Goal: Task Accomplishment & Management: Manage account settings

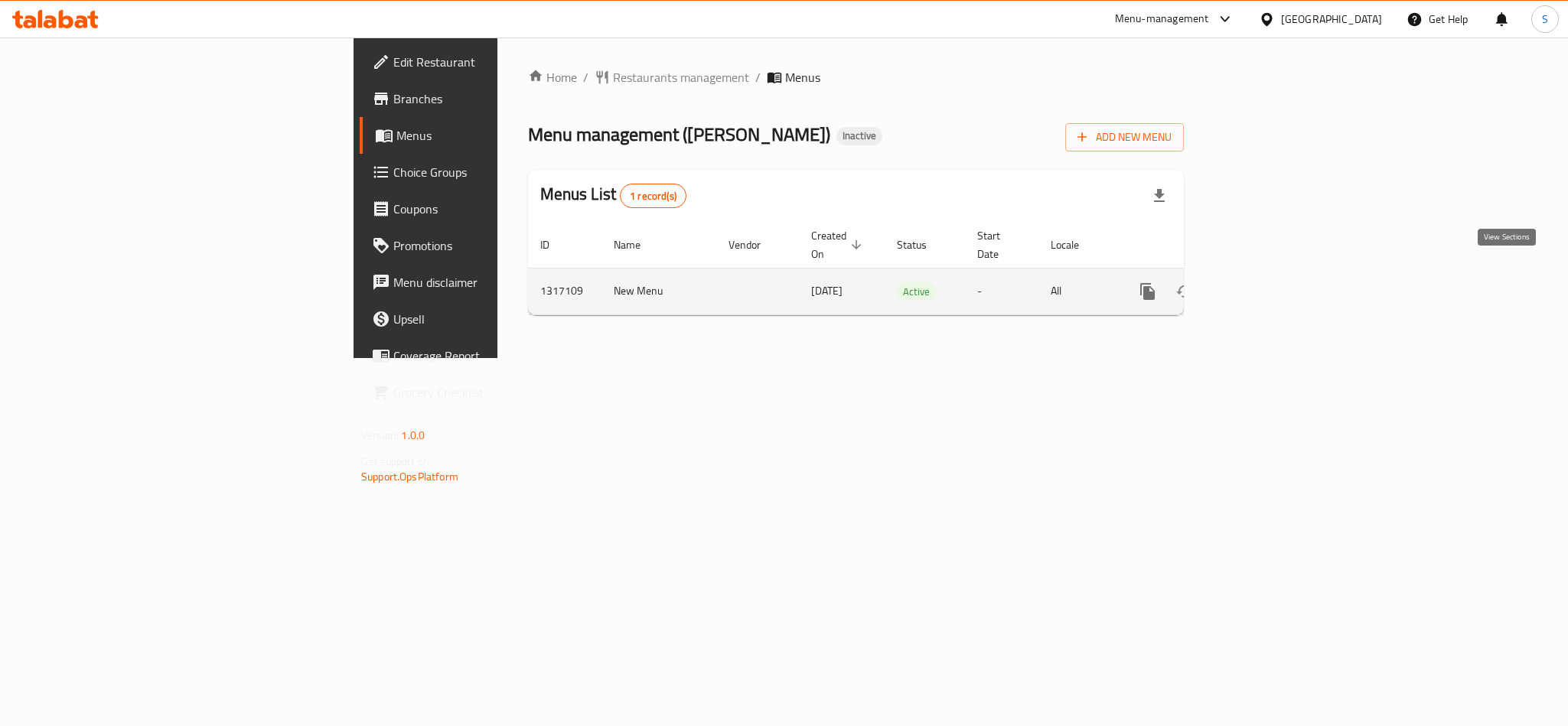
click at [1267, 283] on icon "enhanced table" at bounding box center [1257, 291] width 18 height 18
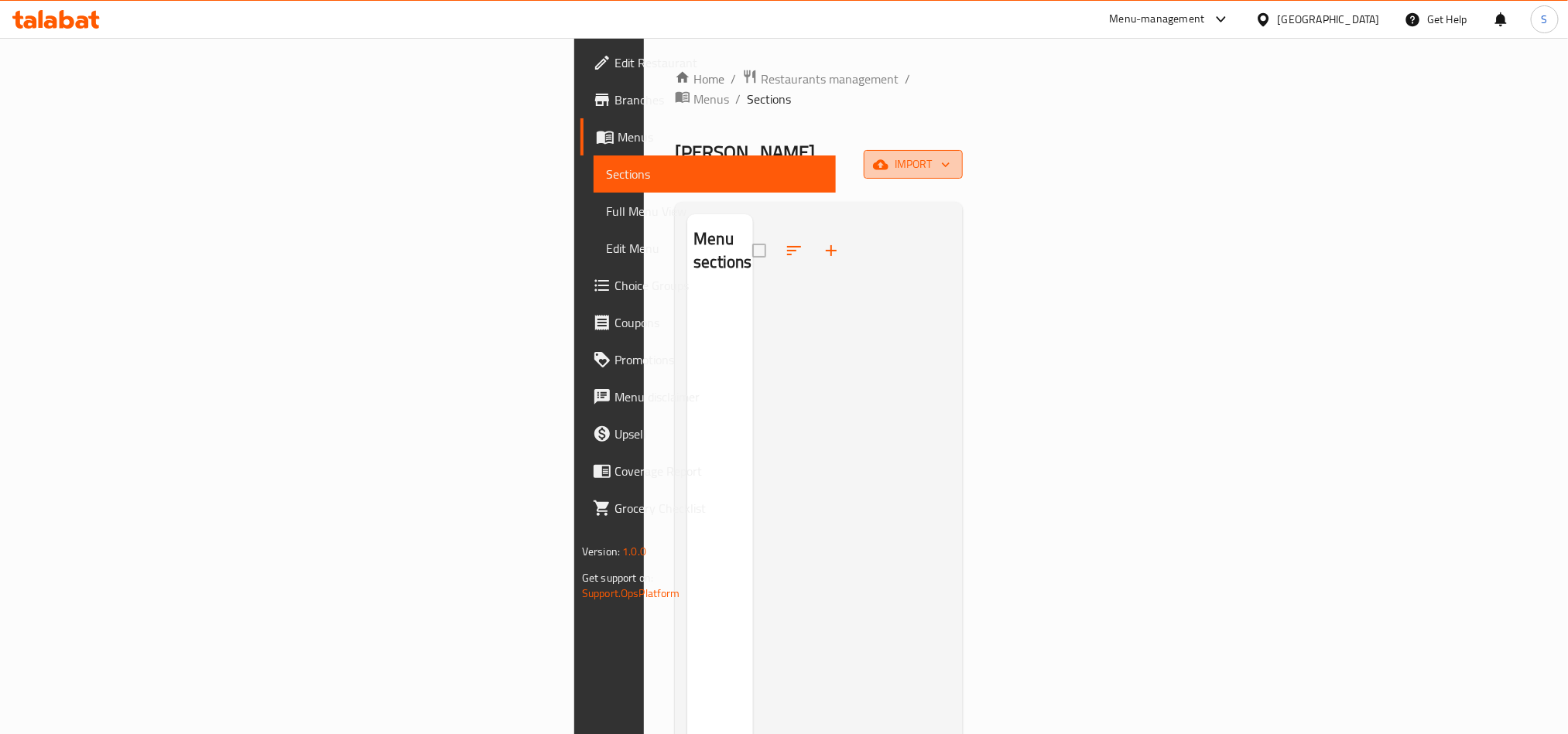
click at [951, 154] on span "import" at bounding box center [913, 164] width 74 height 19
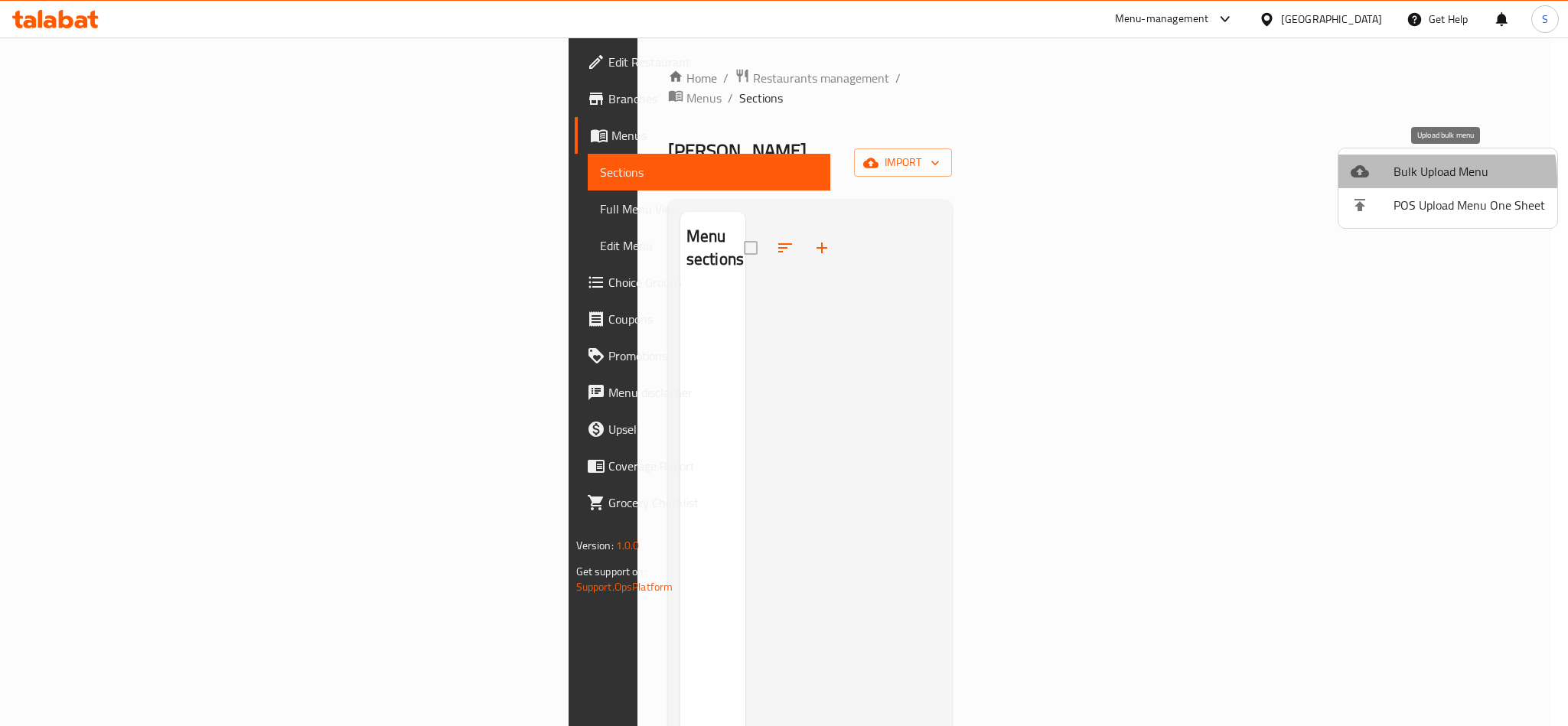
click at [1401, 180] on span "Bulk Upload Menu" at bounding box center [1468, 171] width 151 height 18
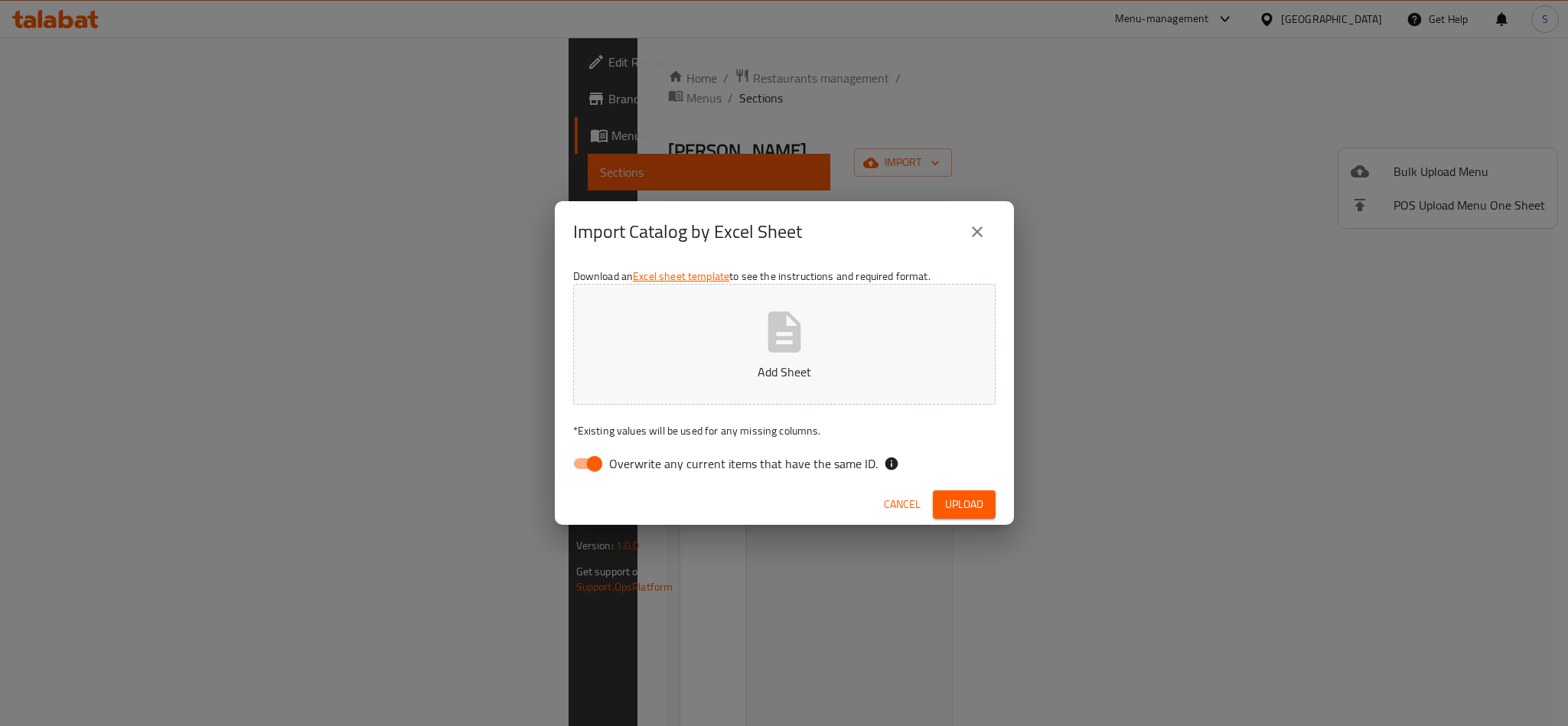
click at [598, 462] on input "Overwrite any current items that have the same ID." at bounding box center [594, 463] width 87 height 29
checkbox input "false"
click at [778, 343] on icon "button" at bounding box center [784, 333] width 49 height 49
click at [939, 508] on button "Upload" at bounding box center [963, 505] width 63 height 29
click at [767, 342] on icon "button" at bounding box center [784, 333] width 49 height 49
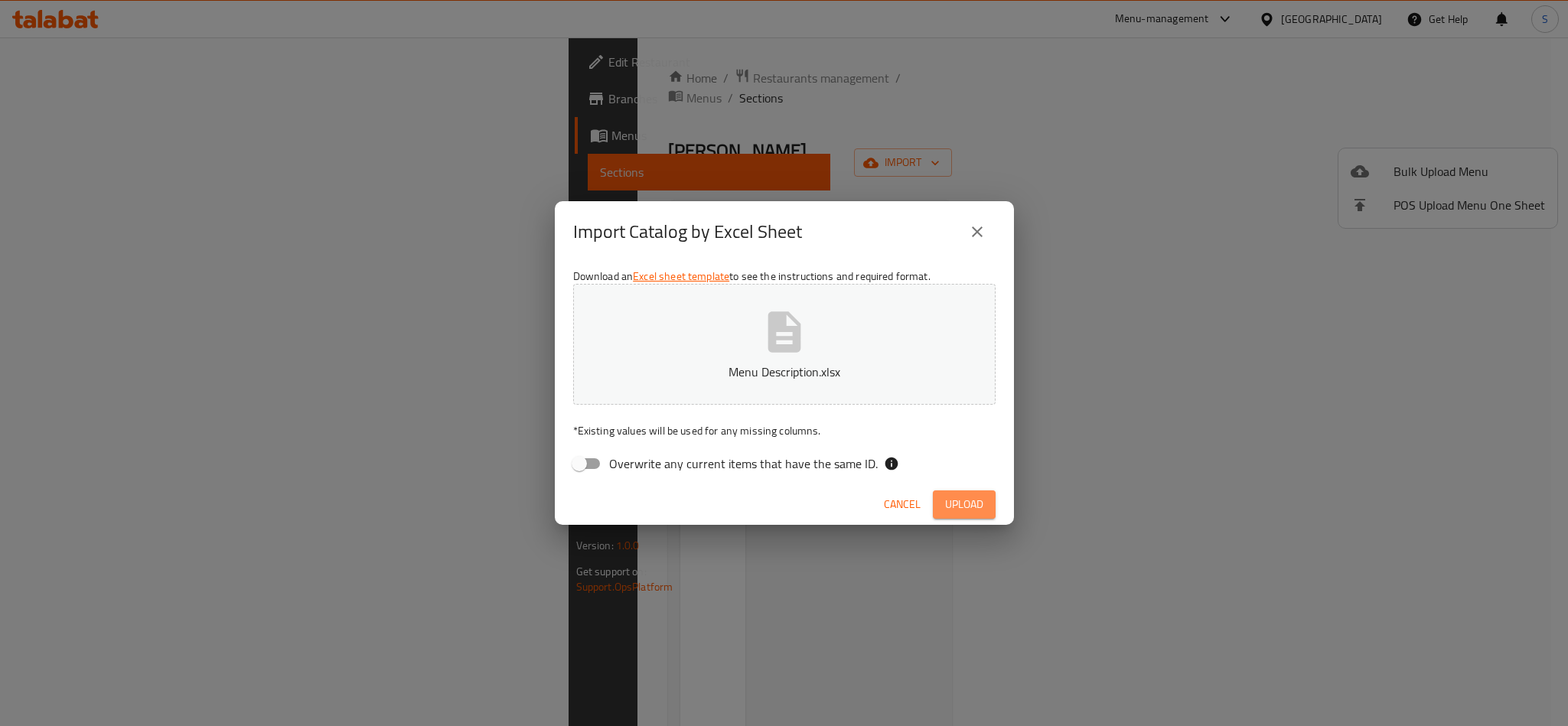
click at [965, 508] on span "Upload" at bounding box center [964, 504] width 38 height 19
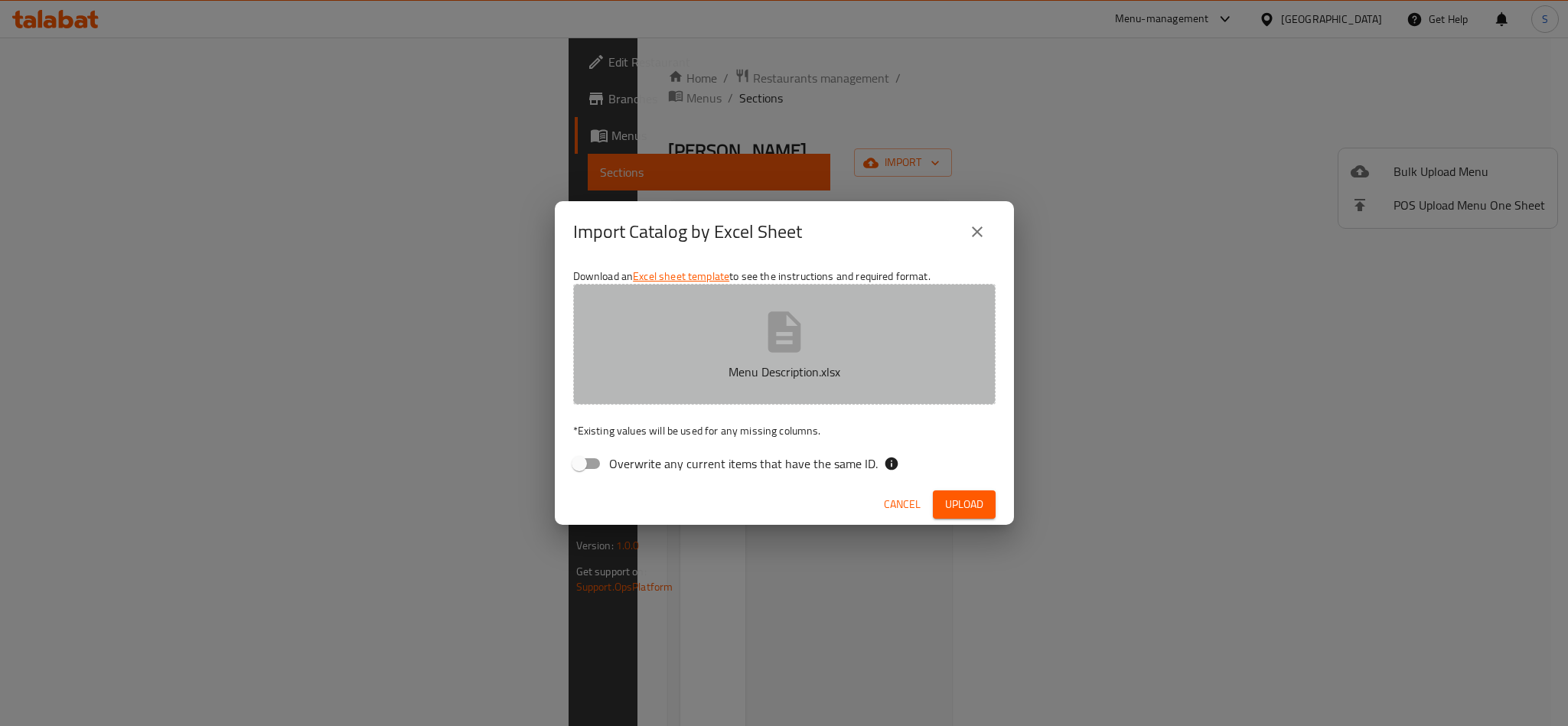
click at [778, 355] on icon "button" at bounding box center [784, 333] width 49 height 49
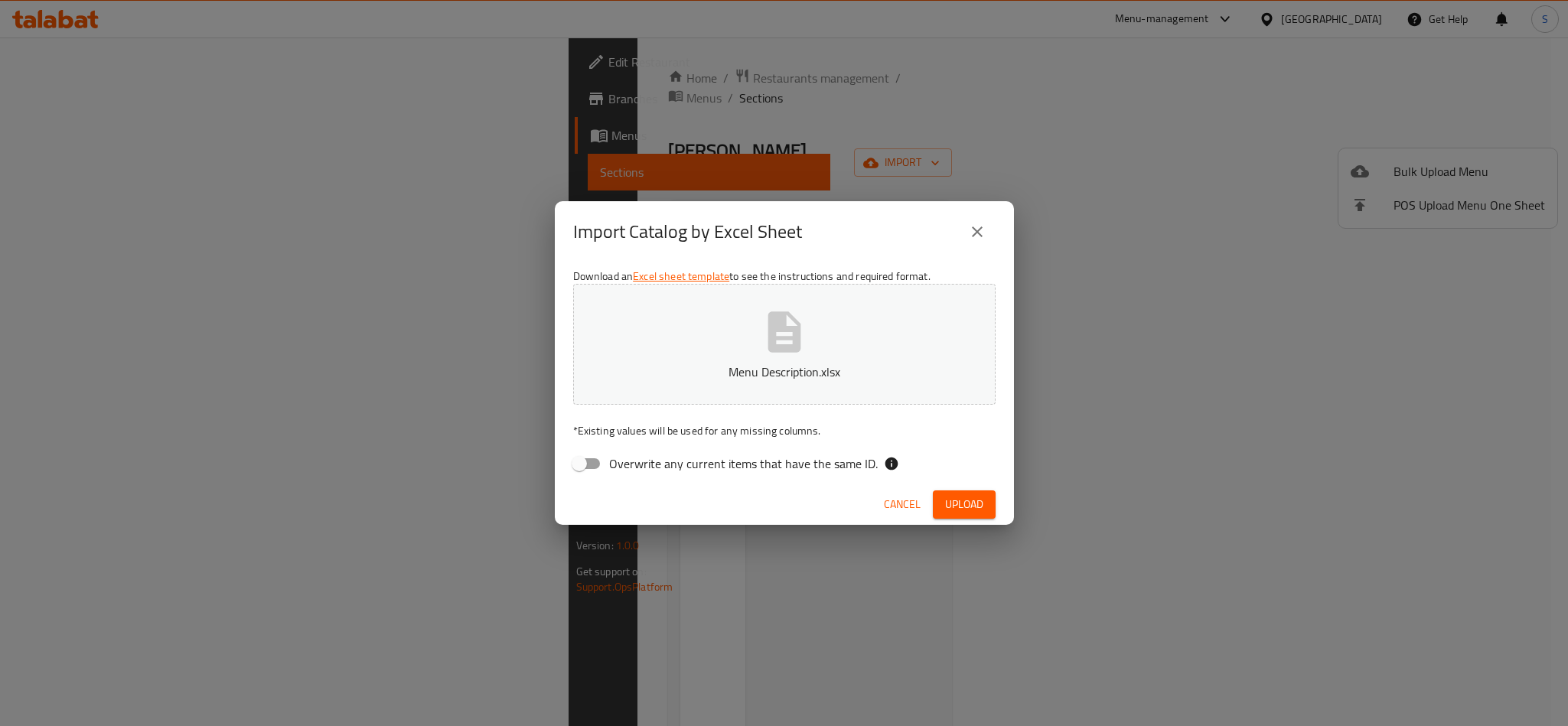
click at [946, 499] on span "Upload" at bounding box center [964, 504] width 38 height 19
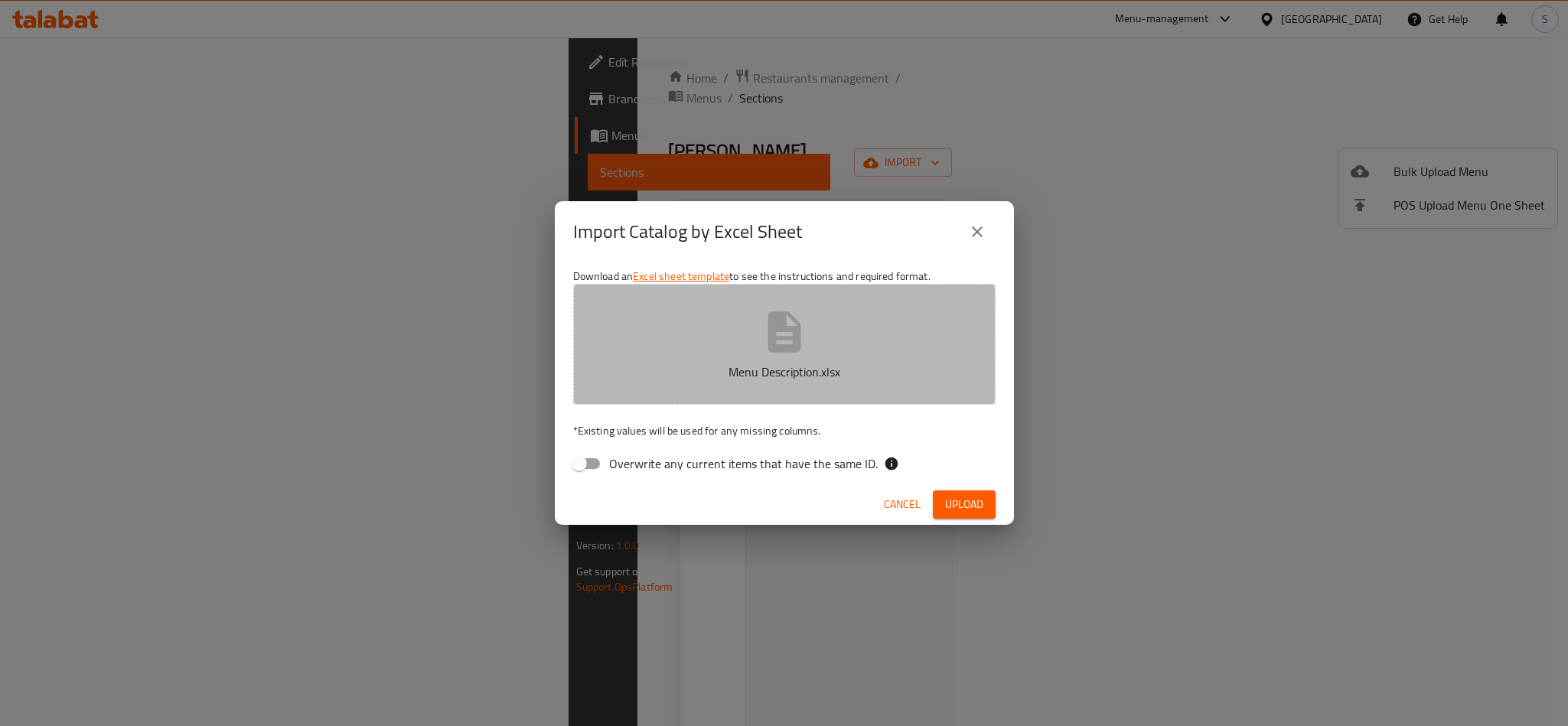
click at [796, 326] on icon "button" at bounding box center [784, 333] width 49 height 49
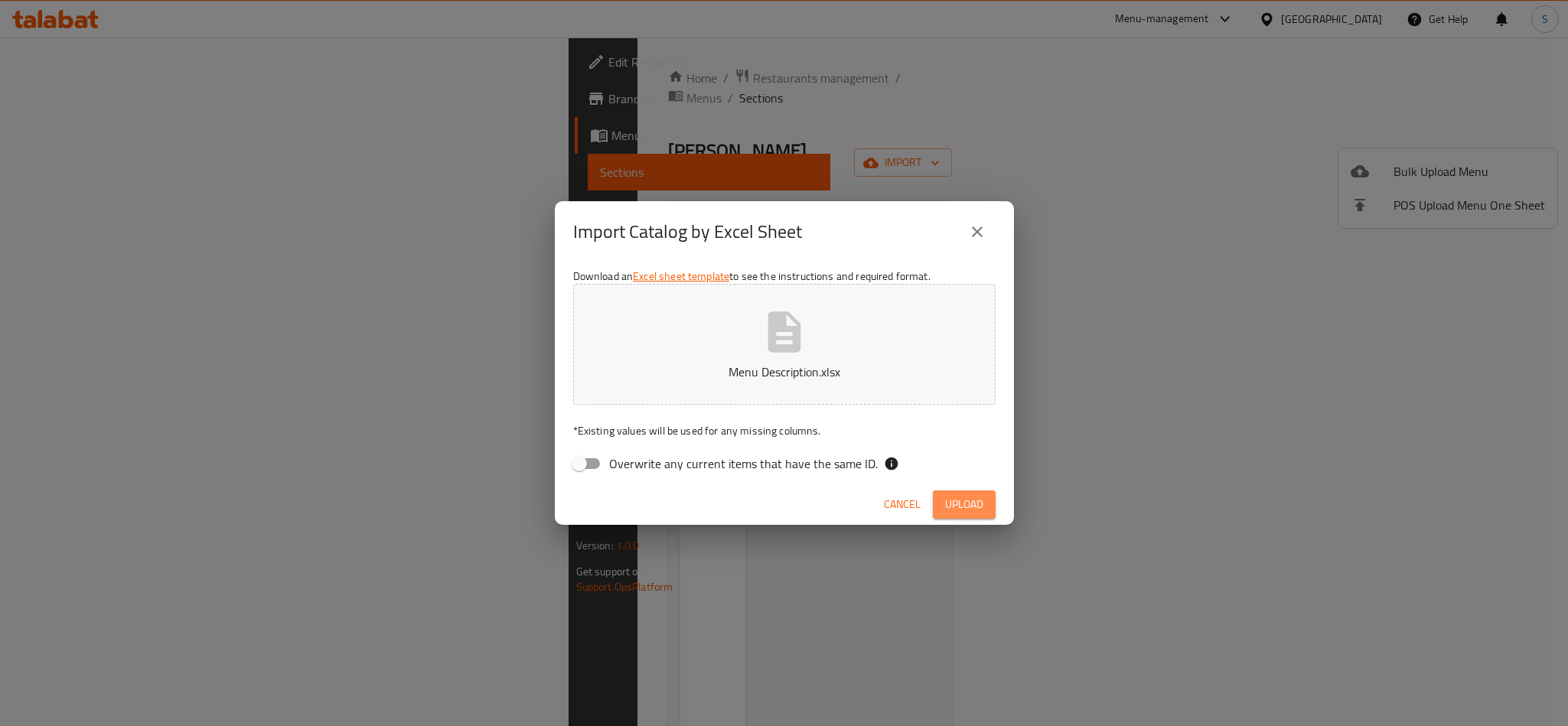
click at [953, 495] on span "Upload" at bounding box center [964, 504] width 38 height 19
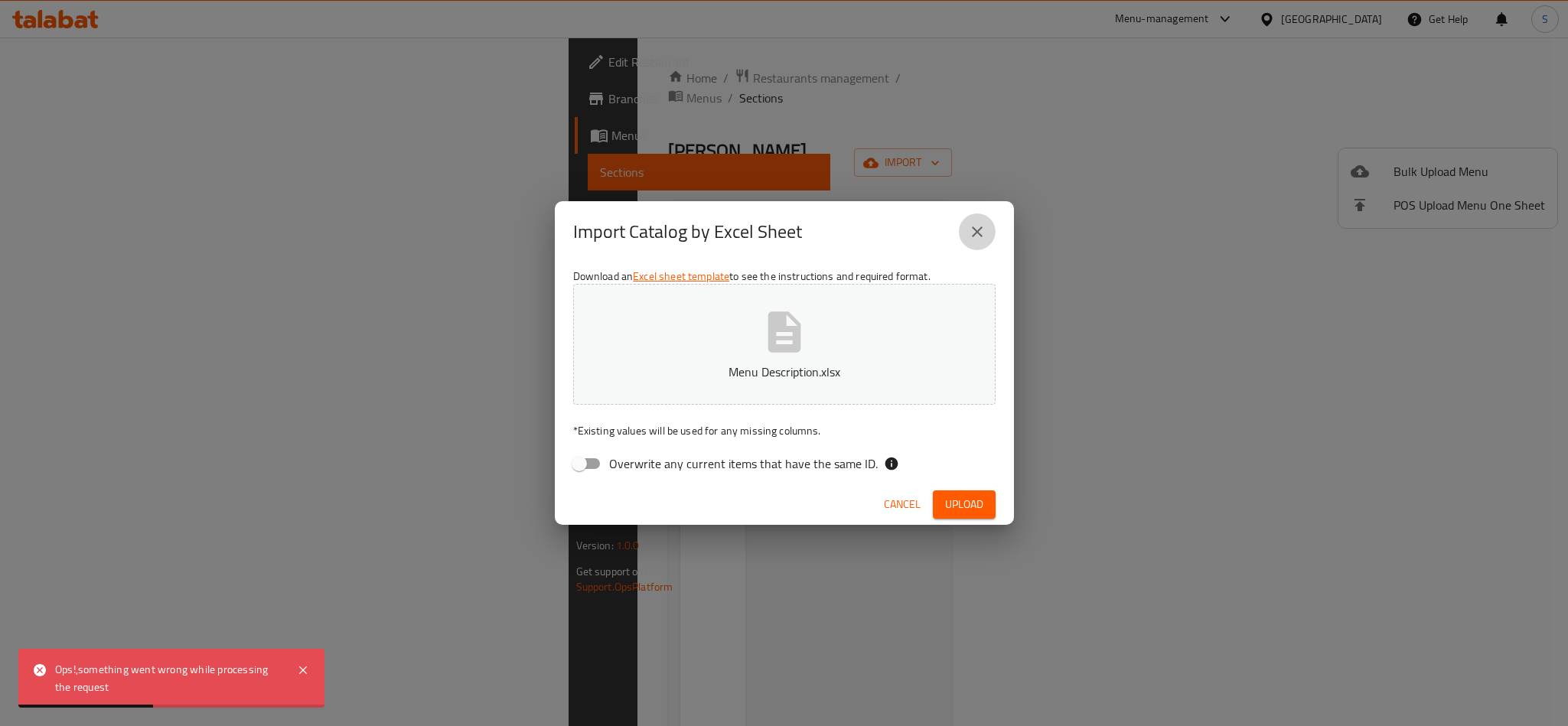
click at [978, 222] on icon "close" at bounding box center [977, 231] width 18 height 18
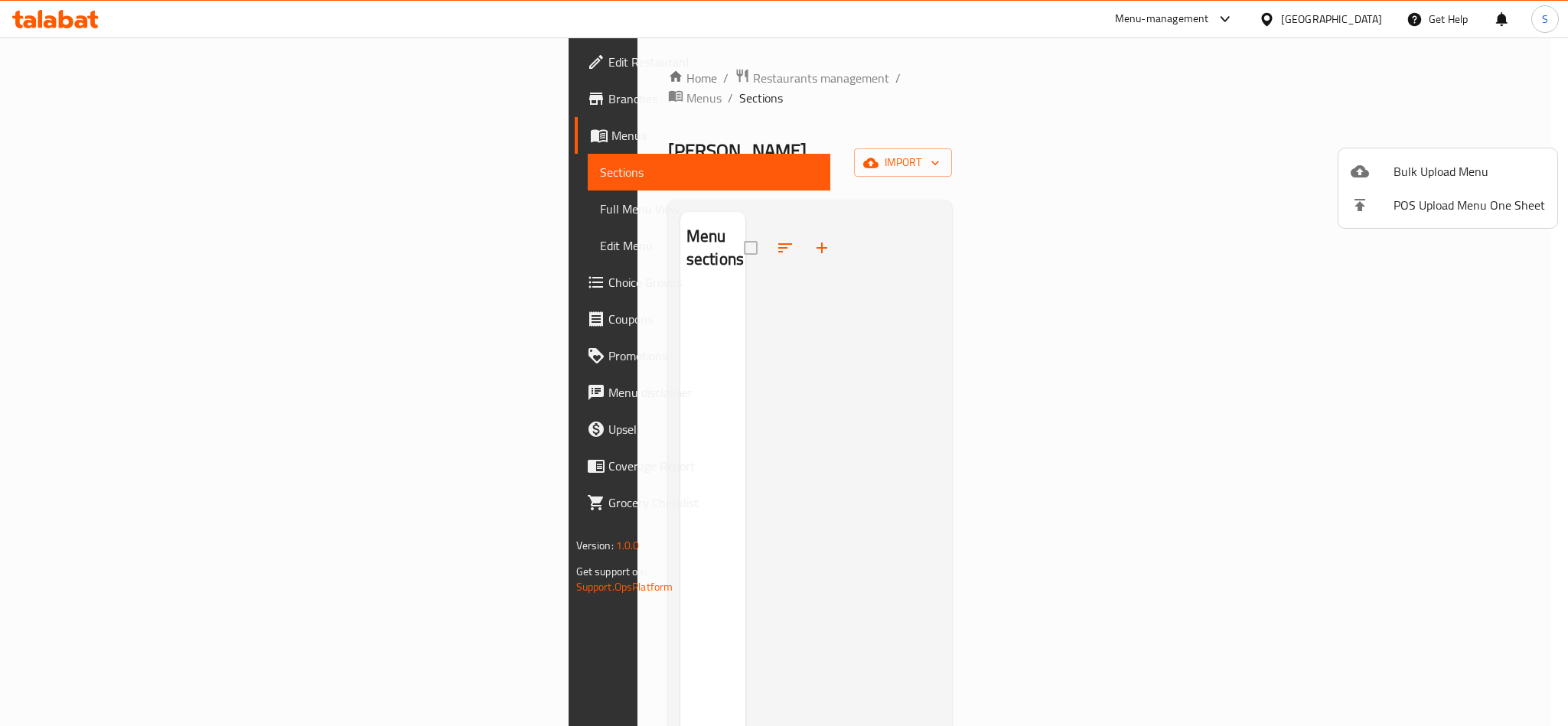
click at [1008, 154] on div at bounding box center [784, 363] width 1568 height 726
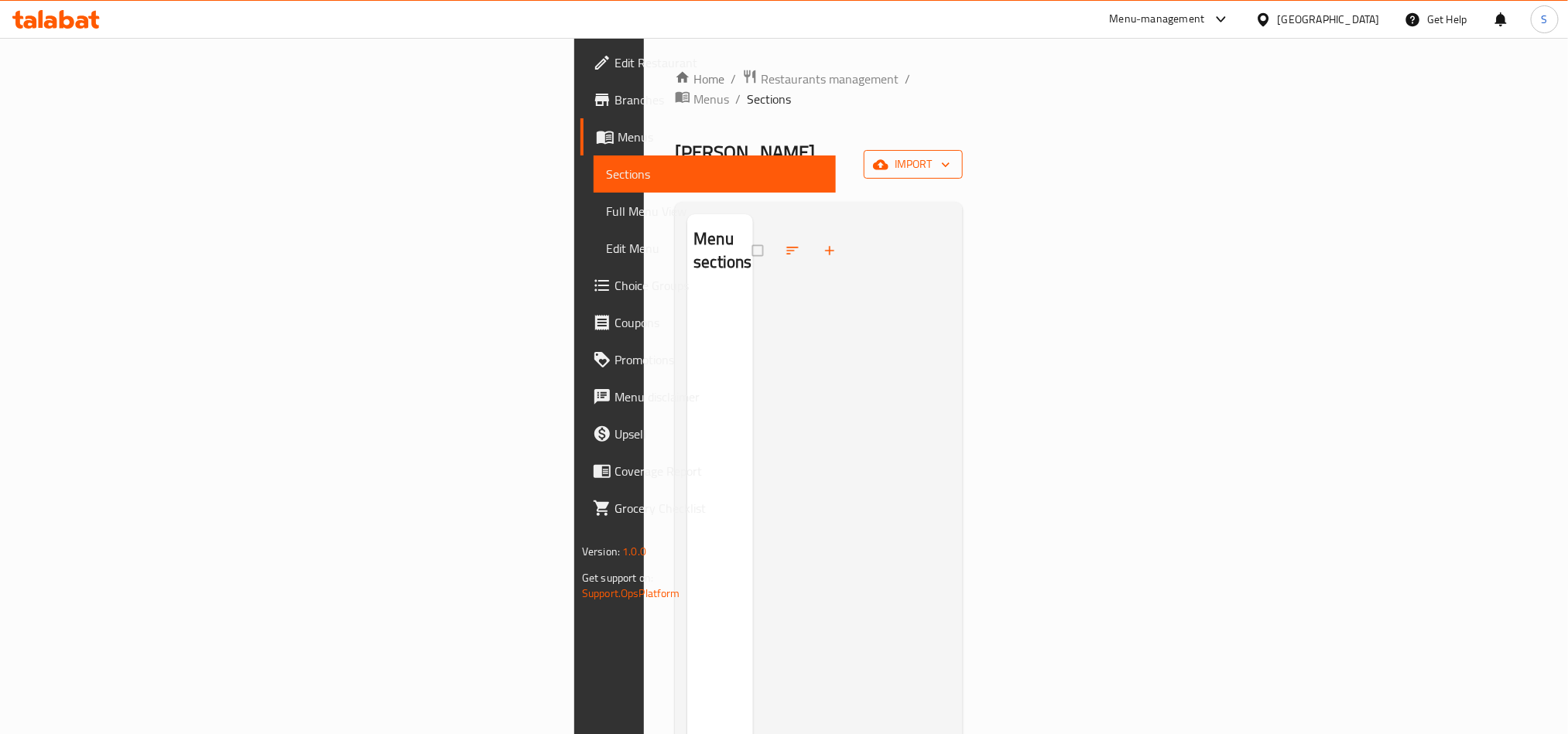
click at [889, 157] on icon "button" at bounding box center [880, 164] width 15 height 15
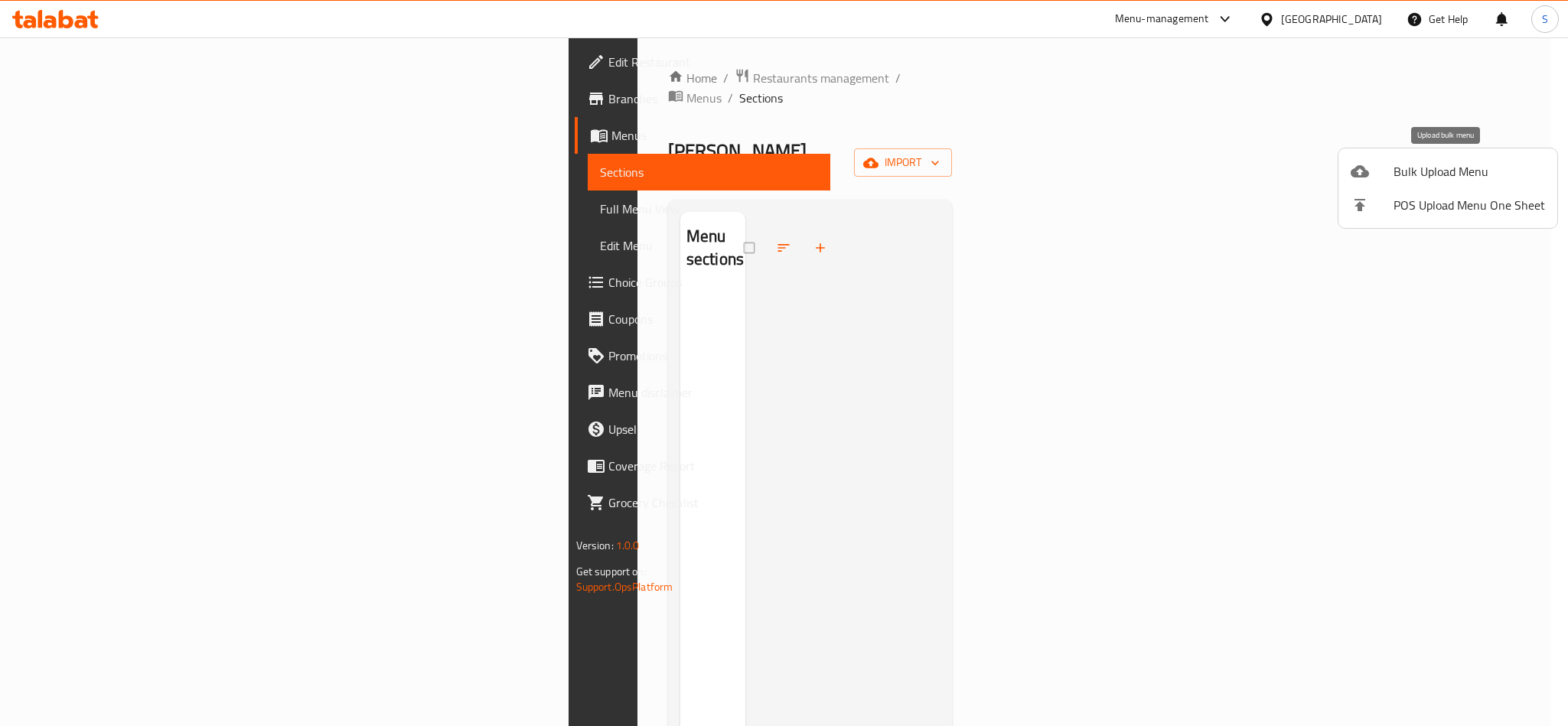
click at [1377, 173] on div at bounding box center [1372, 171] width 43 height 18
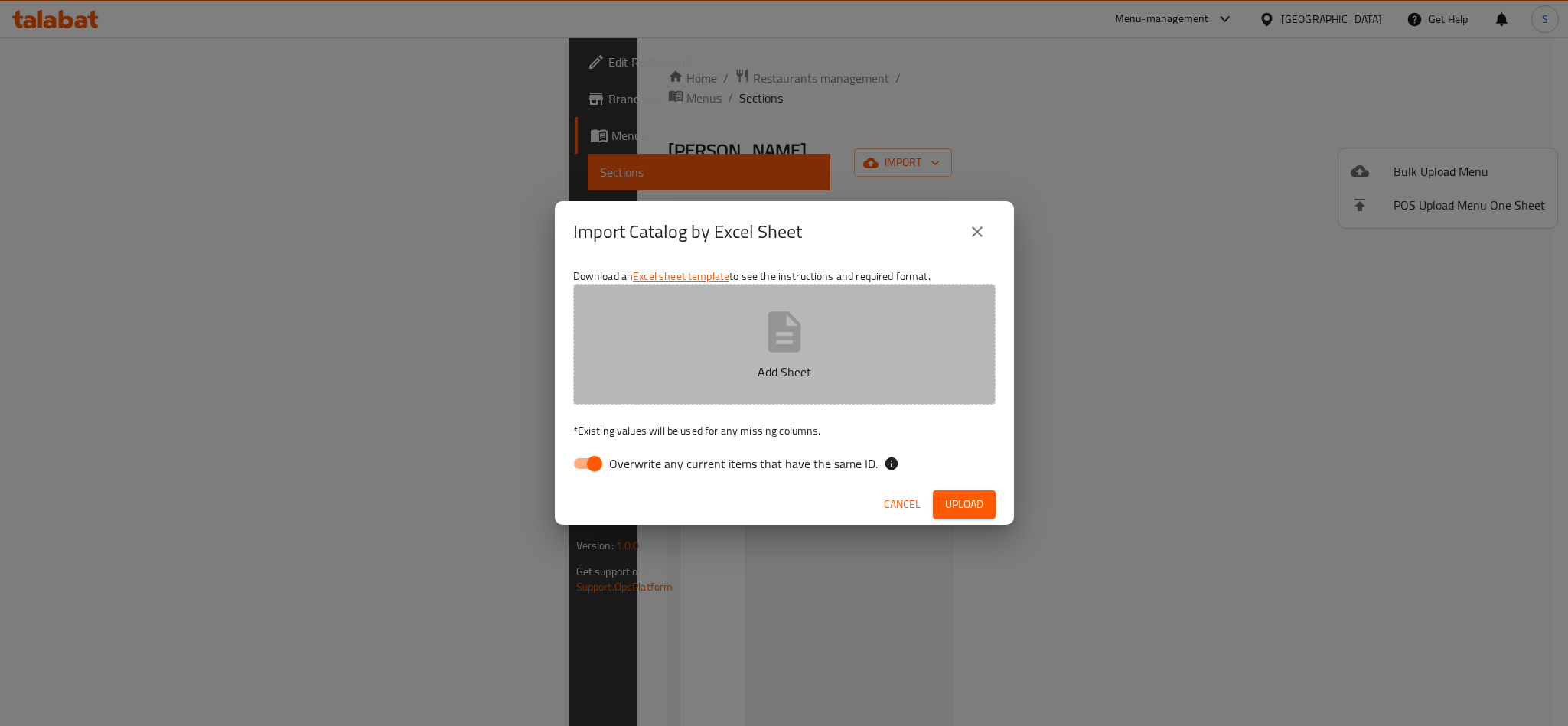
click at [773, 345] on icon "button" at bounding box center [784, 331] width 33 height 40
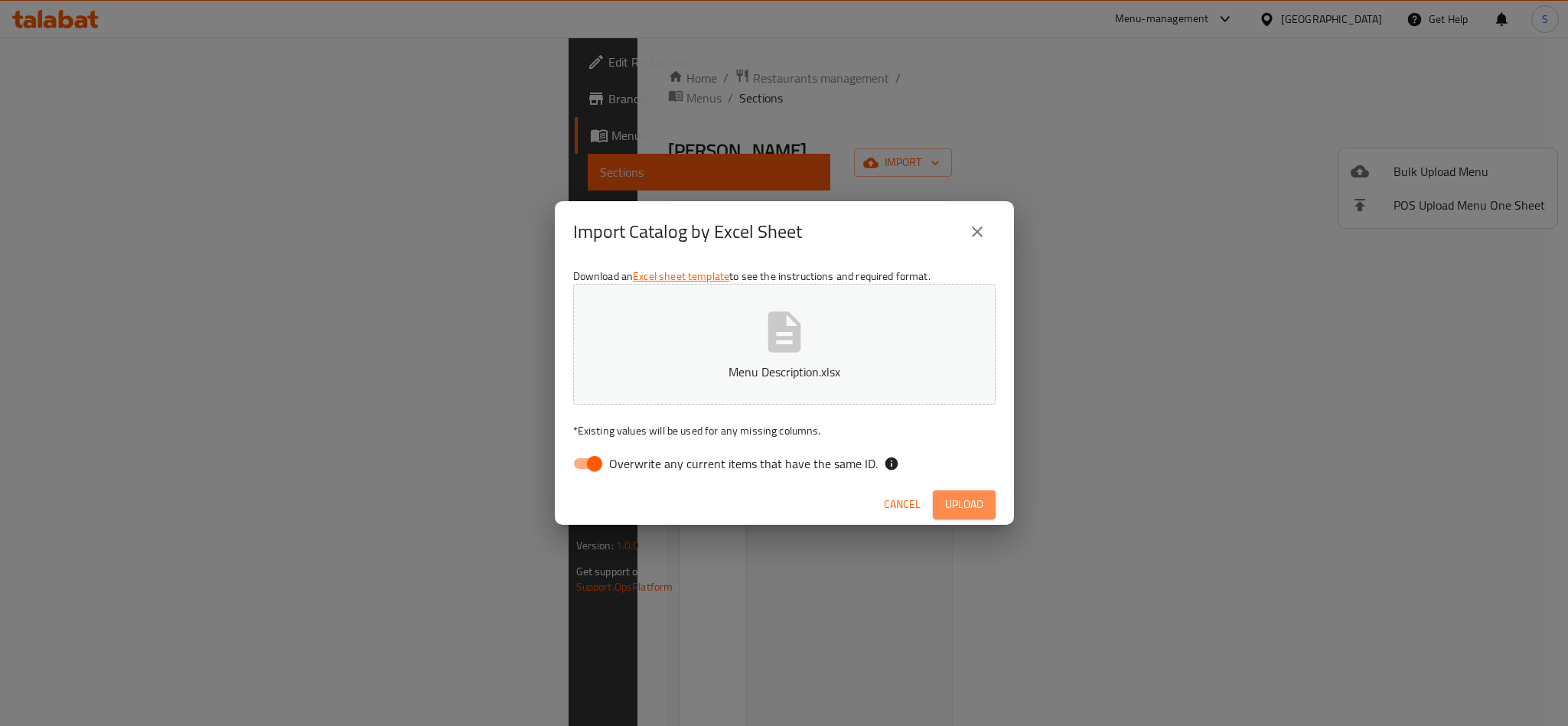
click at [965, 501] on span "Upload" at bounding box center [964, 504] width 38 height 19
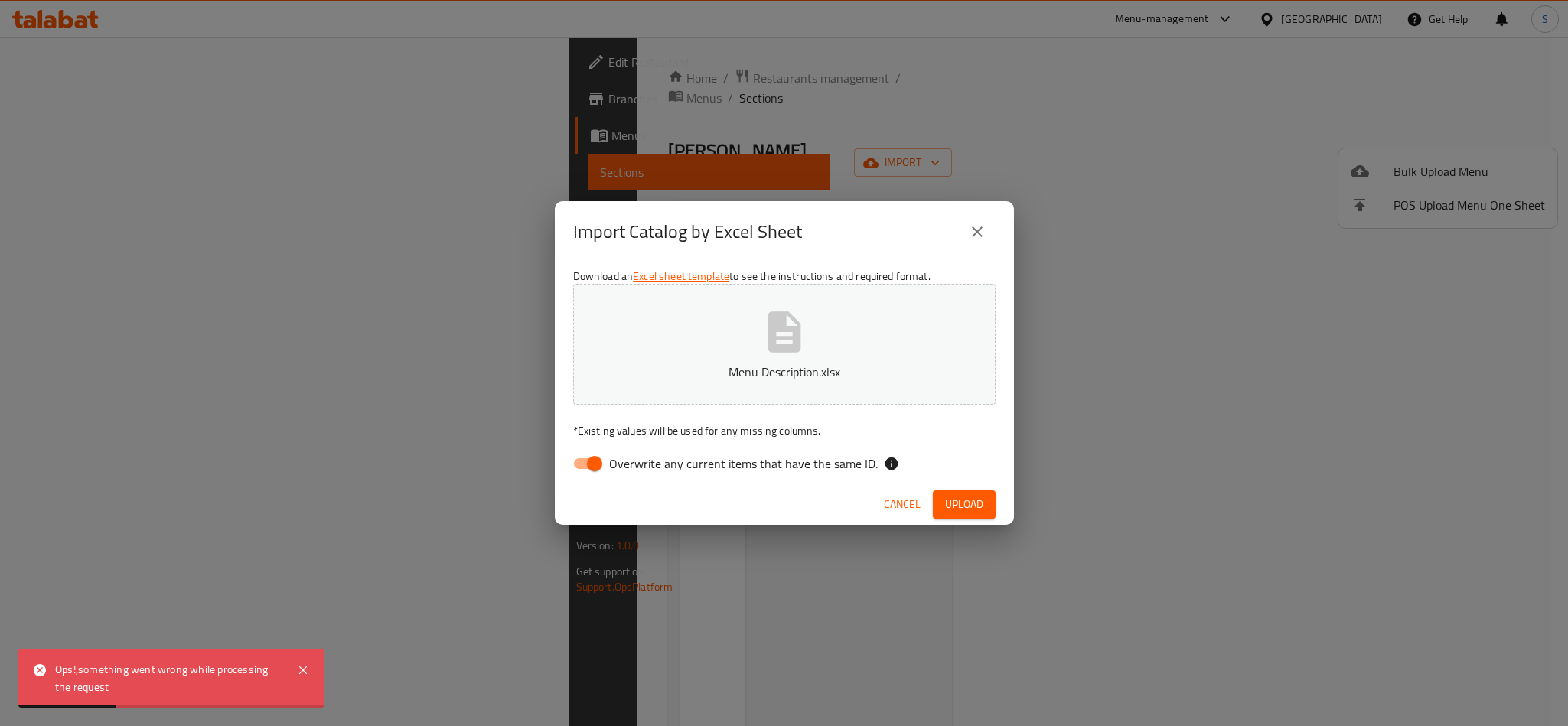
click at [590, 465] on input "Overwrite any current items that have the same ID." at bounding box center [594, 463] width 87 height 29
checkbox input "false"
click at [967, 506] on span "Upload" at bounding box center [964, 504] width 38 height 19
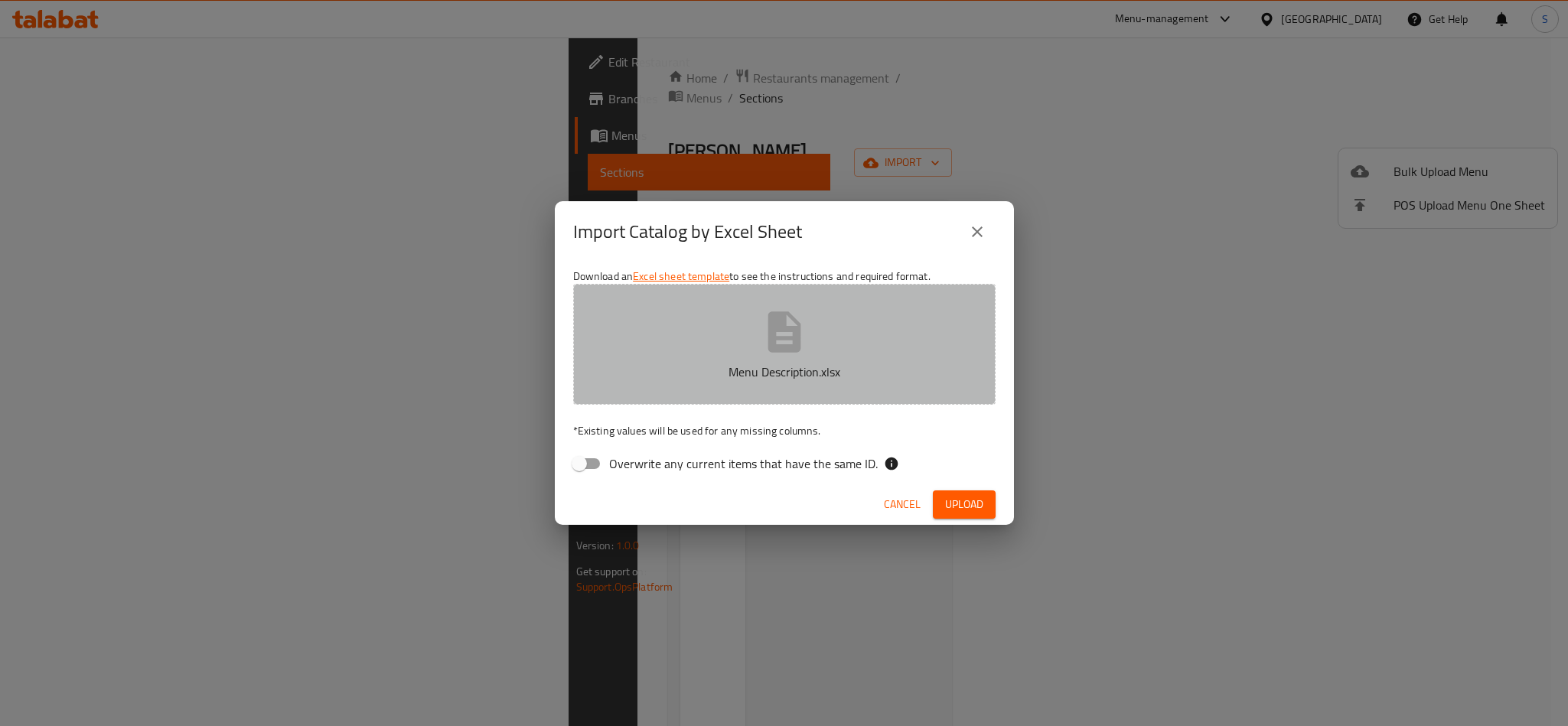
click at [765, 348] on icon "button" at bounding box center [784, 333] width 49 height 49
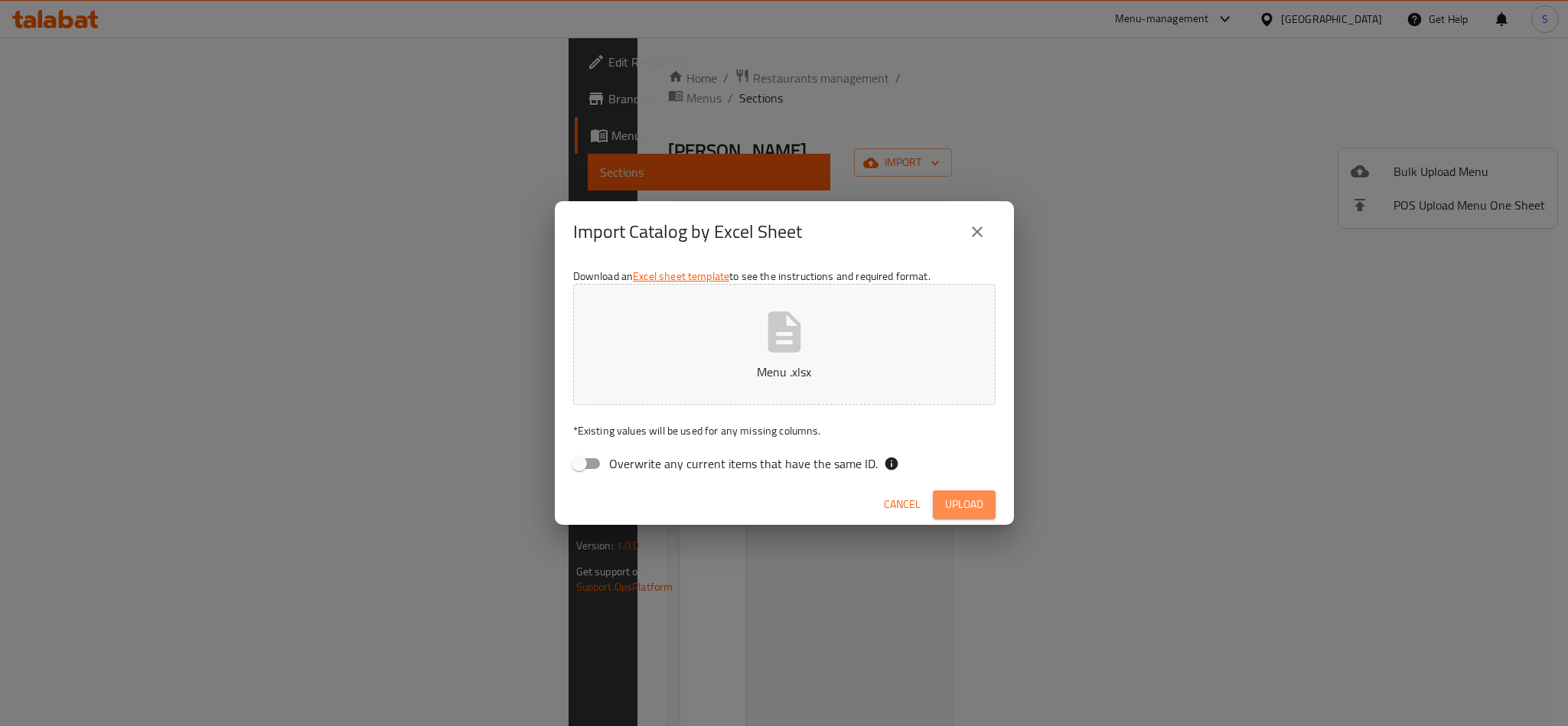
click at [937, 503] on button "Upload" at bounding box center [963, 505] width 63 height 29
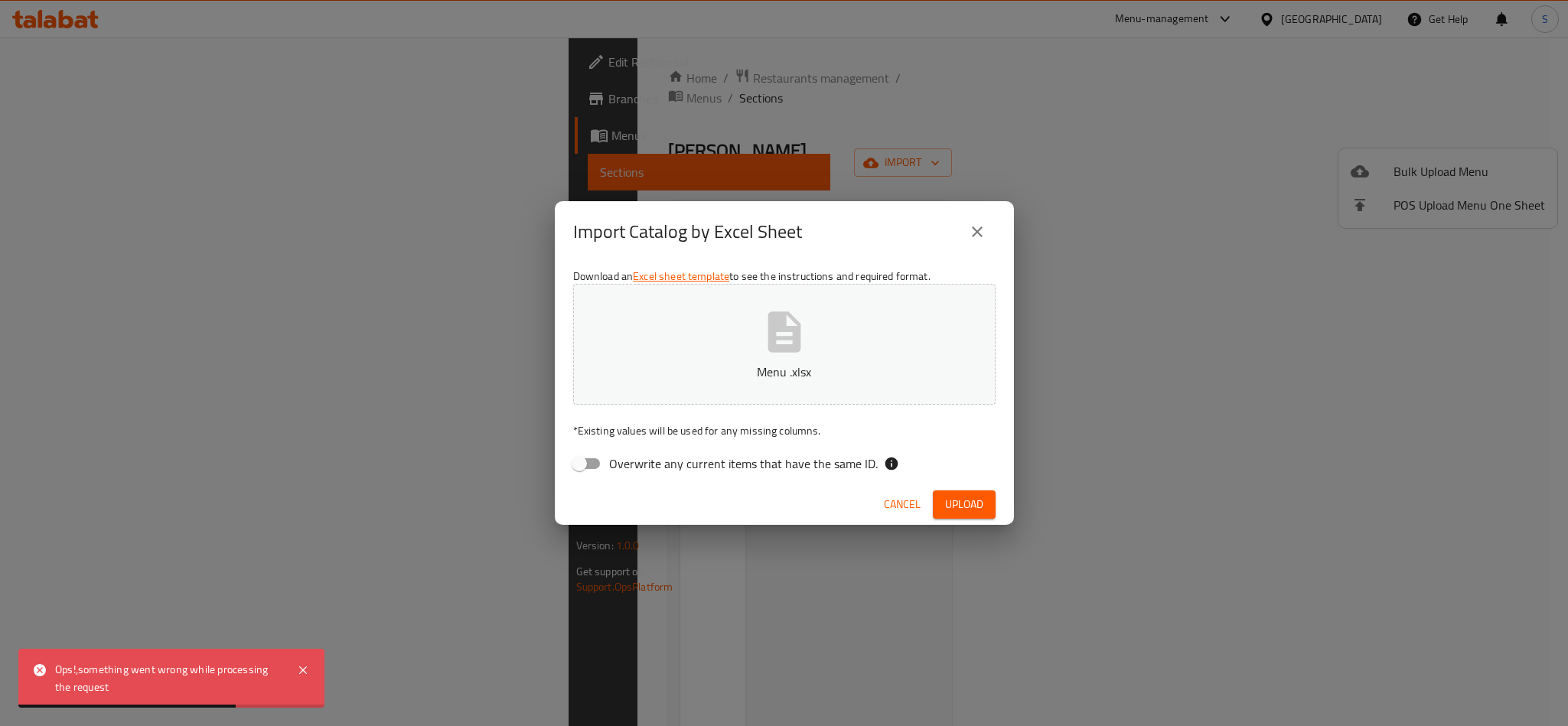
click at [982, 225] on icon "close" at bounding box center [977, 231] width 18 height 18
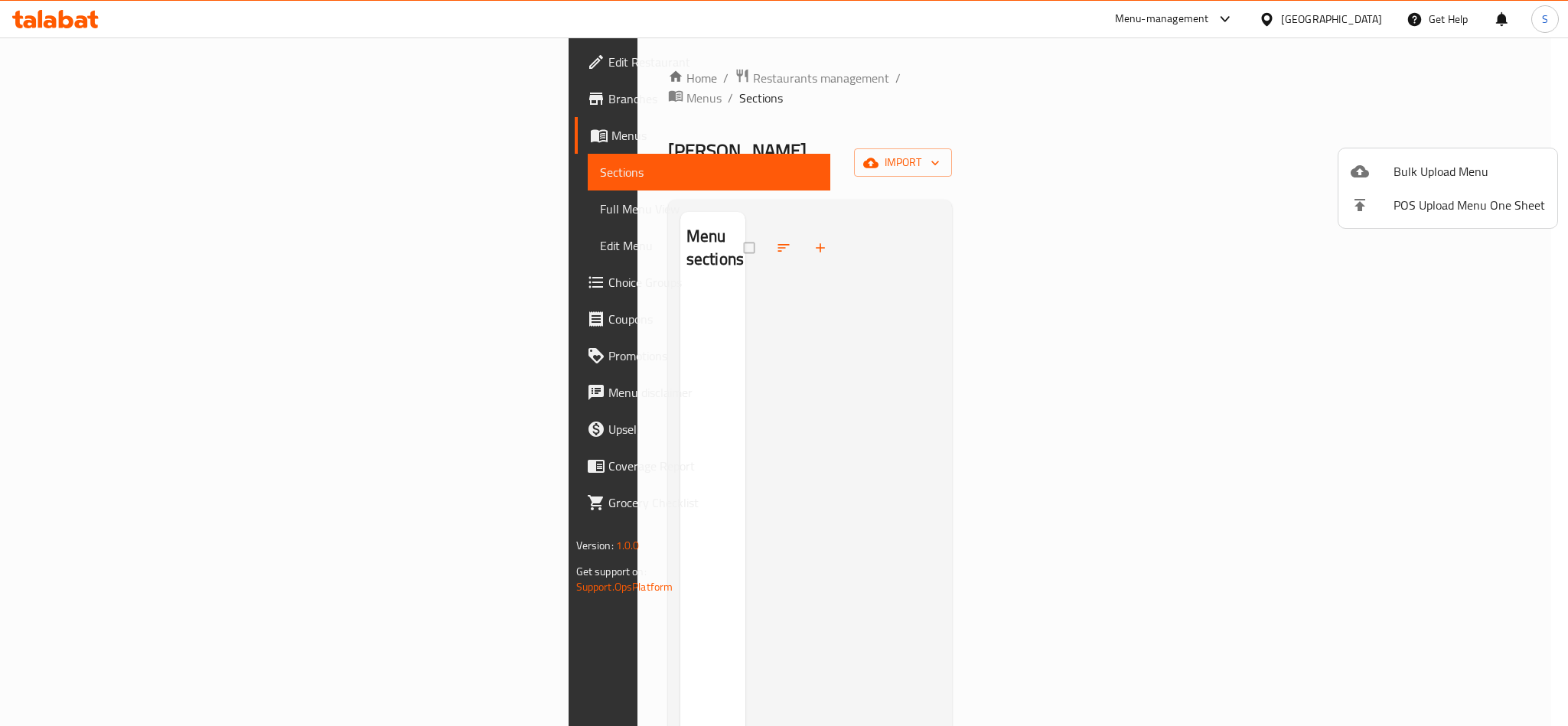
click at [571, 281] on div at bounding box center [784, 363] width 1568 height 726
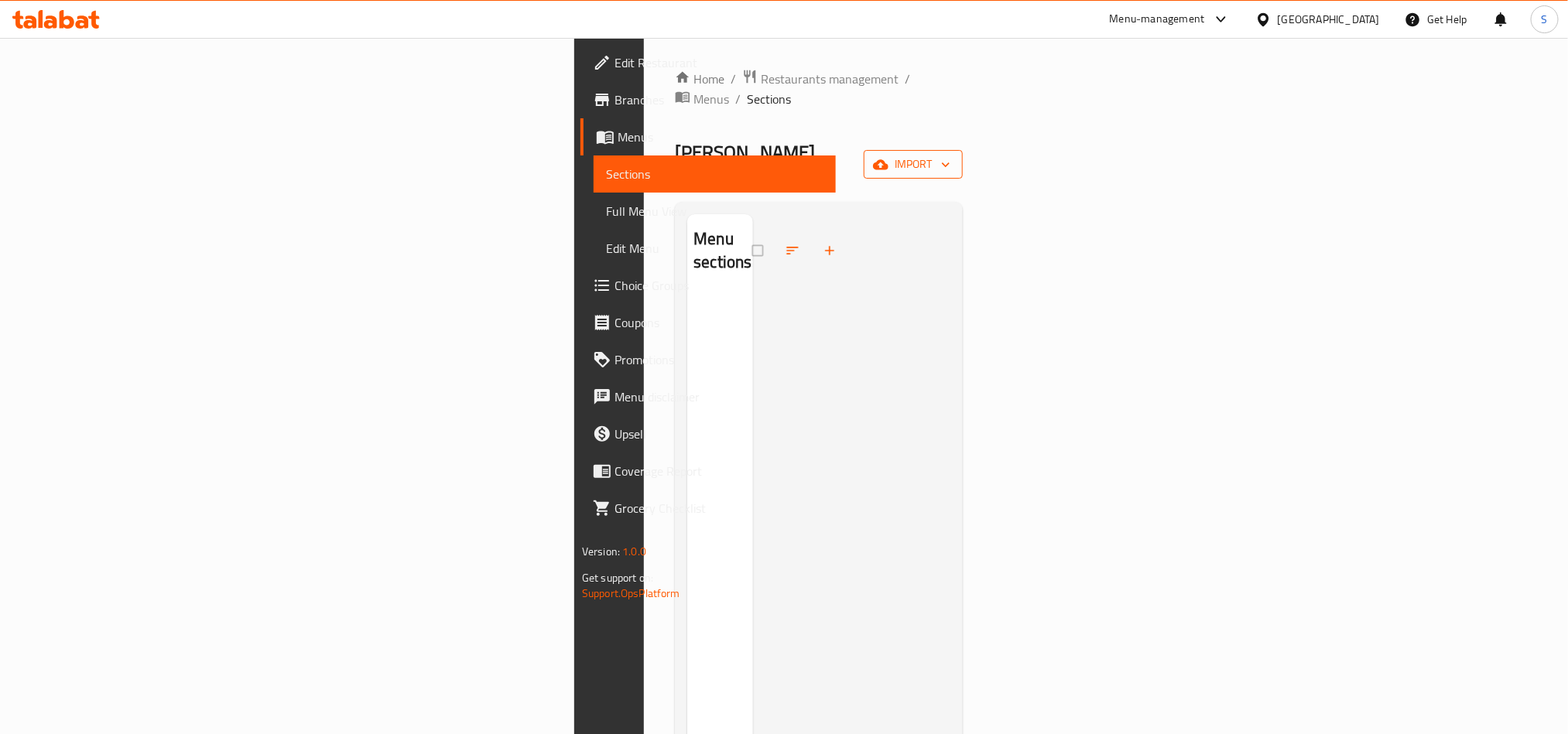
click at [951, 154] on span "import" at bounding box center [913, 164] width 74 height 19
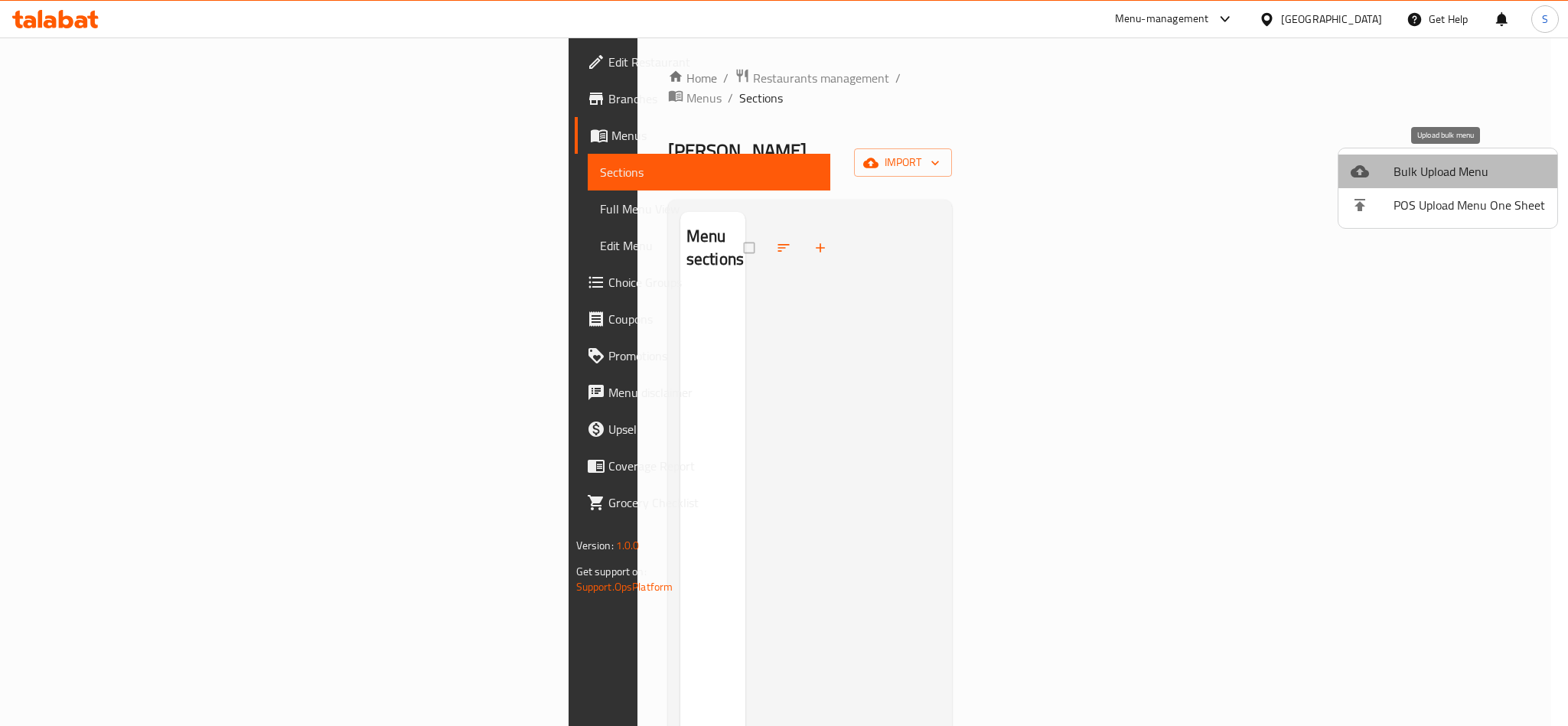
click at [1452, 165] on span "Bulk Upload Menu" at bounding box center [1468, 171] width 151 height 18
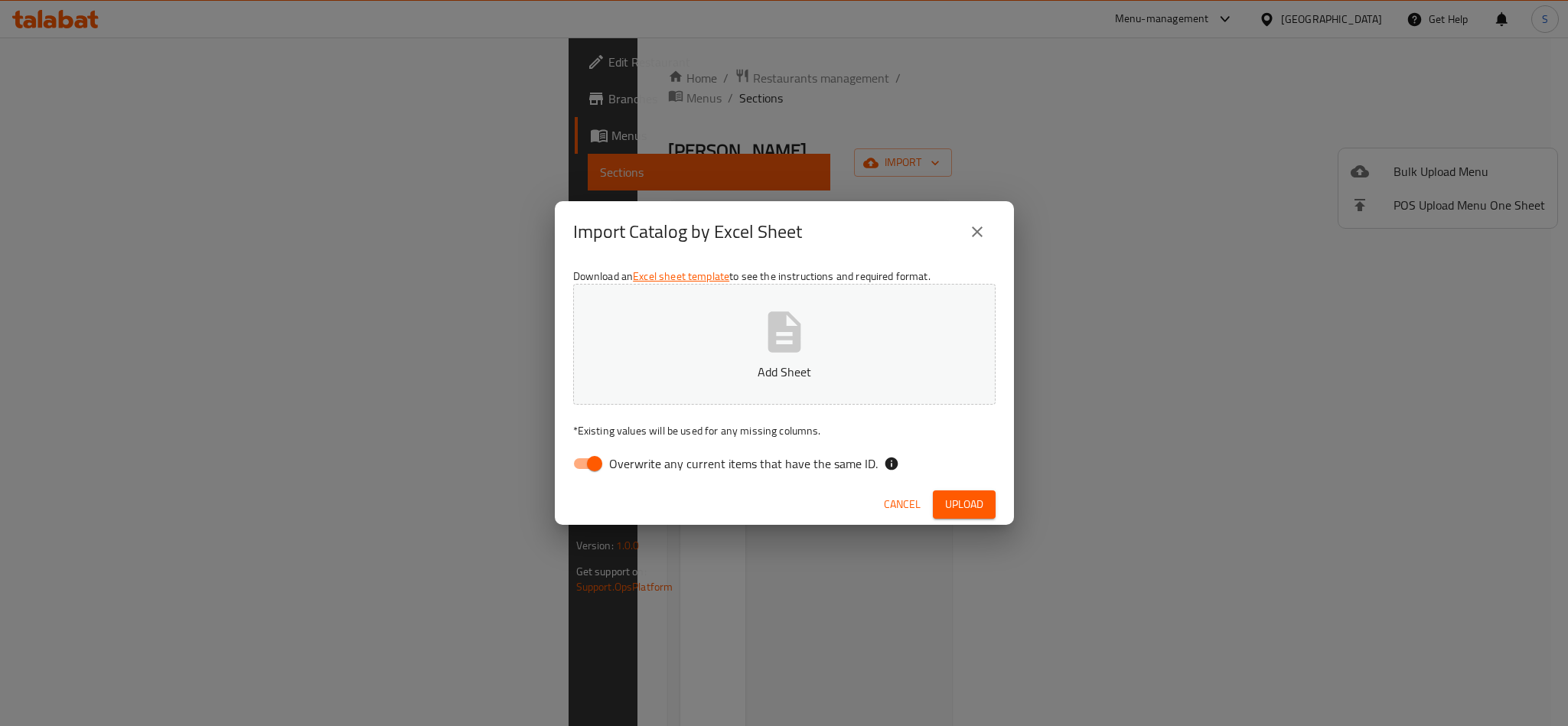
click at [582, 467] on input "Overwrite any current items that have the same ID." at bounding box center [594, 463] width 87 height 29
checkbox input "false"
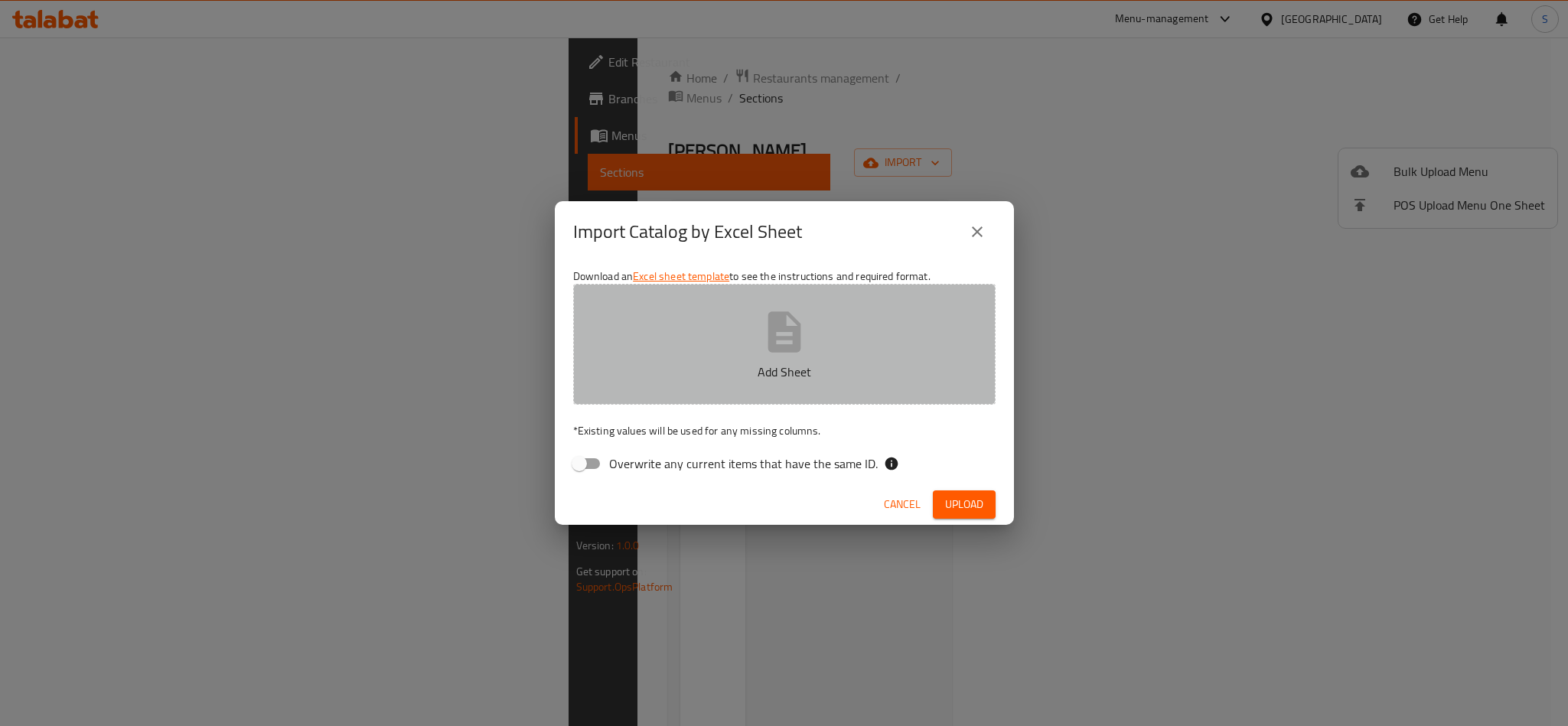
click at [786, 352] on icon "button" at bounding box center [784, 331] width 33 height 40
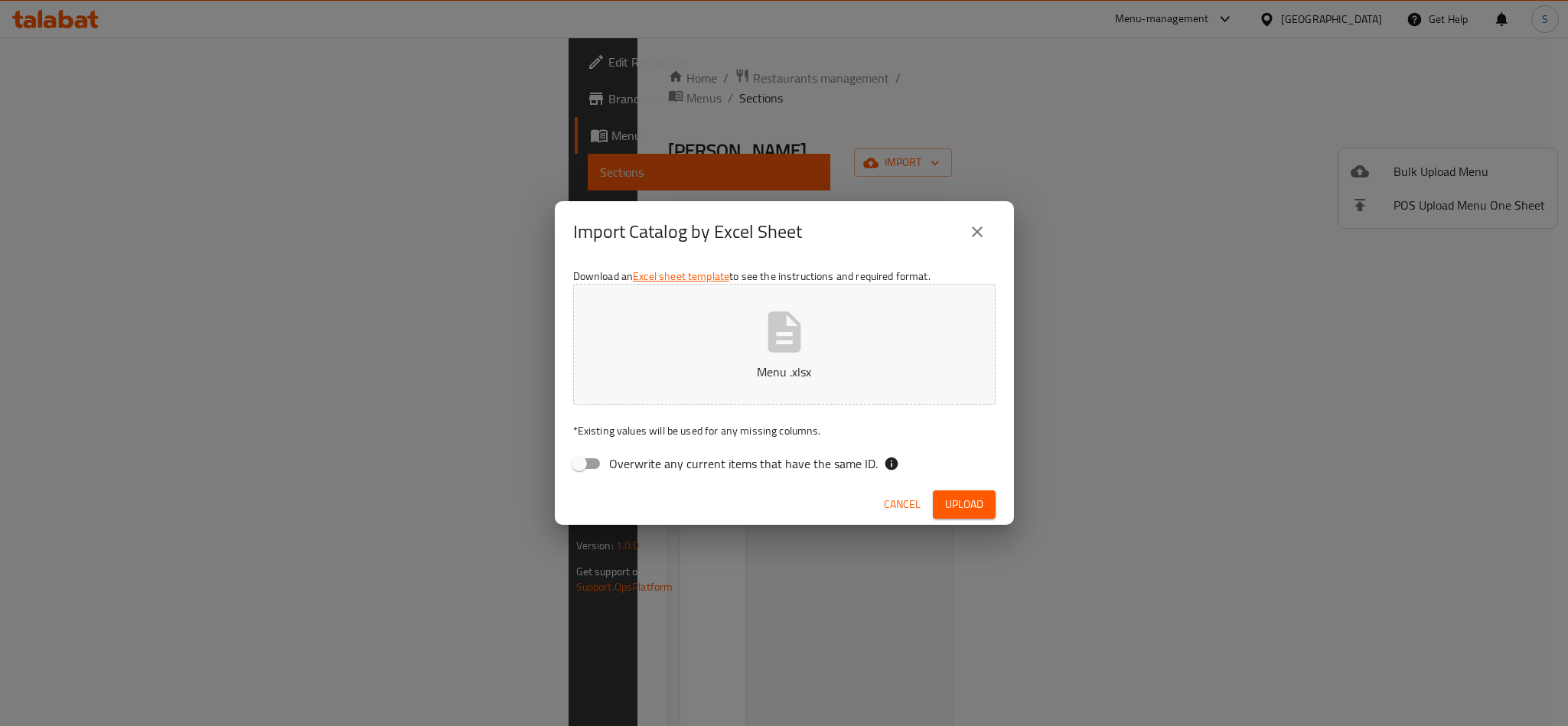
click at [948, 501] on span "Upload" at bounding box center [964, 504] width 38 height 19
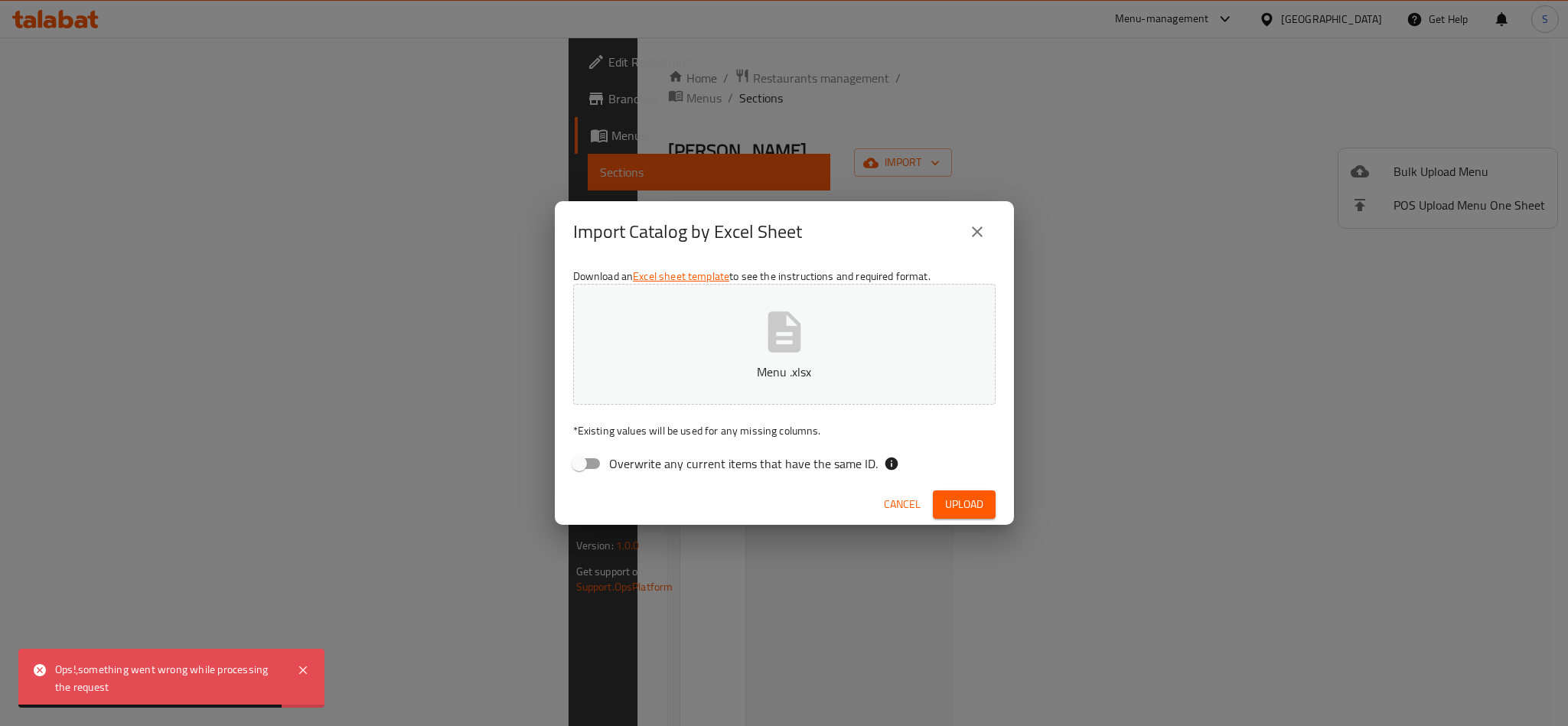
click at [653, 614] on div "Import Catalog by Excel Sheet Download an Excel sheet template to see the instr…" at bounding box center [784, 363] width 1568 height 726
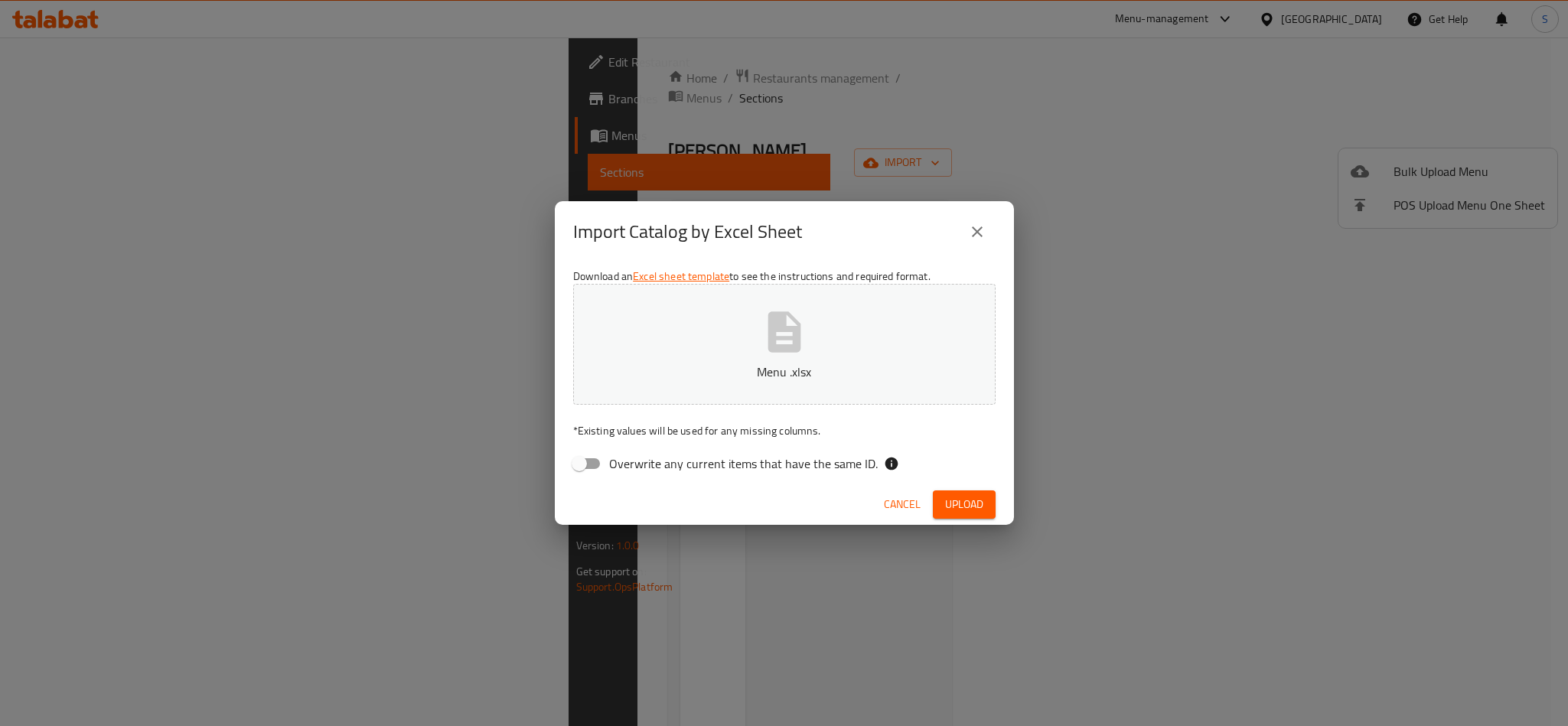
click at [780, 345] on icon "button" at bounding box center [784, 331] width 33 height 40
click at [957, 499] on span "Upload" at bounding box center [964, 504] width 38 height 19
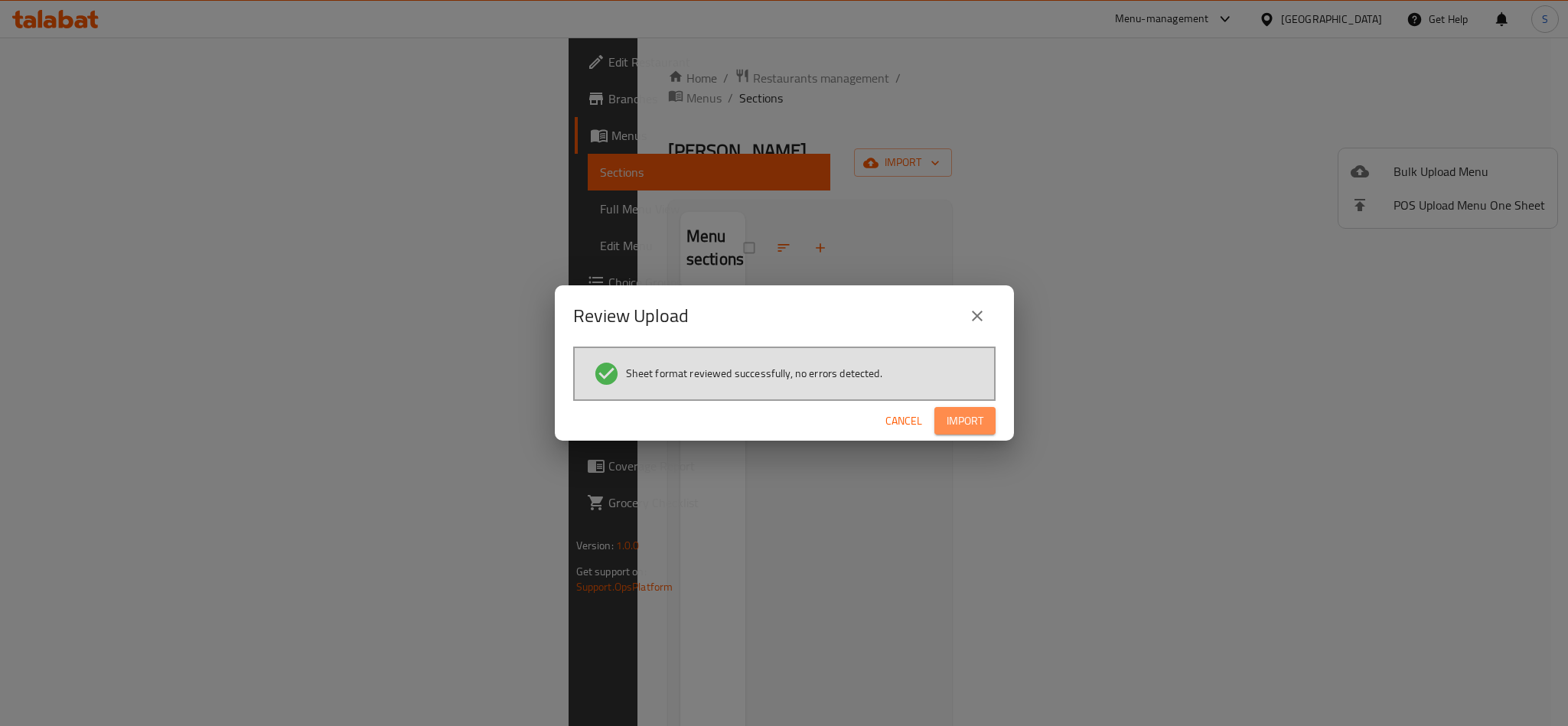
click at [951, 424] on span "Import" at bounding box center [965, 421] width 36 height 19
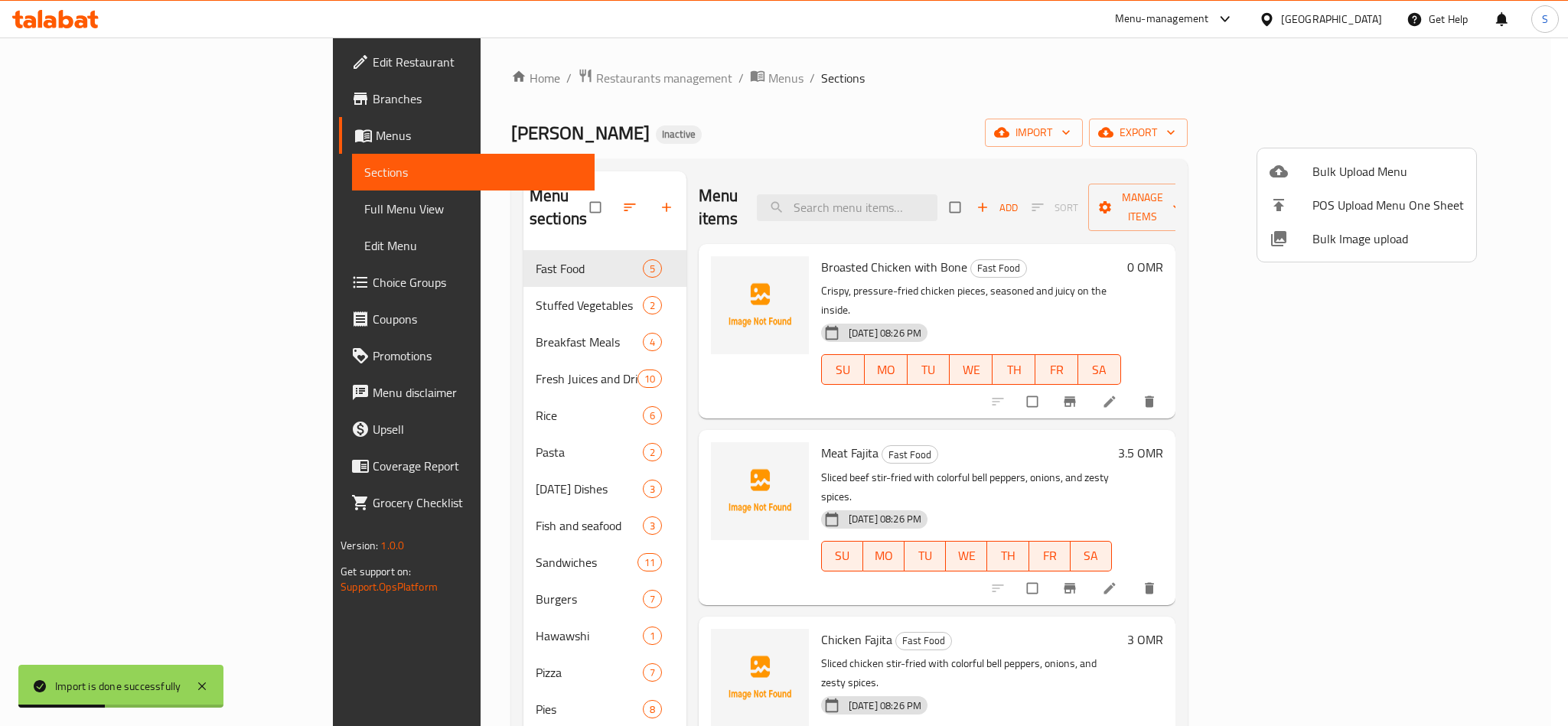
click at [820, 152] on div at bounding box center [784, 363] width 1568 height 726
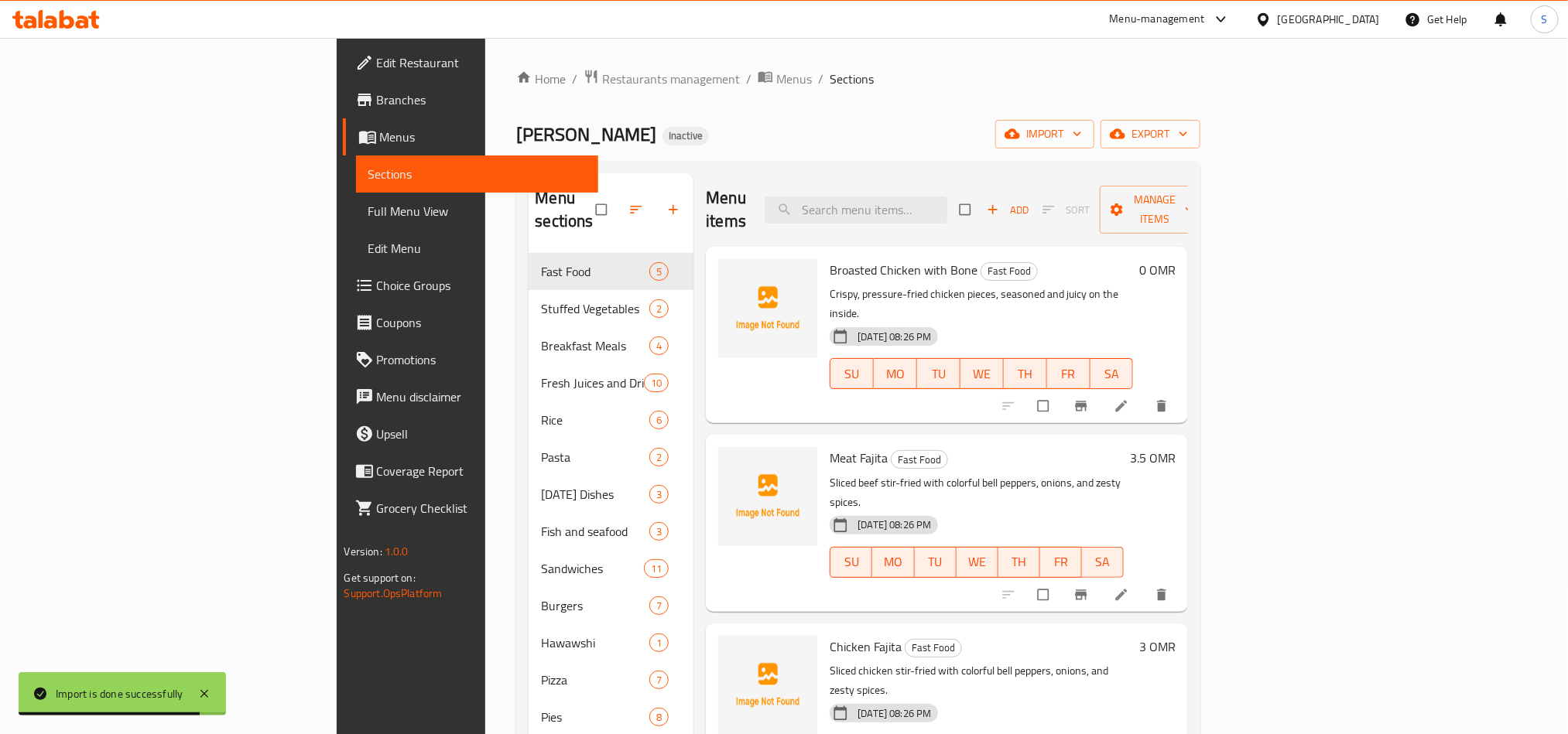
click at [814, 161] on div "Menu sections Fast Food 5 Stuffed Vegetables 2 Breakfast Meals 4 Fresh Juices a…" at bounding box center [858, 540] width 684 height 759
click at [700, 146] on div "Ishraqa Al Buraimi Inactive import export" at bounding box center [858, 134] width 684 height 29
click at [368, 210] on span "Full Menu View" at bounding box center [477, 211] width 218 height 18
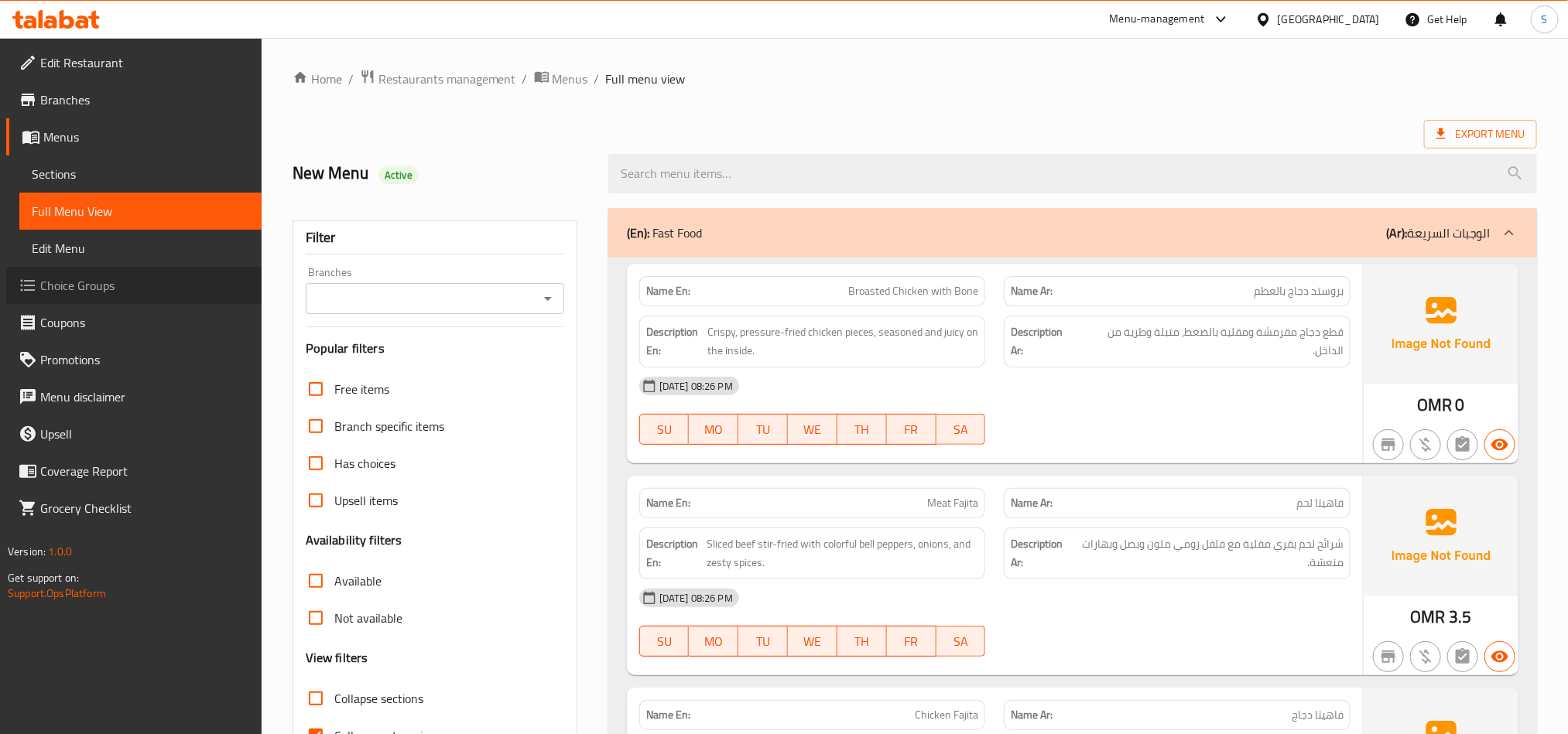
click at [98, 284] on span "Choice Groups" at bounding box center [144, 285] width 209 height 18
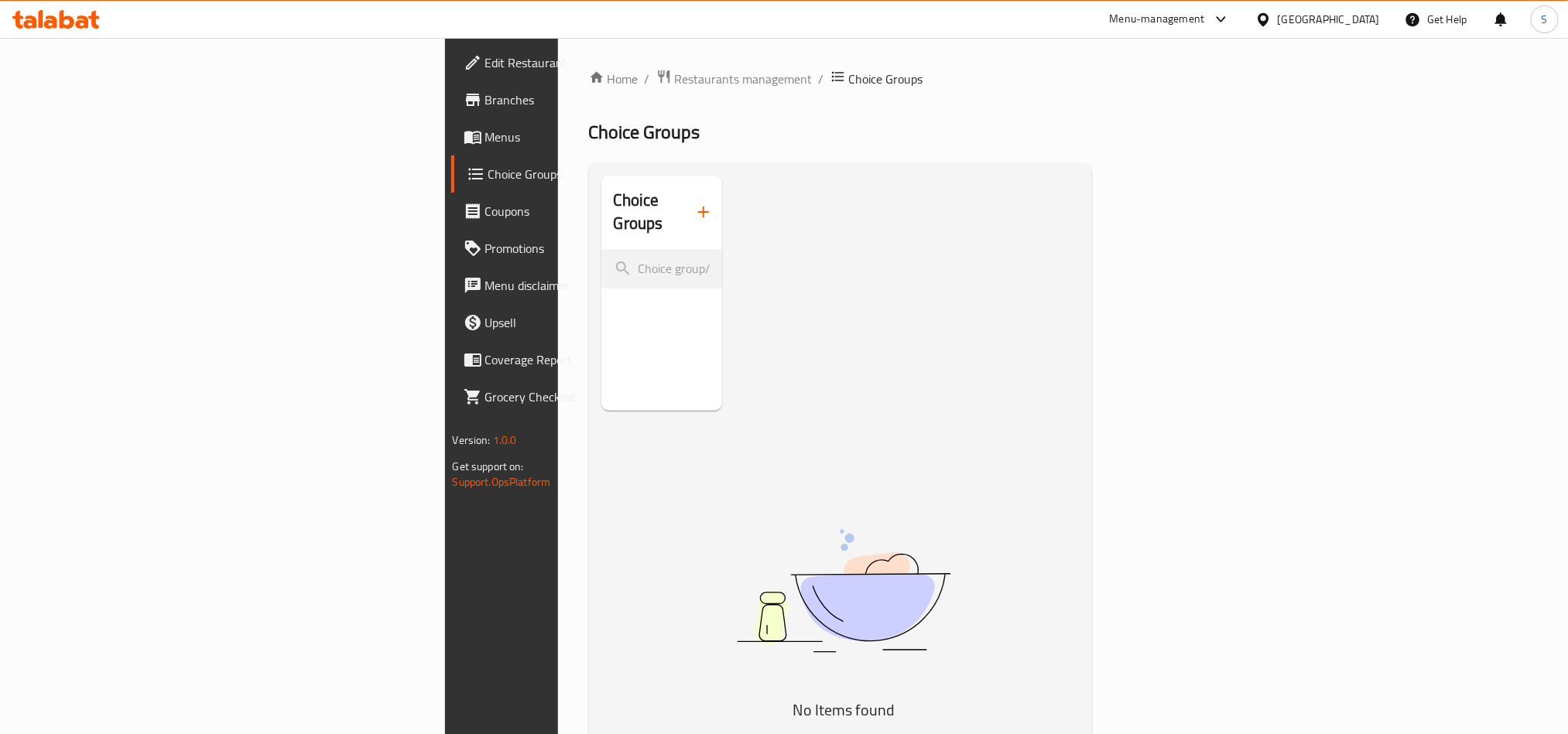
click at [485, 142] on span "Menus" at bounding box center [589, 136] width 209 height 18
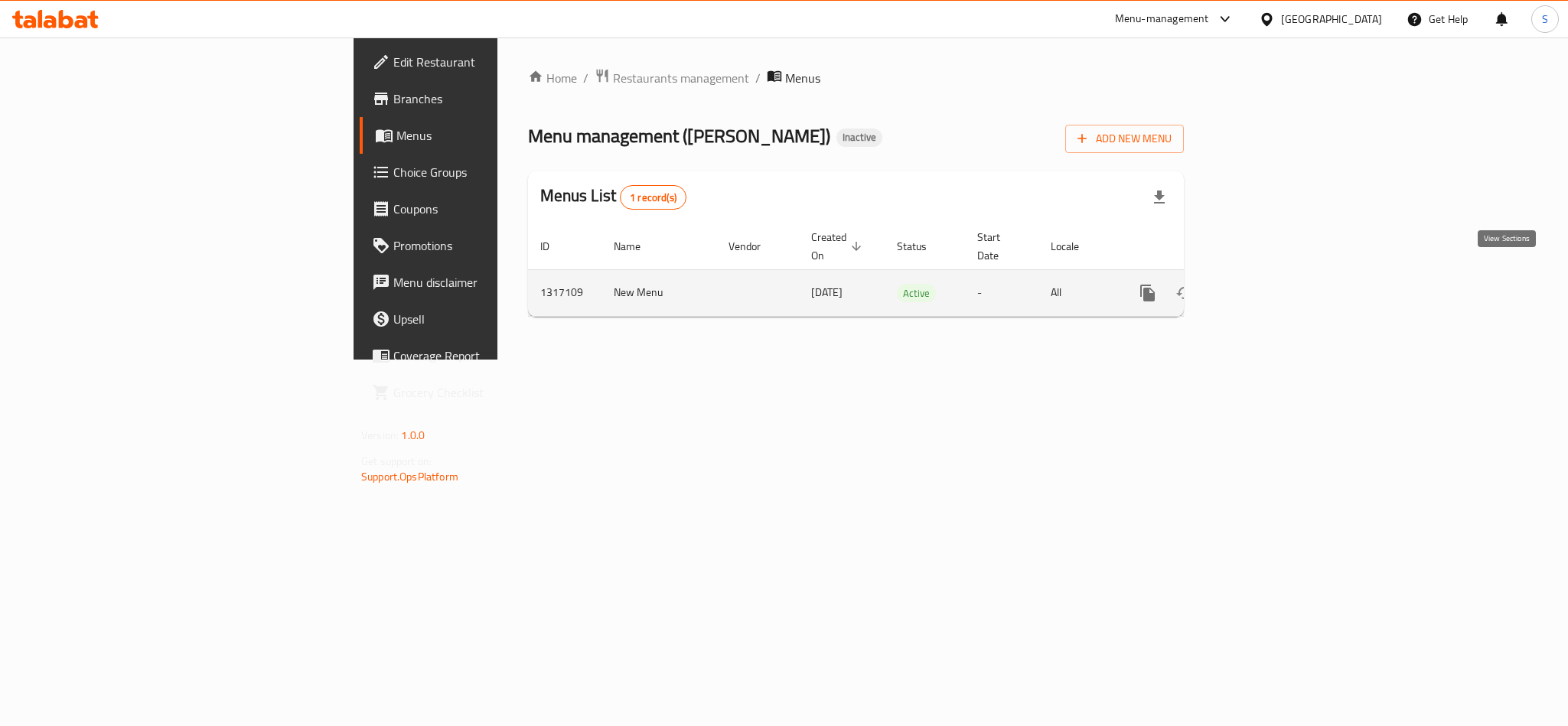
click at [1267, 284] on icon "enhanced table" at bounding box center [1257, 293] width 18 height 18
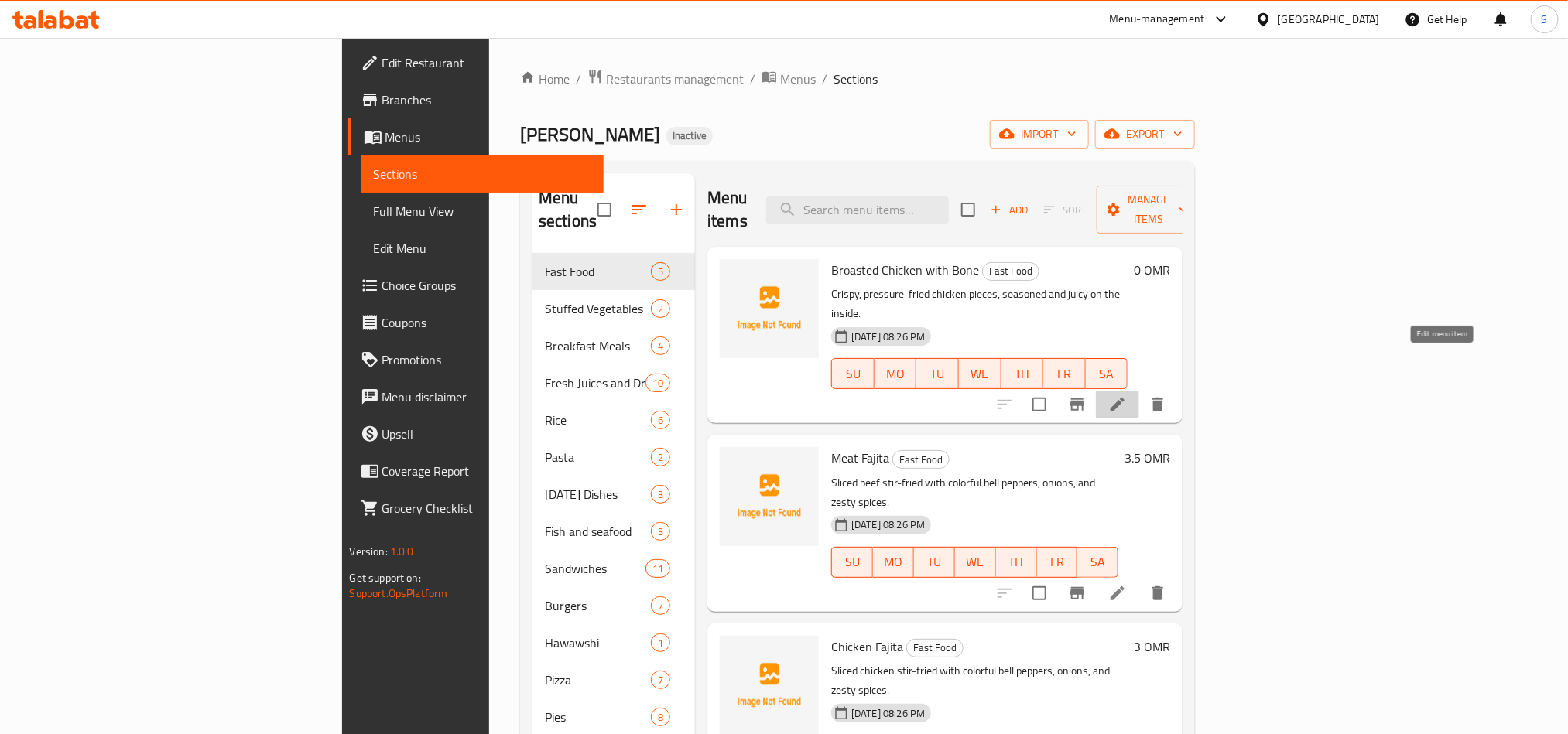
click at [1127, 395] on icon at bounding box center [1117, 404] width 18 height 18
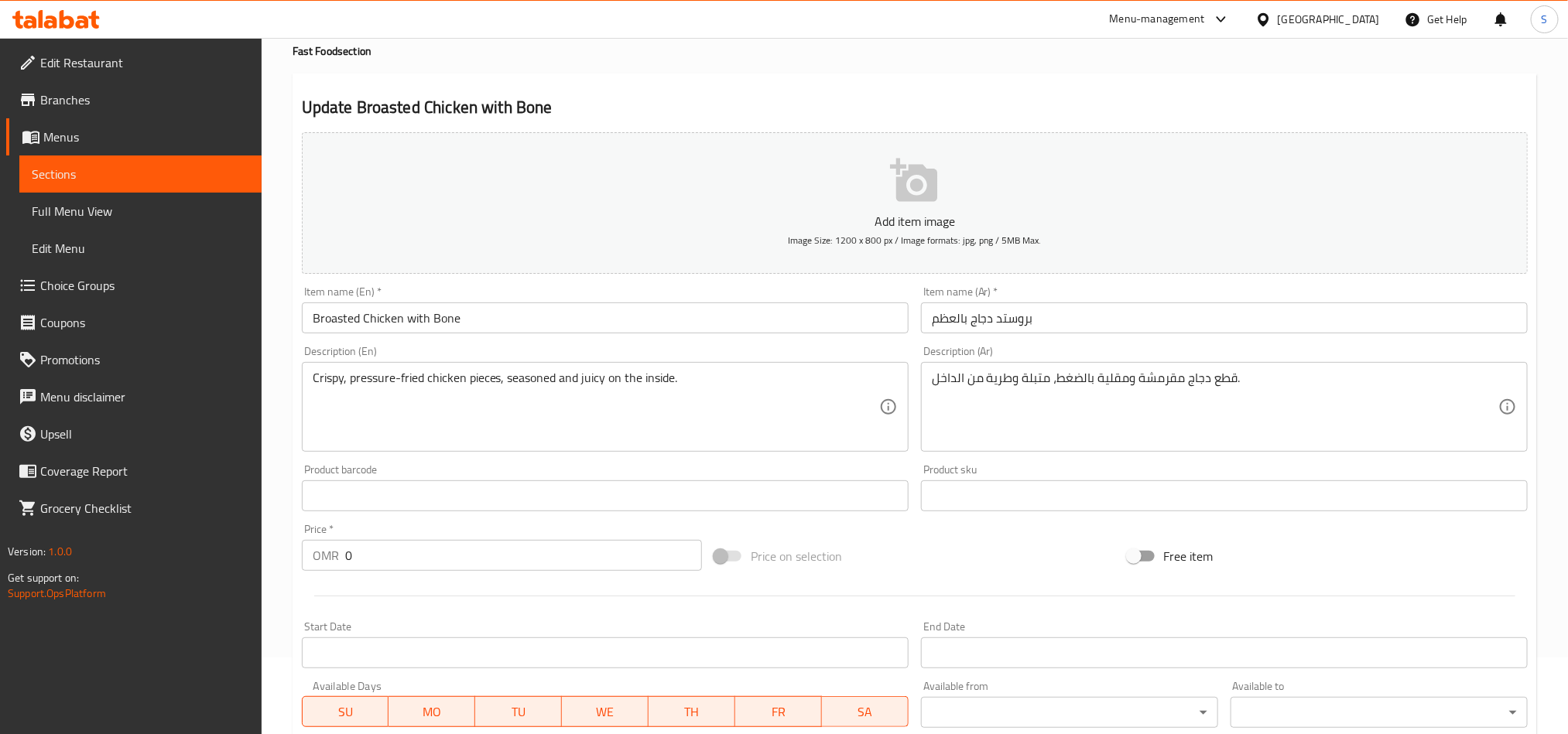
scroll to position [358, 0]
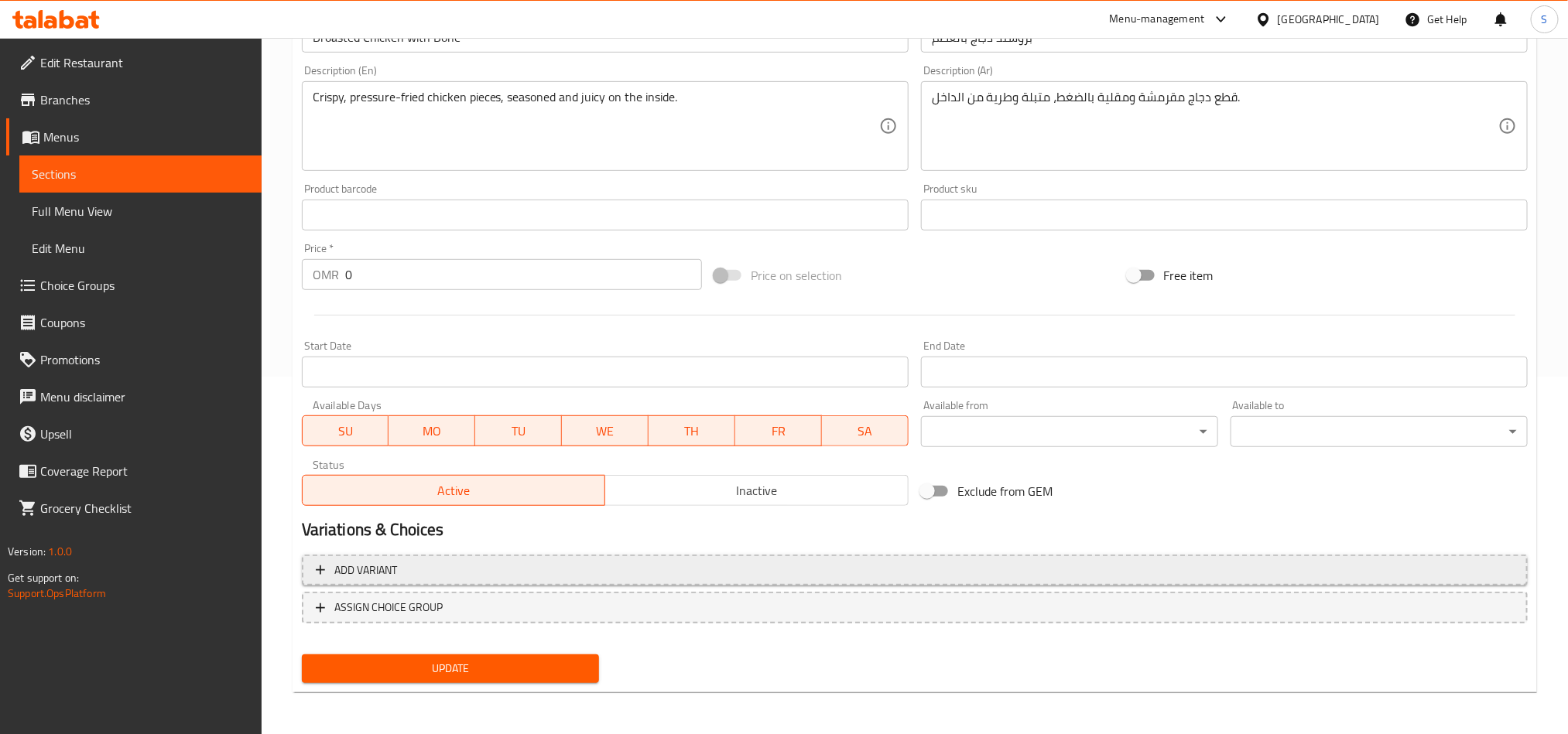
click at [1206, 569] on span "Add variant" at bounding box center [915, 571] width 1198 height 19
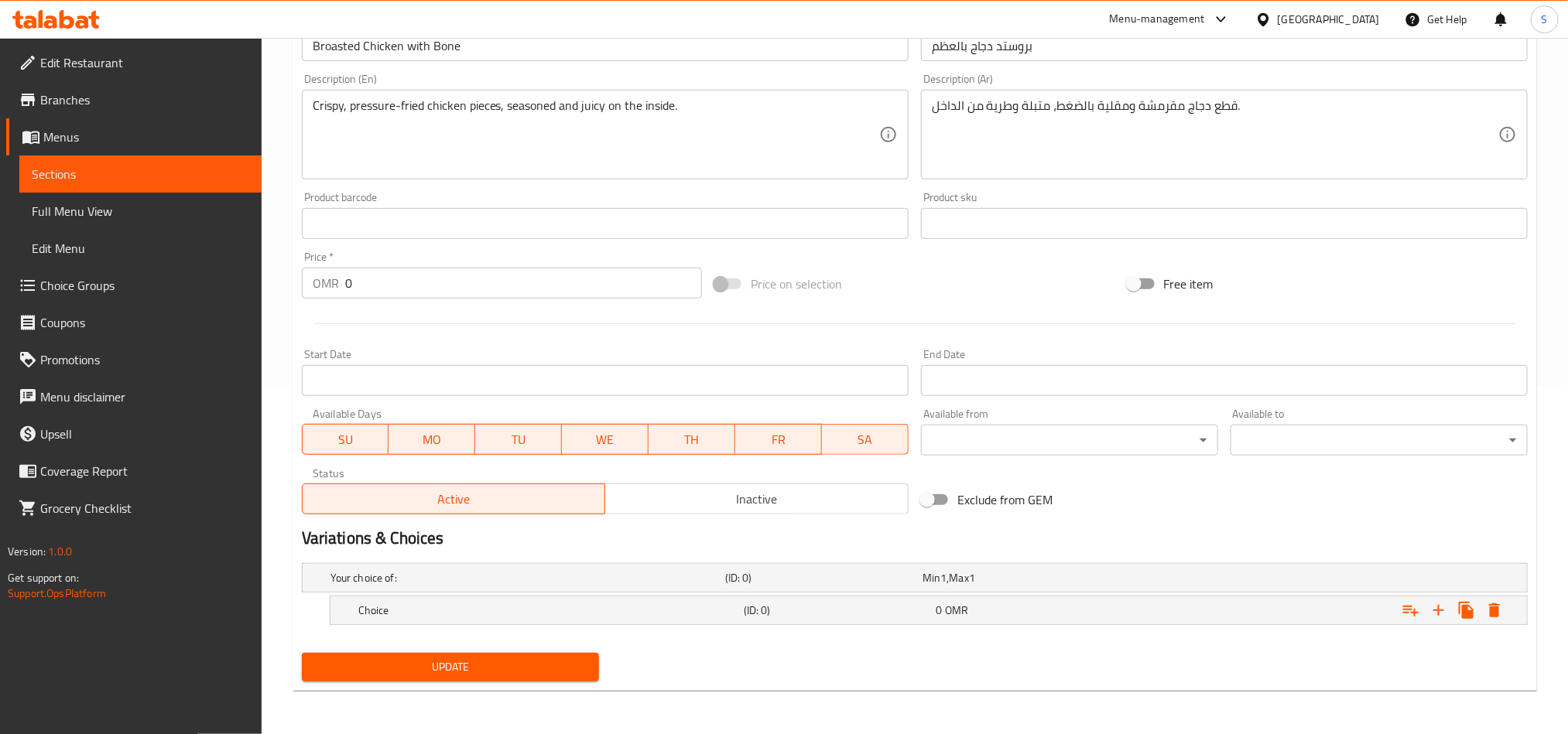
scroll to position [351, 0]
click at [1436, 607] on icon "Expand" at bounding box center [1438, 610] width 18 height 18
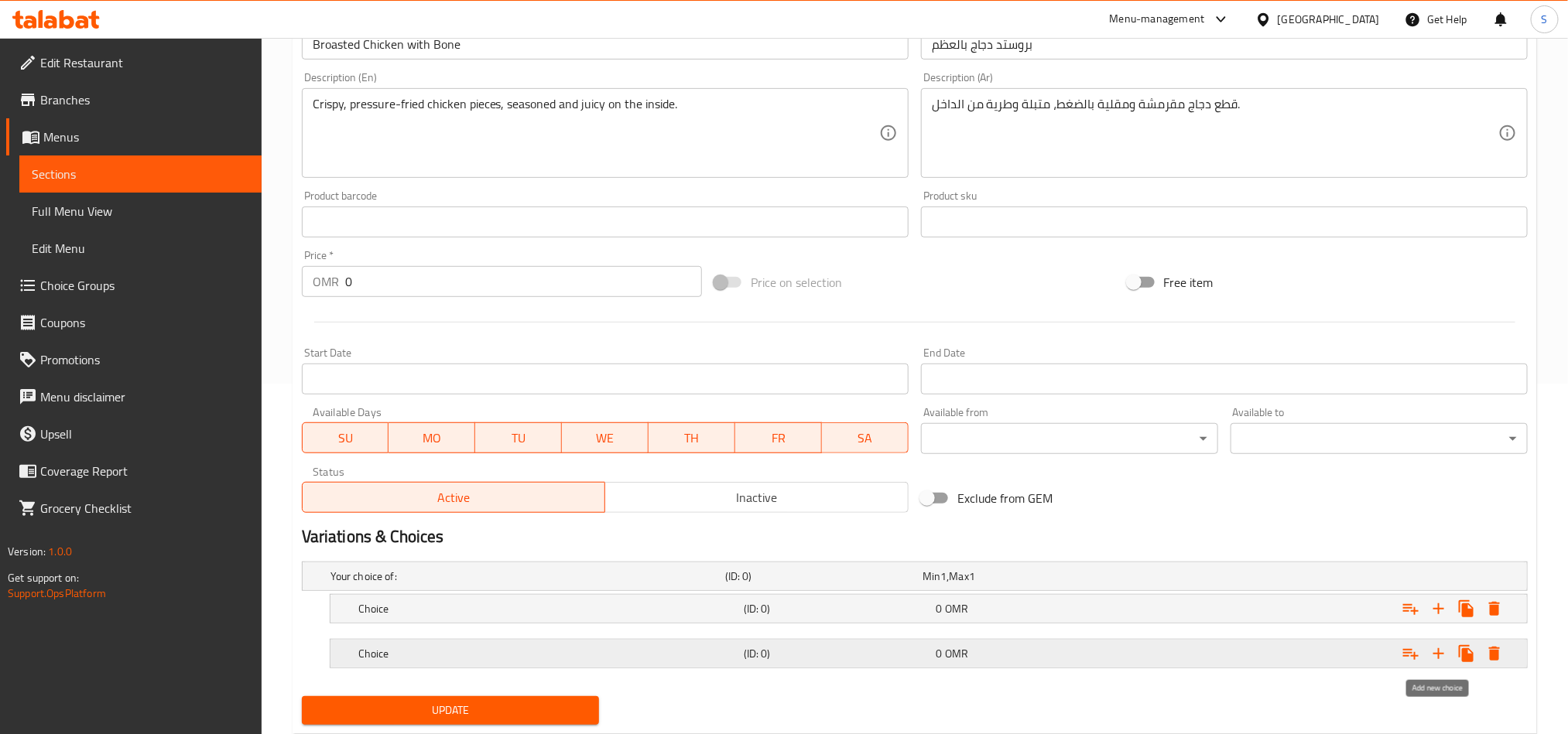
click at [1433, 656] on icon "Expand" at bounding box center [1438, 653] width 18 height 18
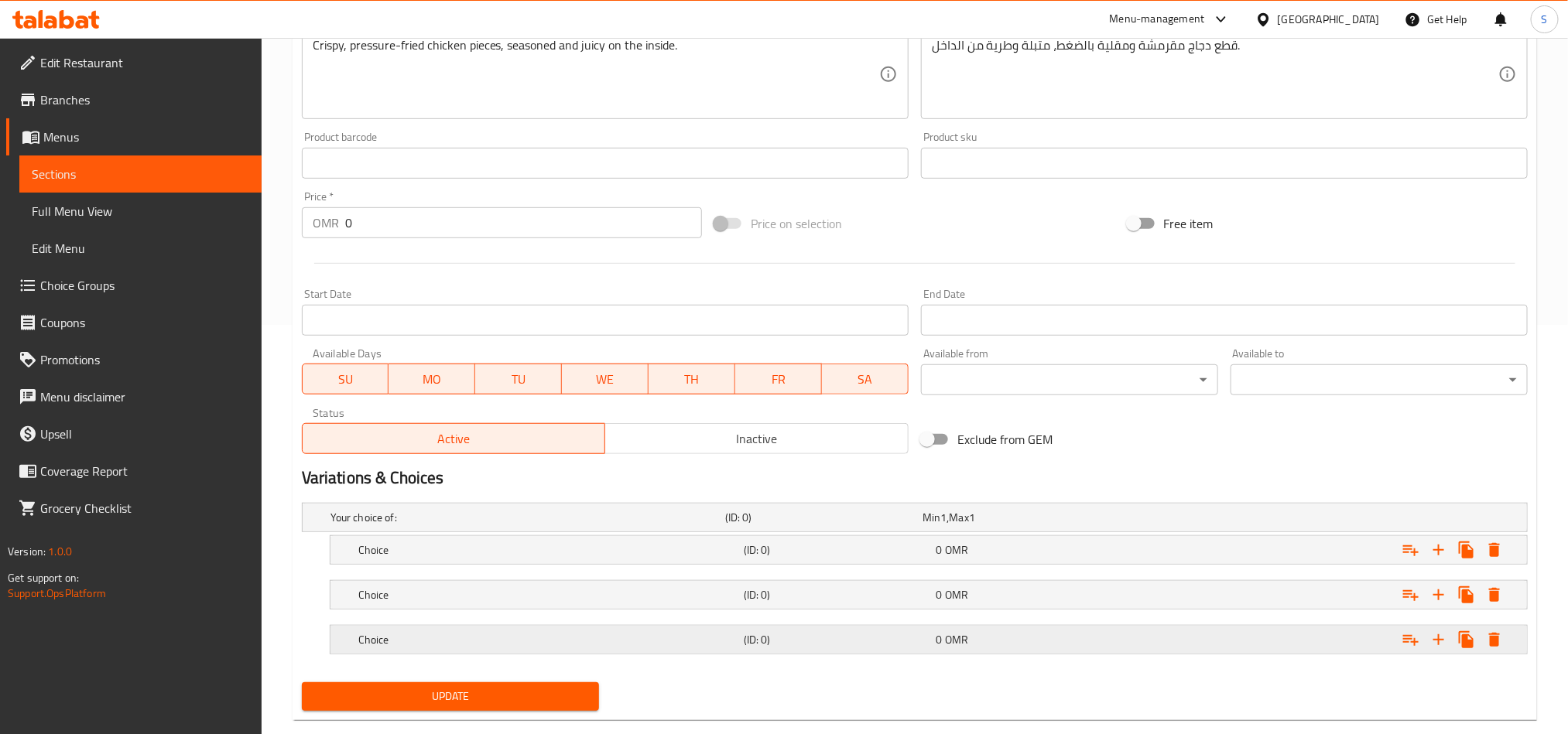
scroll to position [441, 0]
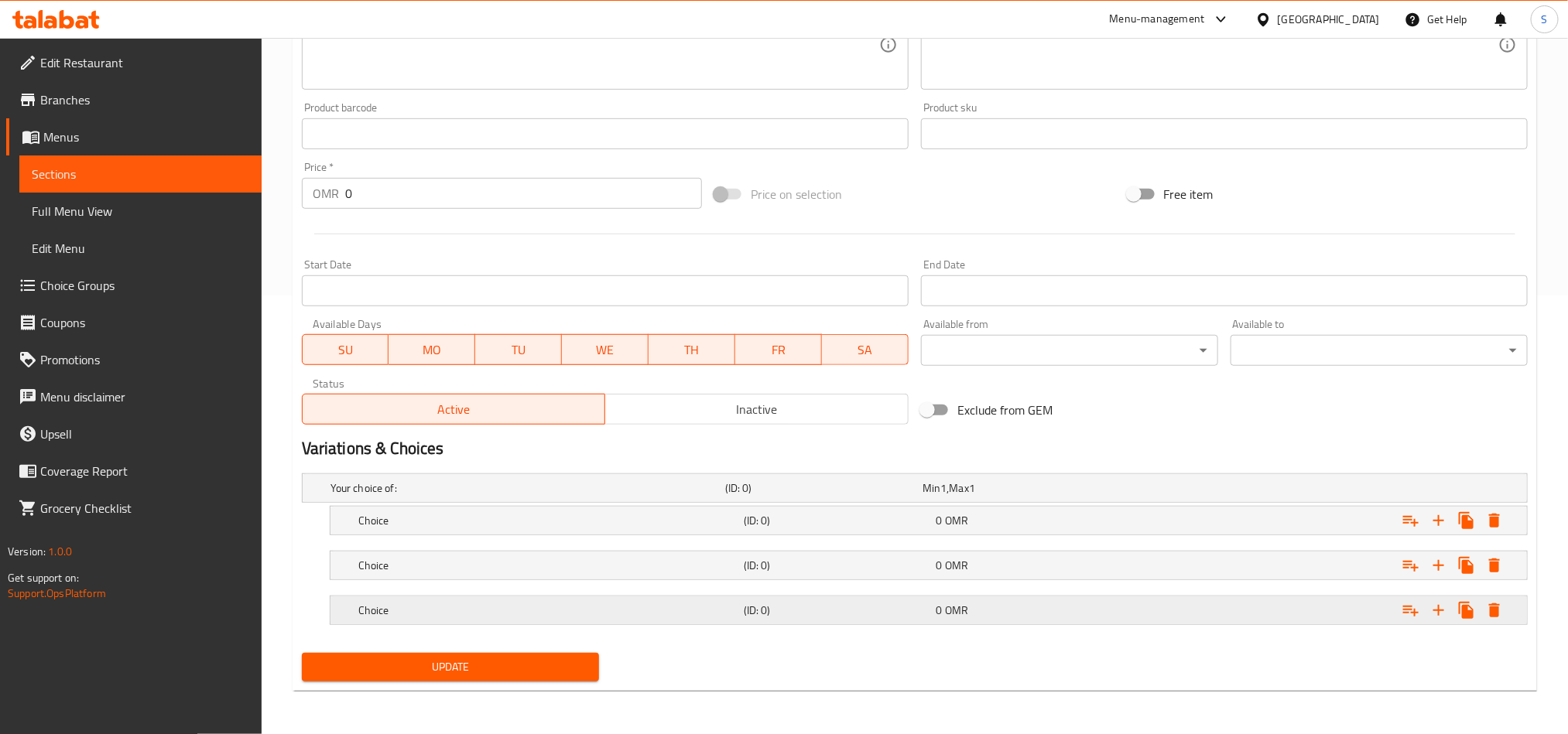
click at [829, 608] on h5 "(ID: 0)" at bounding box center [837, 610] width 187 height 15
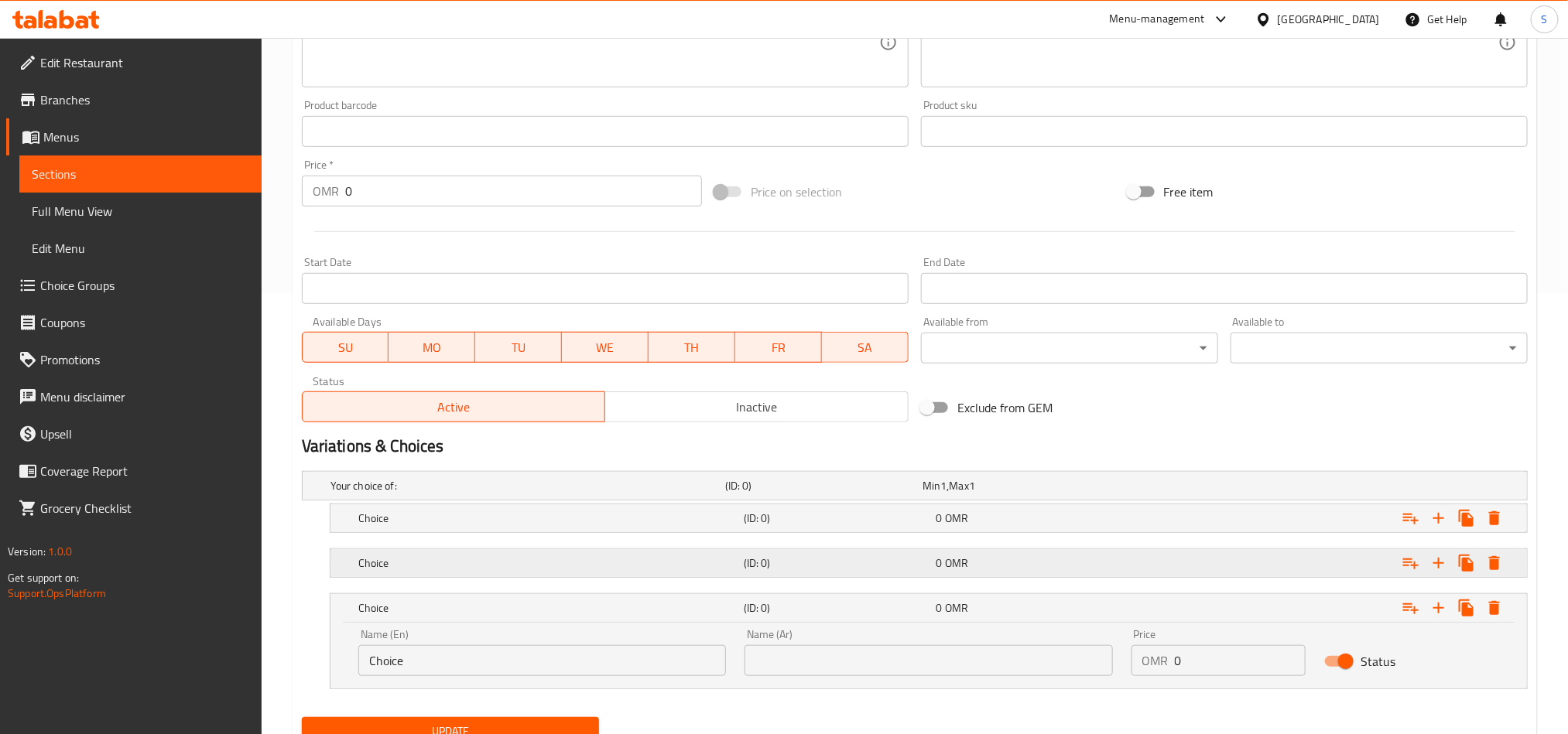
click at [844, 576] on div "Choice (ID: 0) 0 OMR" at bounding box center [934, 563] width 1156 height 34
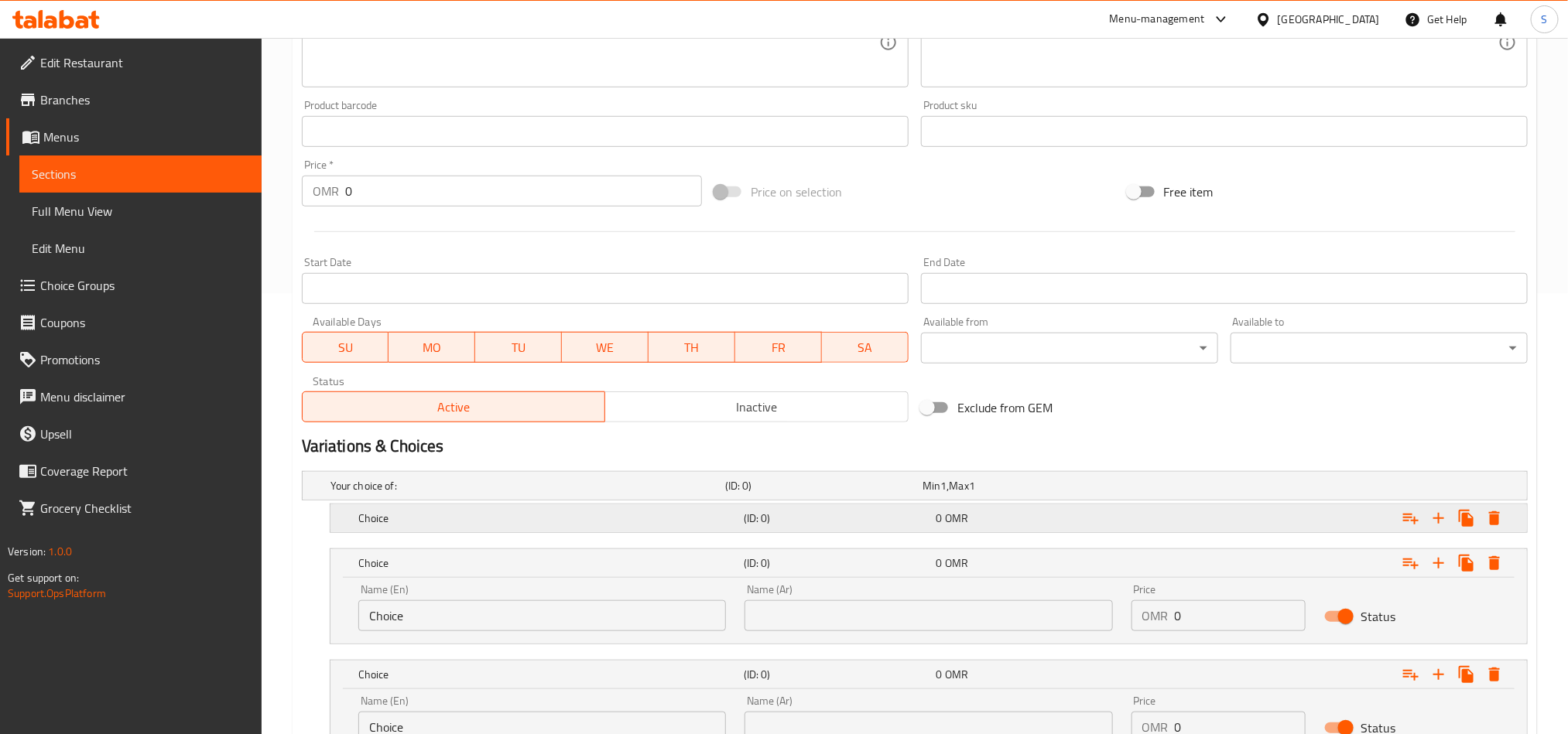
click at [846, 526] on h5 "(ID: 0)" at bounding box center [837, 518] width 187 height 15
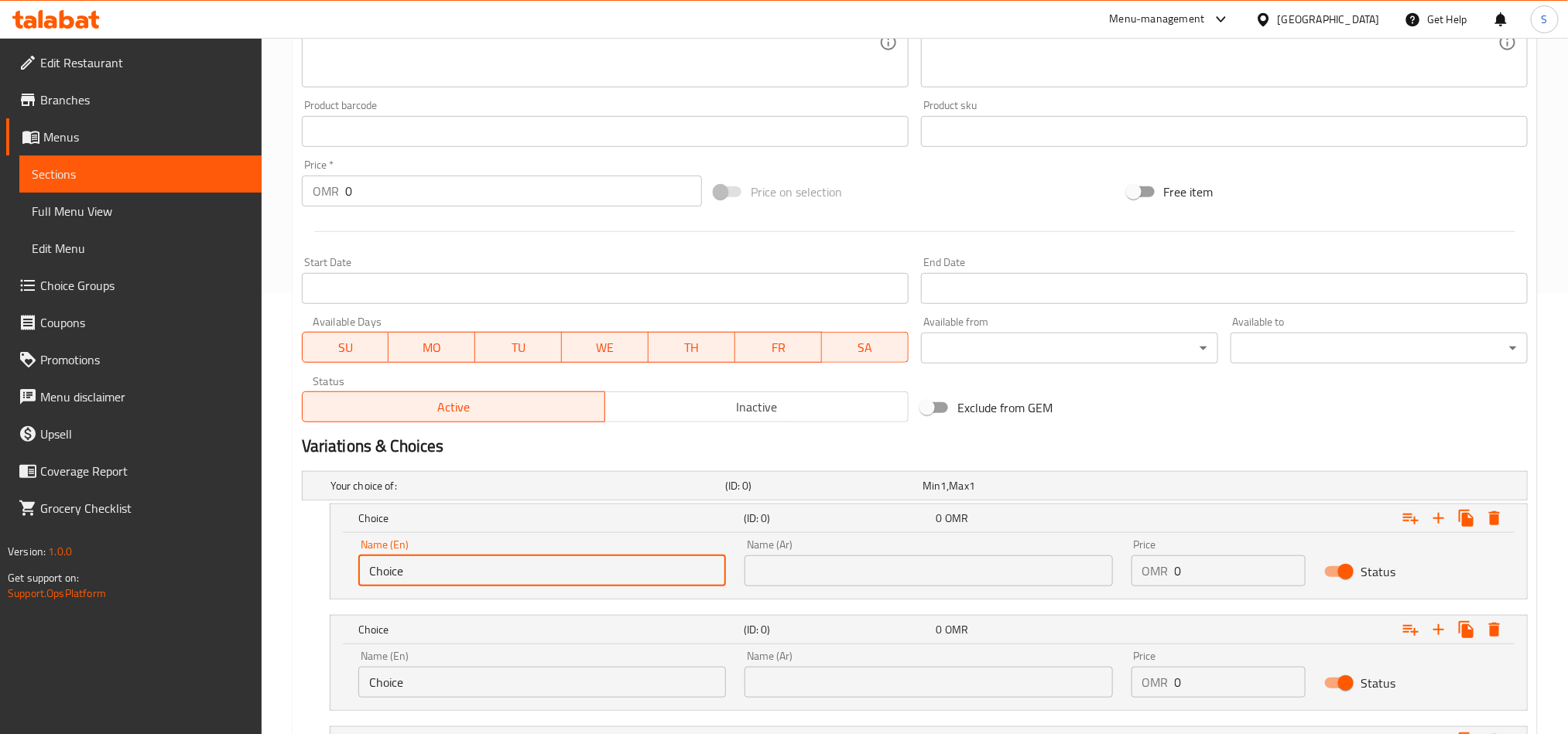
click at [601, 560] on input "Choice" at bounding box center [542, 571] width 368 height 31
paste input "3 Pieces"
type input "3 Pieces"
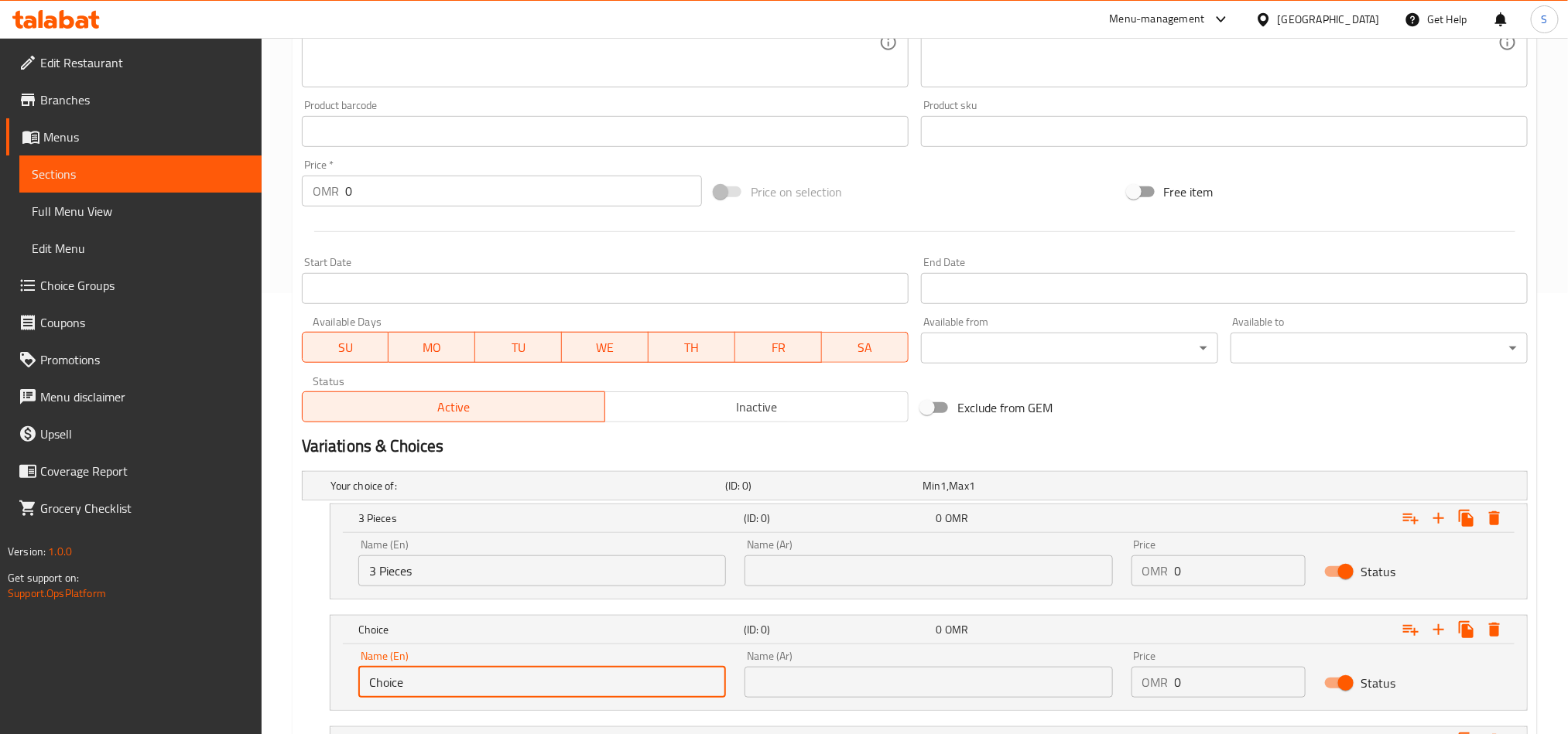
click at [496, 671] on input "Choice" at bounding box center [542, 682] width 368 height 31
paste input "4 Pieces"
type input "4 Pieces"
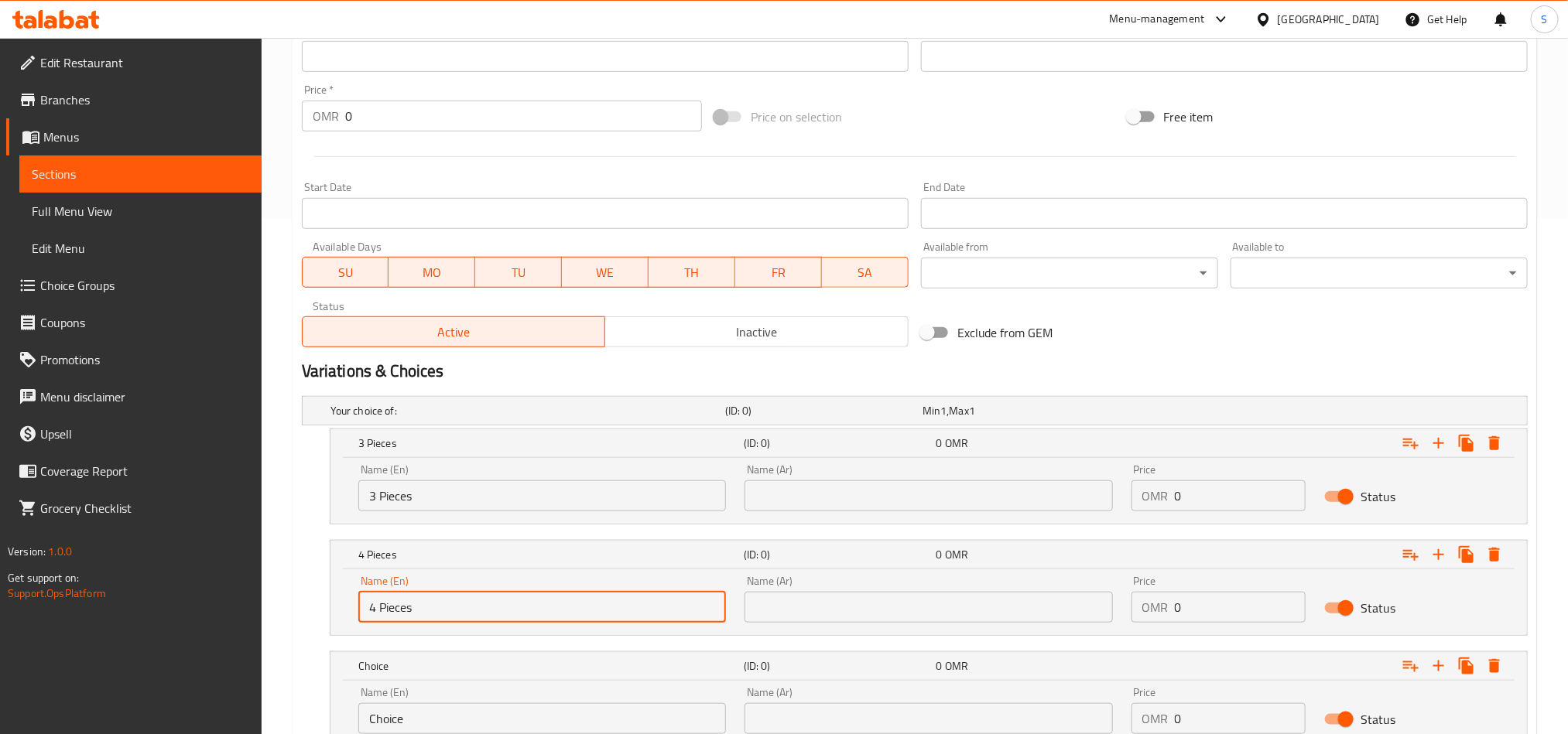
scroll to position [557, 0]
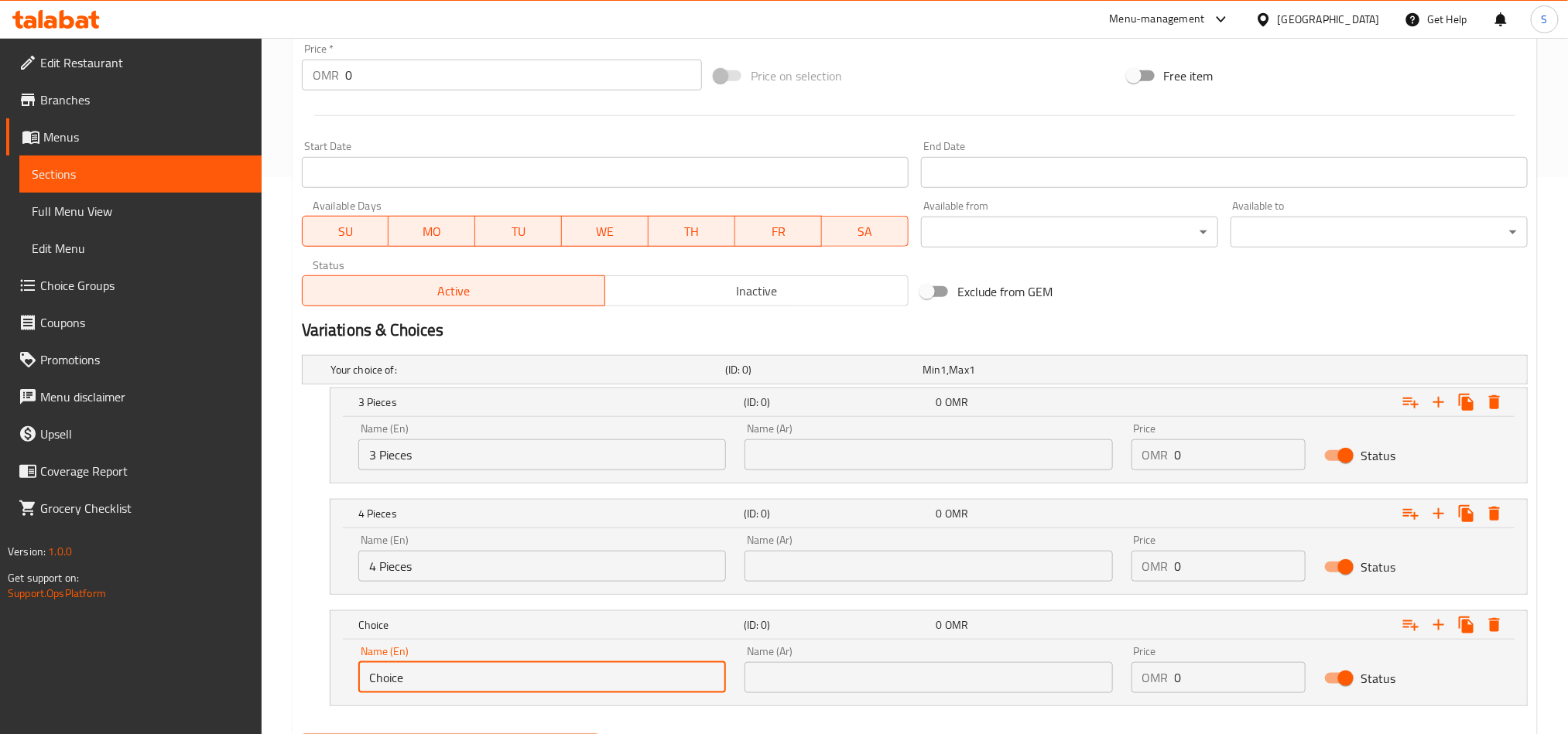
click at [458, 687] on input "Choice" at bounding box center [542, 677] width 368 height 31
paste input "5 Pieces"
type input "5 Pieces"
click at [904, 447] on input "text" at bounding box center [928, 455] width 368 height 31
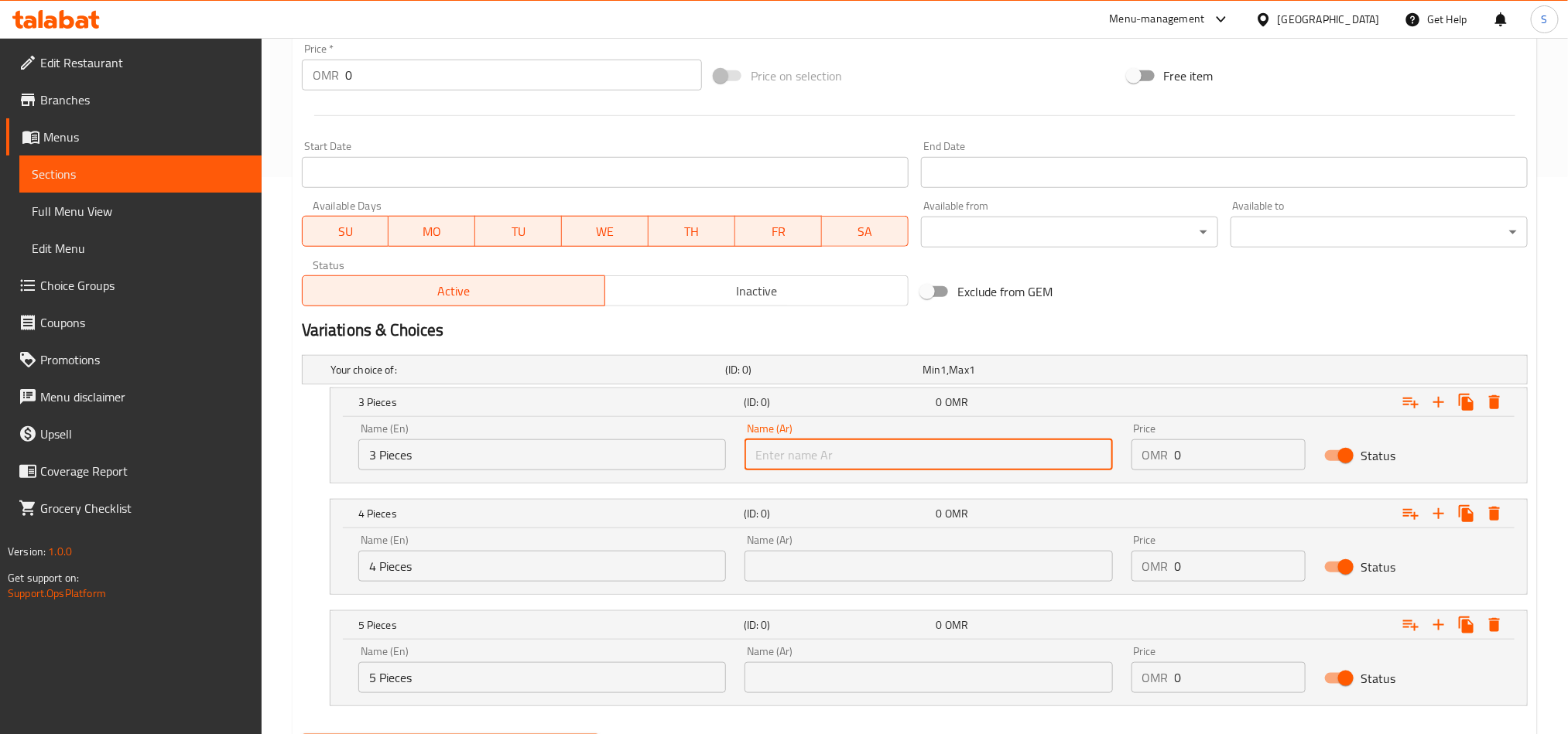
paste input "3 قطع"
type input "3 قطع"
click at [824, 569] on input "text" at bounding box center [928, 566] width 368 height 31
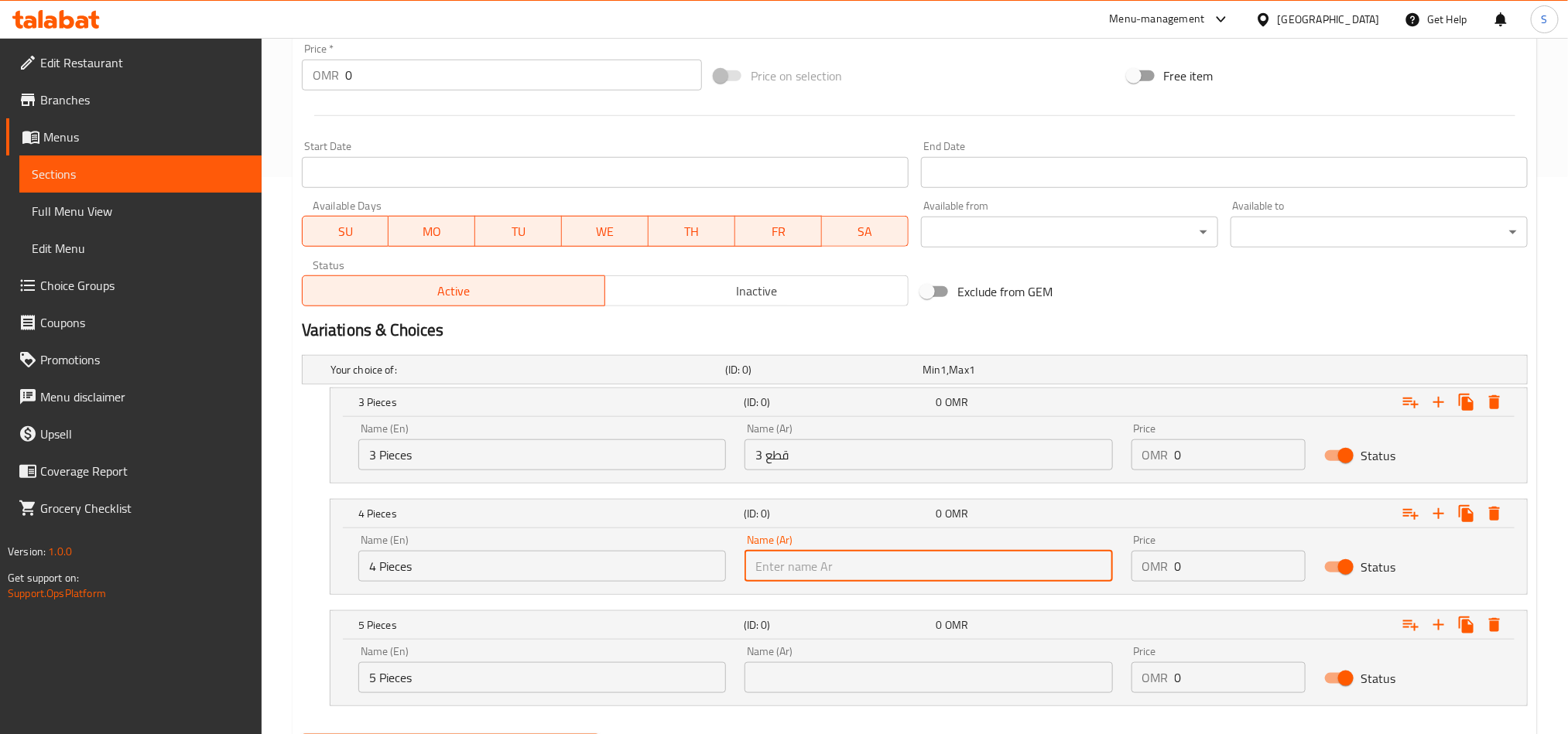
paste input "4 قطع"
type input "4 قطع"
click at [842, 676] on input "text" at bounding box center [928, 677] width 368 height 31
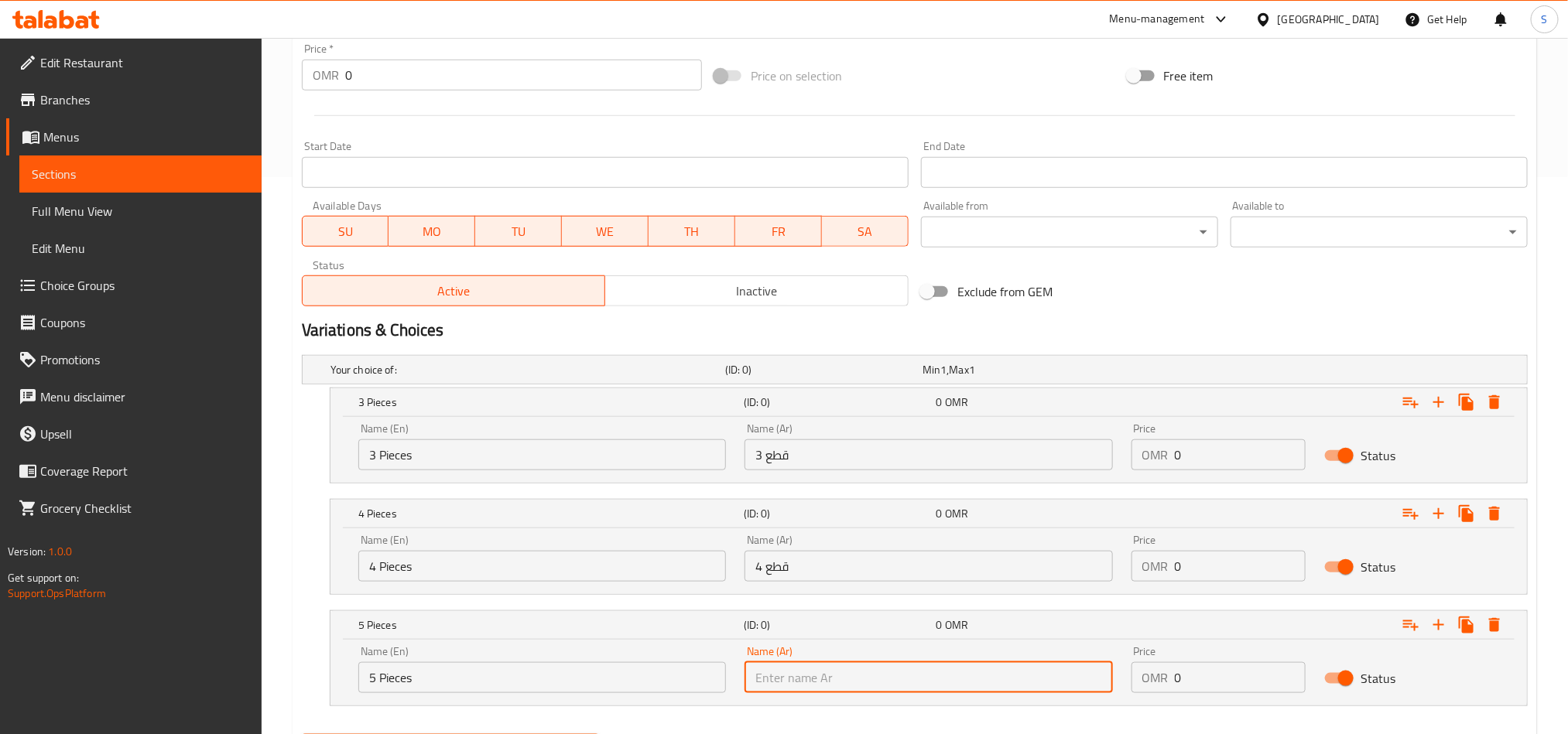
paste input "5 قطع"
type input "5 قطع"
click at [1187, 457] on input "0" at bounding box center [1240, 455] width 131 height 31
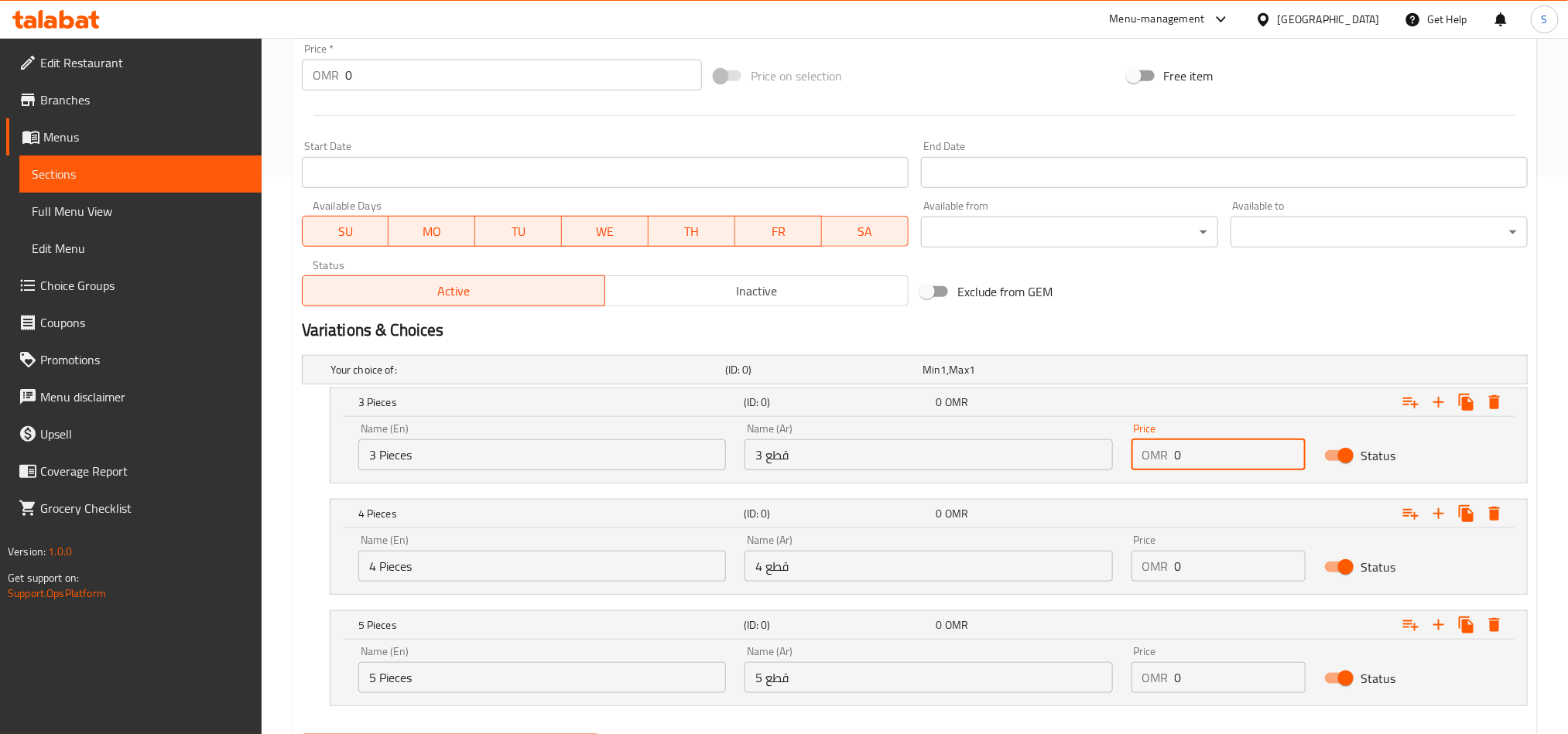
paste input "3"
type input "3"
click at [1228, 580] on input "0" at bounding box center [1240, 566] width 131 height 31
paste input "3.5"
type input "3.5"
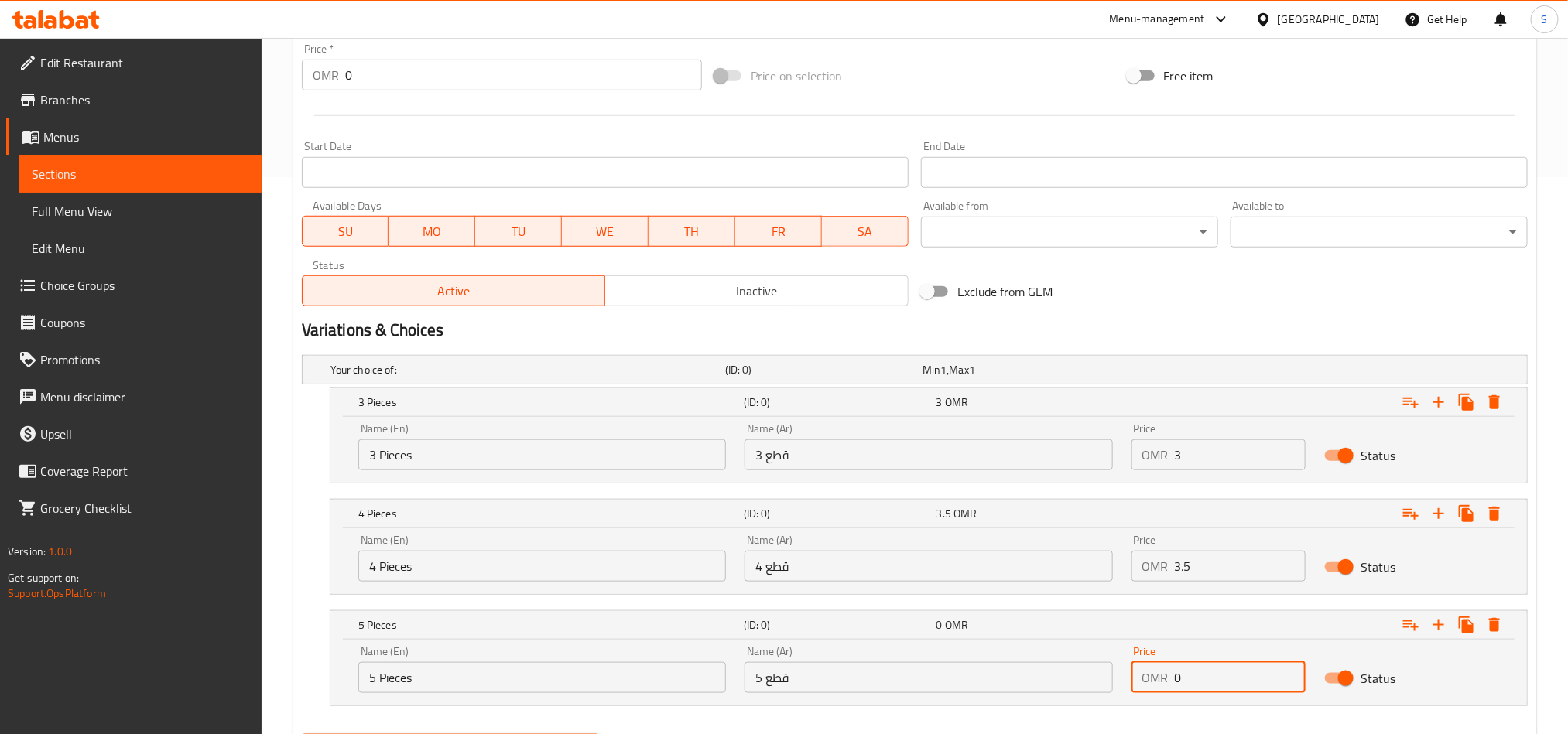
click at [1185, 668] on input "0" at bounding box center [1240, 677] width 131 height 31
paste input "4"
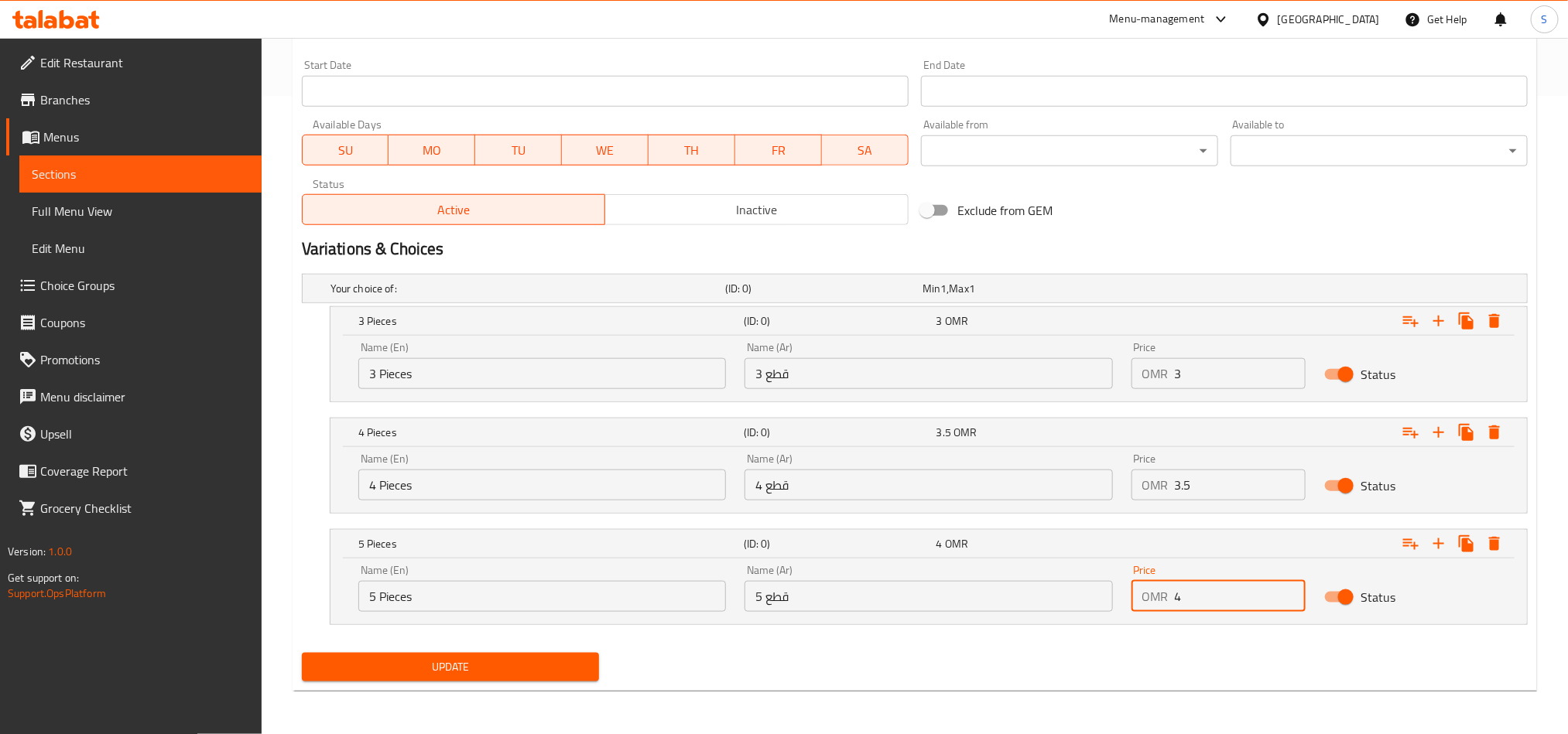
scroll to position [640, 0]
type input "4"
click at [565, 662] on span "Update" at bounding box center [450, 668] width 272 height 19
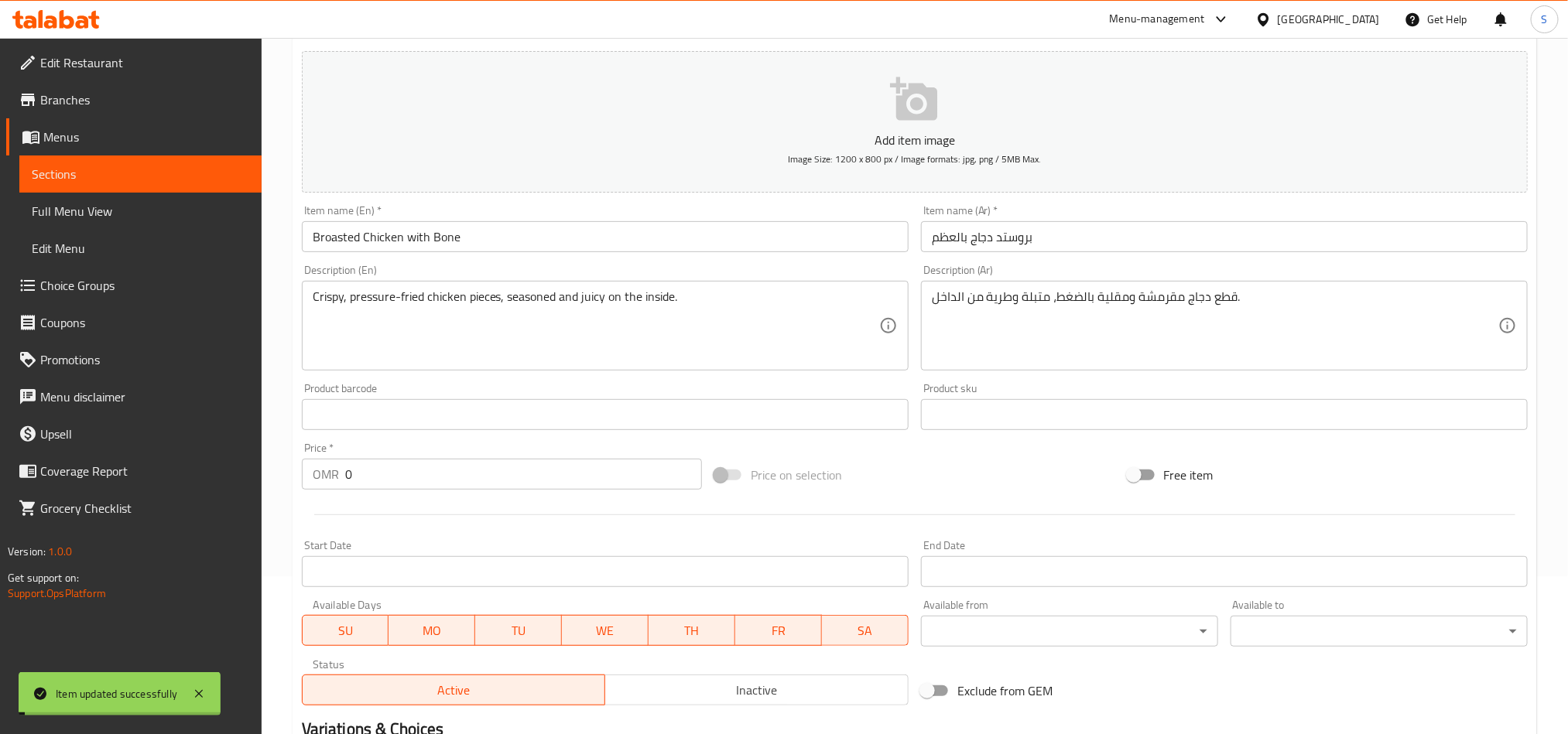
scroll to position [0, 0]
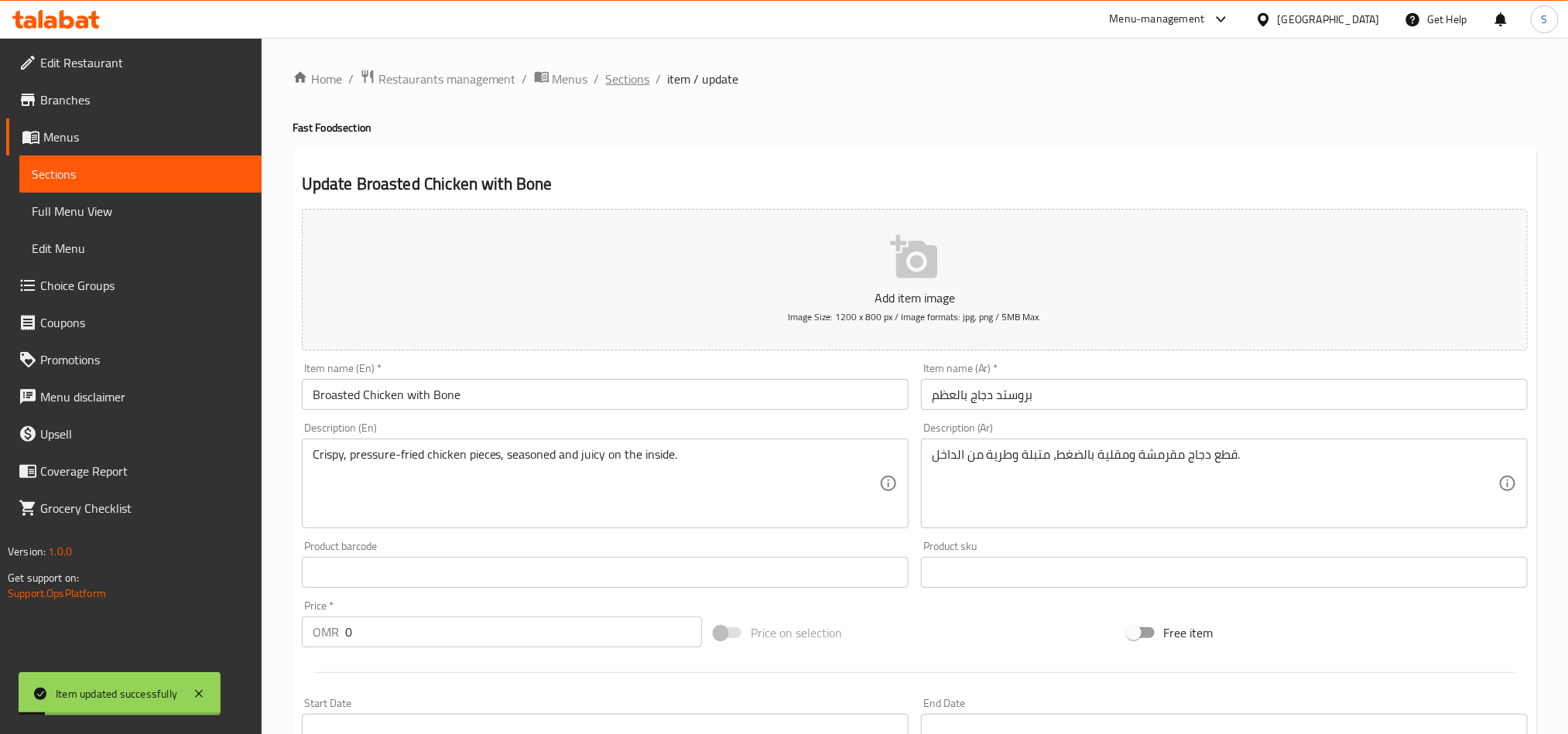
click at [616, 83] on span "Sections" at bounding box center [628, 78] width 44 height 18
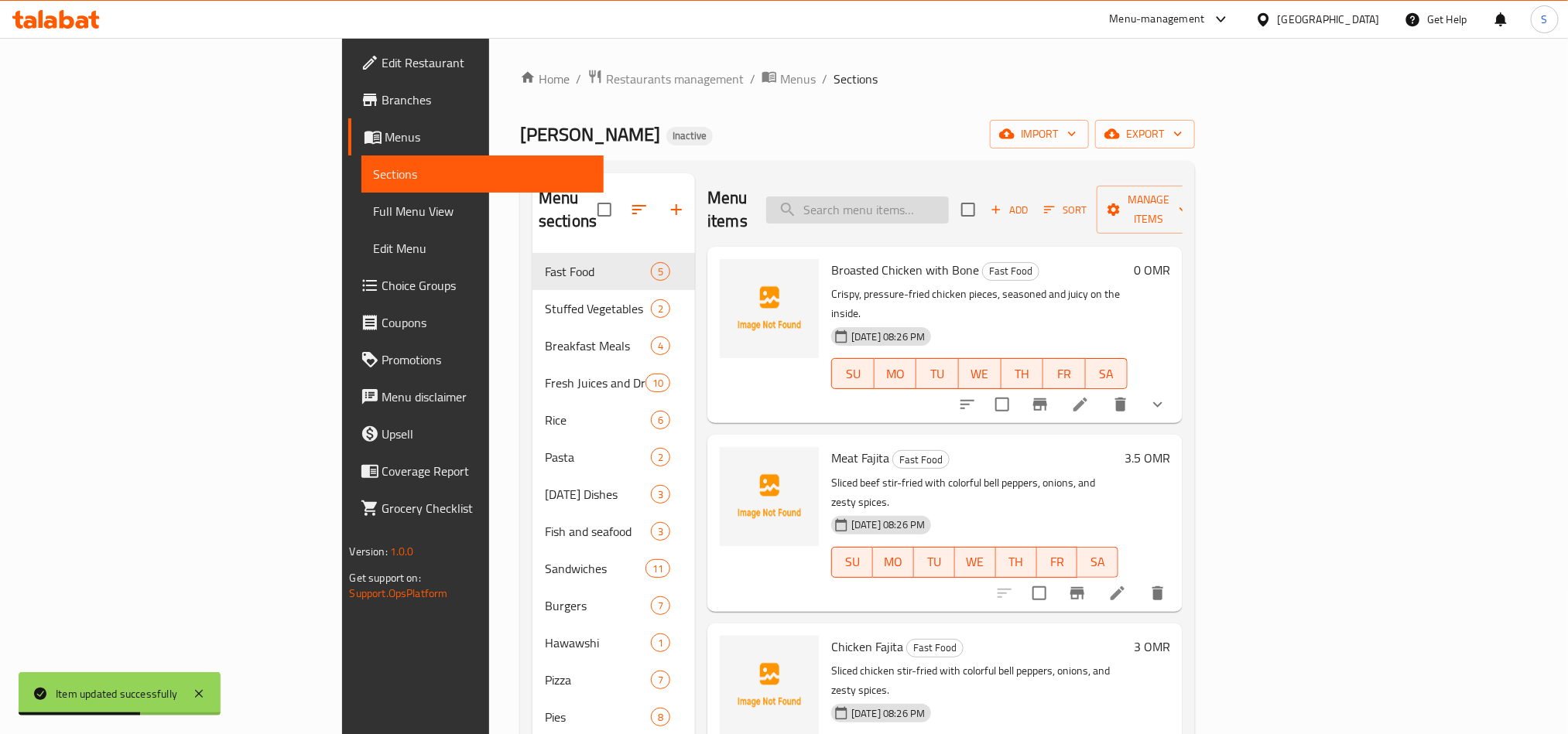
click at [943, 200] on input "search" at bounding box center [858, 211] width 183 height 27
paste input "Stuffed Cabbage with Special Sauce"
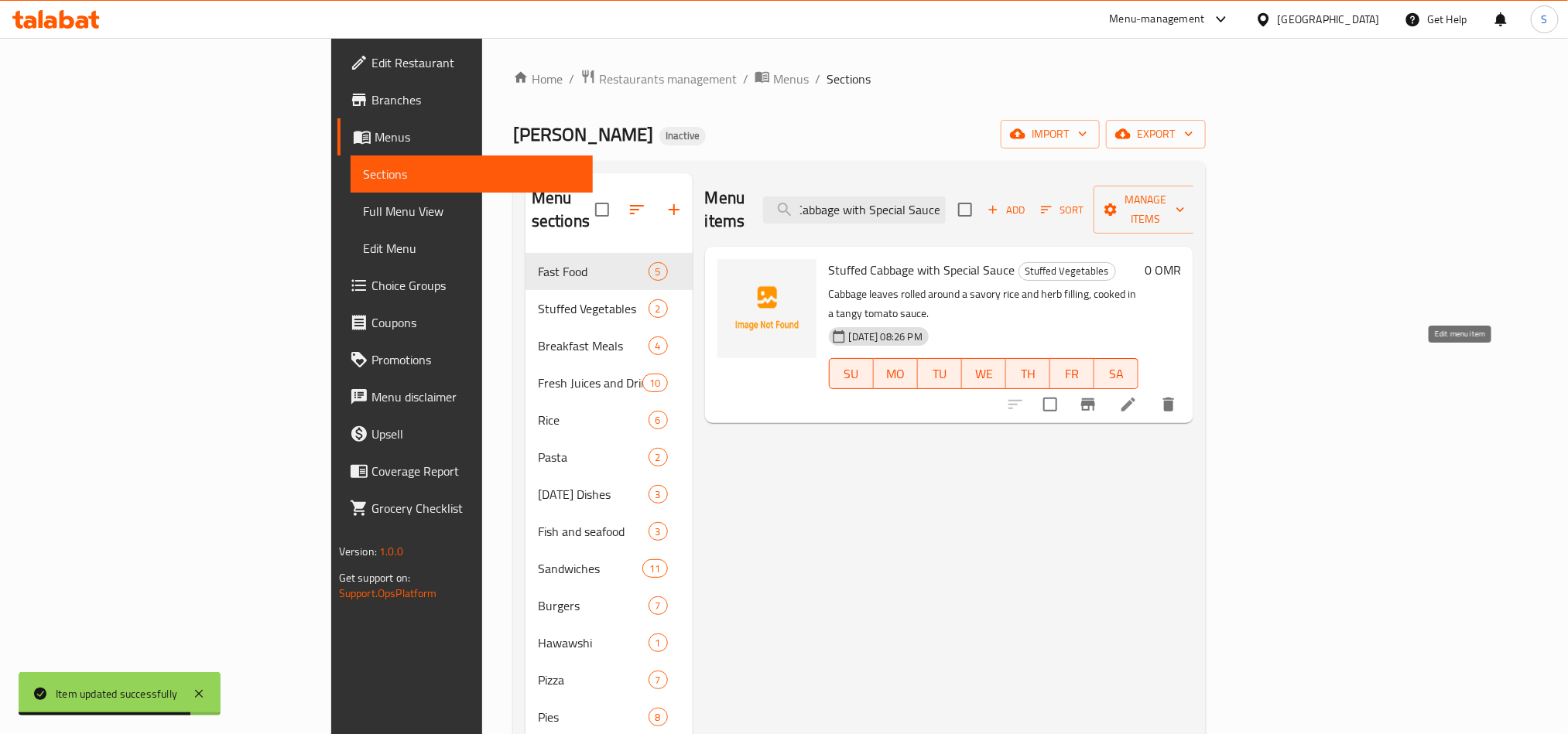
type input "Stuffed Cabbage with Special Sauce"
click at [1138, 395] on icon at bounding box center [1128, 404] width 18 height 18
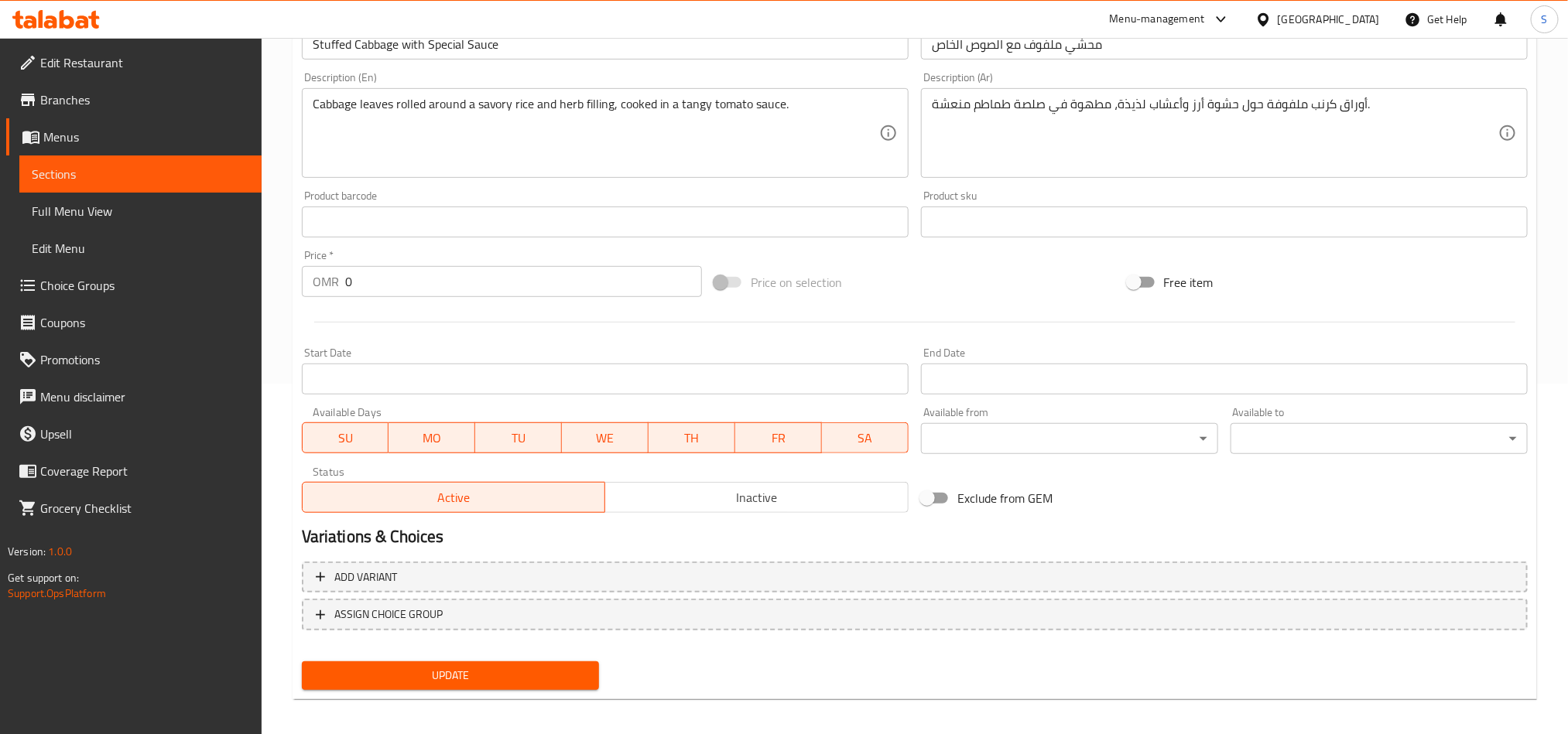
scroll to position [358, 0]
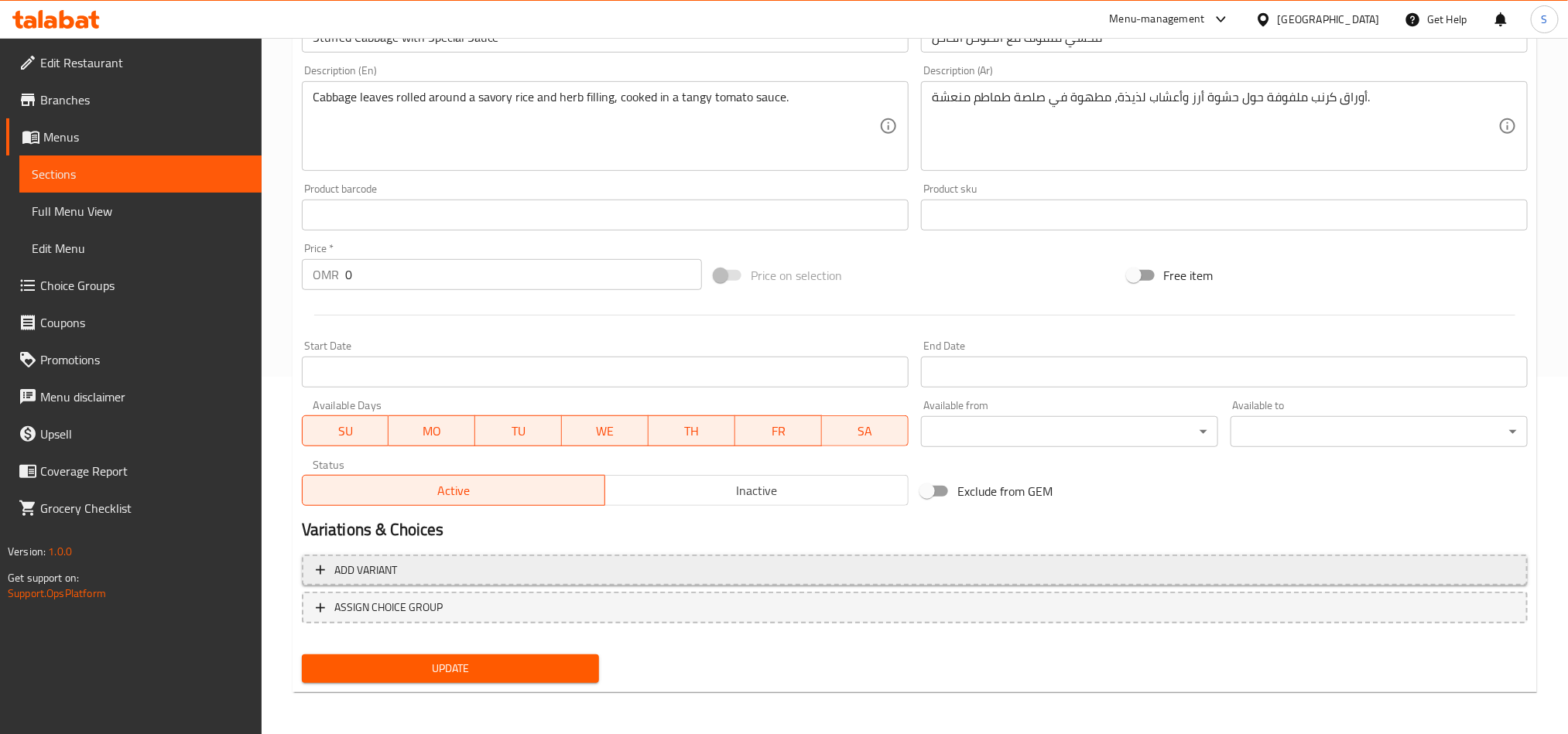
click at [1245, 572] on span "Add variant" at bounding box center [915, 571] width 1198 height 19
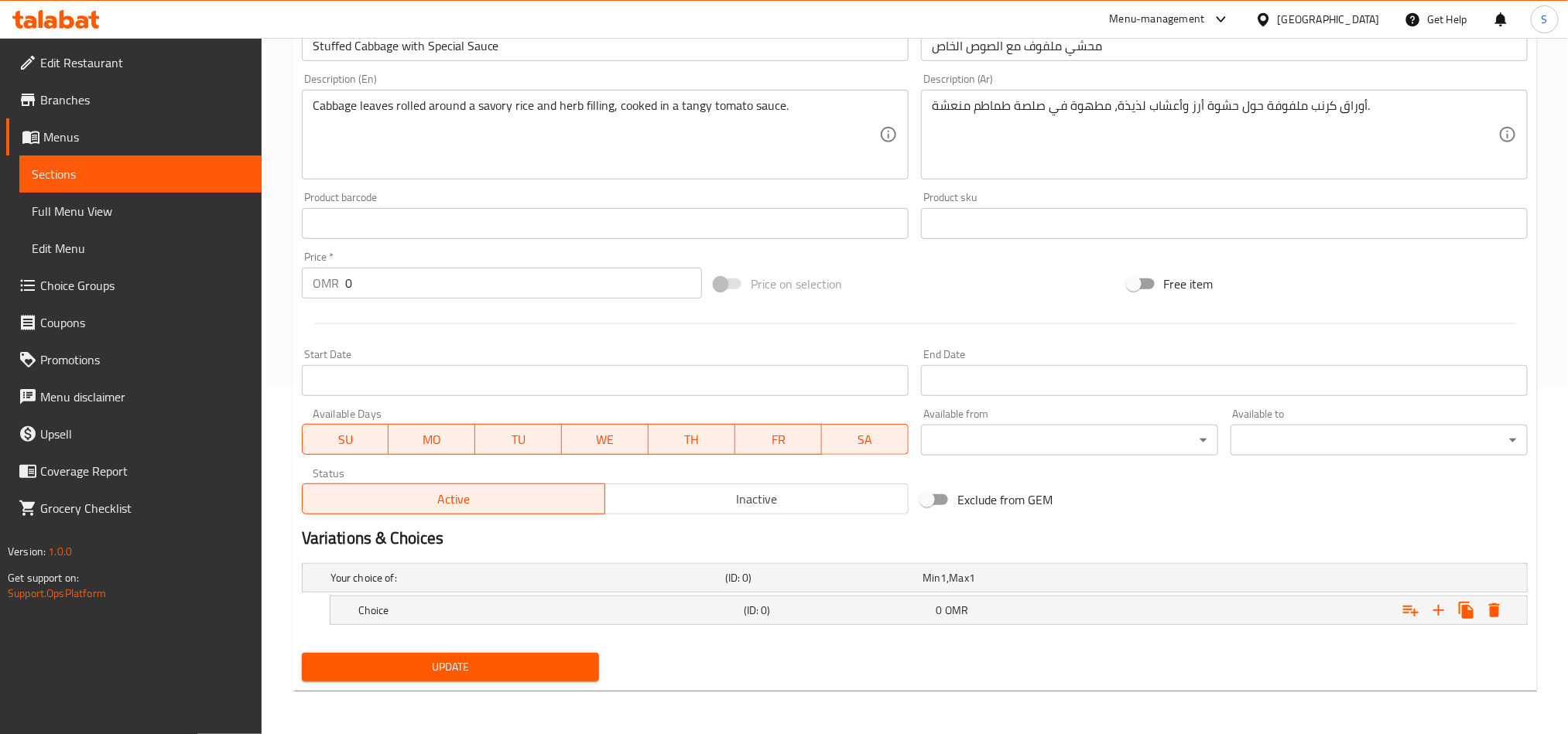
scroll to position [351, 0]
click at [1433, 612] on icon "Expand" at bounding box center [1438, 610] width 18 height 18
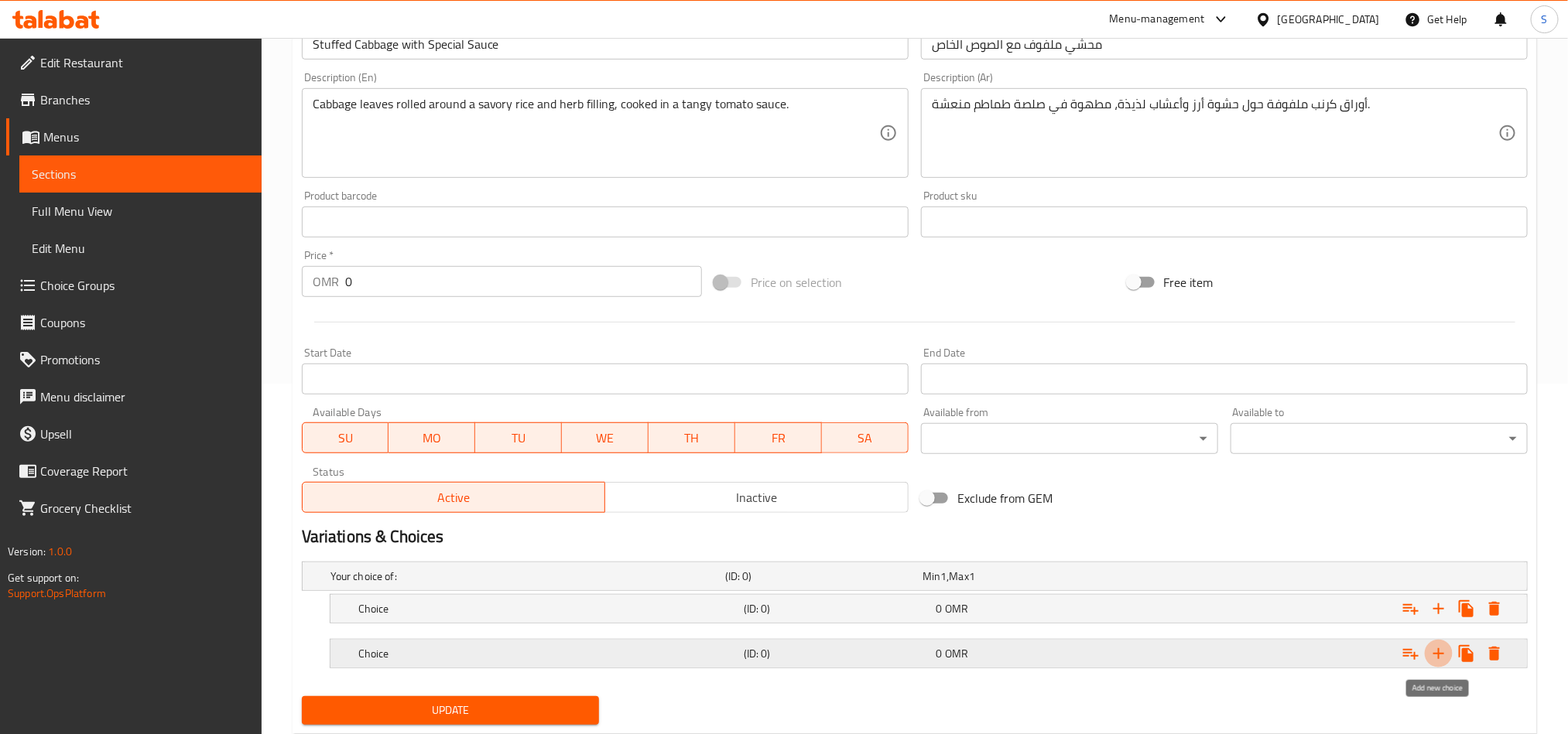
click at [1442, 655] on icon "Expand" at bounding box center [1438, 653] width 18 height 18
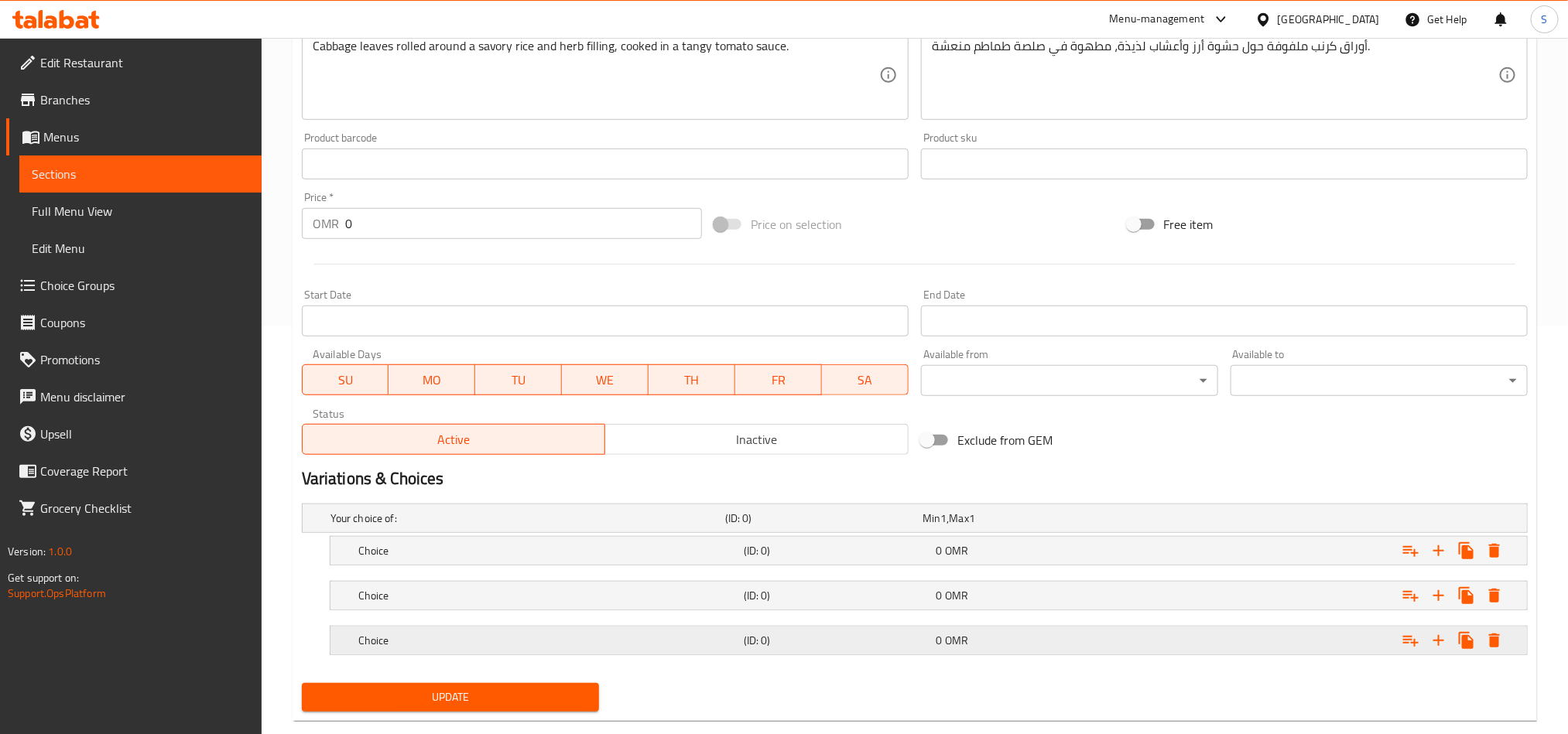
scroll to position [441, 0]
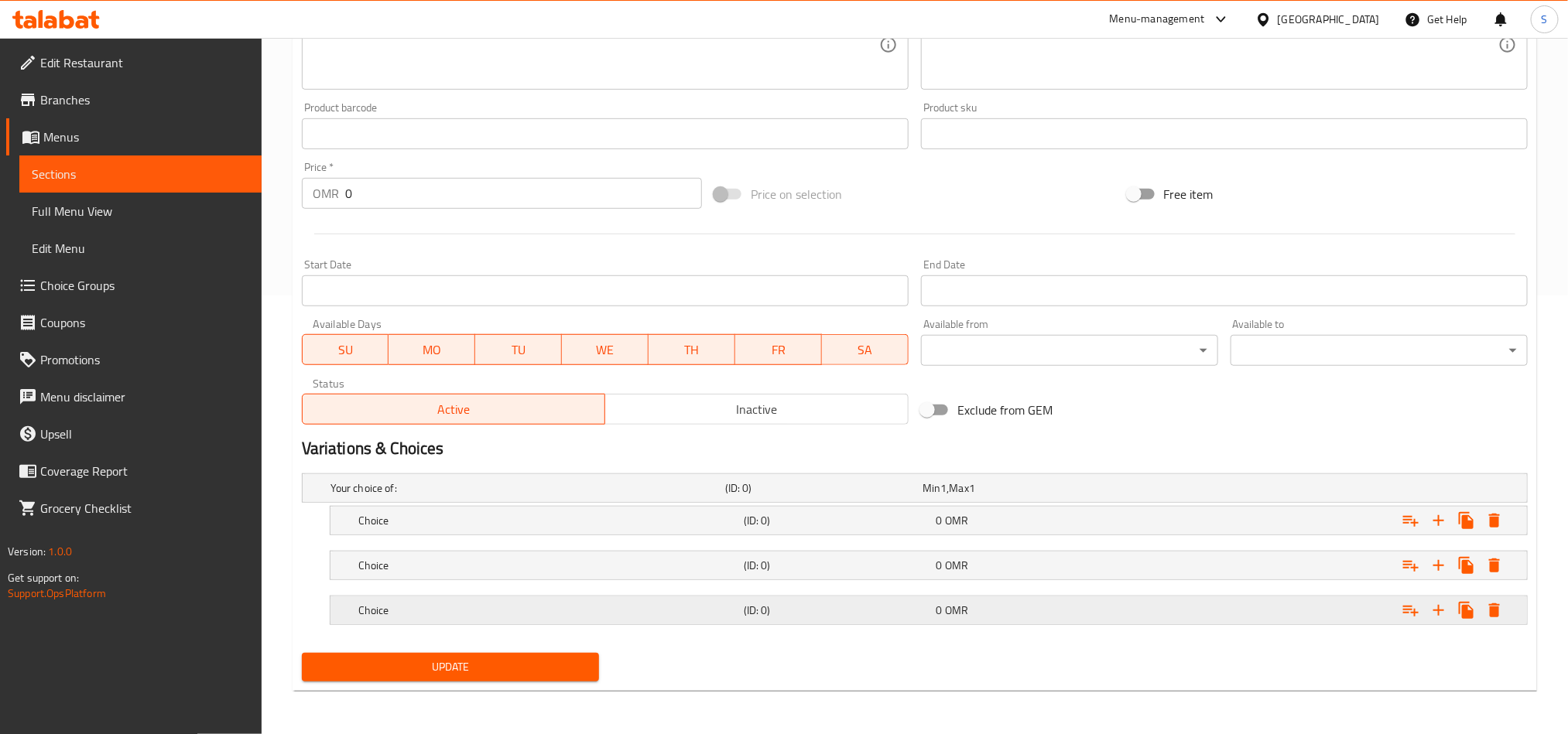
click at [980, 611] on div "0 OMR" at bounding box center [1030, 610] width 187 height 15
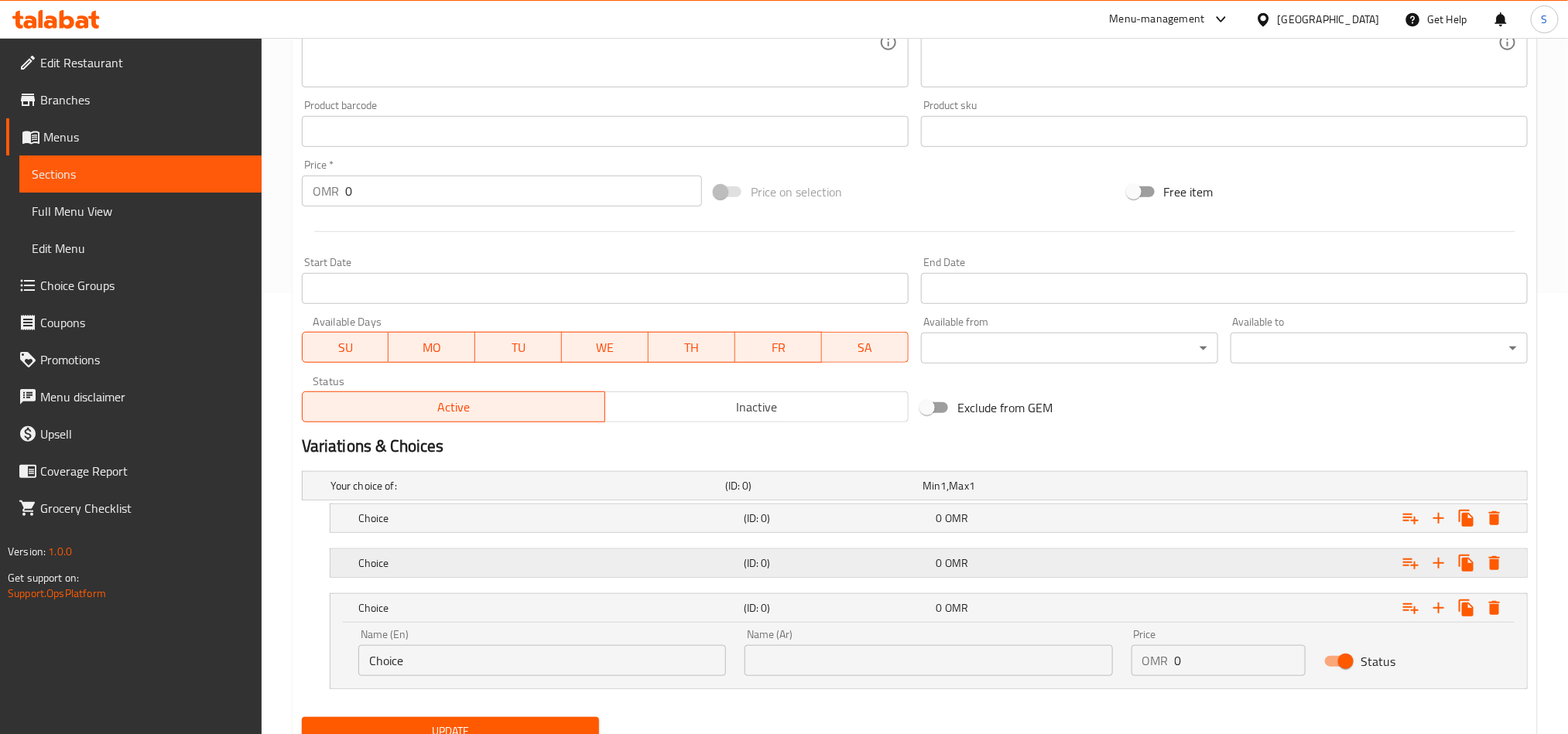
click at [1007, 563] on div "0 OMR" at bounding box center [1030, 563] width 187 height 15
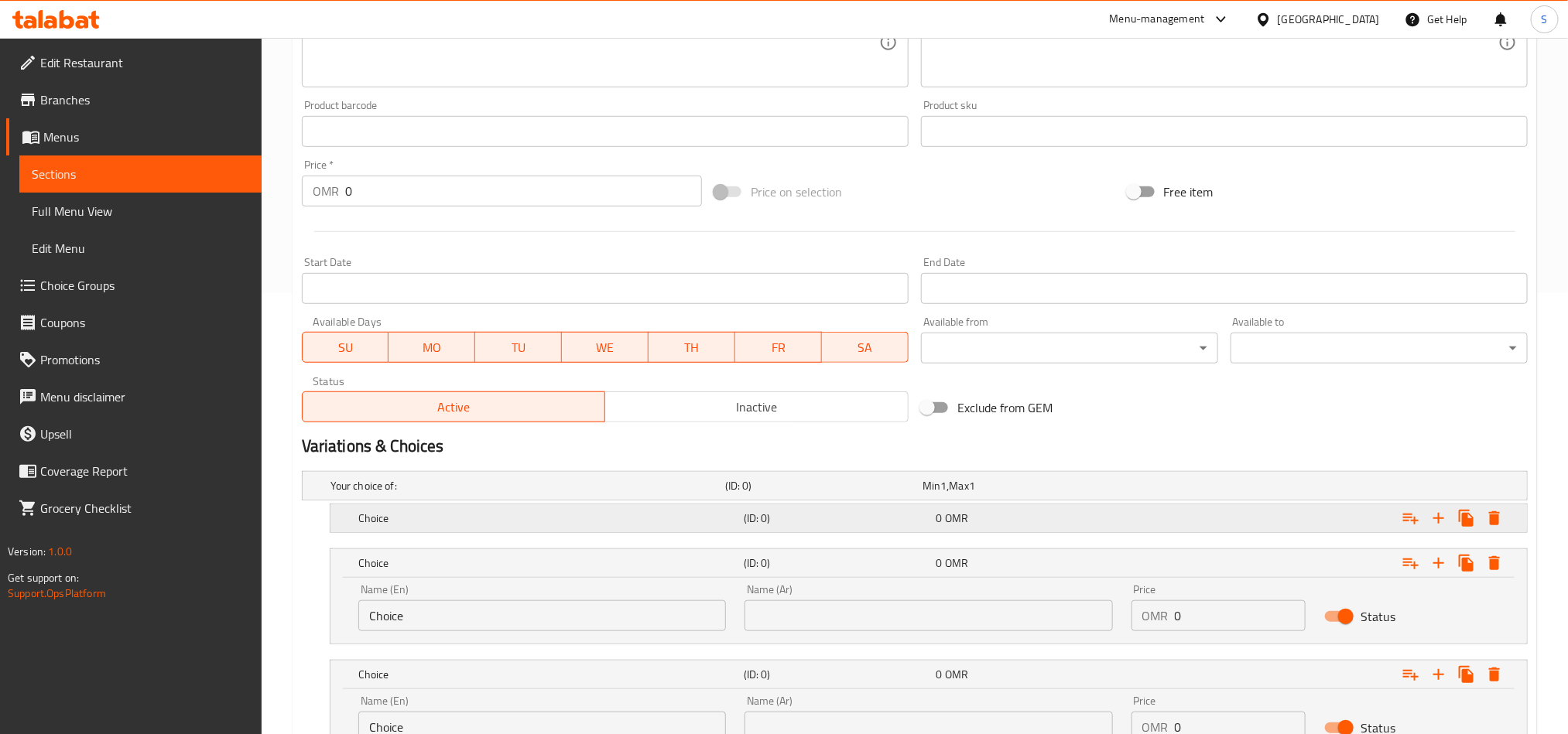
click at [1011, 529] on div "0 OMR" at bounding box center [1030, 518] width 193 height 22
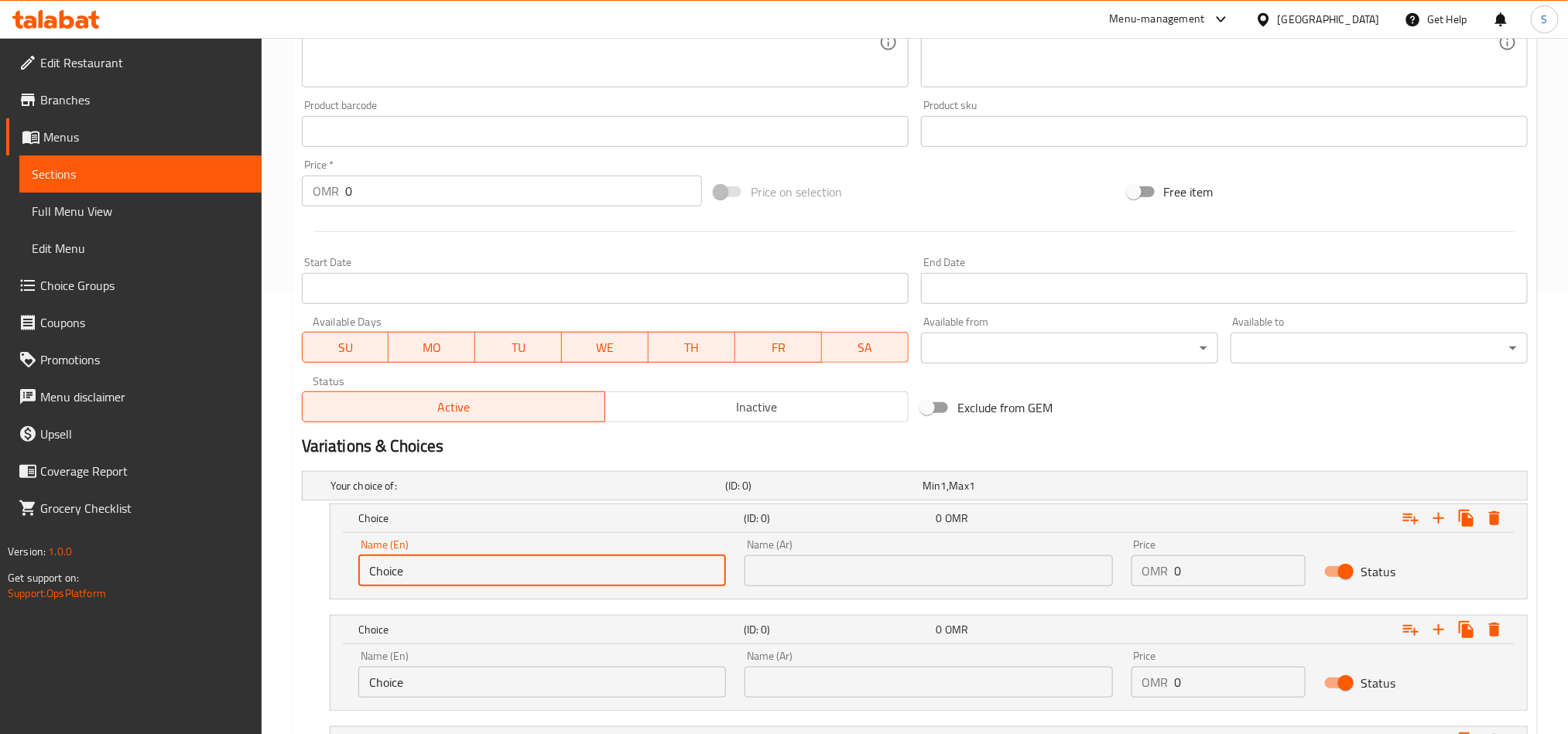
click at [581, 564] on input "Choice" at bounding box center [542, 571] width 368 height 31
paste input "Kilo (40 Pieces)"
type input "Kilo (40 Pieces)"
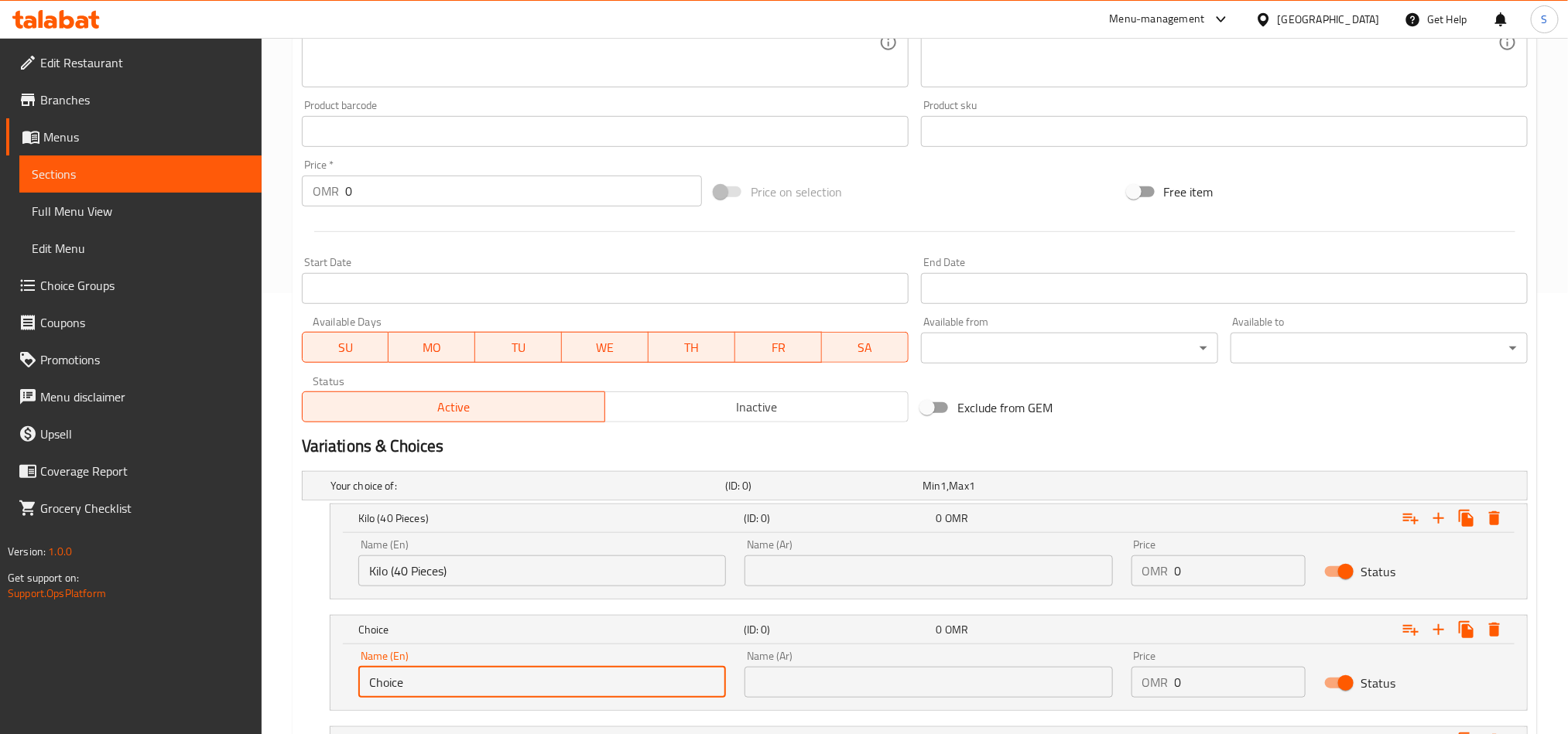
click at [430, 673] on input "Choice" at bounding box center [542, 682] width 368 height 31
paste input "Half Kilo (20 Pieces)"
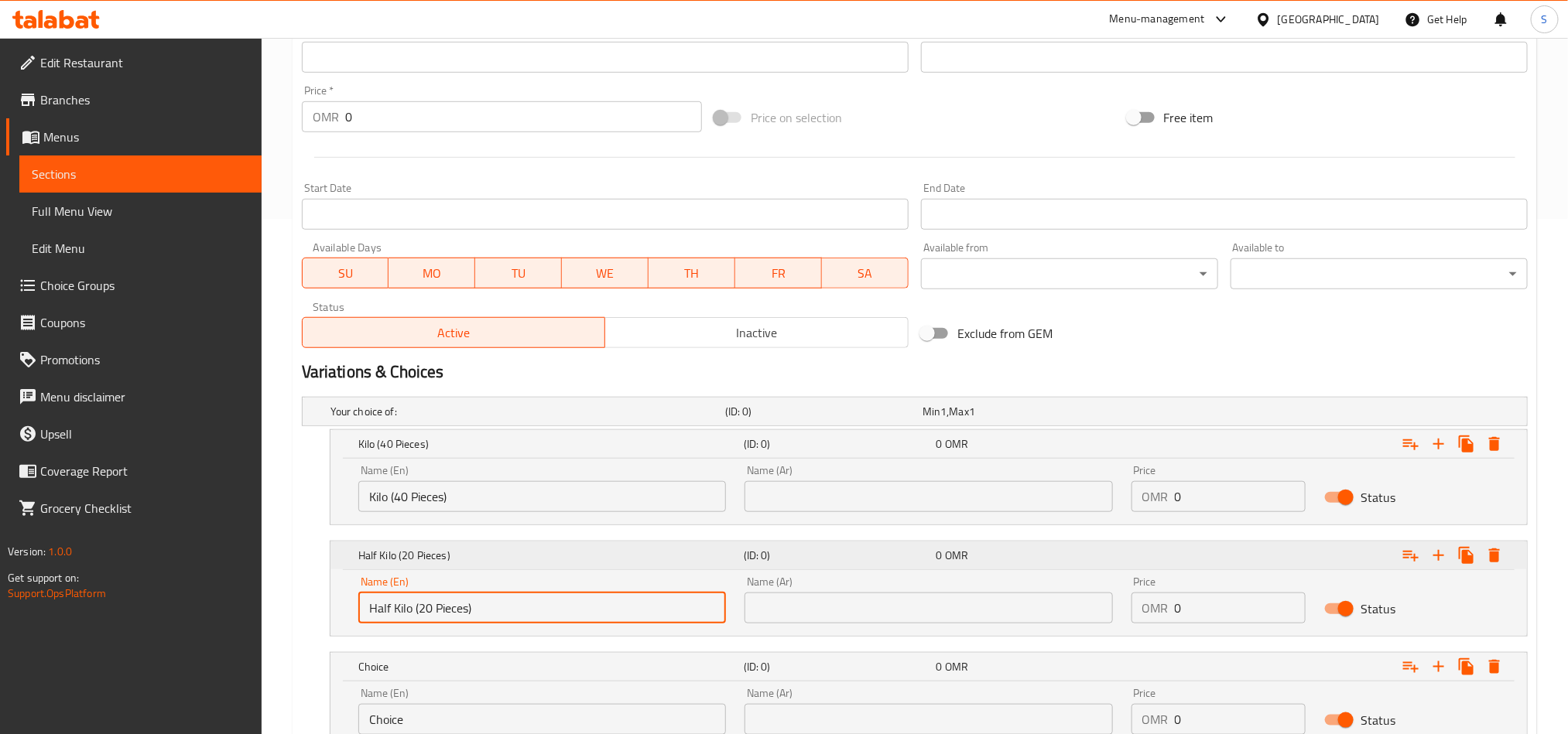
scroll to position [640, 0]
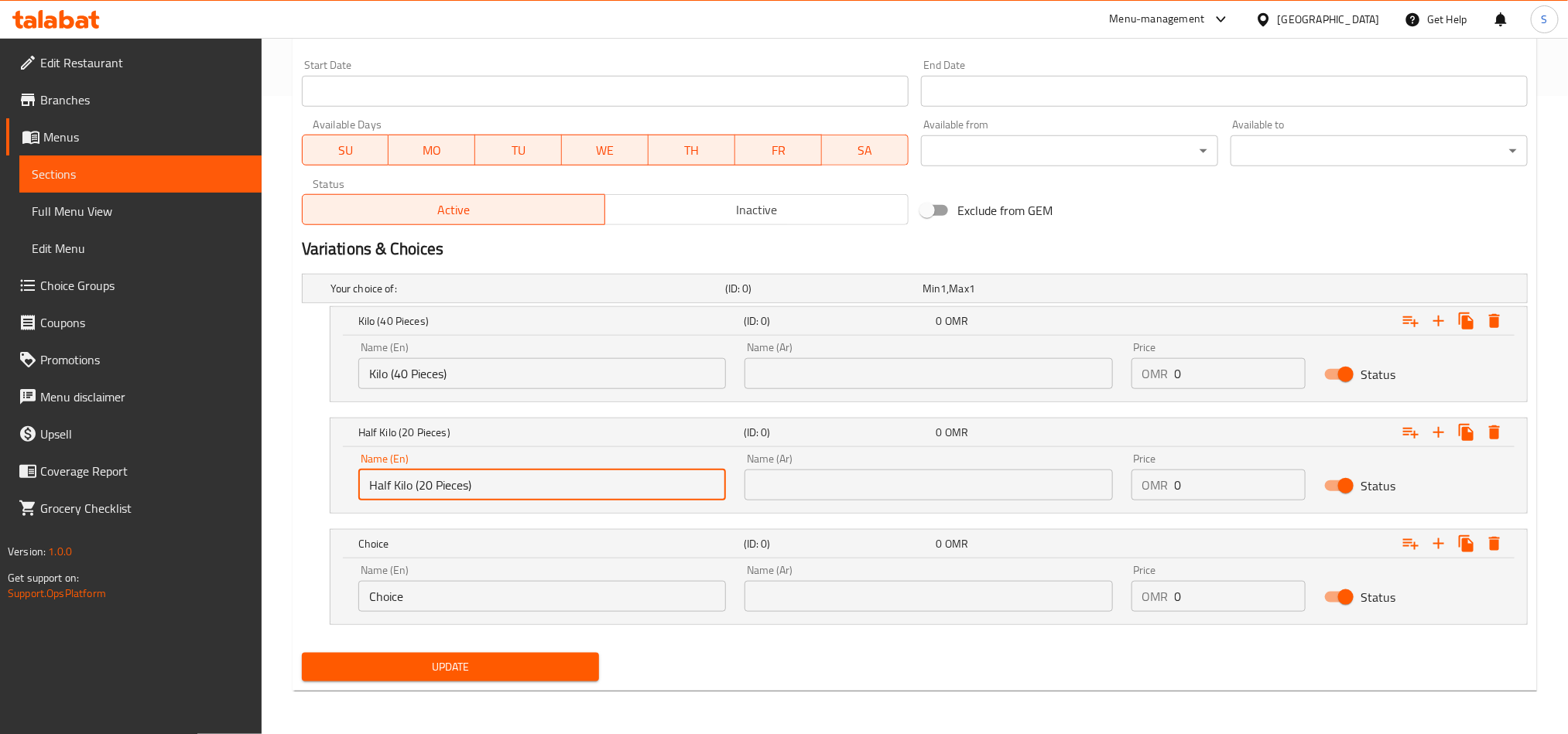
type input "Half Kilo (20 Pieces)"
click at [516, 584] on input "Choice" at bounding box center [542, 596] width 368 height 31
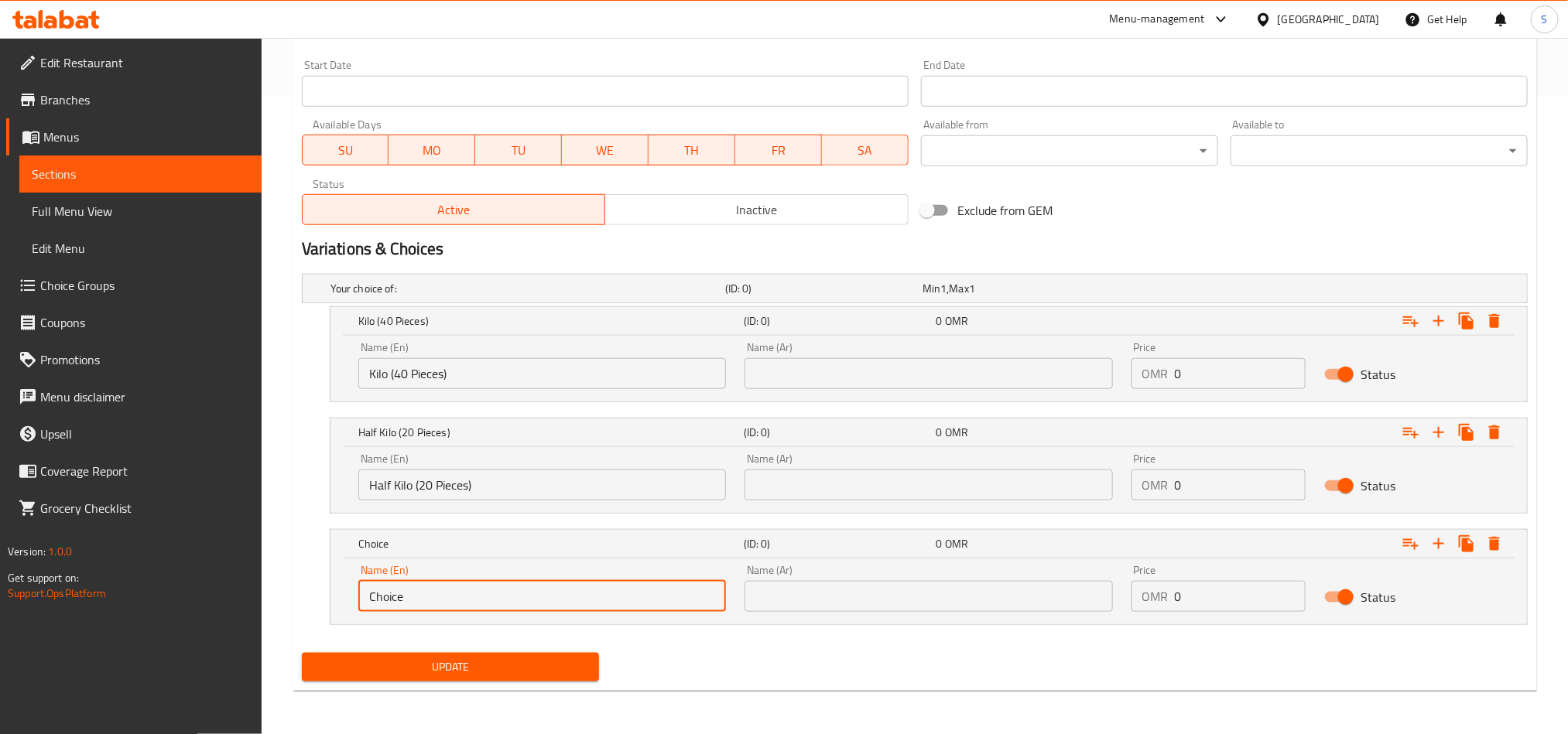
paste input "Quarter Kilo (10 Pieces)"
type input "Quarter Kilo (10 Pieces)"
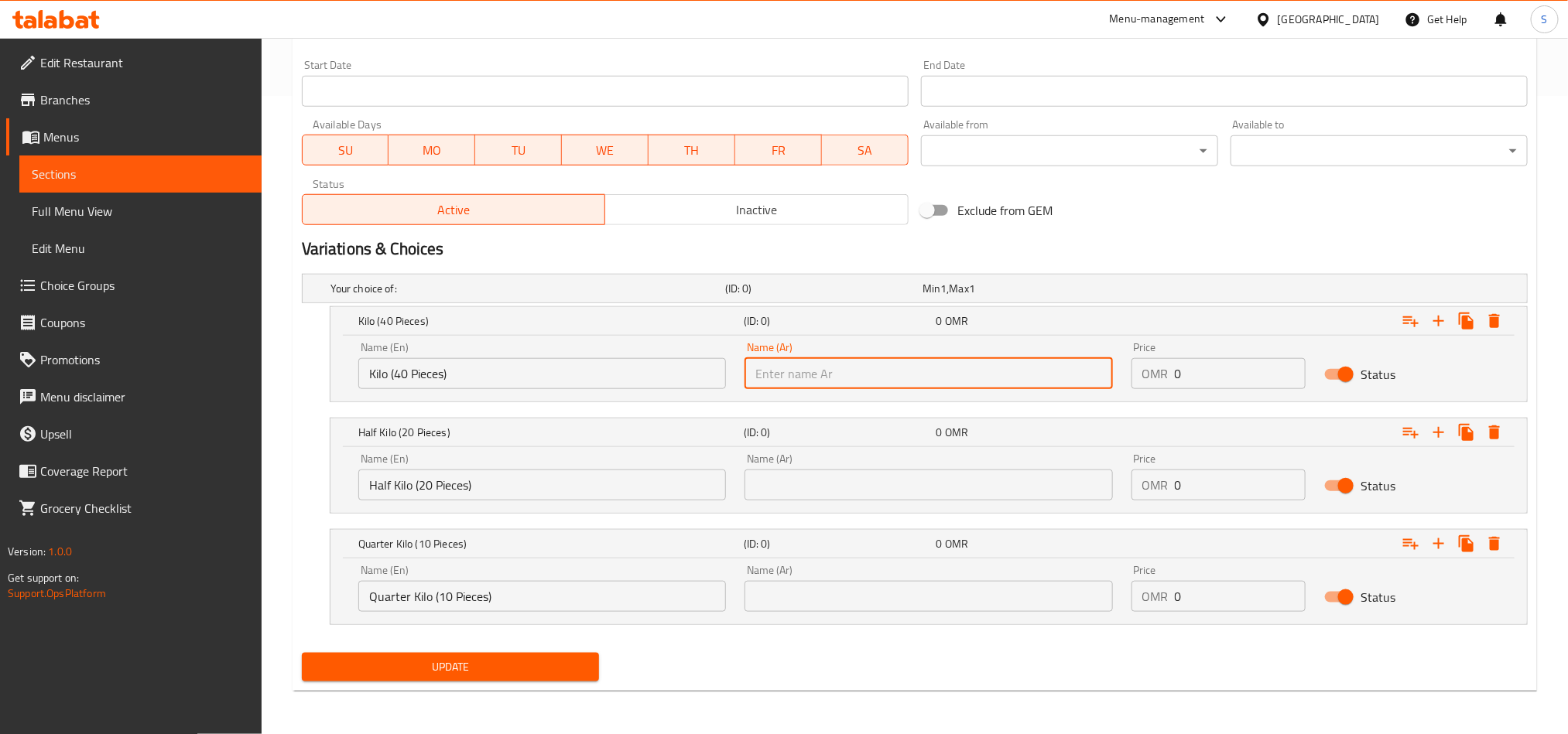
click at [862, 379] on input "text" at bounding box center [928, 374] width 368 height 31
paste input "كيلو (40 حبة)"
type input "كيلو (40 حبة)"
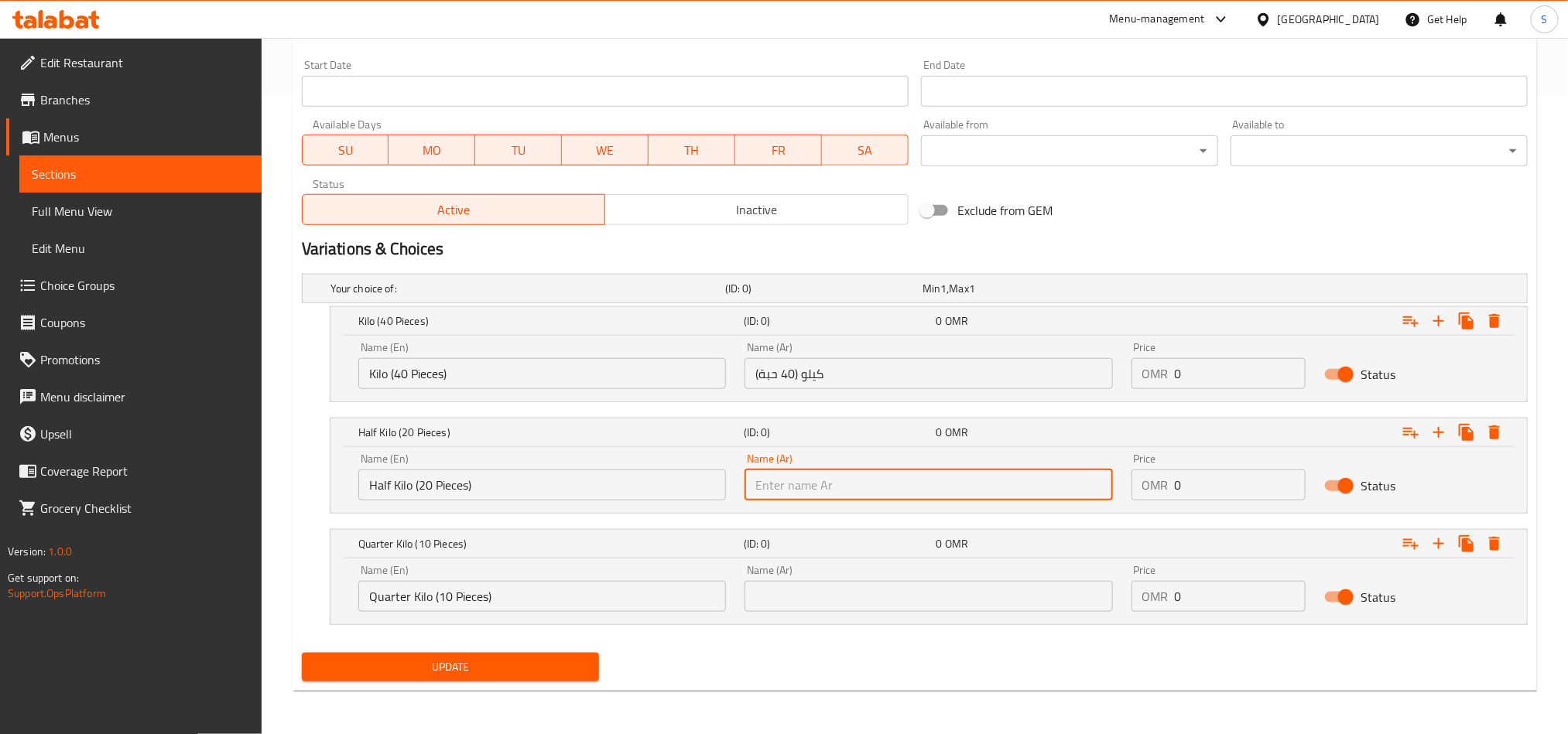
click at [957, 474] on input "text" at bounding box center [928, 485] width 368 height 31
paste input "نصف كيلو (20 حبة)"
type input "نصف كيلو (20 حبة)"
click at [852, 599] on input "text" at bounding box center [928, 596] width 368 height 31
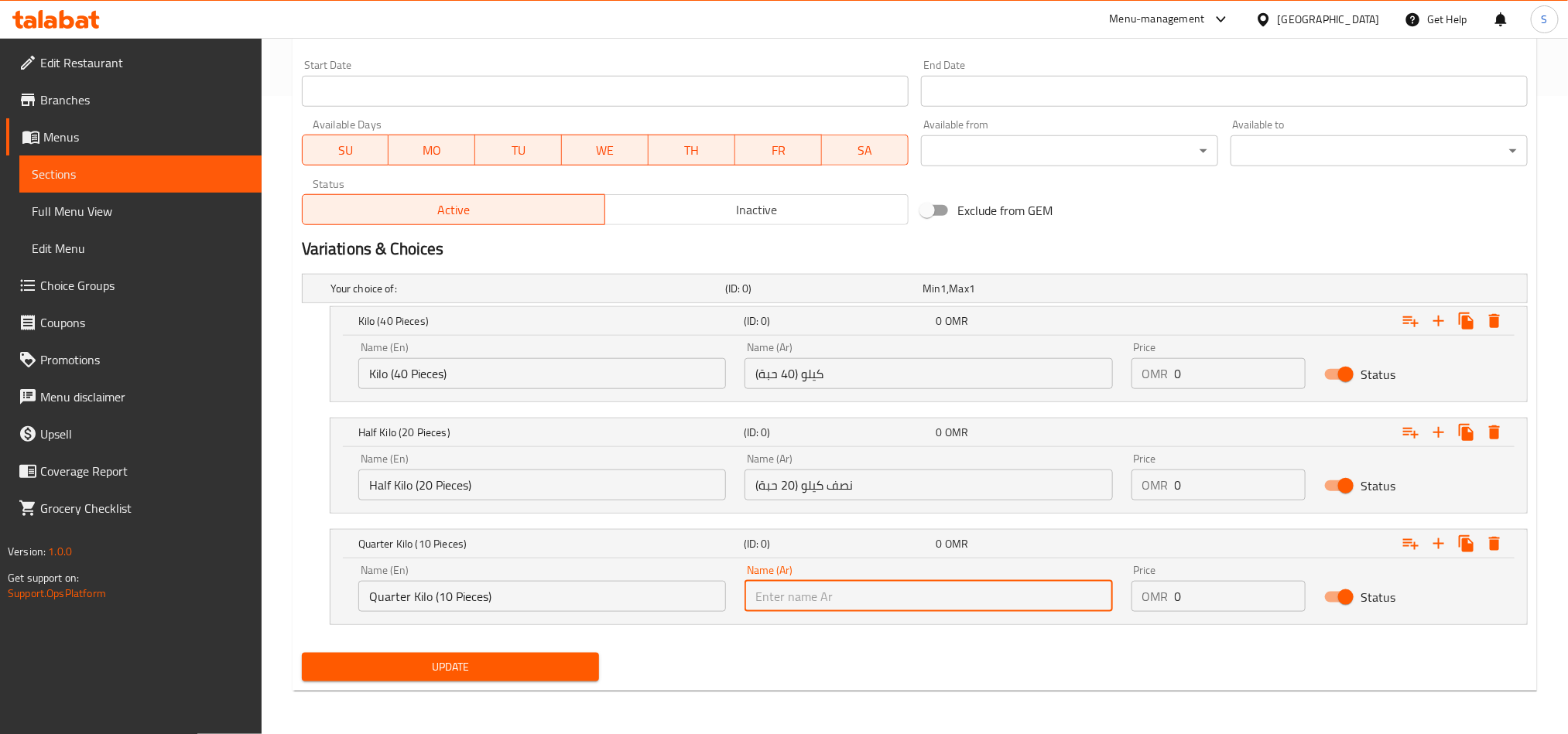
paste input "ربع كيلو (10 حبات)"
type input "ربع كيلو (10 حبات)"
click at [1193, 372] on input "0" at bounding box center [1240, 374] width 131 height 31
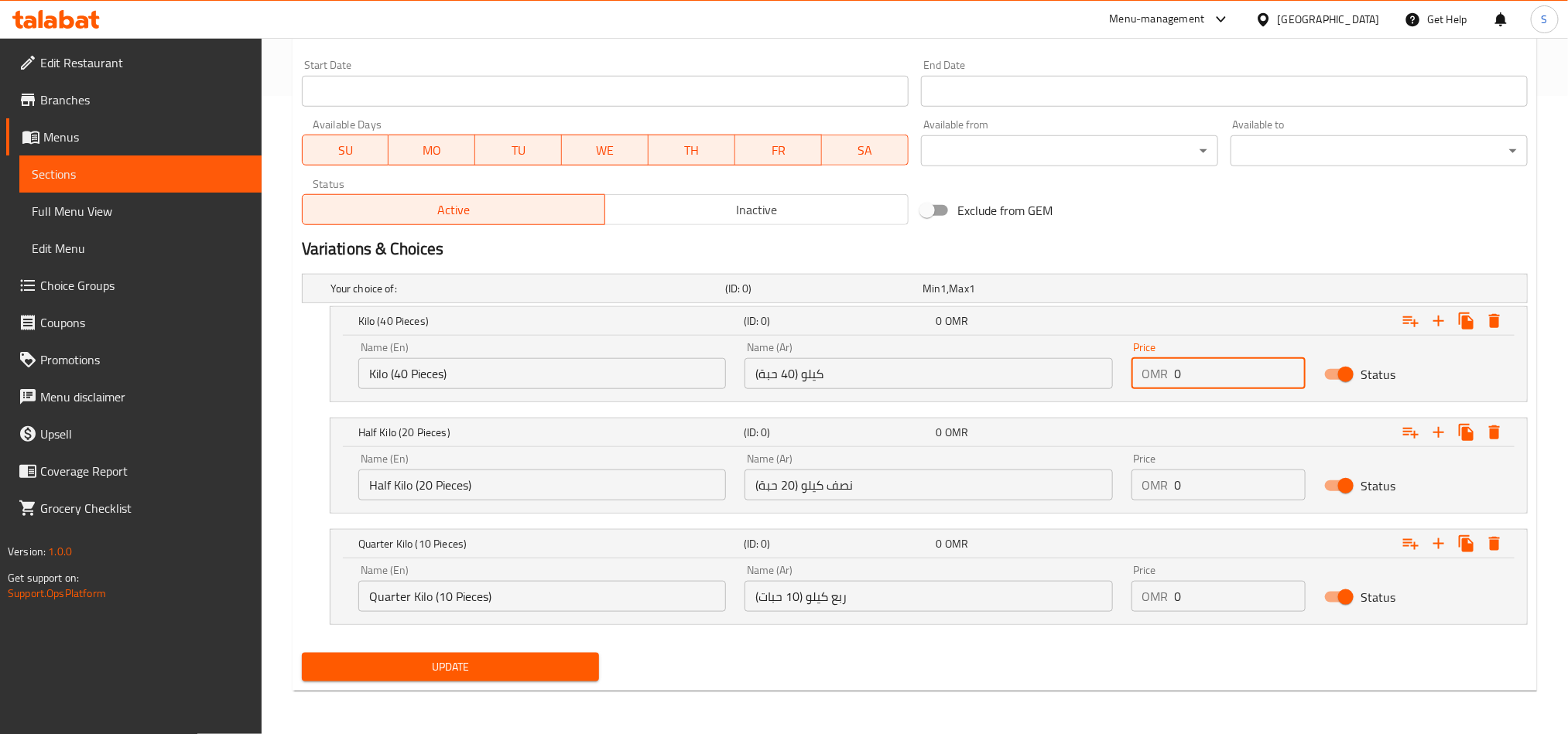
paste input "5.5"
type input "5.5"
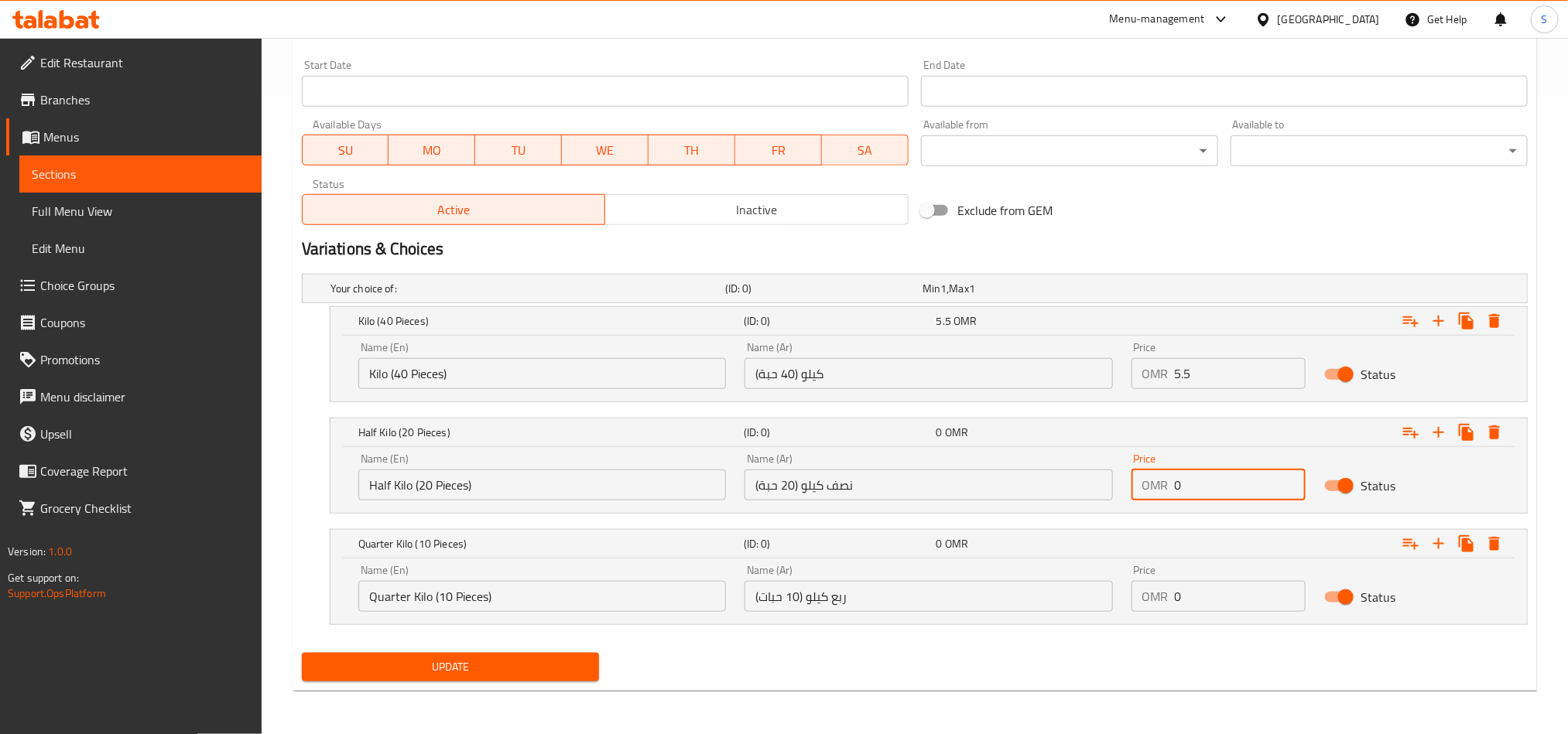
drag, startPoint x: 1190, startPoint y: 497, endPoint x: 1170, endPoint y: 483, distance: 24.4
click at [1170, 483] on div "OMR 0 Price" at bounding box center [1219, 485] width 175 height 31
type input "3"
click at [1208, 607] on input "0" at bounding box center [1240, 596] width 131 height 31
paste input "1.8"
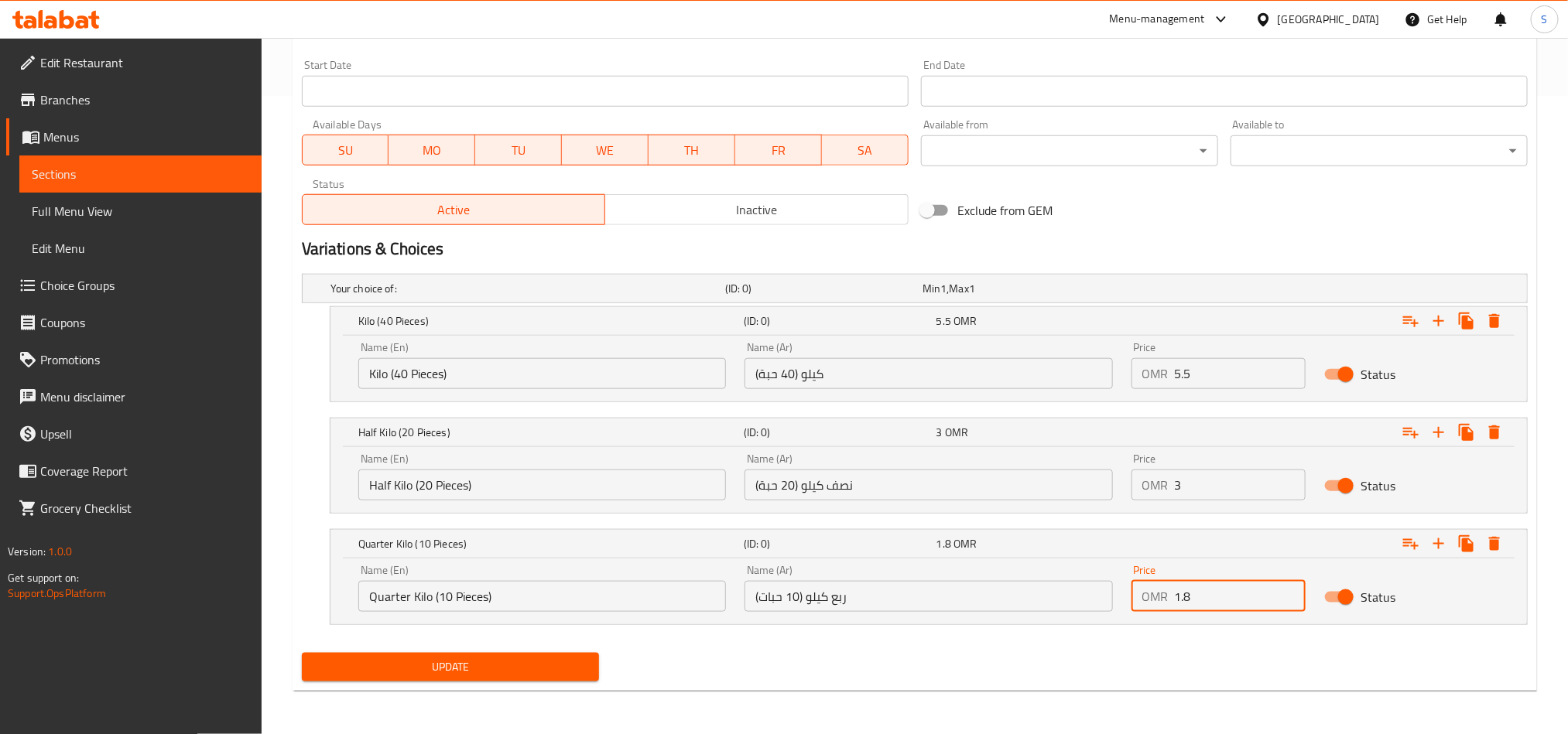
type input "1.8"
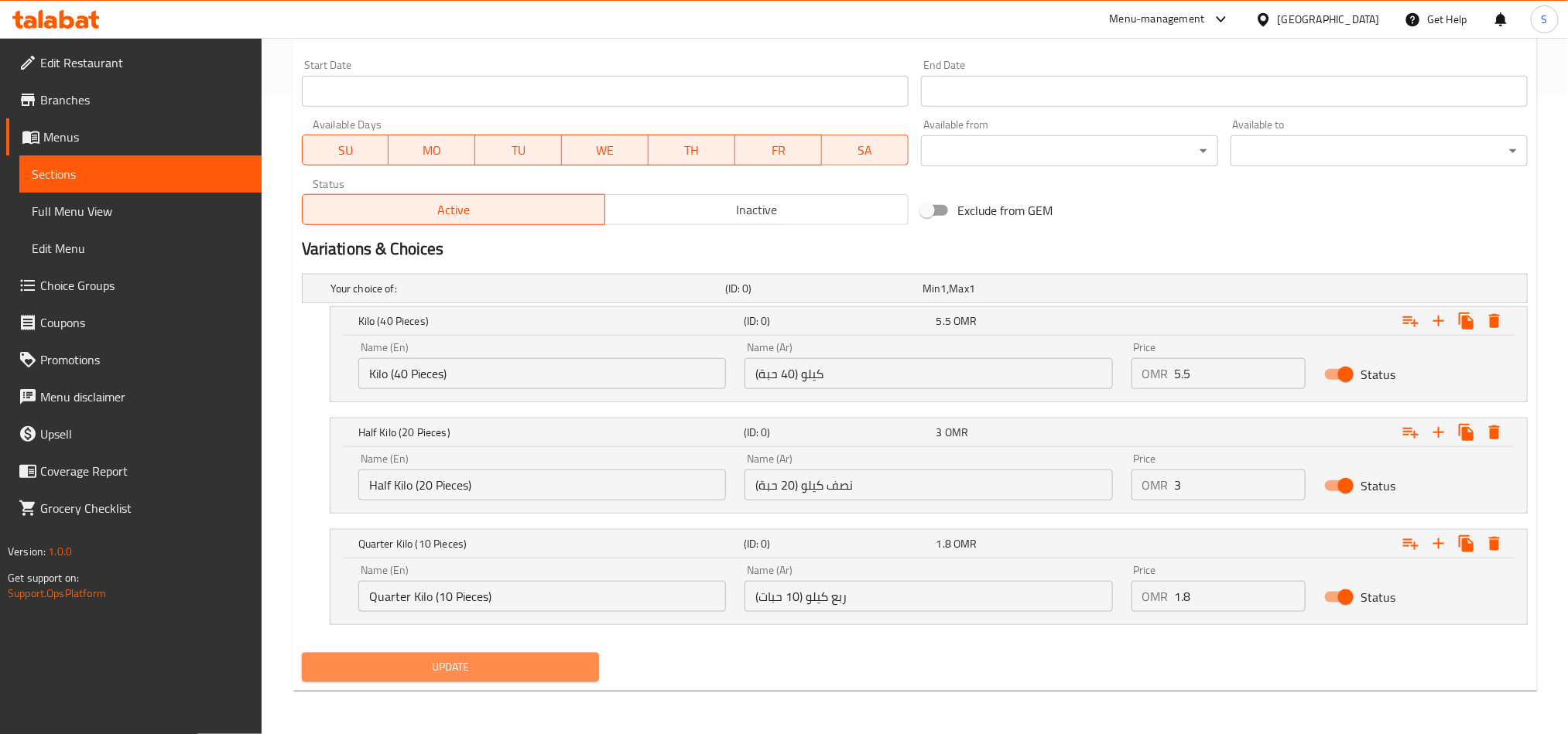
click at [529, 674] on span "Update" at bounding box center [450, 668] width 272 height 19
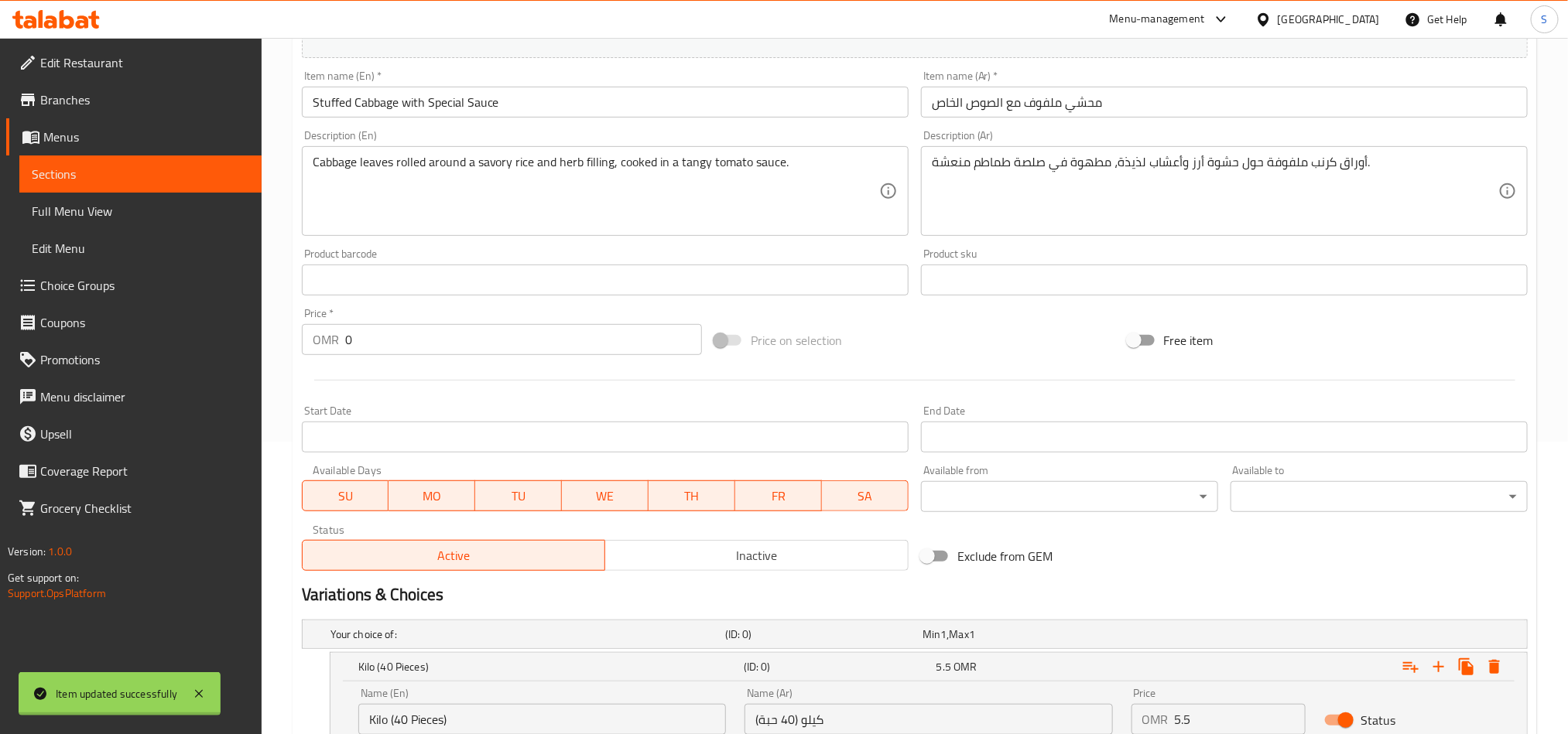
scroll to position [0, 0]
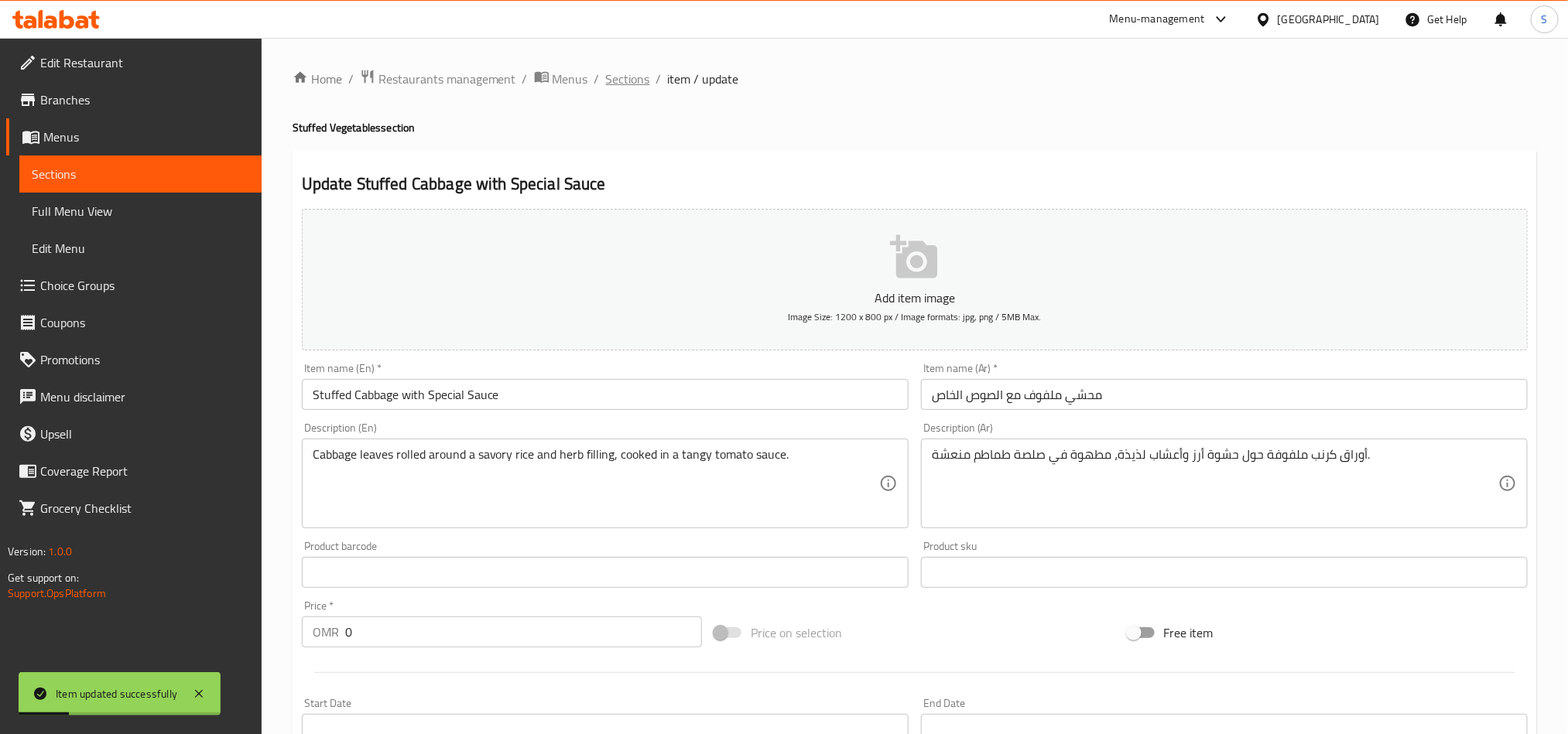
click at [633, 82] on span "Sections" at bounding box center [628, 78] width 44 height 18
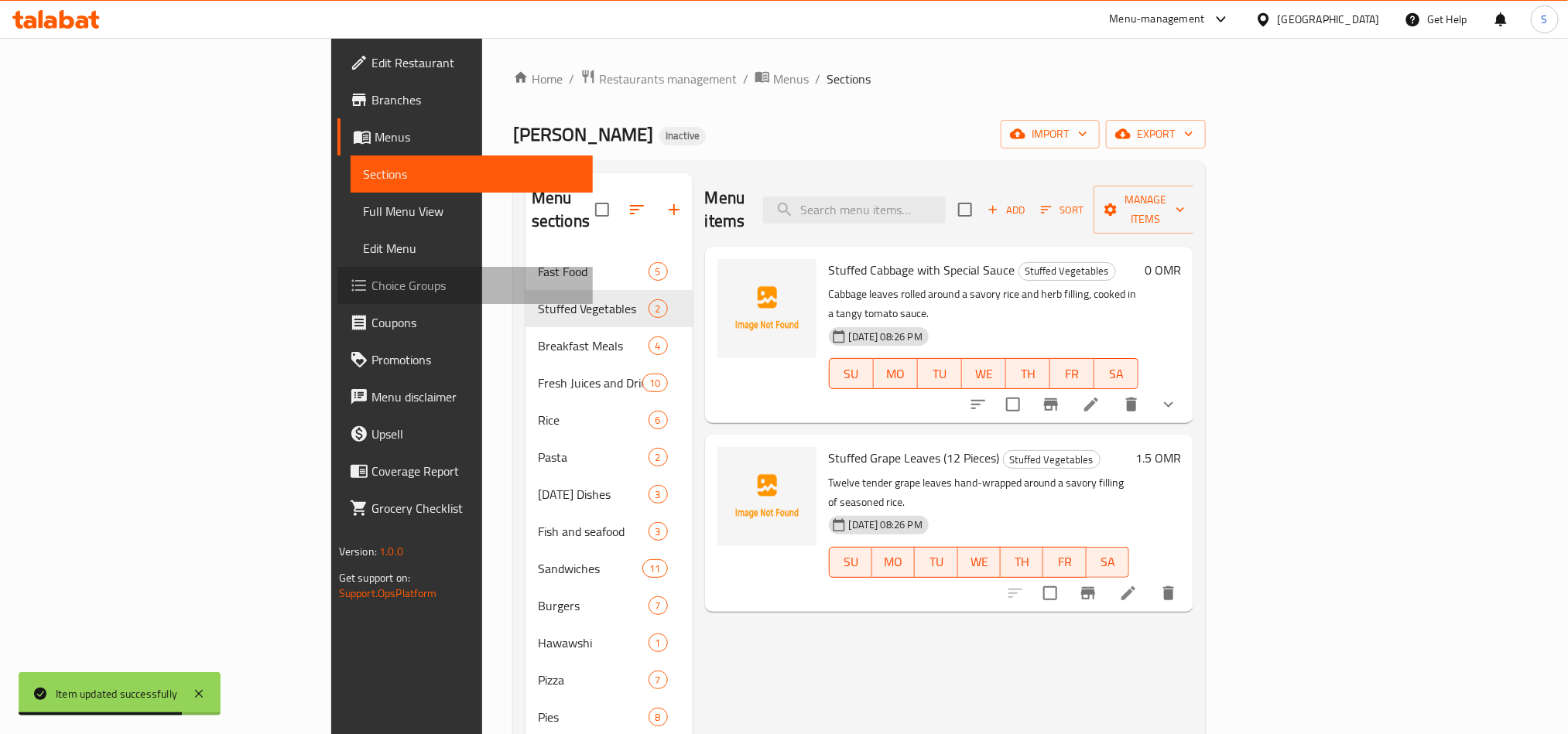
click at [372, 277] on span "Choice Groups" at bounding box center [476, 285] width 209 height 18
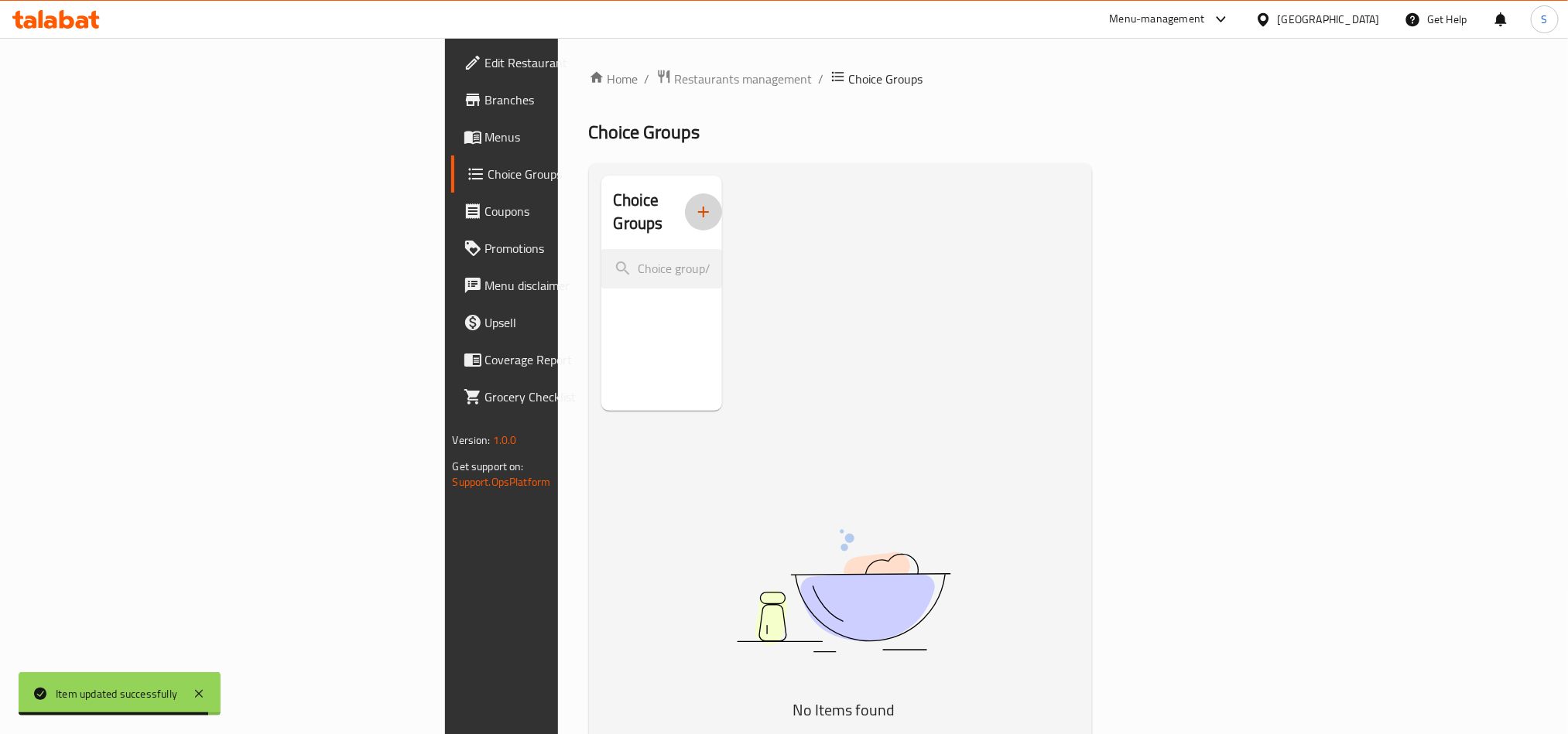
click at [698, 207] on icon "button" at bounding box center [704, 212] width 11 height 11
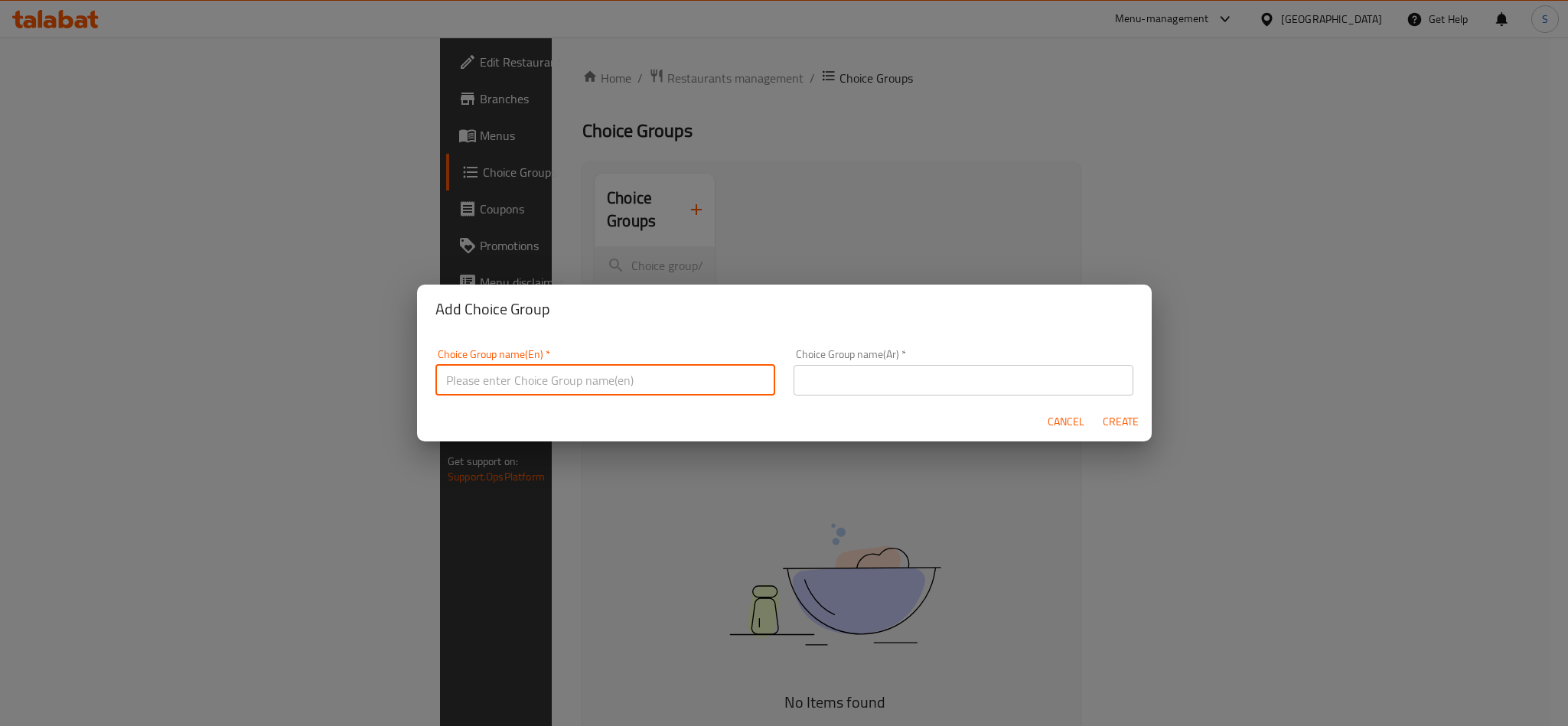
click at [727, 379] on input "text" at bounding box center [605, 380] width 340 height 31
click at [1065, 419] on span "Cancel" at bounding box center [1065, 422] width 36 height 19
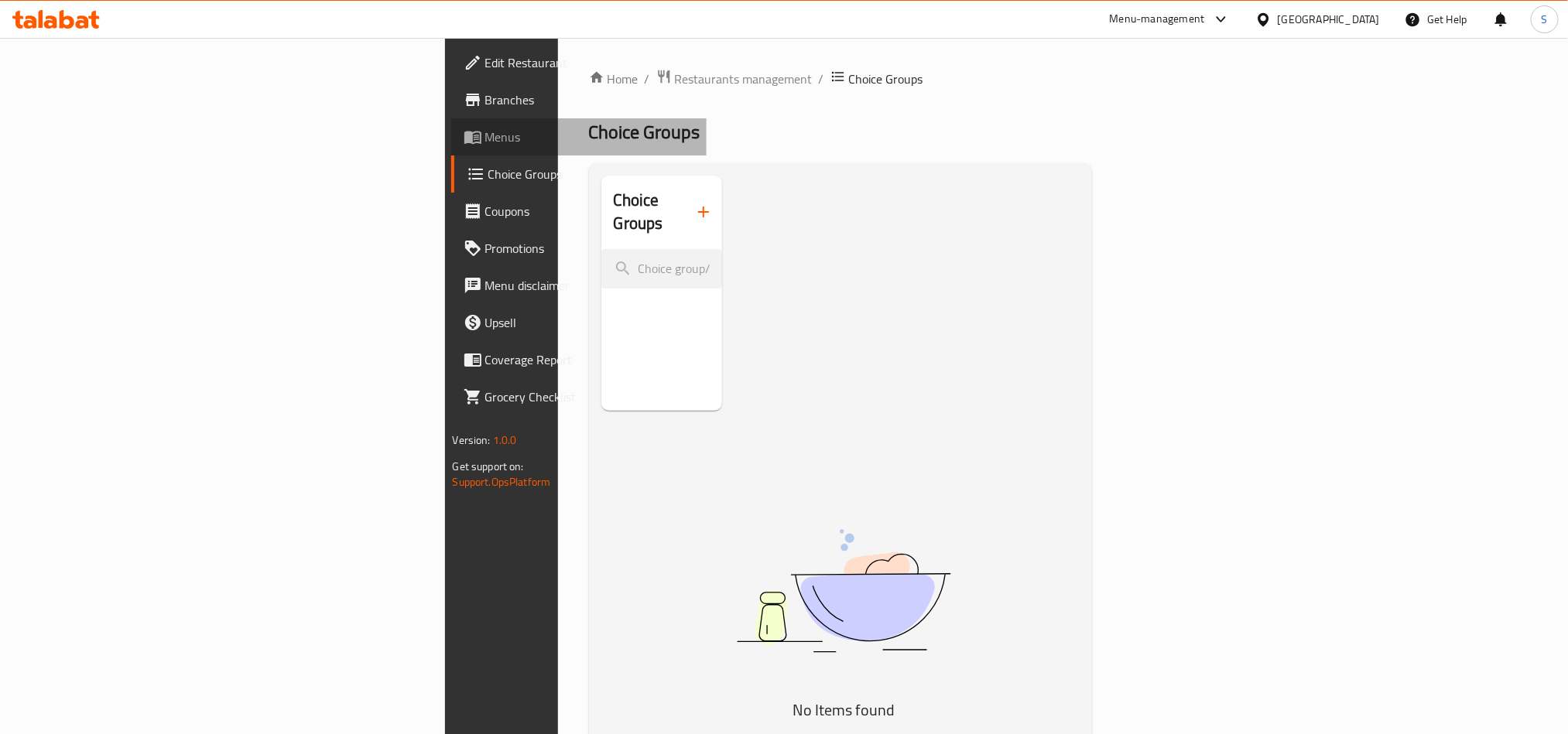
click at [485, 140] on span "Menus" at bounding box center [589, 136] width 209 height 18
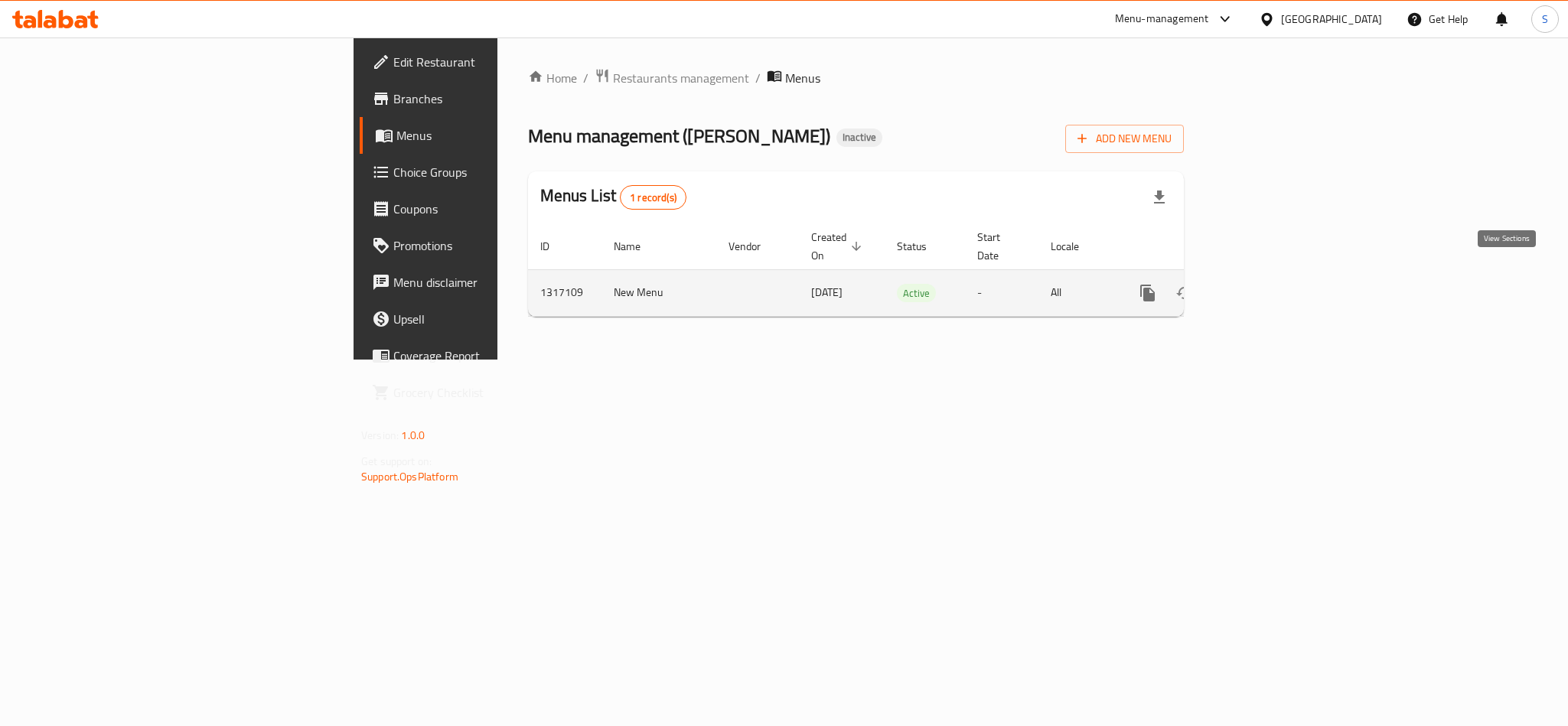
click at [1267, 284] on icon "enhanced table" at bounding box center [1257, 293] width 18 height 18
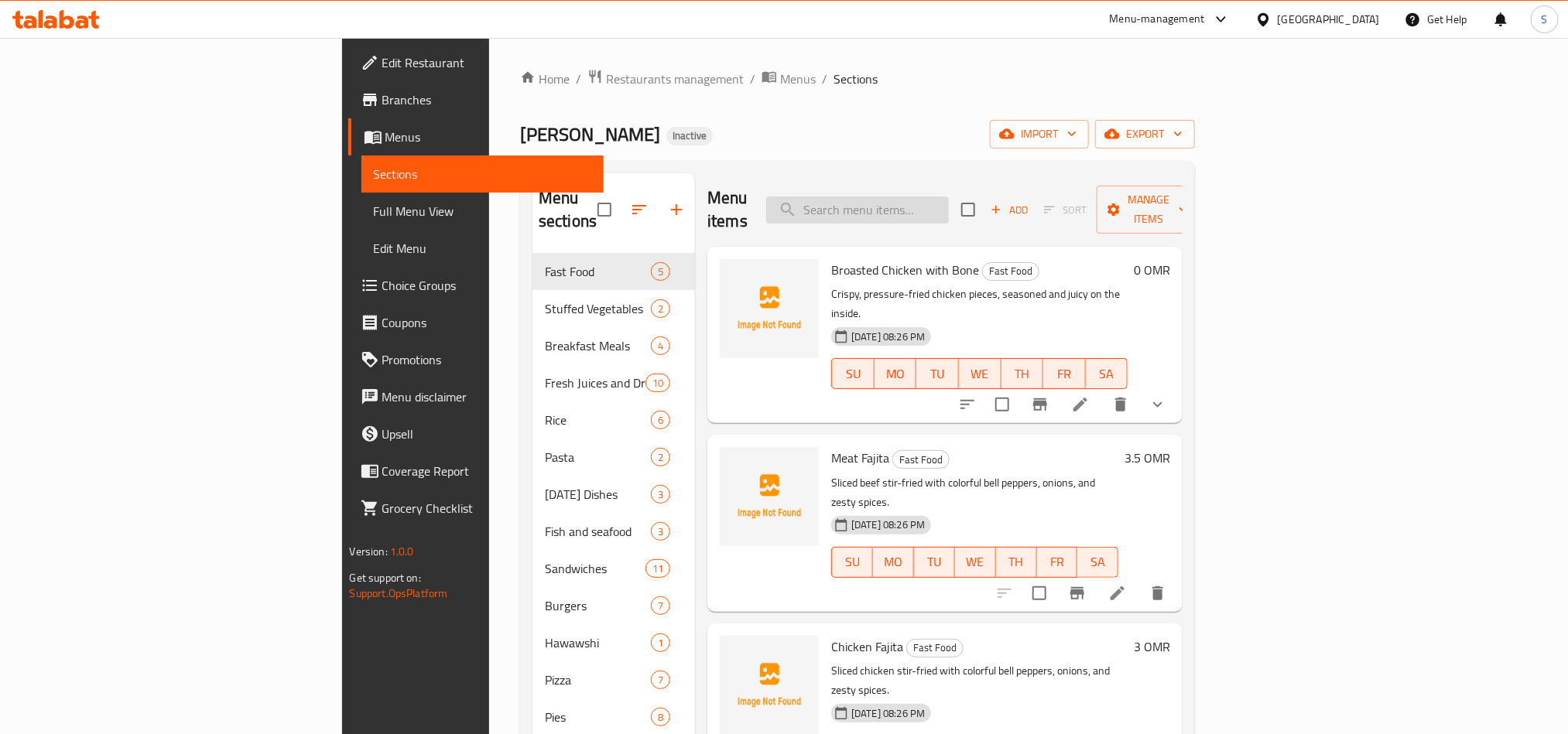
click at [949, 203] on input "search" at bounding box center [858, 211] width 183 height 27
paste input "Lemon with Mint Juice"
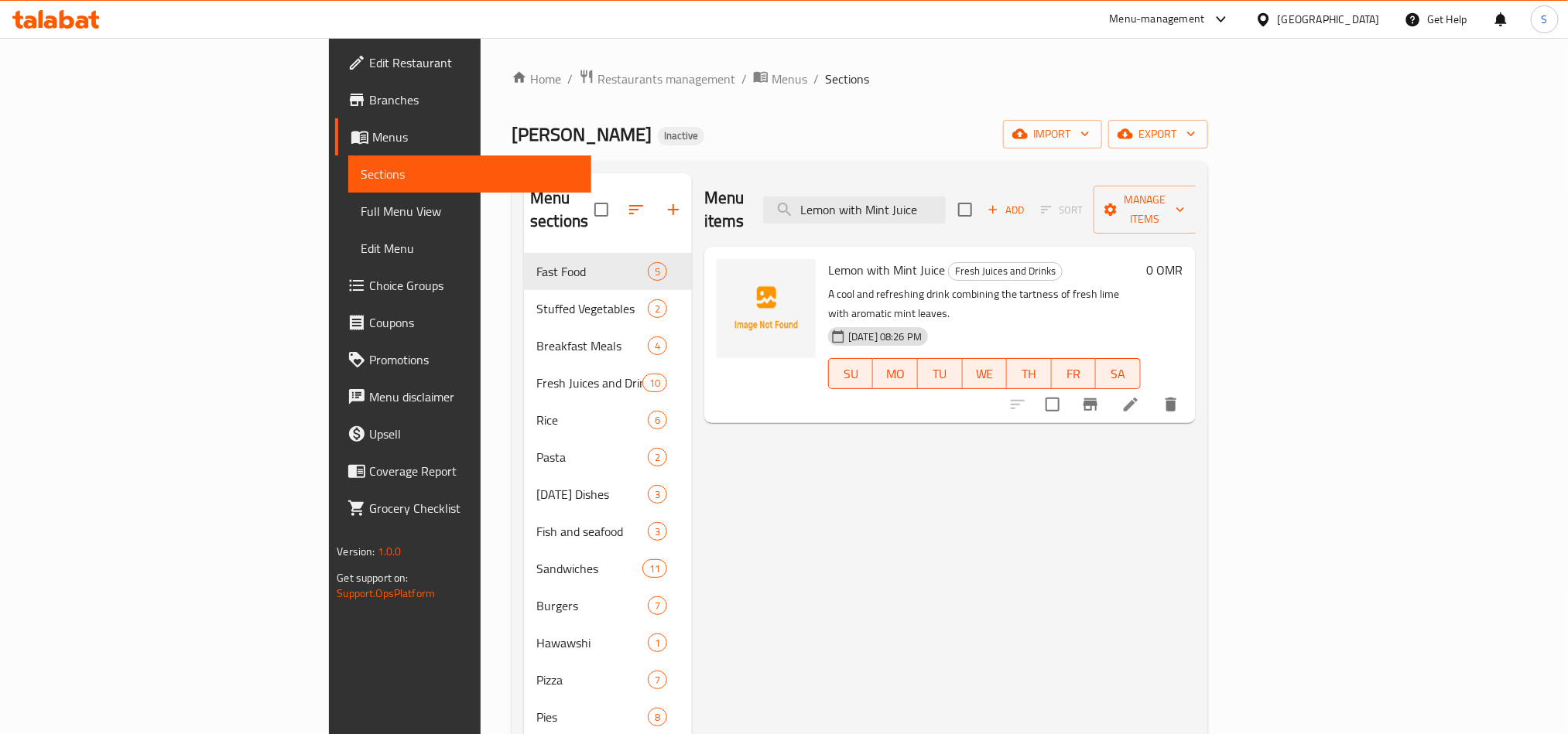
type input "Lemon with Mint Juice"
click at [1140, 395] on icon at bounding box center [1131, 404] width 18 height 18
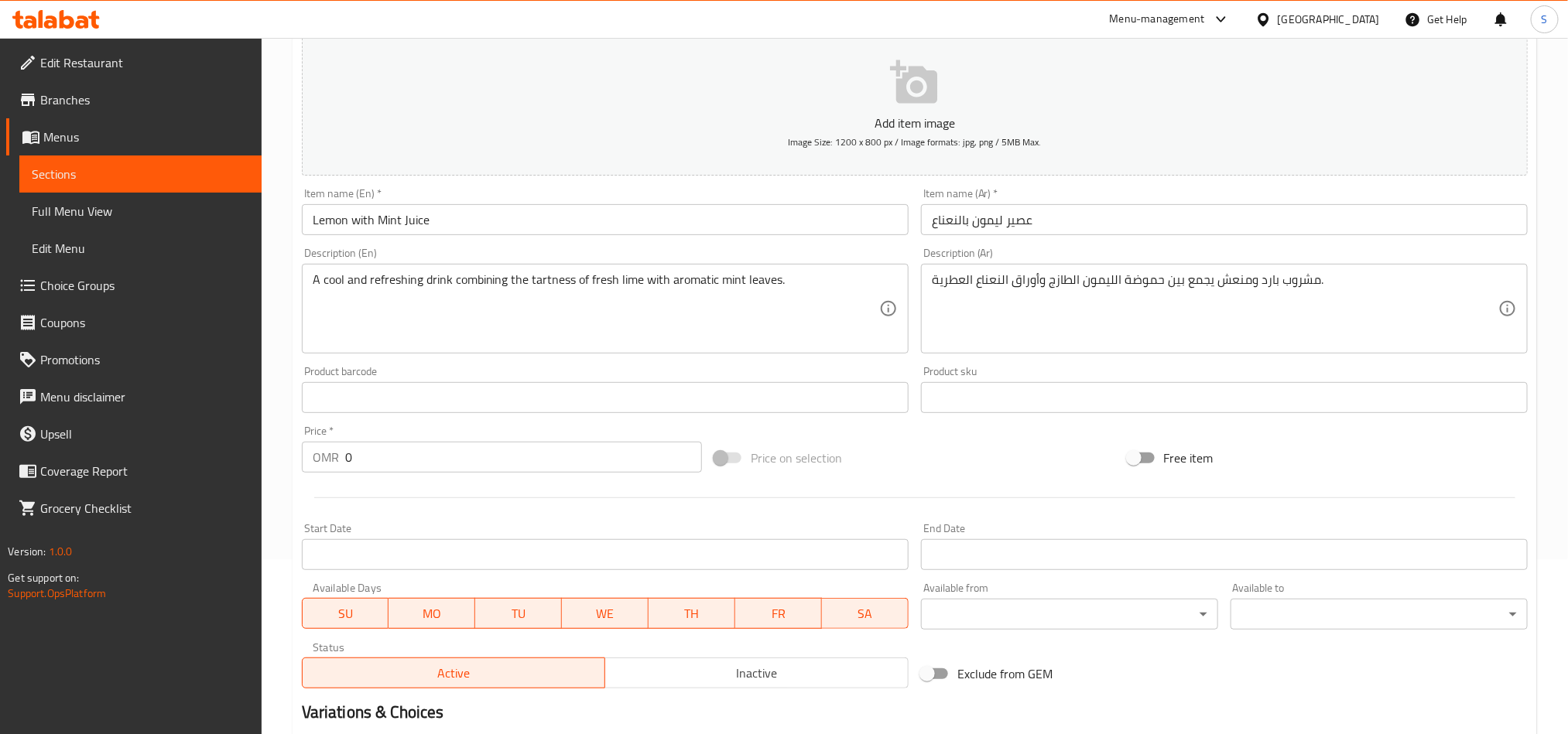
scroll to position [358, 0]
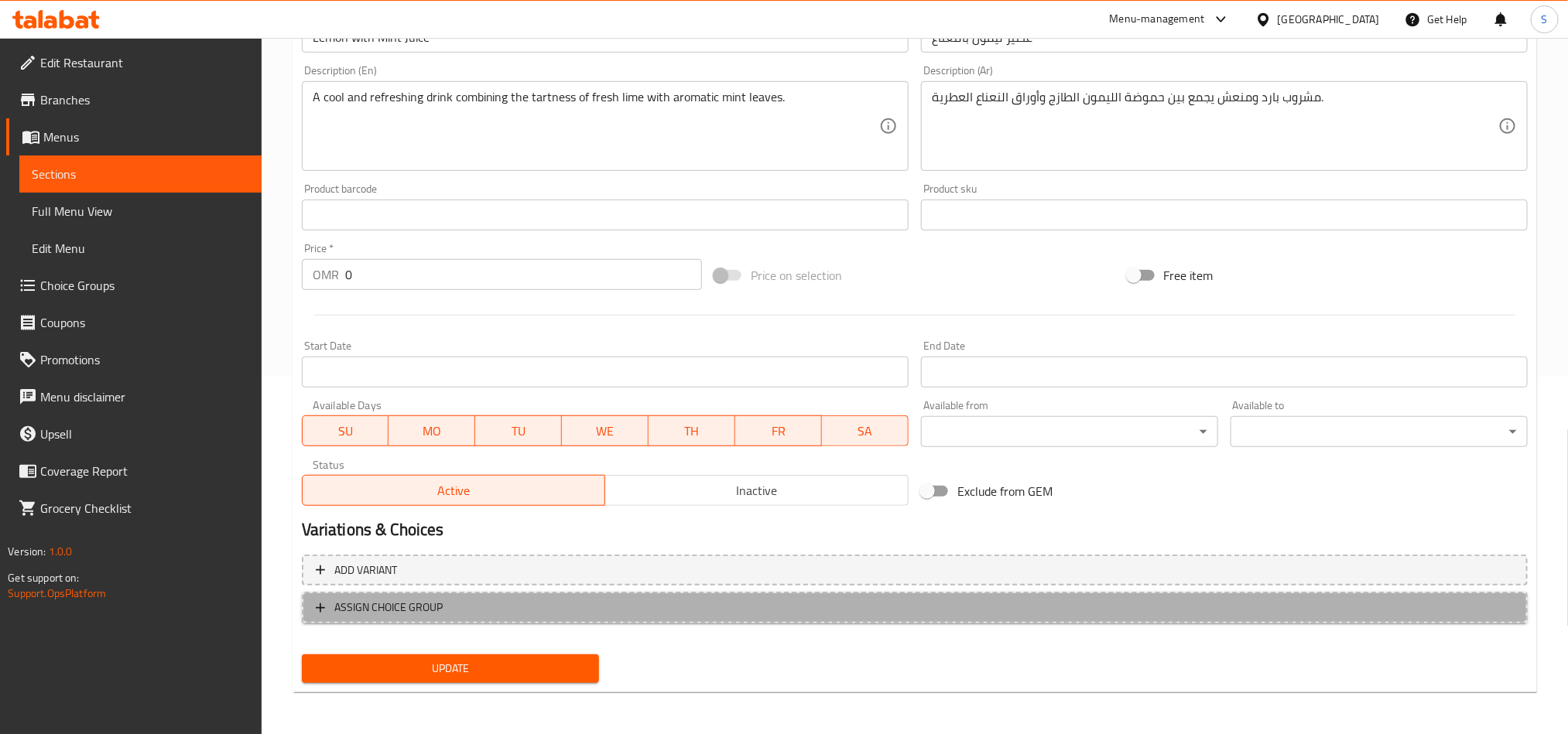
click at [1366, 609] on span "ASSIGN CHOICE GROUP" at bounding box center [915, 608] width 1198 height 19
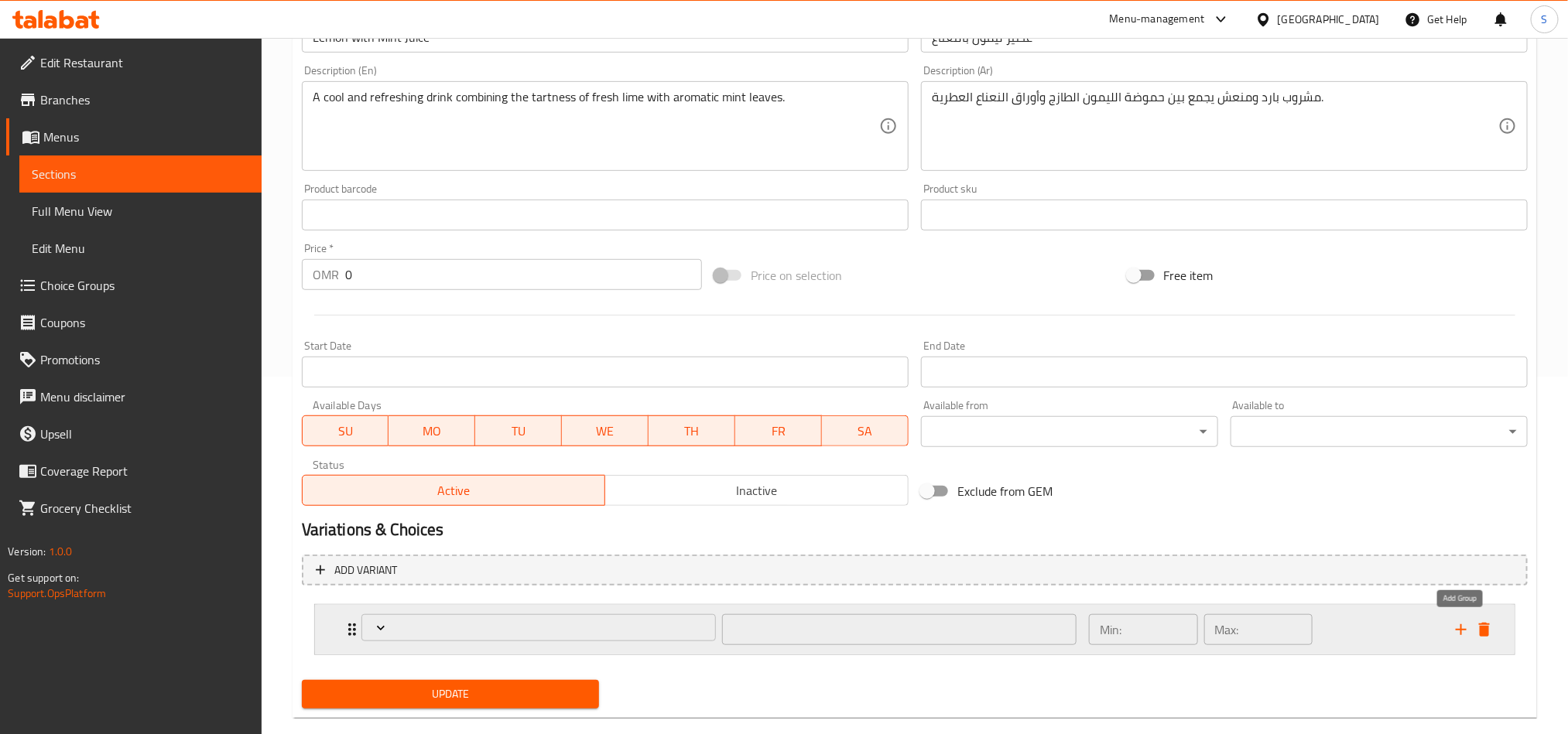
click at [1461, 632] on icon "add" at bounding box center [1461, 629] width 18 height 18
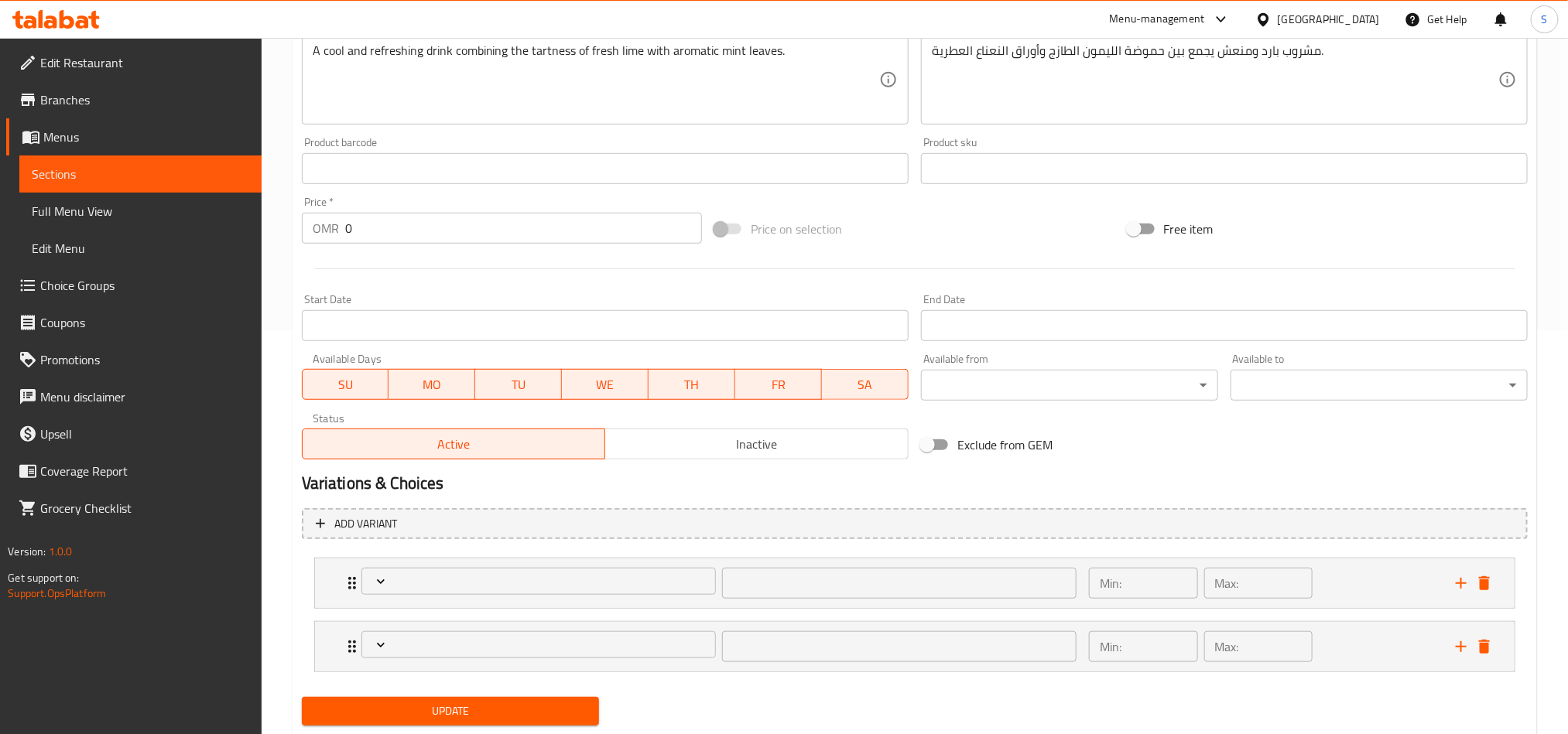
scroll to position [449, 0]
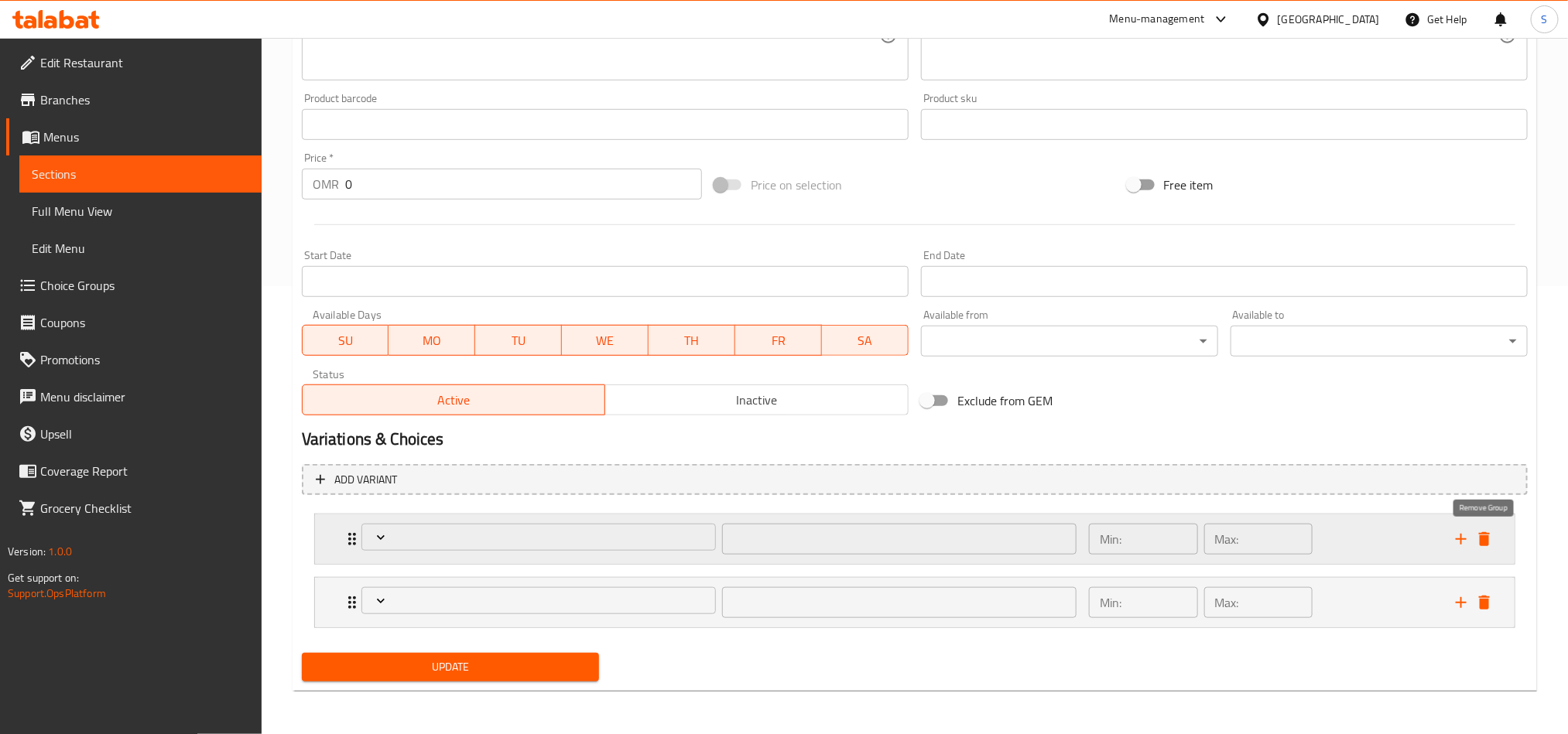
click at [1491, 539] on icon "delete" at bounding box center [1484, 539] width 18 height 18
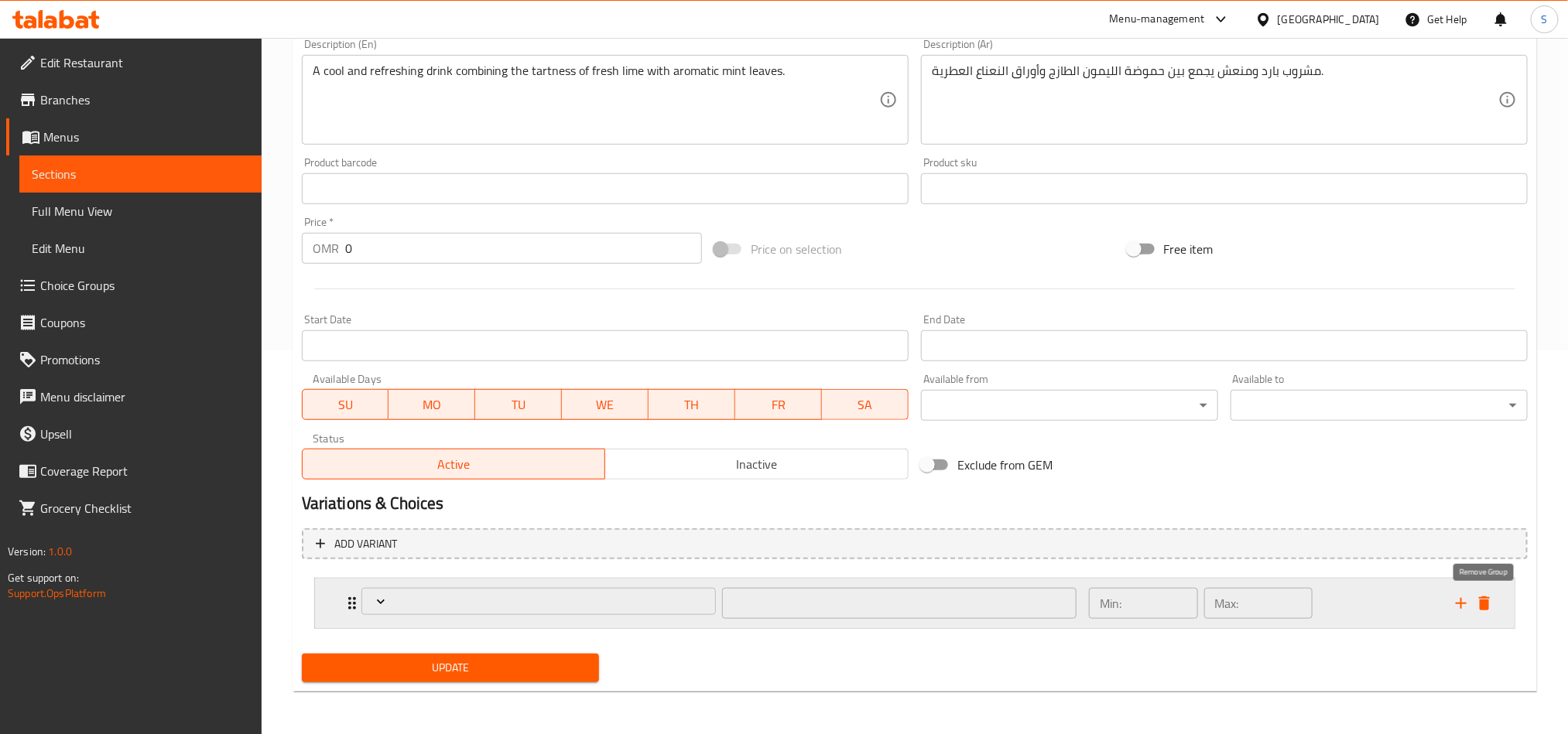
click at [1482, 599] on icon "delete" at bounding box center [1484, 603] width 18 height 18
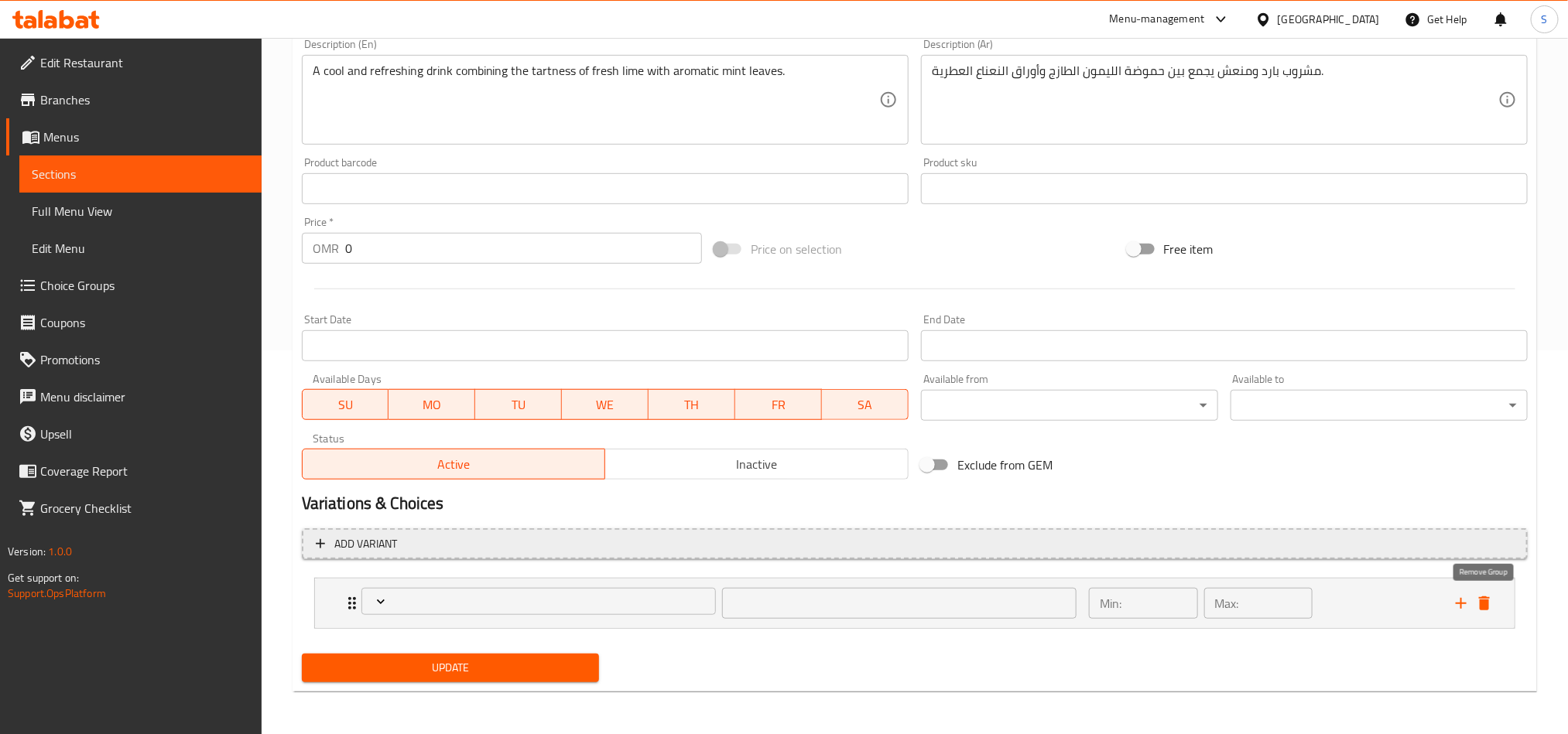
scroll to position [358, 0]
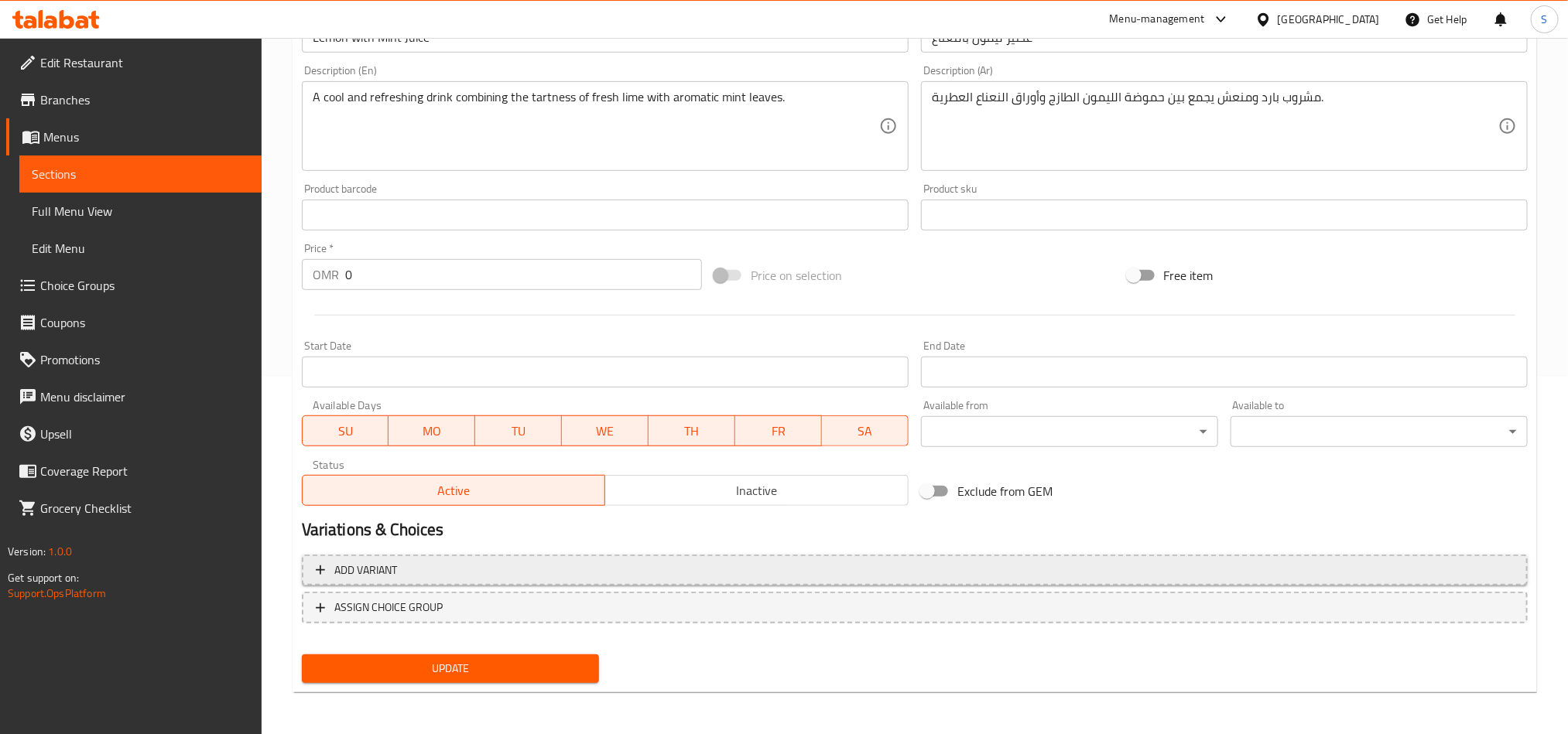
click at [674, 562] on span "Add variant" at bounding box center [915, 571] width 1198 height 19
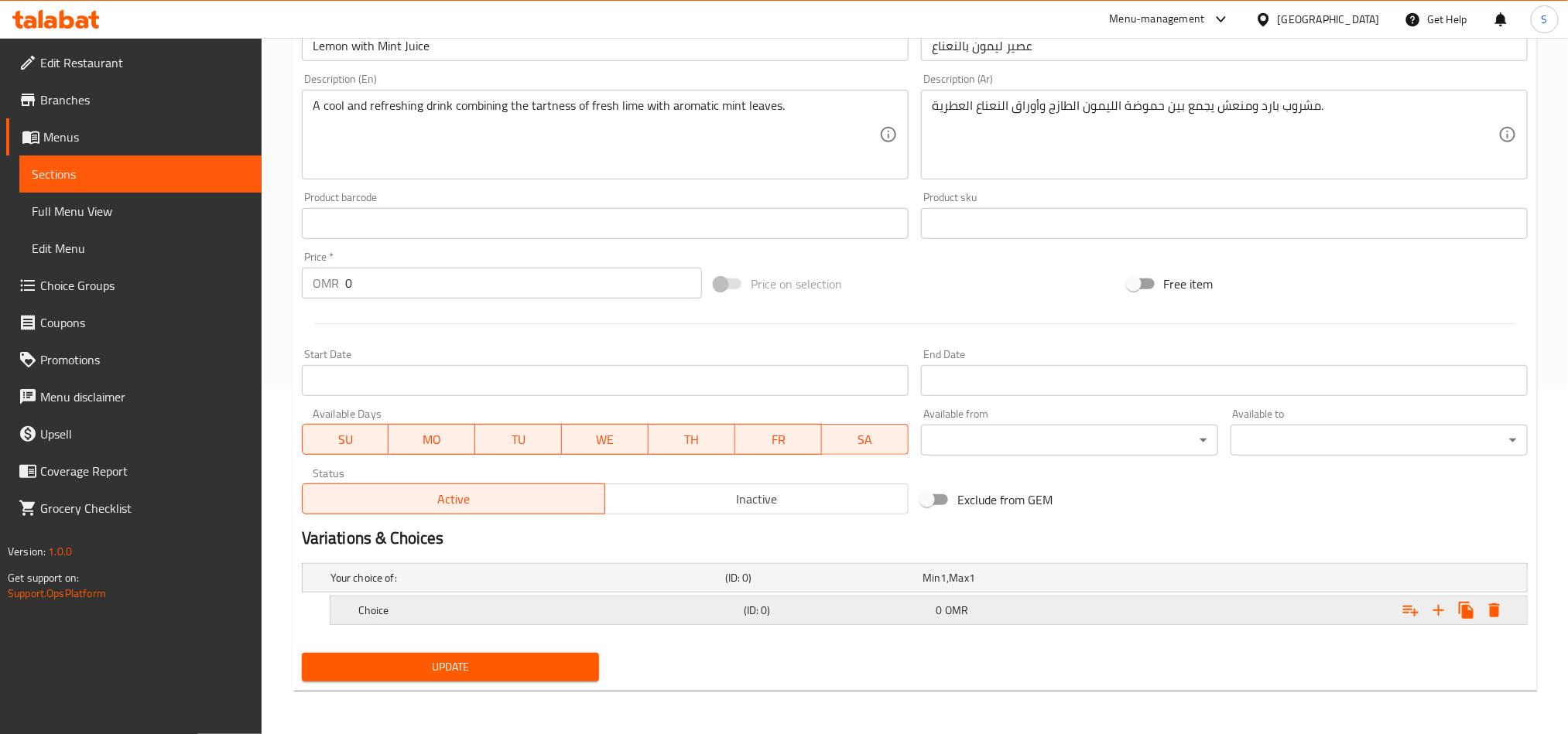
scroll to position [351, 0]
click at [1441, 609] on icon "Expand" at bounding box center [1439, 611] width 11 height 11
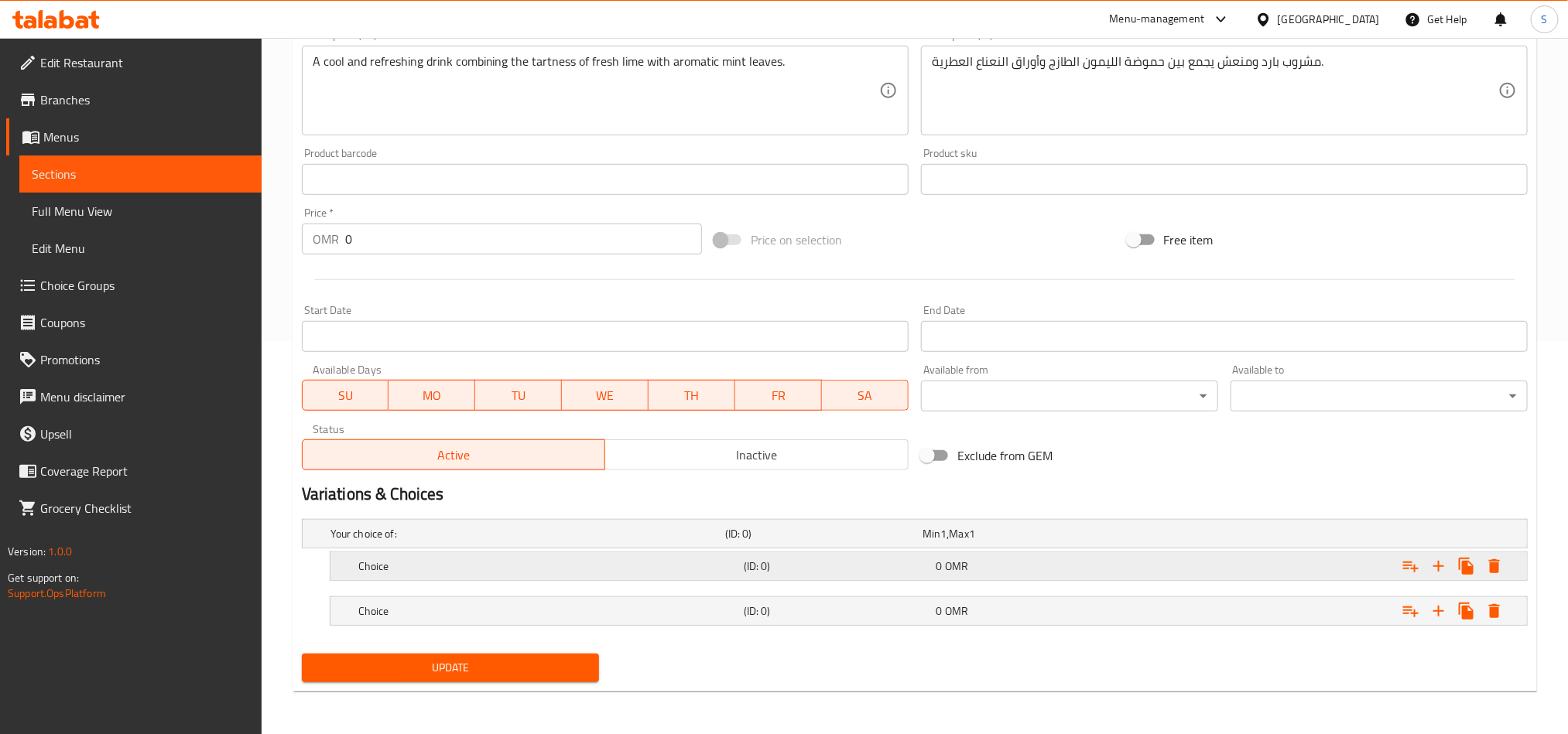
scroll to position [395, 0]
click at [1192, 604] on div "Expand" at bounding box center [1318, 610] width 385 height 34
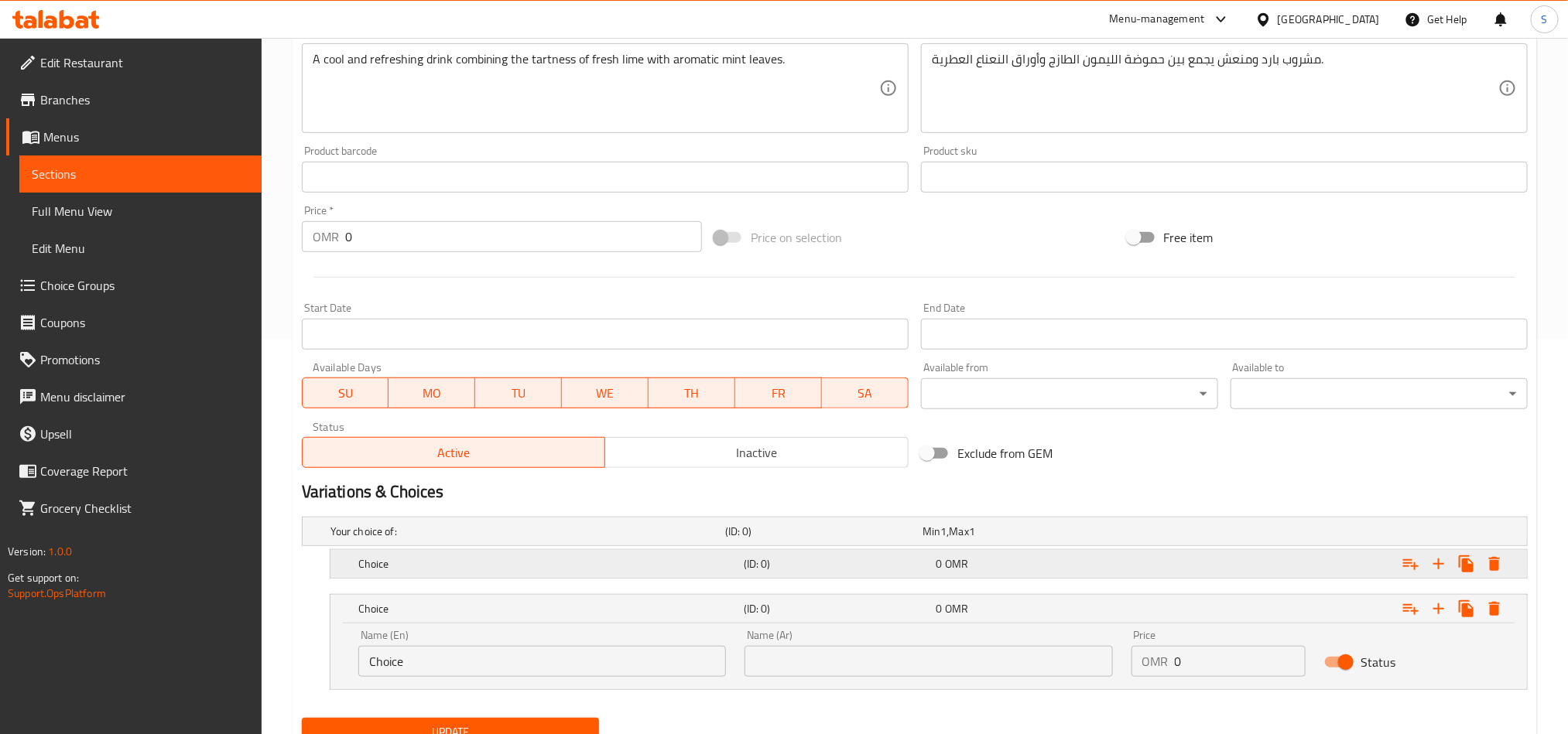
click at [1198, 568] on div "Expand" at bounding box center [1318, 564] width 385 height 34
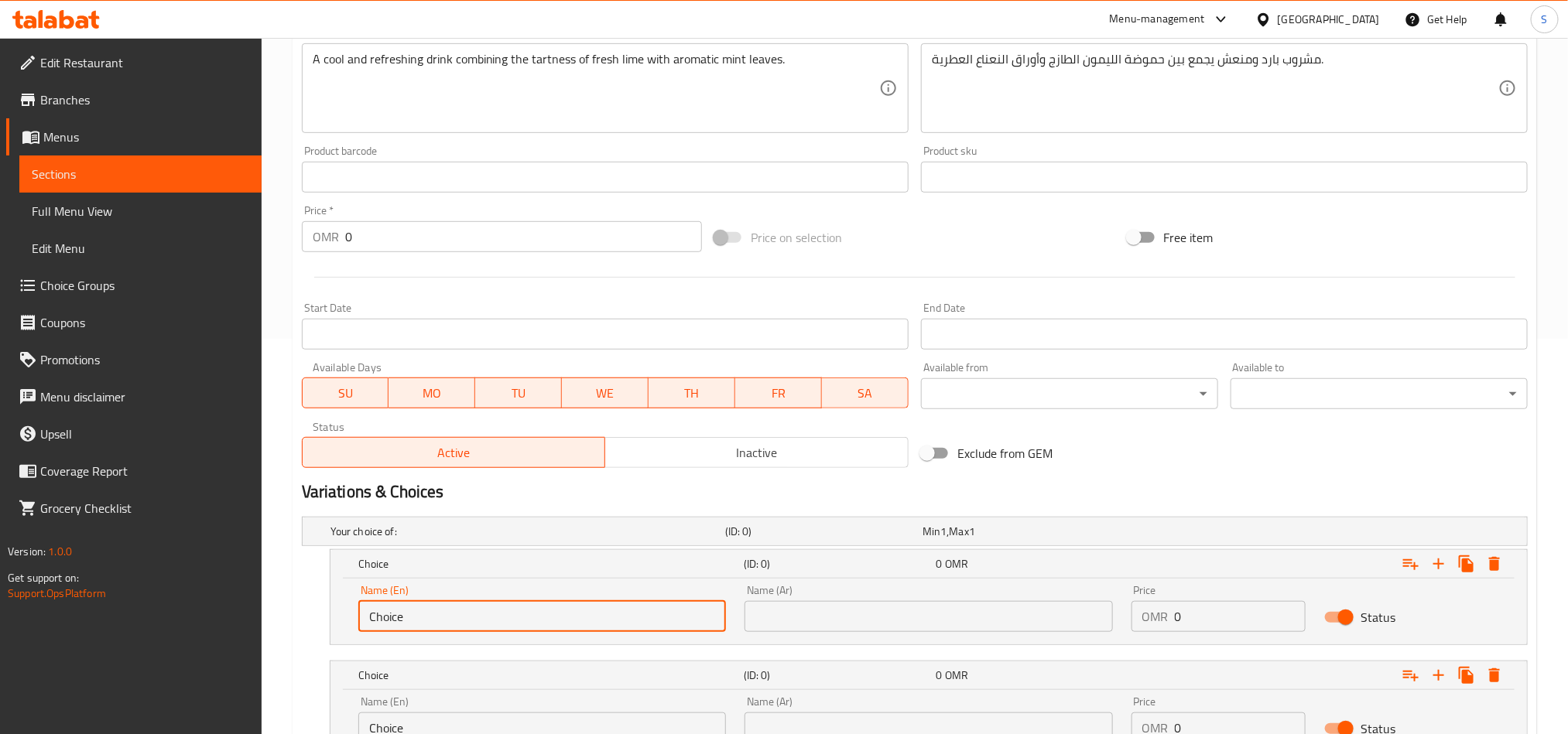
click at [522, 623] on input "Choice" at bounding box center [542, 616] width 368 height 31
paste input "Medium"
type input "Medium"
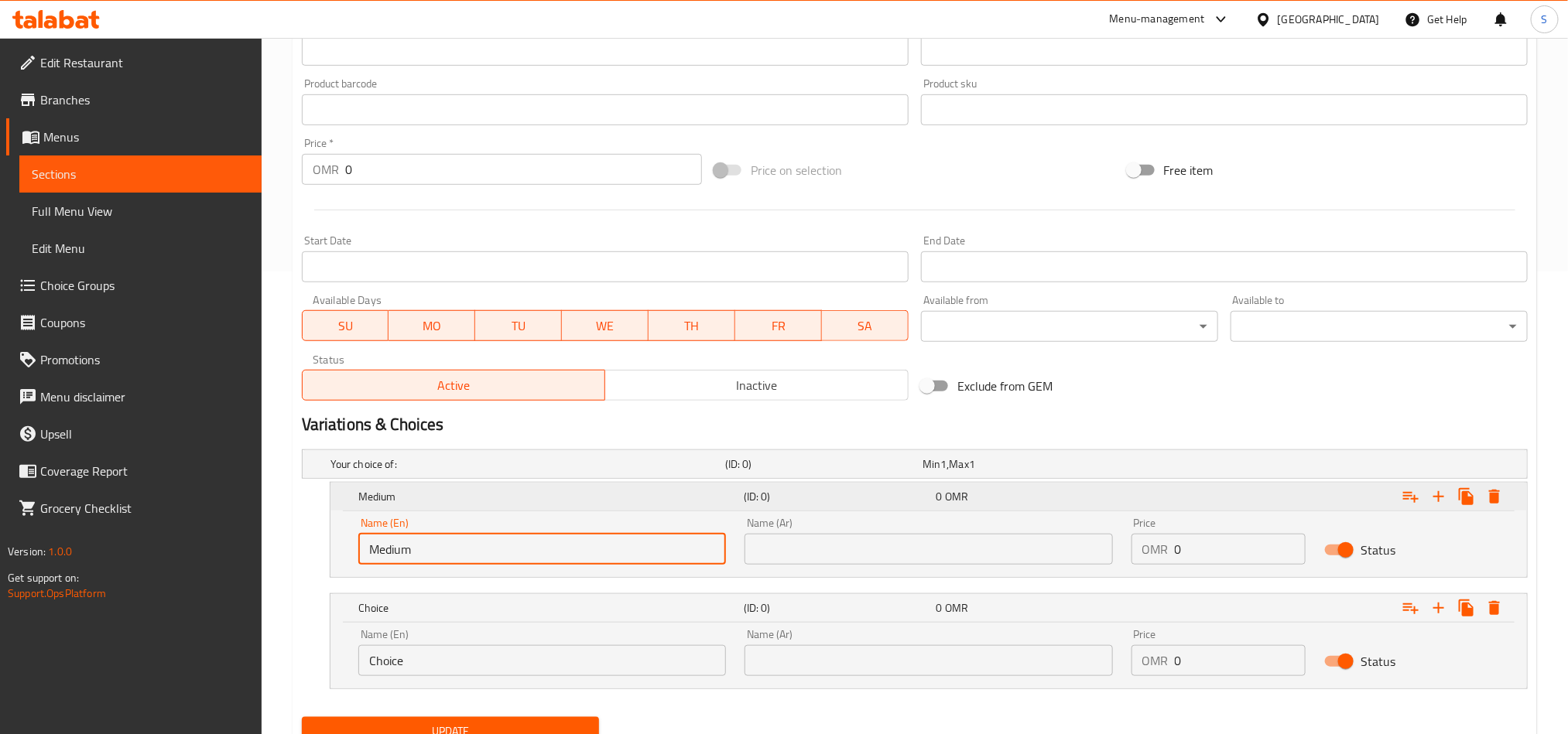
scroll to position [527, 0]
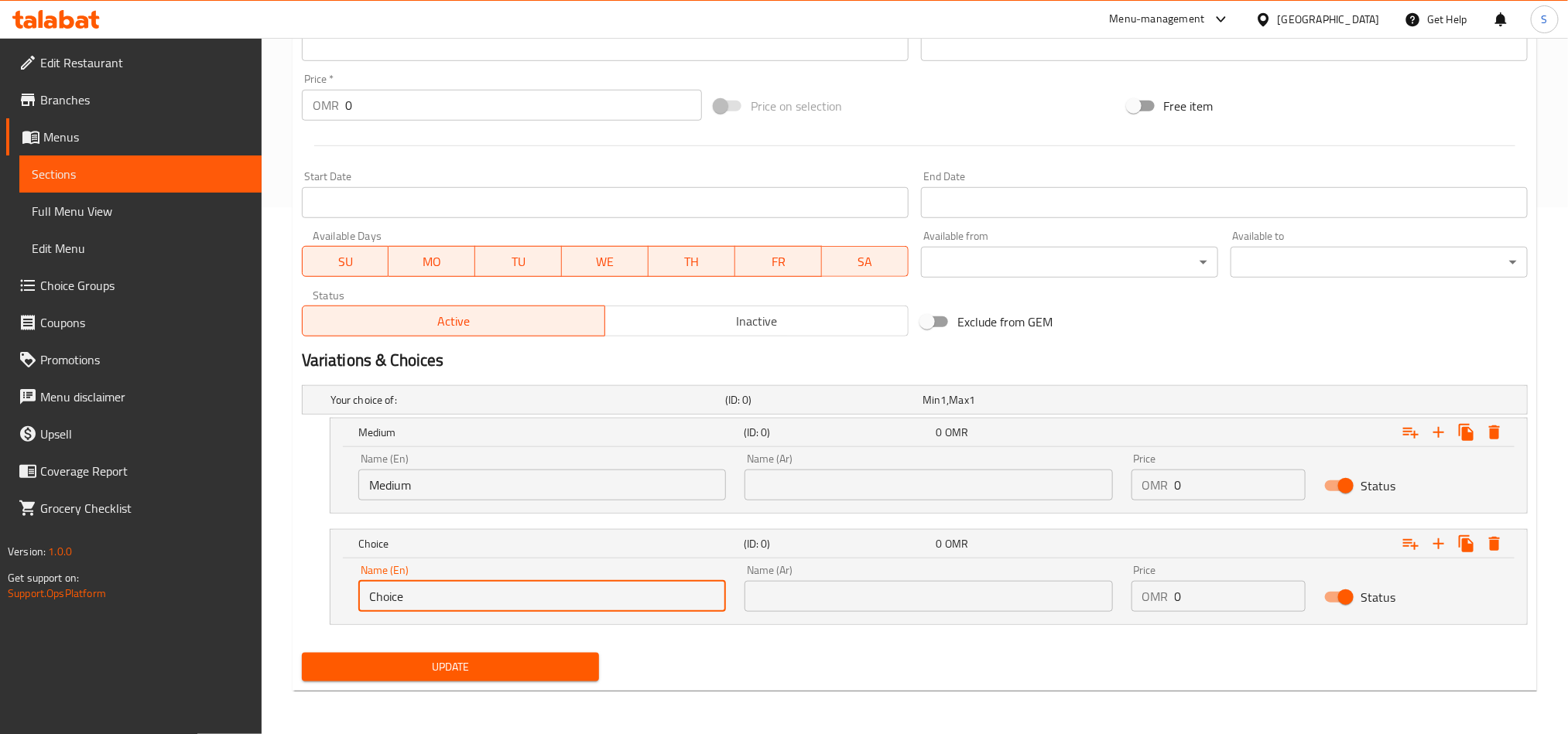
click at [429, 592] on input "Choice" at bounding box center [542, 596] width 368 height 31
paste input "Larg"
type input "Large"
click at [869, 480] on input "text" at bounding box center [928, 485] width 368 height 31
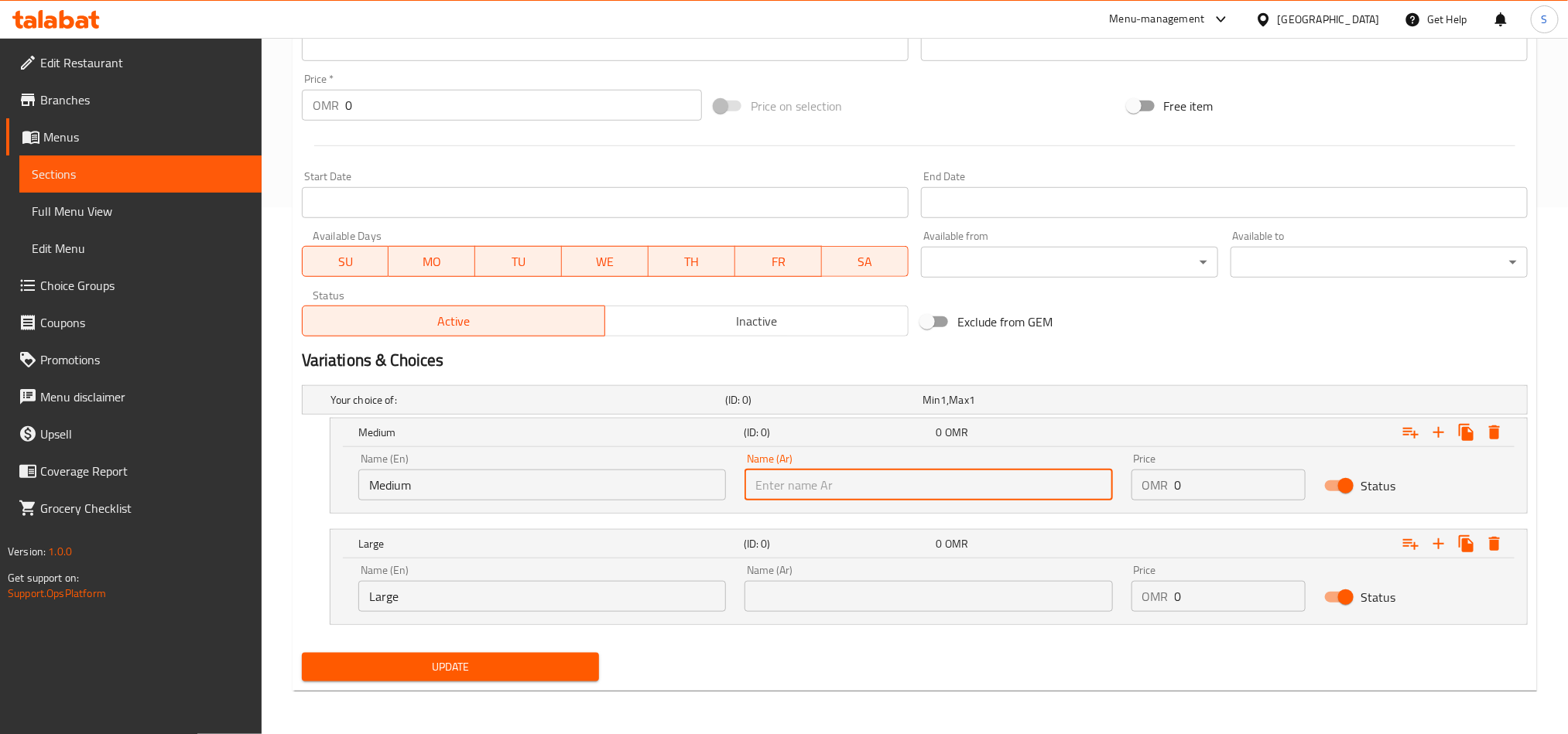
paste input "وسط"
type input "وسط"
click at [814, 586] on input "text" at bounding box center [928, 596] width 368 height 31
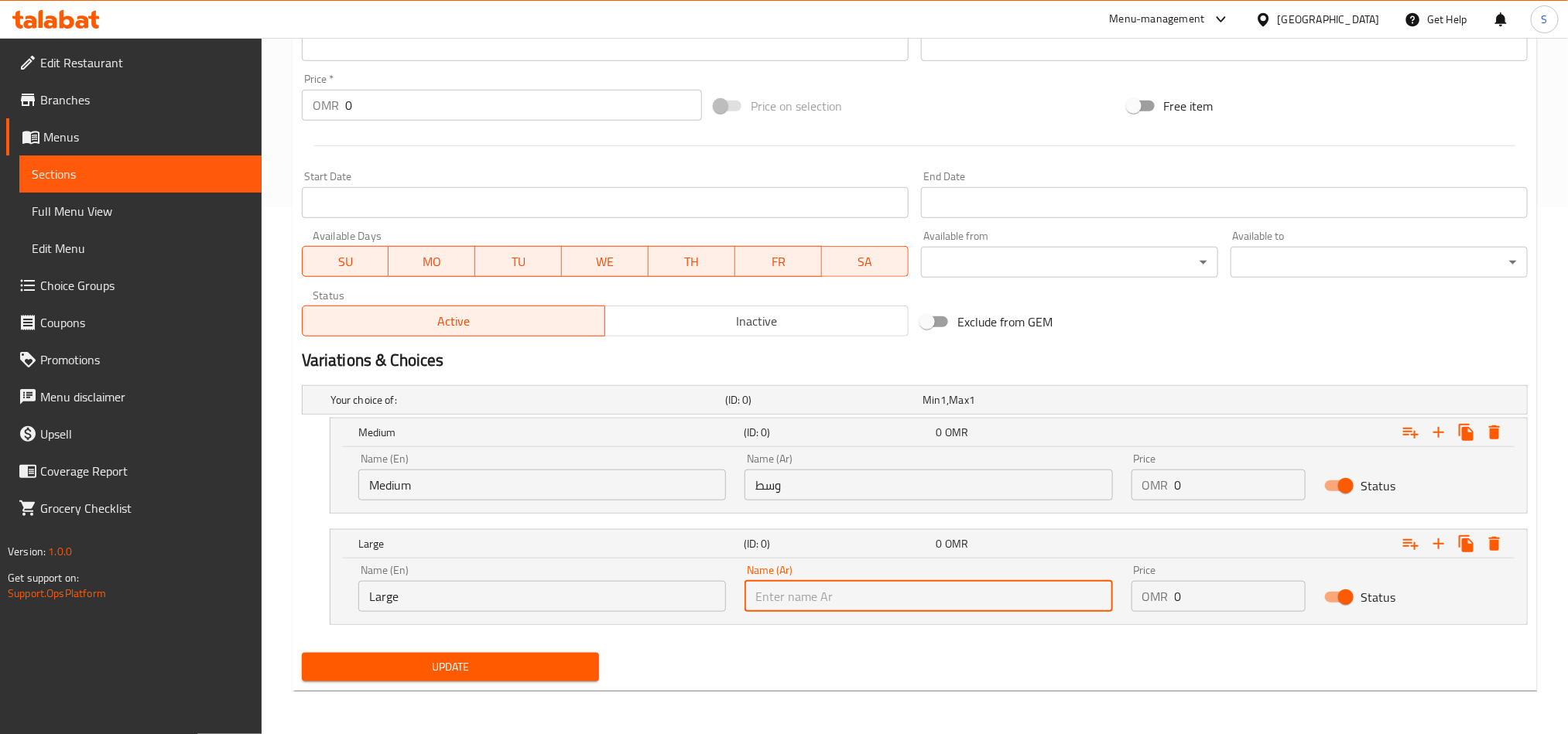
paste input "كبير"
type input "كبير"
click at [1212, 492] on input "0" at bounding box center [1240, 485] width 131 height 31
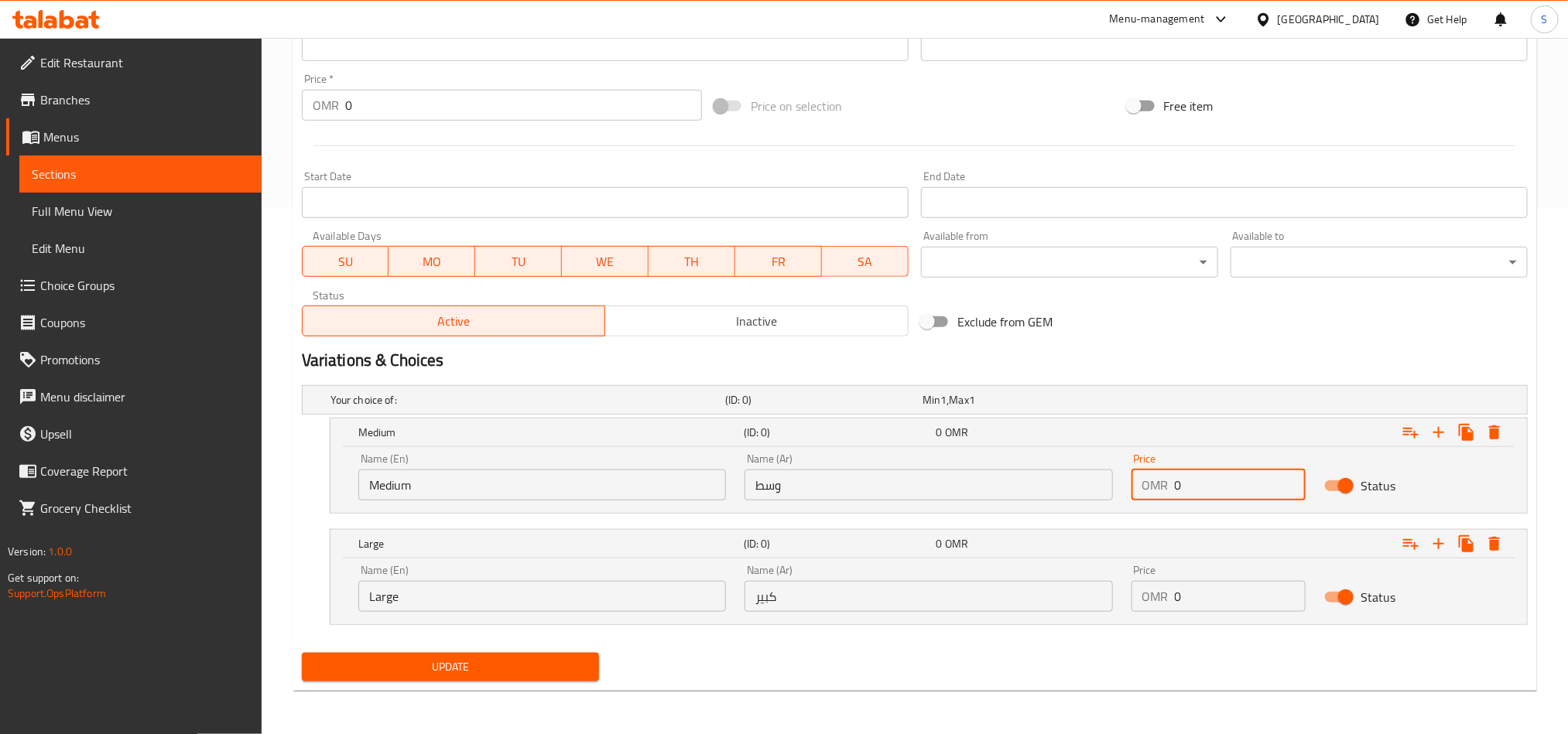
paste input "1"
type input "1"
click at [1190, 591] on input "0" at bounding box center [1240, 596] width 131 height 31
paste input "1.3"
type input "1.3"
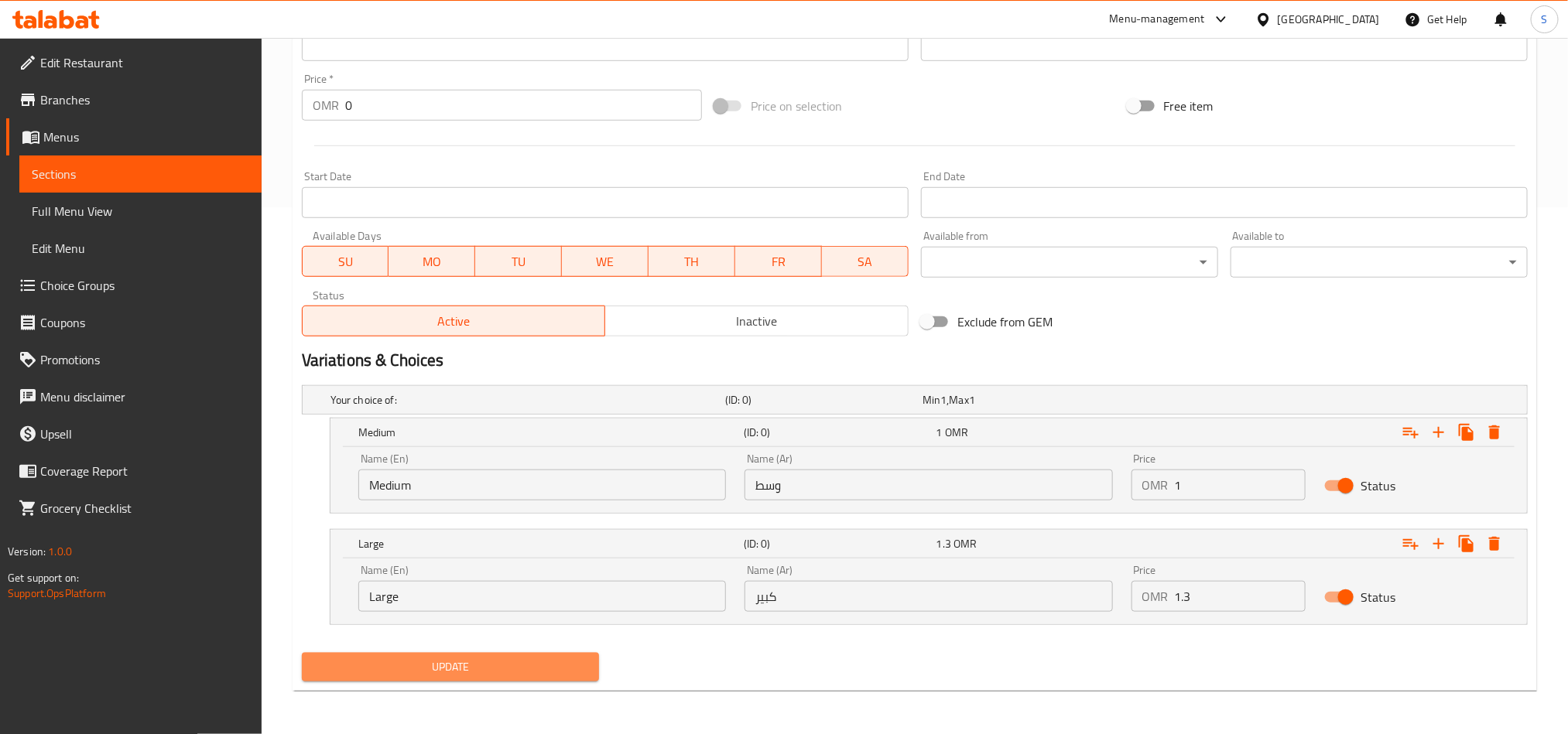
click at [534, 674] on span "Update" at bounding box center [450, 668] width 272 height 19
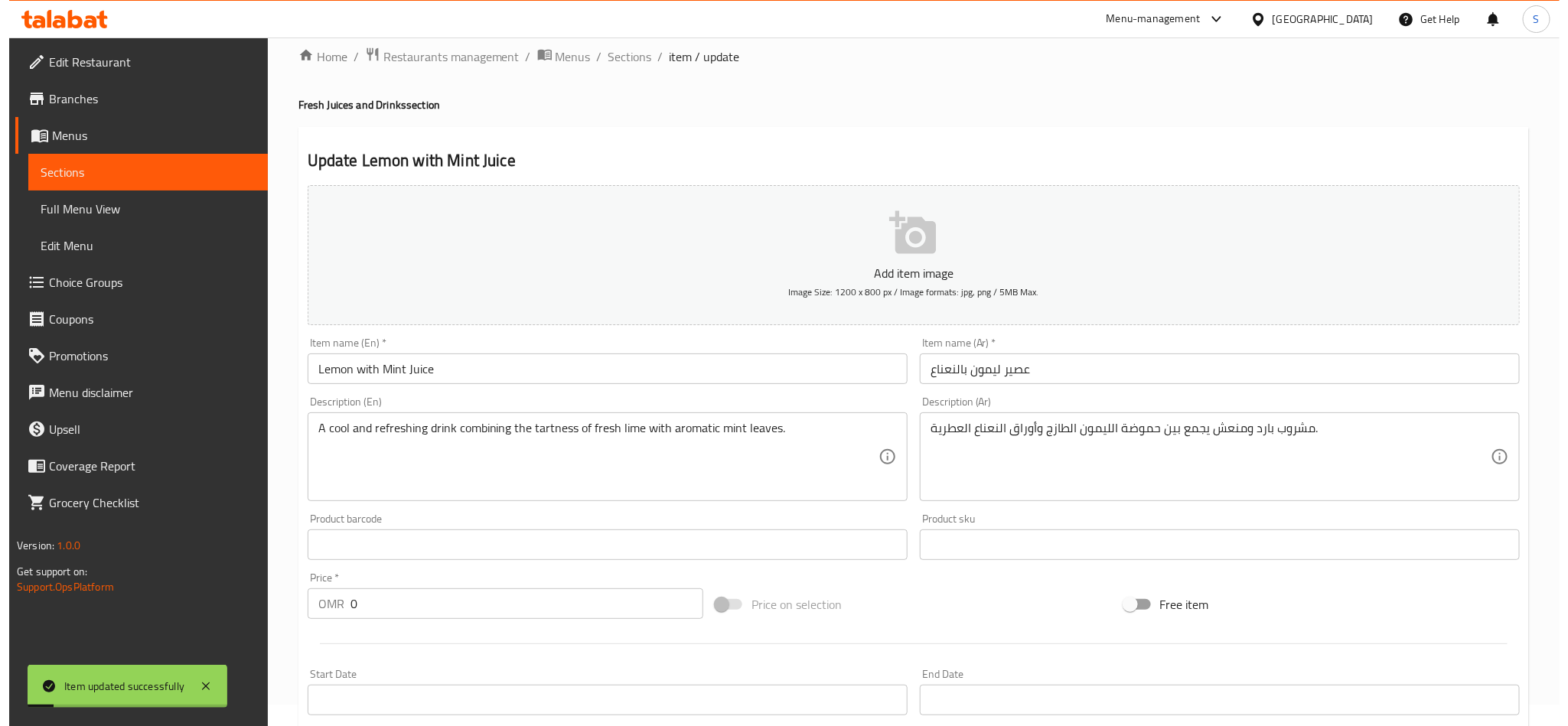
scroll to position [0, 0]
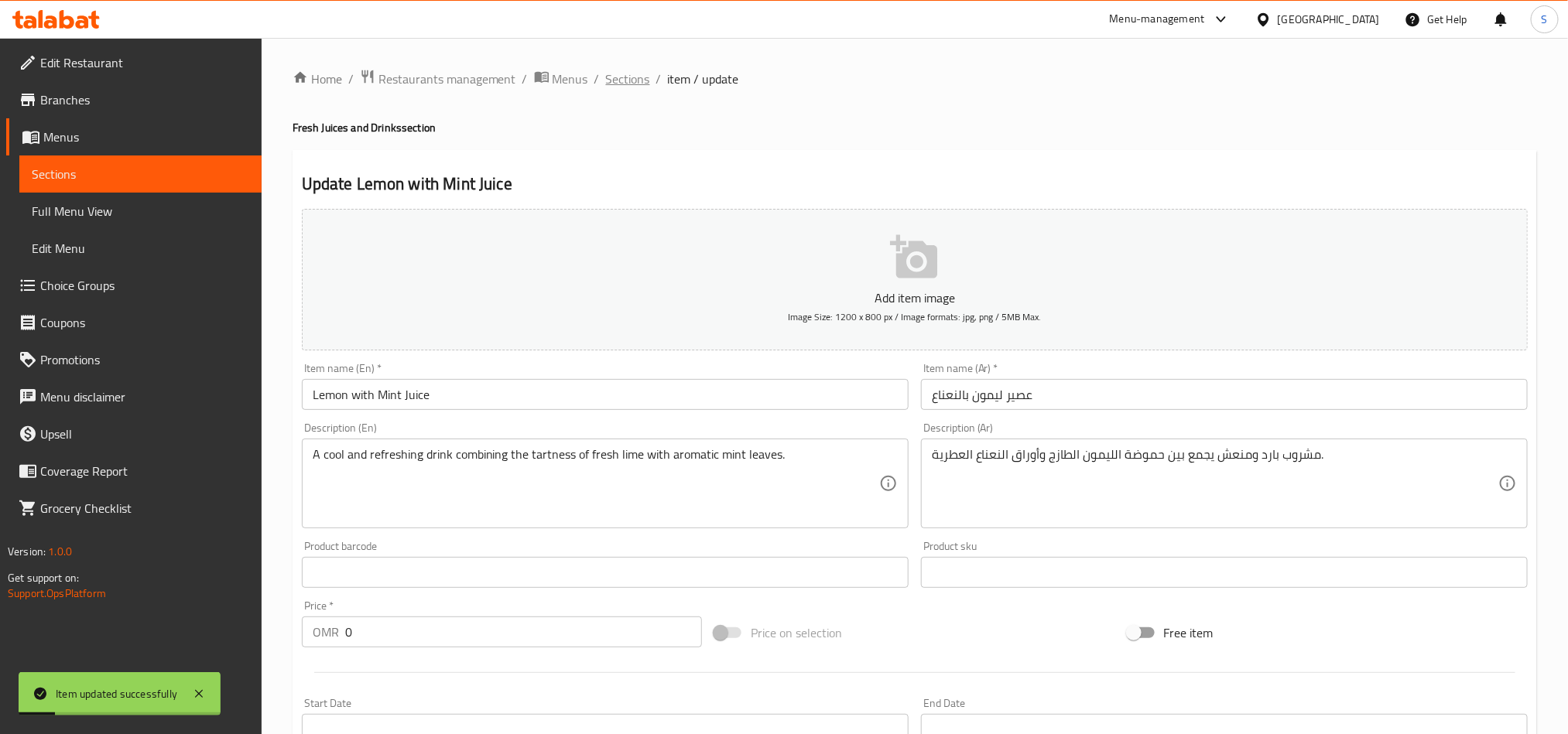
click at [622, 81] on span "Sections" at bounding box center [628, 78] width 44 height 18
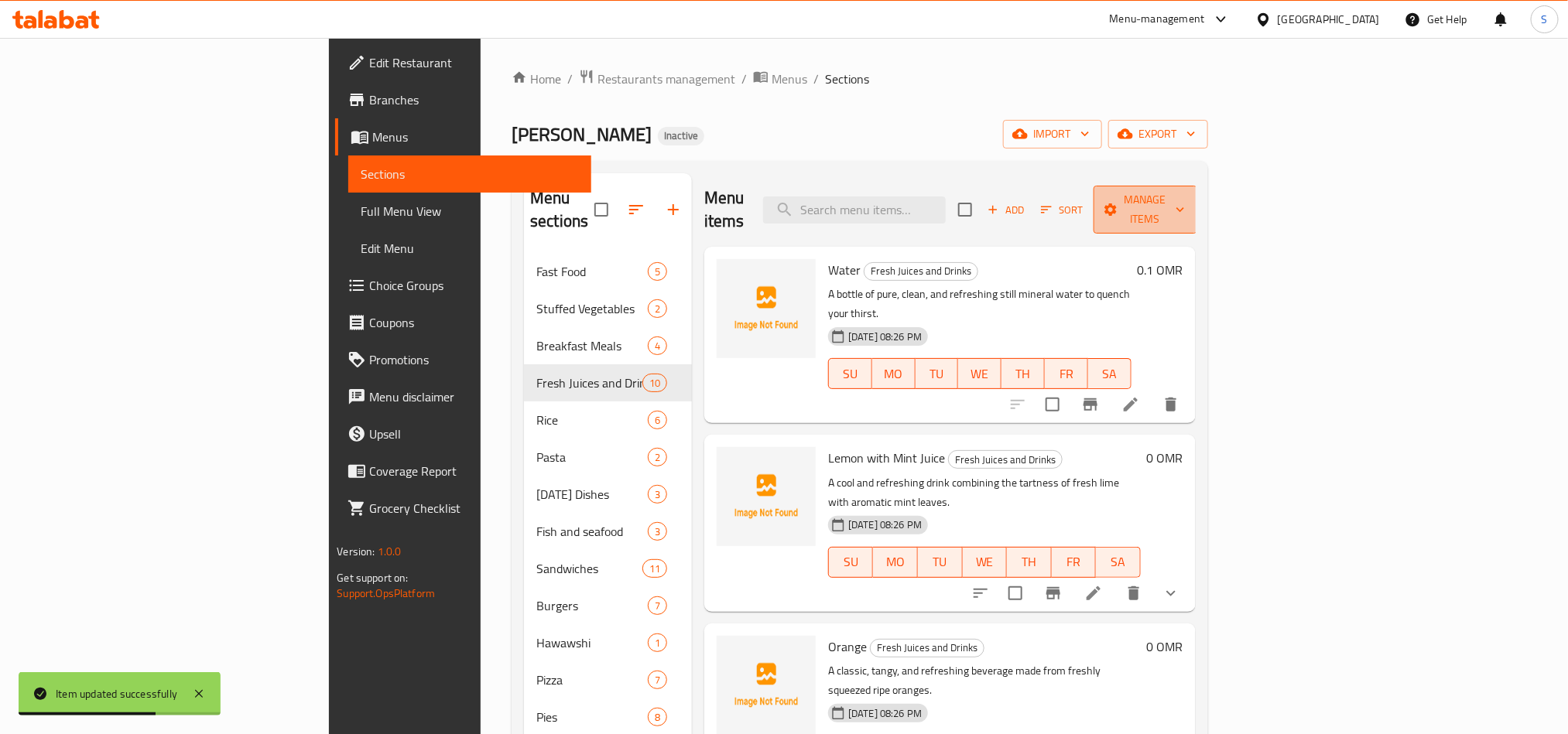
click at [1119, 204] on icon "button" at bounding box center [1110, 209] width 15 height 15
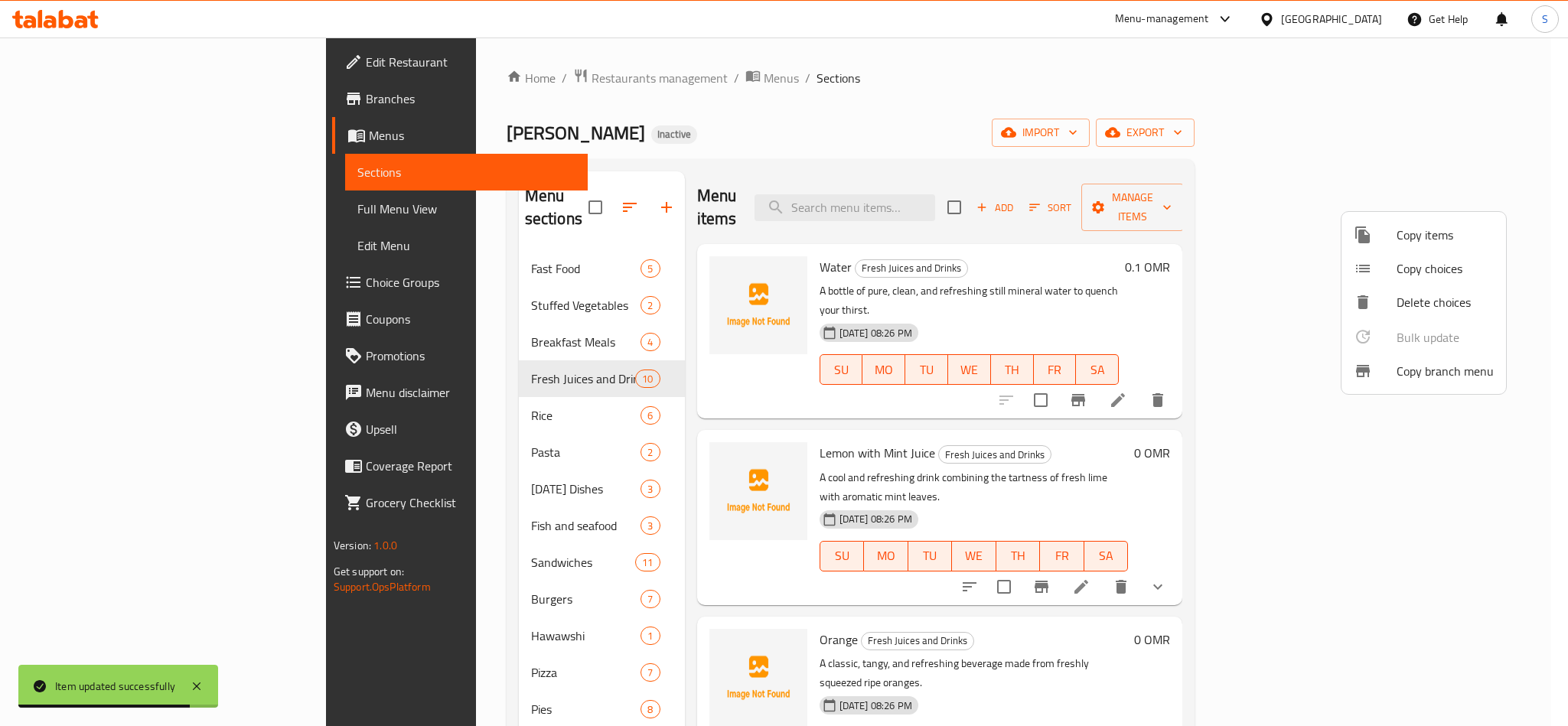
click at [1418, 263] on span "Copy choices" at bounding box center [1445, 268] width 97 height 18
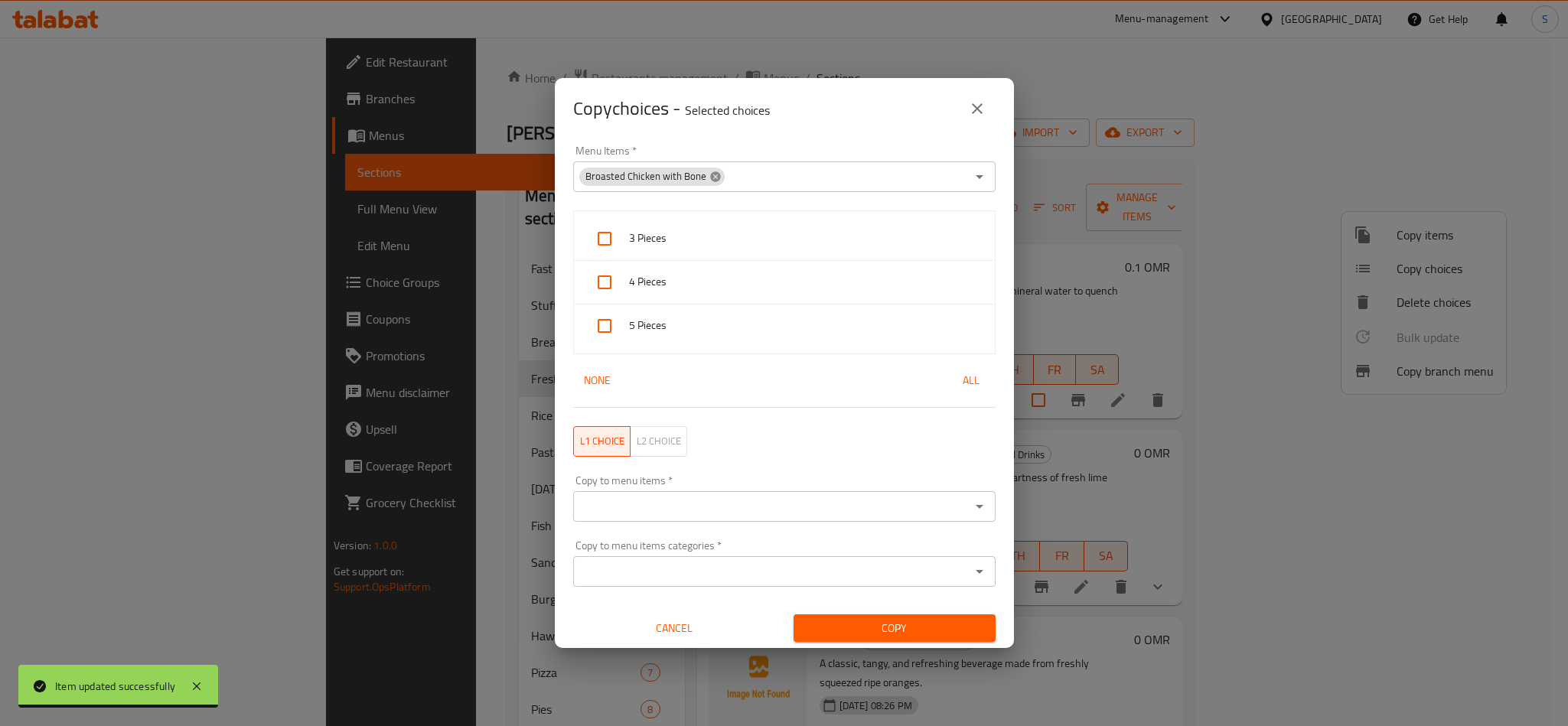
click at [710, 177] on icon at bounding box center [715, 177] width 10 height 10
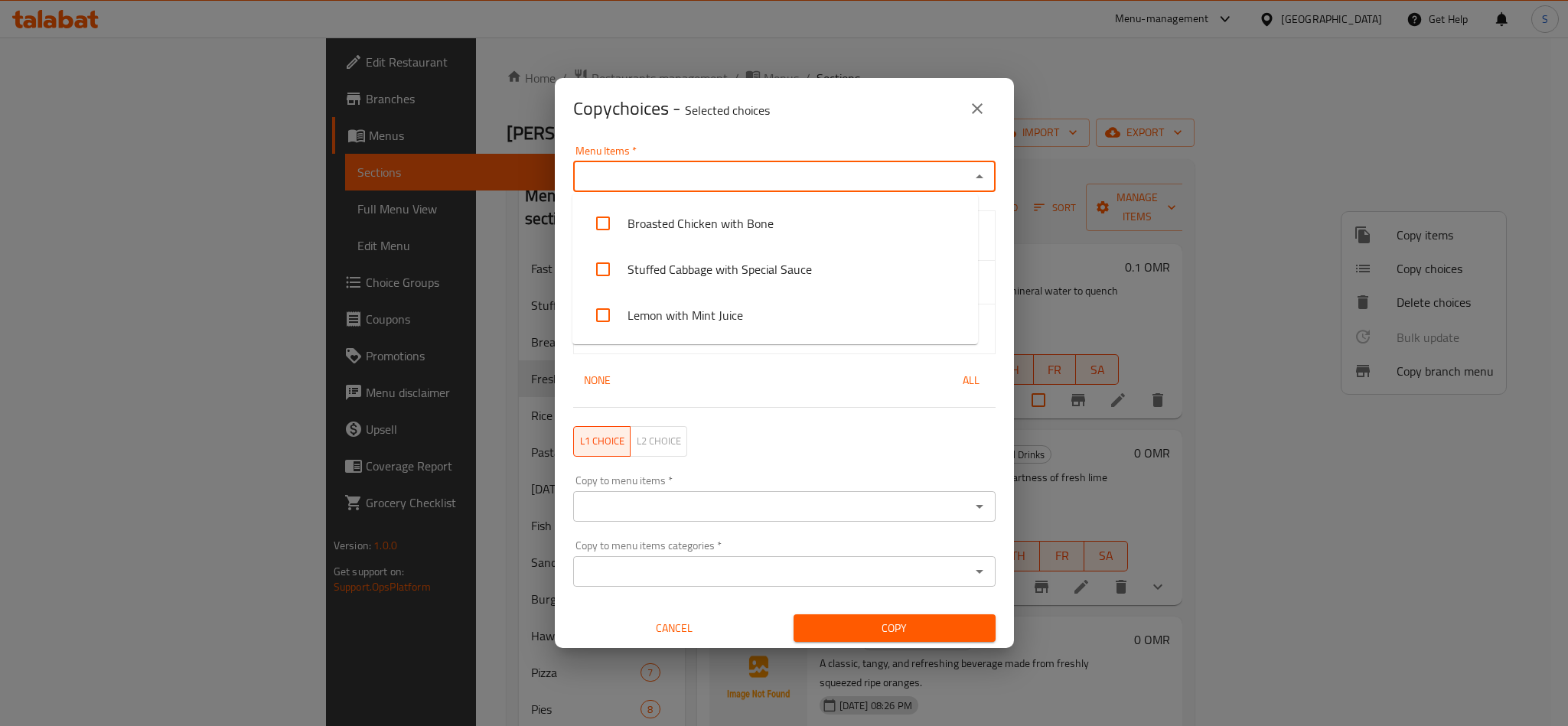
click at [707, 173] on input "Menu Items   *" at bounding box center [772, 177] width 388 height 21
paste input "Lemon with Mint Juice"
type input "Lemon with Mint Juice"
click at [604, 226] on input "checkbox" at bounding box center [602, 223] width 36 height 36
checkbox input "false"
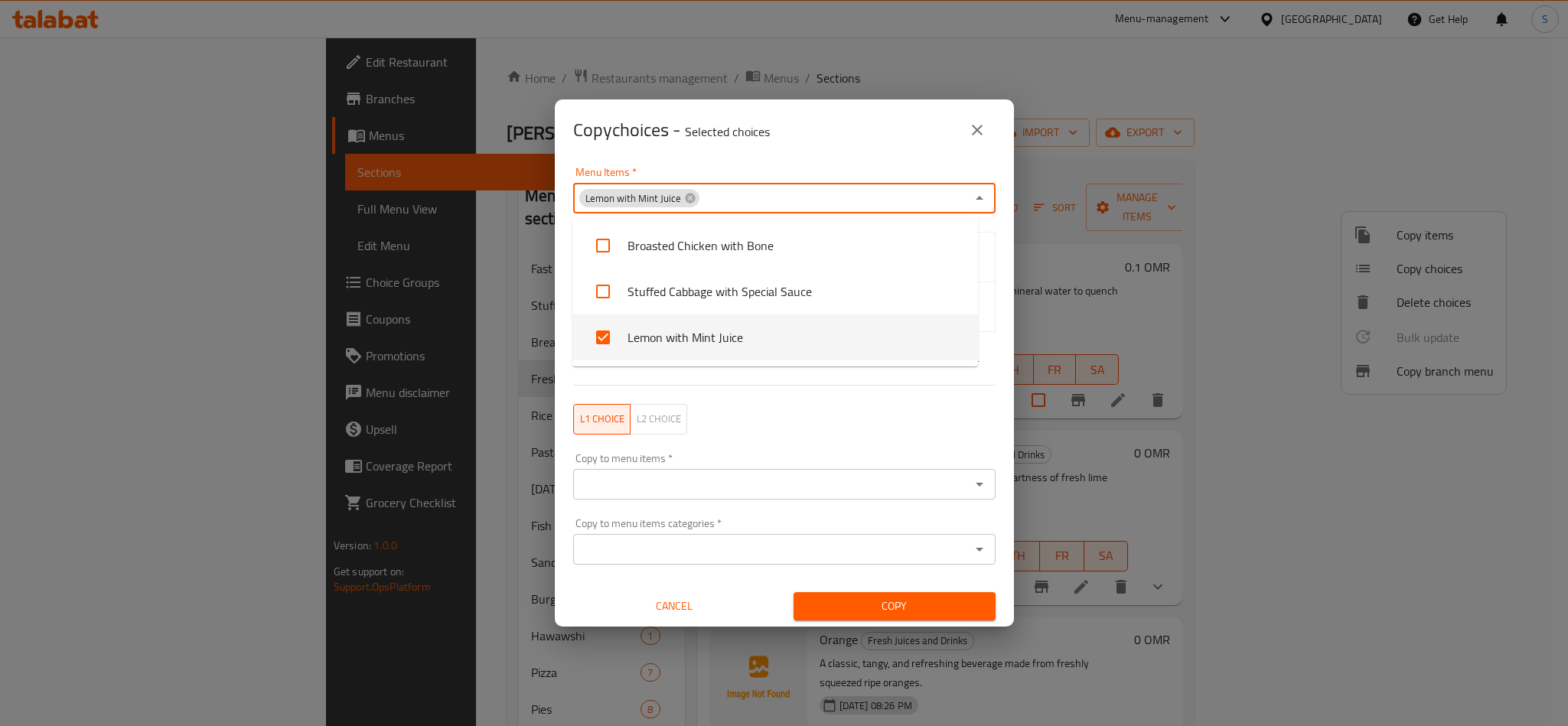
click at [765, 154] on div "Copy choices - Selected choices 0" at bounding box center [784, 130] width 459 height 61
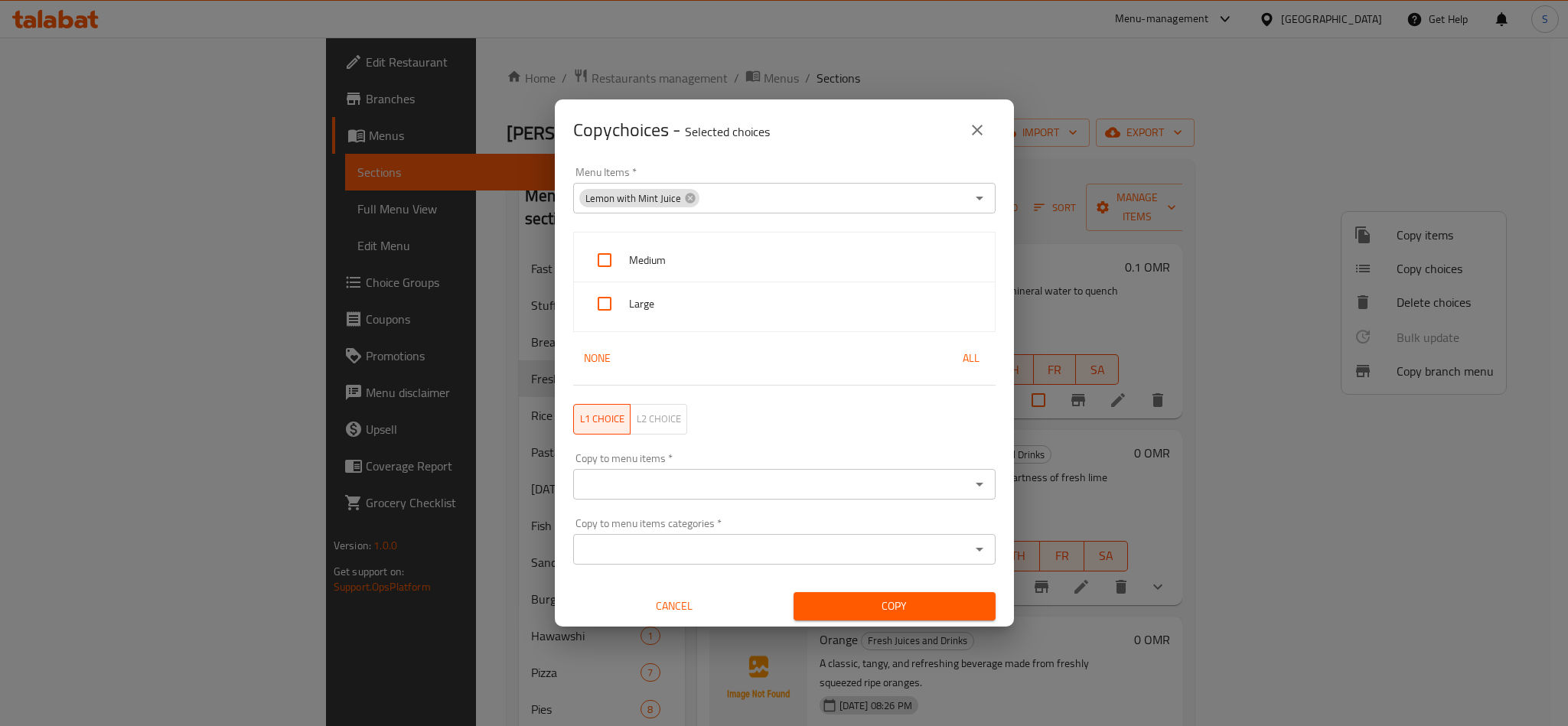
click at [608, 264] on input "checkbox" at bounding box center [604, 260] width 36 height 36
checkbox input "true"
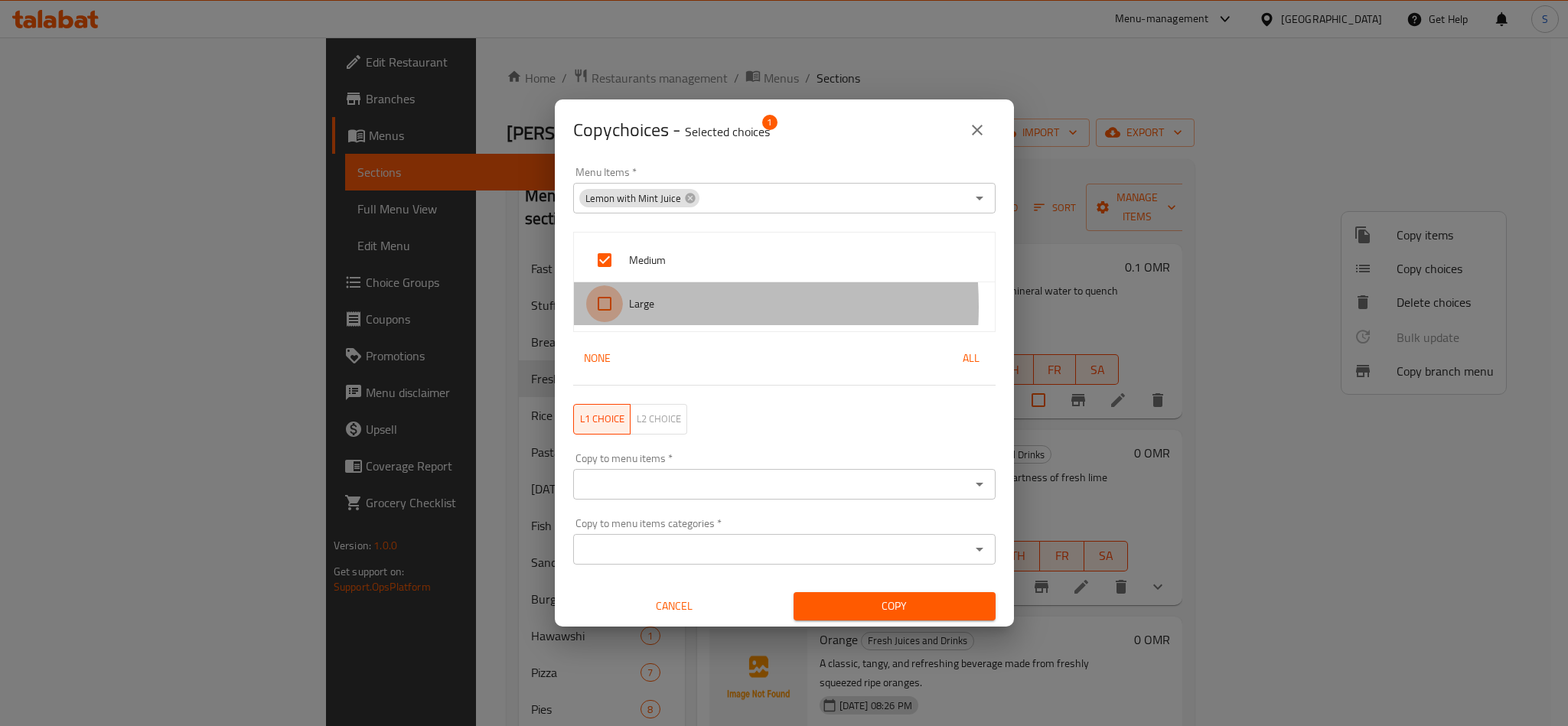
click at [608, 308] on input "checkbox" at bounding box center [604, 304] width 36 height 36
checkbox input "true"
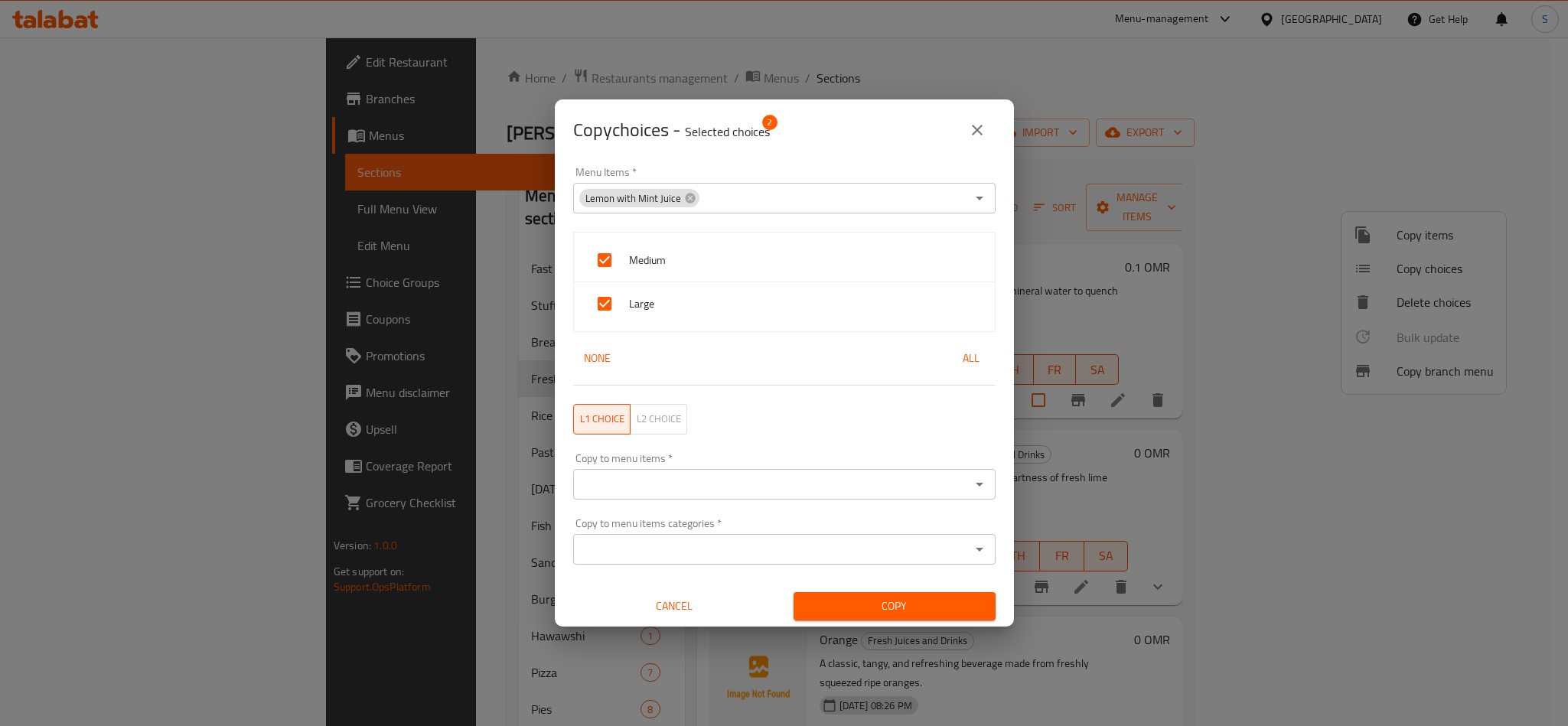
click at [678, 487] on input "Copy to menu items   *" at bounding box center [772, 484] width 388 height 21
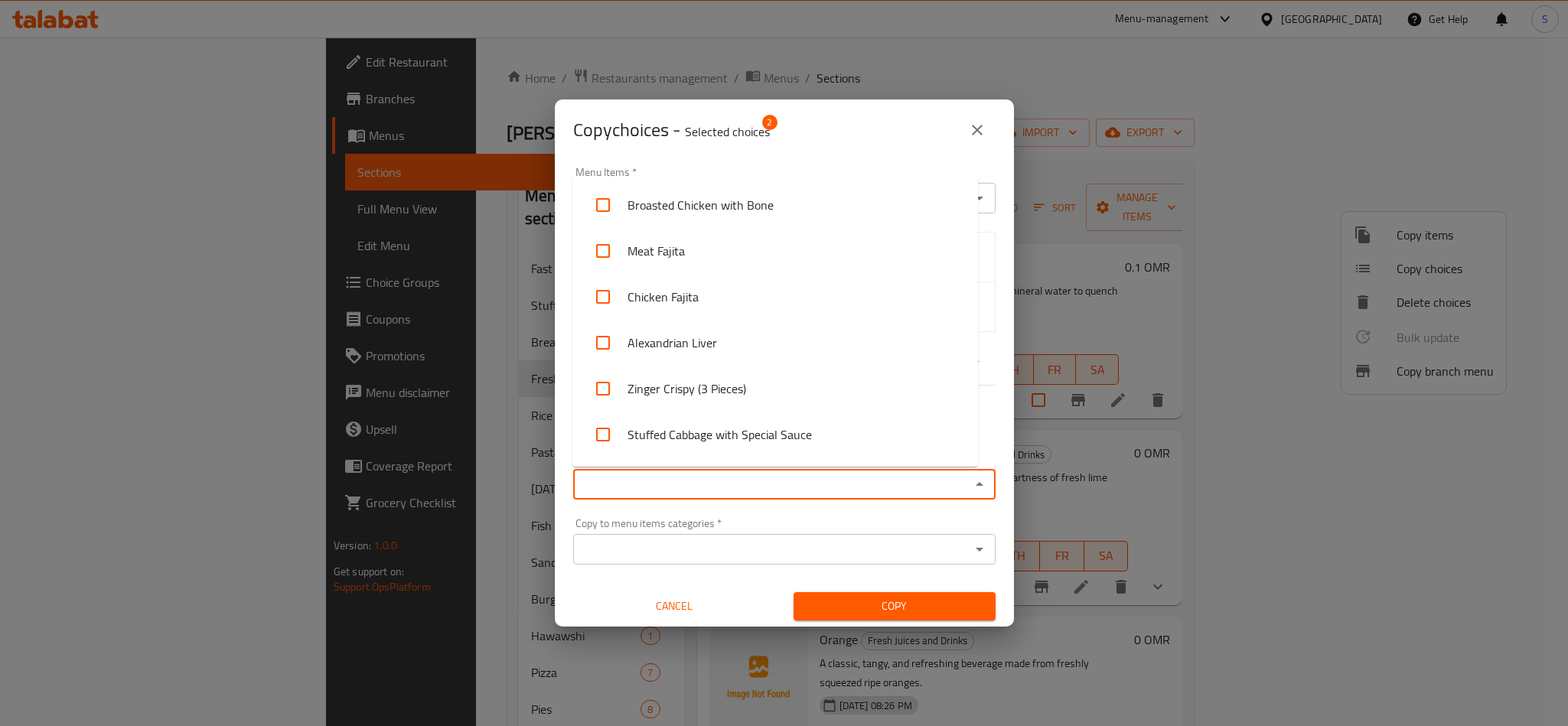
paste input "Orange"
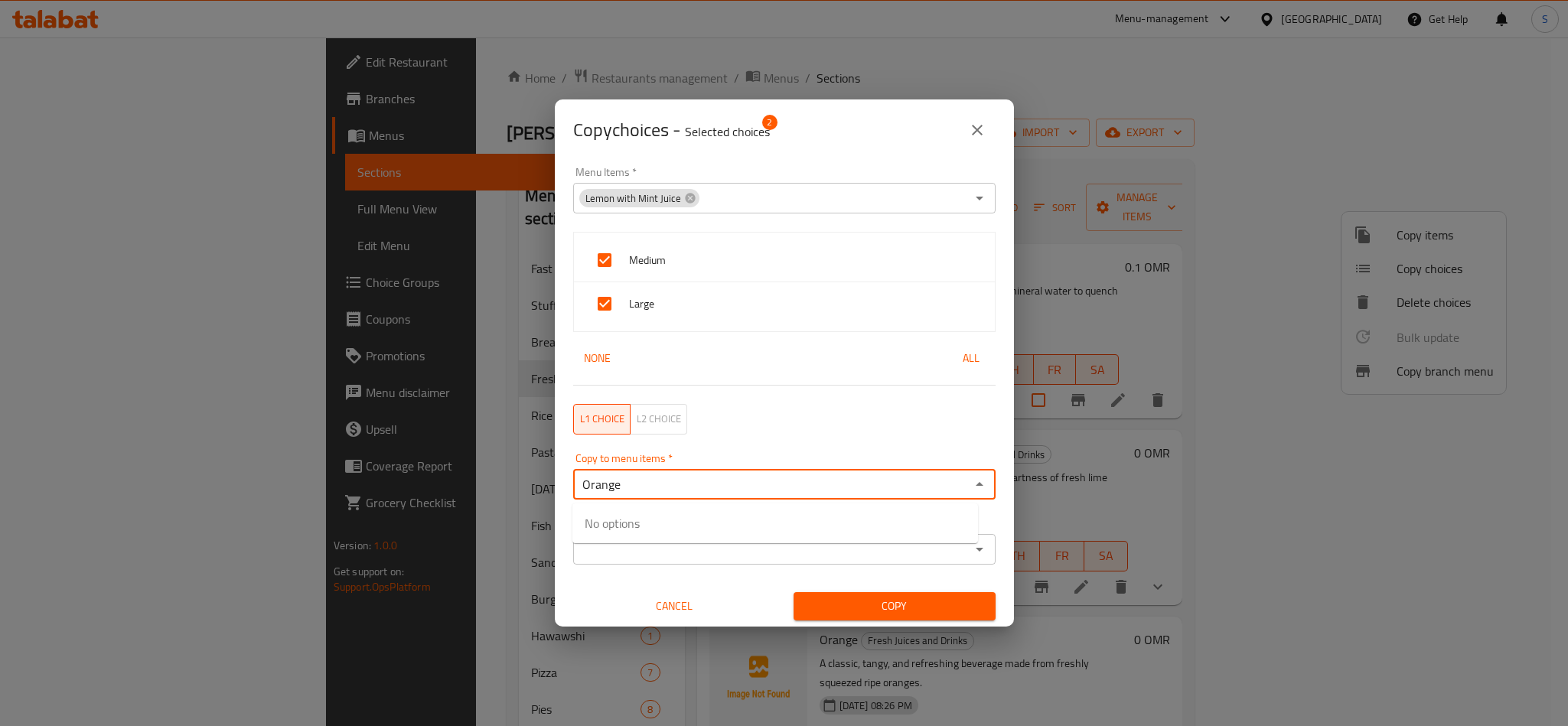
type input "Orange"
click at [610, 523] on input "checkbox" at bounding box center [602, 533] width 36 height 36
checkbox input "false"
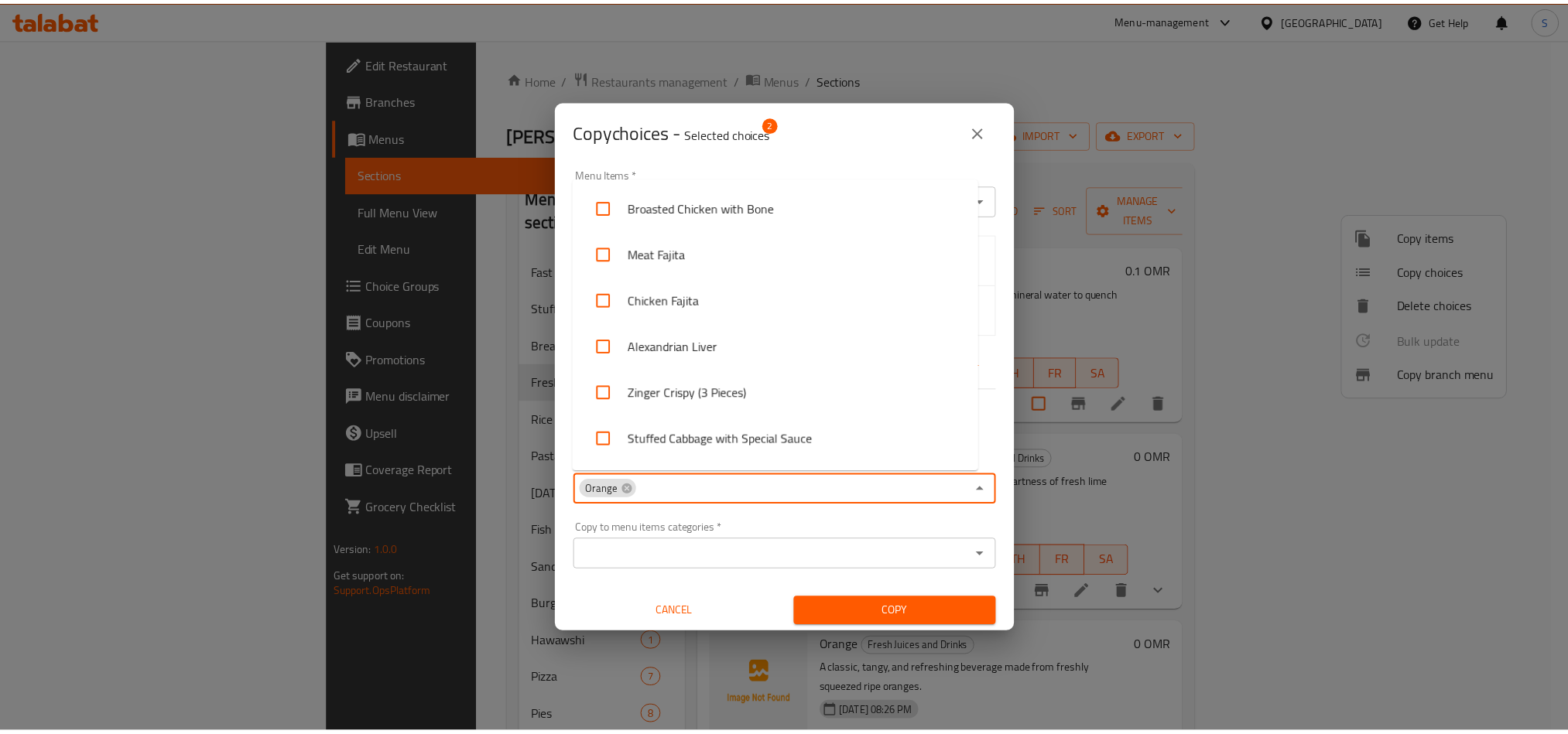
scroll to position [365, 0]
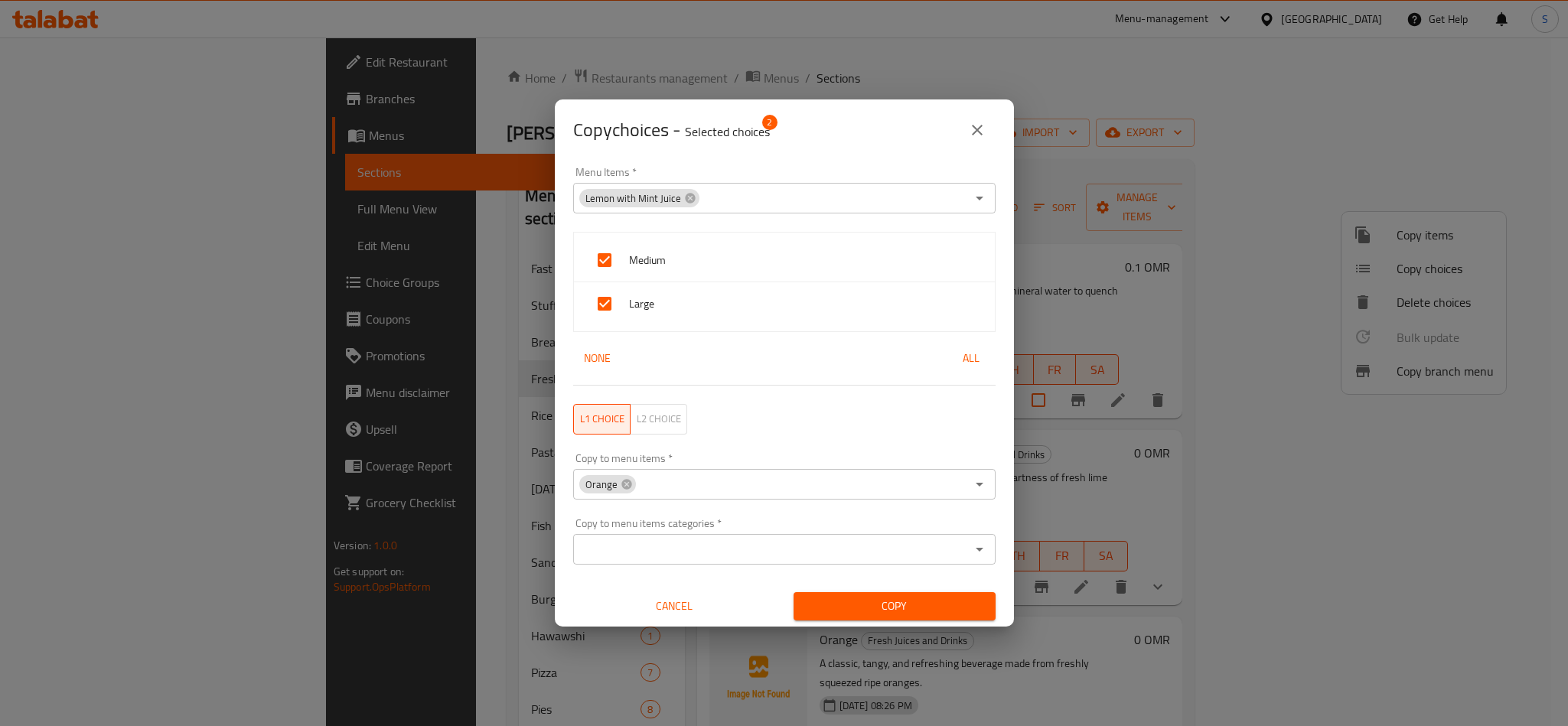
click at [809, 117] on div "Copy choices - Selected choices 2" at bounding box center [784, 130] width 423 height 36
click at [808, 609] on span "Copy" at bounding box center [894, 606] width 177 height 19
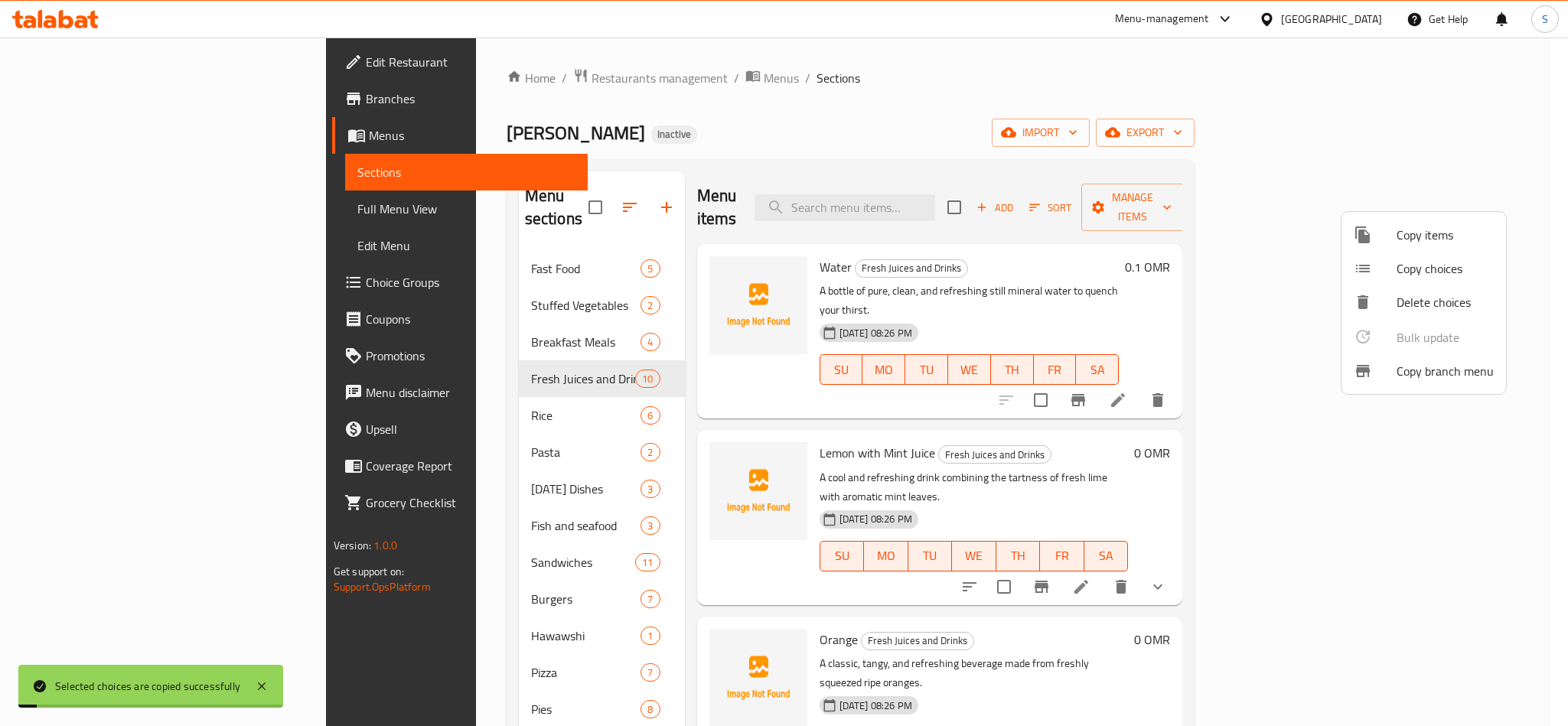
click at [909, 148] on div at bounding box center [784, 363] width 1568 height 726
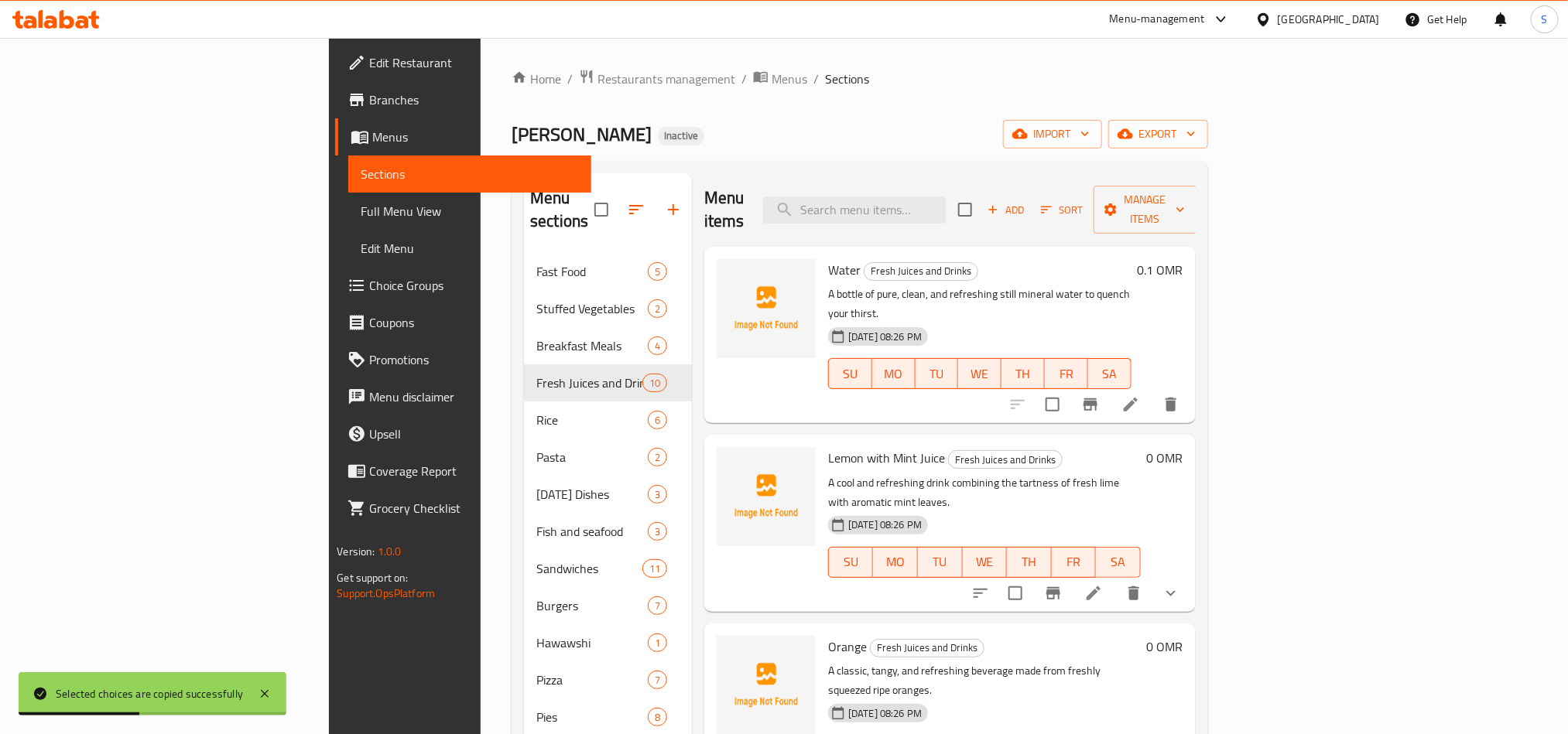
click at [915, 215] on div "Menu items Add Sort Manage items" at bounding box center [951, 211] width 492 height 74
click at [931, 205] on input "search" at bounding box center [854, 211] width 183 height 27
paste input "Strawberry"
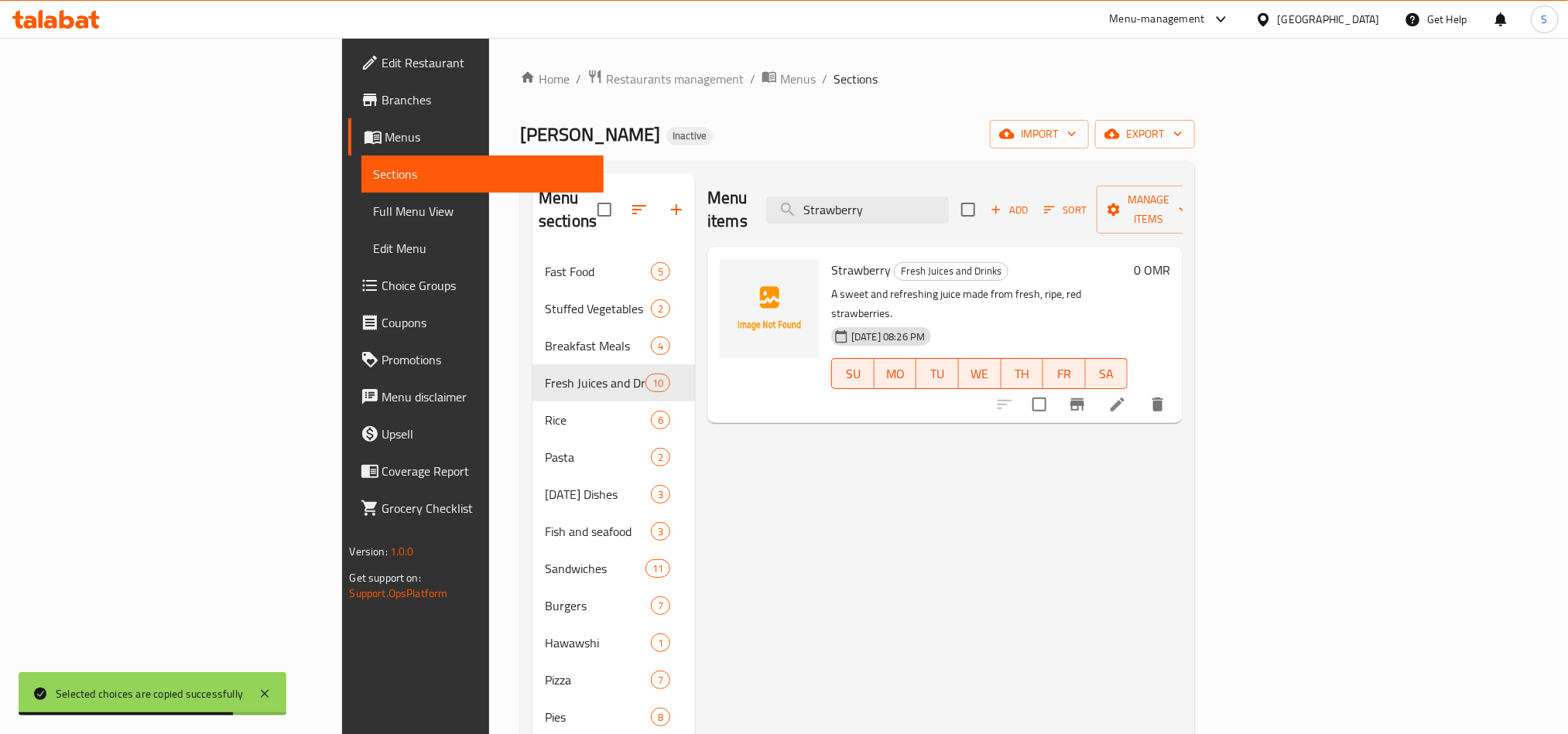
type input "Strawberry"
click at [1140, 391] on li at bounding box center [1118, 404] width 43 height 28
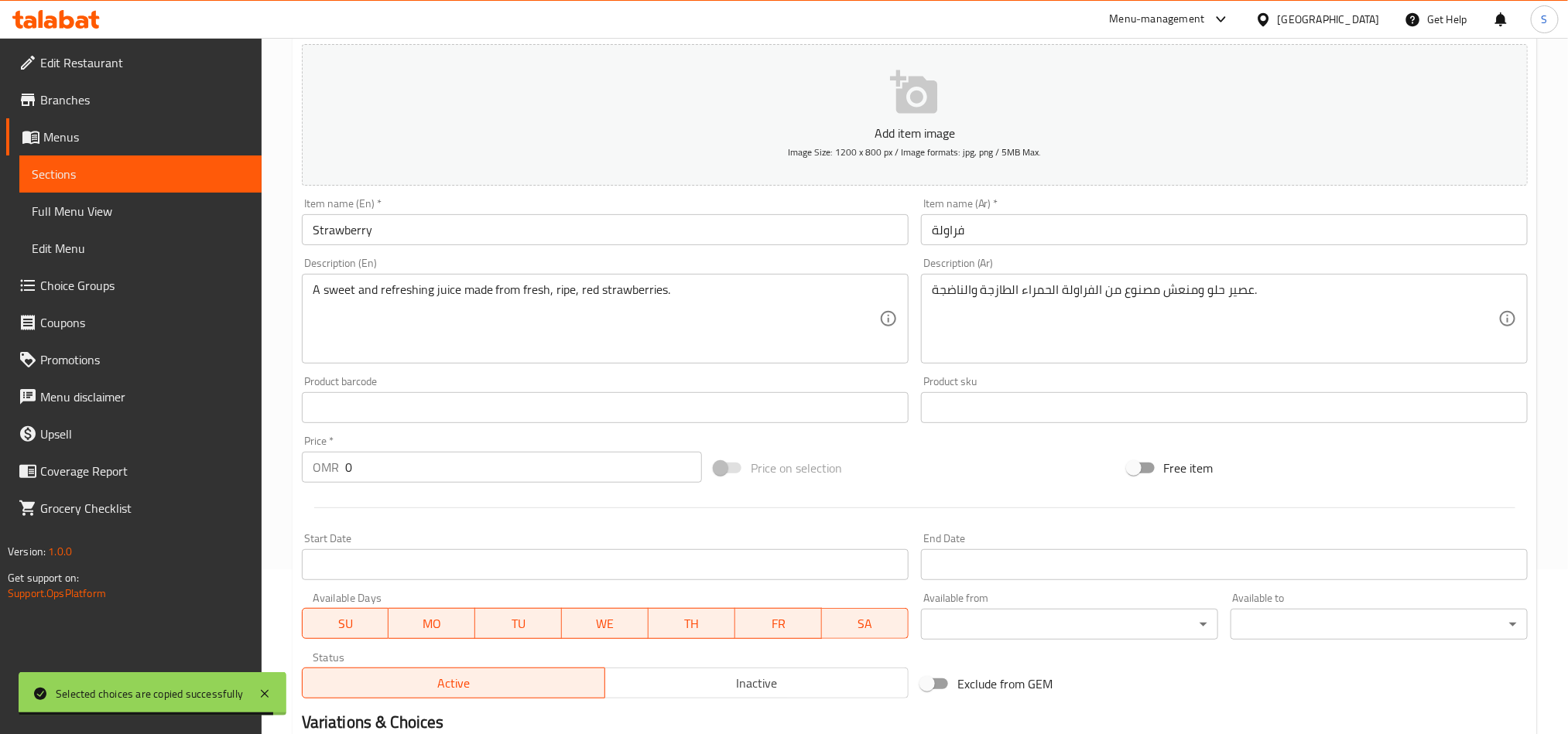
scroll to position [358, 0]
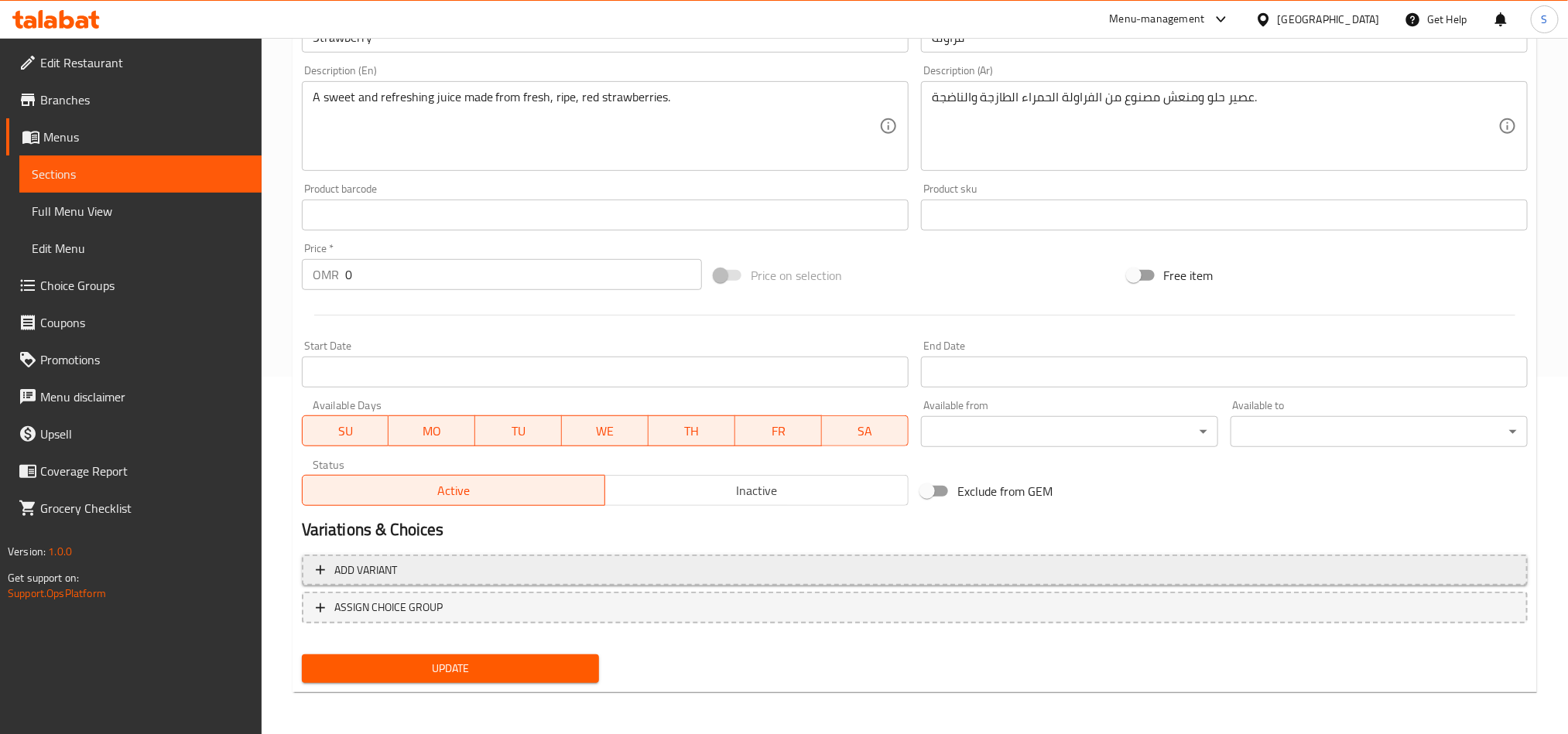
click at [1377, 574] on span "Add variant" at bounding box center [915, 571] width 1198 height 19
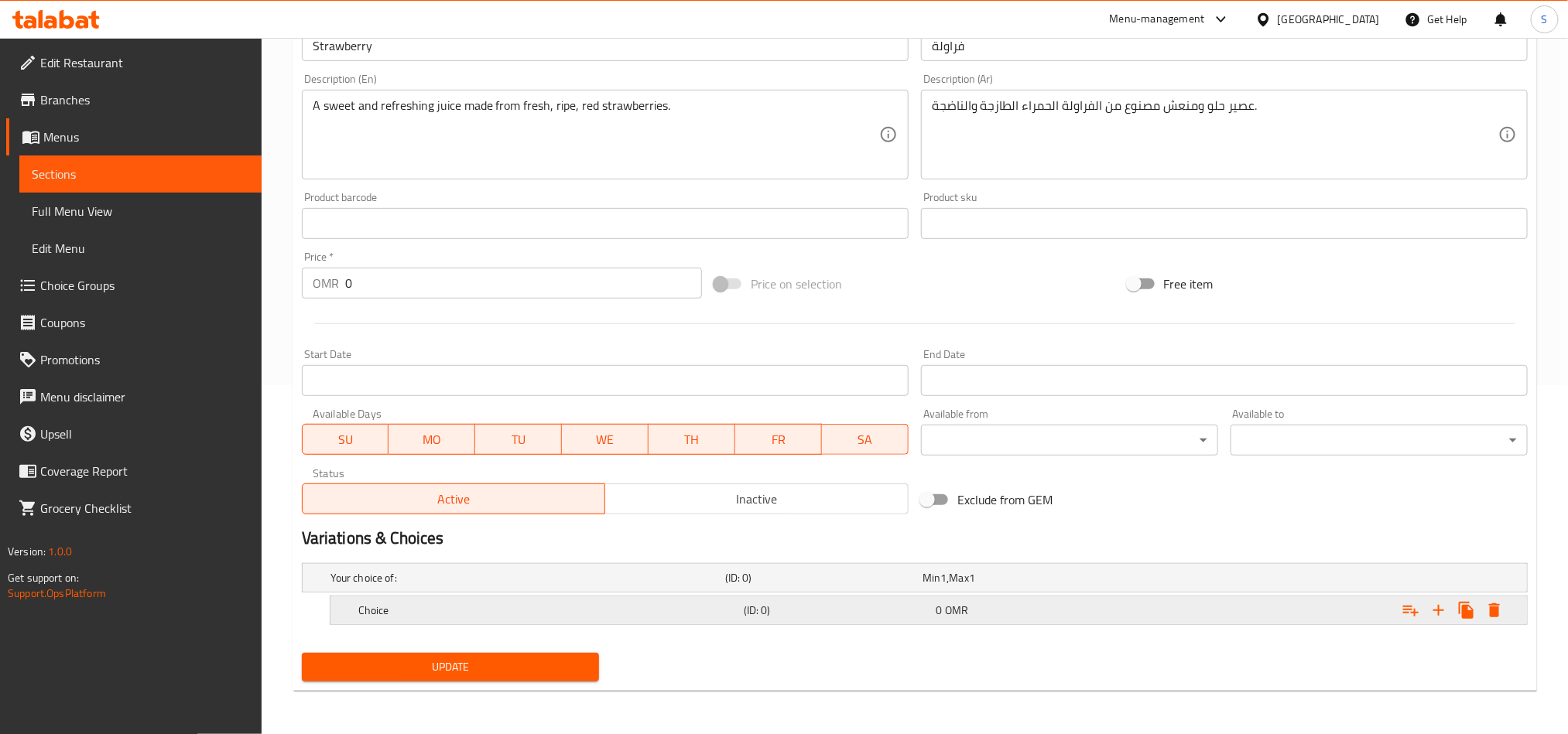
scroll to position [351, 0]
click at [1433, 613] on icon "Expand" at bounding box center [1438, 610] width 18 height 18
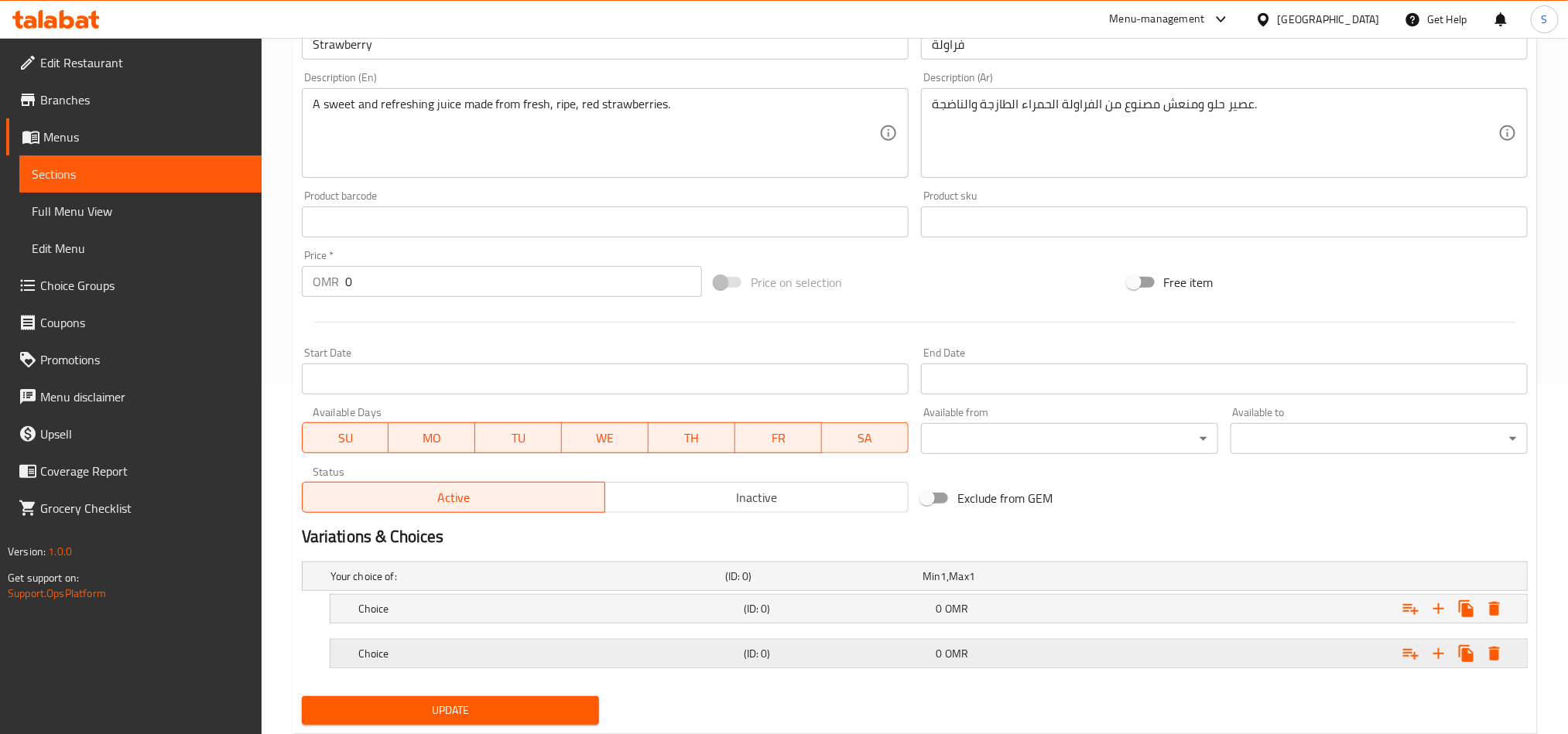
click at [1208, 651] on div "Expand" at bounding box center [1318, 654] width 385 height 34
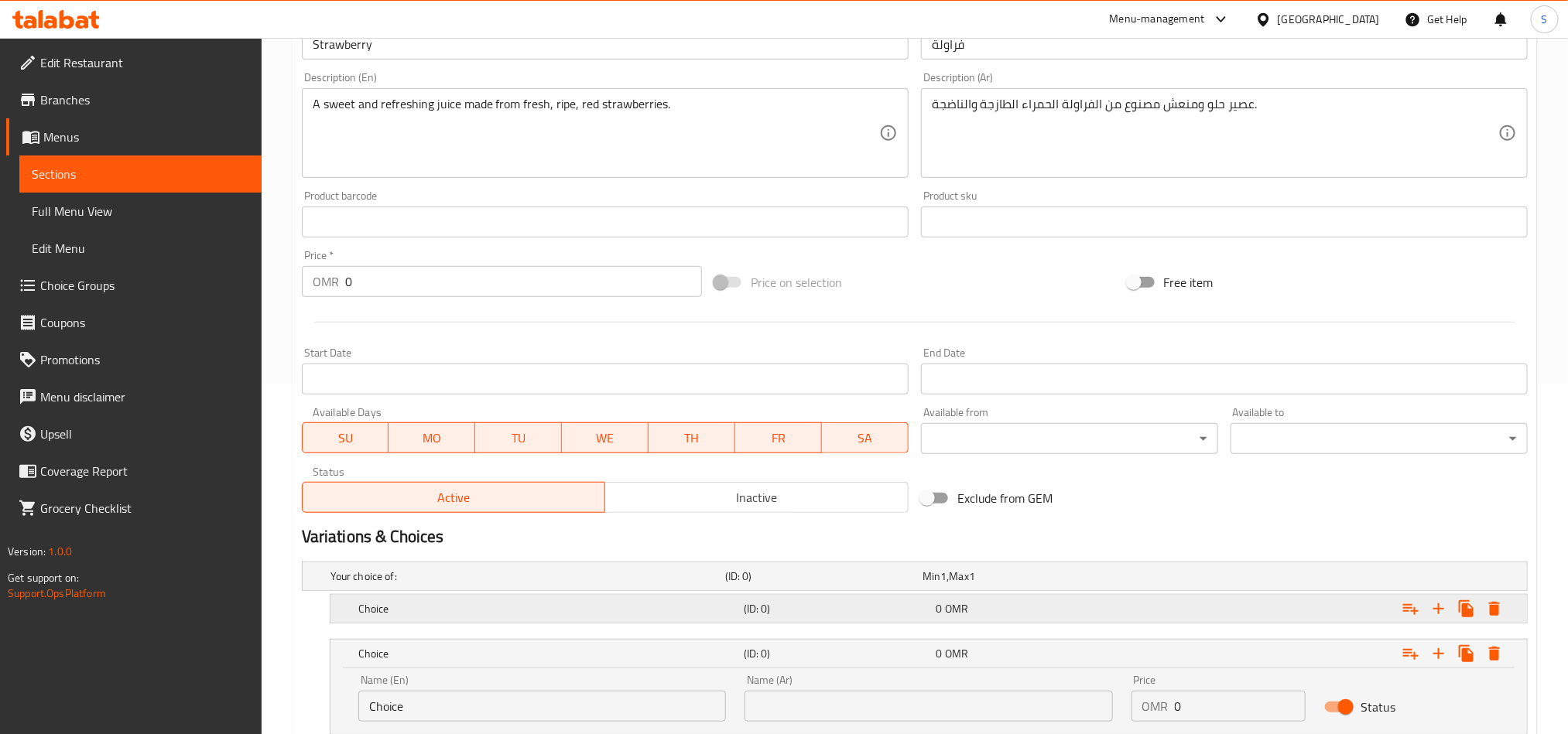
click at [1211, 616] on div "Expand" at bounding box center [1318, 608] width 385 height 34
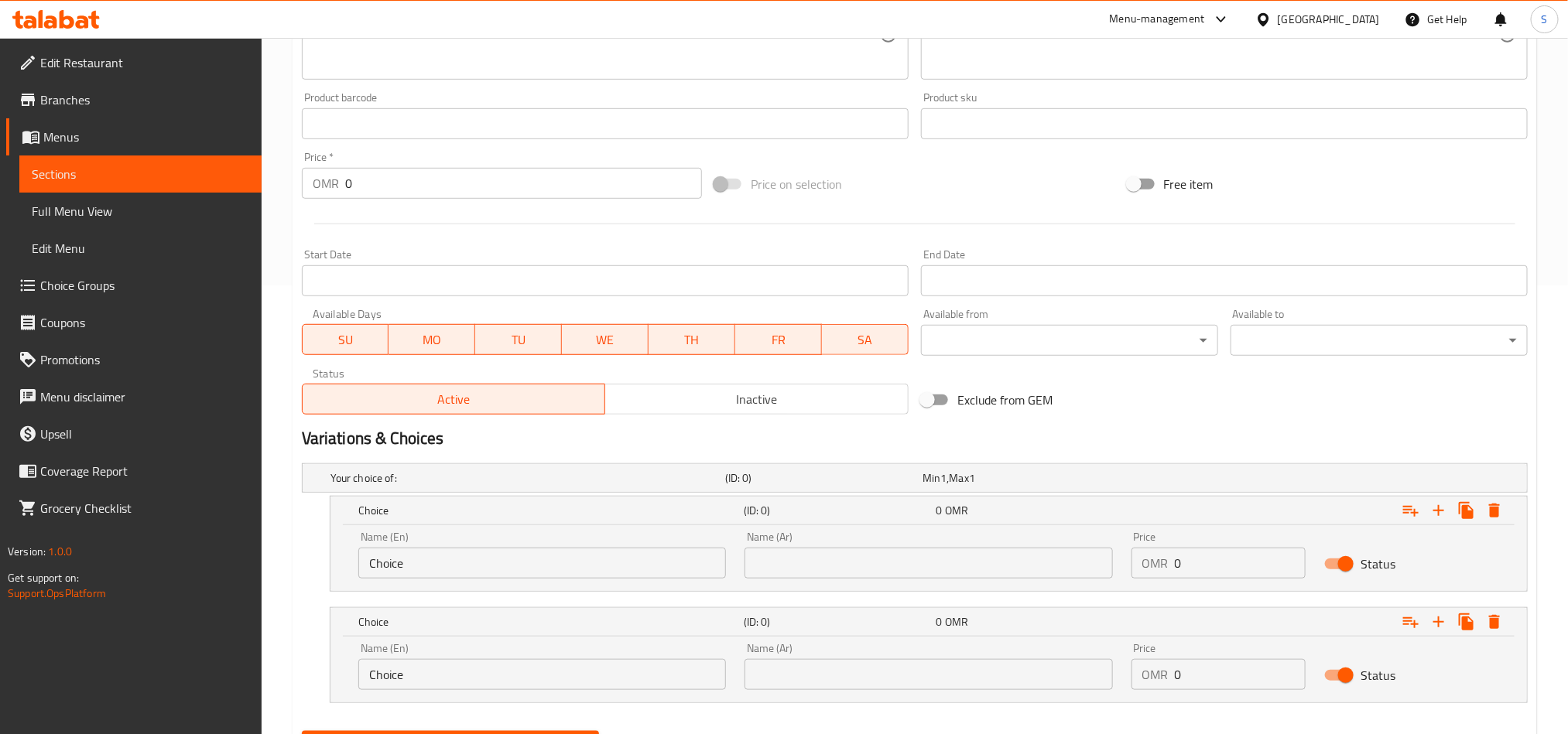
scroll to position [527, 0]
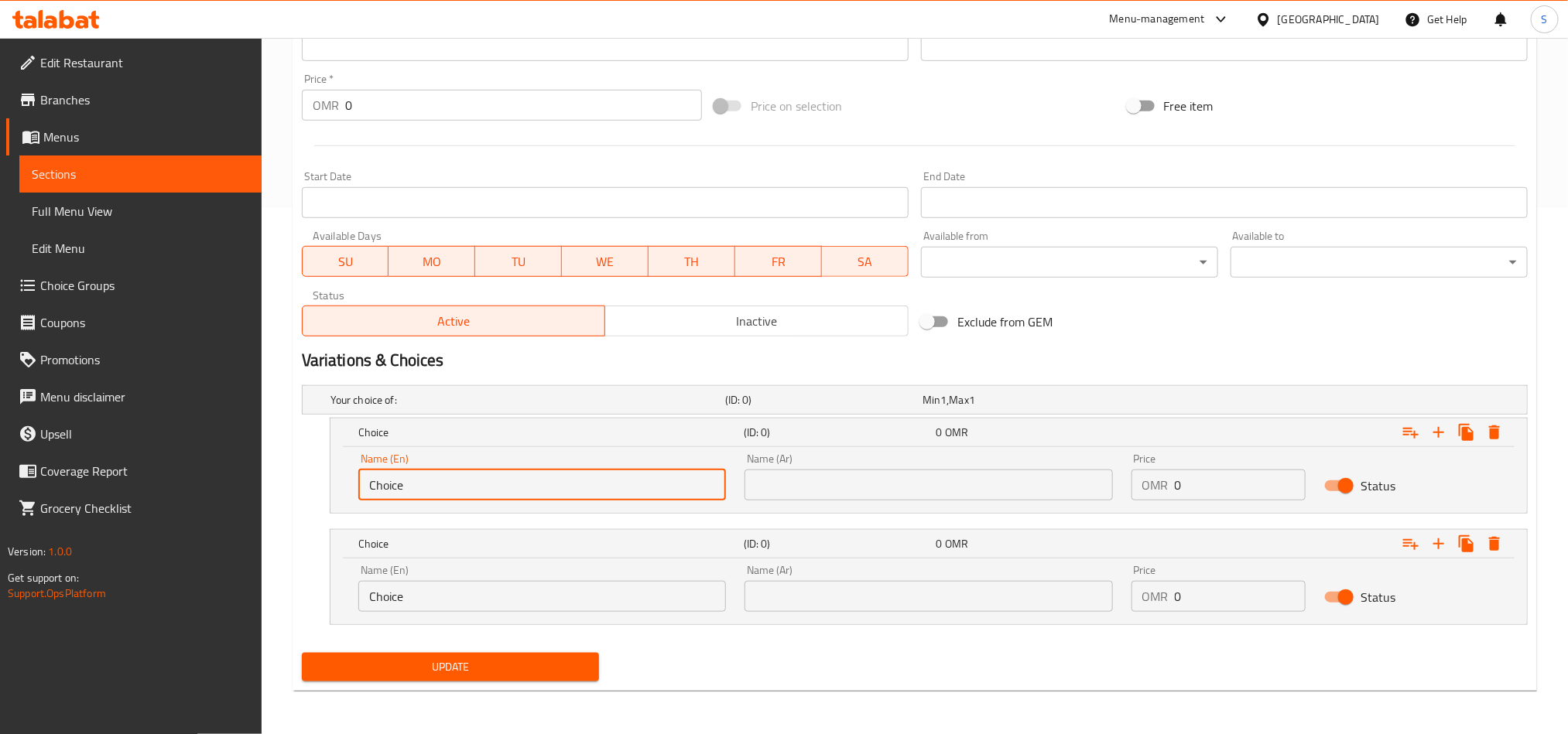
click at [541, 488] on input "Choice" at bounding box center [542, 485] width 368 height 31
paste input "Medium"
type input "Medium"
click at [1019, 491] on input "text" at bounding box center [928, 485] width 368 height 31
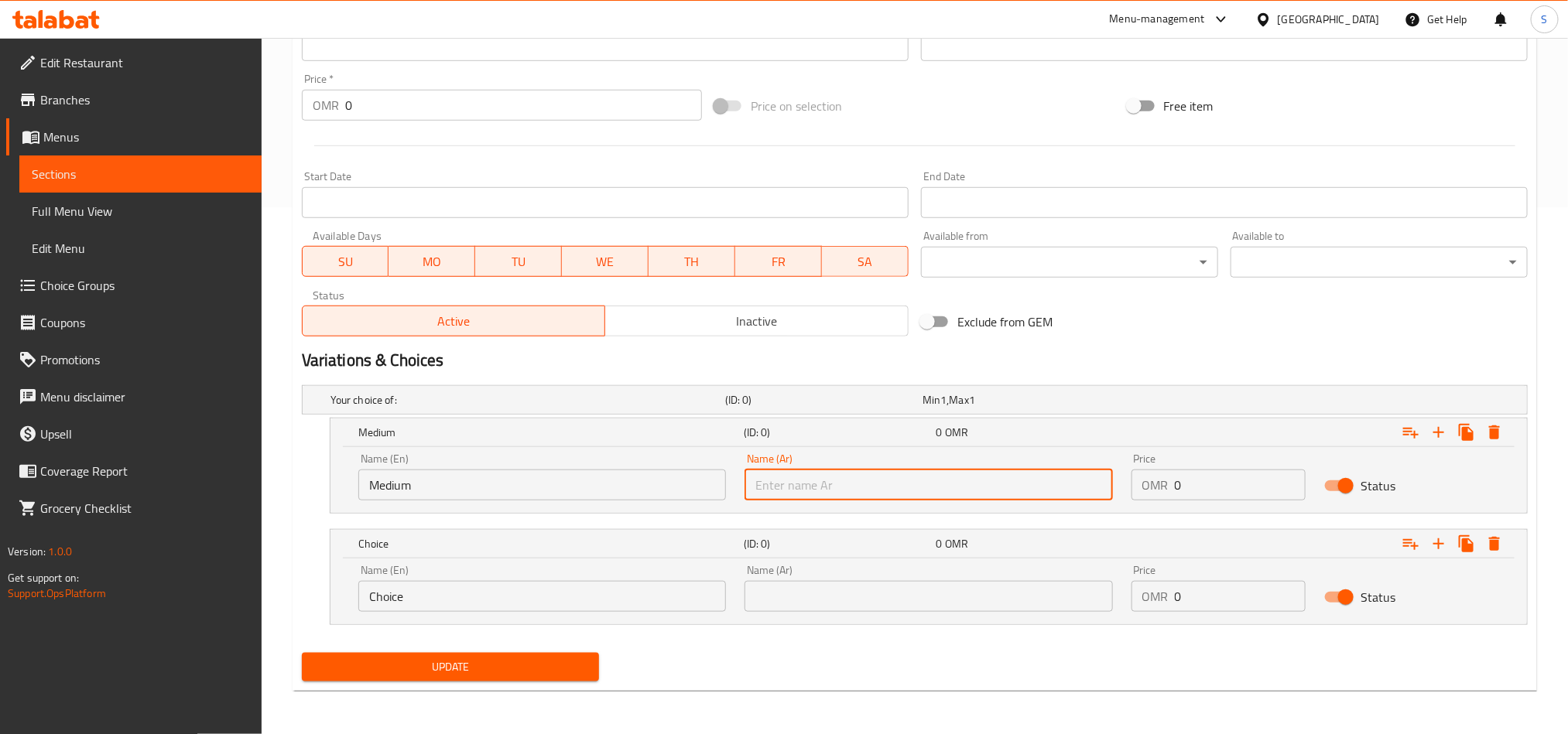
paste input "وسط"
type input "وسط"
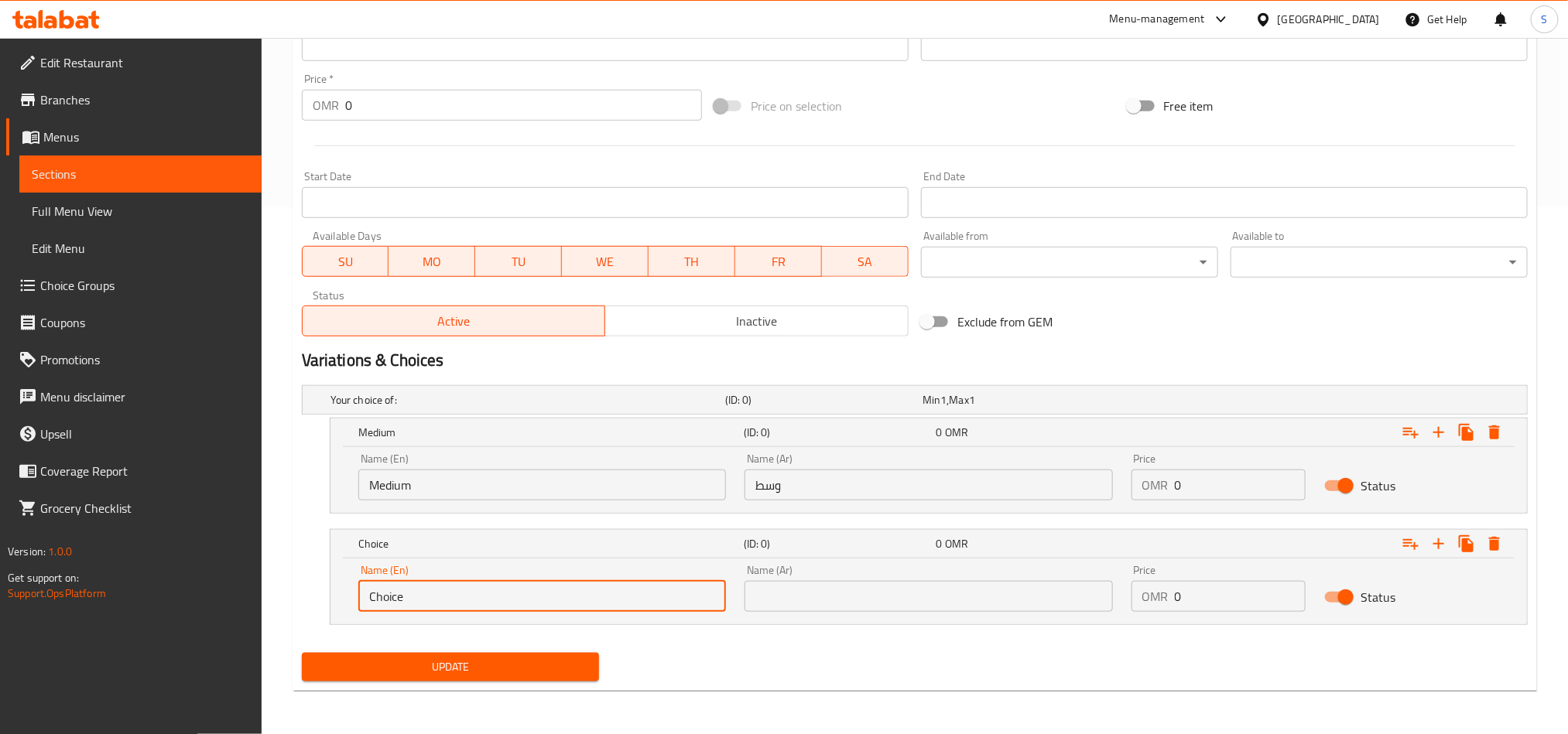
click at [571, 591] on input "Choice" at bounding box center [542, 596] width 368 height 31
paste input "Larg"
type input "Large"
click at [895, 602] on input "text" at bounding box center [928, 596] width 368 height 31
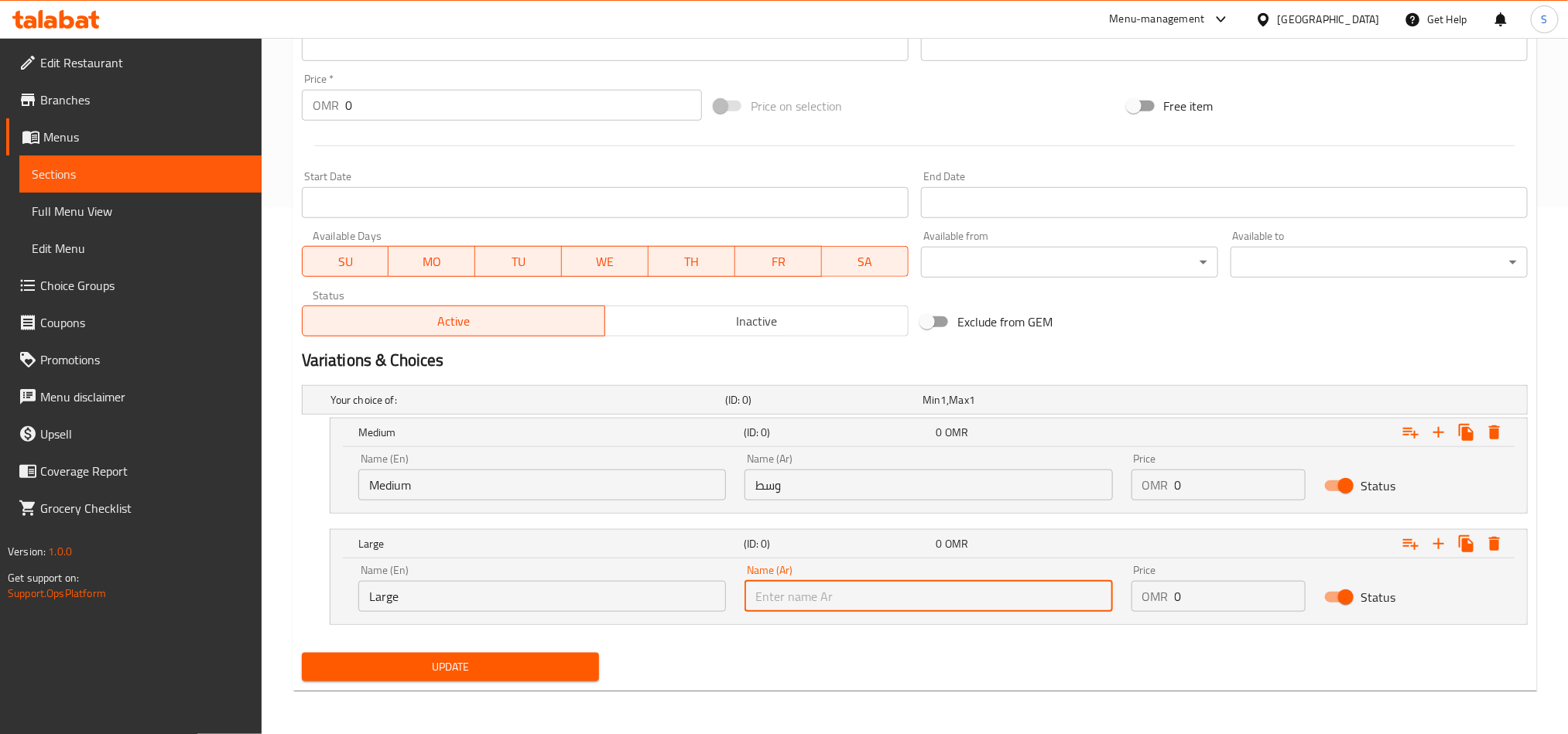
paste input "كبير"
type input "كبير"
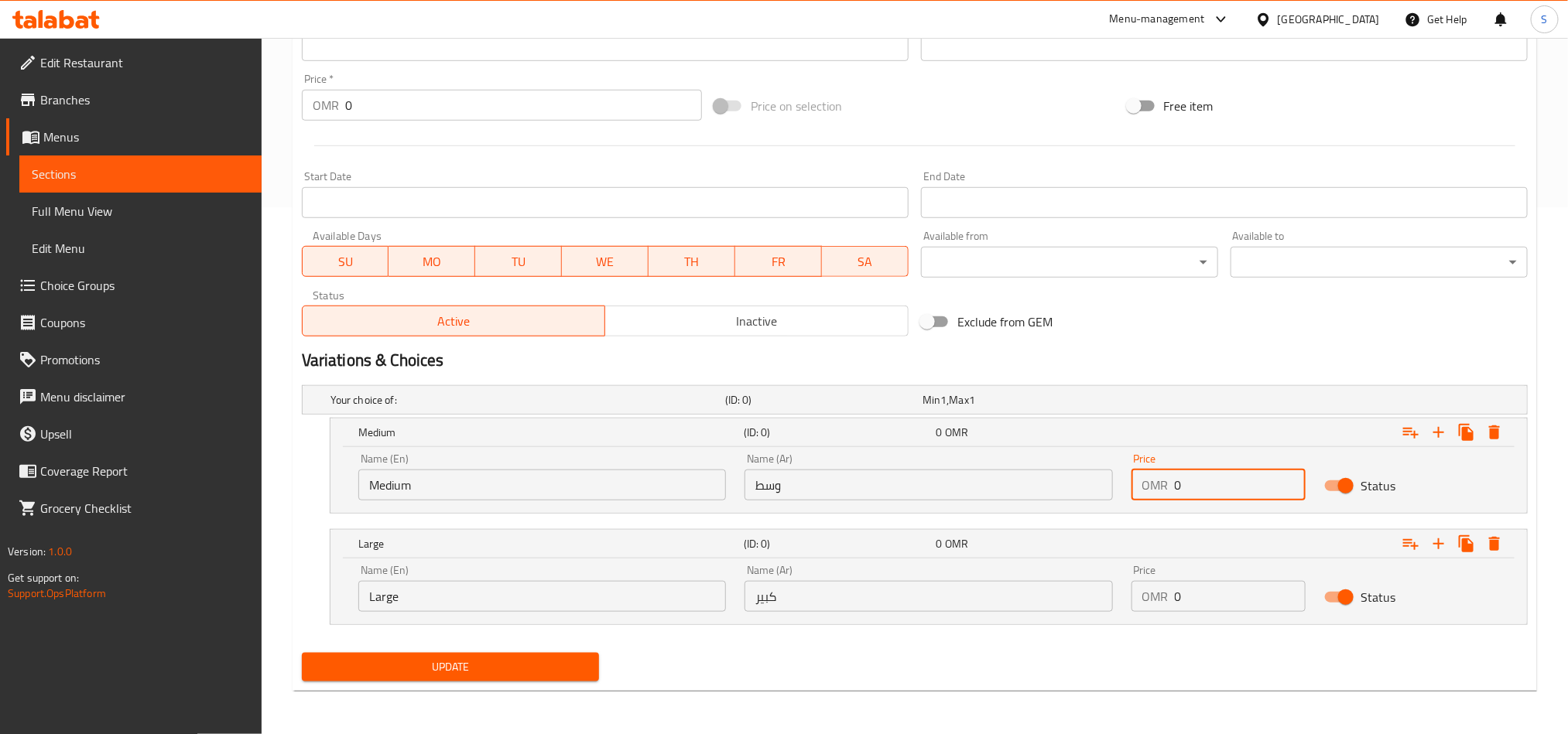
drag, startPoint x: 1185, startPoint y: 481, endPoint x: 1175, endPoint y: 479, distance: 10.2
click at [1175, 479] on input "0" at bounding box center [1240, 485] width 131 height 31
type input "1.1"
drag, startPoint x: 1182, startPoint y: 601, endPoint x: 1171, endPoint y: 595, distance: 12.5
click at [1171, 595] on div "OMR 0 Price" at bounding box center [1219, 596] width 175 height 31
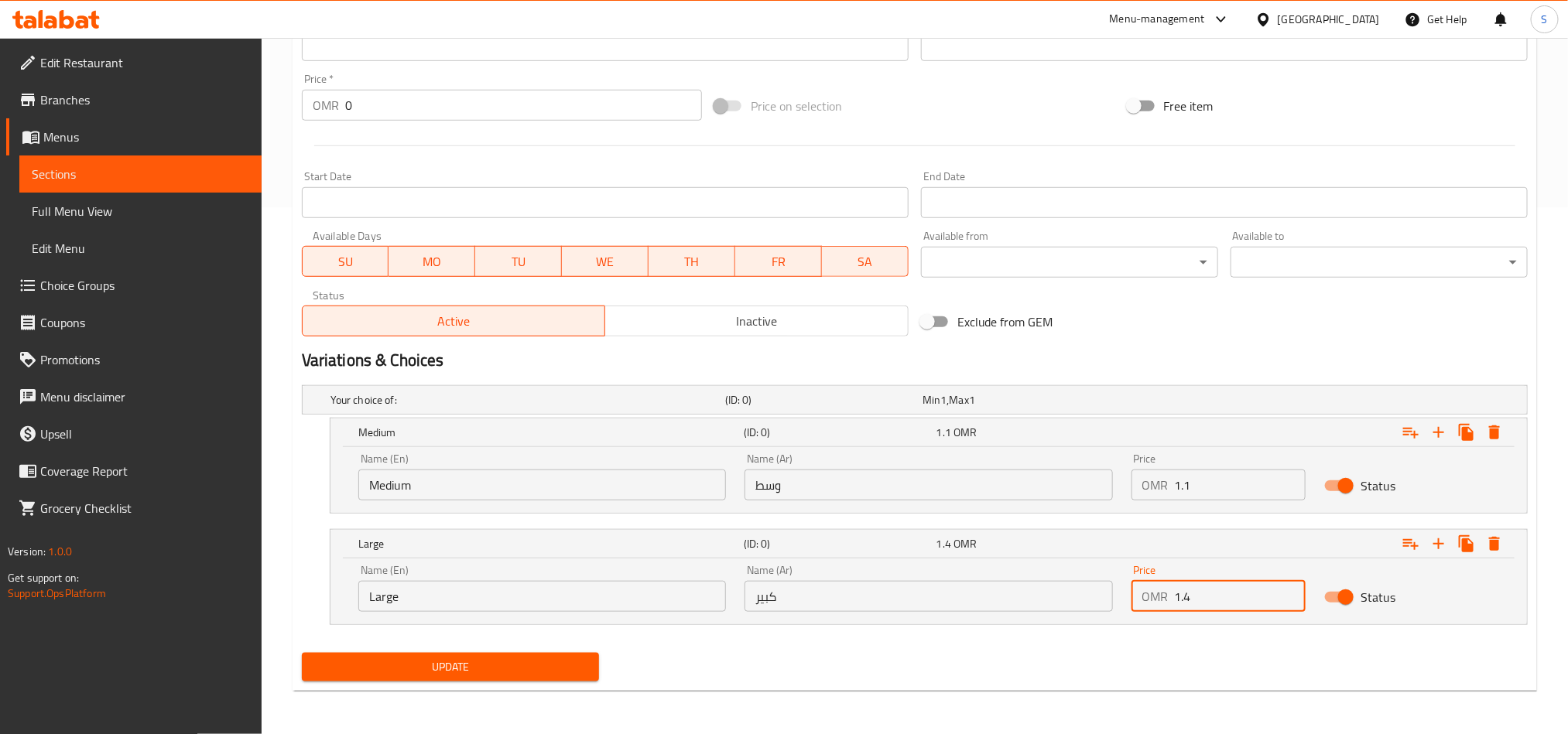
type input "1.4"
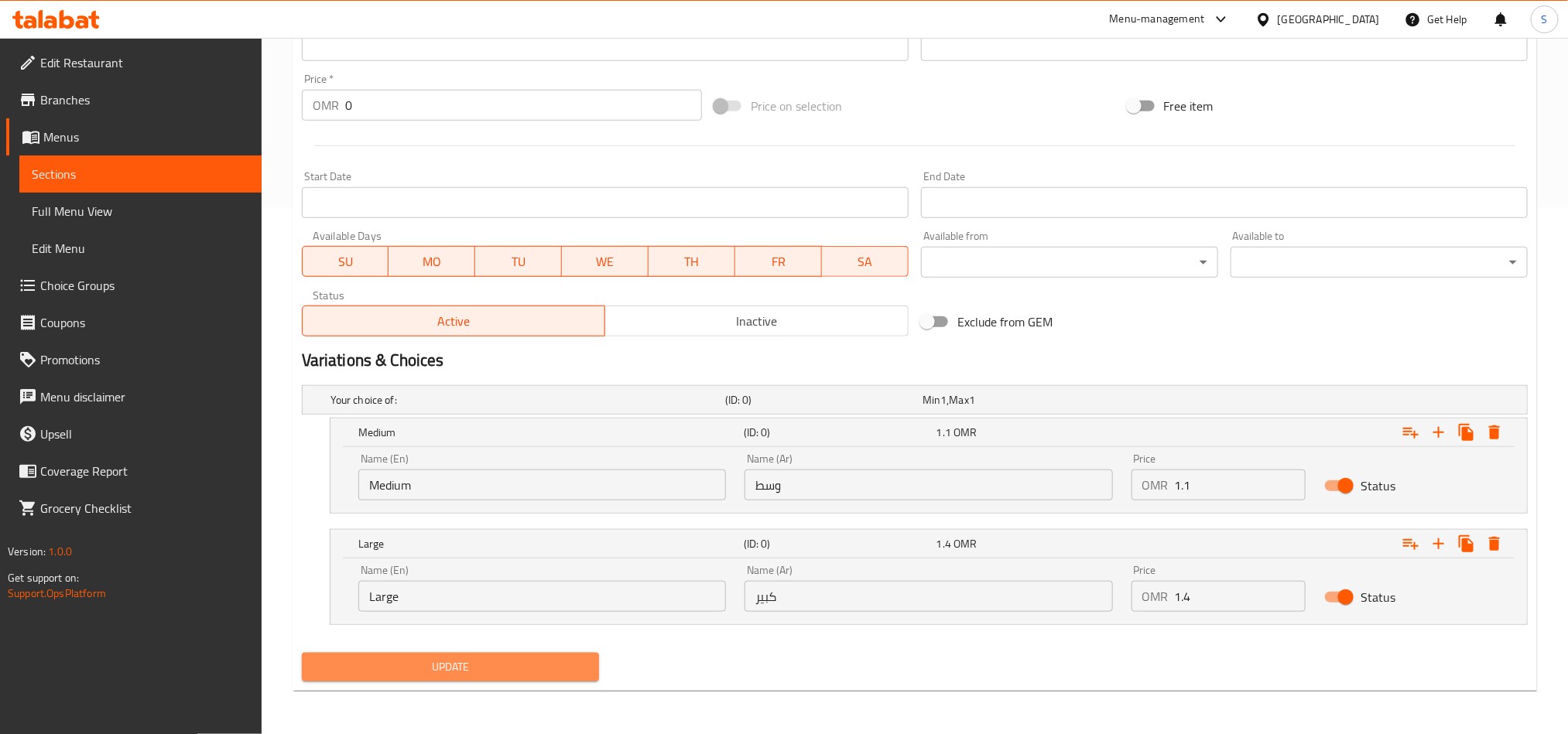
click at [521, 666] on span "Update" at bounding box center [450, 668] width 272 height 19
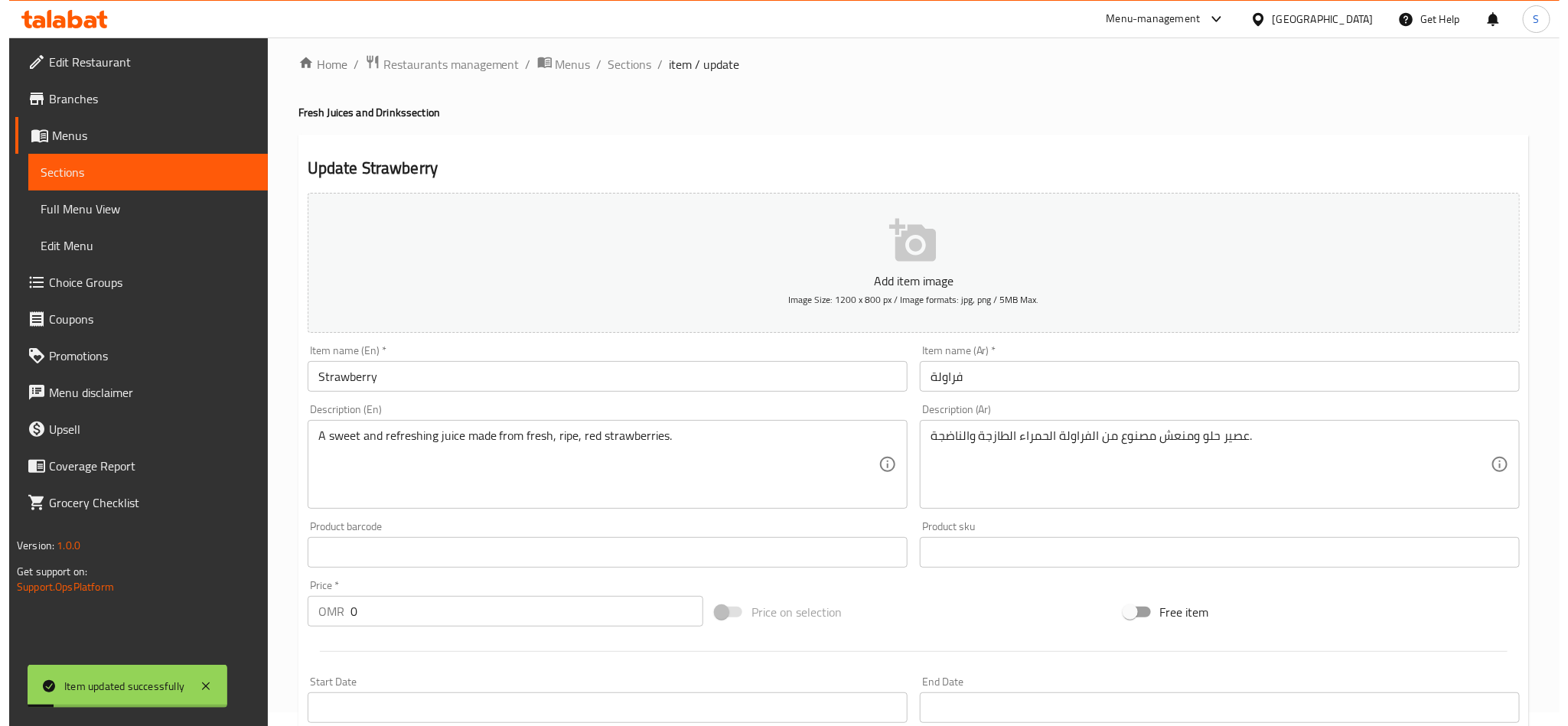
scroll to position [0, 0]
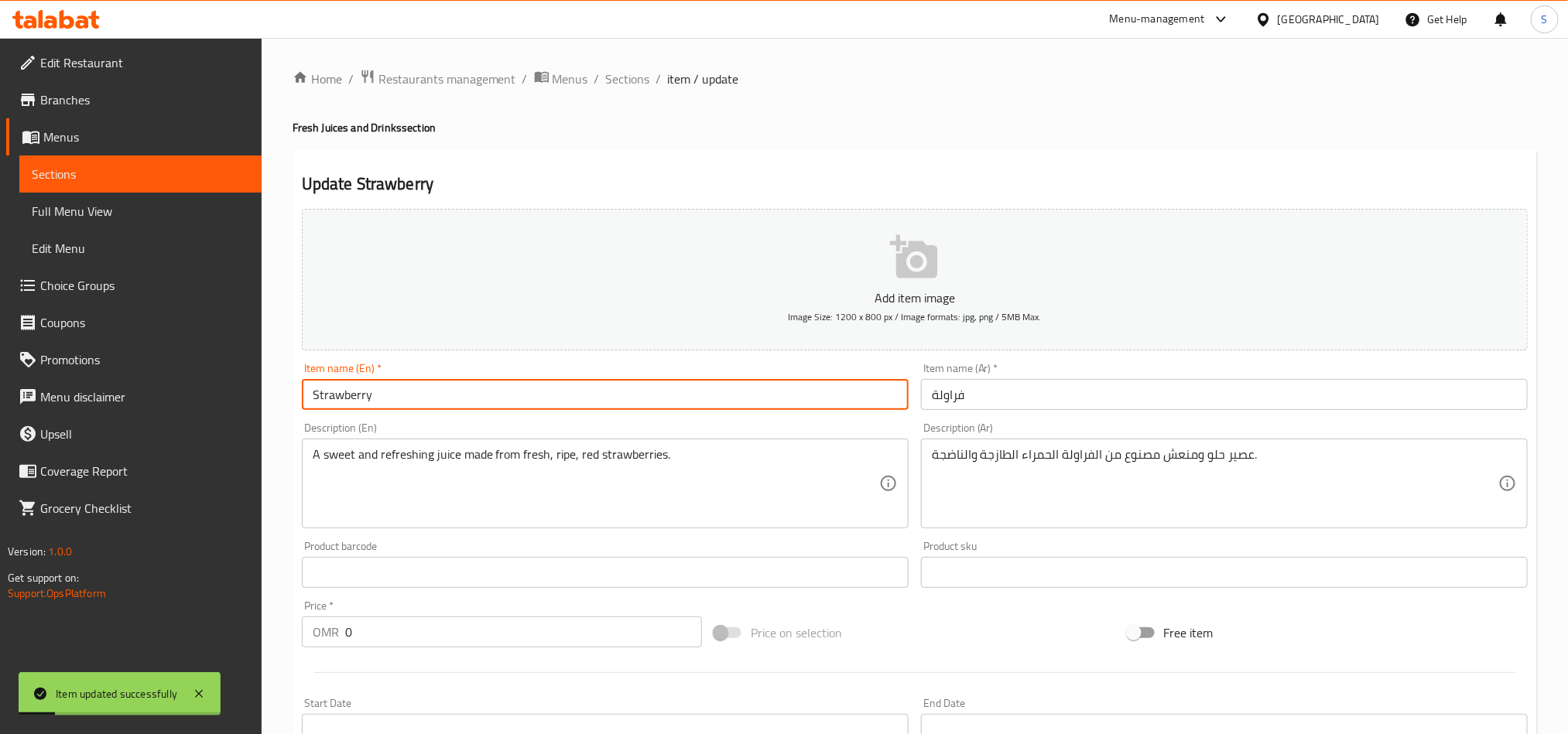
click at [344, 404] on input "Strawberry" at bounding box center [605, 395] width 607 height 31
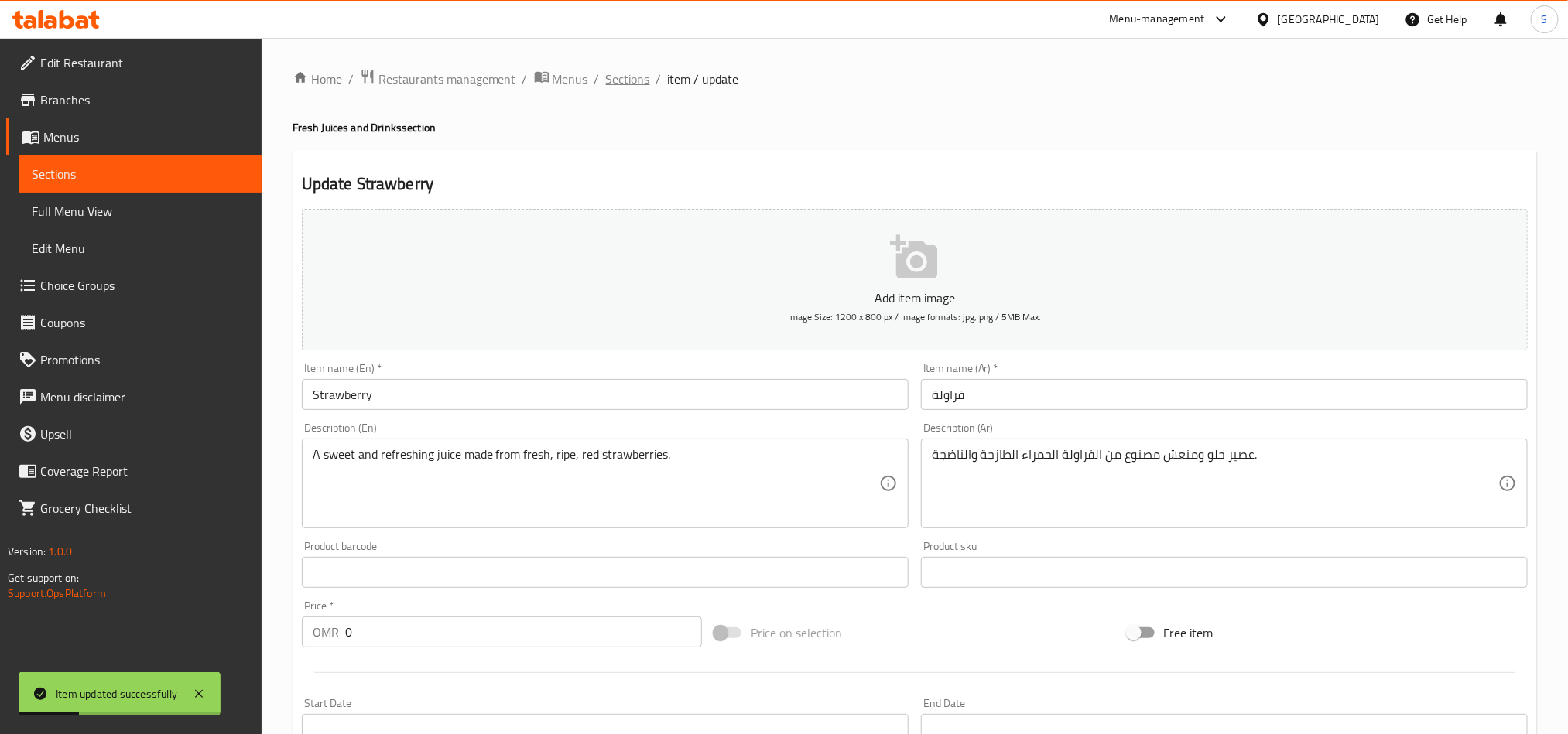
click at [617, 77] on span "Sections" at bounding box center [628, 78] width 44 height 18
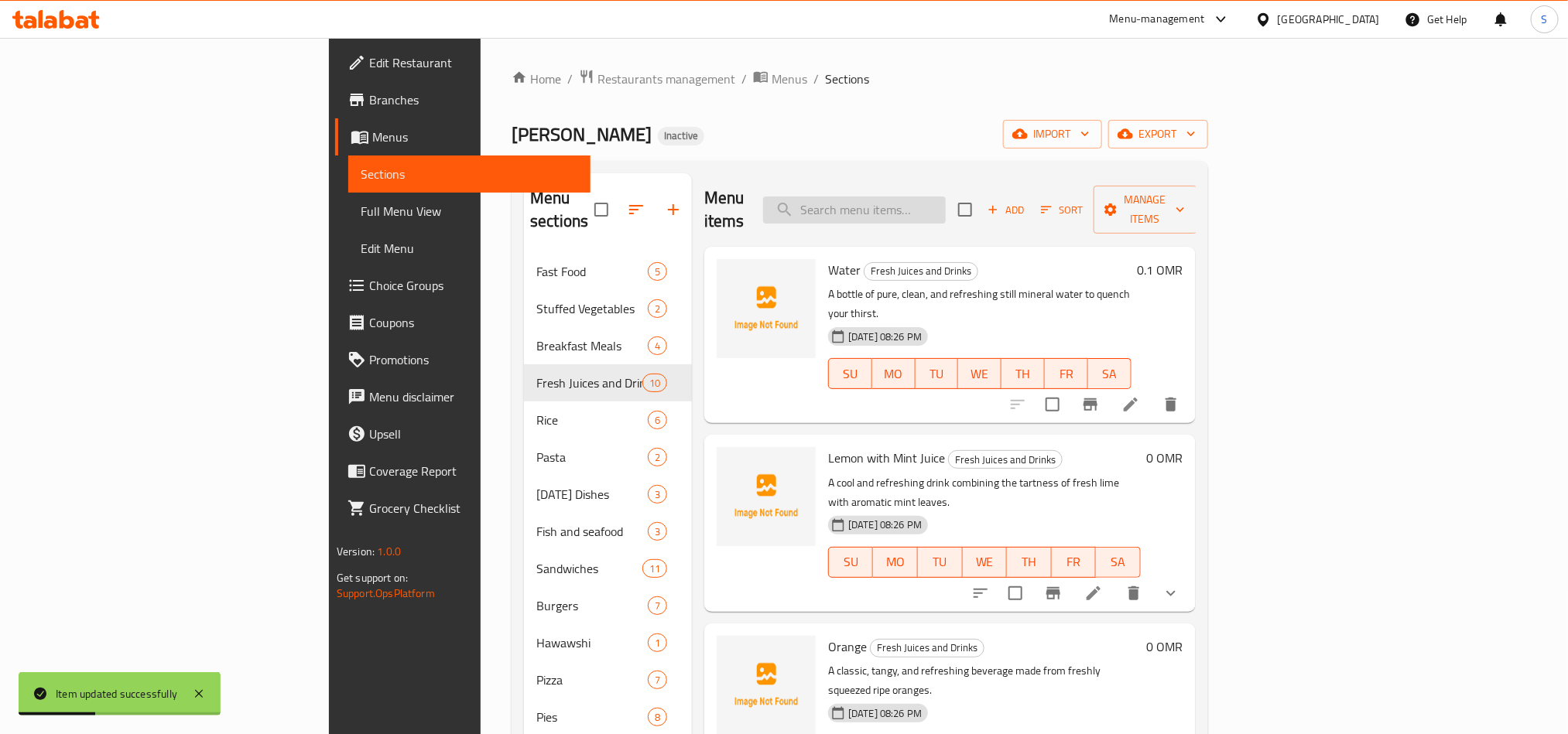
click at [946, 197] on input "search" at bounding box center [854, 211] width 183 height 27
click at [1119, 202] on icon "button" at bounding box center [1110, 209] width 15 height 15
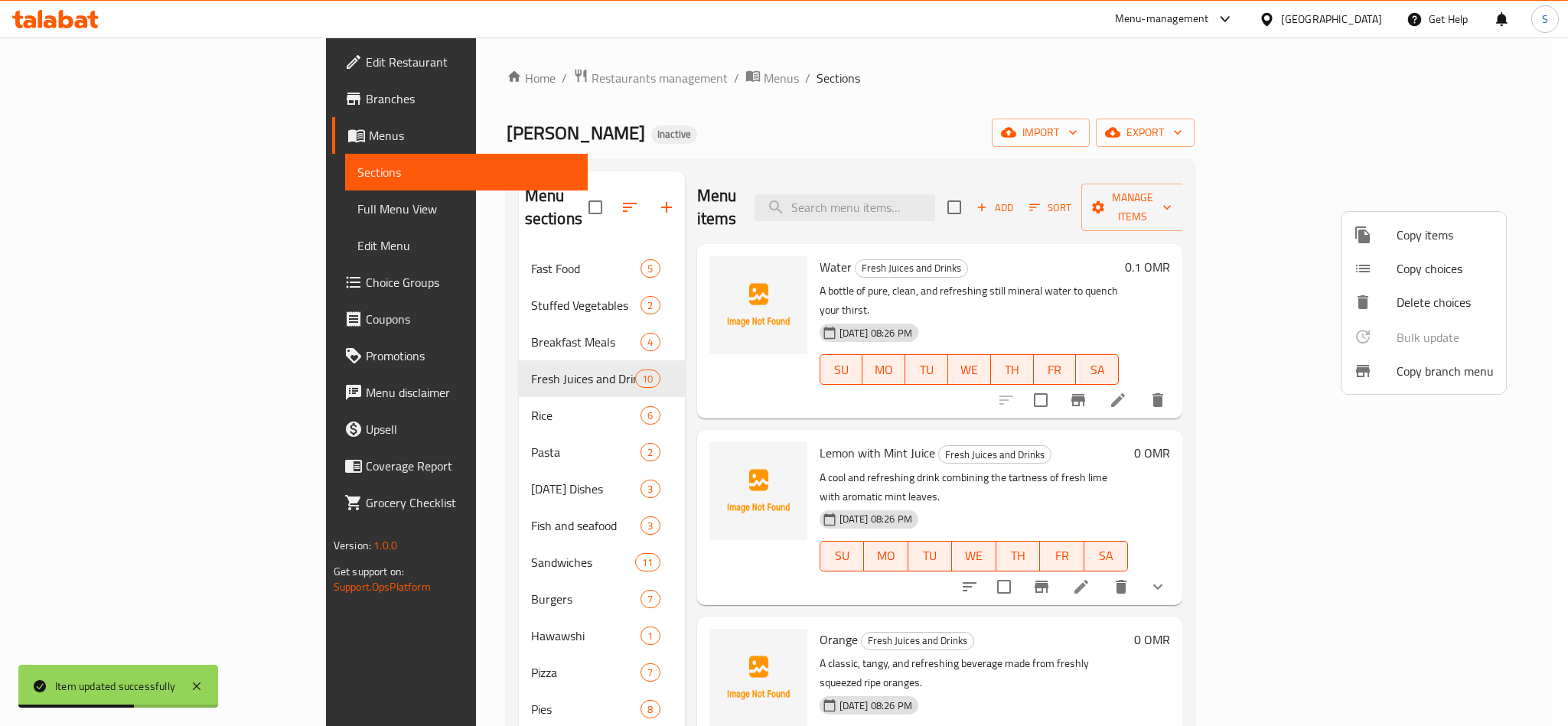
click at [1403, 260] on span "Copy choices" at bounding box center [1445, 268] width 97 height 18
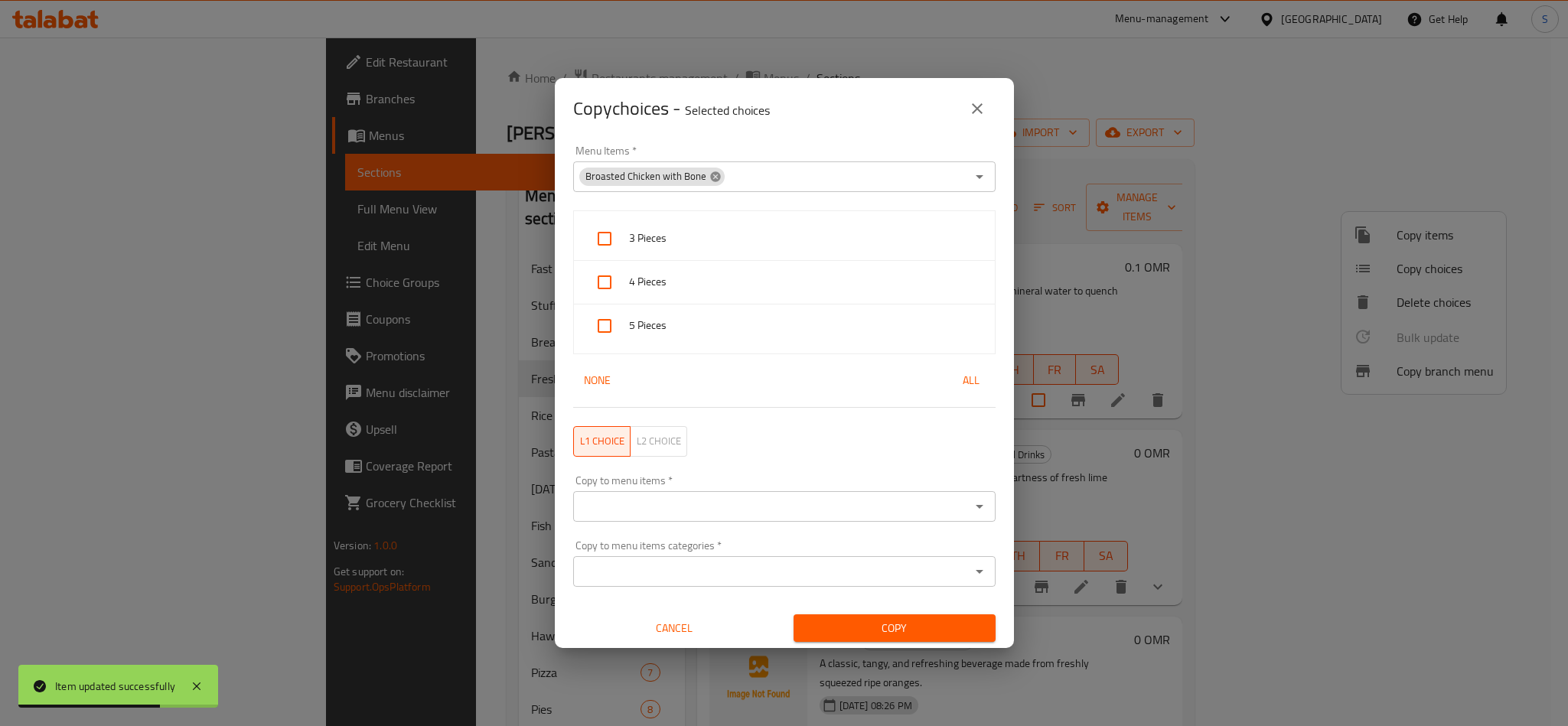
click at [710, 177] on icon at bounding box center [715, 177] width 12 height 12
click at [705, 177] on input "Menu Items   *" at bounding box center [772, 177] width 388 height 21
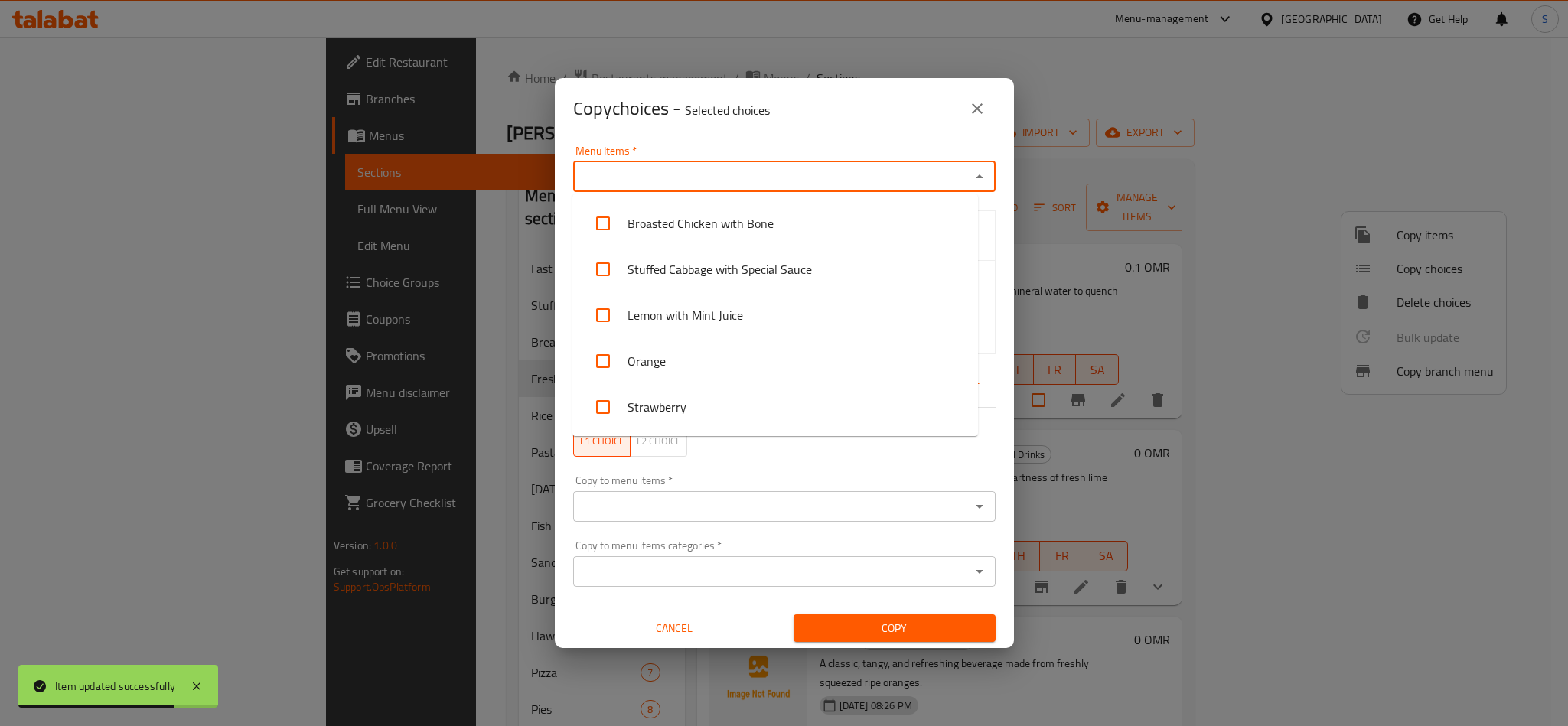
paste input "Strawberry"
type input "Strawberry"
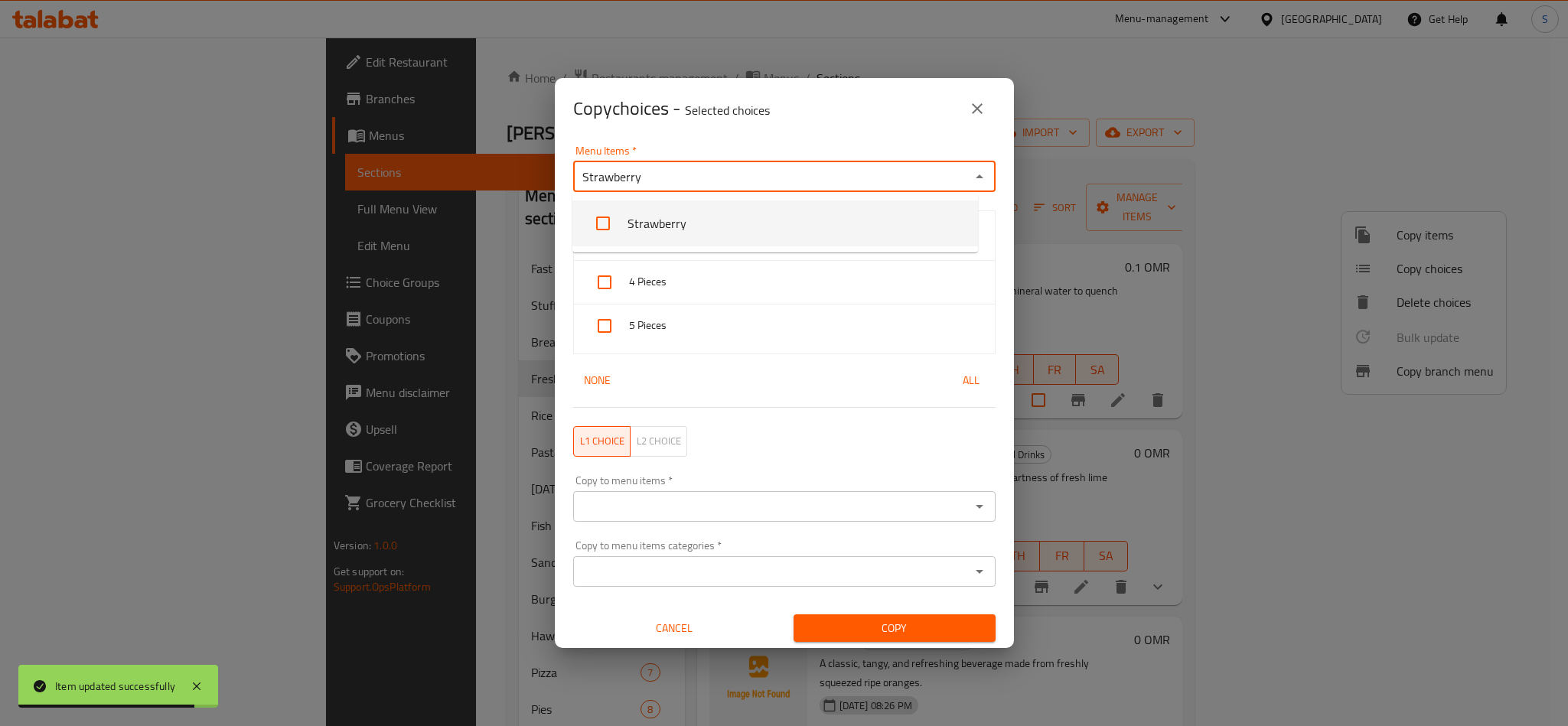
click at [653, 223] on li "Strawberry" at bounding box center [775, 223] width 405 height 46
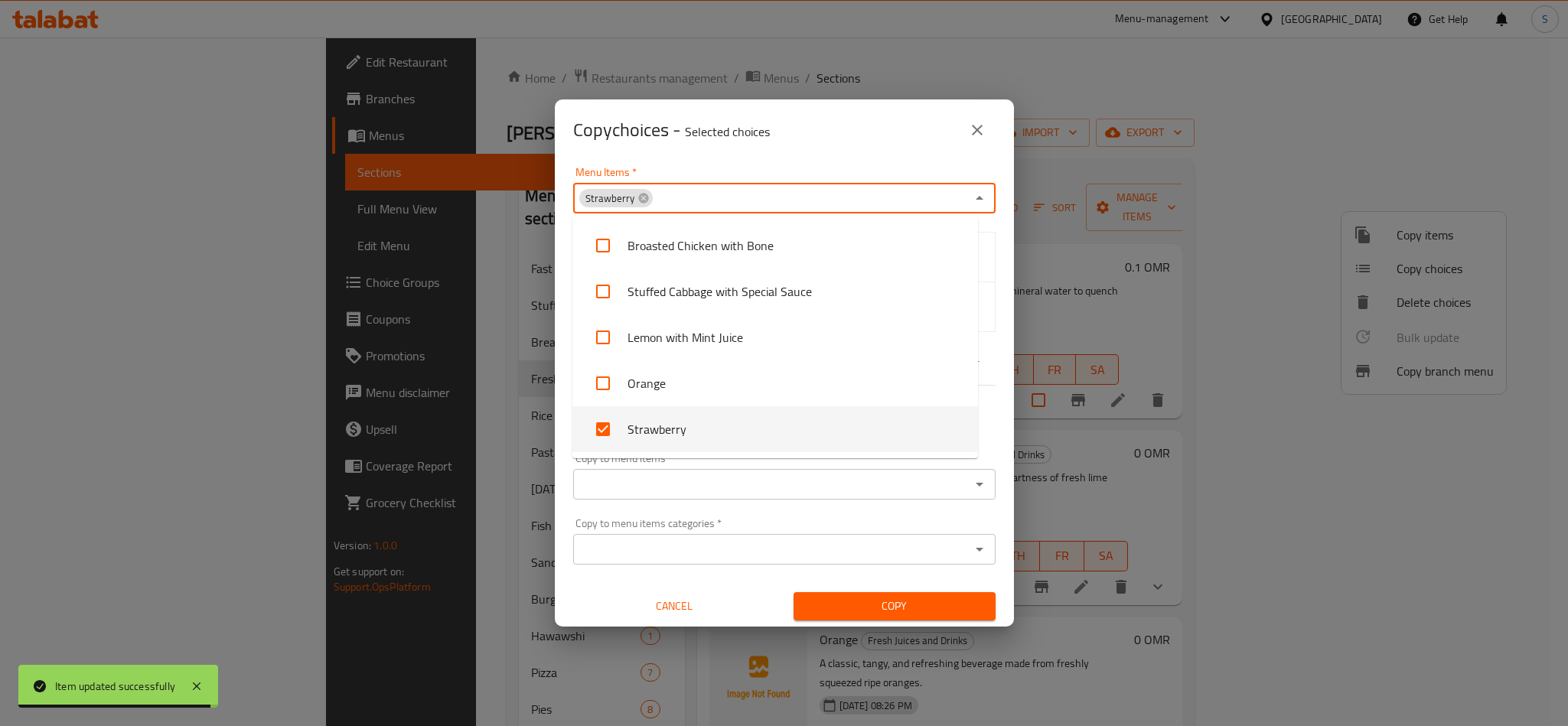
click at [709, 169] on div "Menu Items   * Strawberry Menu Items *" at bounding box center [784, 190] width 423 height 47
click at [666, 154] on div "Copy choices - Selected choices 0" at bounding box center [784, 130] width 459 height 61
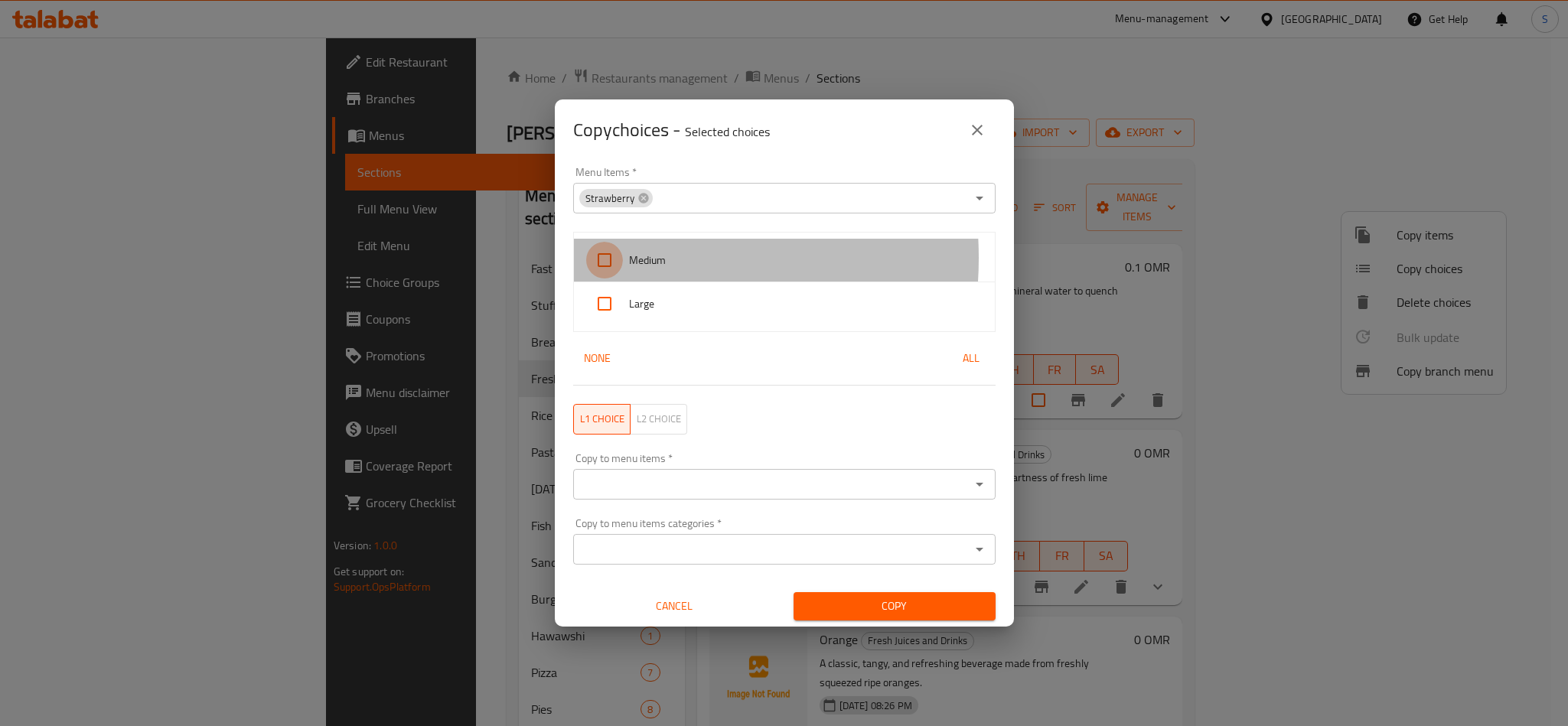
click at [604, 258] on input "checkbox" at bounding box center [604, 260] width 36 height 36
checkbox input "true"
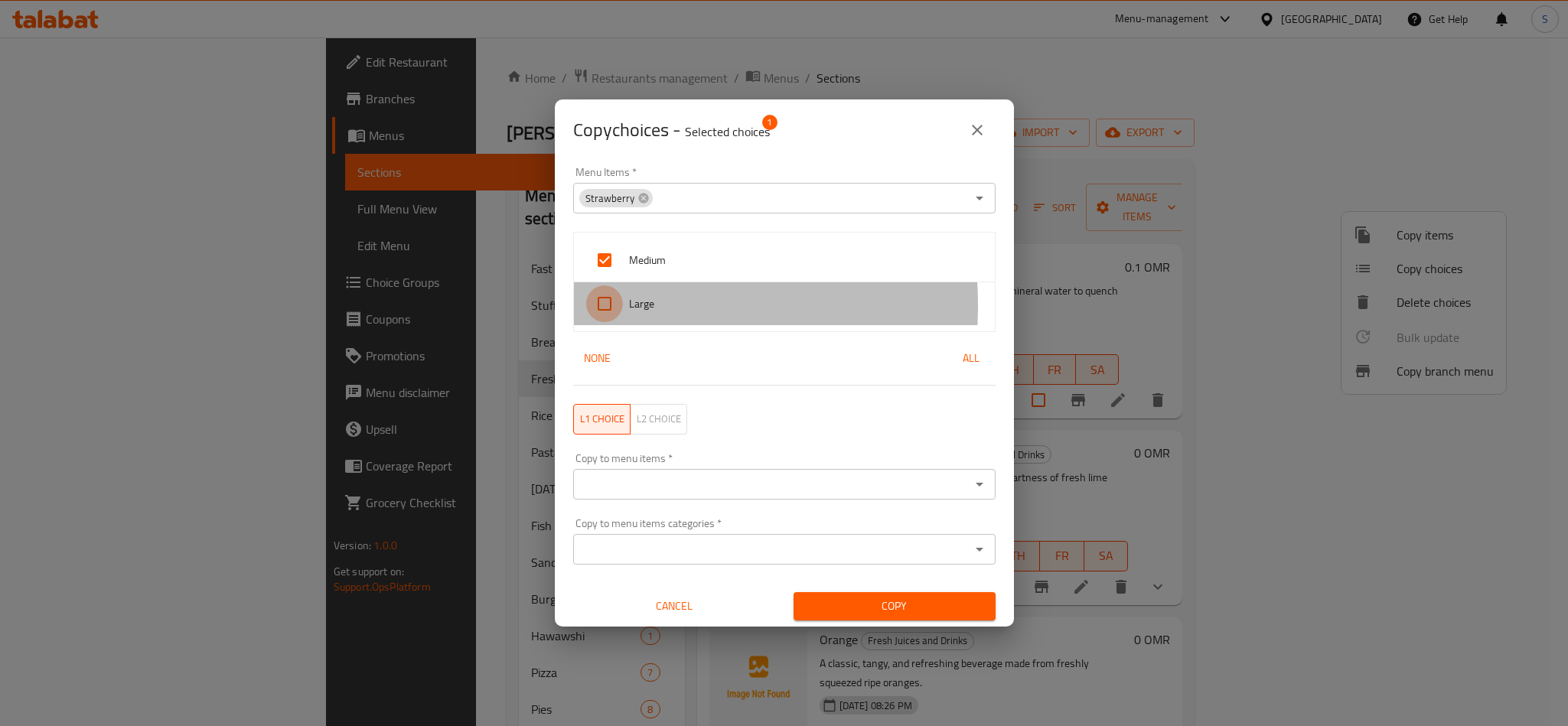
click at [605, 306] on input "checkbox" at bounding box center [604, 304] width 36 height 36
checkbox input "true"
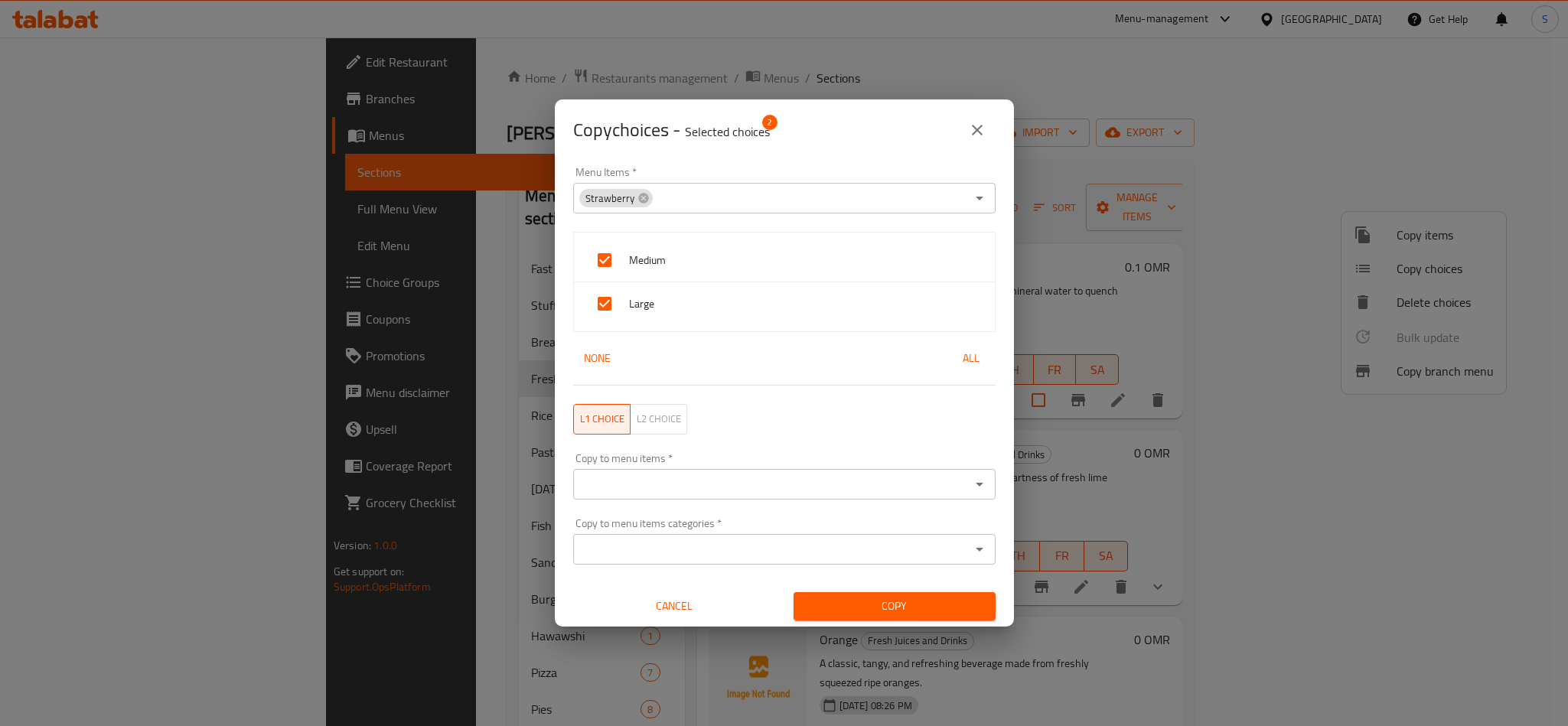
click at [617, 496] on div "Copy to menu items *" at bounding box center [784, 485] width 423 height 31
paste input "Guava"
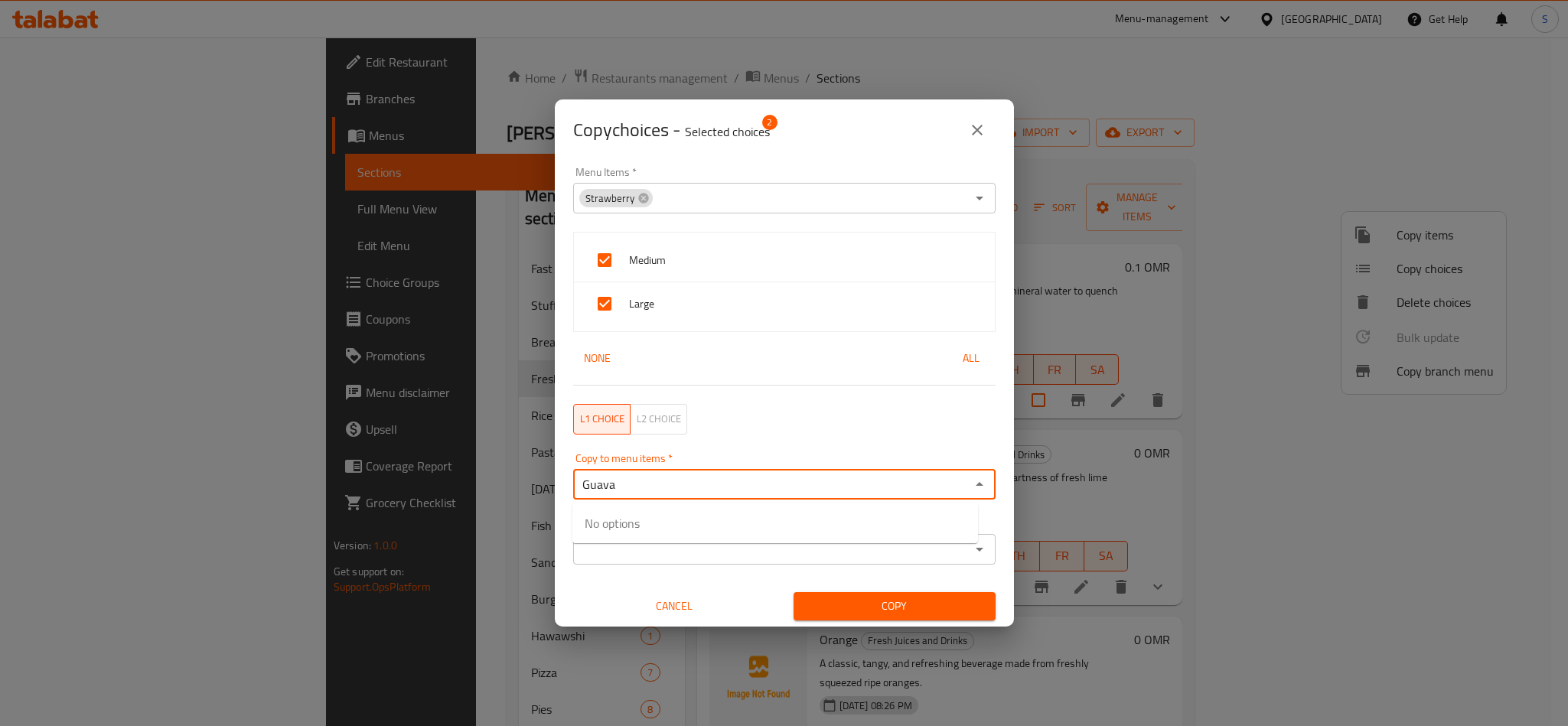
type input "Guava"
click at [604, 524] on input "checkbox" at bounding box center [602, 533] width 36 height 36
checkbox input "false"
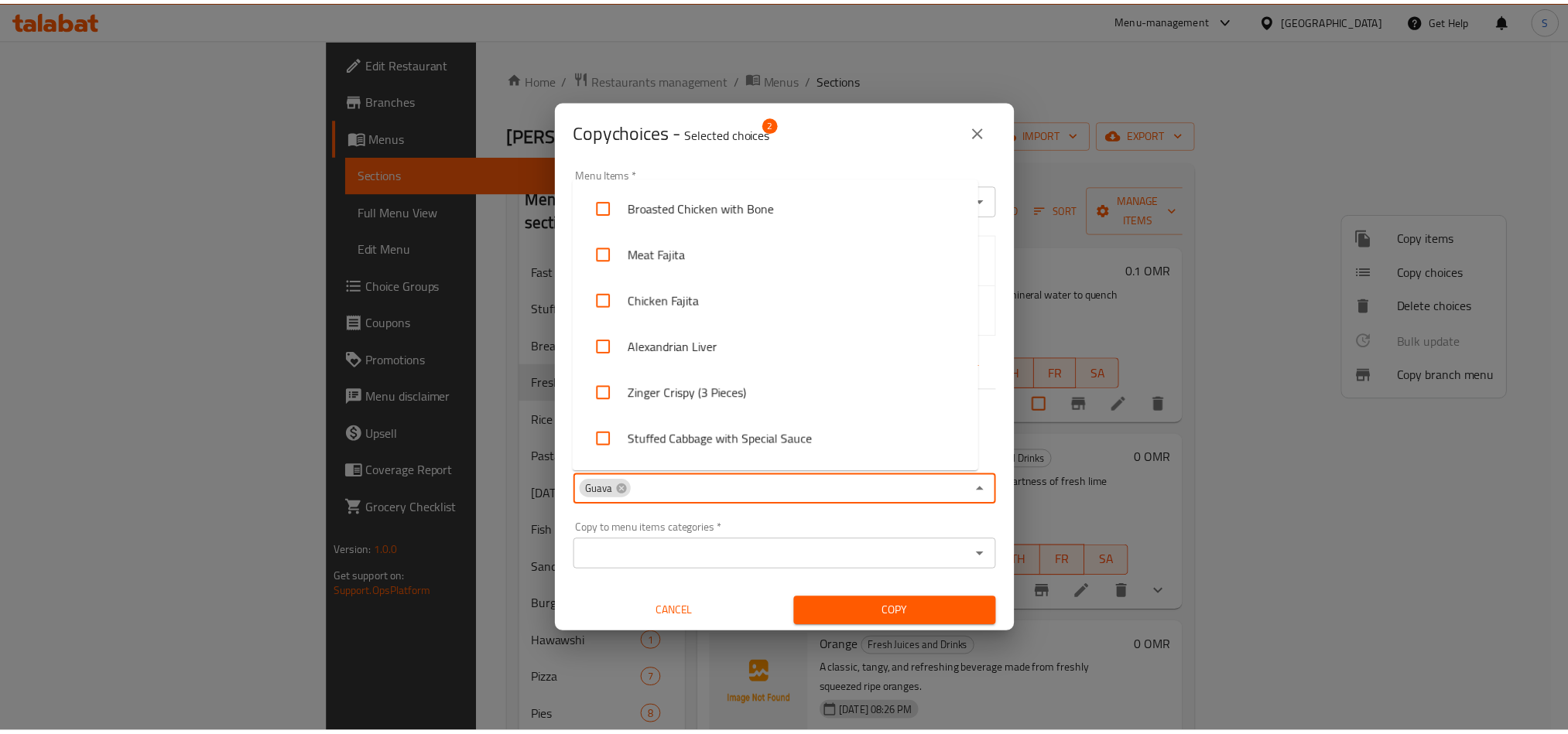
scroll to position [458, 0]
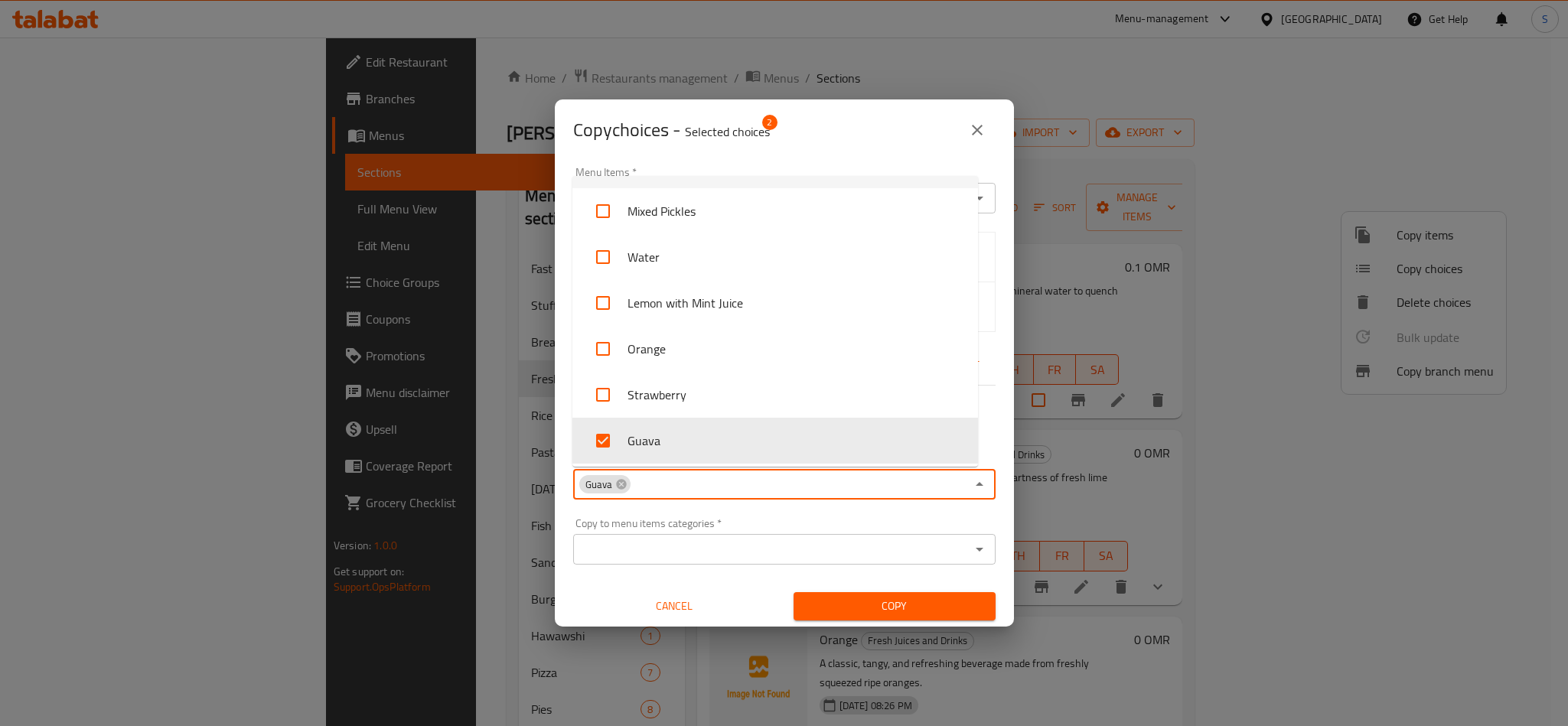
click at [801, 123] on div "Copy choices - Selected choices 2" at bounding box center [784, 130] width 423 height 36
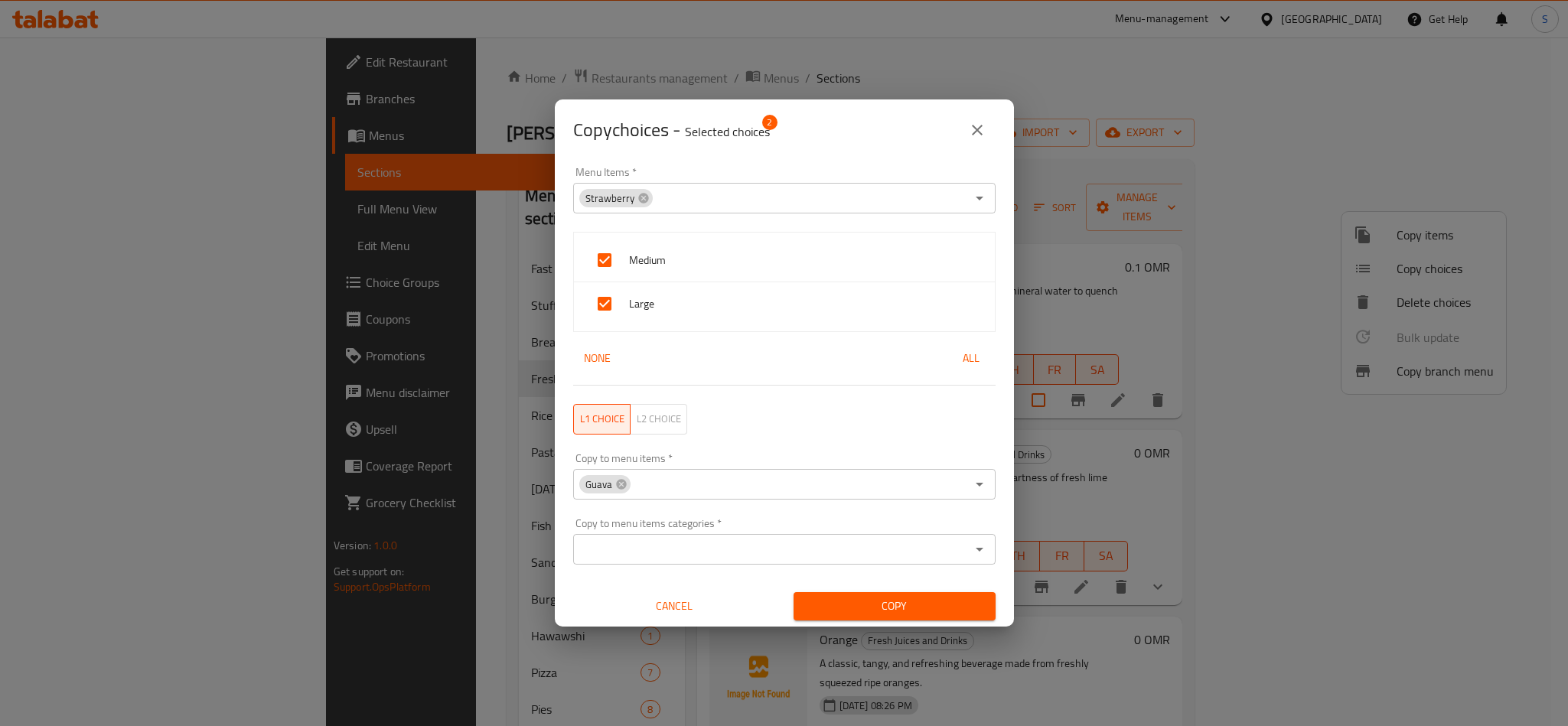
click at [864, 610] on span "Copy" at bounding box center [894, 606] width 177 height 19
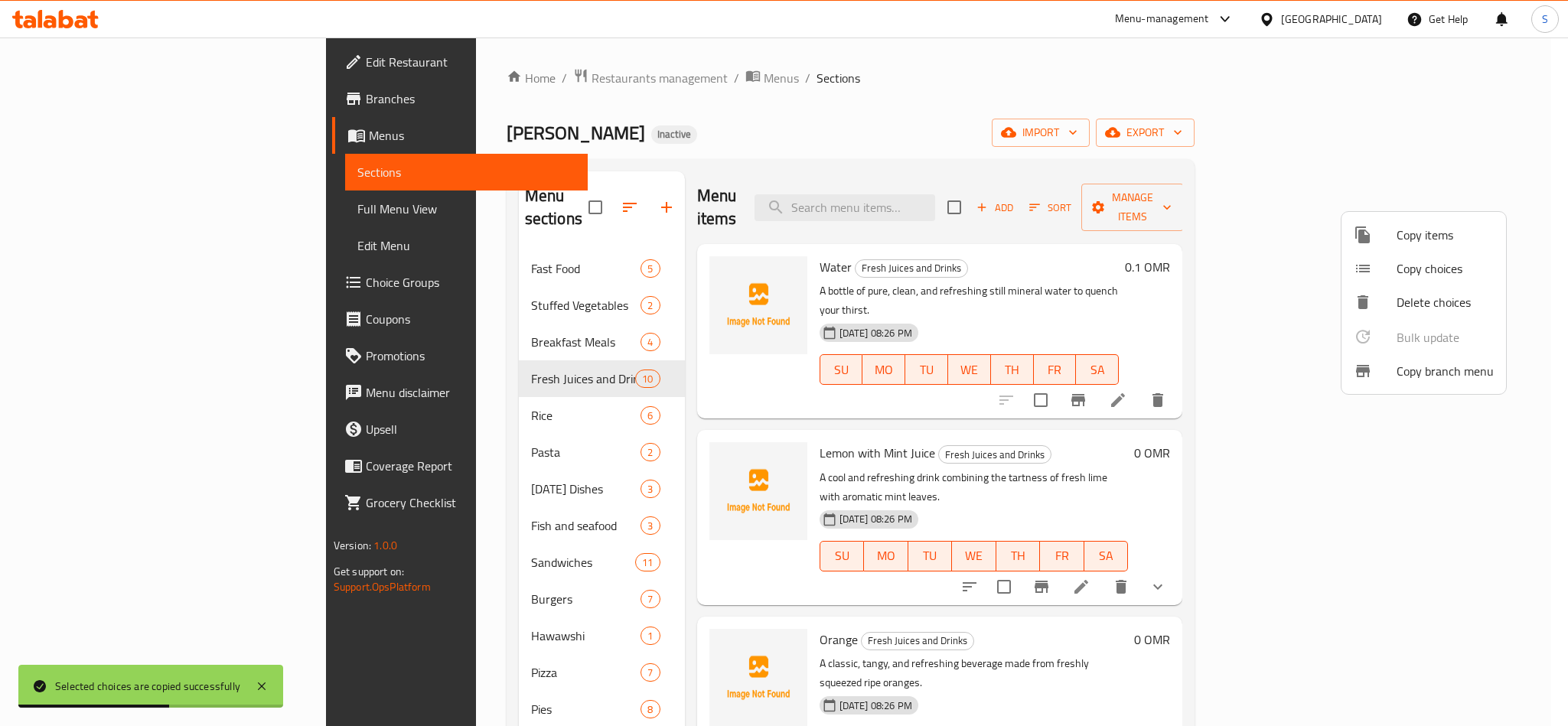
click at [972, 191] on div at bounding box center [784, 363] width 1568 height 726
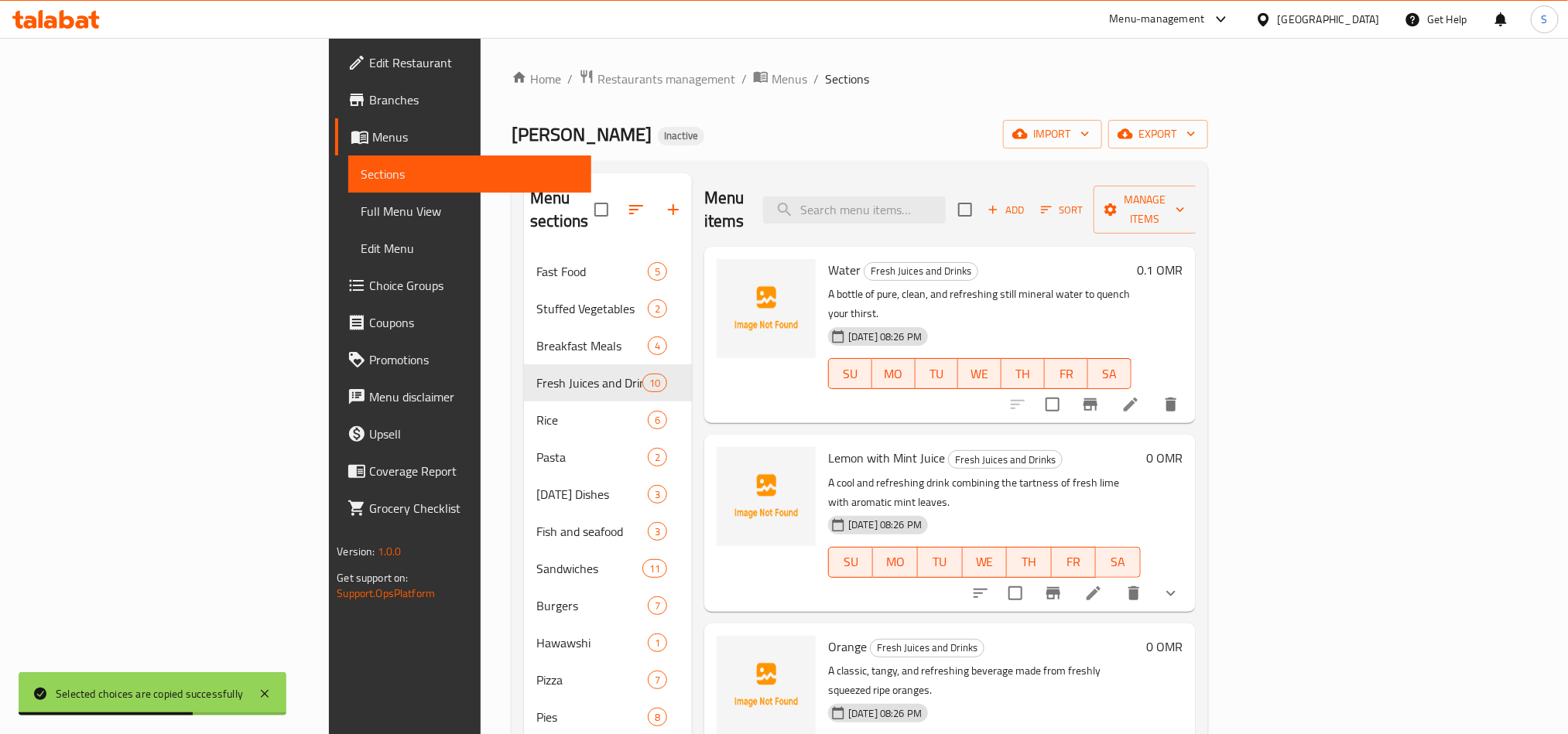
click at [946, 197] on input "search" at bounding box center [854, 211] width 183 height 27
paste input "Banana with Milk"
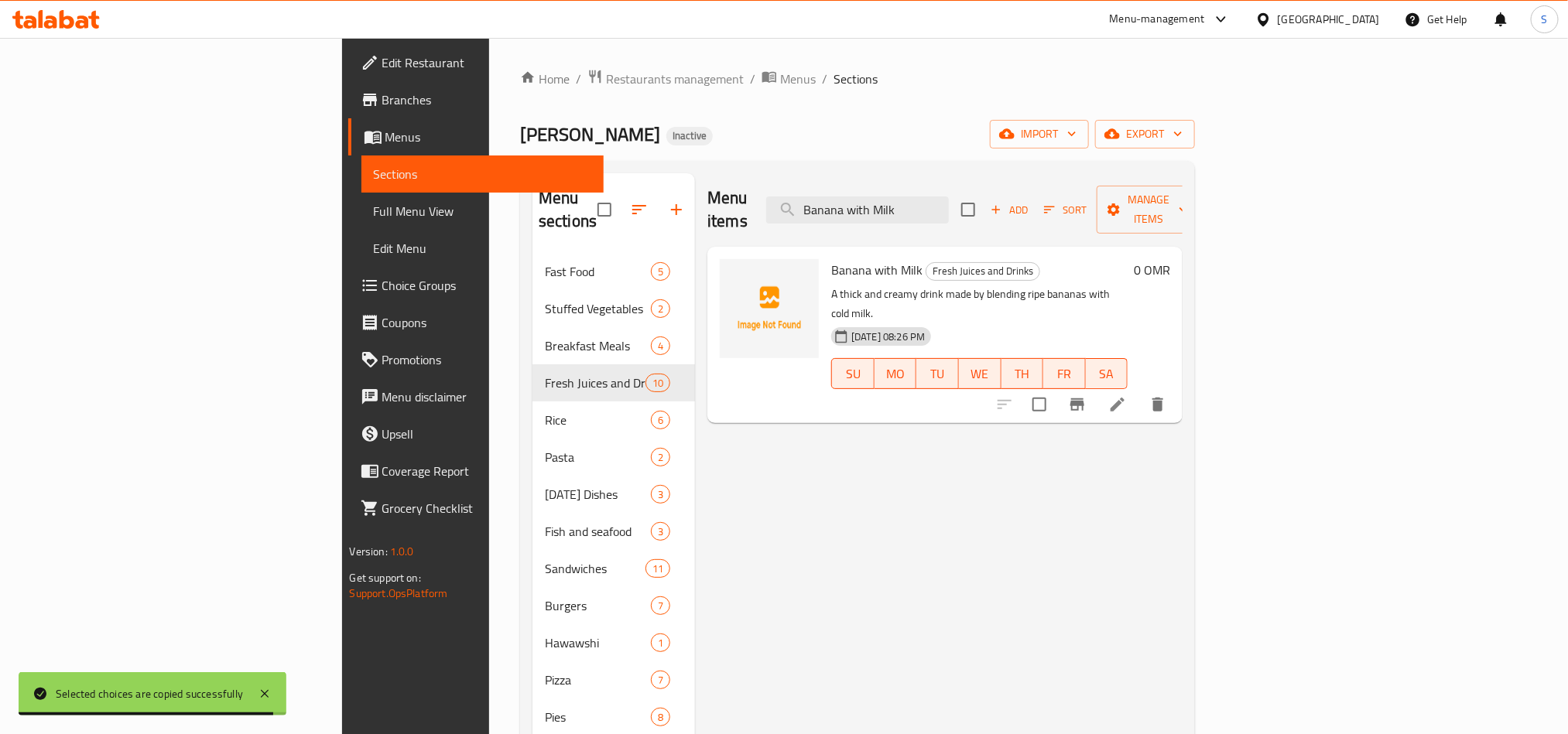
type input "Banana with Milk"
click at [1127, 395] on icon at bounding box center [1117, 404] width 18 height 18
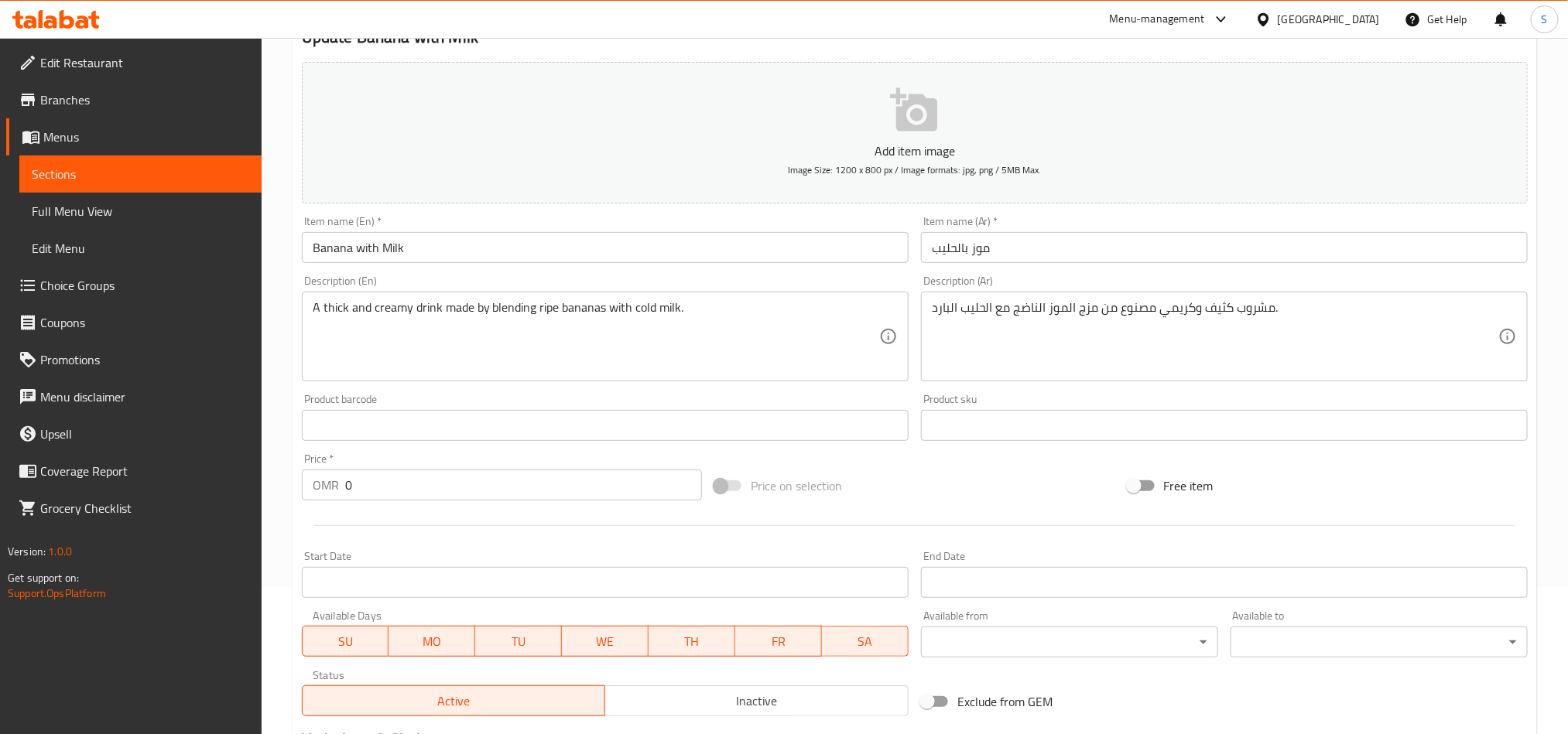
scroll to position [358, 0]
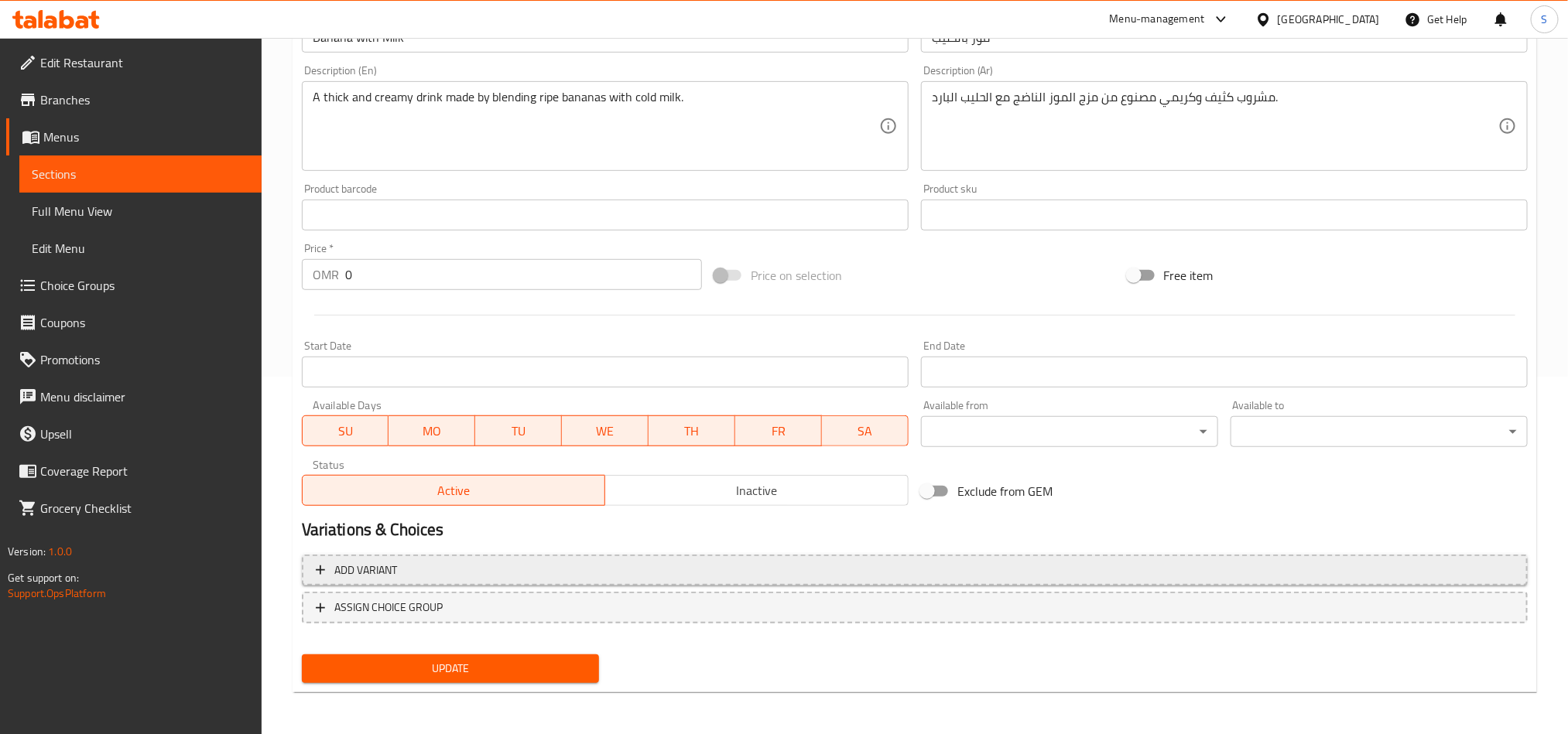
click at [1337, 581] on button "Add variant" at bounding box center [915, 571] width 1226 height 32
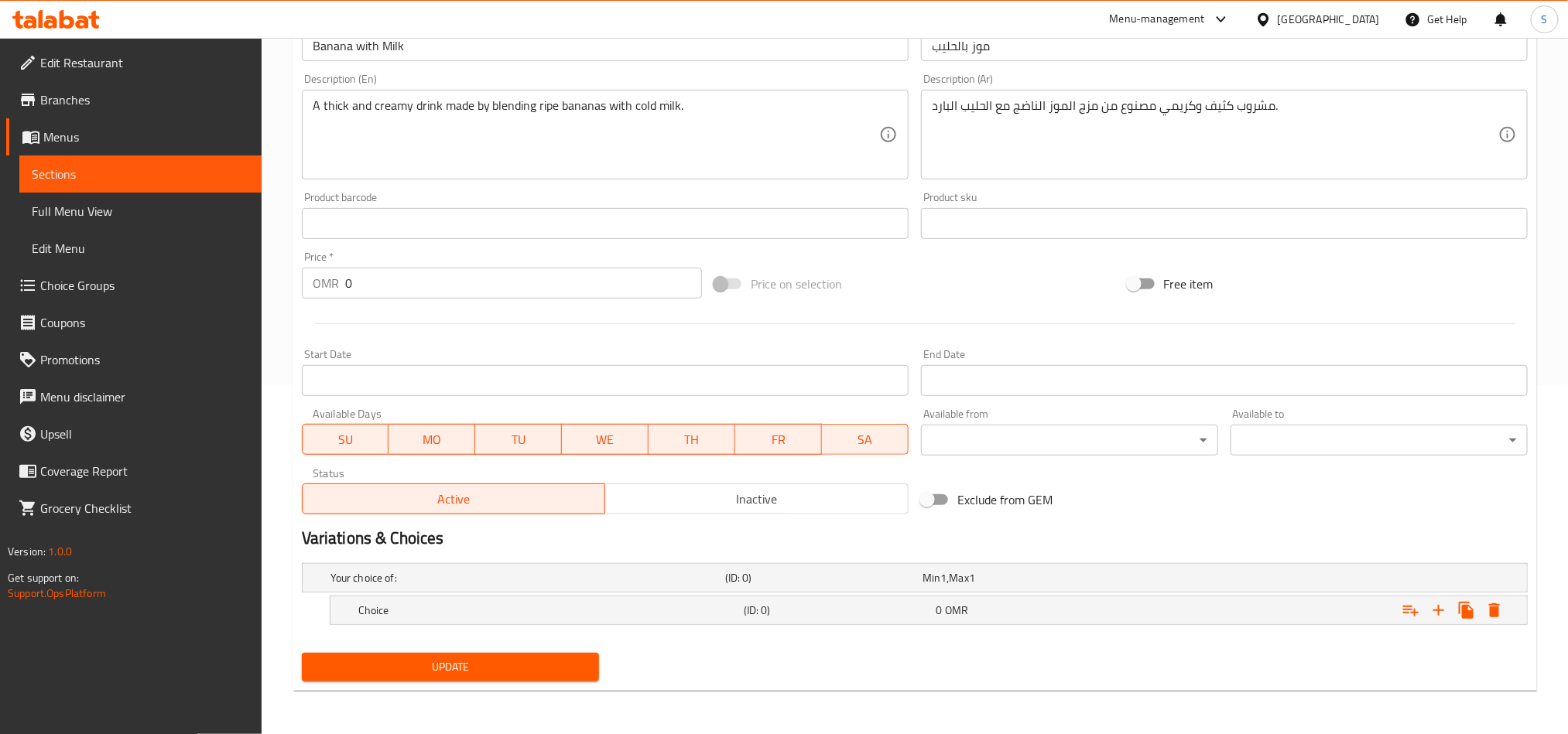
scroll to position [351, 0]
click at [1436, 609] on icon "Expand" at bounding box center [1439, 611] width 11 height 11
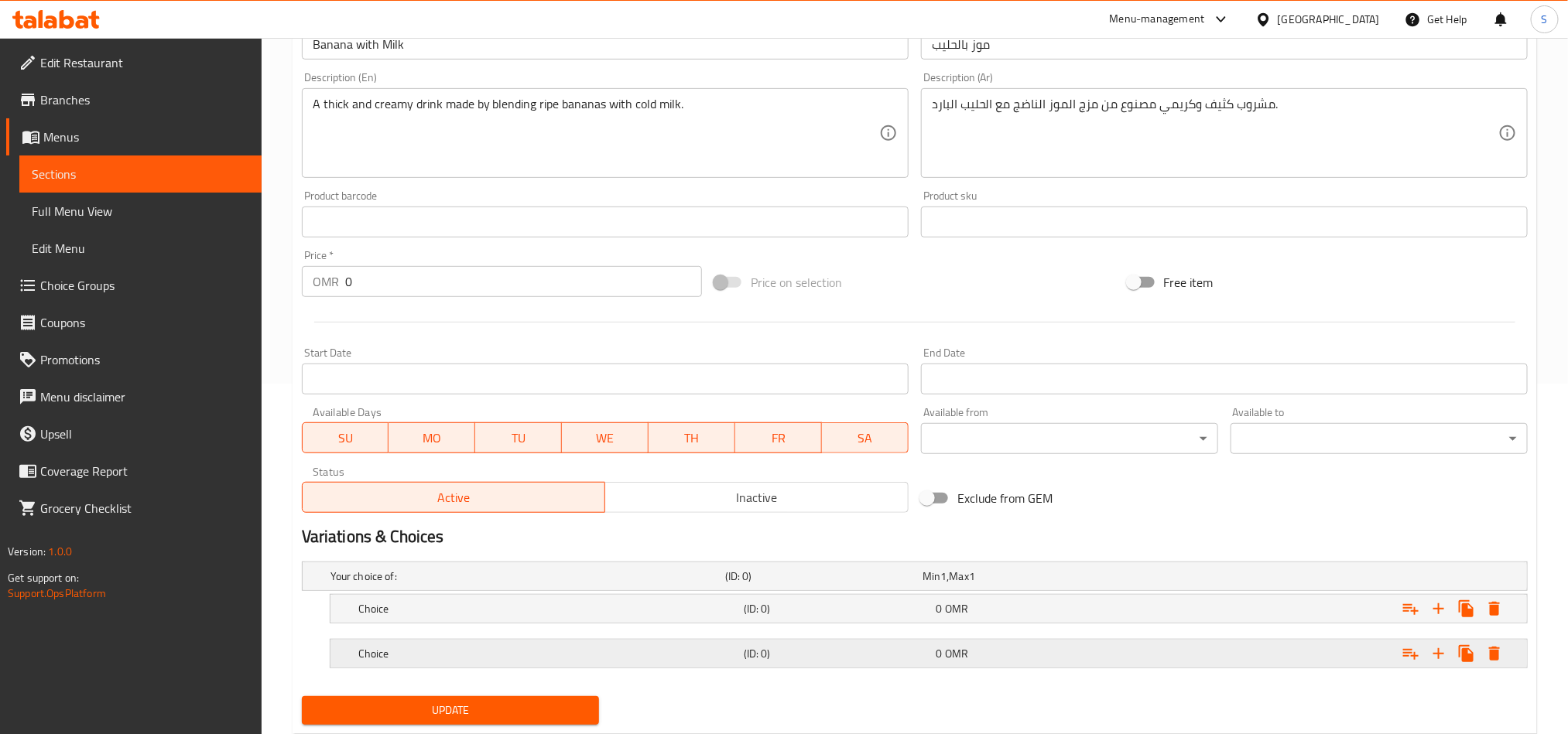
click at [1275, 660] on div "Expand" at bounding box center [1318, 654] width 385 height 34
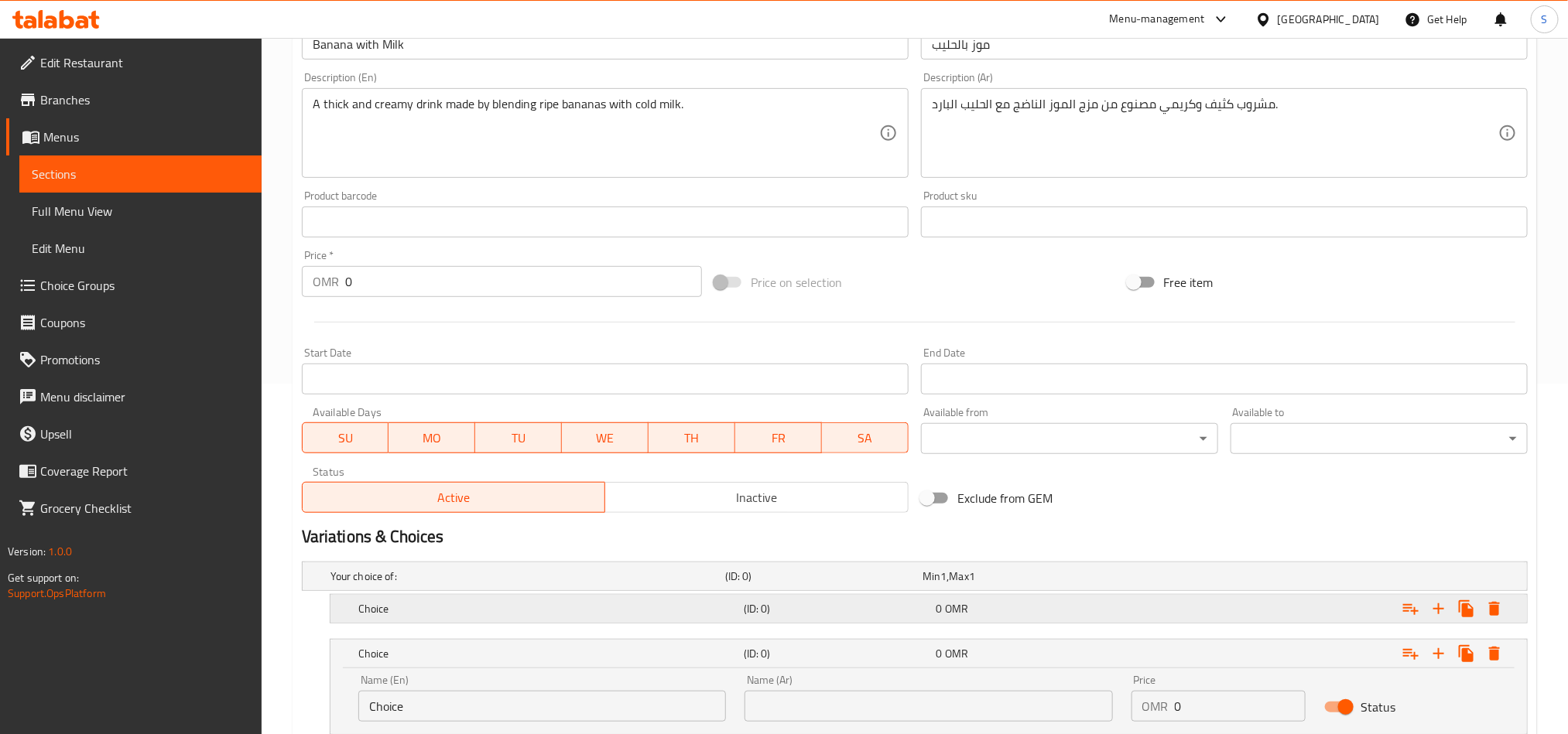
click at [1247, 607] on div "Expand" at bounding box center [1318, 608] width 385 height 34
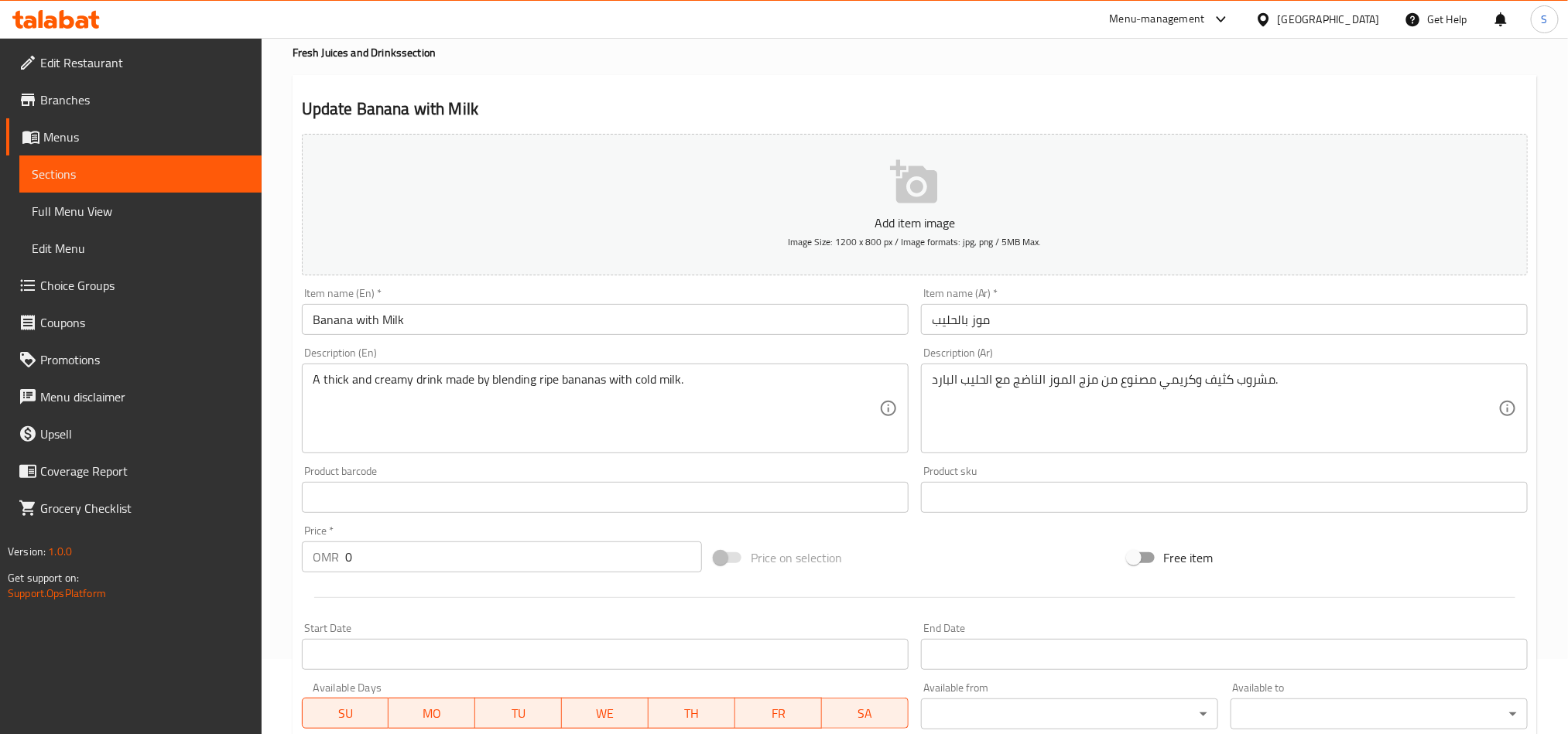
scroll to position [0, 0]
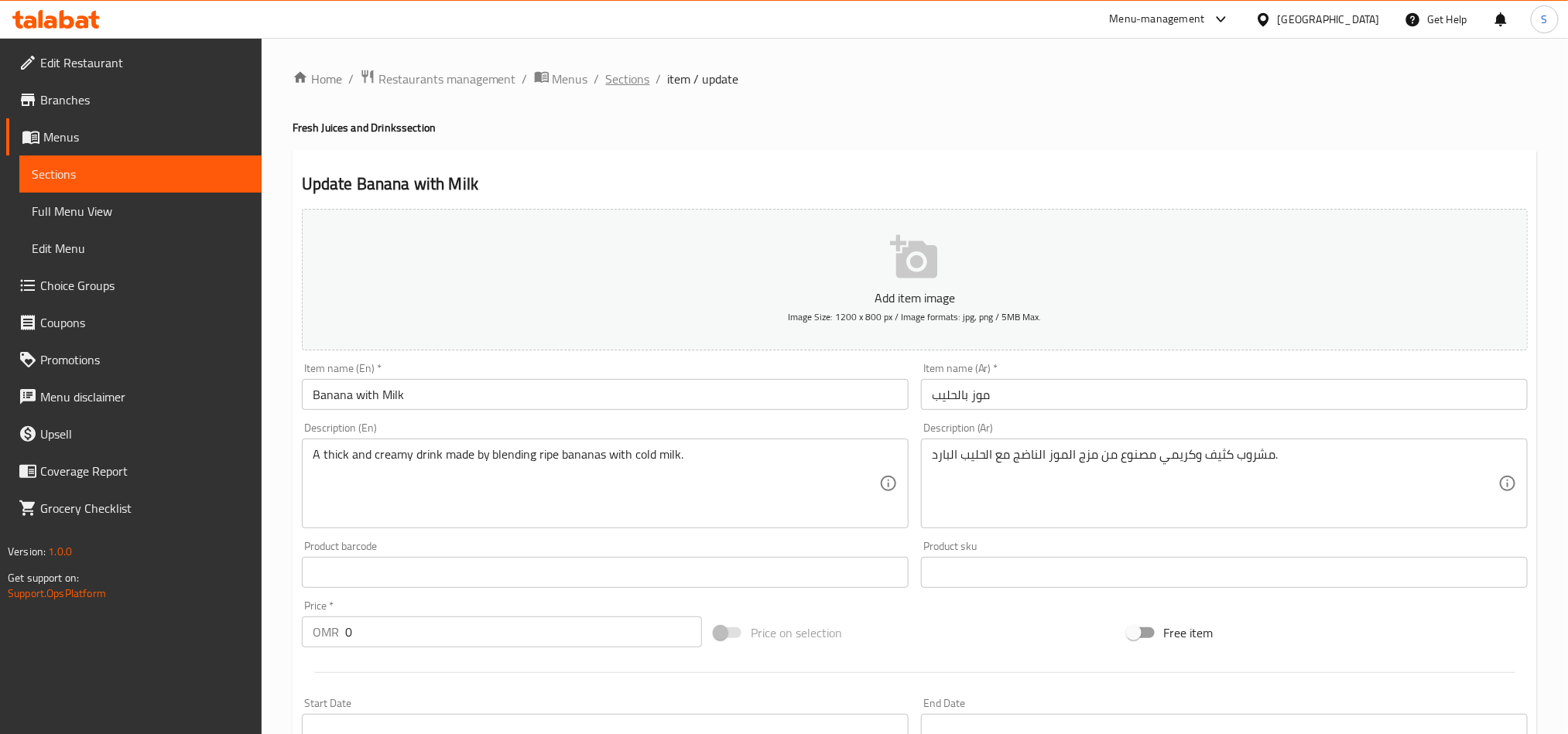
click at [637, 88] on span "Sections" at bounding box center [628, 78] width 44 height 18
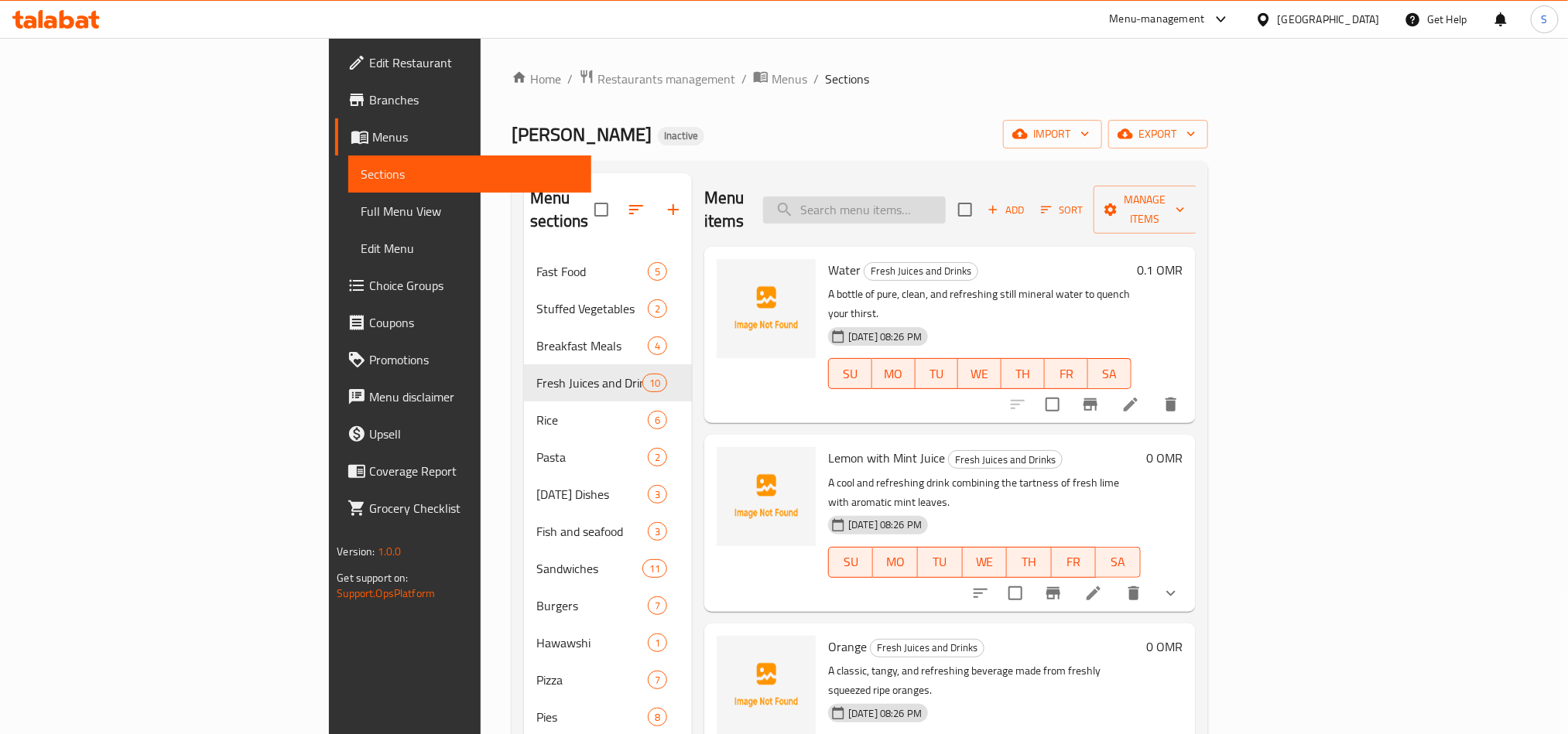
click at [946, 202] on input "search" at bounding box center [854, 211] width 183 height 27
paste input "Banana with Milk"
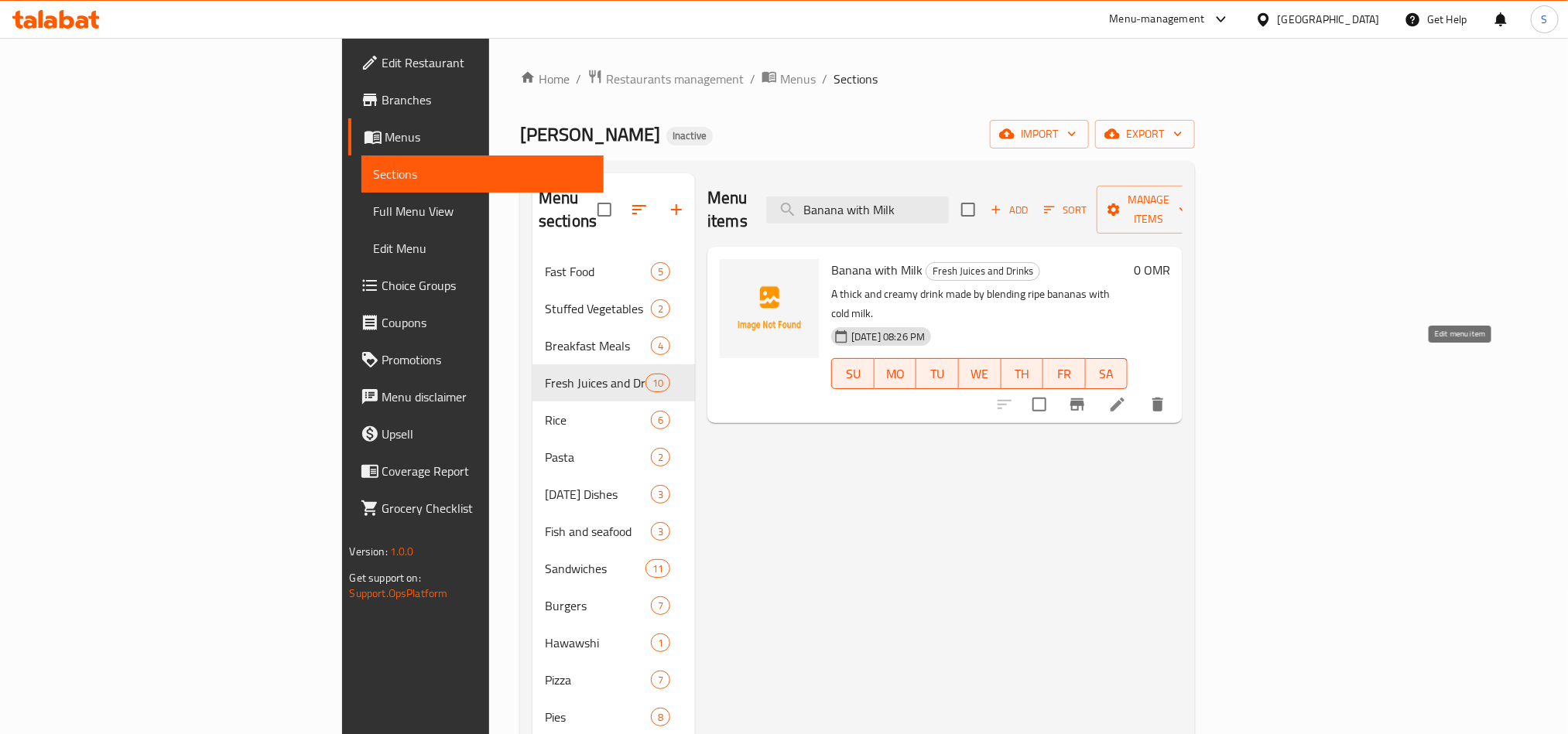
type input "Banana with Milk"
click at [1127, 395] on icon at bounding box center [1117, 404] width 18 height 18
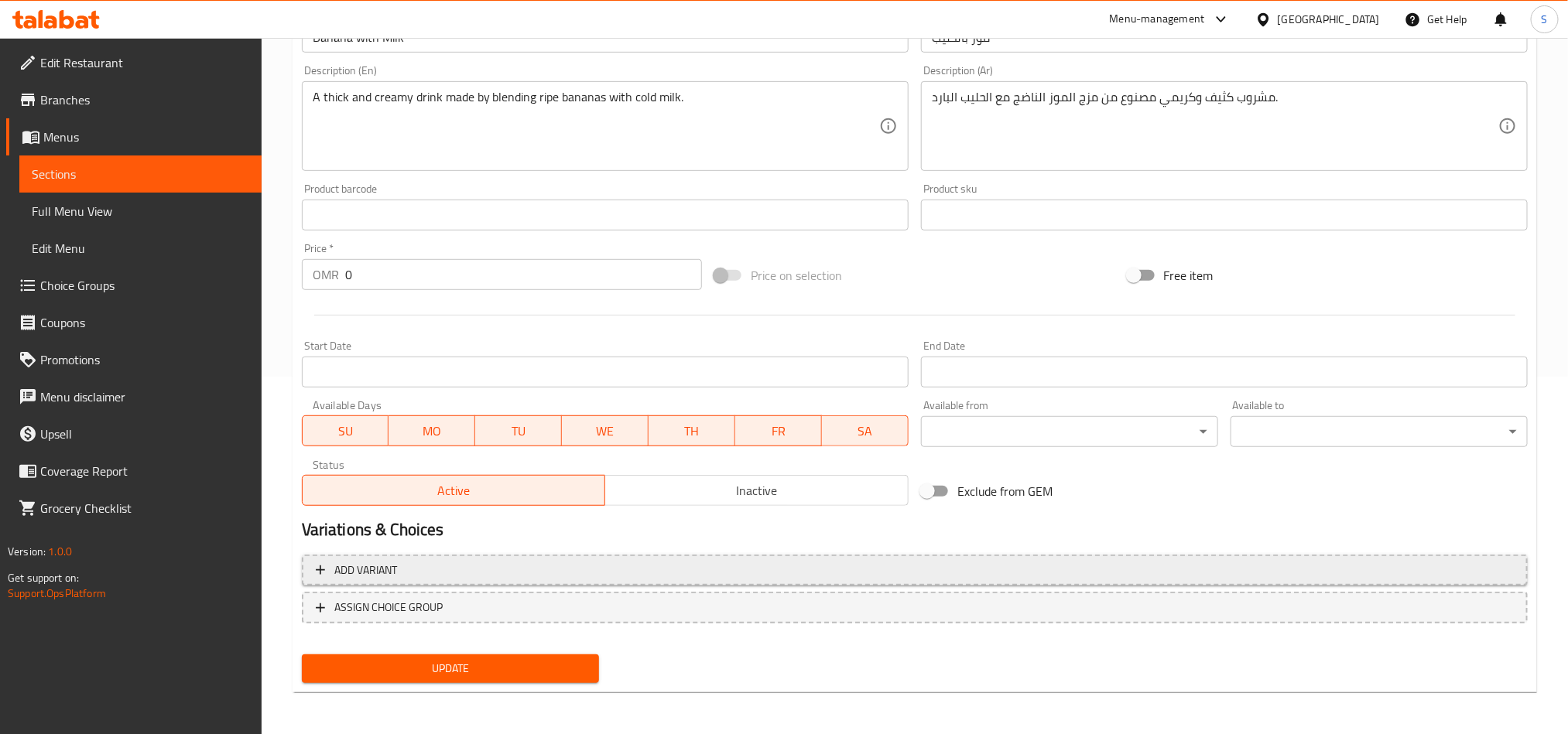
click at [1294, 569] on span "Add variant" at bounding box center [915, 571] width 1198 height 19
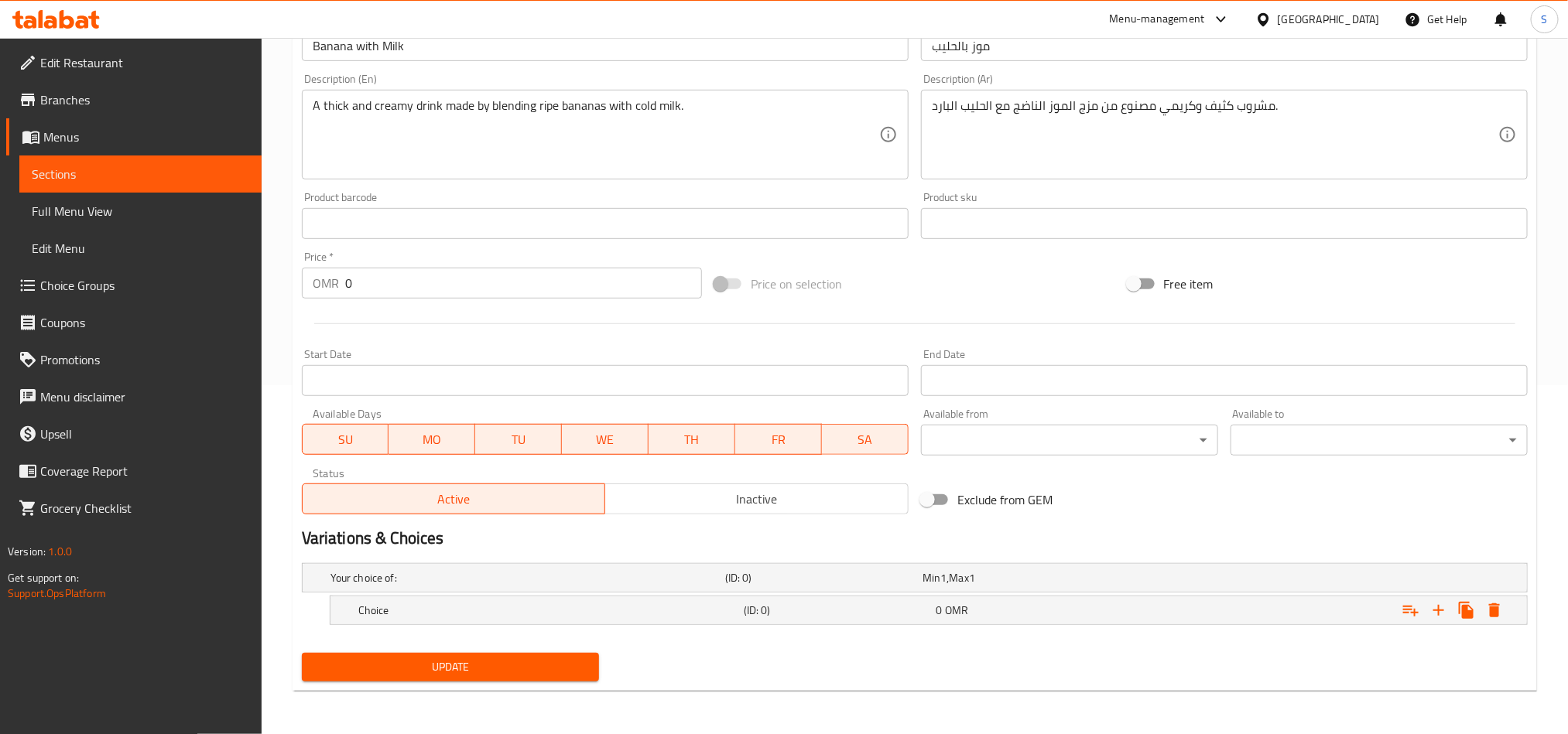
scroll to position [351, 0]
click at [1436, 617] on icon "Expand" at bounding box center [1438, 610] width 18 height 18
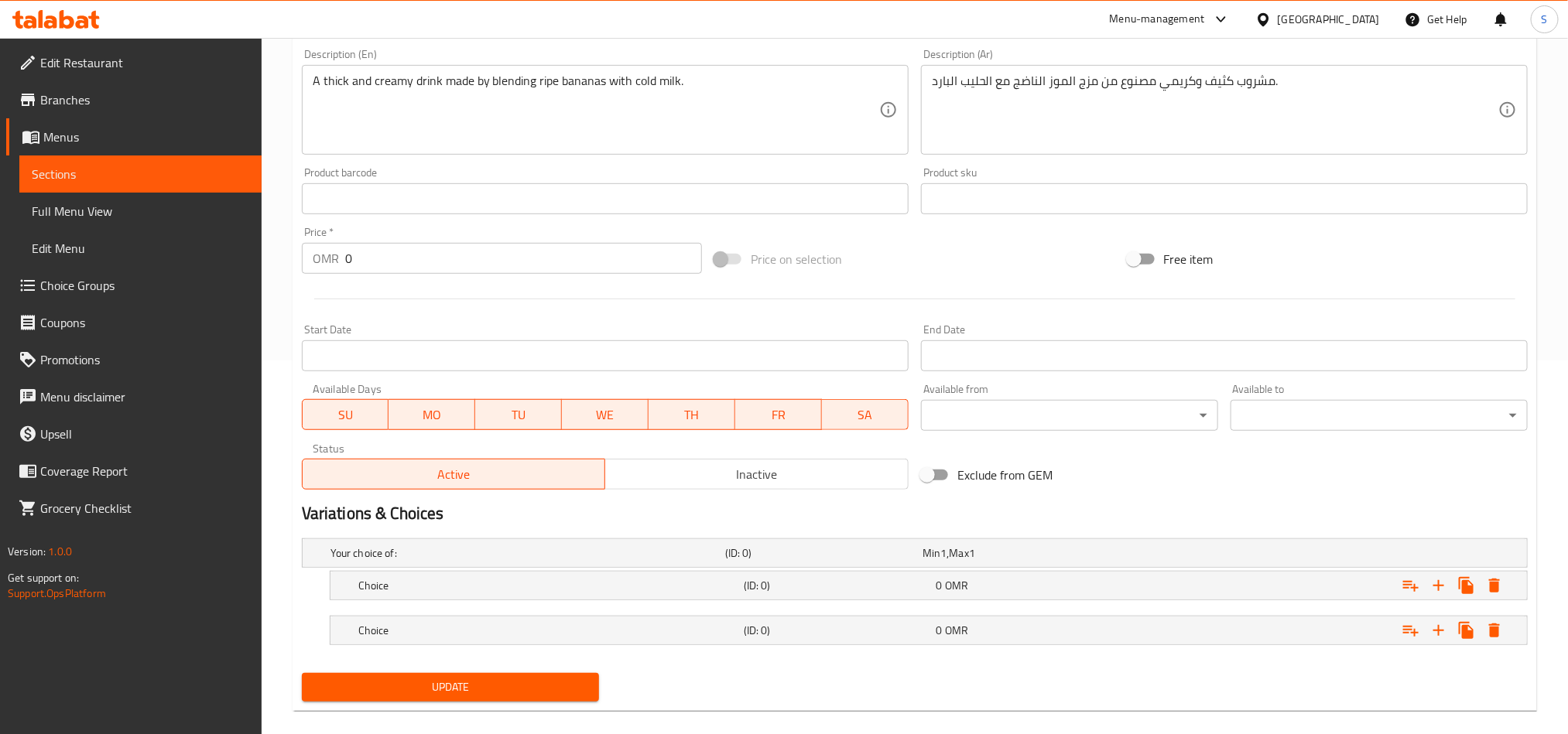
scroll to position [395, 0]
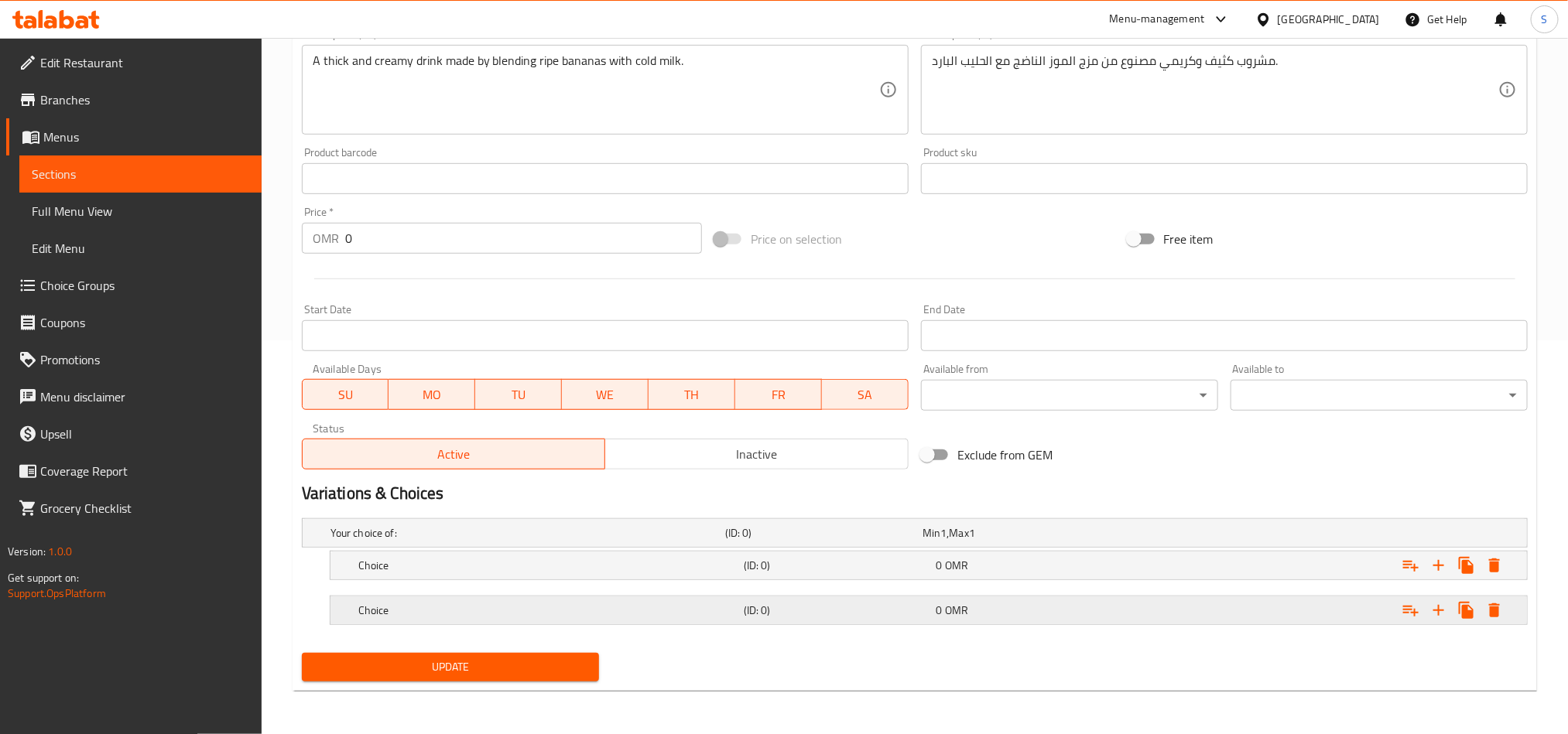
click at [1175, 617] on div "Expand" at bounding box center [1318, 610] width 385 height 34
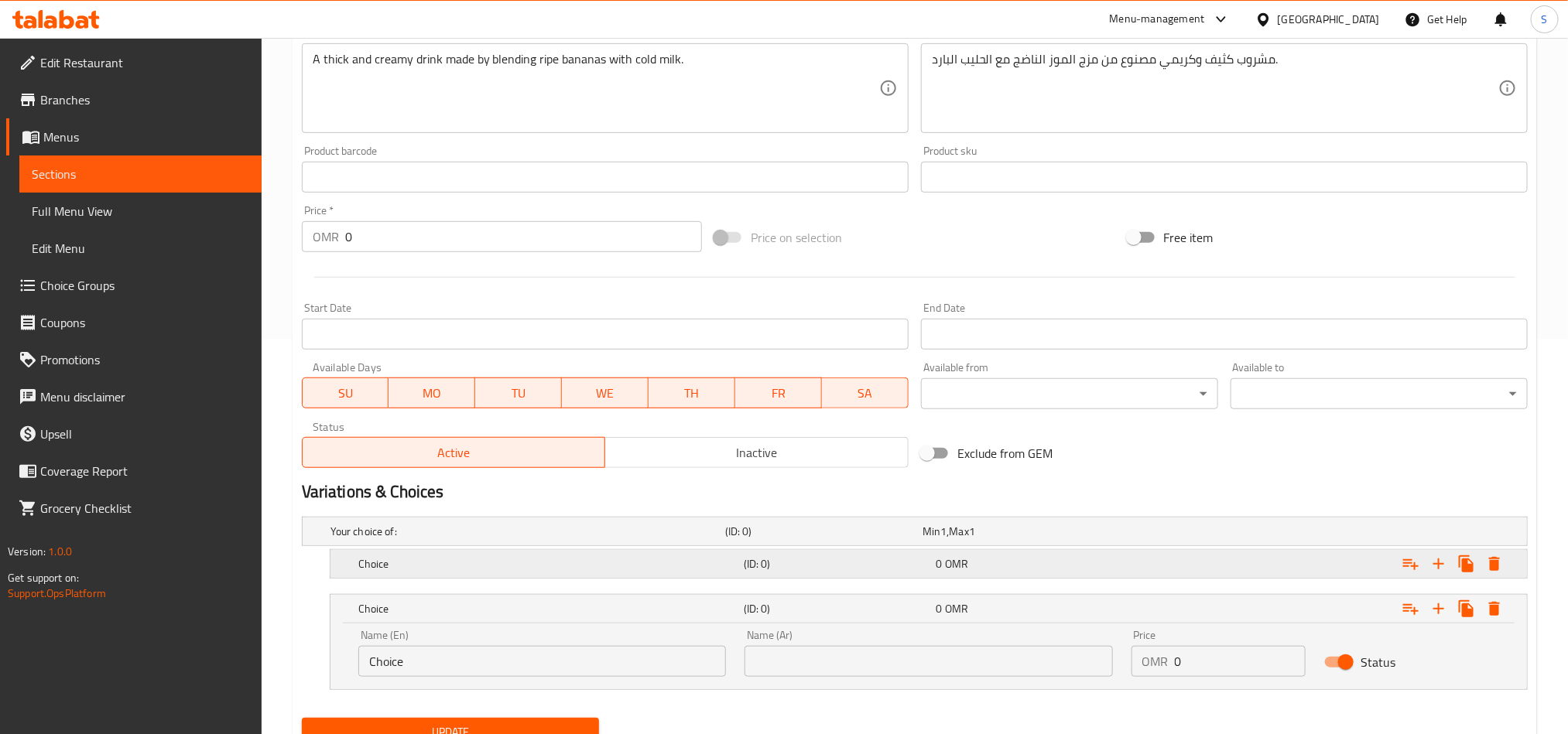
click at [1180, 576] on div "Expand" at bounding box center [1318, 564] width 385 height 34
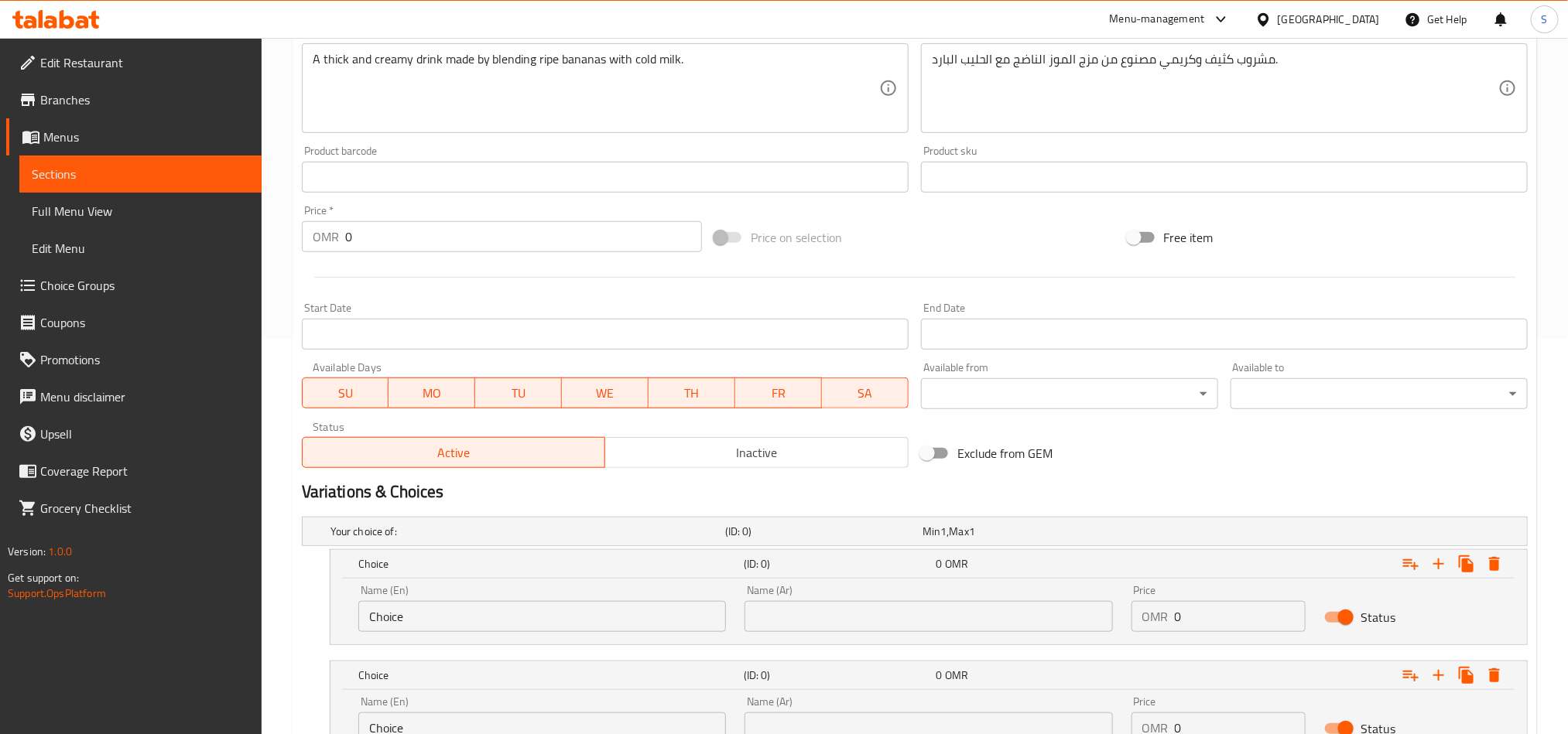
click at [525, 613] on input "Choice" at bounding box center [542, 616] width 368 height 31
paste input "Medium"
type input "Medium"
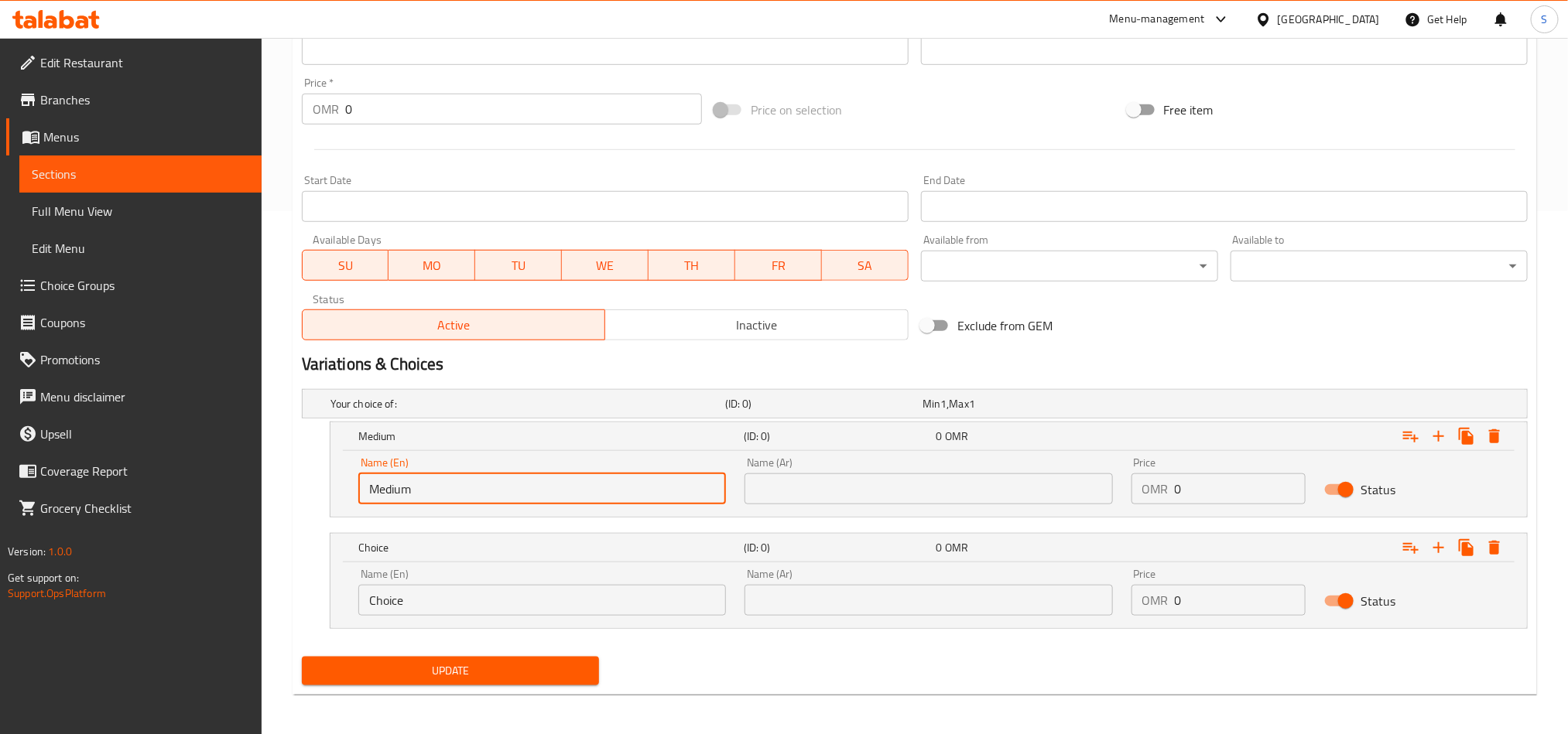
scroll to position [527, 0]
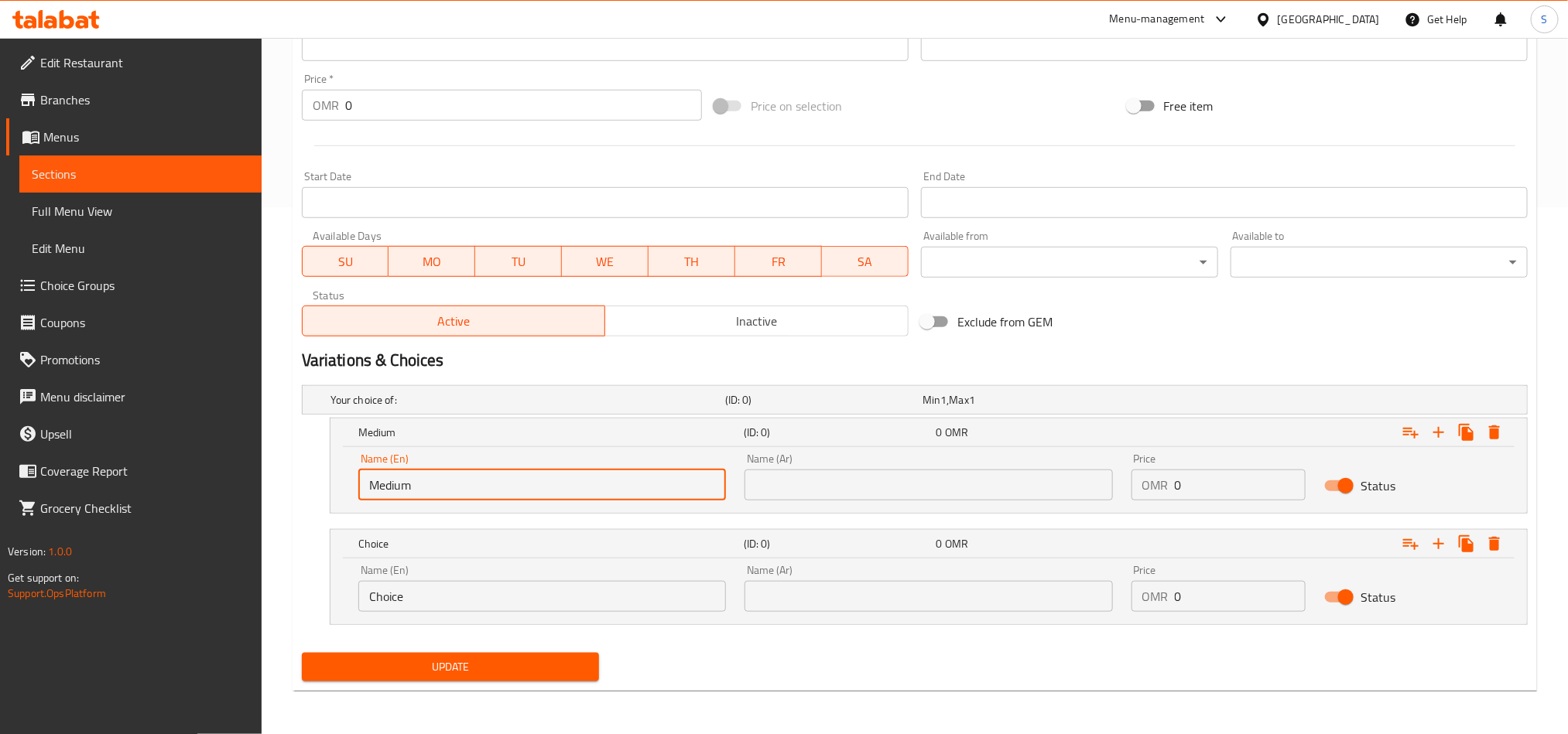
click at [460, 609] on input "Choice" at bounding box center [542, 596] width 368 height 31
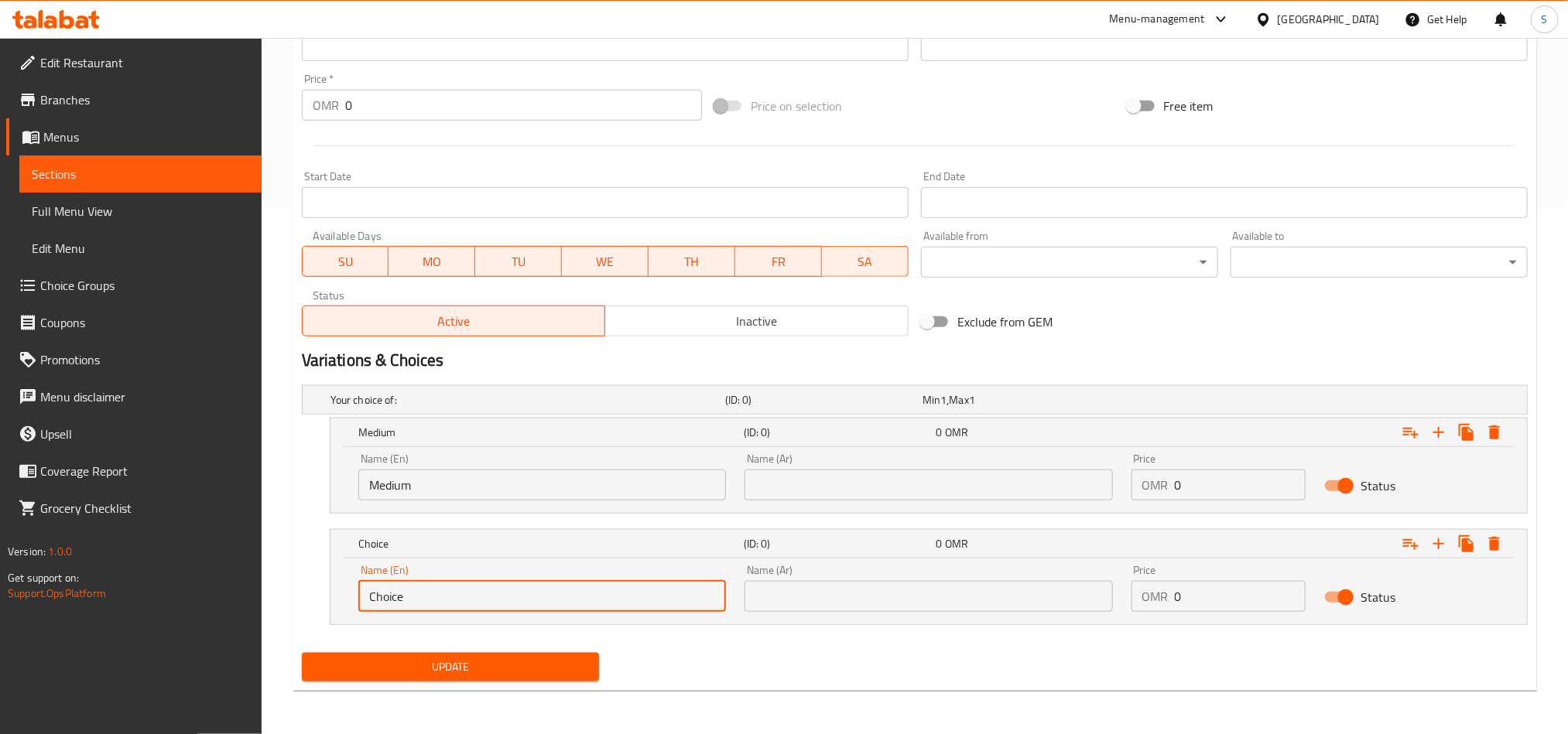
paste input "Larg"
type input "Large"
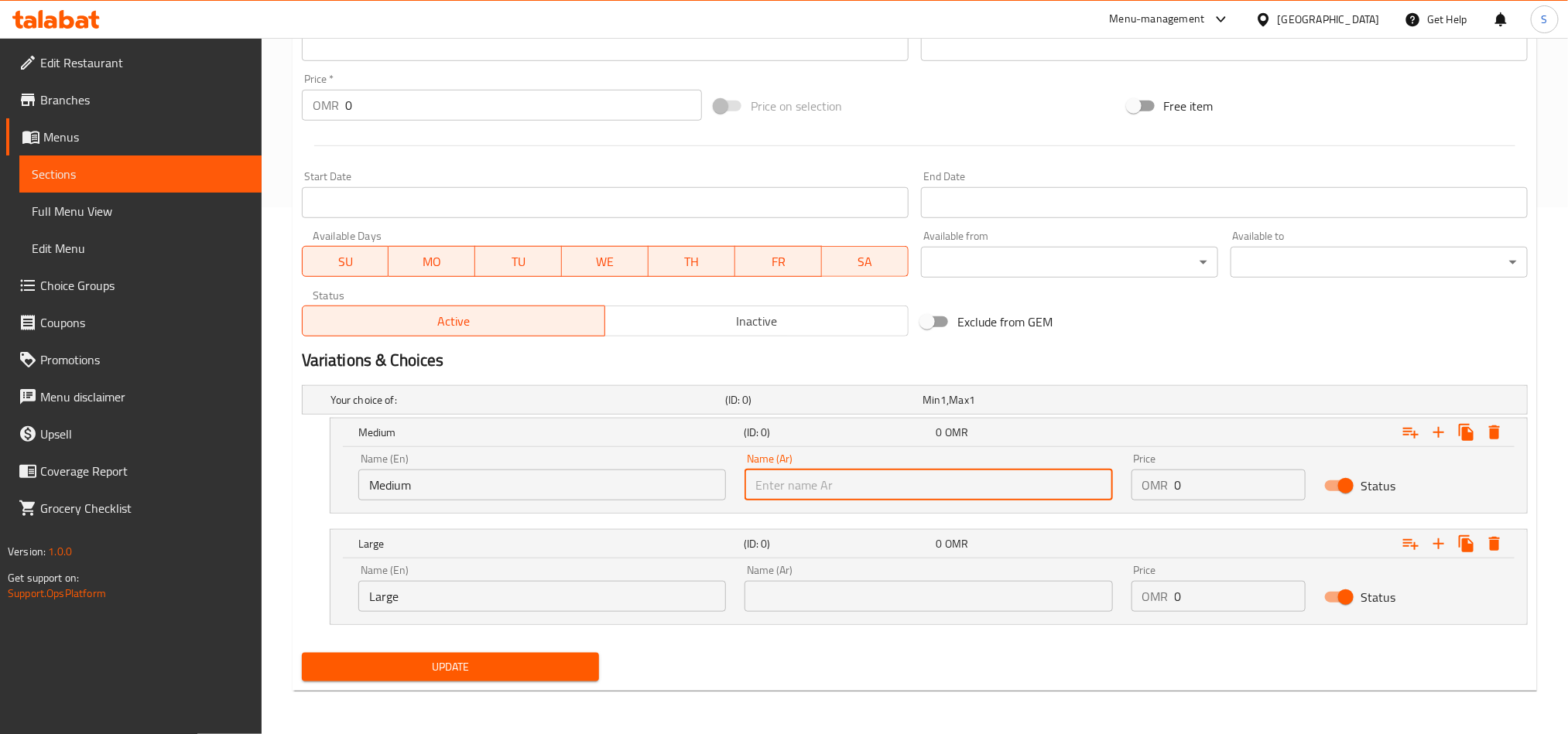
click at [867, 478] on input "text" at bounding box center [928, 485] width 368 height 31
paste input "وسط"
type input "وسط"
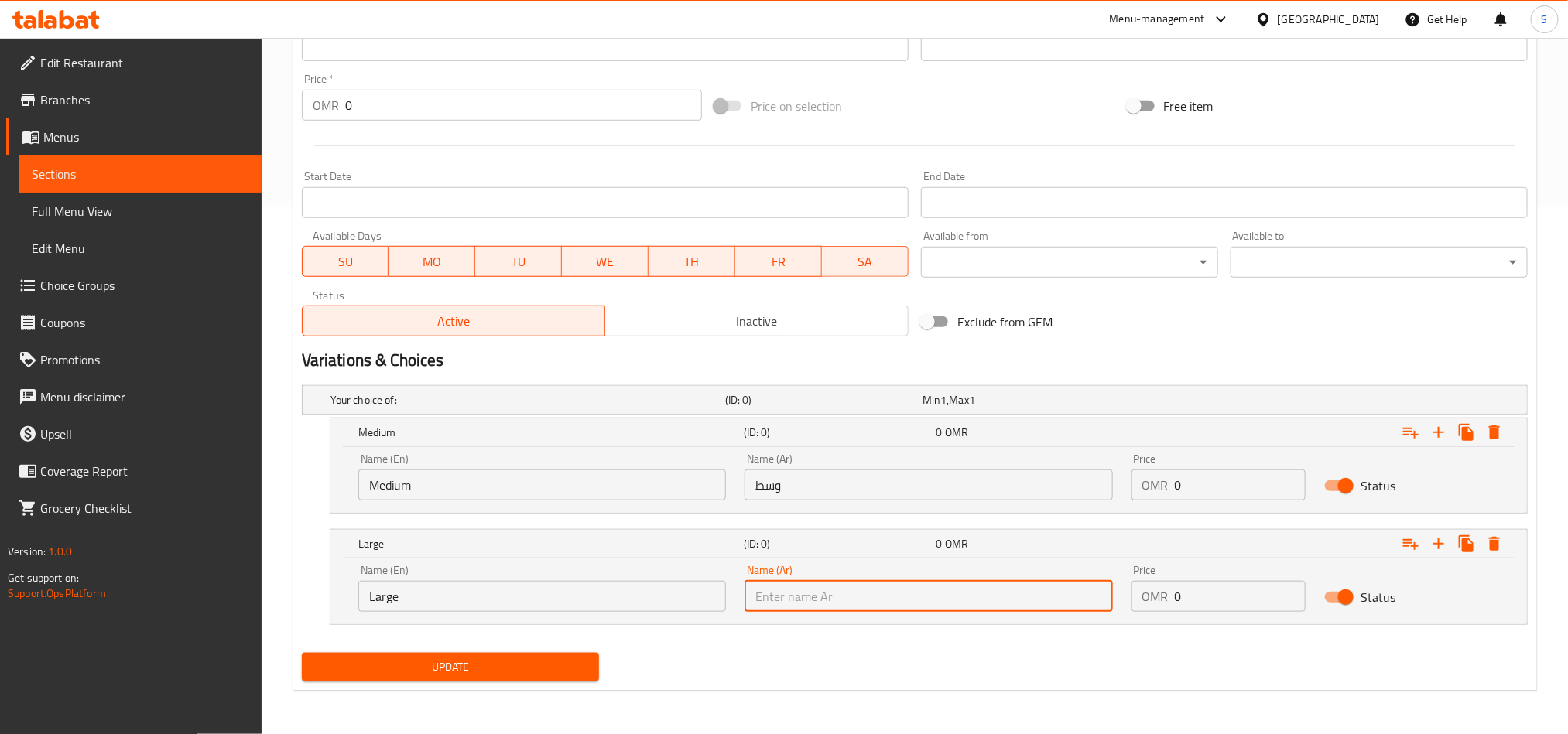
click at [793, 601] on input "text" at bounding box center [928, 596] width 368 height 31
paste input "كبير"
type input "كبير"
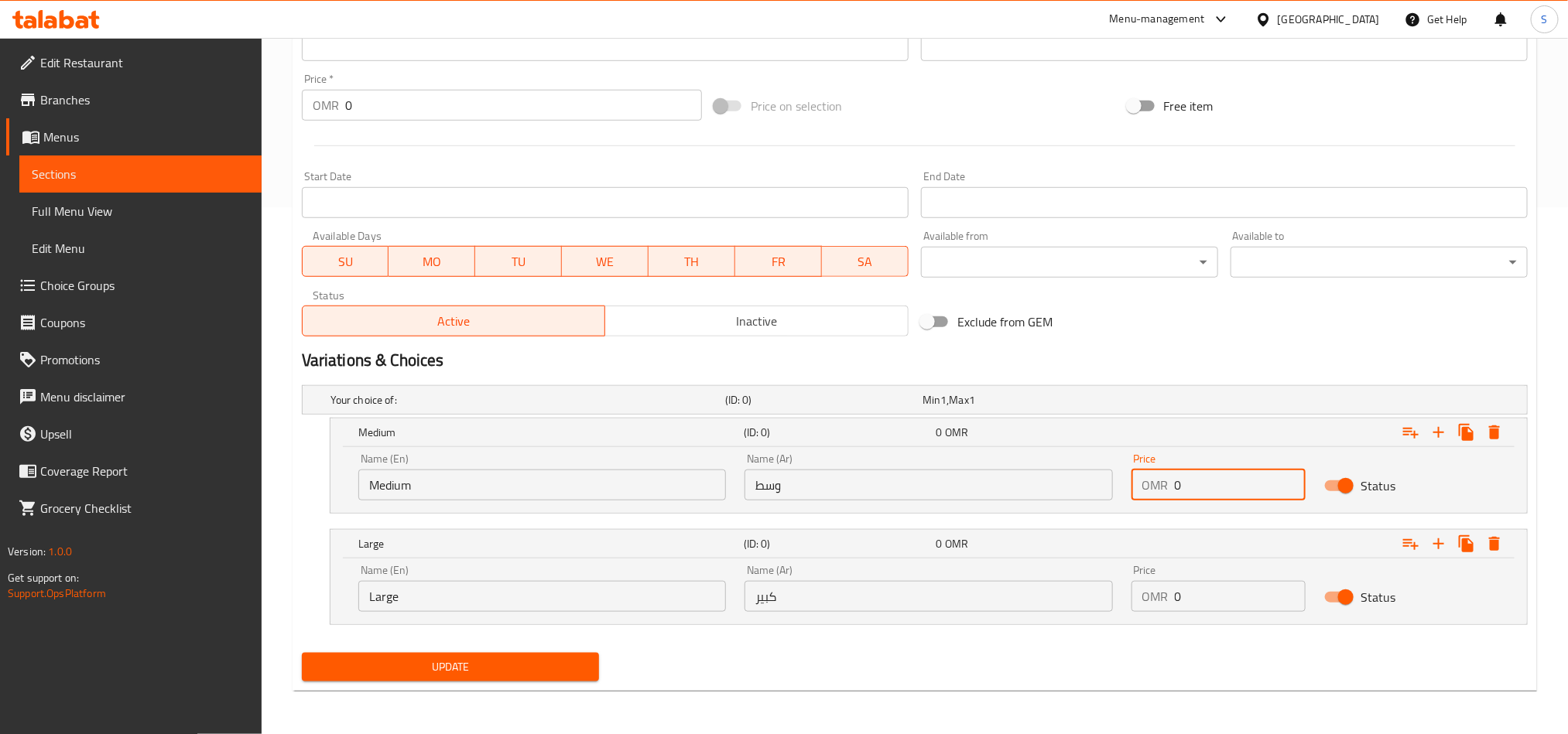
click at [1205, 486] on input "0" at bounding box center [1240, 485] width 131 height 31
paste input "1.2"
type input "1.2"
click at [1180, 592] on input "0" at bounding box center [1240, 596] width 131 height 31
paste input "1.4"
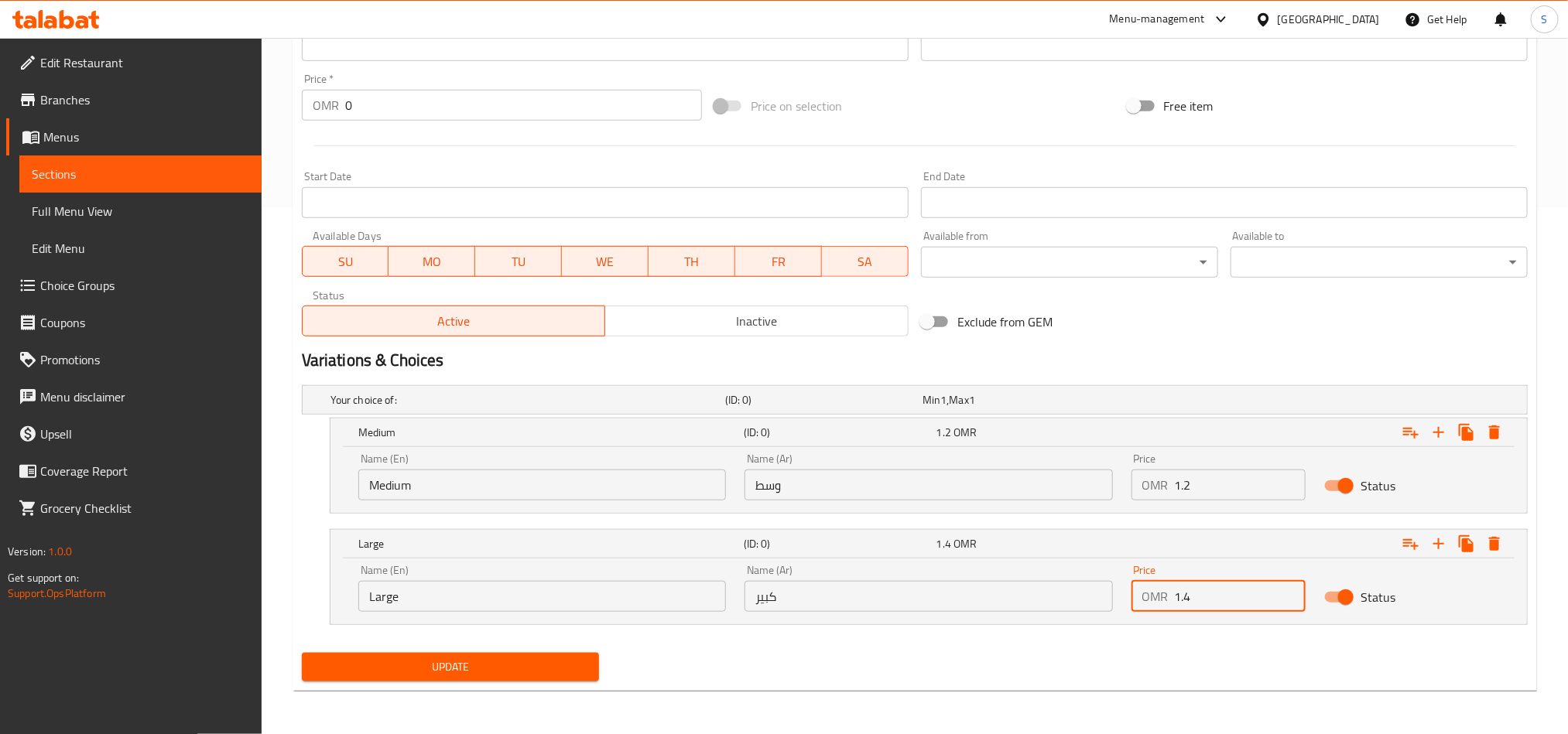
type input "1.4"
click at [565, 660] on span "Update" at bounding box center [450, 668] width 272 height 19
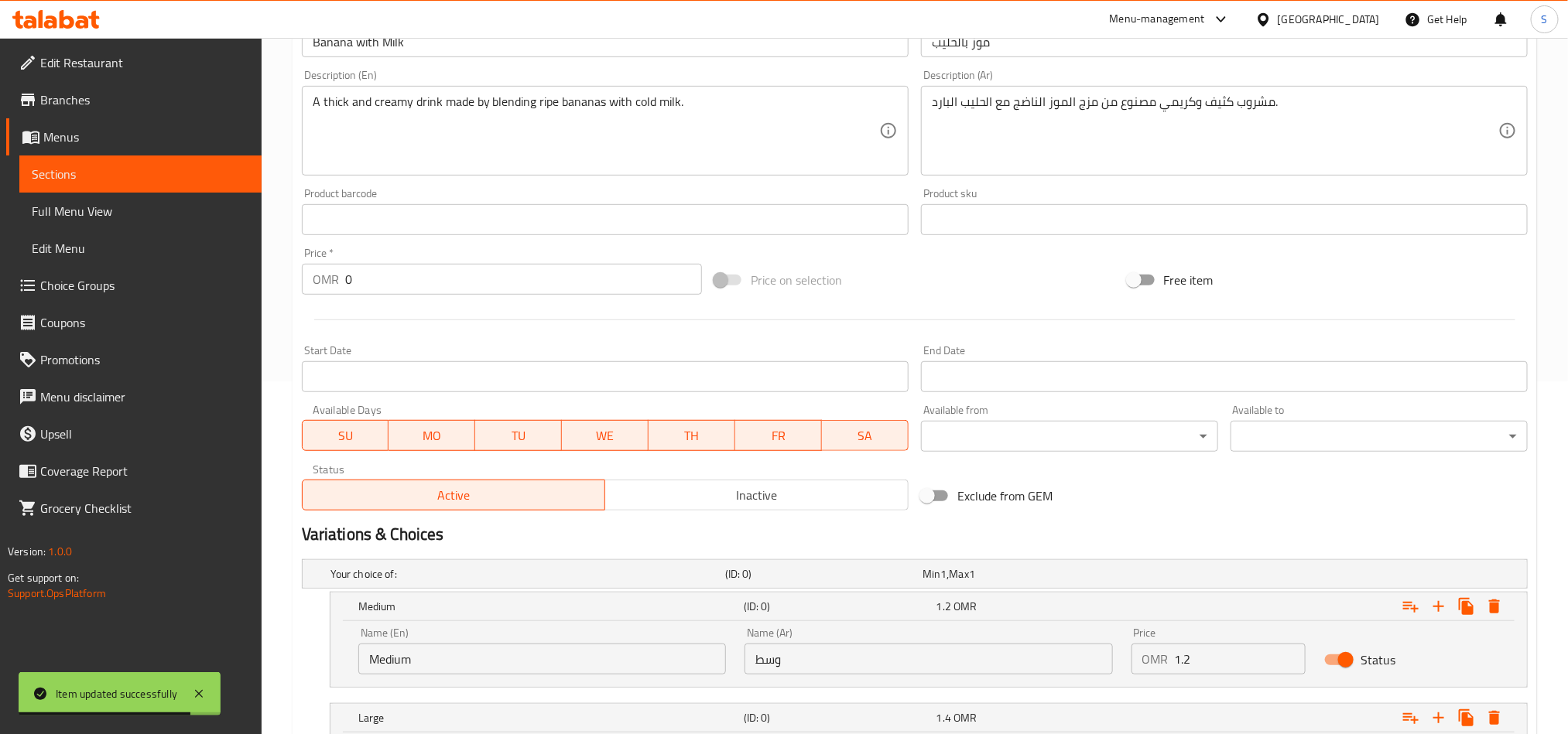
scroll to position [0, 0]
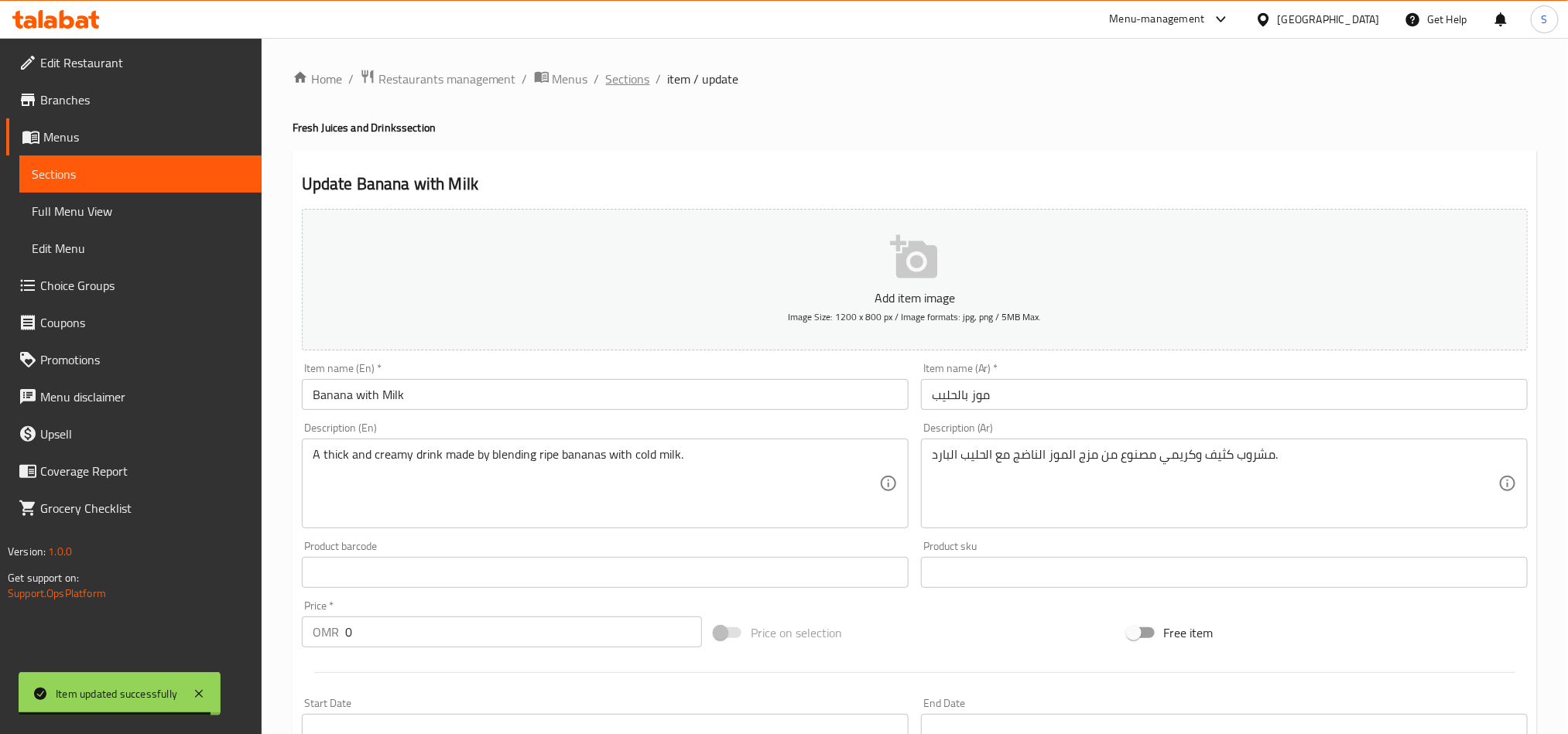
click at [641, 82] on span "Sections" at bounding box center [628, 78] width 44 height 18
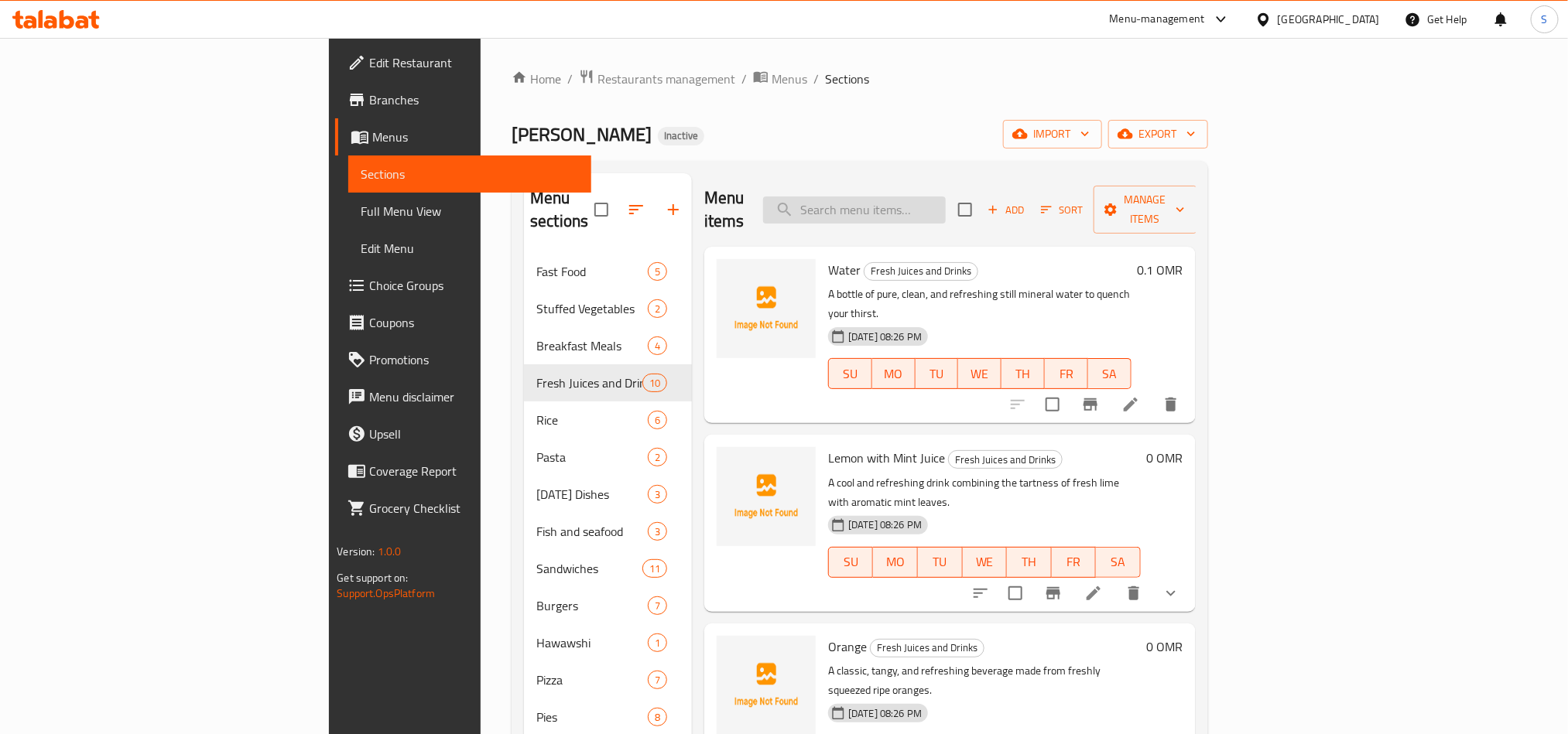
click at [929, 202] on input "search" at bounding box center [854, 211] width 183 height 27
paste input "Mango"
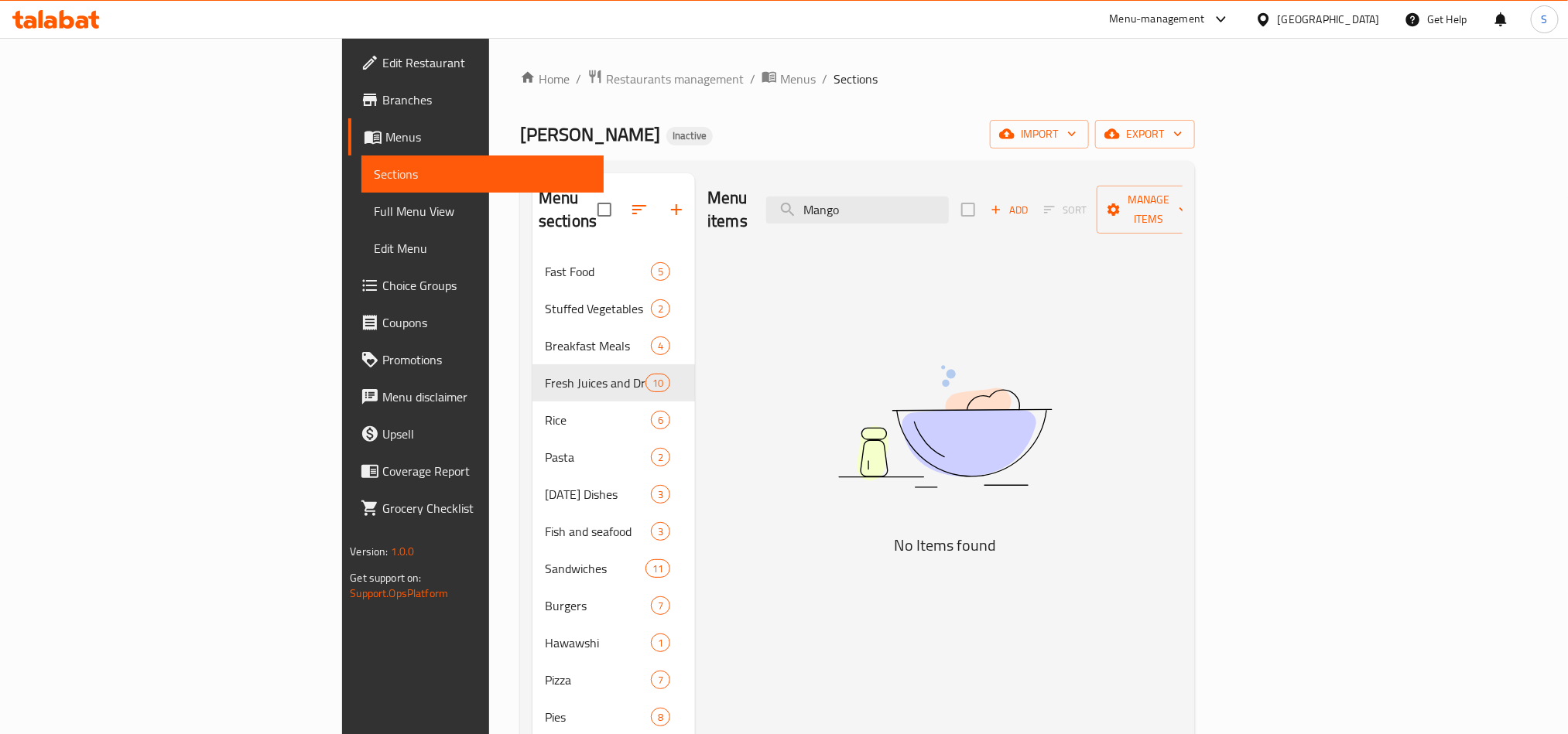
type input "Mango"
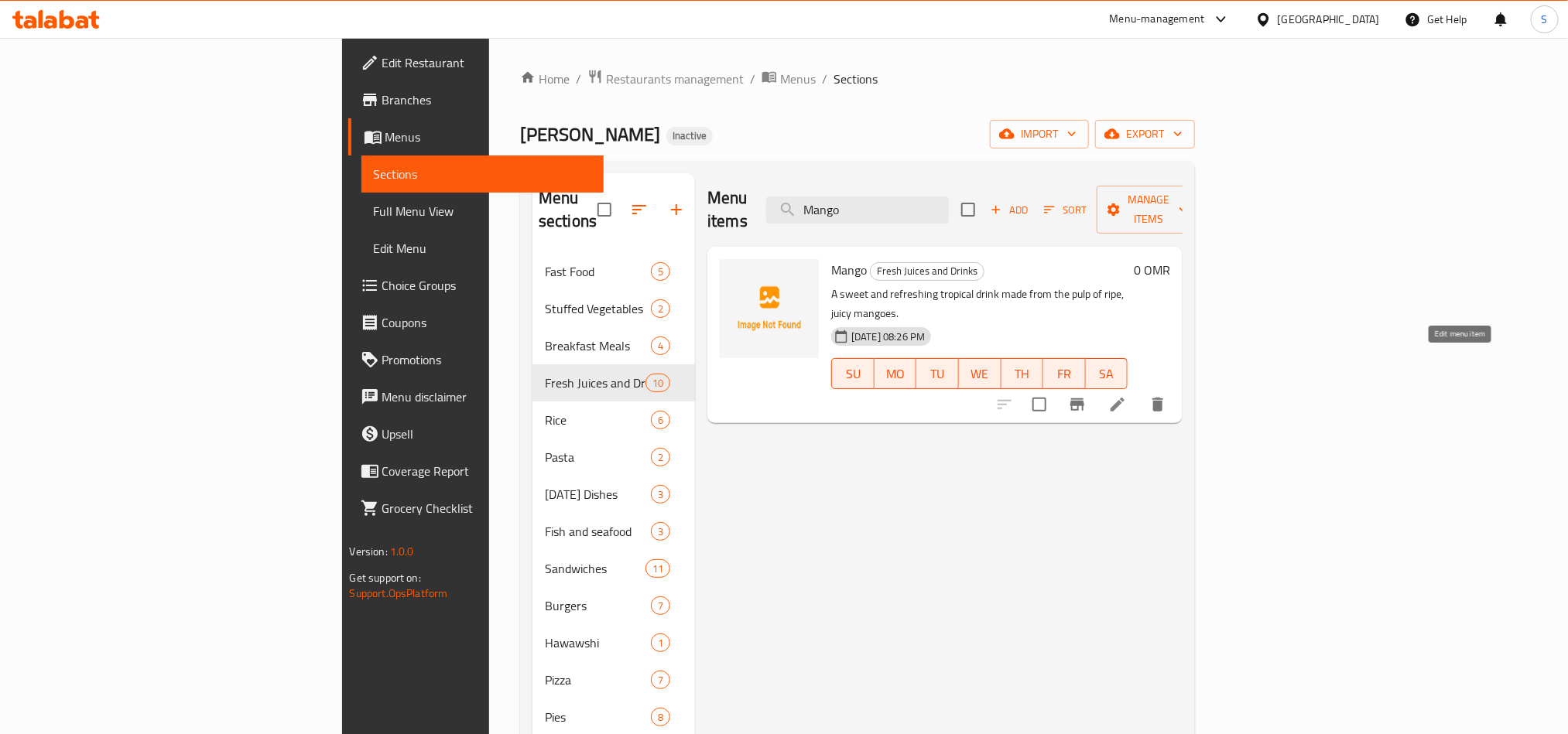
click at [1127, 395] on icon at bounding box center [1117, 404] width 18 height 18
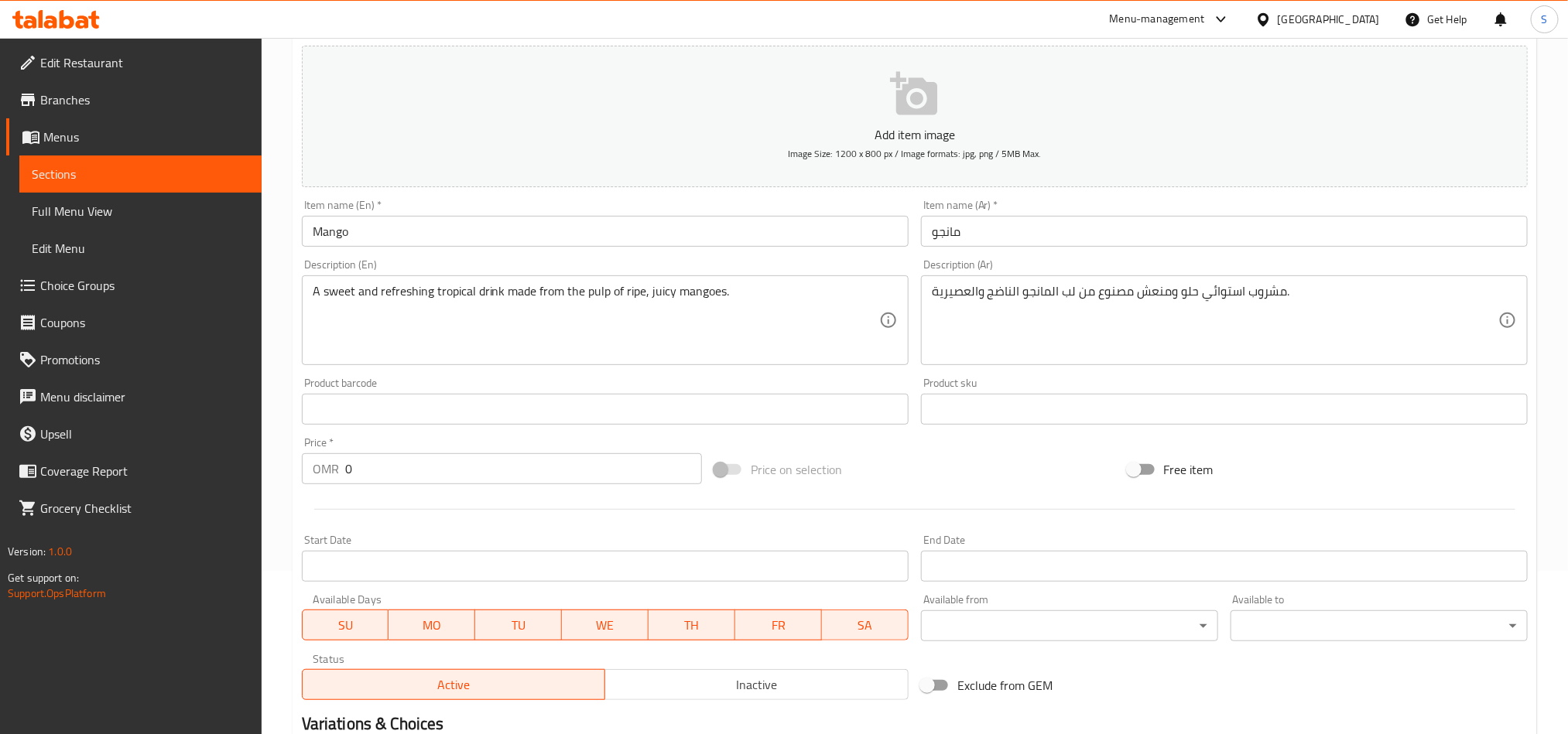
scroll to position [358, 0]
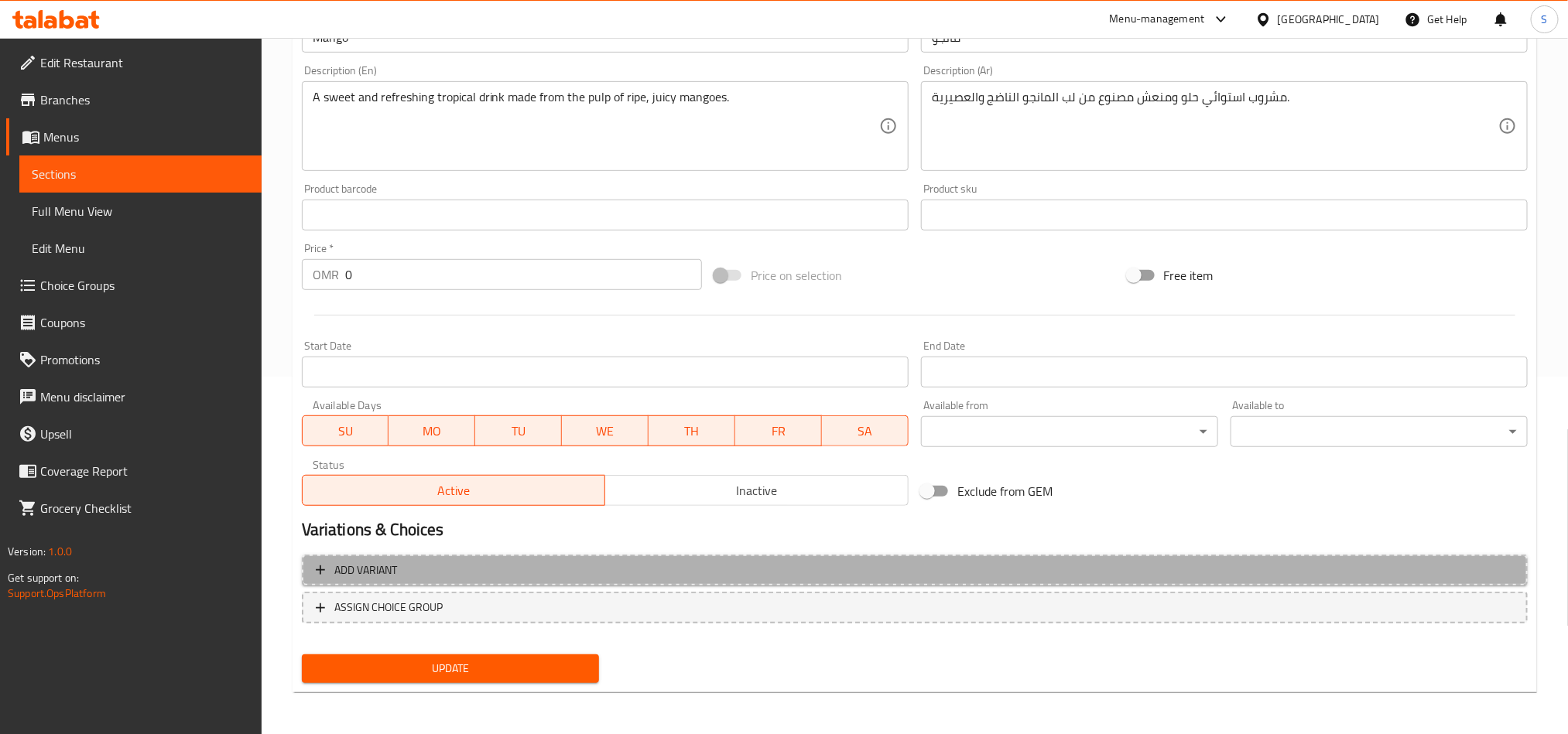
click at [1405, 578] on span "Add variant" at bounding box center [915, 571] width 1198 height 19
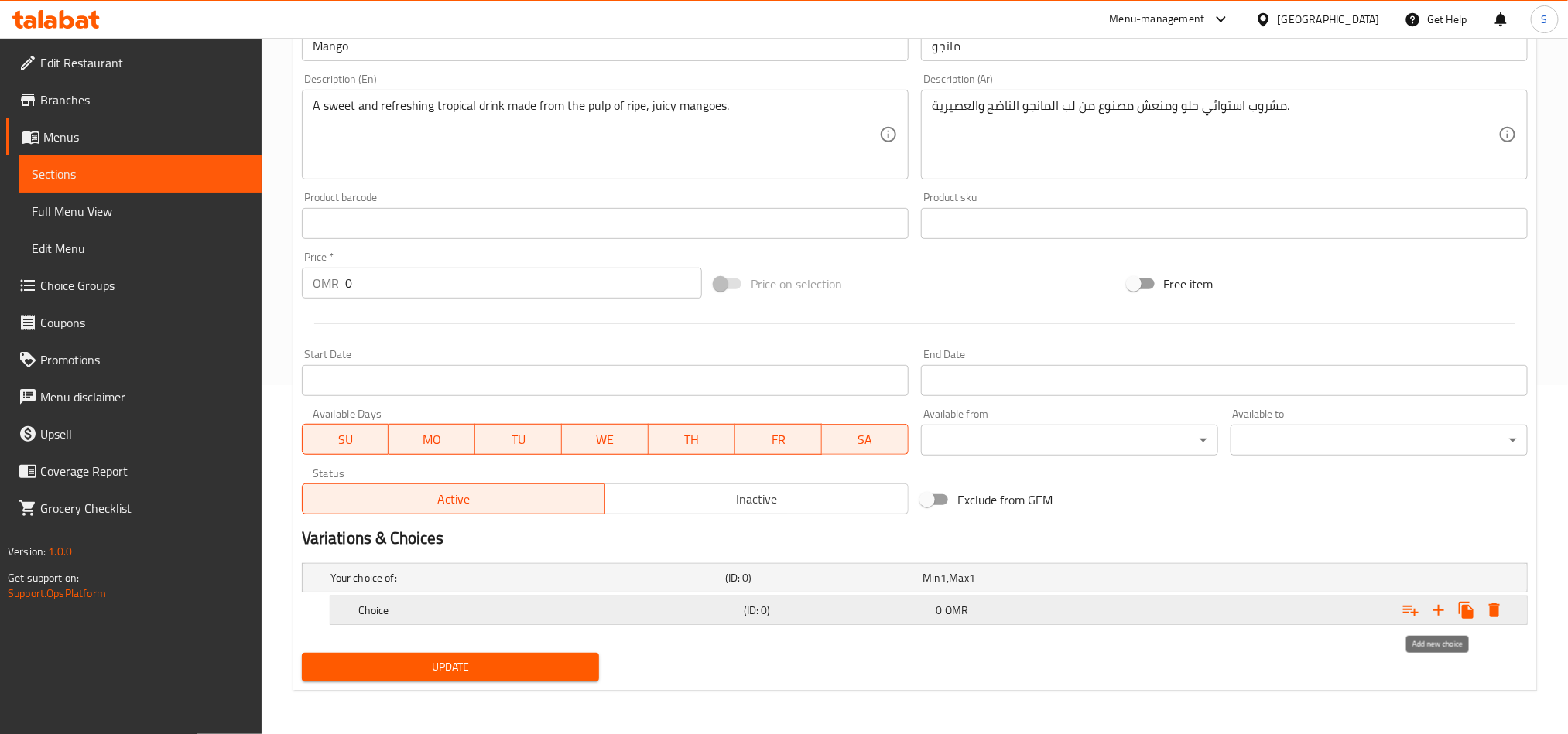
click at [1443, 615] on icon "Expand" at bounding box center [1438, 610] width 18 height 18
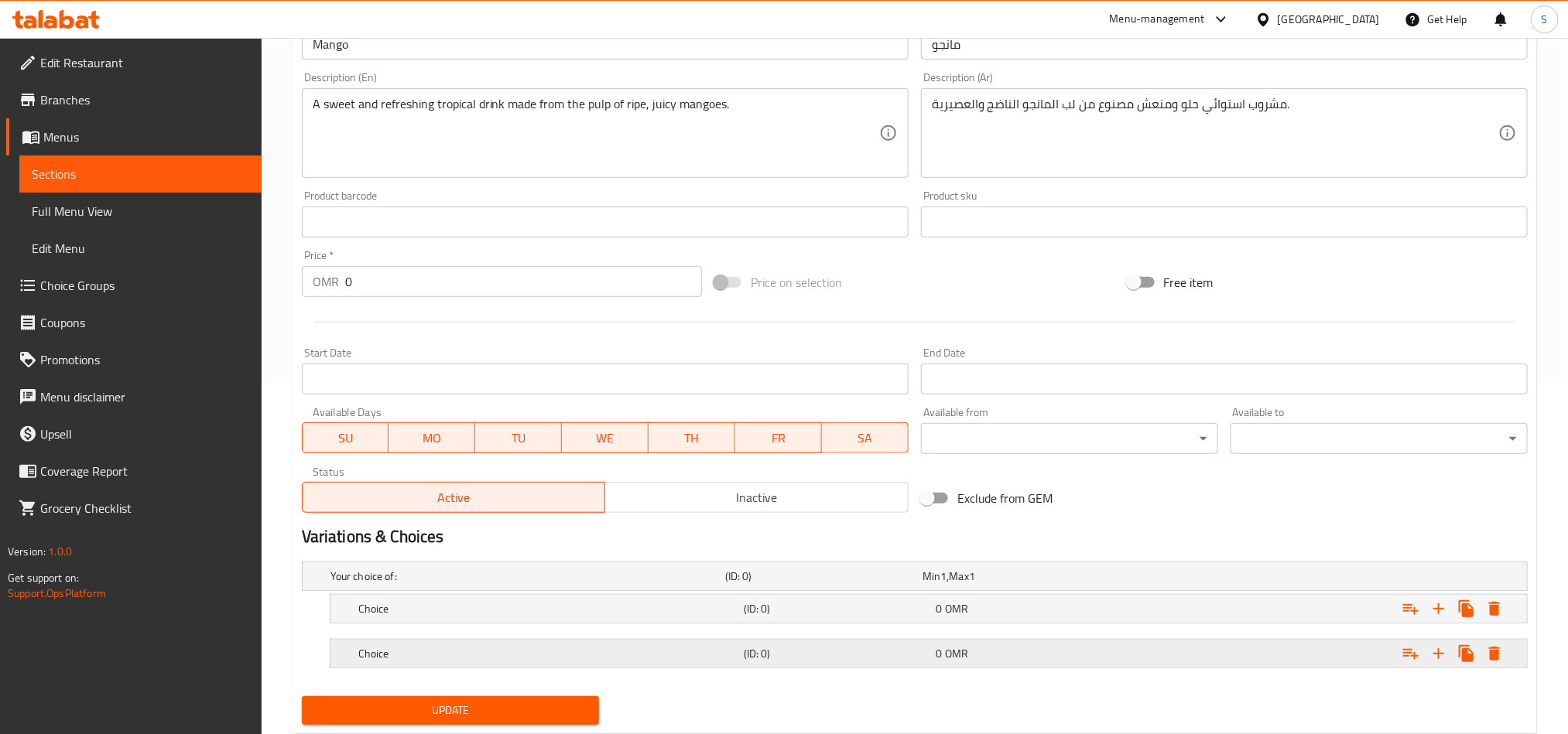
click at [1304, 657] on div "Expand" at bounding box center [1318, 654] width 385 height 34
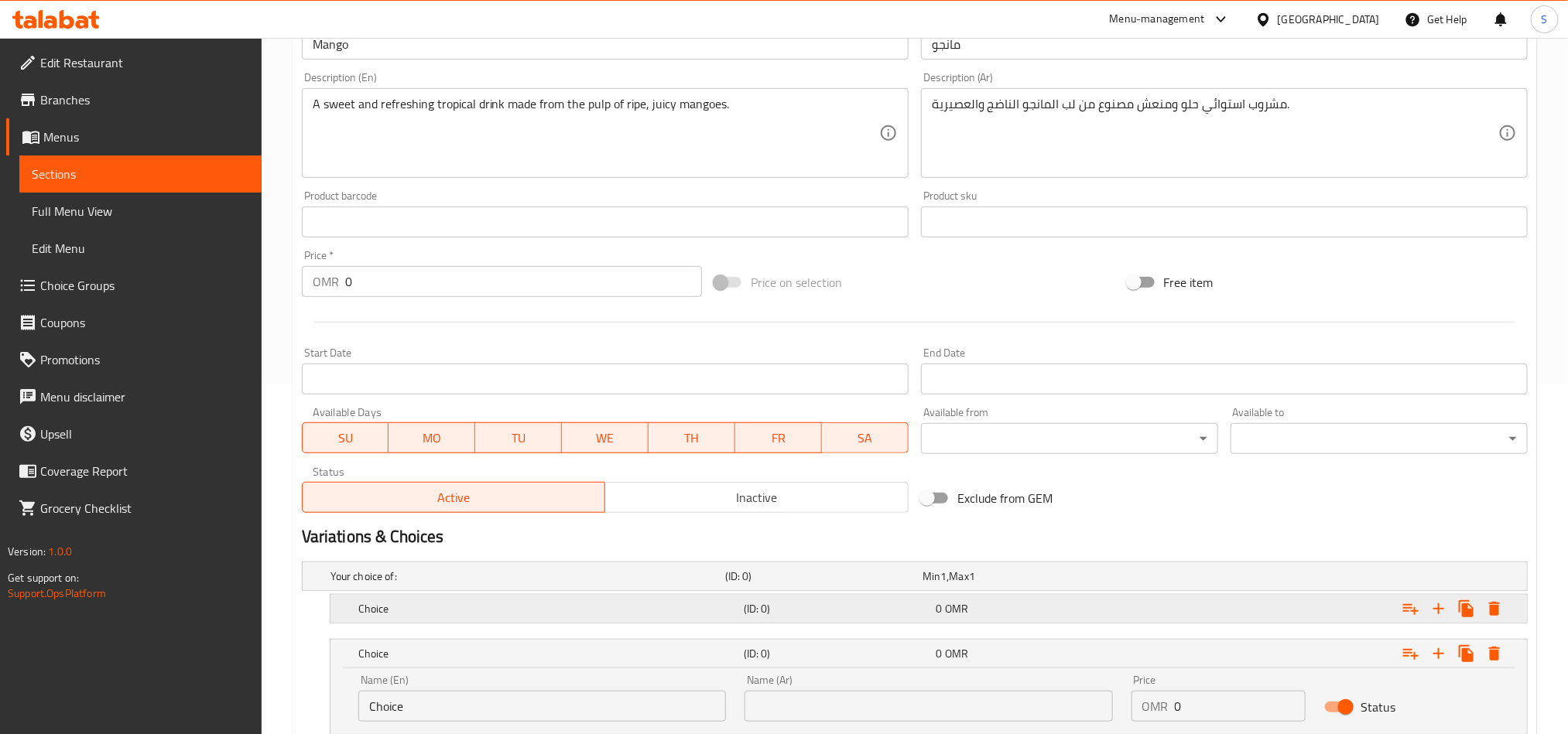
click at [1309, 614] on div "Expand" at bounding box center [1318, 608] width 385 height 34
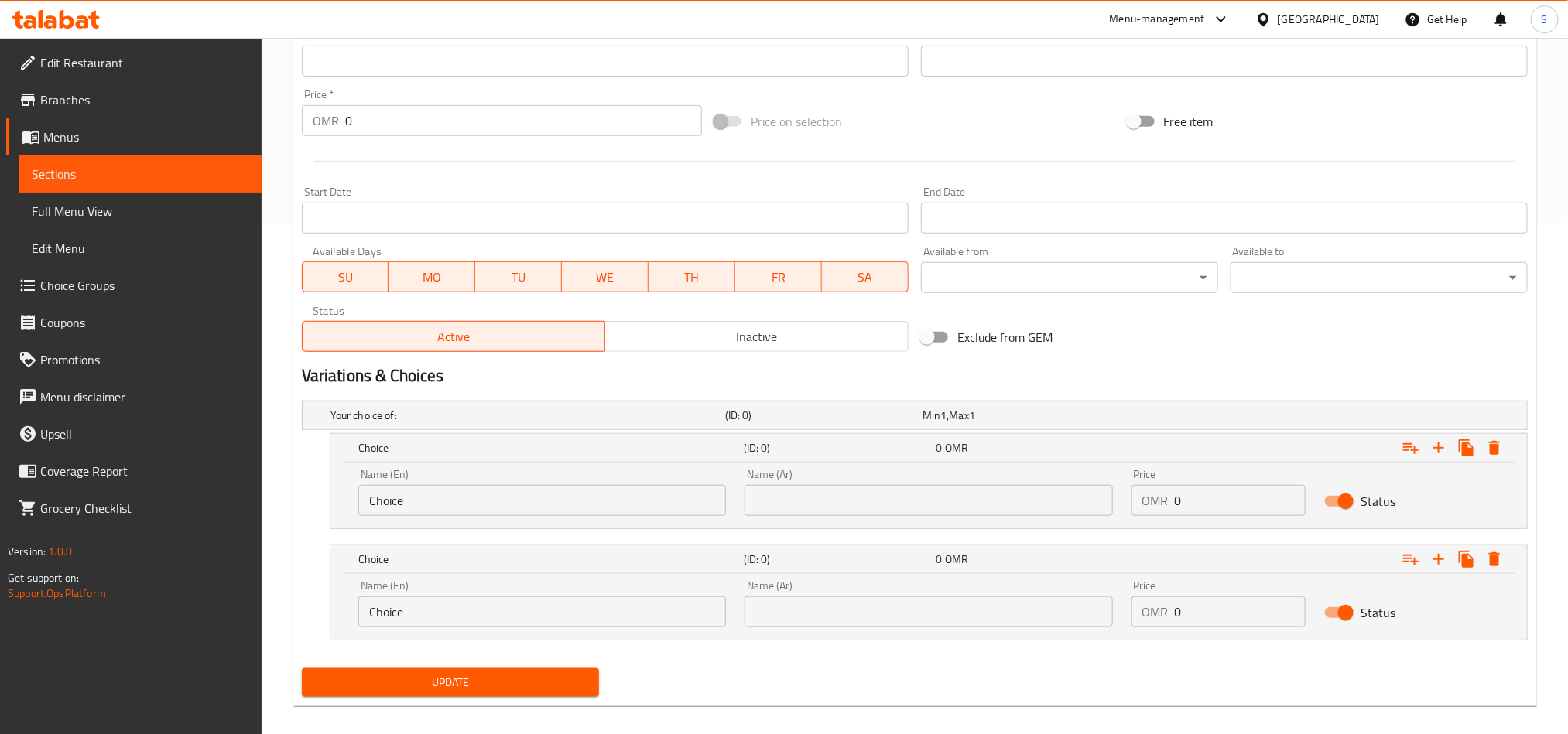
scroll to position [527, 0]
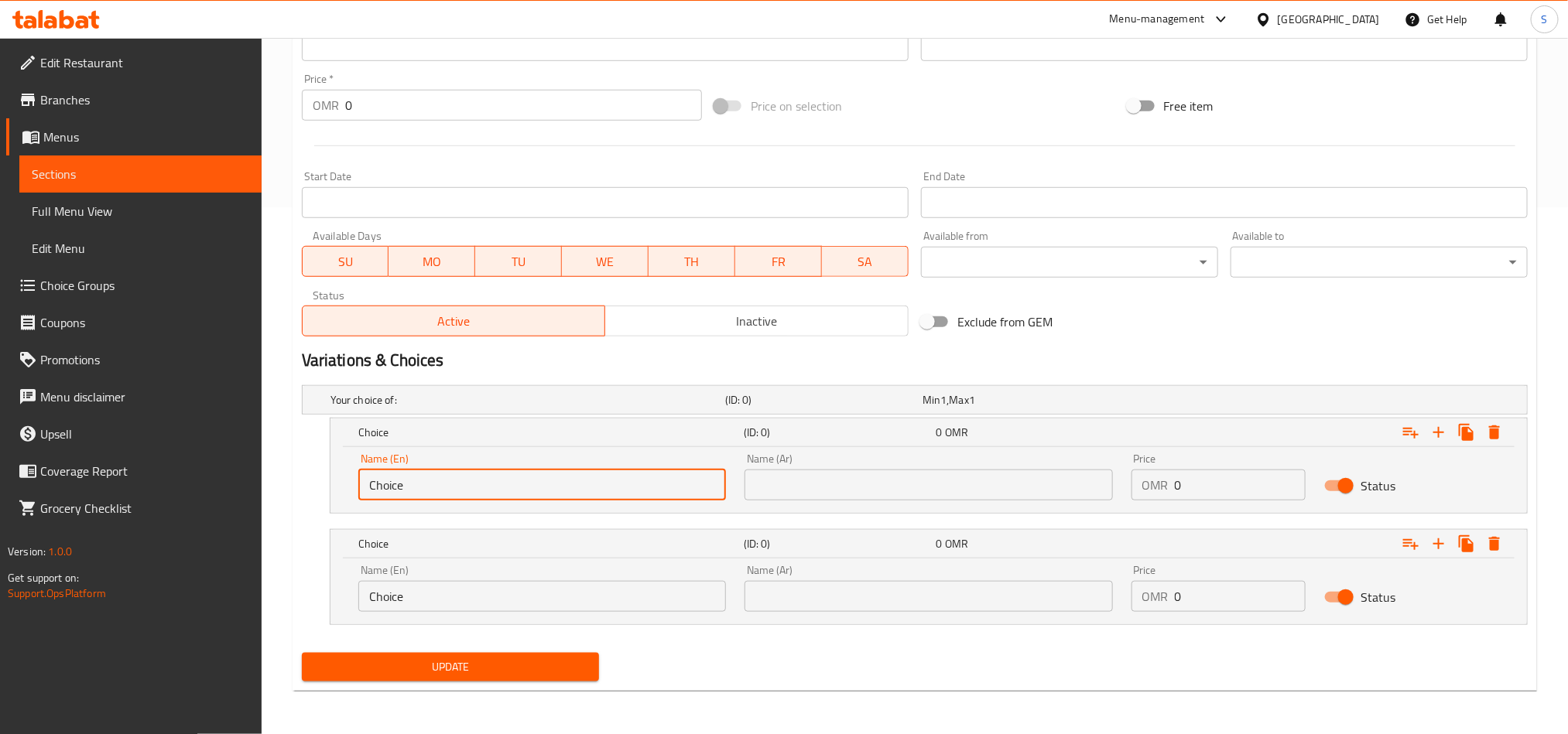
click at [567, 474] on input "Choice" at bounding box center [542, 485] width 368 height 31
paste input "Medium"
type input "Medium"
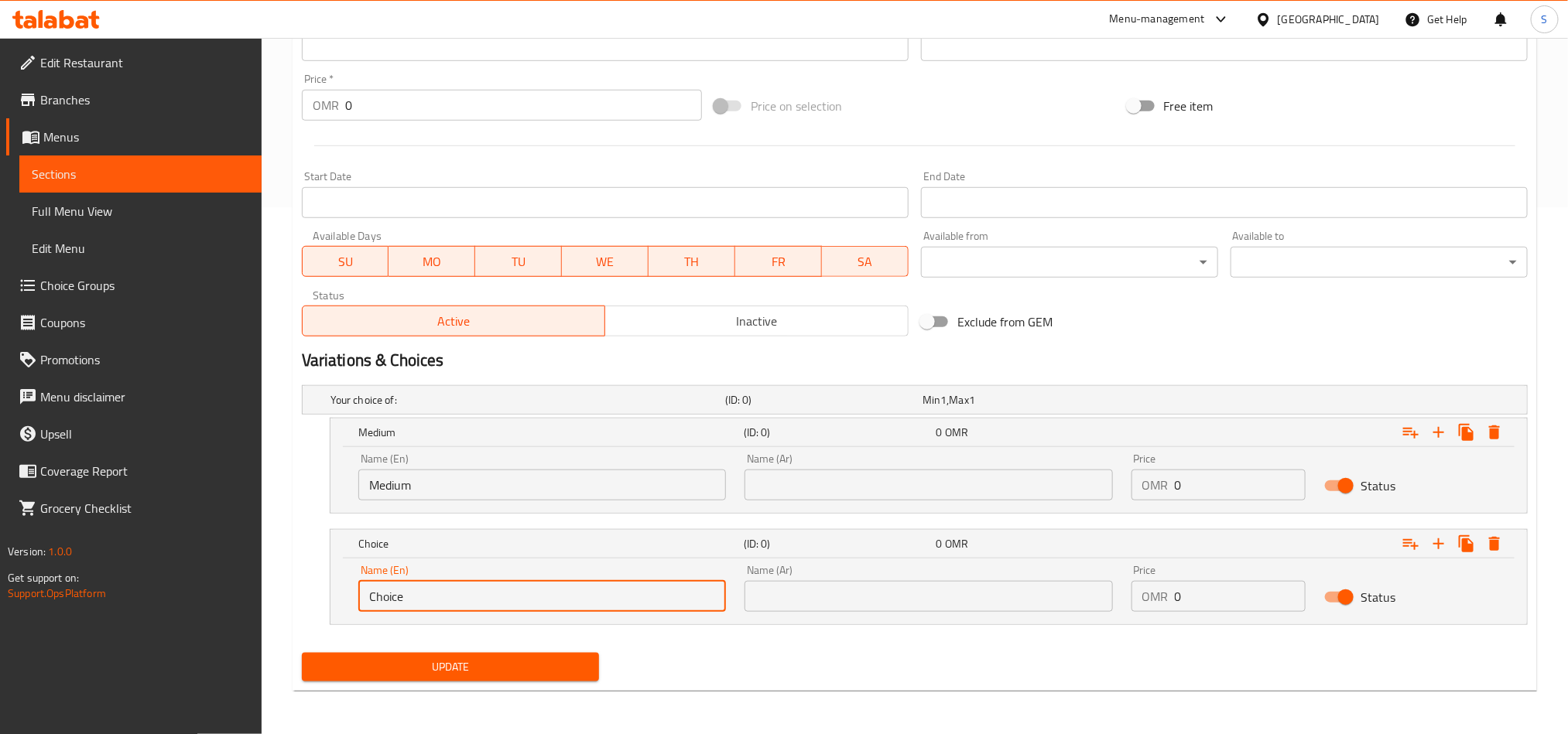
click at [567, 604] on input "Choice" at bounding box center [542, 596] width 368 height 31
paste input "Larg"
type input "Large"
click at [929, 474] on input "text" at bounding box center [928, 485] width 368 height 31
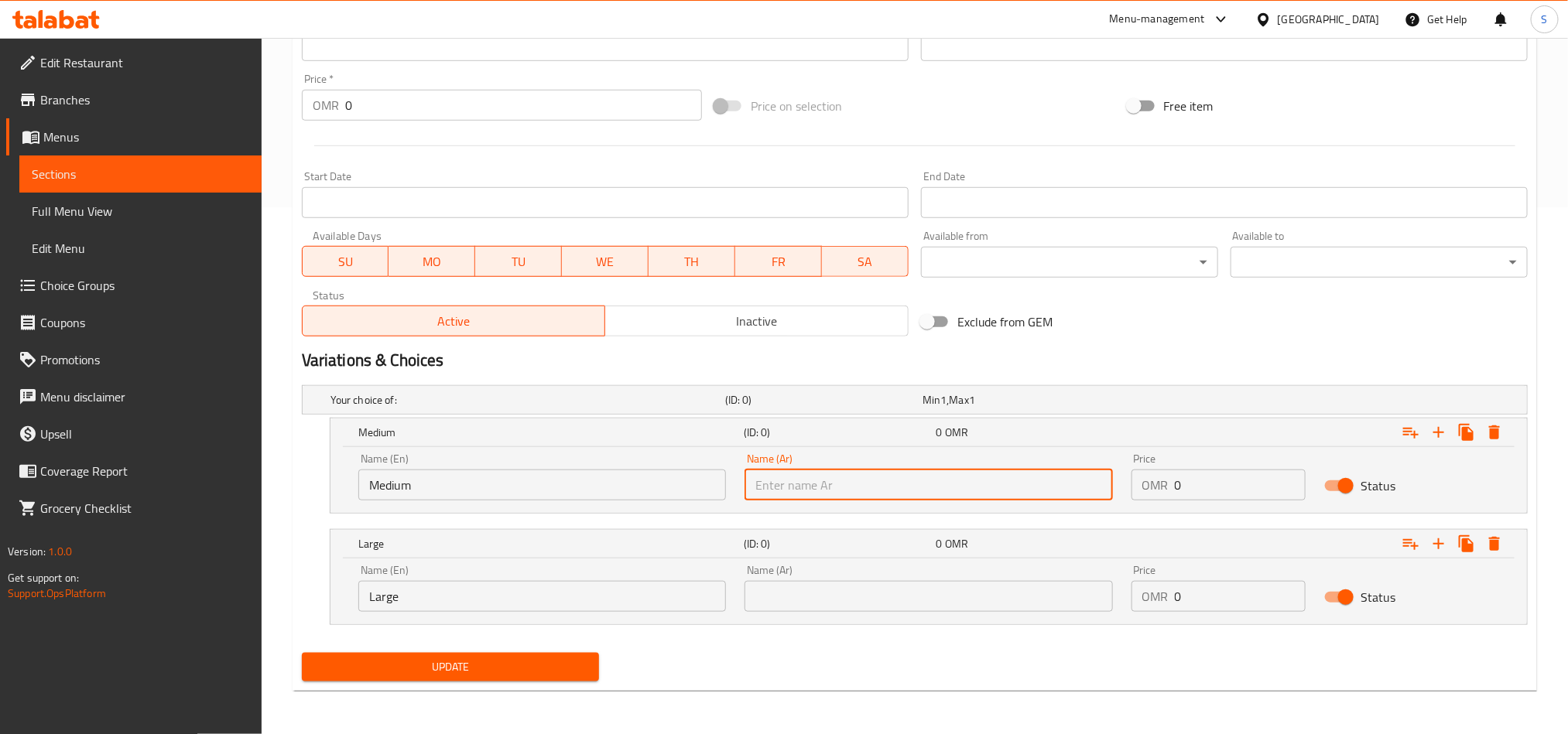
paste input "وسط"
type input "وسط"
click at [883, 599] on input "text" at bounding box center [928, 596] width 368 height 31
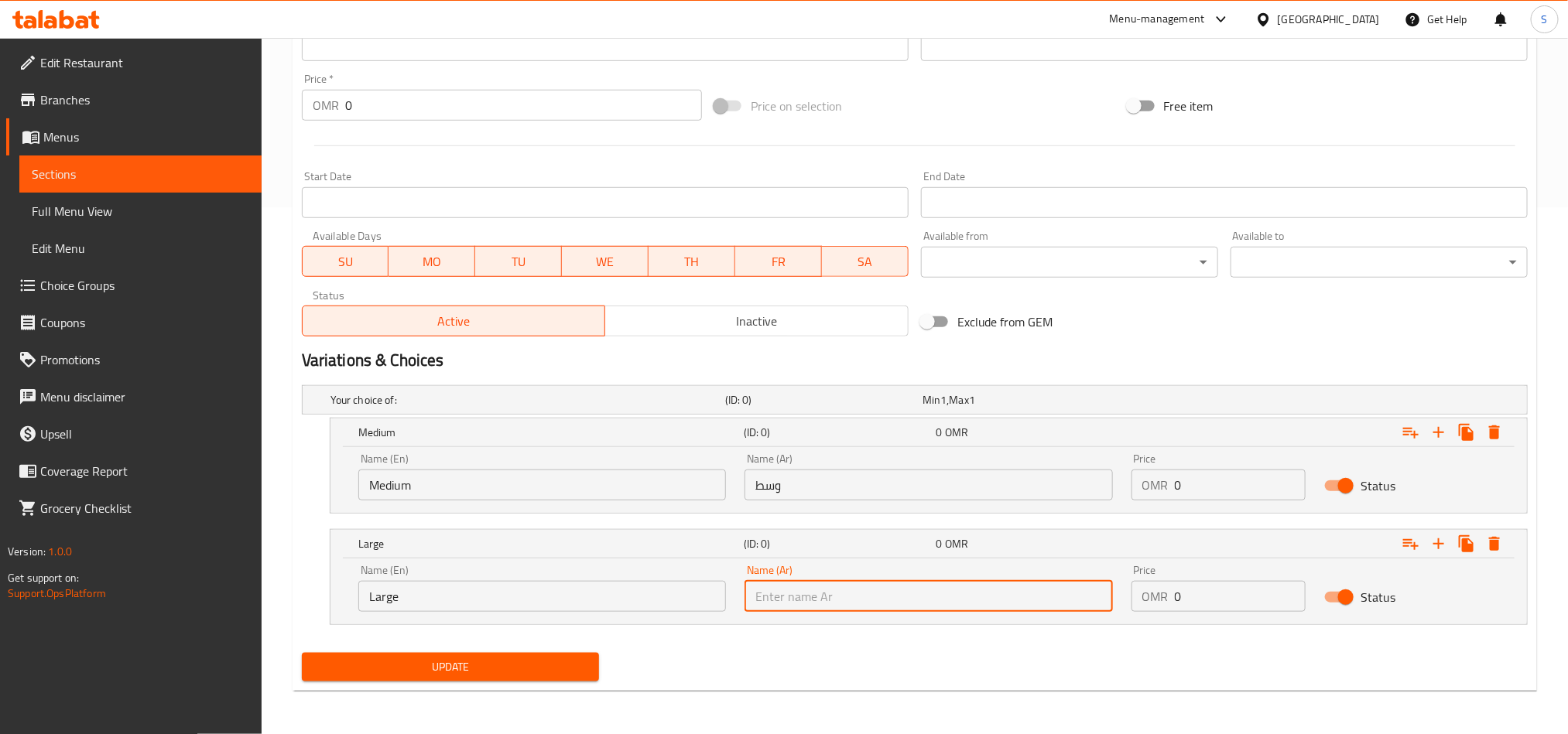
paste input "كبير"
type input "كبير"
click at [1184, 492] on input "0" at bounding box center [1240, 485] width 131 height 31
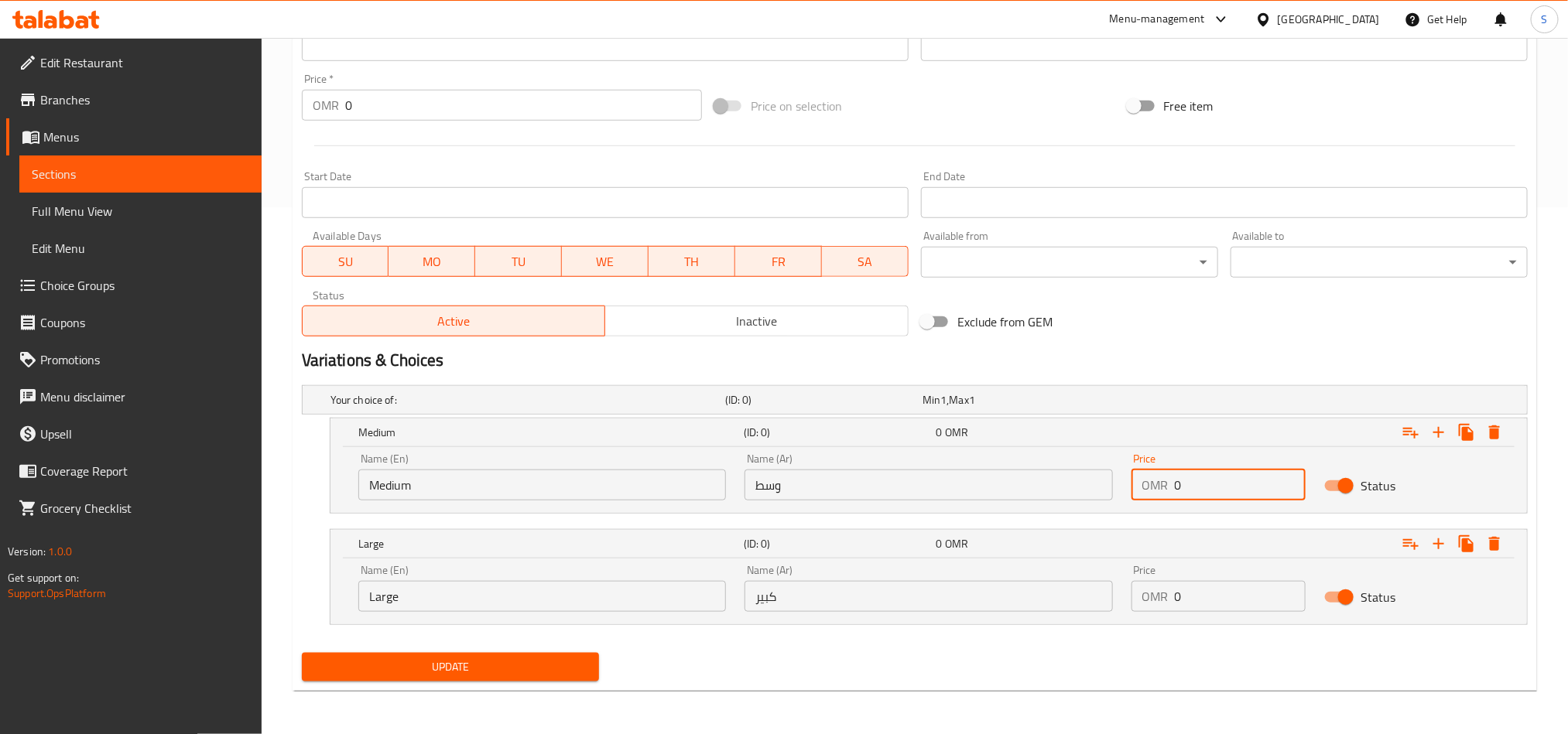
paste input "1.2"
type input "1.2"
click at [1190, 597] on input "0" at bounding box center [1240, 596] width 131 height 31
paste input "1.5"
type input "1.5"
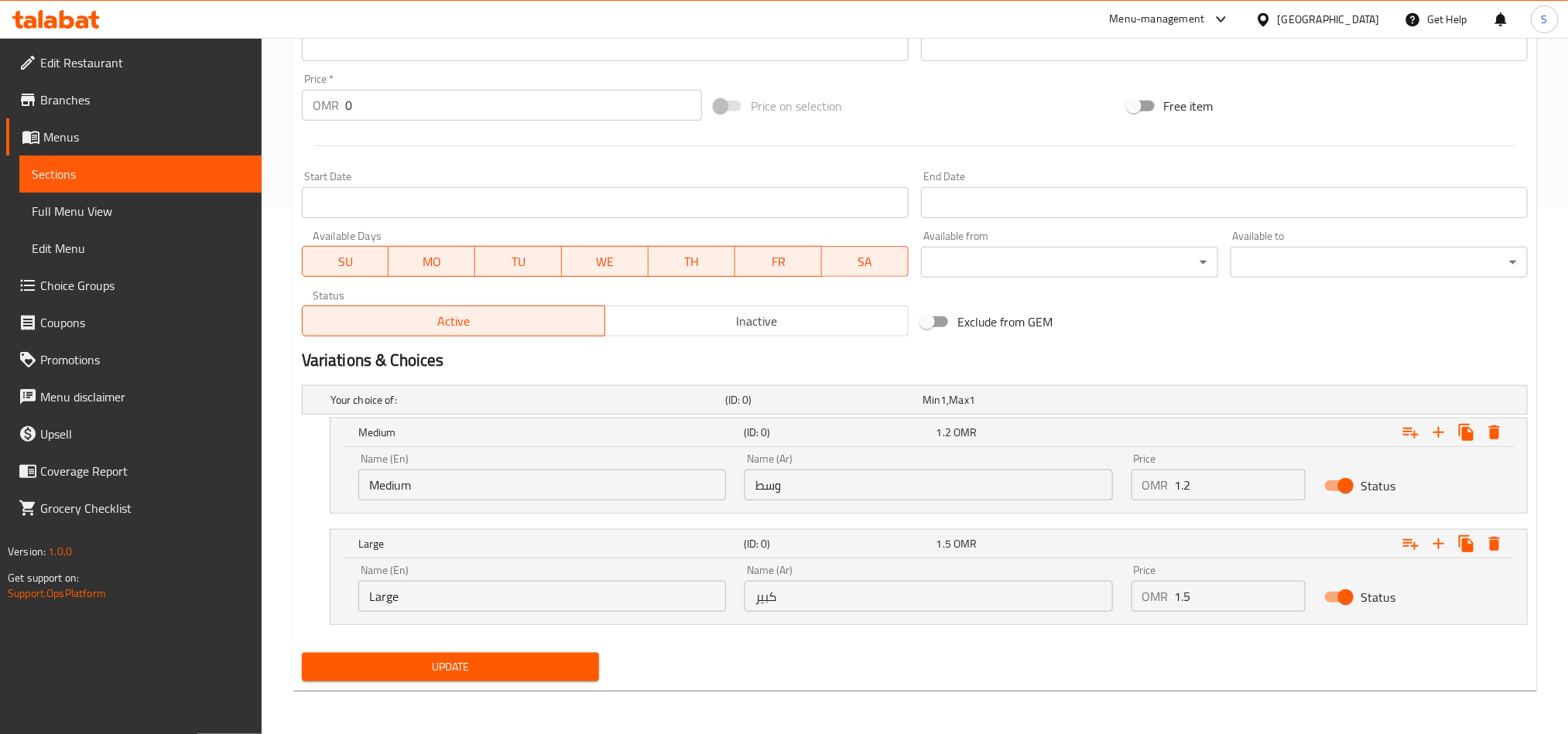
click at [1184, 632] on nav at bounding box center [915, 634] width 1226 height 12
click at [452, 664] on span "Update" at bounding box center [450, 668] width 272 height 19
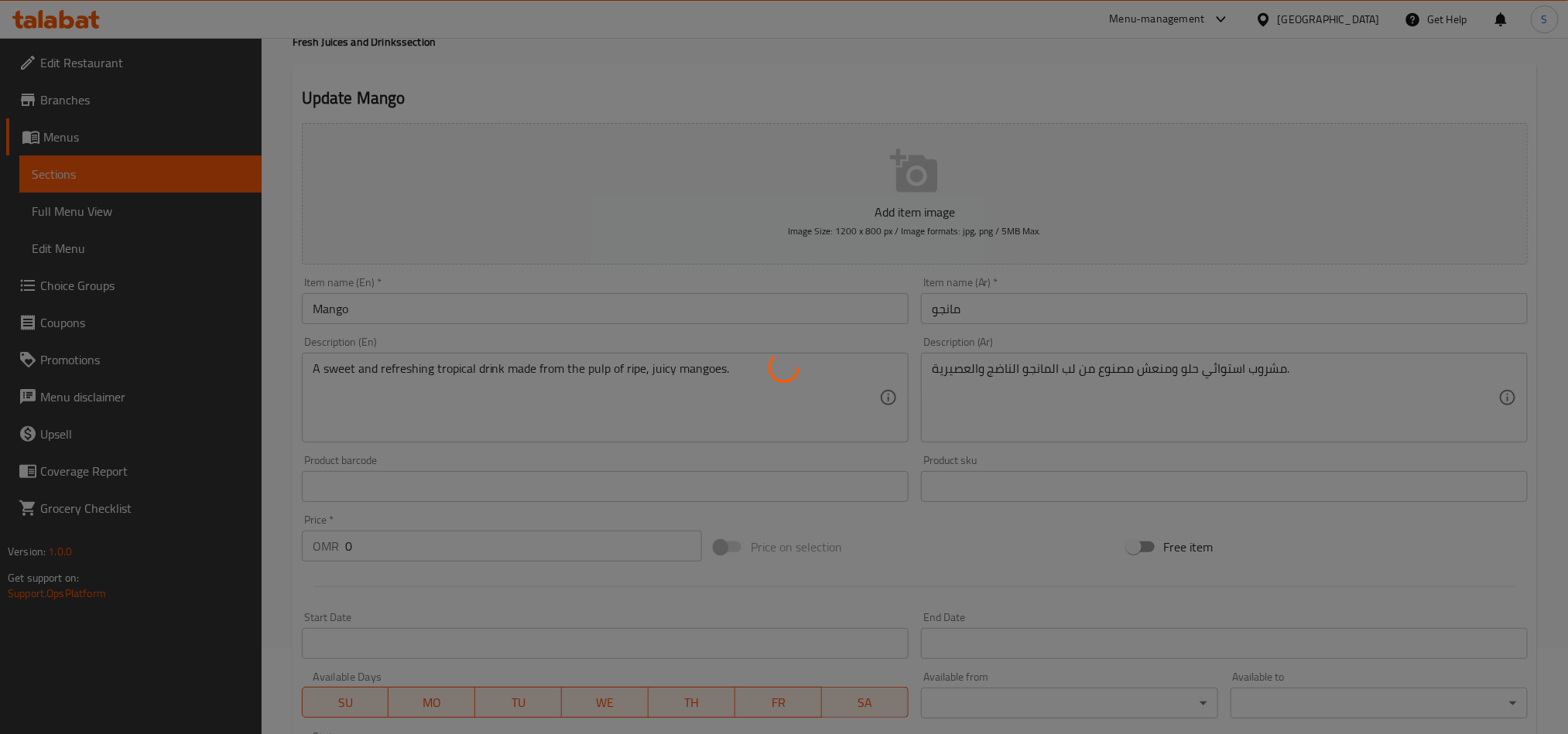
scroll to position [0, 0]
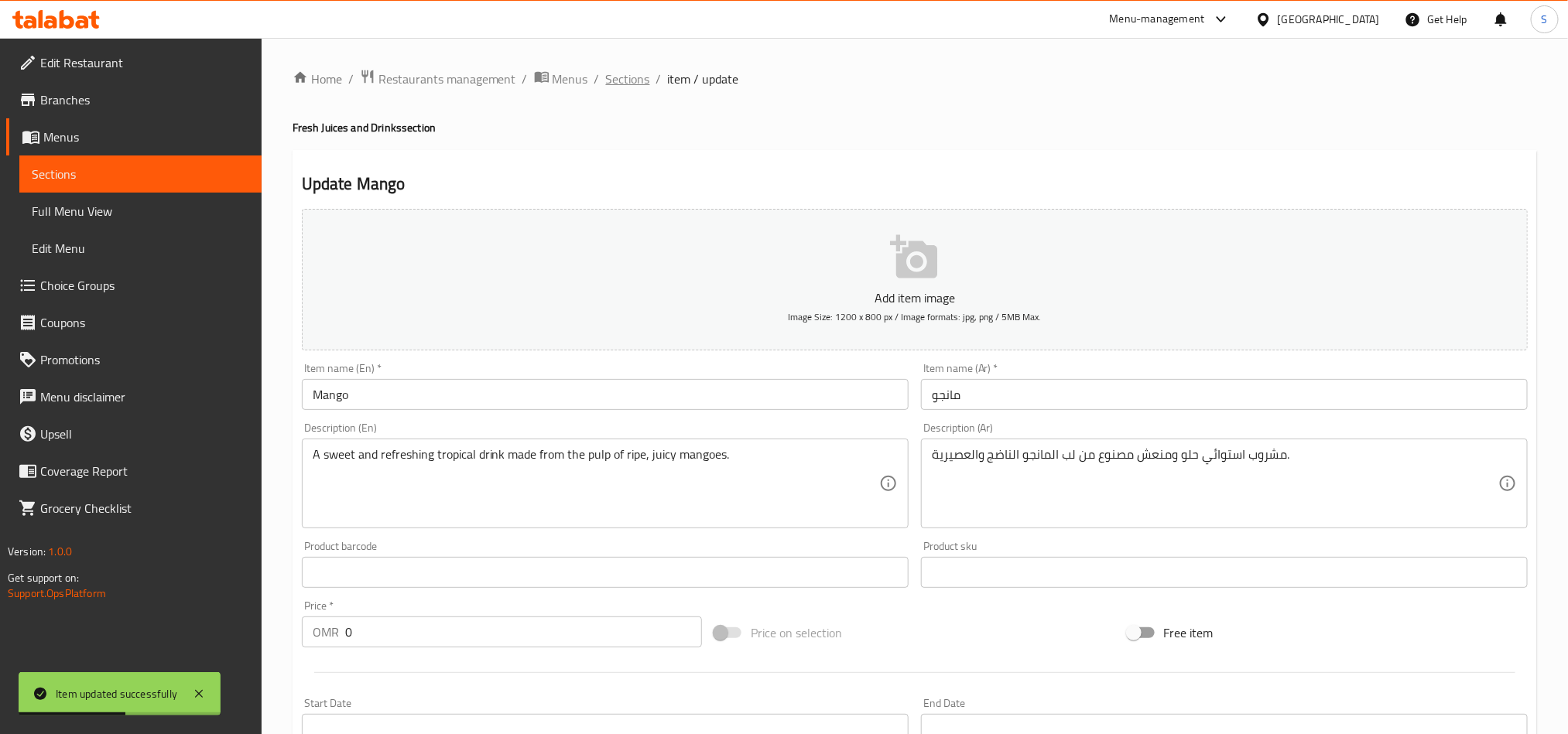
click at [618, 86] on span "Sections" at bounding box center [628, 78] width 44 height 18
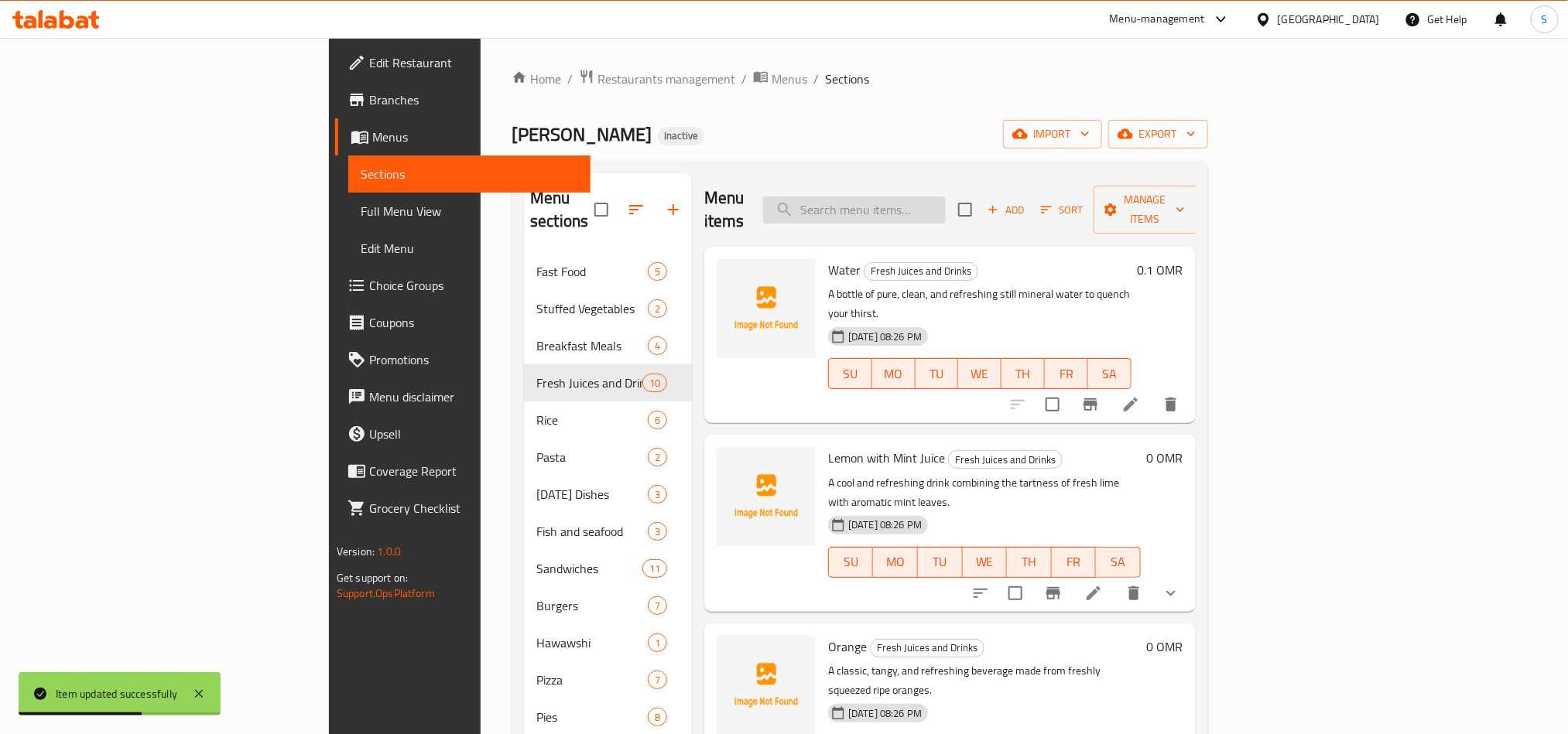
click at [939, 210] on input "search" at bounding box center [854, 211] width 183 height 27
paste input "Avocado"
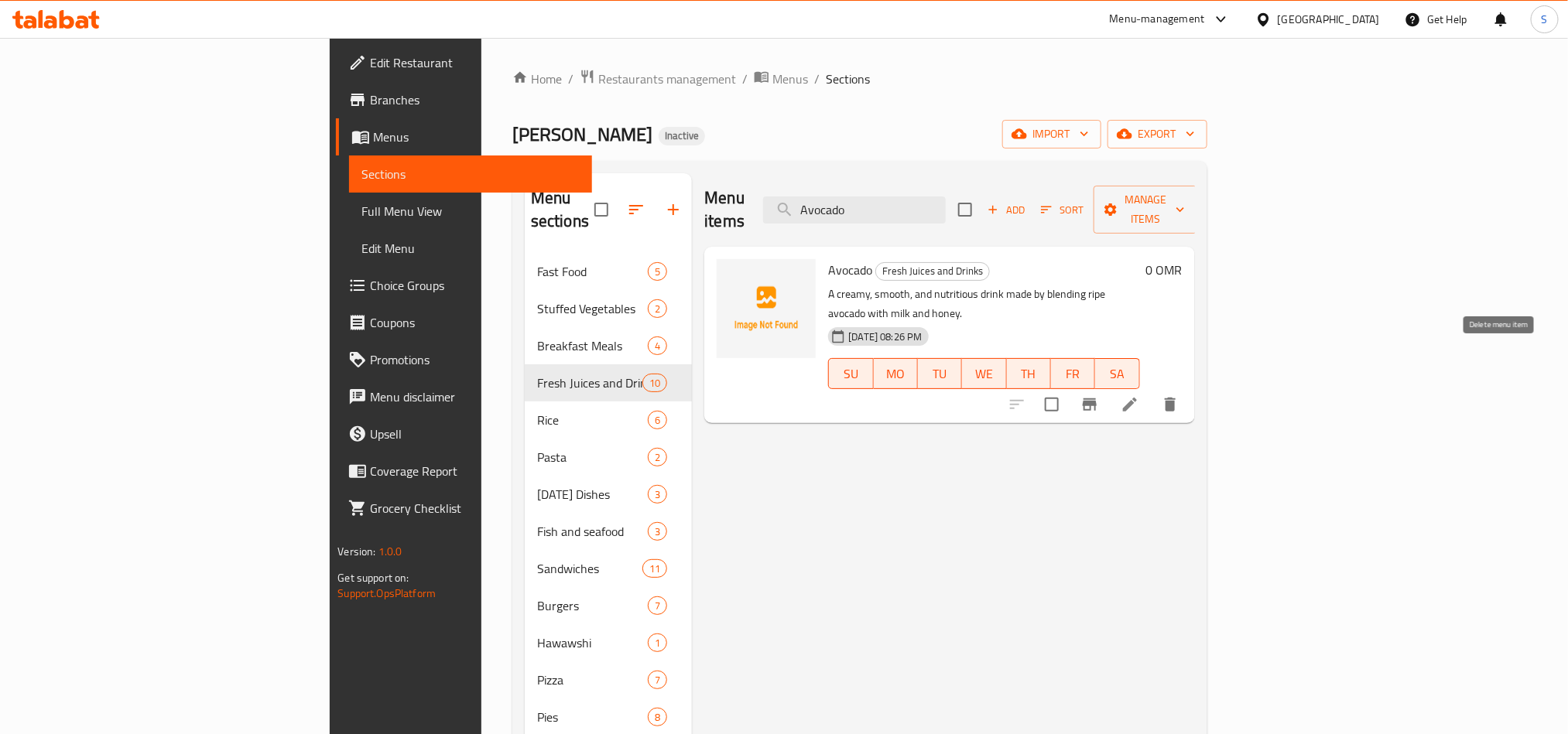
click at [1180, 395] on icon "delete" at bounding box center [1170, 404] width 18 height 18
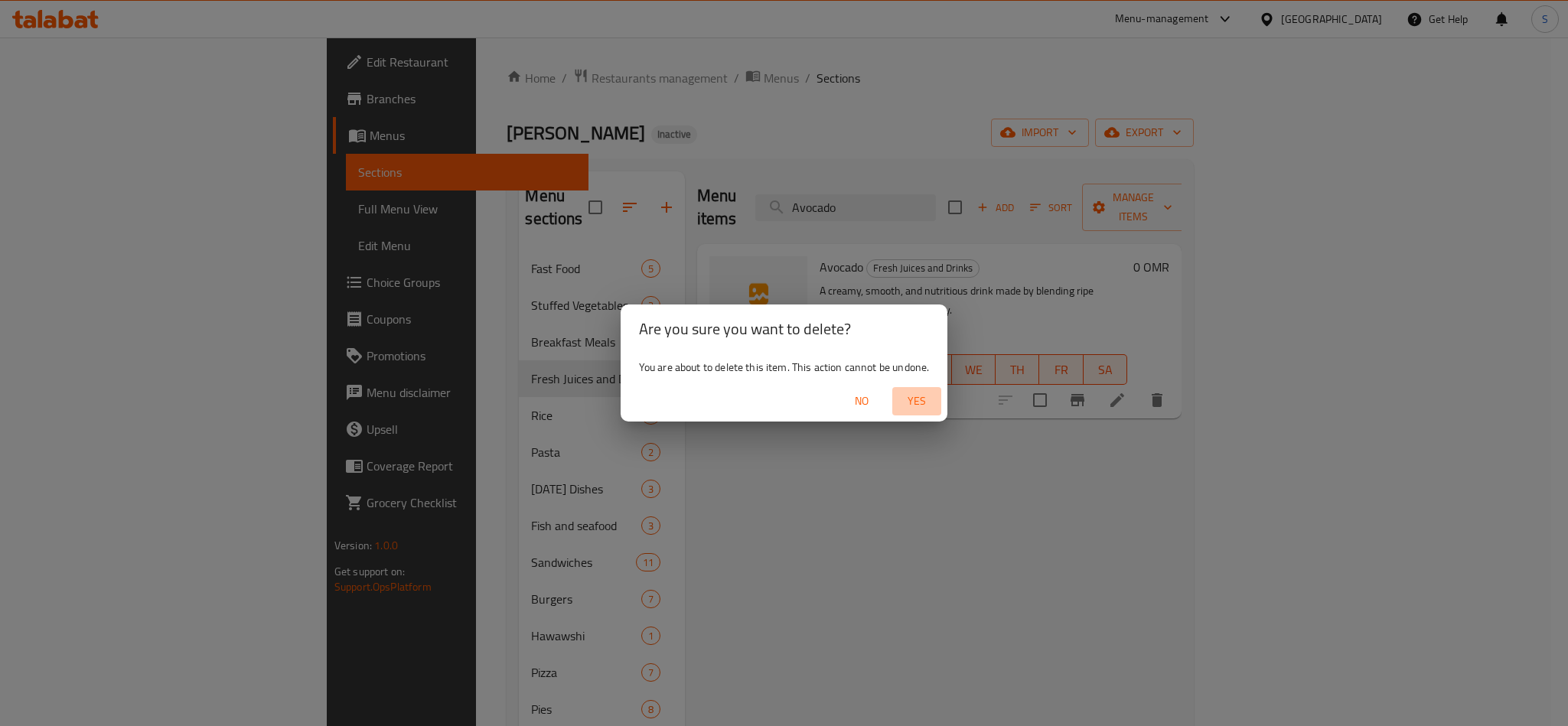
click at [911, 400] on span "Yes" at bounding box center [917, 401] width 36 height 19
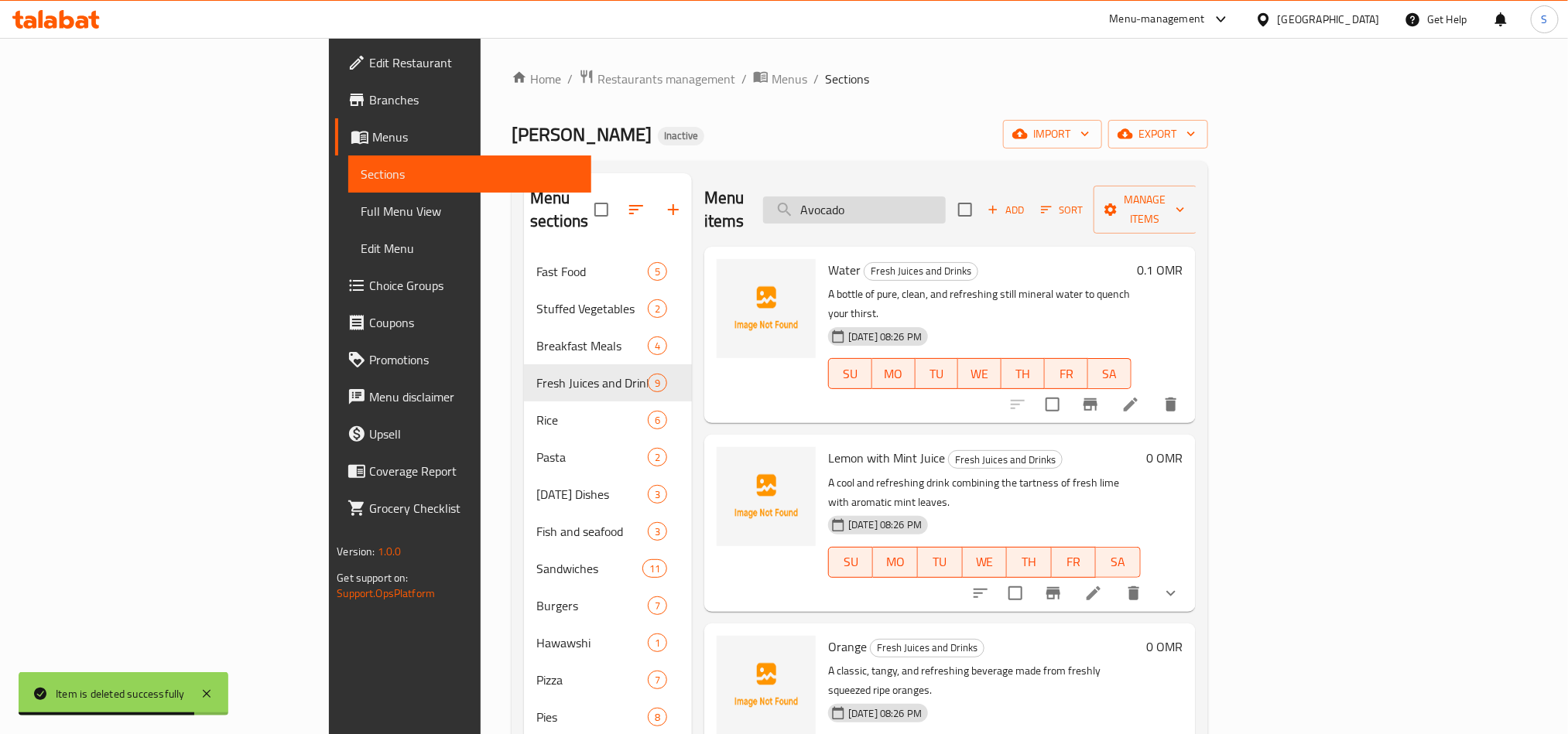
click at [946, 211] on input "Avocado" at bounding box center [854, 211] width 183 height 27
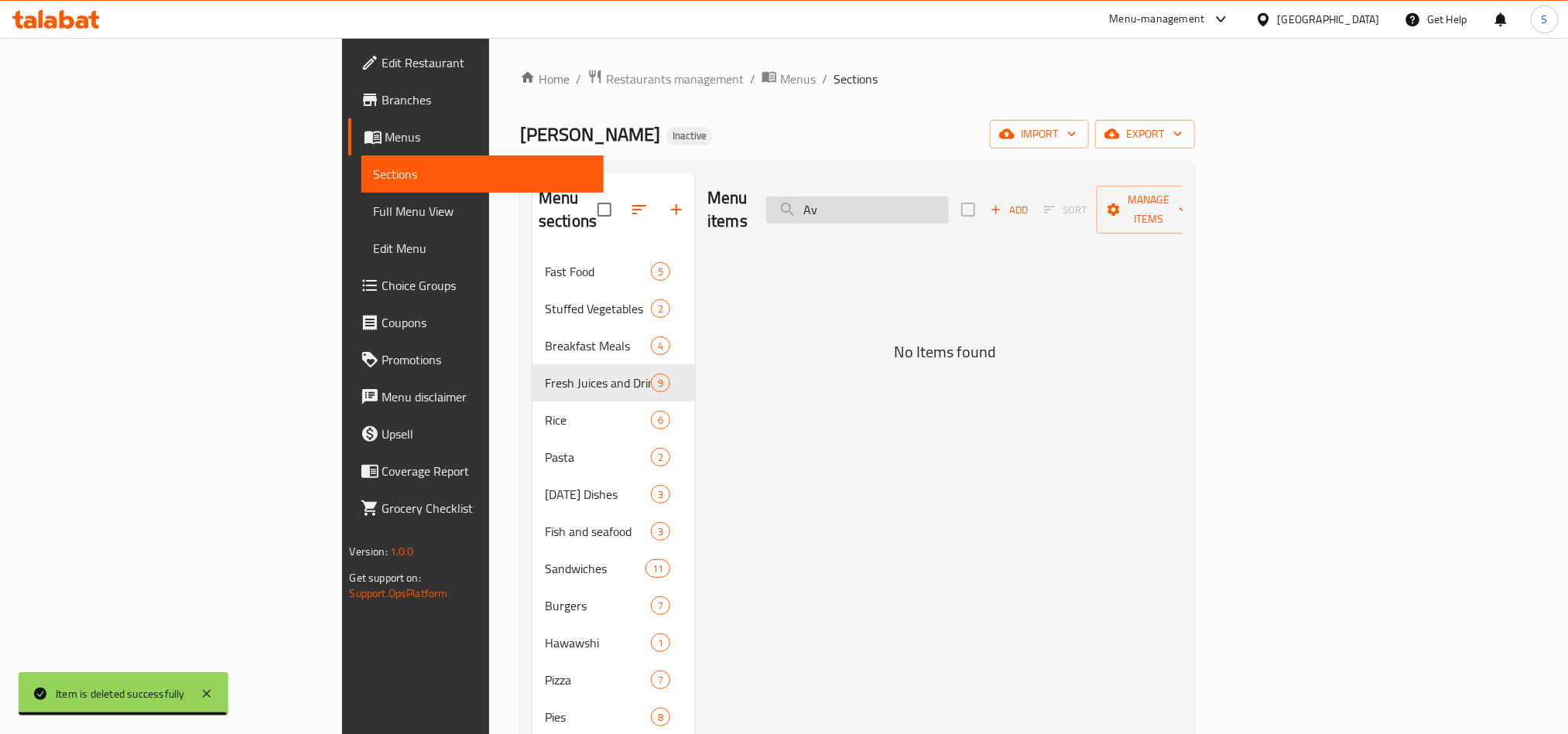
type input "A"
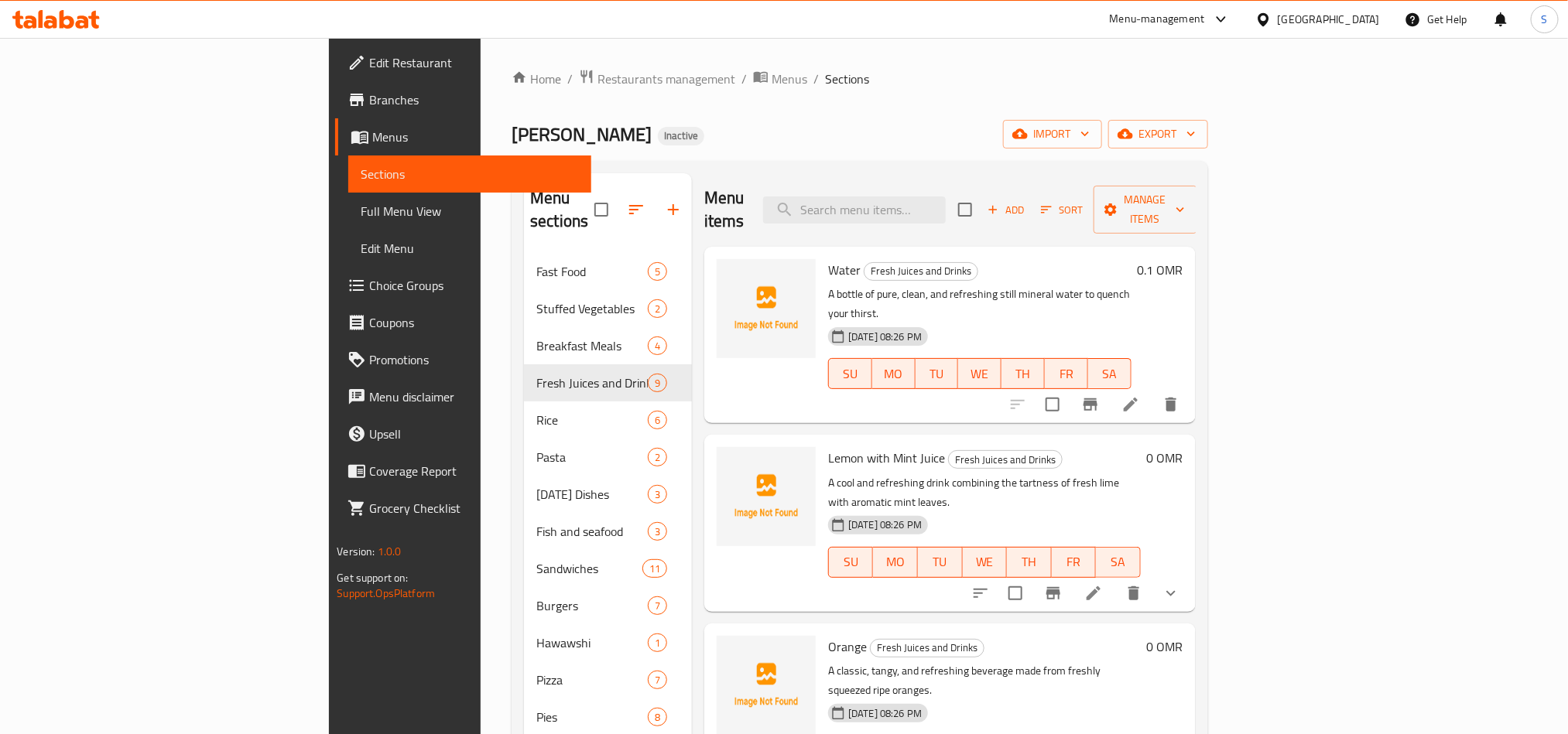
paste input "Kiwi"
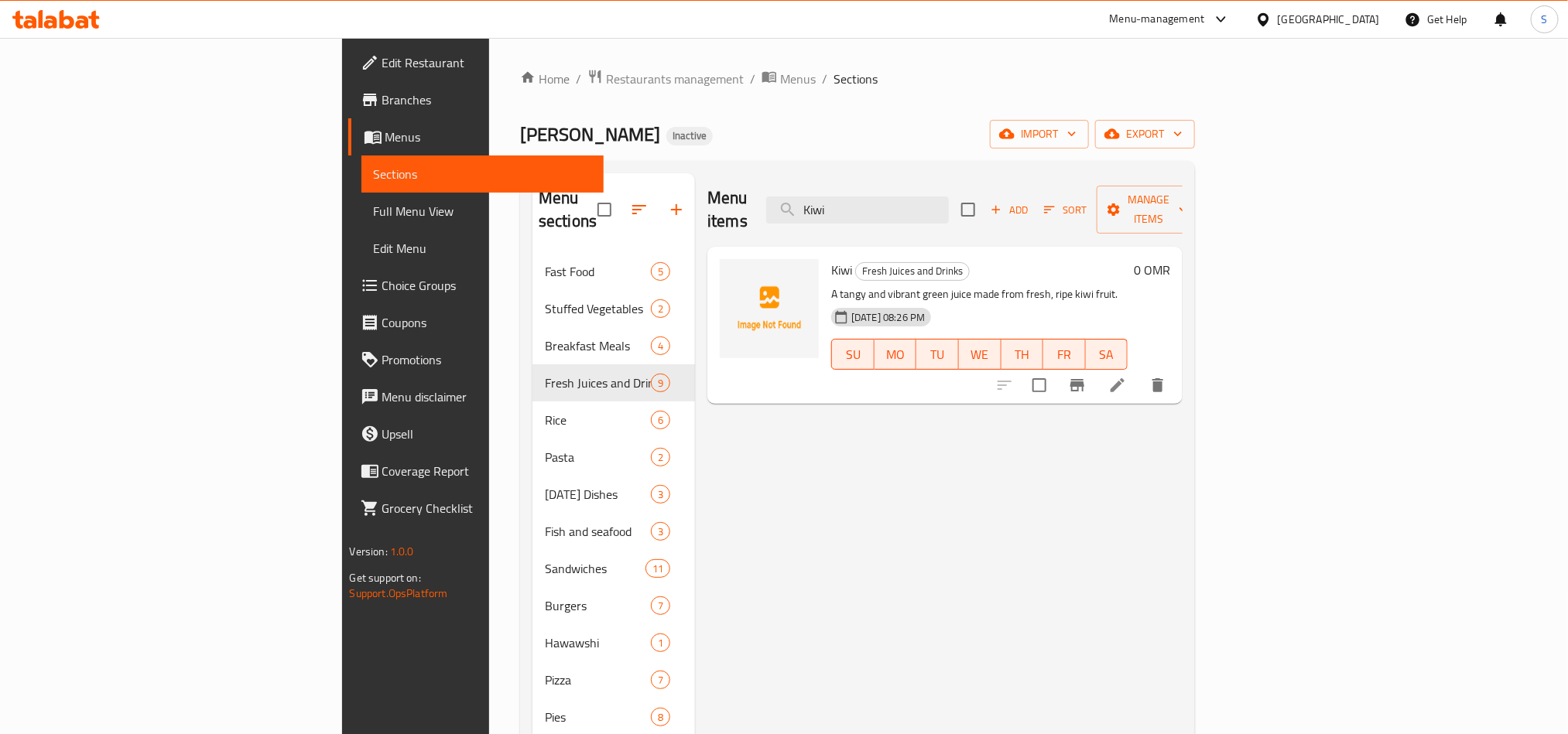
type input "Kiwi"
click at [1127, 376] on icon at bounding box center [1117, 385] width 18 height 18
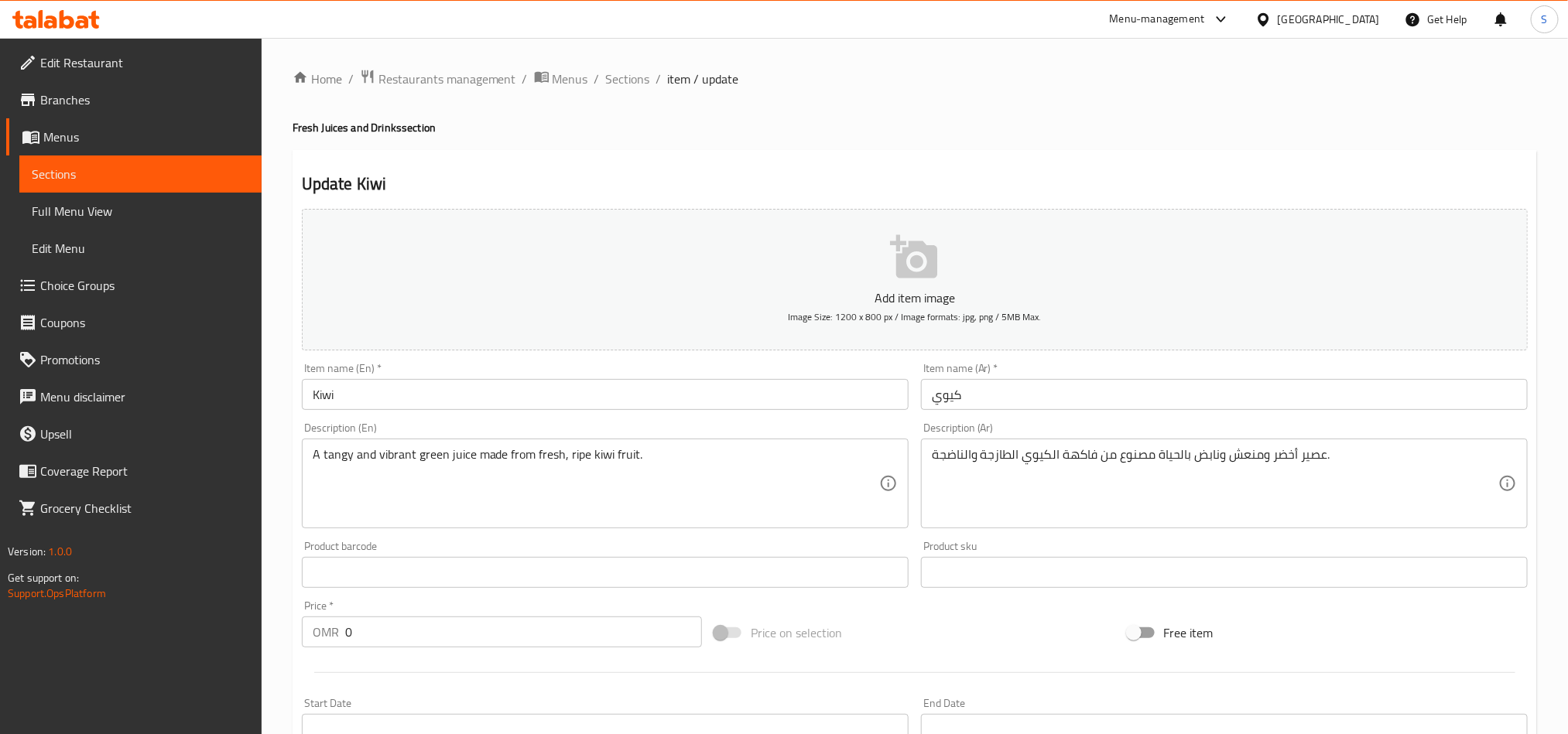
scroll to position [358, 0]
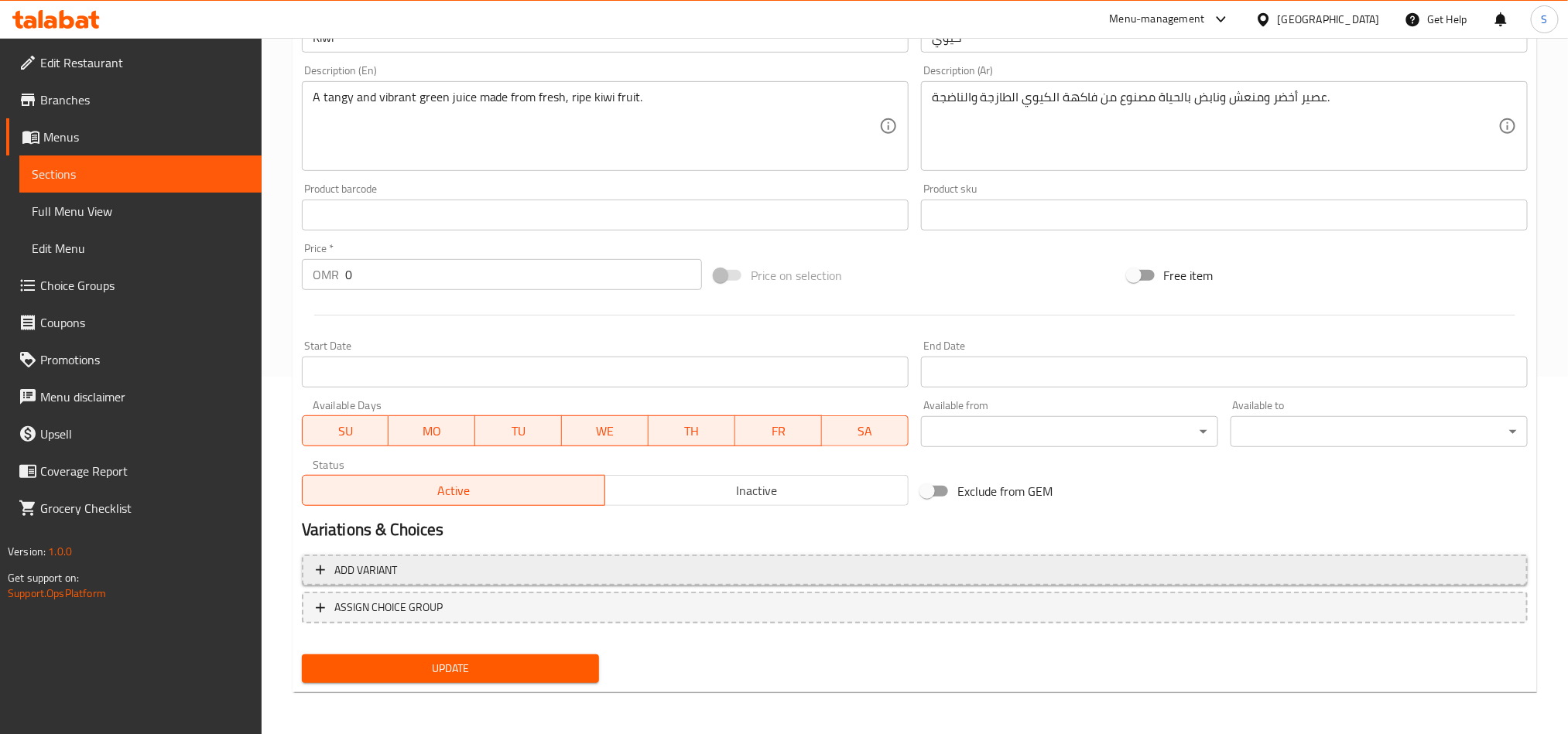
click at [1345, 583] on button "Add variant" at bounding box center [915, 571] width 1226 height 32
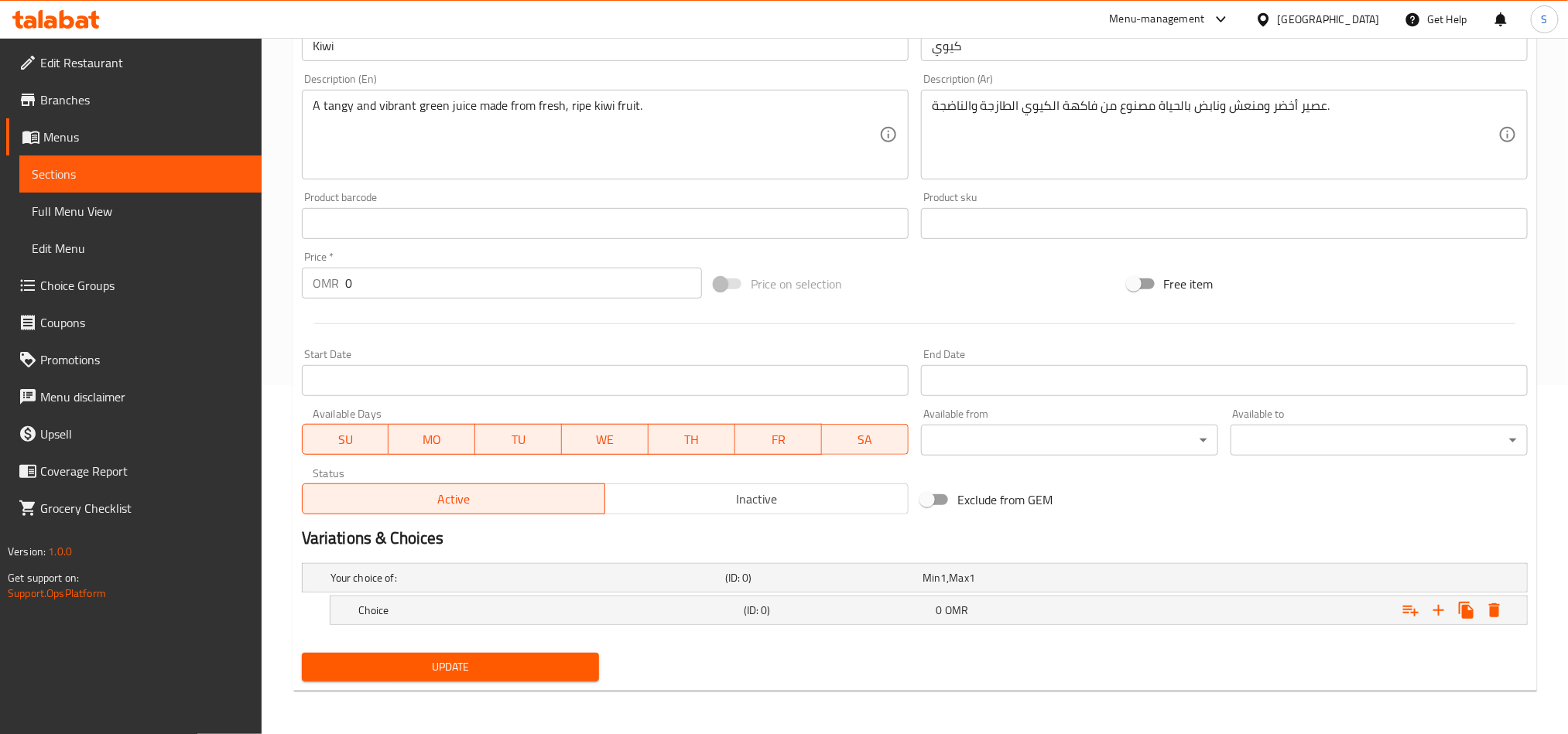
scroll to position [351, 0]
click at [1441, 599] on button "Expand" at bounding box center [1438, 610] width 28 height 28
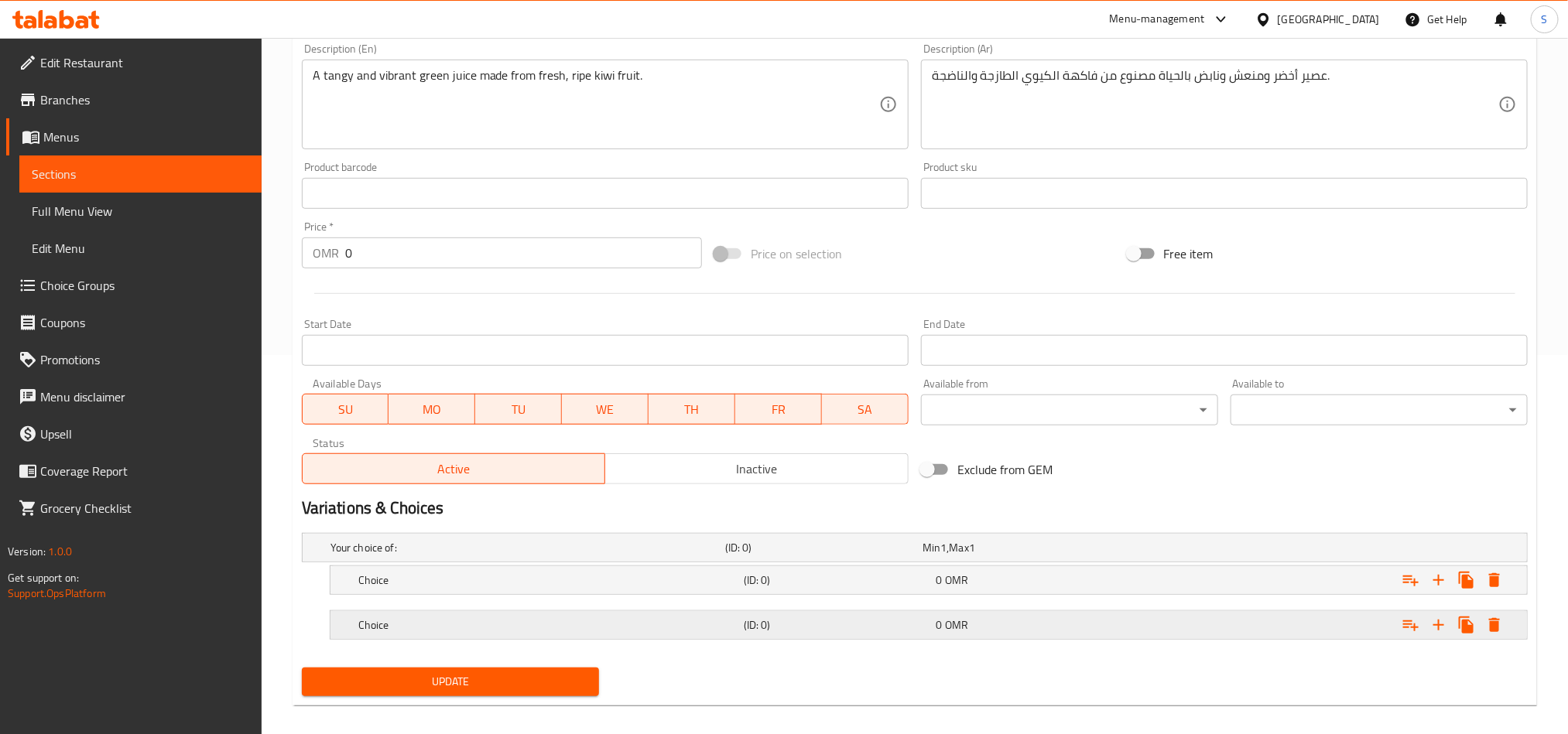
scroll to position [395, 0]
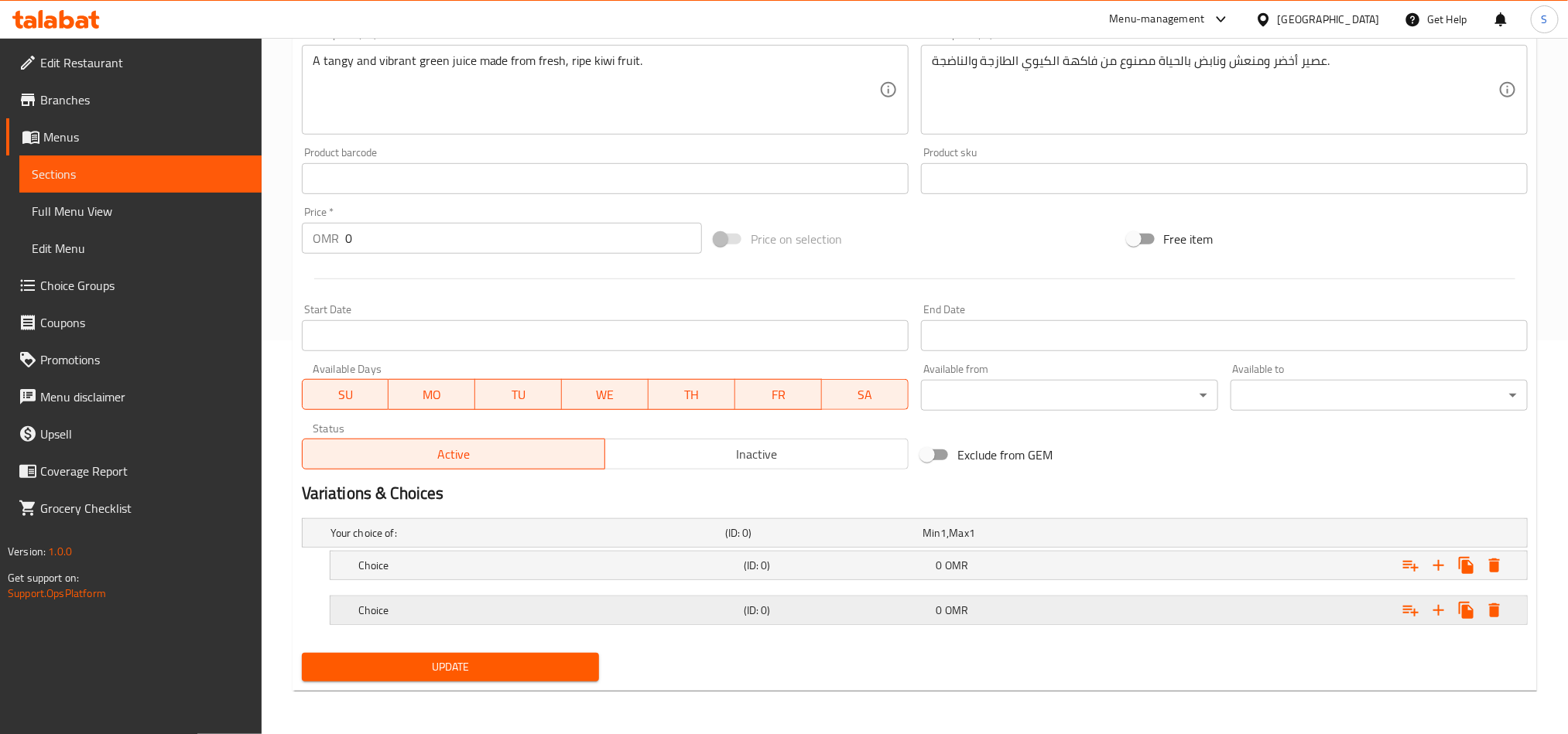
click at [1203, 616] on div "Expand" at bounding box center [1318, 610] width 385 height 34
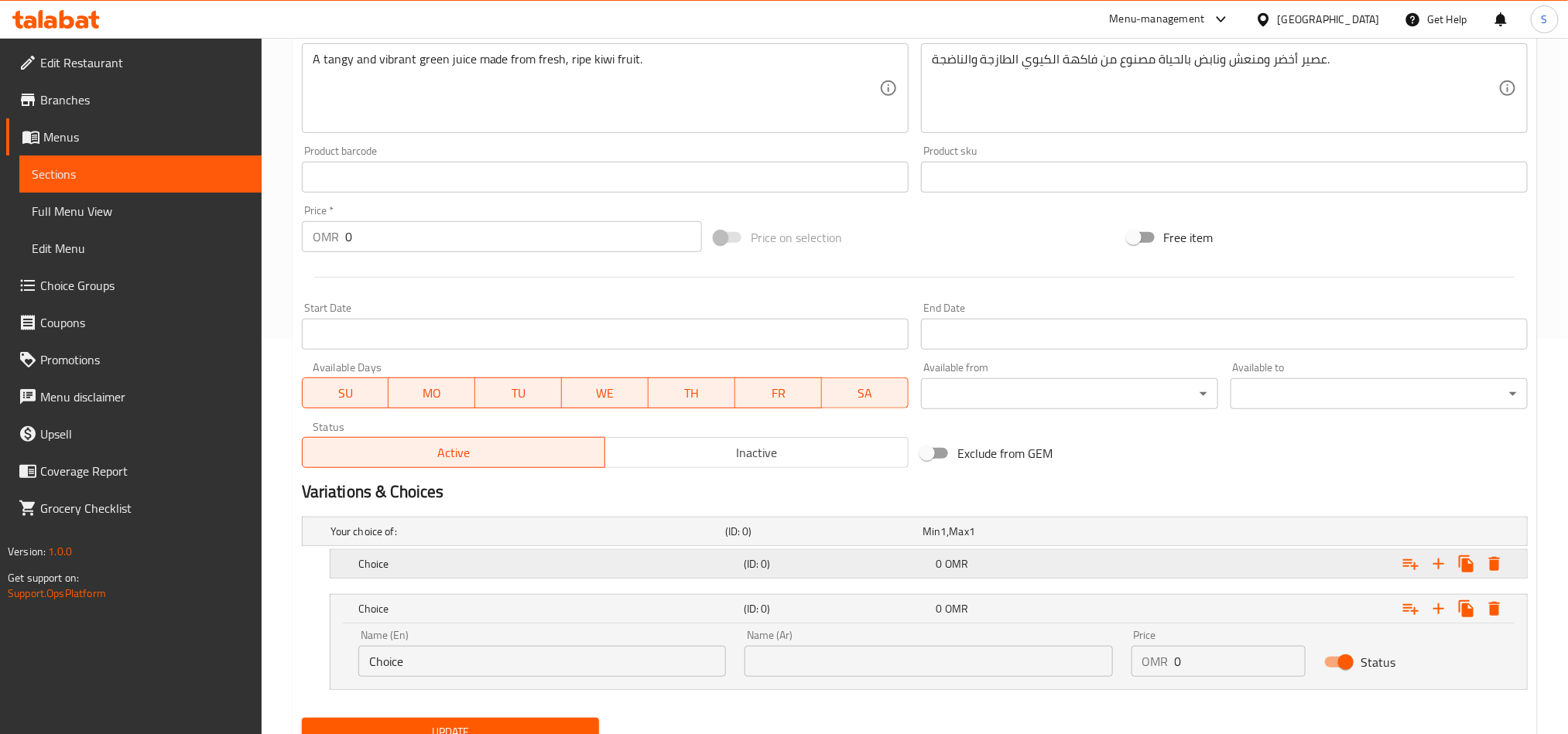
click at [1200, 568] on div "Expand" at bounding box center [1318, 564] width 385 height 34
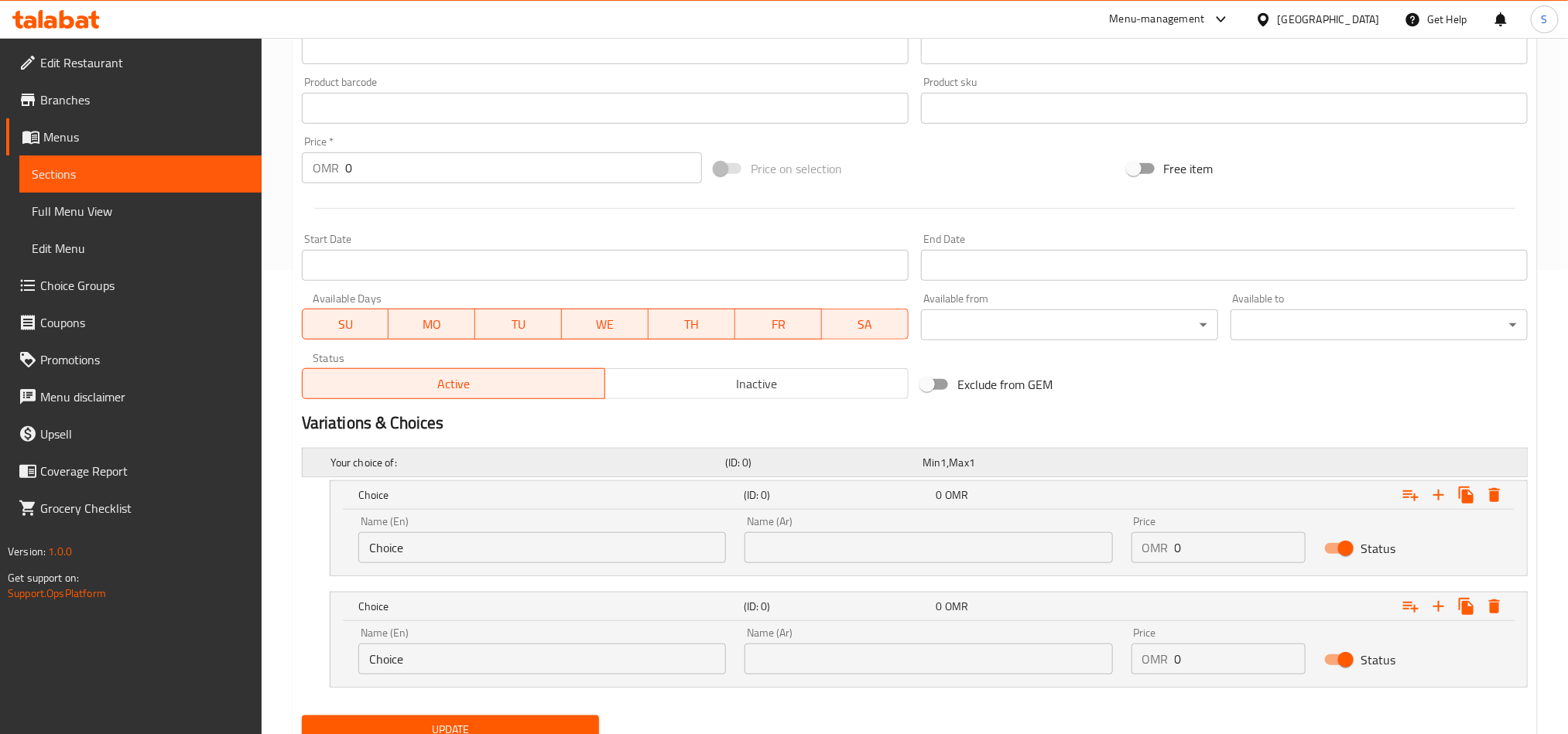
scroll to position [527, 0]
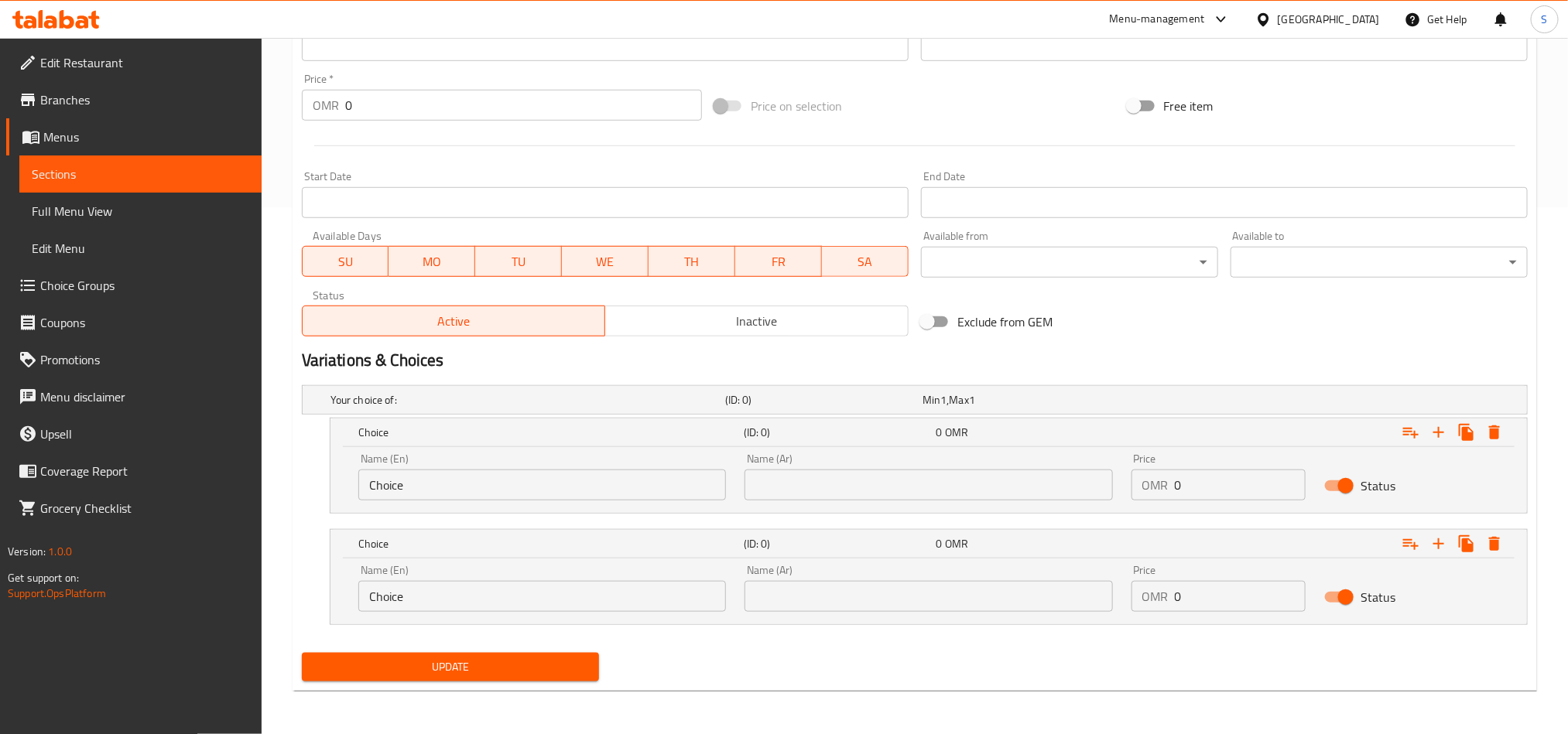
click at [584, 483] on input "Choice" at bounding box center [542, 485] width 368 height 31
paste input "Medium"
type input "Medium"
click at [633, 585] on input "Choice" at bounding box center [542, 596] width 368 height 31
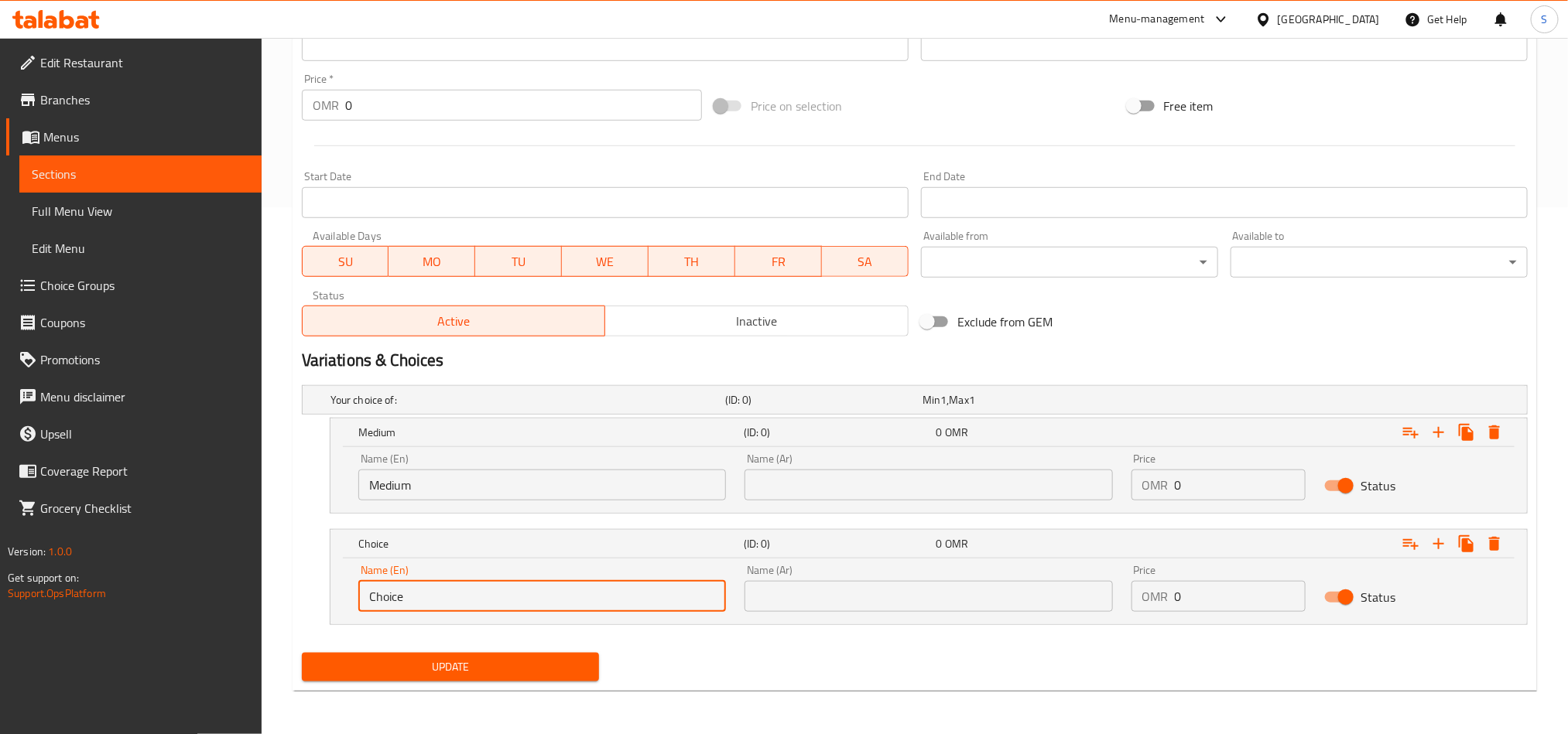
paste input "Larg"
type input "Large"
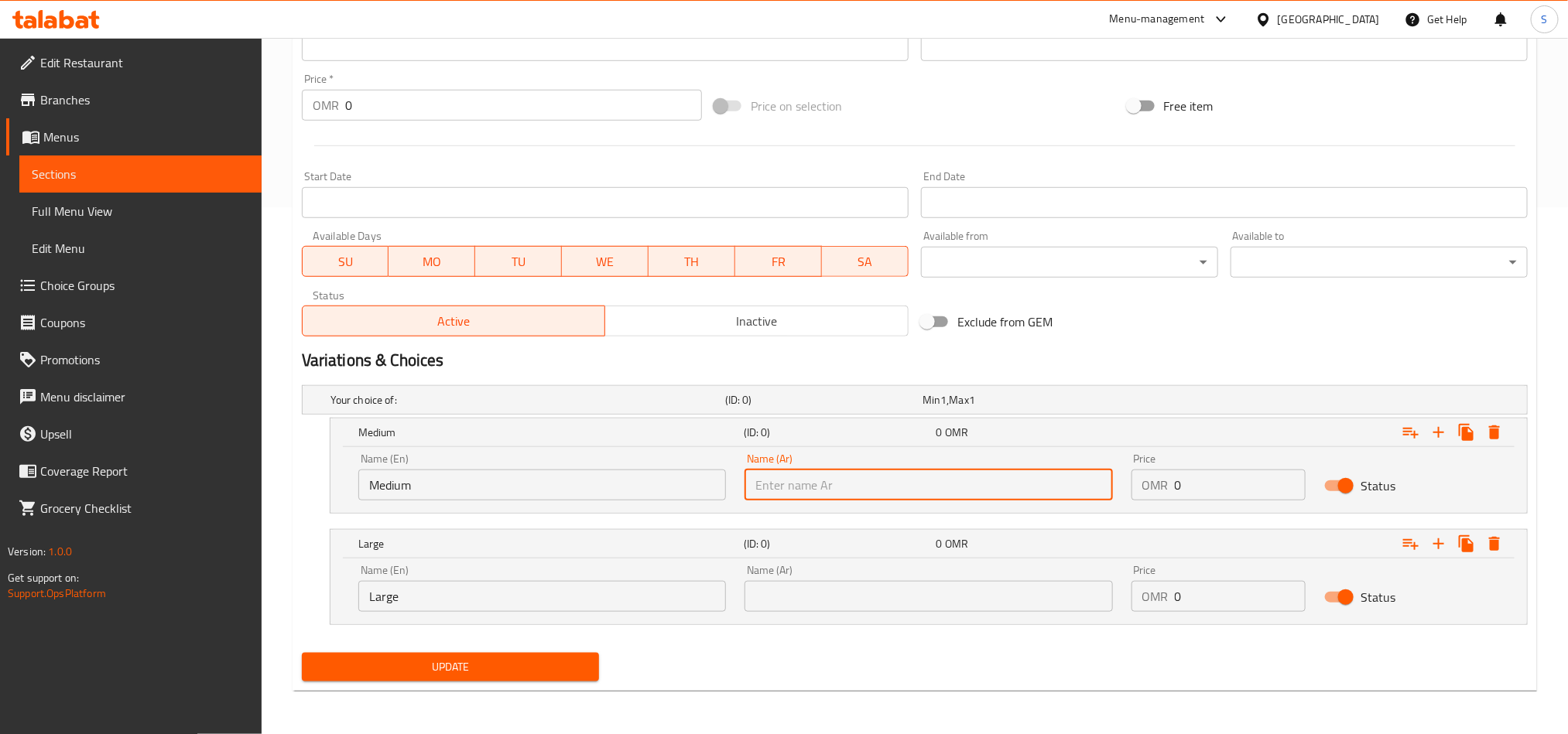
click at [920, 476] on input "text" at bounding box center [928, 485] width 368 height 31
paste input "وسط"
type input "وسط"
click at [911, 597] on input "text" at bounding box center [928, 596] width 368 height 31
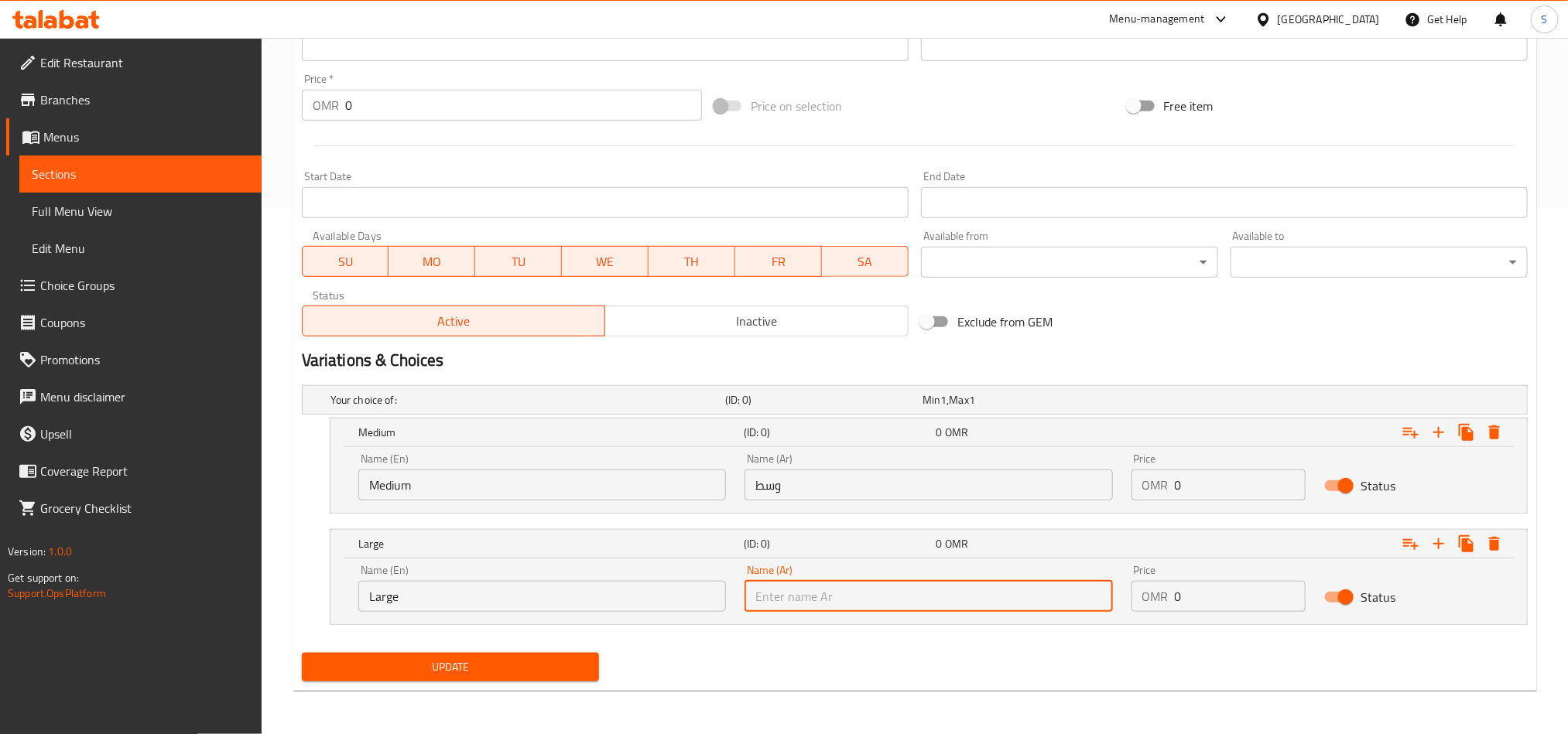
paste input "كبير"
type input "كبير"
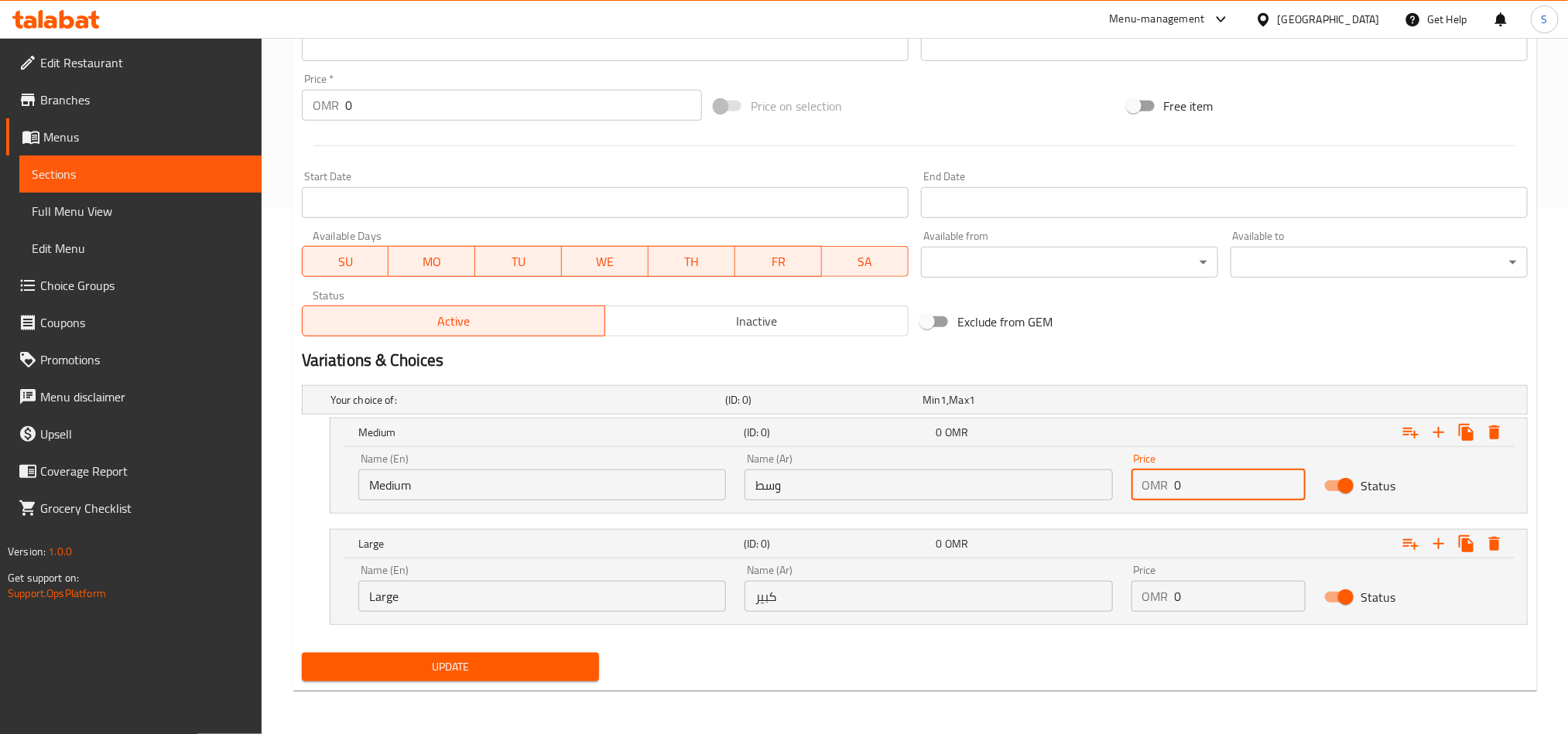
click at [1189, 486] on input "0" at bounding box center [1240, 485] width 131 height 31
paste input "1.1"
type input "1.1"
click at [1180, 600] on input "0" at bounding box center [1240, 596] width 131 height 31
paste input "1.5"
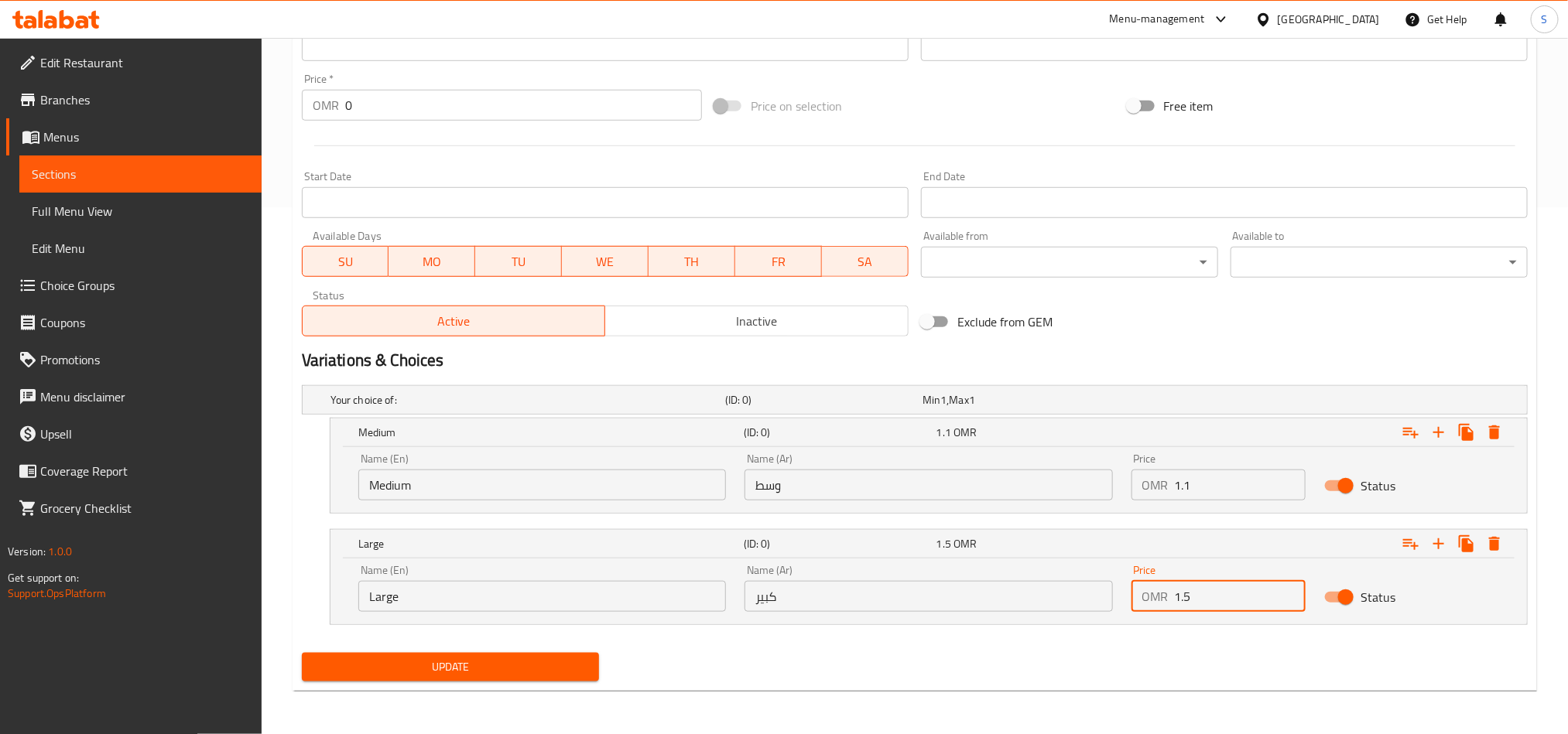
type input "1.5"
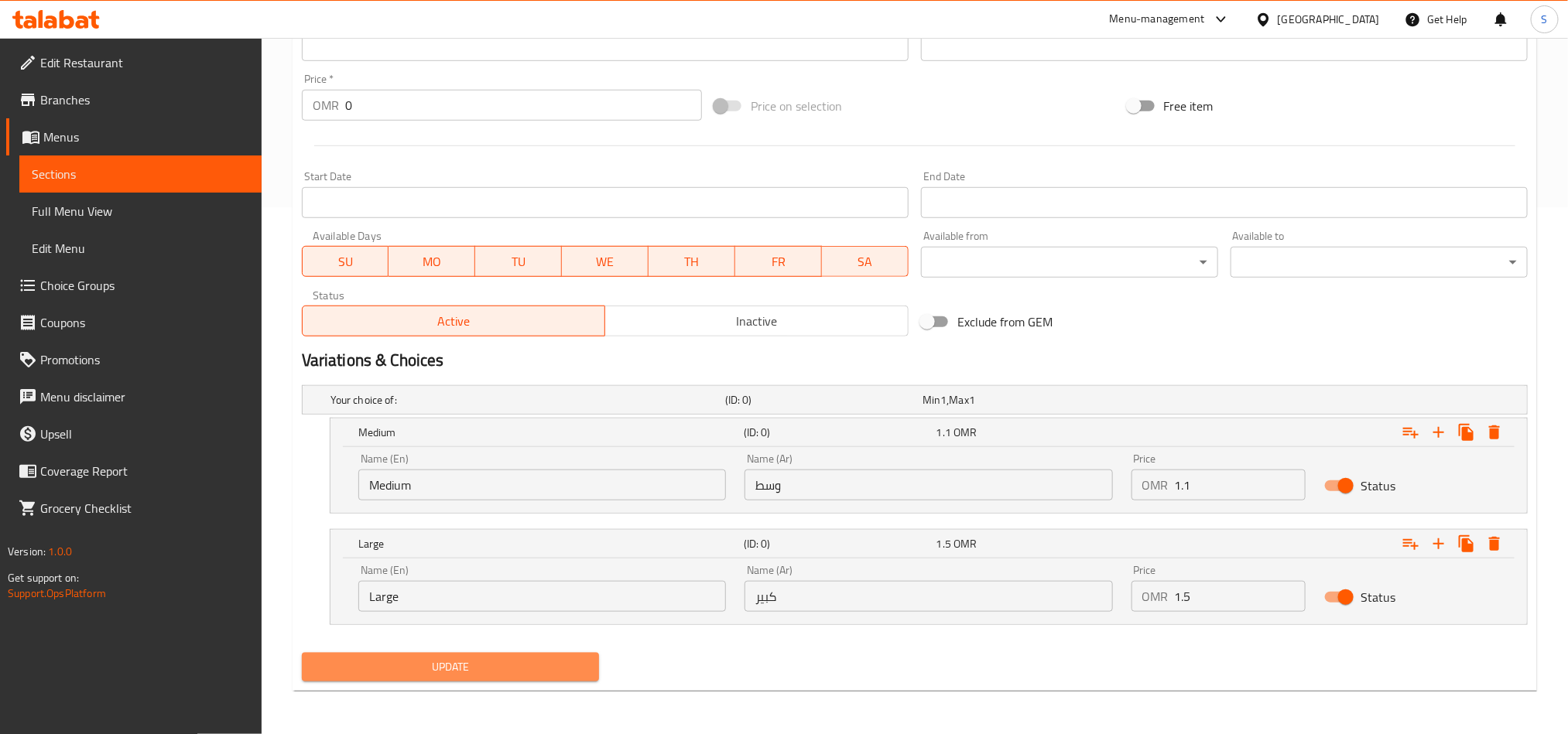
click at [478, 676] on span "Update" at bounding box center [450, 668] width 272 height 19
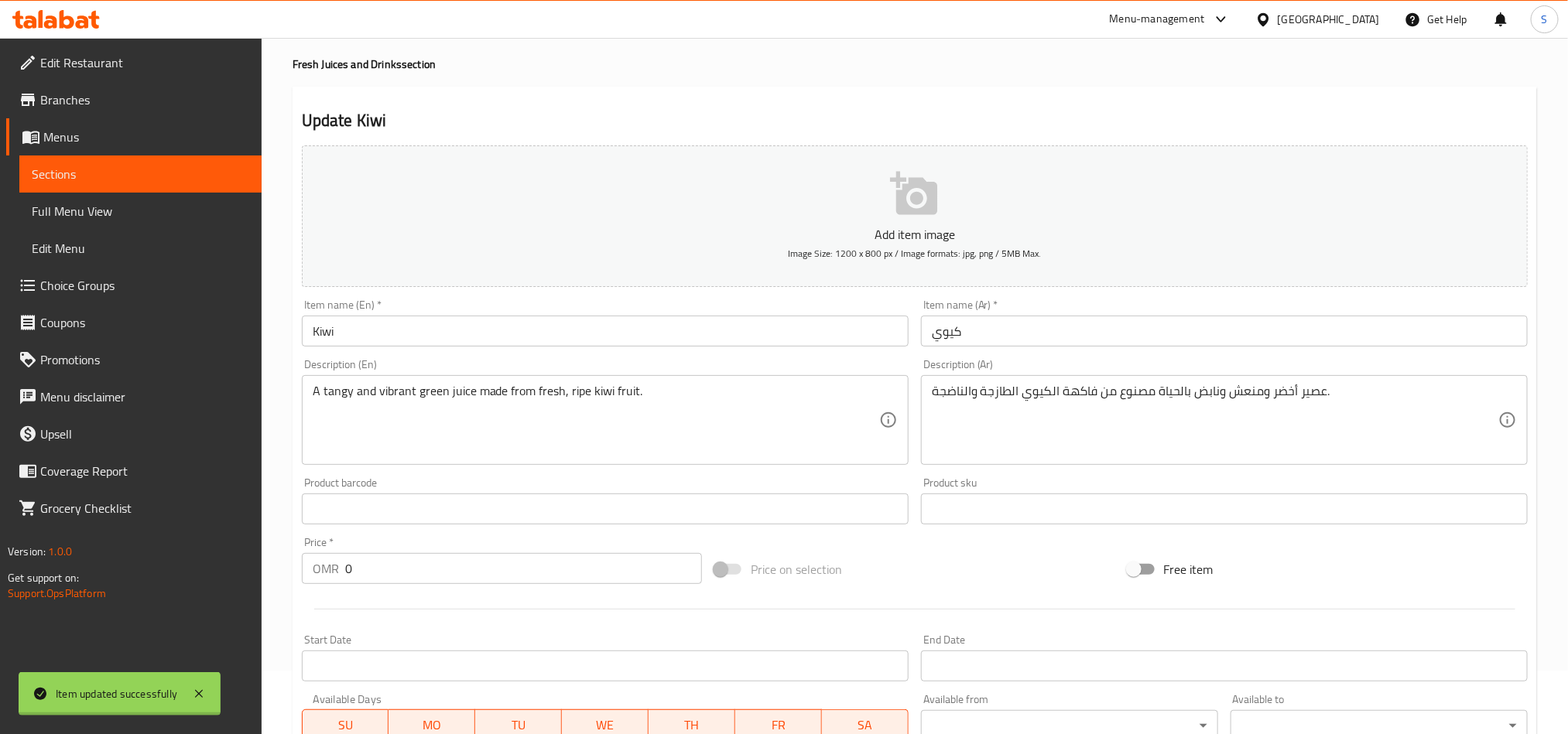
scroll to position [0, 0]
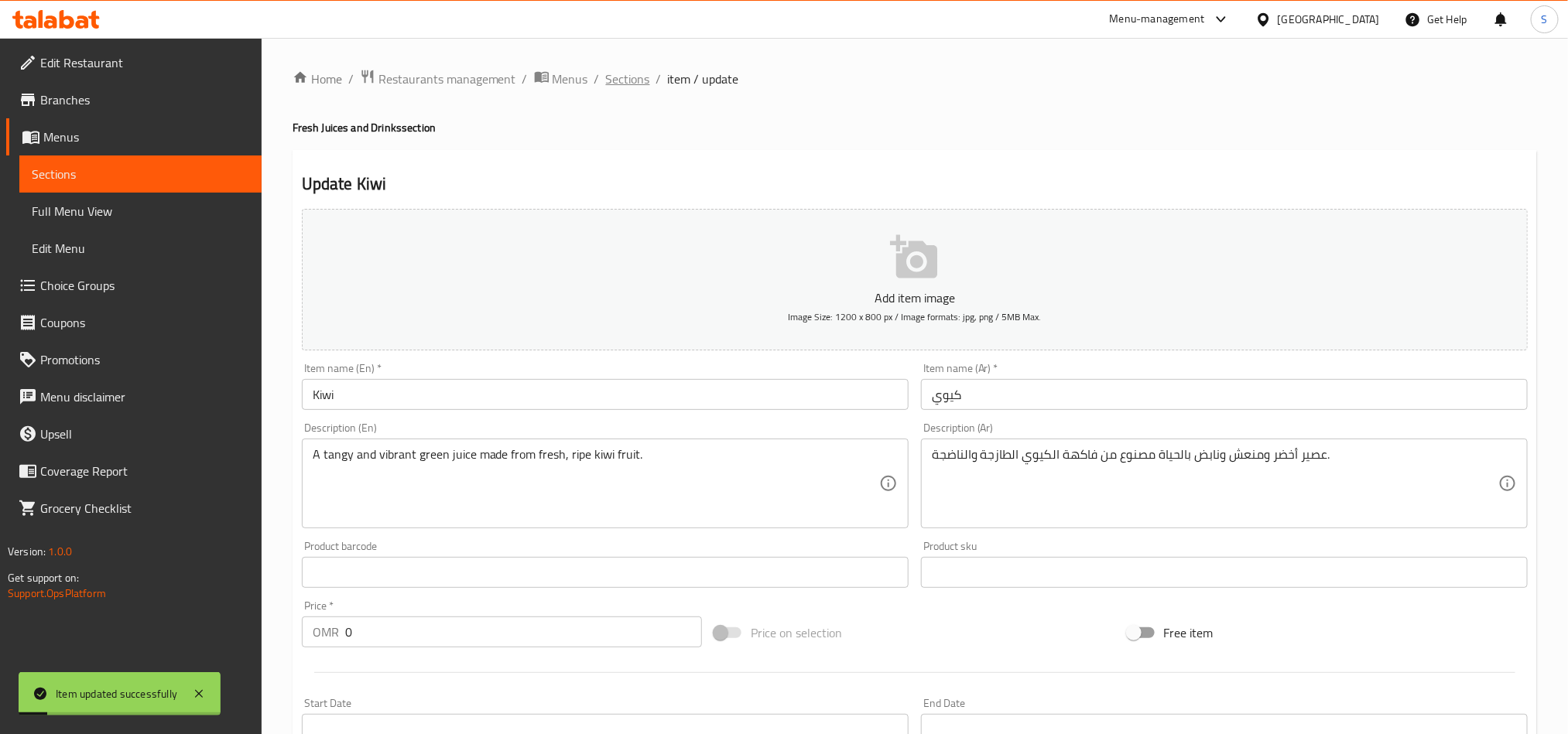
click at [629, 82] on span "Sections" at bounding box center [628, 78] width 44 height 18
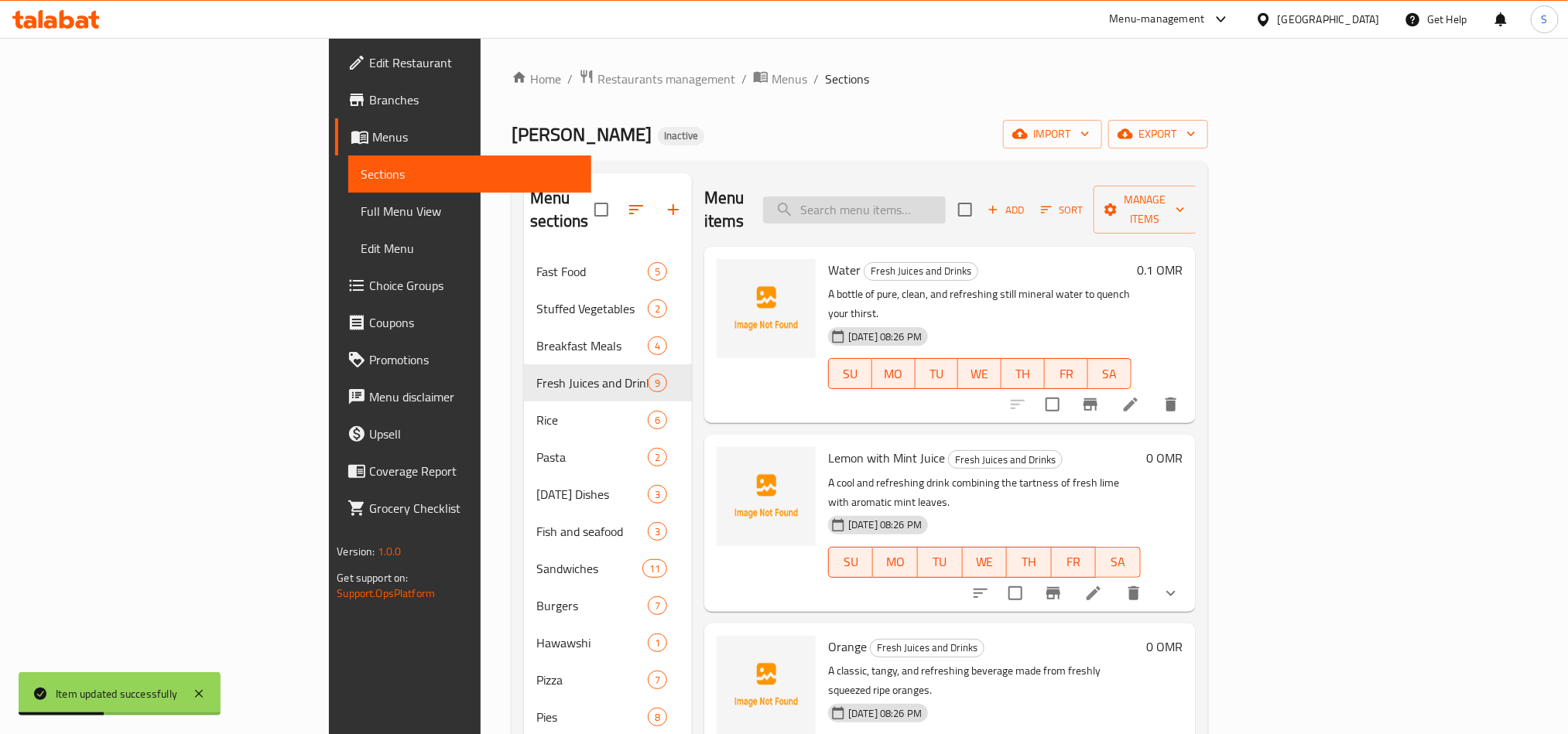
click at [934, 211] on input "search" at bounding box center [854, 211] width 183 height 27
paste input "Pasta with Sauce"
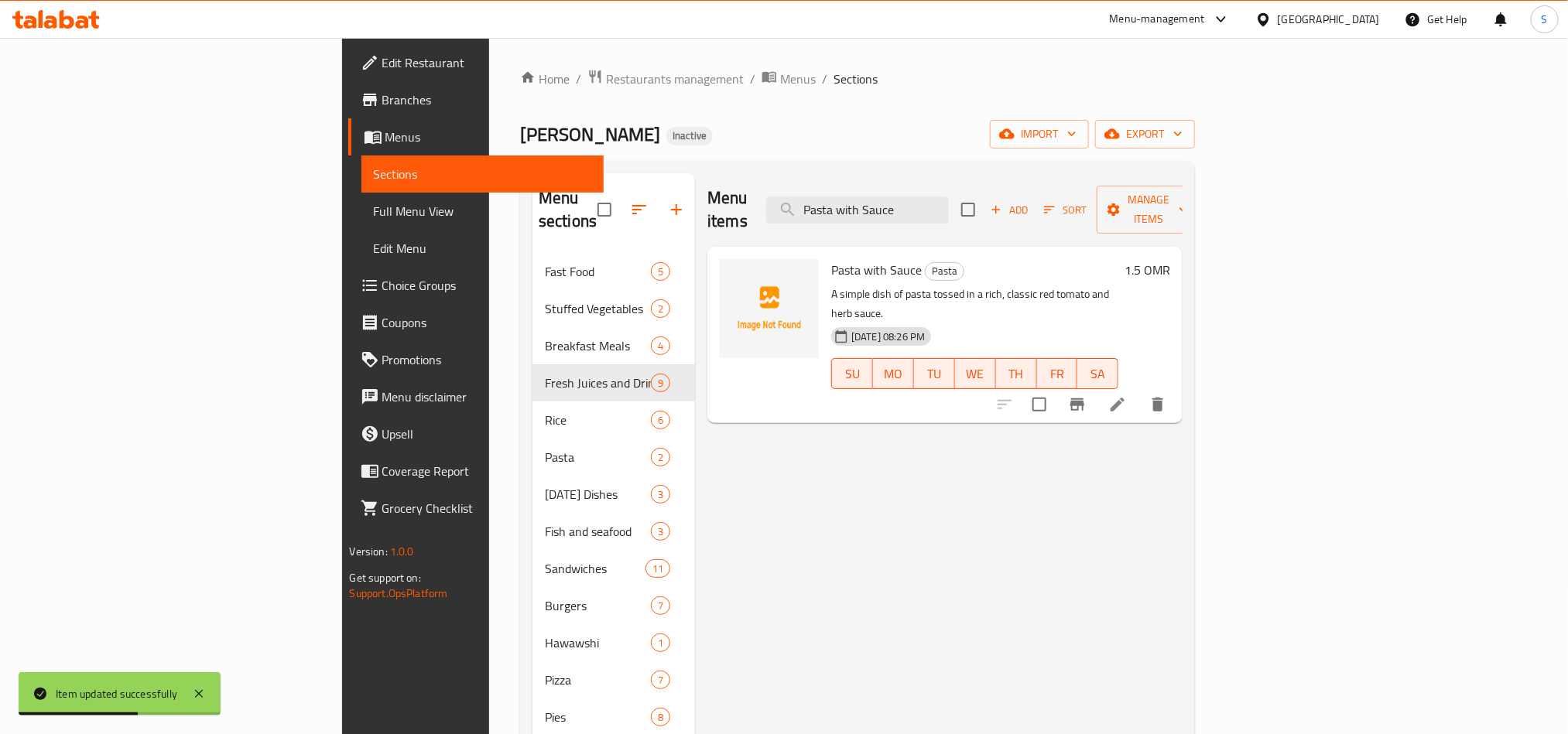
type input "Pasta with Sauce"
click at [1124, 398] on icon at bounding box center [1117, 404] width 14 height 14
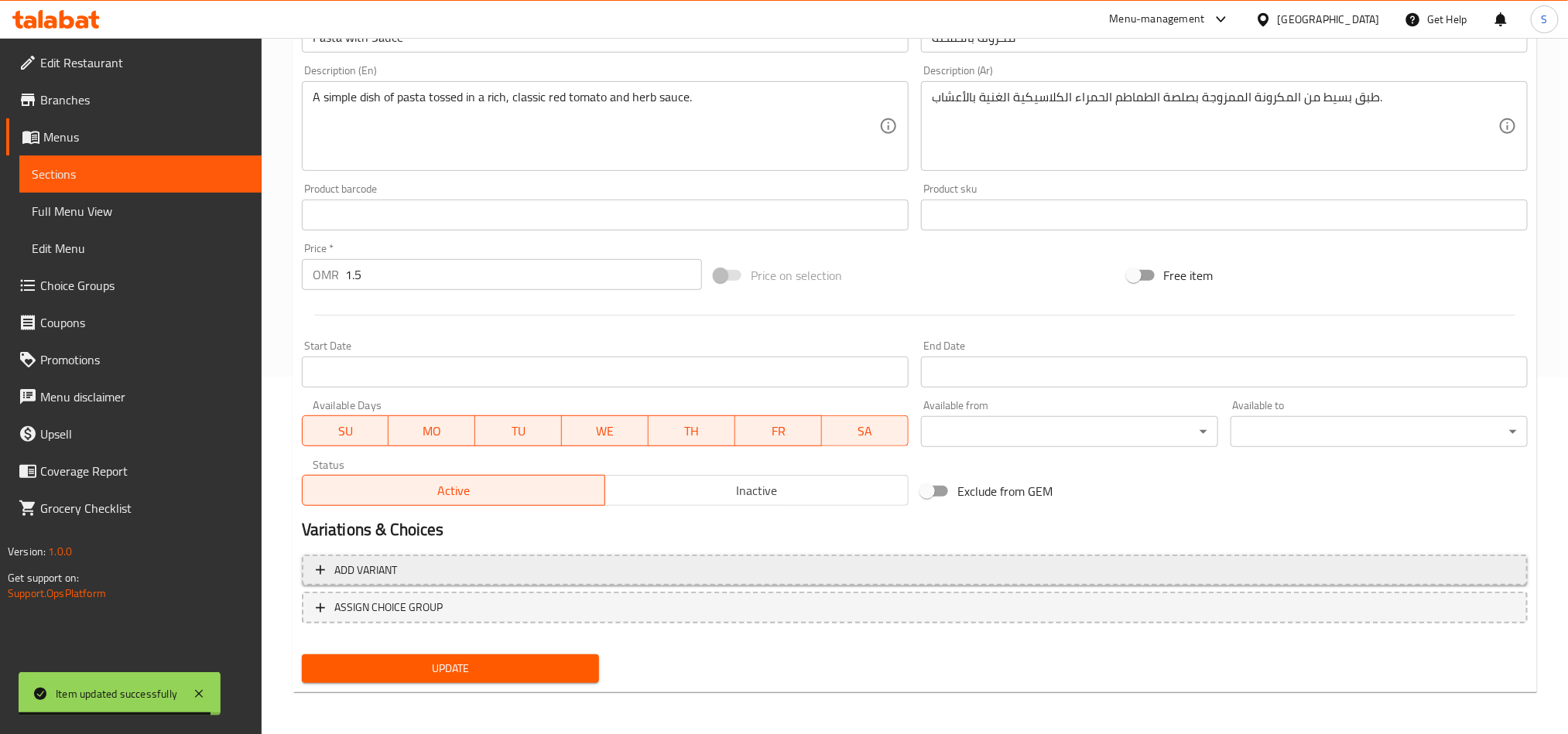
click at [1381, 571] on span "Add variant" at bounding box center [915, 571] width 1198 height 19
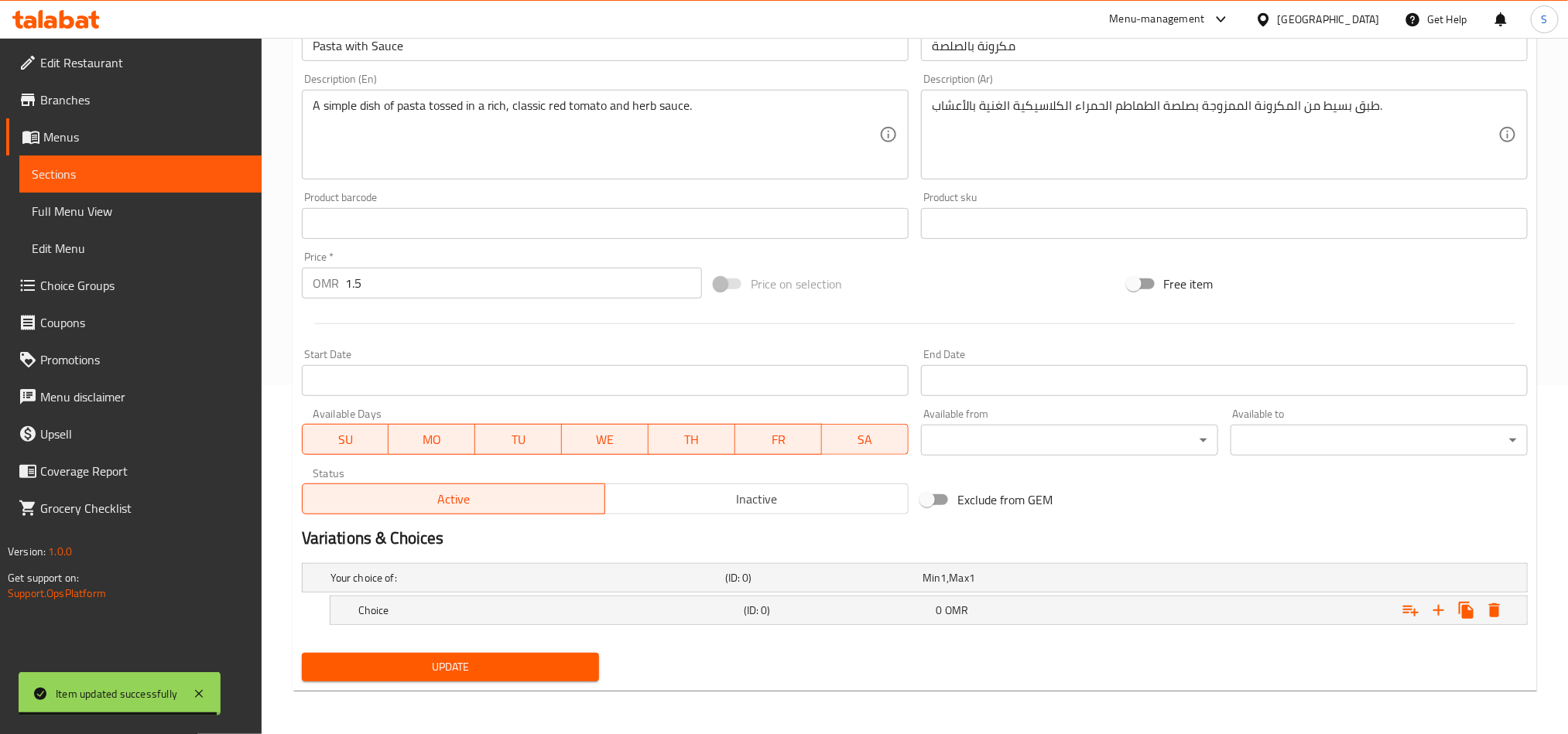
scroll to position [351, 0]
click at [1442, 615] on icon "Expand" at bounding box center [1438, 610] width 18 height 18
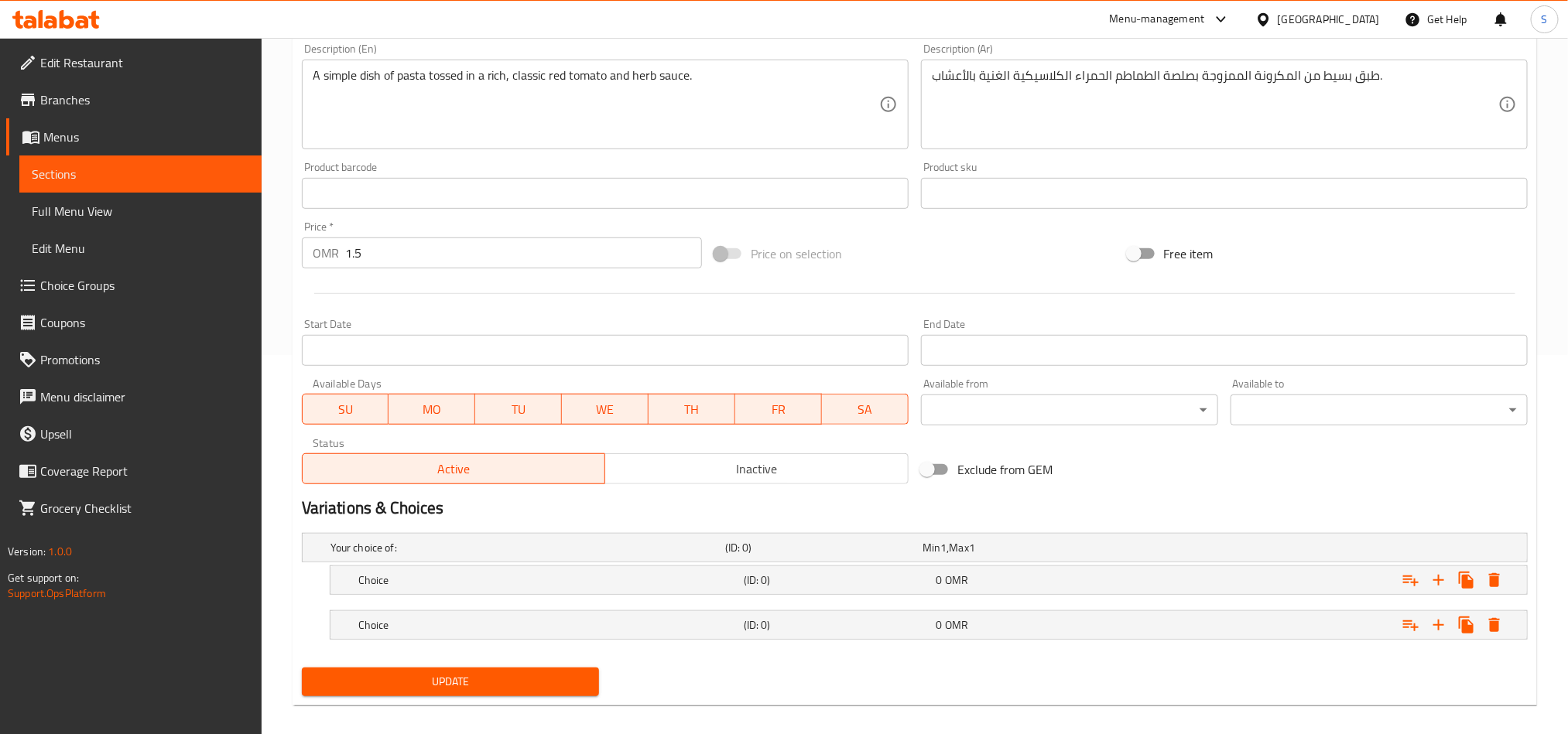
scroll to position [395, 0]
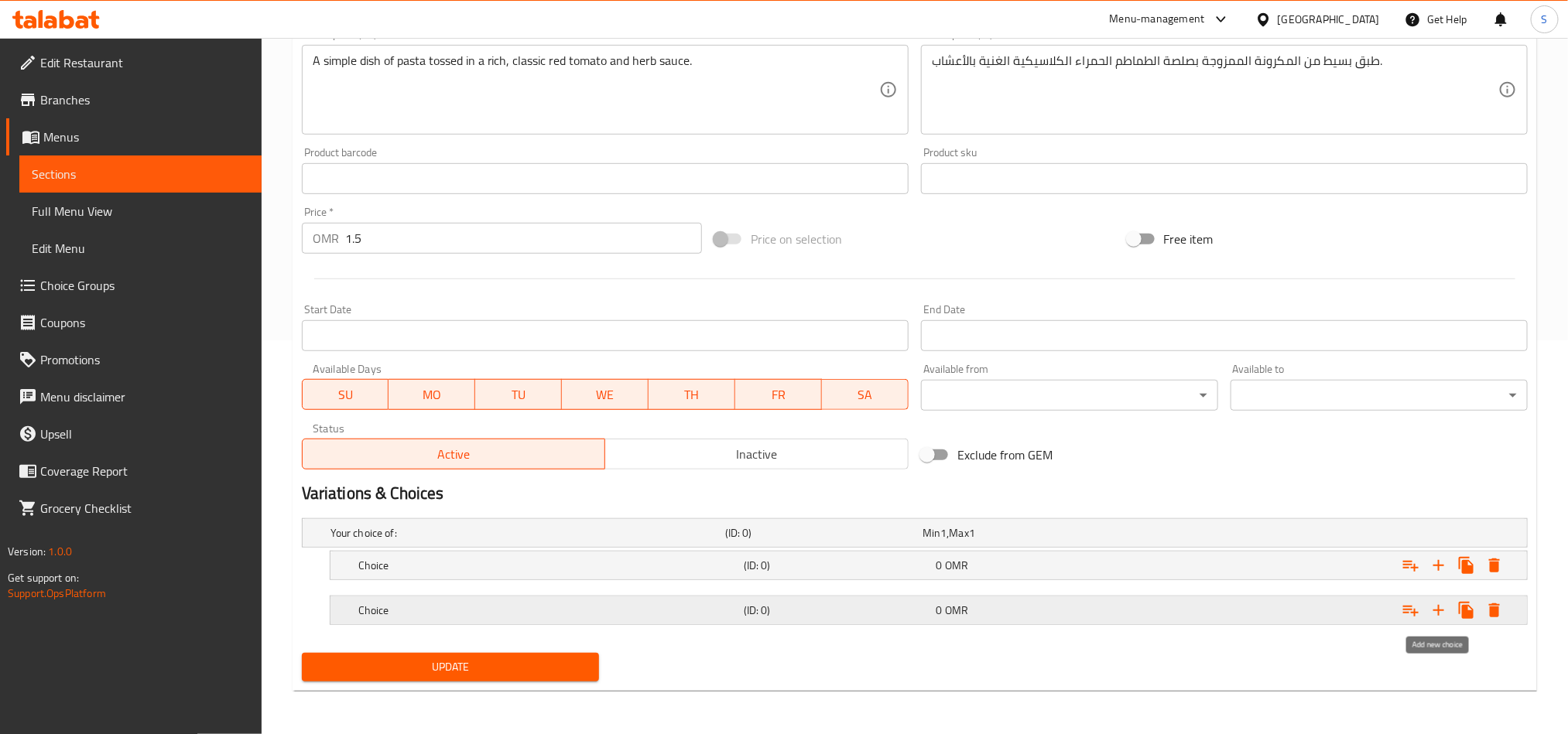
click at [1448, 604] on icon "Expand" at bounding box center [1438, 610] width 18 height 18
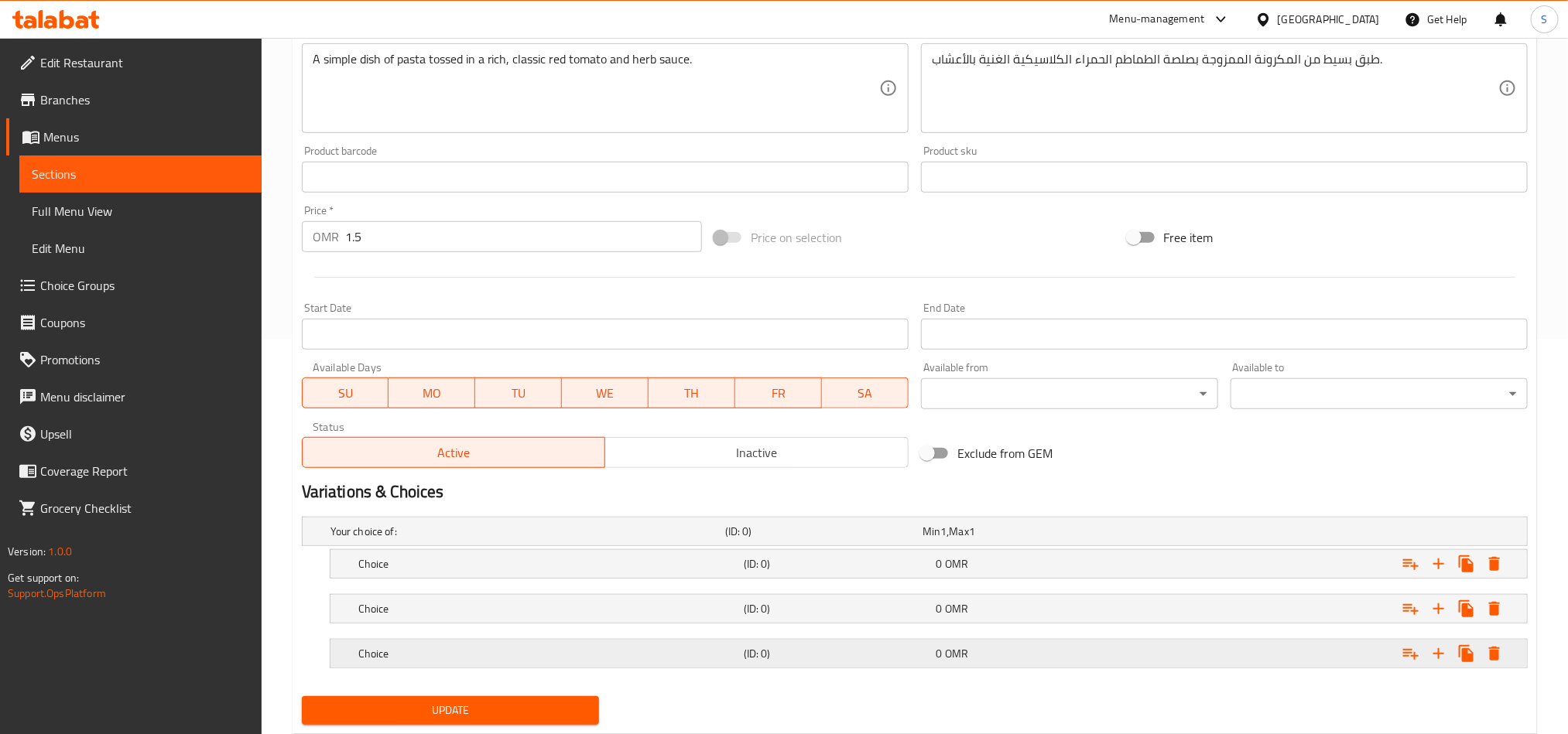
click at [1039, 664] on div "0 OMR" at bounding box center [1030, 653] width 193 height 22
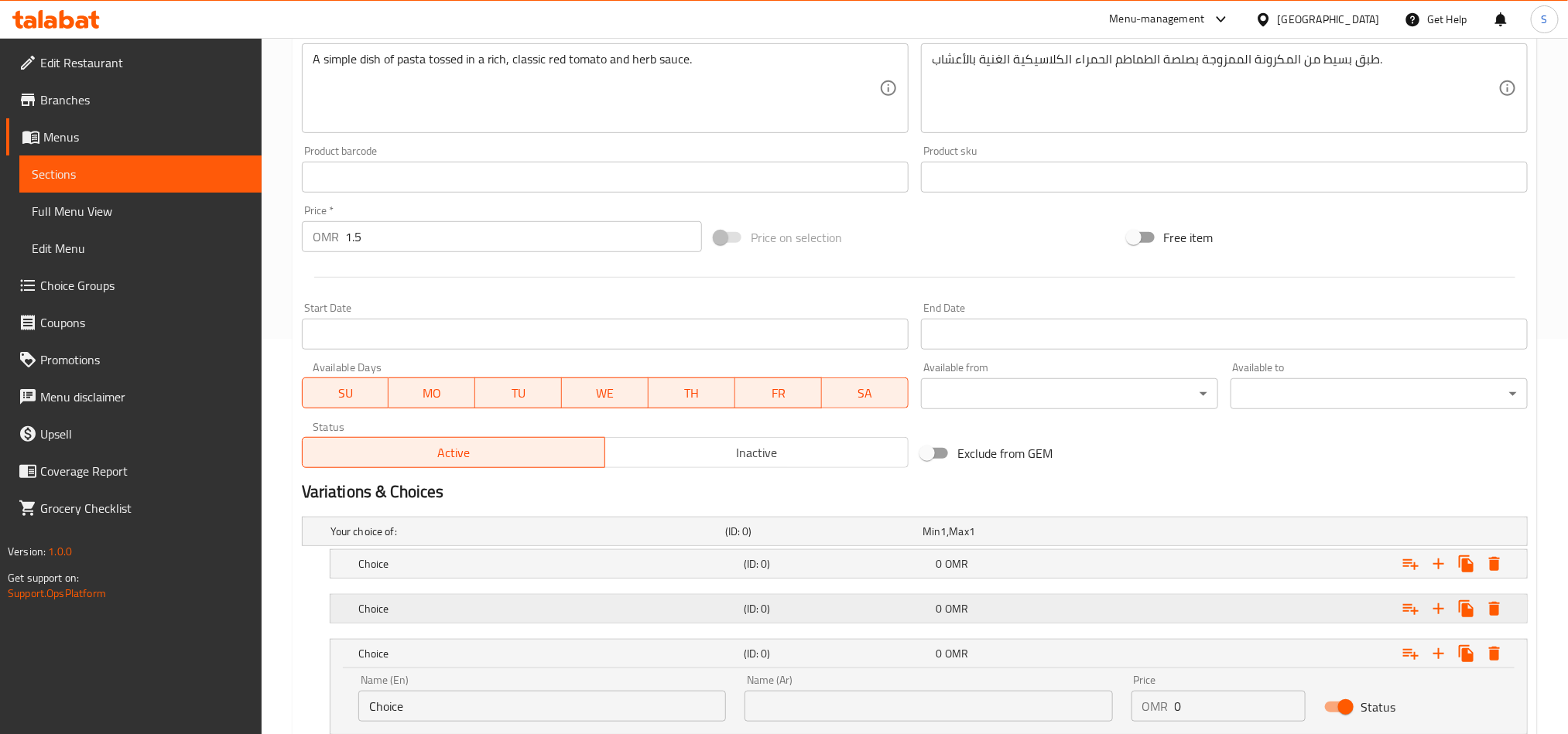
click at [1047, 620] on div "0 OMR" at bounding box center [1030, 608] width 193 height 22
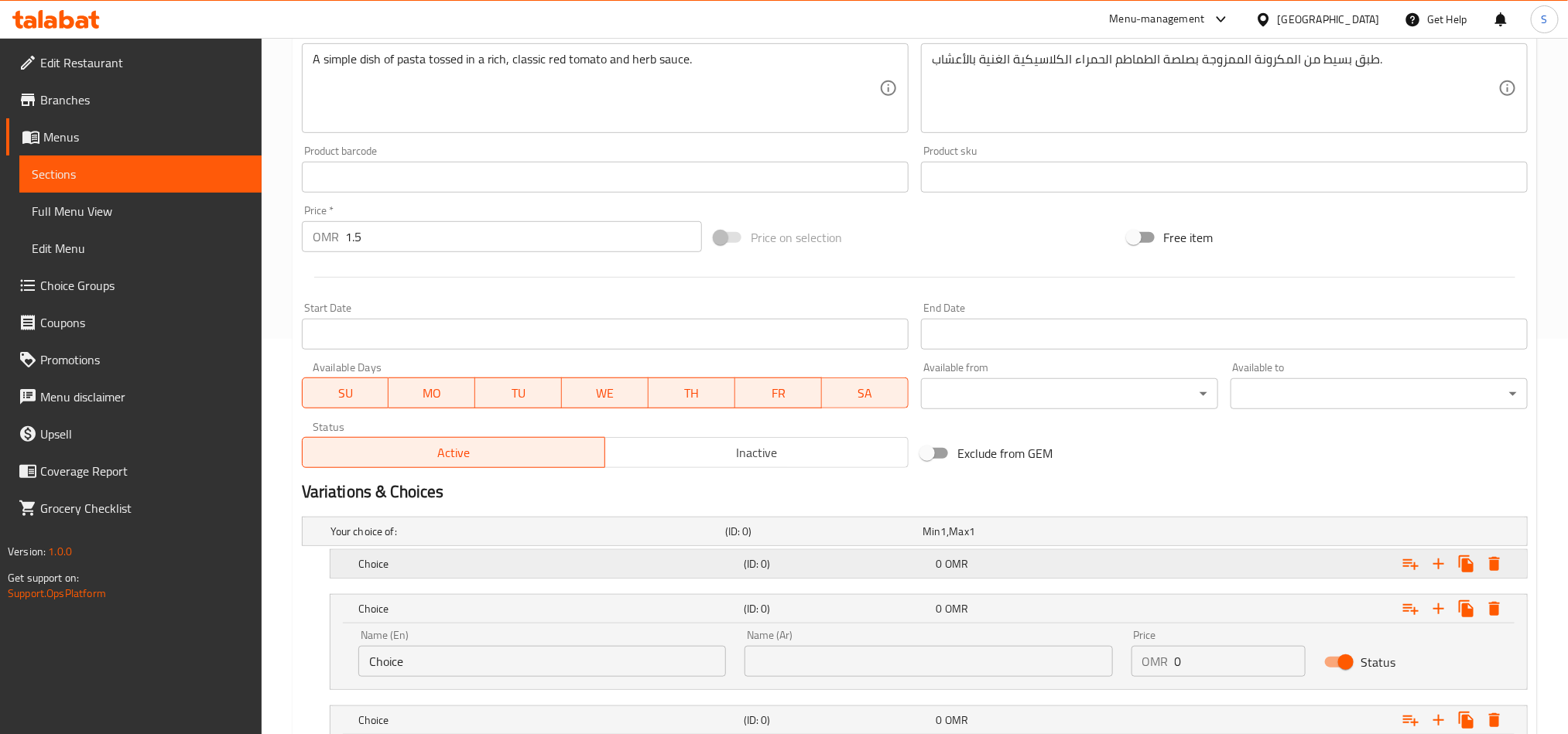
click at [1043, 571] on div "0 OMR" at bounding box center [1030, 564] width 187 height 15
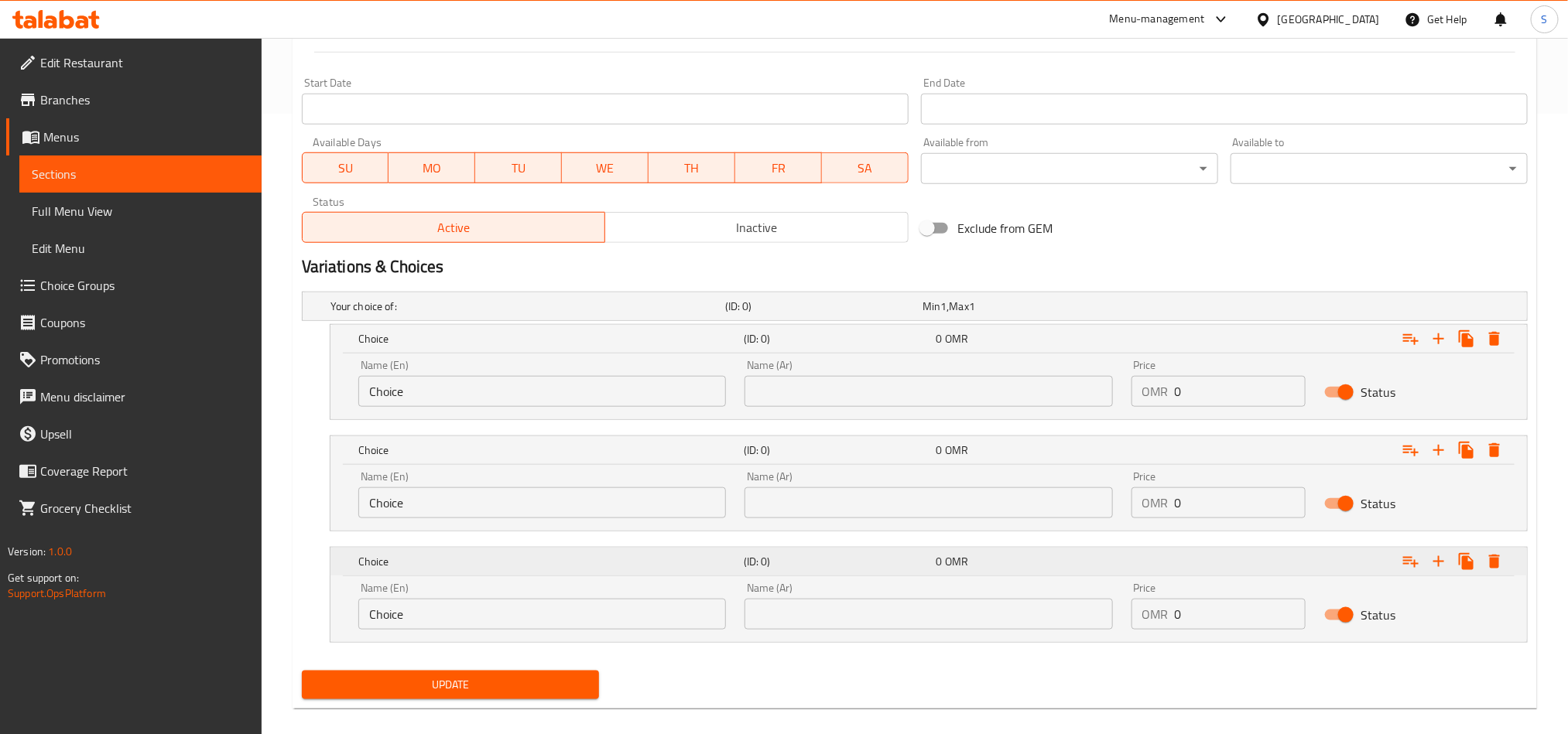
scroll to position [640, 0]
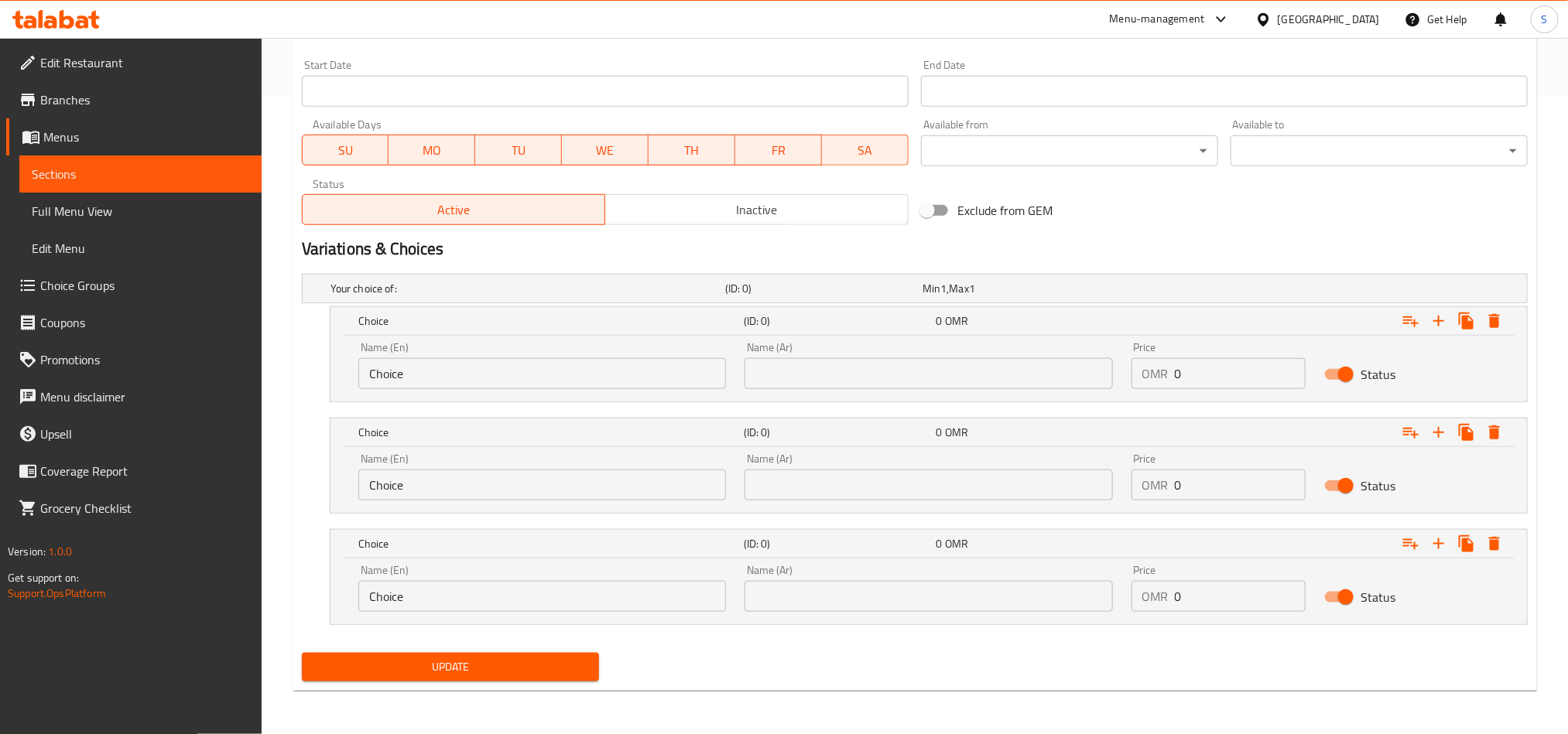
click at [420, 594] on input "Choice" at bounding box center [542, 596] width 368 height 31
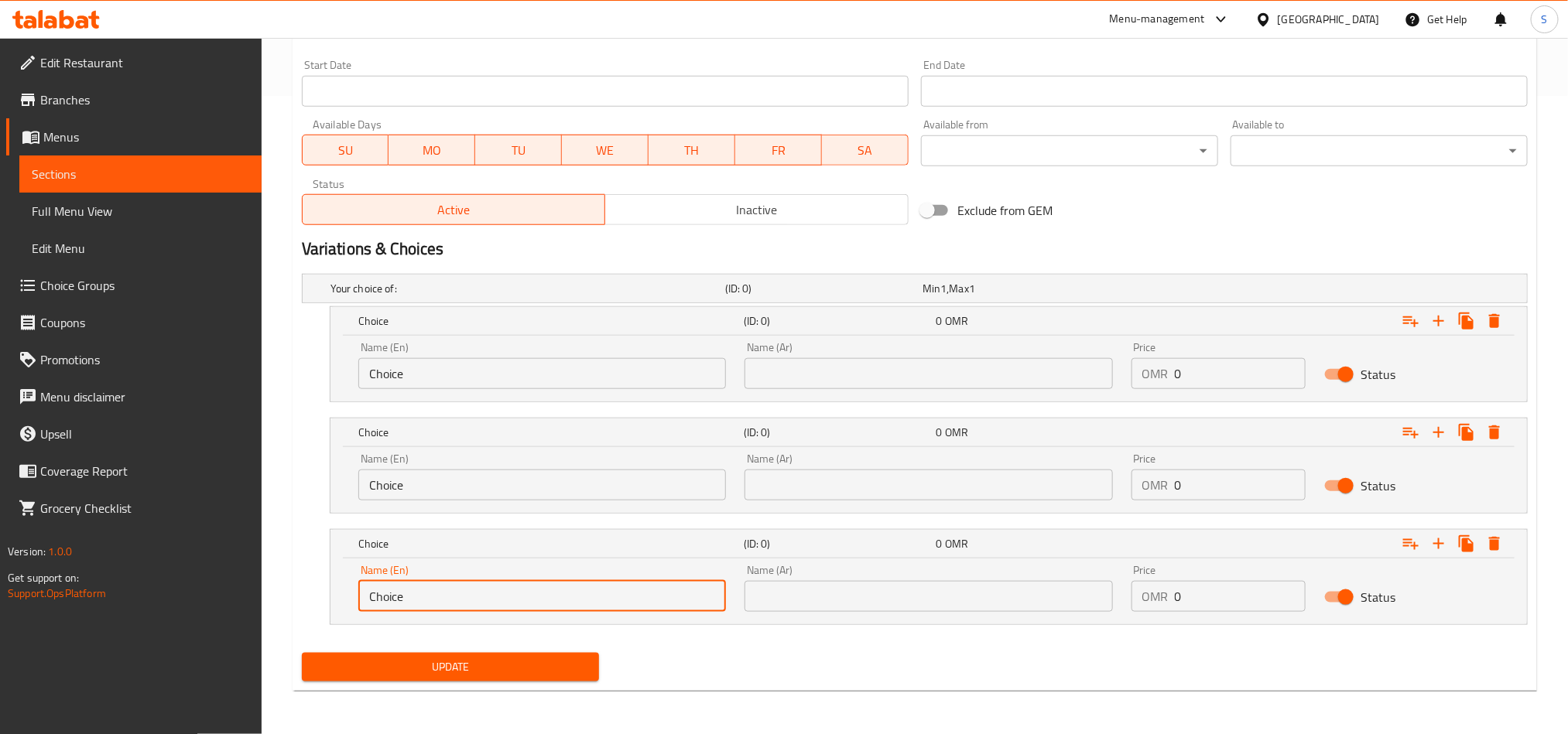
paste input "Liver Fried Chicken Zinger"
drag, startPoint x: 472, startPoint y: 599, endPoint x: 302, endPoint y: 597, distance: 170.0
click at [302, 597] on div "Liver Fried Chicken Zinger (ID: 0) 0 OMR Name (En) Liver Fried Chicken Zinger N…" at bounding box center [915, 577] width 1226 height 96
type input "Zinger"
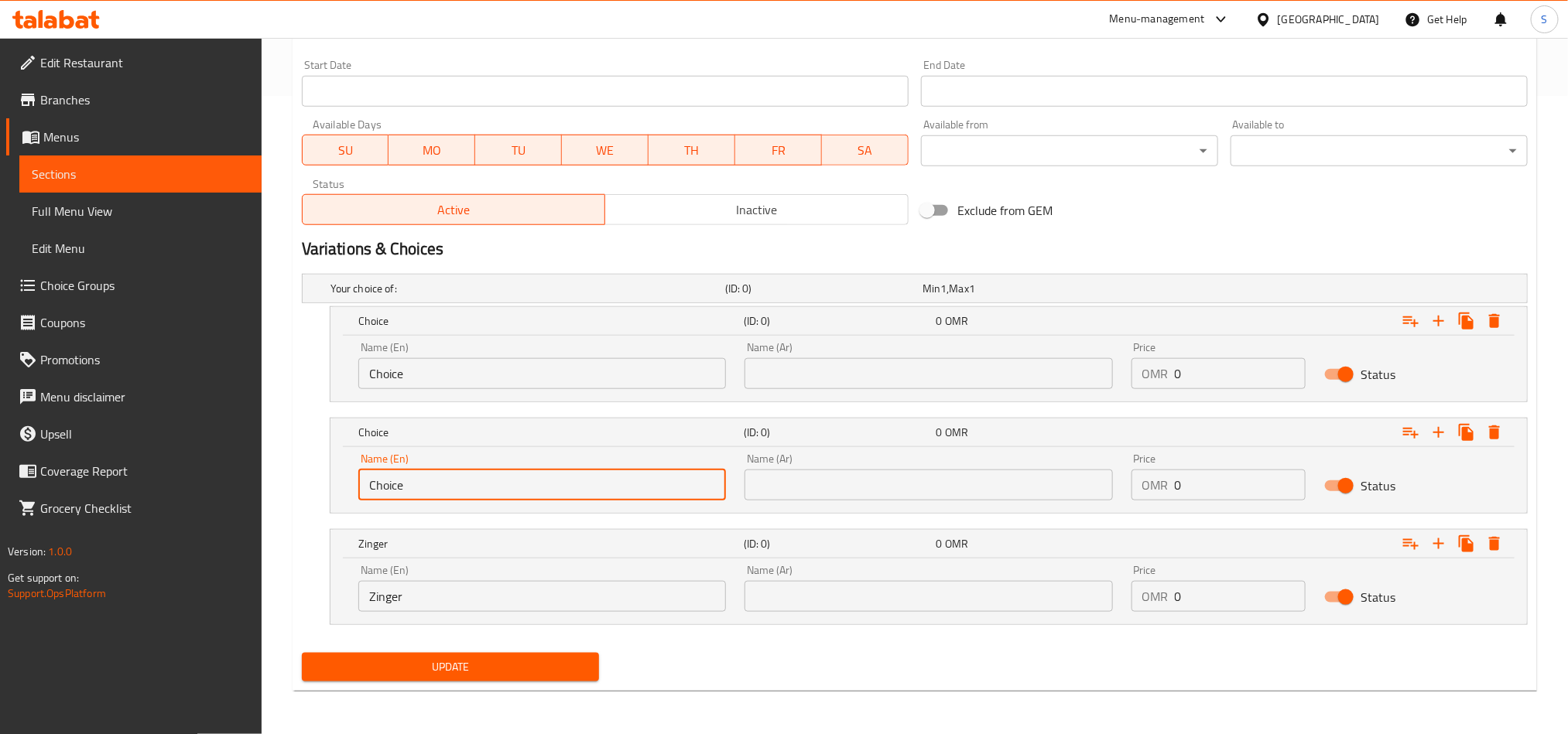
click at [390, 490] on input "Choice" at bounding box center [542, 485] width 368 height 31
paste input "Liver Fried Chicken"
drag, startPoint x: 397, startPoint y: 483, endPoint x: 358, endPoint y: 467, distance: 42.2
click at [359, 467] on div "Name (En) Liver Fried Chicken Name (En)" at bounding box center [542, 476] width 368 height 47
type input "Fried Chicken"
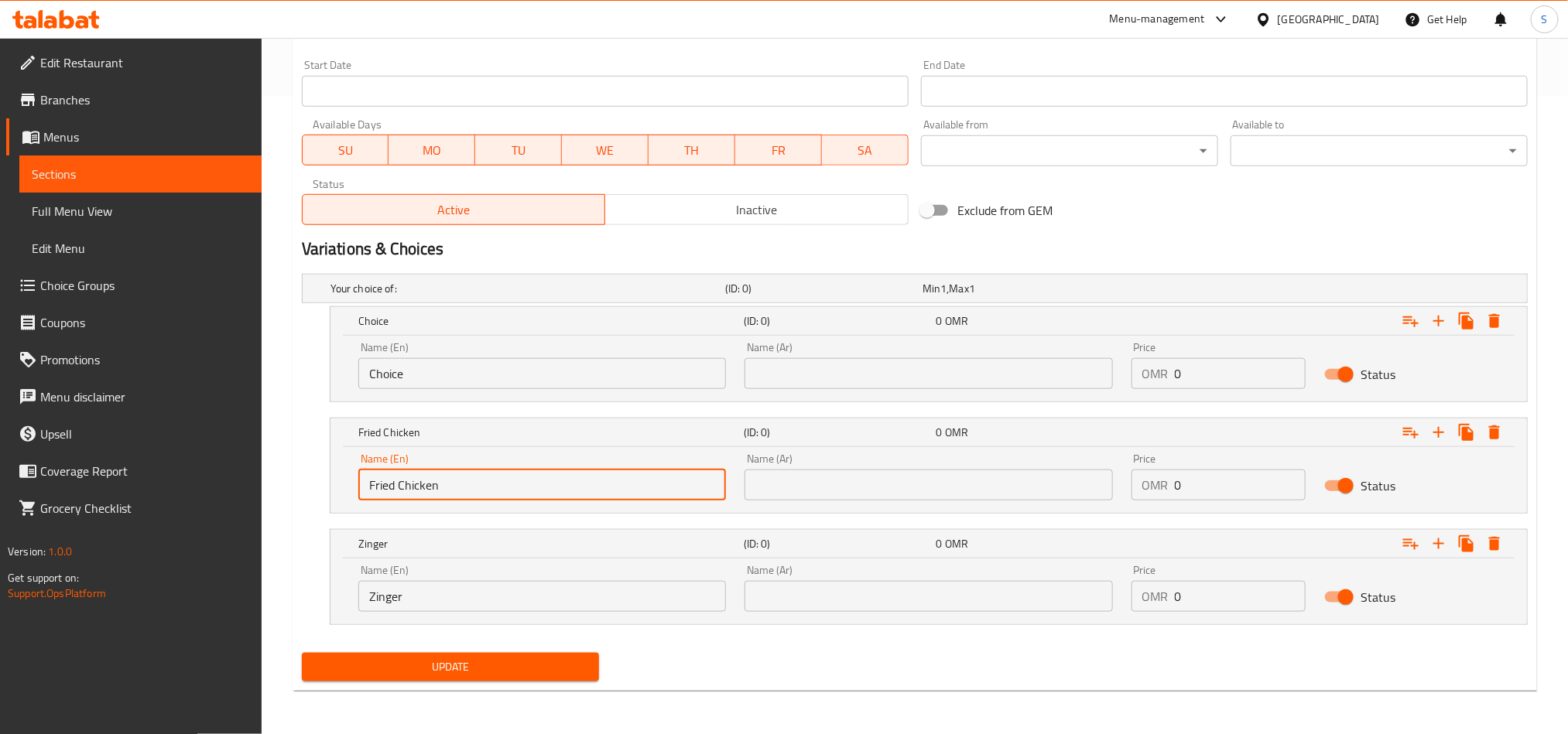
click at [388, 370] on input "Choice" at bounding box center [542, 374] width 368 height 31
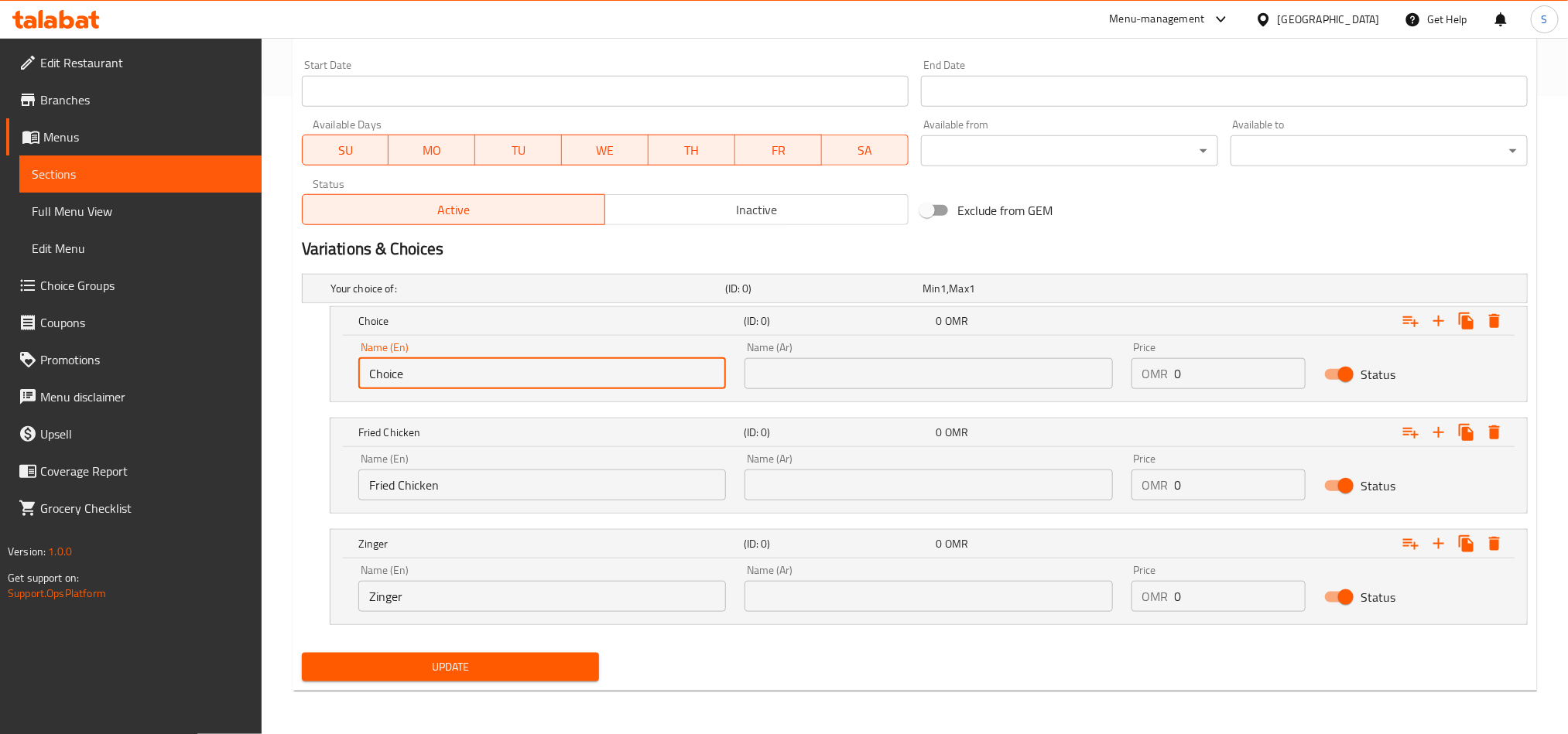
paste input "Liver"
type input "Liver"
click at [941, 588] on input "text" at bounding box center [928, 596] width 368 height 31
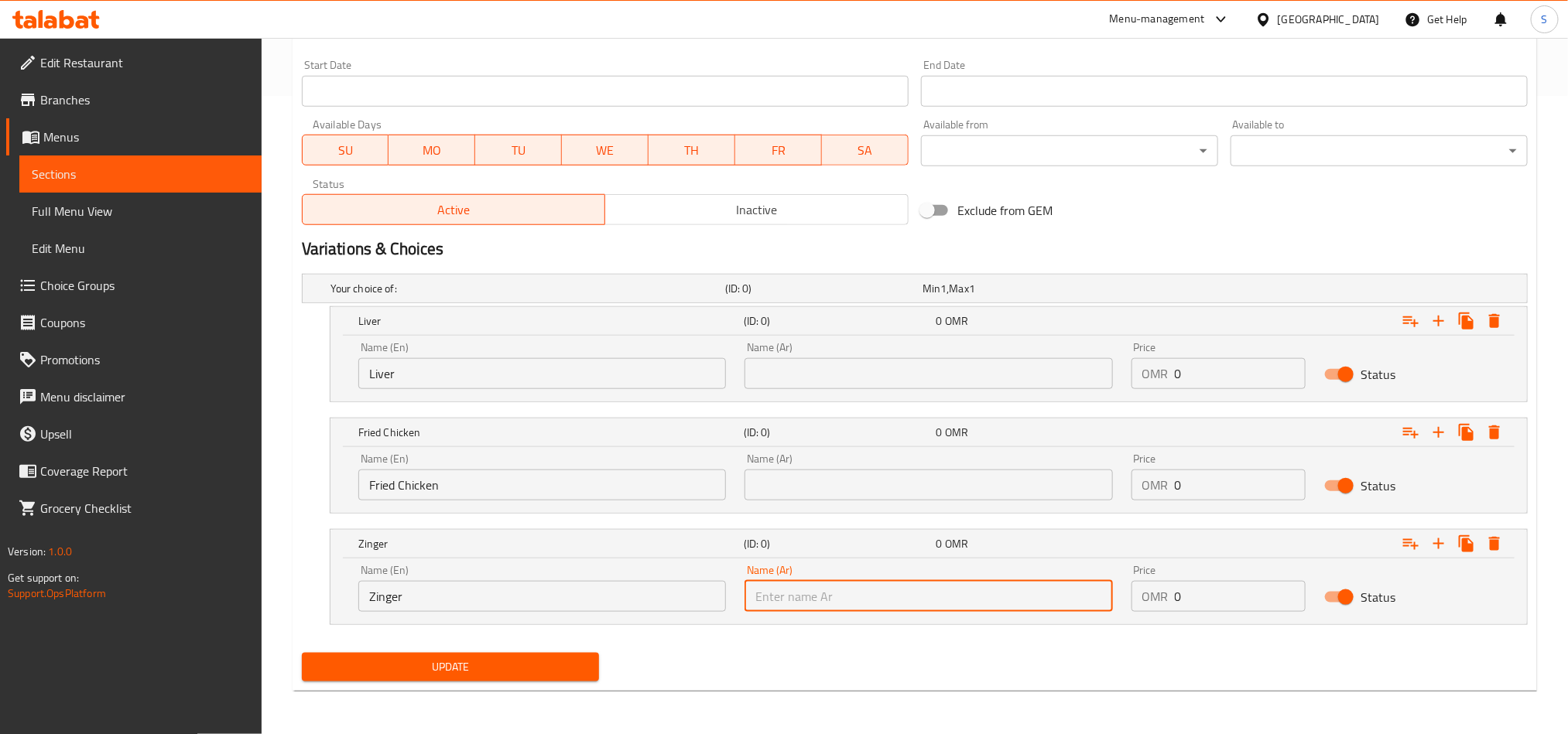
paste input "كبدة دجاج مقلي زنجر"
drag, startPoint x: 783, startPoint y: 600, endPoint x: 948, endPoint y: 588, distance: 165.4
click at [948, 588] on input "كبدة دجاج مقلي زنجر" at bounding box center [928, 596] width 368 height 31
drag, startPoint x: 758, startPoint y: 594, endPoint x: 744, endPoint y: 595, distance: 14.0
click at [745, 595] on input "زنجر" at bounding box center [928, 596] width 368 height 31
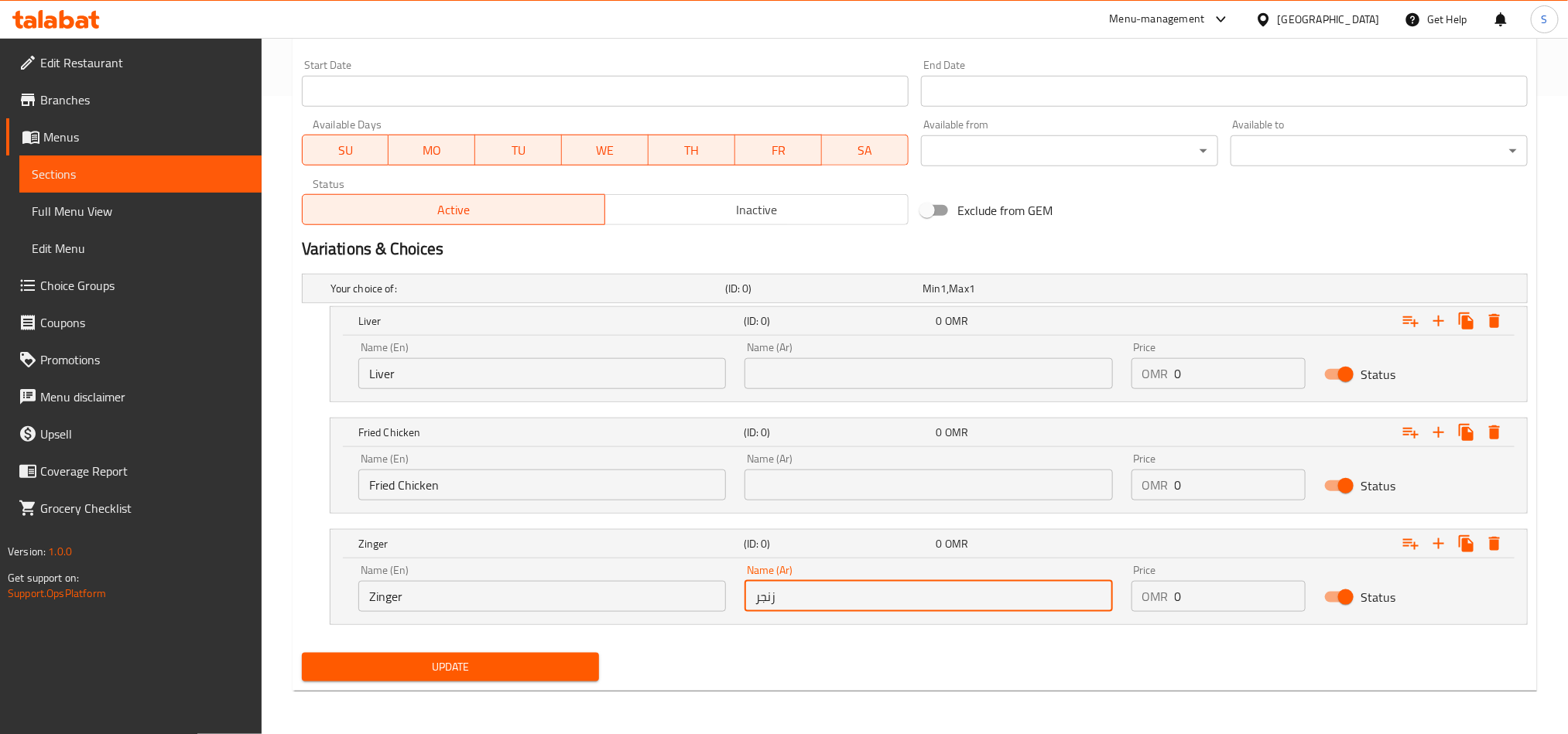
type input "زنجر"
click at [797, 485] on input "text" at bounding box center [928, 485] width 368 height 31
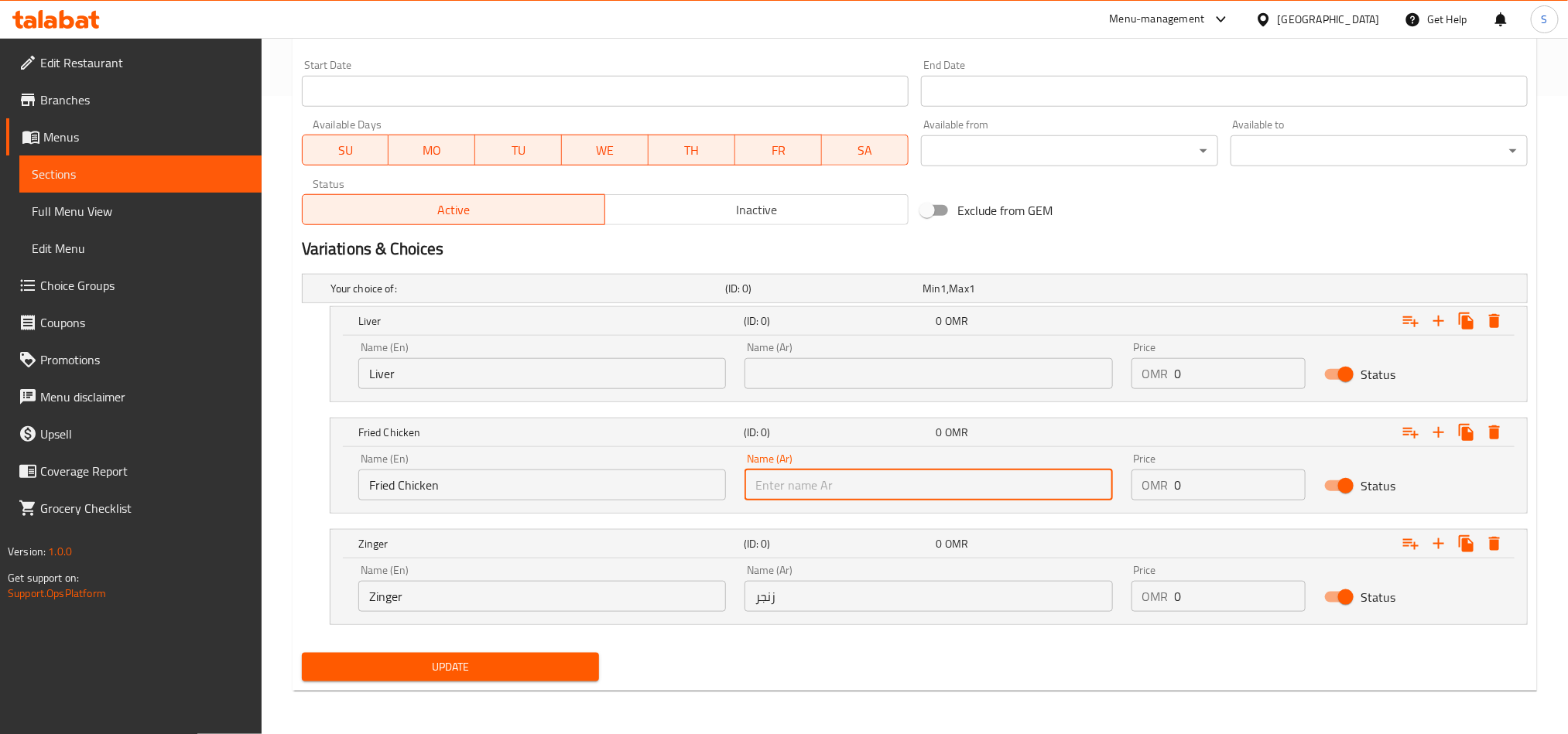
paste input "كبدة دجاج مقلي"
drag, startPoint x: 811, startPoint y: 488, endPoint x: 843, endPoint y: 483, distance: 32.4
click at [843, 483] on input "كبدة دجاج مقلي" at bounding box center [928, 485] width 368 height 31
type input "دجاج مقلي"
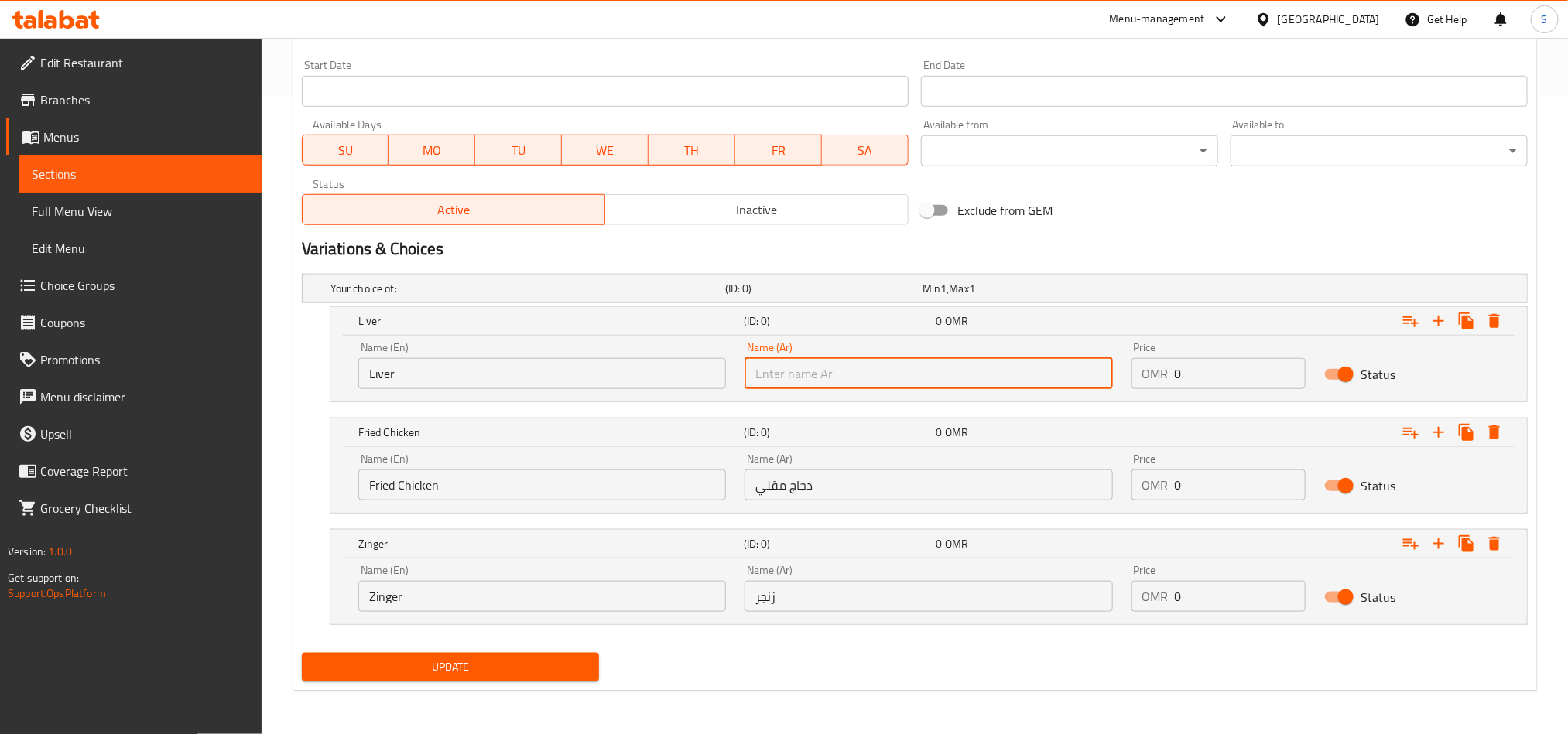
click at [810, 367] on input "text" at bounding box center [928, 374] width 368 height 31
paste input "كبدة"
type input "كبدة"
click at [514, 664] on span "Update" at bounding box center [450, 668] width 272 height 19
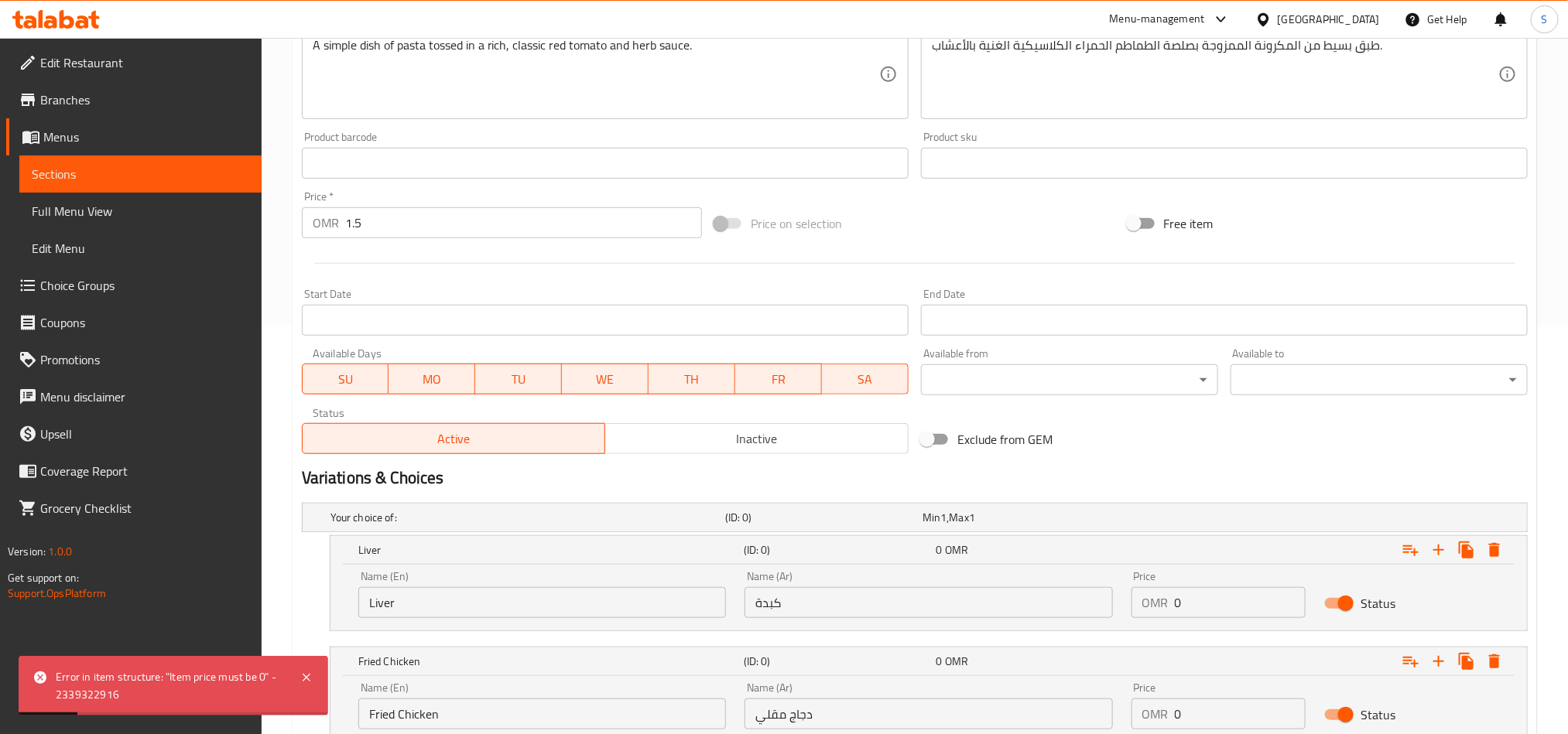
scroll to position [408, 0]
drag, startPoint x: 382, startPoint y: 230, endPoint x: 331, endPoint y: 219, distance: 52.2
click at [331, 219] on div "OMR 1.5 Price *" at bounding box center [502, 223] width 400 height 31
click at [1183, 607] on input "0" at bounding box center [1240, 604] width 131 height 31
paste input "1.5"
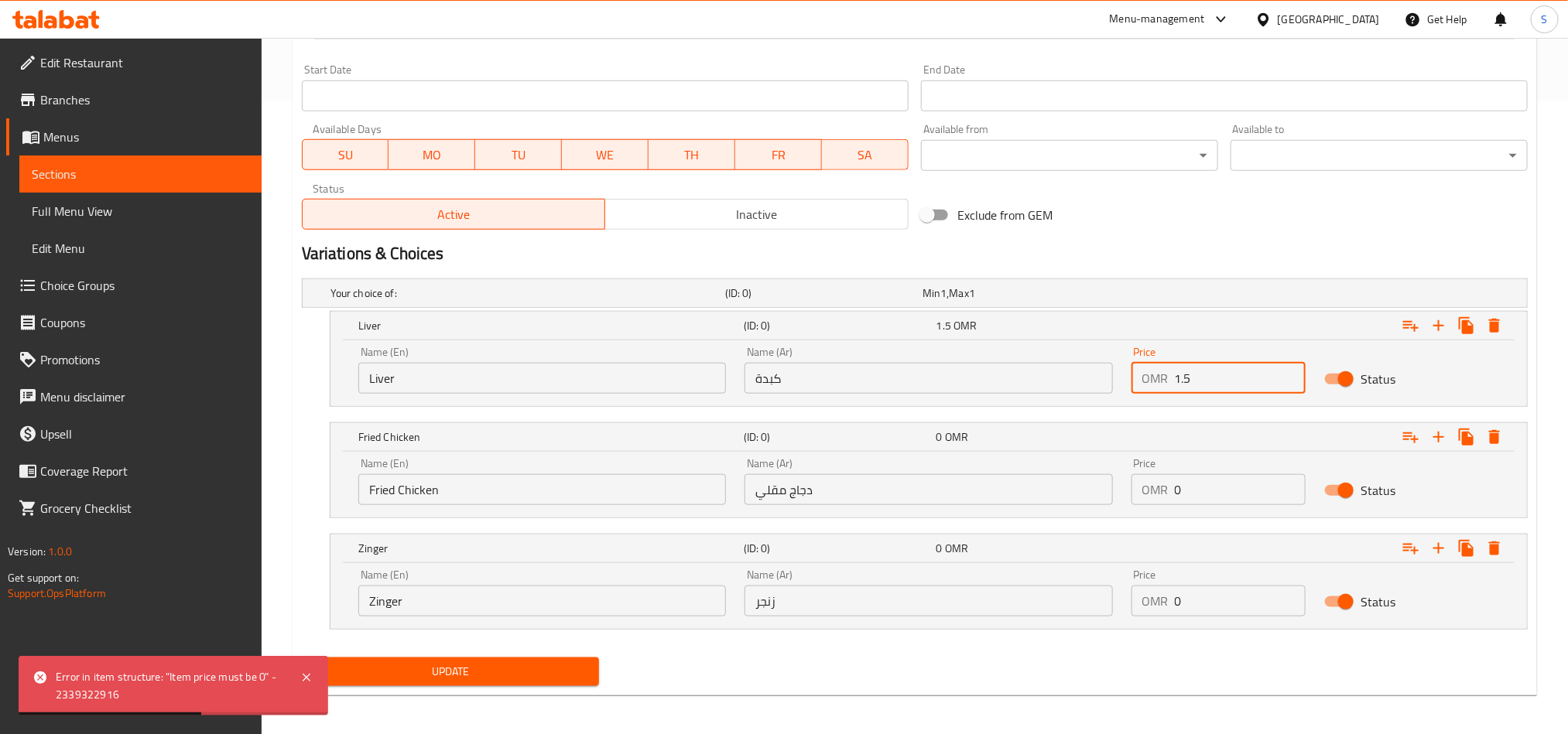
scroll to position [640, 0]
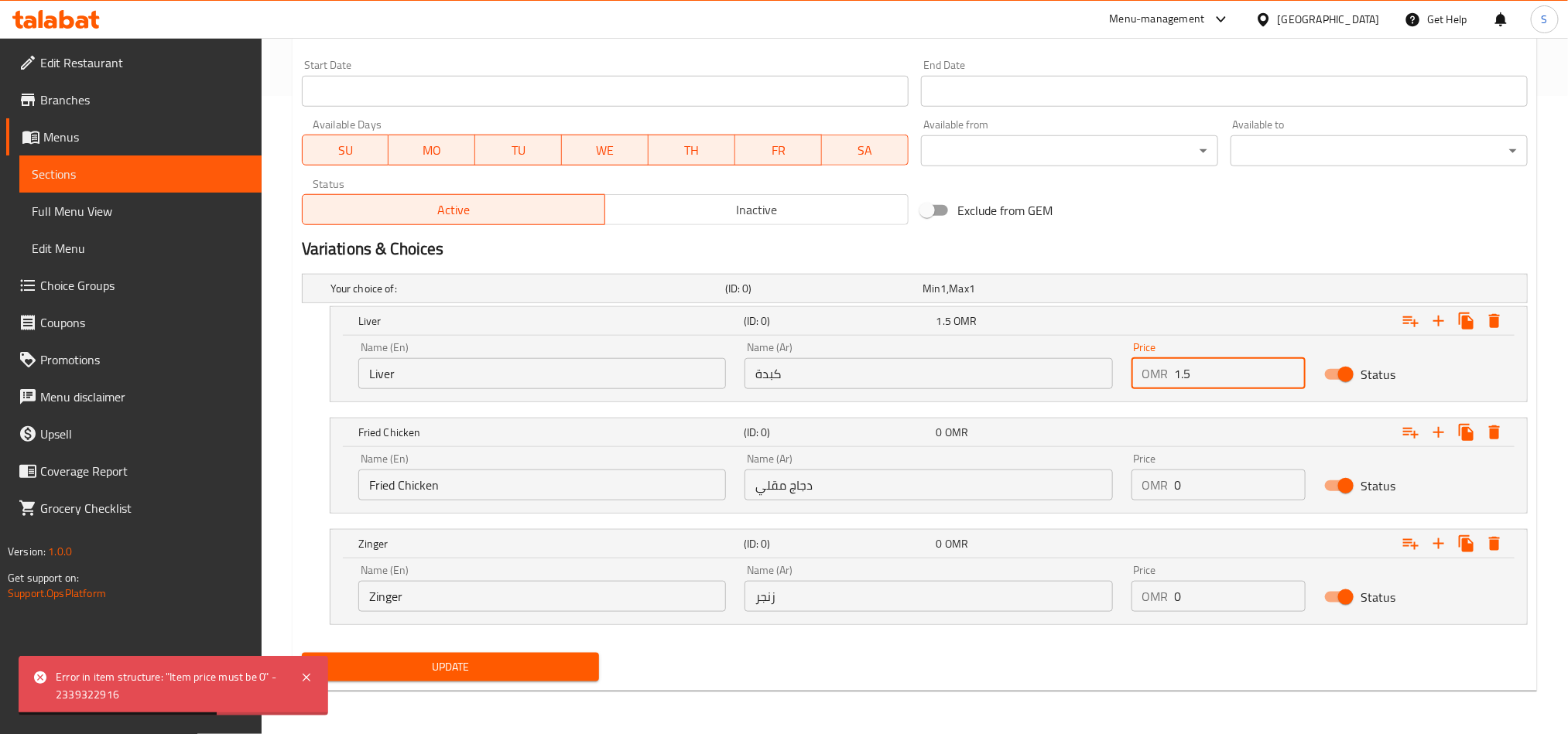
type input "1.5"
click at [1194, 485] on input "0" at bounding box center [1240, 485] width 131 height 31
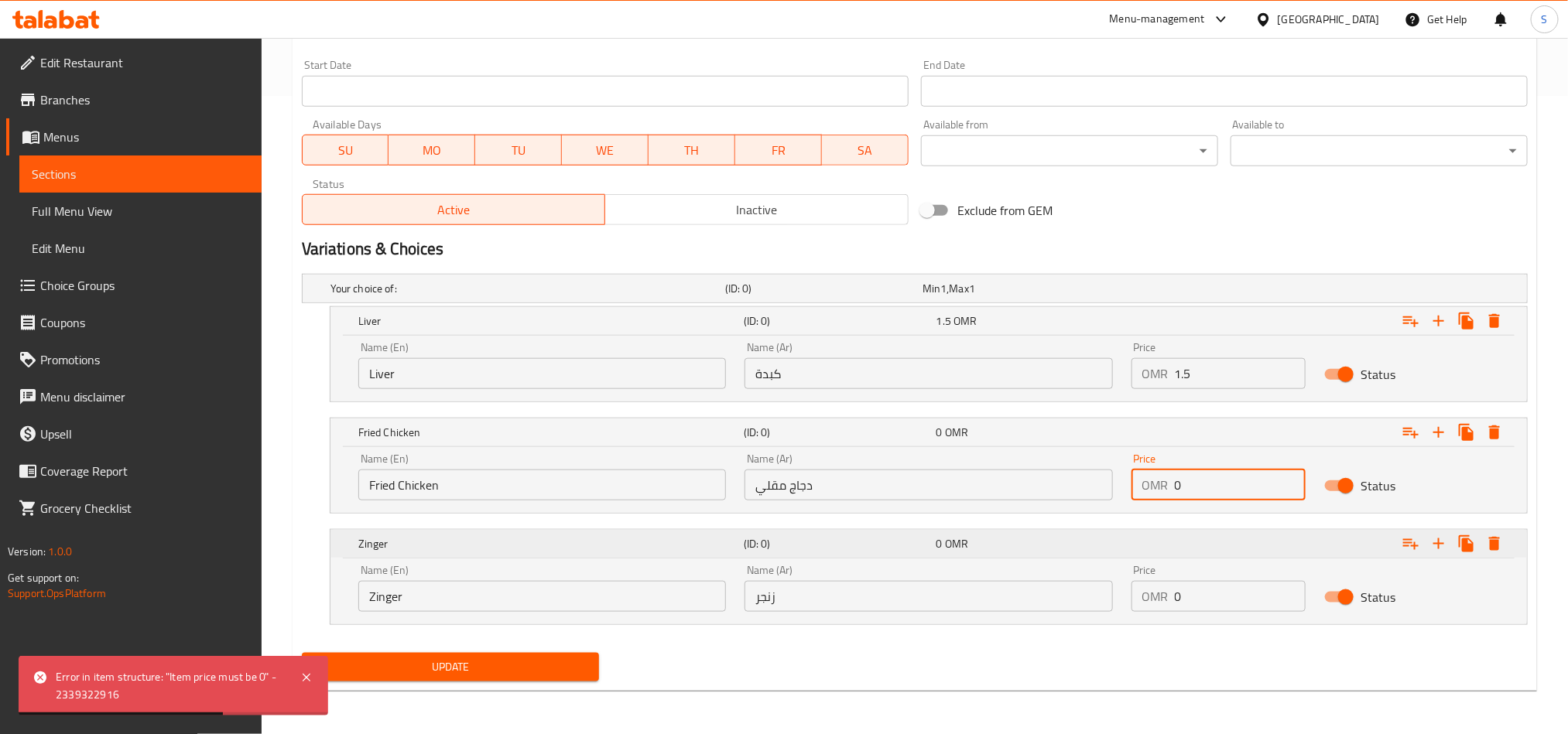
paste input "1.5"
type input "1.5"
click at [1199, 611] on input "0" at bounding box center [1240, 596] width 131 height 31
paste input "1.5"
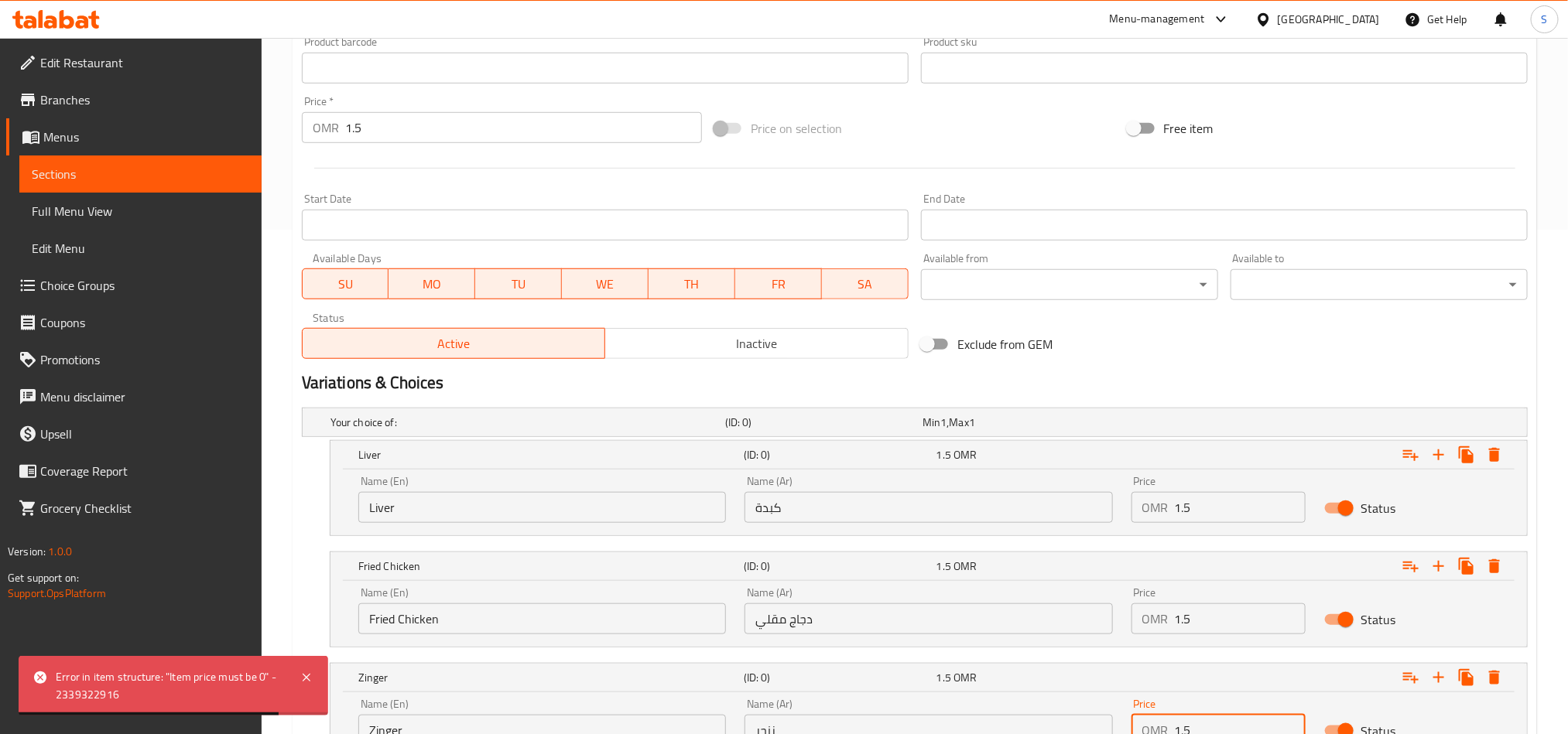
scroll to position [292, 0]
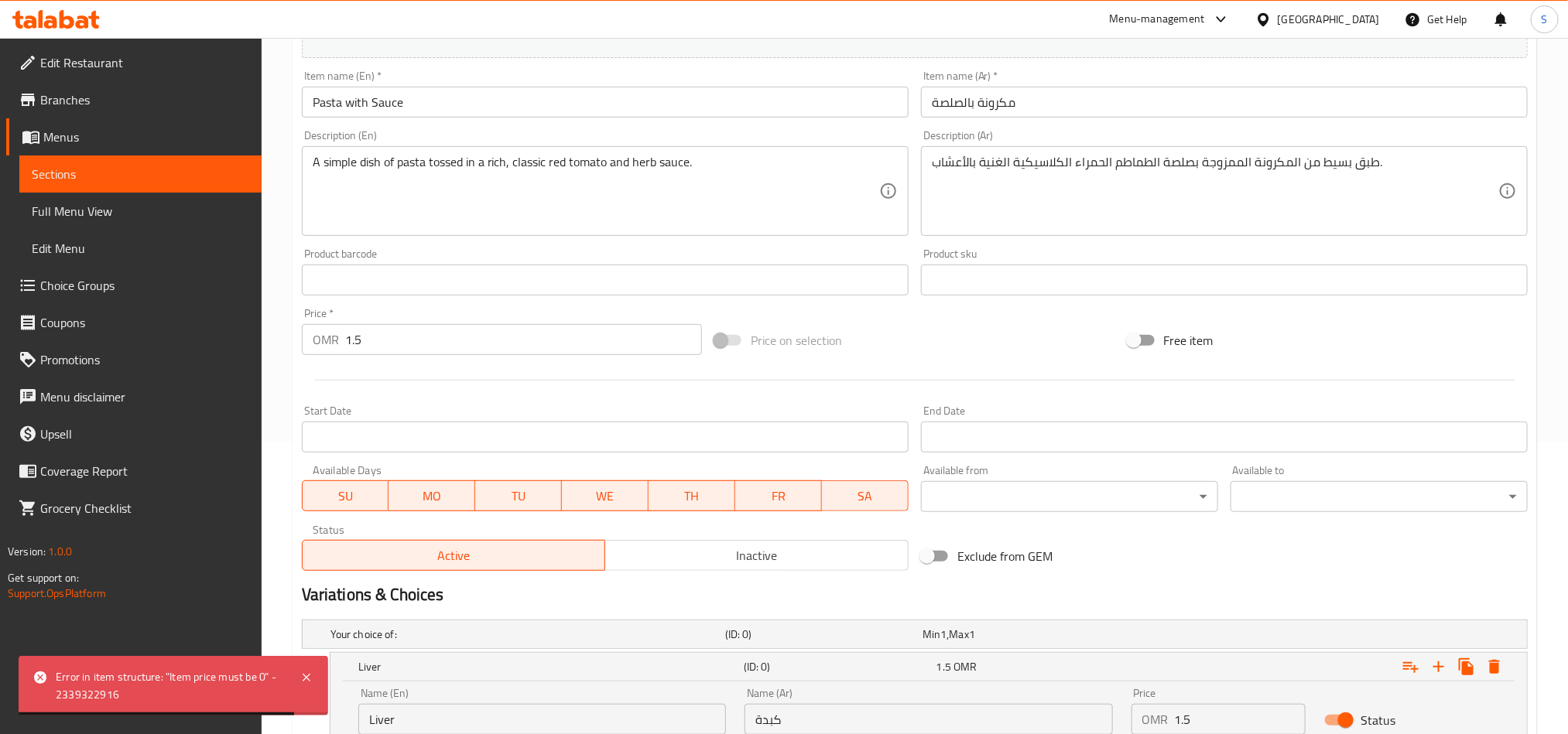
type input "1.5"
click at [353, 327] on input "1.5" at bounding box center [524, 339] width 357 height 31
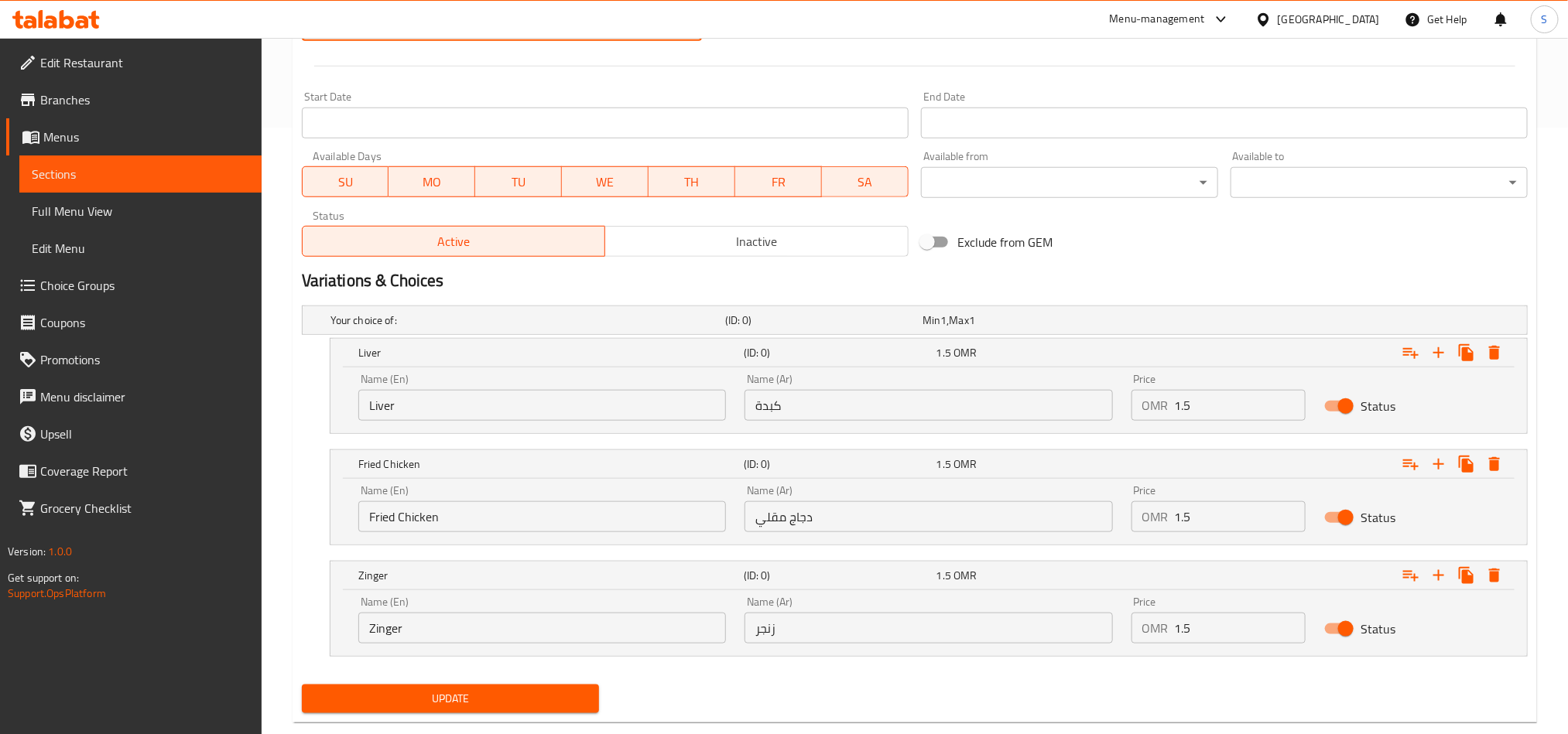
scroll to position [640, 0]
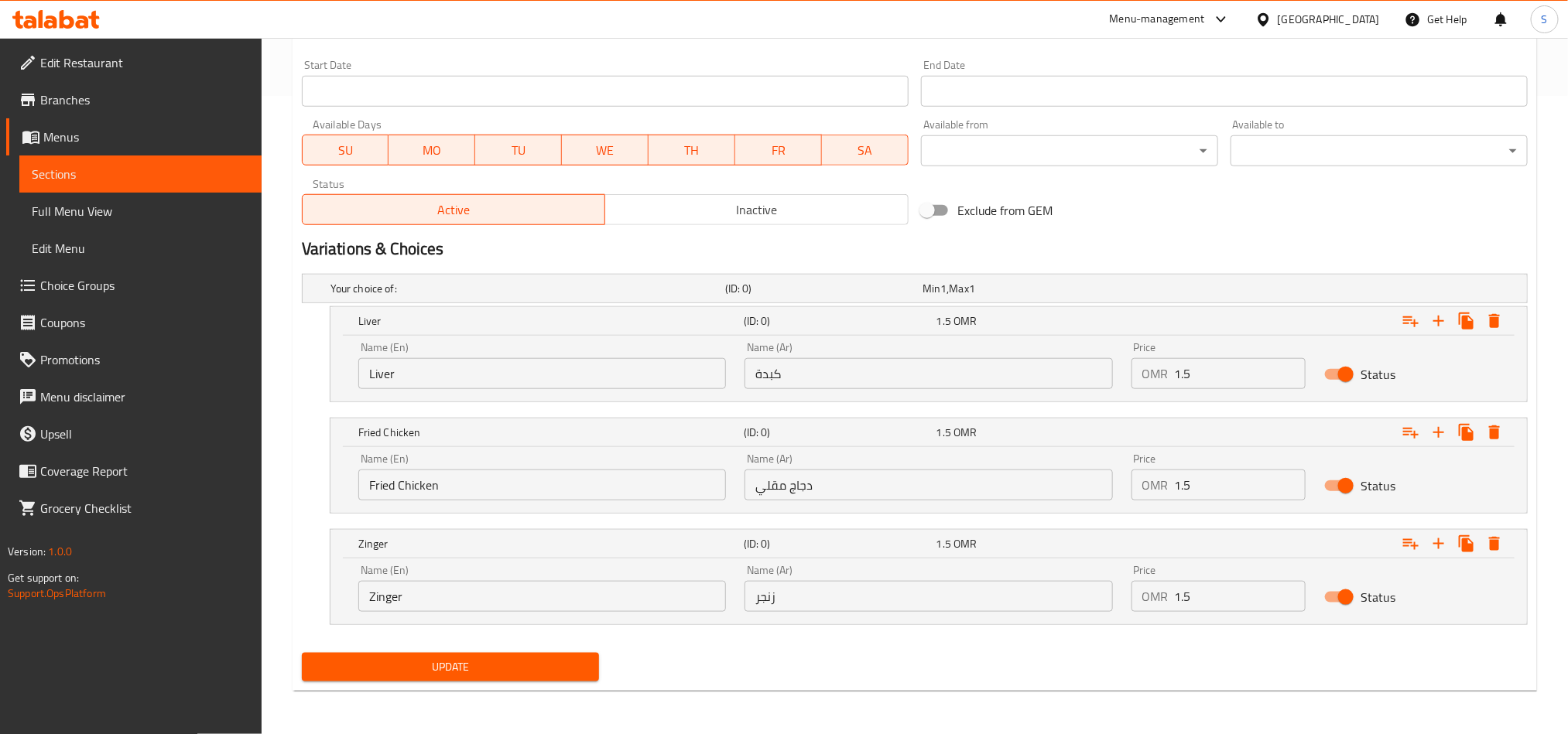
type input "0"
click at [395, 660] on span "Update" at bounding box center [450, 668] width 272 height 19
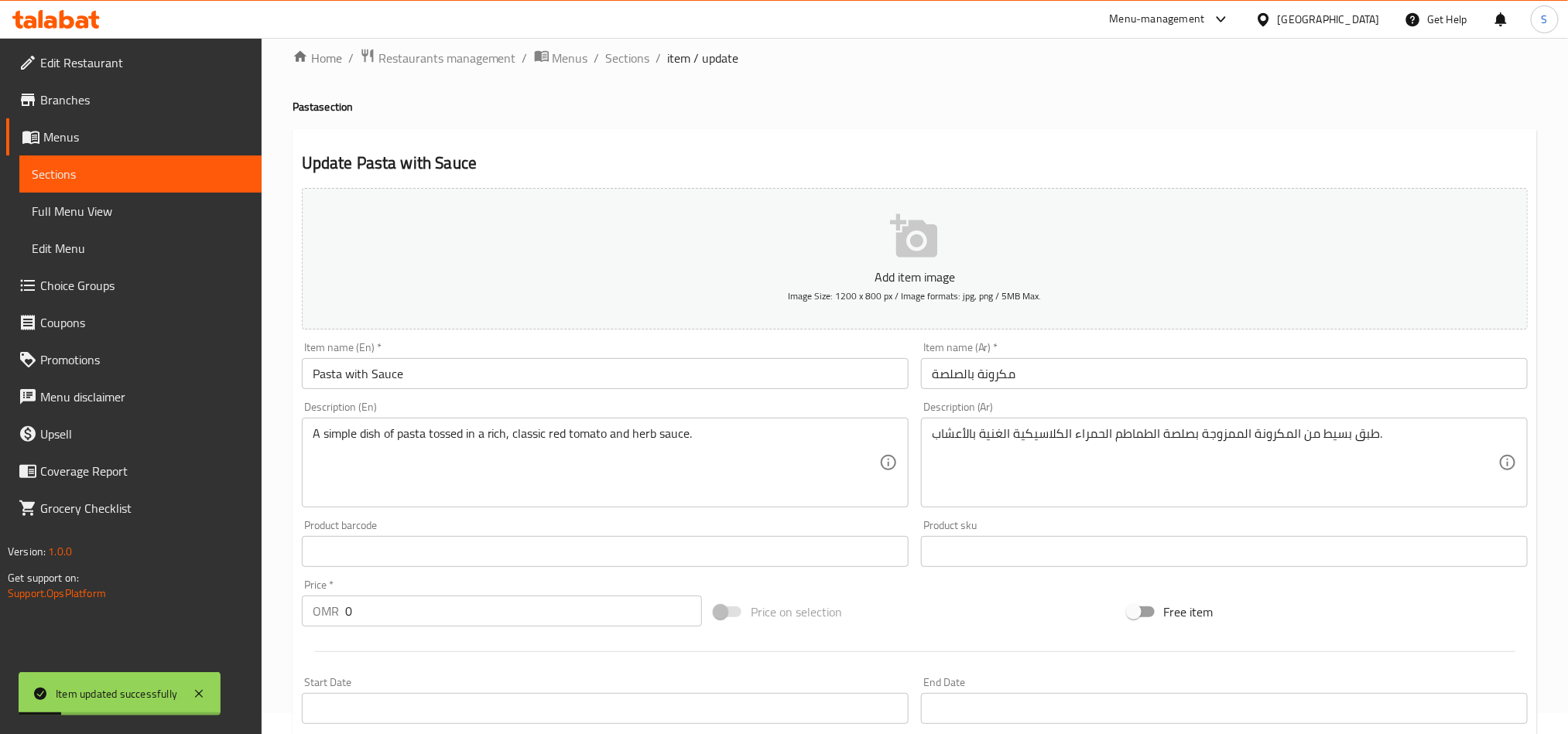
scroll to position [0, 0]
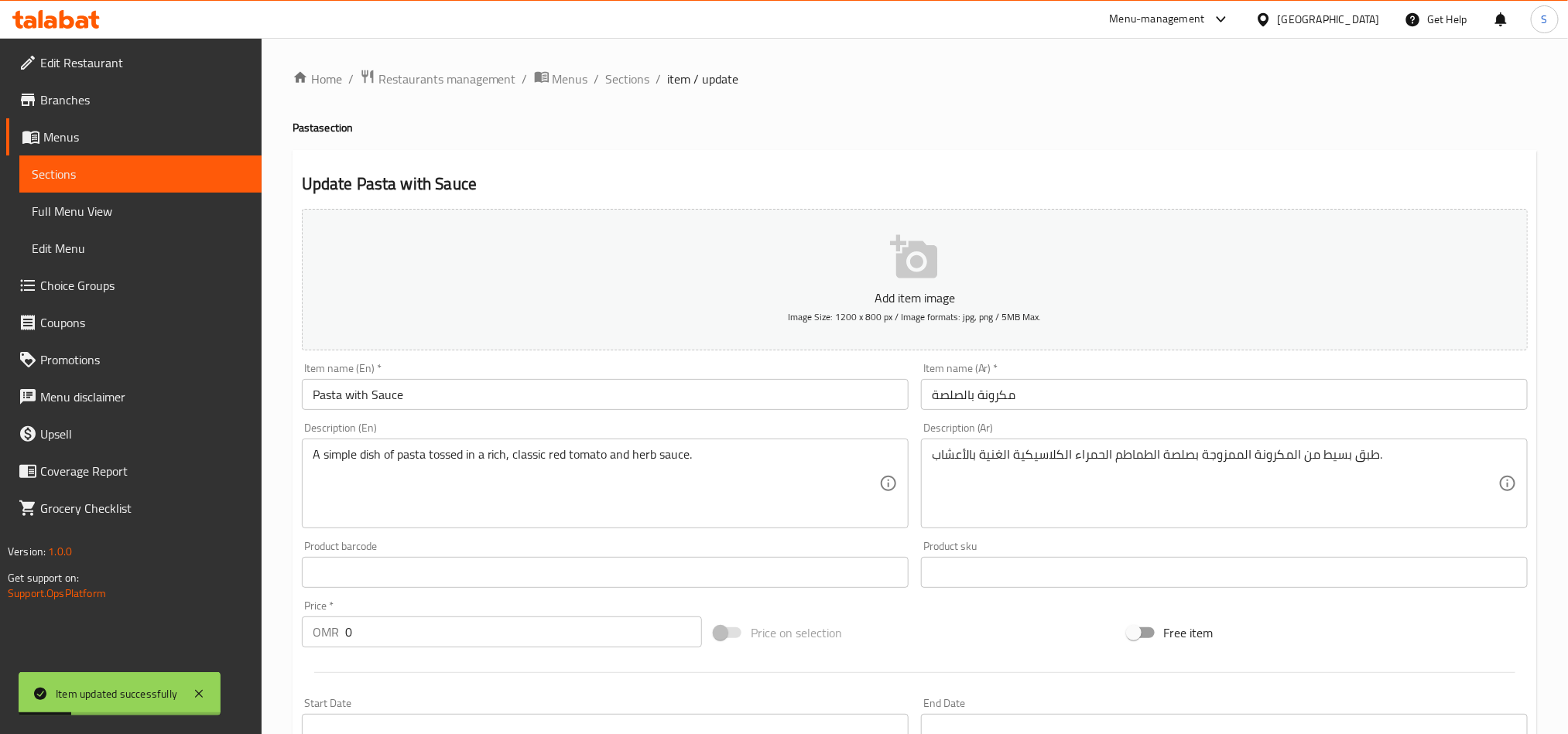
drag, startPoint x: 635, startPoint y: 83, endPoint x: 637, endPoint y: 91, distance: 8.2
click at [635, 83] on span "Sections" at bounding box center [628, 78] width 44 height 18
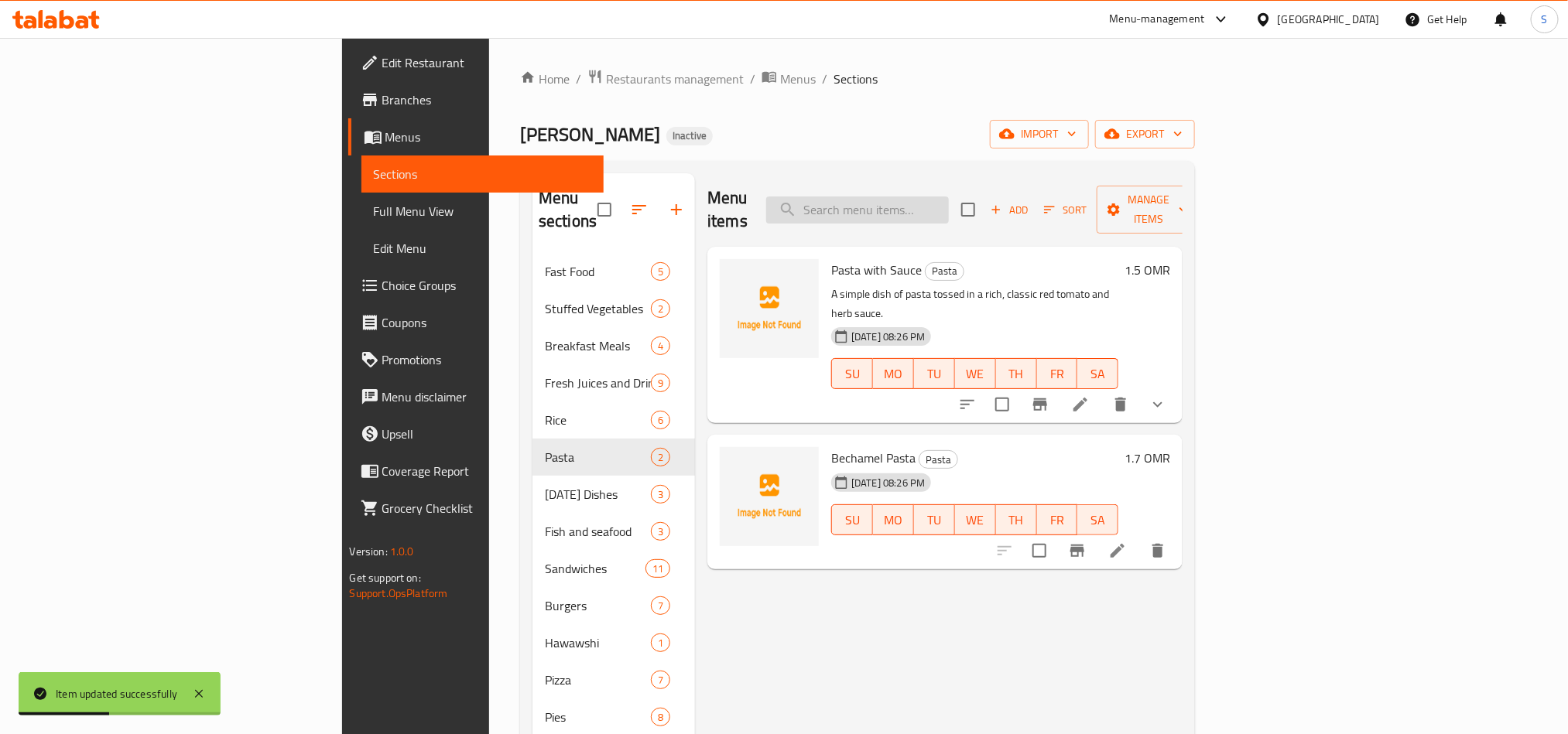
click at [949, 198] on input "search" at bounding box center [858, 211] width 183 height 27
click at [1176, 386] on button "show more" at bounding box center [1158, 404] width 37 height 37
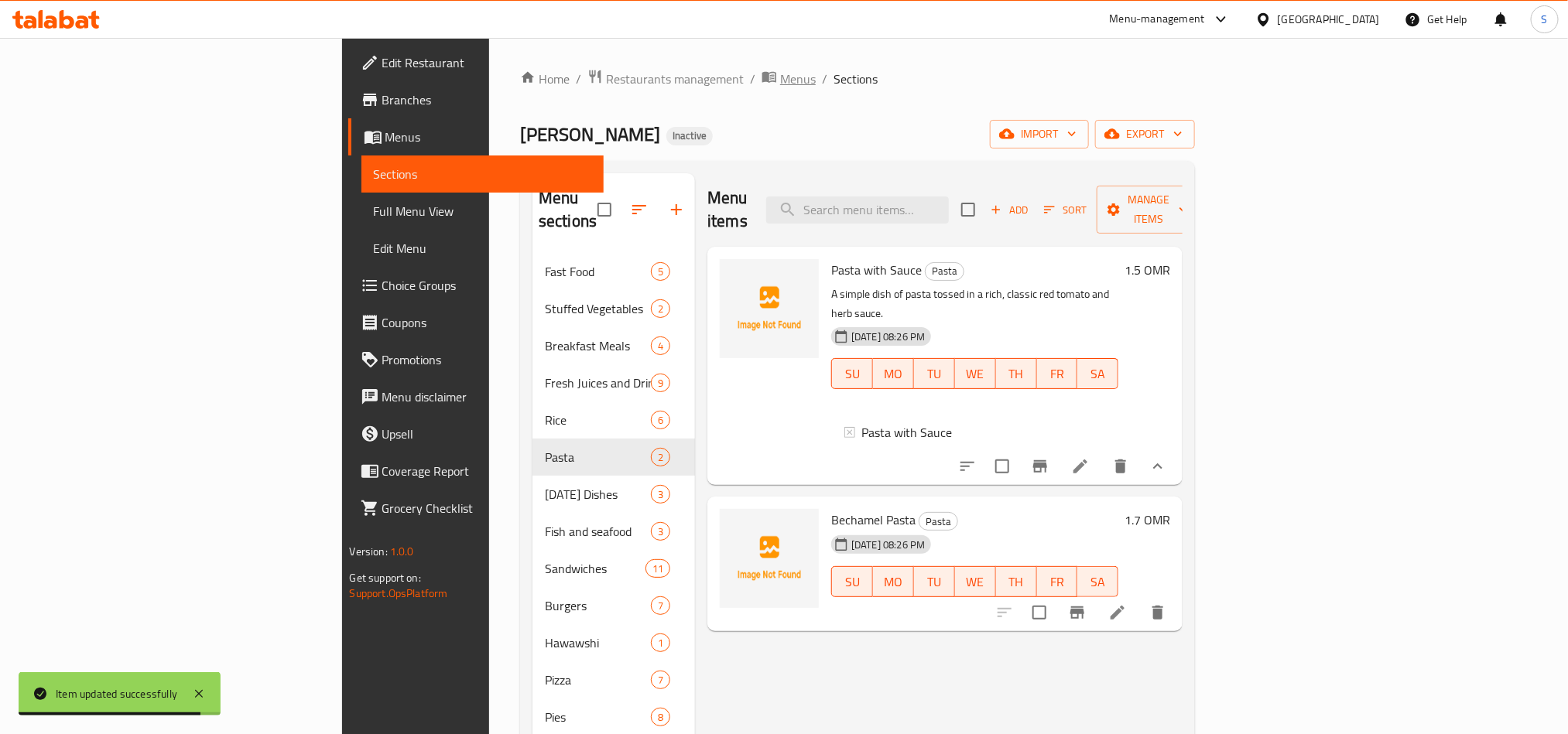
click at [780, 74] on span "Menus" at bounding box center [798, 78] width 35 height 18
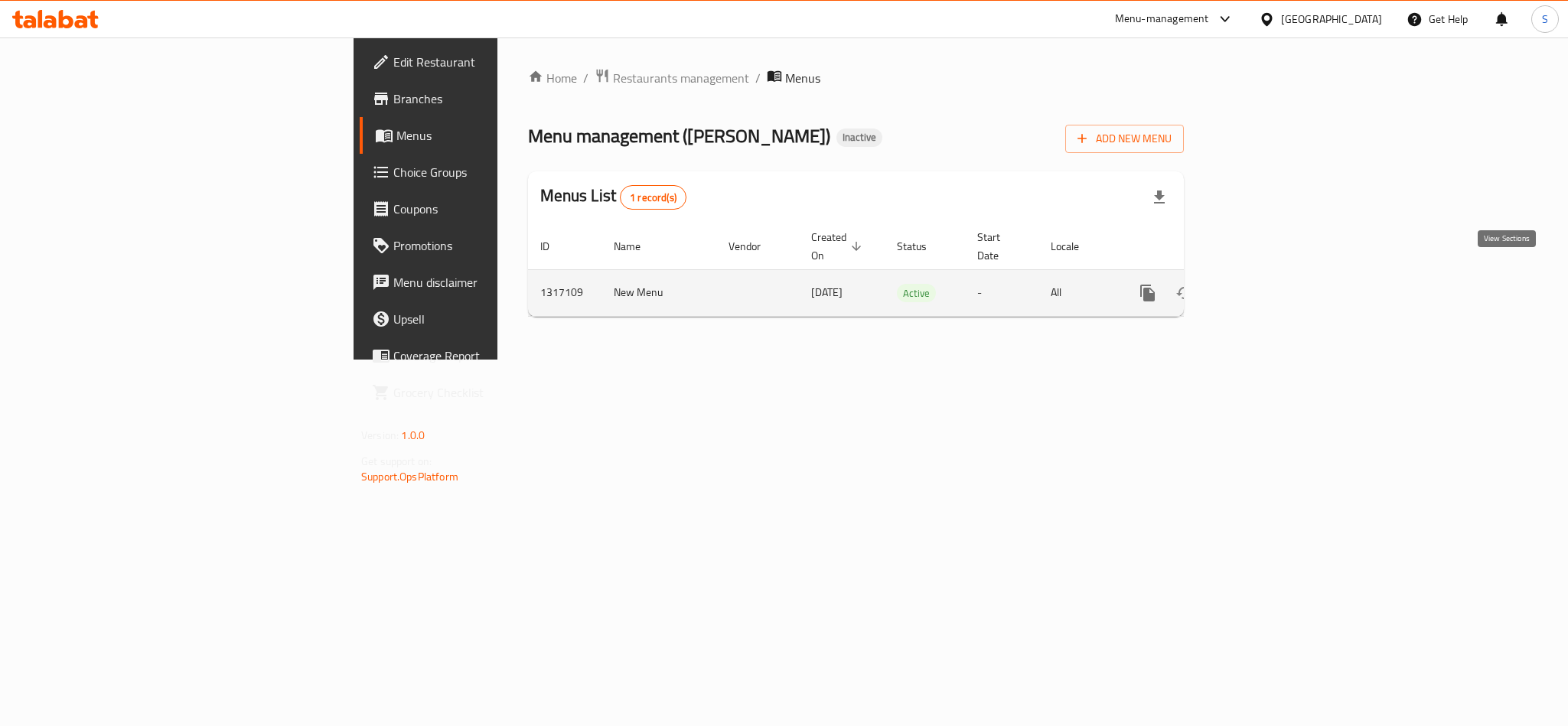
click at [1267, 284] on icon "enhanced table" at bounding box center [1257, 293] width 18 height 18
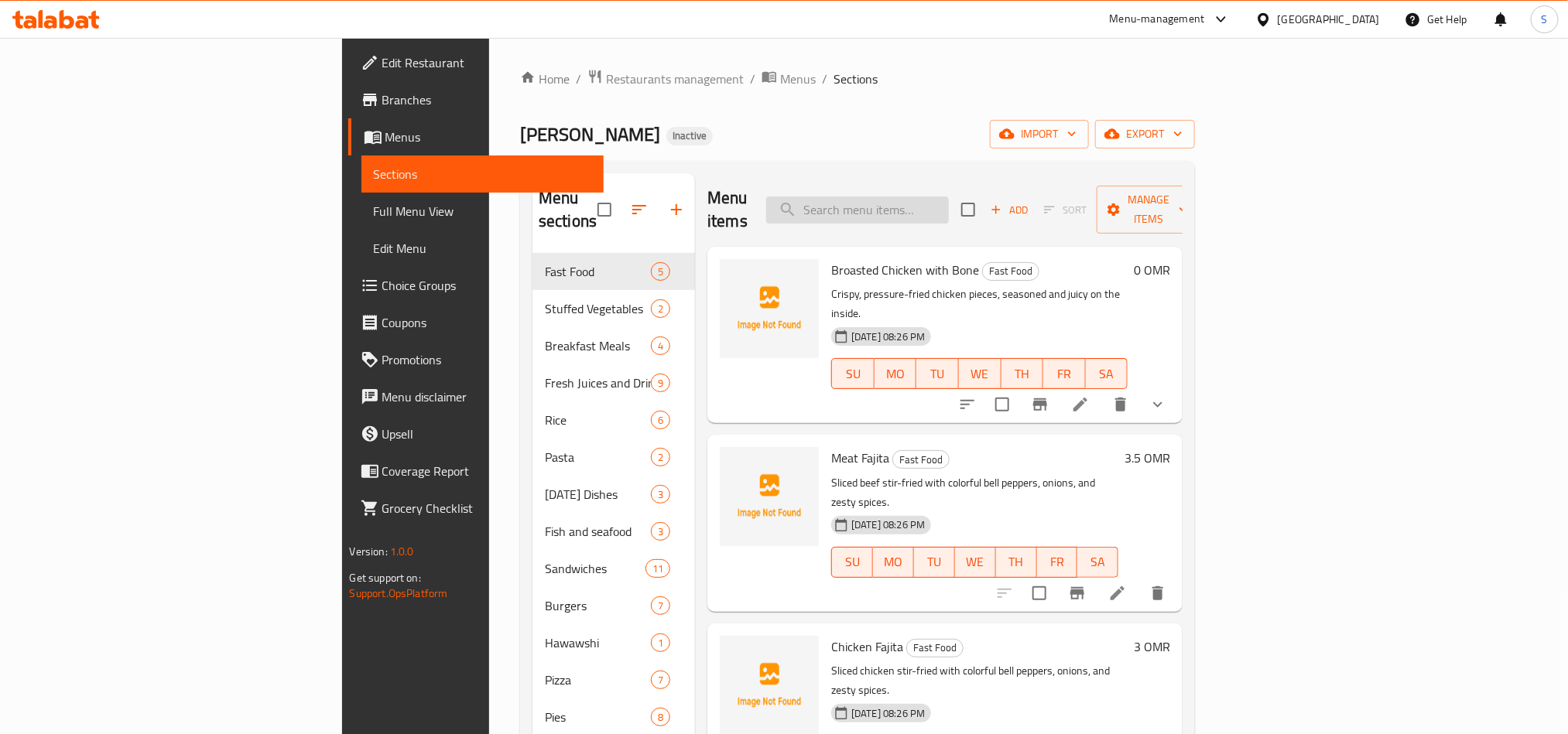
click at [949, 203] on input "search" at bounding box center [858, 211] width 183 height 27
paste input "1.5"
type input "1.5"
paste input "Pasta with Sauce"
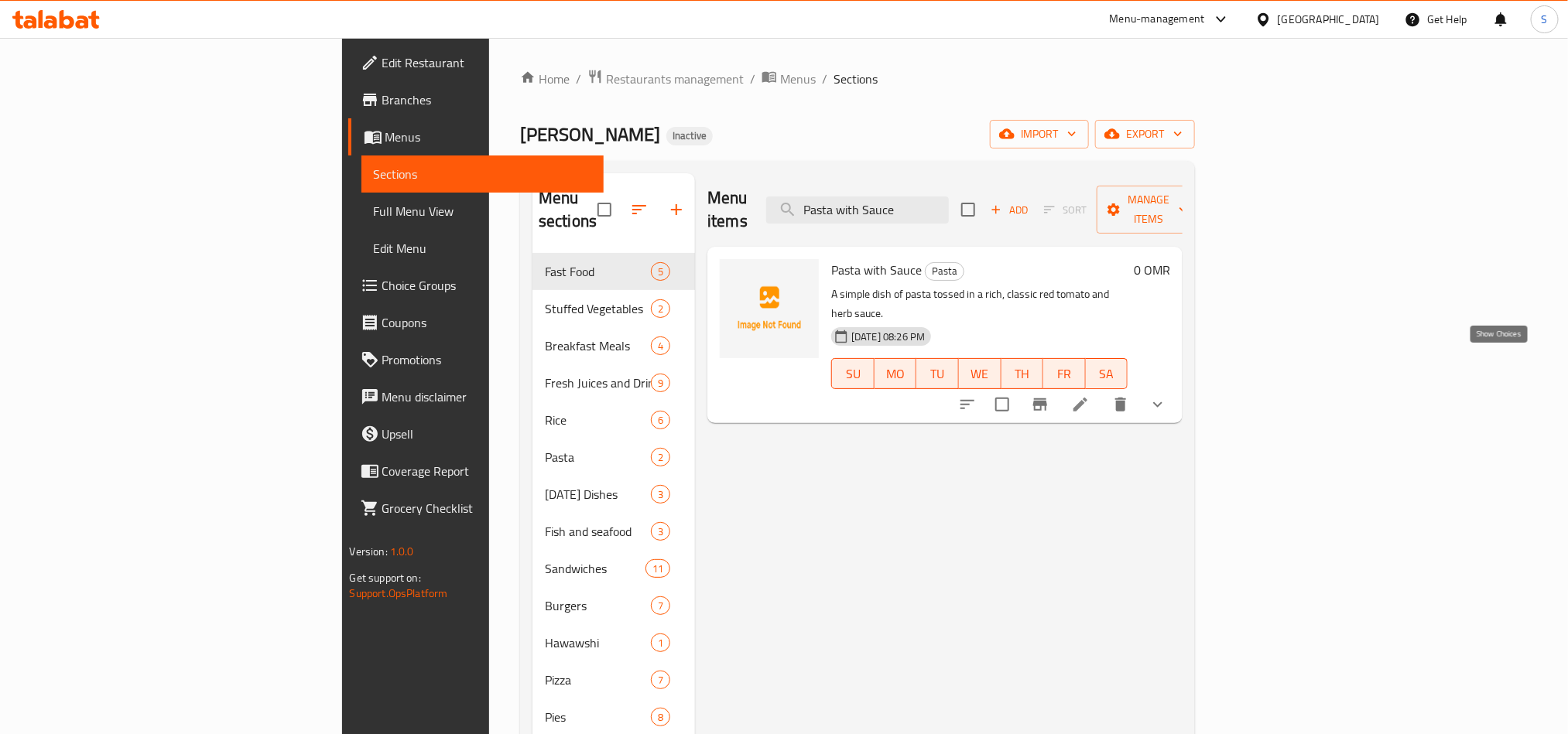
type input "Pasta with Sauce"
click at [1168, 395] on icon "show more" at bounding box center [1157, 404] width 18 height 18
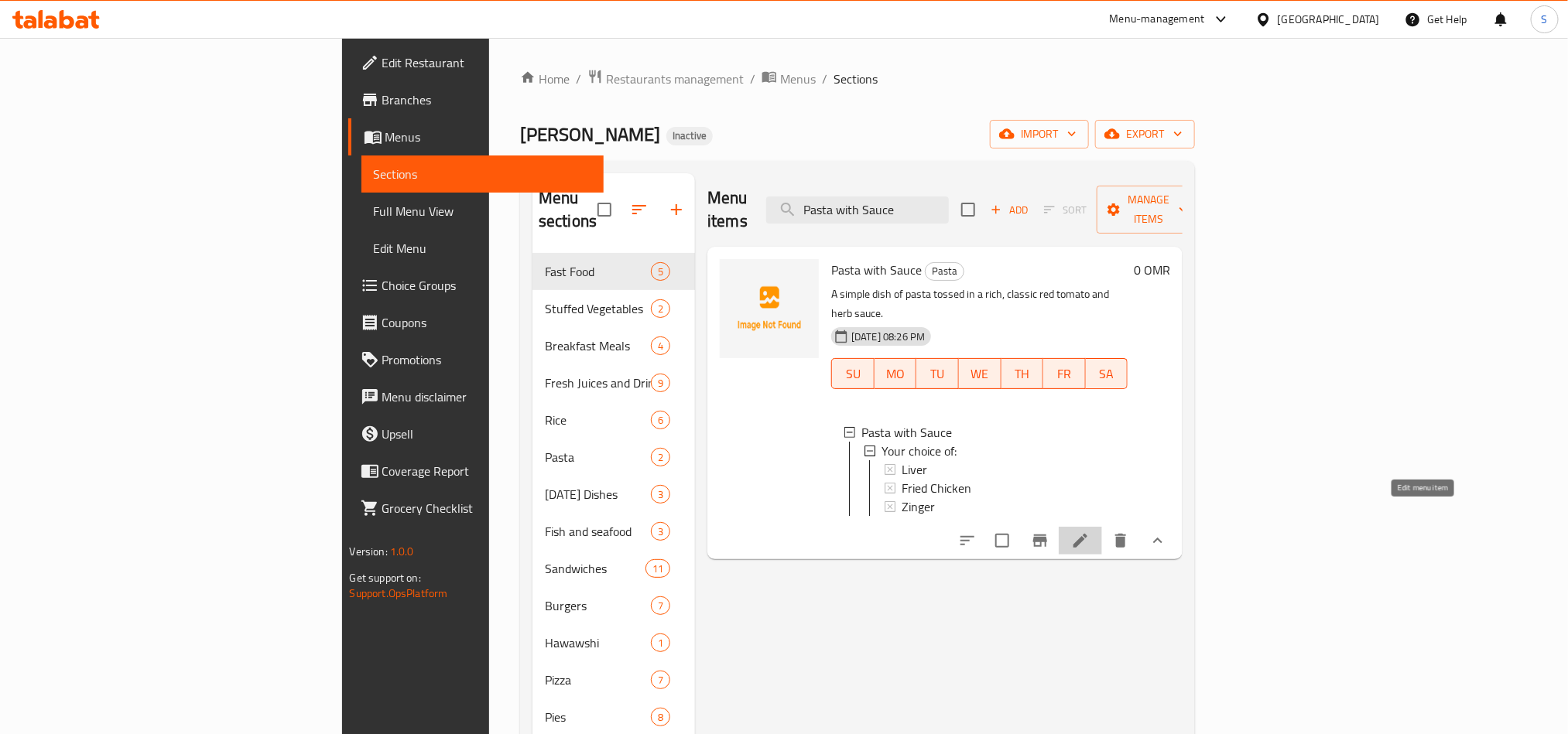
click at [1090, 531] on icon at bounding box center [1080, 540] width 18 height 18
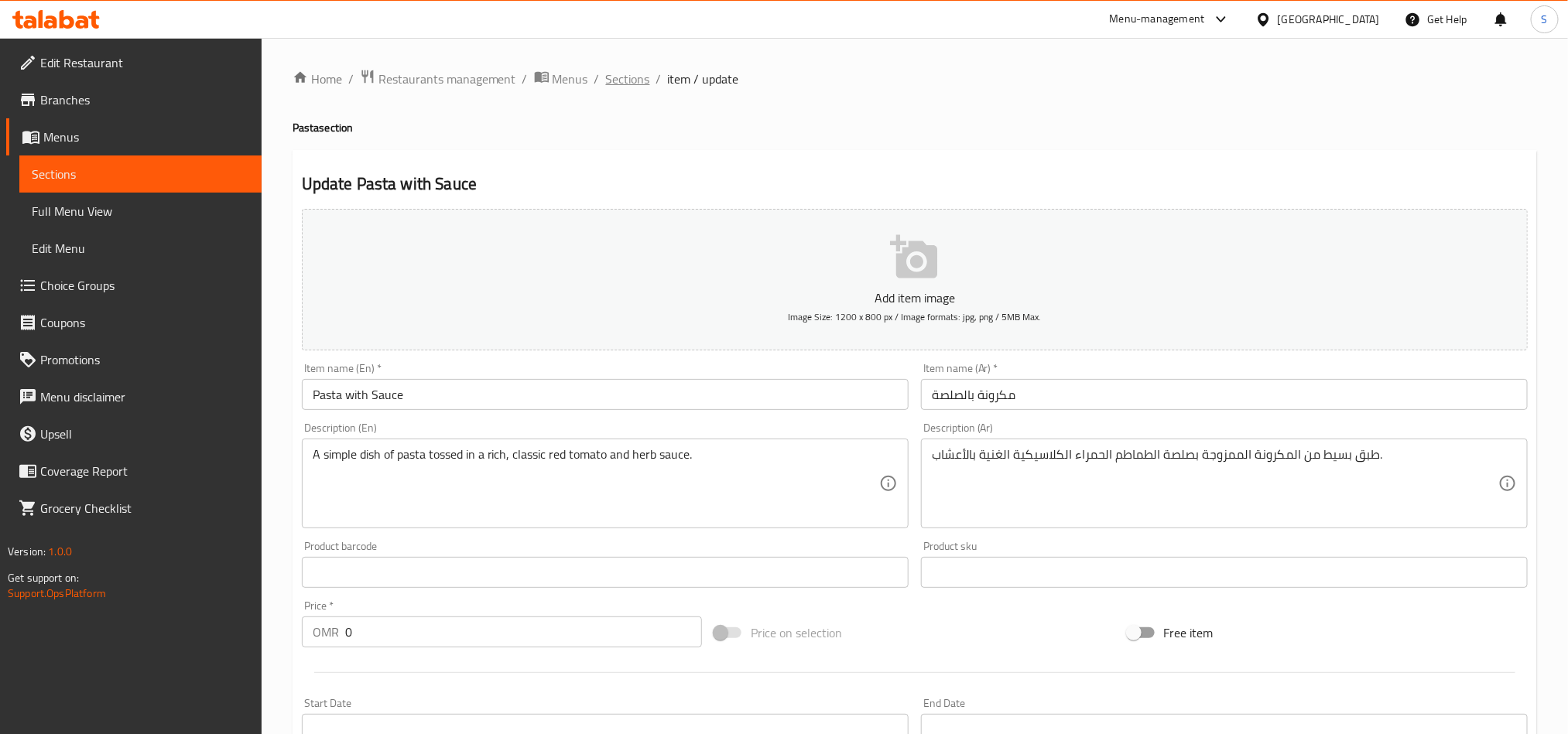
click at [622, 77] on span "Sections" at bounding box center [628, 78] width 44 height 18
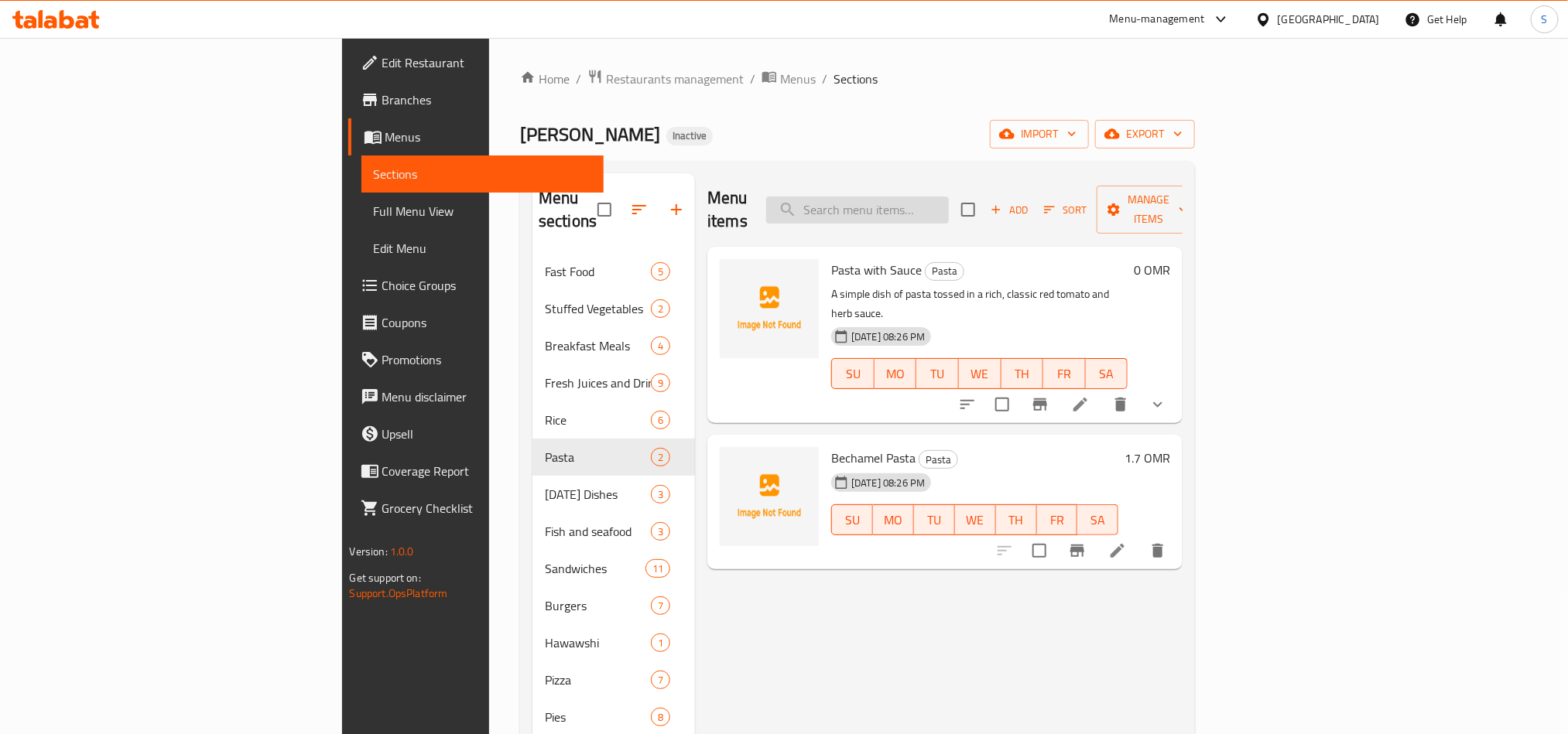
click at [949, 207] on input "search" at bounding box center [858, 211] width 183 height 27
paste input "Bechamel Pasta"
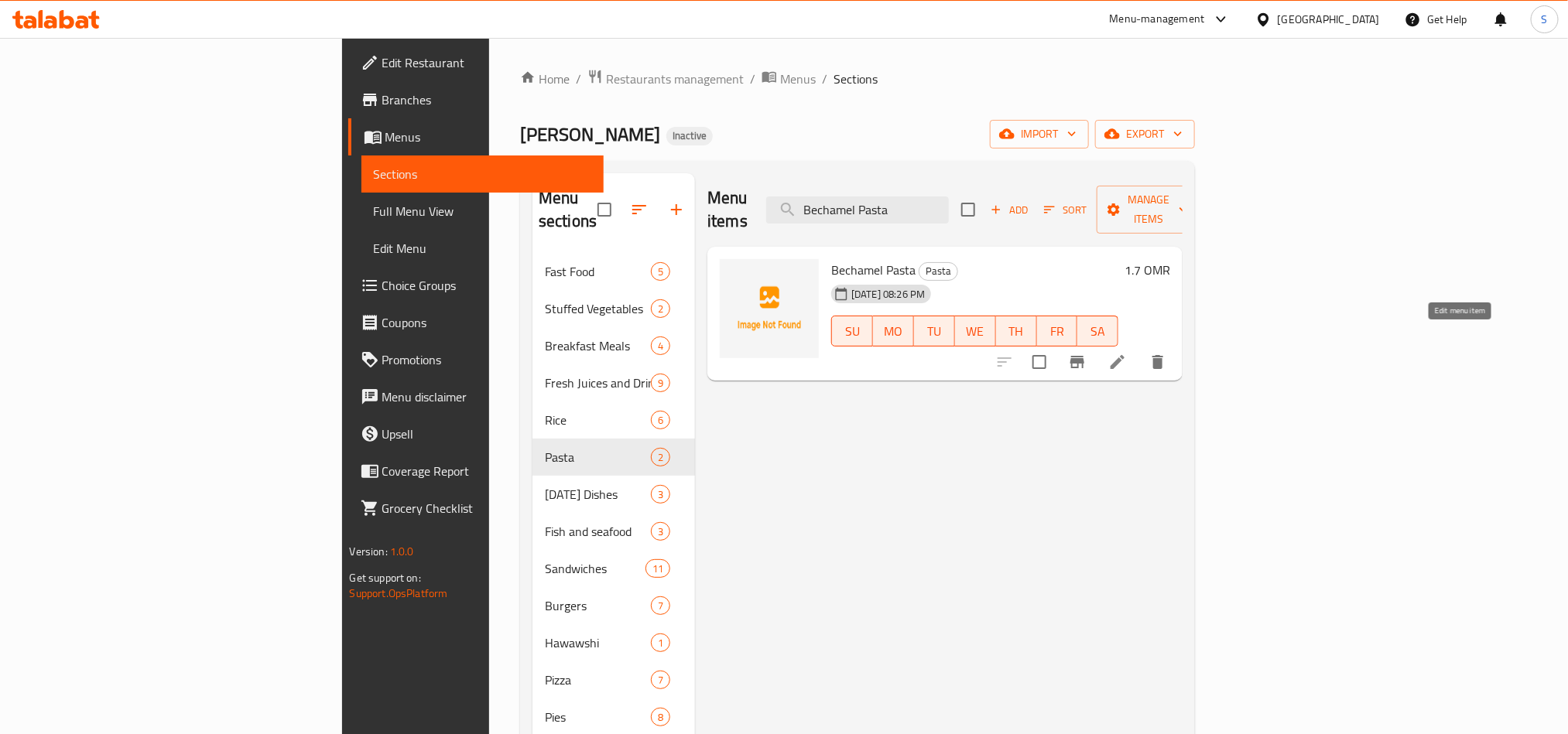
type input "Bechamel Pasta"
click at [1127, 353] on icon at bounding box center [1117, 362] width 18 height 18
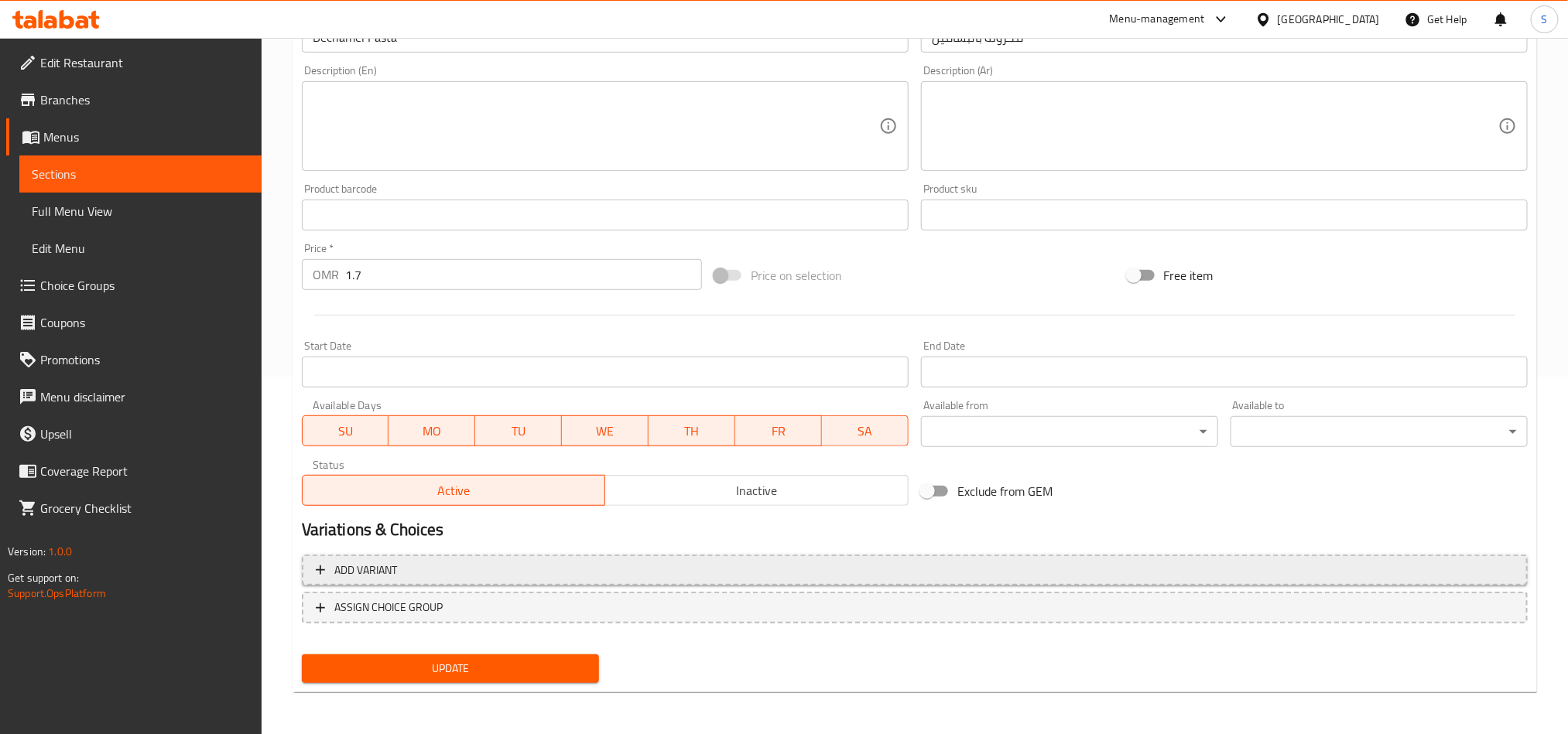
click at [1312, 578] on span "Add variant" at bounding box center [915, 571] width 1198 height 19
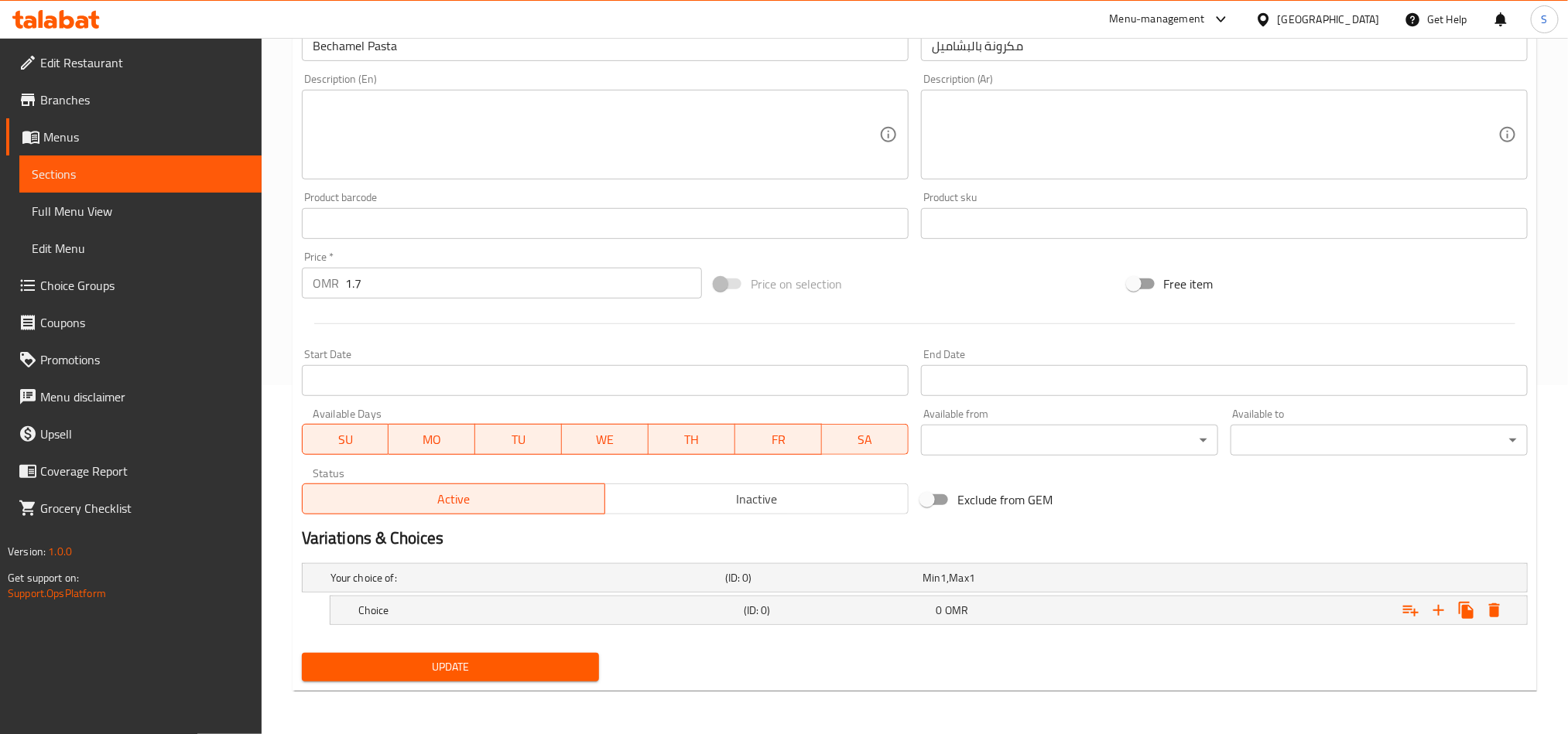
scroll to position [351, 0]
click at [1433, 606] on icon "Expand" at bounding box center [1438, 610] width 18 height 18
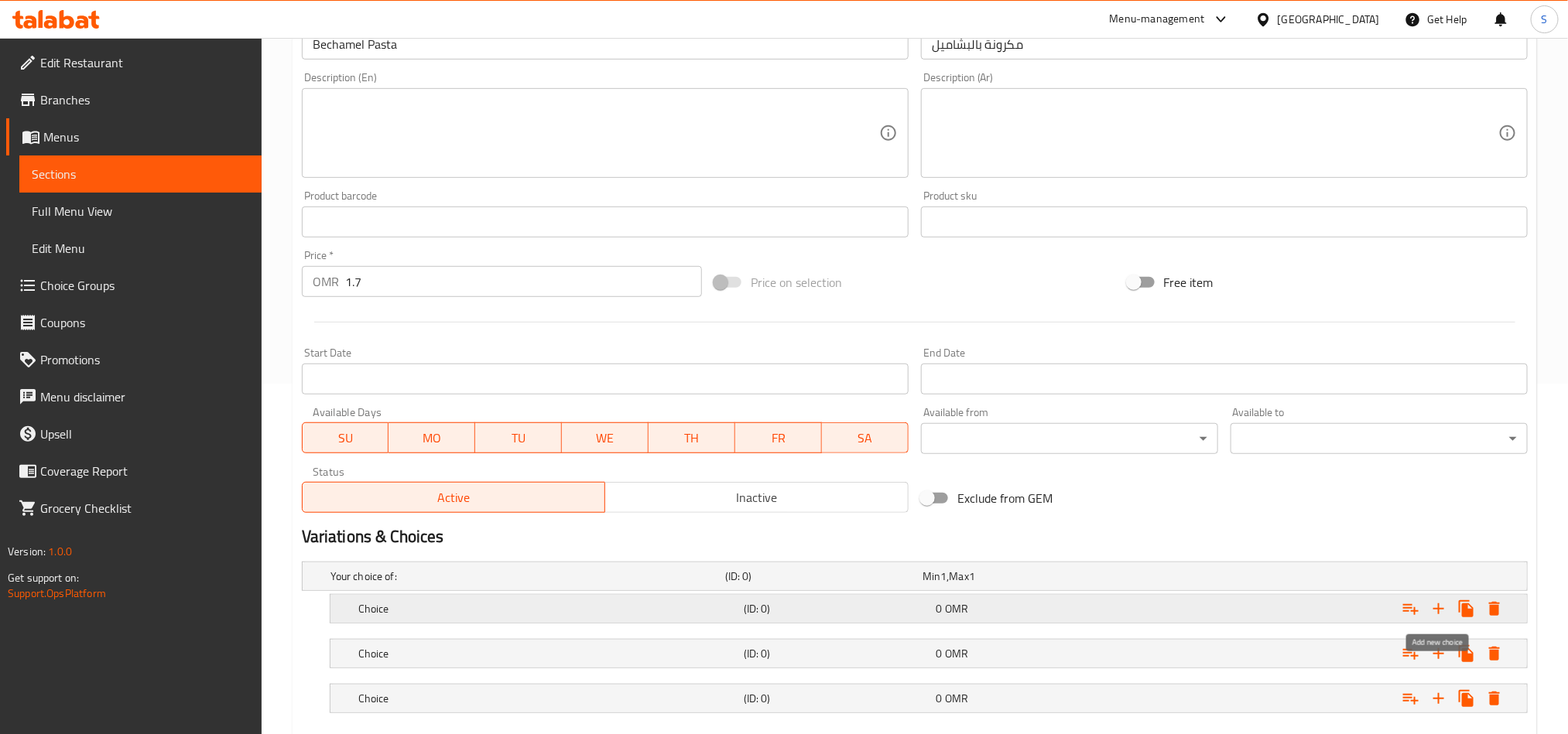
click at [1433, 606] on icon "Expand" at bounding box center [1438, 608] width 18 height 18
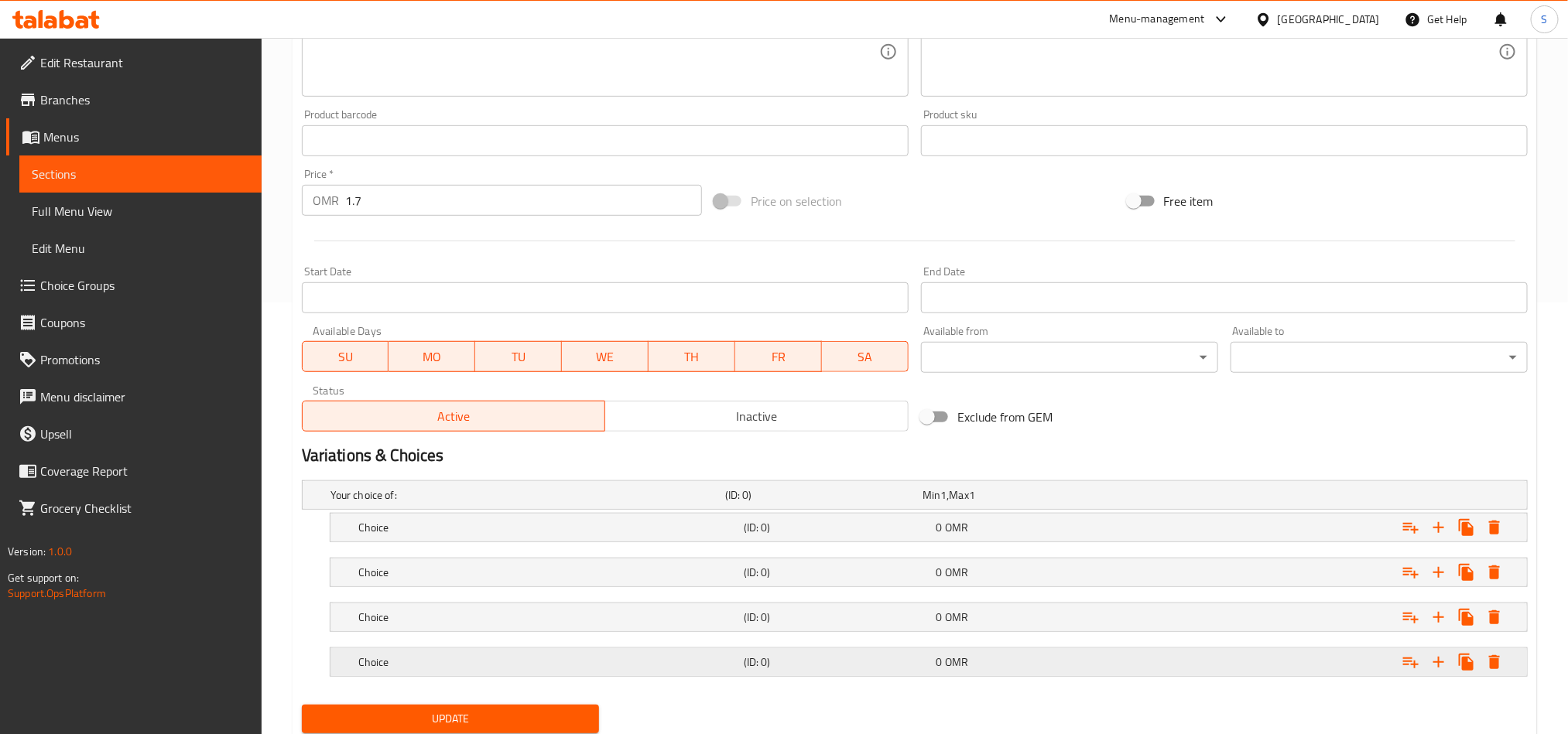
scroll to position [486, 0]
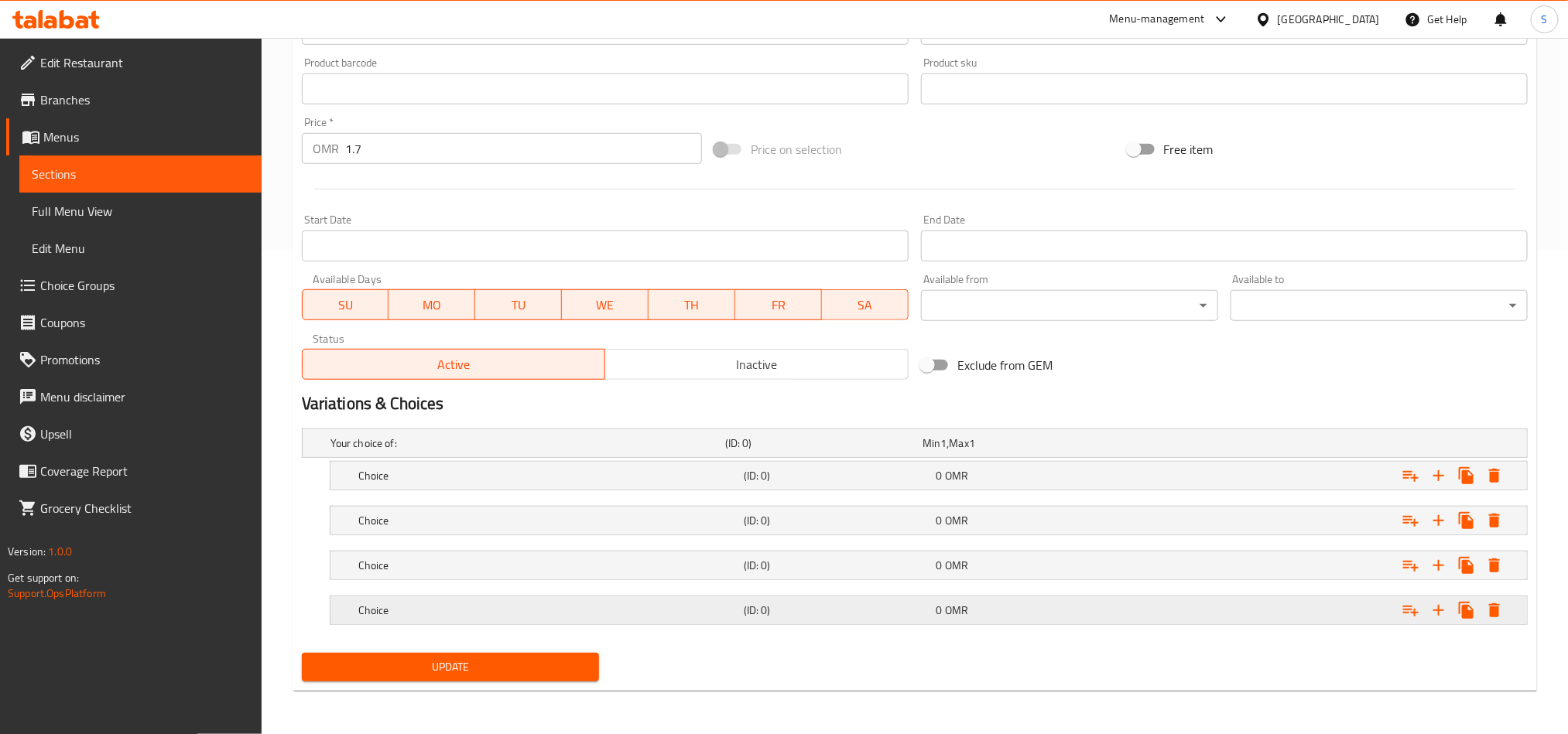
click at [809, 617] on h5 "(ID: 0)" at bounding box center [837, 610] width 187 height 15
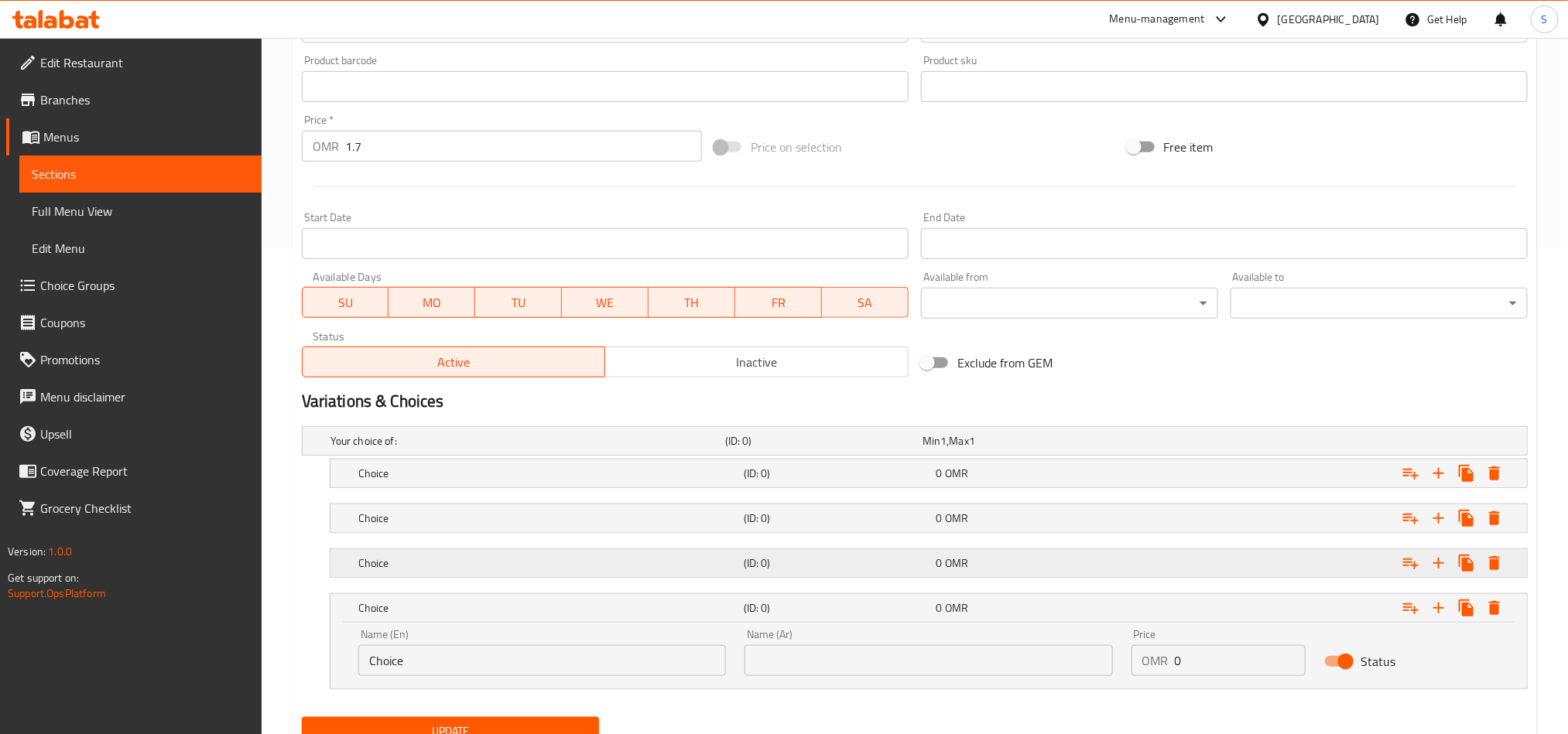
click at [460, 560] on h5 "Choice" at bounding box center [549, 563] width 380 height 15
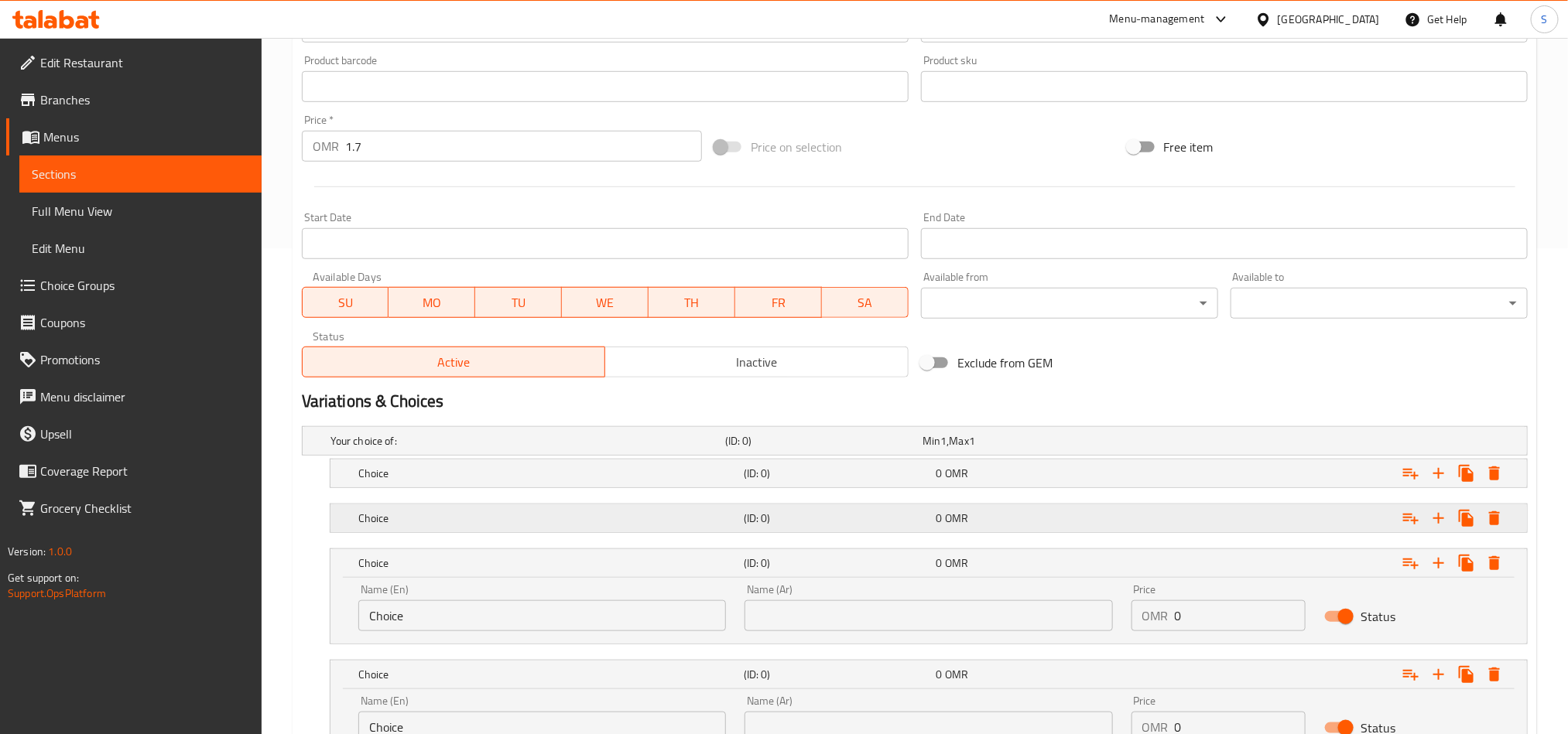
click at [470, 524] on h5 "Choice" at bounding box center [549, 518] width 380 height 15
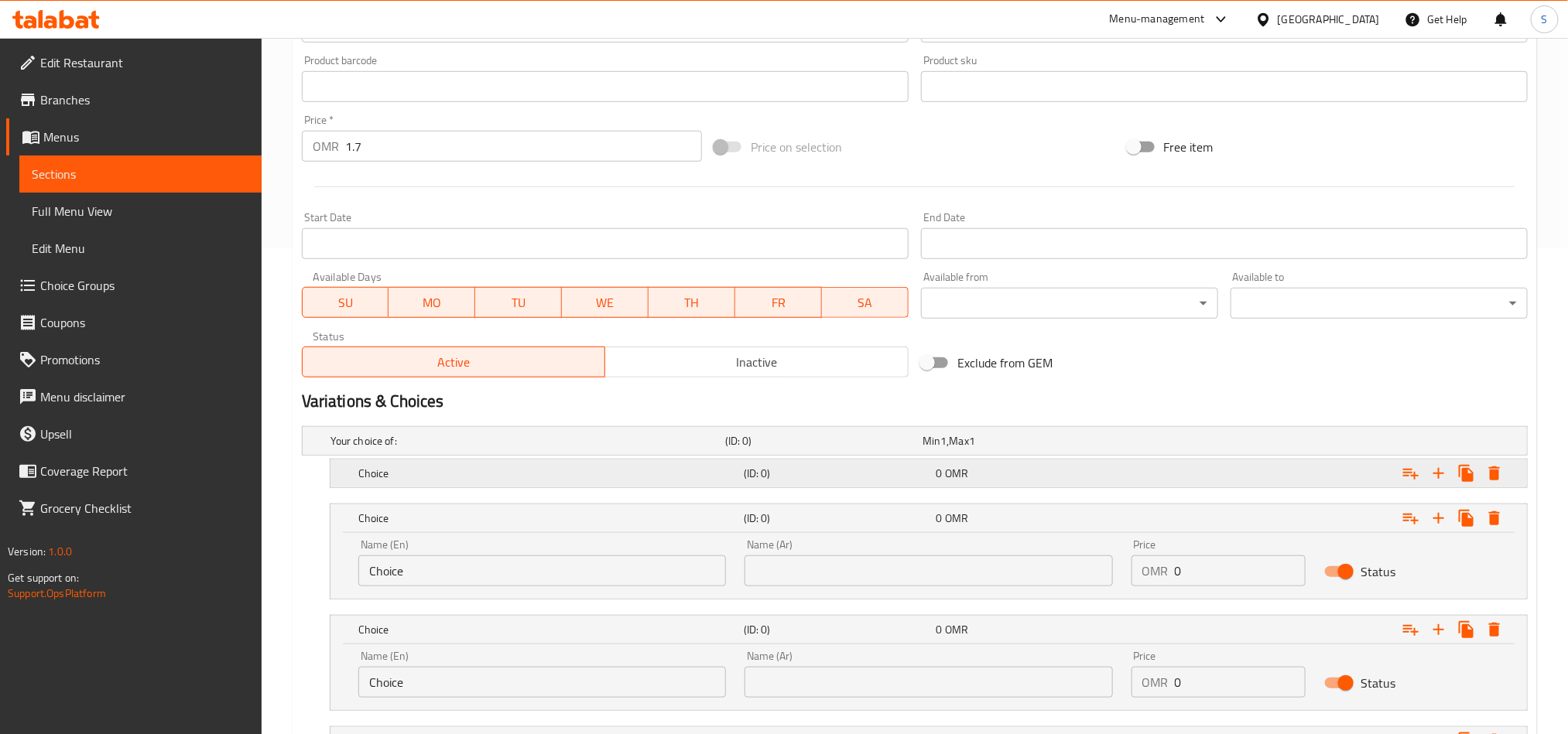
click at [467, 472] on h5 "Choice" at bounding box center [549, 473] width 380 height 15
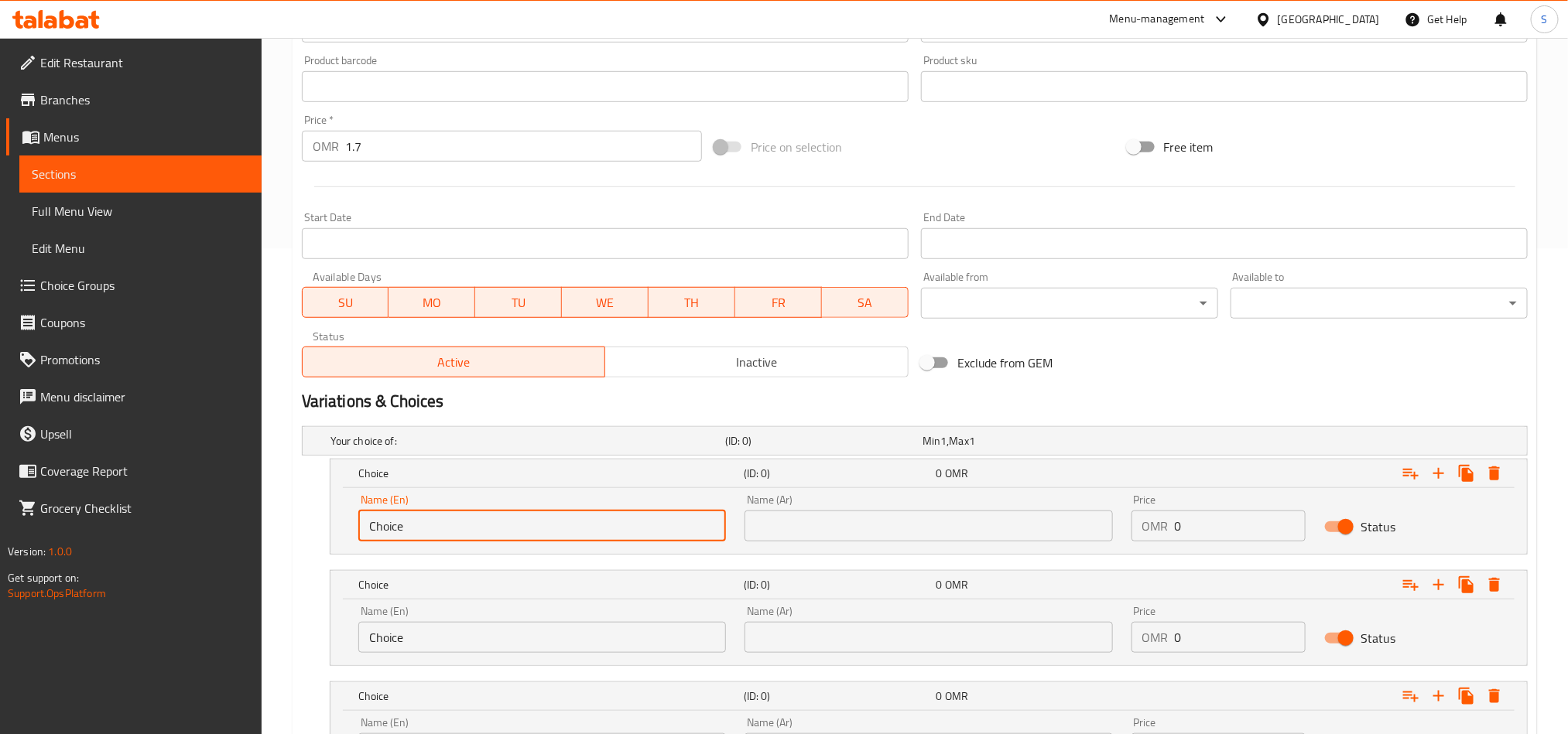
click at [472, 518] on input "Choice" at bounding box center [542, 526] width 368 height 31
paste input "Minced Meat Chickens Shrimp Sausag"
drag, startPoint x: 436, startPoint y: 531, endPoint x: 577, endPoint y: 522, distance: 141.3
click at [577, 522] on input "Minced Meat Chickens Shrimp Sausage" at bounding box center [542, 526] width 368 height 31
type input "Minced Meat Chickens Shrimp Sausage"
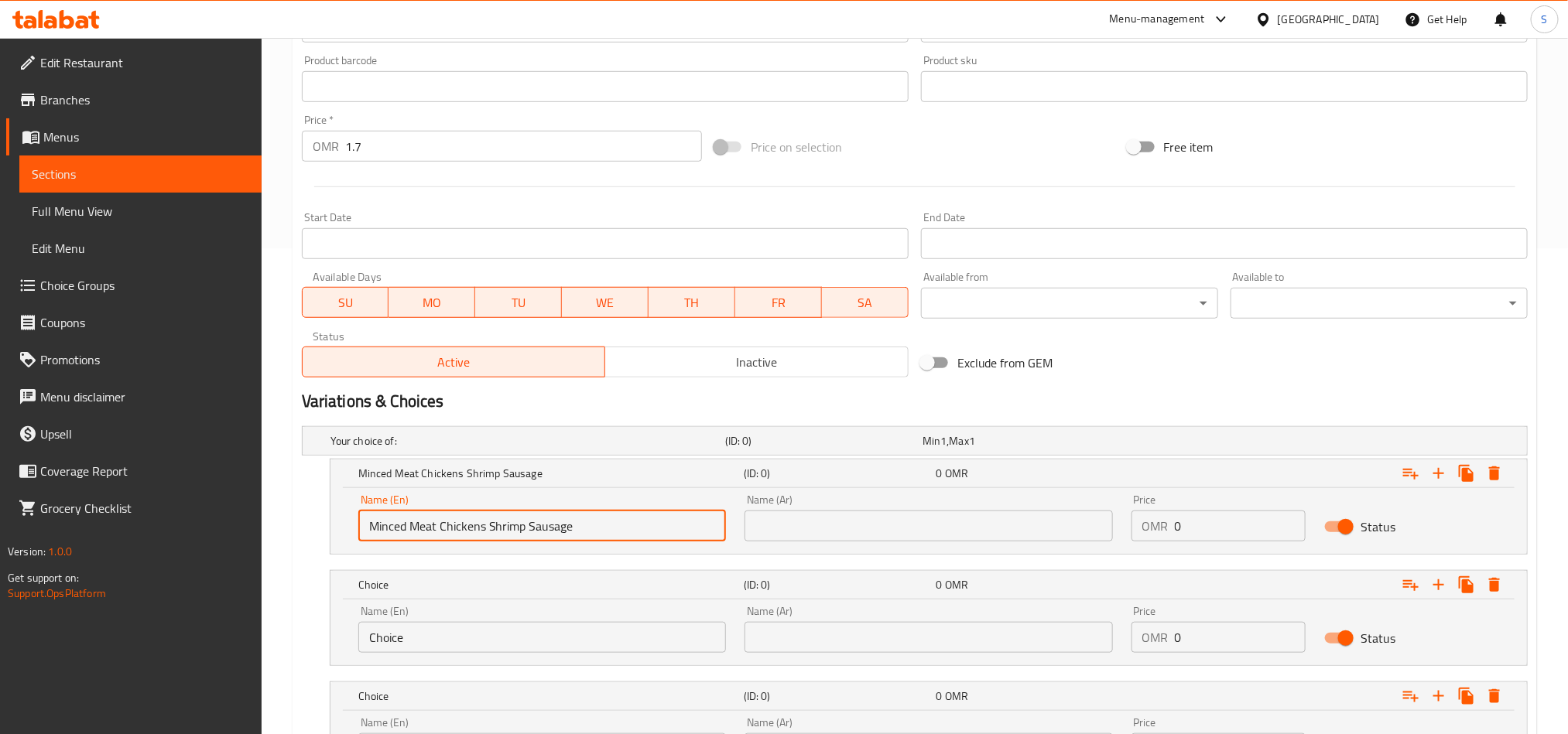
click at [495, 629] on input "Choice" at bounding box center [542, 637] width 368 height 31
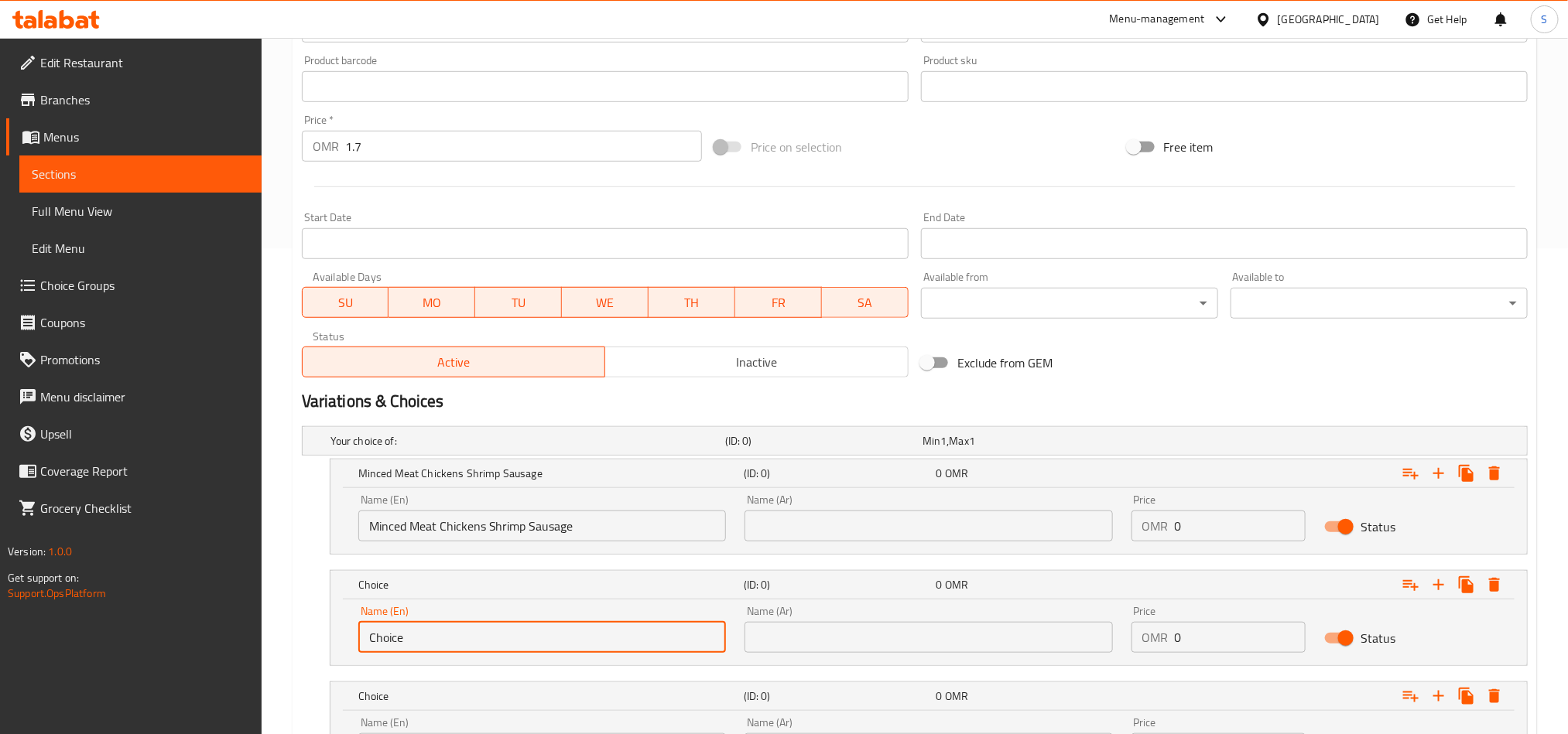
paste input "Chickens Shrimp Sausag"
drag, startPoint x: 424, startPoint y: 639, endPoint x: 551, endPoint y: 646, distance: 127.2
click at [551, 646] on input "Chickens Shrimp Sausage" at bounding box center [542, 637] width 368 height 31
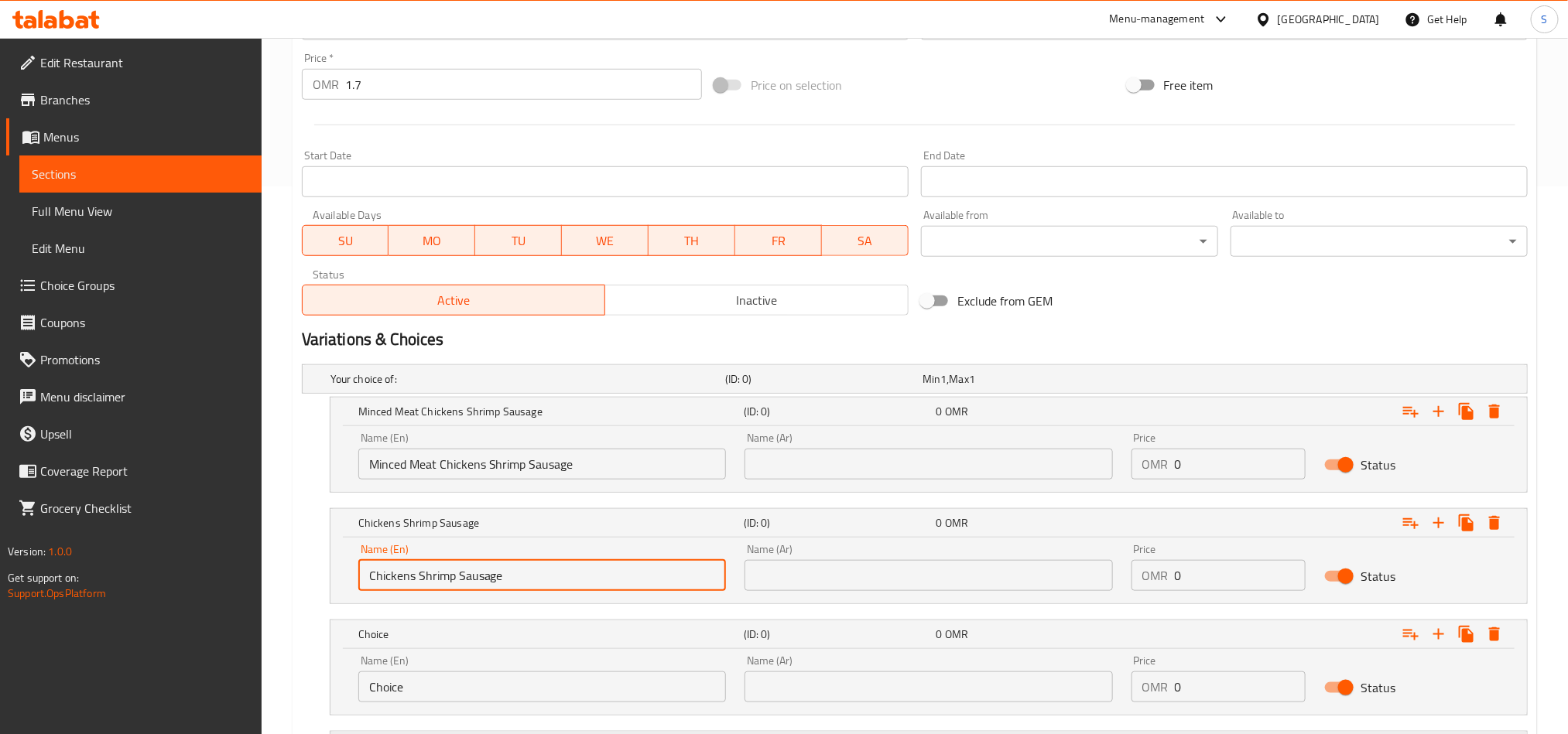
scroll to position [718, 0]
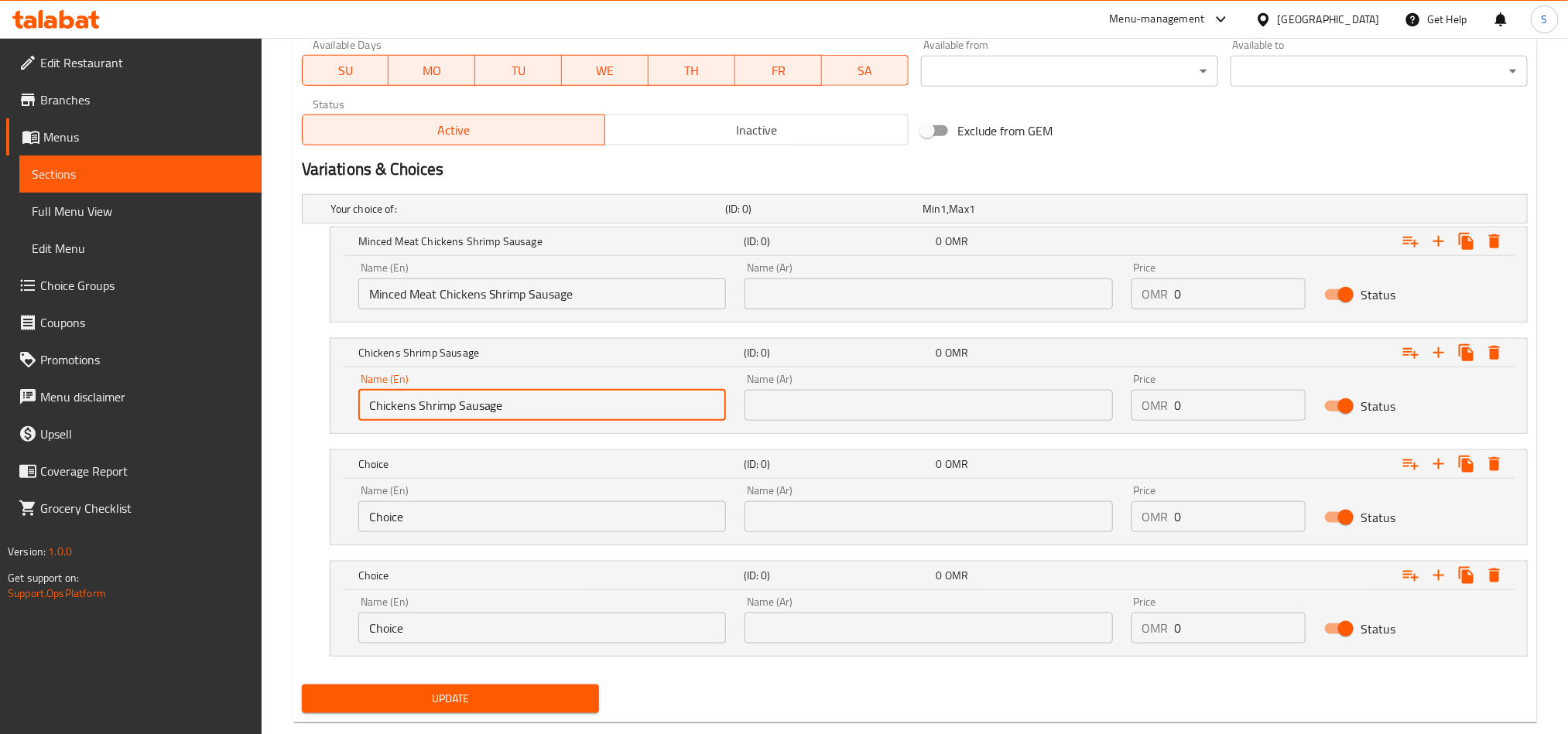
type input "Chickens Shrimp Sausage"
click at [447, 523] on input "Choice" at bounding box center [542, 516] width 368 height 31
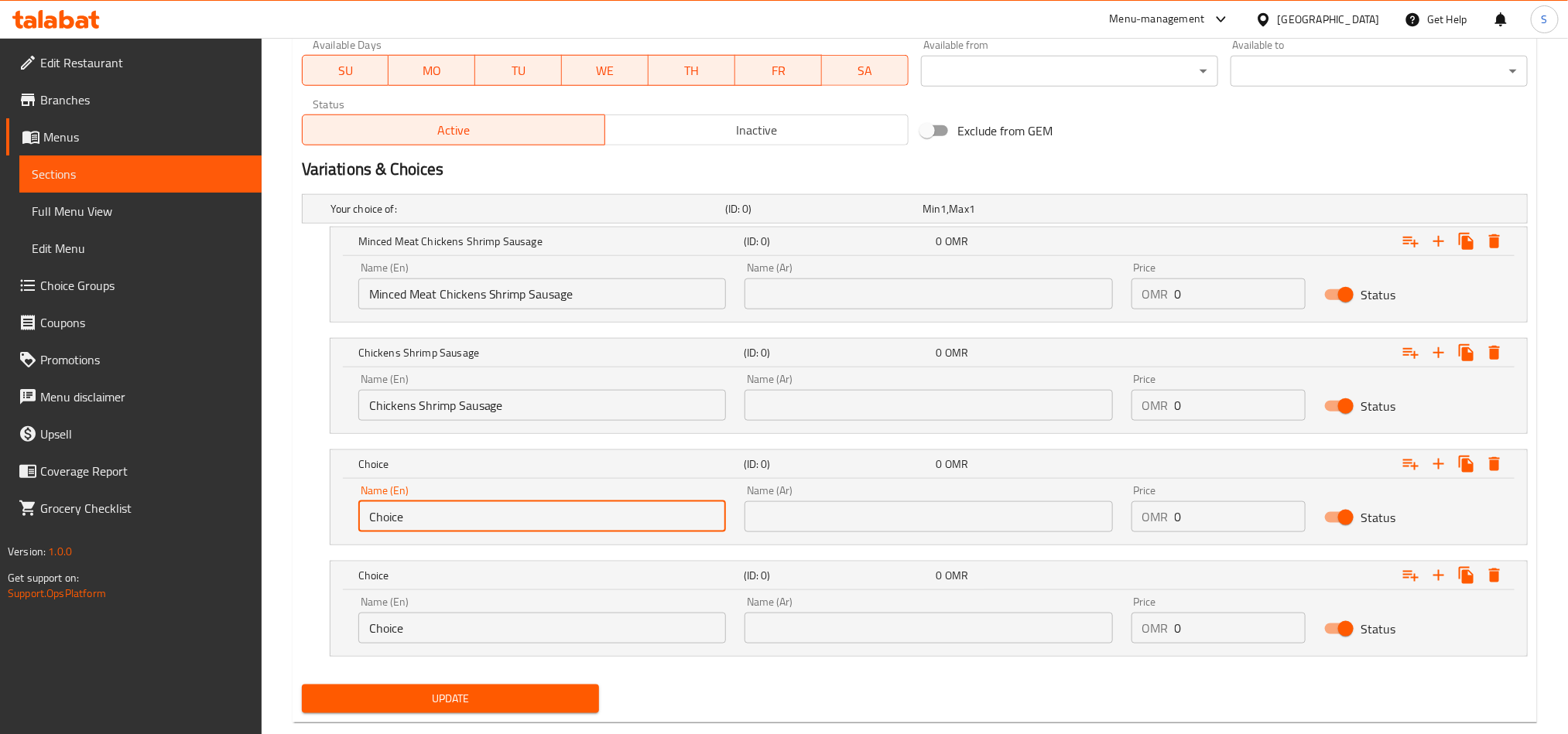
paste input "Shrimp Sausag"
click at [420, 529] on input "Shrimp Sausage" at bounding box center [542, 516] width 368 height 31
type input "Shrimp Sausage"
click at [408, 614] on div "Name (En) Choice Name (En)" at bounding box center [542, 620] width 368 height 47
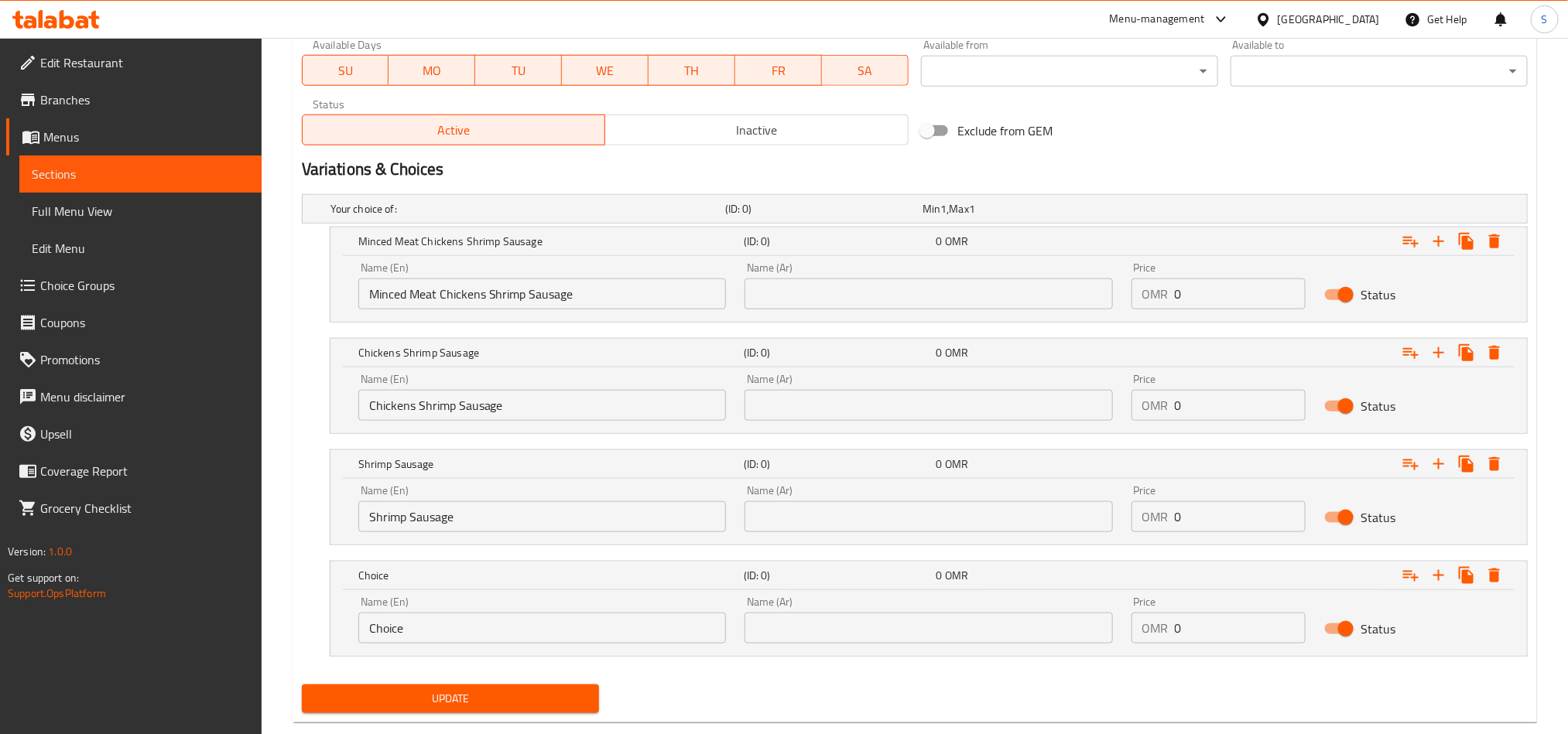
click at [409, 625] on input "Choice" at bounding box center [542, 628] width 368 height 31
paste input "Sausag"
type input "Sausage"
click at [414, 521] on input "Shrimp Sausage" at bounding box center [542, 516] width 368 height 31
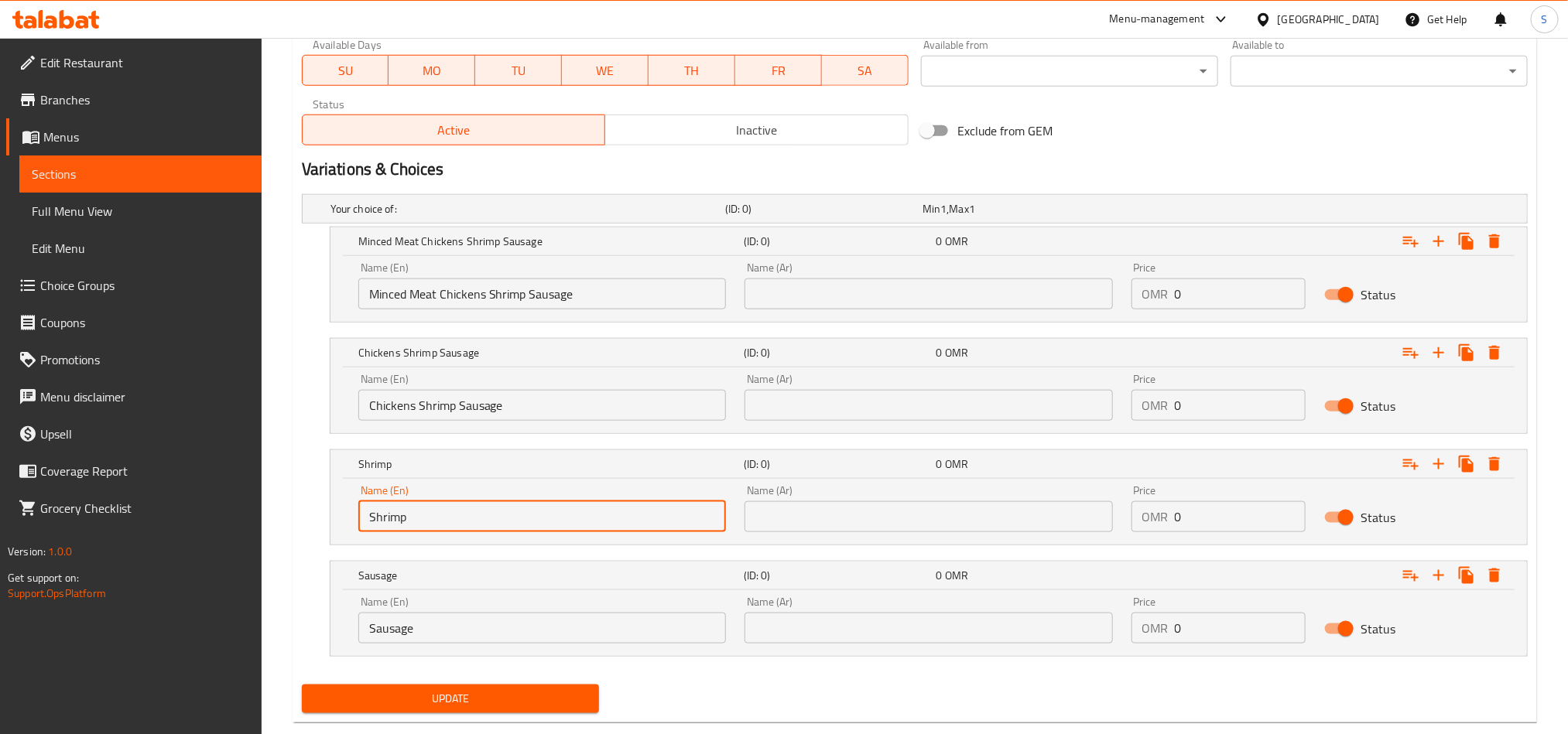
type input "Shrimp"
click at [448, 409] on input "Chickens Shrimp Sausage" at bounding box center [542, 405] width 368 height 31
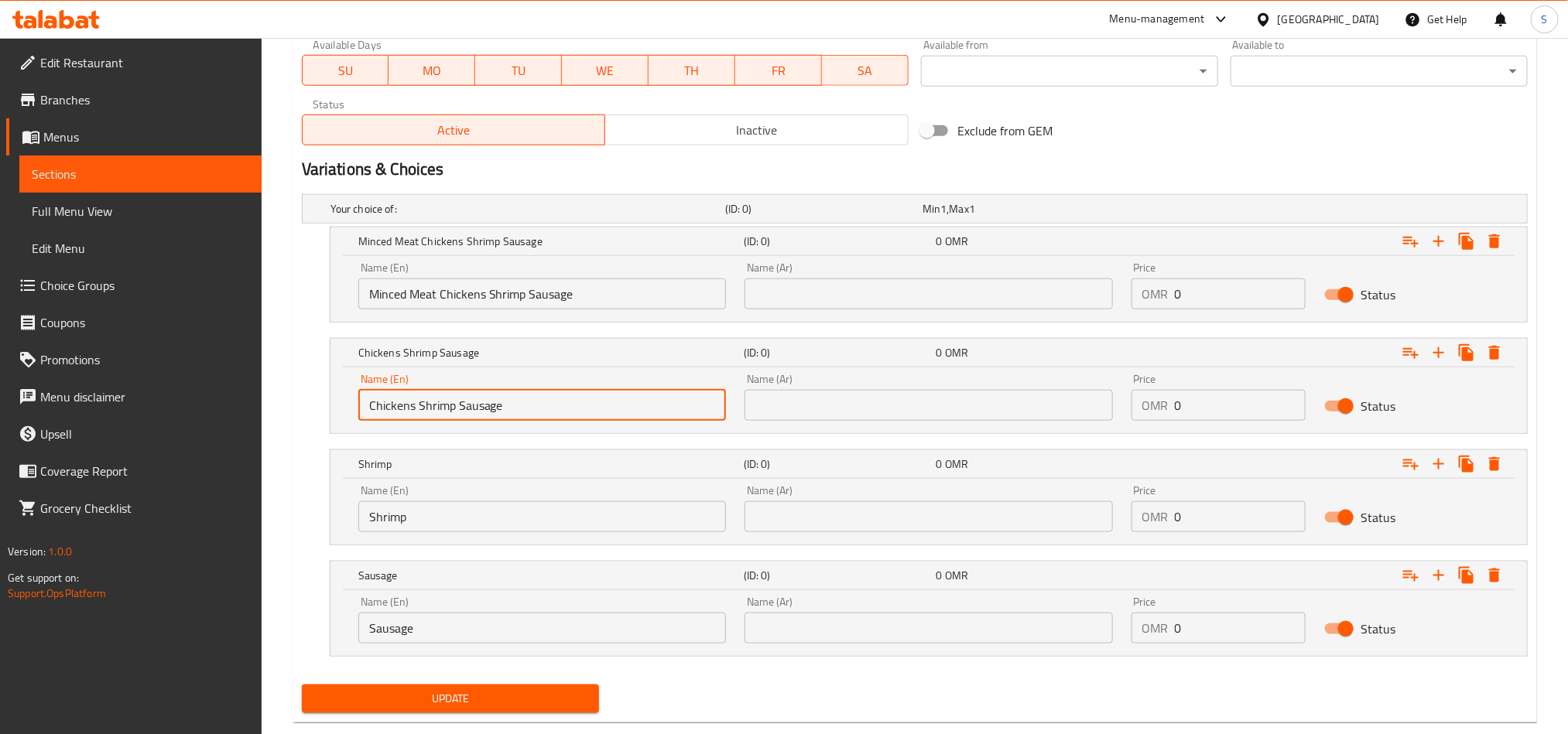
drag, startPoint x: 448, startPoint y: 409, endPoint x: 485, endPoint y: 411, distance: 37.1
click at [485, 411] on input "Chickens Shrimp Sausage" at bounding box center [542, 405] width 368 height 31
type input "Chicken"
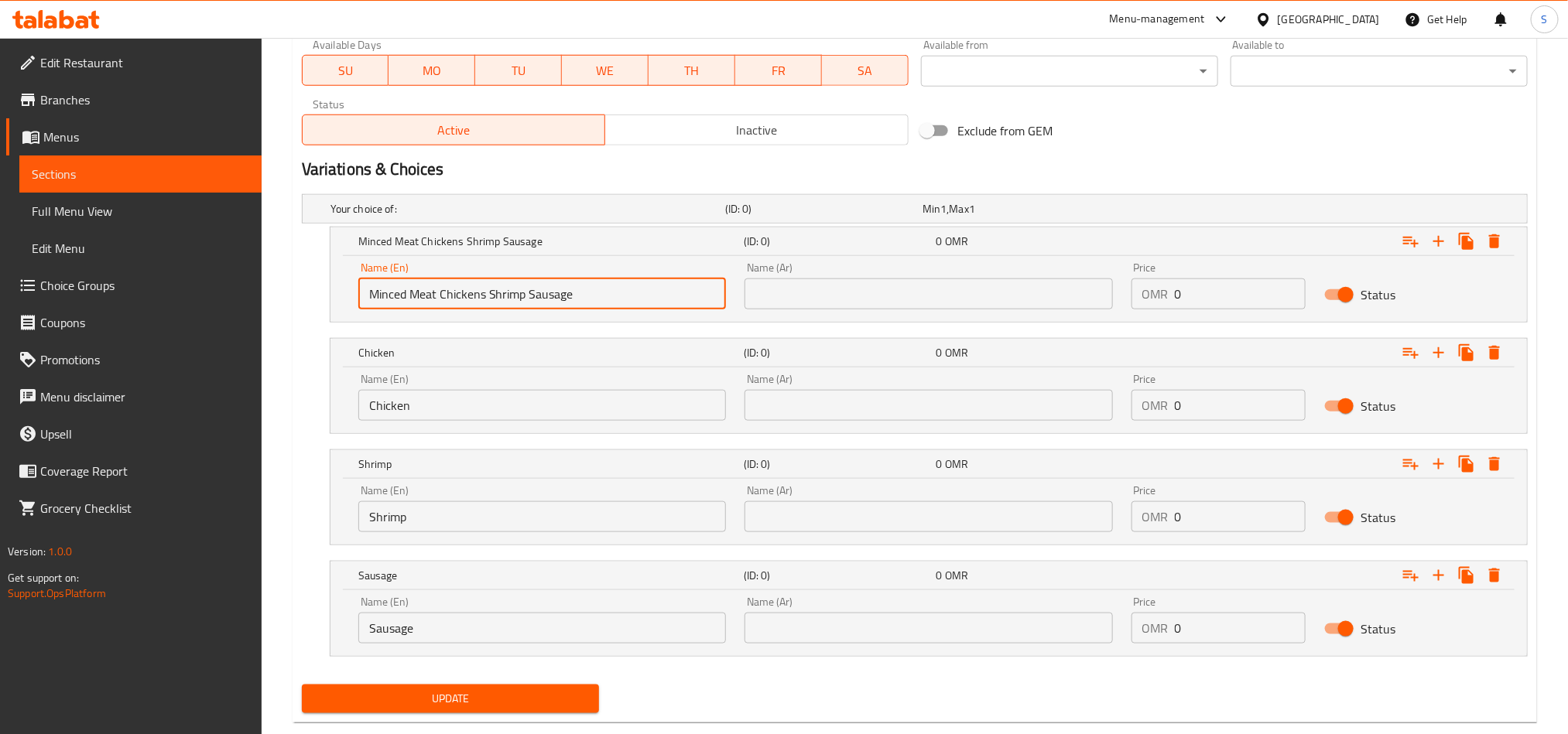
drag, startPoint x: 441, startPoint y: 299, endPoint x: 605, endPoint y: 287, distance: 164.4
click at [605, 287] on input "Minced Meat Chickens Shrimp Sausage" at bounding box center [542, 294] width 368 height 31
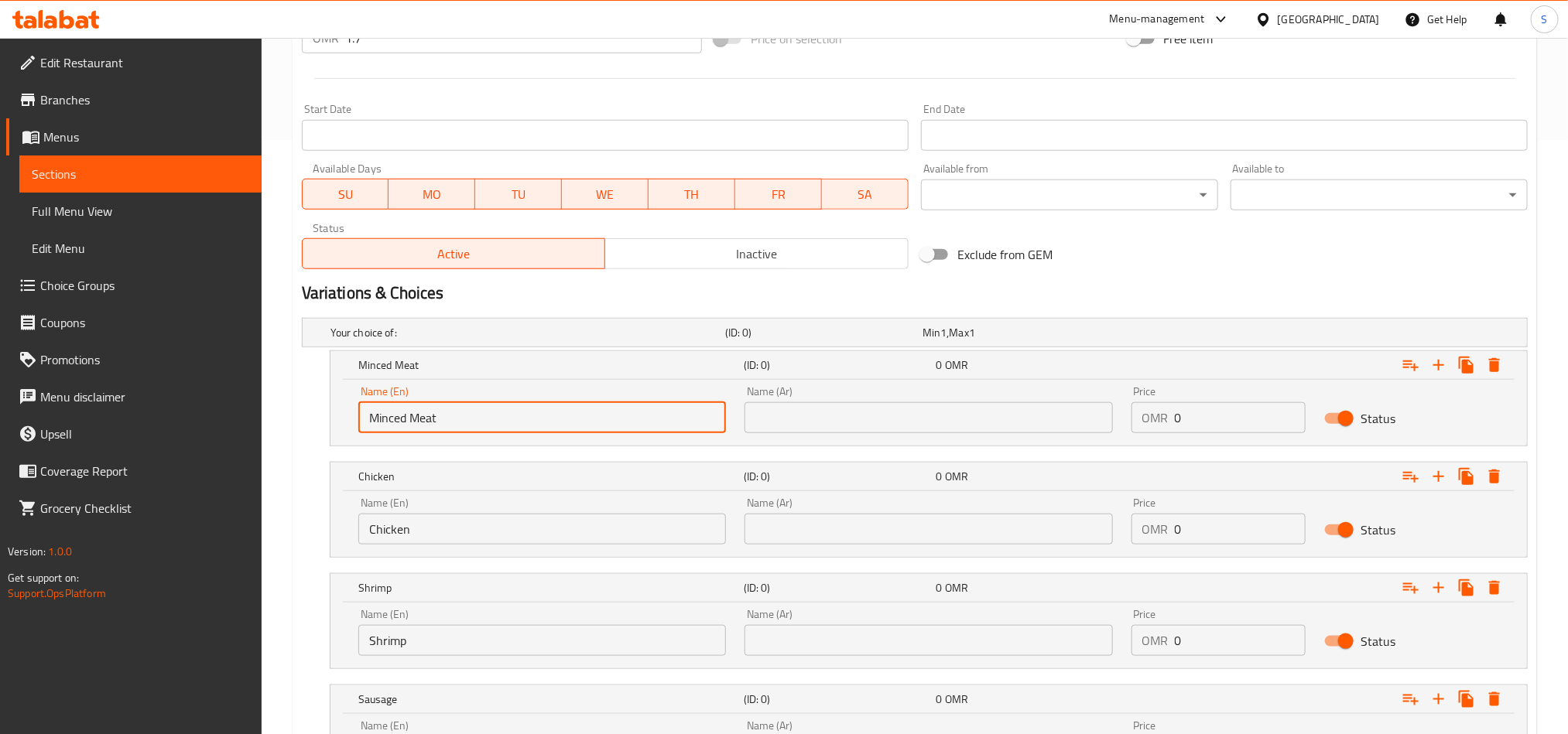
scroll to position [486, 0]
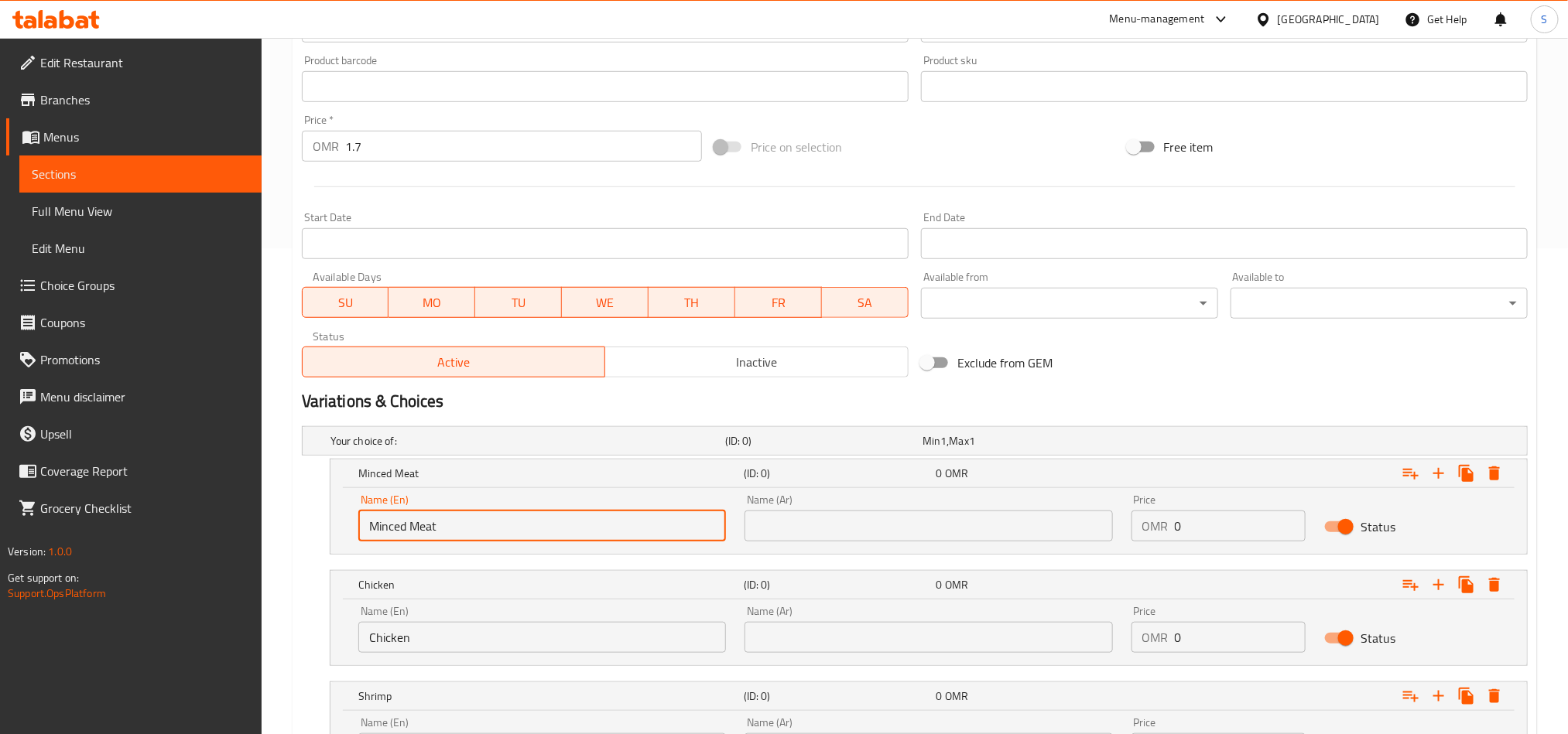
type input "Minced Meat"
click at [407, 150] on input "1.7" at bounding box center [524, 146] width 357 height 31
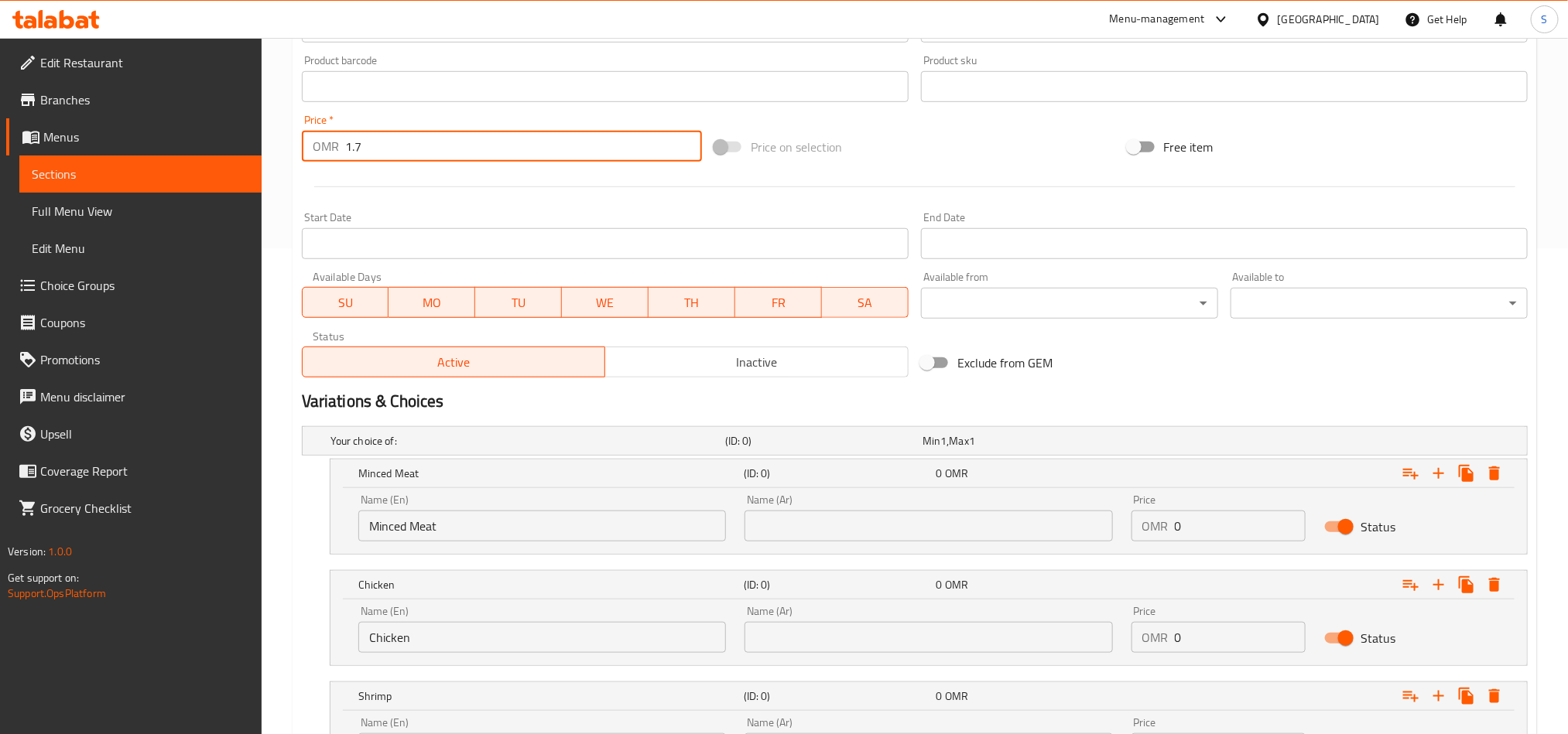
click at [1204, 518] on input "0" at bounding box center [1240, 526] width 131 height 31
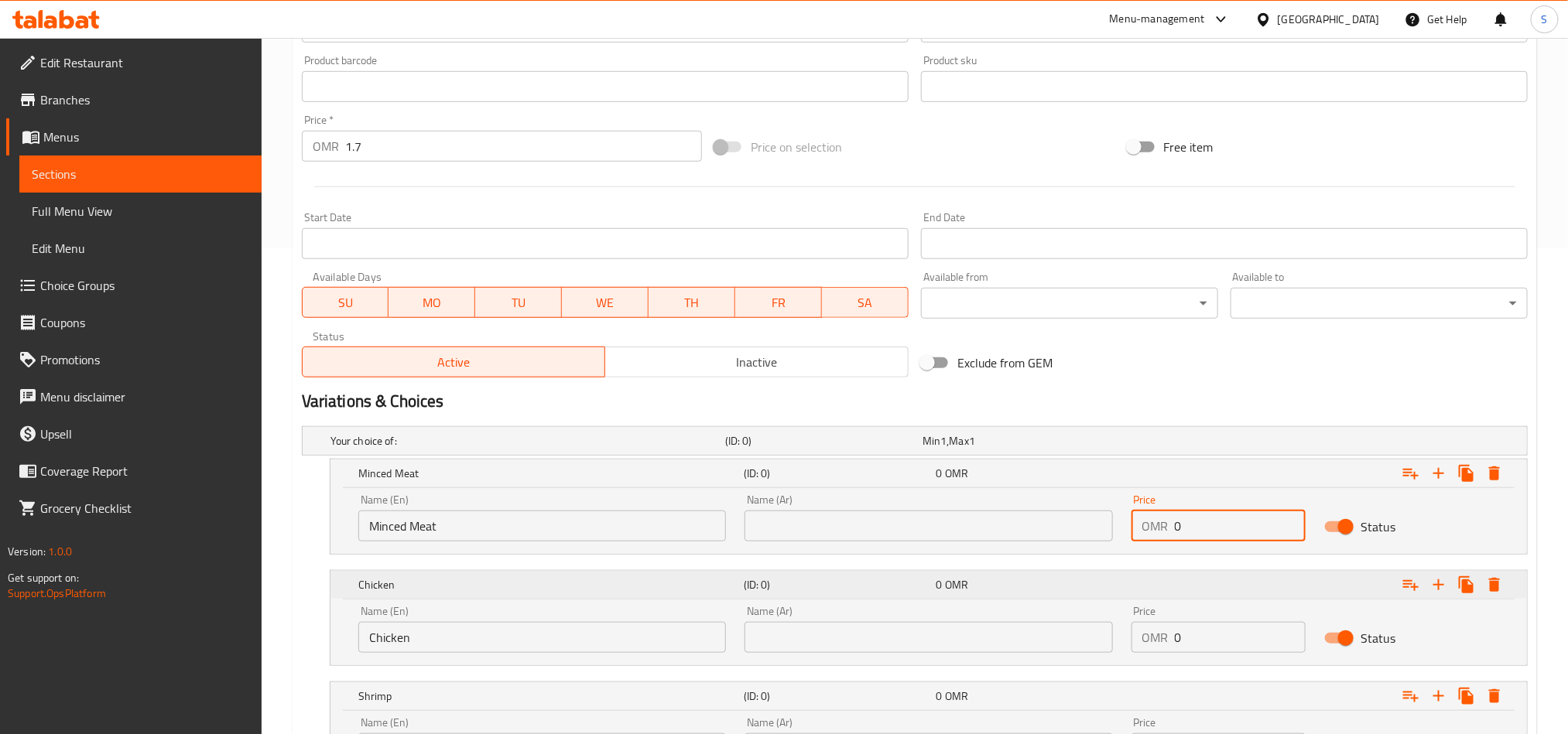
paste input "1.7"
type input "1.7"
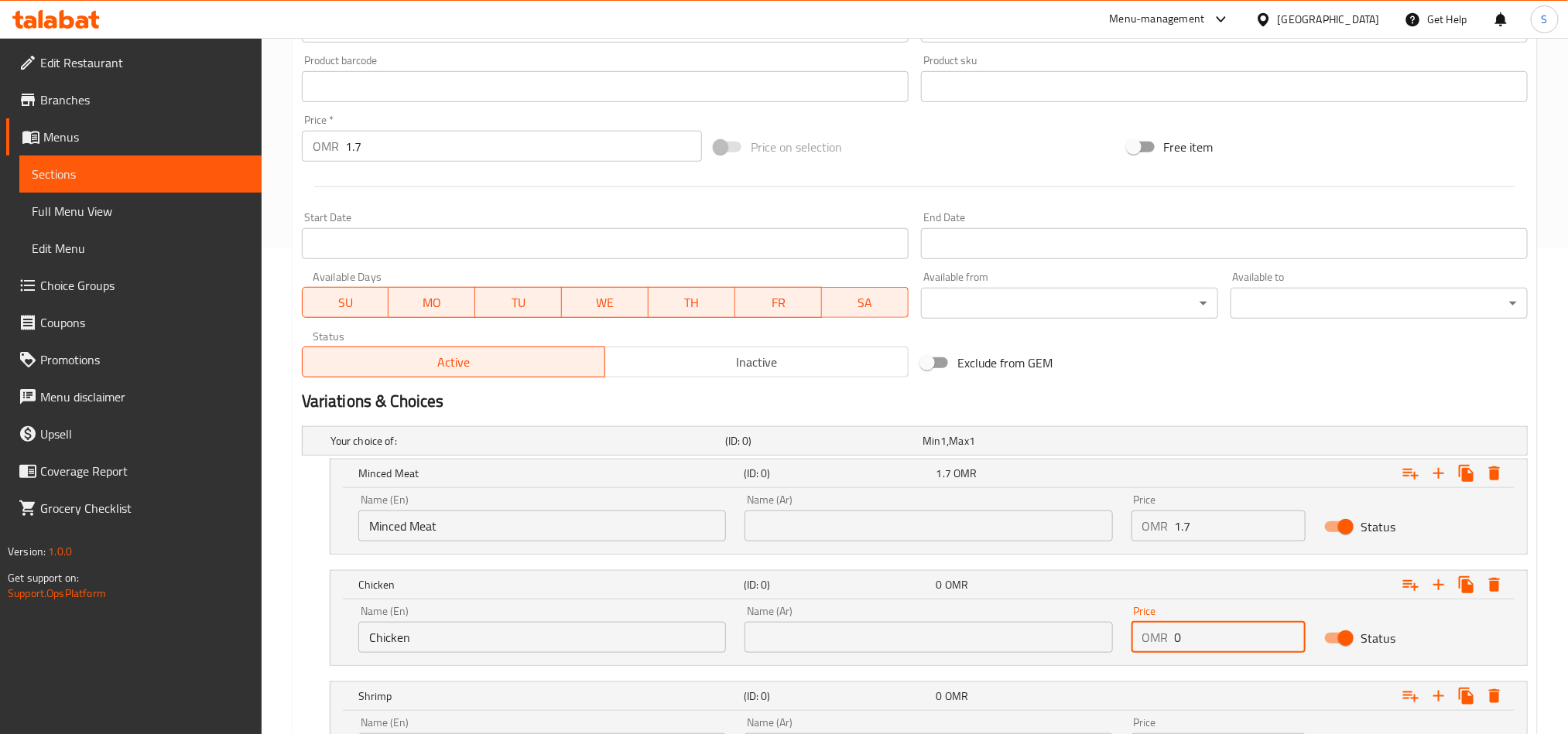
click at [1199, 637] on input "0" at bounding box center [1240, 637] width 131 height 31
paste input "1.7"
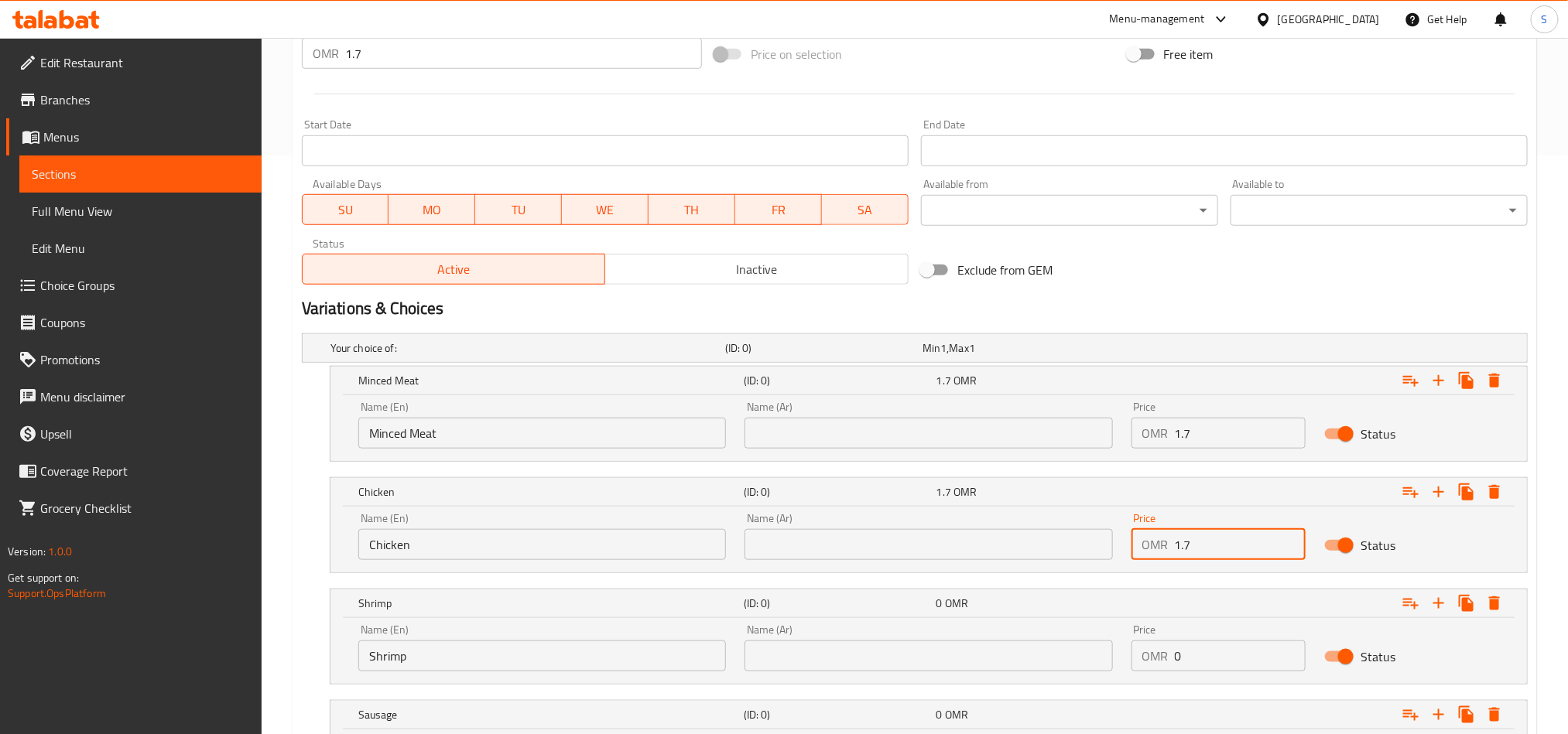
scroll to position [718, 0]
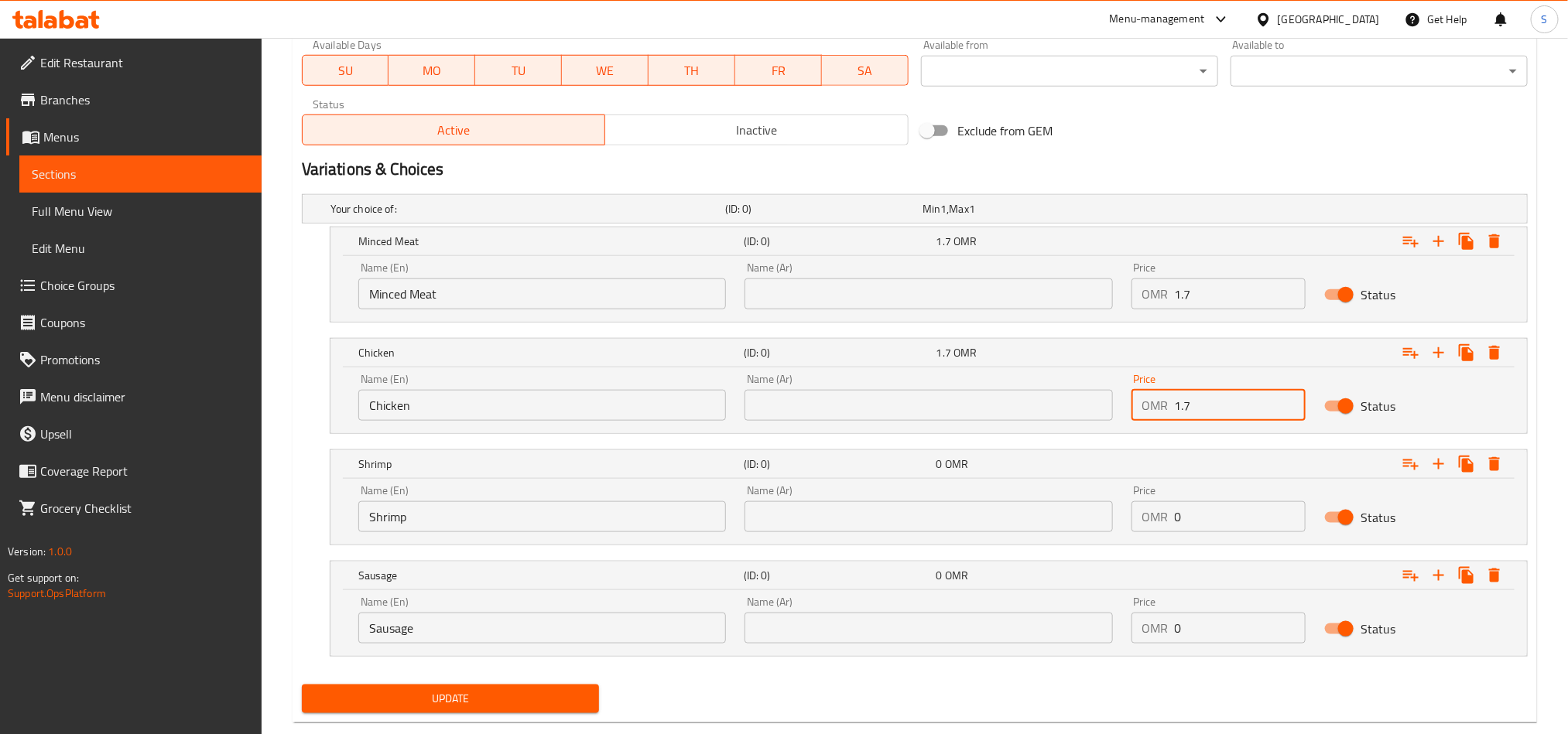
type input "1.7"
click at [1187, 527] on input "0" at bounding box center [1240, 516] width 131 height 31
paste input "1.7"
type input "1.7"
click at [1205, 637] on input "0" at bounding box center [1240, 628] width 131 height 31
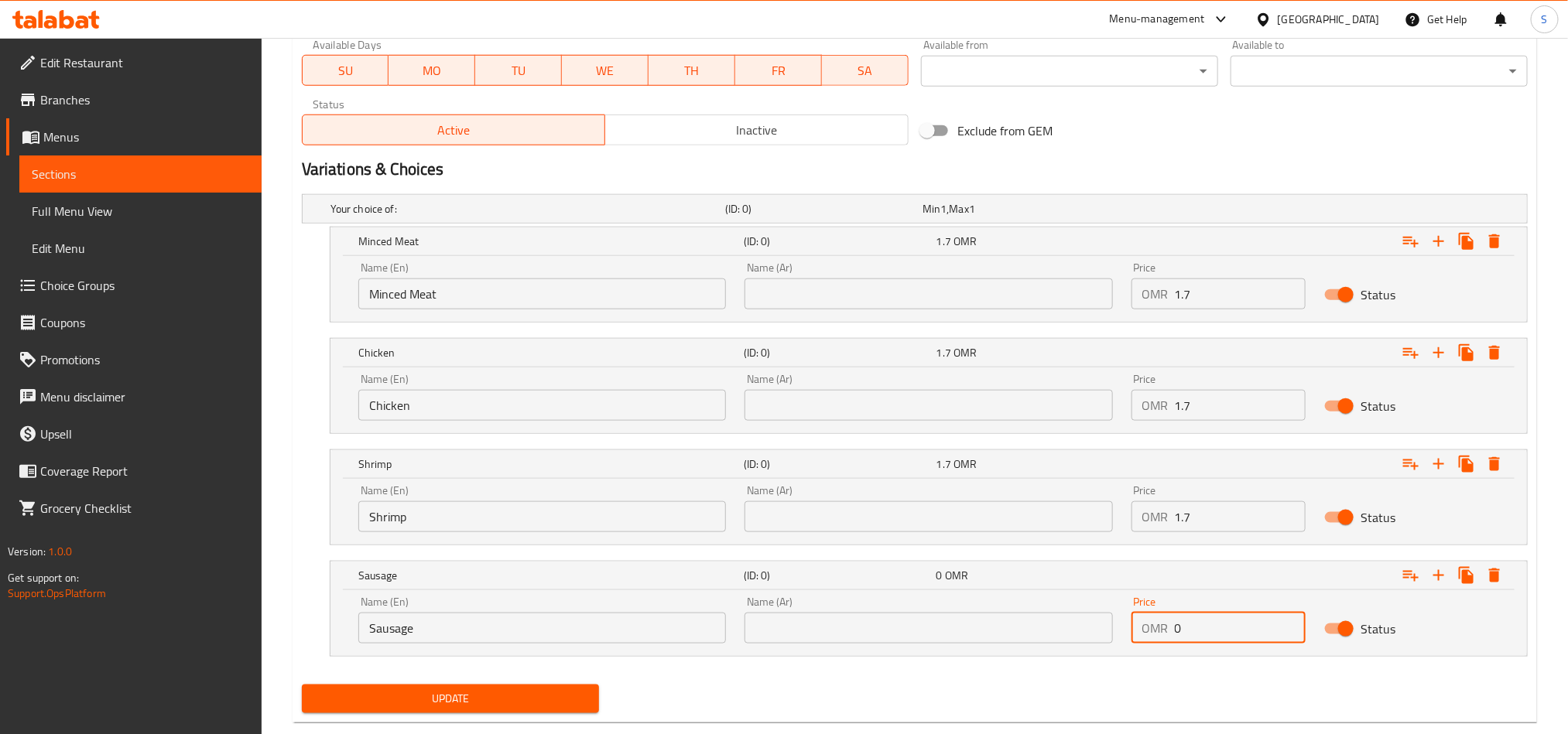
paste input "1.7"
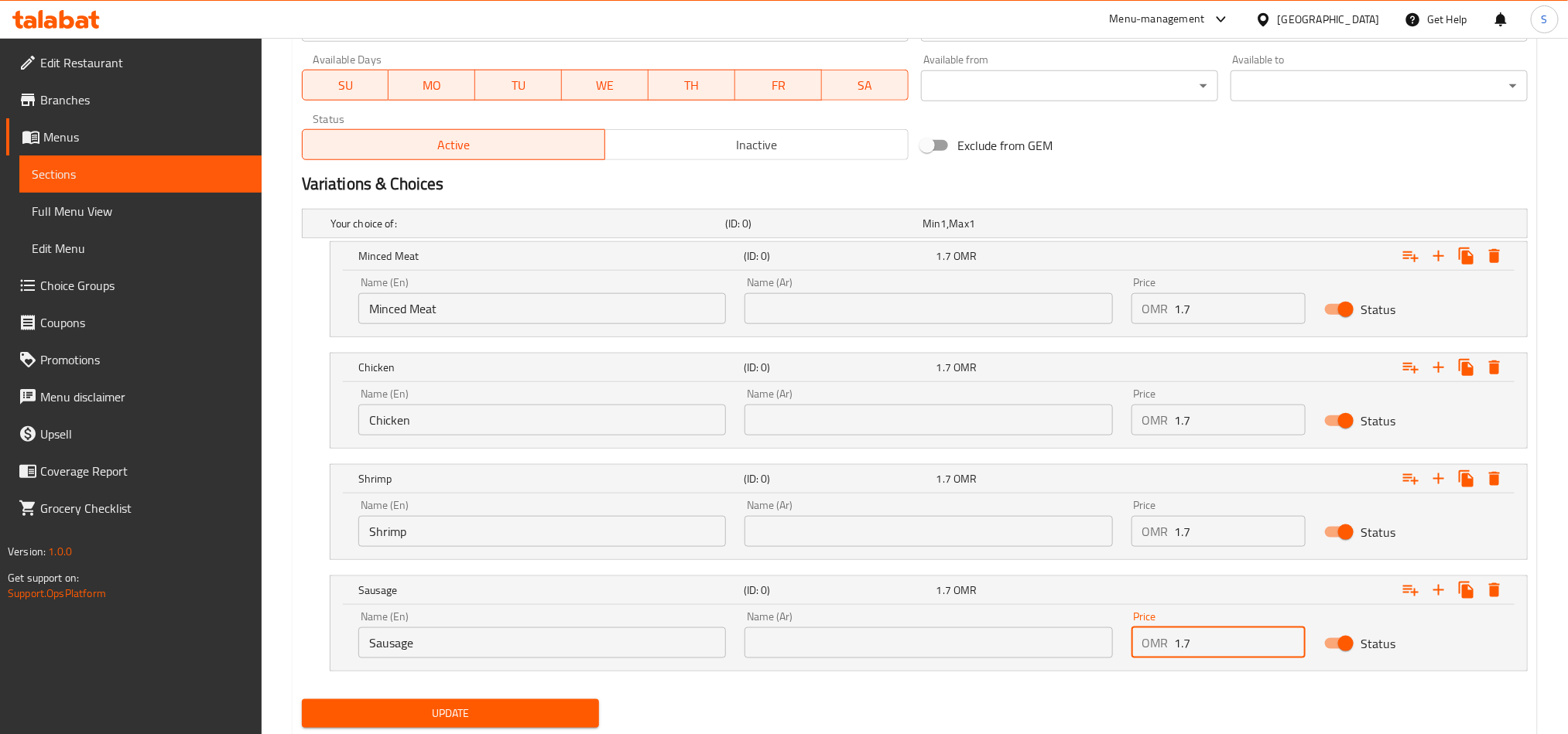
scroll to position [602, 0]
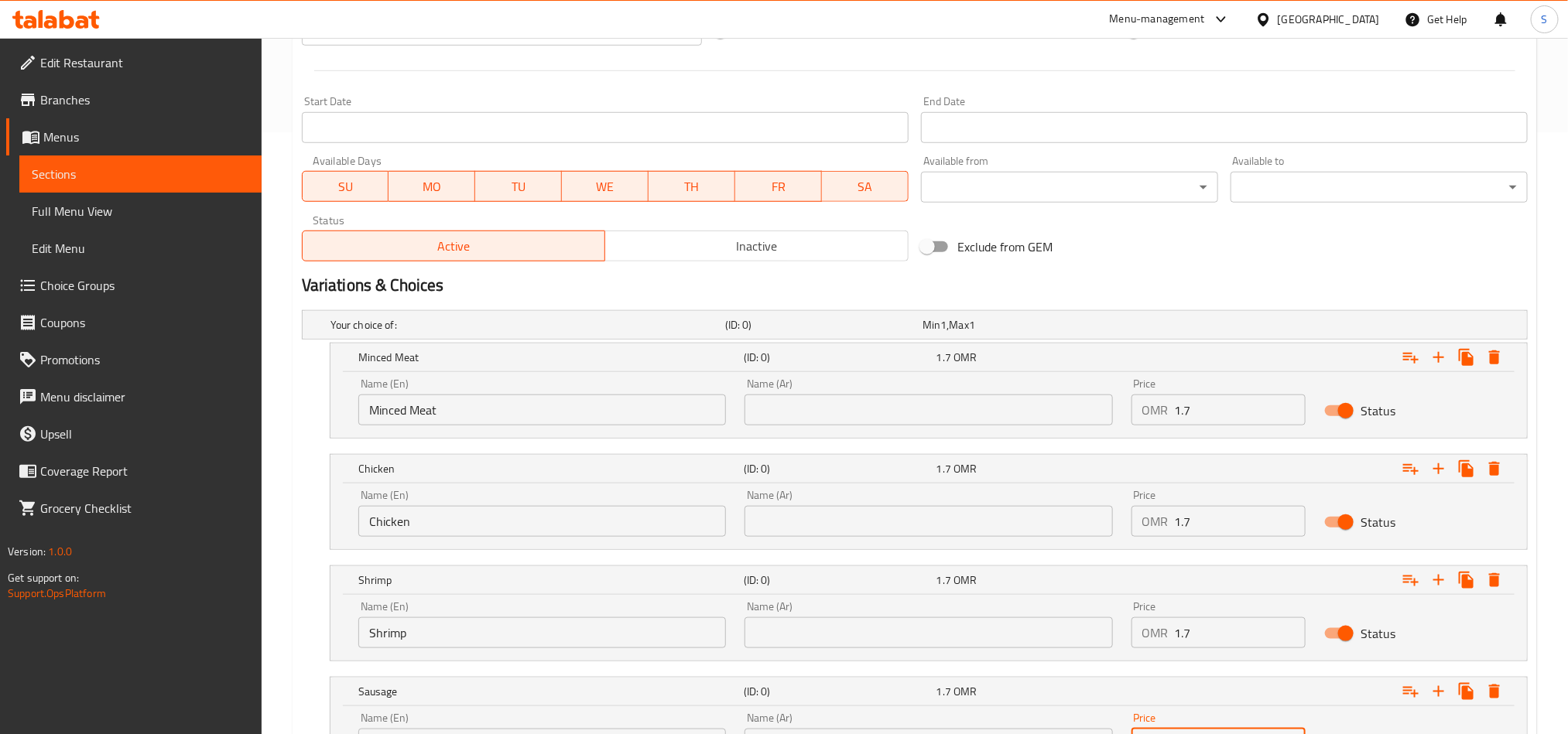
type input "1.7"
click at [939, 420] on input "text" at bounding box center [928, 410] width 368 height 31
paste input "لحم مفروم"
type input "لحم مفروم"
click at [915, 523] on input "text" at bounding box center [928, 521] width 368 height 31
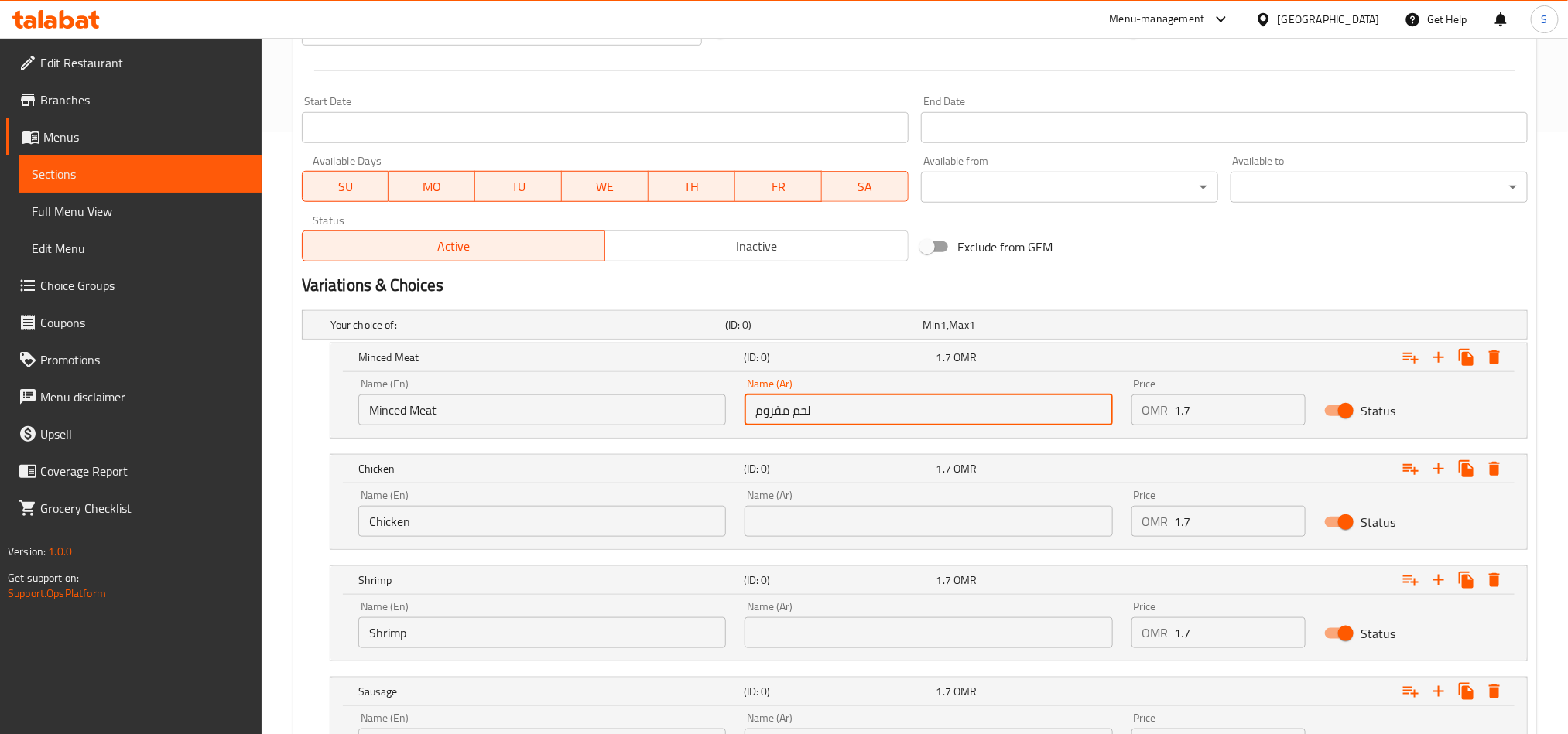
paste input "دجاج"
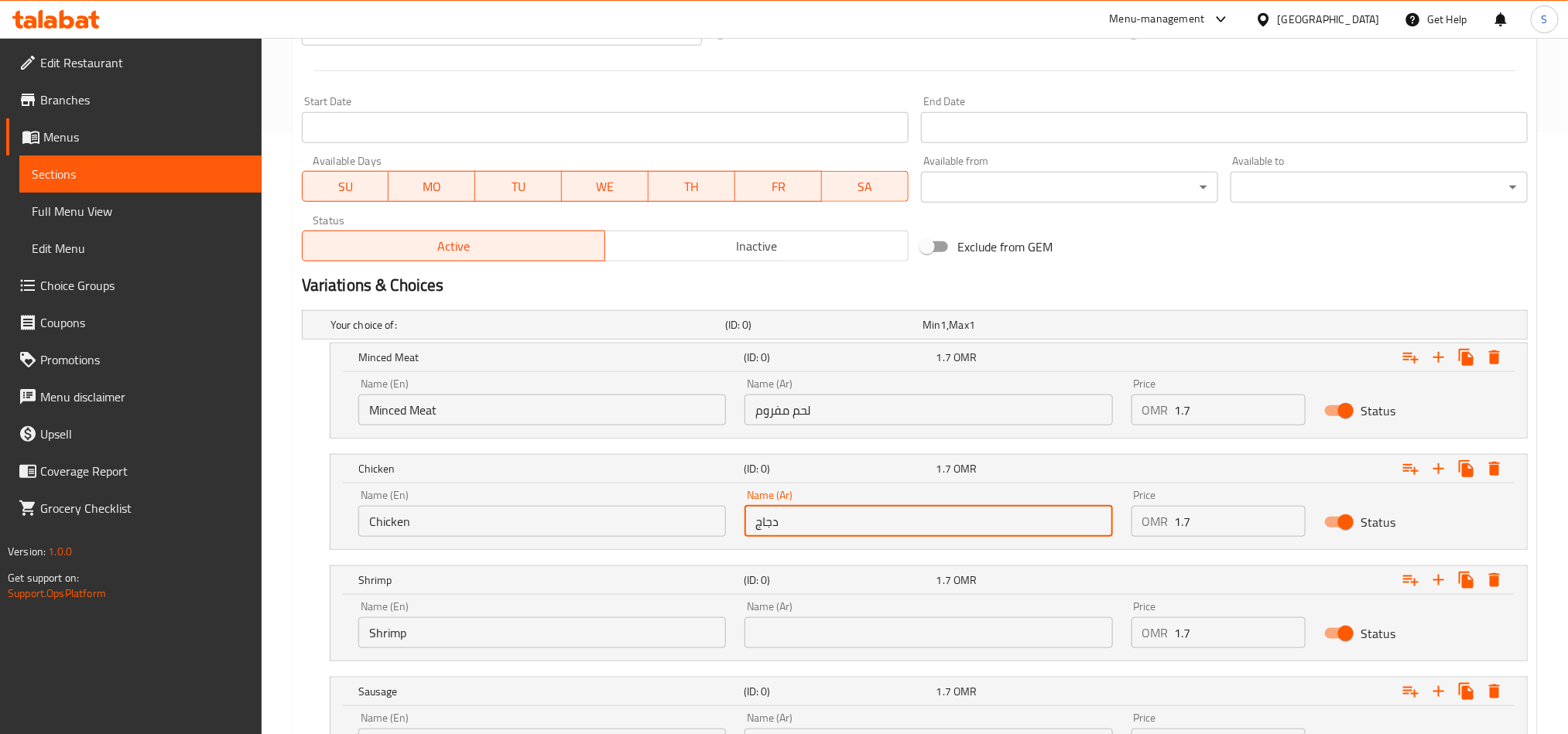
type input "دجاج"
click at [776, 645] on input "text" at bounding box center [928, 632] width 368 height 31
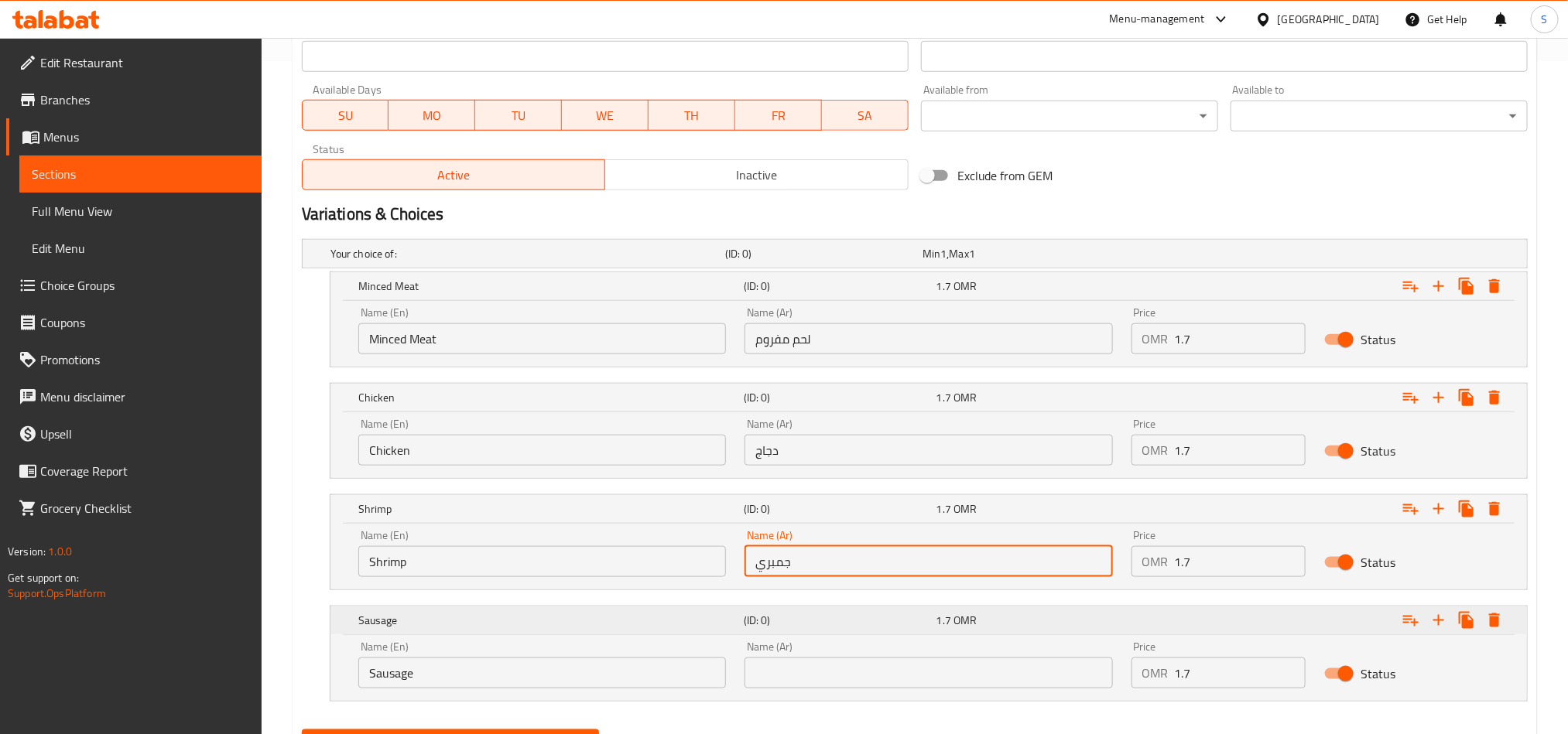
scroll to position [752, 0]
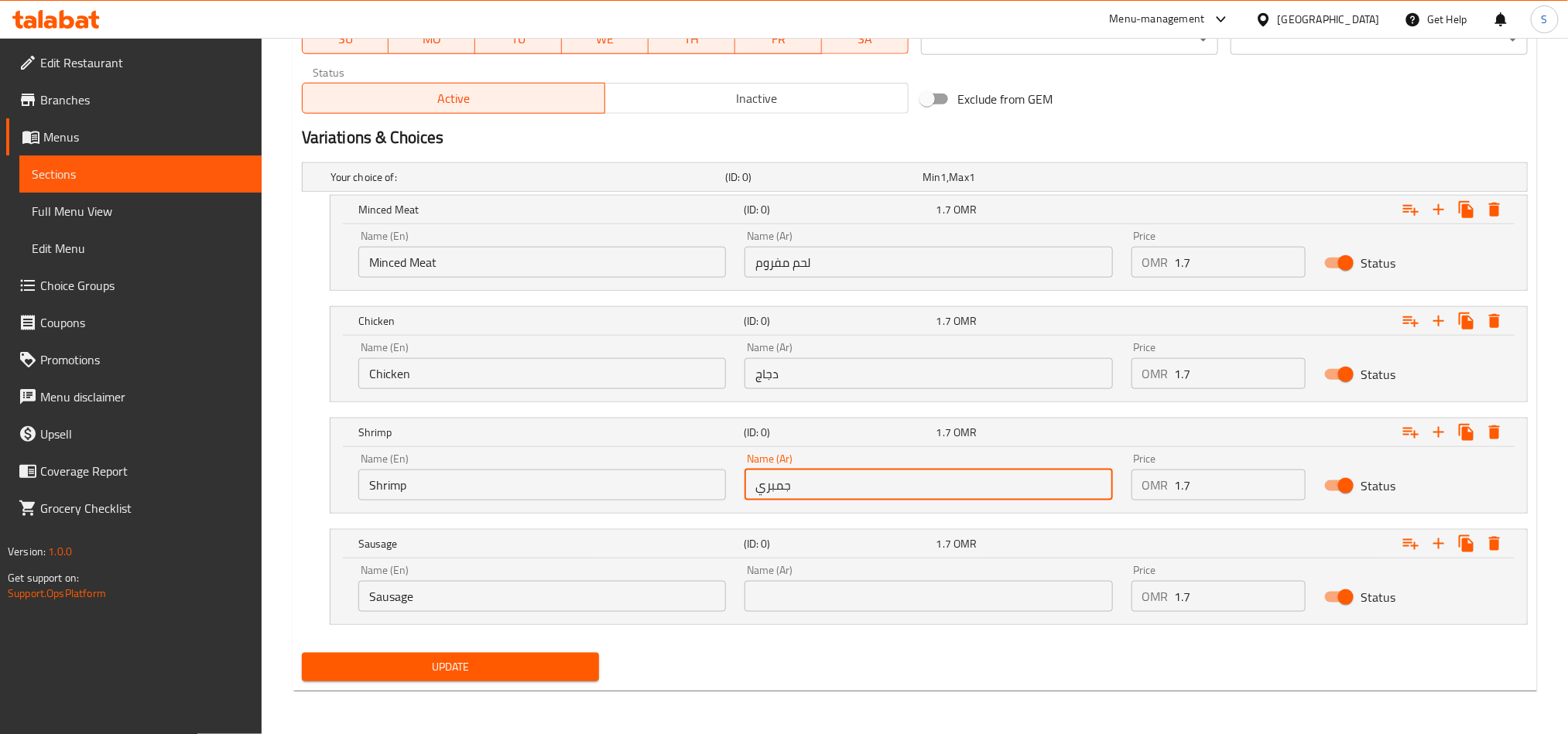
type input "جمبري"
click at [878, 585] on input "text" at bounding box center [928, 596] width 368 height 31
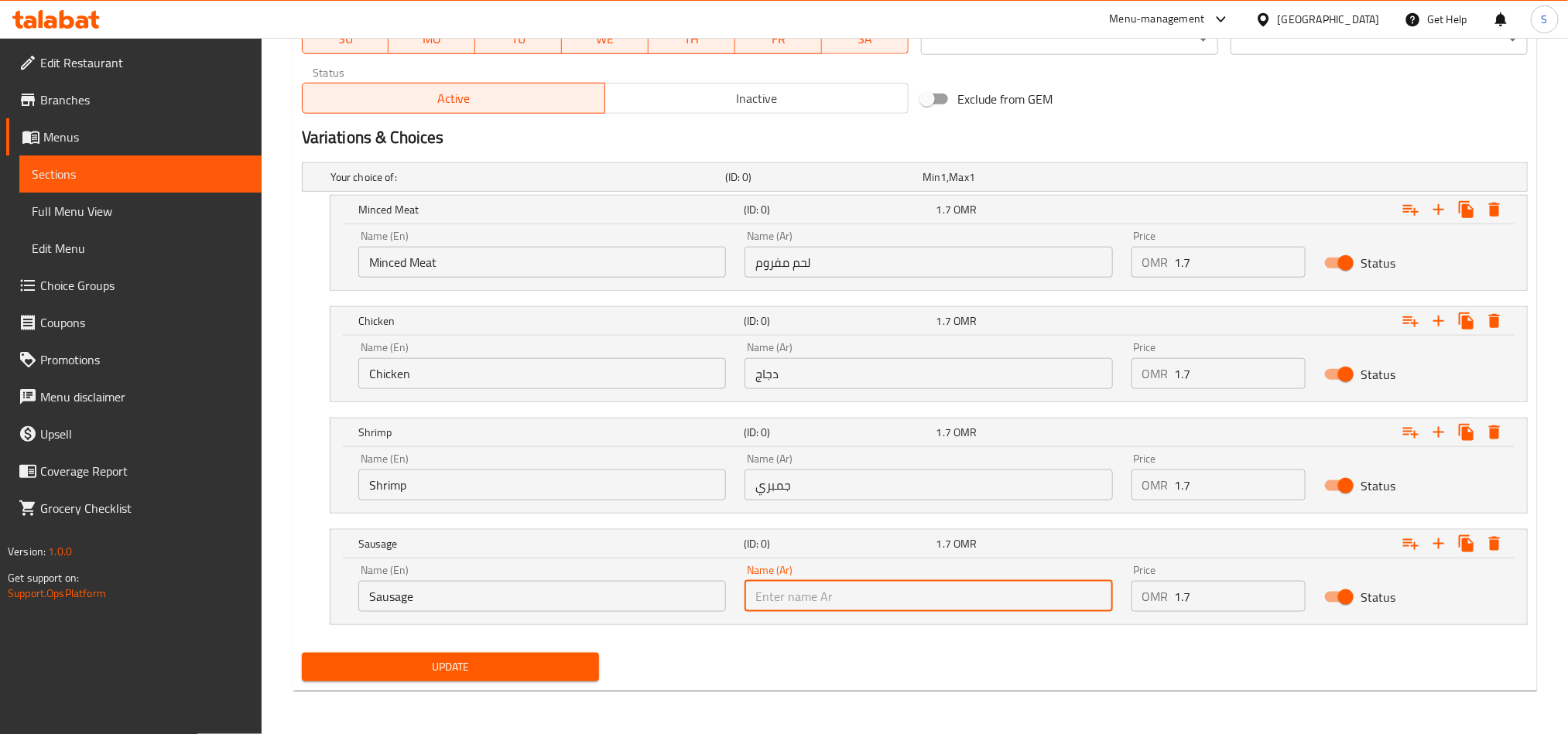
click at [380, 592] on input "Sausage" at bounding box center [542, 596] width 368 height 31
click at [940, 581] on input "text" at bounding box center [928, 596] width 368 height 31
paste input "نقانق"
type input "نقانق"
click at [555, 656] on button "Update" at bounding box center [450, 668] width 297 height 29
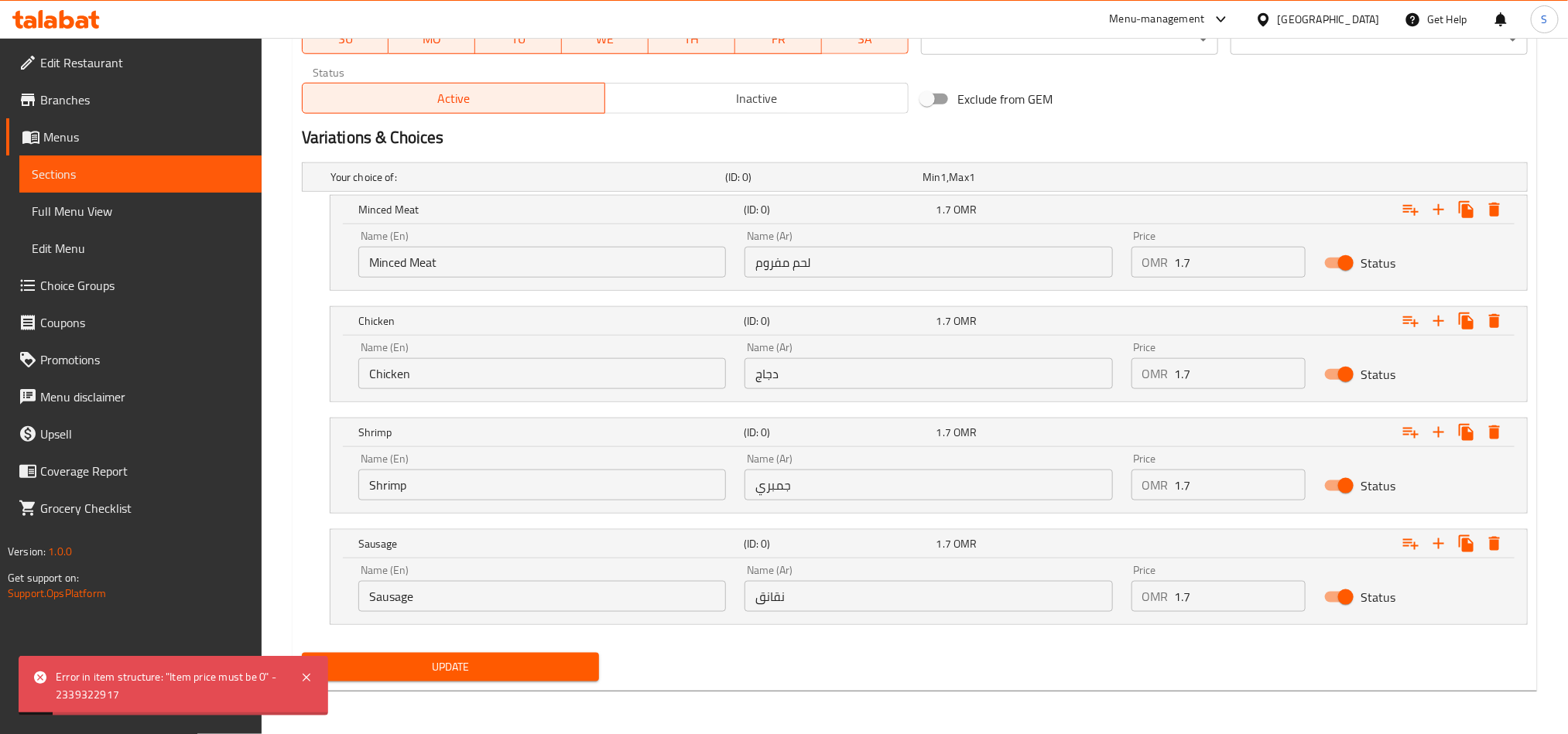
scroll to position [405, 0]
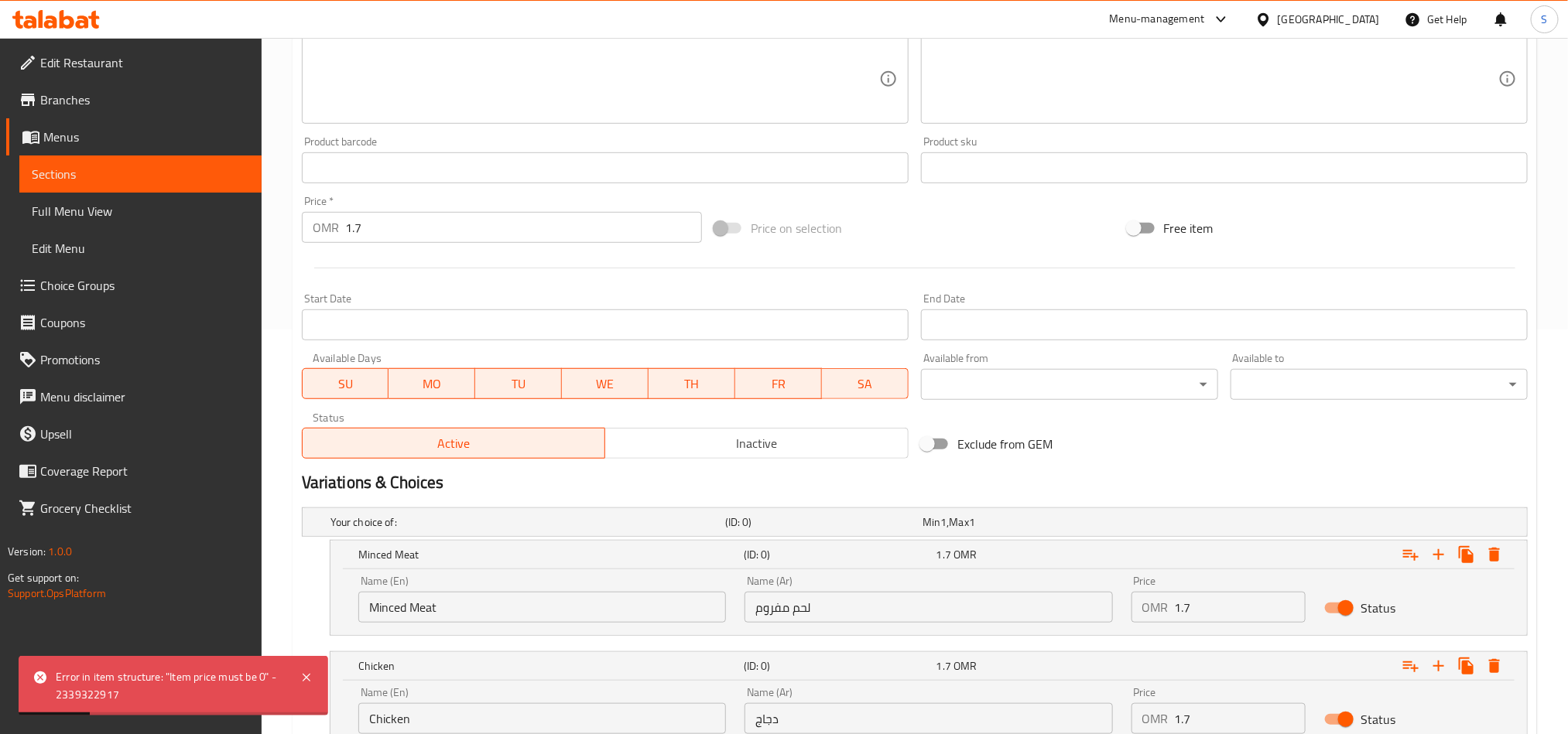
click at [416, 223] on input "1.7" at bounding box center [524, 227] width 357 height 31
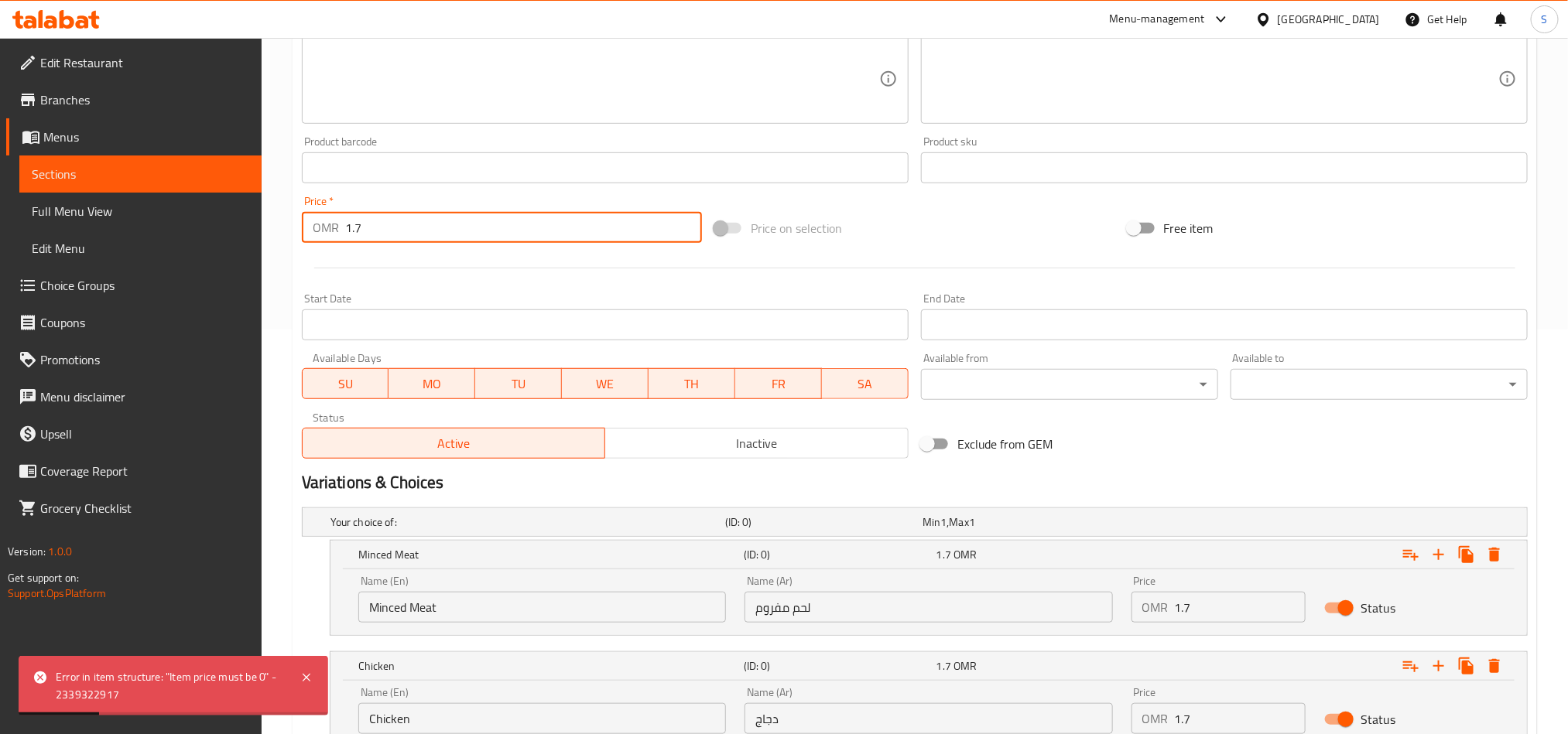
click at [416, 223] on input "1.7" at bounding box center [524, 227] width 357 height 31
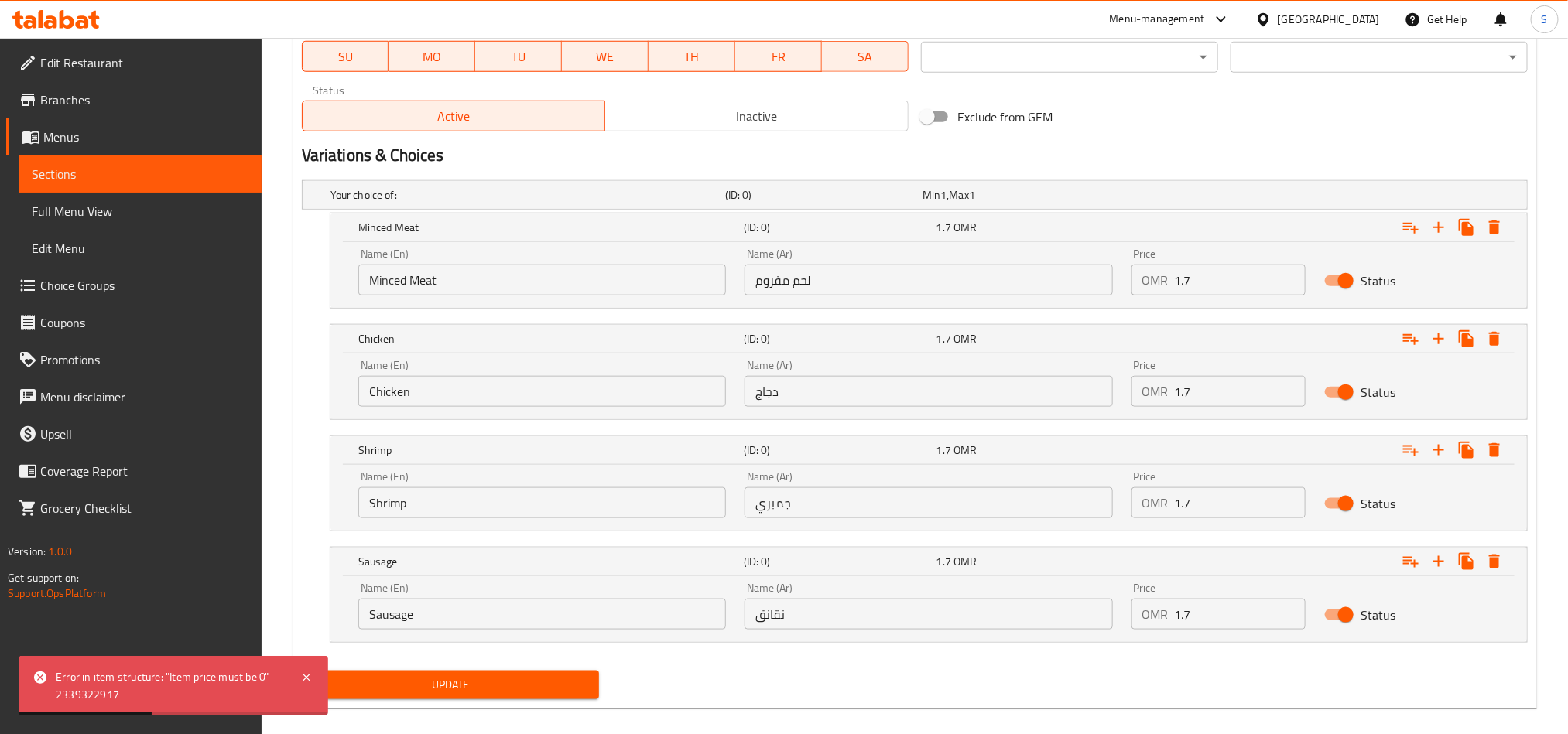
scroll to position [752, 0]
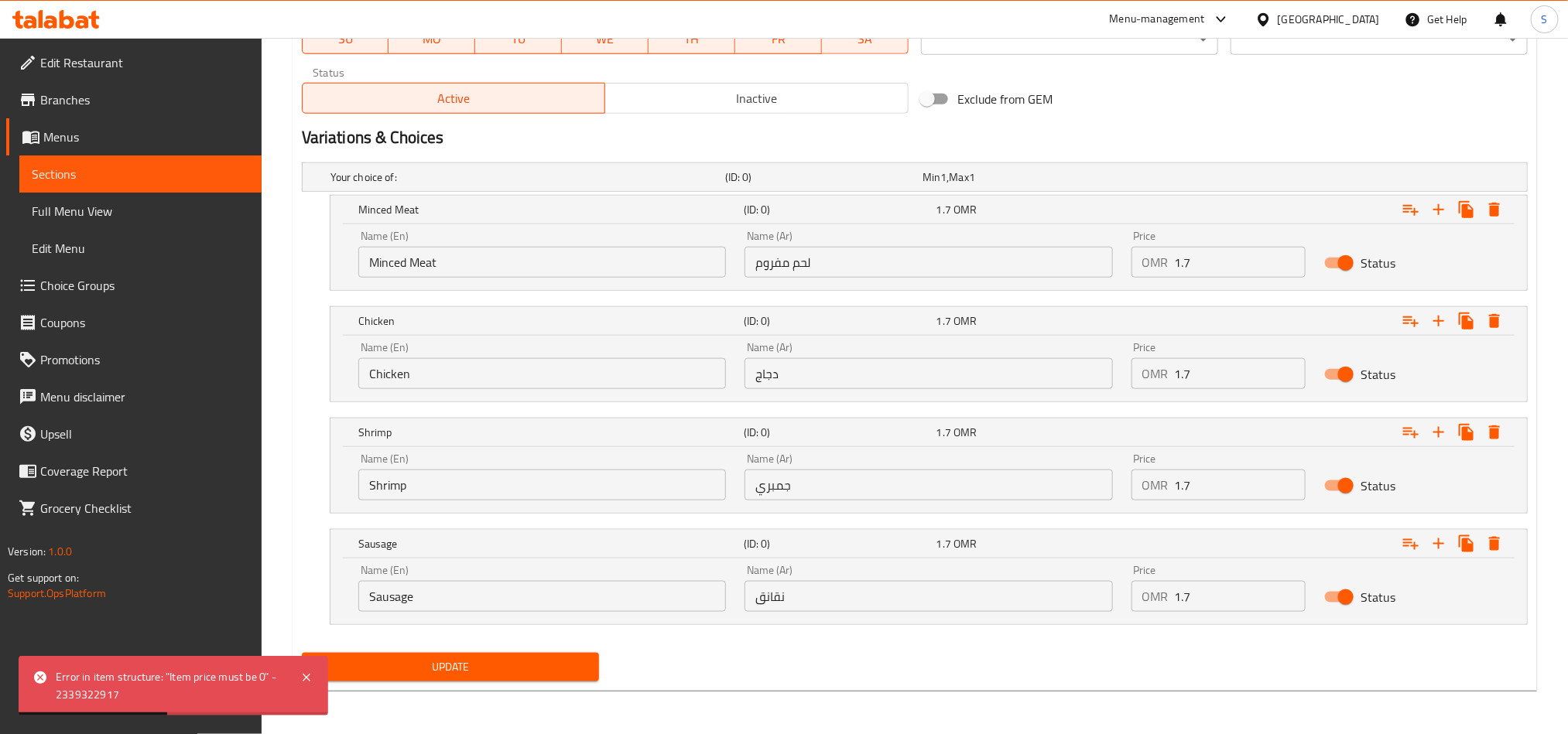
type input "0"
click at [472, 664] on span "Update" at bounding box center [450, 668] width 272 height 19
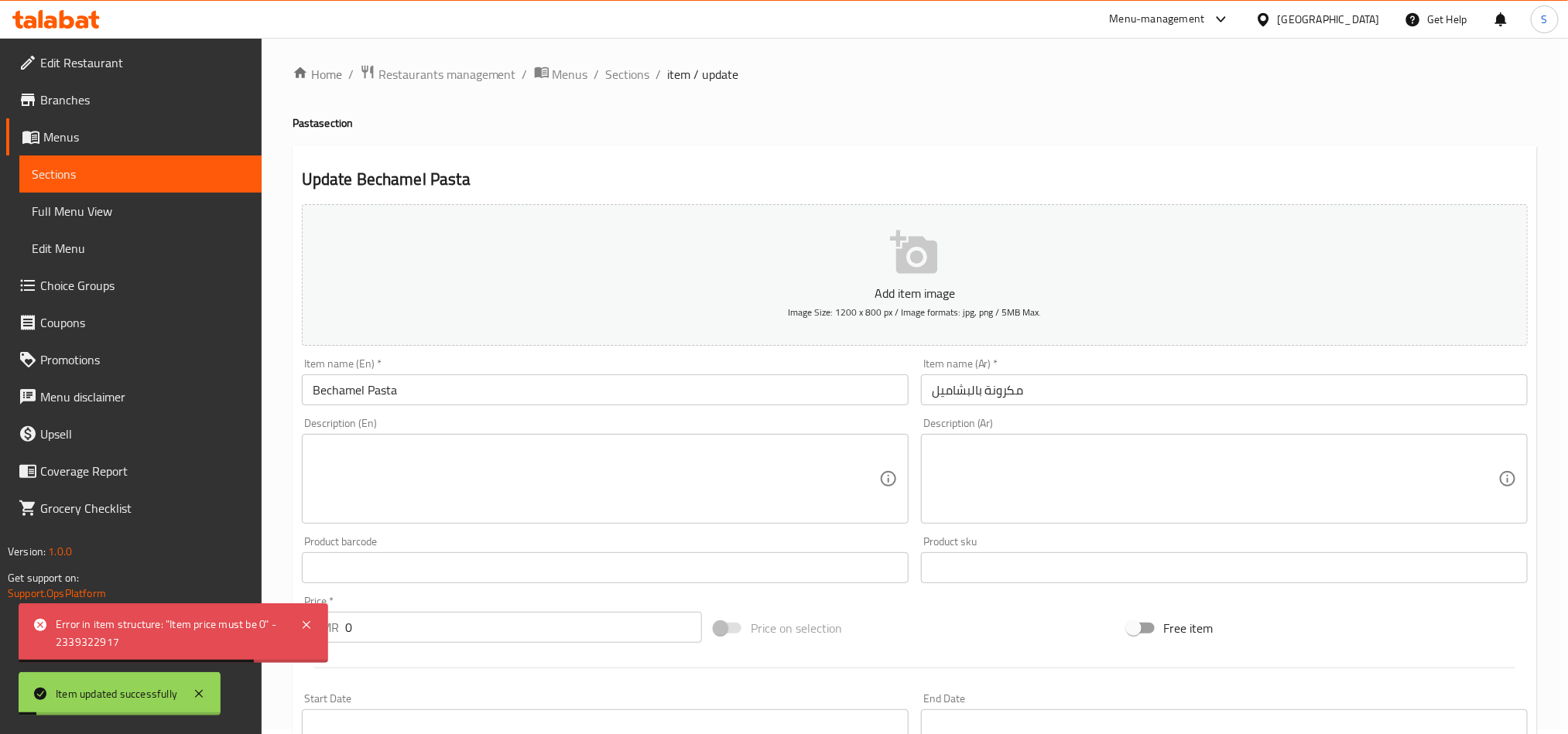
scroll to position [0, 0]
click at [643, 84] on span "Sections" at bounding box center [628, 78] width 44 height 18
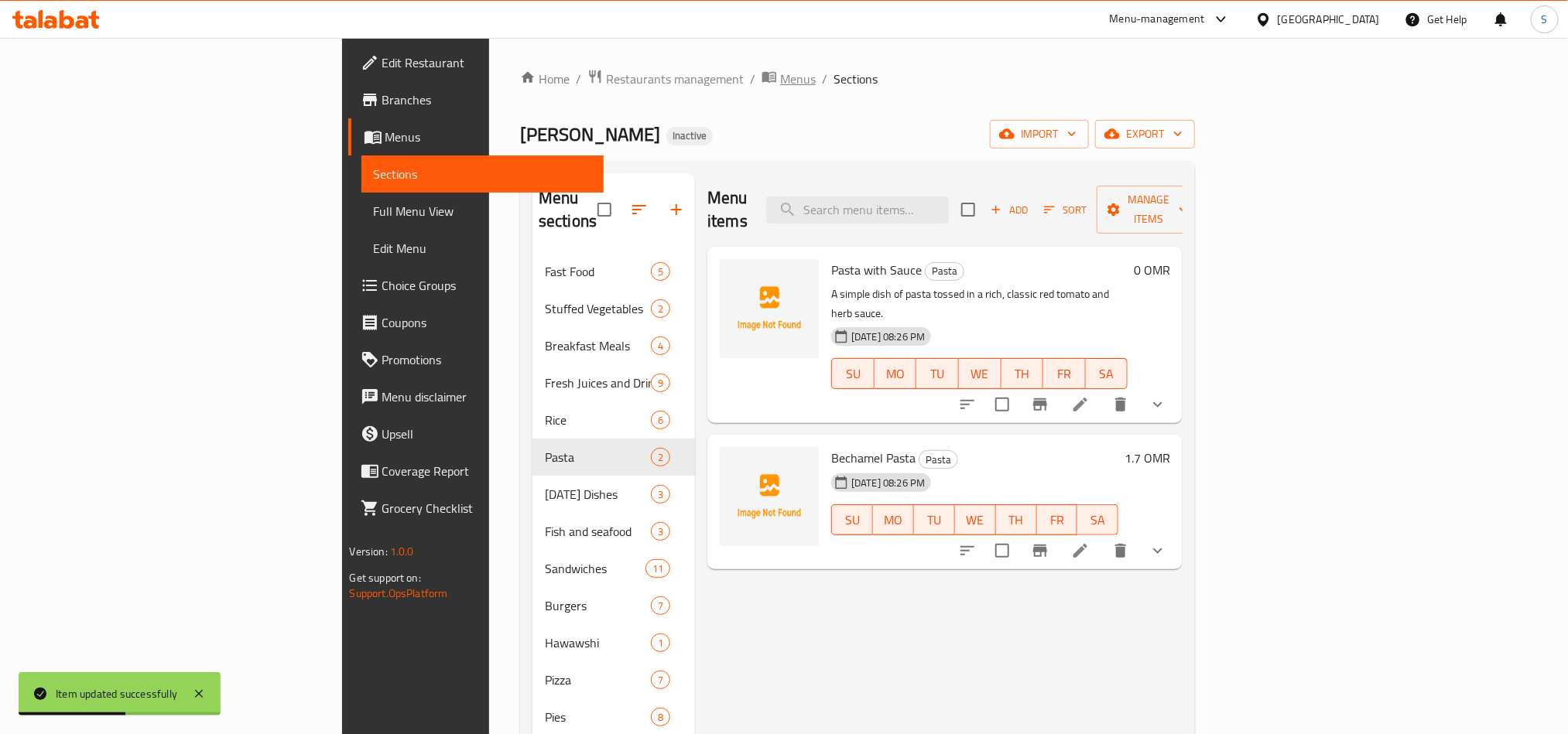
click at [780, 86] on span "Menus" at bounding box center [798, 78] width 35 height 18
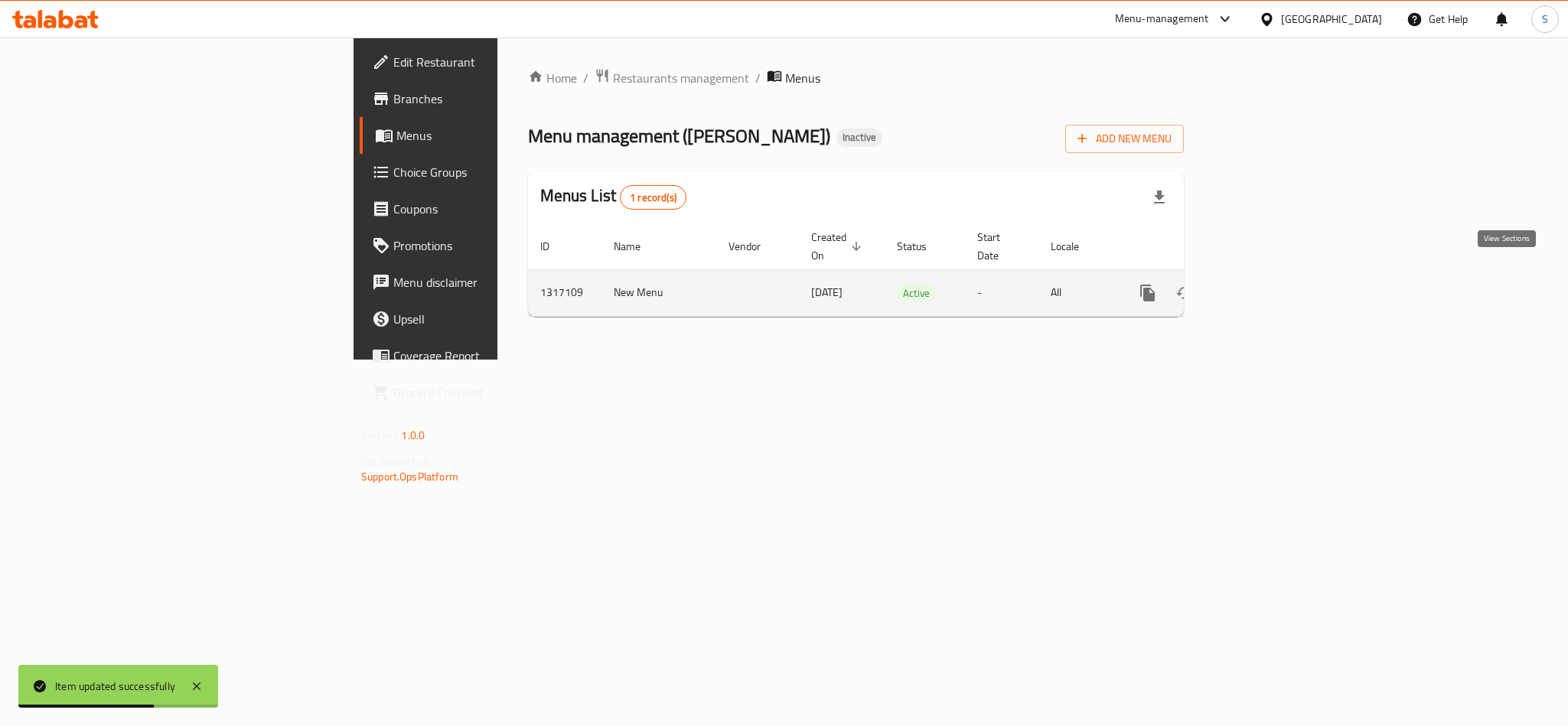
click at [1265, 287] on icon "enhanced table" at bounding box center [1257, 293] width 13 height 13
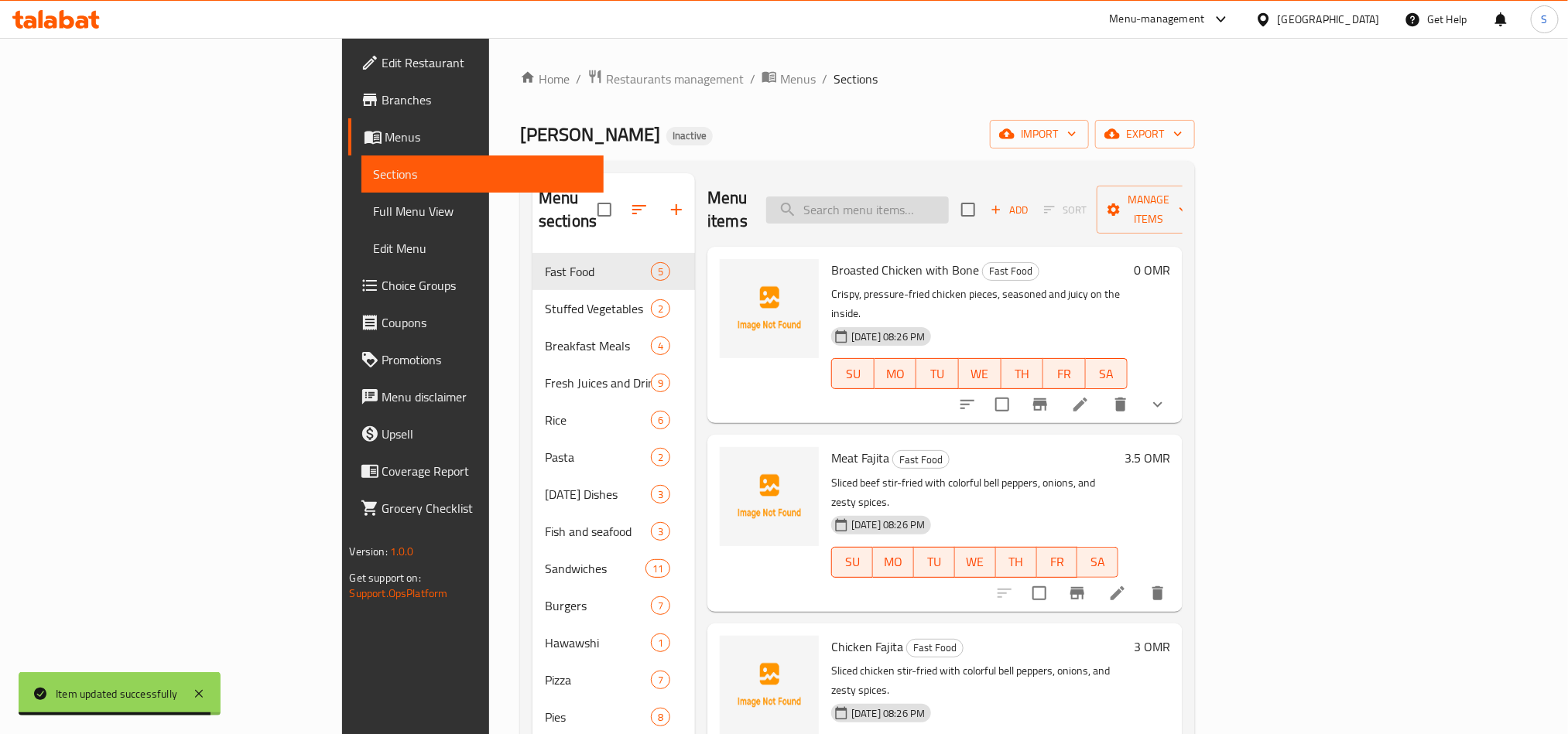
click at [941, 203] on input "search" at bounding box center [858, 211] width 183 height 27
paste input "Bechamel Pasta"
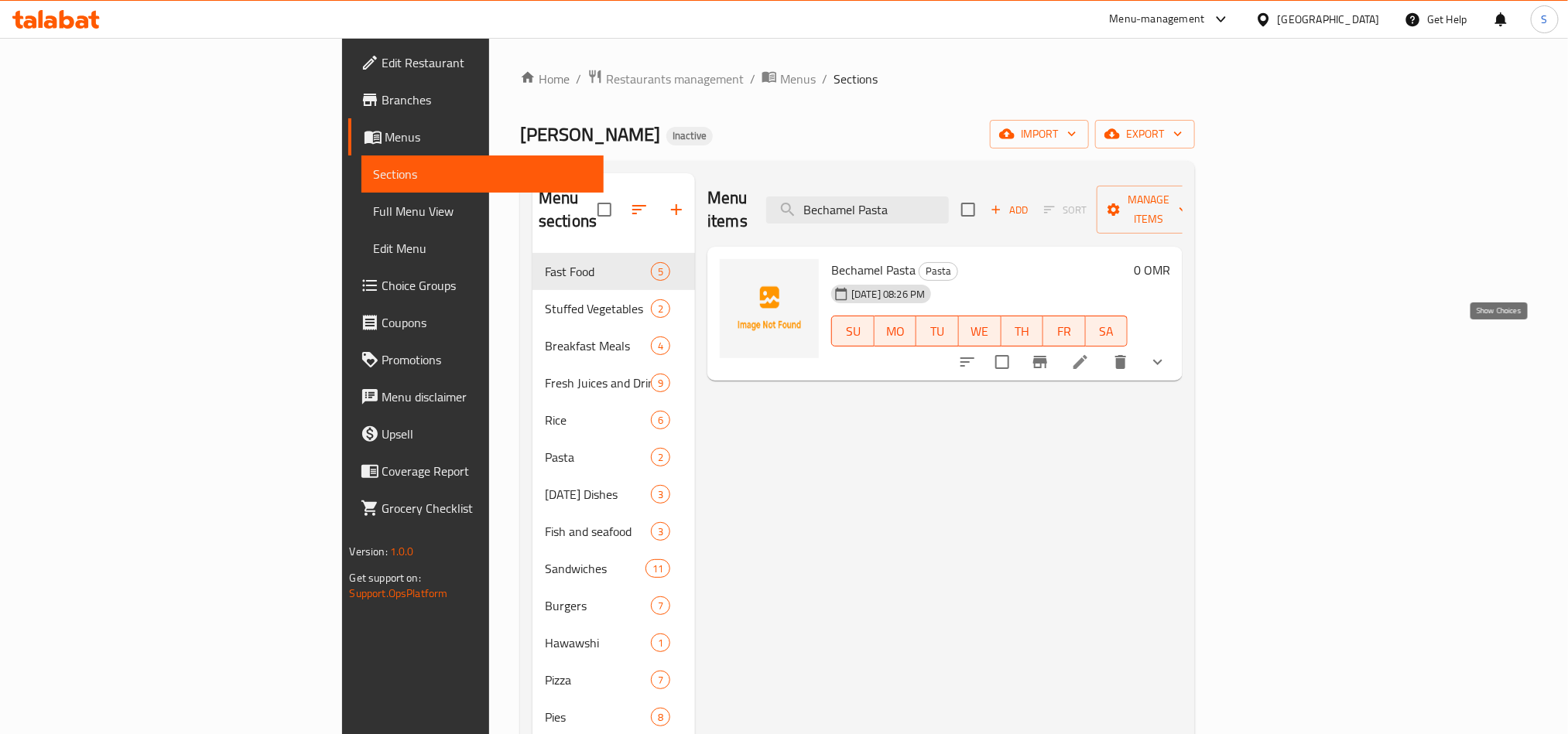
type input "Bechamel Pasta"
click at [1168, 353] on icon "show more" at bounding box center [1157, 362] width 18 height 18
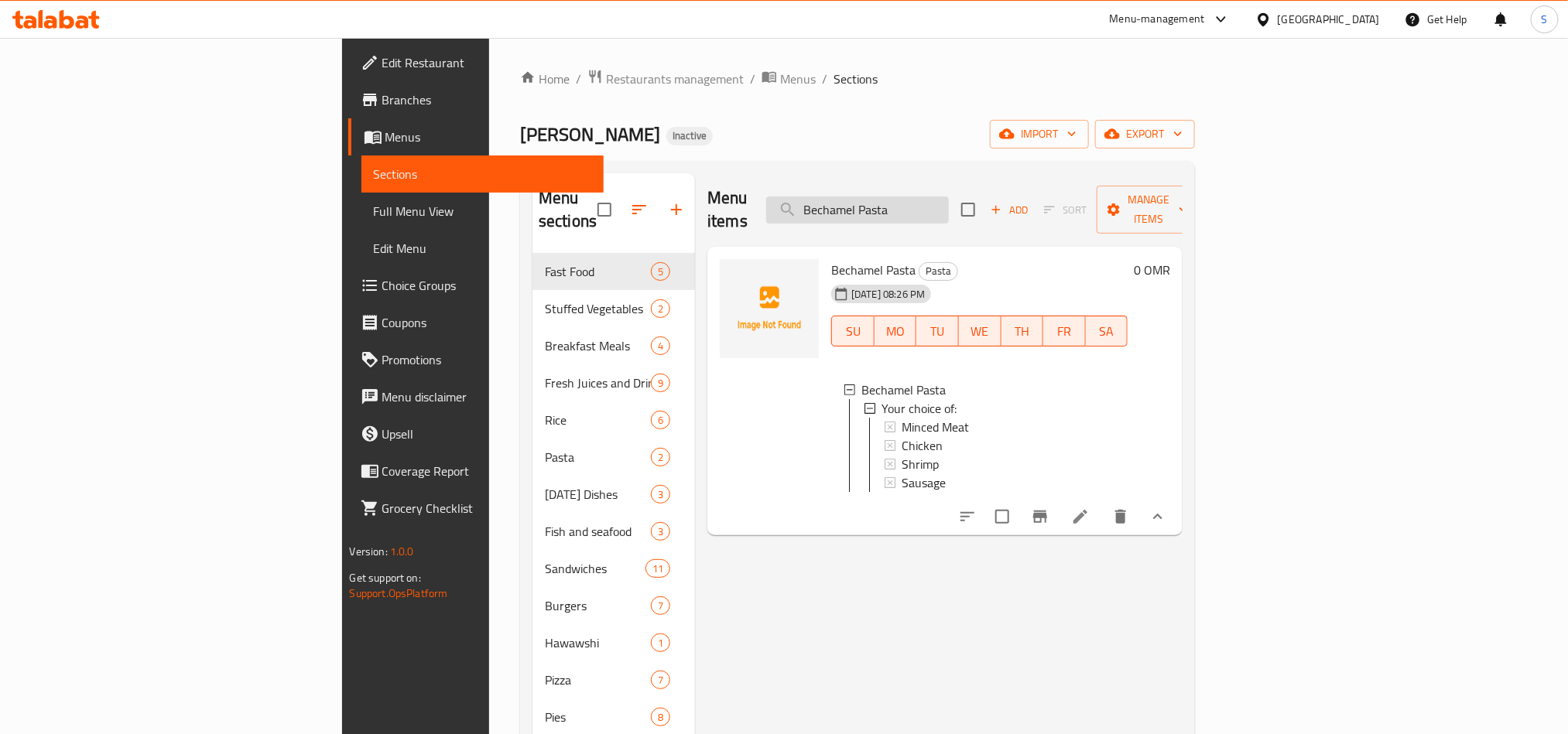
click at [949, 204] on input "Bechamel Pasta" at bounding box center [858, 211] width 183 height 27
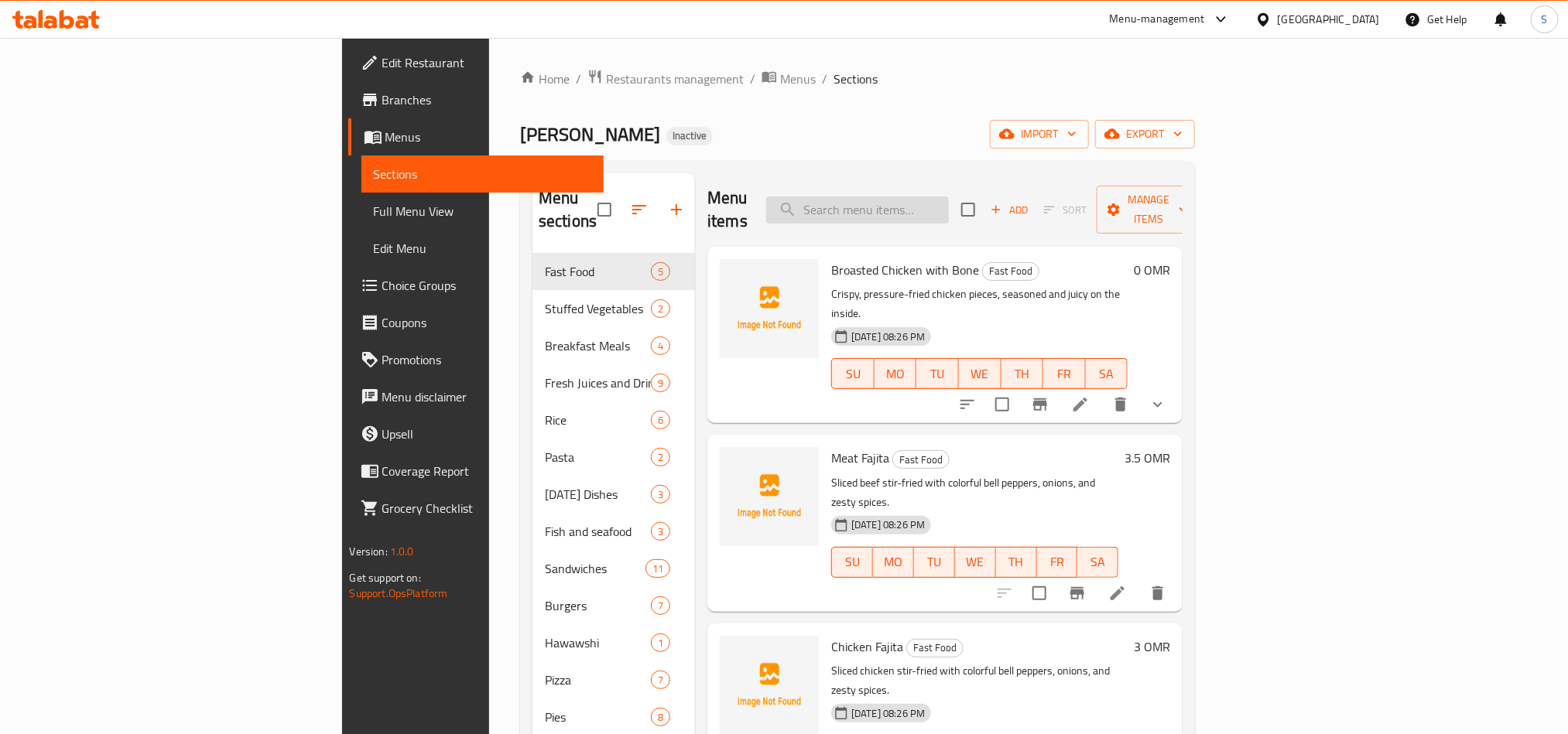
paste input "Molokhia + Rice + Quarter Chicken + Salad"
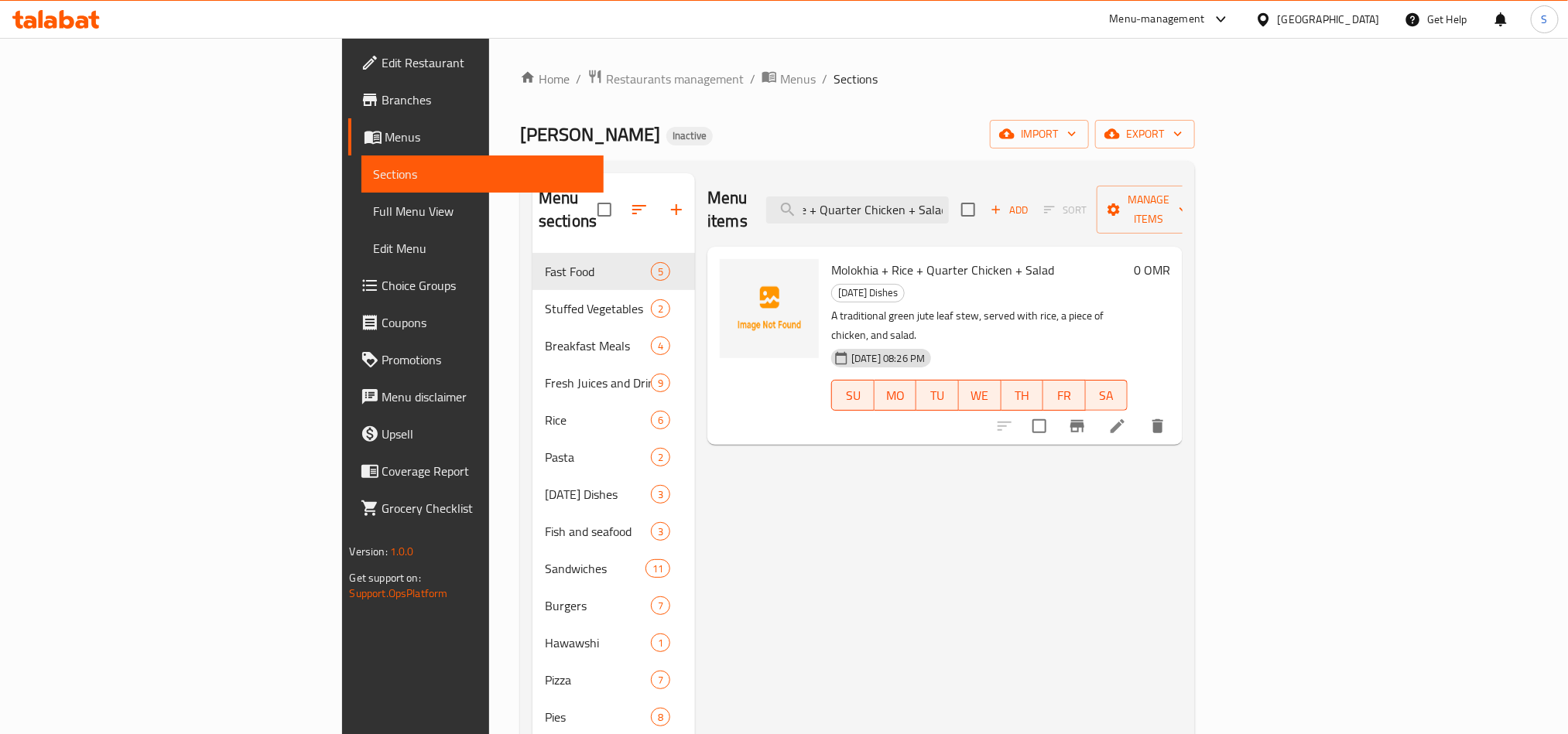
type input "Molokhia + Rice + Quarter Chicken + Salad"
click at [1127, 417] on icon at bounding box center [1117, 426] width 18 height 18
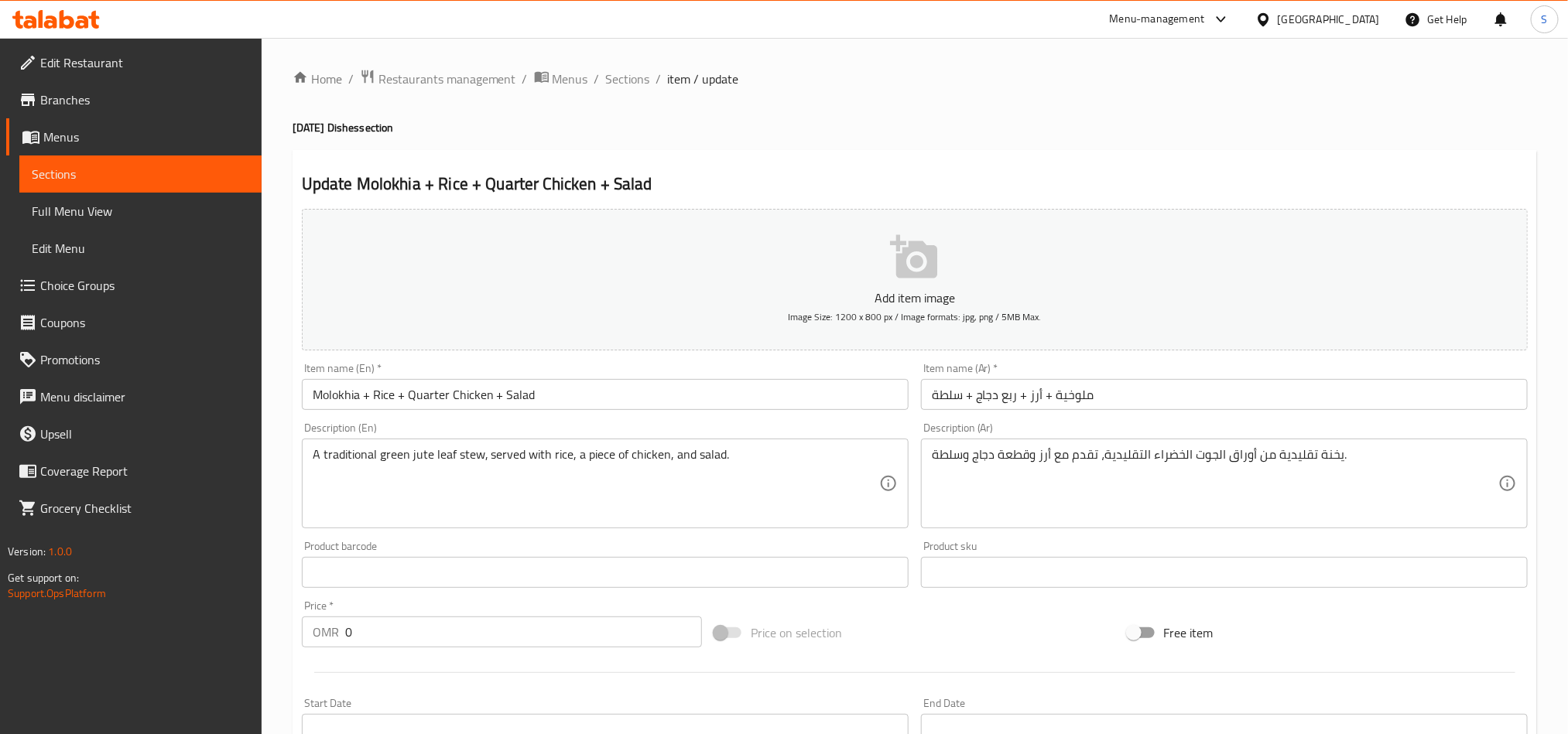
drag, startPoint x: 625, startPoint y: 84, endPoint x: 673, endPoint y: 114, distance: 56.6
click at [625, 84] on span "Sections" at bounding box center [628, 78] width 44 height 18
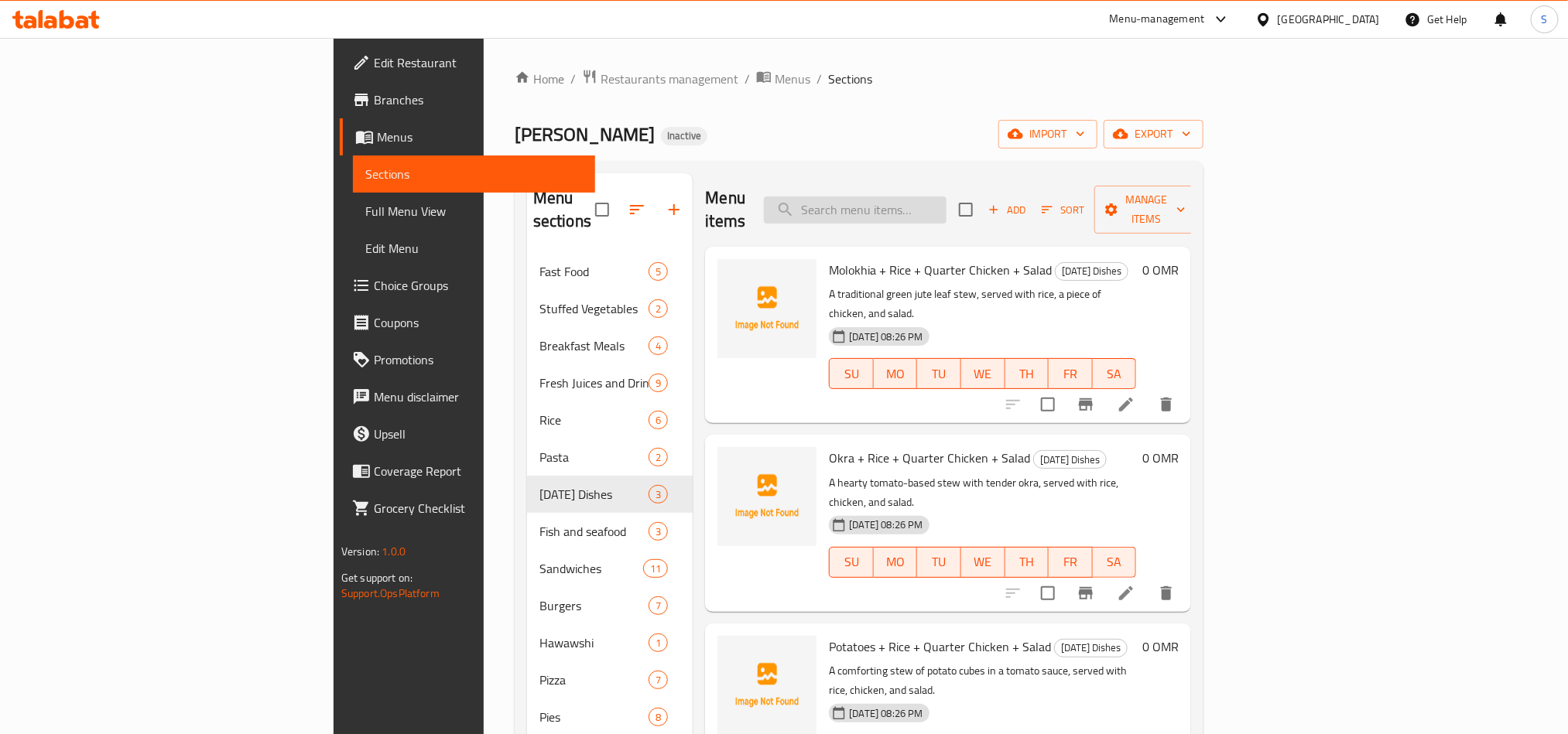
click at [947, 197] on input "search" at bounding box center [855, 211] width 183 height 27
paste input "Molokhia + Rice + Quarter Chicken + Salad"
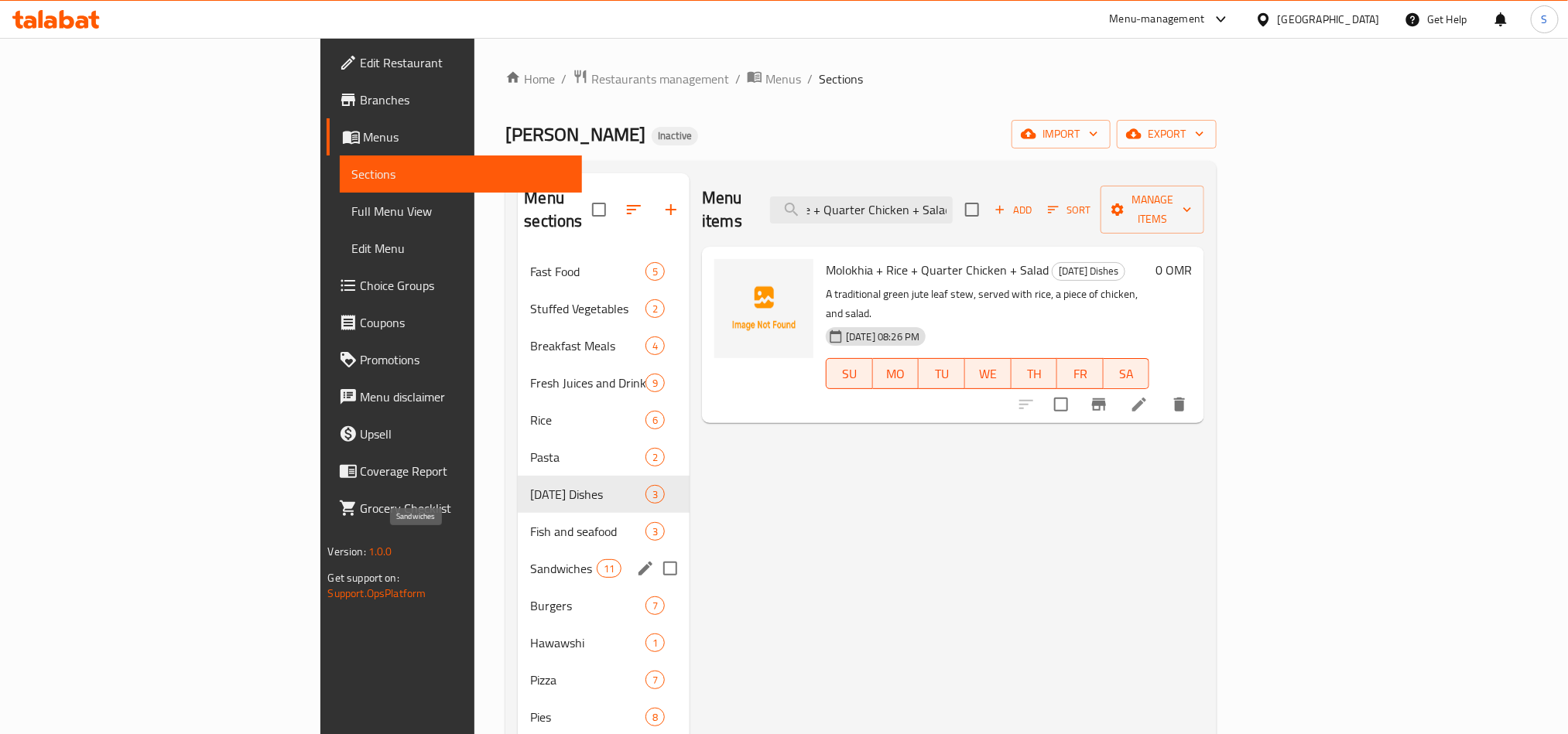
type input "Molokhia + Rice + Quarter Chicken + Salad"
click at [530, 560] on span "Sandwiches" at bounding box center [563, 568] width 66 height 18
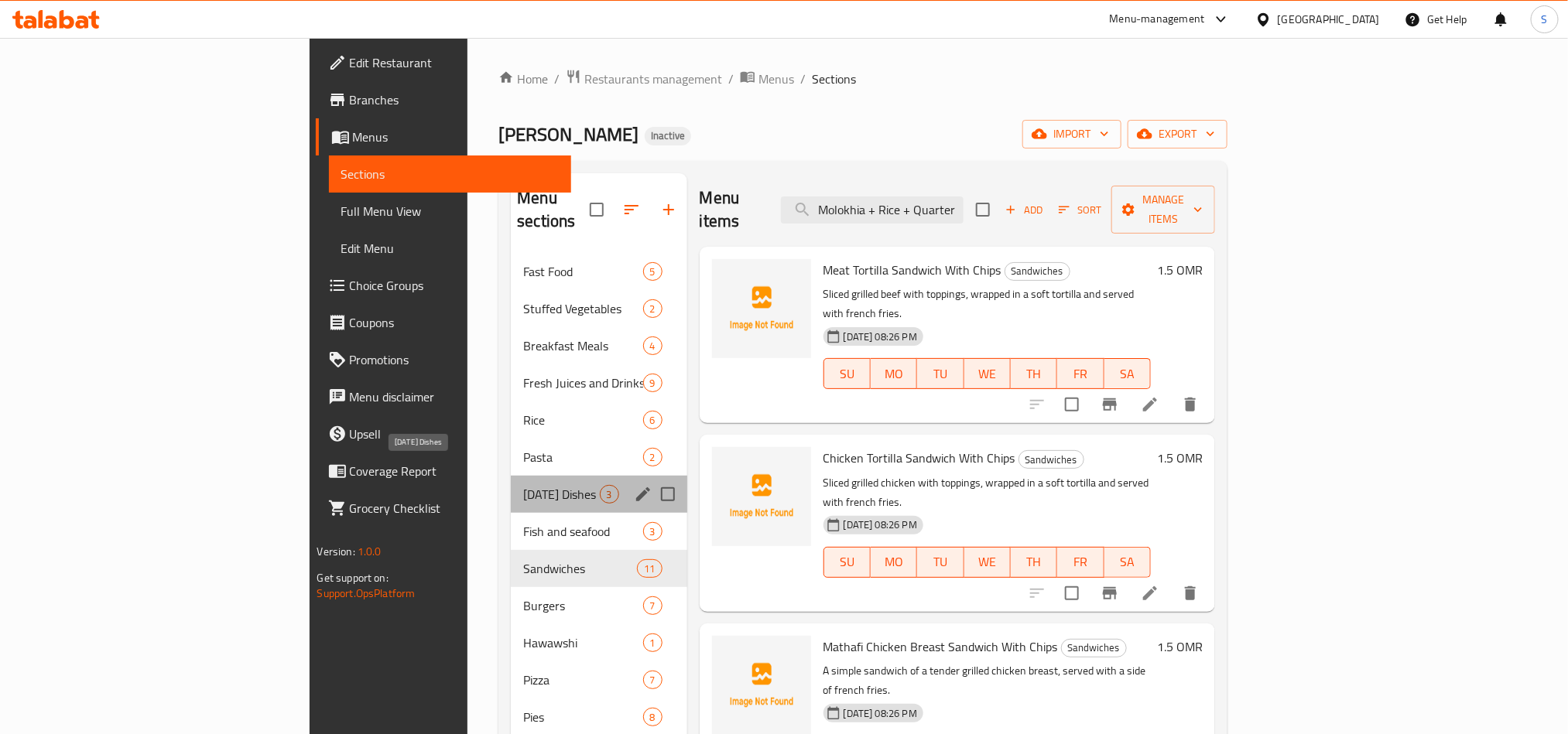
click at [523, 485] on span "[DATE] Dishes" at bounding box center [561, 494] width 76 height 18
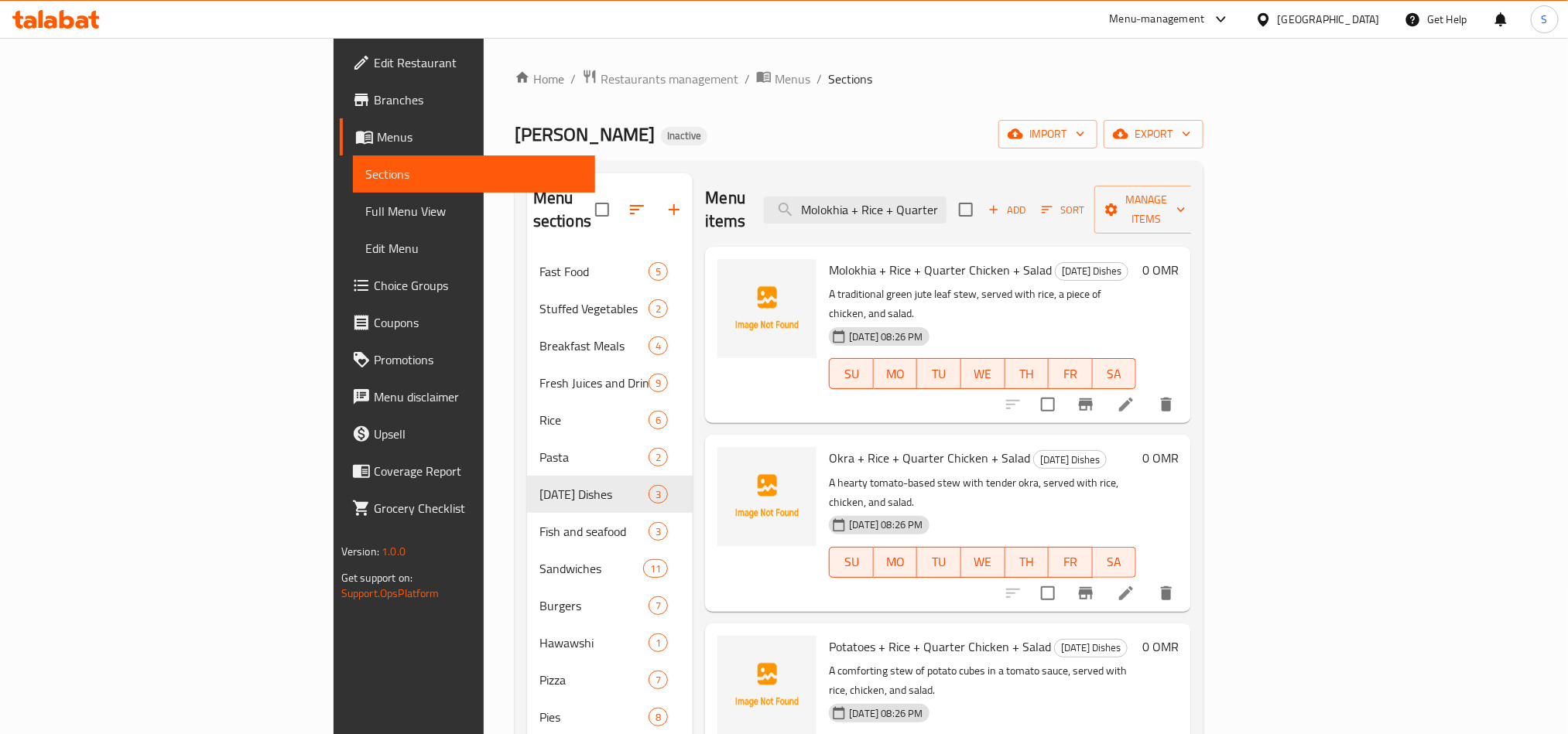
click at [1133, 398] on icon at bounding box center [1126, 404] width 14 height 14
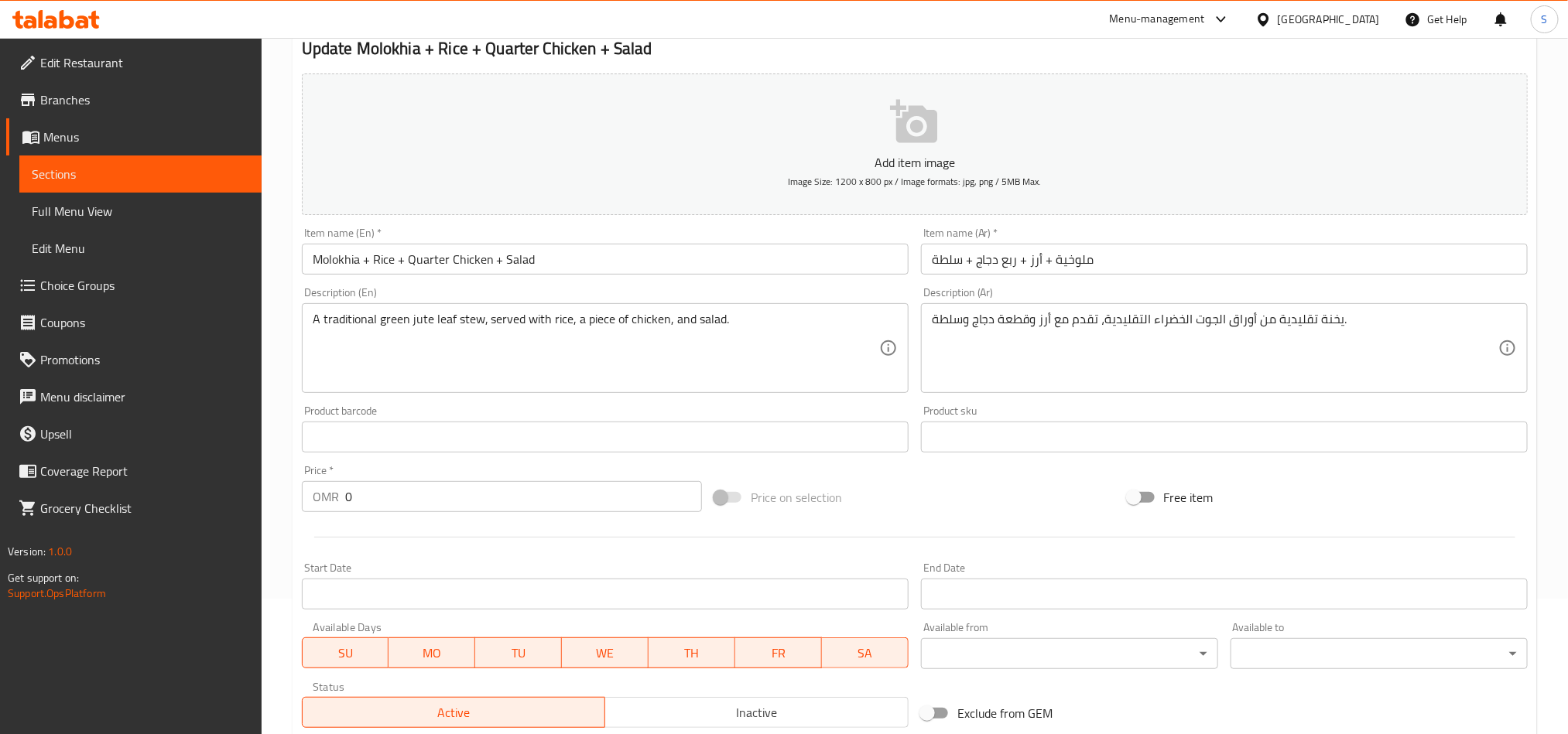
scroll to position [348, 0]
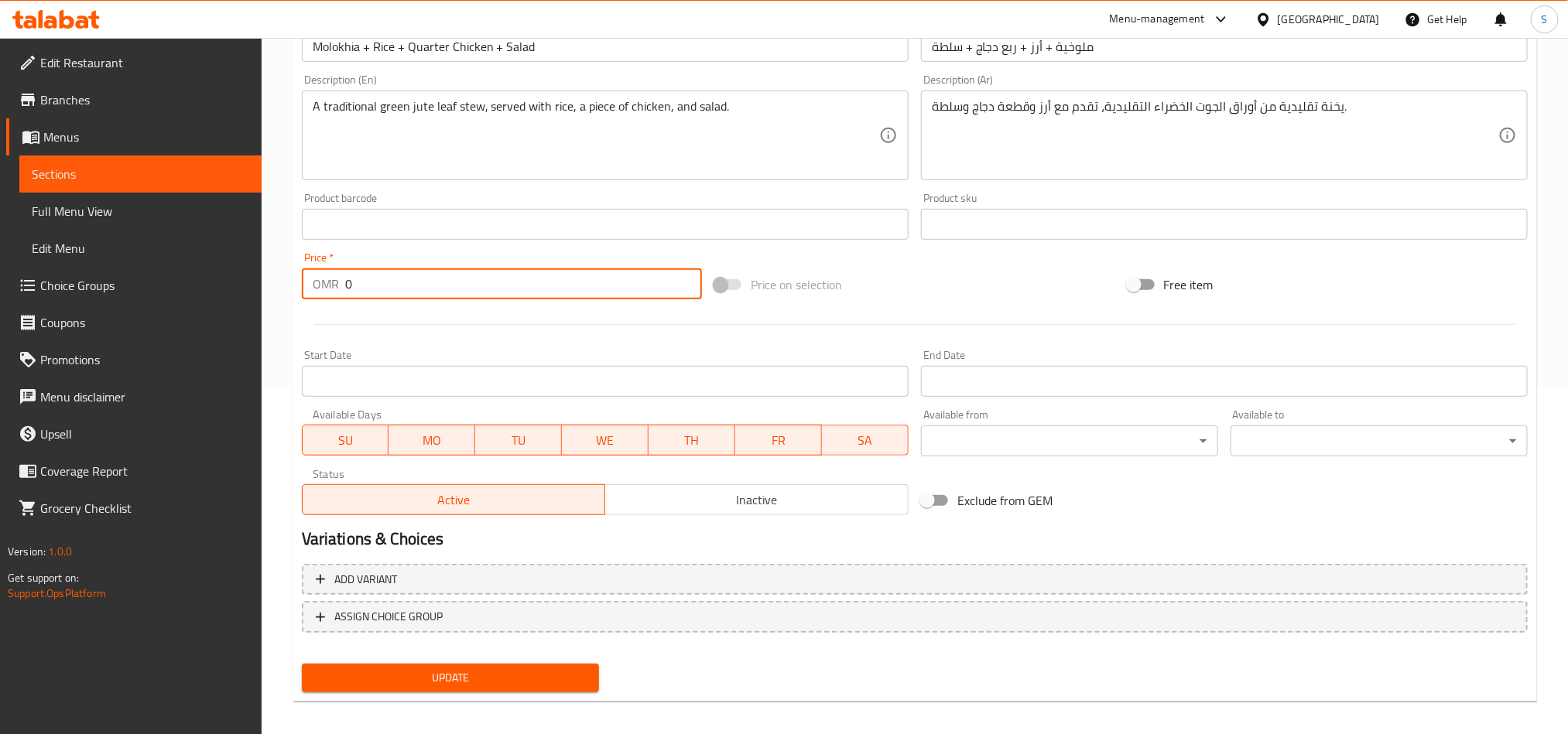
drag, startPoint x: 395, startPoint y: 287, endPoint x: 316, endPoint y: 286, distance: 79.0
click at [316, 286] on div "OMR 0 Price *" at bounding box center [502, 283] width 400 height 31
drag, startPoint x: 367, startPoint y: 286, endPoint x: 328, endPoint y: 281, distance: 39.3
click at [328, 281] on div "OMR 1.8 Price *" at bounding box center [502, 283] width 400 height 31
type input "1.8"
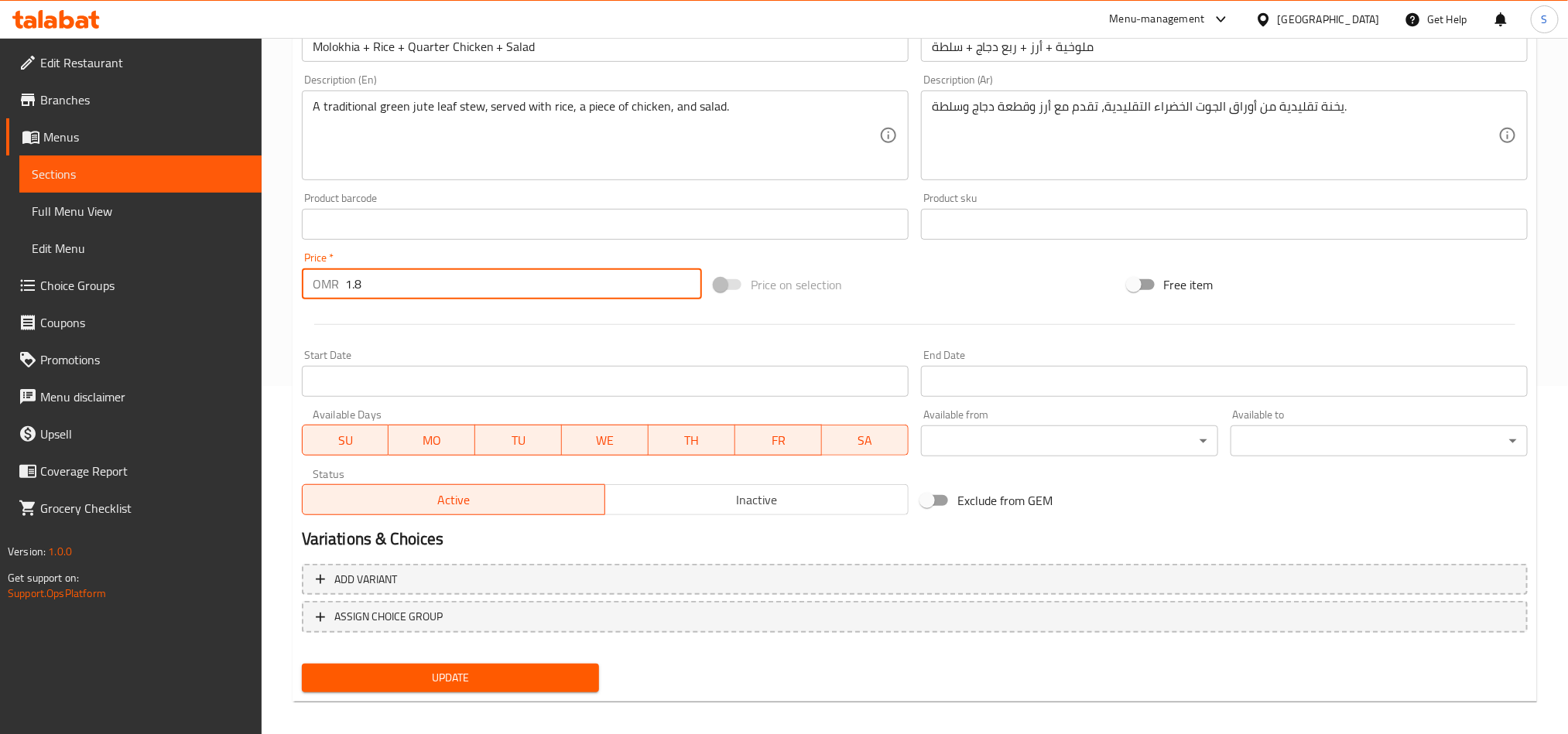
click at [428, 669] on span "Update" at bounding box center [450, 678] width 272 height 19
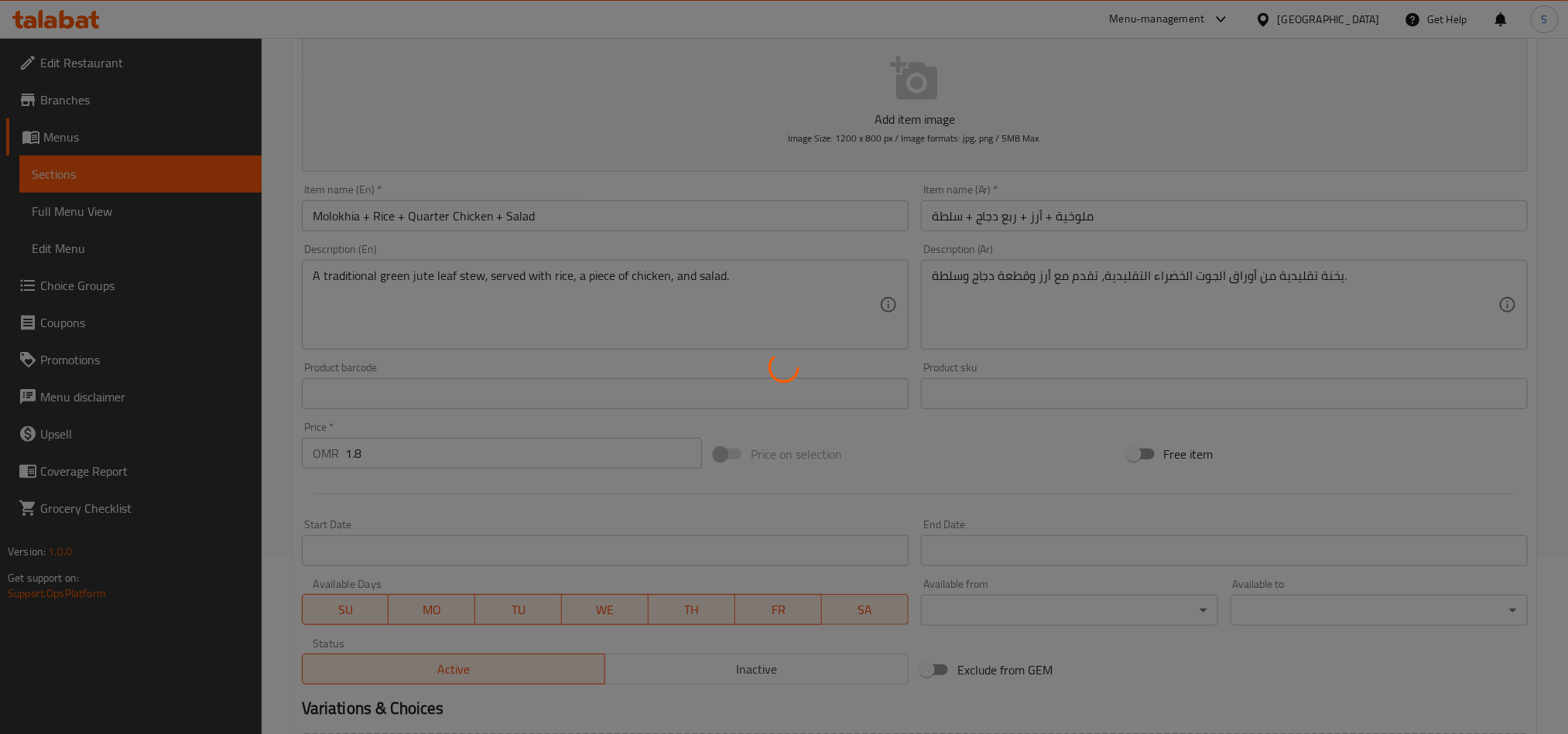
scroll to position [0, 0]
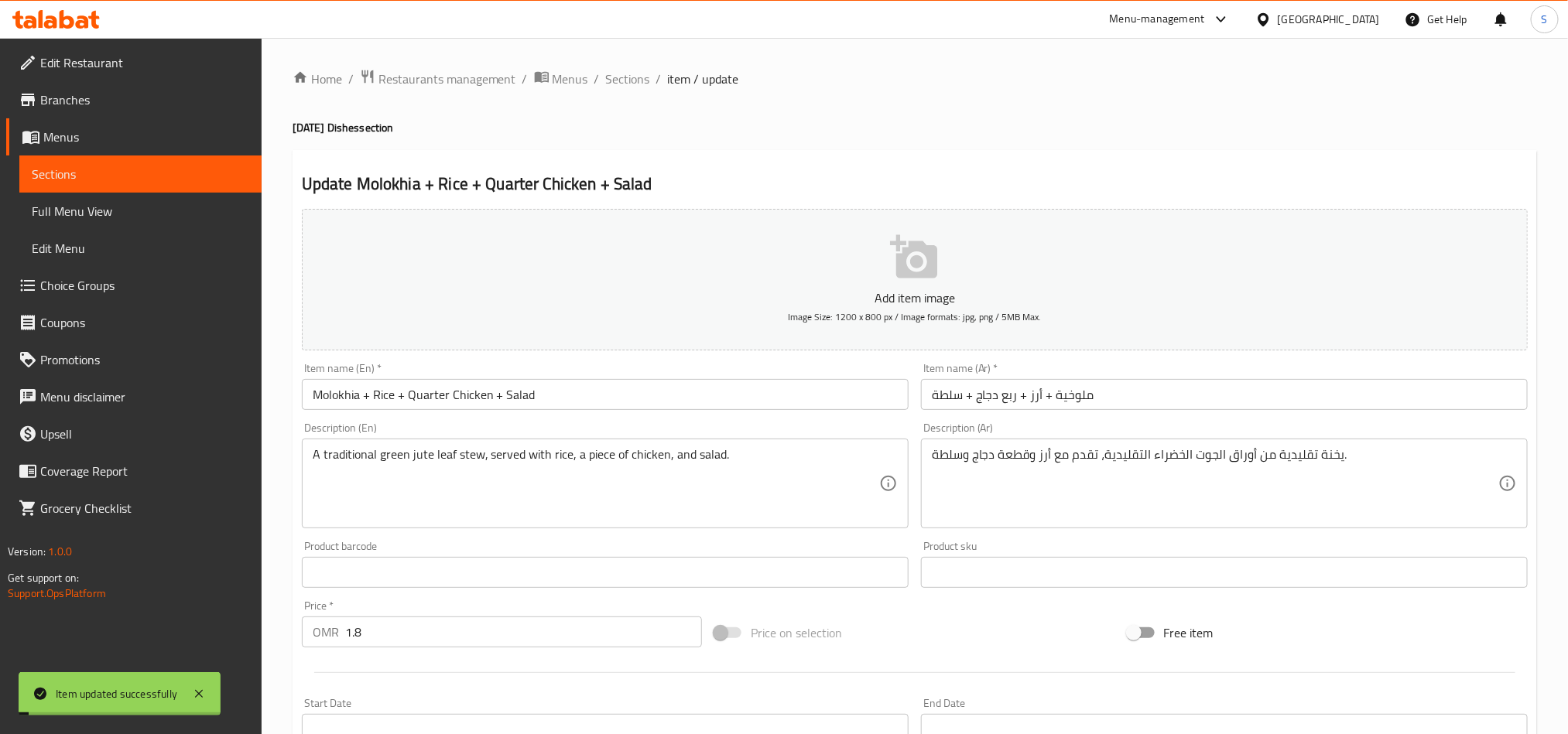
click at [620, 79] on span "Sections" at bounding box center [628, 78] width 44 height 18
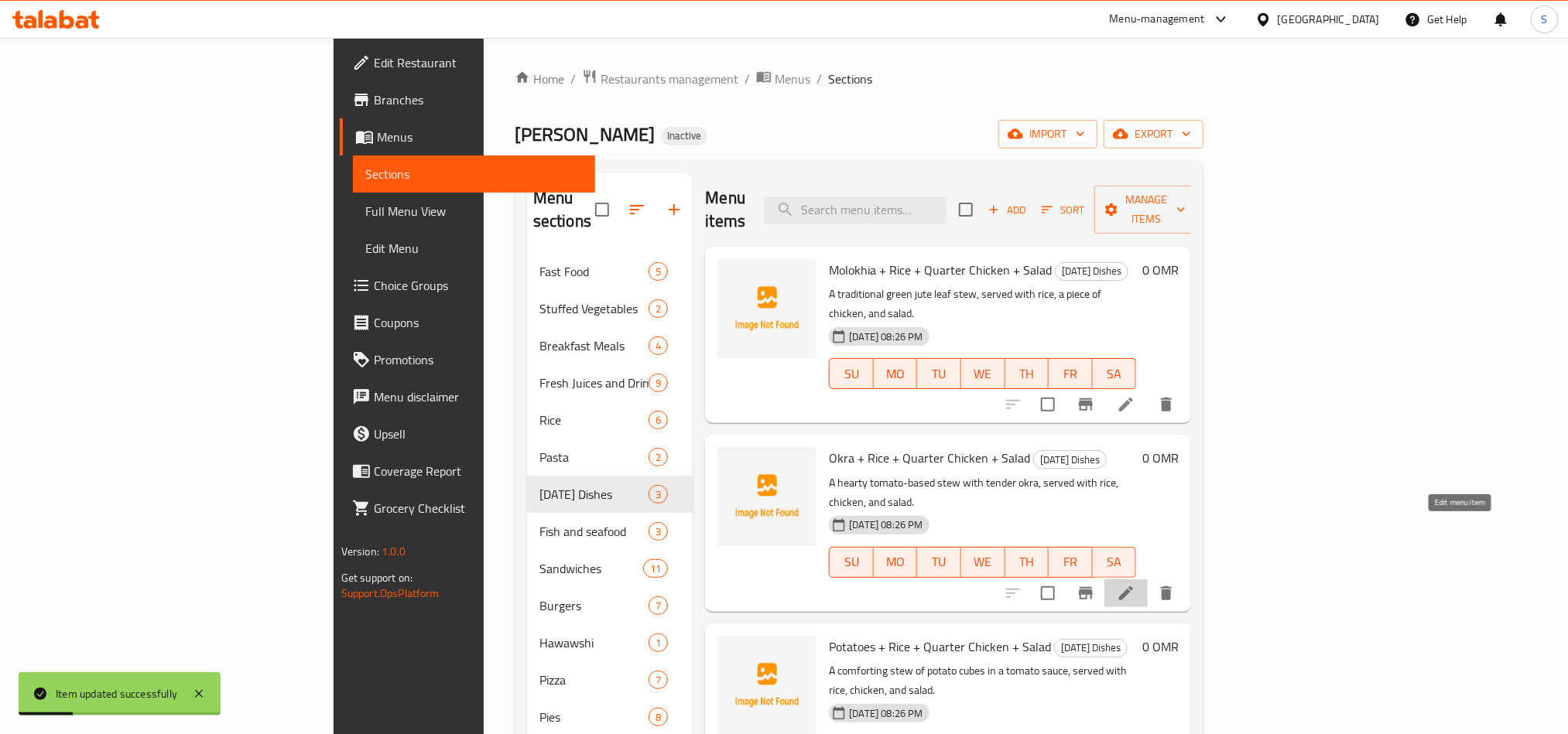
click at [1136, 584] on icon at bounding box center [1126, 593] width 18 height 18
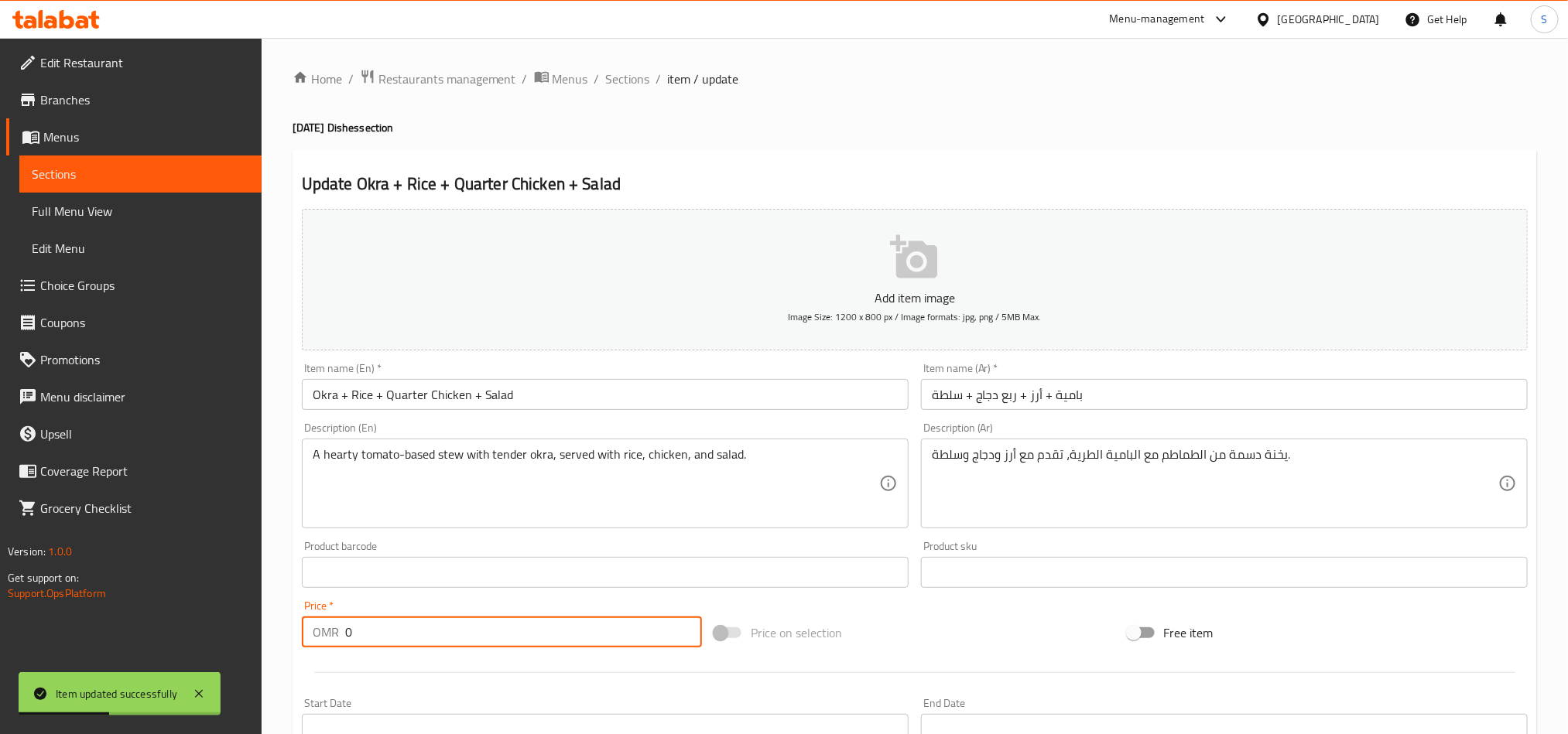
click at [384, 625] on input "0" at bounding box center [524, 632] width 357 height 31
paste input "1.8"
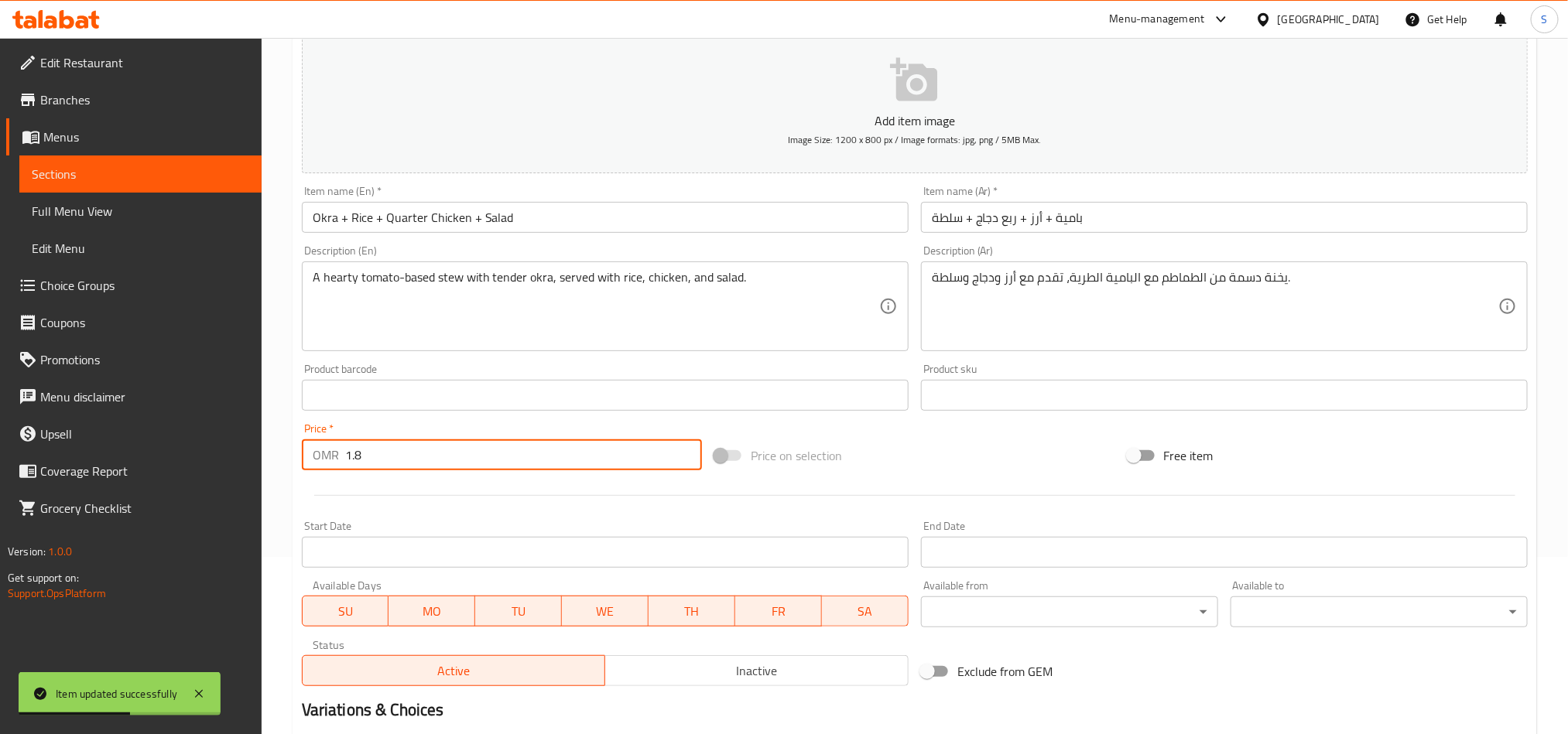
scroll to position [358, 0]
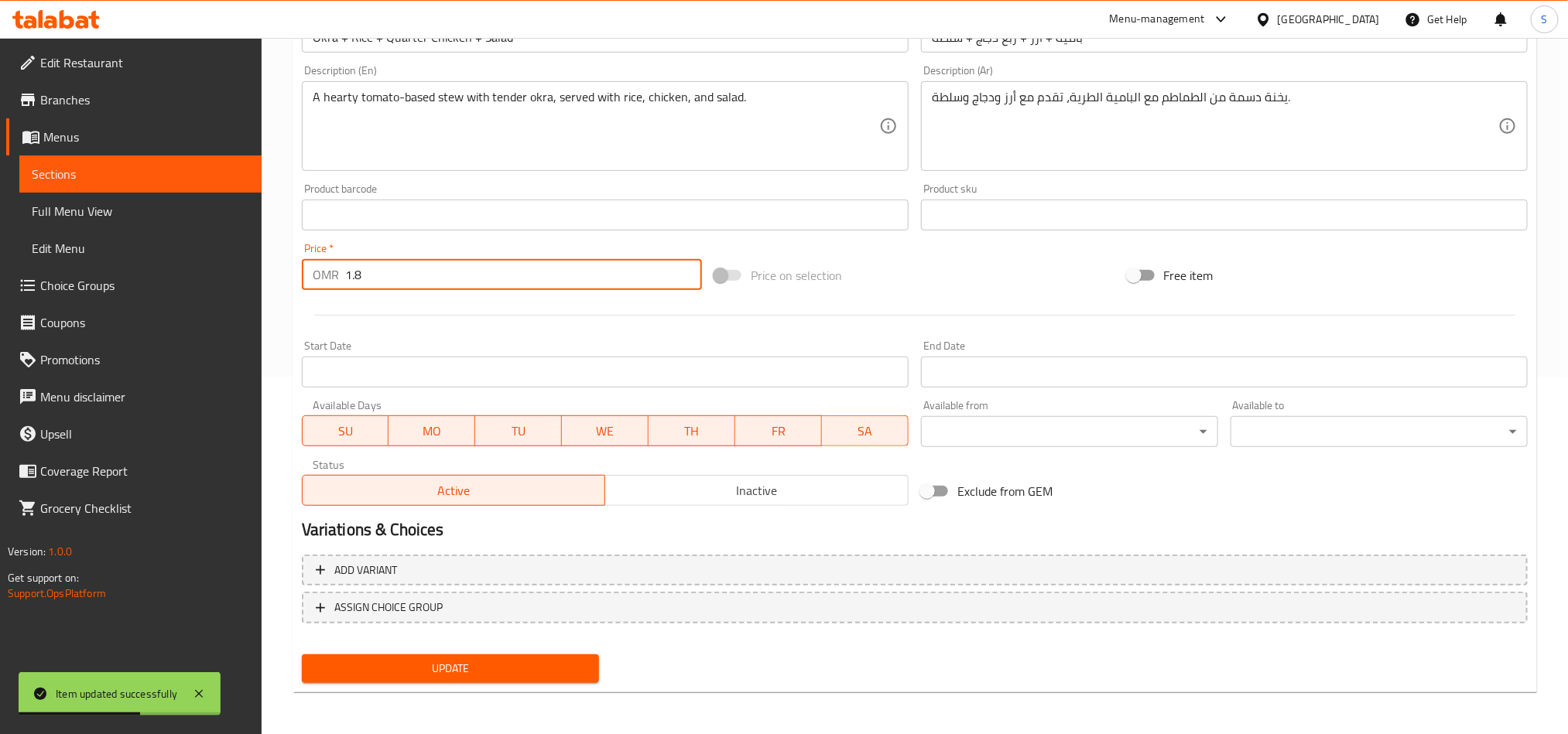
type input "1.8"
click at [398, 687] on div "Update" at bounding box center [450, 668] width 310 height 41
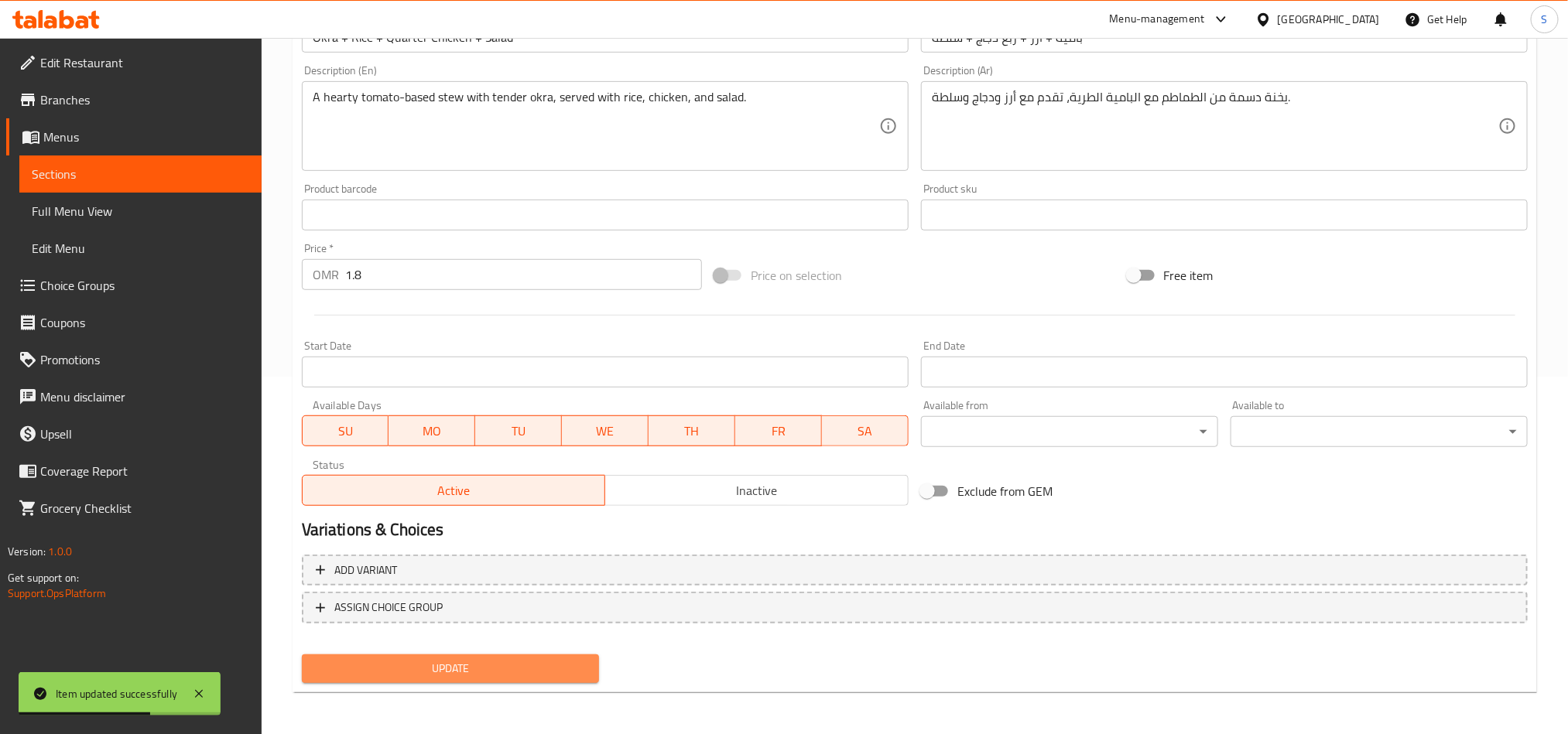
click at [403, 674] on span "Update" at bounding box center [450, 669] width 272 height 19
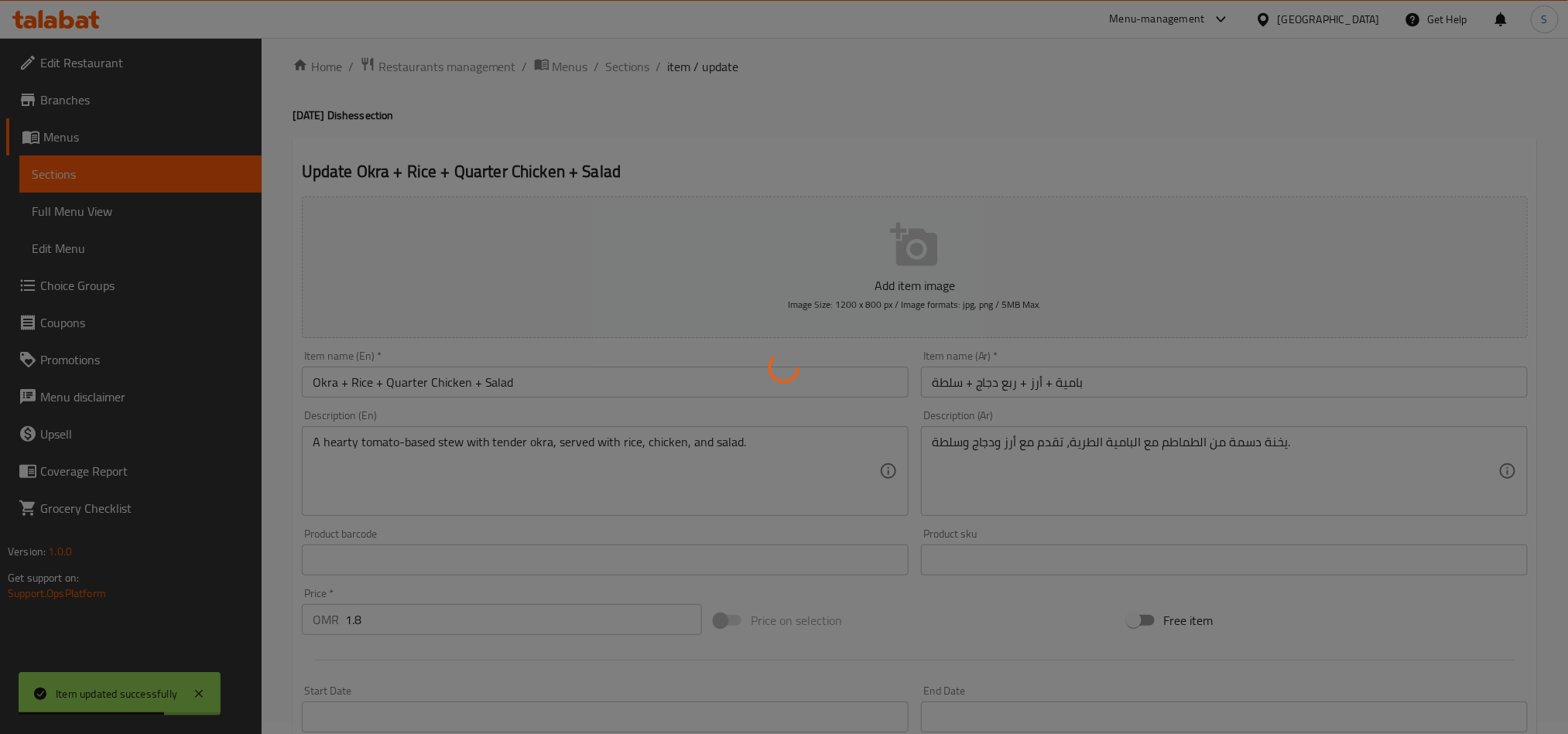
scroll to position [0, 0]
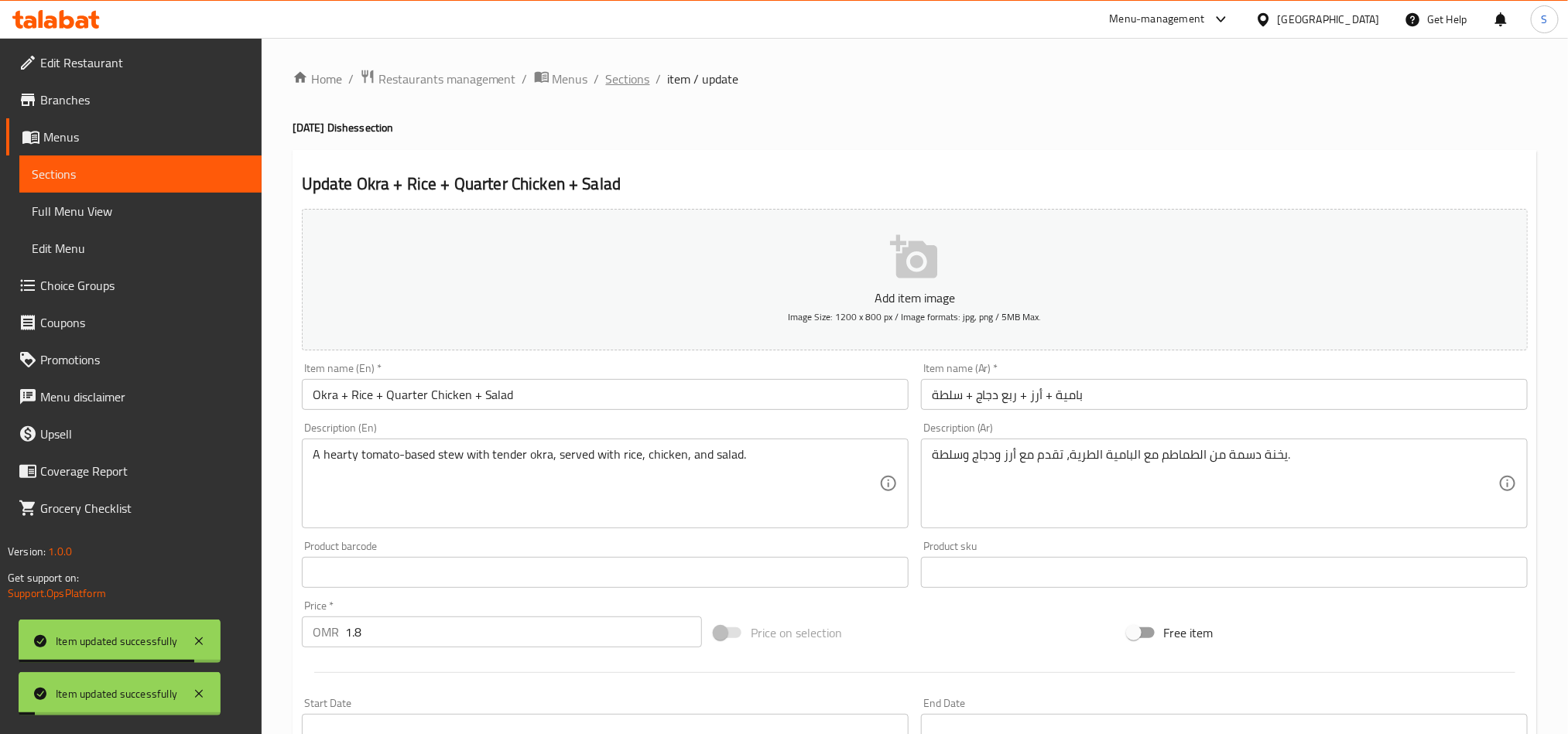
click at [628, 79] on span "Sections" at bounding box center [628, 78] width 44 height 18
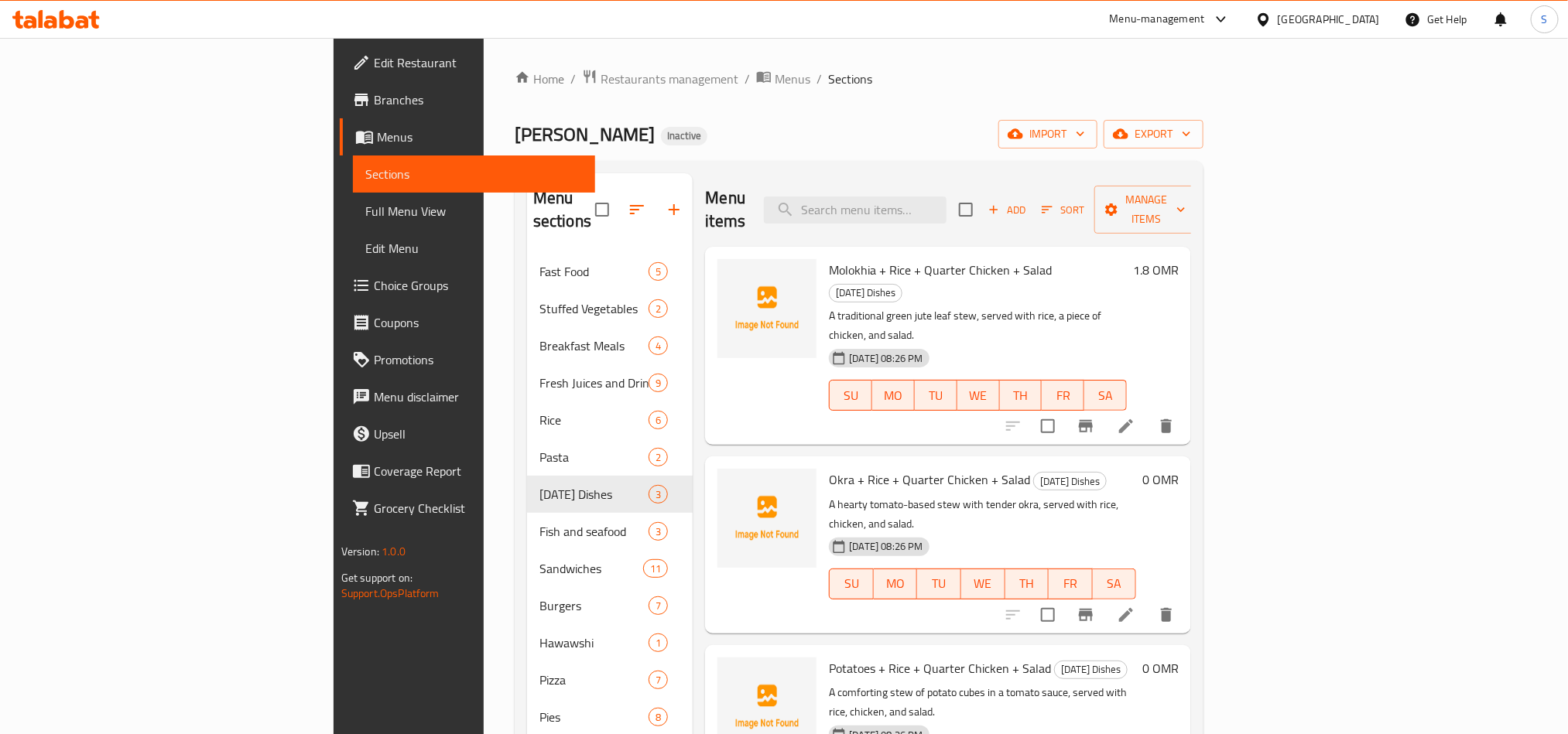
click at [1136, 417] on icon at bounding box center [1126, 426] width 18 height 18
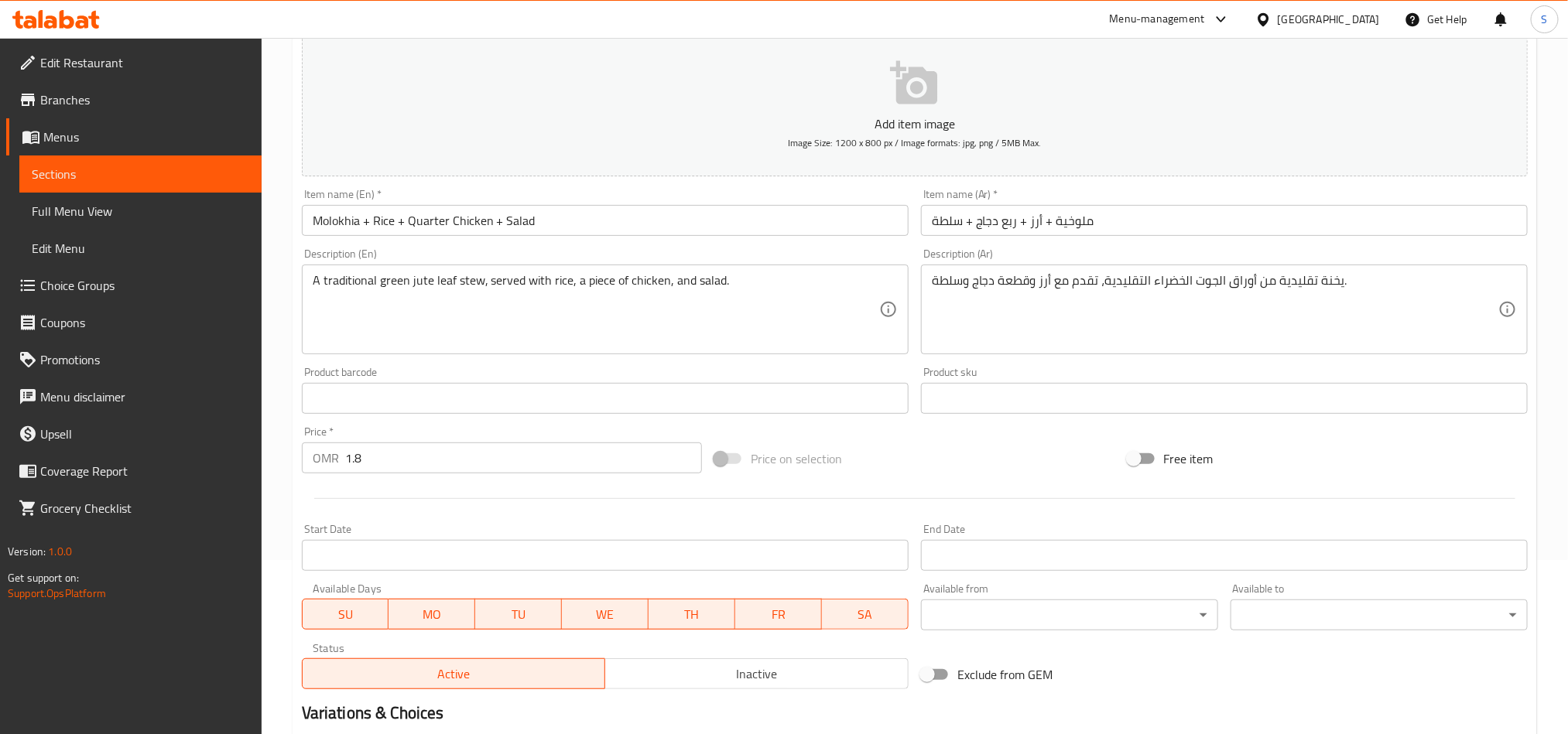
scroll to position [358, 0]
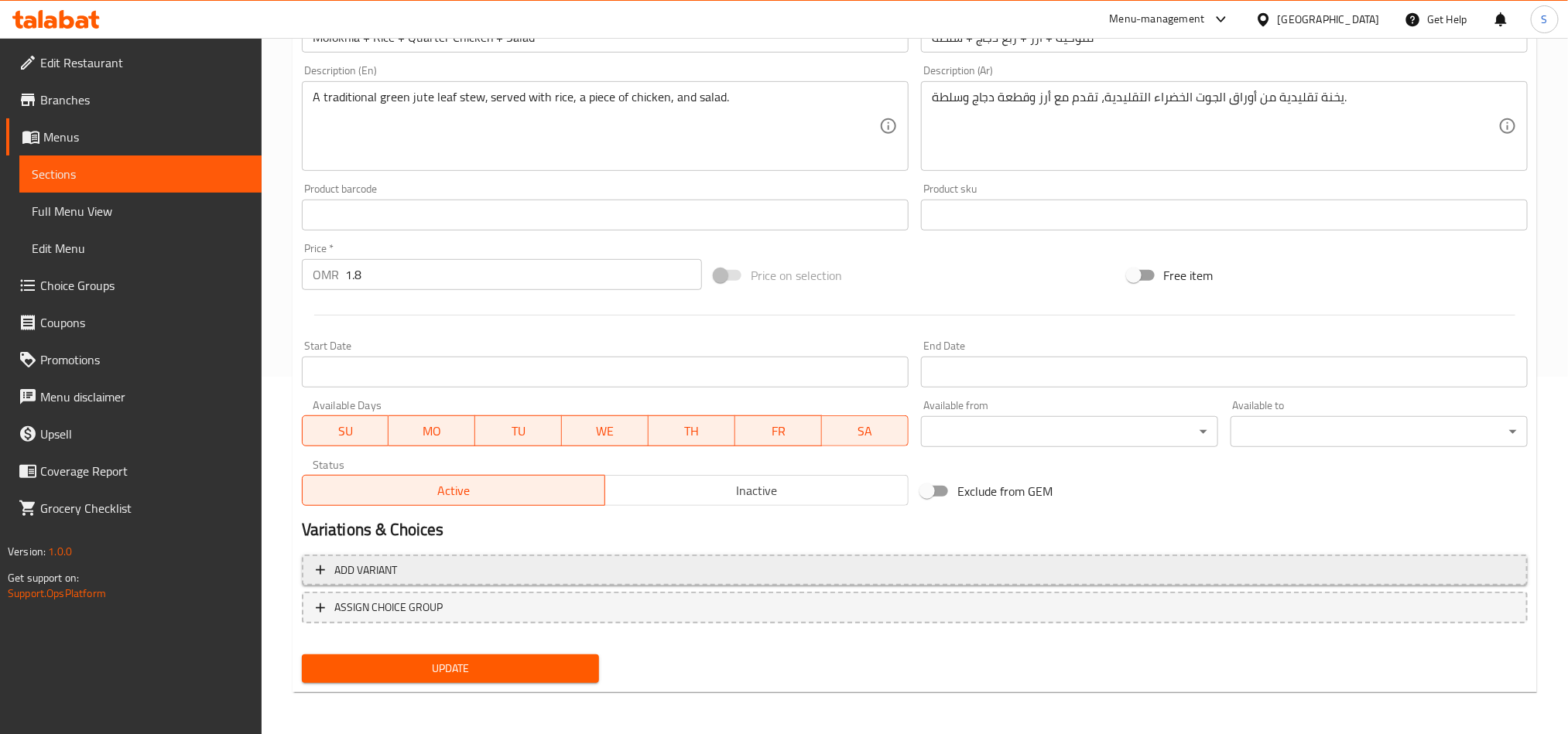
click at [1324, 574] on span "Add variant" at bounding box center [915, 571] width 1198 height 19
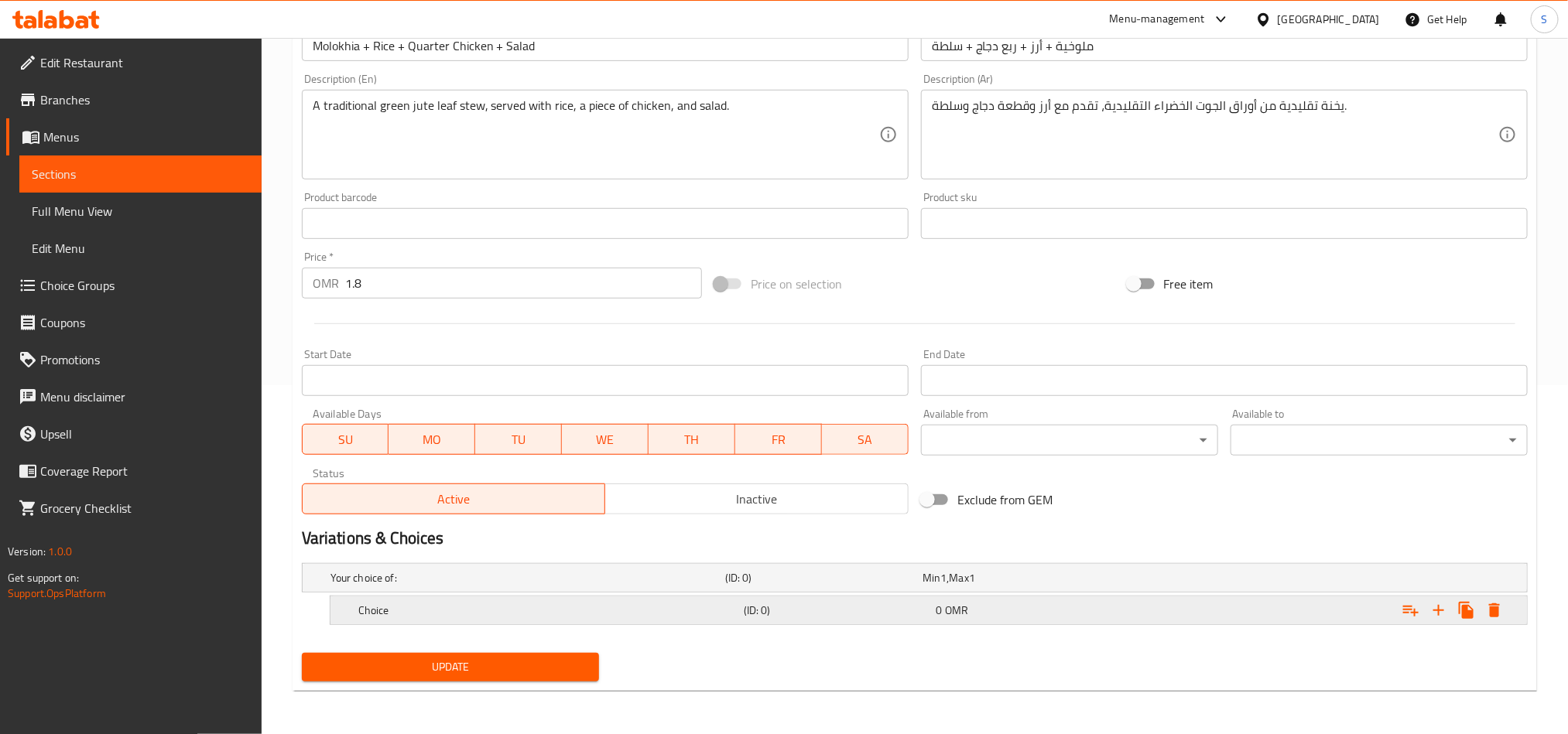
scroll to position [351, 0]
click at [1435, 607] on icon "Expand" at bounding box center [1438, 610] width 18 height 18
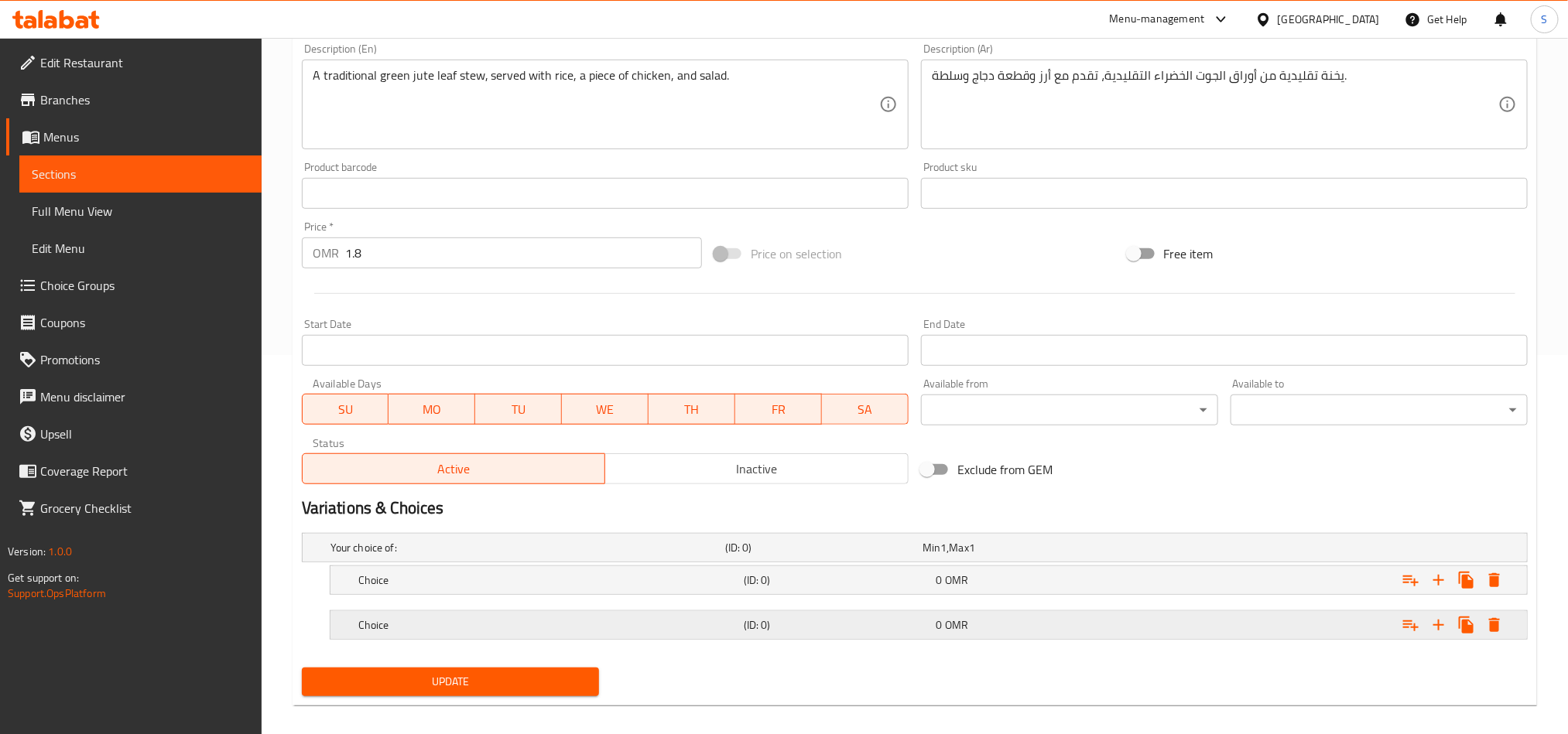
scroll to position [395, 0]
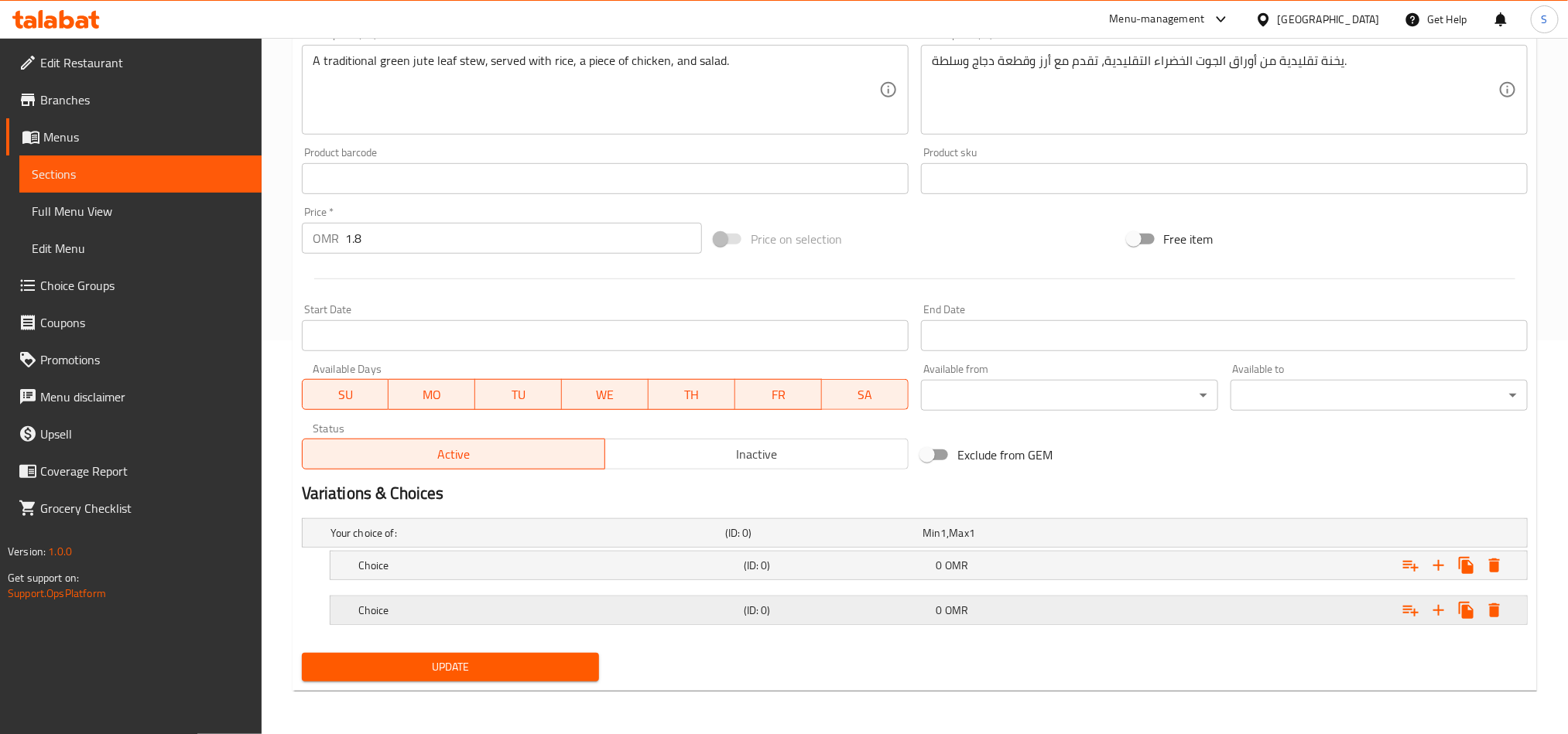
click at [1213, 615] on div "Expand" at bounding box center [1318, 610] width 385 height 34
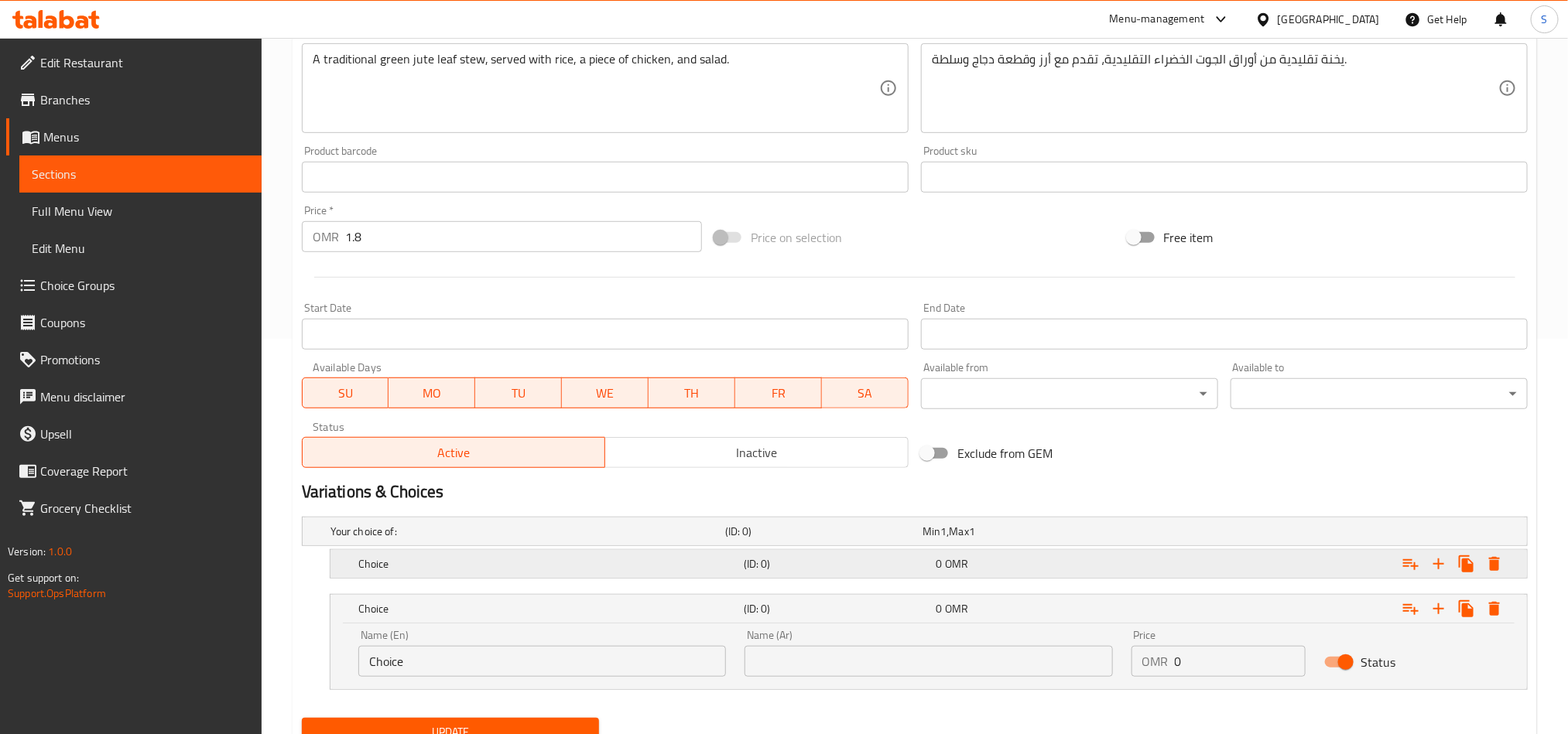
click at [1196, 557] on div "Expand" at bounding box center [1318, 564] width 385 height 34
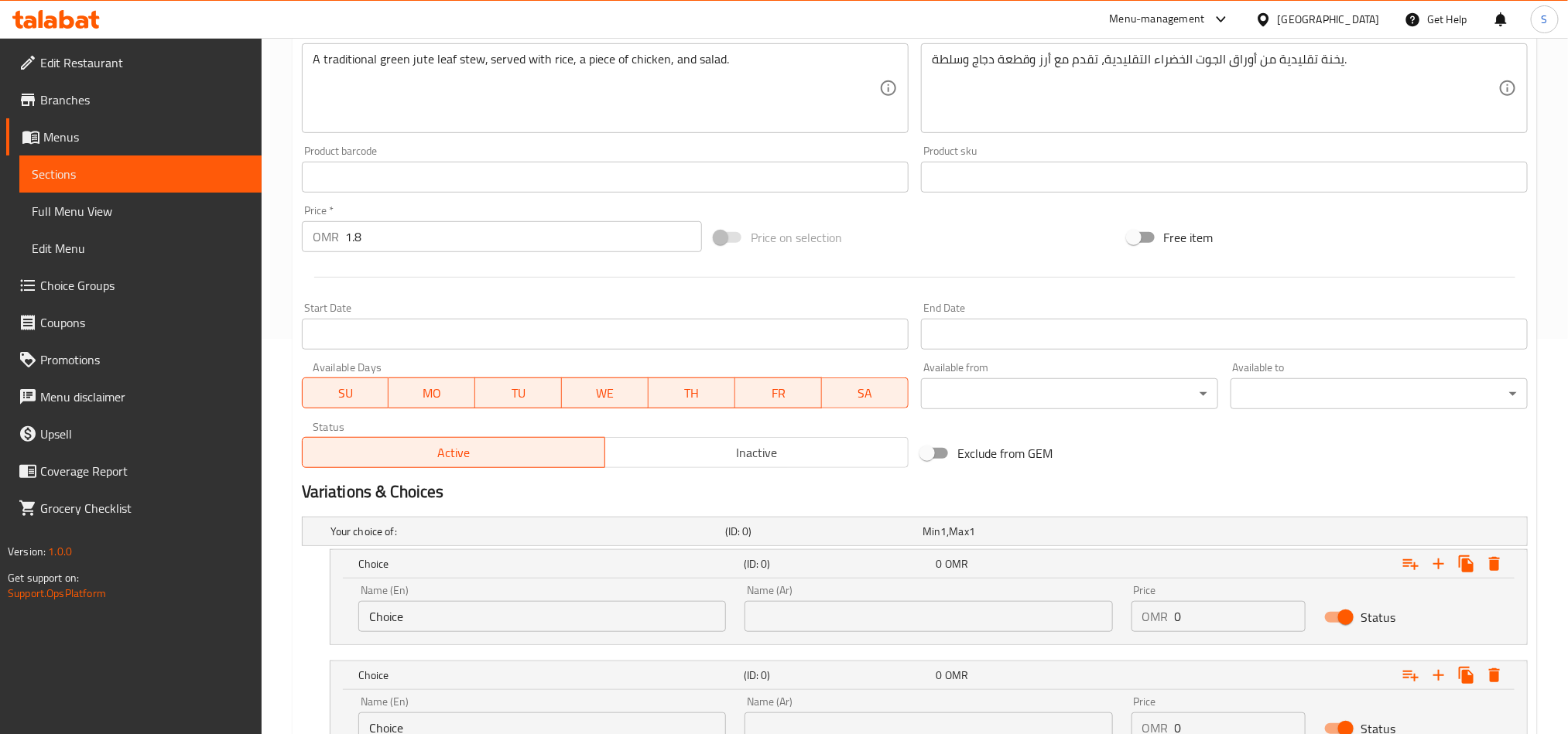
click at [572, 614] on input "Choice" at bounding box center [542, 616] width 368 height 31
paste input "Quarter Chicken"
type input "Quarter Chicken"
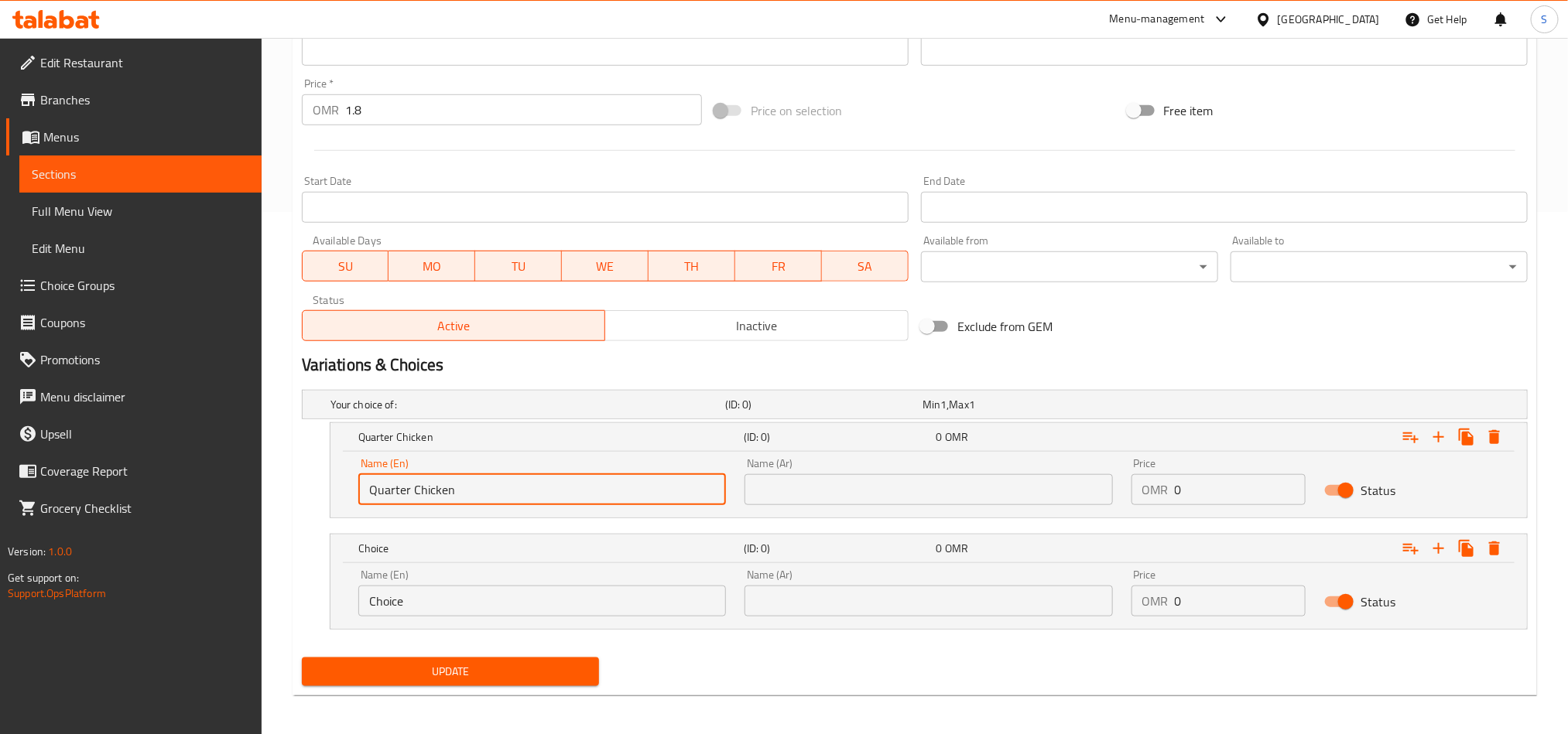
scroll to position [527, 0]
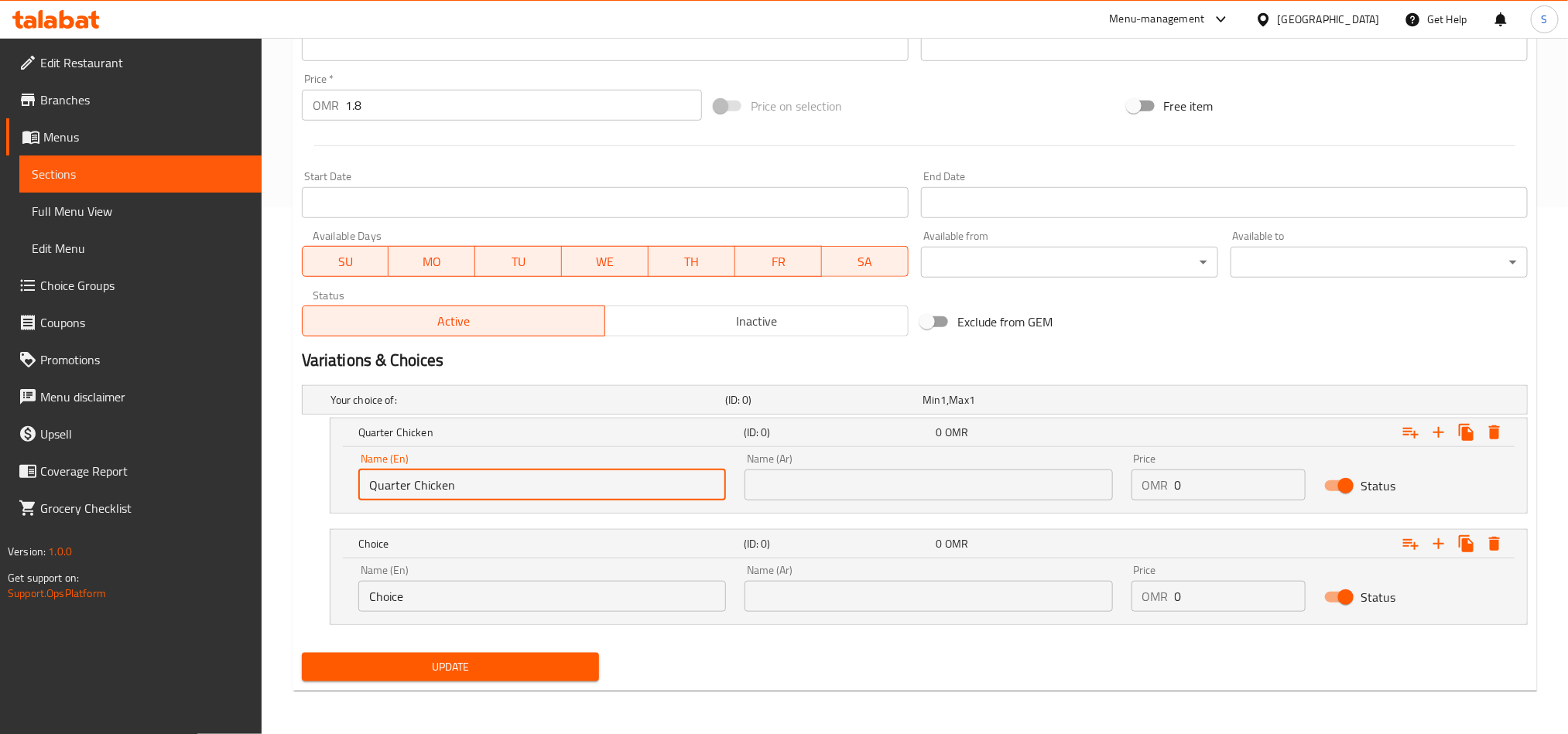
click at [437, 588] on input "Choice" at bounding box center [542, 596] width 368 height 31
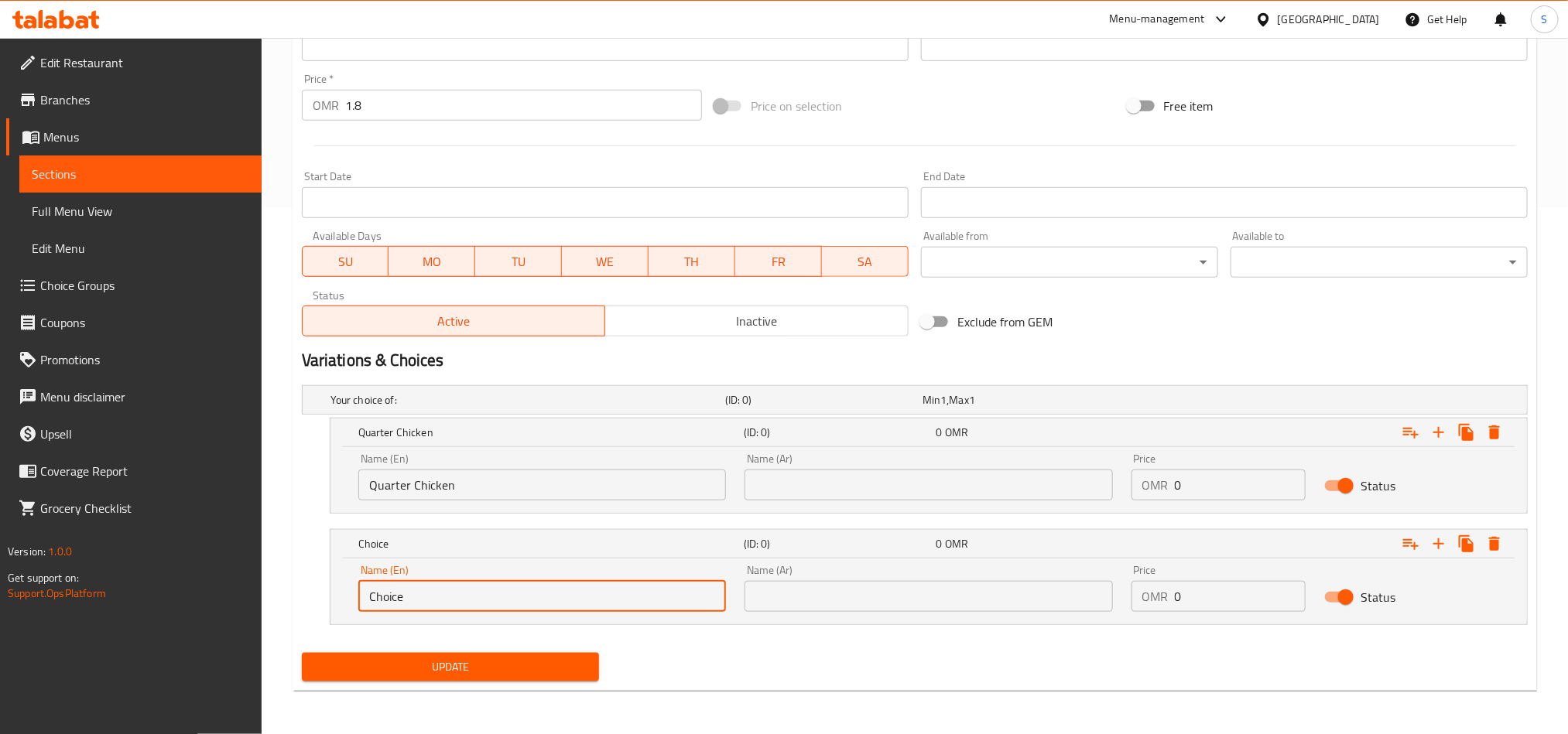
paste input "Meat"
type input "Meat"
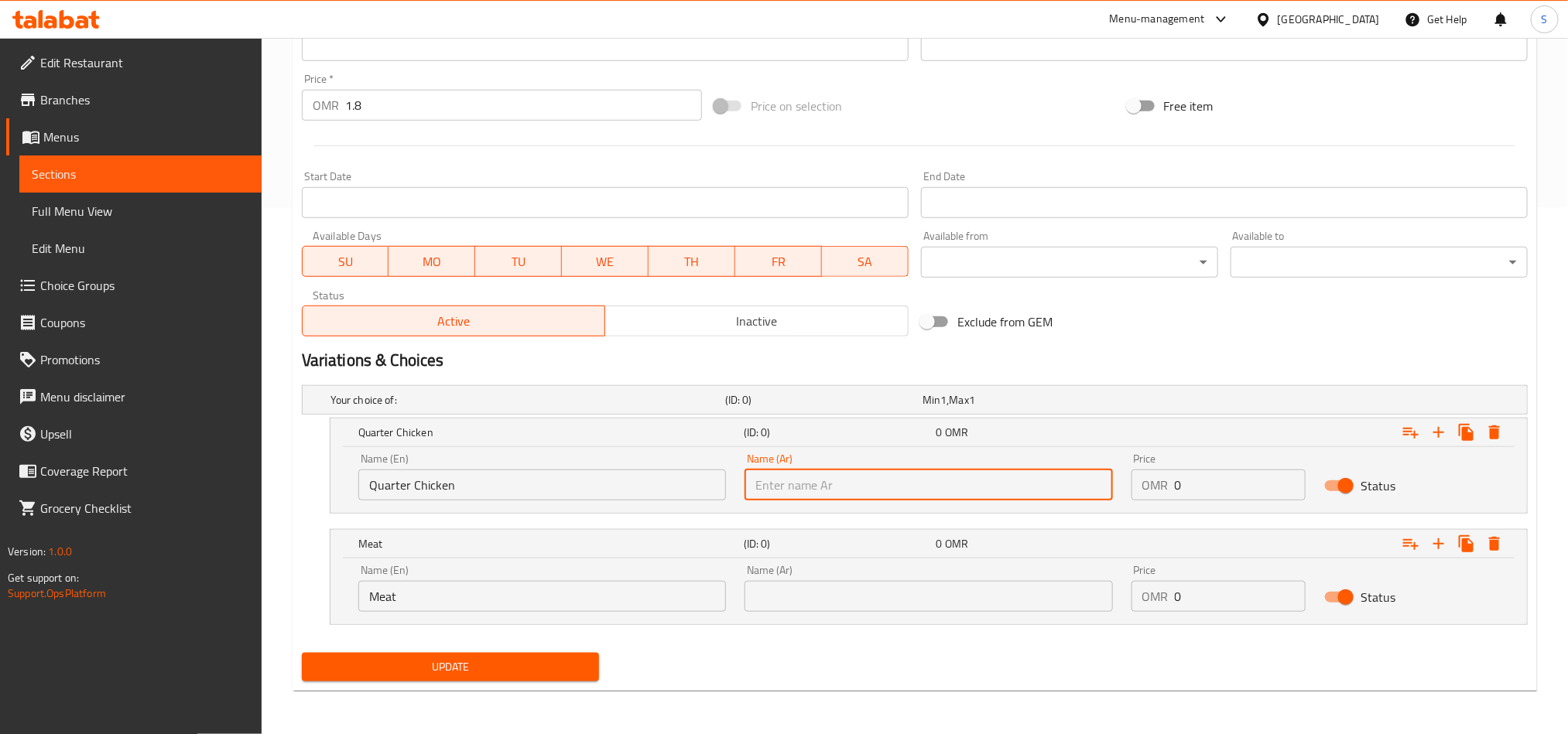
click at [803, 486] on input "text" at bounding box center [928, 485] width 368 height 31
paste input "ربع دجاج"
type input "ربع دجاج"
click at [927, 606] on input "text" at bounding box center [928, 596] width 368 height 31
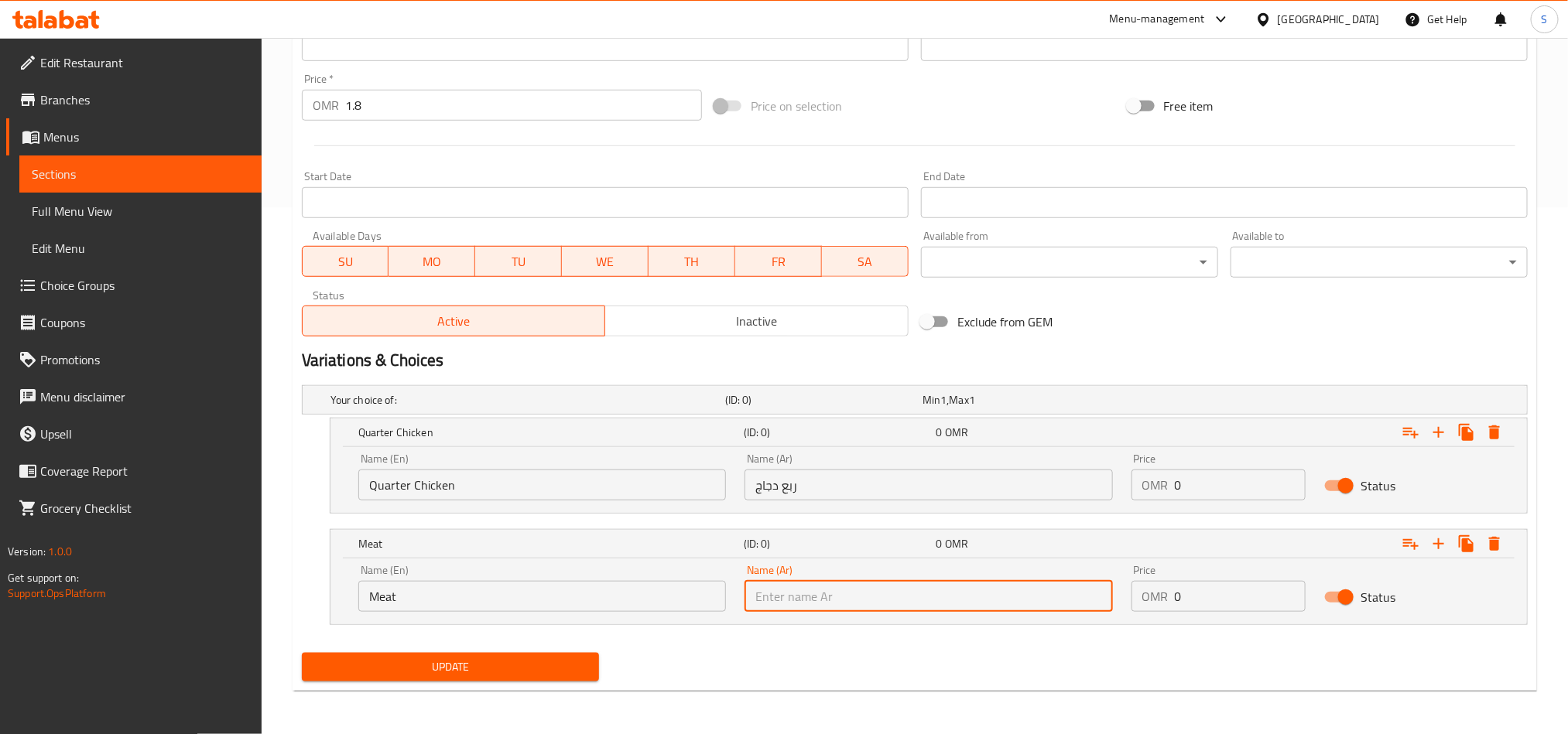
paste input "لحم"
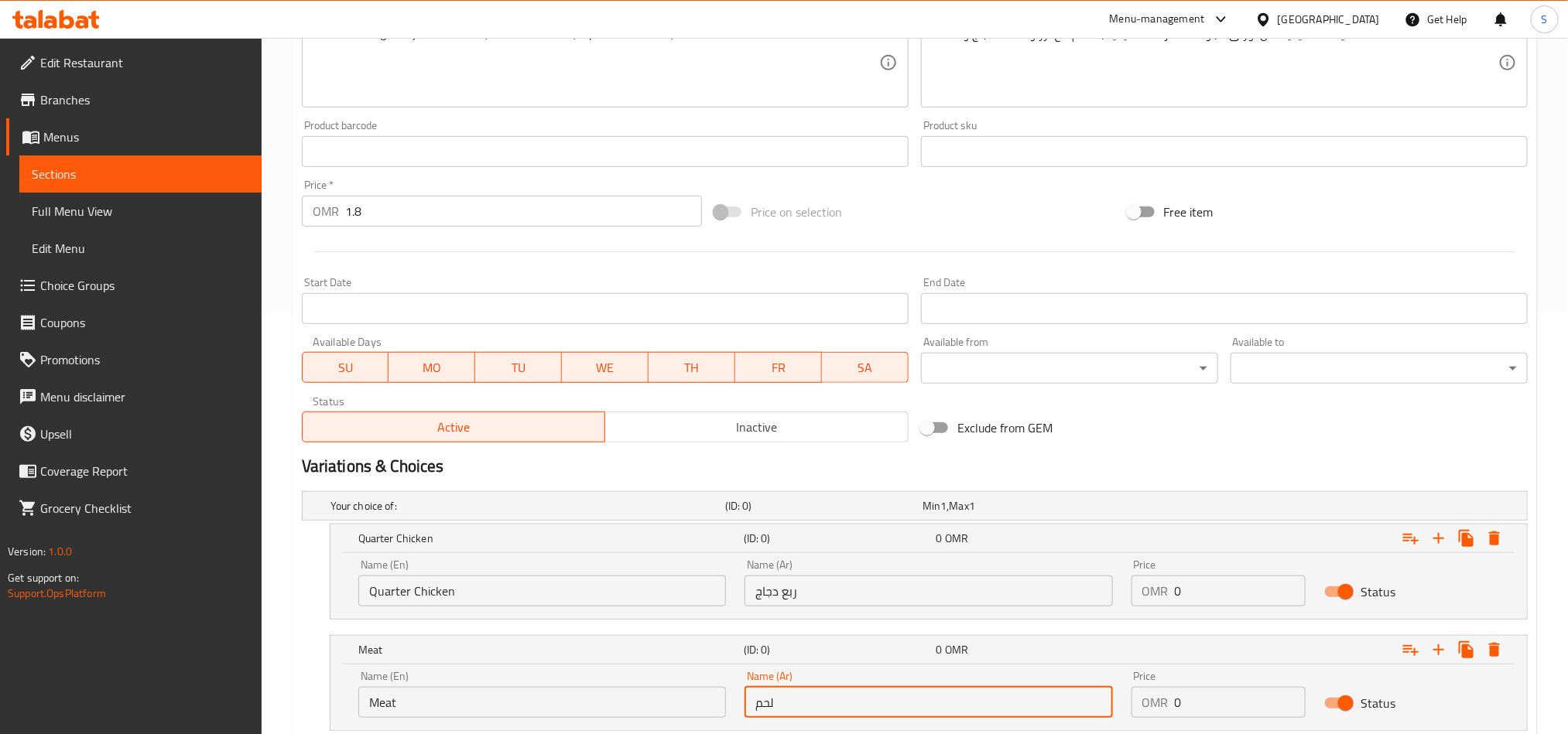
scroll to position [295, 0]
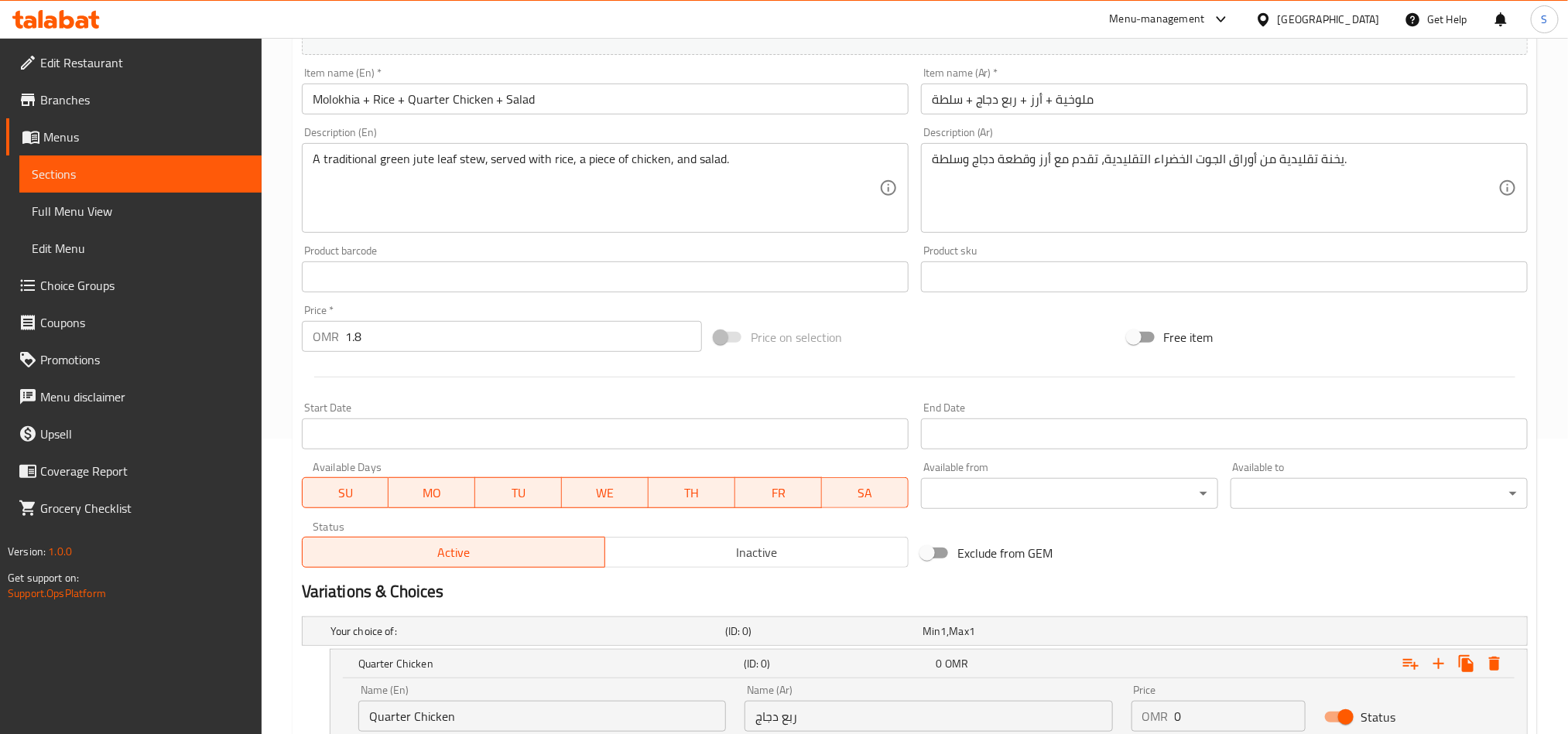
type input "لحم"
click at [396, 349] on input "1.8" at bounding box center [524, 336] width 357 height 31
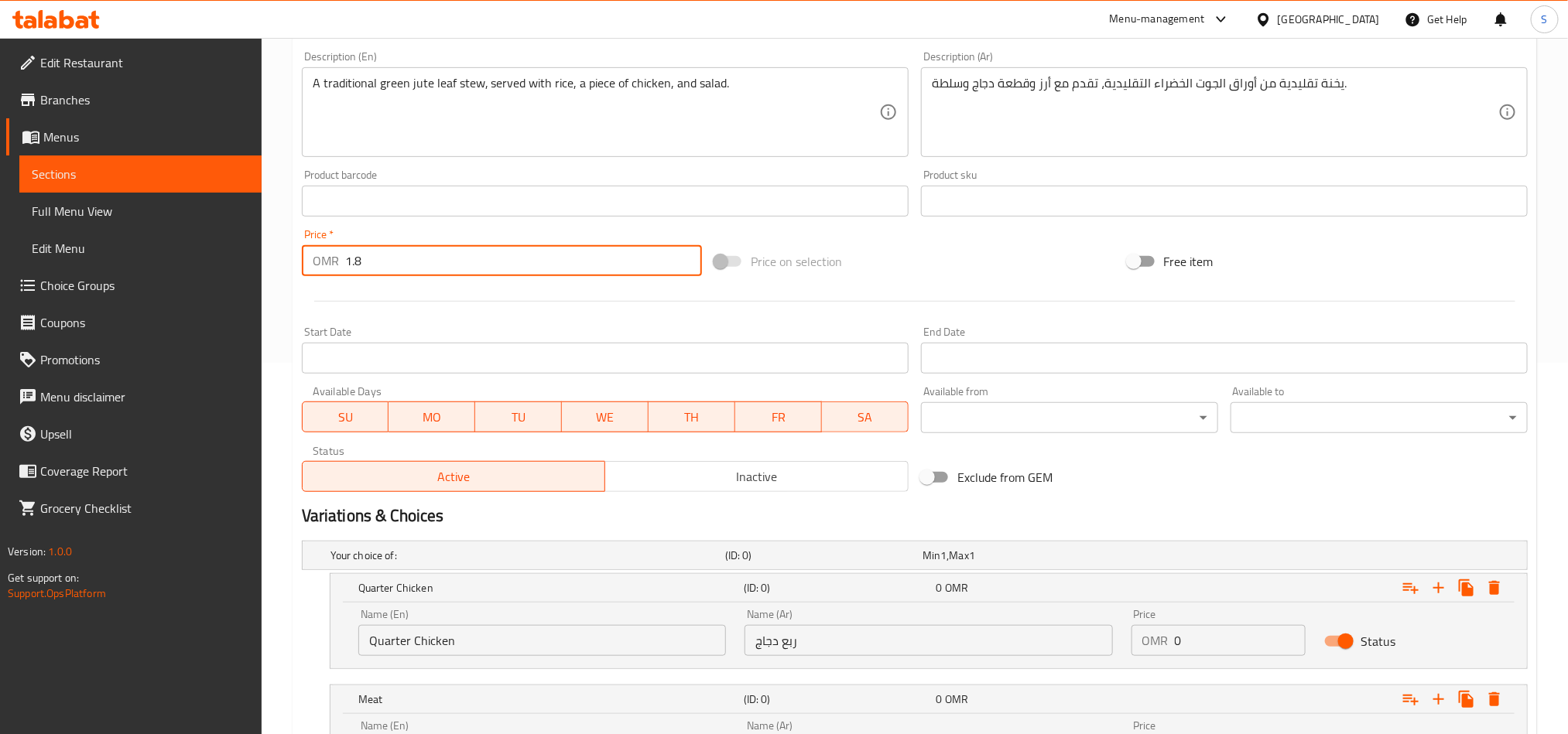
scroll to position [411, 0]
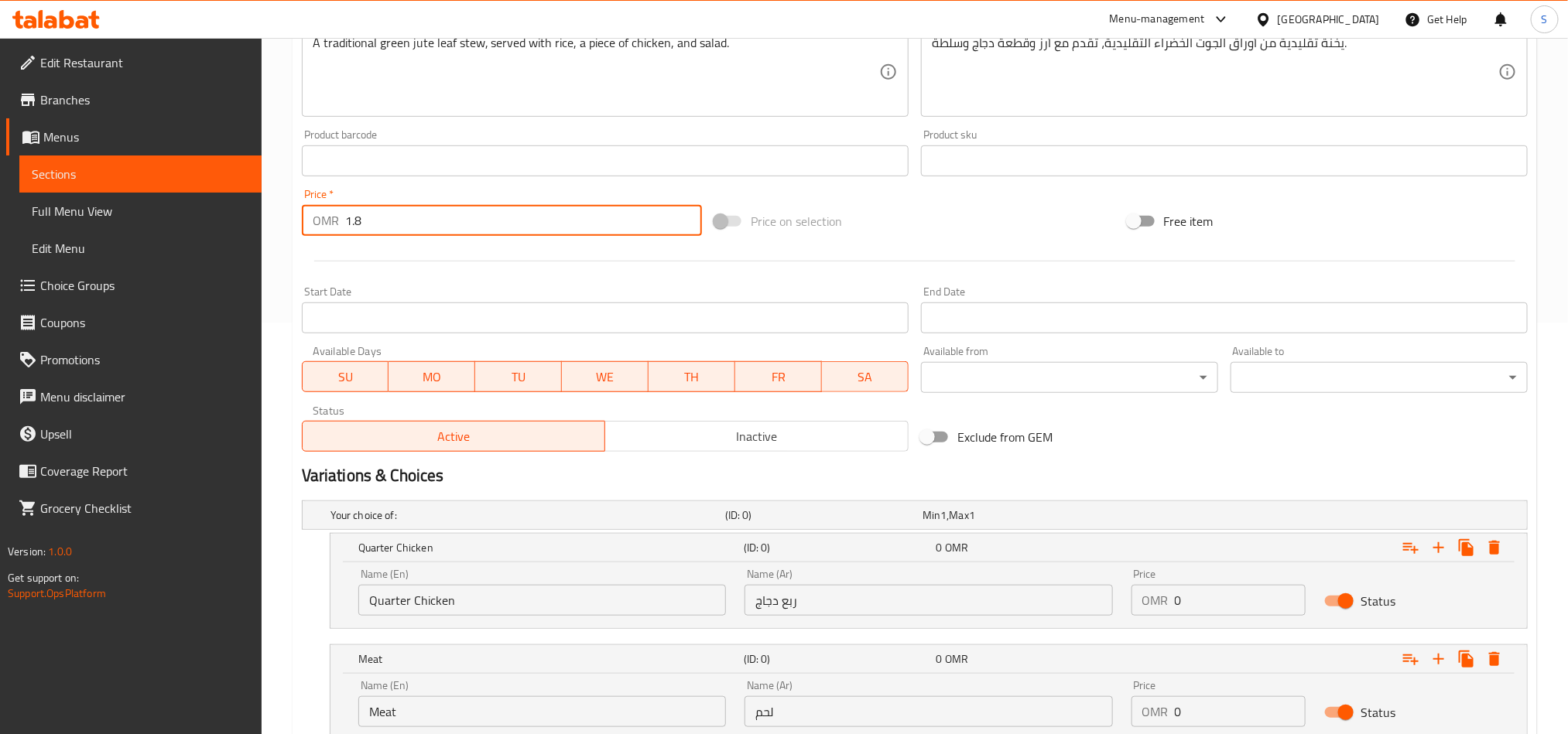
click at [1196, 602] on input "0" at bounding box center [1240, 600] width 131 height 31
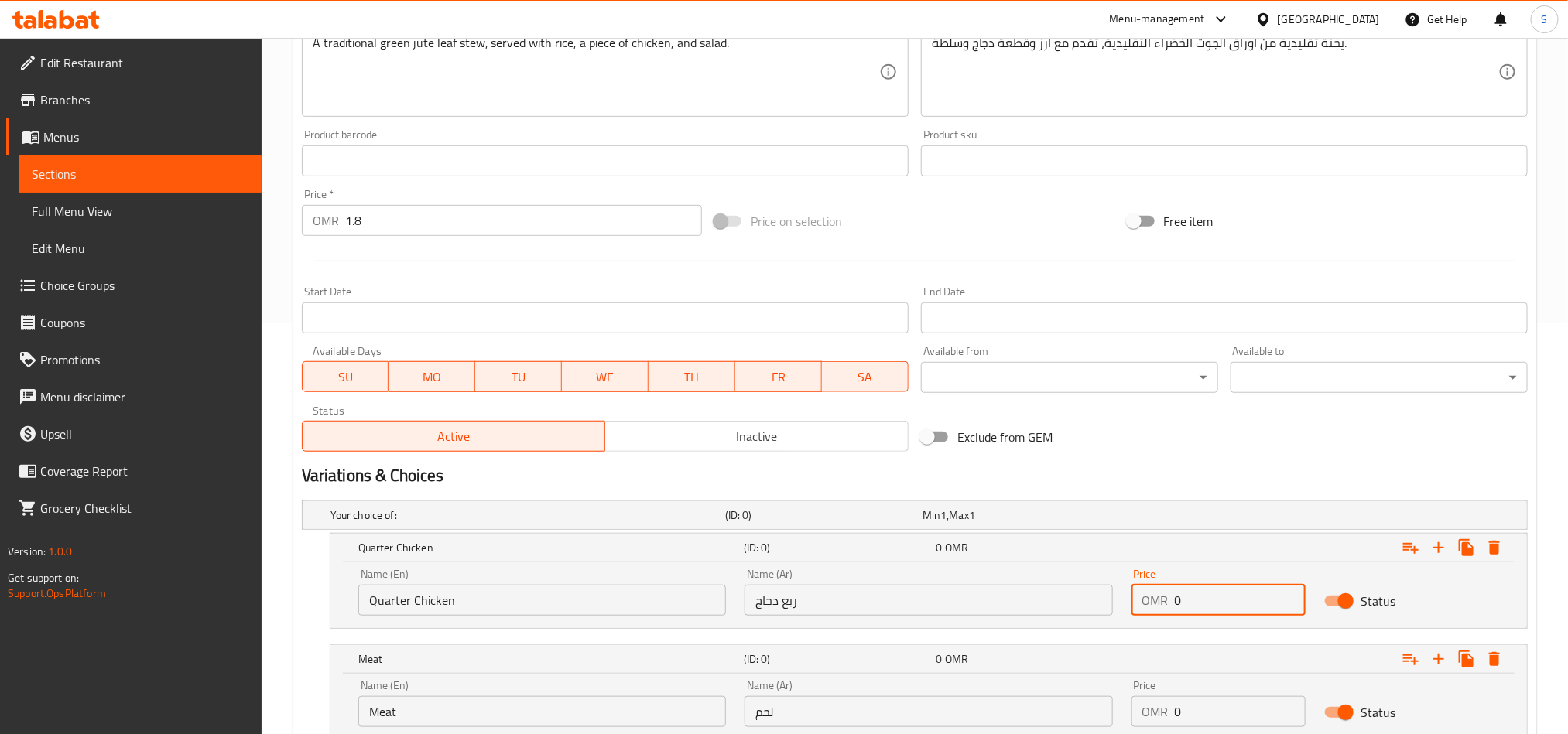
paste input "1.8"
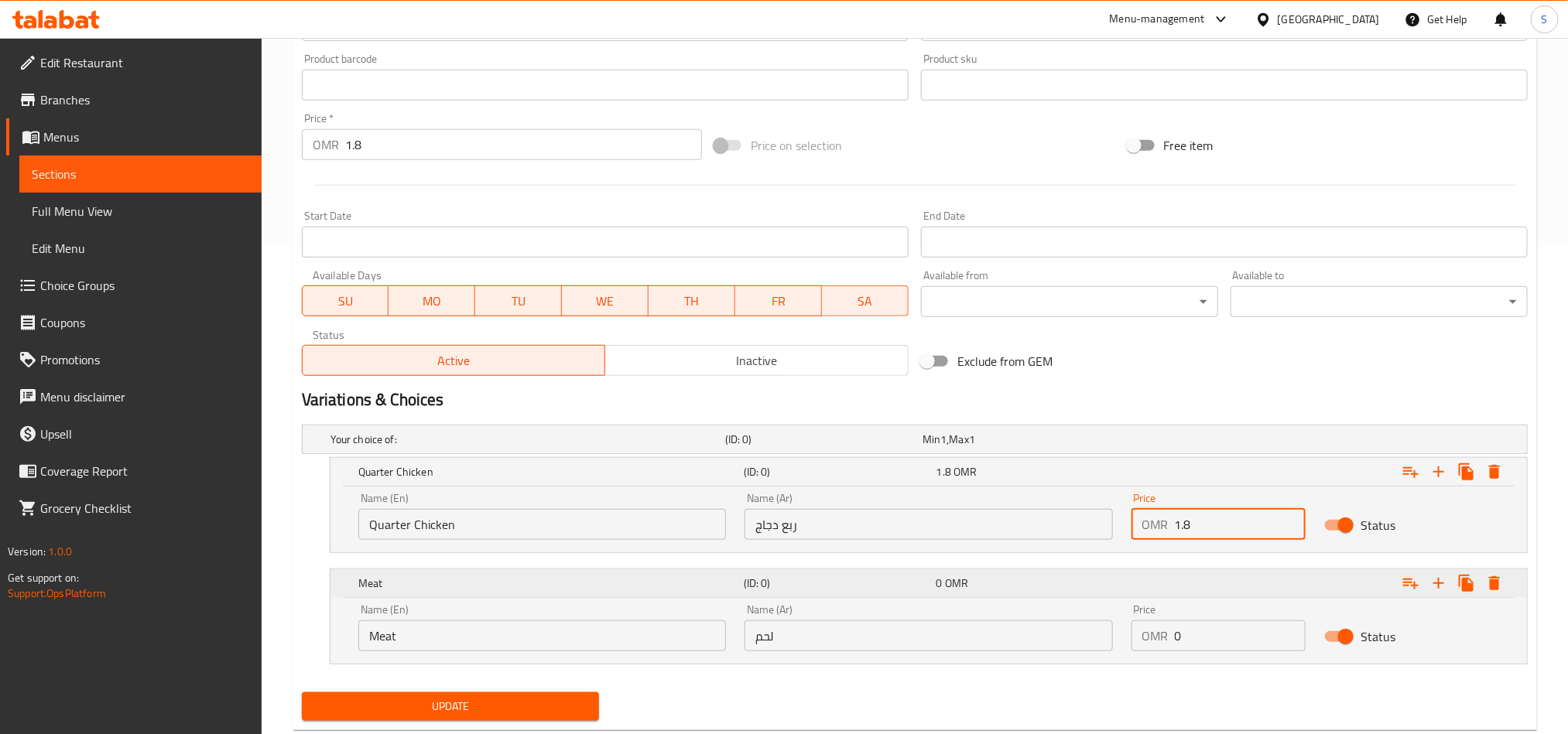
scroll to position [527, 0]
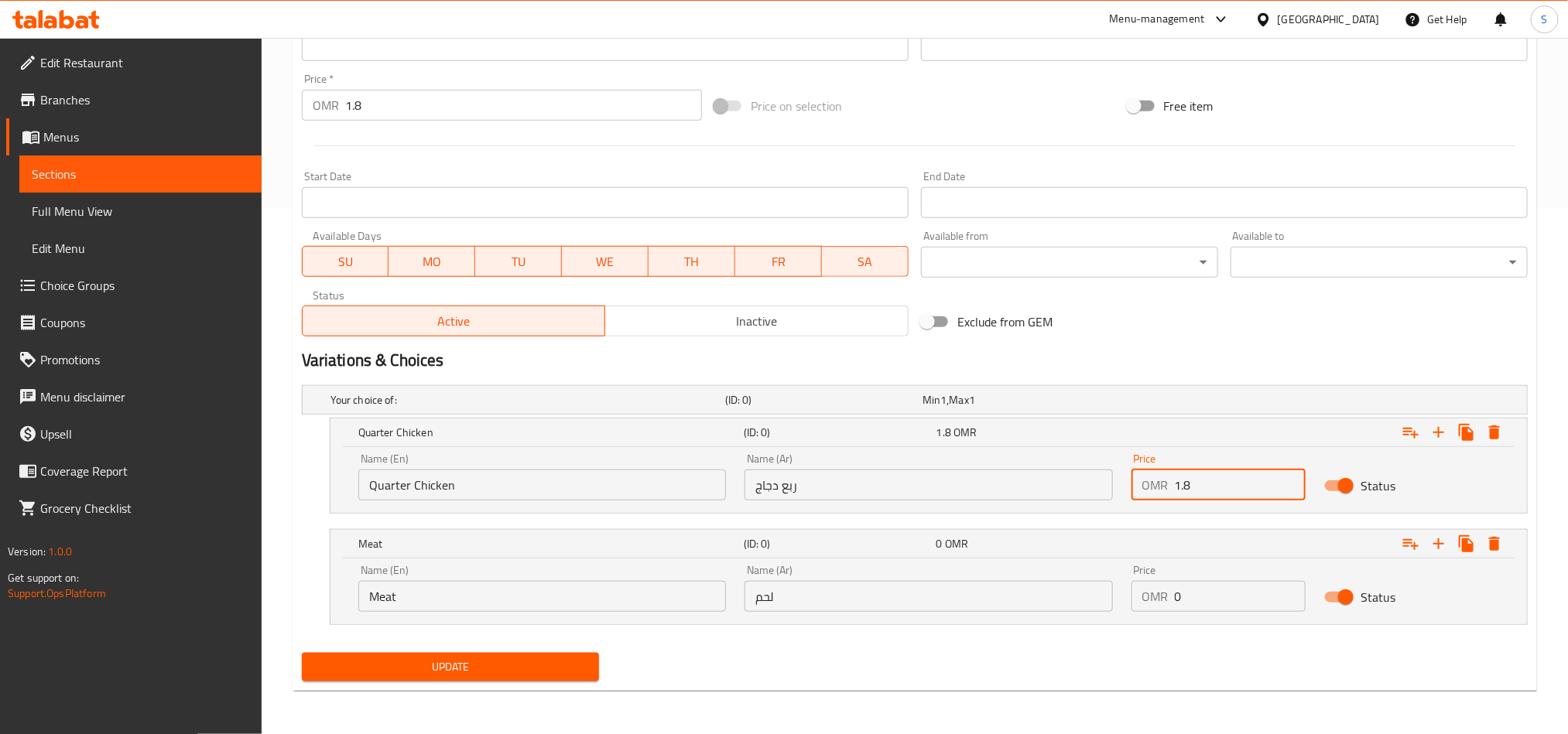
type input "1.8"
click at [1199, 594] on input "0" at bounding box center [1240, 596] width 131 height 31
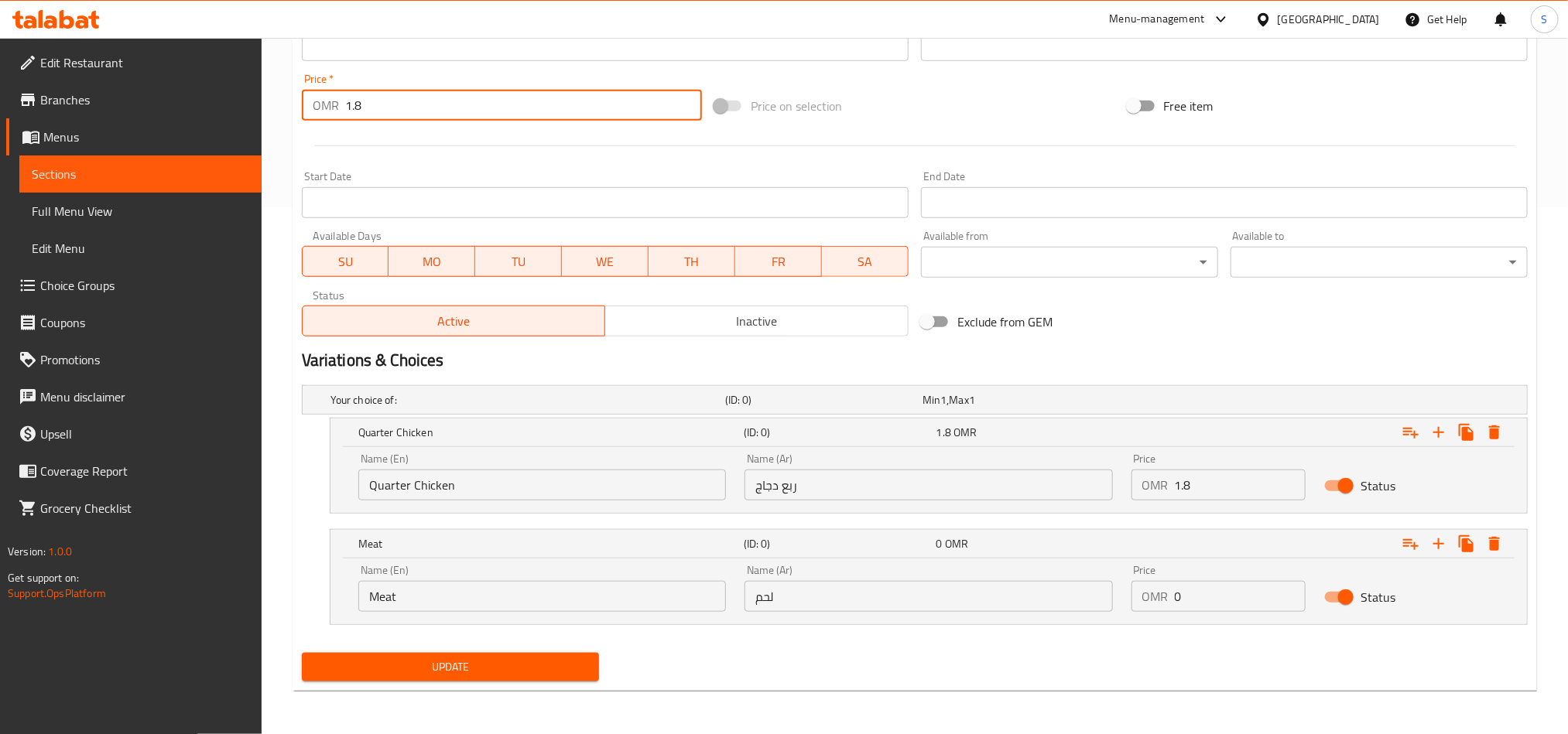
drag, startPoint x: 384, startPoint y: 107, endPoint x: 332, endPoint y: 107, distance: 52.0
click at [333, 107] on div "OMR 1.8 Price *" at bounding box center [502, 105] width 400 height 31
type input "0"
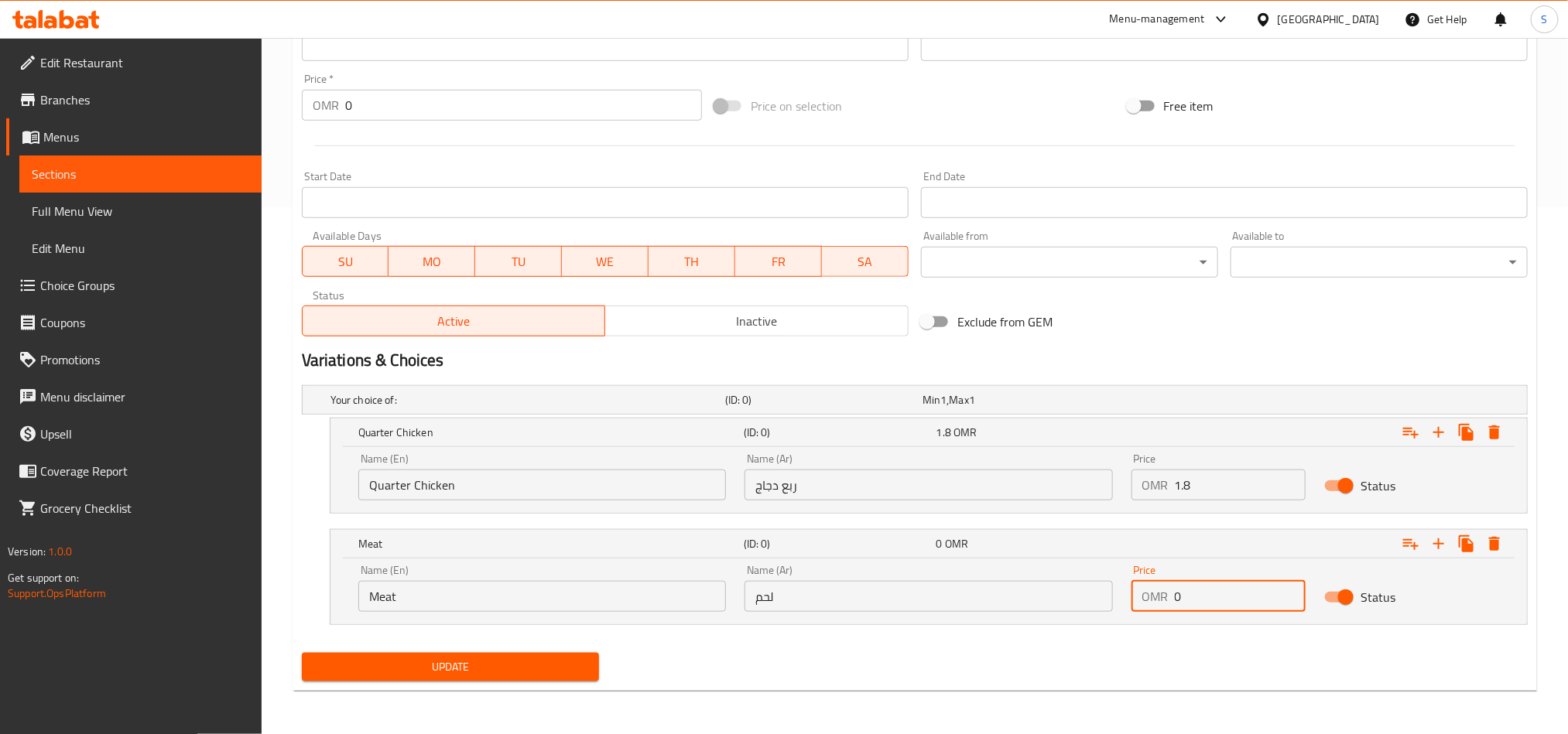
drag, startPoint x: 1185, startPoint y: 599, endPoint x: 1169, endPoint y: 597, distance: 16.1
click at [1169, 597] on div "OMR 0 Price" at bounding box center [1219, 596] width 175 height 31
type input "2.5"
click at [545, 658] on span "Update" at bounding box center [450, 668] width 272 height 19
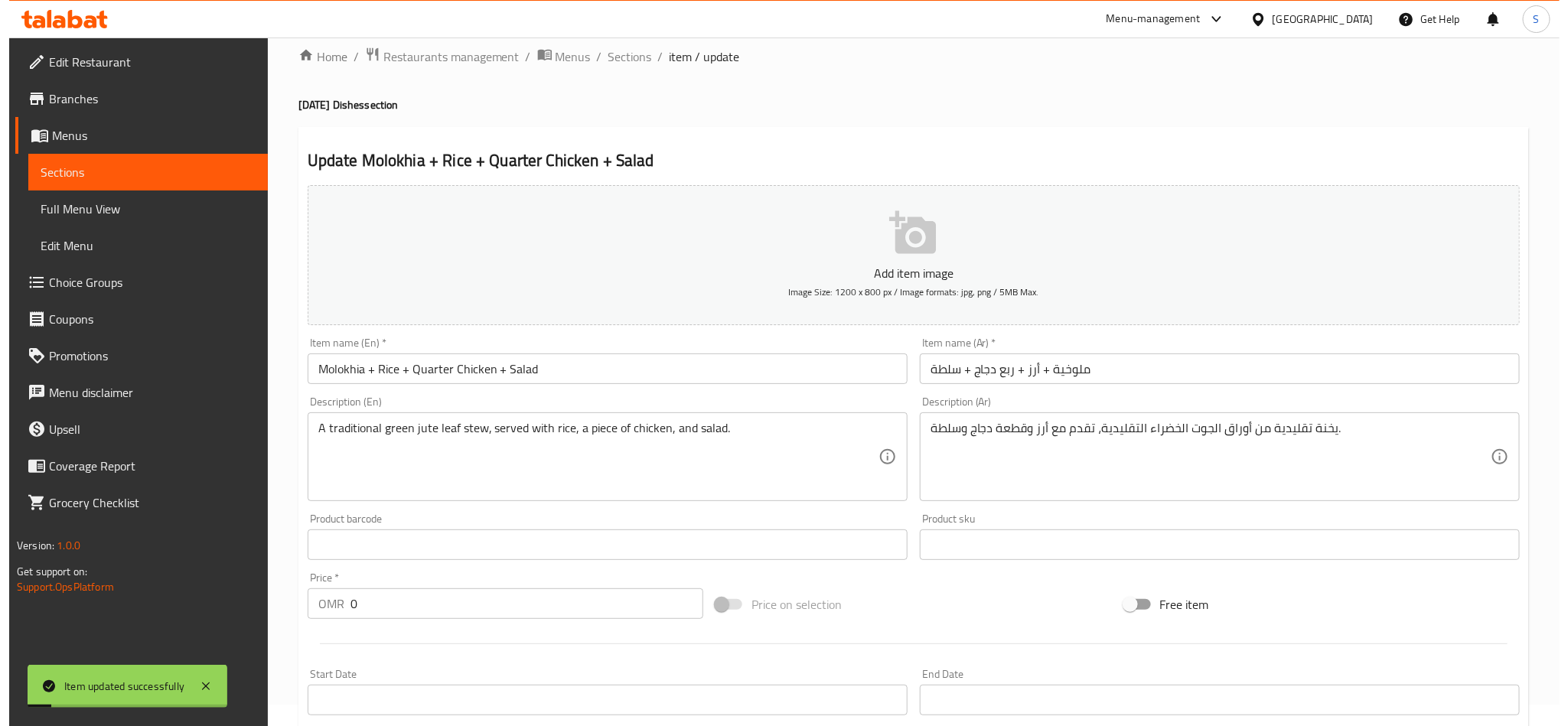
scroll to position [0, 0]
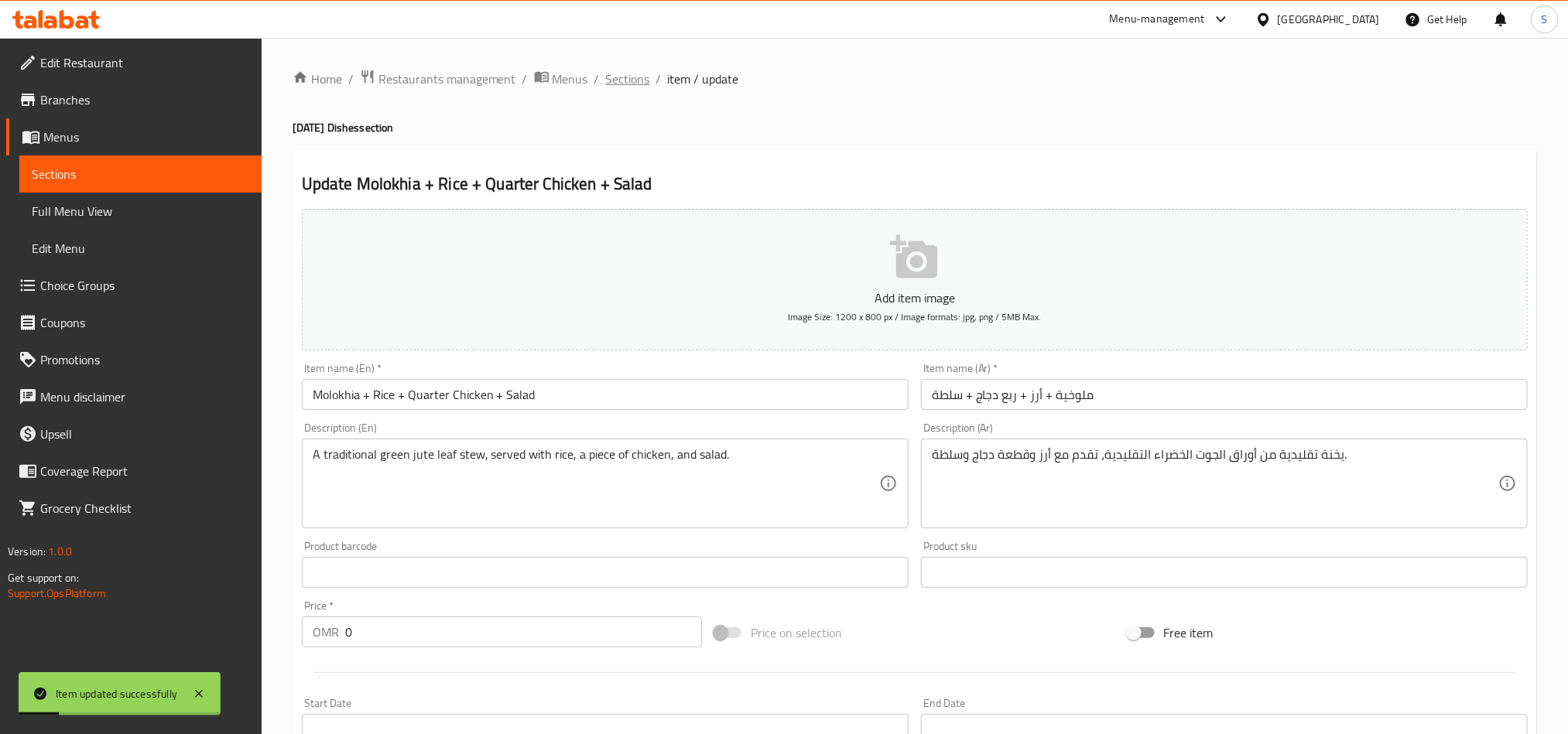
click at [635, 88] on span "Sections" at bounding box center [628, 78] width 44 height 18
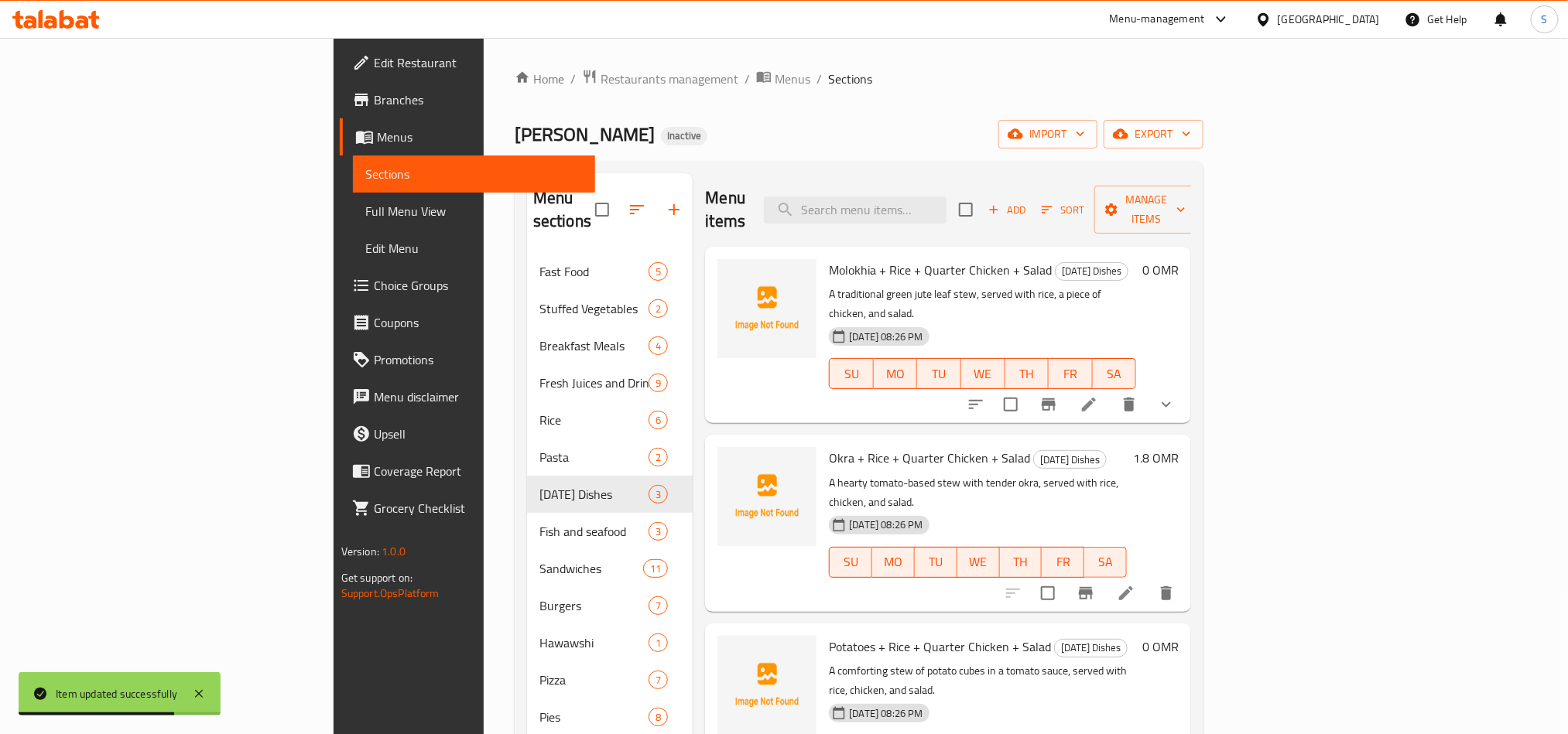
click at [906, 259] on span "Molokhia + Rice + Quarter Chicken + Salad" at bounding box center [940, 270] width 223 height 23
click at [907, 259] on span "Molokhia + Rice + Quarter Chicken + Salad" at bounding box center [940, 270] width 223 height 23
copy h6 "Molokhia + Rice + Quarter Chicken + Salad"
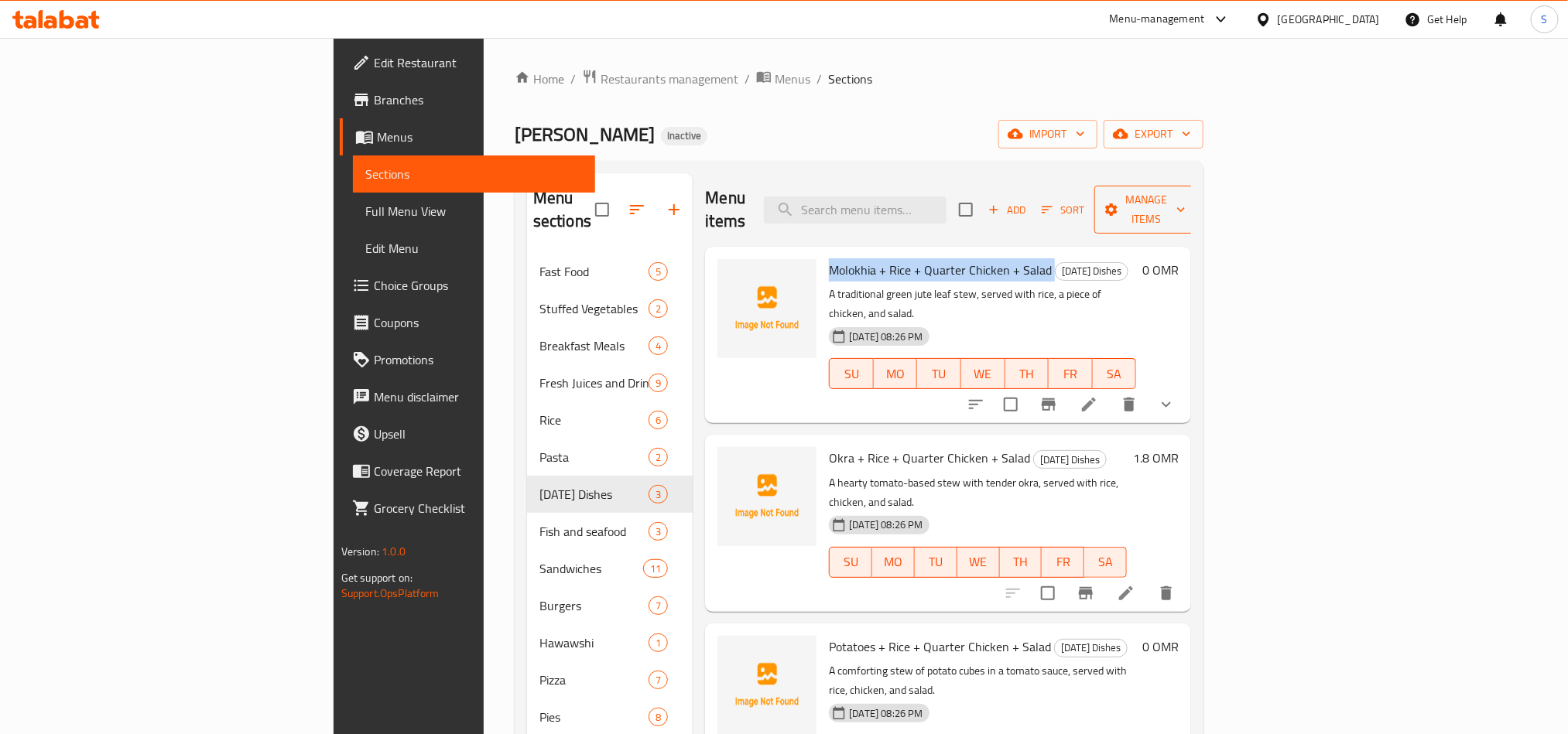
click at [1186, 204] on span "Manage items" at bounding box center [1146, 210] width 79 height 38
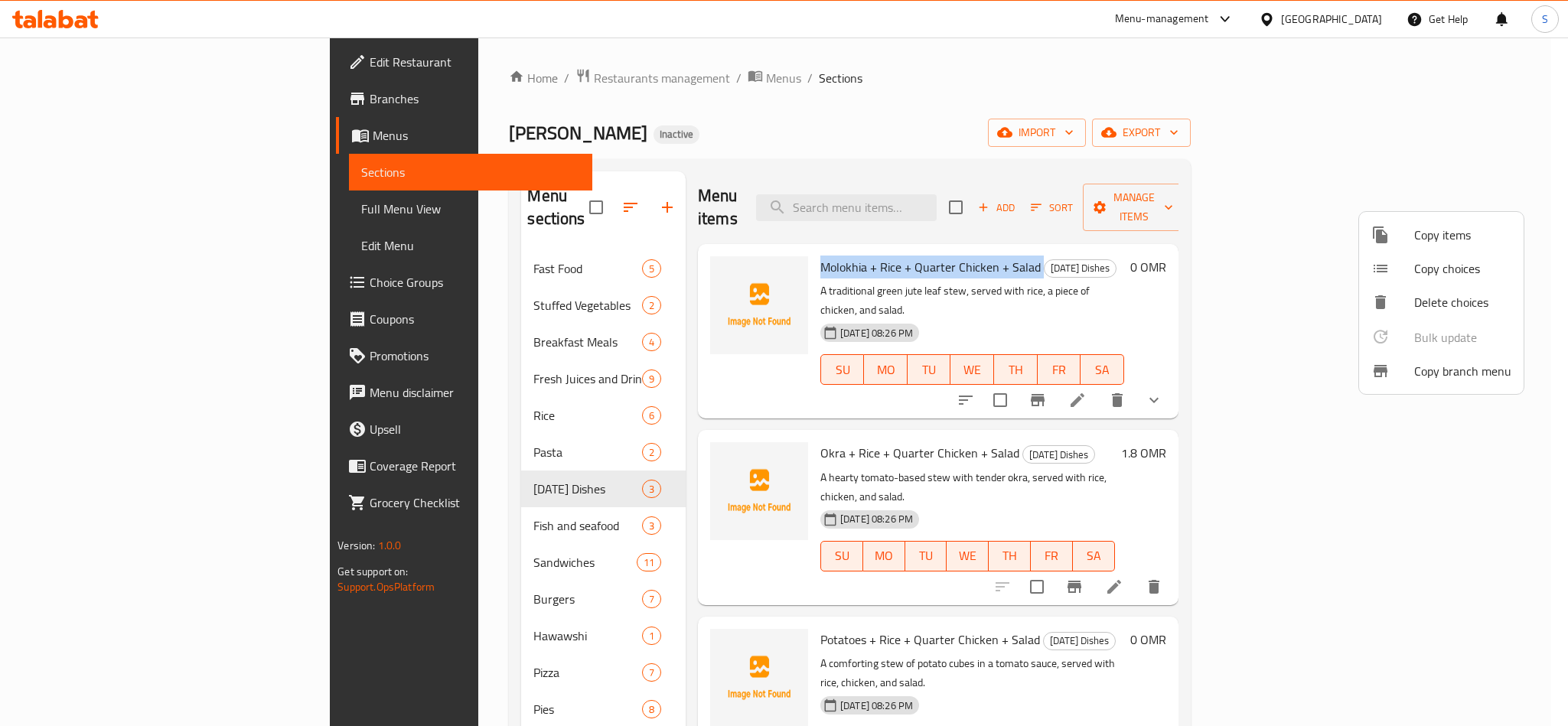
drag, startPoint x: 1418, startPoint y: 299, endPoint x: 1194, endPoint y: 122, distance: 285.5
click at [1194, 123] on div "Copy items Copy choices Delete choices Bulk update 0 Copy branch menu" at bounding box center [784, 363] width 1568 height 726
click at [1419, 260] on span "Copy choices" at bounding box center [1462, 268] width 97 height 18
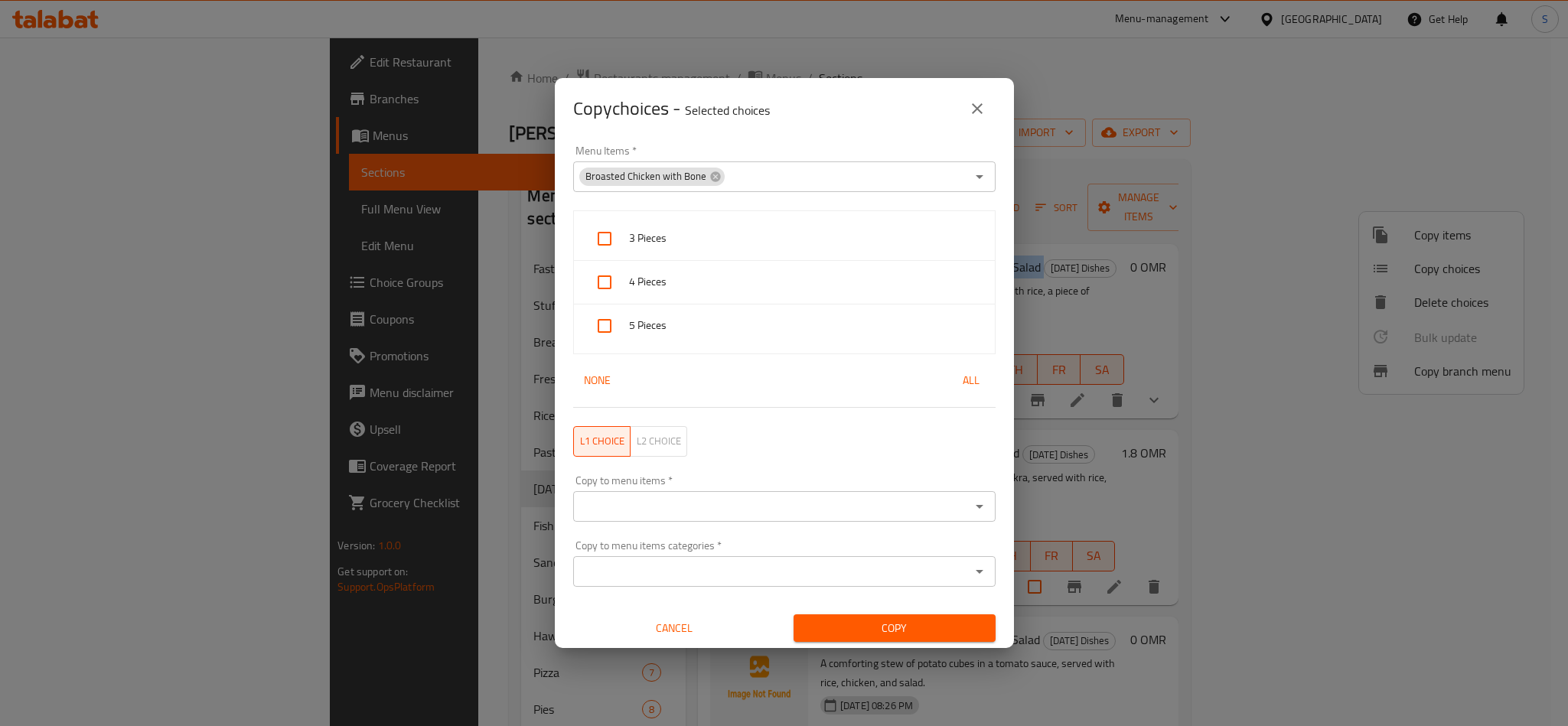
click at [968, 108] on icon "close" at bounding box center [977, 108] width 18 height 18
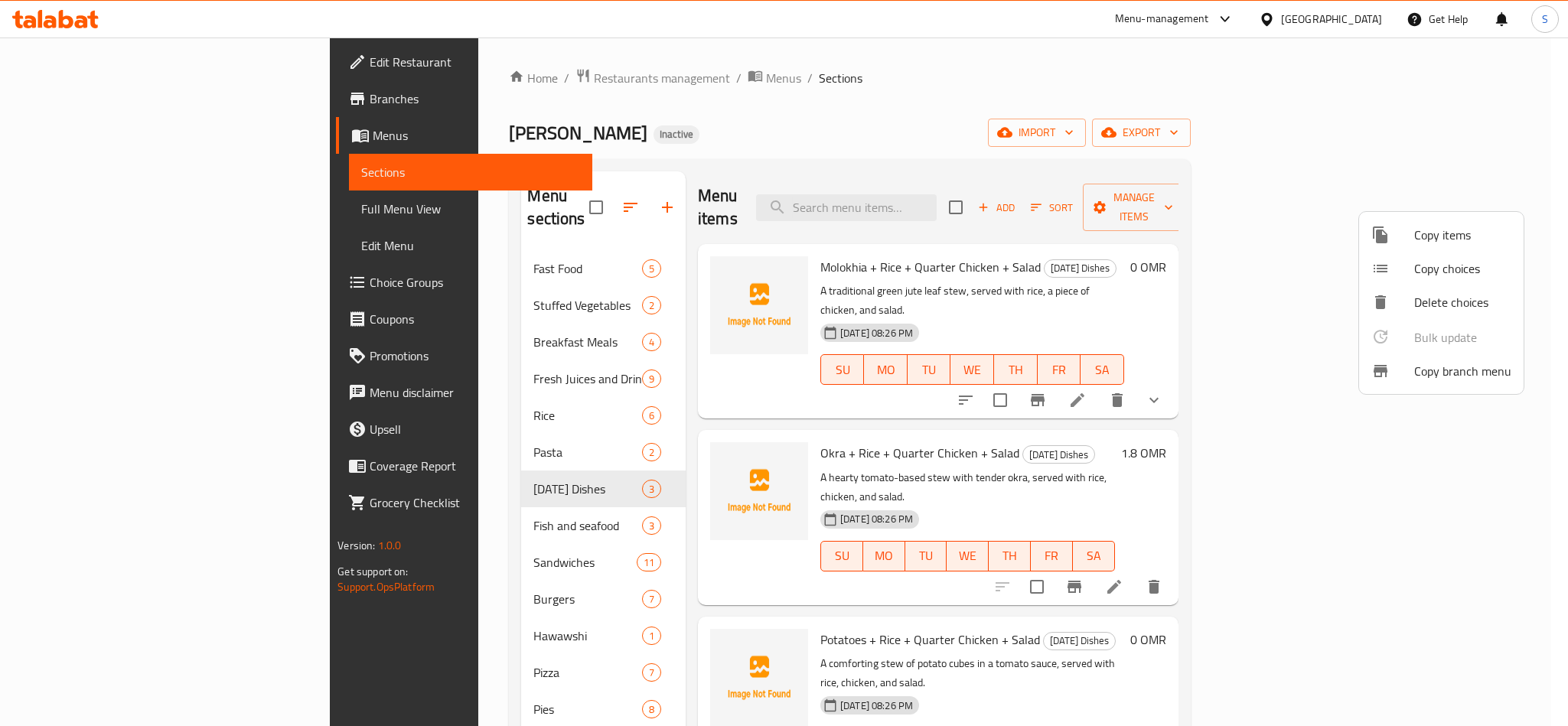
click at [1000, 111] on div at bounding box center [784, 363] width 1568 height 726
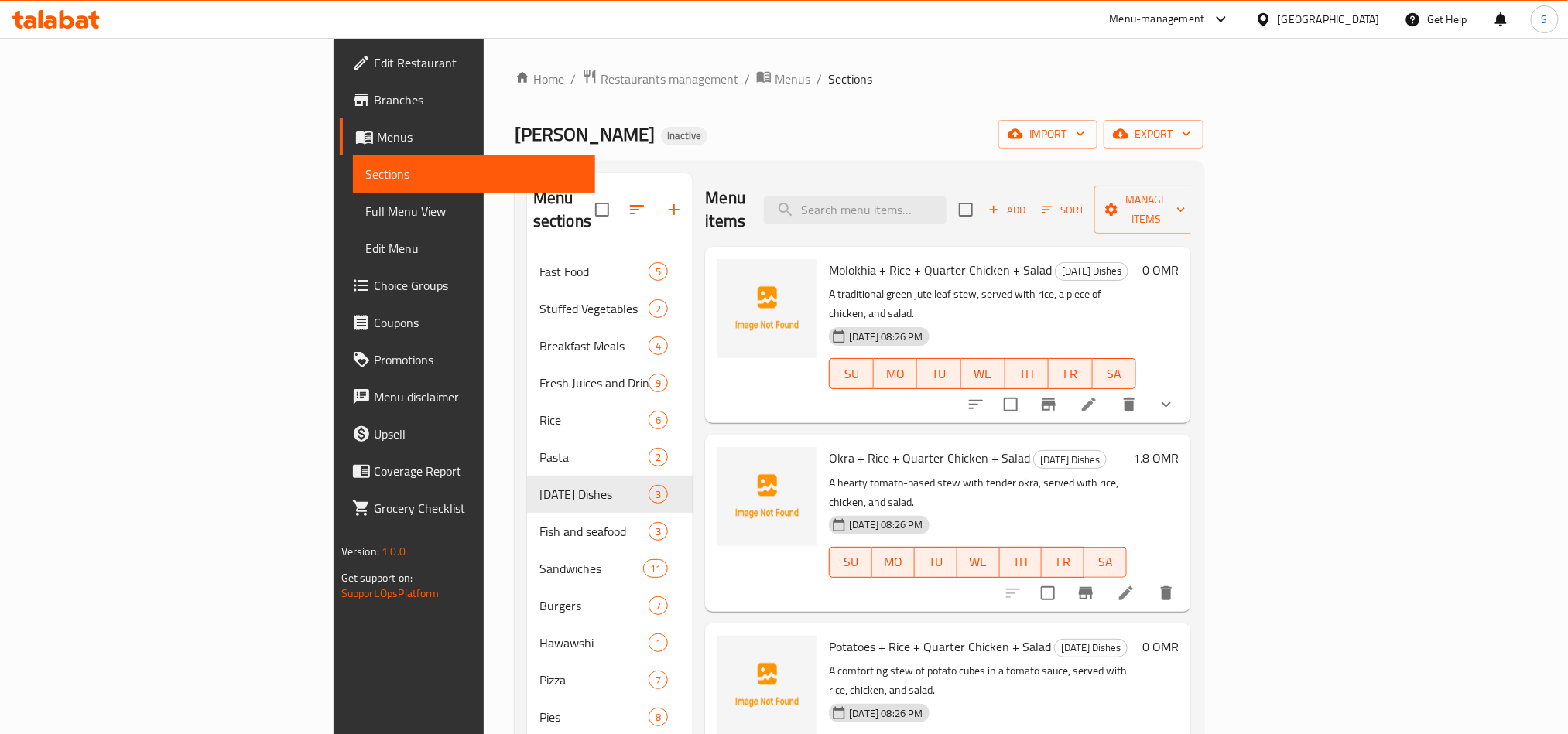
click at [1179, 447] on h6 "1.8 OMR" at bounding box center [1156, 458] width 46 height 22
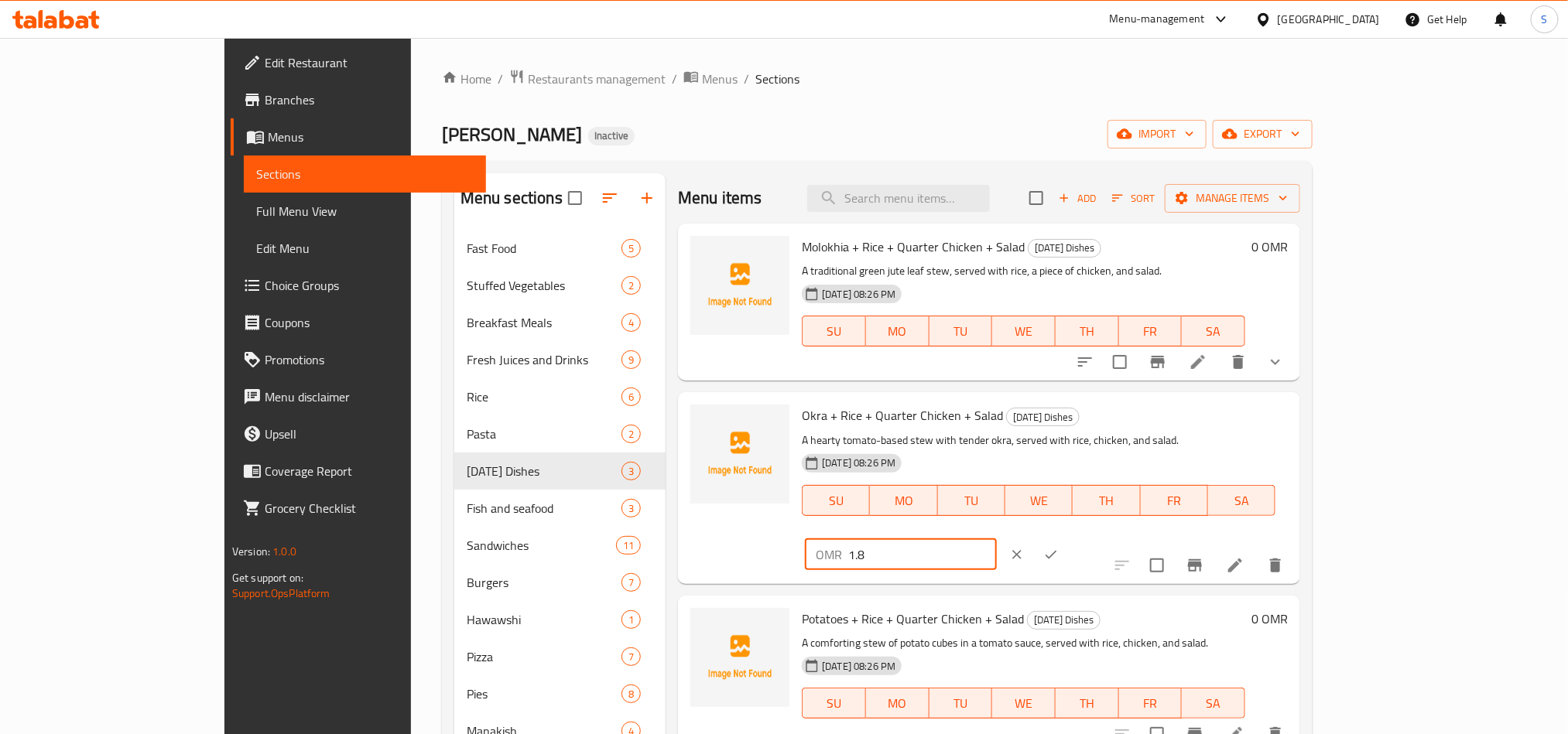
drag, startPoint x: 1297, startPoint y: 418, endPoint x: 1319, endPoint y: 415, distance: 22.2
click at [996, 539] on input "1.8" at bounding box center [922, 555] width 148 height 31
type input "0"
click at [1059, 547] on icon "ok" at bounding box center [1051, 554] width 15 height 15
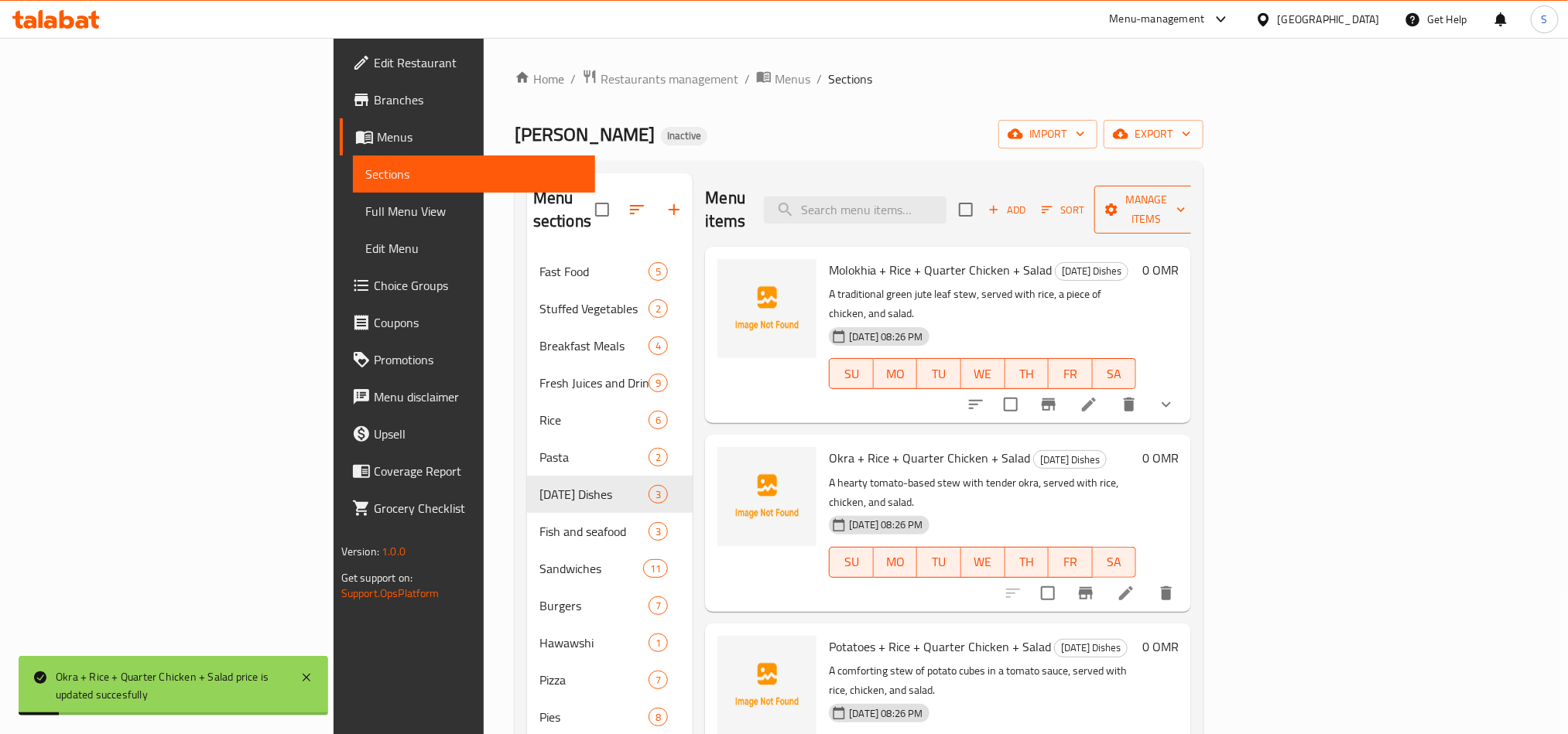
click at [1186, 191] on span "Manage items" at bounding box center [1146, 210] width 79 height 38
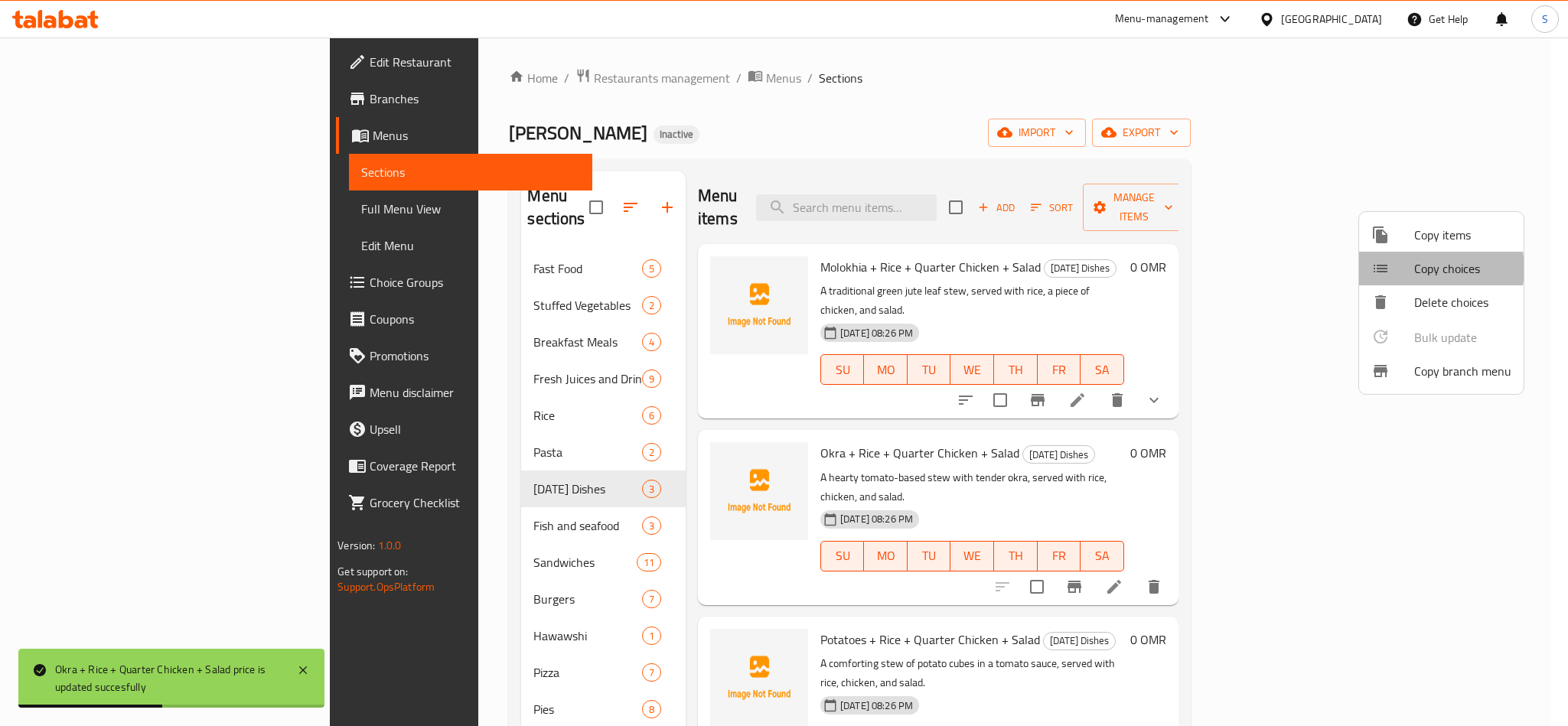
click at [1428, 268] on span "Copy choices" at bounding box center [1462, 268] width 97 height 18
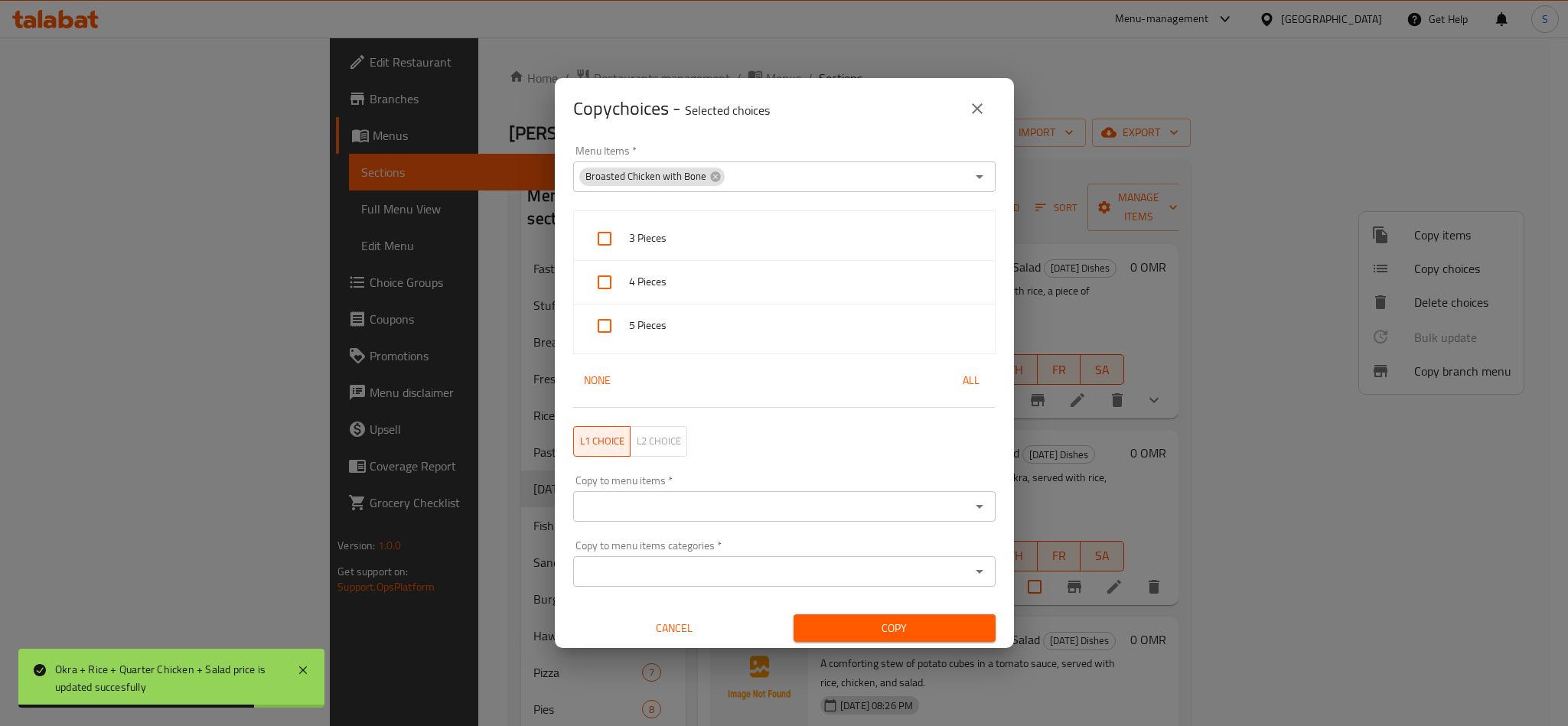
click at [710, 182] on div "Broasted Chicken with Bone" at bounding box center [652, 177] width 146 height 18
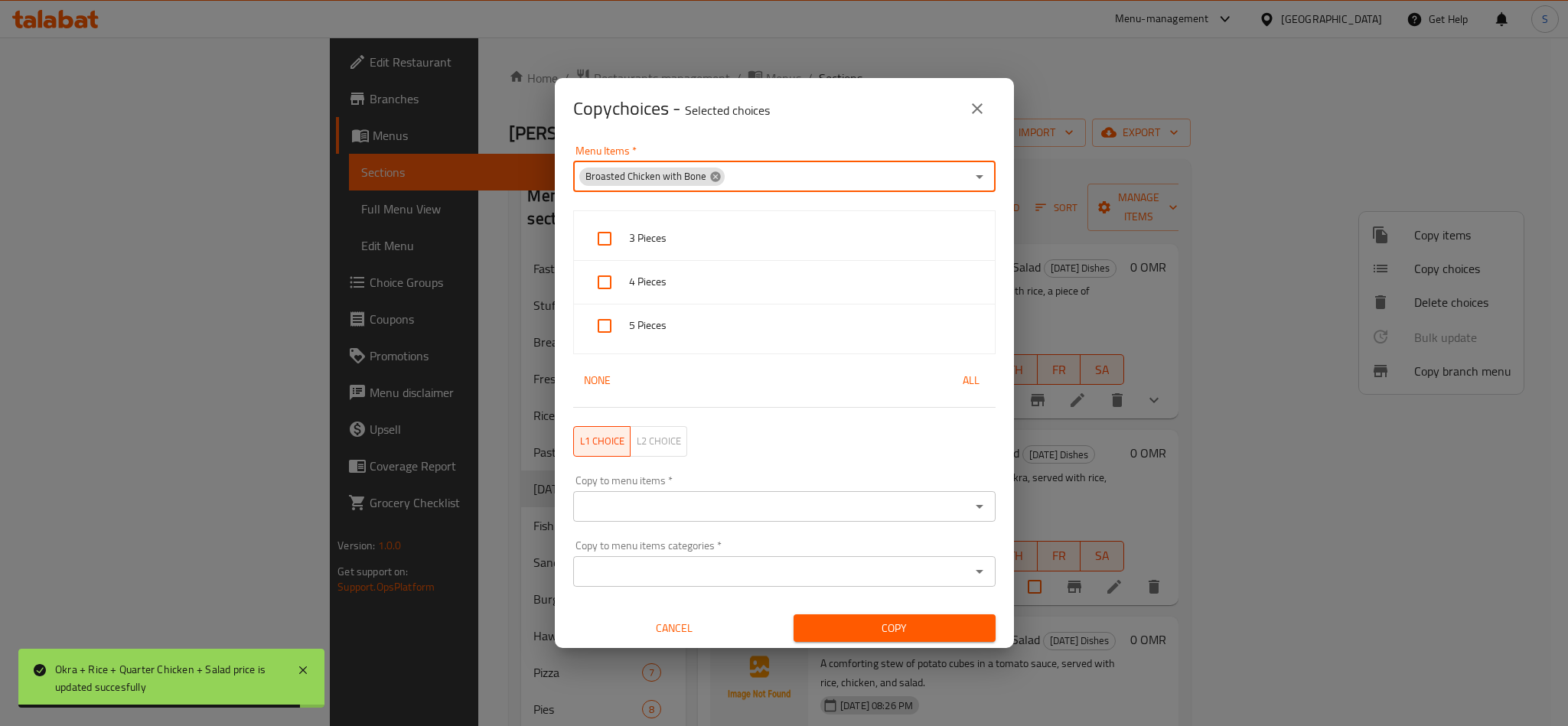
click at [712, 180] on icon at bounding box center [715, 177] width 10 height 10
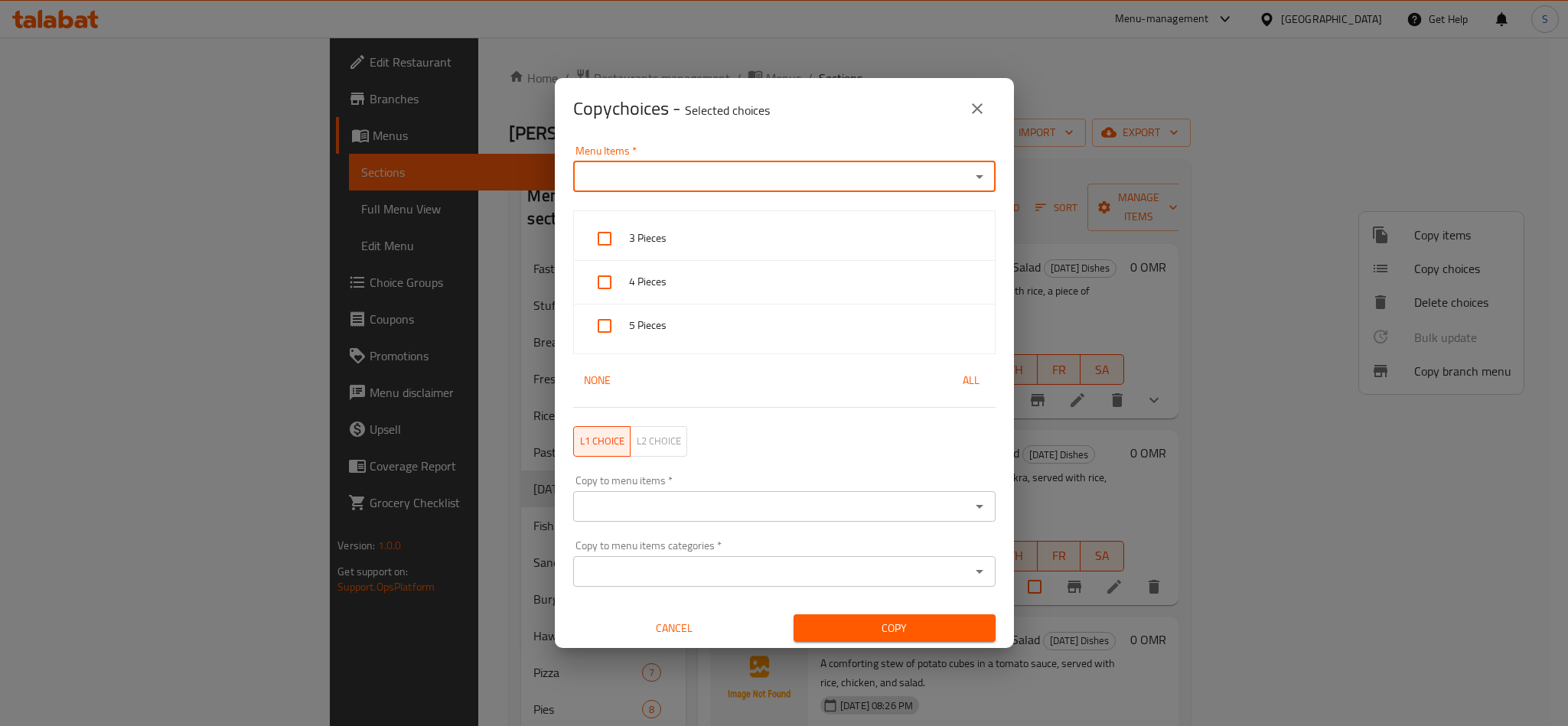
paste input "Molokhia + Rice + Quarter Chicken + Salad"
type input "Molokhia + Rice + Quarter Chicken + Salad"
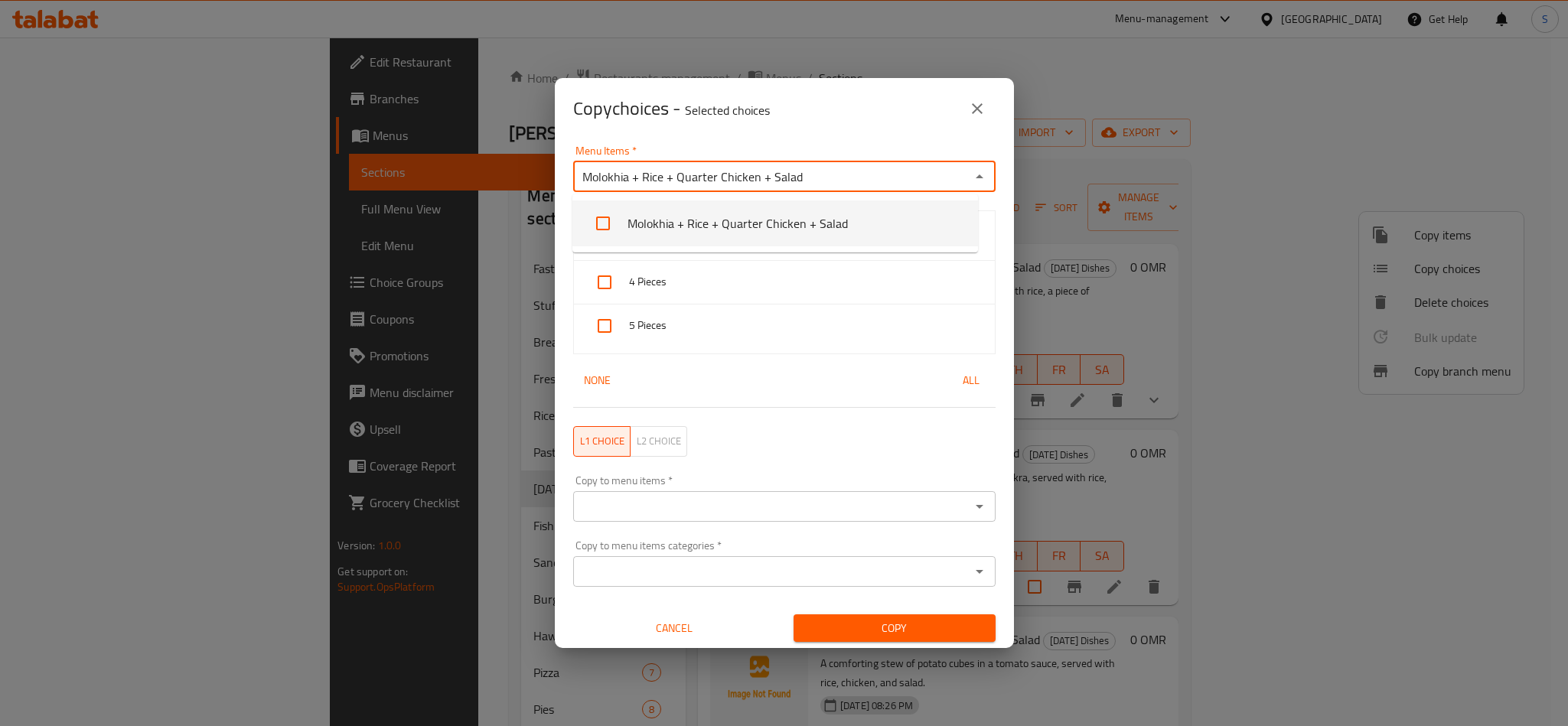
click at [712, 211] on li "Molokhia + Rice + Quarter Chicken + Salad" at bounding box center [775, 223] width 405 height 46
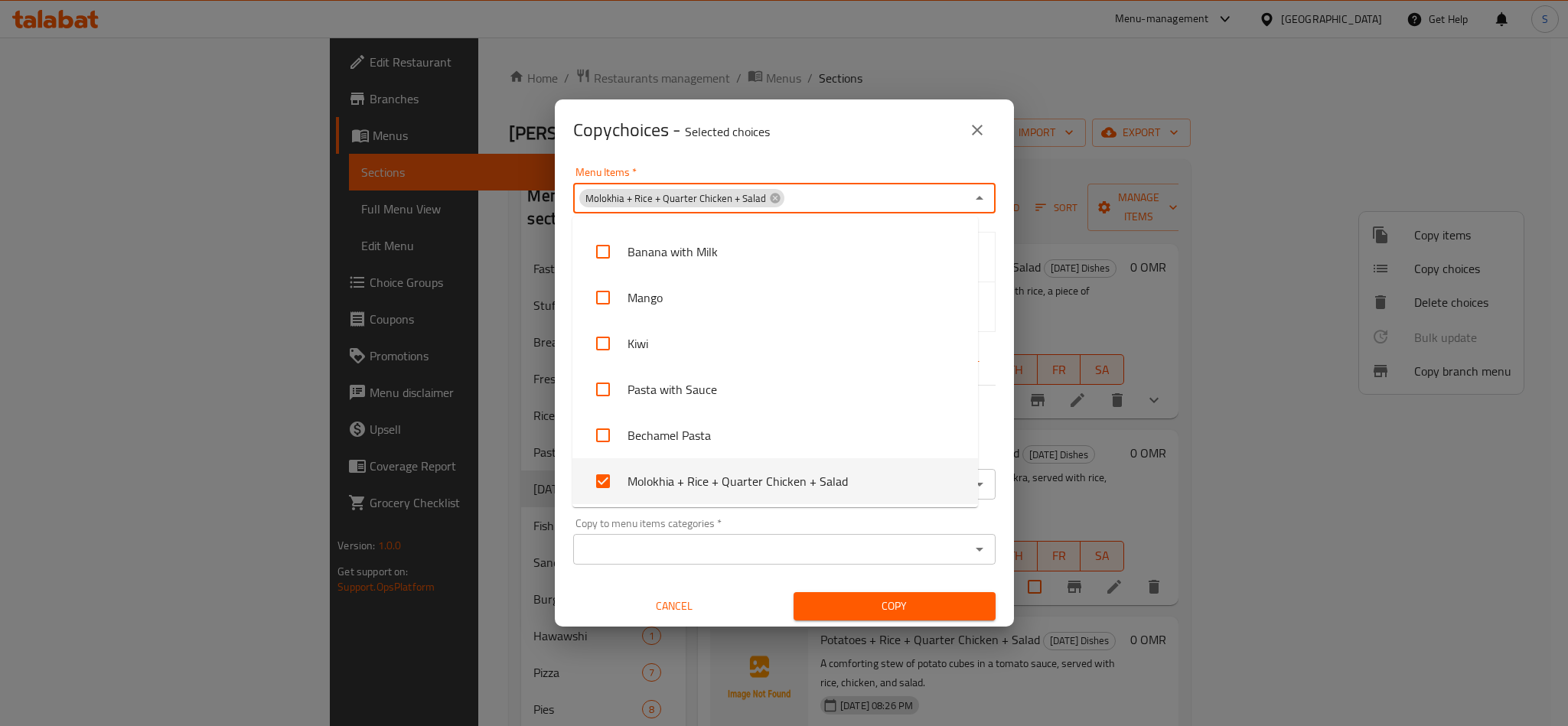
click at [769, 140] on p "Selected choices" at bounding box center [727, 131] width 85 height 18
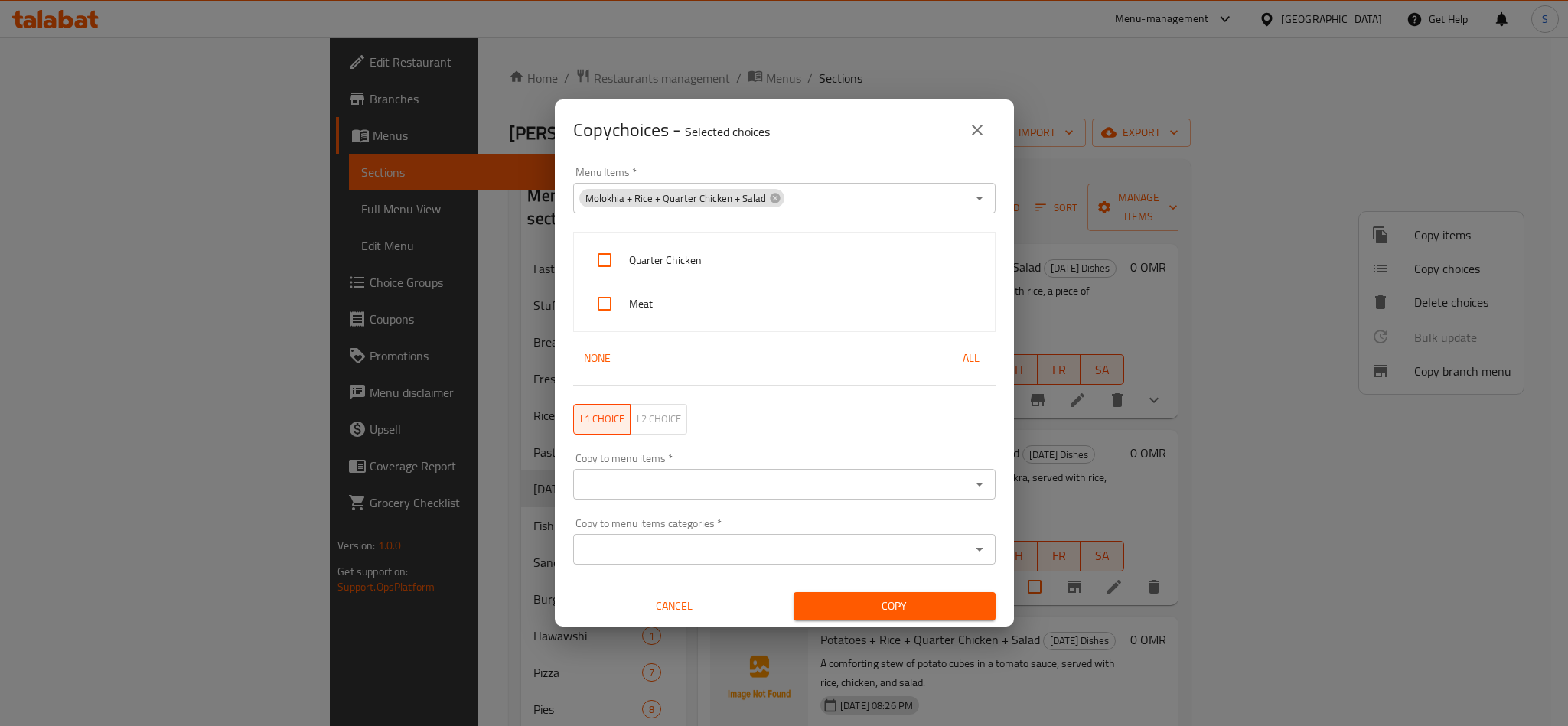
click at [631, 262] on span "Quarter Chicken" at bounding box center [806, 260] width 354 height 19
checkbox input "true"
click at [634, 301] on span "Meat" at bounding box center [806, 304] width 354 height 19
checkbox input "true"
click at [644, 489] on input "Copy to menu items   *" at bounding box center [772, 484] width 388 height 21
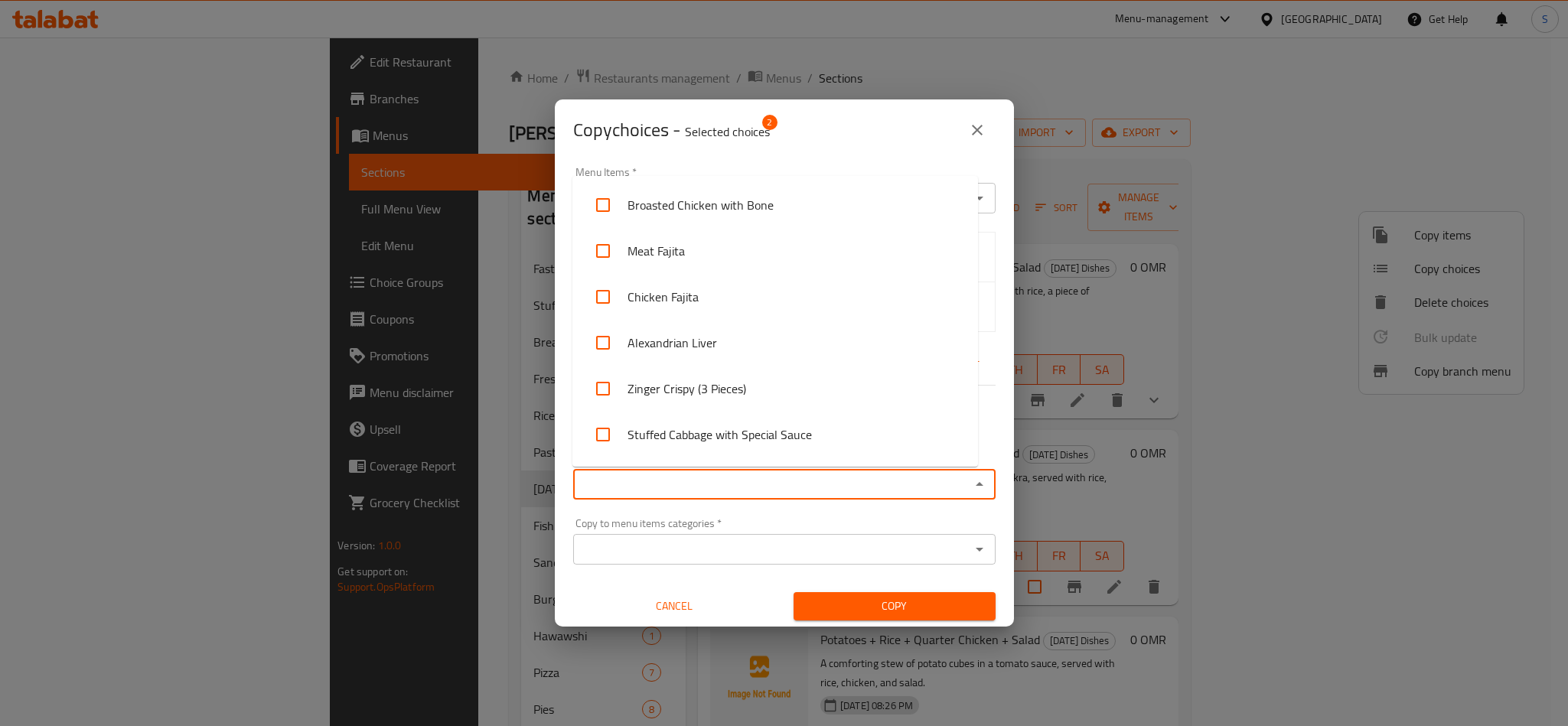
paste input "Molokhia + Rice + Quarter Chicken + Salad"
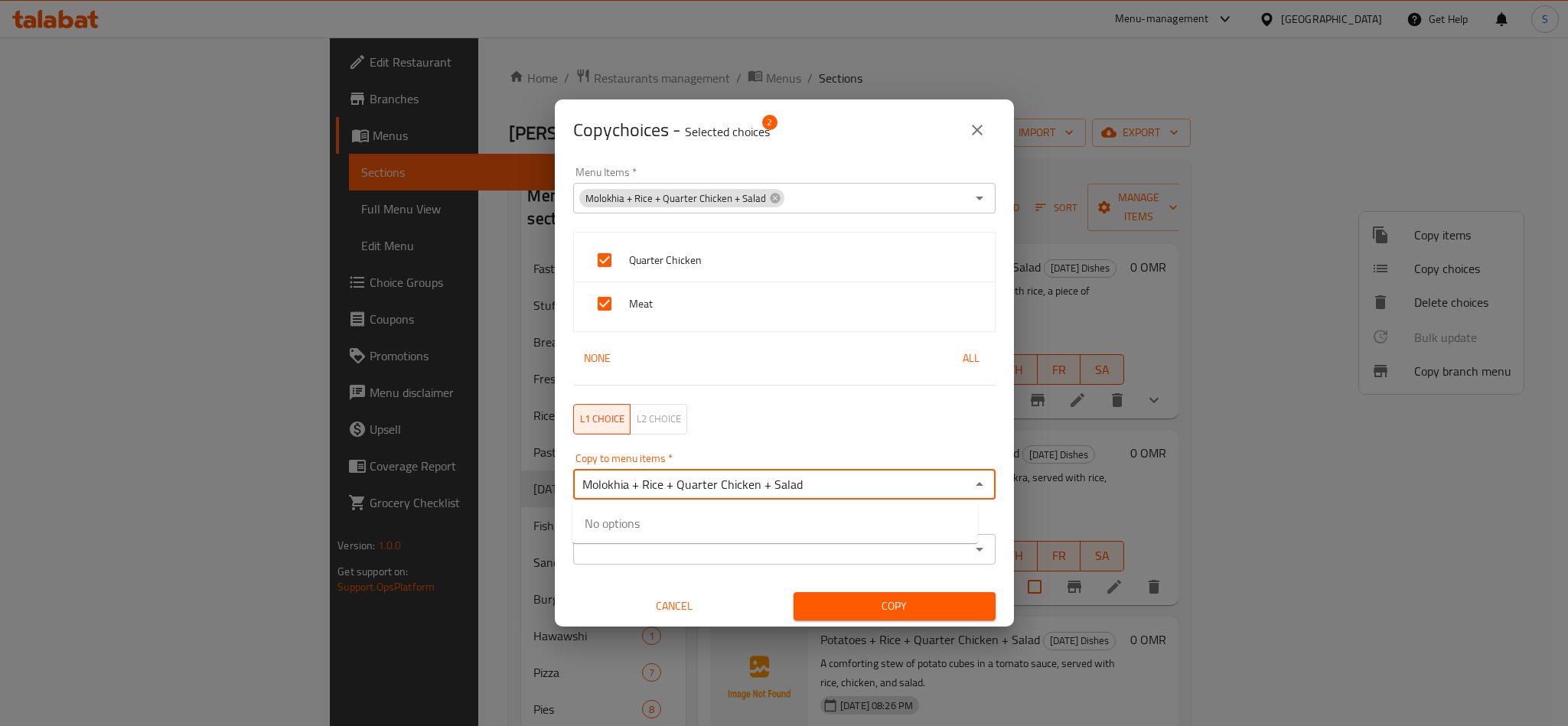
type input "Molokhia + Rice + Quarter Chicken + Salad"
click at [620, 528] on input "checkbox" at bounding box center [602, 533] width 36 height 36
checkbox input "false"
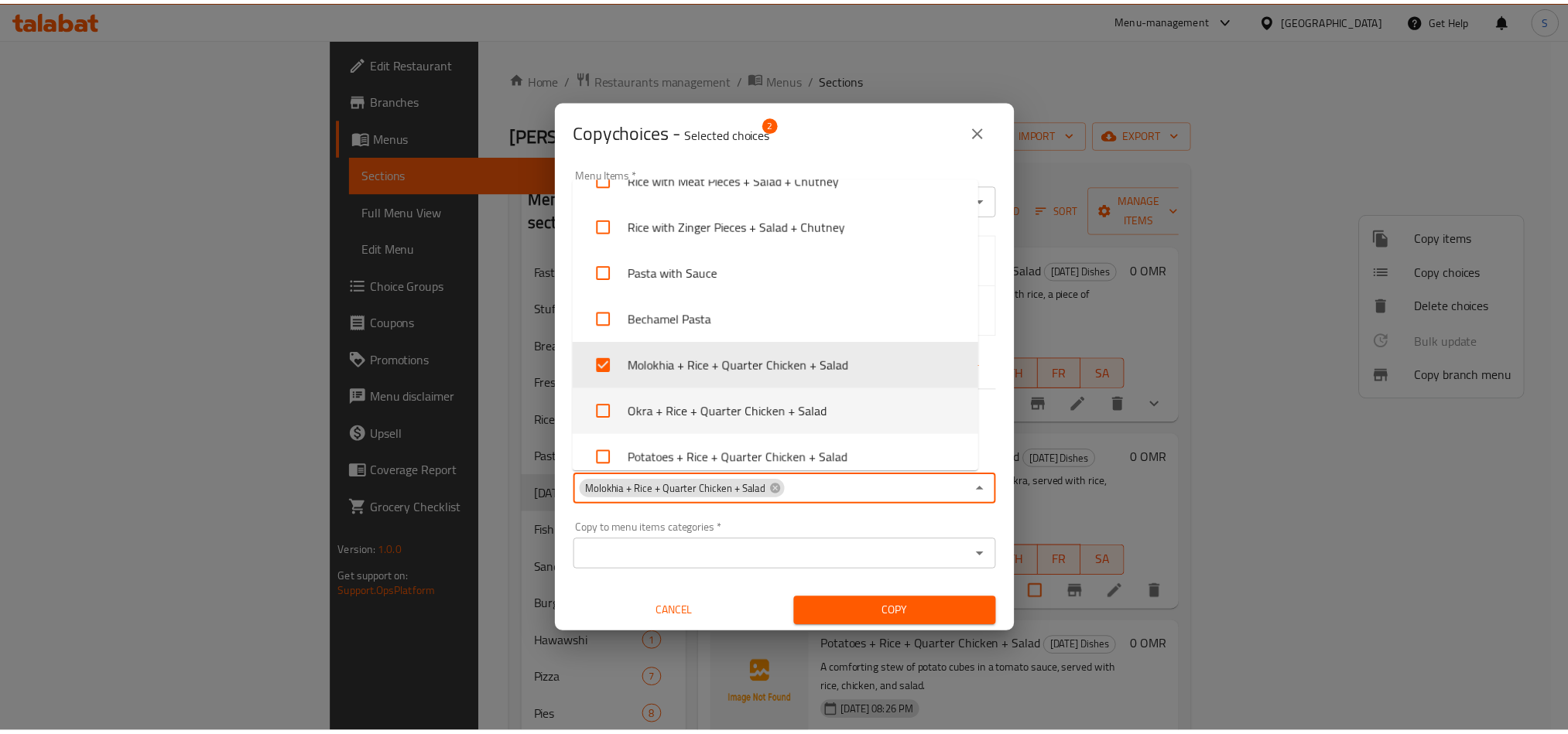
scroll to position [1177, 0]
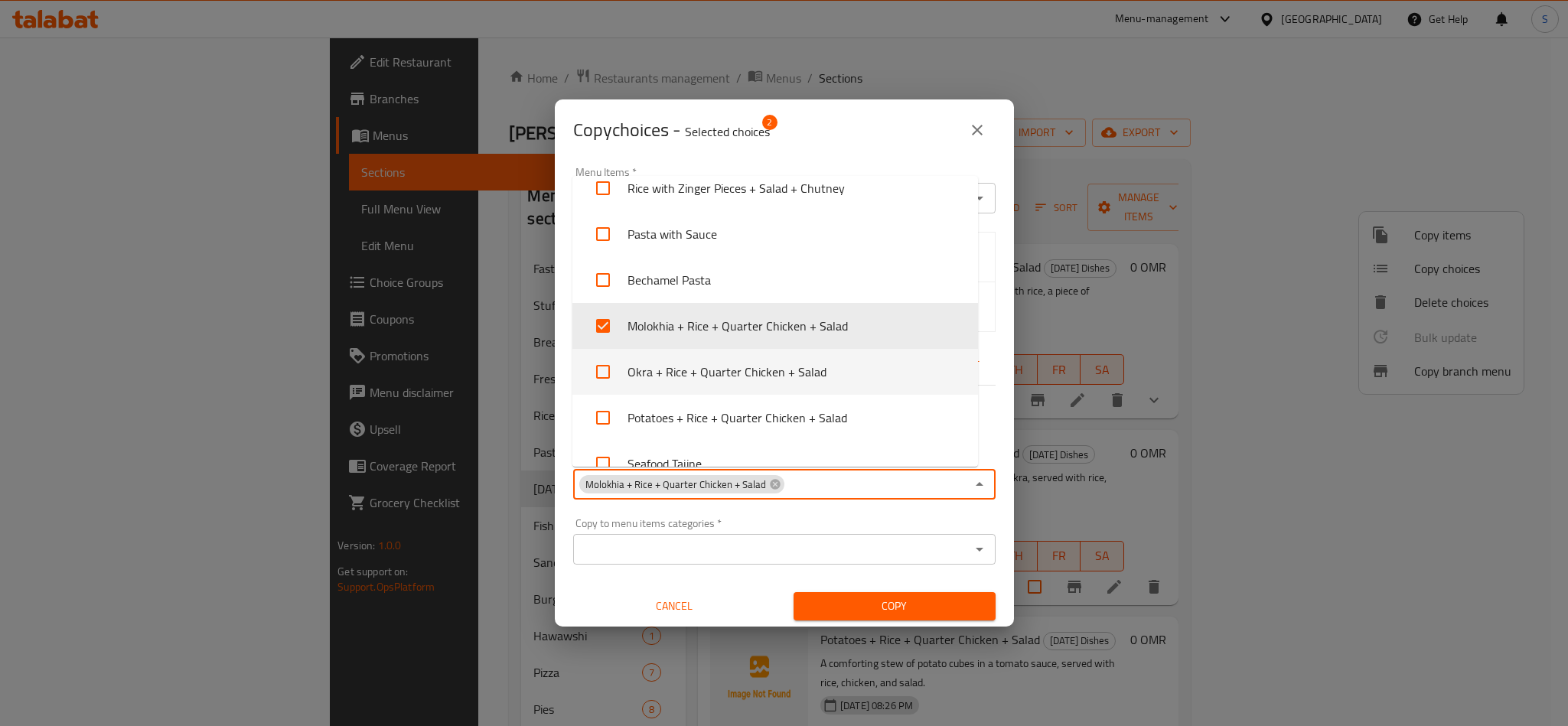
click at [661, 379] on li "Okra + Rice + Quarter Chicken + Salad" at bounding box center [775, 372] width 405 height 46
checkbox input "true"
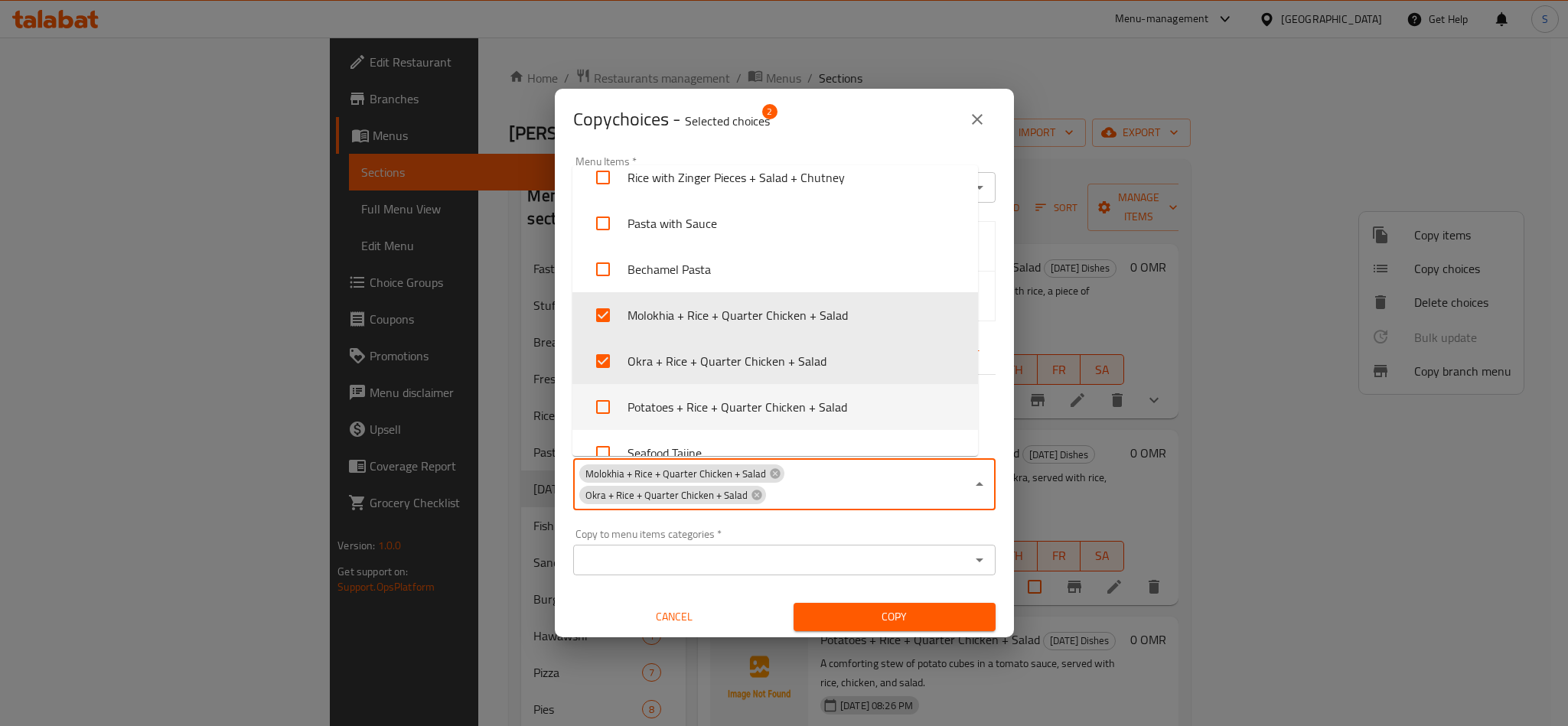
click at [659, 401] on li "Potatoes + Rice + Quarter Chicken + Salad" at bounding box center [775, 407] width 405 height 46
checkbox input "true"
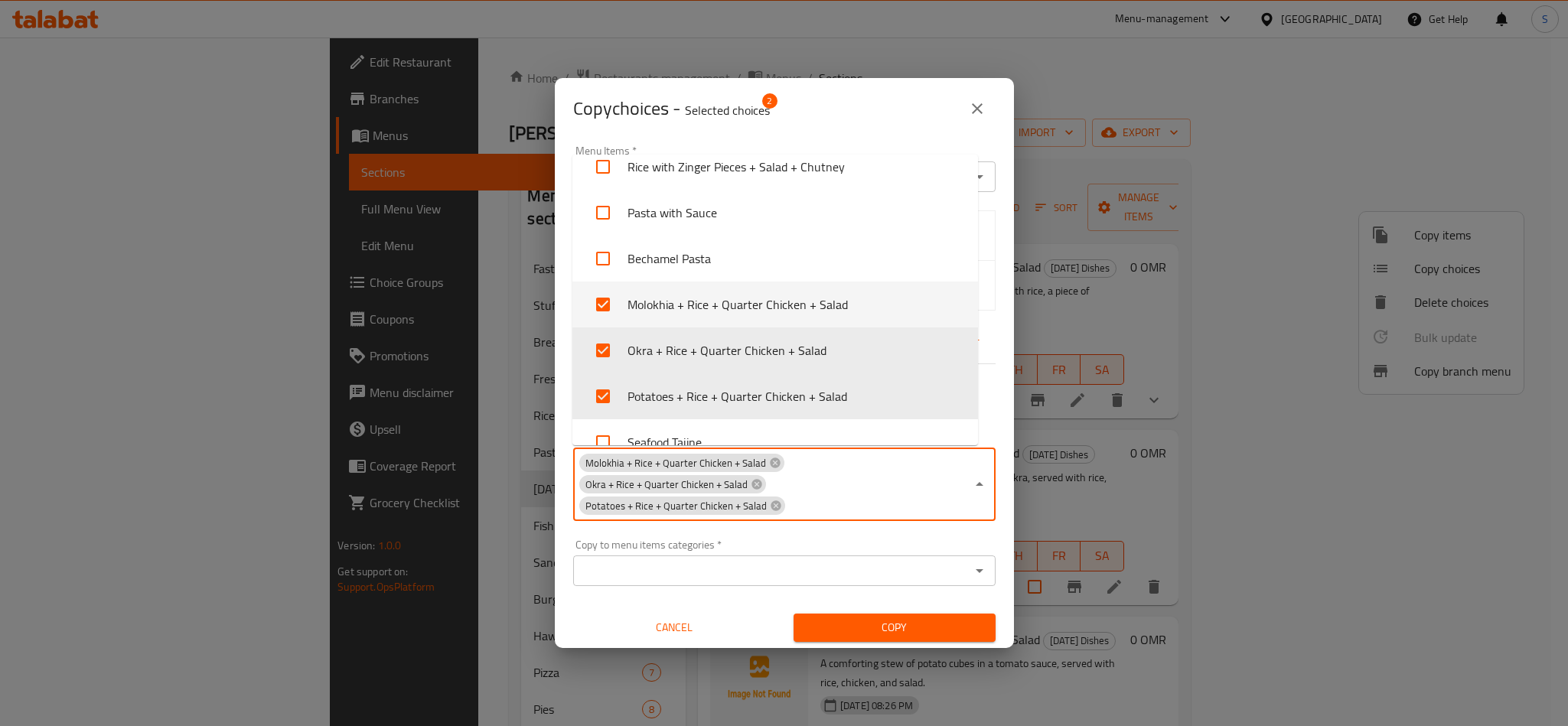
click at [654, 302] on li "Molokhia + Rice + Quarter Chicken + Salad" at bounding box center [775, 305] width 405 height 46
checkbox input "false"
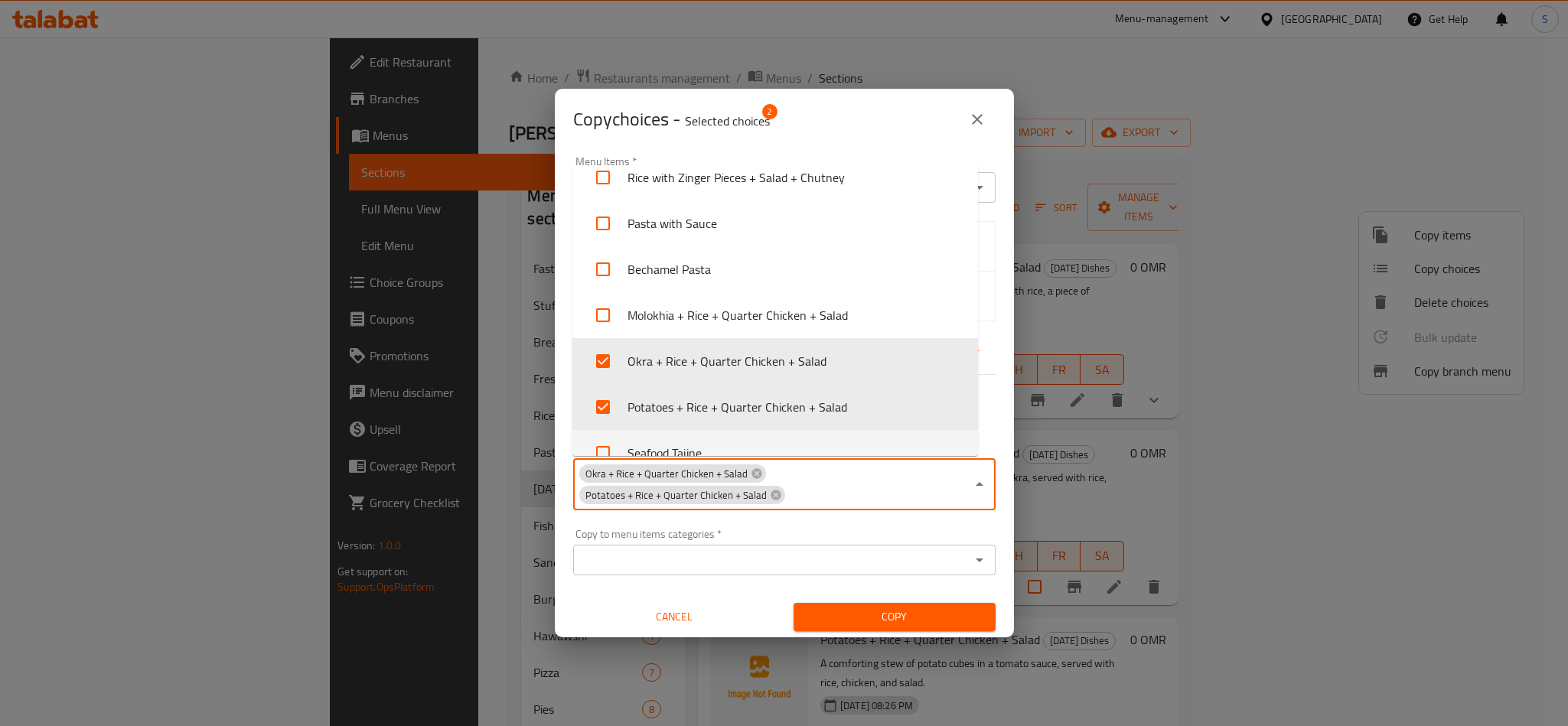
click at [850, 618] on span "Copy" at bounding box center [894, 617] width 177 height 19
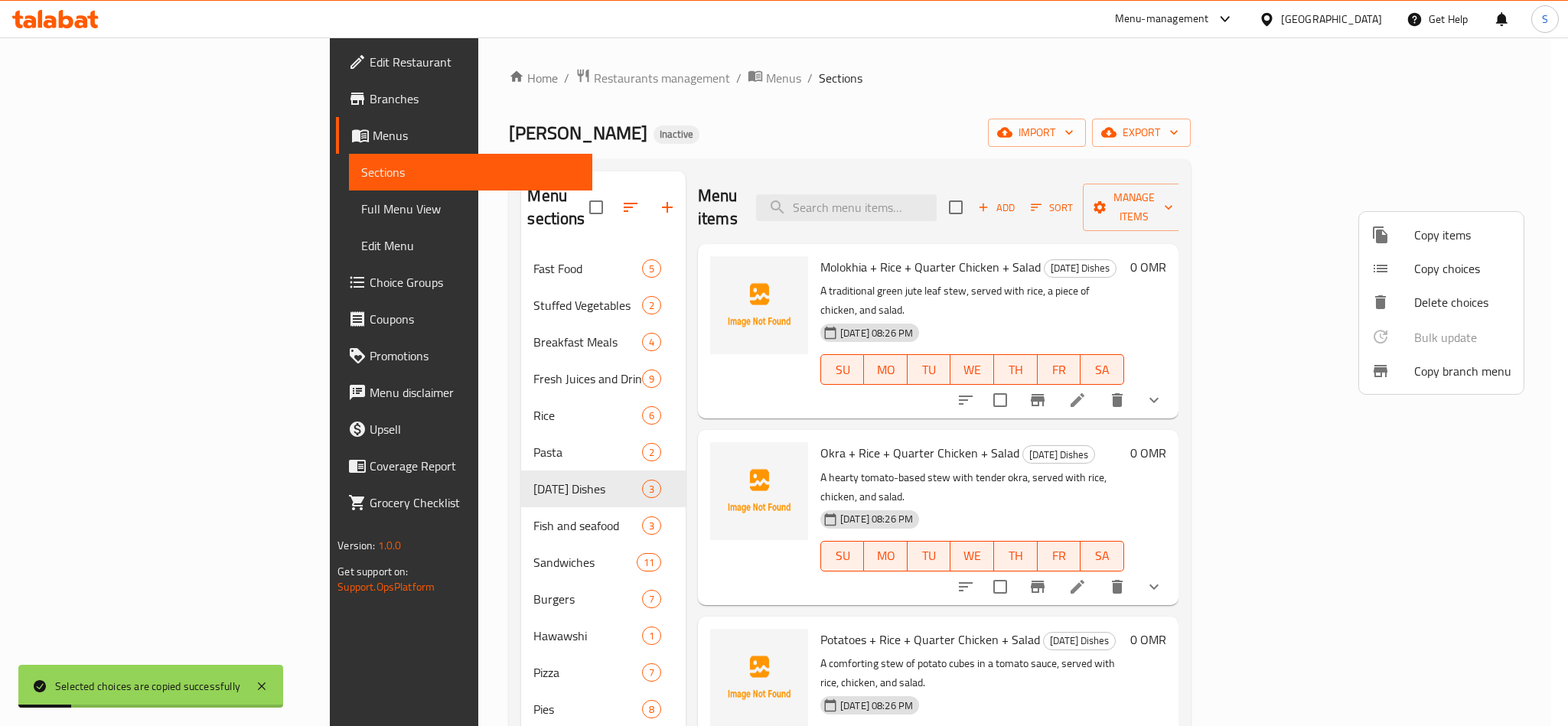
click at [859, 145] on div at bounding box center [784, 363] width 1568 height 726
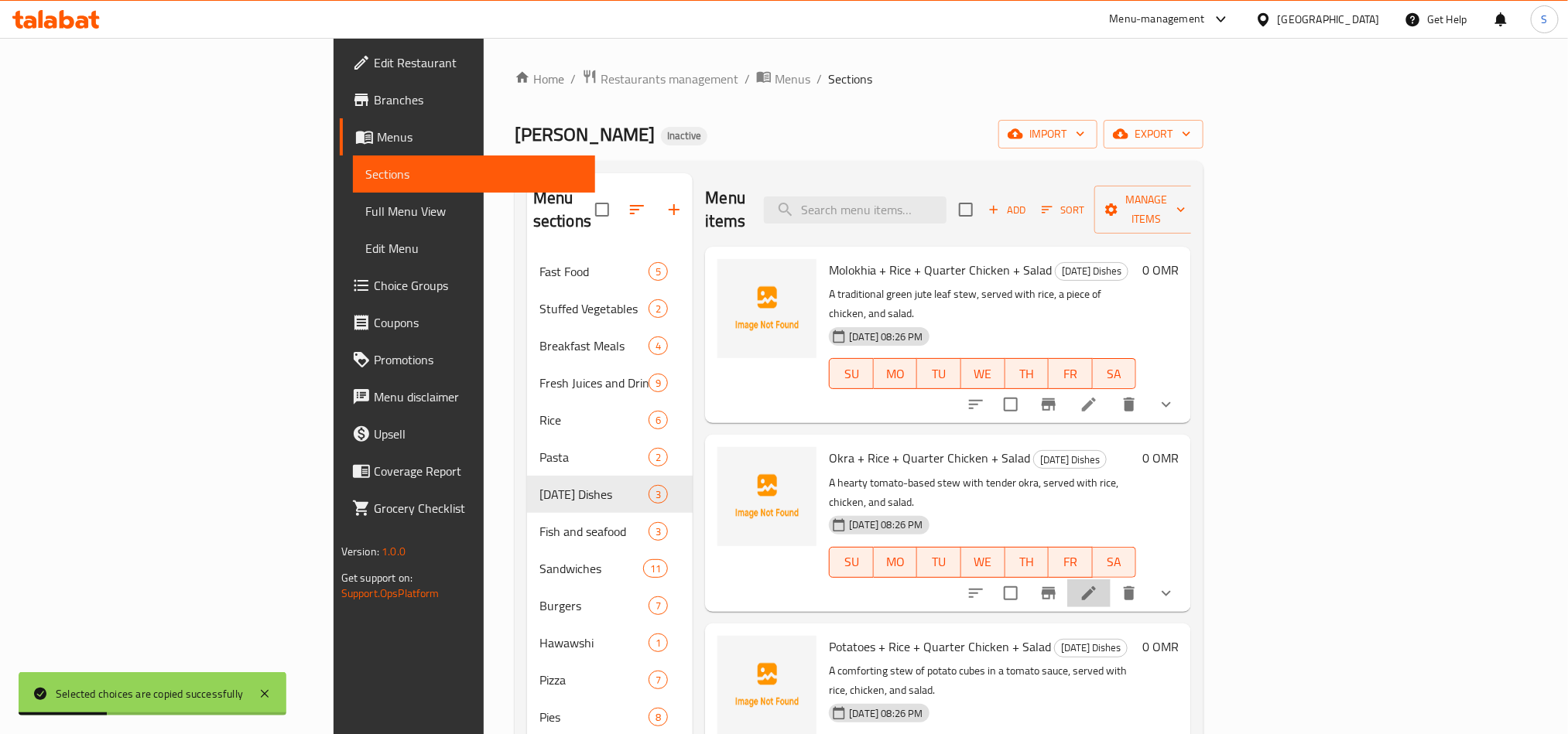
click at [1111, 580] on li at bounding box center [1089, 593] width 43 height 28
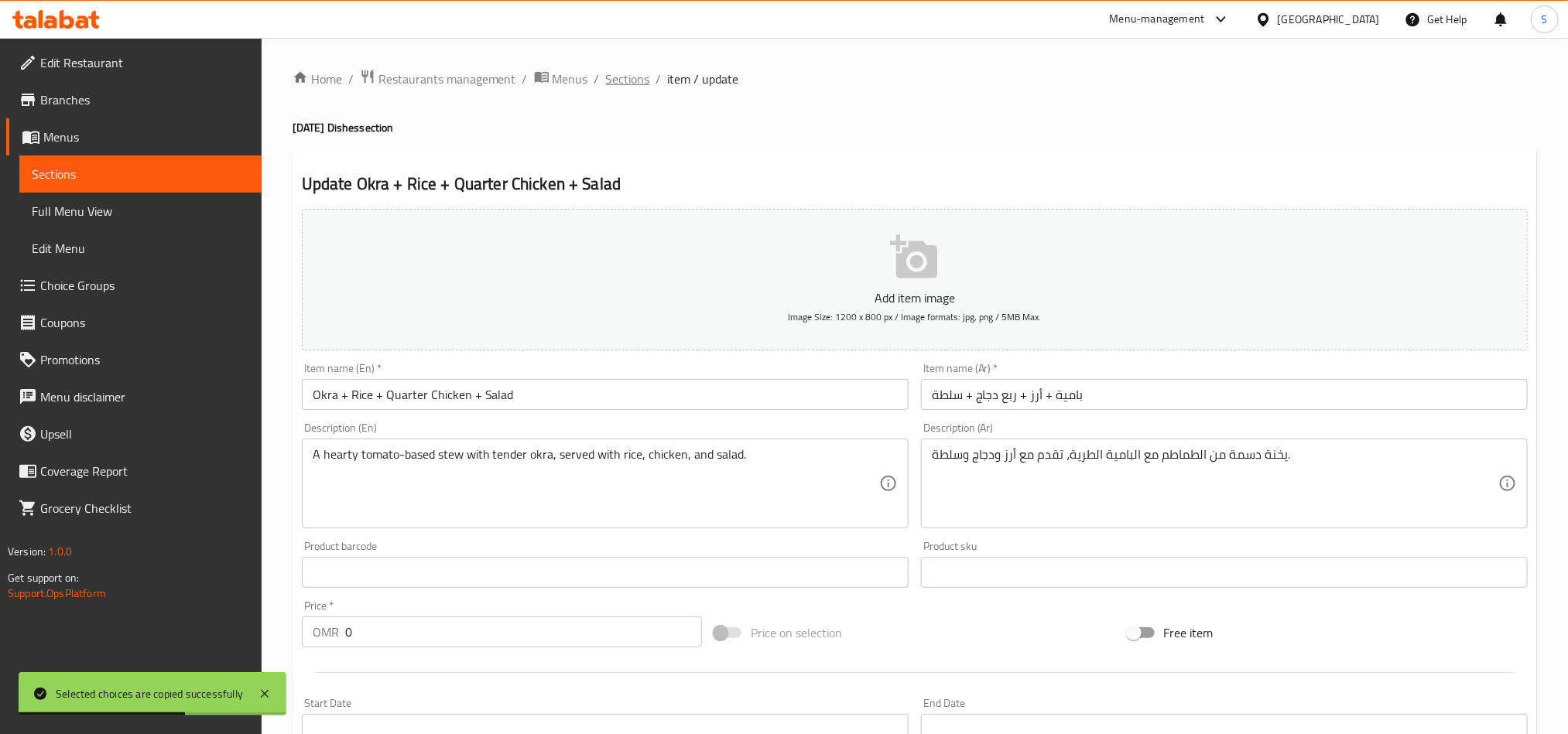
click at [621, 86] on span "Sections" at bounding box center [628, 78] width 44 height 18
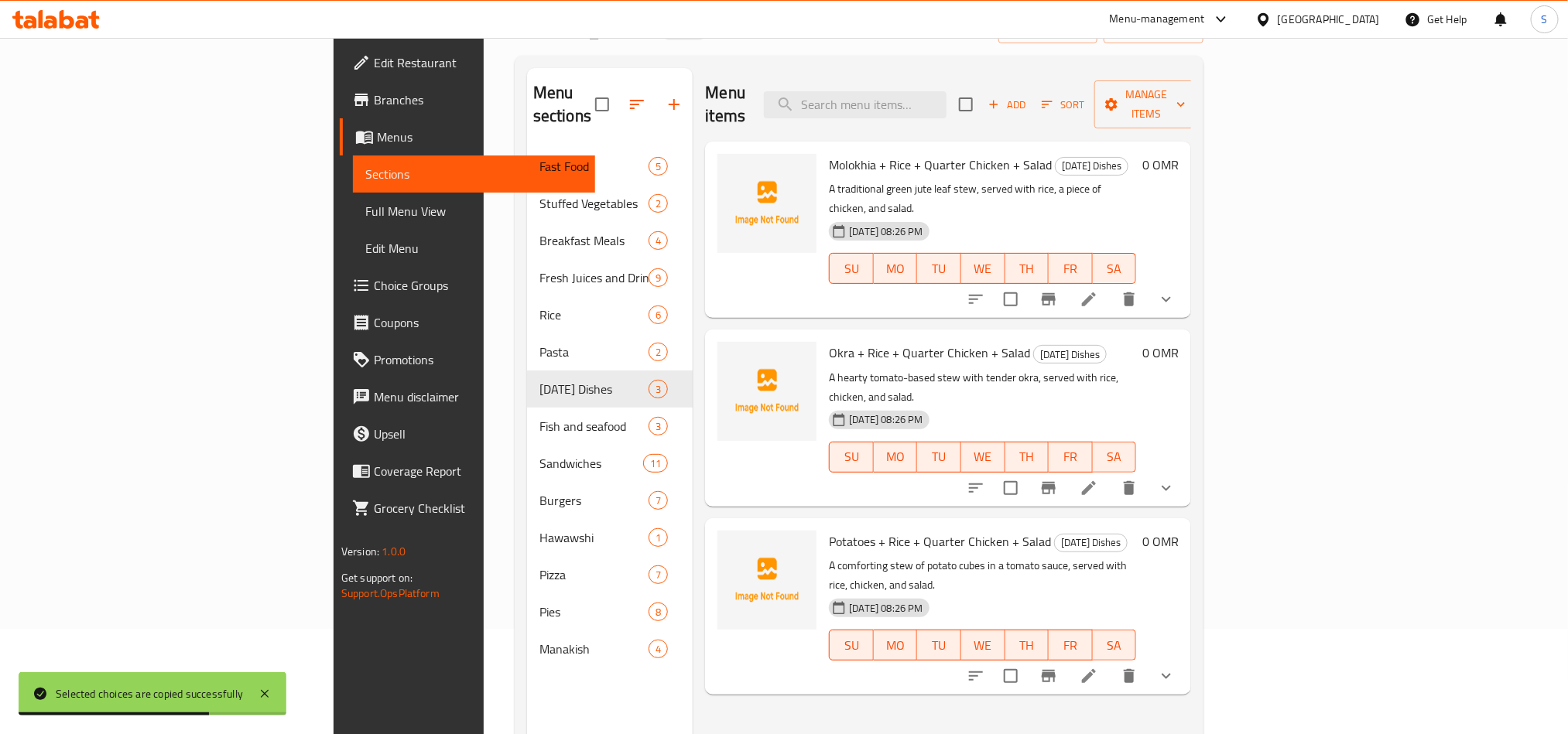
scroll to position [217, 0]
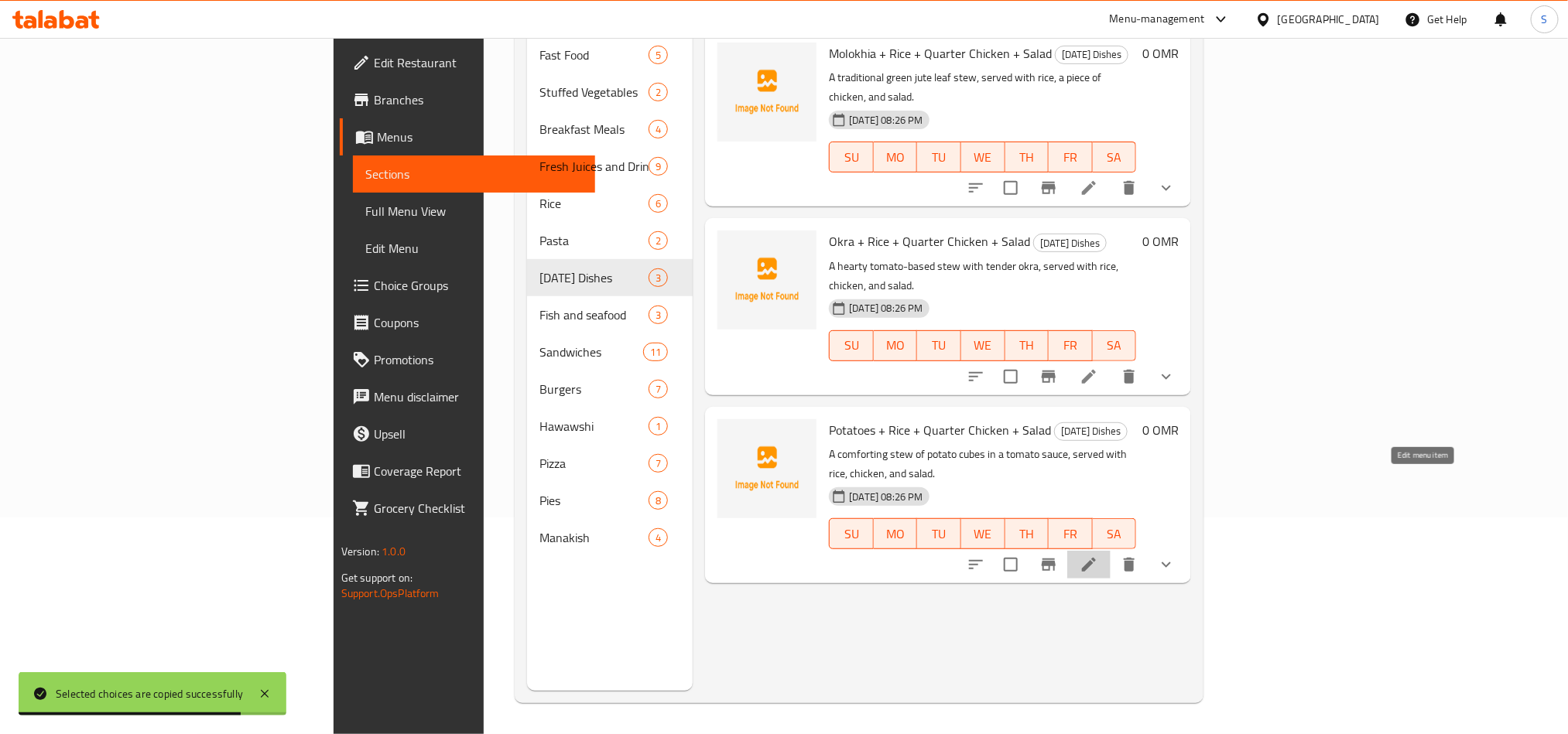
click at [1096, 558] on icon at bounding box center [1088, 564] width 14 height 14
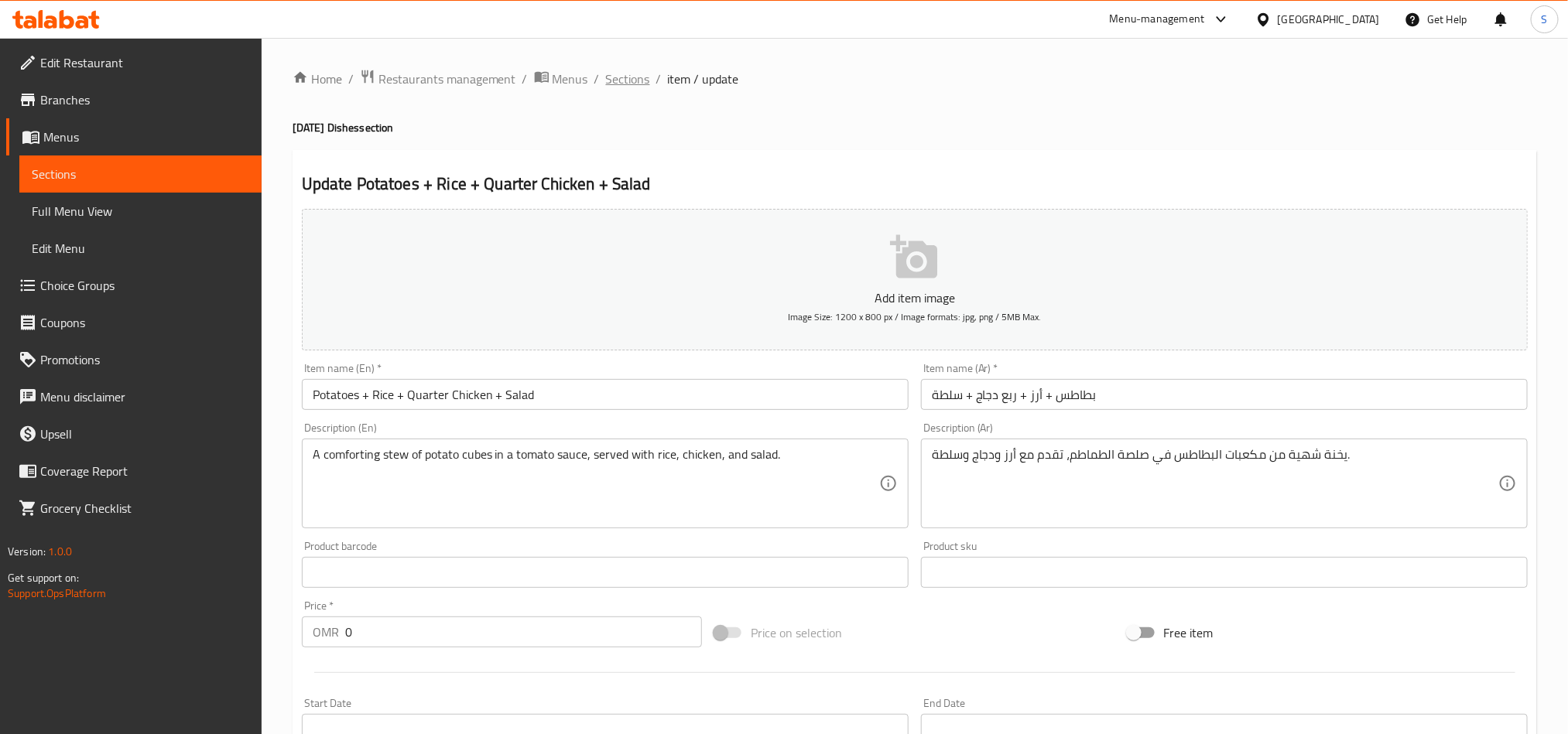
click at [620, 88] on span "Sections" at bounding box center [628, 78] width 44 height 18
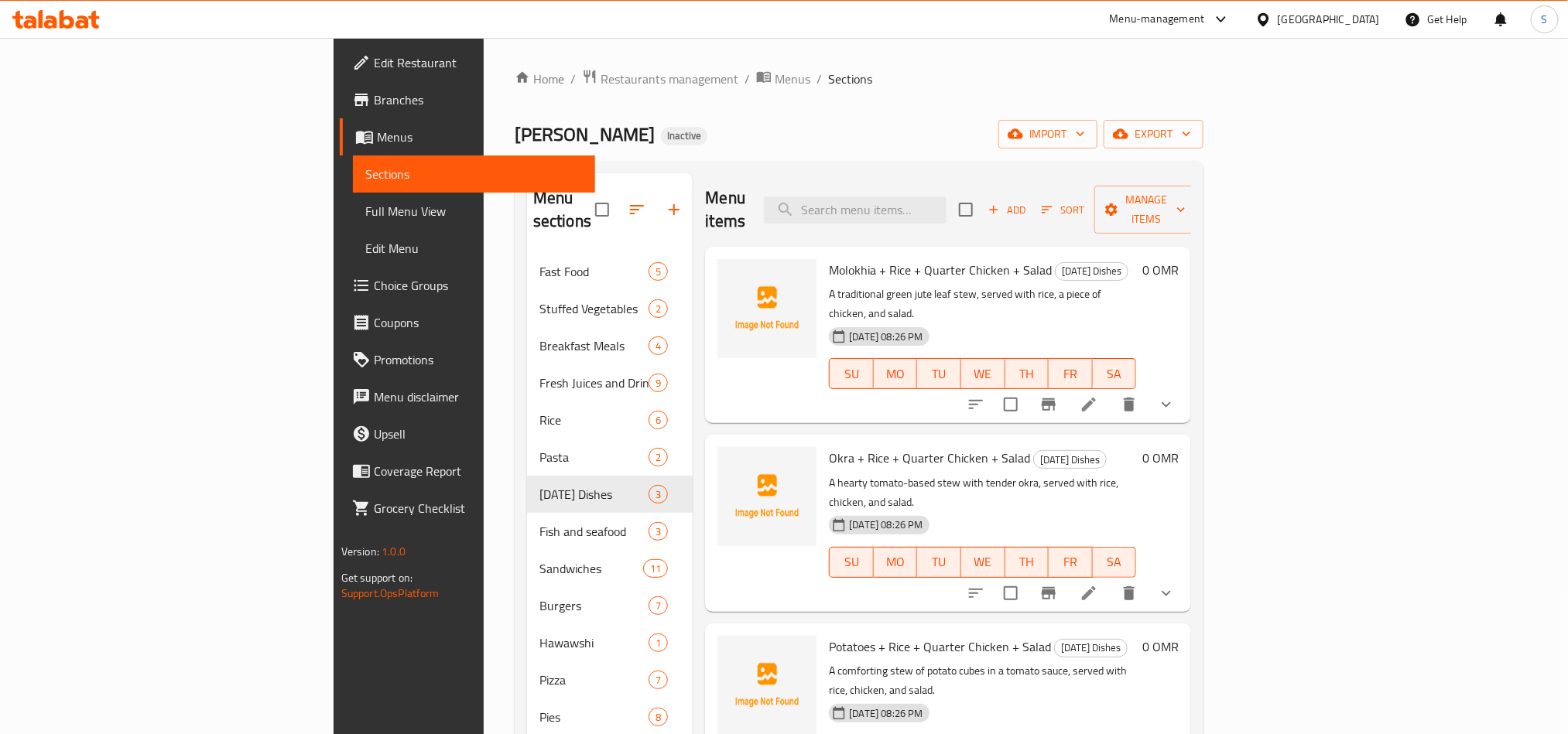
click at [821, 162] on div "Menu sections Fast Food 5 Stuffed Vegetables 2 Breakfast Meals 4 Fresh Juices a…" at bounding box center [859, 540] width 689 height 759
click at [947, 204] on input "search" at bounding box center [855, 211] width 183 height 27
paste input "[PERSON_NAME]"
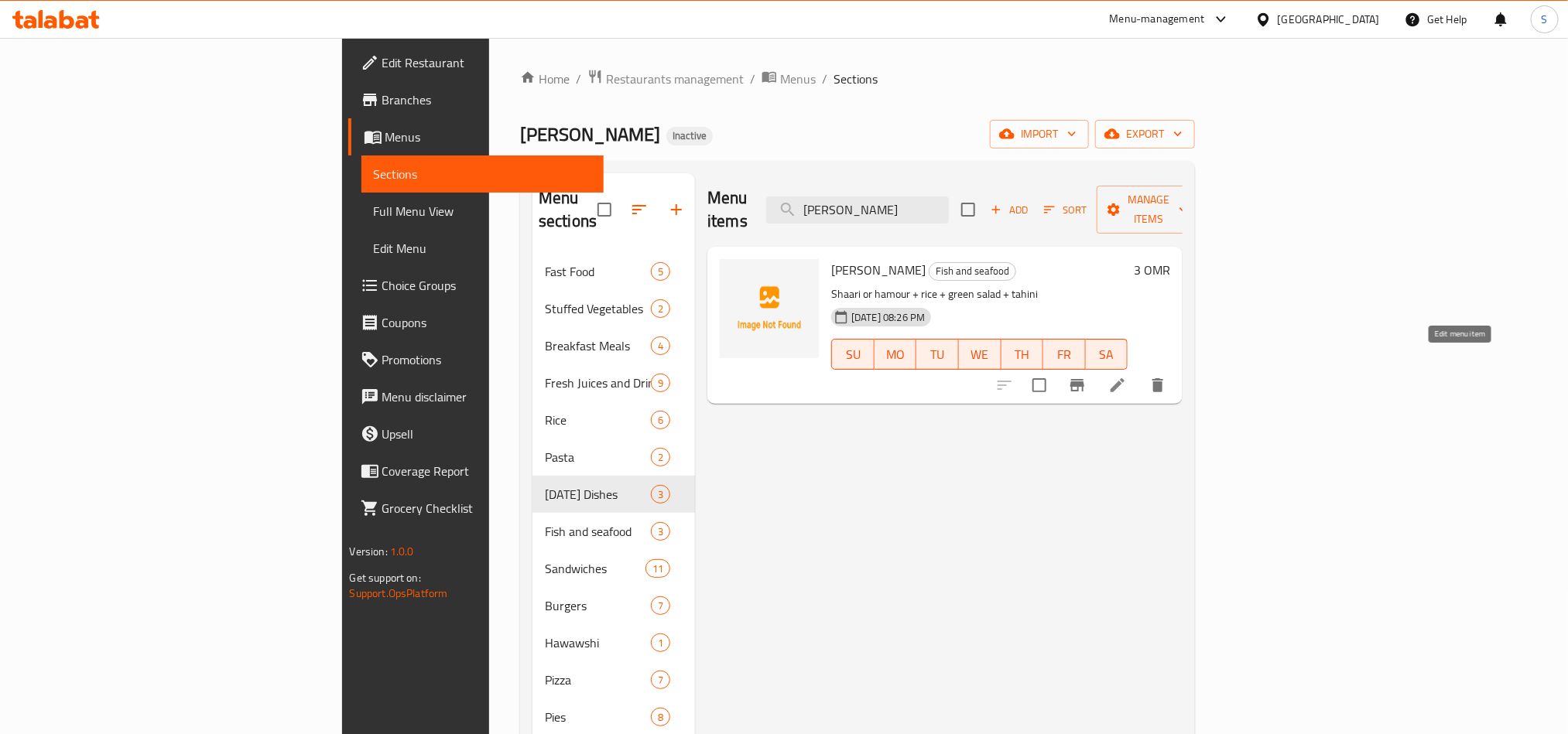
type input "[PERSON_NAME]"
click at [1127, 376] on icon at bounding box center [1117, 385] width 18 height 18
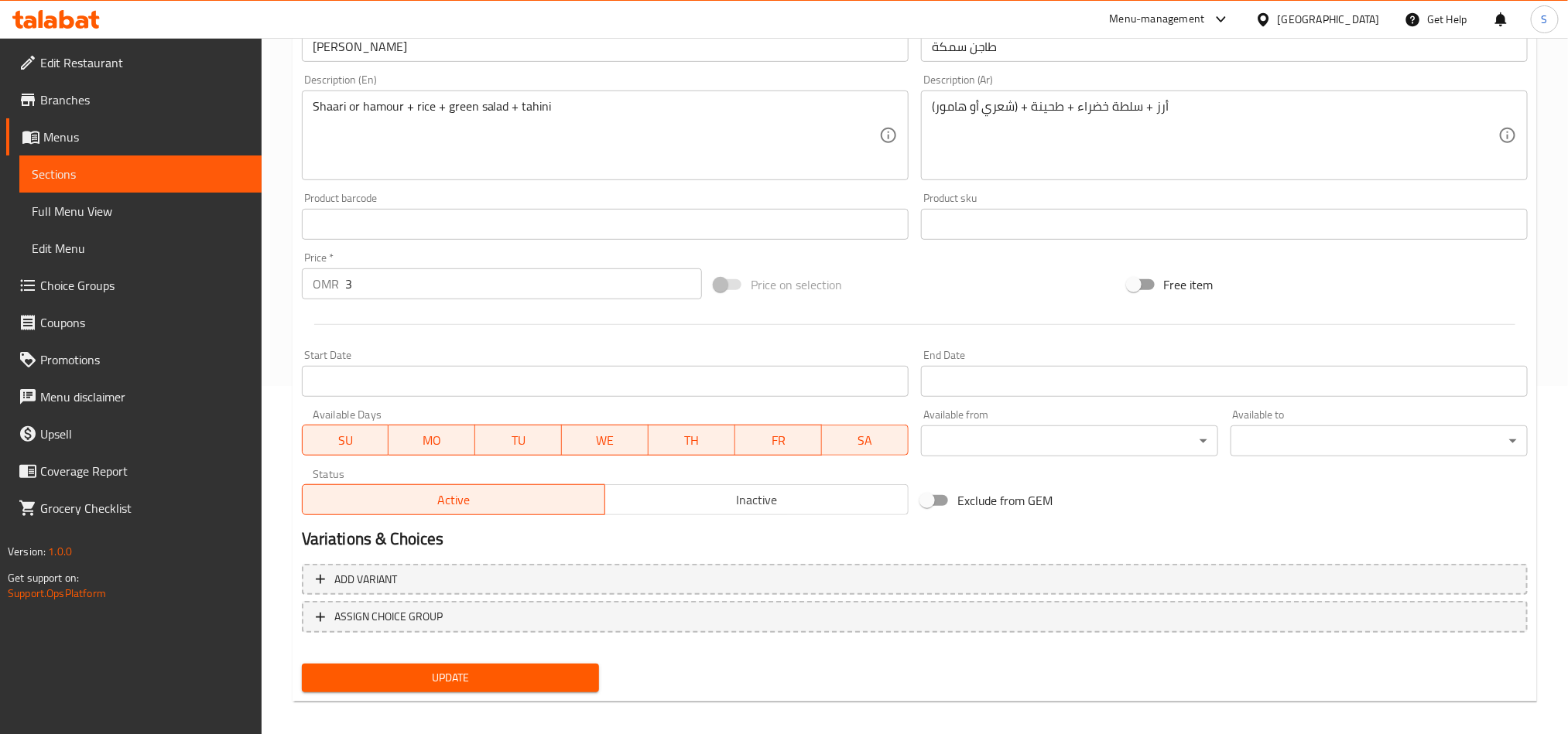
scroll to position [358, 0]
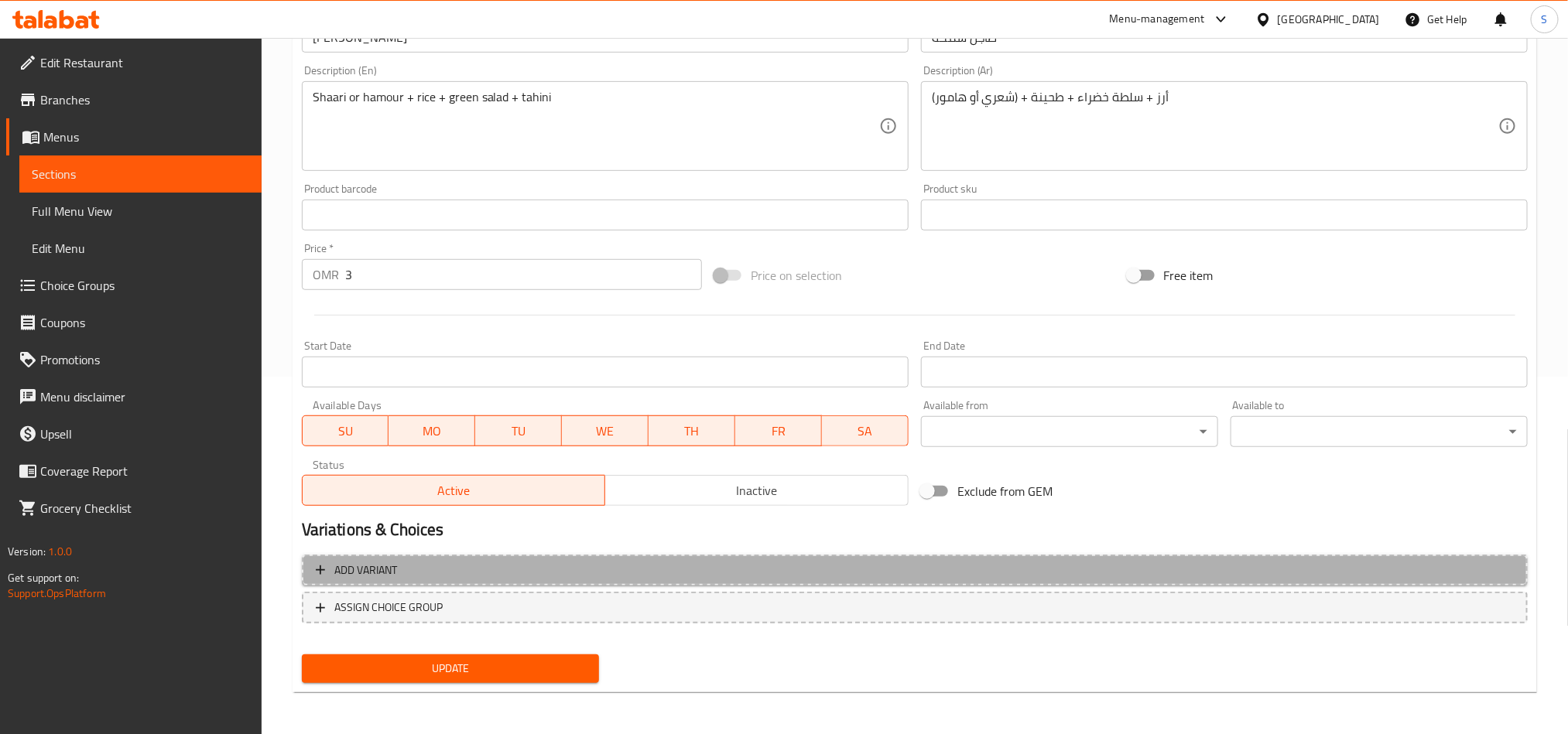
click at [1314, 581] on button "Add variant" at bounding box center [915, 571] width 1226 height 32
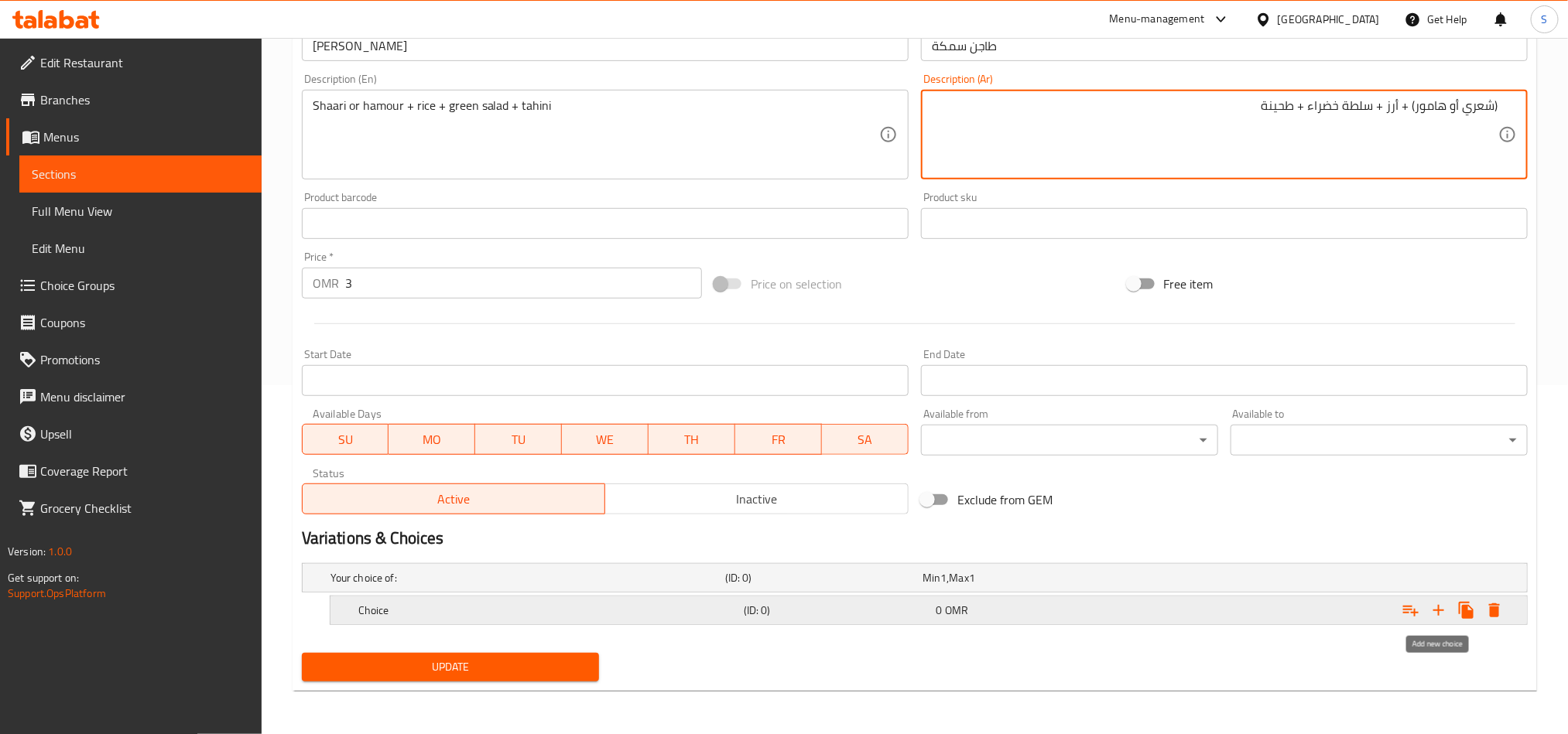
click at [1436, 612] on icon "Expand" at bounding box center [1438, 610] width 18 height 18
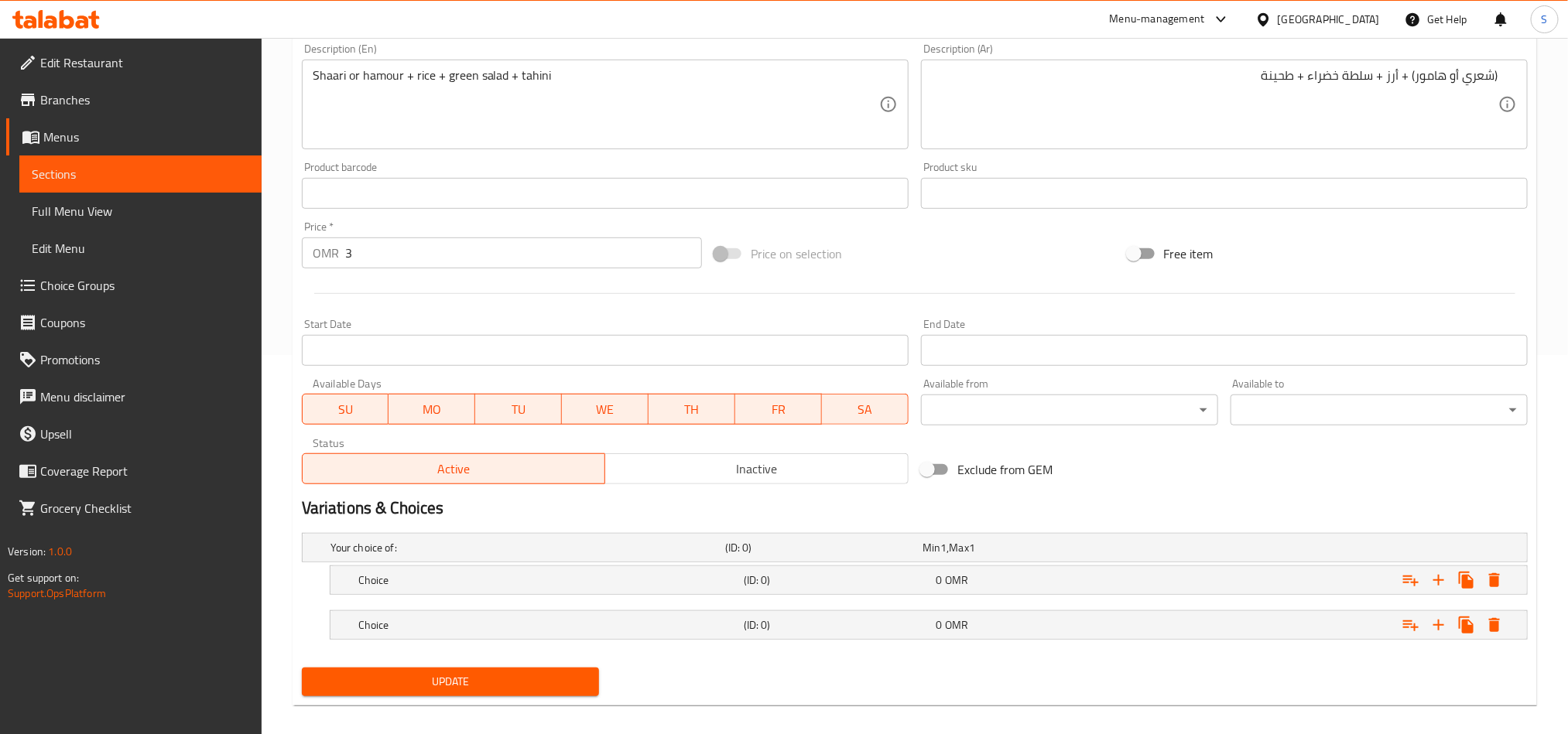
scroll to position [395, 0]
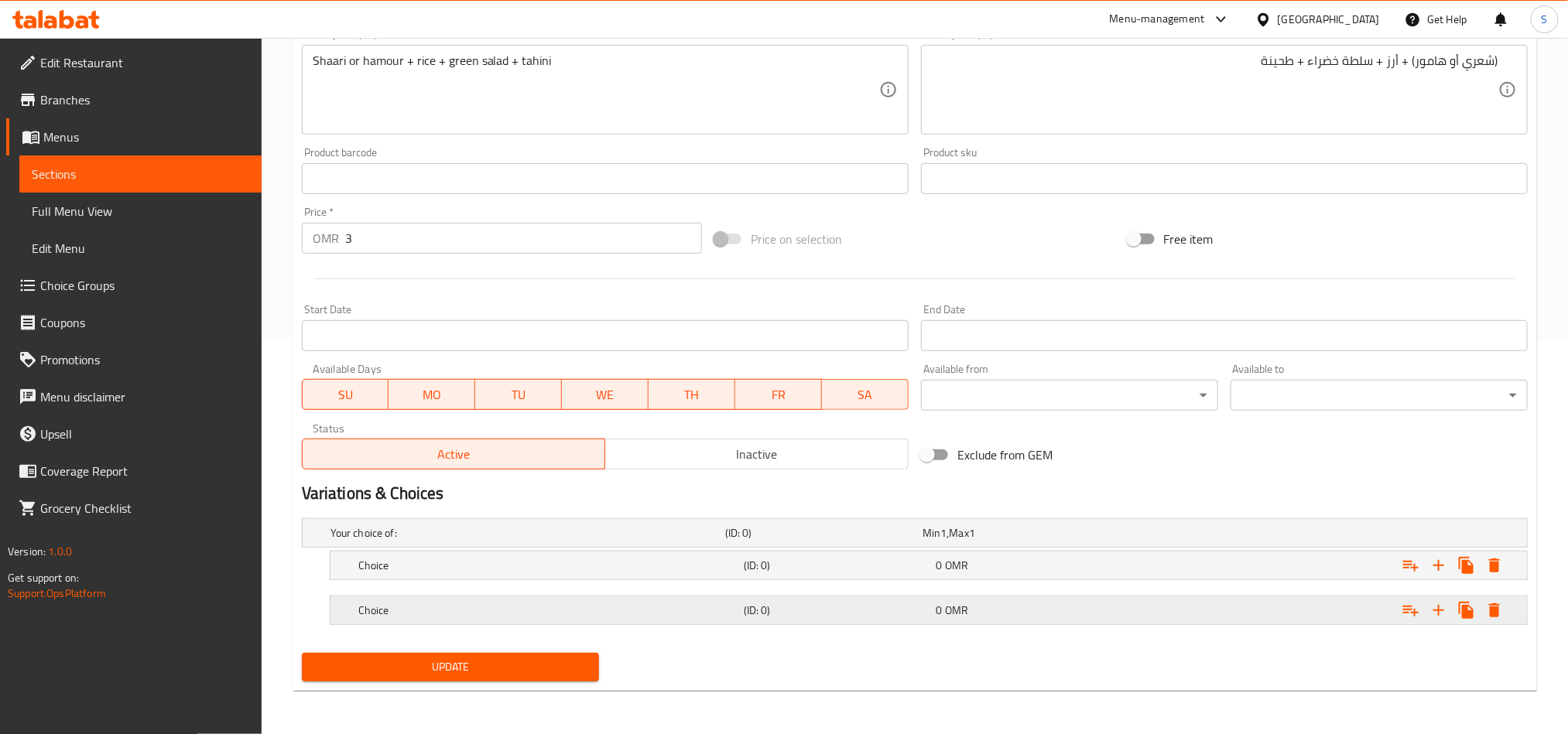
click at [1226, 617] on div "Expand" at bounding box center [1318, 610] width 385 height 34
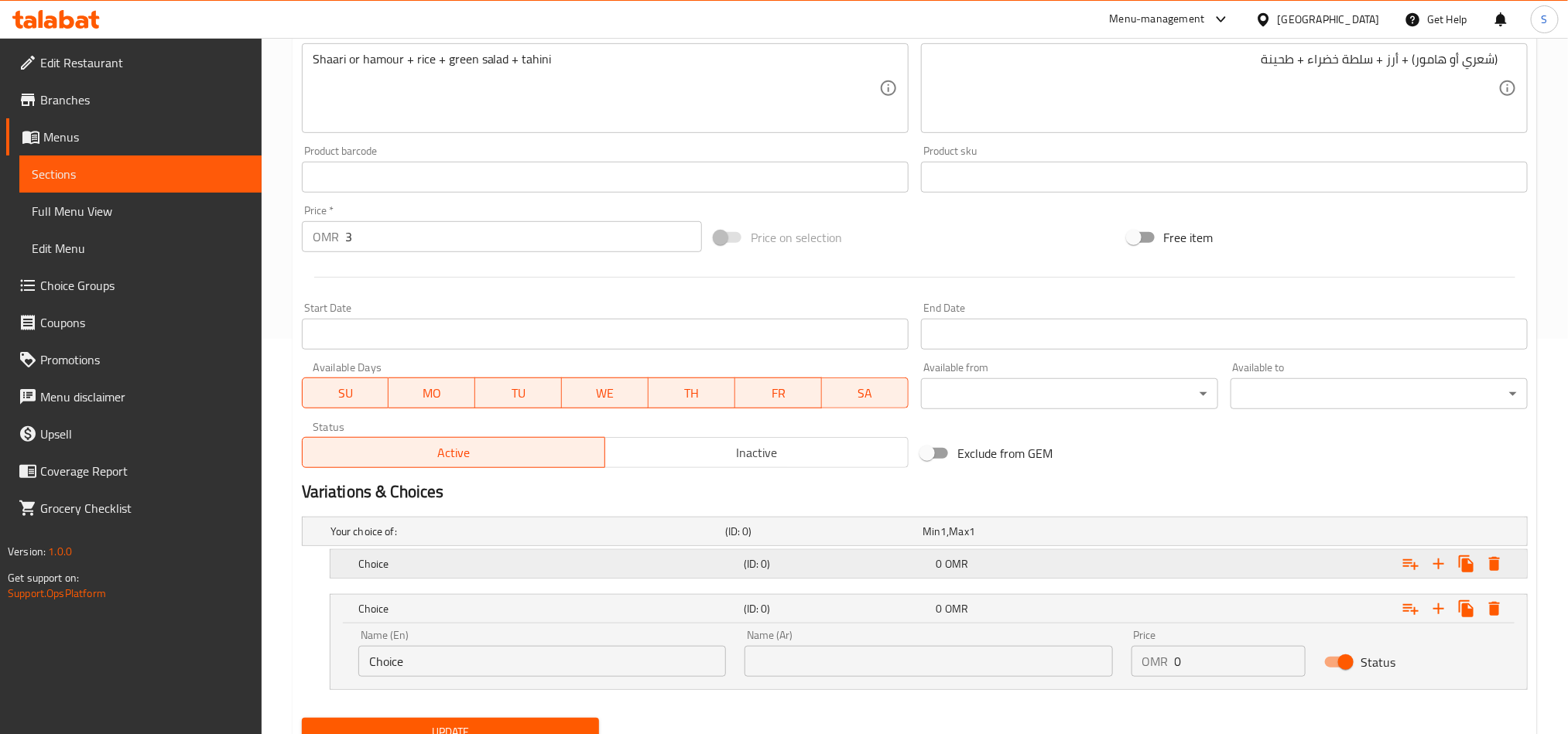
click at [1189, 568] on div "Expand" at bounding box center [1318, 564] width 385 height 34
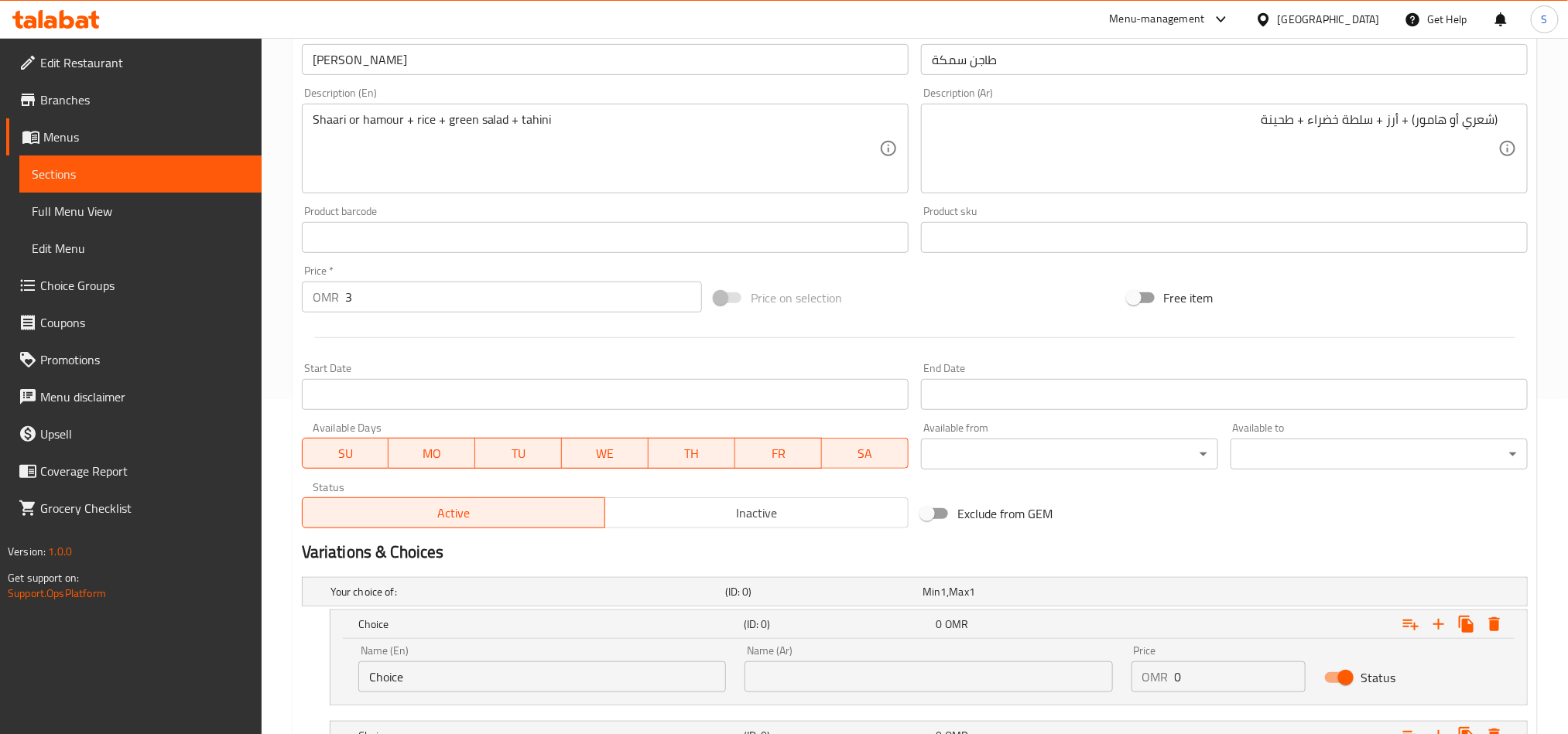
scroll to position [279, 0]
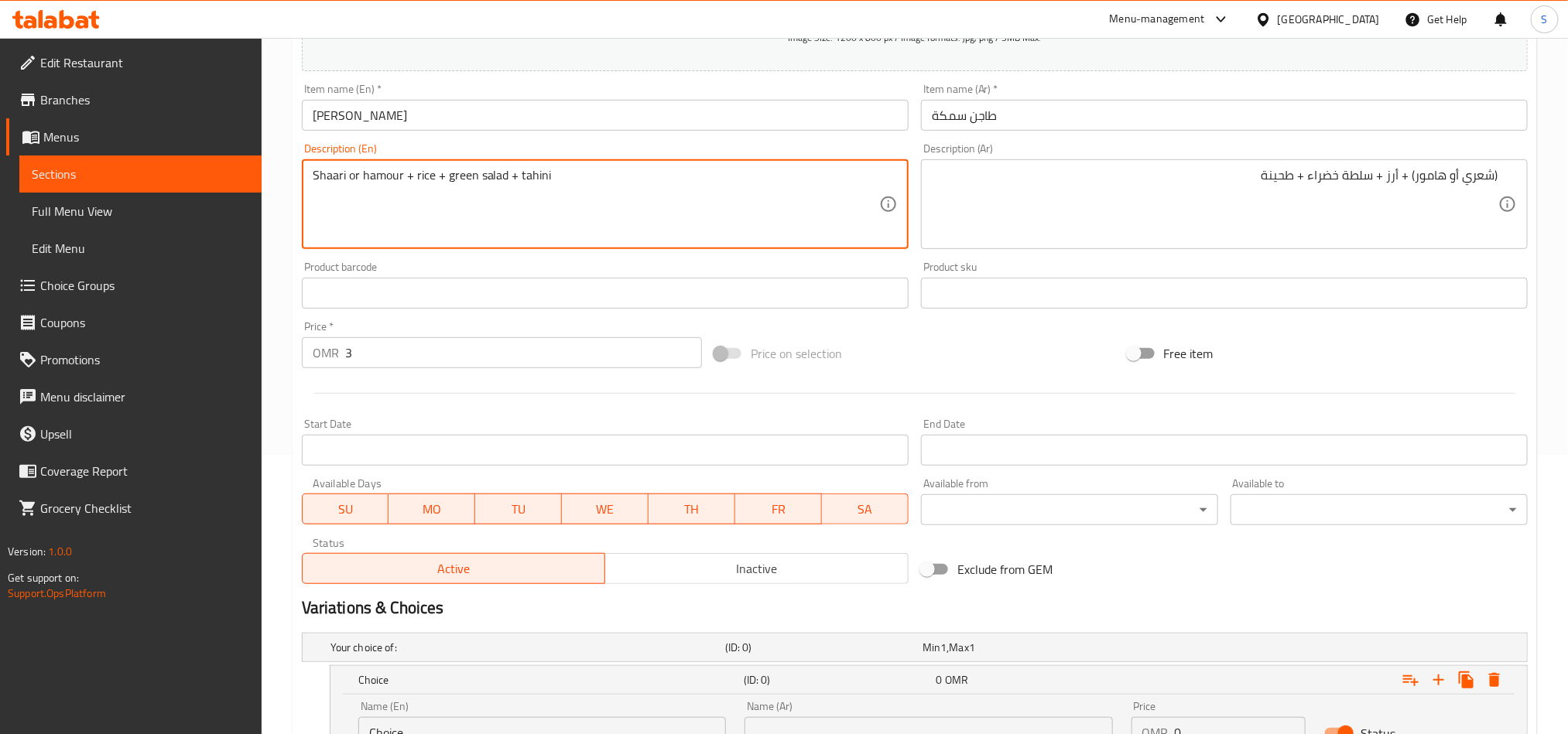
click at [323, 181] on textarea "Shaari or hamour + rice + green salad + tahini" at bounding box center [597, 205] width 567 height 74
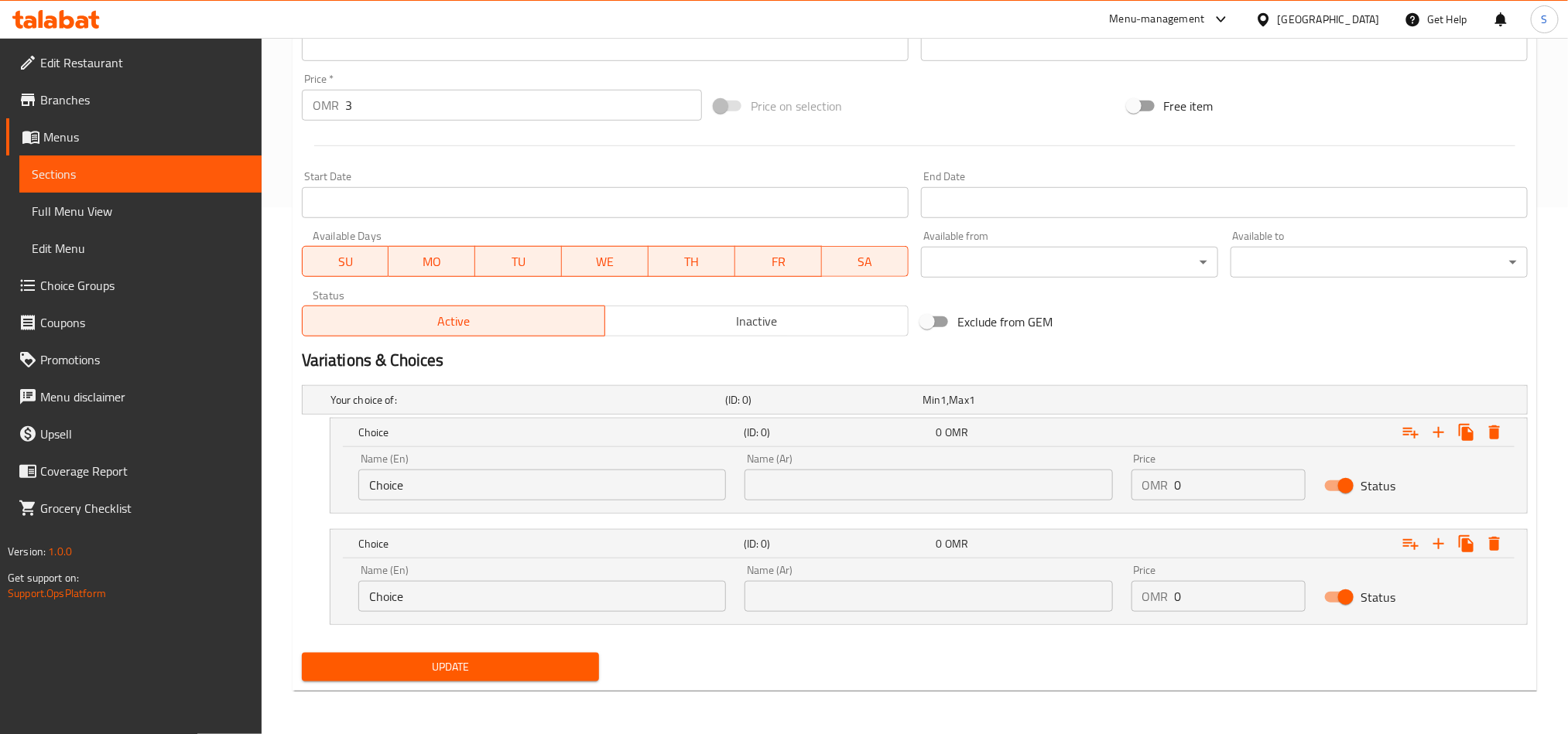
scroll to position [527, 0]
click at [484, 487] on input "Choice" at bounding box center [542, 485] width 368 height 31
paste input "Shaari"
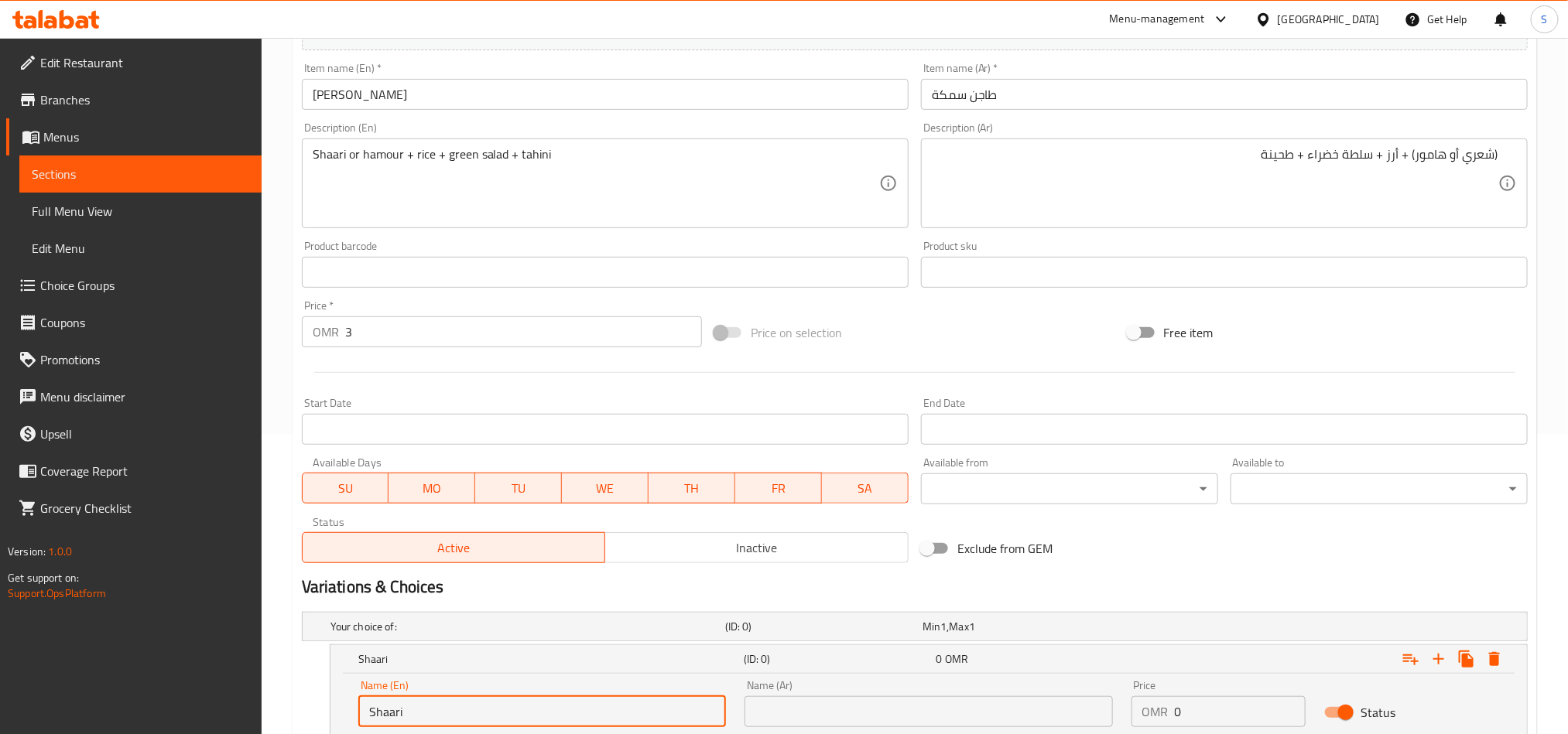
scroll to position [295, 0]
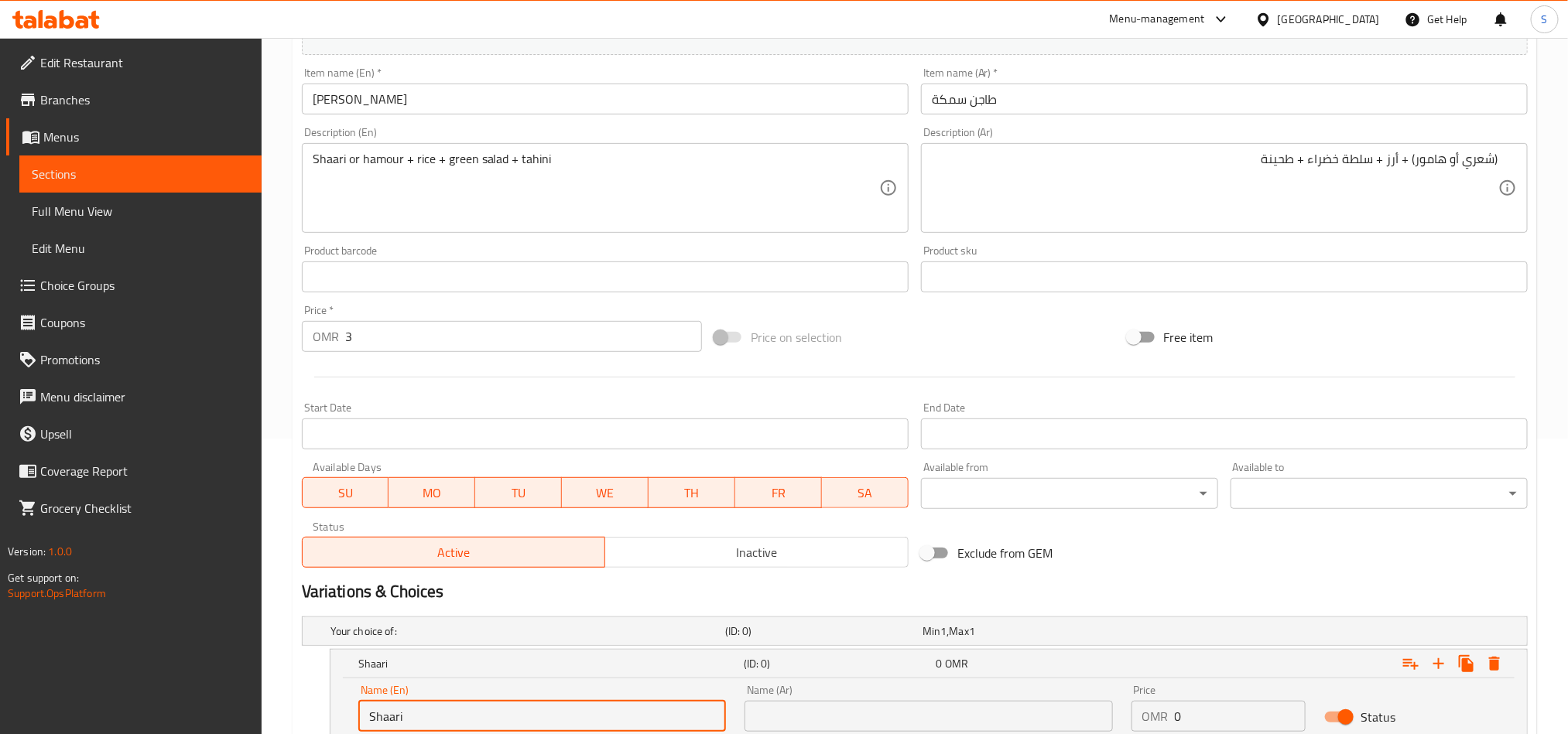
type input "Shaari"
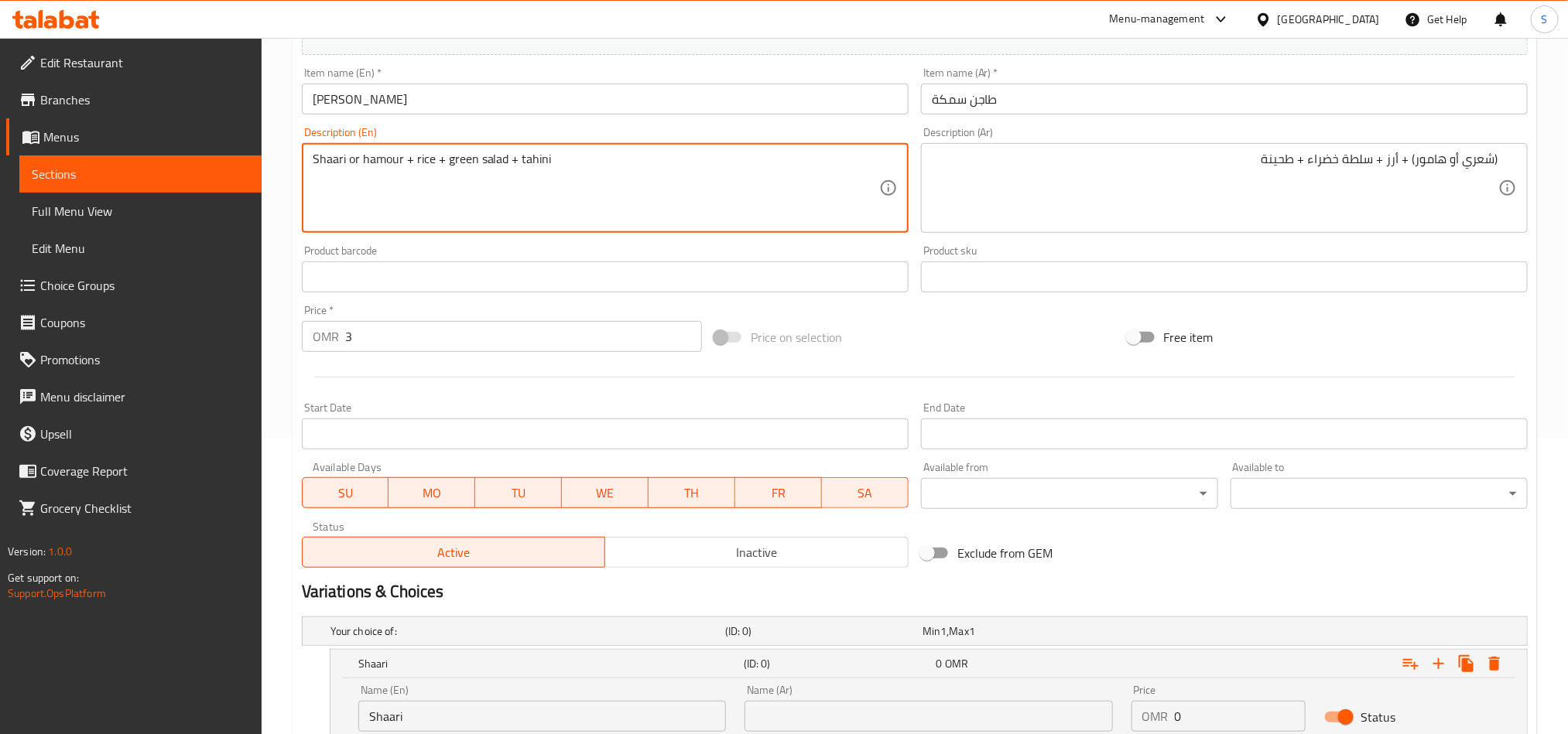
click at [375, 170] on textarea "Shaari or hamour + rice + green salad + tahini" at bounding box center [597, 188] width 567 height 74
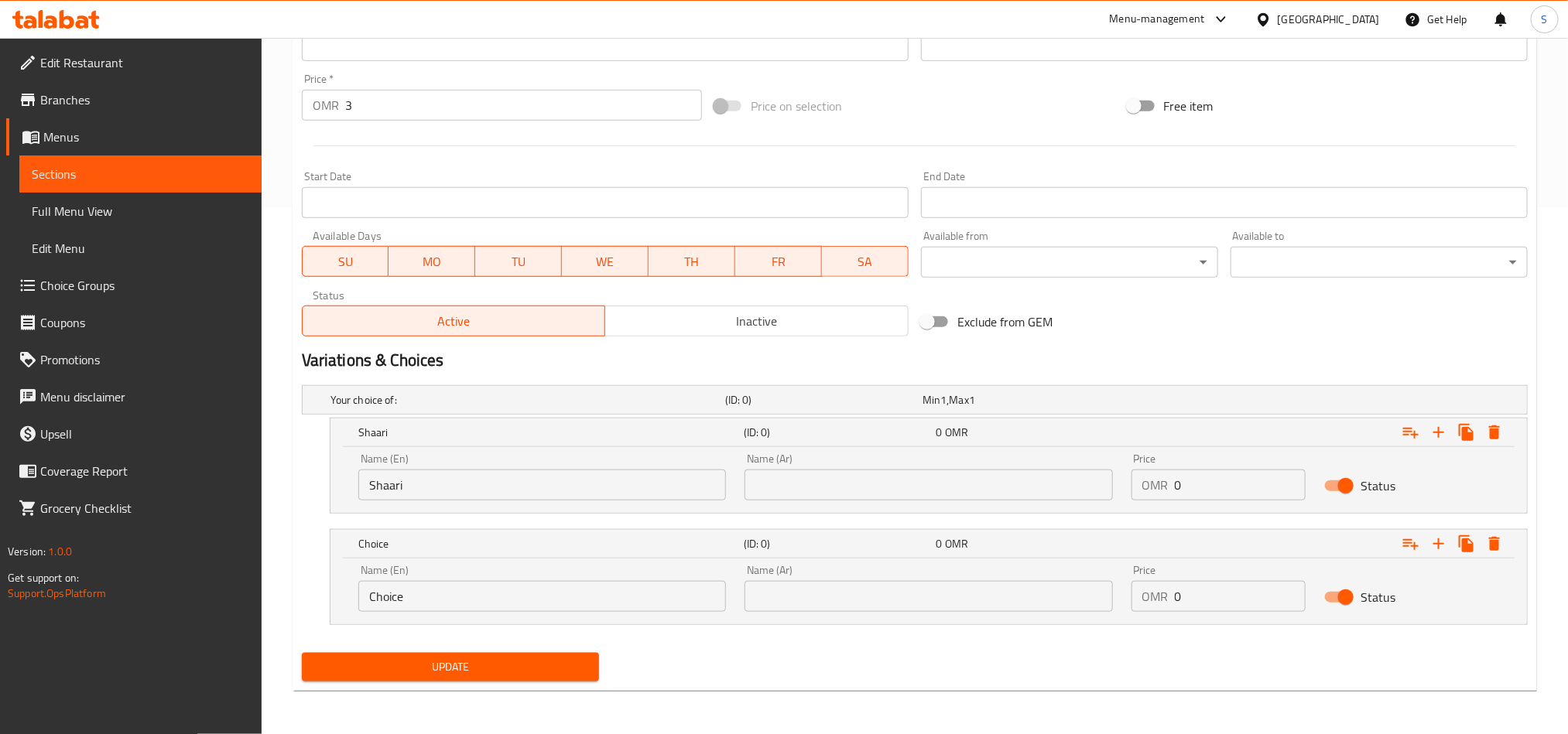
click at [486, 604] on input "Choice" at bounding box center [542, 596] width 368 height 31
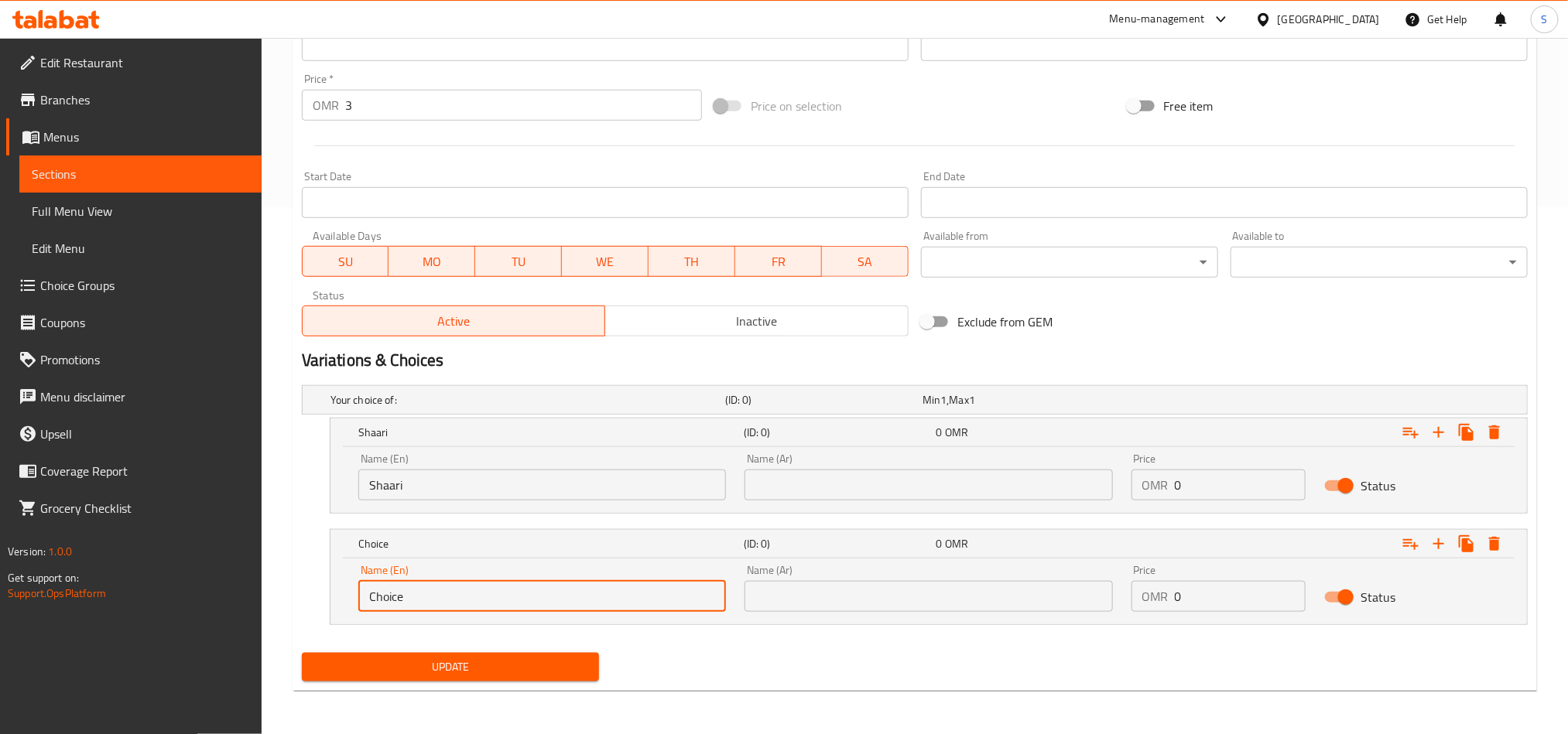
paste input "hamour"
click at [379, 596] on input "hamour" at bounding box center [542, 596] width 368 height 31
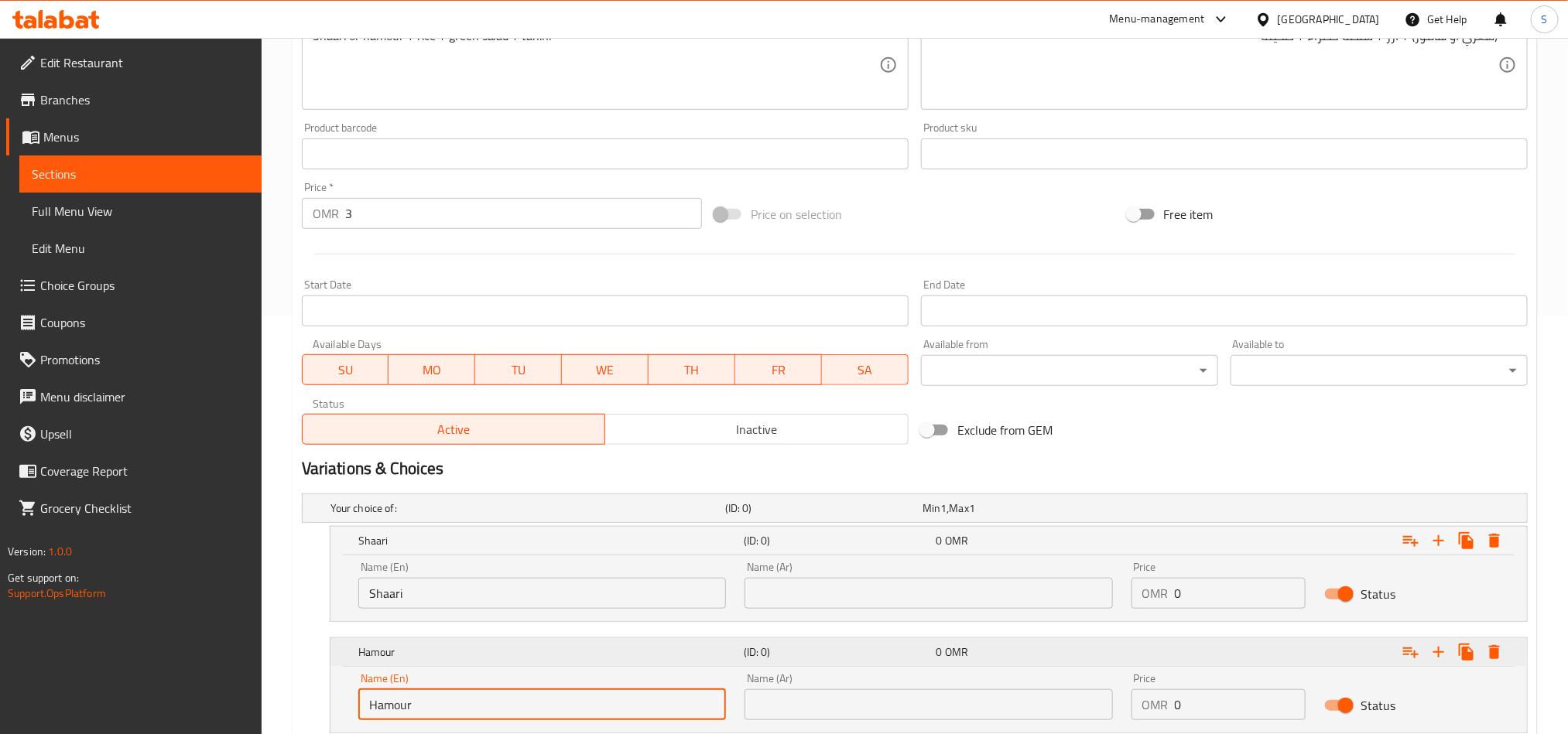
scroll to position [295, 0]
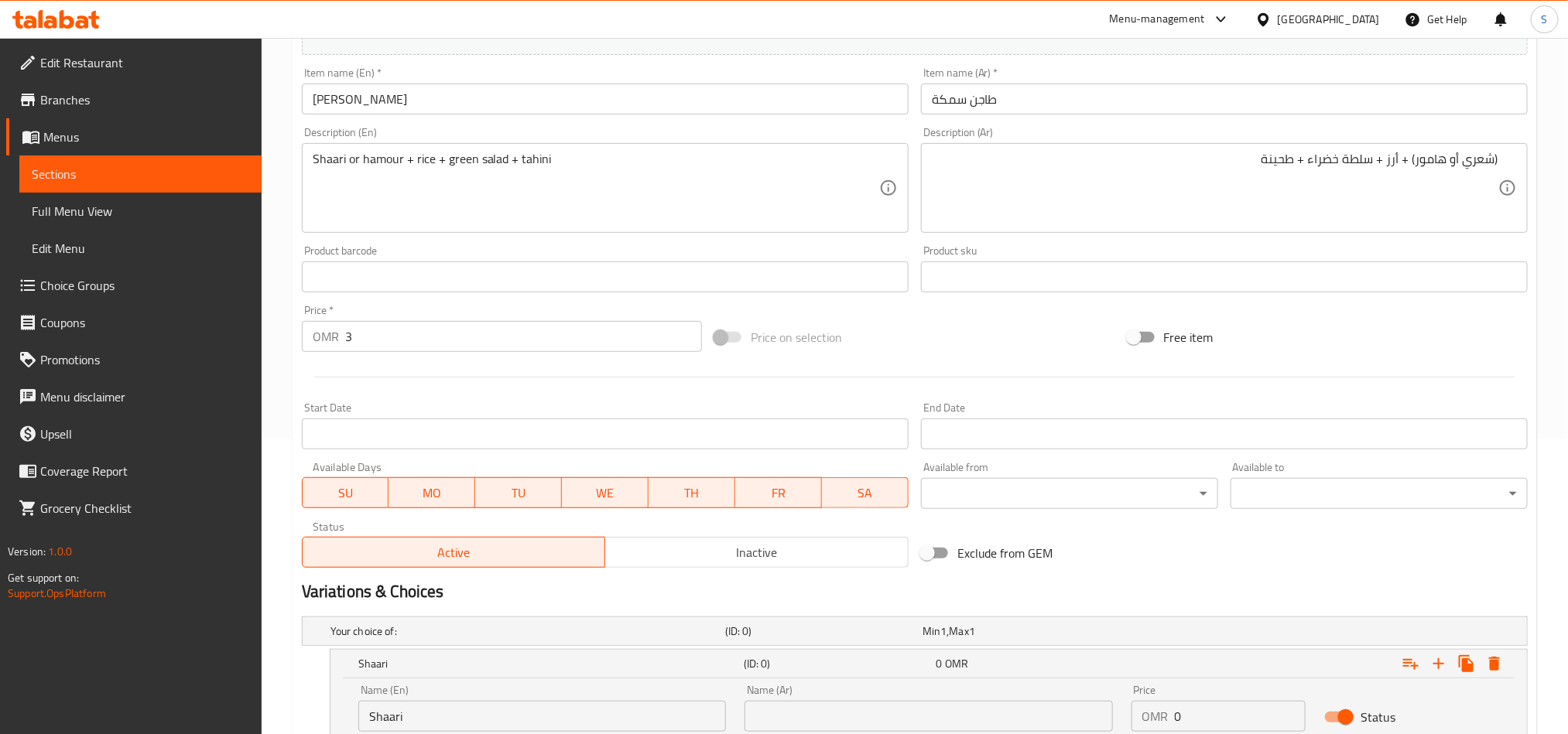
type input "Hamour"
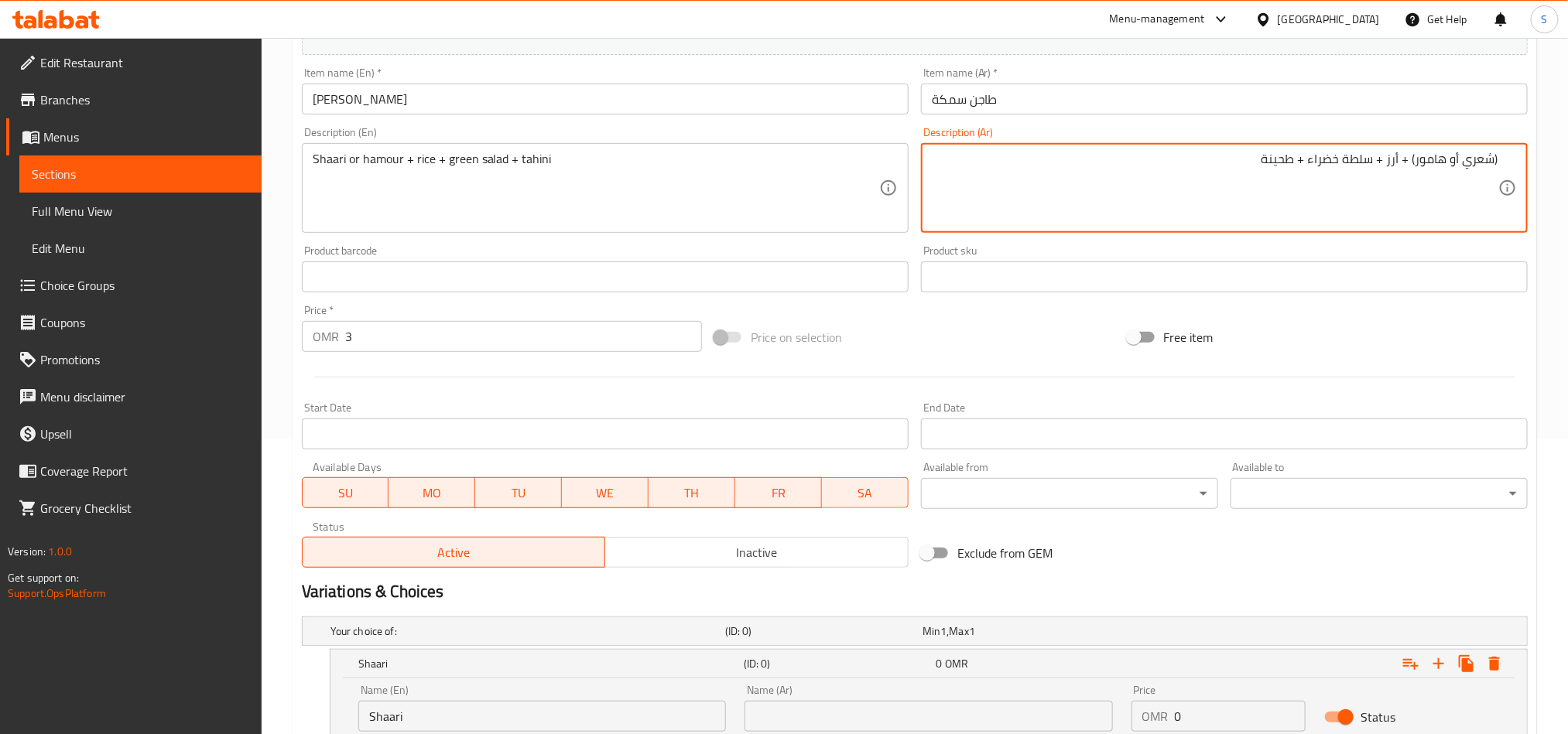
click at [1431, 165] on textarea "(شعري أو هامور) + أرز + سلطة خضراء + طحينة" at bounding box center [1216, 188] width 567 height 74
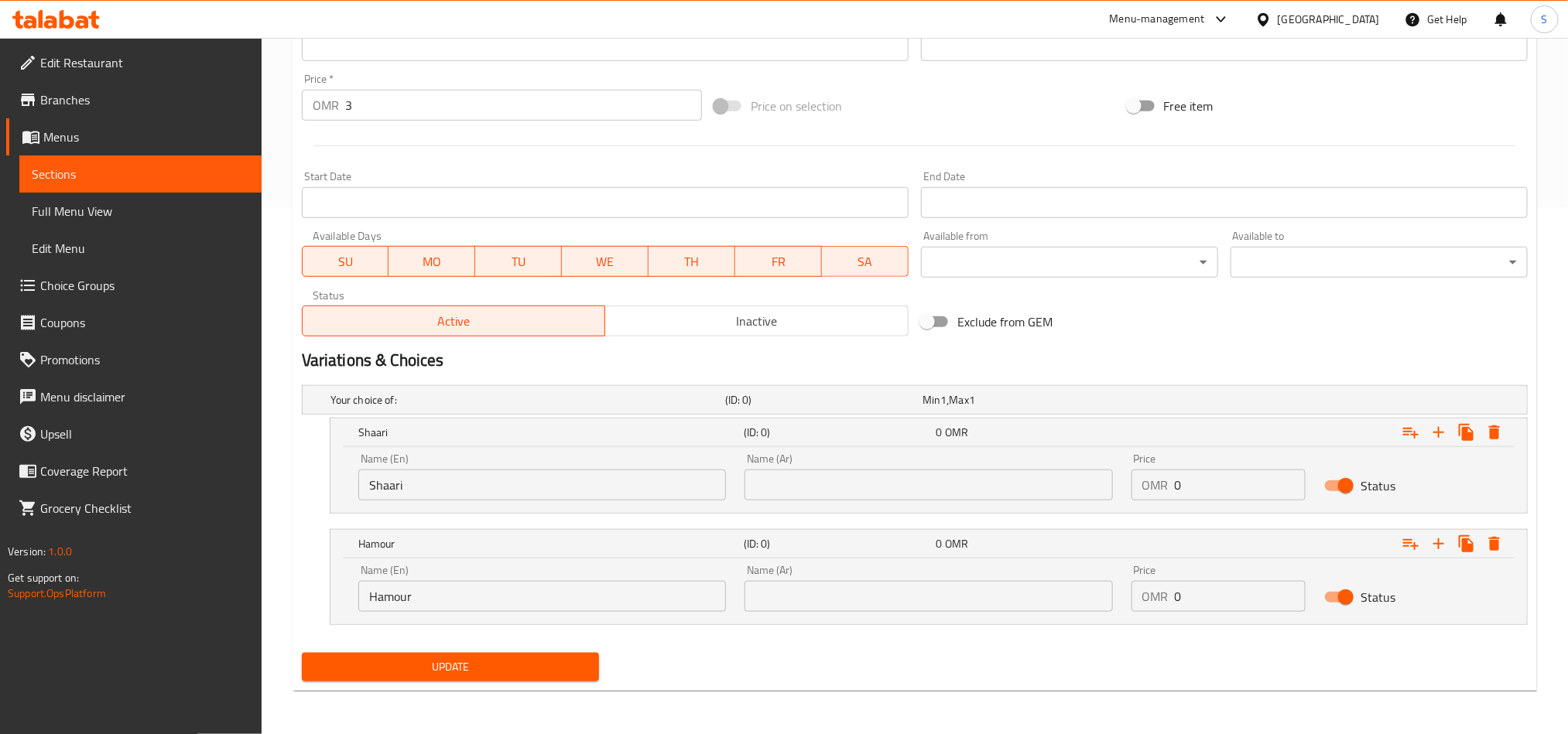
scroll to position [527, 0]
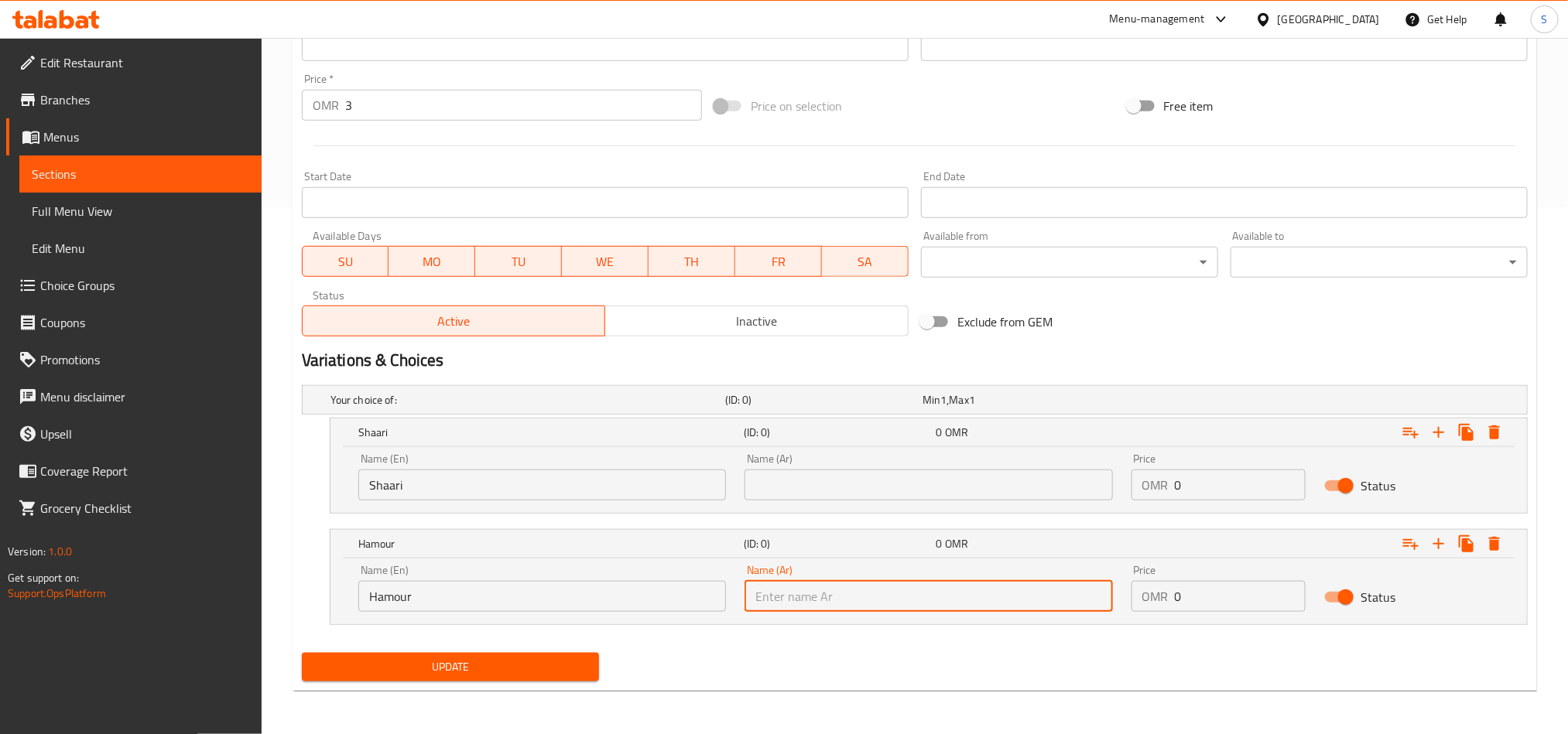
click at [1055, 600] on input "text" at bounding box center [928, 596] width 368 height 31
paste input "هامور"
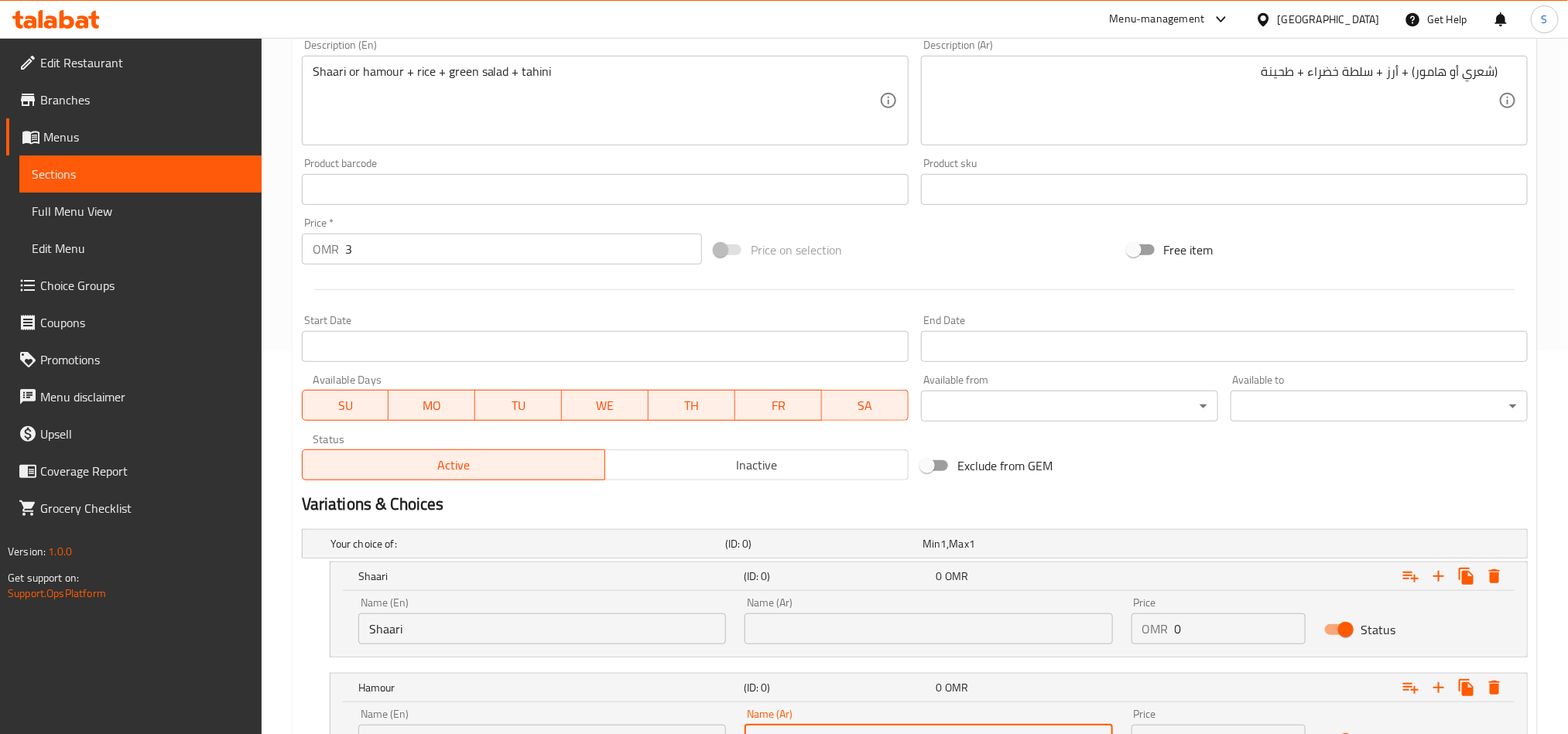
scroll to position [179, 0]
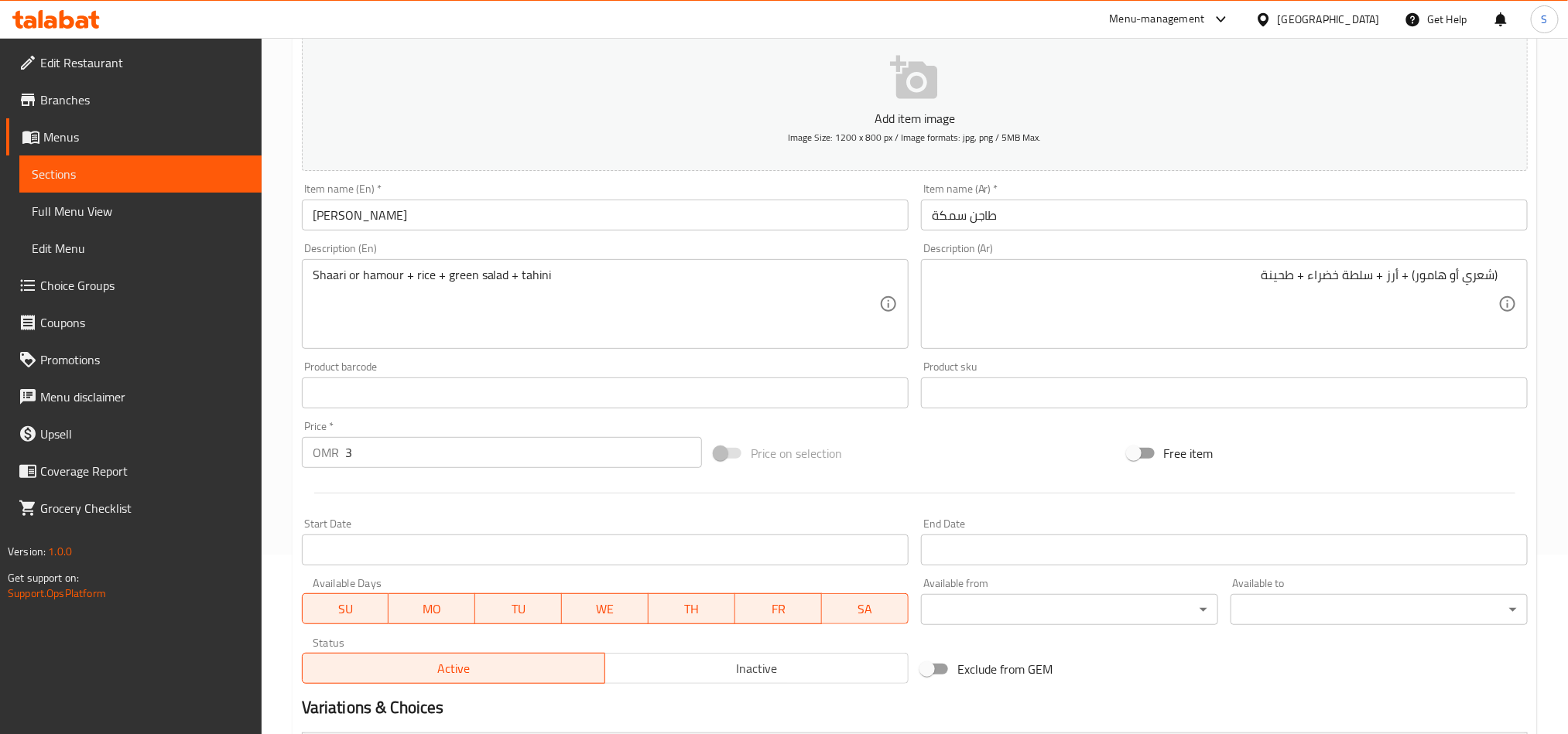
type input "هامور"
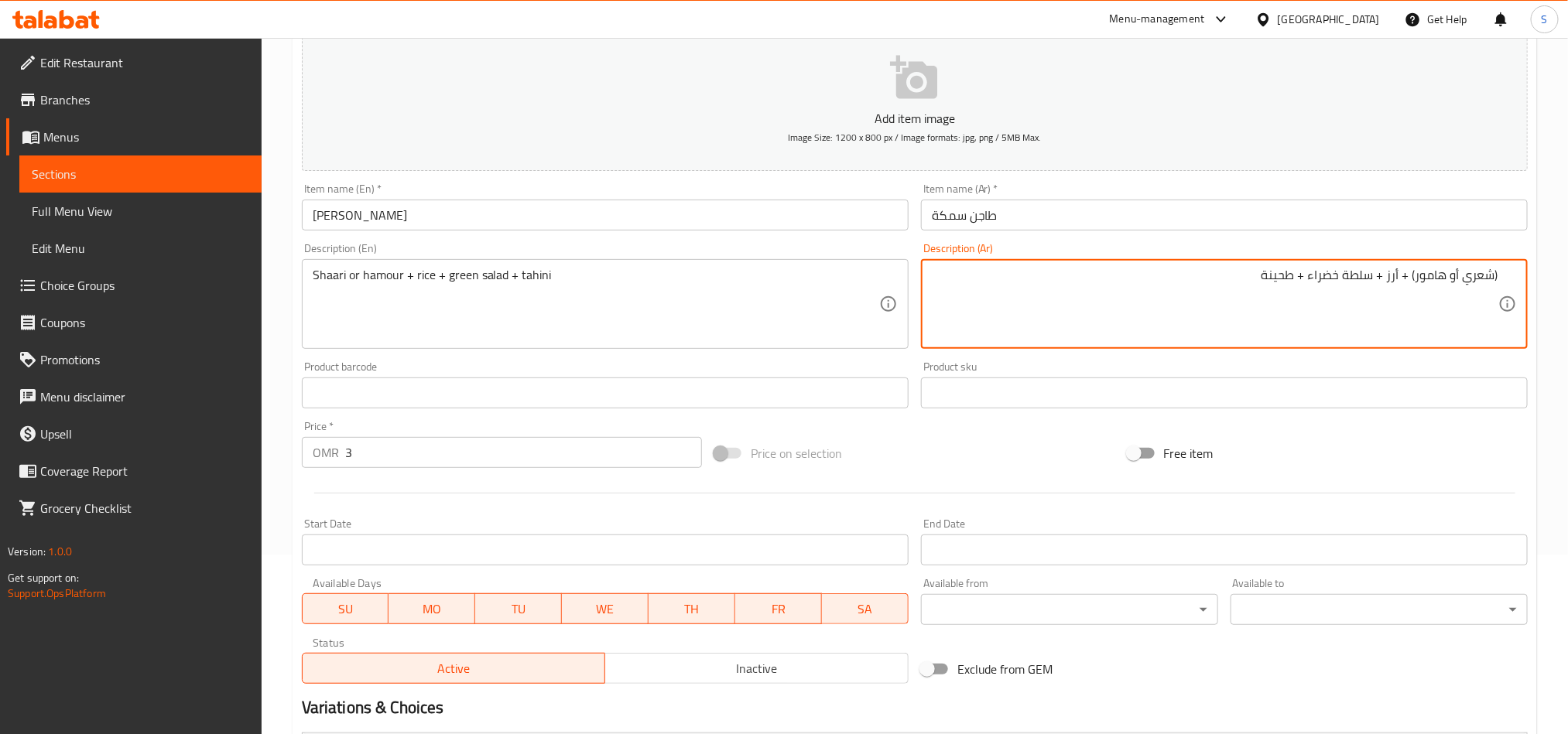
click at [1470, 274] on textarea "(شعري أو هامور) + أرز + سلطة خضراء + طحينة" at bounding box center [1216, 304] width 567 height 74
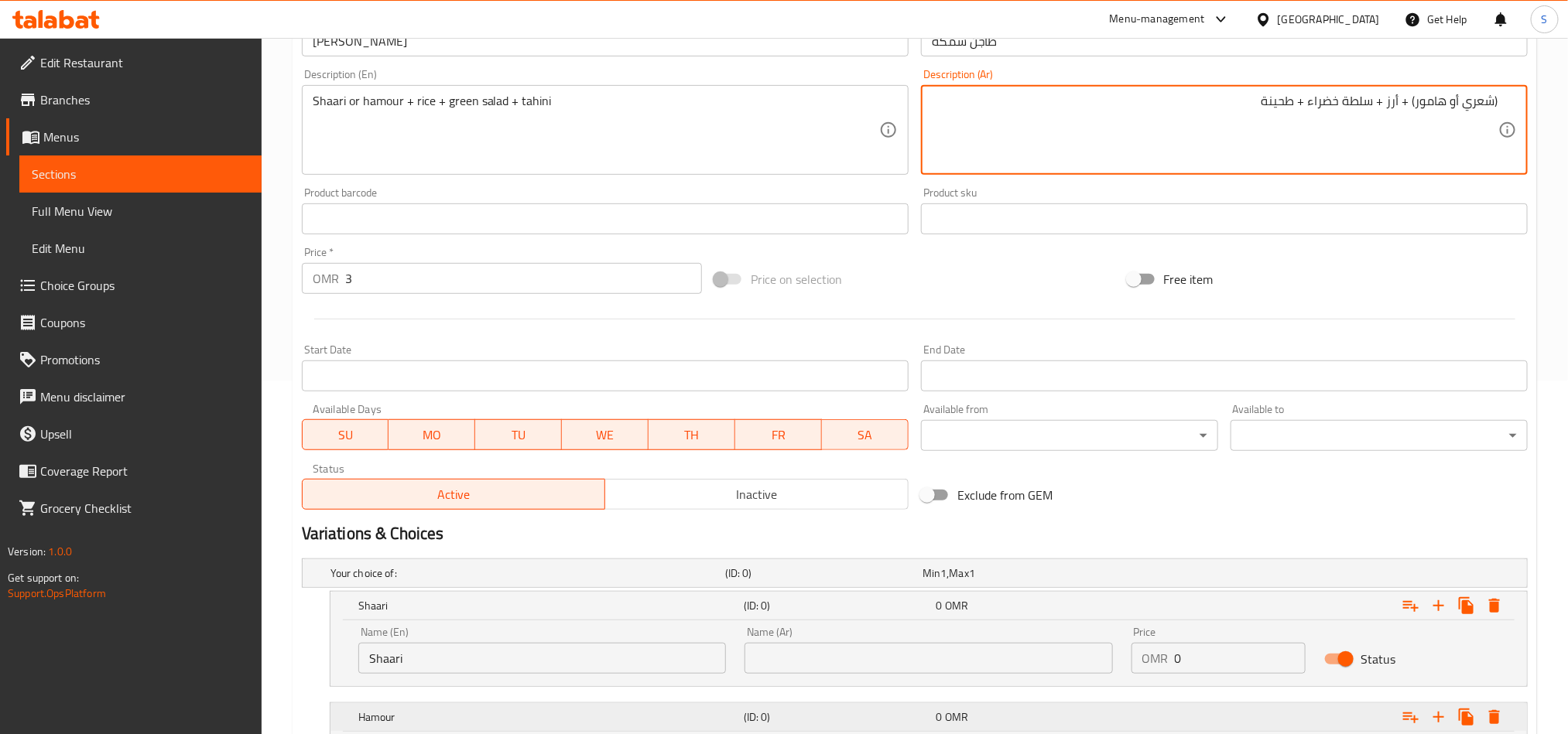
scroll to position [527, 0]
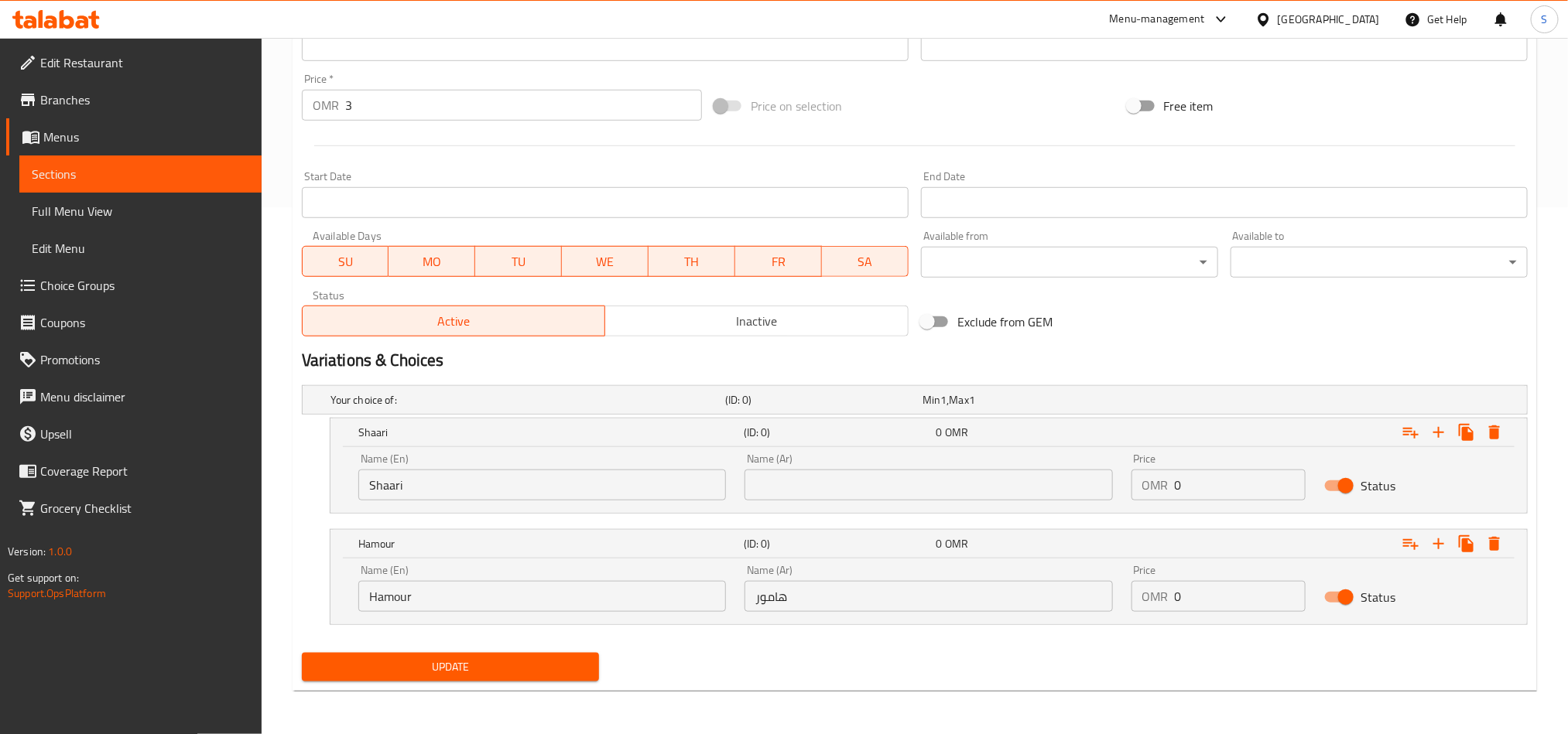
click at [911, 480] on input "text" at bounding box center [928, 485] width 368 height 31
paste input "شعري"
type input "شعري"
drag, startPoint x: 1217, startPoint y: 483, endPoint x: 1156, endPoint y: 475, distance: 61.5
click at [1156, 475] on div "OMR 0 Price" at bounding box center [1219, 485] width 175 height 31
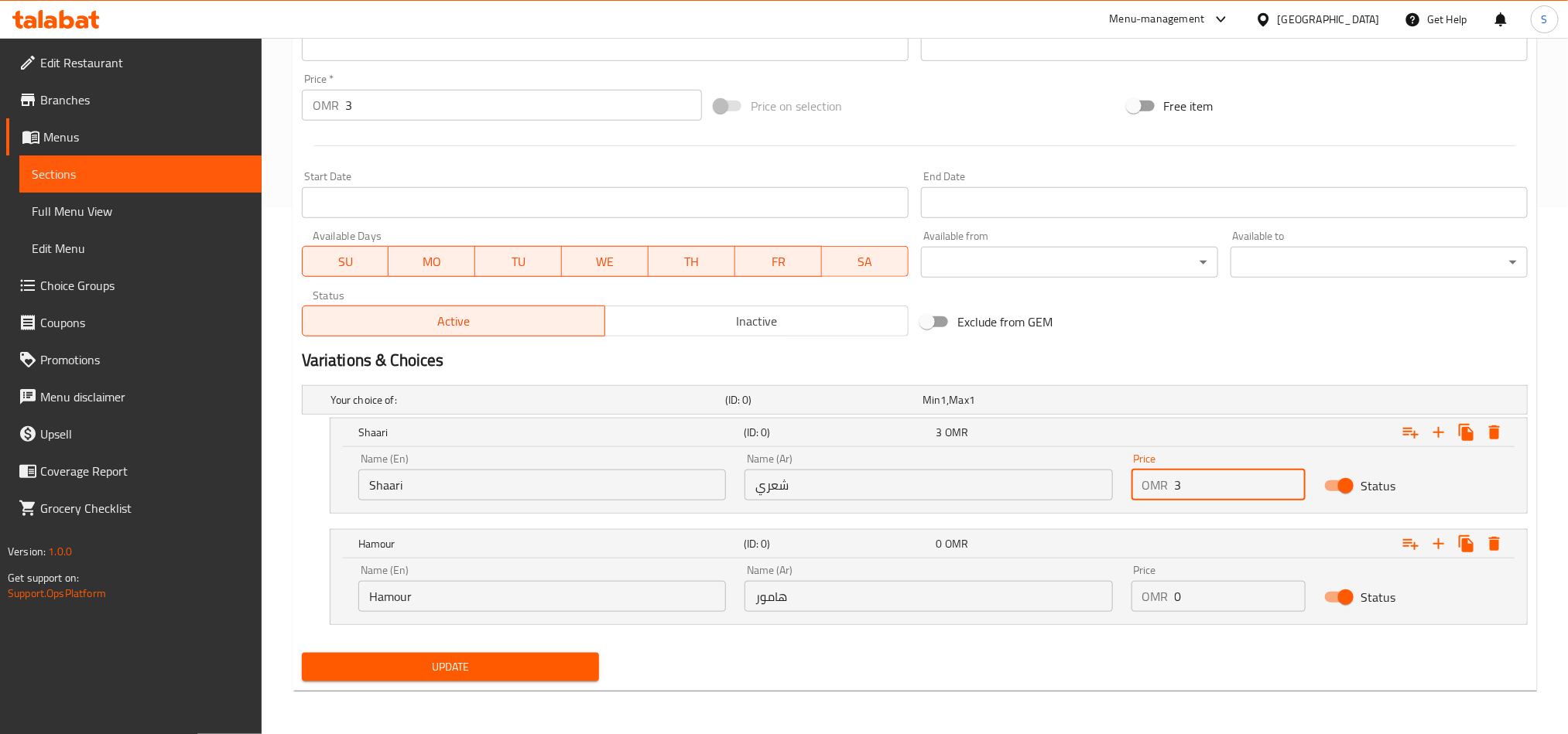
type input "3"
drag, startPoint x: 1194, startPoint y: 592, endPoint x: 1168, endPoint y: 591, distance: 26.0
click at [1168, 591] on div "OMR 0 Price" at bounding box center [1219, 596] width 175 height 31
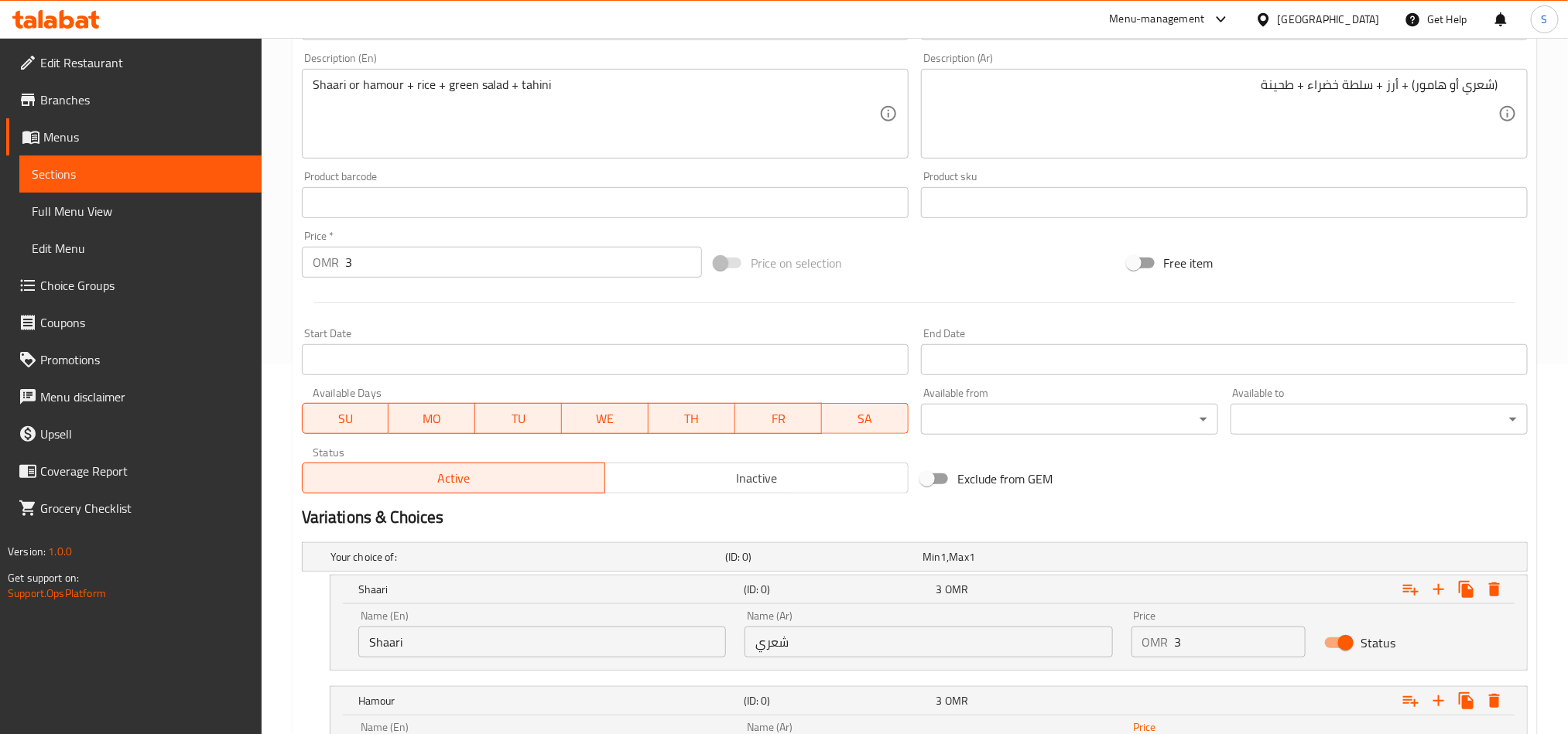
scroll to position [179, 0]
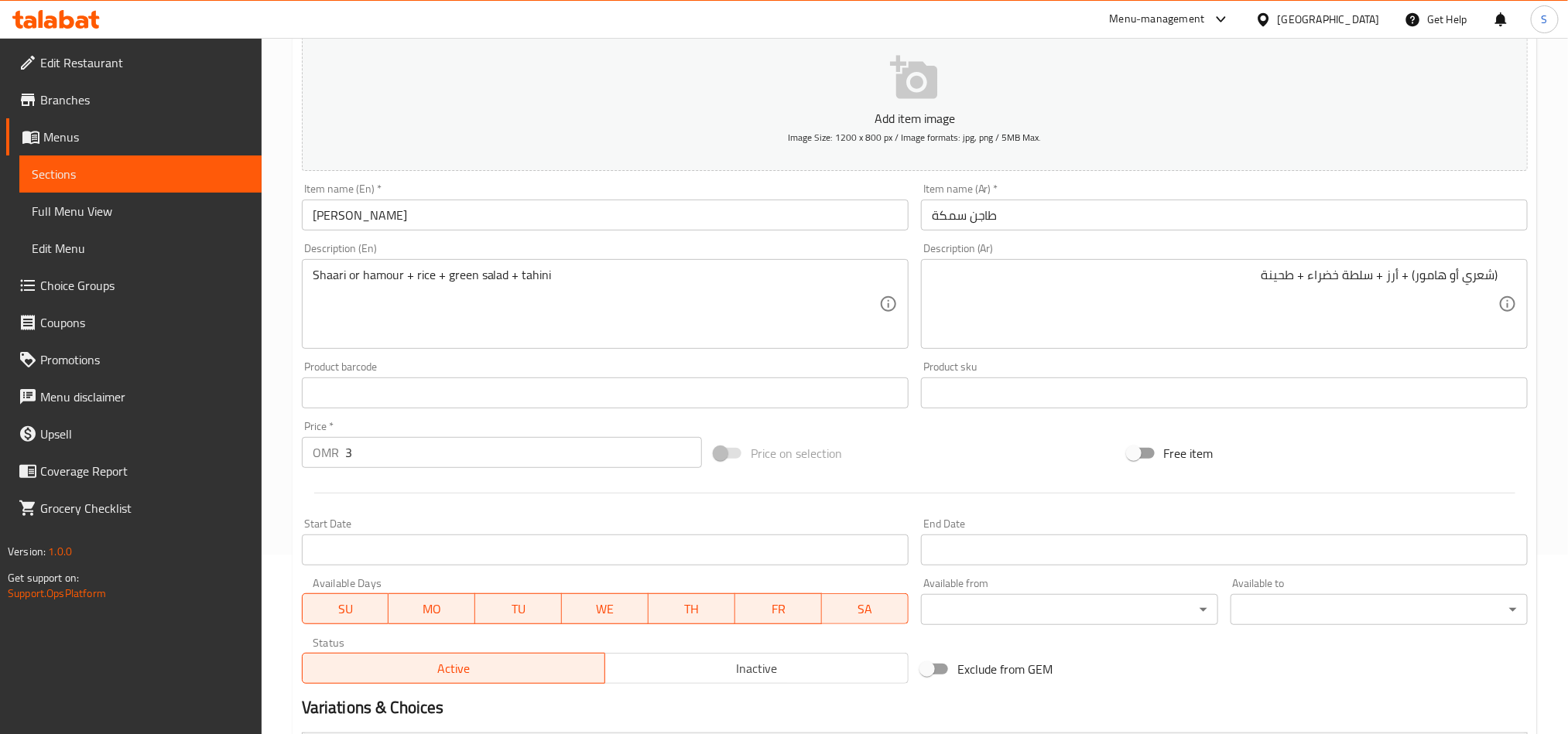
type input "3"
drag, startPoint x: 377, startPoint y: 452, endPoint x: 324, endPoint y: 455, distance: 53.1
click at [325, 455] on div "OMR 3 Price *" at bounding box center [502, 452] width 400 height 31
type input "0"
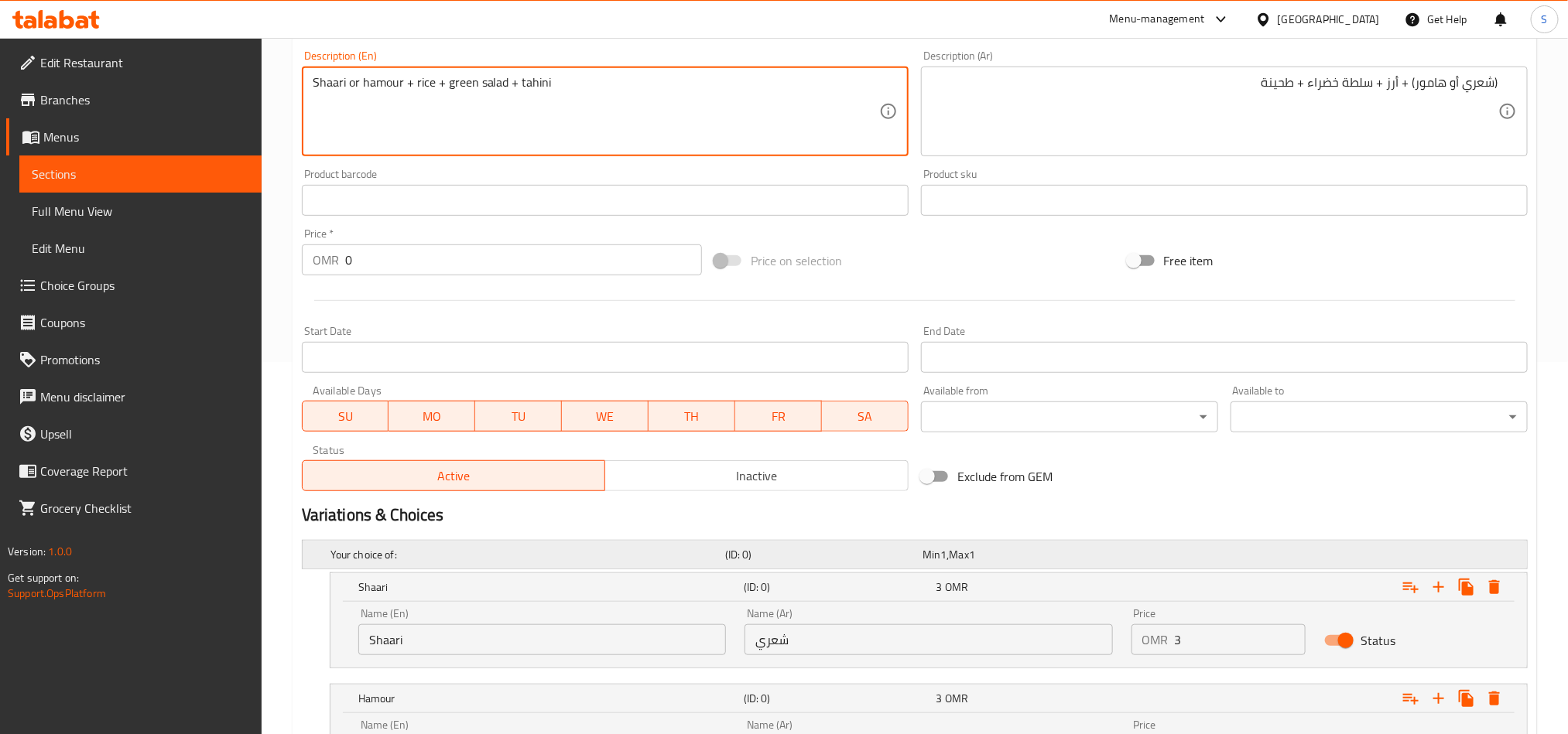
scroll to position [527, 0]
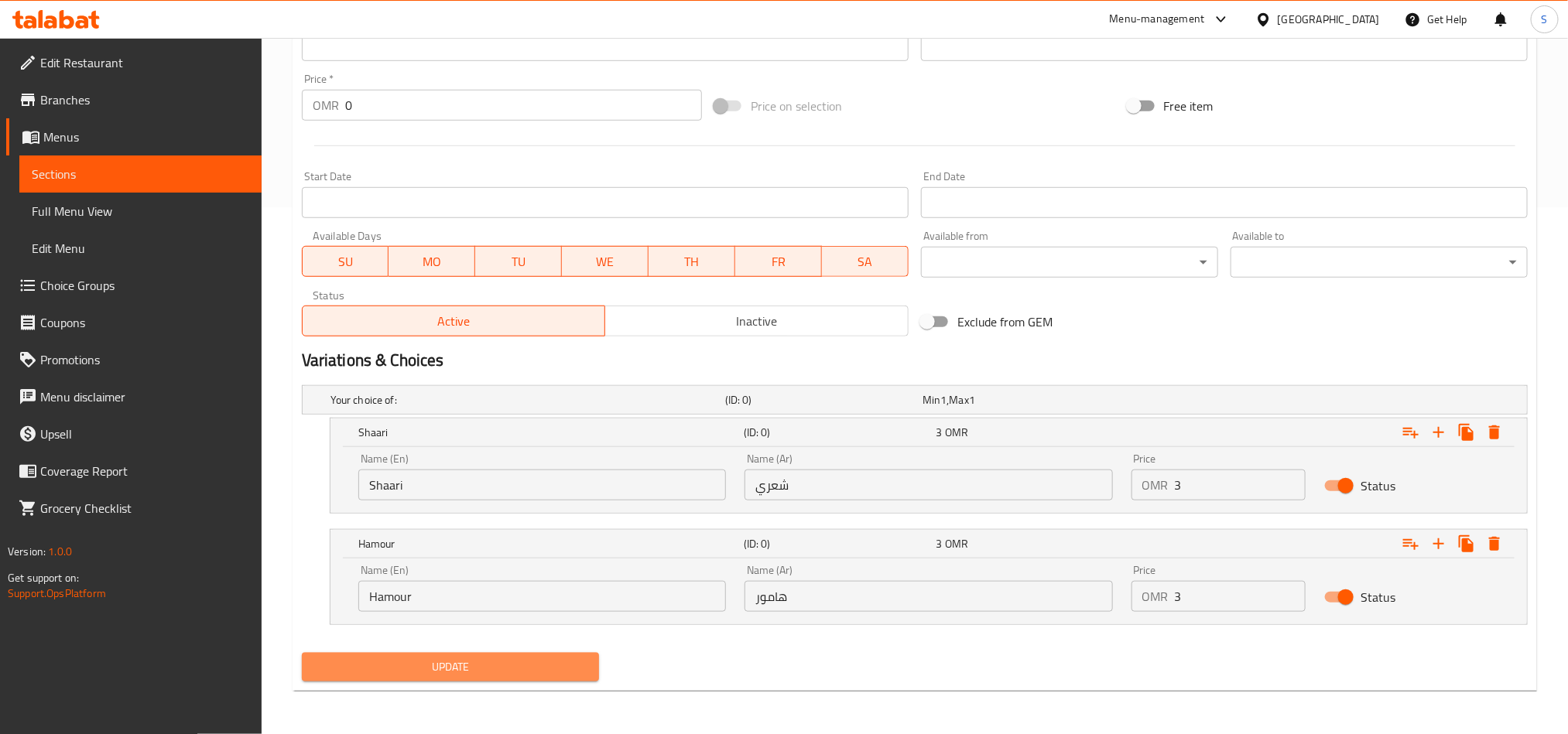
click at [452, 666] on span "Update" at bounding box center [450, 668] width 272 height 19
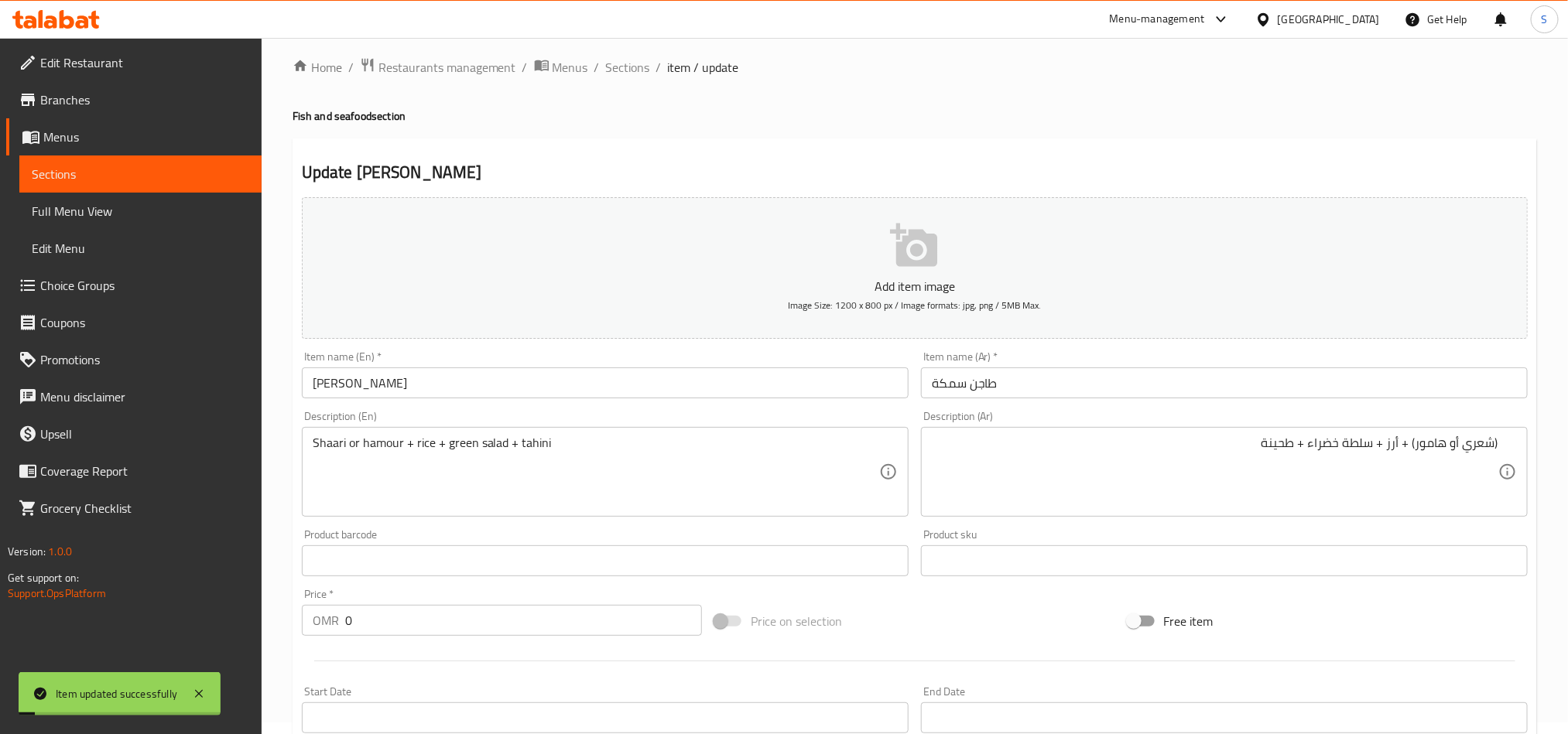
scroll to position [0, 0]
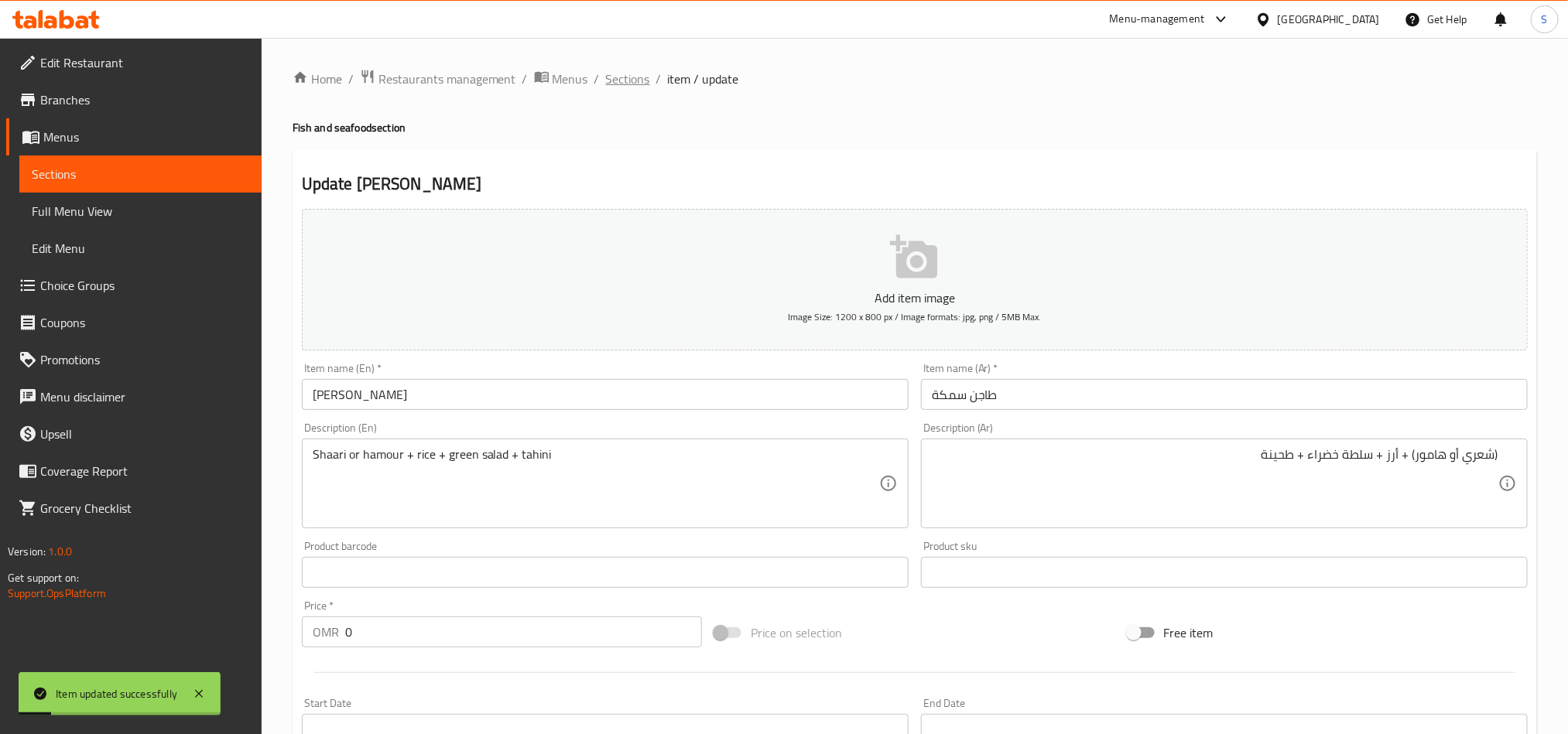
click at [641, 82] on span "Sections" at bounding box center [628, 78] width 44 height 18
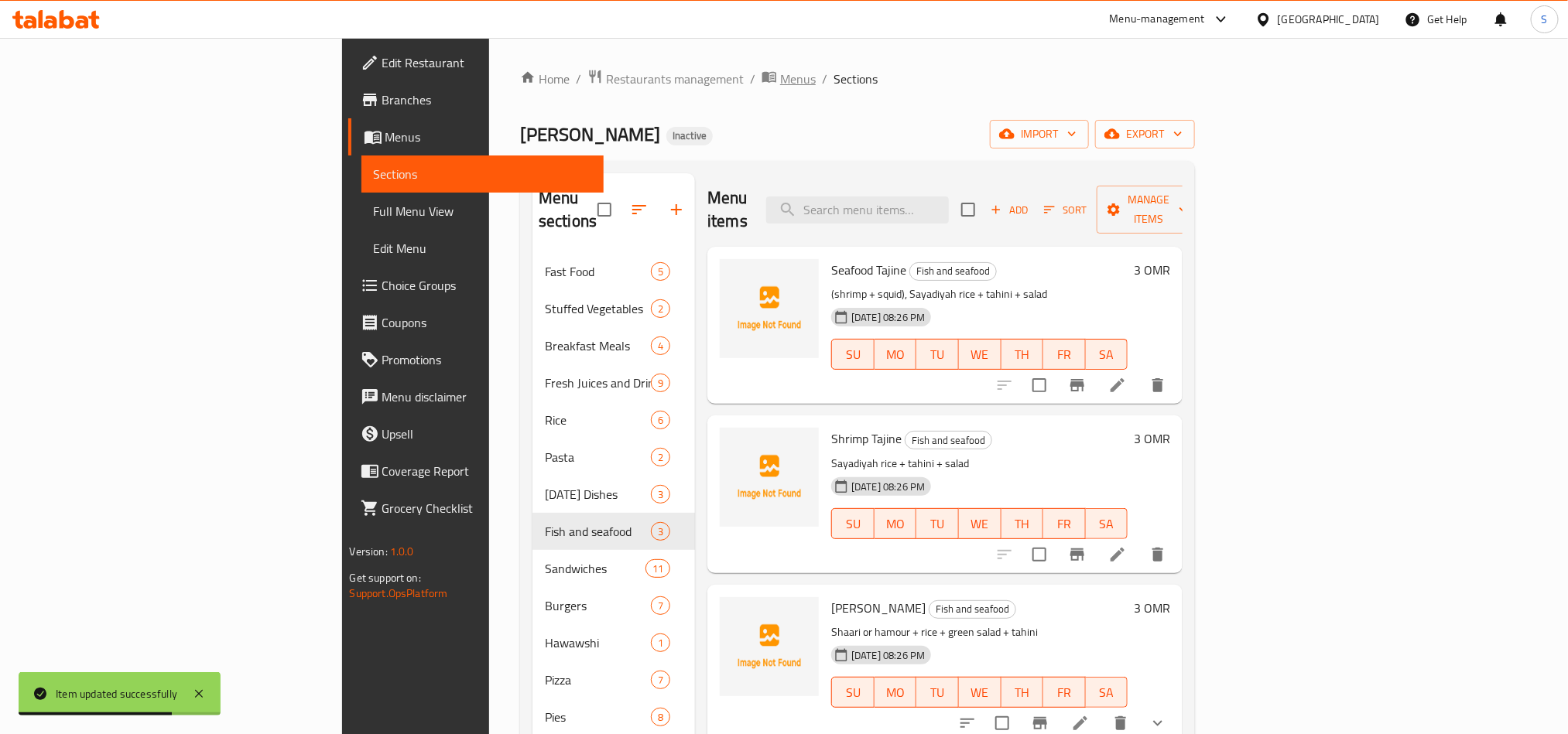
click at [780, 88] on span "Menus" at bounding box center [798, 78] width 35 height 18
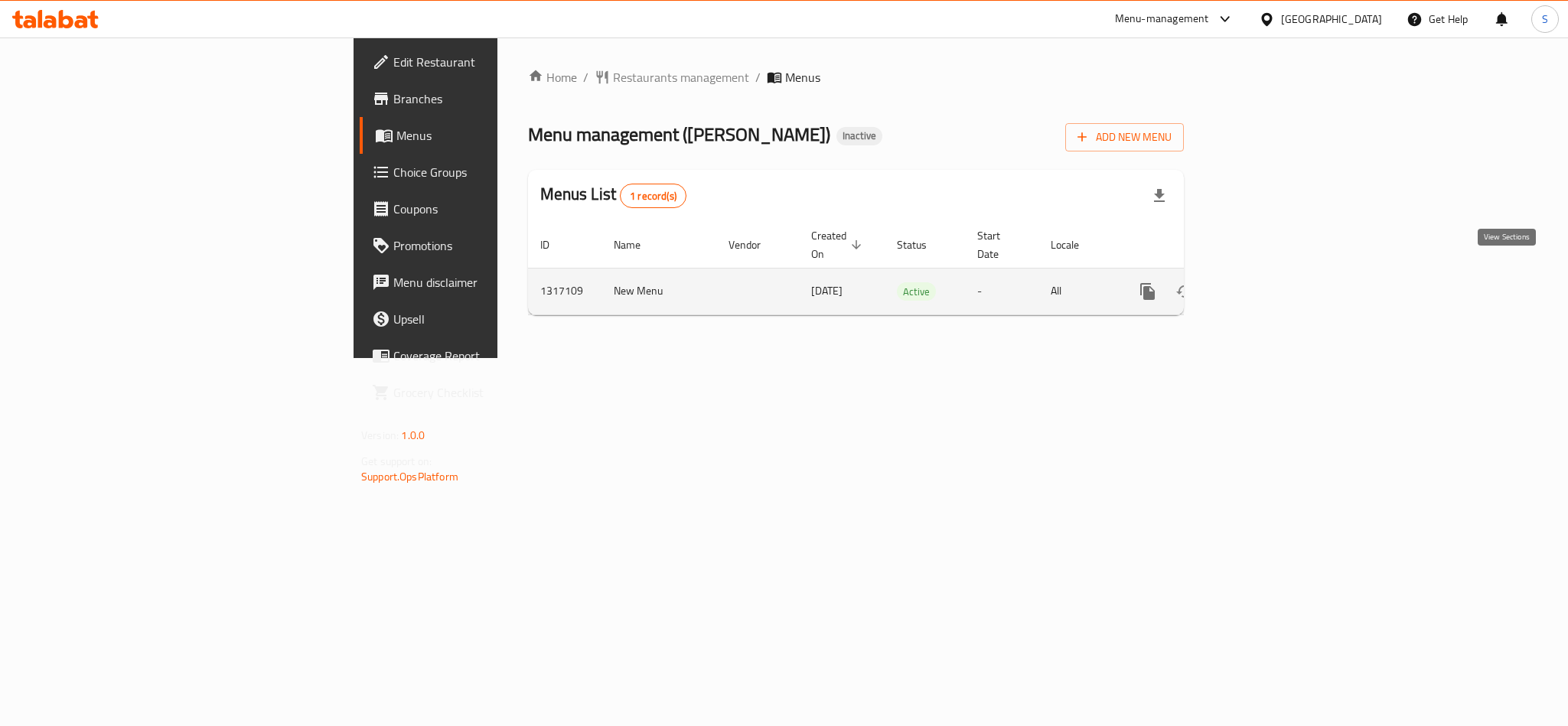
click at [1267, 283] on icon "enhanced table" at bounding box center [1257, 291] width 18 height 18
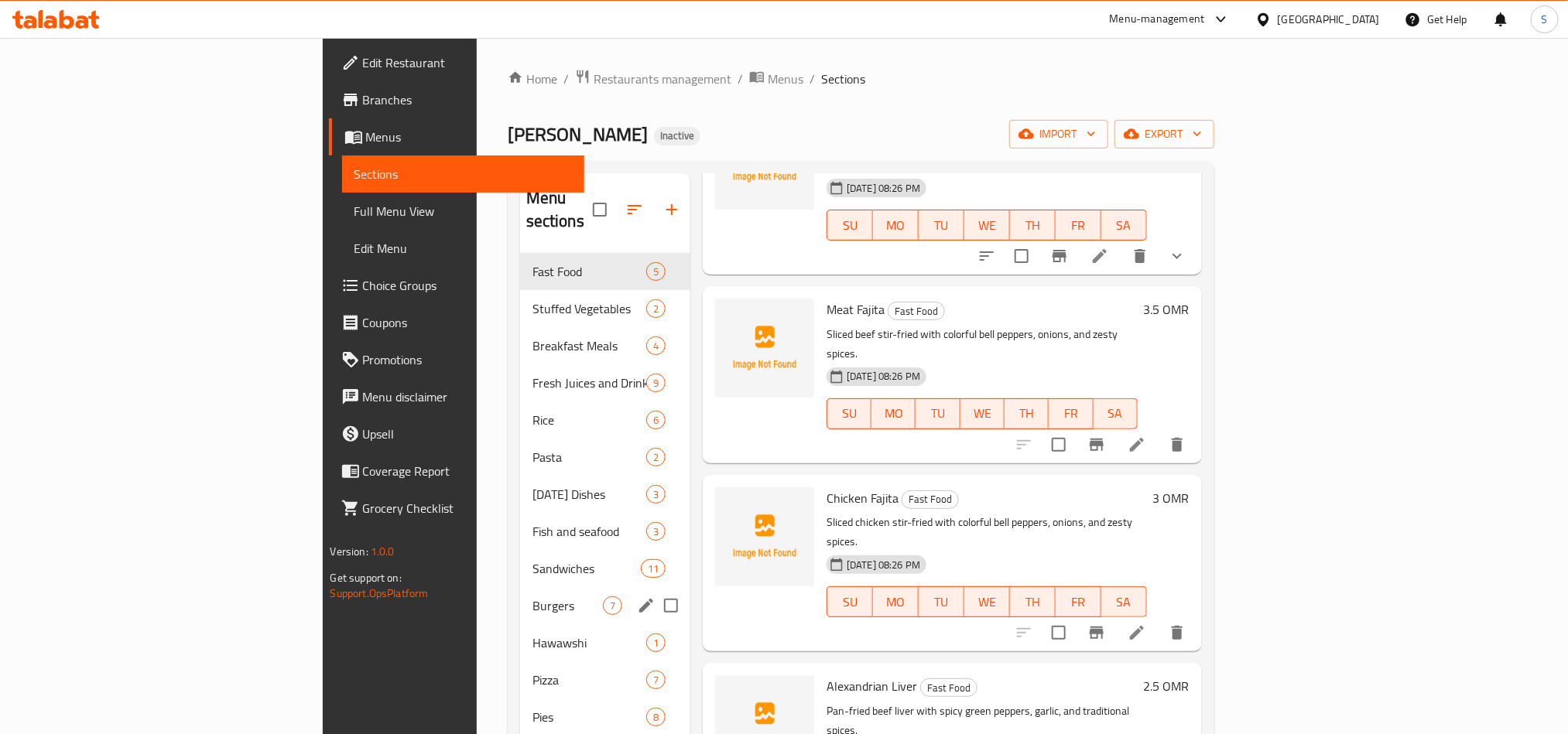
scroll to position [217, 0]
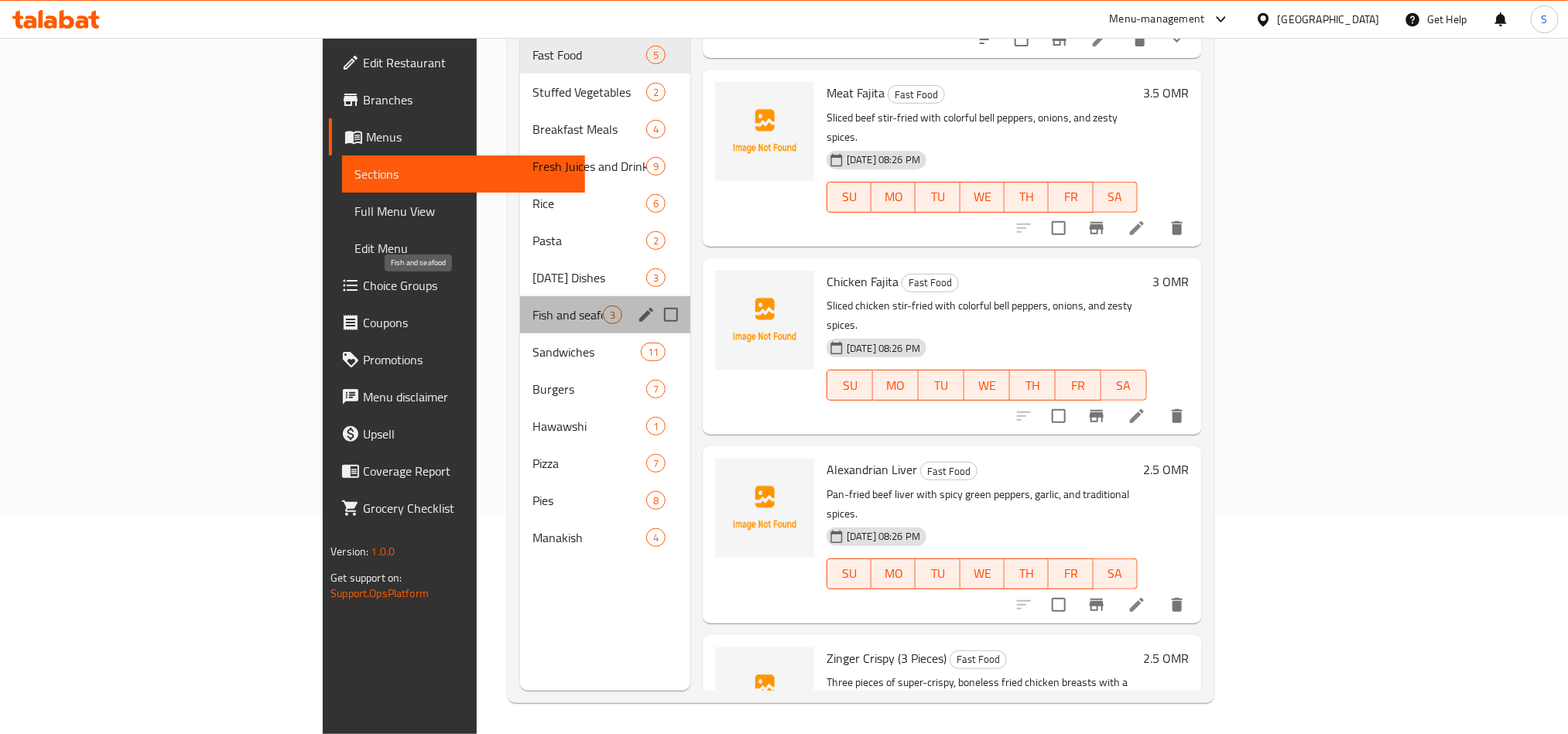
click at [533, 306] on span "Fish and seafood" at bounding box center [568, 315] width 70 height 18
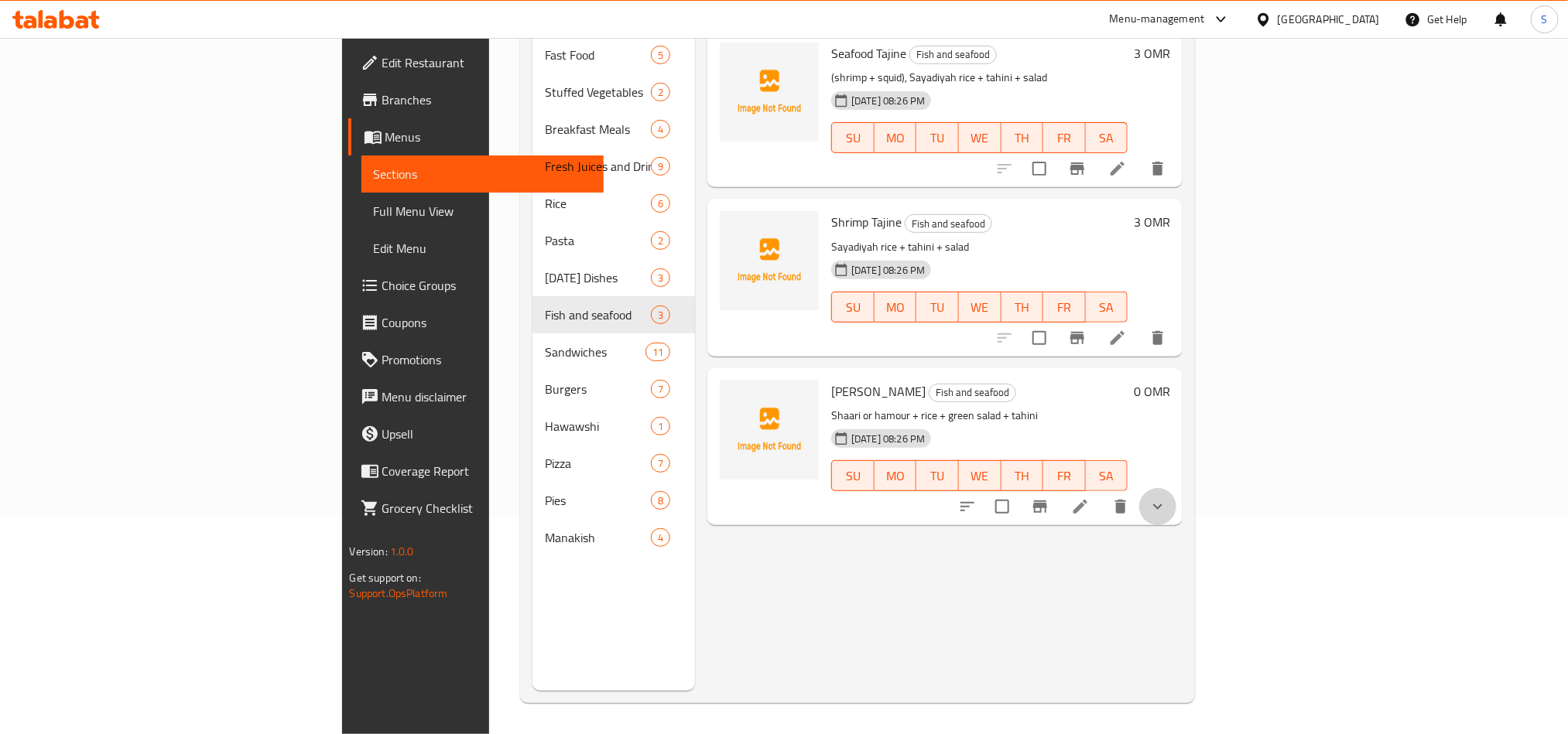
click at [1168, 498] on icon "show more" at bounding box center [1157, 507] width 18 height 18
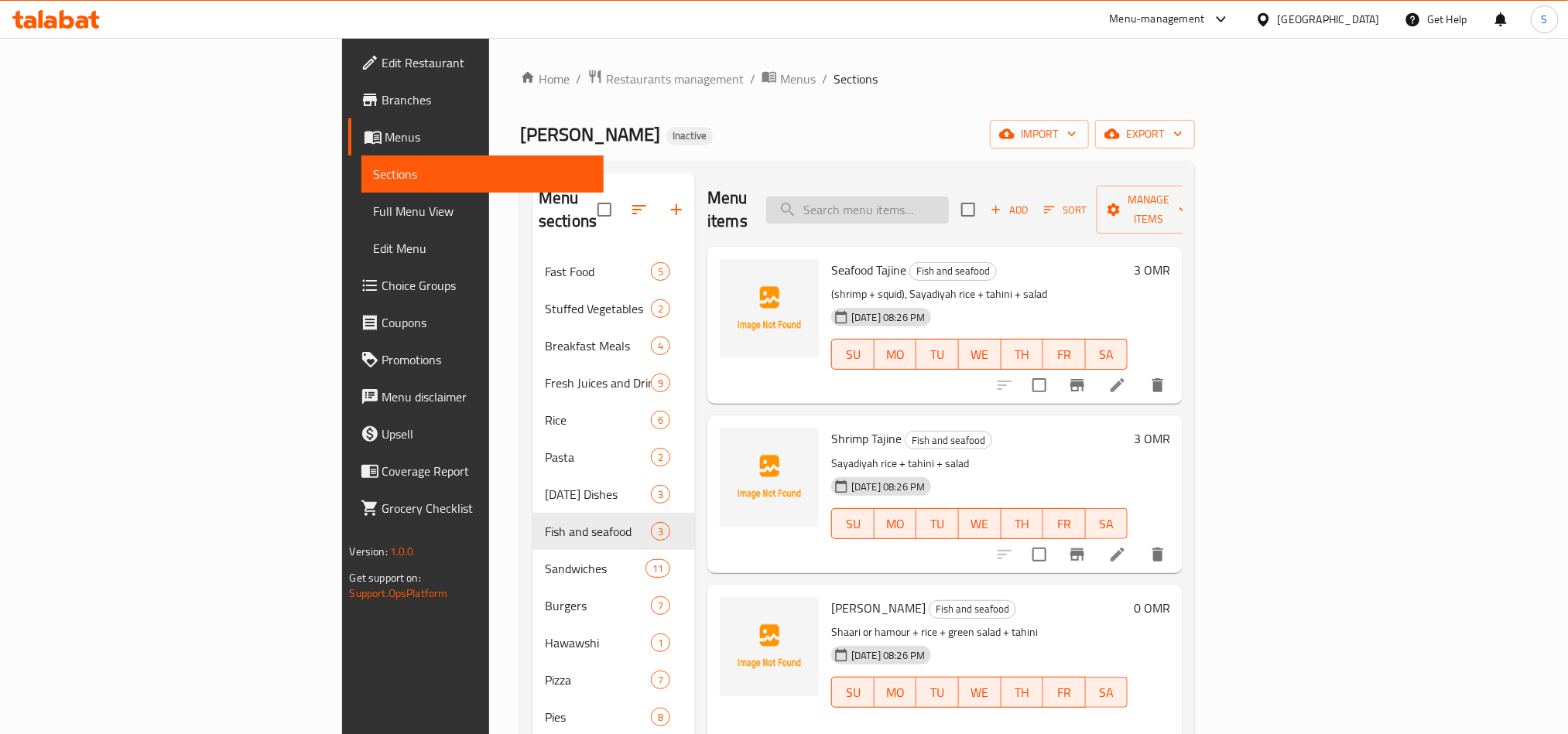
click at [949, 197] on input "search" at bounding box center [858, 211] width 183 height 27
paste input "Zinger Supreme Sandwich with Chips"
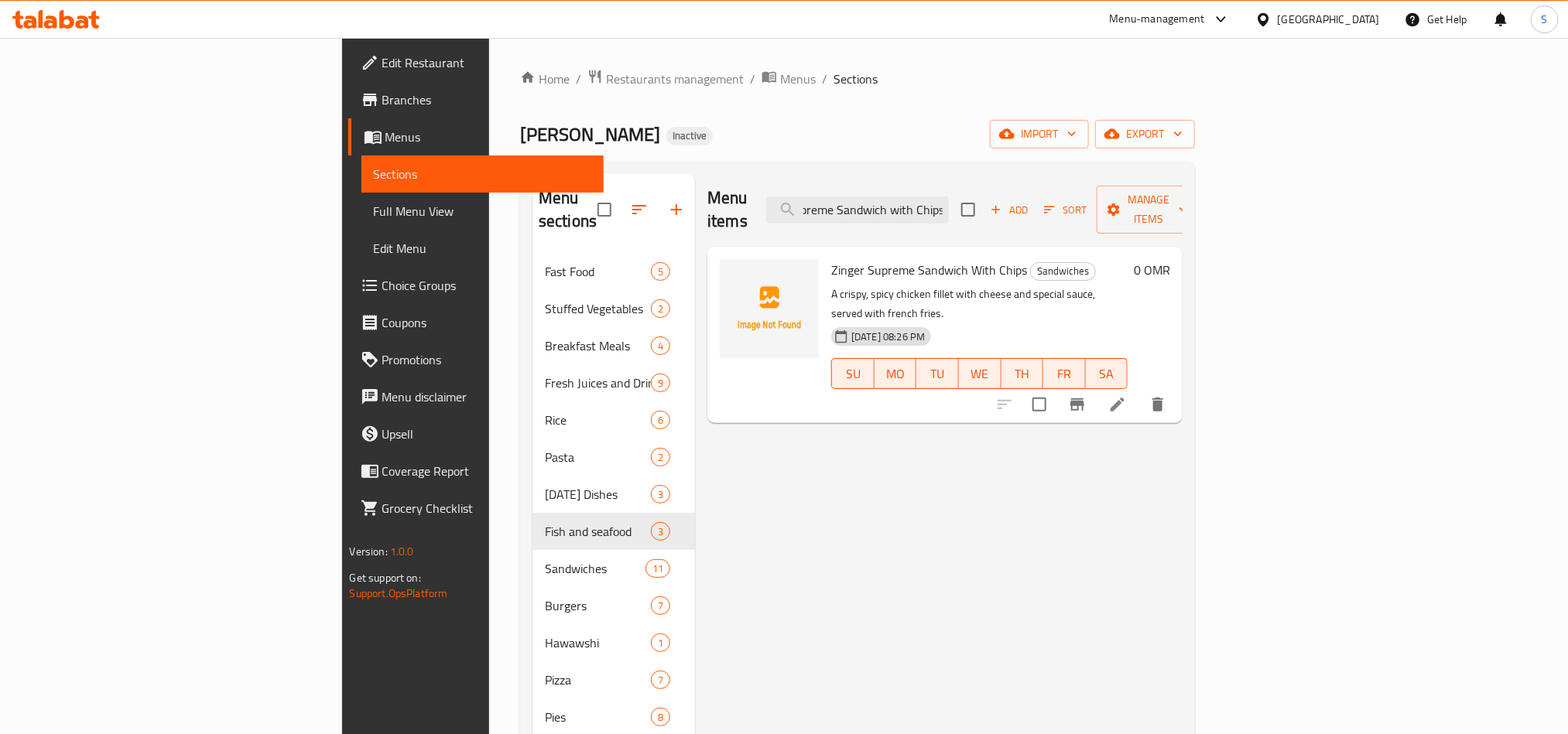
type input "Zinger Supreme Sandwich with Chips"
click at [1127, 395] on icon at bounding box center [1117, 404] width 18 height 18
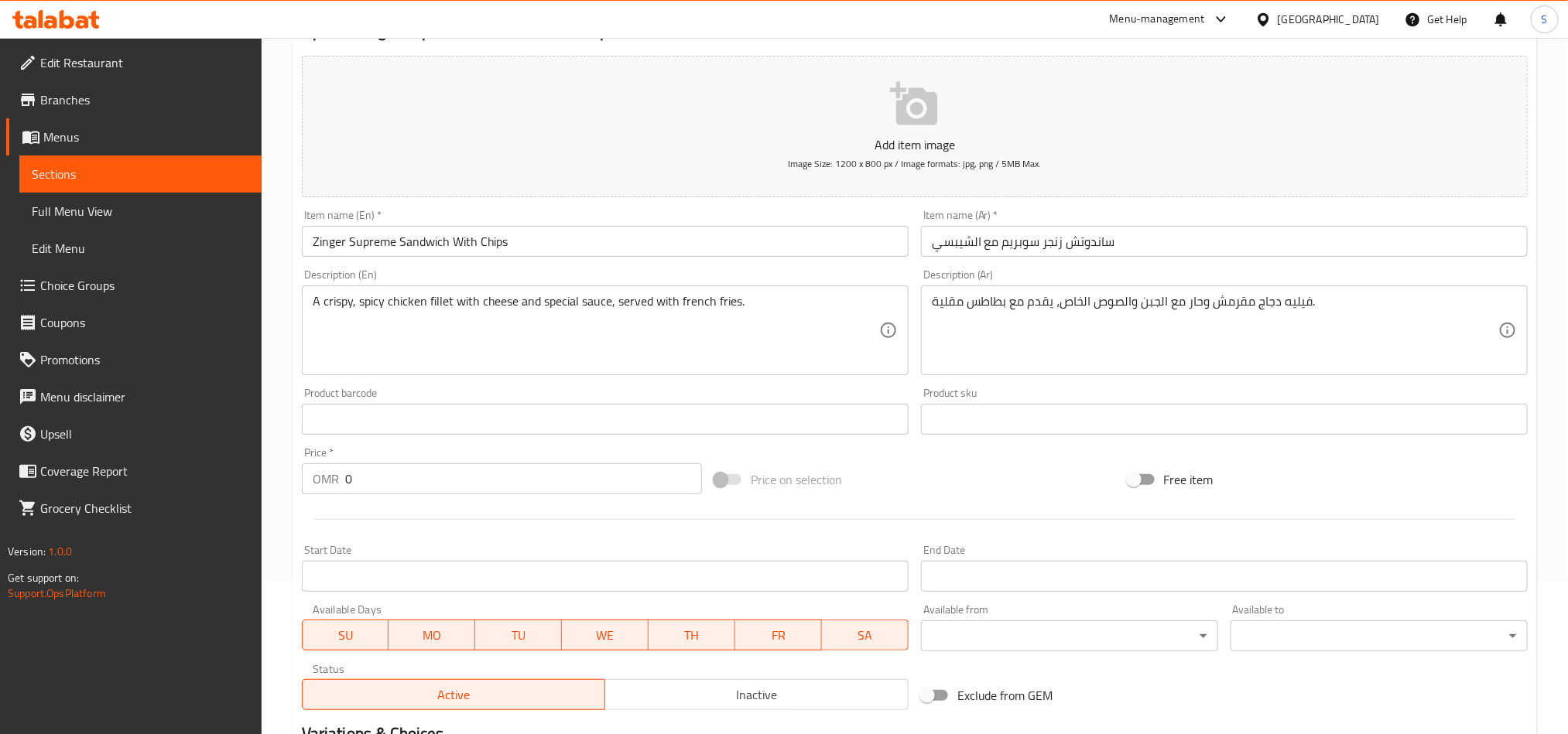
scroll to position [358, 0]
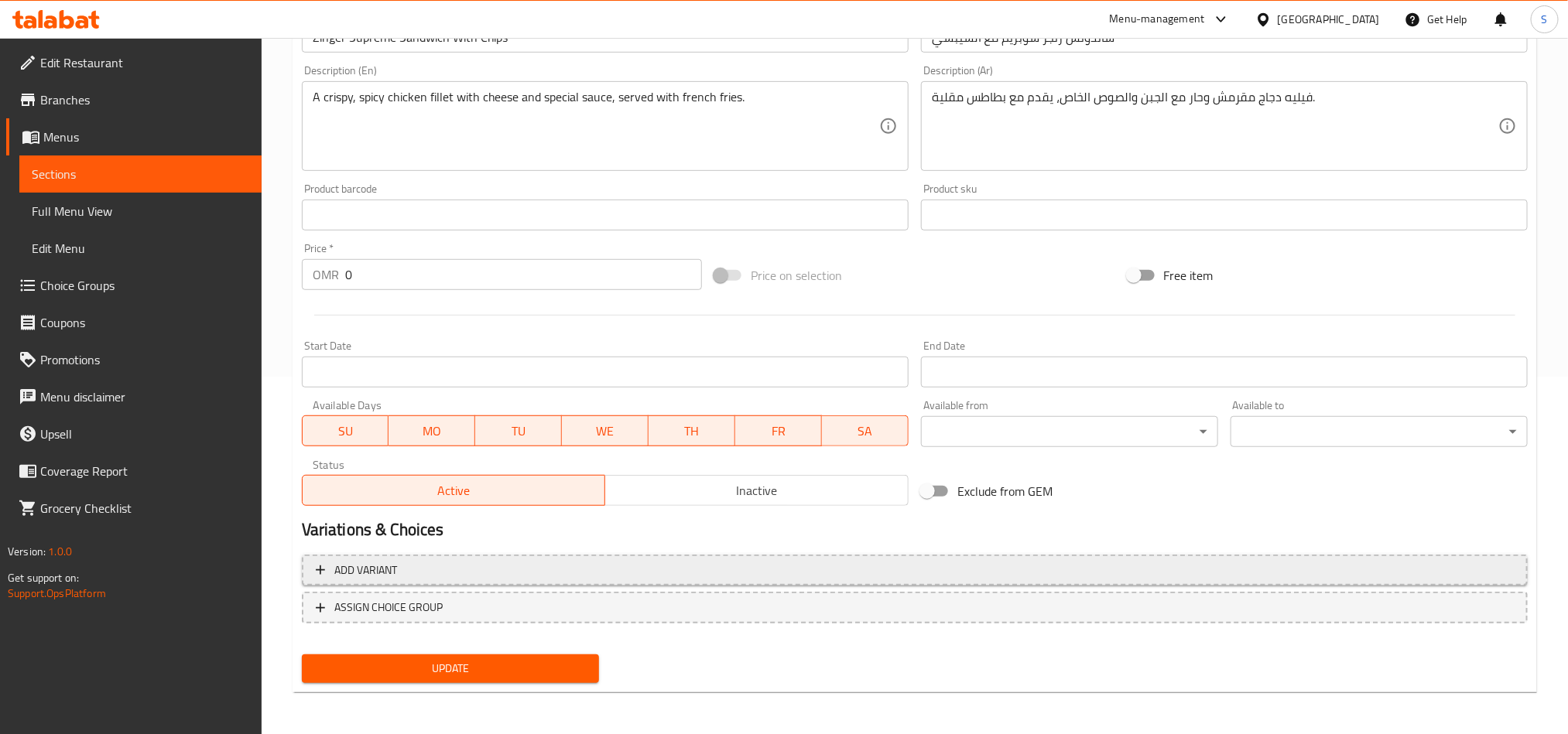
click at [1266, 581] on button "Add variant" at bounding box center [915, 571] width 1226 height 32
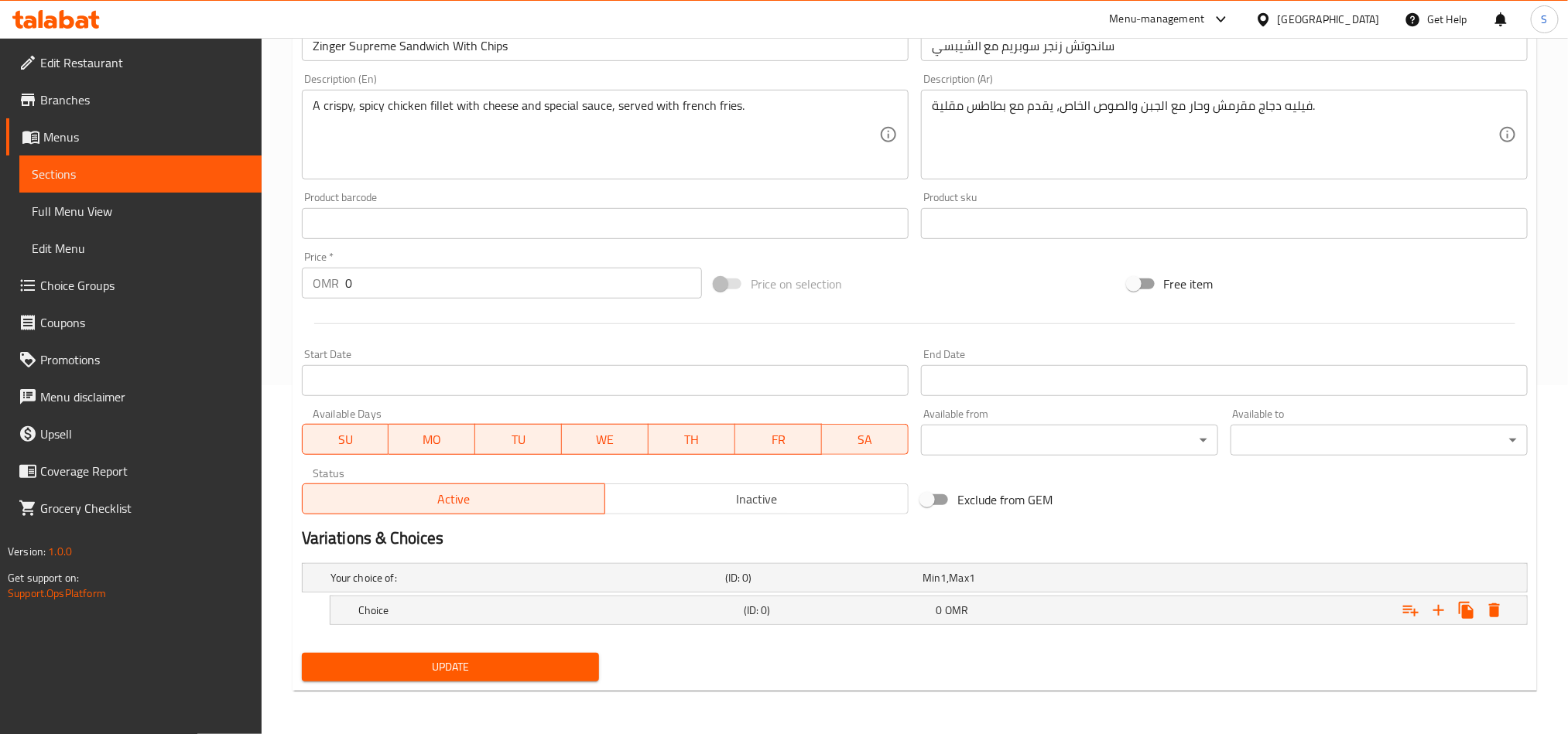
scroll to position [351, 0]
click at [1441, 615] on icon "Expand" at bounding box center [1438, 610] width 18 height 18
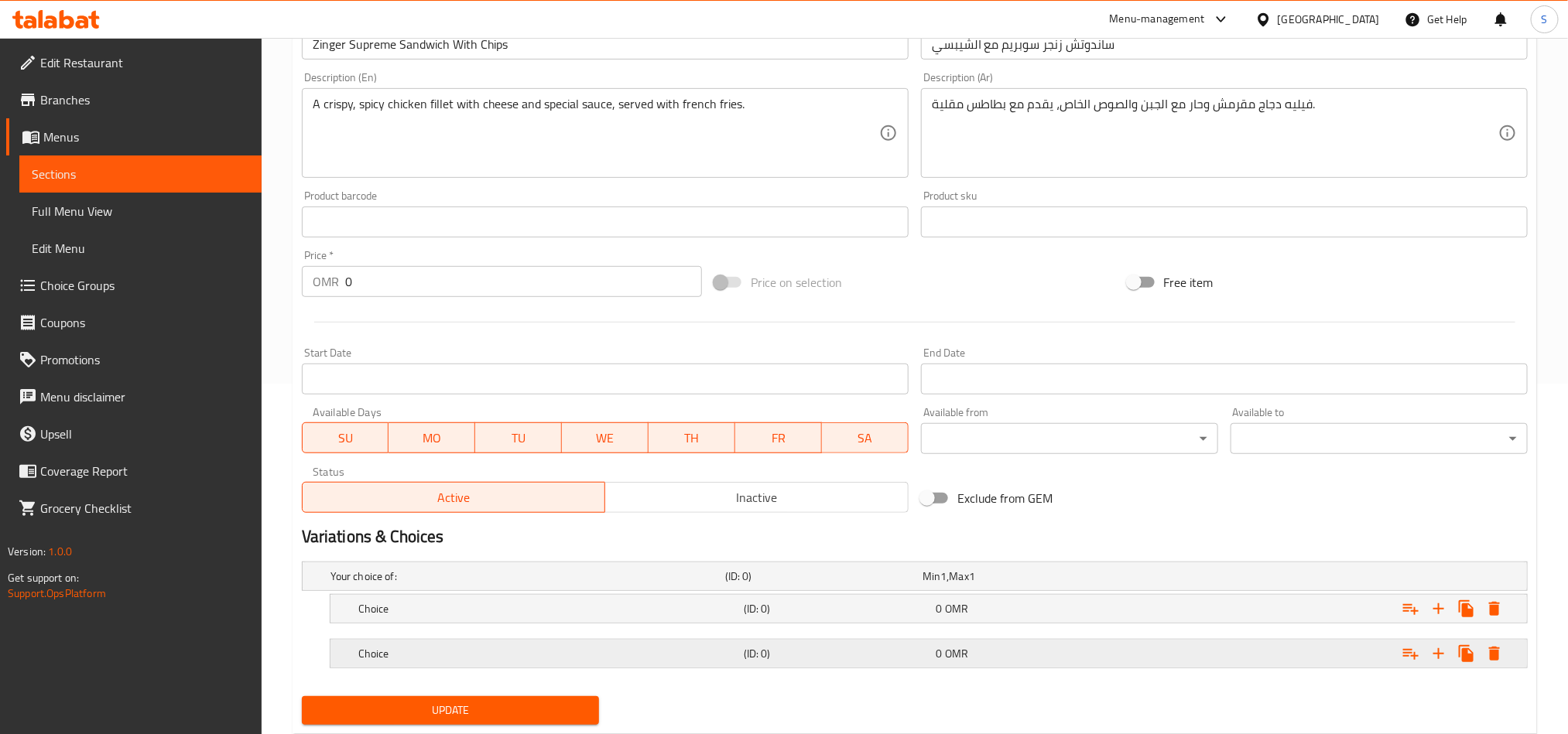
click at [1261, 671] on div "Expand" at bounding box center [1318, 654] width 385 height 34
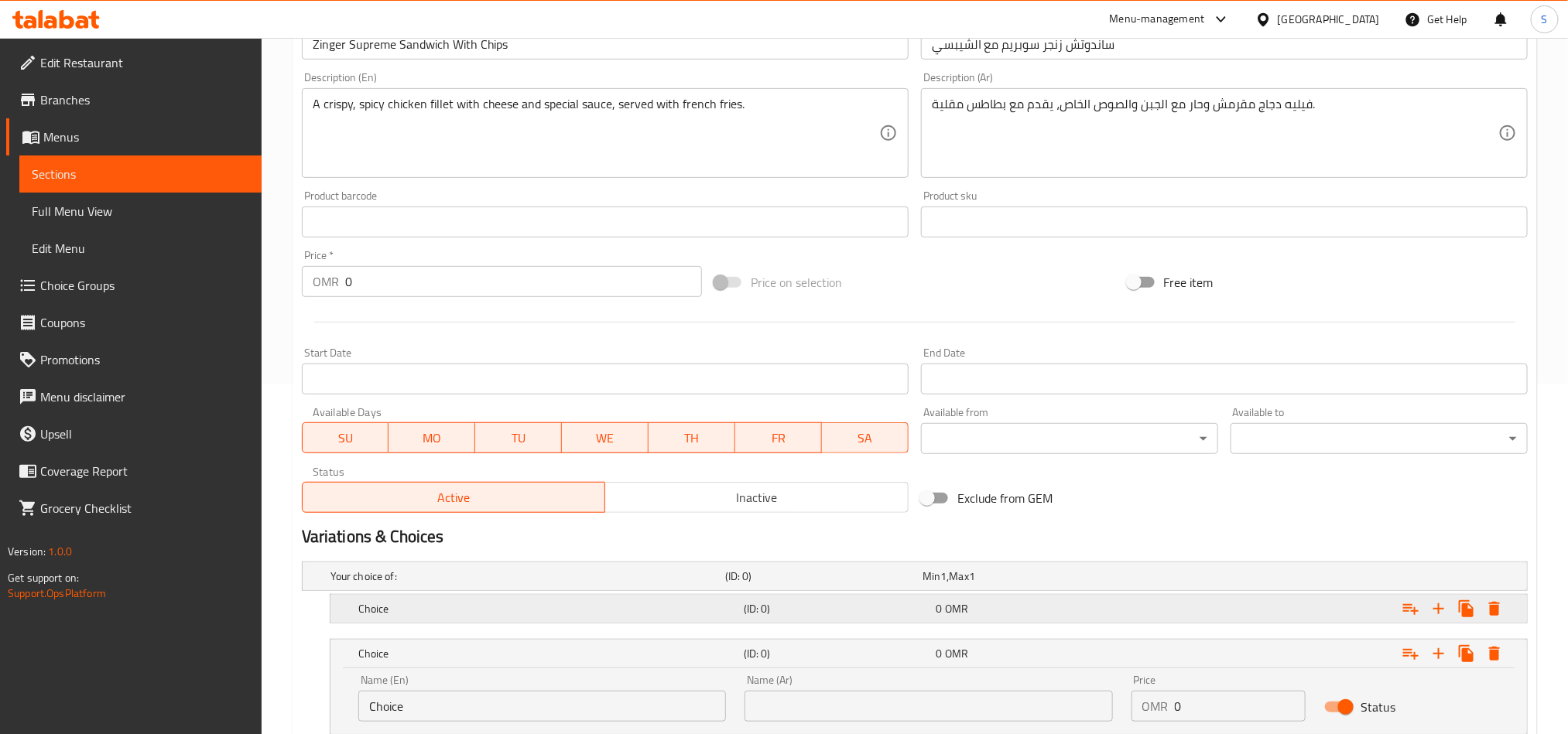
click at [1224, 617] on div "Expand" at bounding box center [1318, 608] width 385 height 34
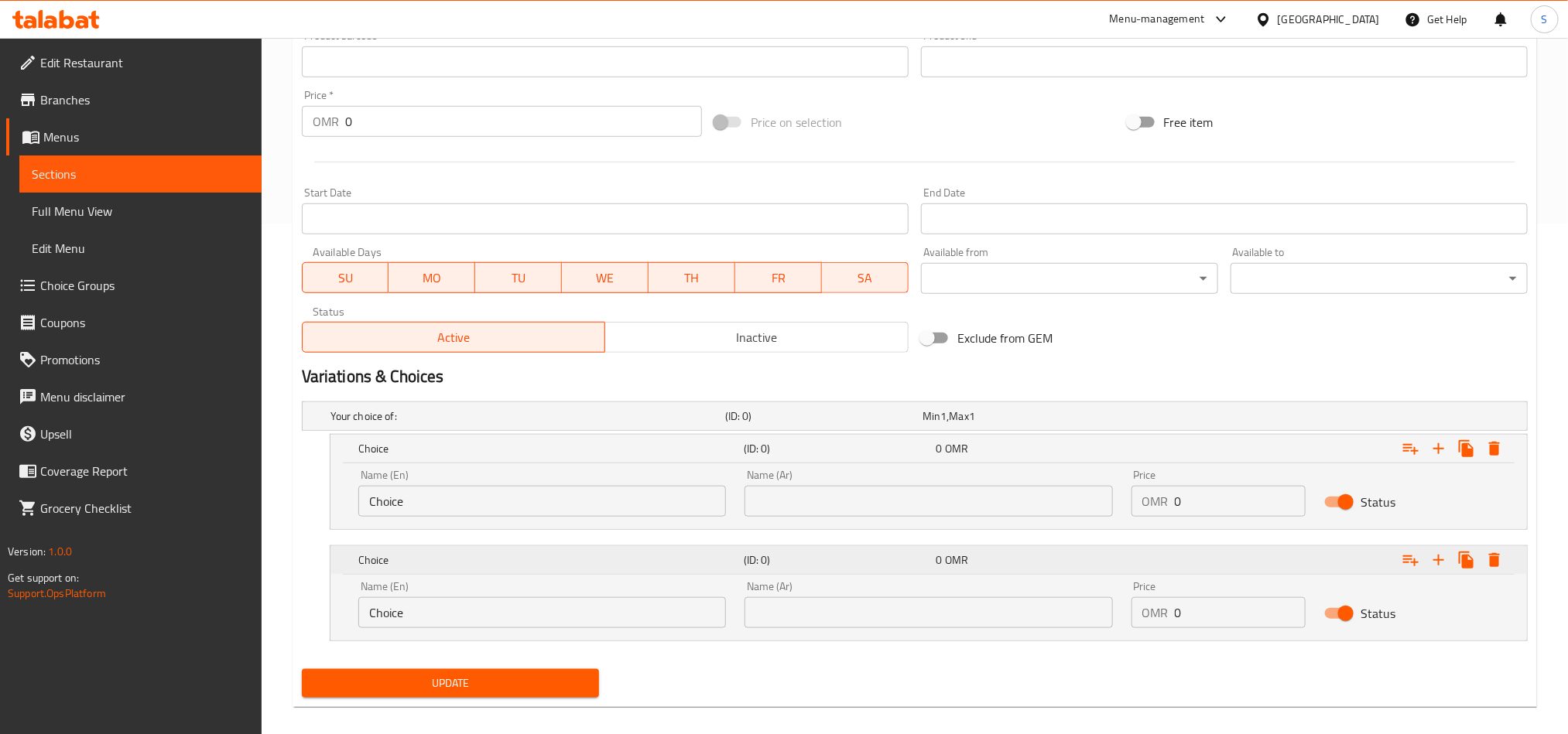
scroll to position [527, 0]
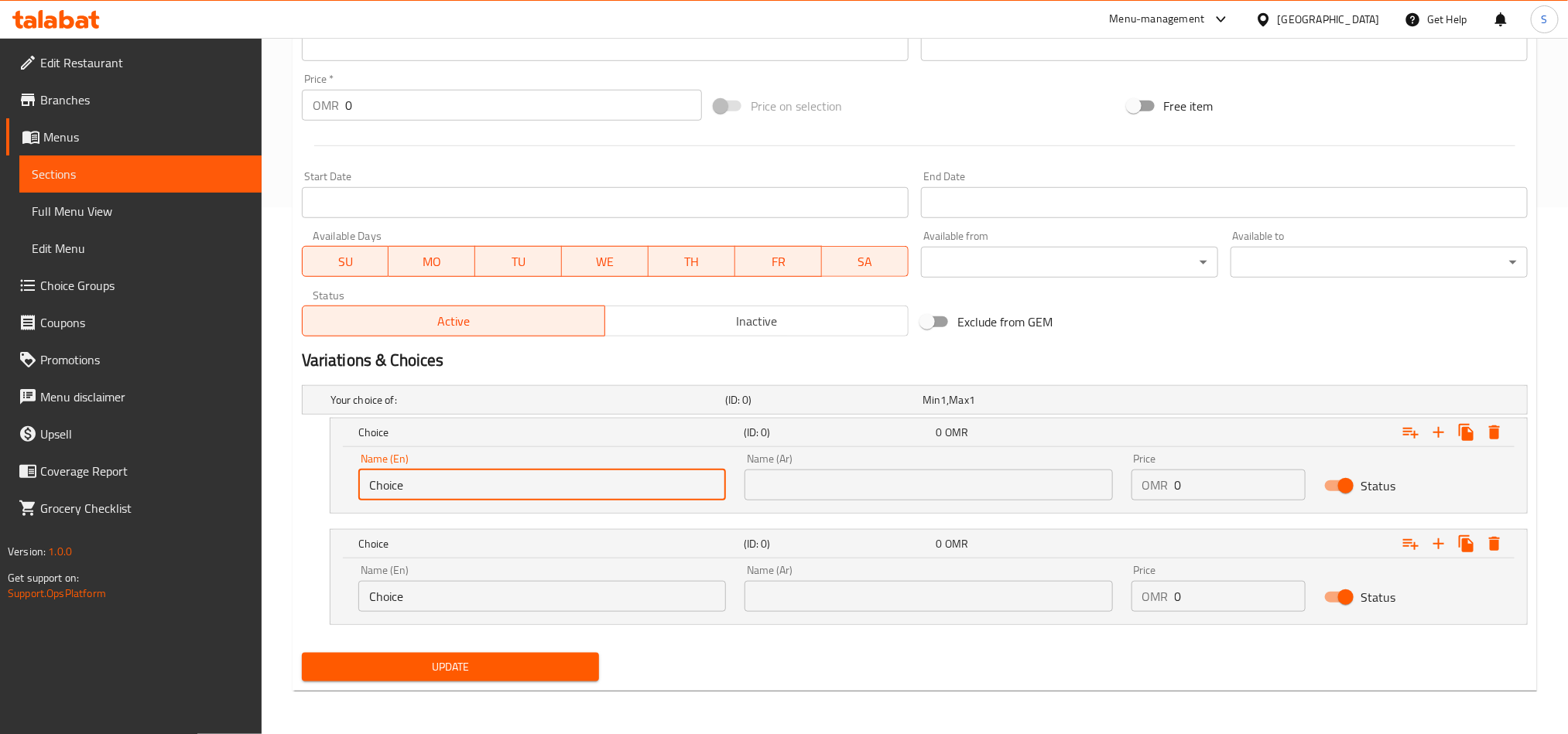
click at [483, 499] on input "Choice" at bounding box center [542, 485] width 368 height 31
paste input "Meduim"
paste input "text"
type input "Medium"
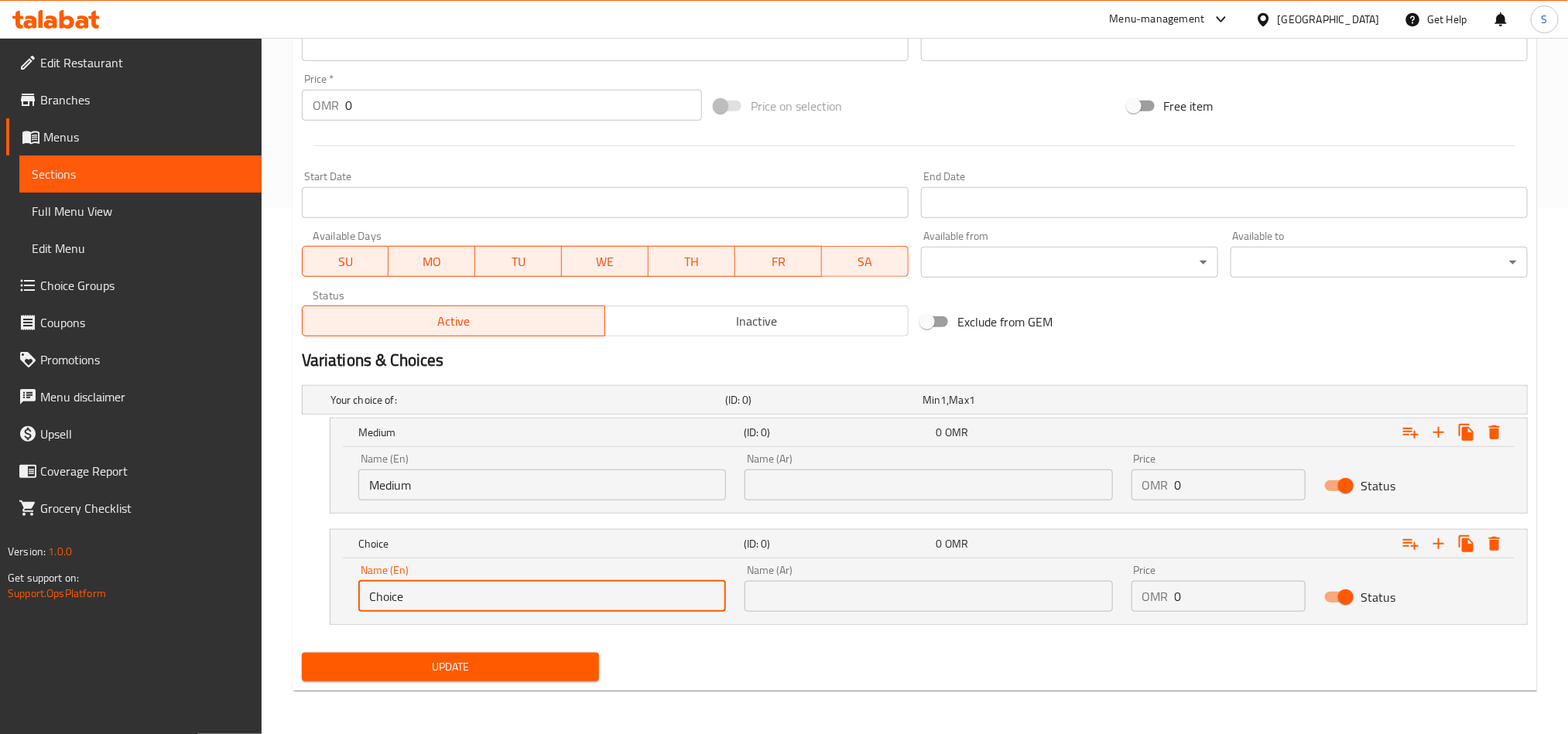
click at [525, 611] on input "Choice" at bounding box center [542, 596] width 368 height 31
paste input "Larg"
type input "Large"
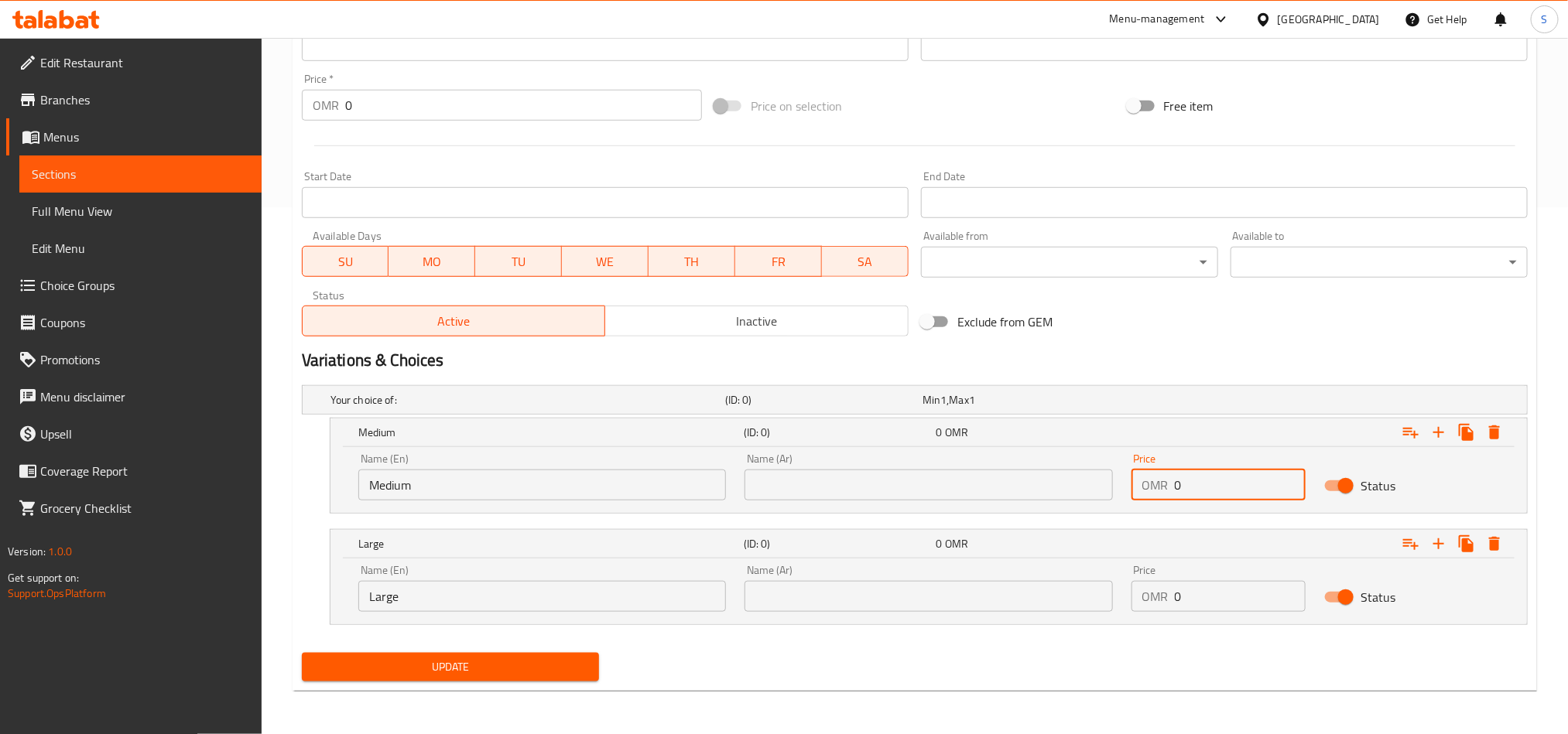
drag, startPoint x: 1194, startPoint y: 478, endPoint x: 1155, endPoint y: 475, distance: 39.1
click at [1155, 475] on div "OMR 0 Price" at bounding box center [1219, 485] width 175 height 31
paste input ".8"
type input "0.8"
drag, startPoint x: 1180, startPoint y: 591, endPoint x: 1171, endPoint y: 595, distance: 9.8
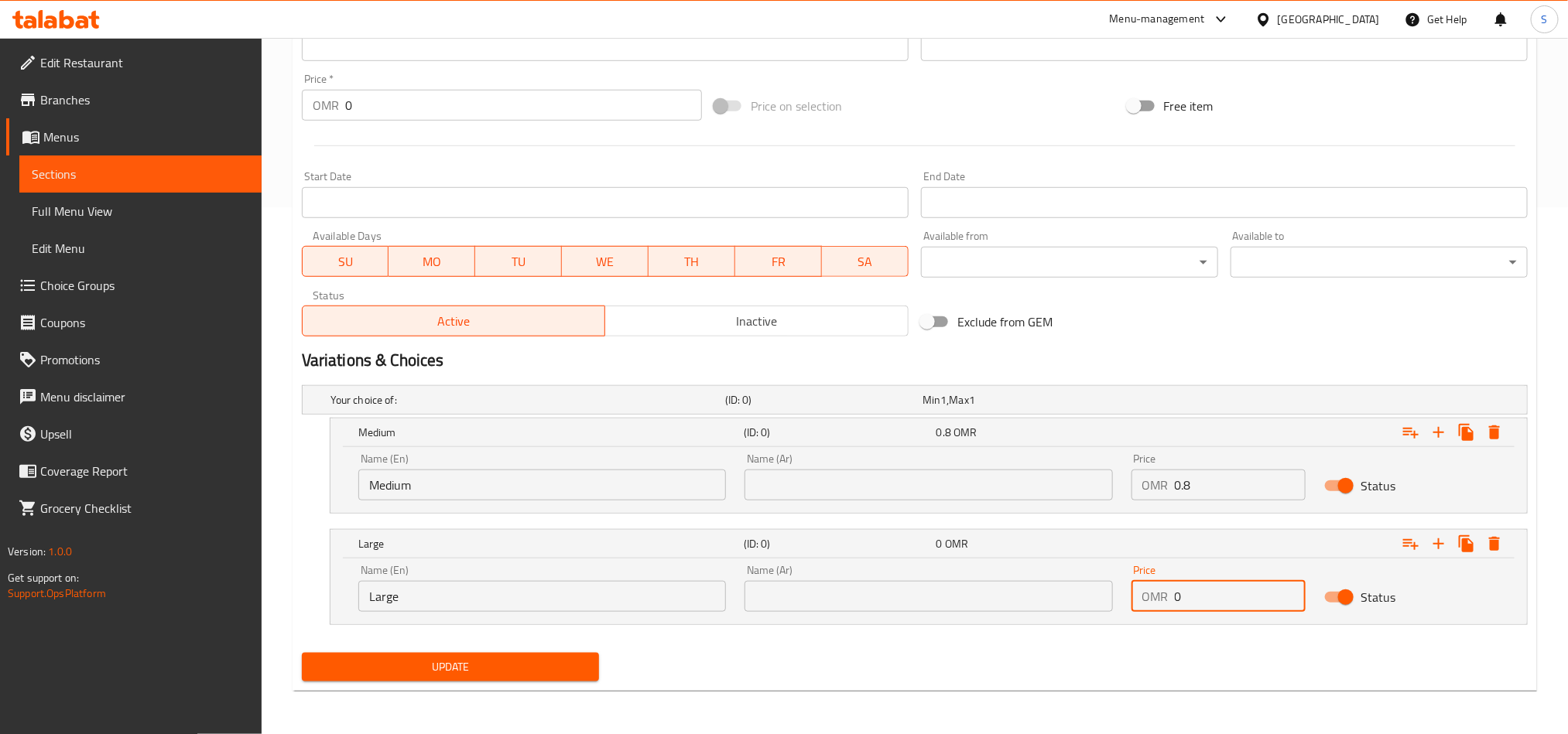
click at [1171, 595] on div "OMR 0 Price" at bounding box center [1219, 596] width 175 height 31
paste input "1.3"
type input "1.3"
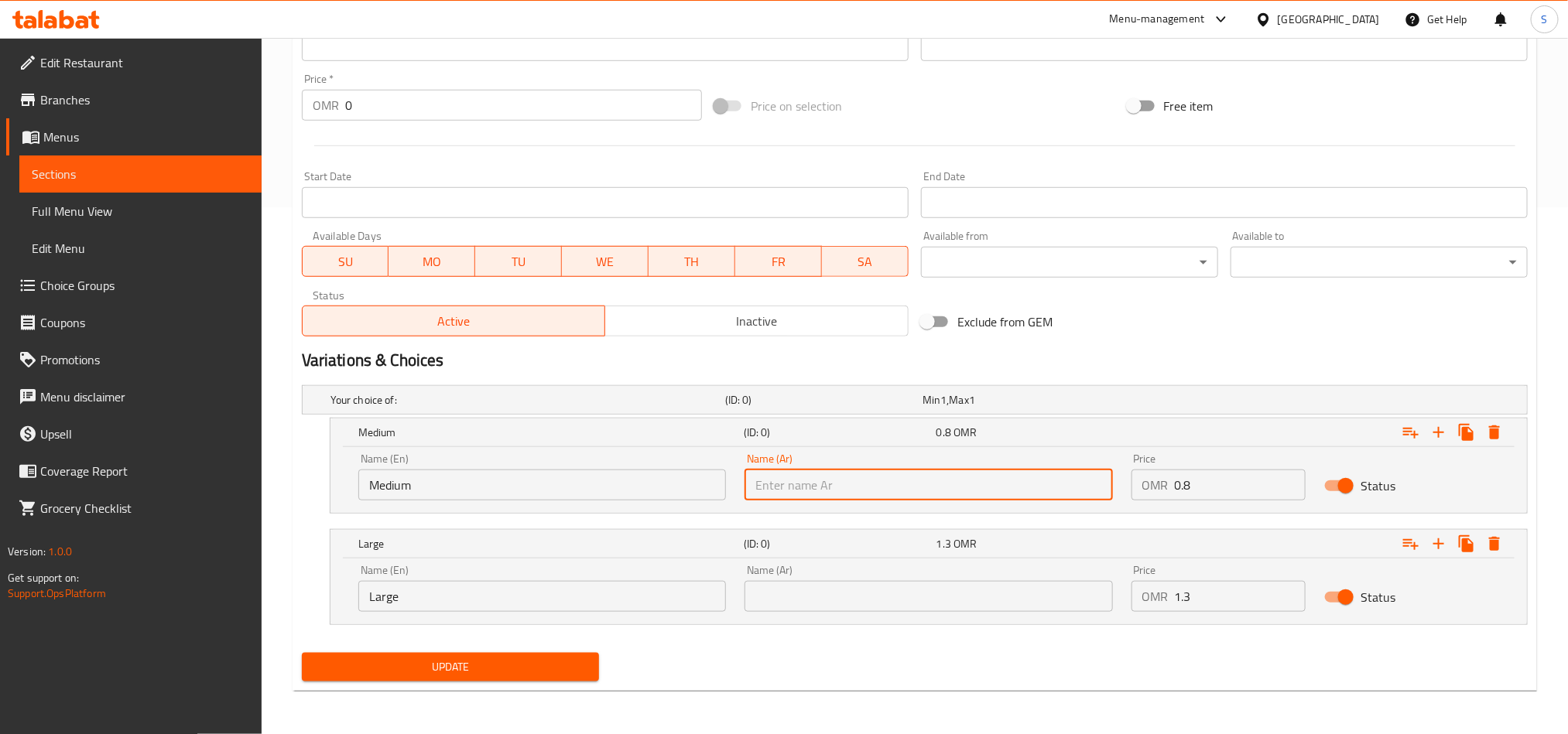
click at [945, 480] on input "text" at bounding box center [928, 485] width 368 height 31
type input "وسط"
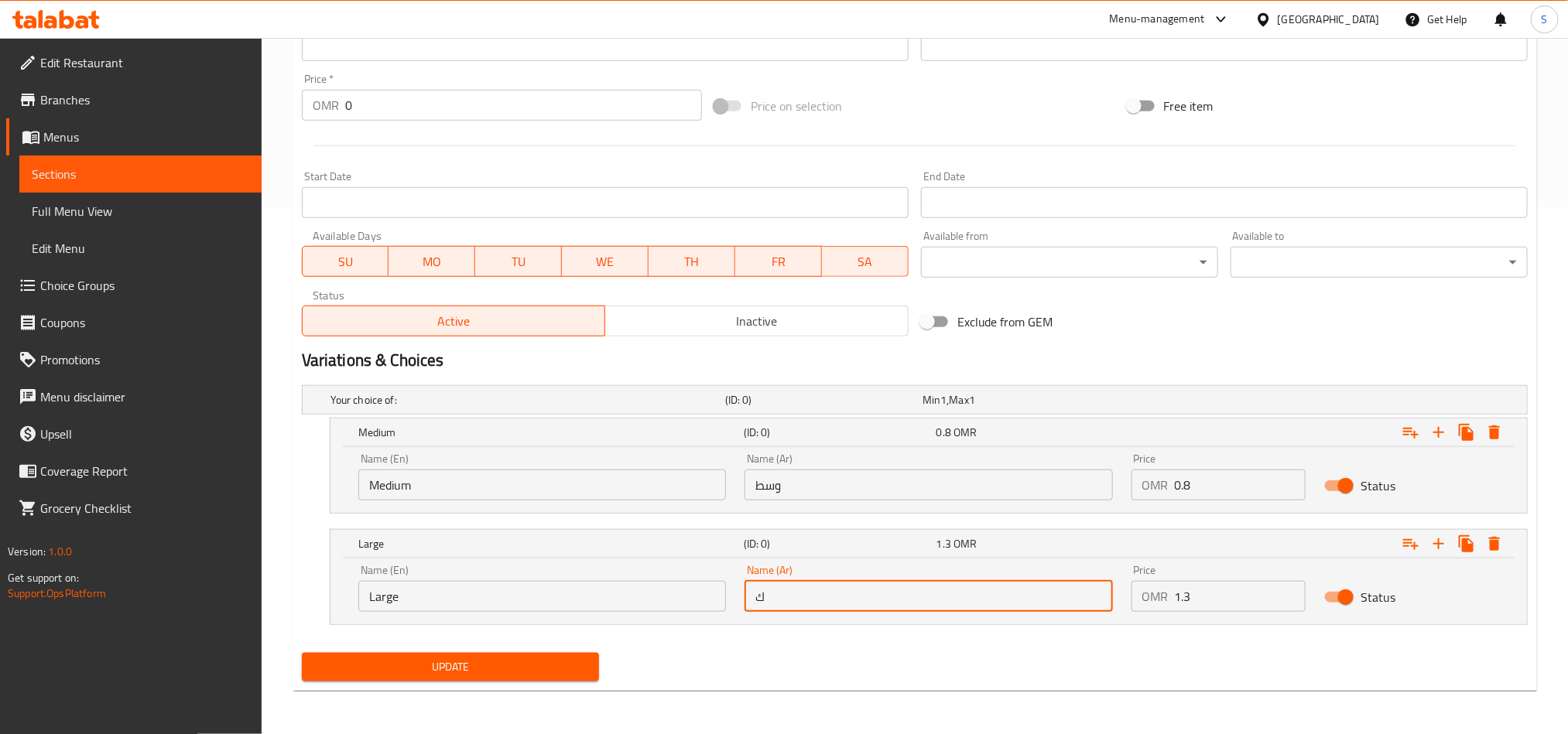
type input "كبير"
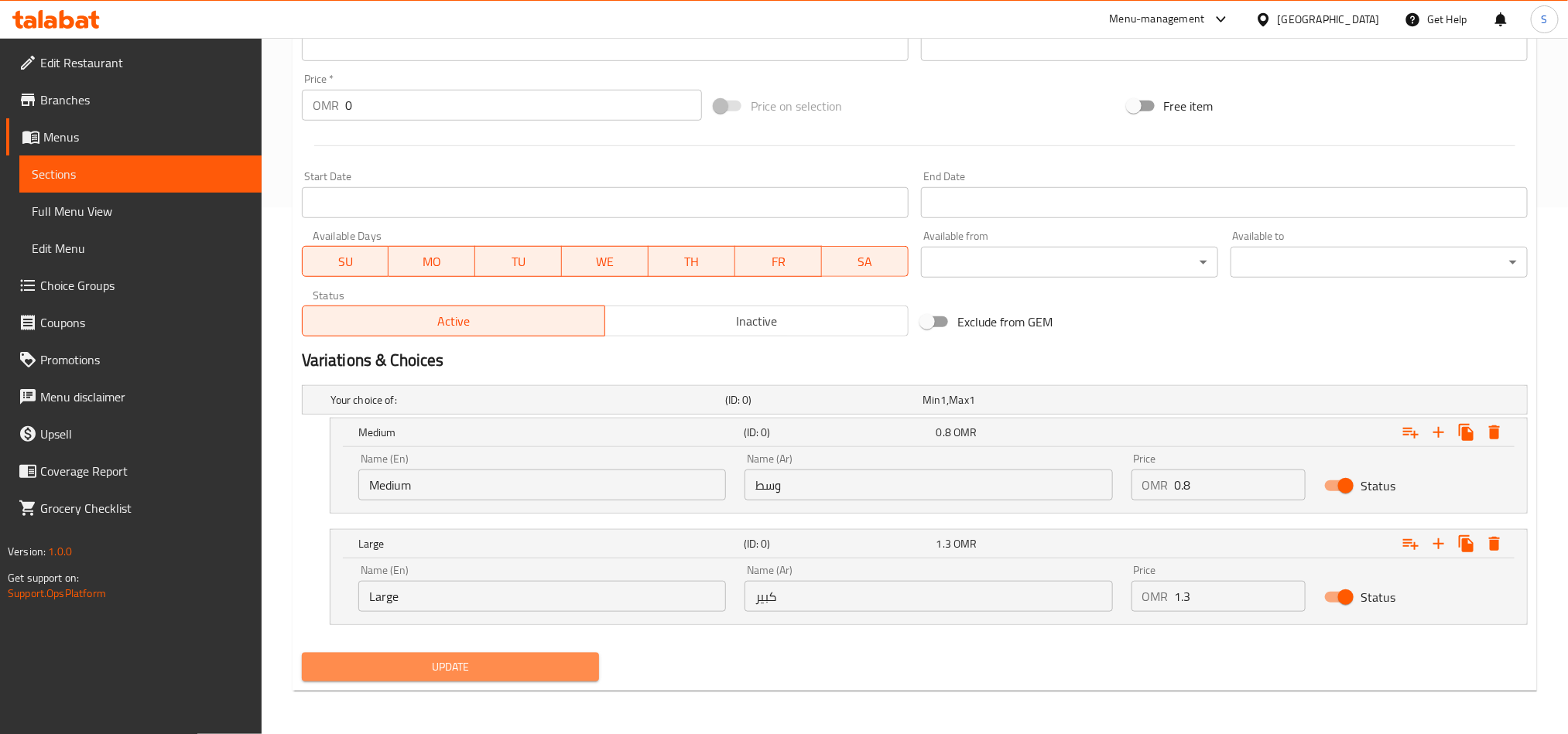
click at [532, 655] on button "Update" at bounding box center [450, 668] width 297 height 29
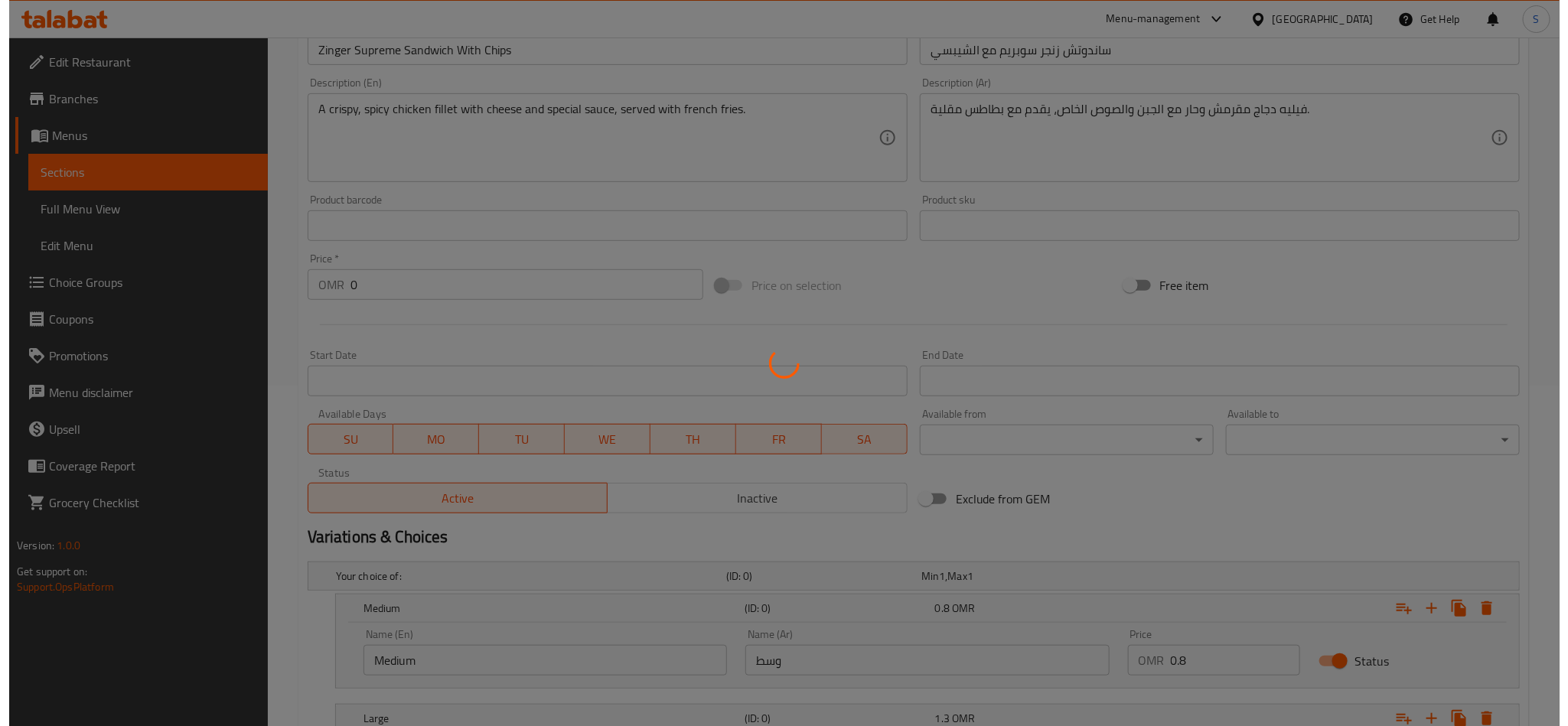
scroll to position [0, 0]
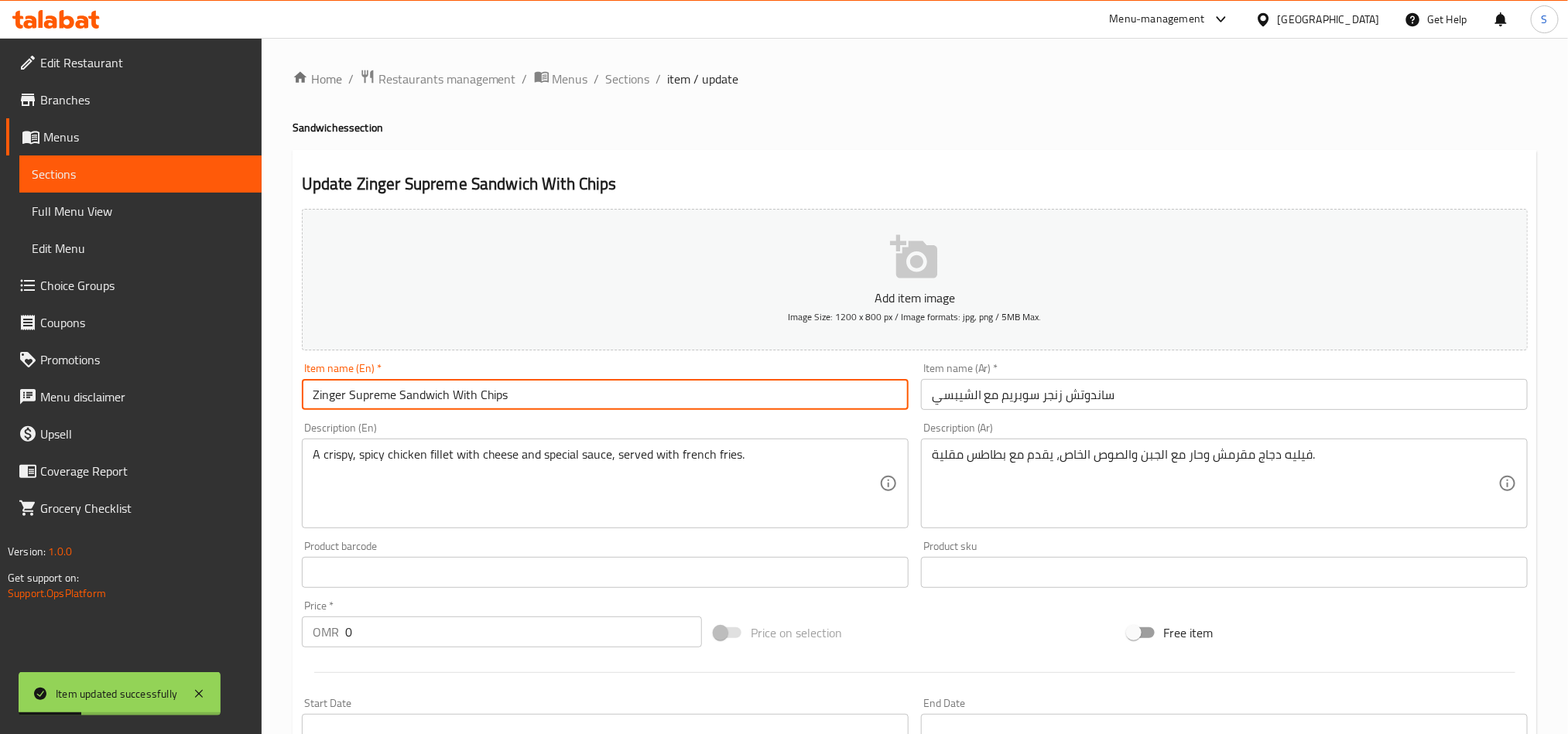
click at [525, 392] on input "Zinger Supreme Sandwich With Chips" at bounding box center [605, 395] width 607 height 31
click at [615, 86] on span "Sections" at bounding box center [628, 78] width 44 height 18
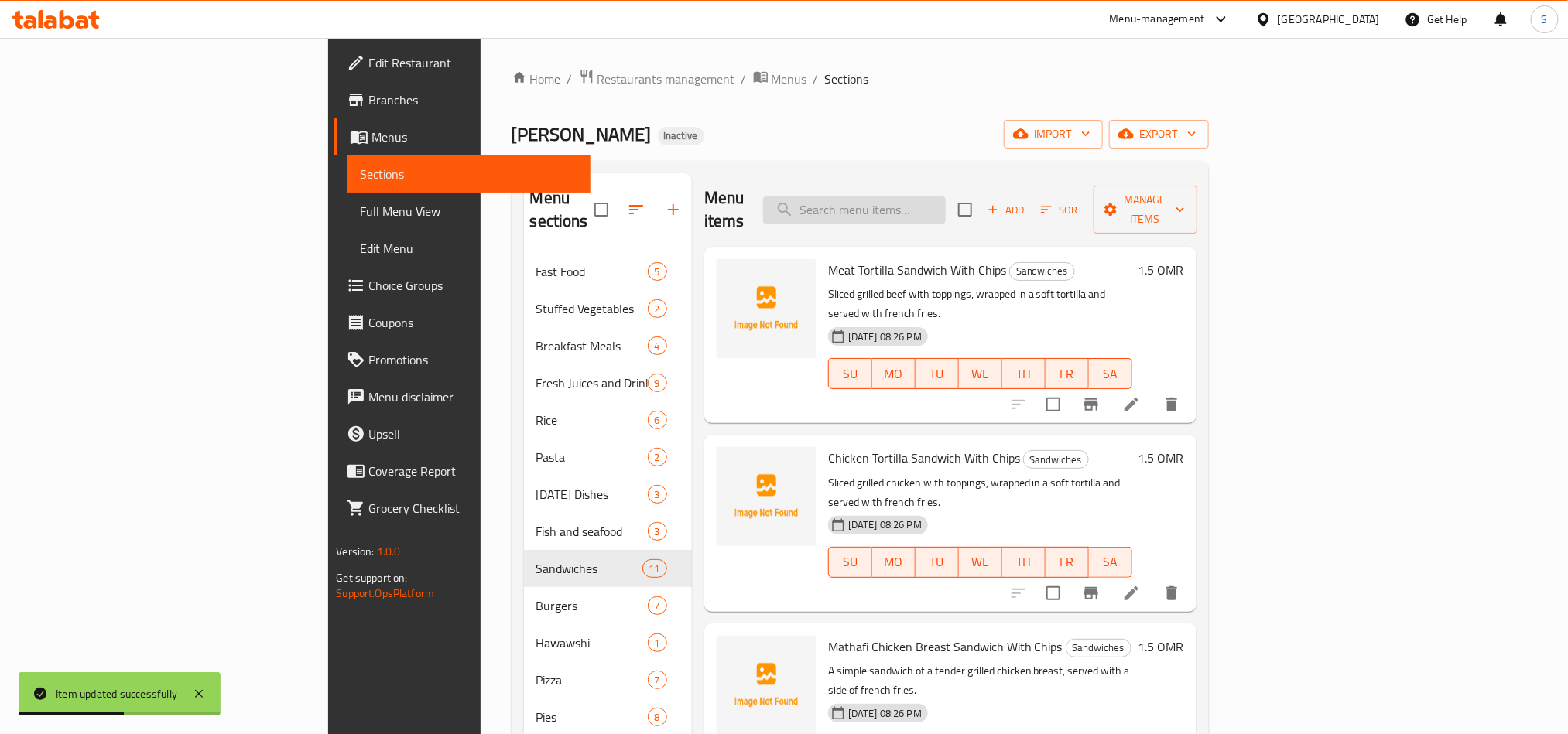
click at [932, 202] on input "search" at bounding box center [854, 211] width 183 height 27
click at [1119, 202] on icon "button" at bounding box center [1110, 209] width 15 height 15
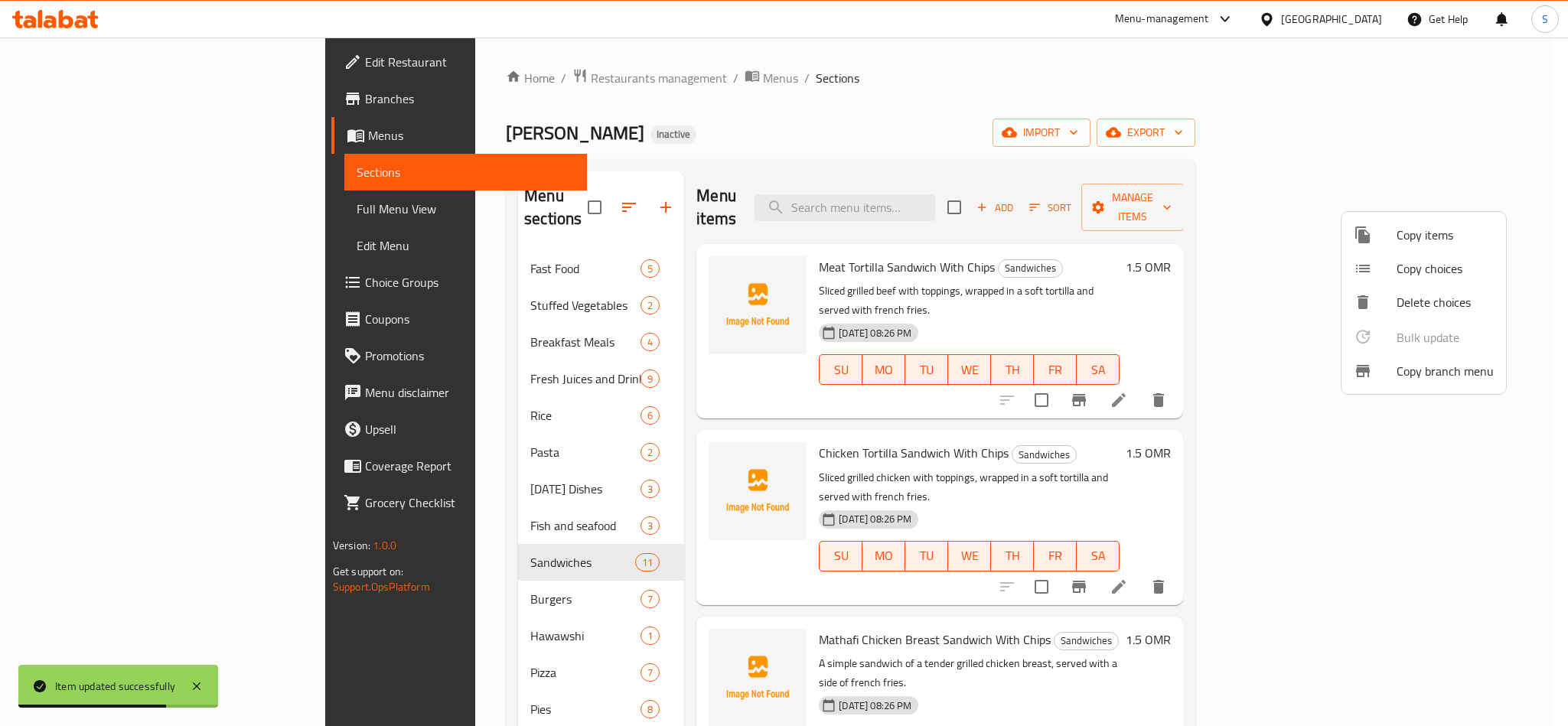
click at [1401, 260] on span "Copy choices" at bounding box center [1445, 268] width 97 height 18
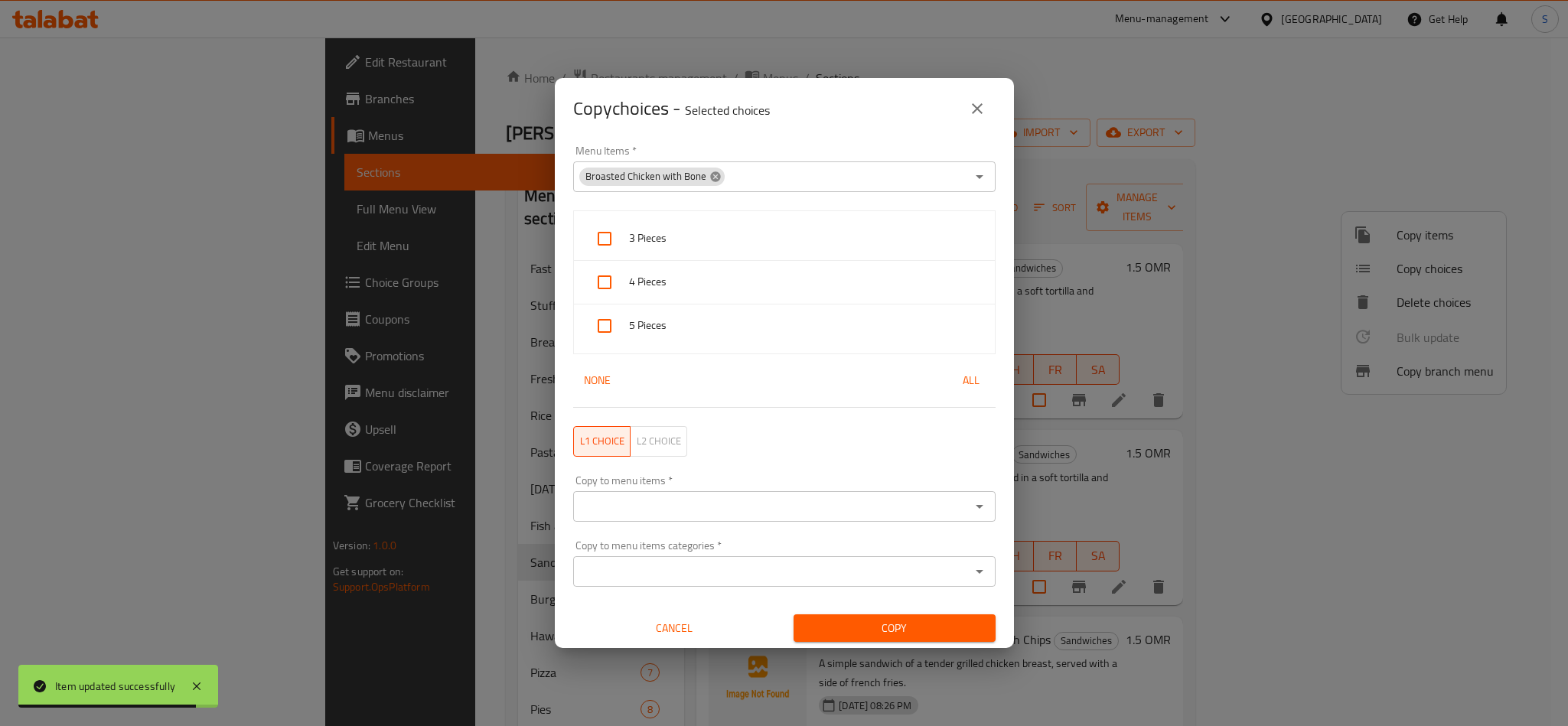
click at [712, 171] on icon at bounding box center [715, 177] width 12 height 12
click at [709, 172] on input "Menu Items   *" at bounding box center [772, 177] width 388 height 21
paste input "Zinger Supreme Sandwich With Chips"
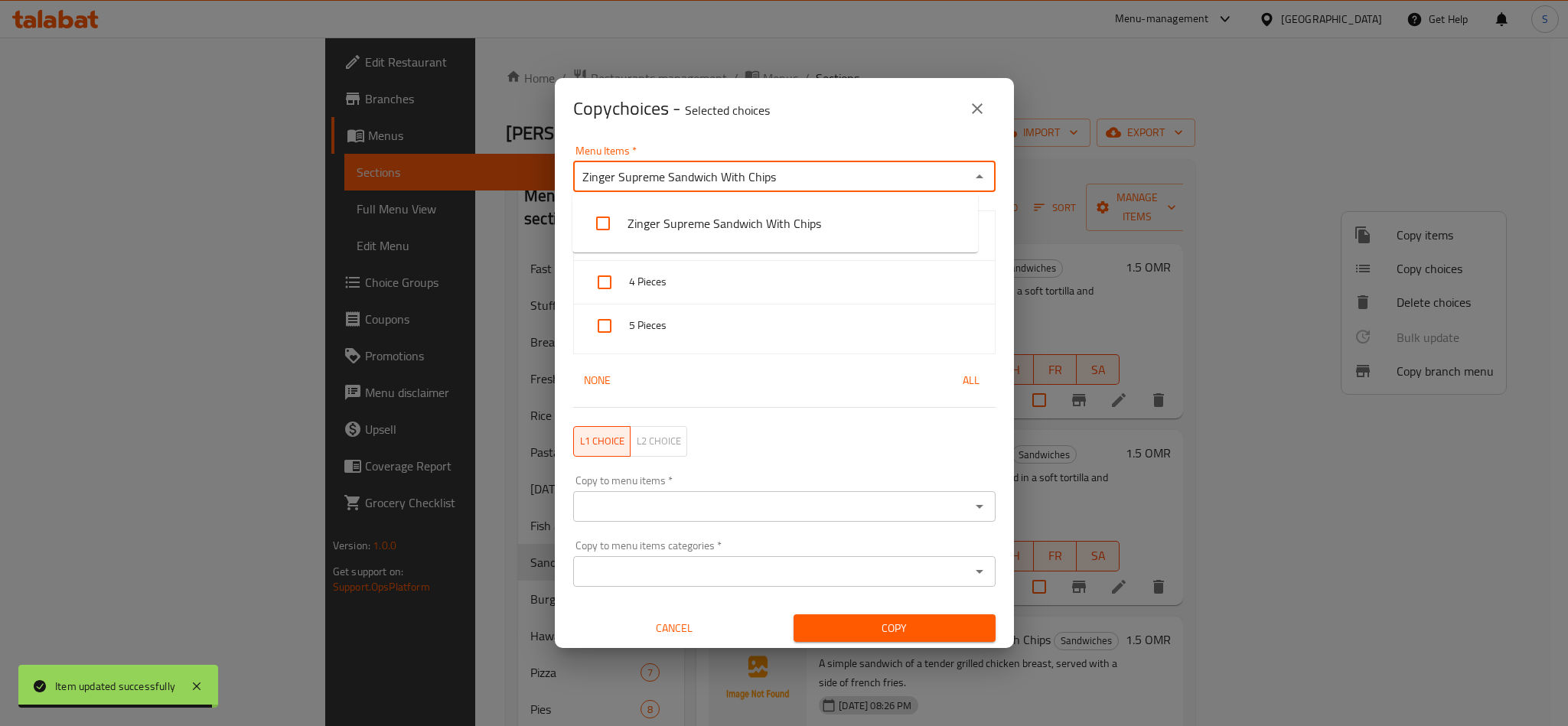
type input "Zinger Supreme Sandwich With Chips"
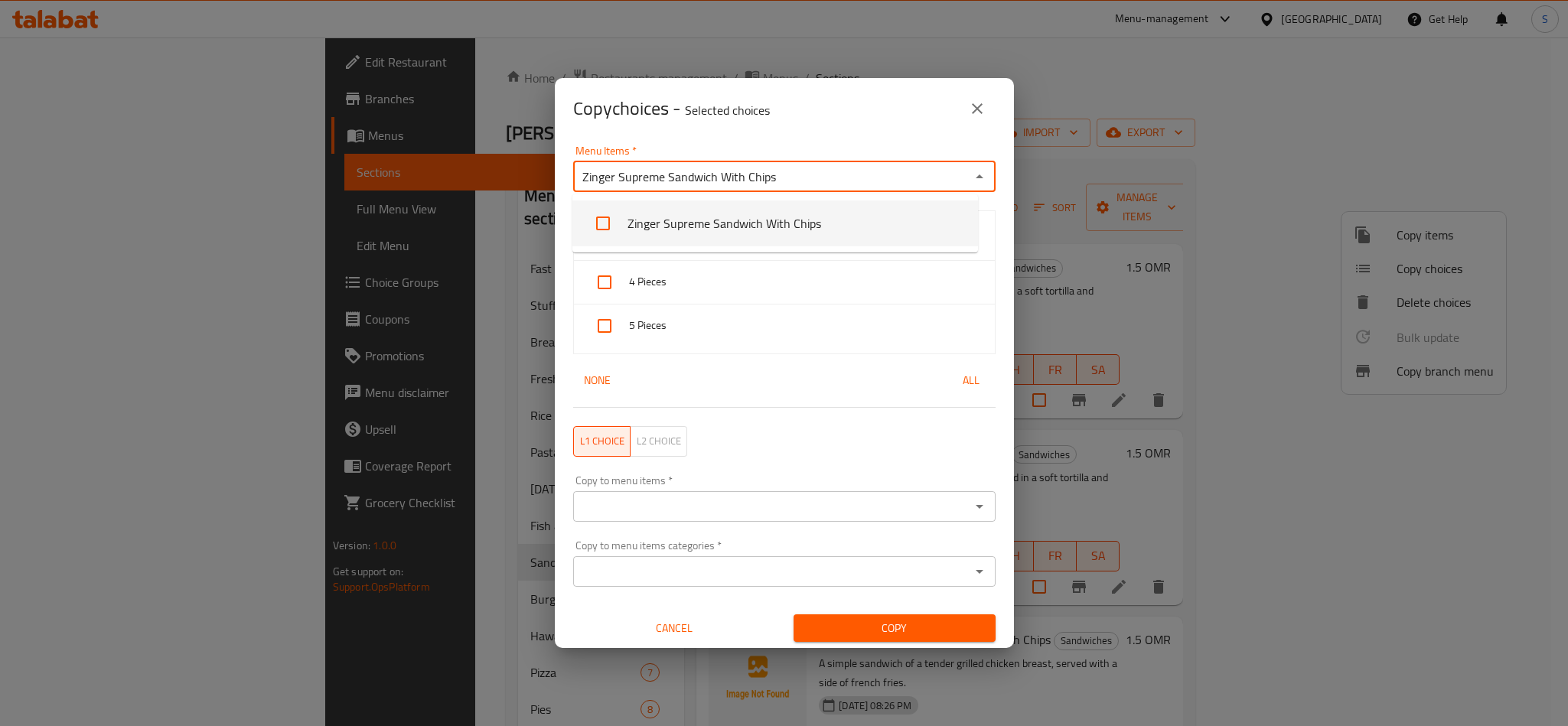
click at [689, 214] on li "Zinger Supreme Sandwich With Chips" at bounding box center [775, 223] width 405 height 46
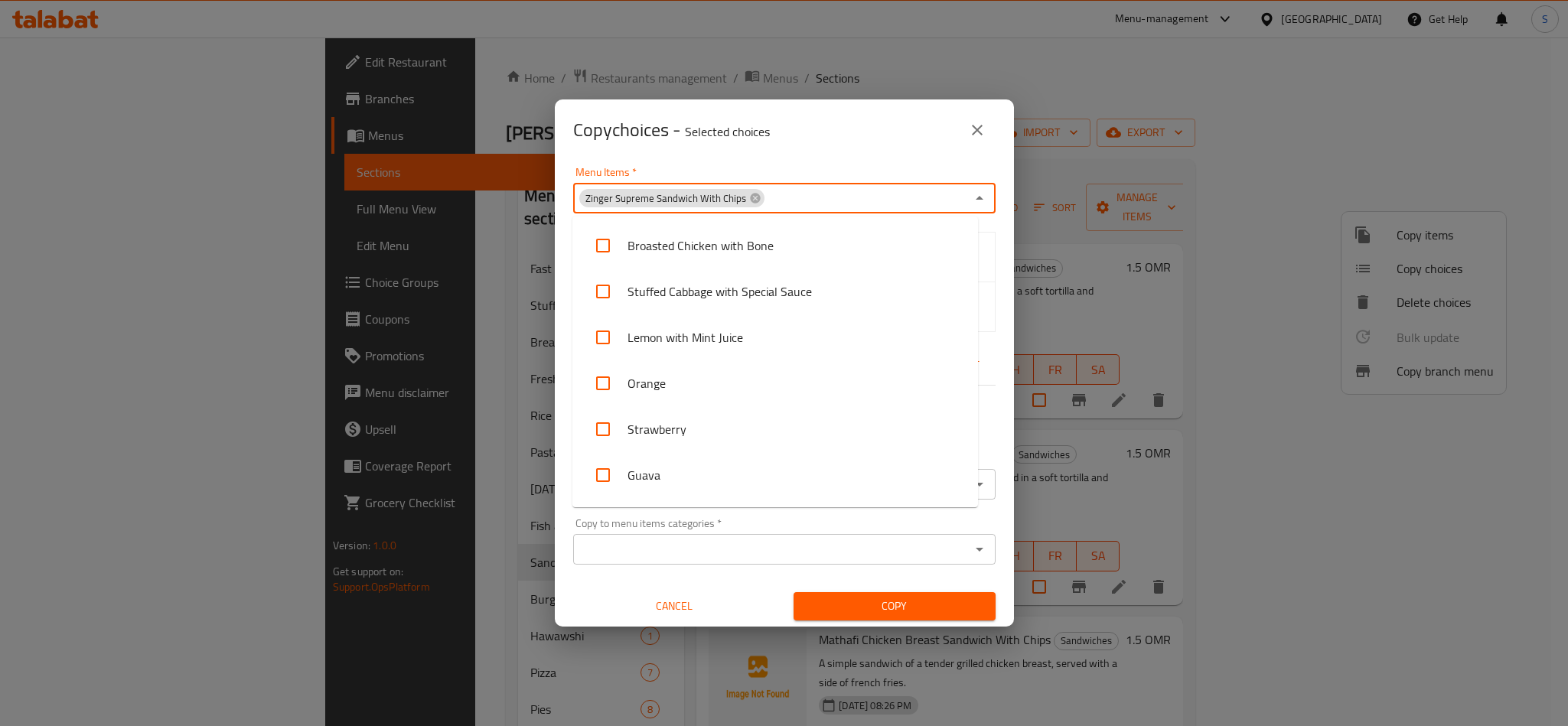
scroll to position [453, 0]
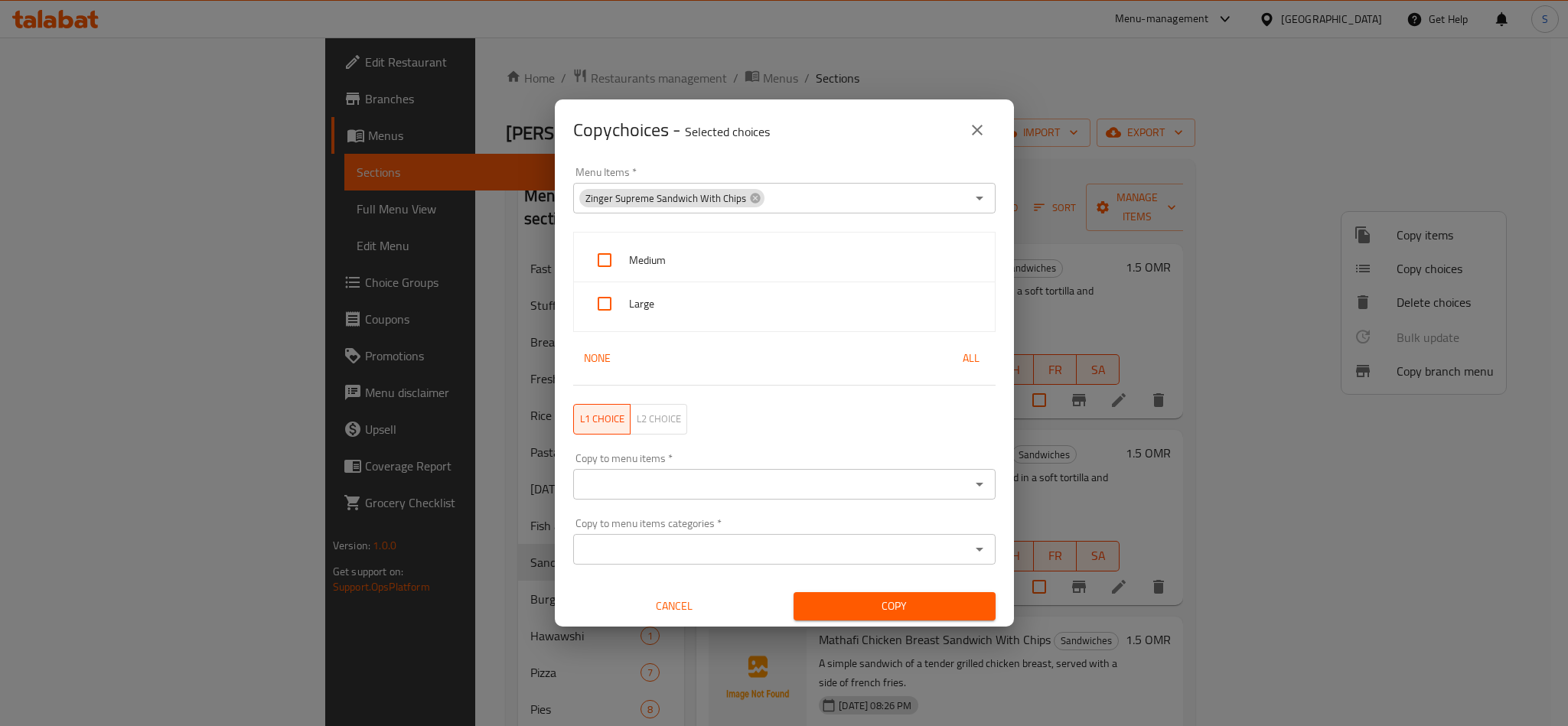
click at [760, 150] on div "Copy choices - Selected choices 0" at bounding box center [784, 130] width 459 height 61
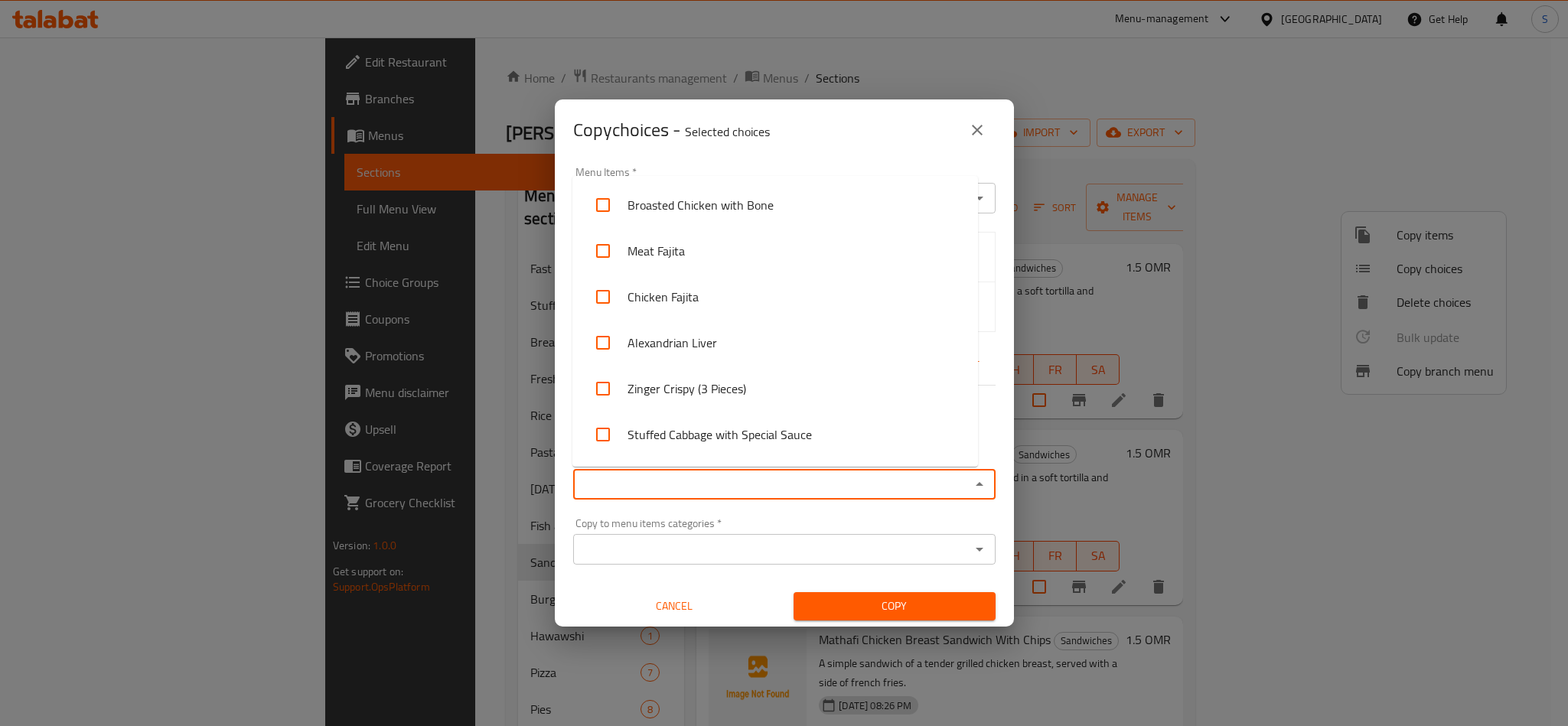
click at [697, 485] on input "Copy to menu items   *" at bounding box center [772, 484] width 388 height 21
paste input "Crispy Chicken Sandwich with Chips"
type input "Crispy Chicken Sandwich with Chips"
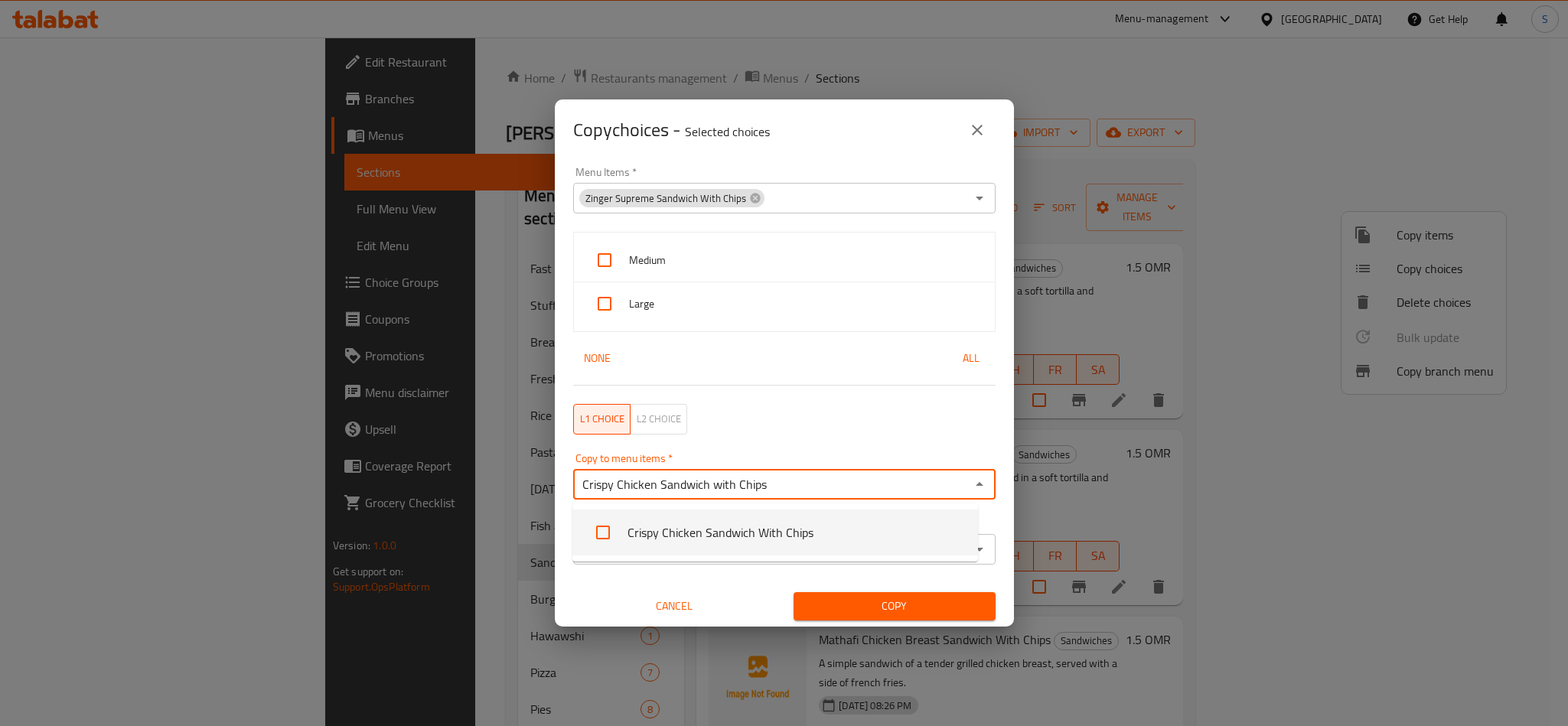
click at [648, 519] on li "Crispy Chicken Sandwich With Chips" at bounding box center [775, 533] width 405 height 46
paste input "Chicken Fajita Sandwich with Chips"
type input "Chicken Fajita Sandwich with Chips"
click at [653, 530] on li "Chicken Fajita Sandwich With Chips" at bounding box center [775, 533] width 405 height 46
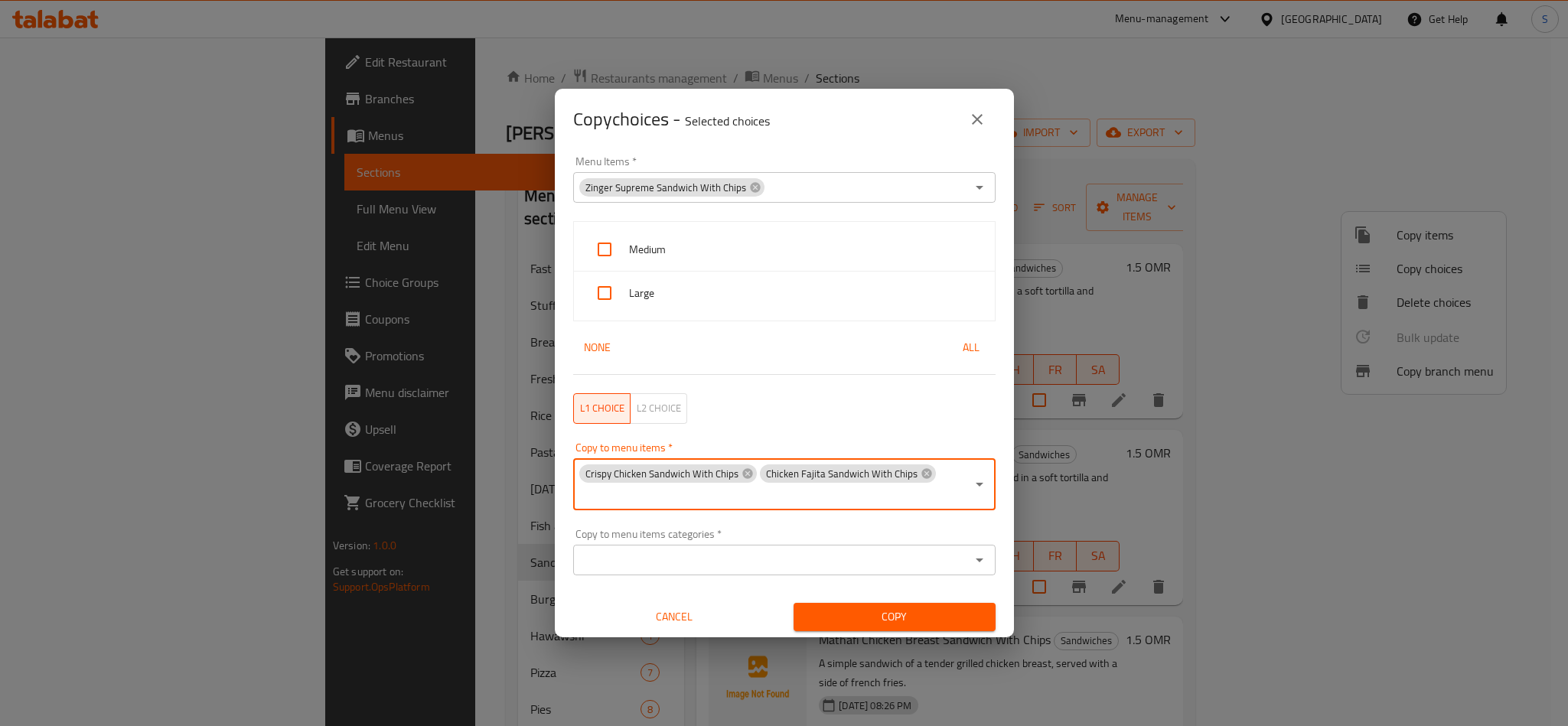
paste input "Meat Fajita Sandwich With Chips"
type input "Meat Fajita Sandwich With Chips"
click at [662, 526] on li "Meat Fajita Sandwich With Chips" at bounding box center [775, 543] width 405 height 46
paste input "Hot Dog Sandwich With Chips"
type input "Hot Dog Sandwich With Chips"
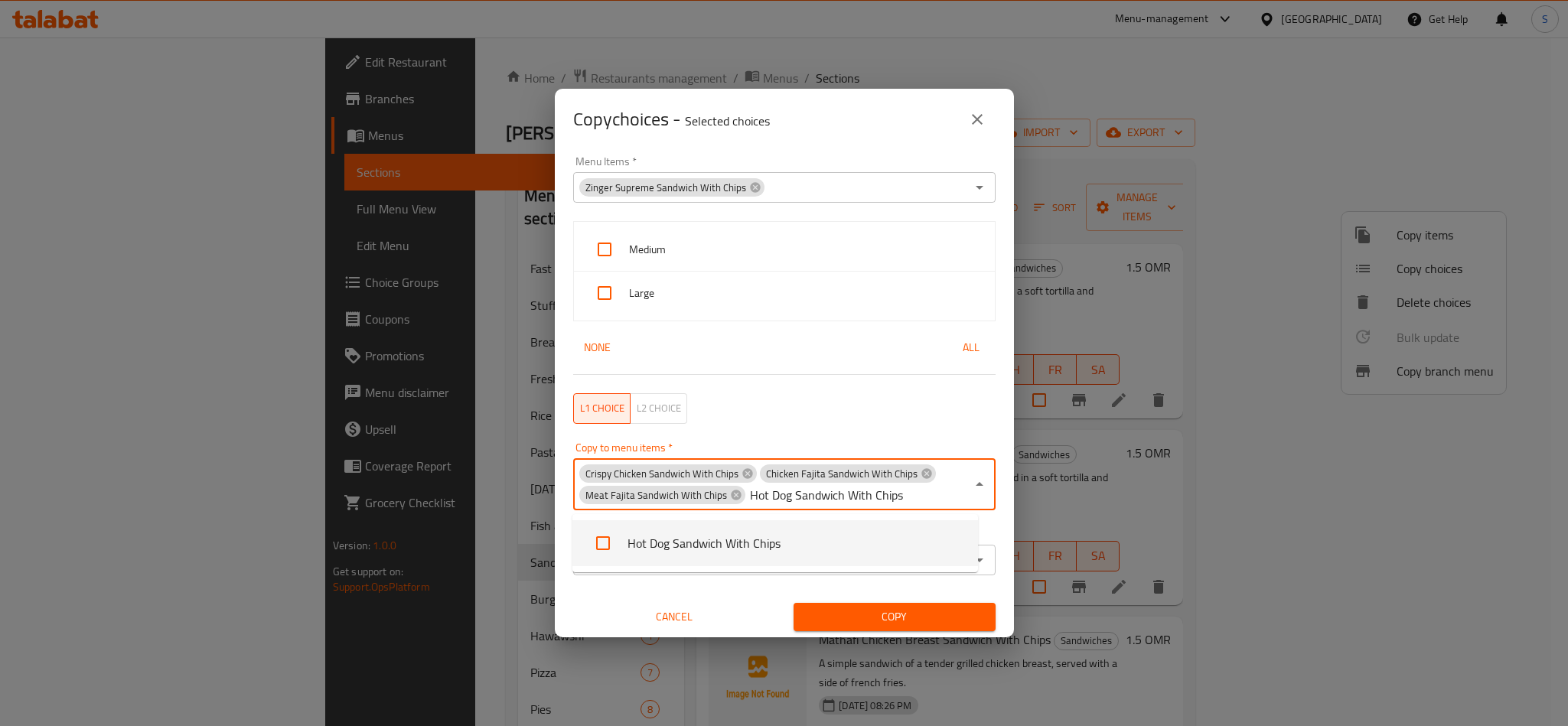
click at [675, 534] on li "Hot Dog Sandwich With Chips" at bounding box center [775, 543] width 405 height 46
paste input "Alexandrian Liver Sandwich with Chips"
type input "Alexandrian Liver Sandwich with Chips"
click at [761, 542] on li "Alexandrian Liver Sandwich With Chips" at bounding box center [775, 543] width 405 height 46
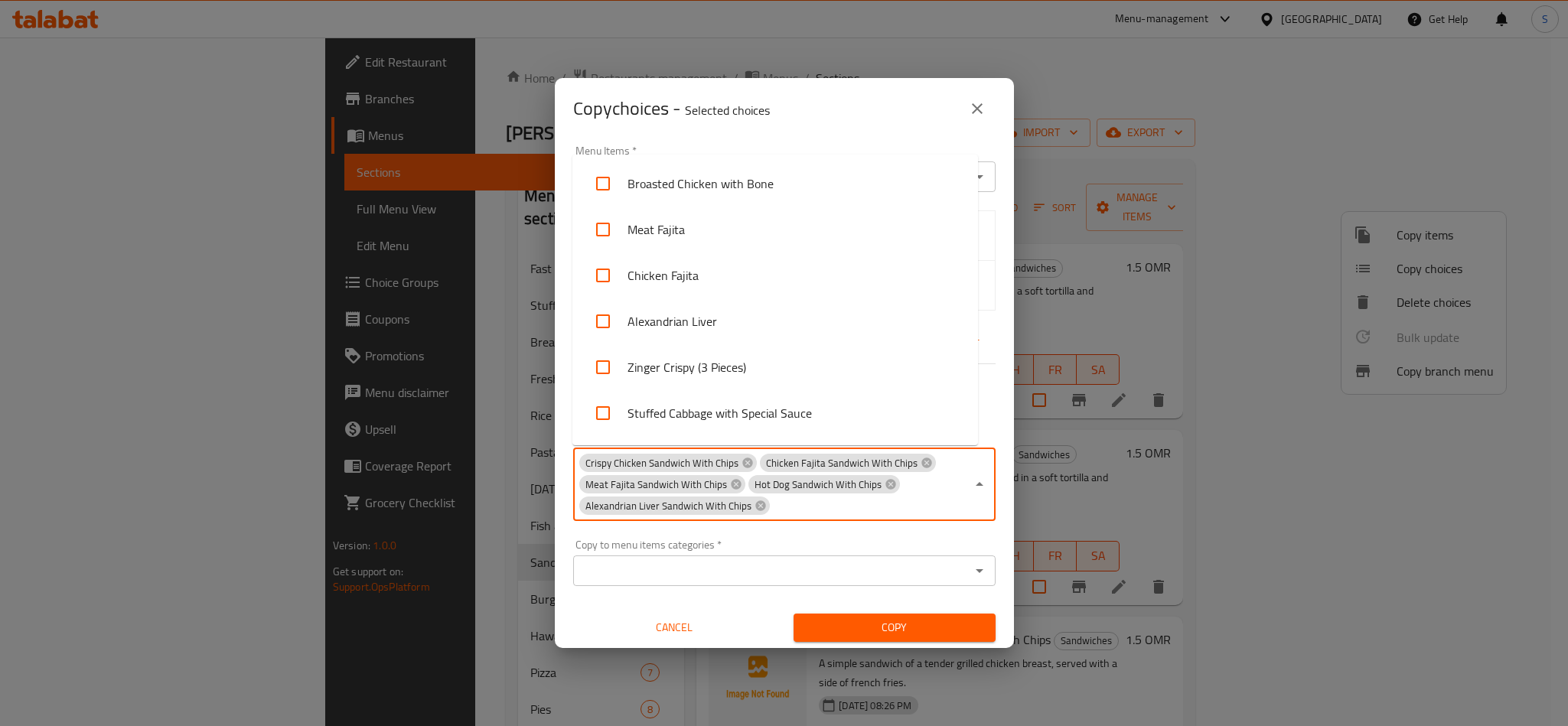
scroll to position [0, 0]
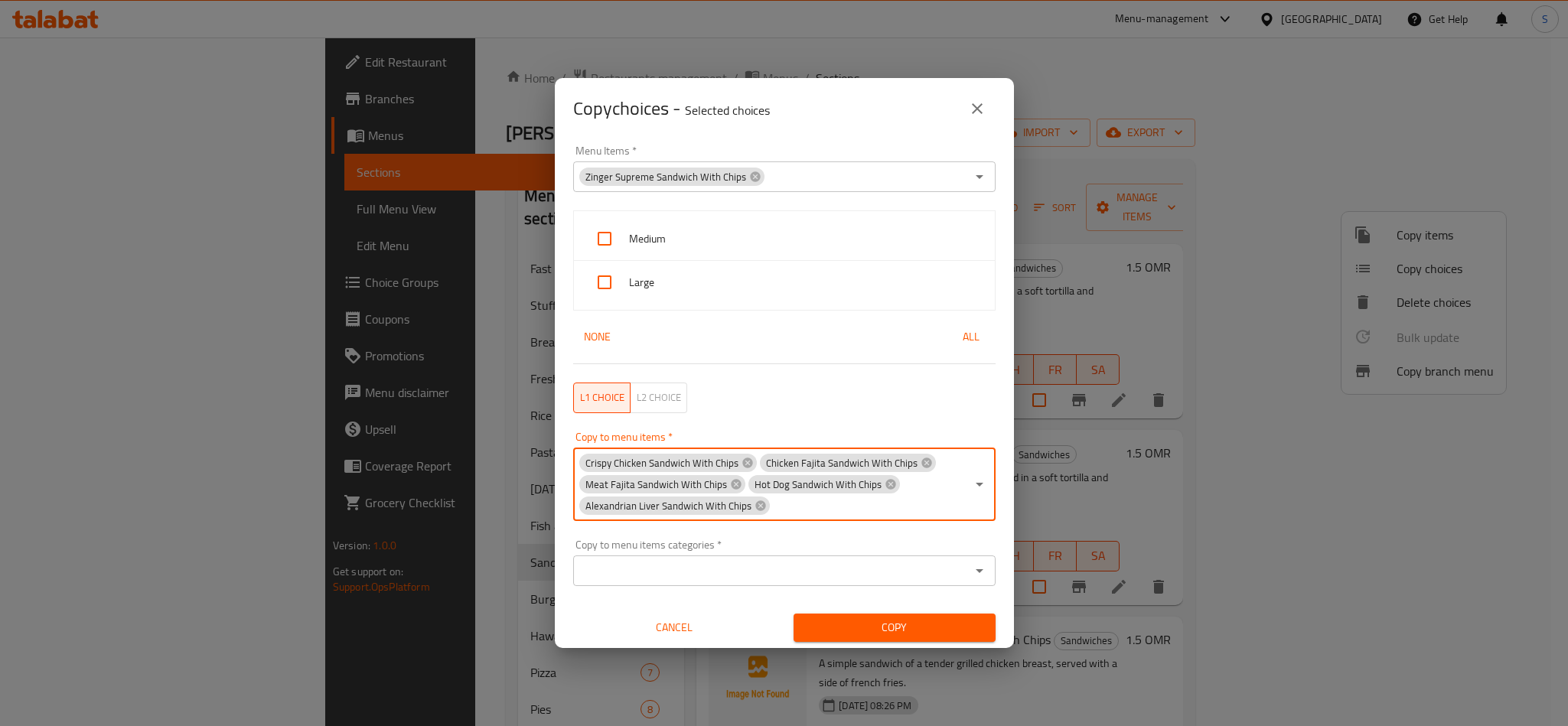
paste input "Kofta Sandwich with Chips"
type input "Kofta Sandwich with Chips"
click at [749, 549] on li "Kofta Sandwich With Chips" at bounding box center [775, 554] width 405 height 46
paste input "Prawns Sandwich With Chips"
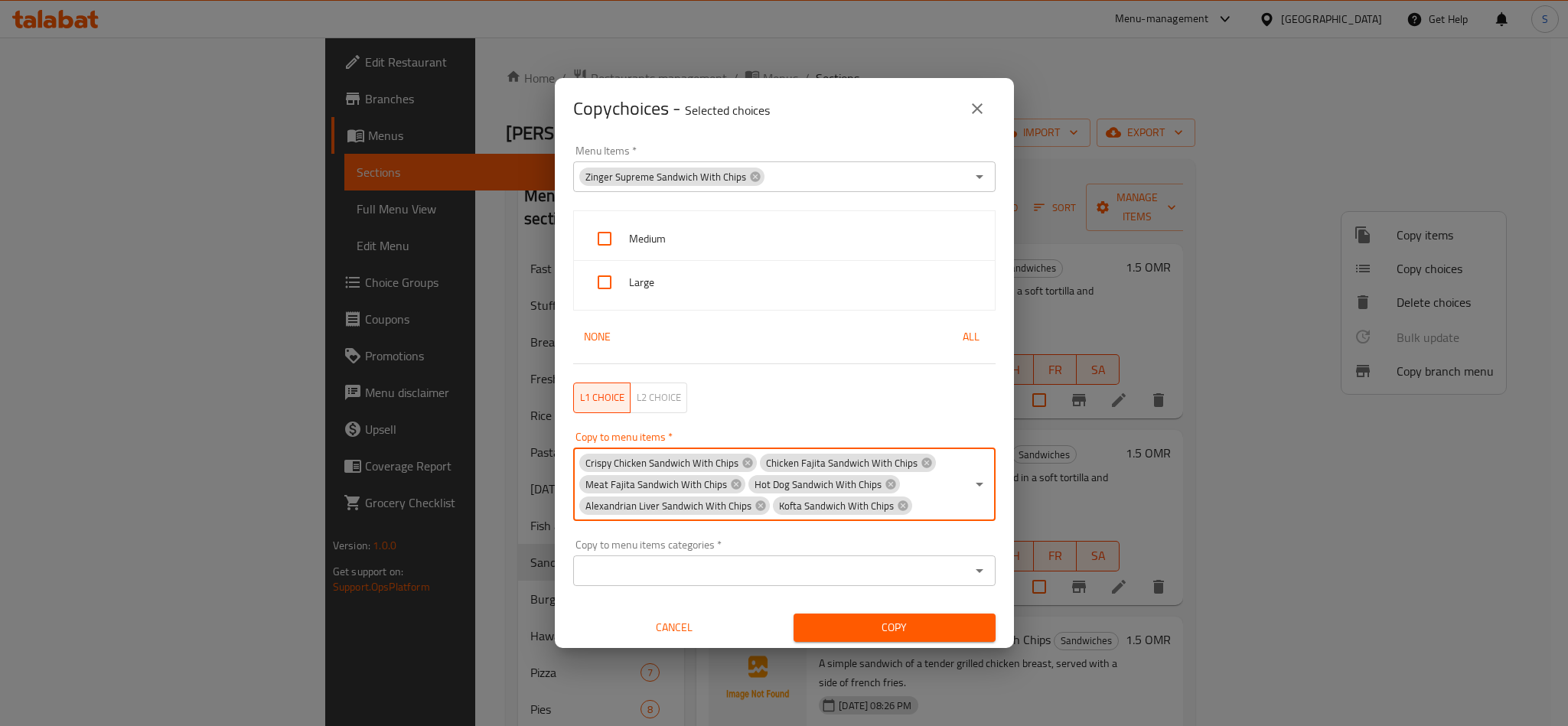
type input "Prawns Sandwich With Chips"
click at [756, 542] on li "Prawns Sandwich With Chips" at bounding box center [775, 554] width 405 height 46
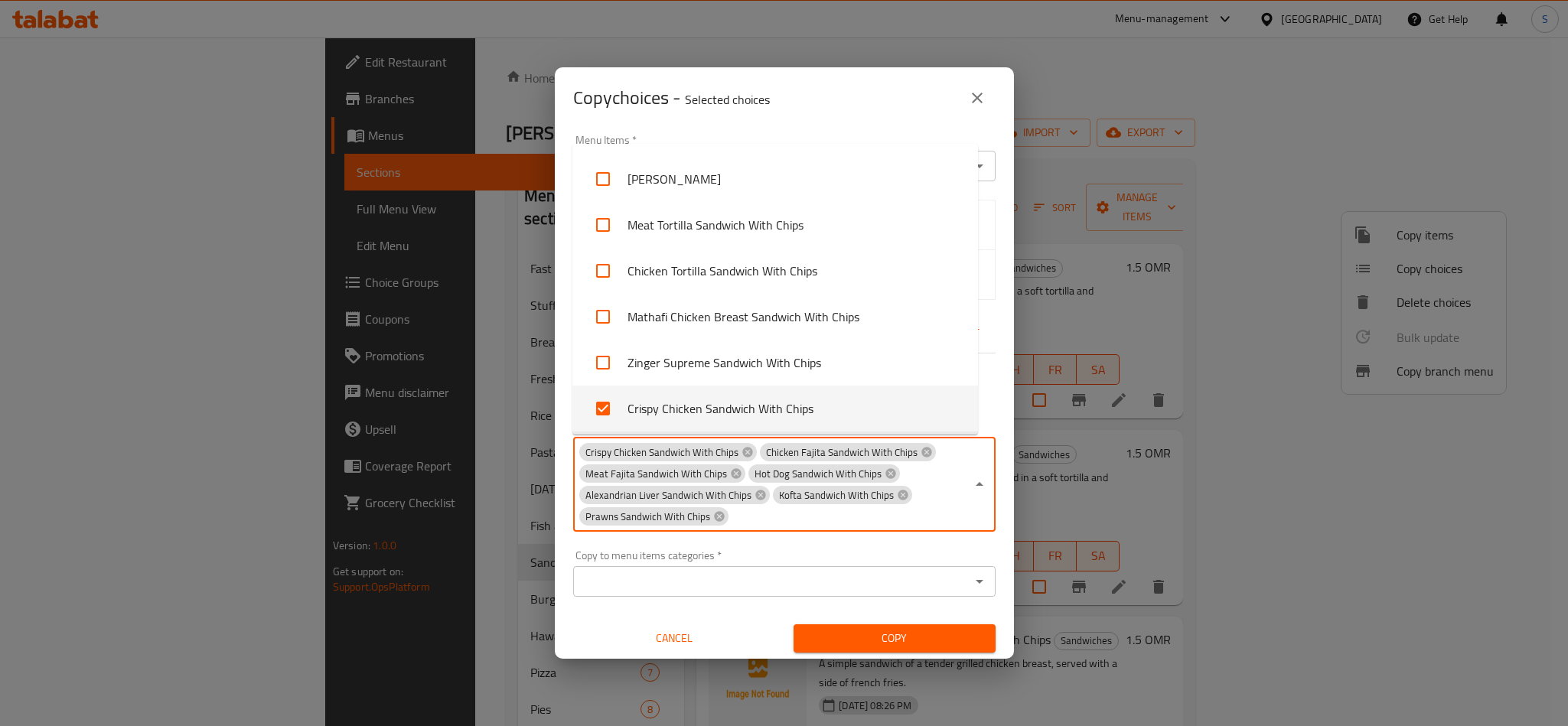
click at [845, 632] on div "Copy" at bounding box center [894, 638] width 220 height 47
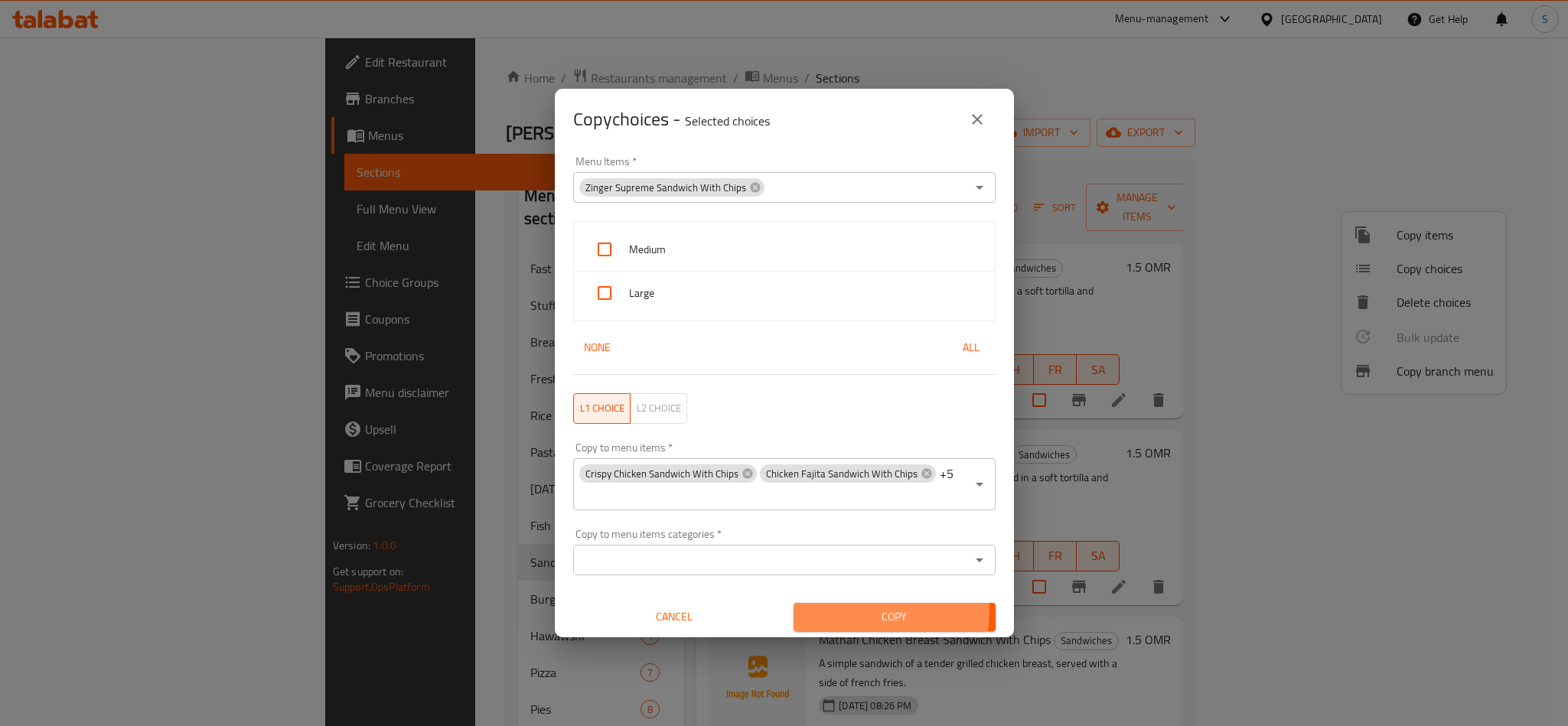
click at [825, 610] on span "Copy" at bounding box center [894, 617] width 177 height 19
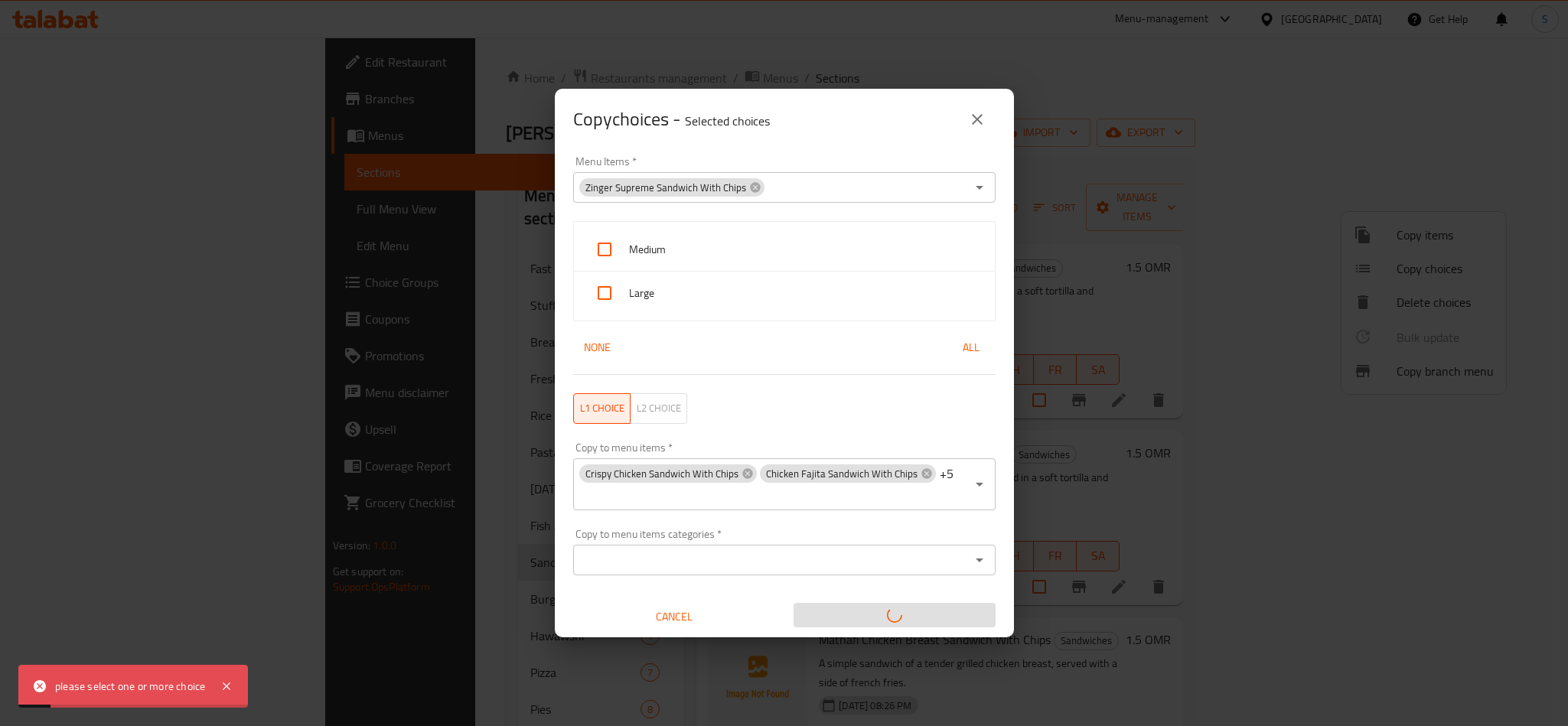
click at [618, 248] on input "checkbox" at bounding box center [604, 249] width 36 height 36
checkbox input "true"
click at [613, 287] on input "checkbox" at bounding box center [604, 293] width 36 height 36
checkbox input "true"
click at [972, 117] on icon "close" at bounding box center [977, 119] width 18 height 18
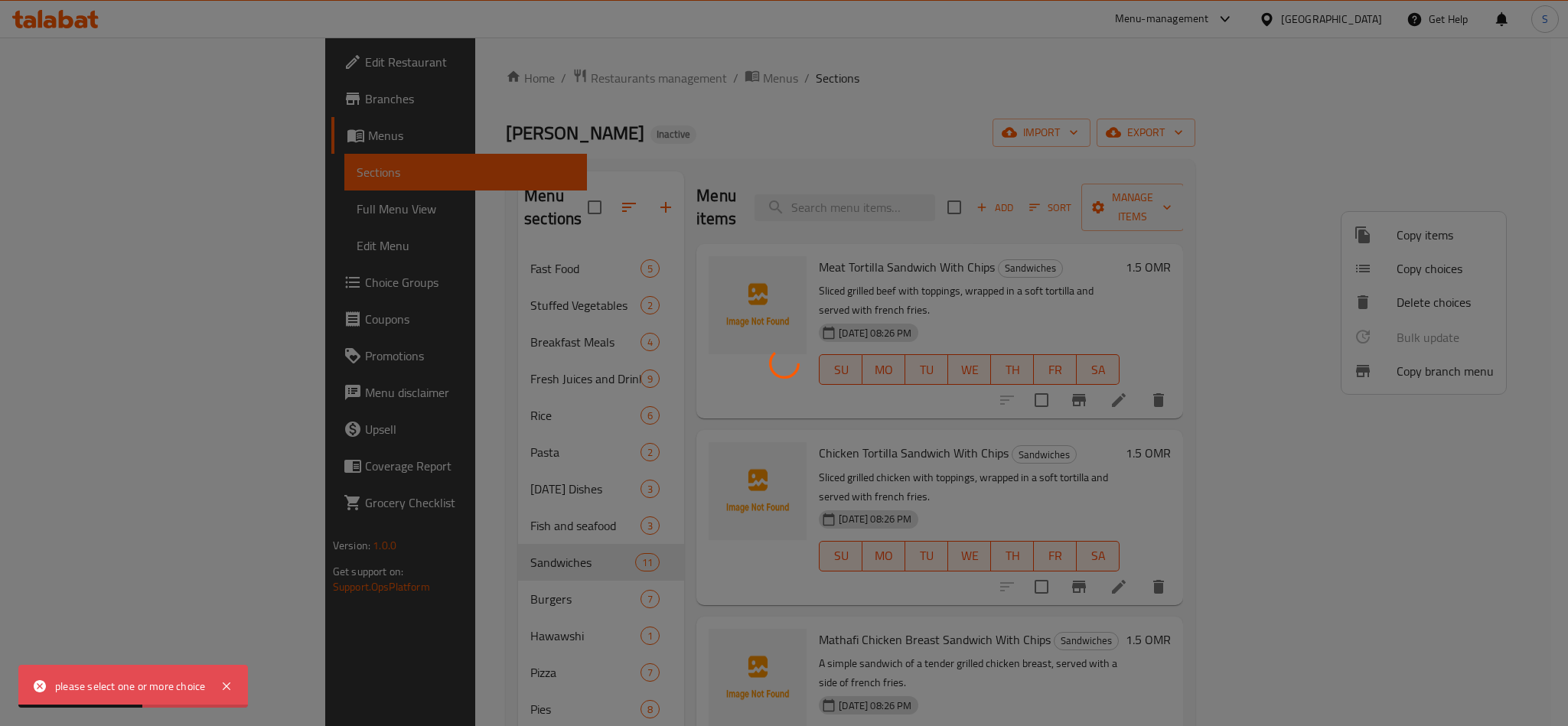
click at [971, 111] on div at bounding box center [784, 363] width 1568 height 726
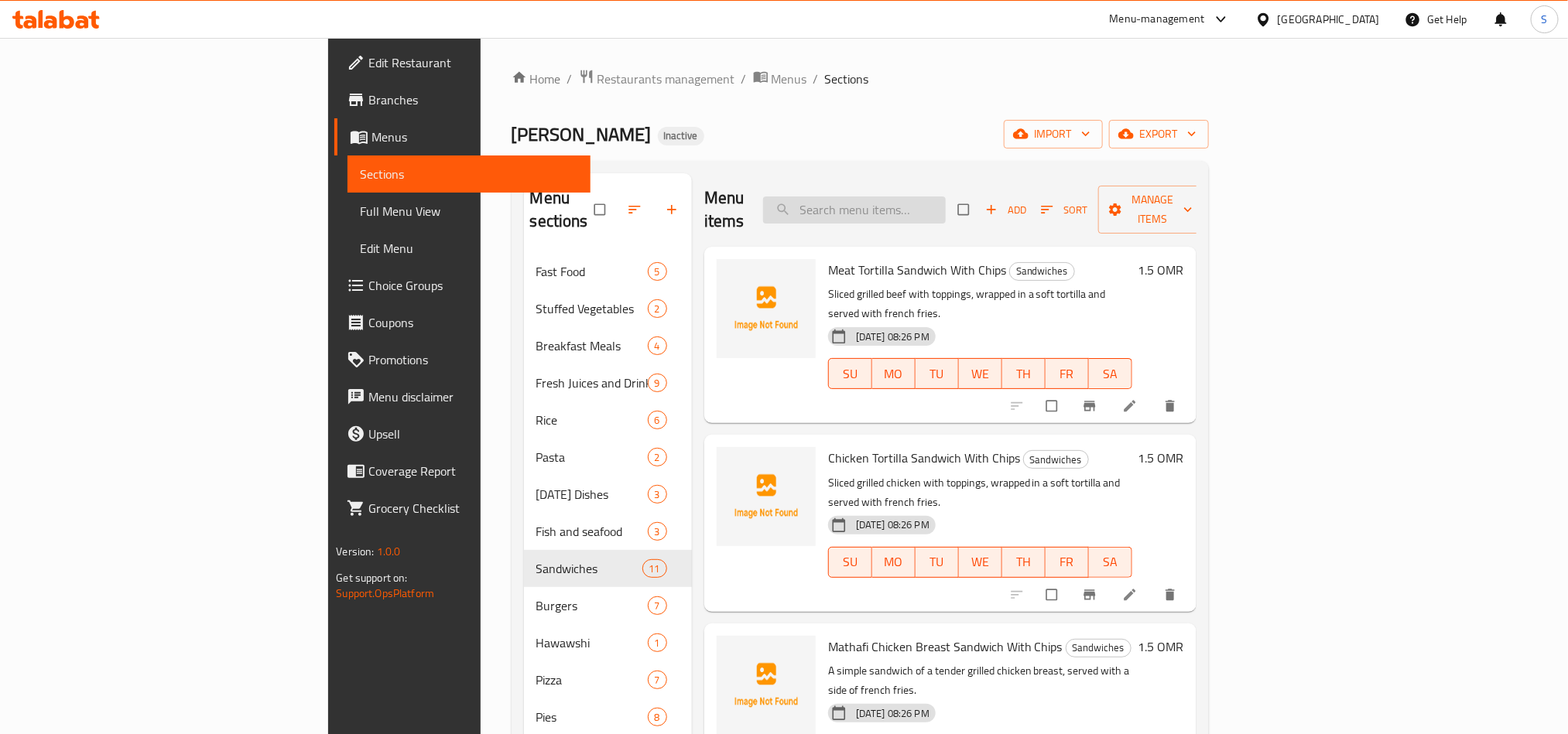
click at [946, 197] on input "search" at bounding box center [854, 211] width 183 height 27
paste input "Zinger Supreme Sandwich with Chips"
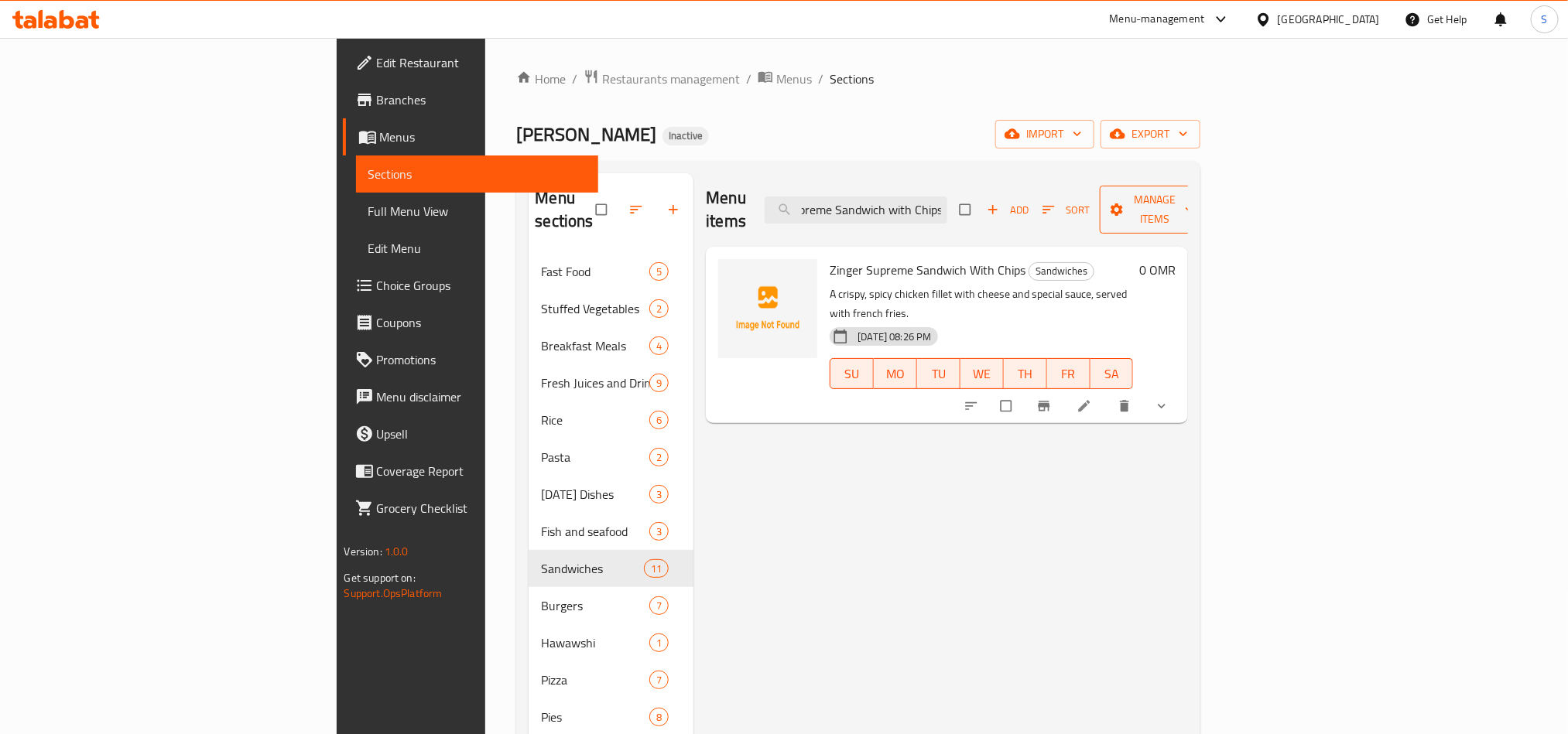
type input "Zinger Supreme Sandwich with Chips"
click at [1197, 199] on span "Manage items" at bounding box center [1155, 210] width 85 height 38
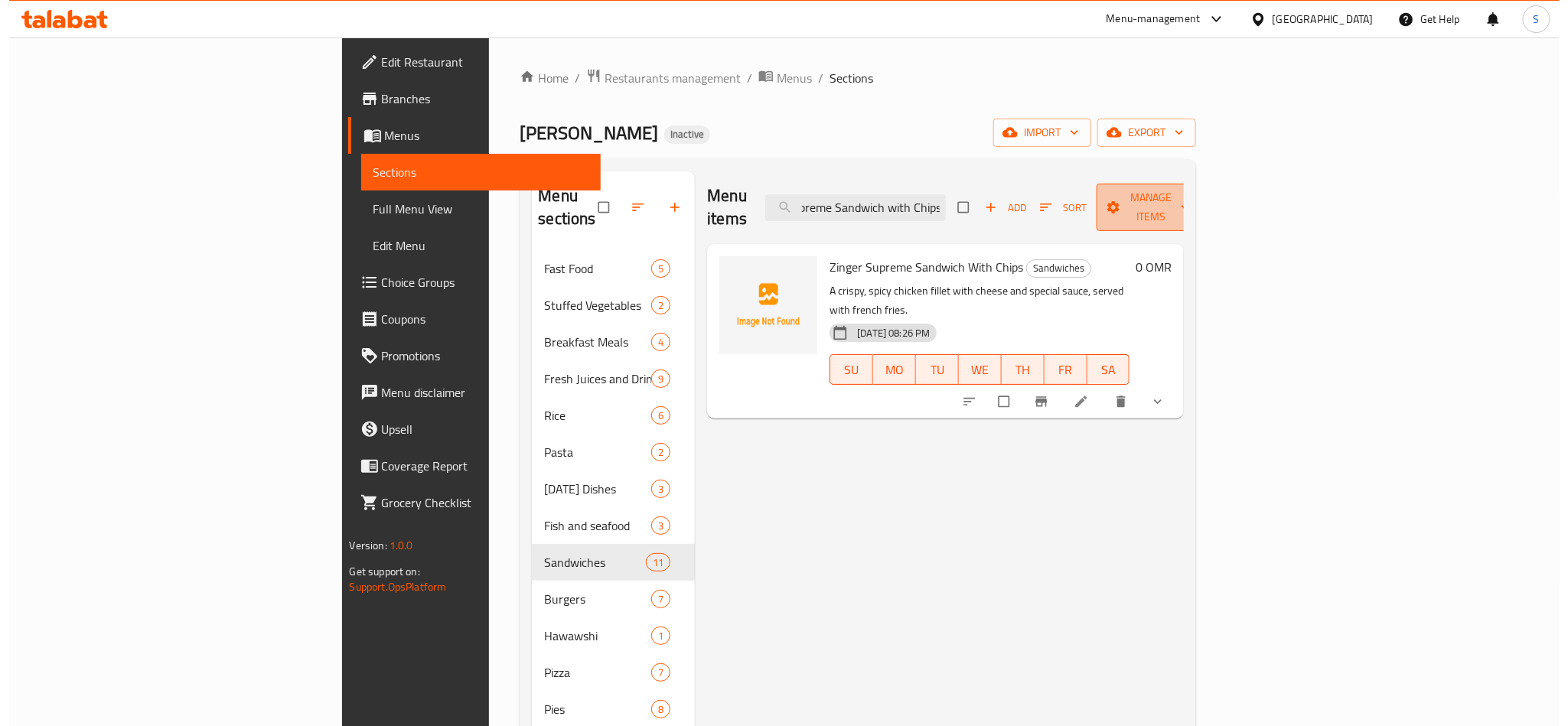
scroll to position [0, 0]
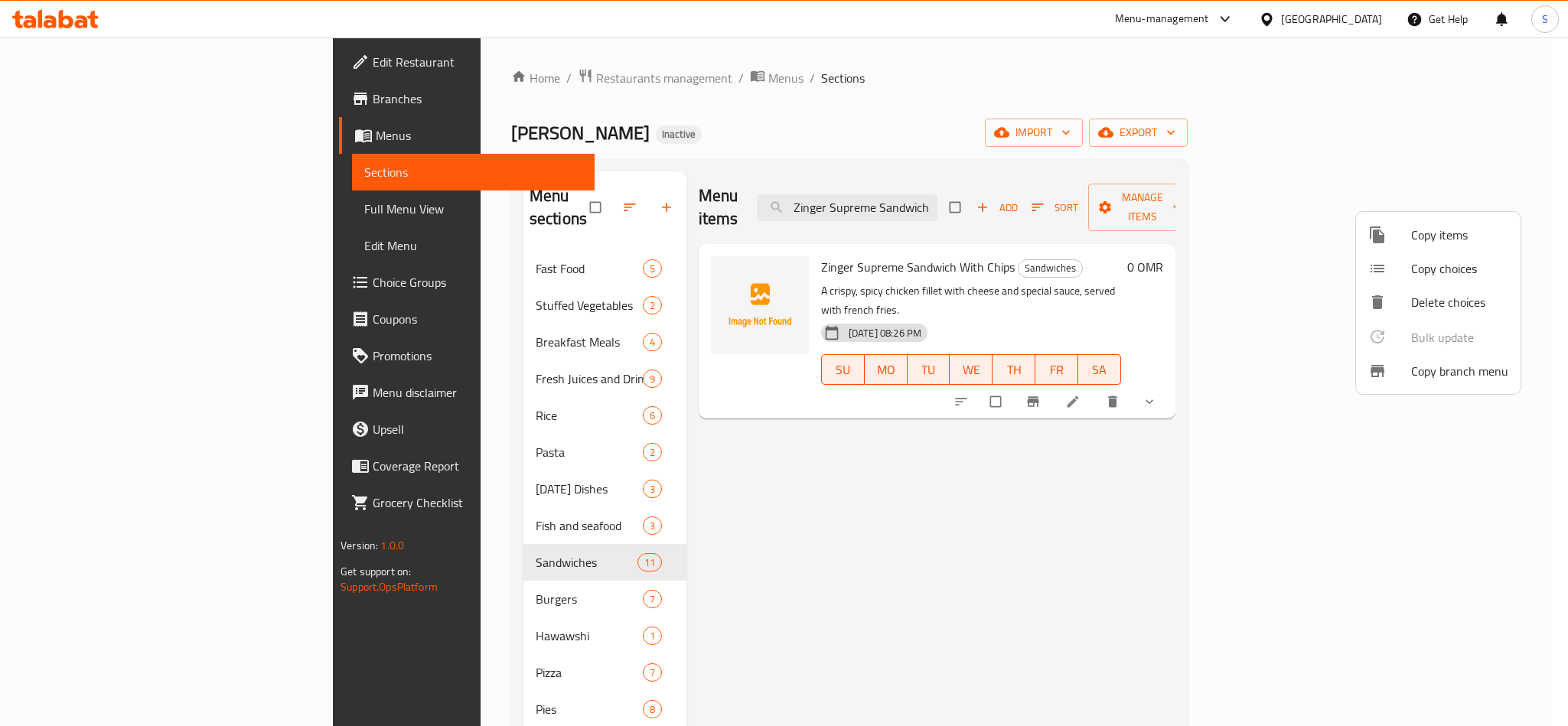
click at [1423, 264] on span "Copy choices" at bounding box center [1459, 268] width 97 height 18
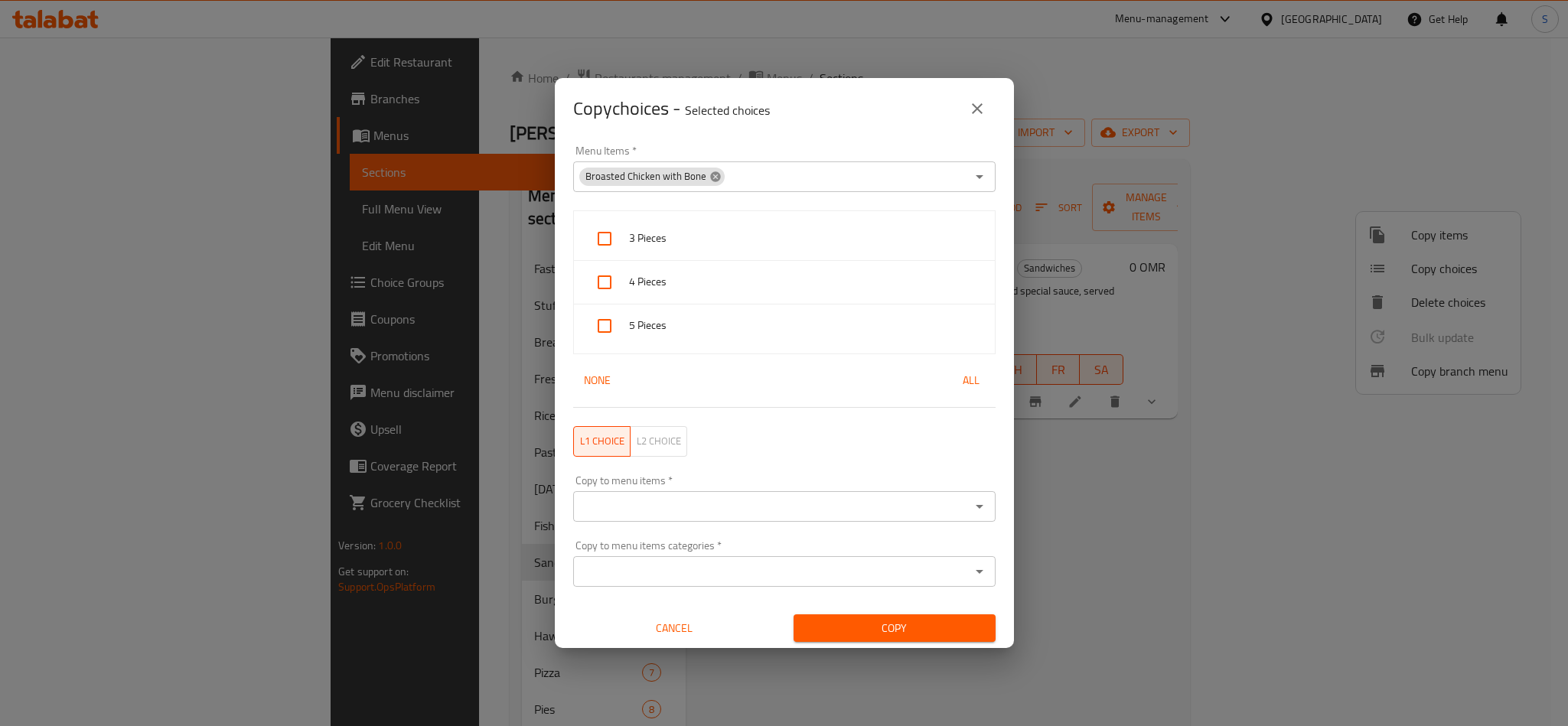
click at [709, 171] on icon at bounding box center [715, 177] width 12 height 12
click at [697, 181] on input "Menu Items   *" at bounding box center [772, 177] width 388 height 21
paste input "Zinger Supreme Sandwich with Chips"
type input "Zinger Supreme Sandwich with Chips"
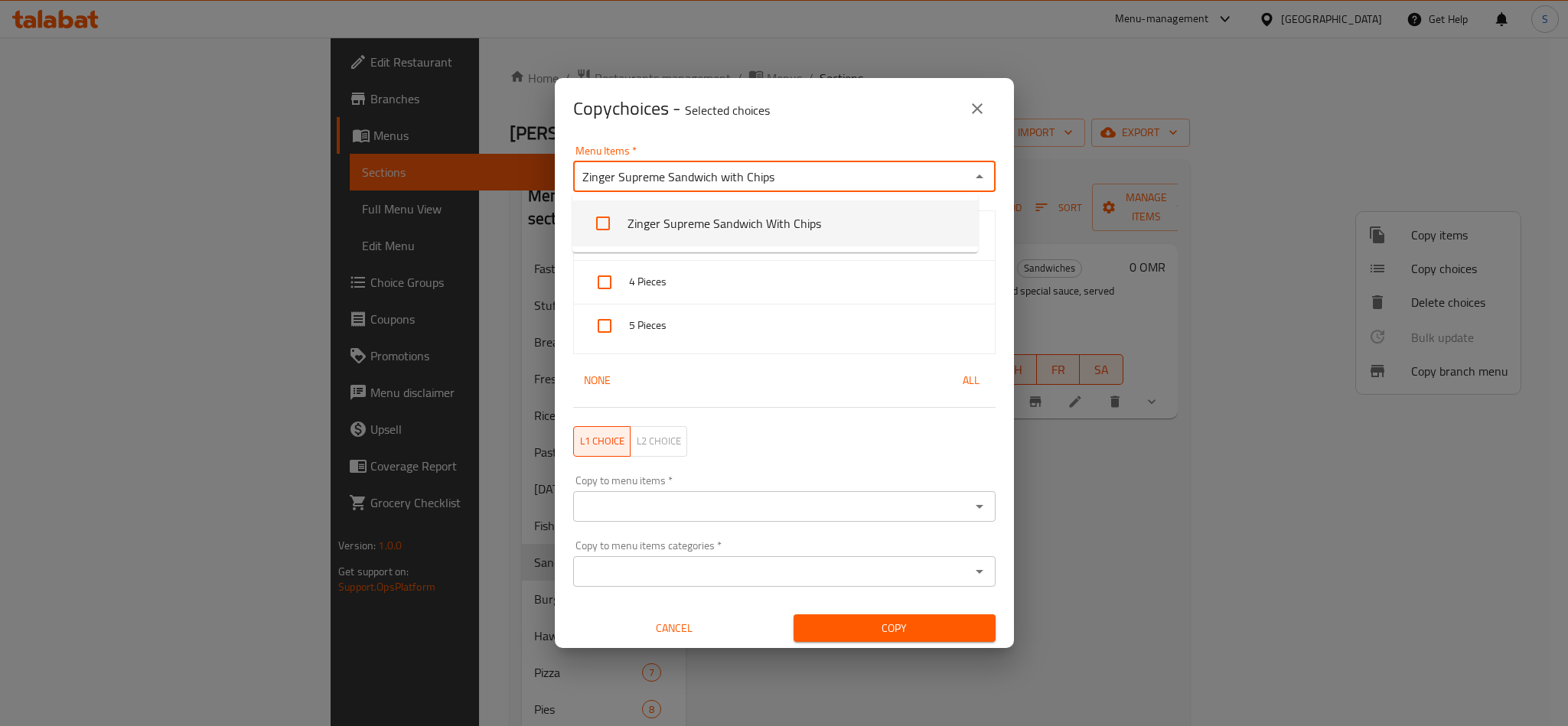
click at [666, 212] on li "Zinger Supreme Sandwich With Chips" at bounding box center [775, 223] width 405 height 46
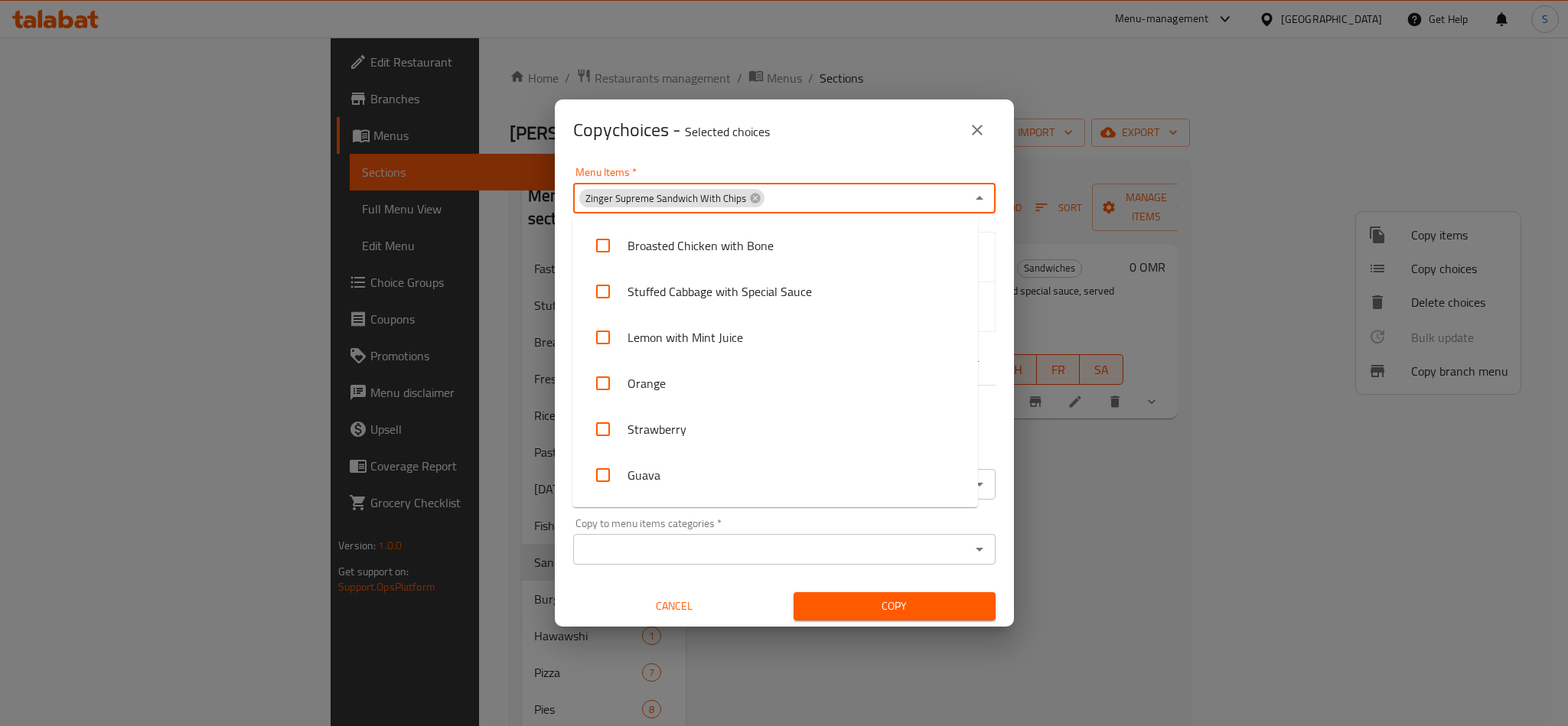
scroll to position [453, 0]
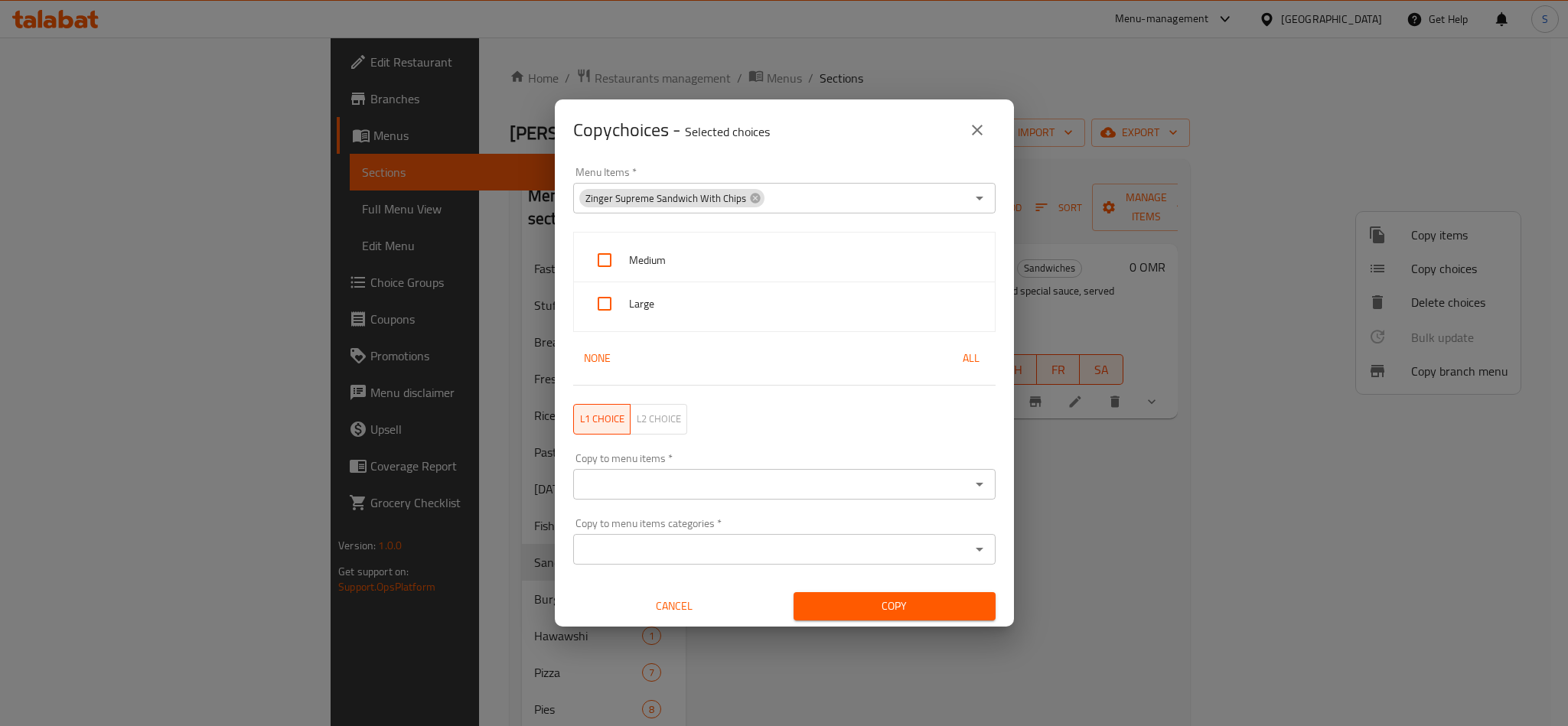
click at [748, 143] on span "Copy choices - Selected choices 0" at bounding box center [671, 129] width 196 height 34
click at [598, 251] on input "checkbox" at bounding box center [604, 260] width 36 height 36
checkbox input "true"
click at [604, 301] on input "checkbox" at bounding box center [604, 304] width 36 height 36
checkbox input "true"
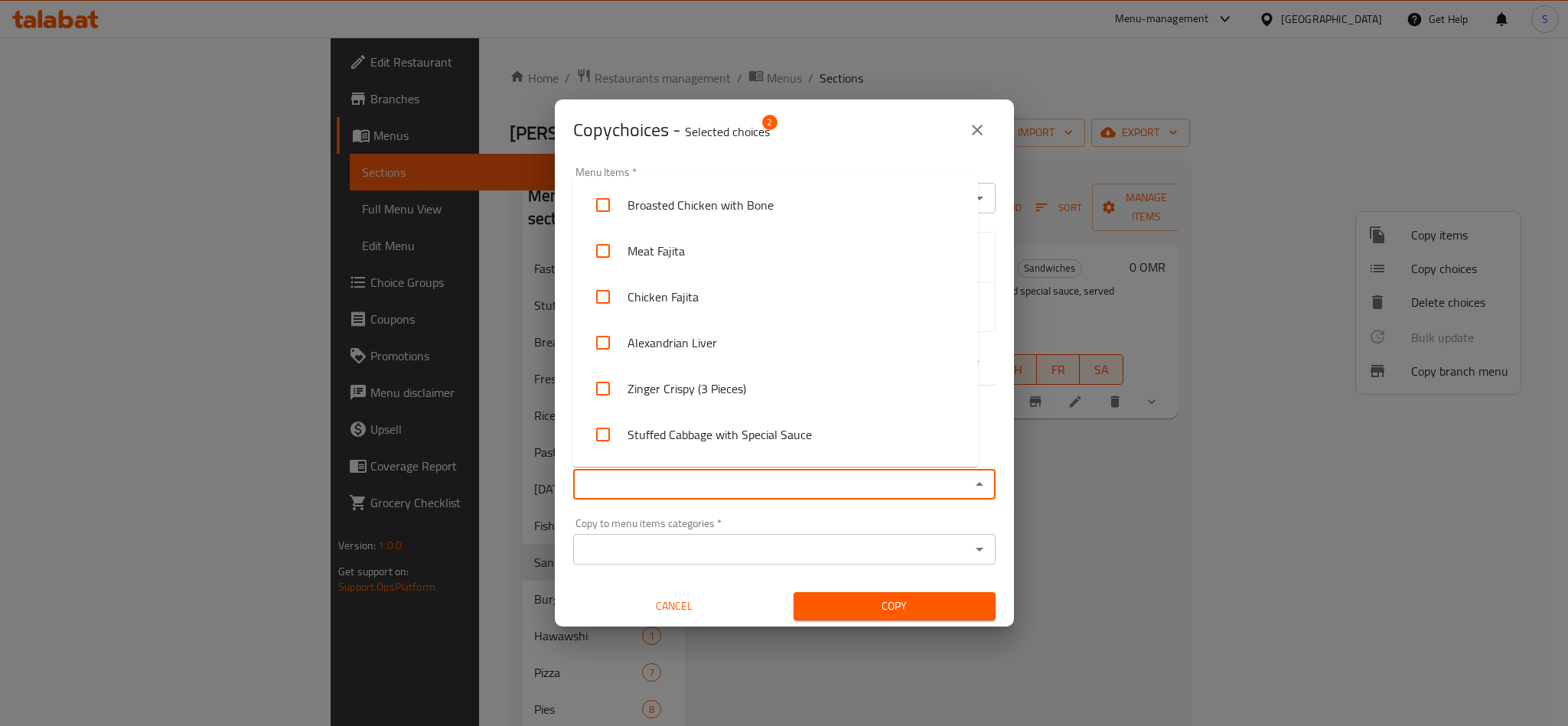
click at [700, 480] on input "Copy to menu items   *" at bounding box center [772, 484] width 388 height 21
paste input "Crispy Chicken Sandwich with Chips"
type input "Crispy Chicken Sandwich with Chips"
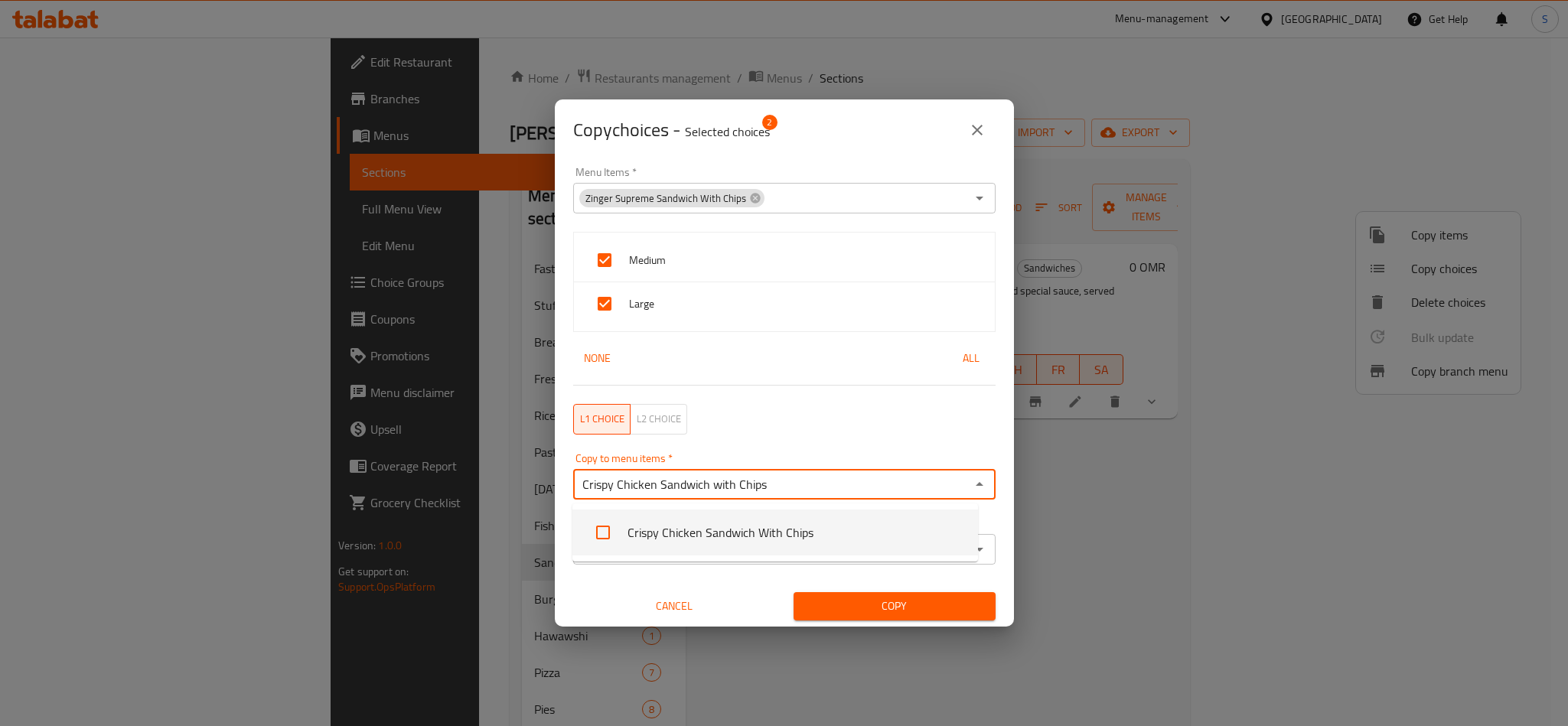
click at [648, 538] on li "Crispy Chicken Sandwich With Chips" at bounding box center [775, 533] width 405 height 46
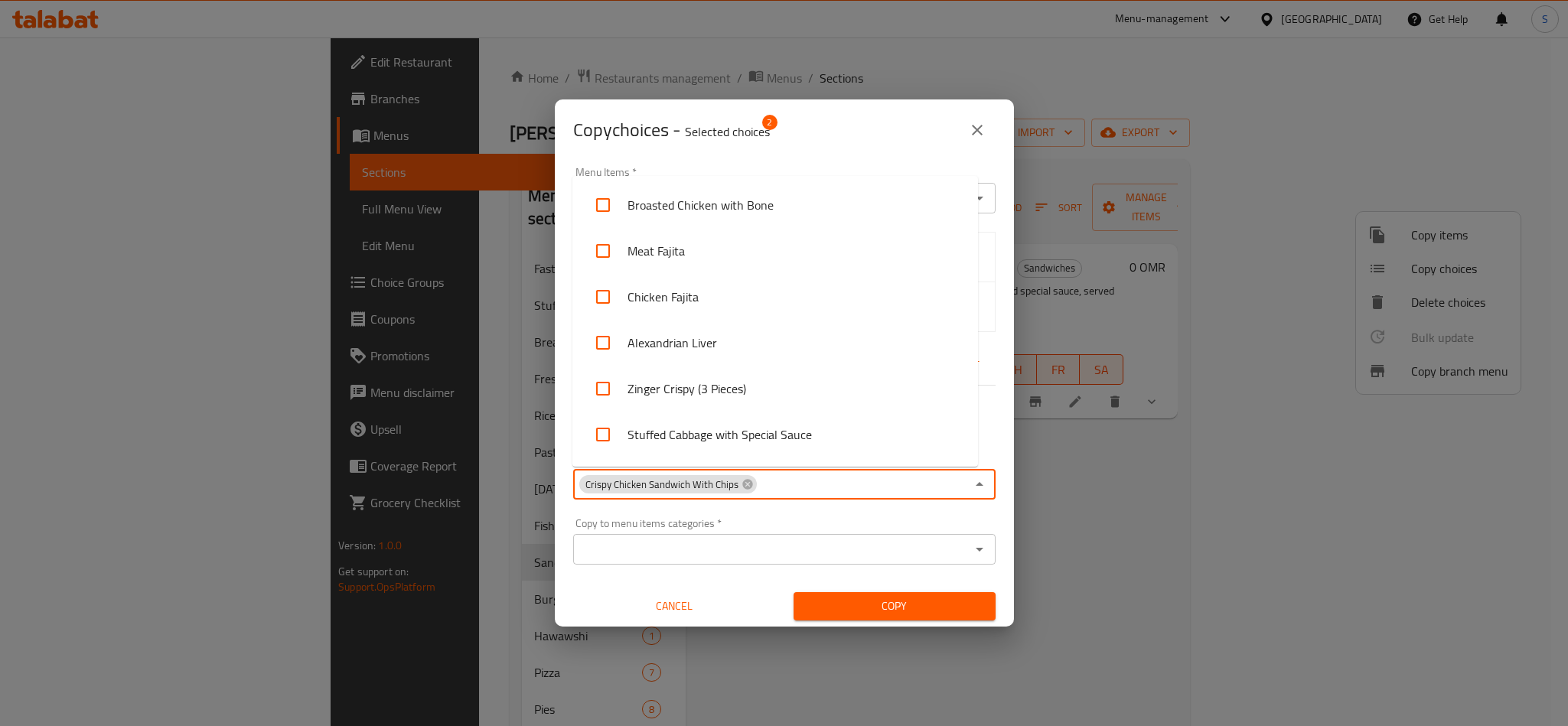
scroll to position [1509, 0]
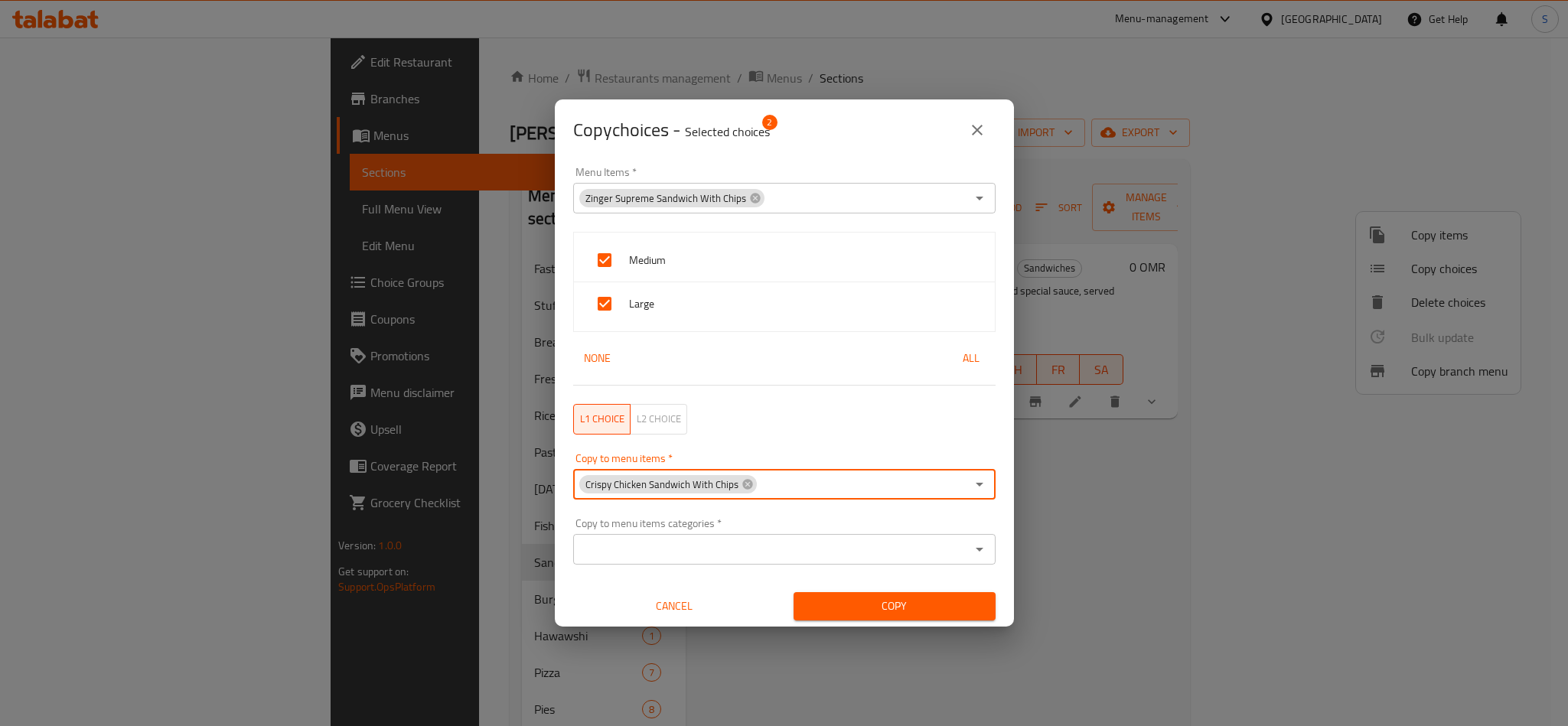
paste input "Chicken Fajita Sandwich with Chips"
type input "Chicken Fajita Sandwich with Chips"
click at [740, 521] on li "Chicken Fajita Sandwich With Chips" at bounding box center [775, 533] width 405 height 46
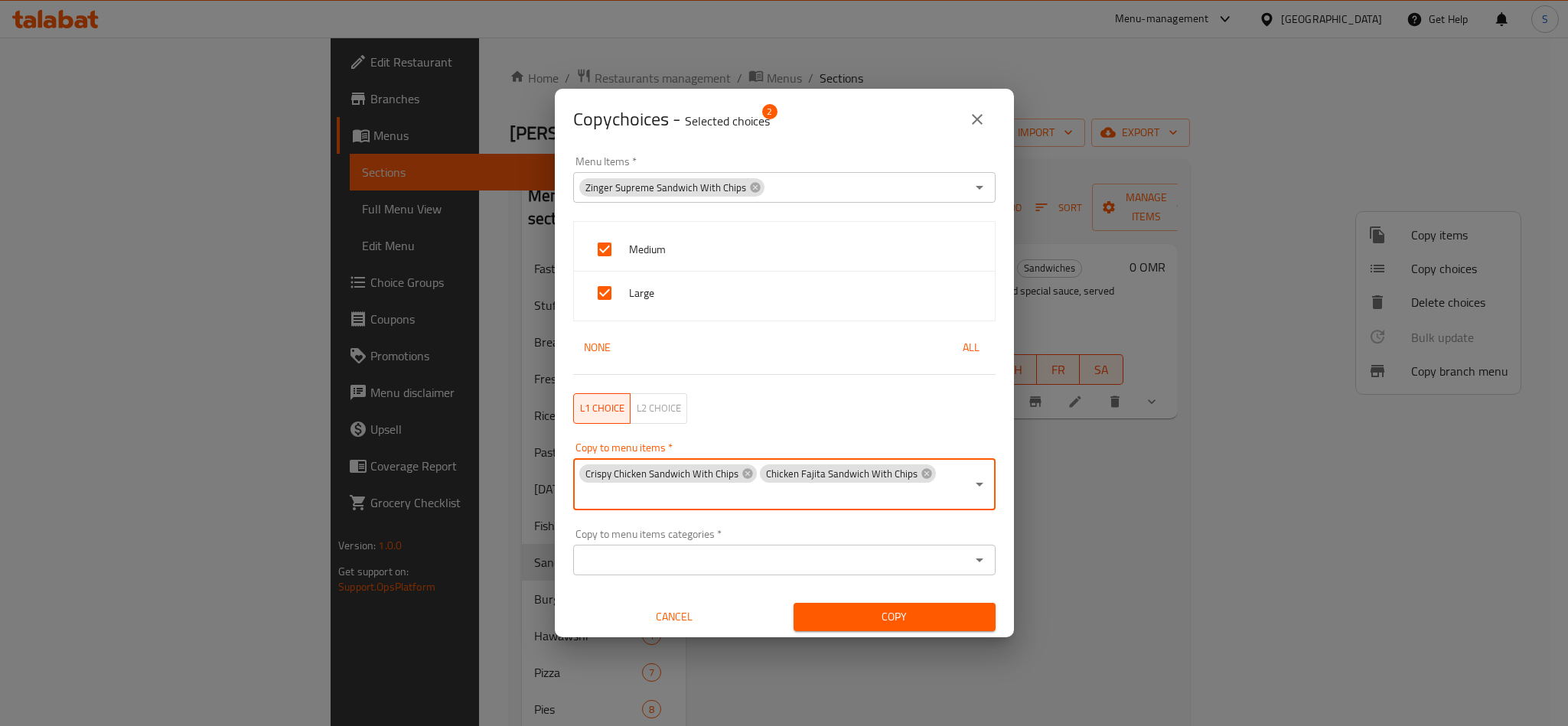
paste input "Meat Fajita Sandwich With Chips"
type input "Meat Fajita Sandwich With Chips"
click at [692, 536] on li "Meat Fajita Sandwich With Chips" at bounding box center [775, 543] width 405 height 46
paste input "Hot Dog Sandwich With Chips"
type input "Hot Dog Sandwich With Chips"
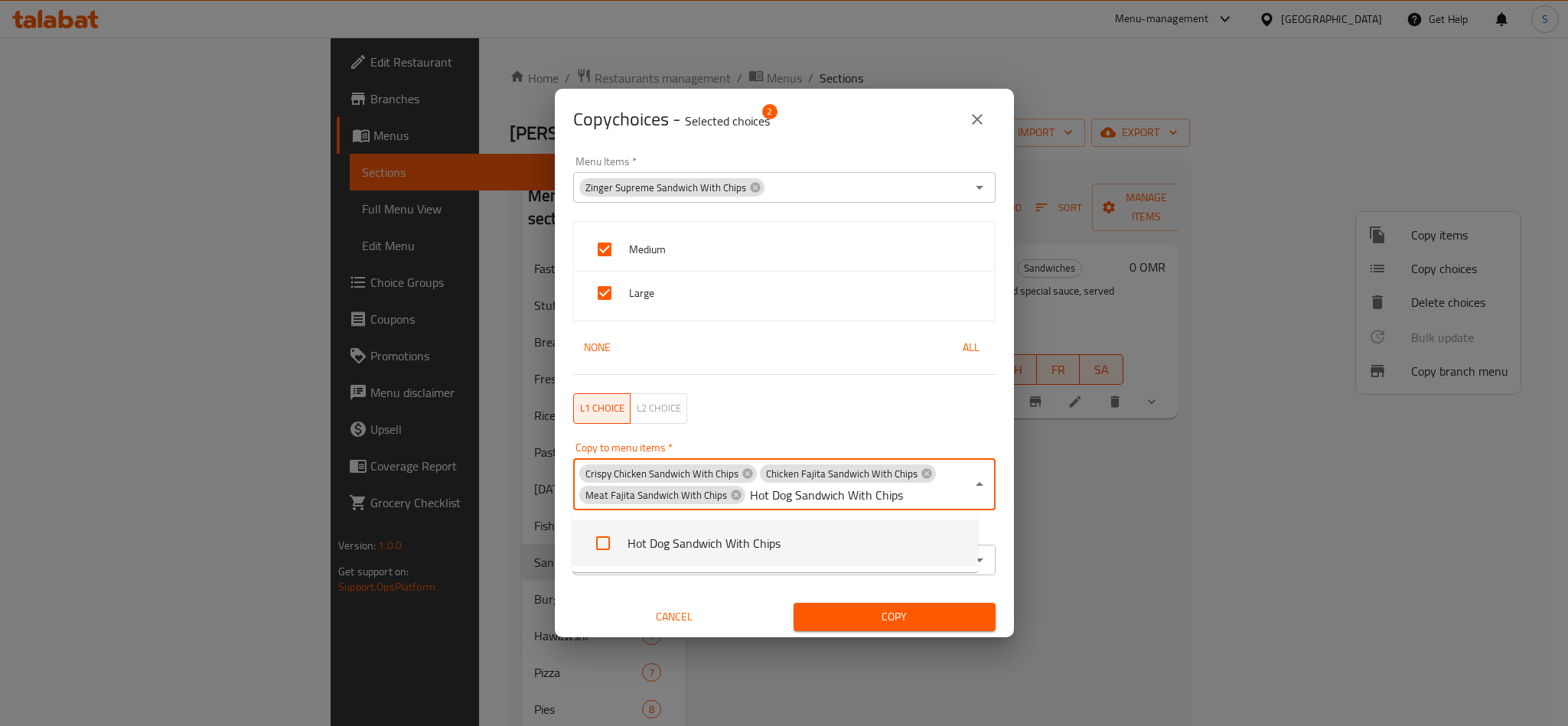
click at [749, 538] on li "Hot Dog Sandwich With Chips" at bounding box center [775, 543] width 405 height 46
paste input "Alexandrian Liver Sandwich with Chips"
type input "Alexandrian Liver Sandwich with Chips"
click at [691, 545] on li "Alexandrian Liver Sandwich With Chips" at bounding box center [775, 543] width 405 height 46
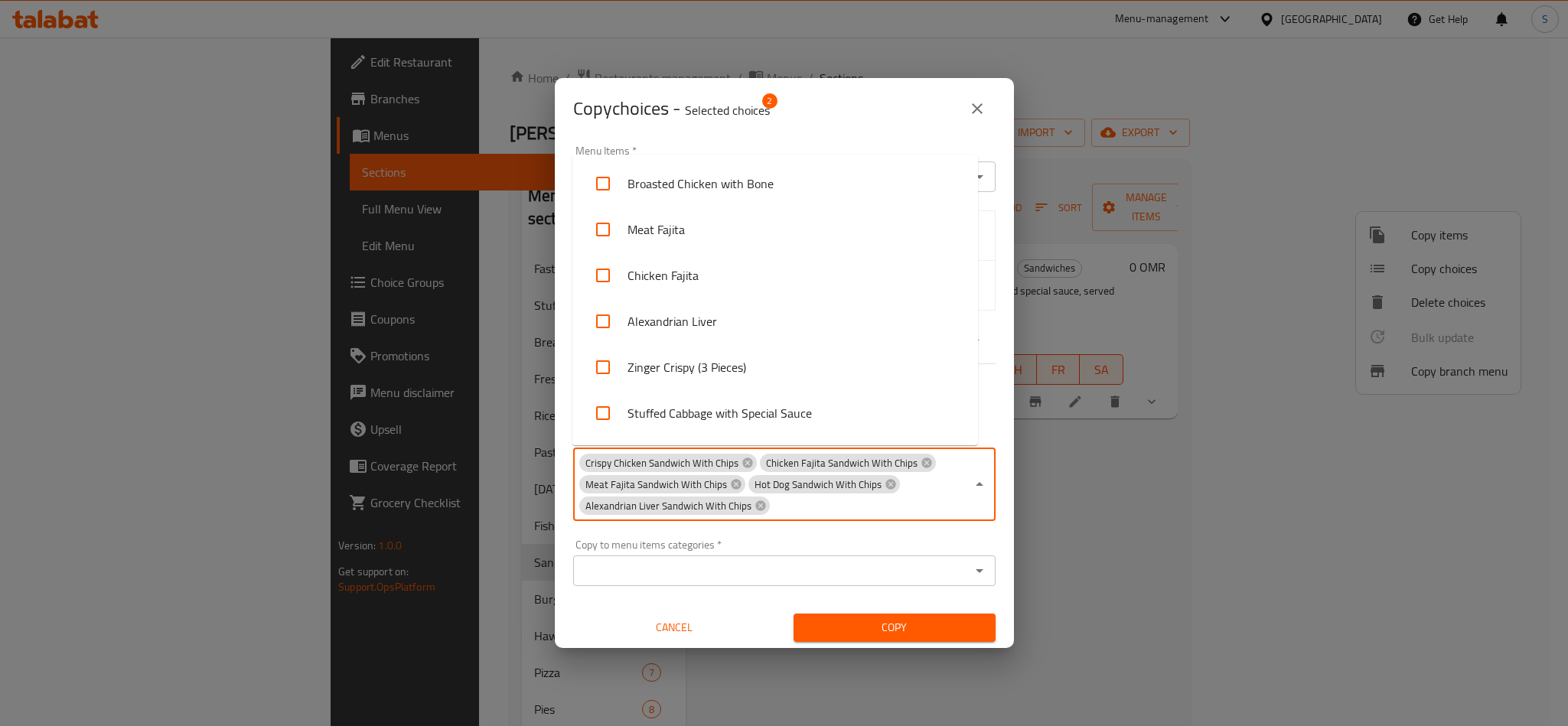
scroll to position [0, 0]
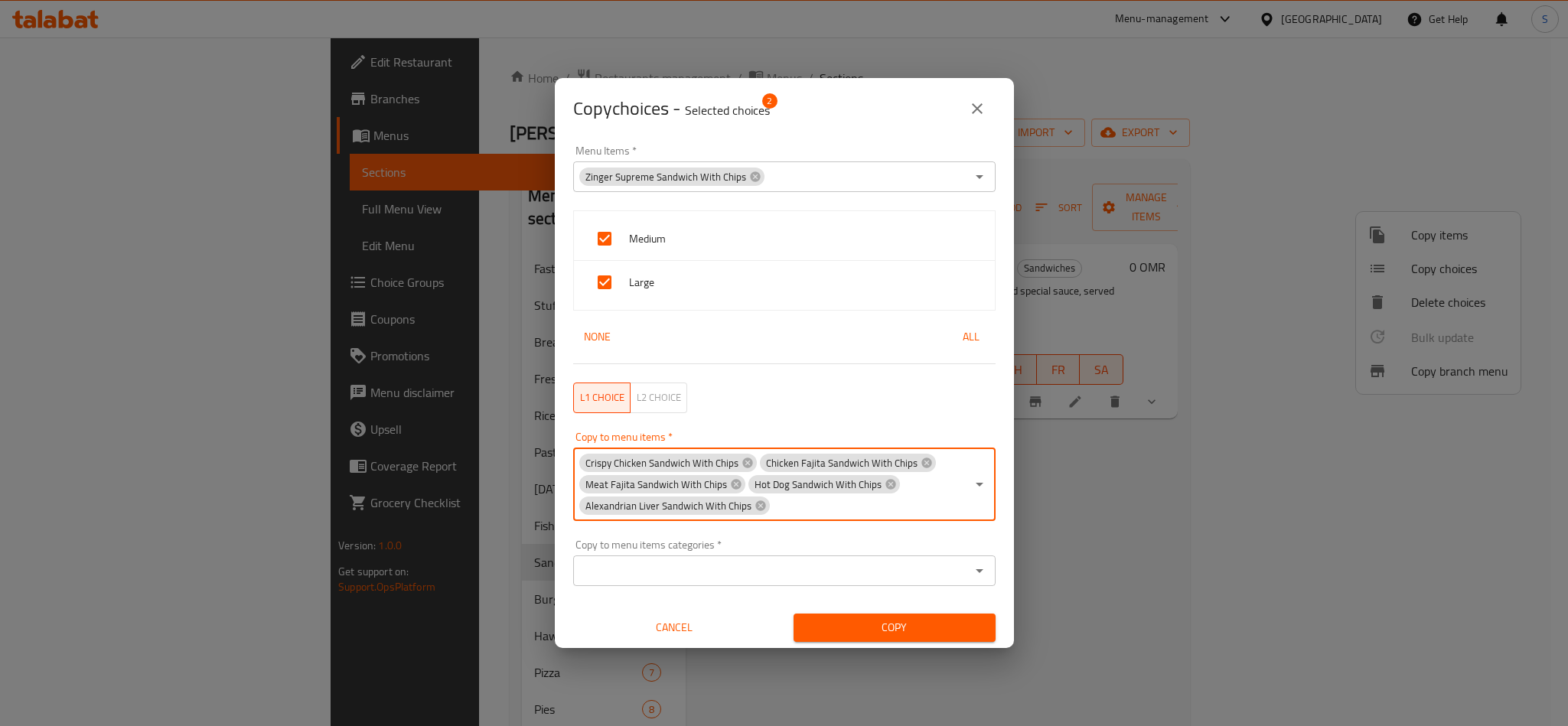
paste input "Kofta Sandwich with Chips"
type input "Kofta Sandwich with Chips"
click at [757, 545] on li "Kofta Sandwich With Chips" at bounding box center [775, 554] width 405 height 46
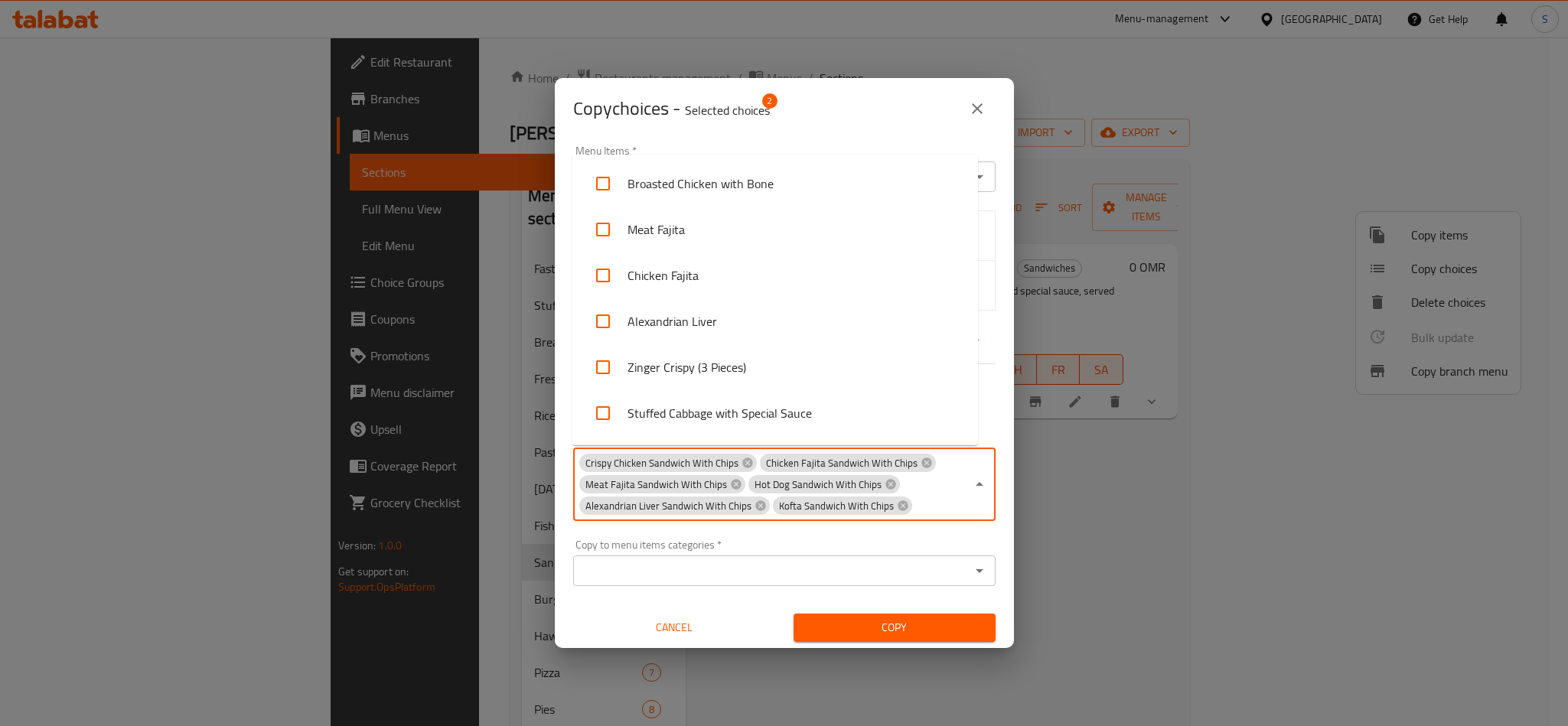
scroll to position [1509, 0]
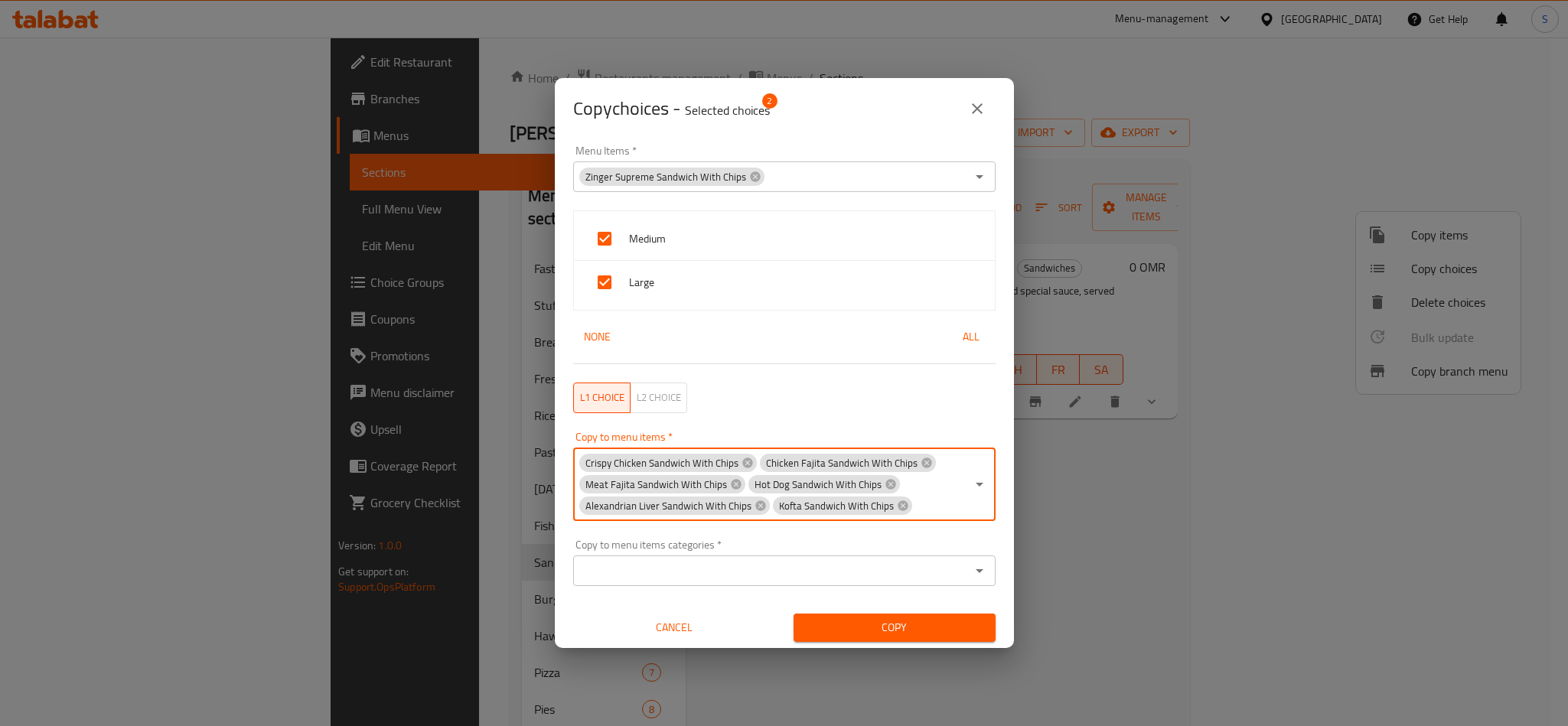
paste input "Prawns Sandwich With Chips"
type input "Prawns Sandwich With Chips"
click at [760, 554] on li "Prawns Sandwich With Chips" at bounding box center [775, 554] width 405 height 46
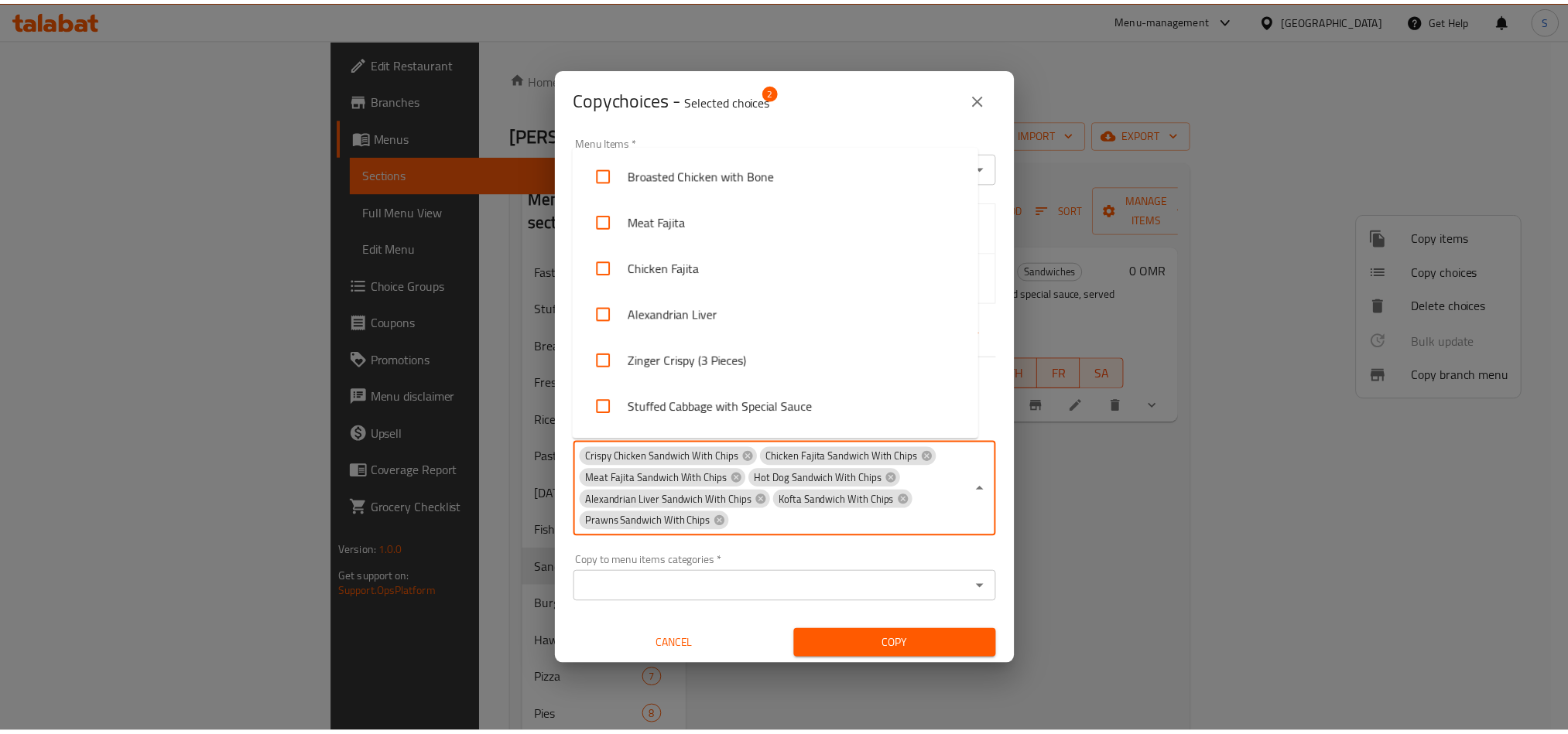
scroll to position [0, 0]
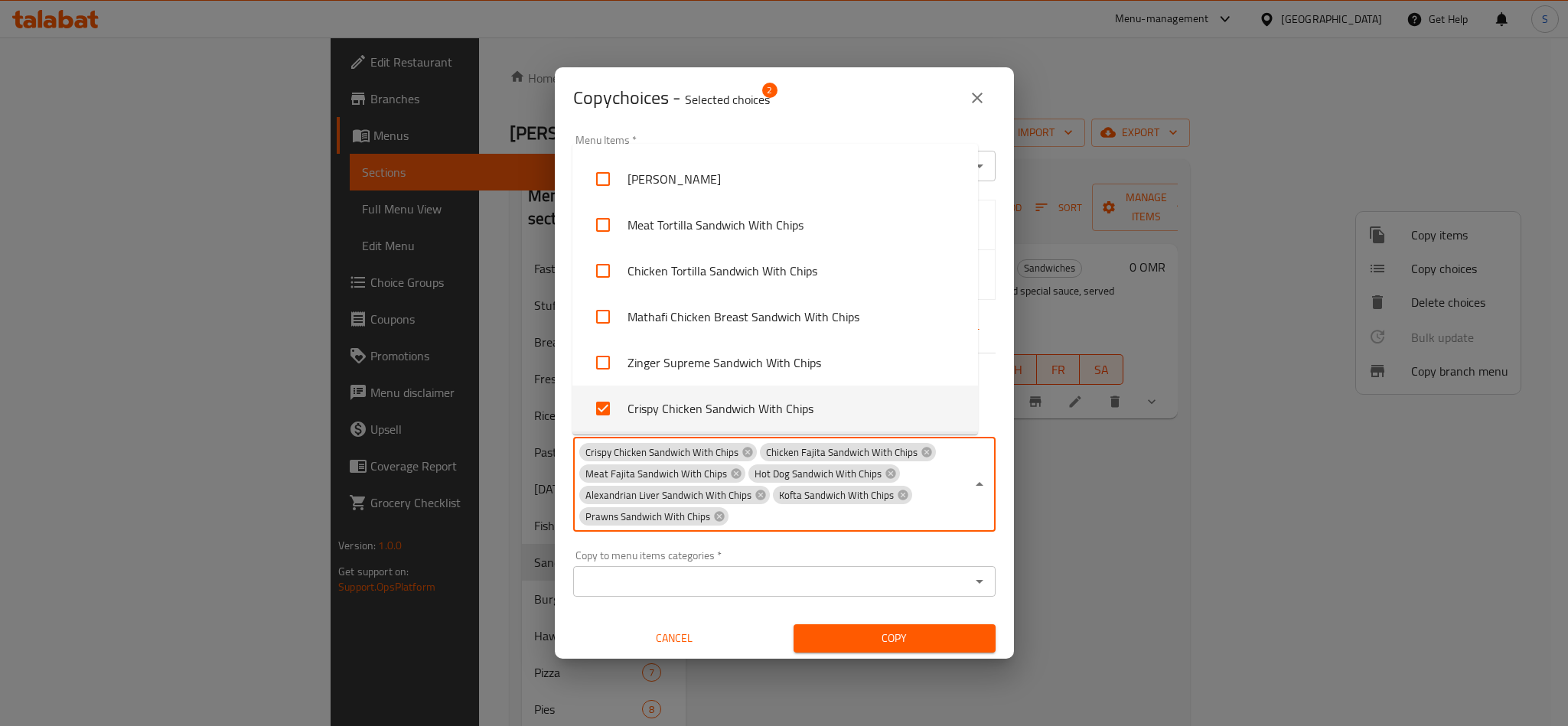
click at [838, 645] on div "Copy choices - Selected choices 2 Menu Items   * Zinger Supreme Sandwich With C…" at bounding box center [784, 363] width 1568 height 726
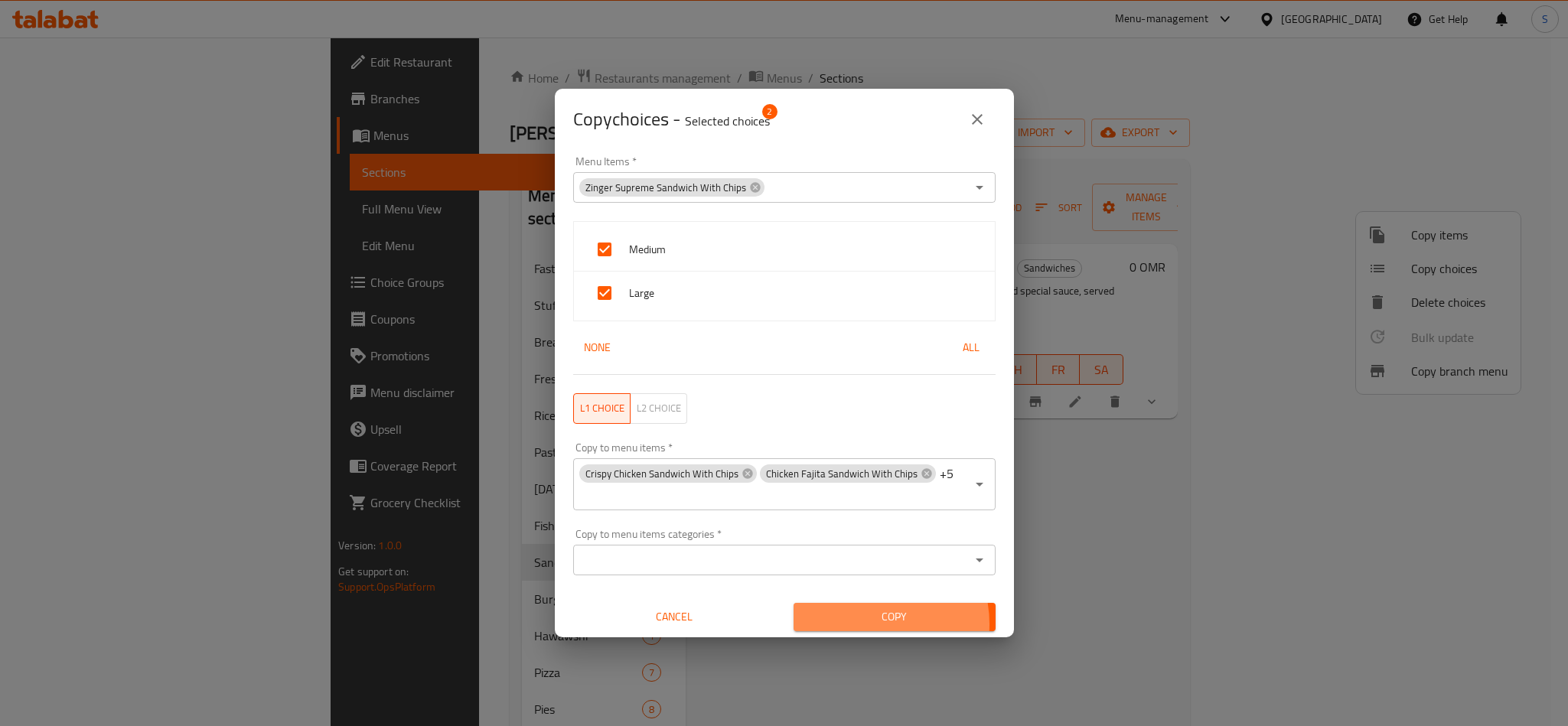
click at [854, 625] on span "Copy" at bounding box center [894, 617] width 177 height 19
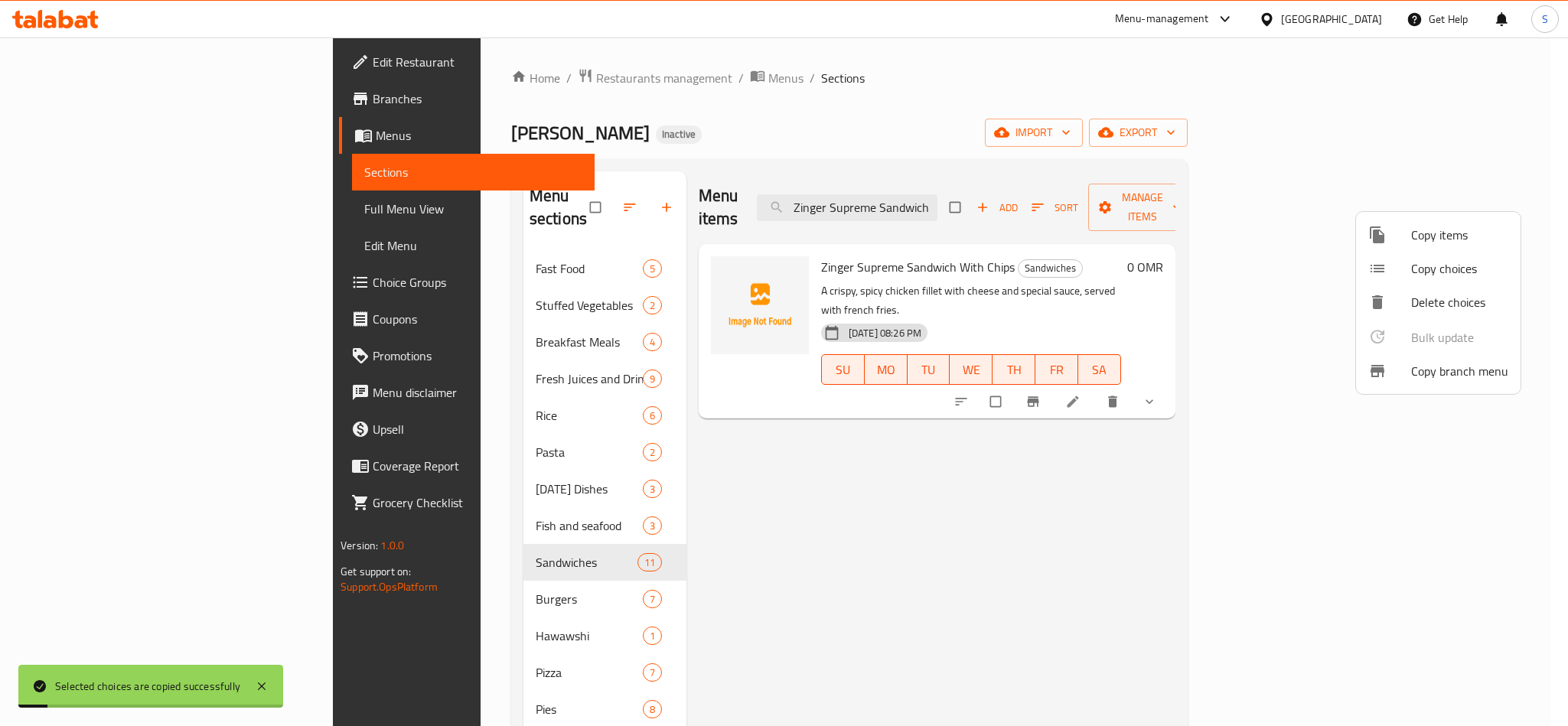
click at [955, 154] on div at bounding box center [784, 363] width 1568 height 726
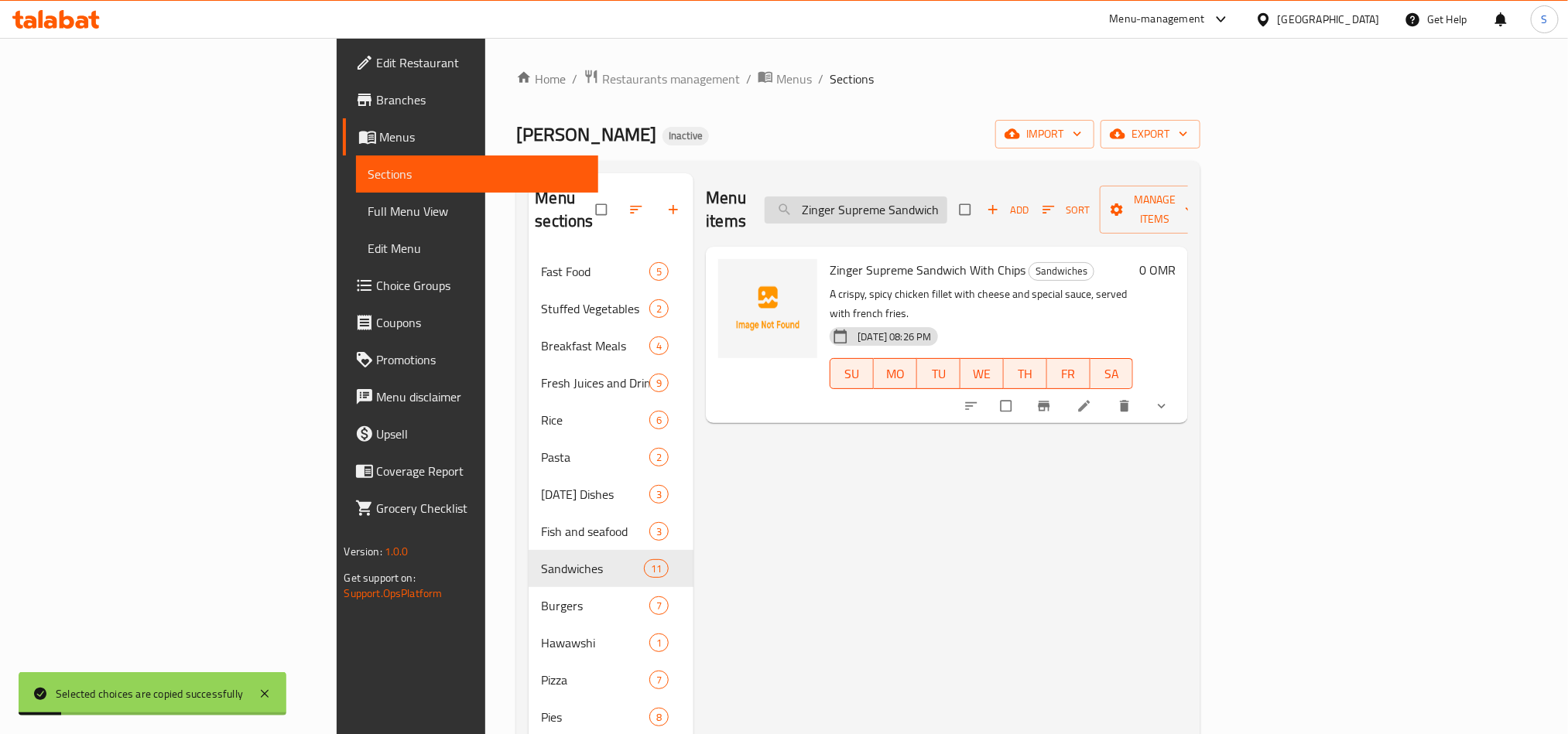
click at [947, 197] on input "Zinger Supreme Sandwich with Chips" at bounding box center [856, 211] width 183 height 27
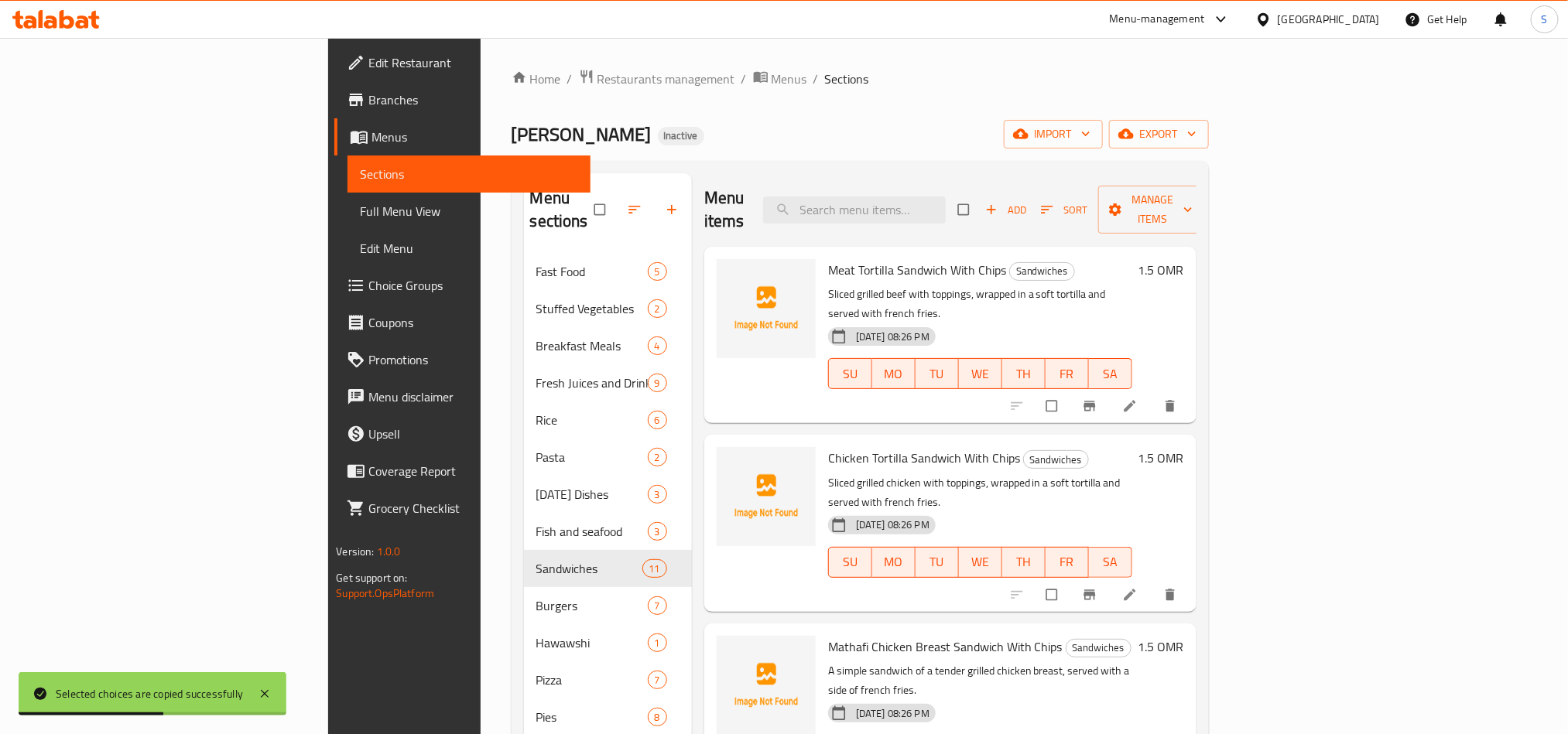
paste input "Crispy Chicken Sandwich with Chips"
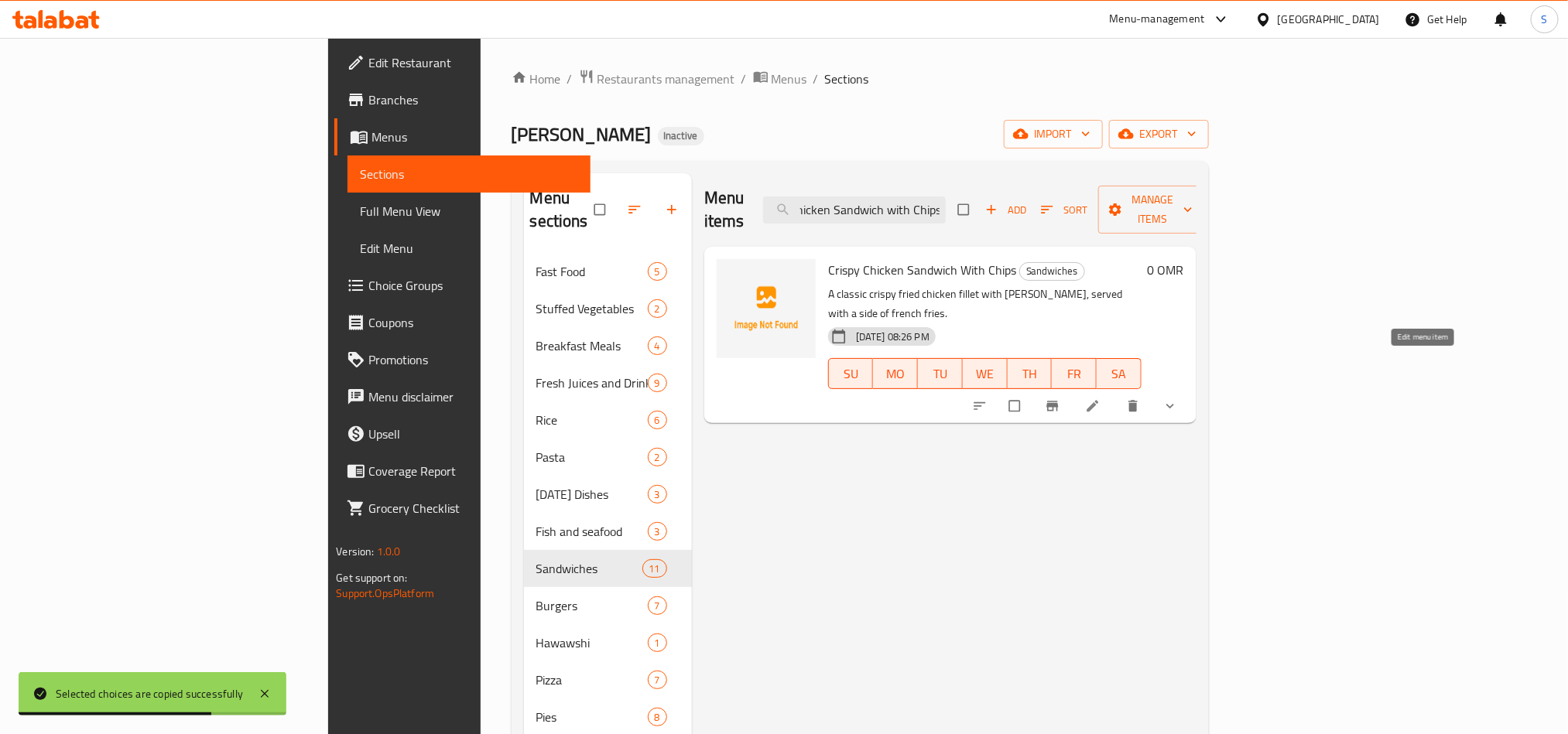
type input "Crispy Chicken Sandwich with Chips"
click at [1100, 399] on icon at bounding box center [1092, 406] width 15 height 15
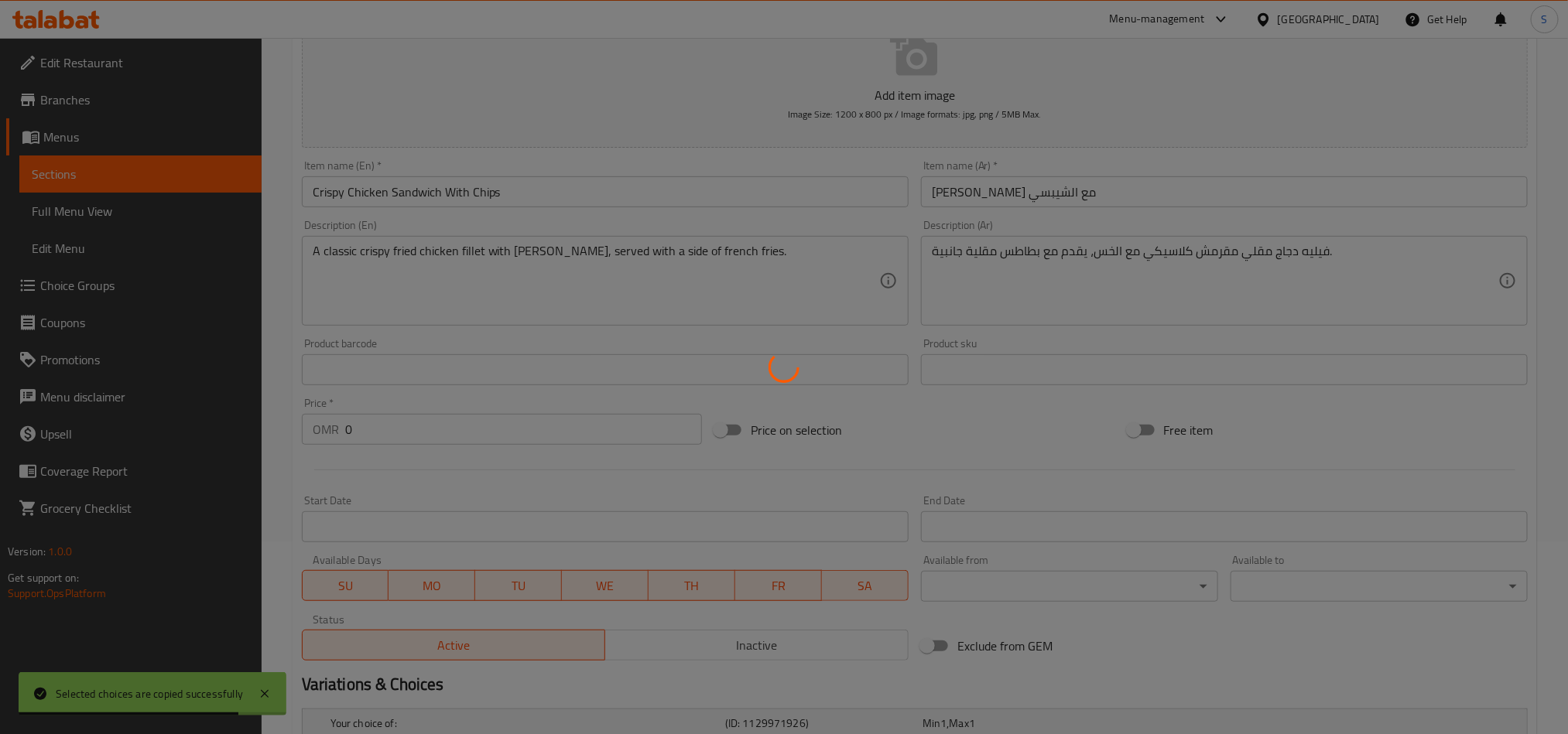
scroll to position [367, 0]
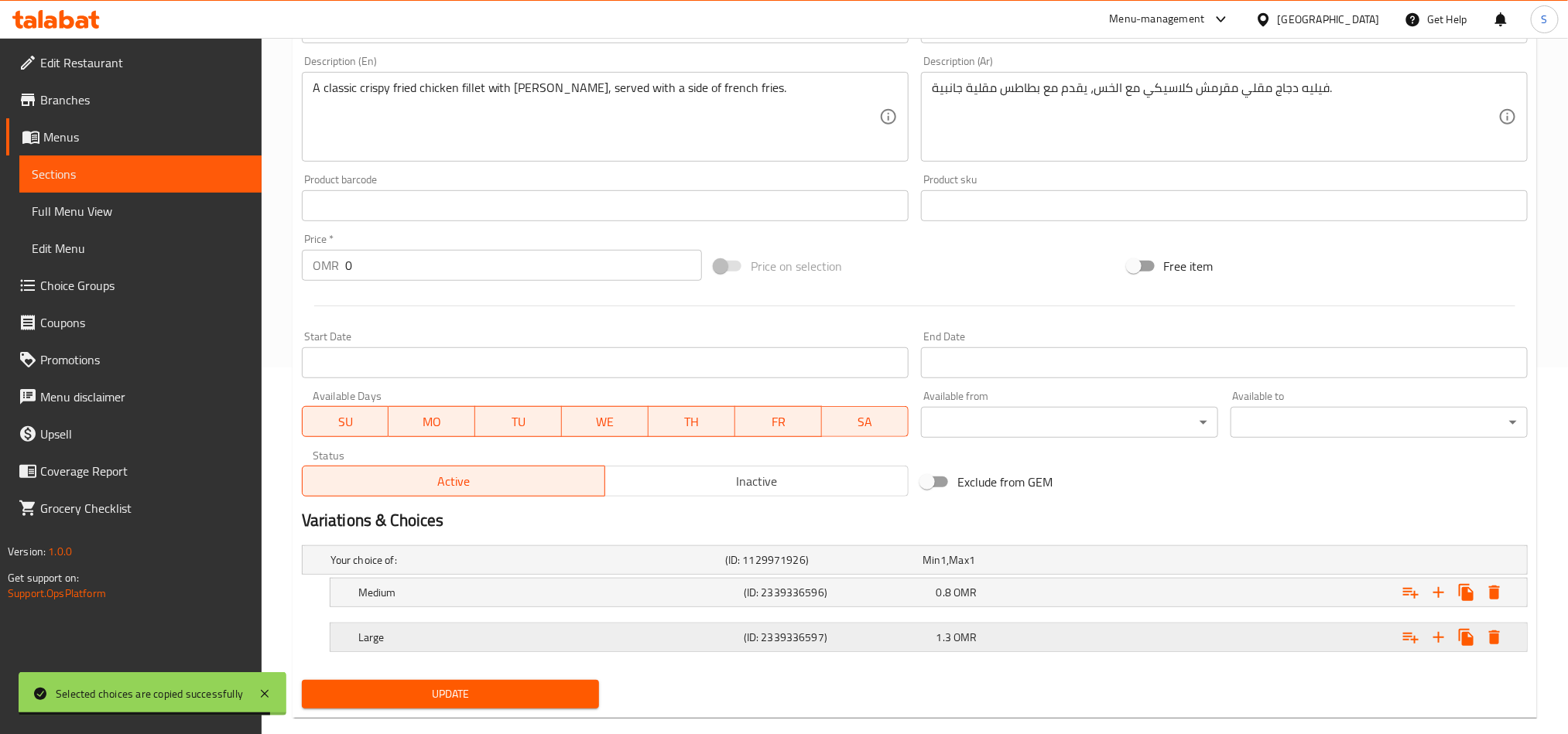
click at [1090, 640] on div "1.3 OMR" at bounding box center [1030, 637] width 187 height 15
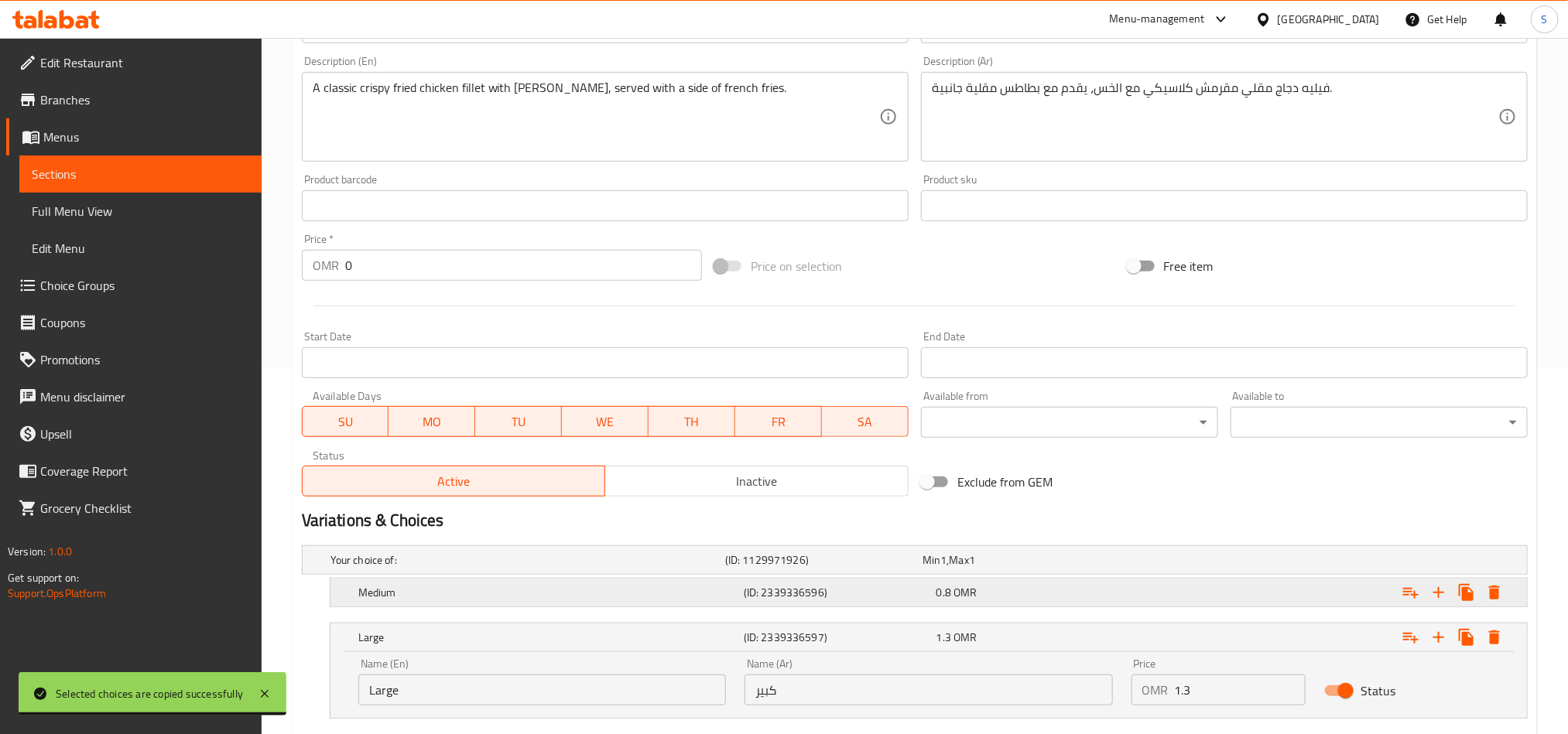
click at [1110, 602] on div "0.8 OMR" at bounding box center [1030, 592] width 193 height 22
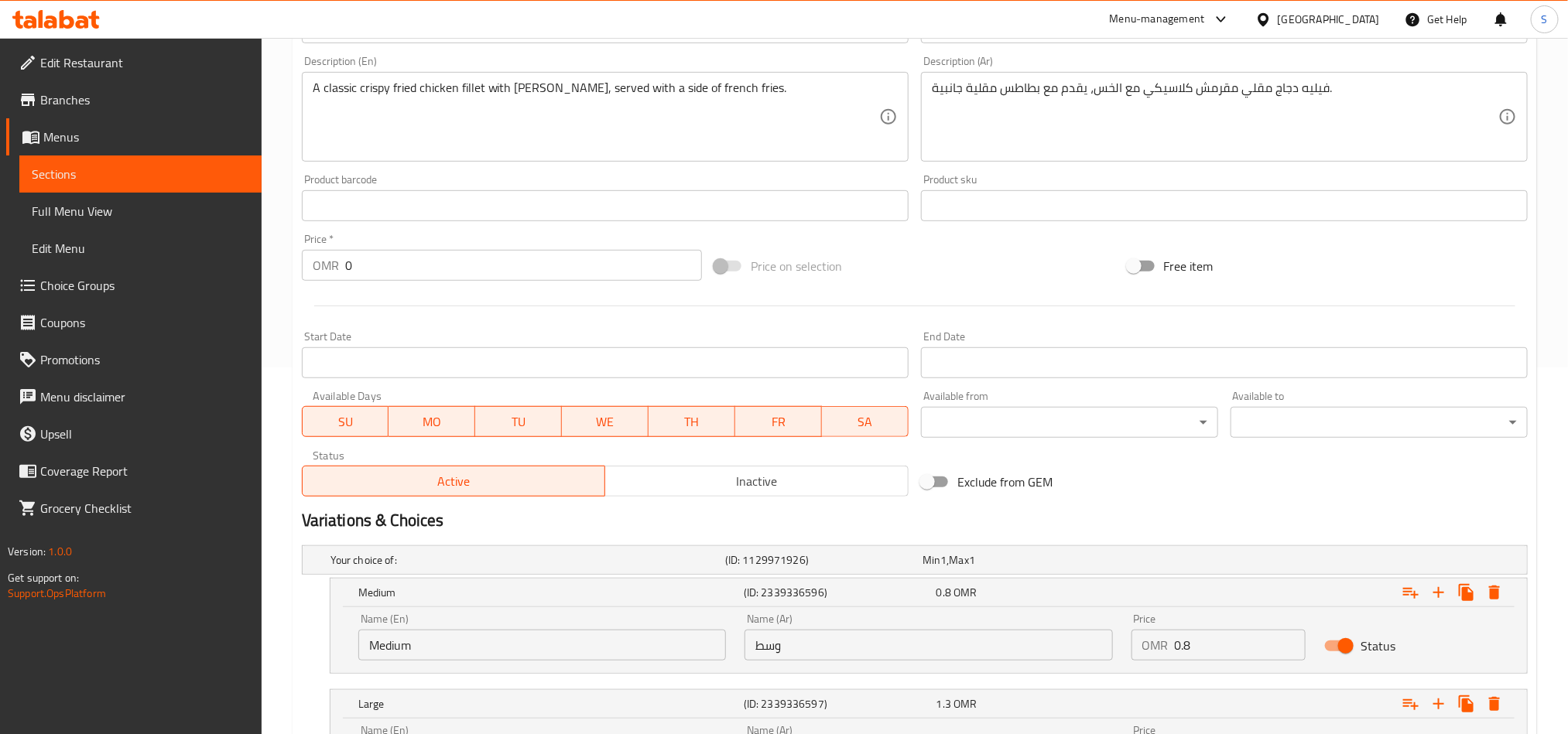
click at [1187, 650] on input "0.8" at bounding box center [1240, 645] width 131 height 31
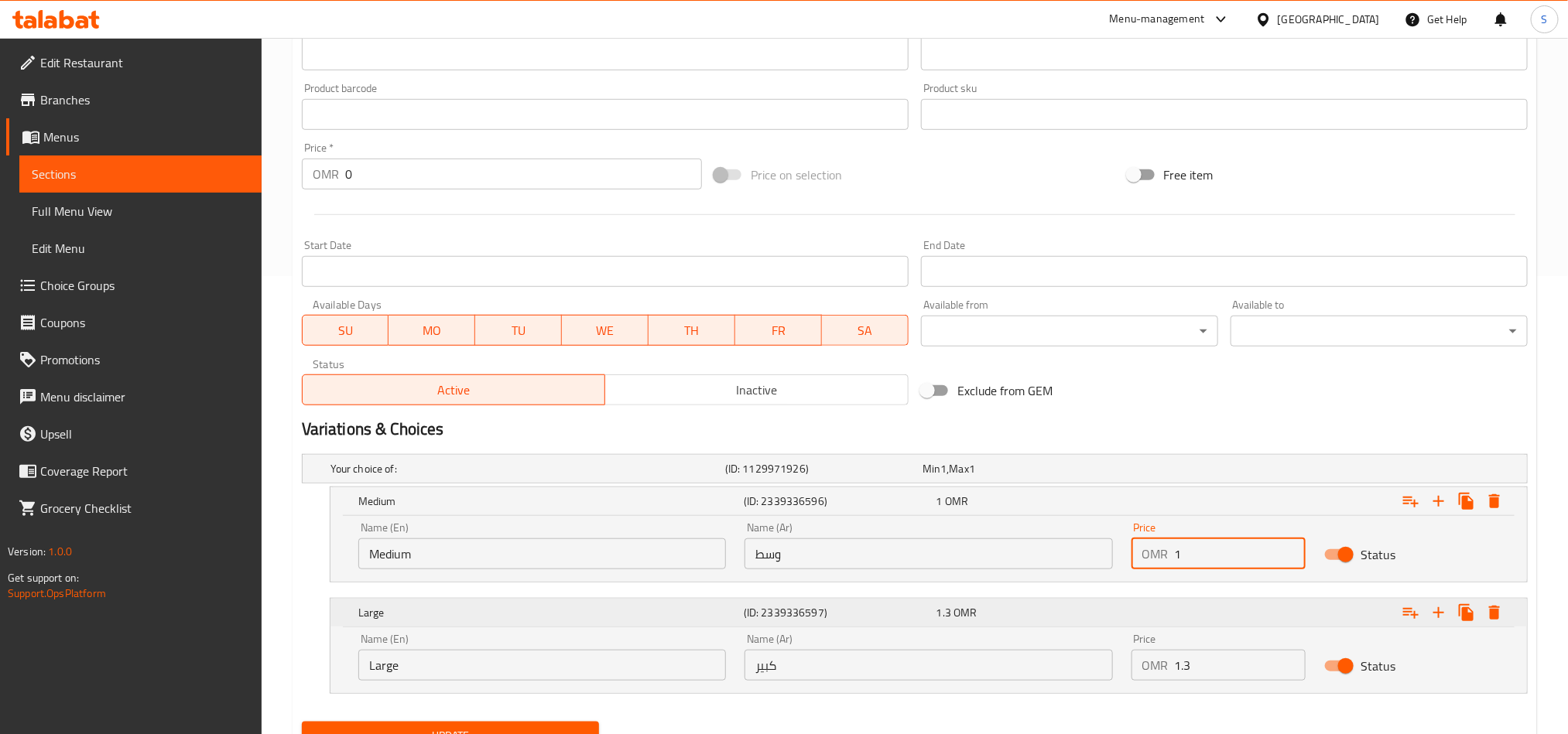
scroll to position [527, 0]
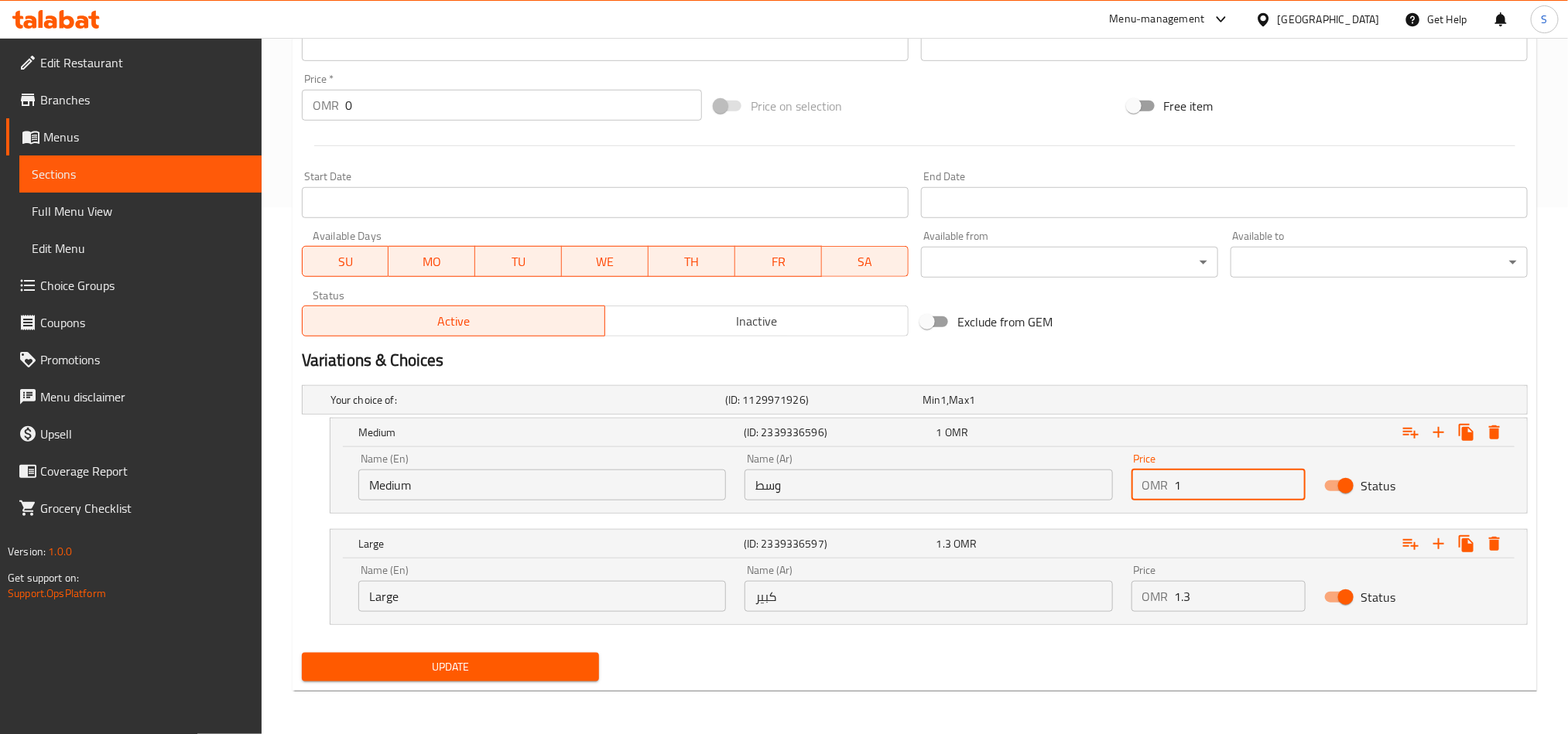
type input "1"
click at [544, 662] on span "Update" at bounding box center [450, 668] width 272 height 19
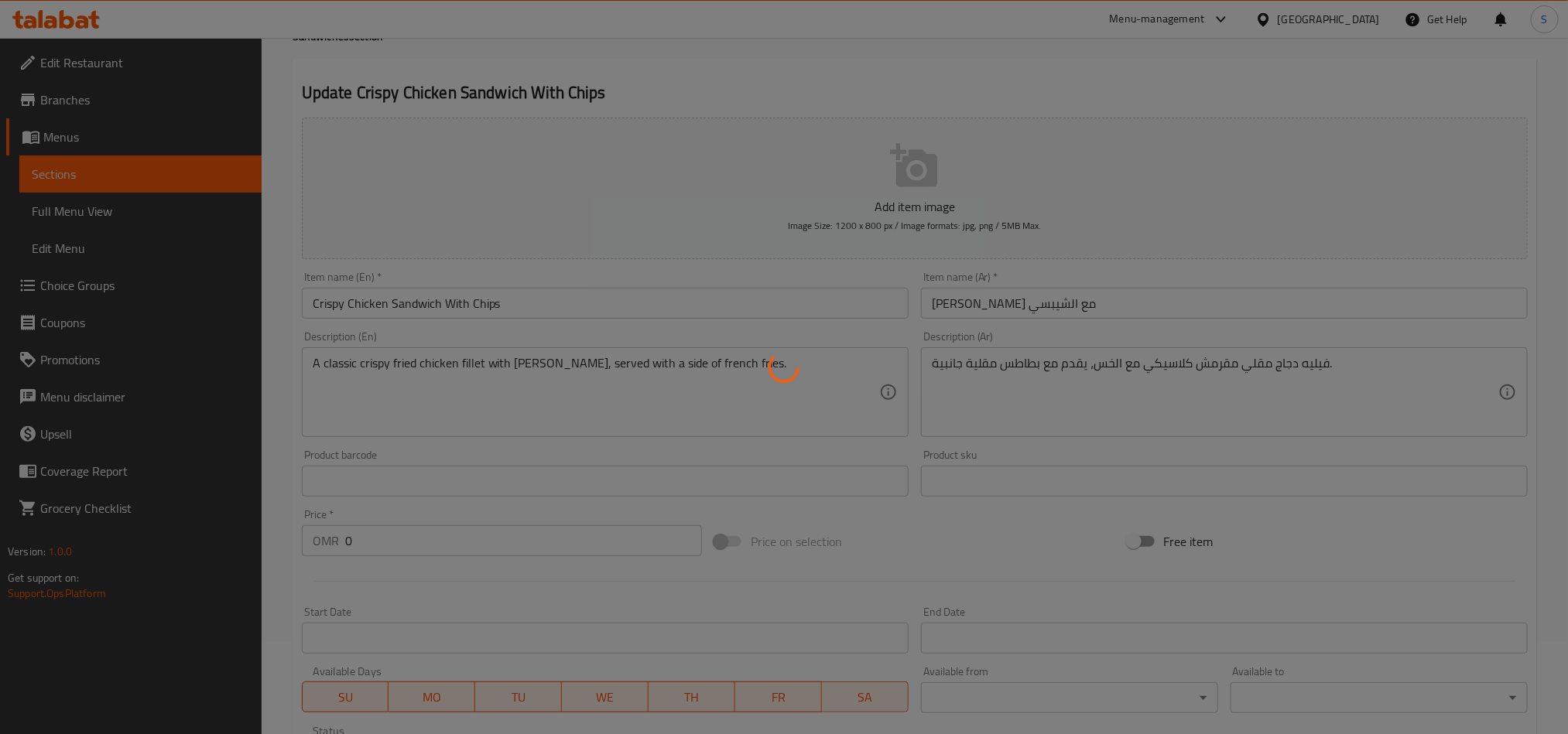
scroll to position [0, 0]
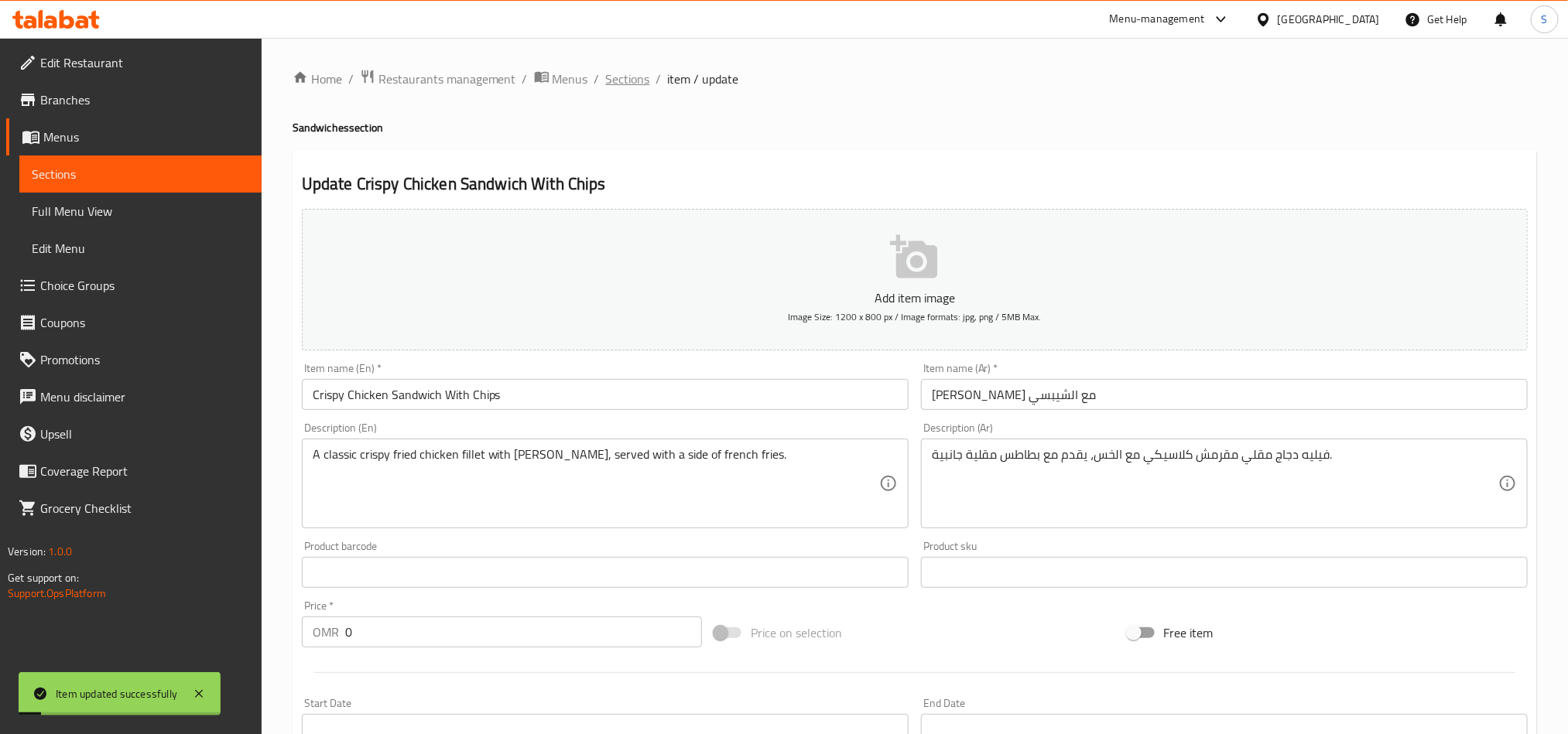
click at [637, 84] on span "Sections" at bounding box center [628, 78] width 44 height 18
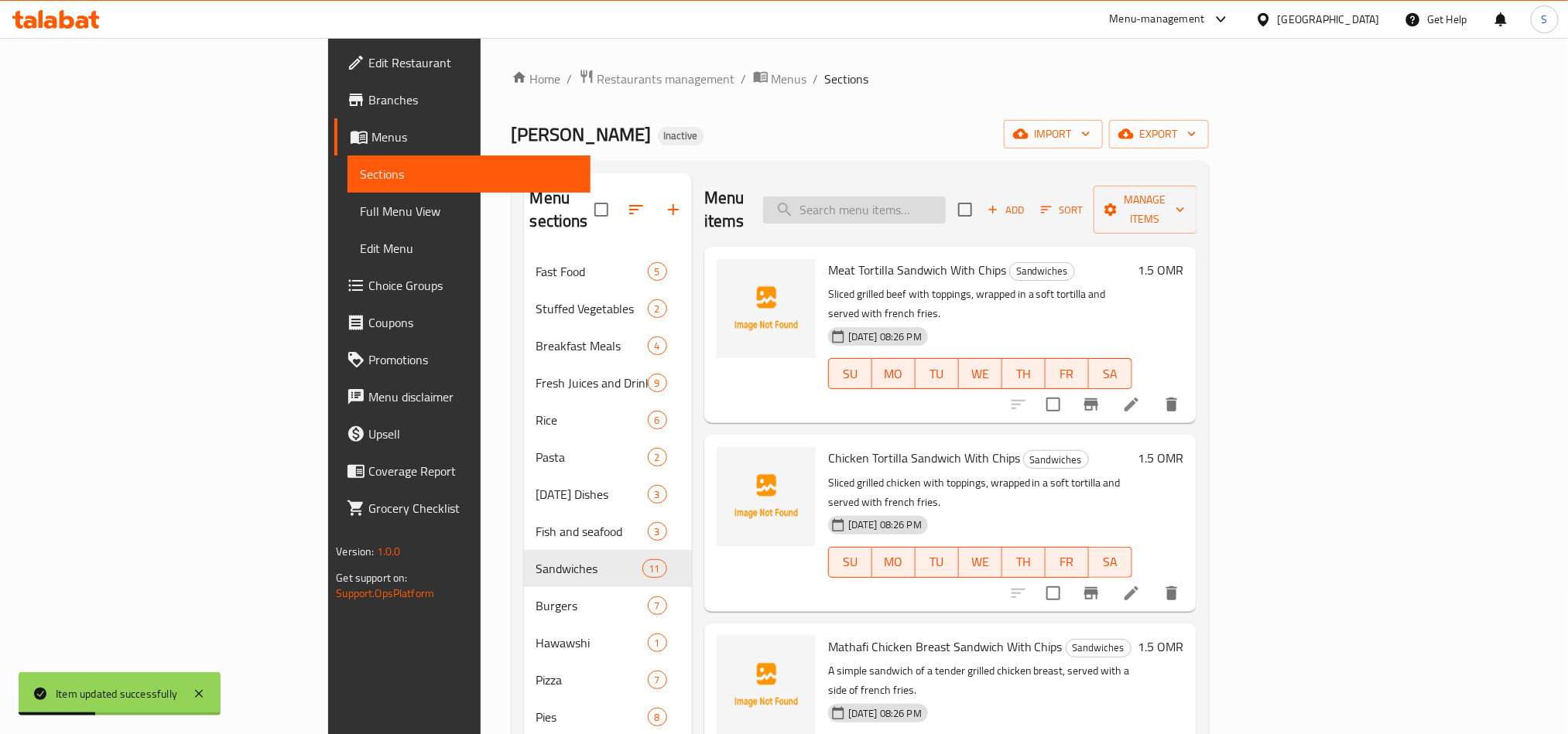
click at [946, 198] on input "search" at bounding box center [854, 211] width 183 height 27
paste input "Chicken Fajita Sandwich with Chips"
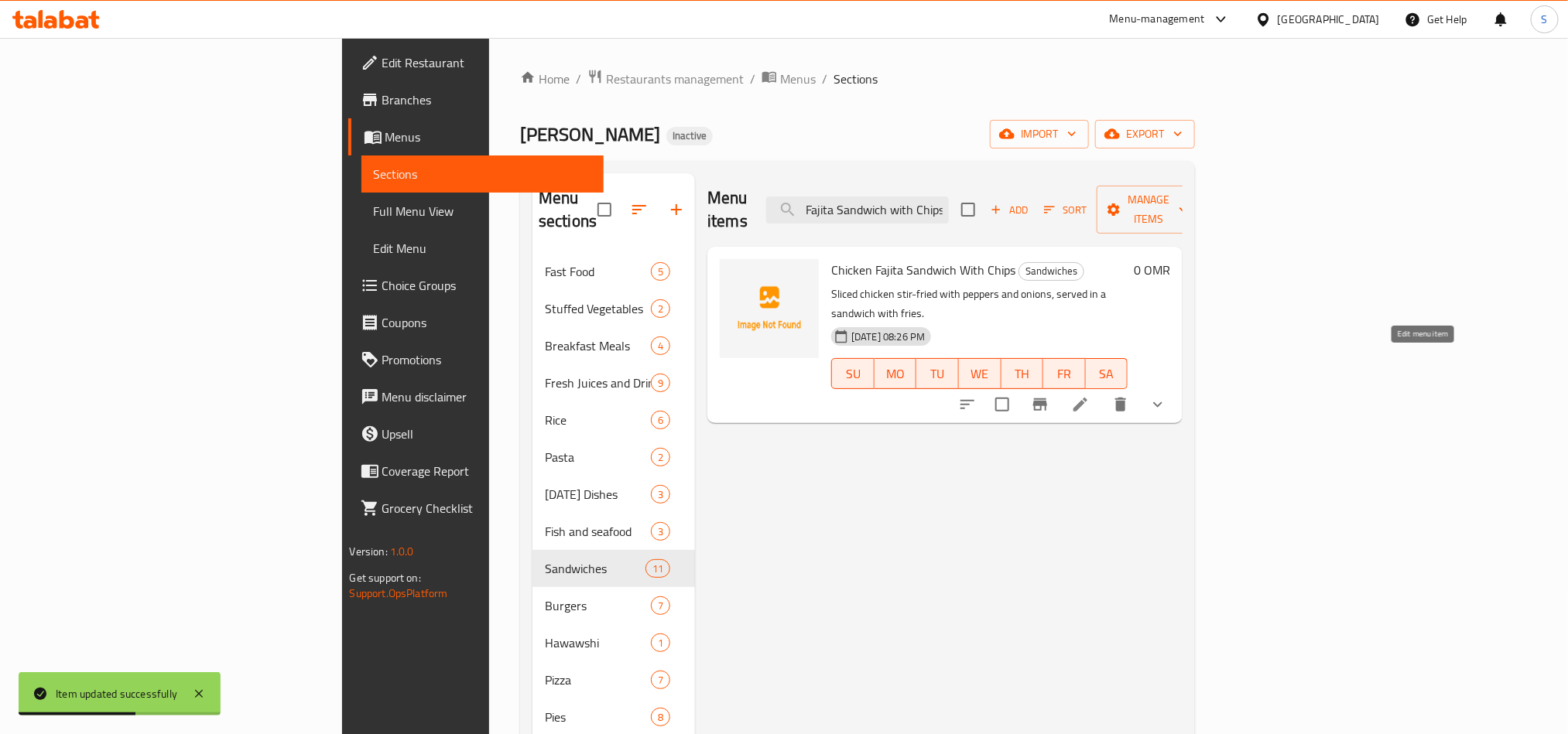
type input "Chicken Fajita Sandwich with Chips"
click at [1090, 395] on icon at bounding box center [1080, 404] width 18 height 18
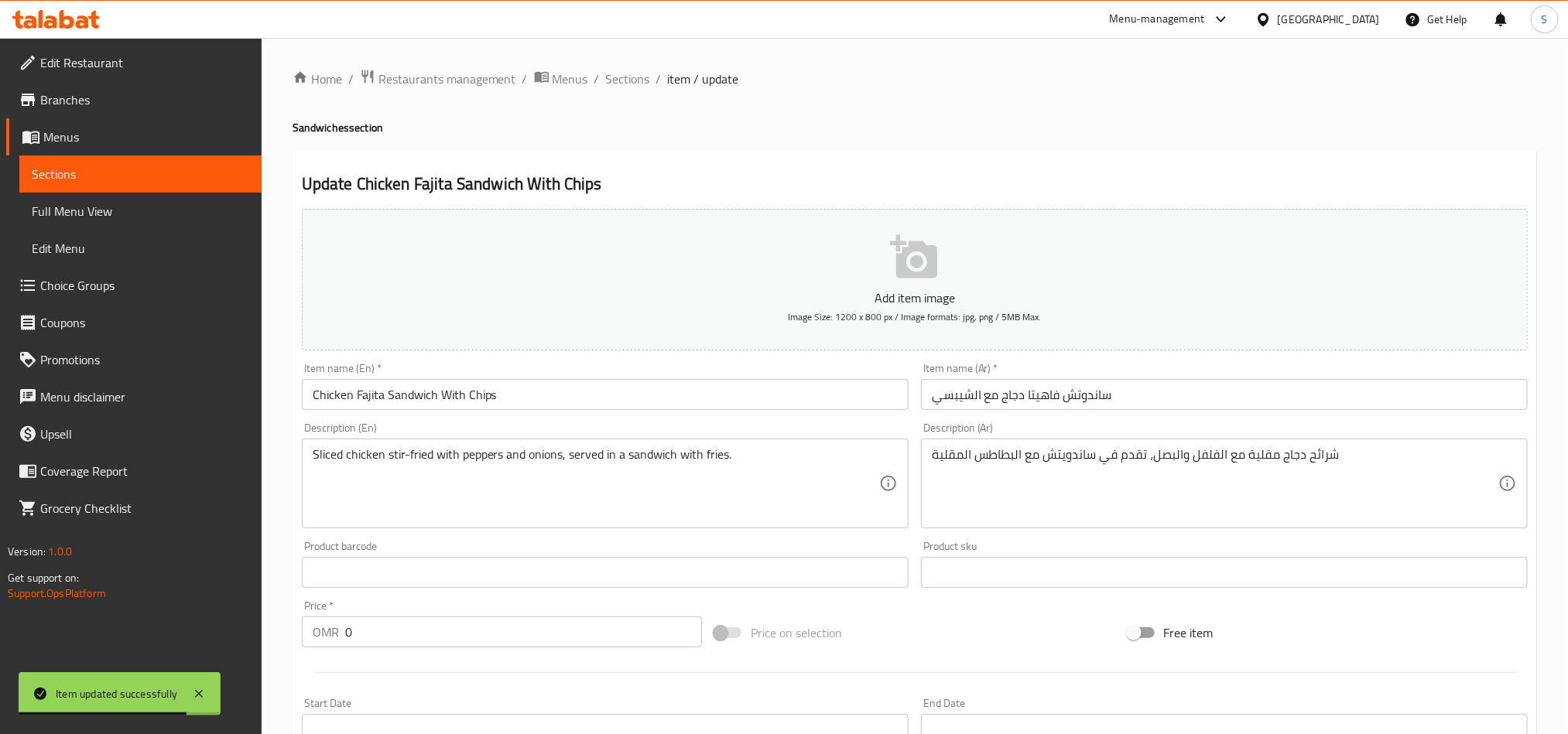
scroll to position [395, 0]
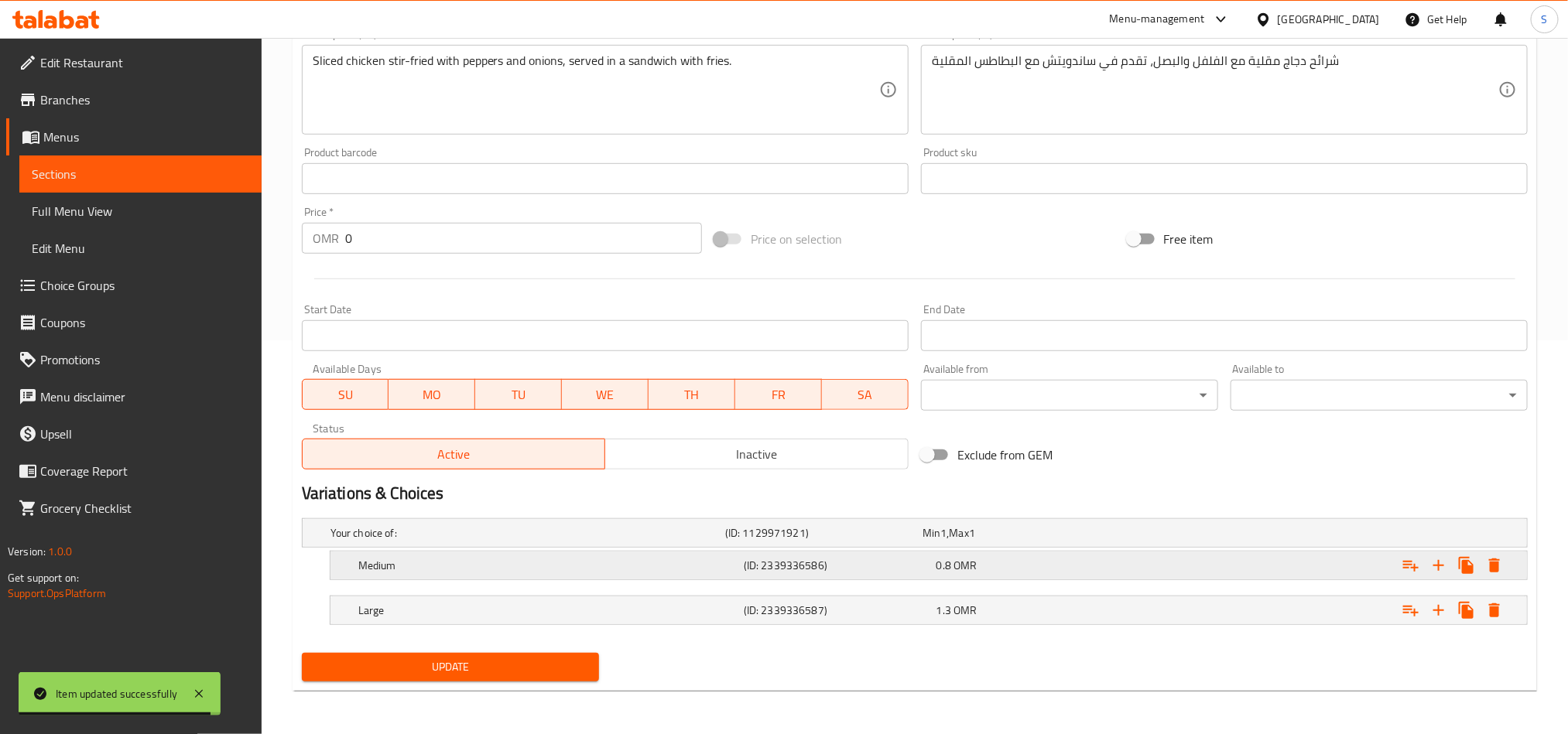
click at [1166, 576] on div "Expand" at bounding box center [1318, 565] width 385 height 34
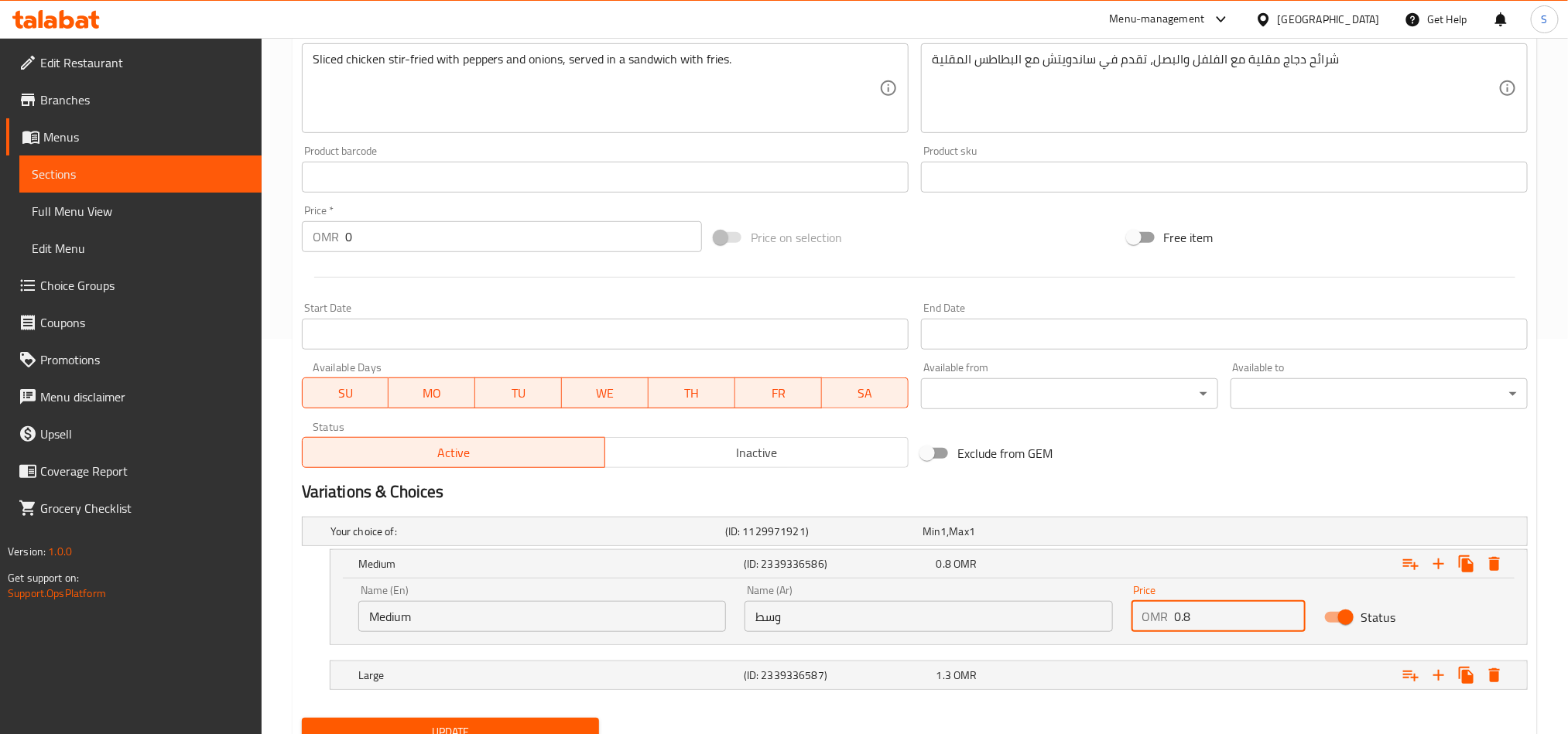
drag, startPoint x: 1192, startPoint y: 620, endPoint x: 1183, endPoint y: 618, distance: 9.2
click at [1183, 618] on input "0.8" at bounding box center [1240, 616] width 131 height 31
click at [1190, 620] on input "1.1" at bounding box center [1240, 616] width 131 height 31
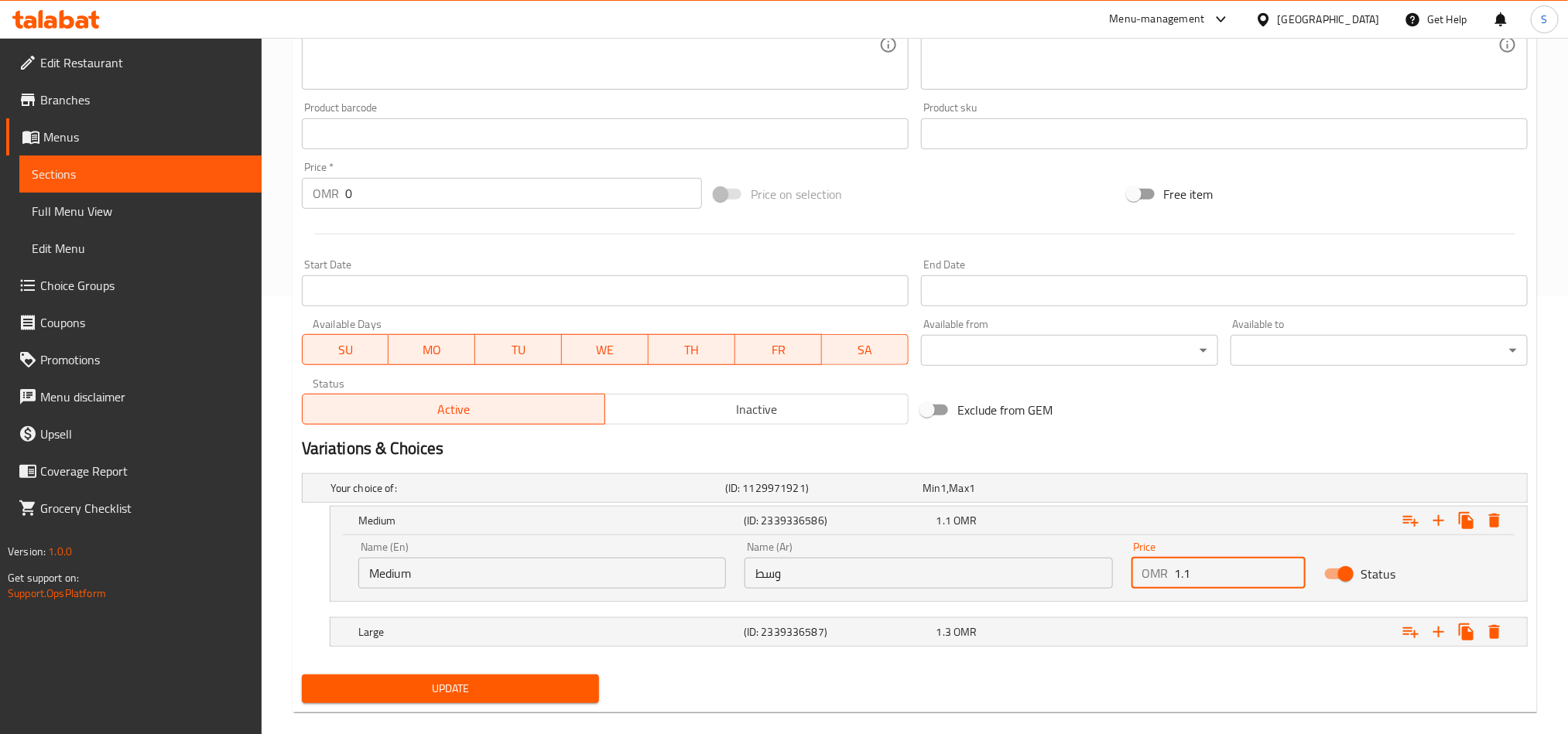
scroll to position [462, 0]
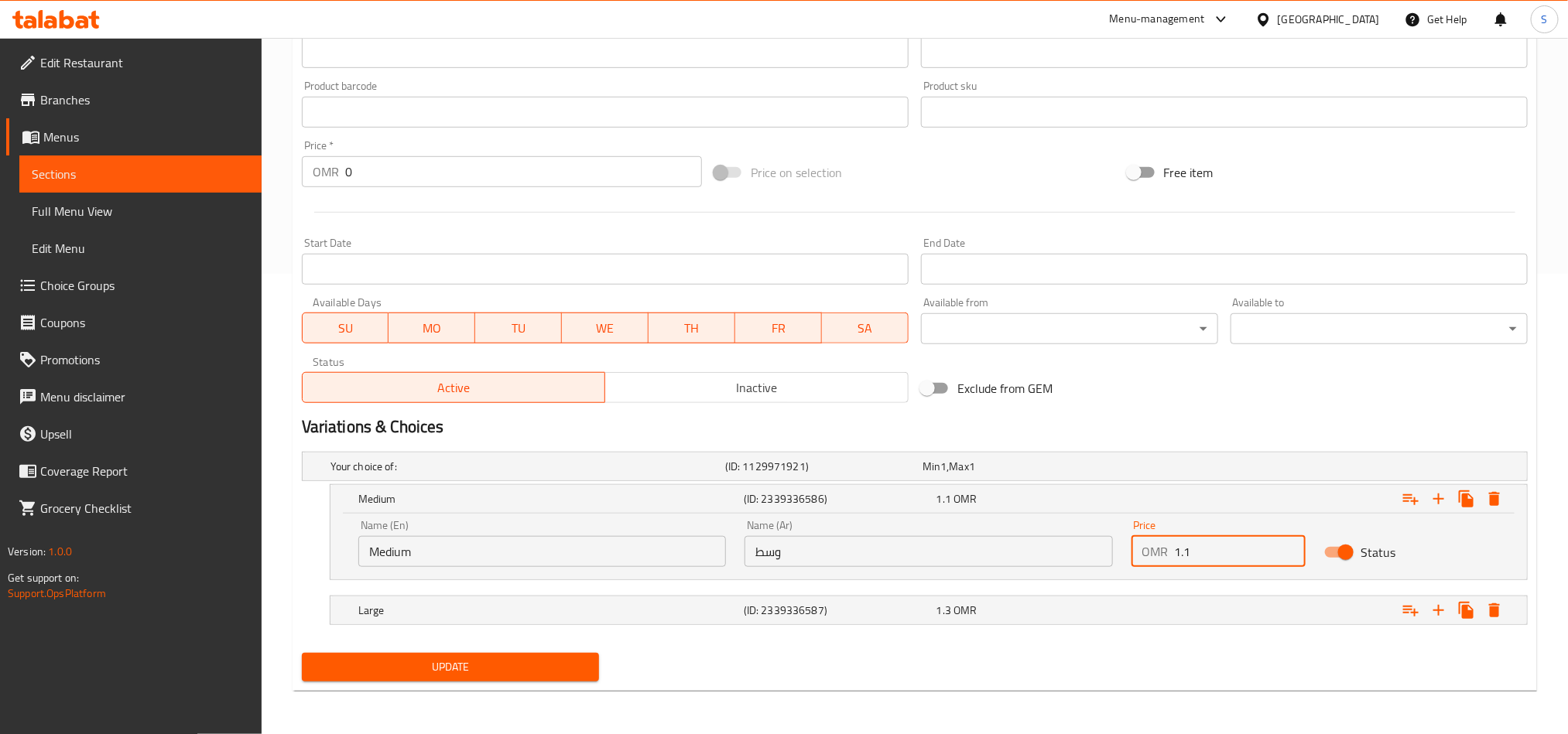
type input "1.1"
click at [542, 668] on span "Update" at bounding box center [450, 668] width 272 height 19
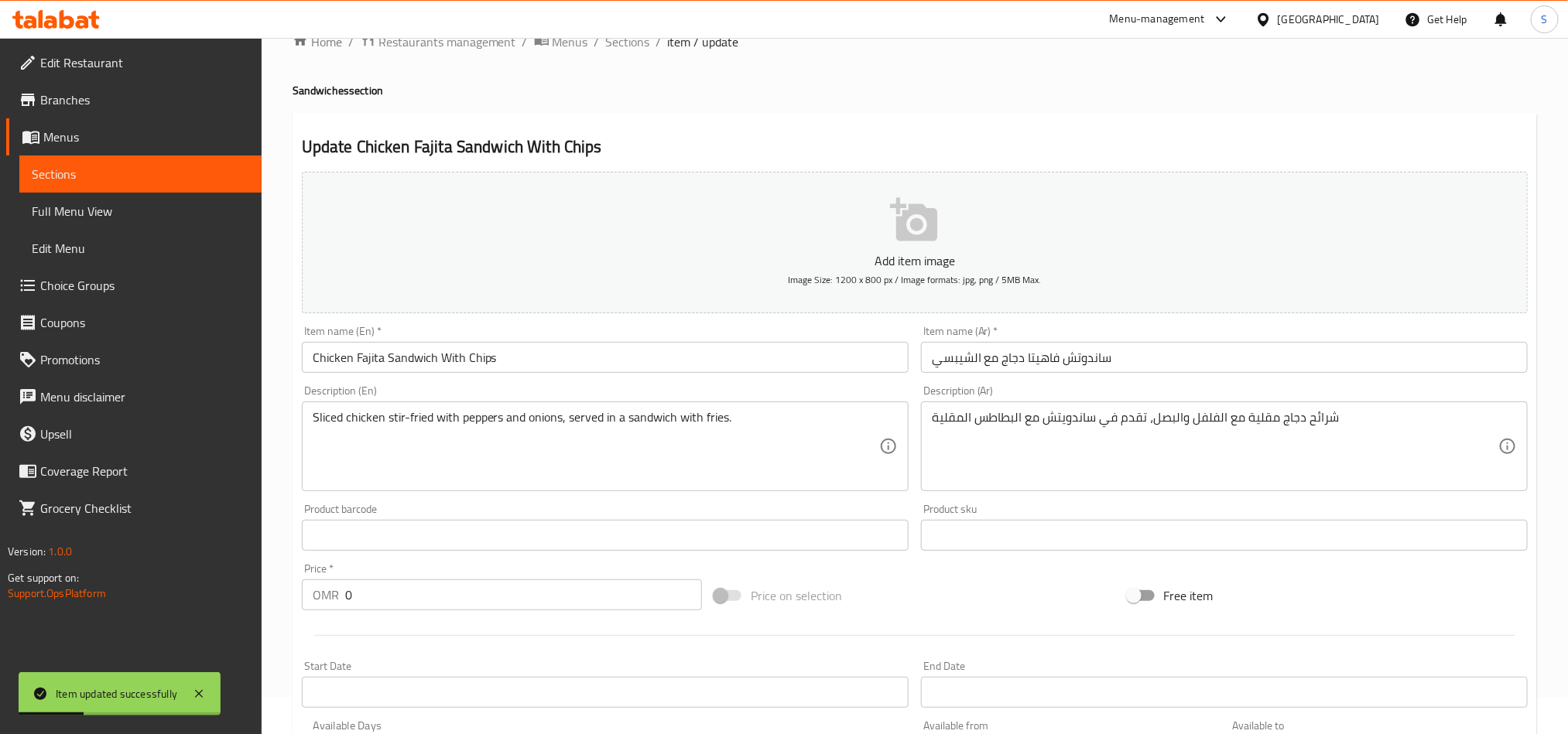
scroll to position [0, 0]
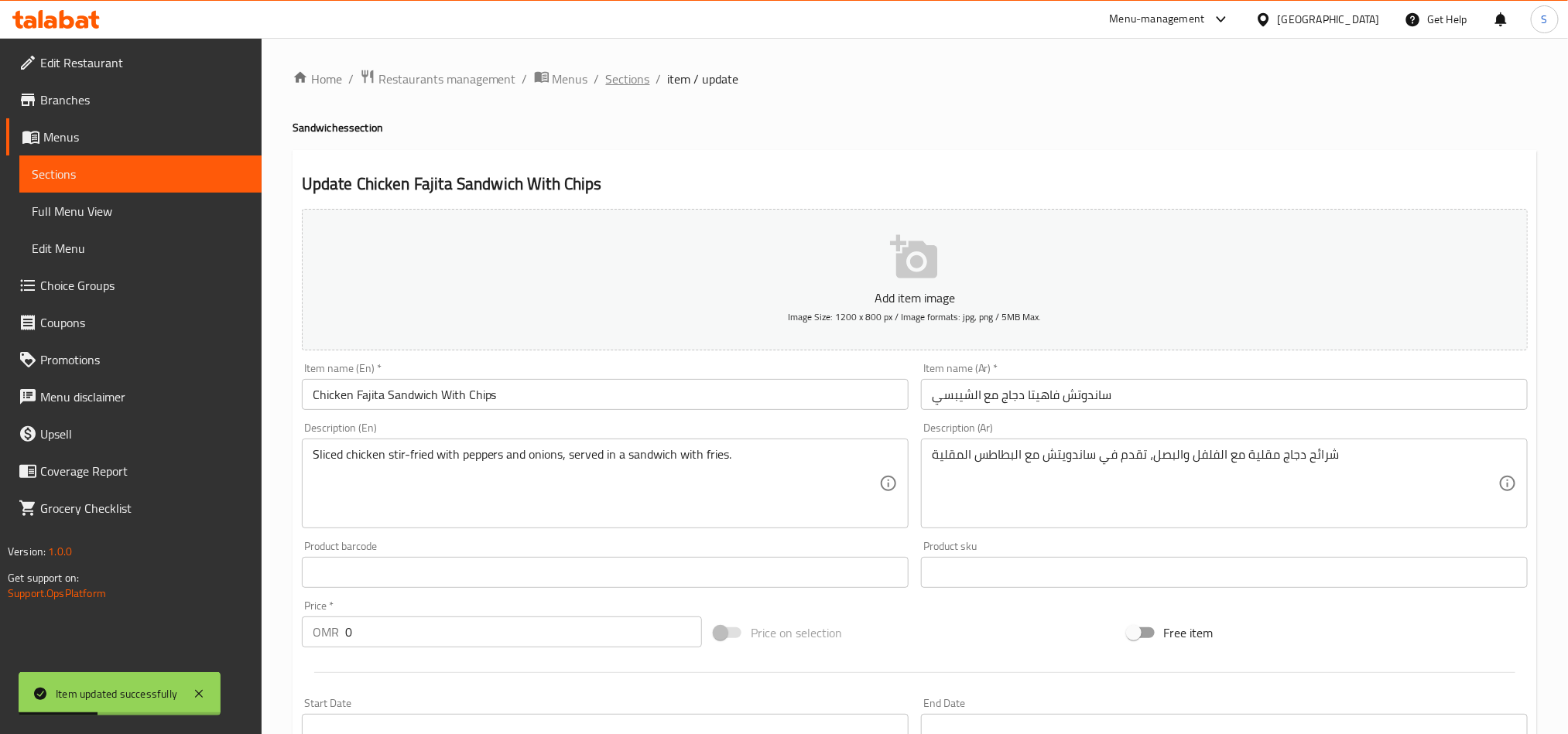
click at [637, 72] on span "Sections" at bounding box center [628, 78] width 44 height 18
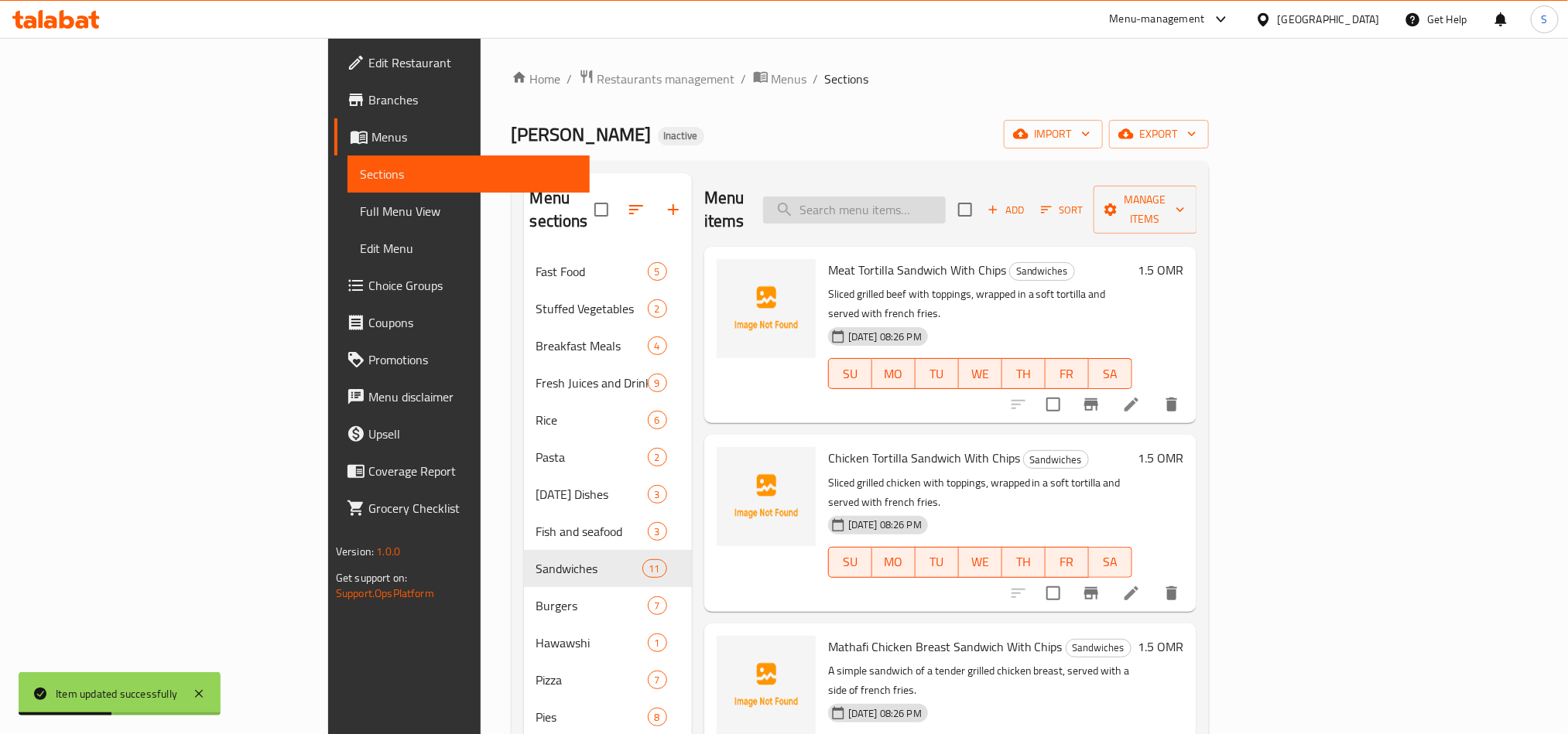
click at [930, 197] on input "search" at bounding box center [854, 211] width 183 height 27
paste input "Meat Fajita Sandwich With Chips"
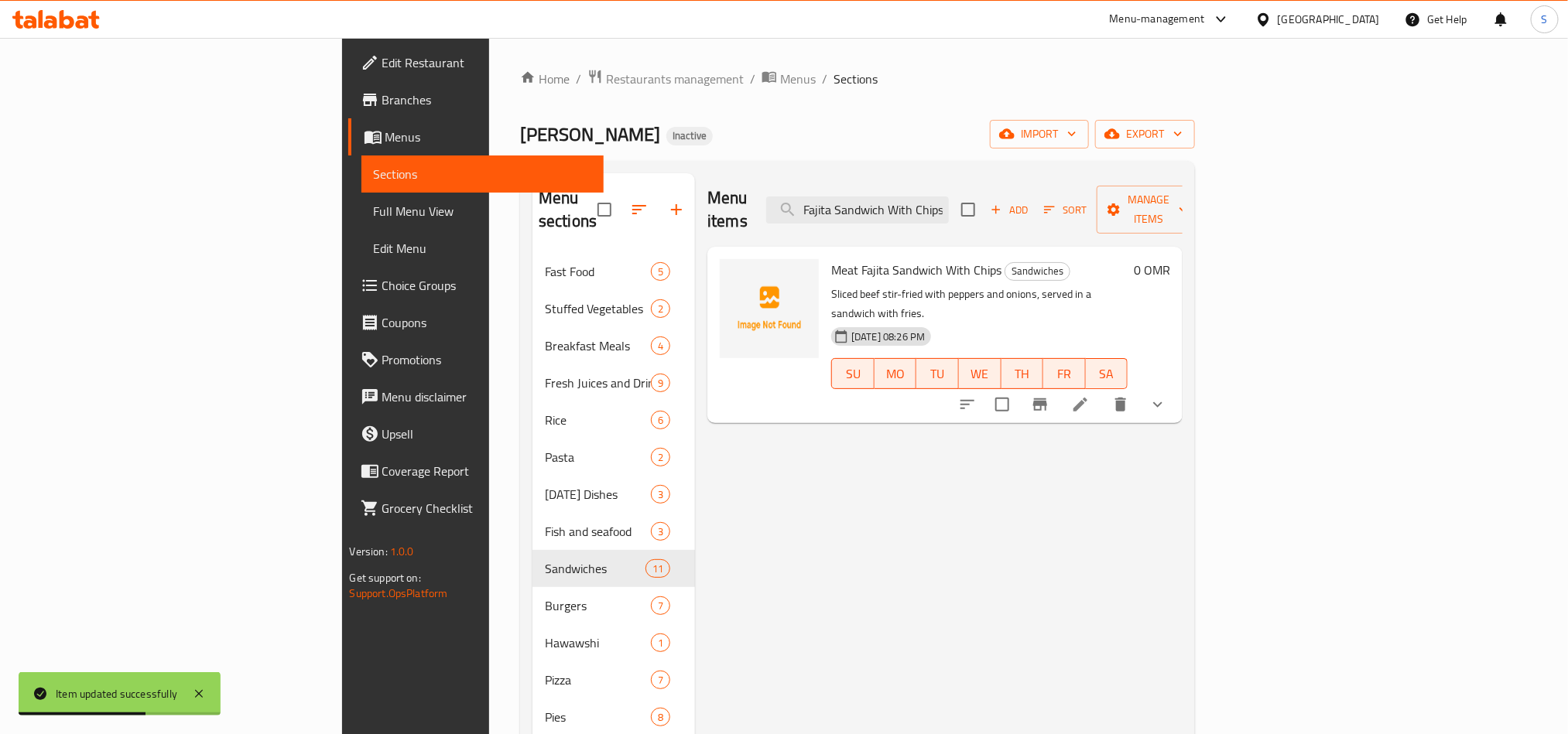
type input "Meat Fajita Sandwich With Chips"
click at [1090, 395] on icon at bounding box center [1080, 404] width 18 height 18
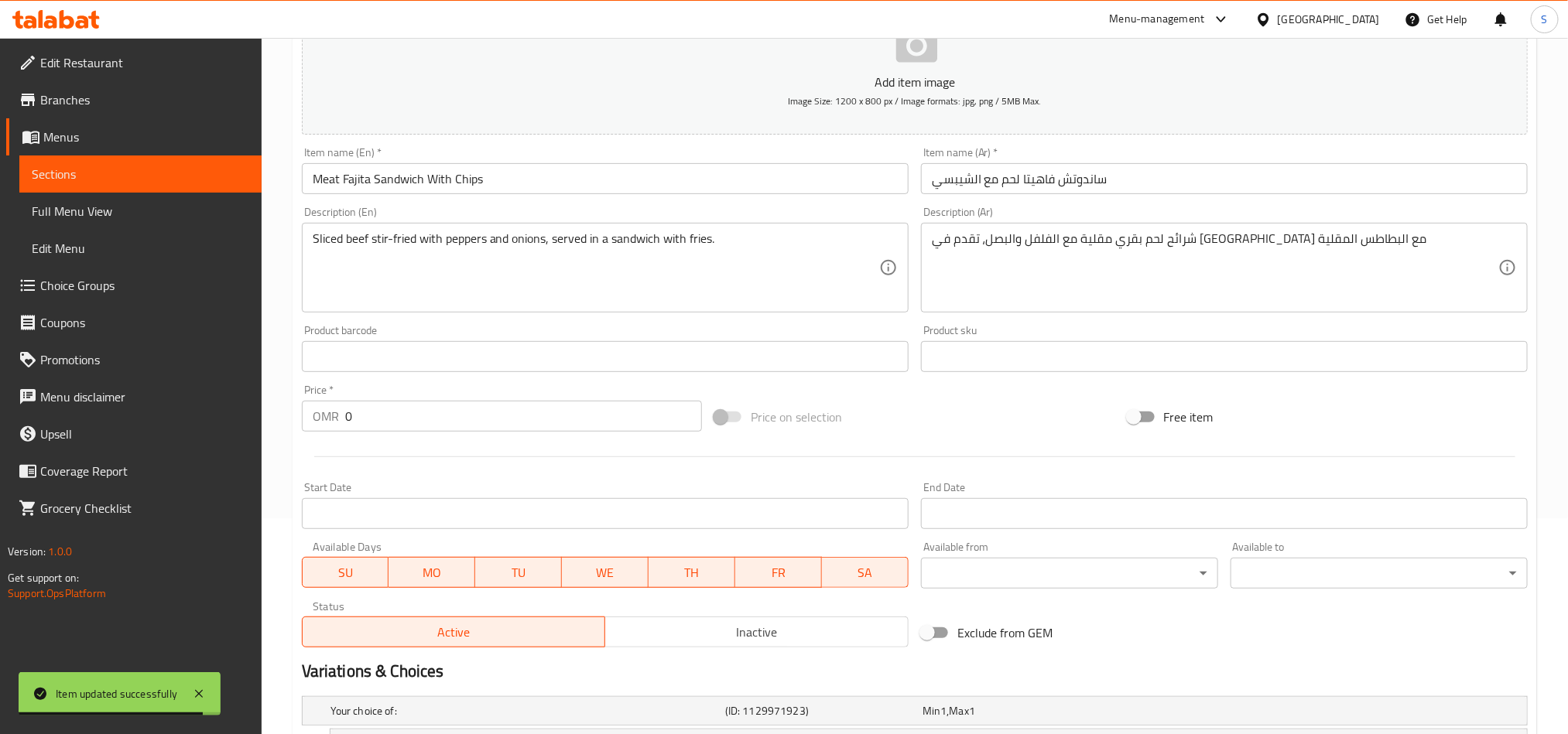
scroll to position [395, 0]
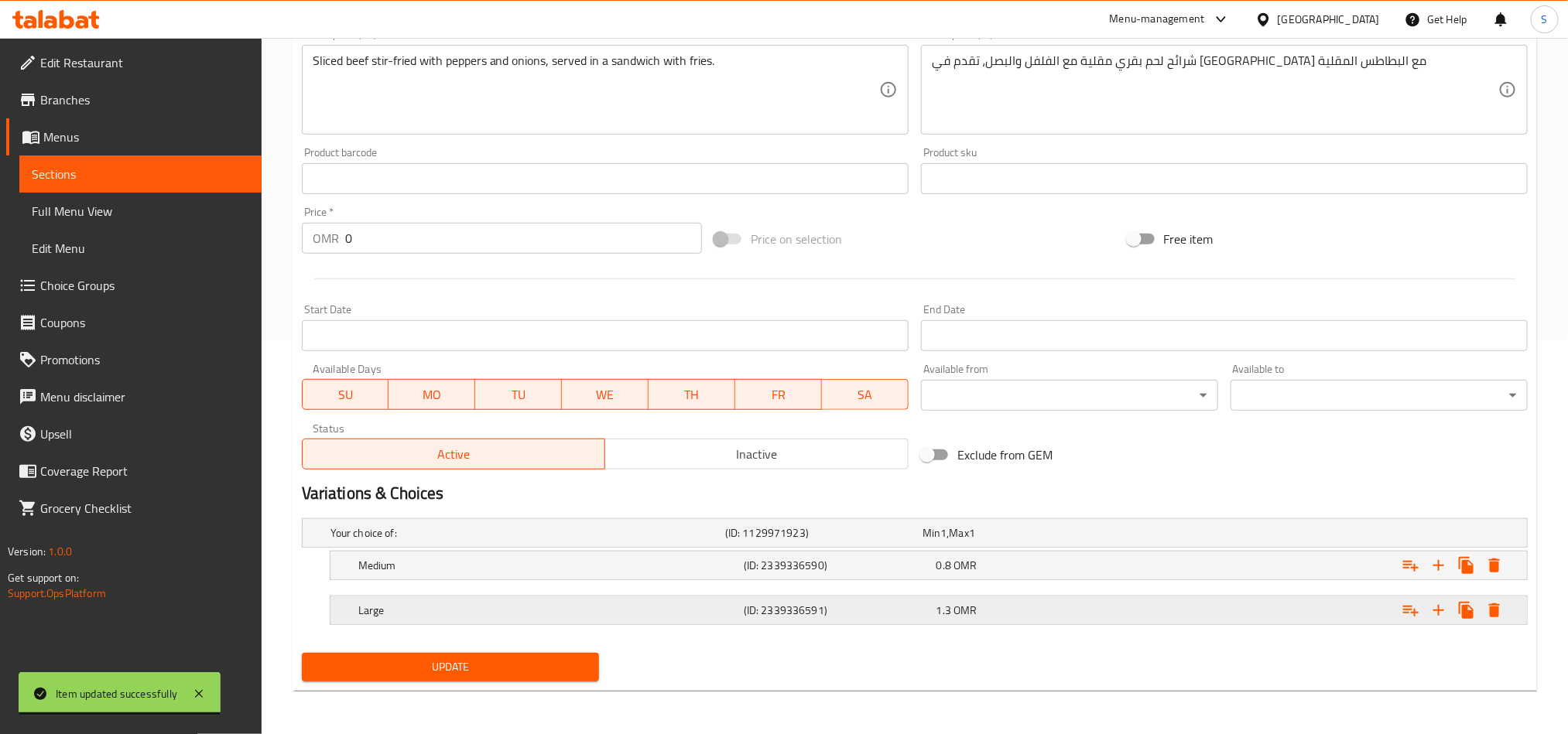
click at [1055, 611] on div "1.3 OMR" at bounding box center [1030, 610] width 187 height 15
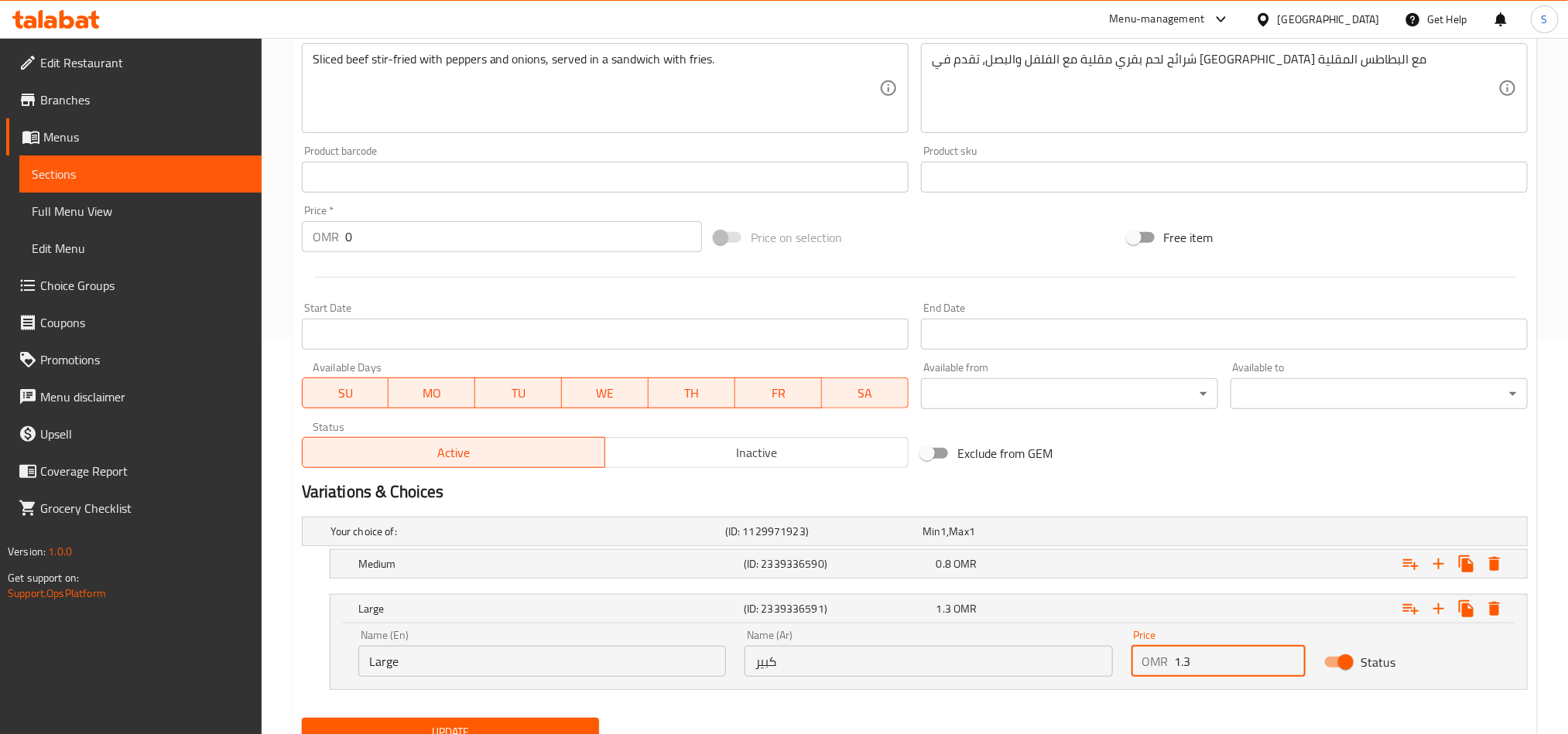
click at [1184, 661] on input "1.3" at bounding box center [1240, 661] width 131 height 31
type input "1.5"
click at [1011, 563] on div "0.8 OMR" at bounding box center [1030, 564] width 187 height 15
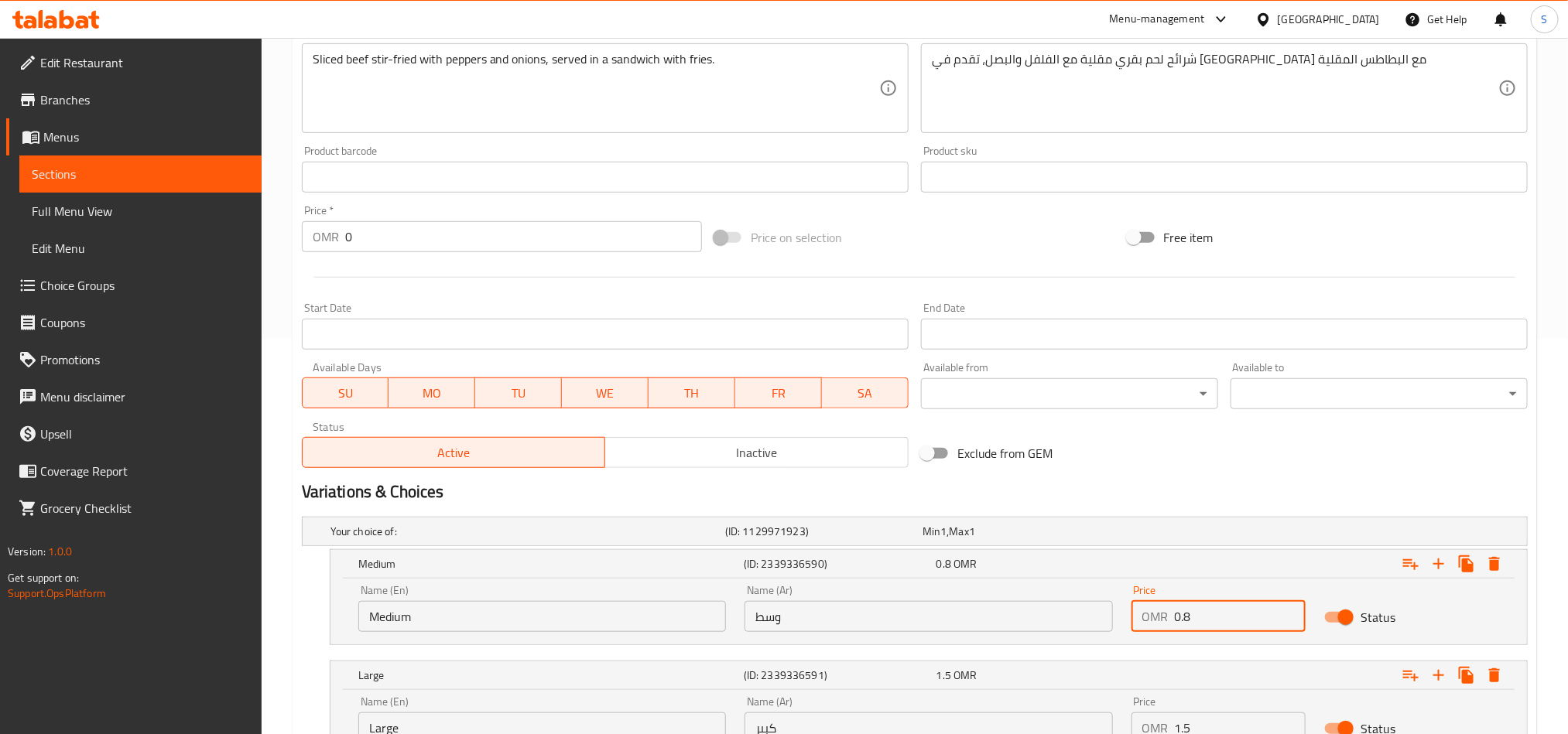
drag, startPoint x: 1180, startPoint y: 616, endPoint x: 1169, endPoint y: 615, distance: 11.0
click at [1169, 615] on div "OMR 0.8 Price" at bounding box center [1219, 616] width 175 height 31
click at [1185, 617] on input "1.8" at bounding box center [1240, 616] width 131 height 31
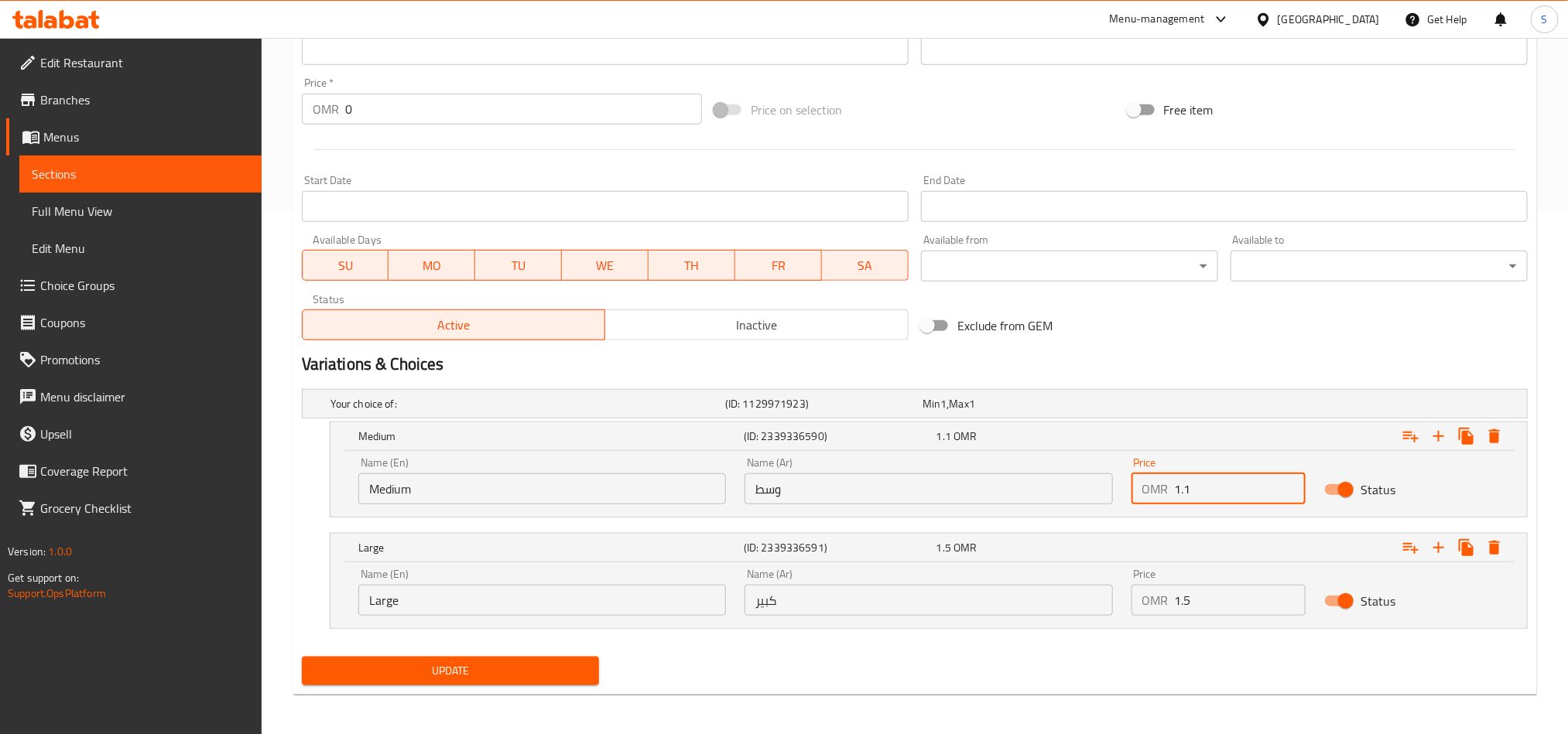
scroll to position [527, 0]
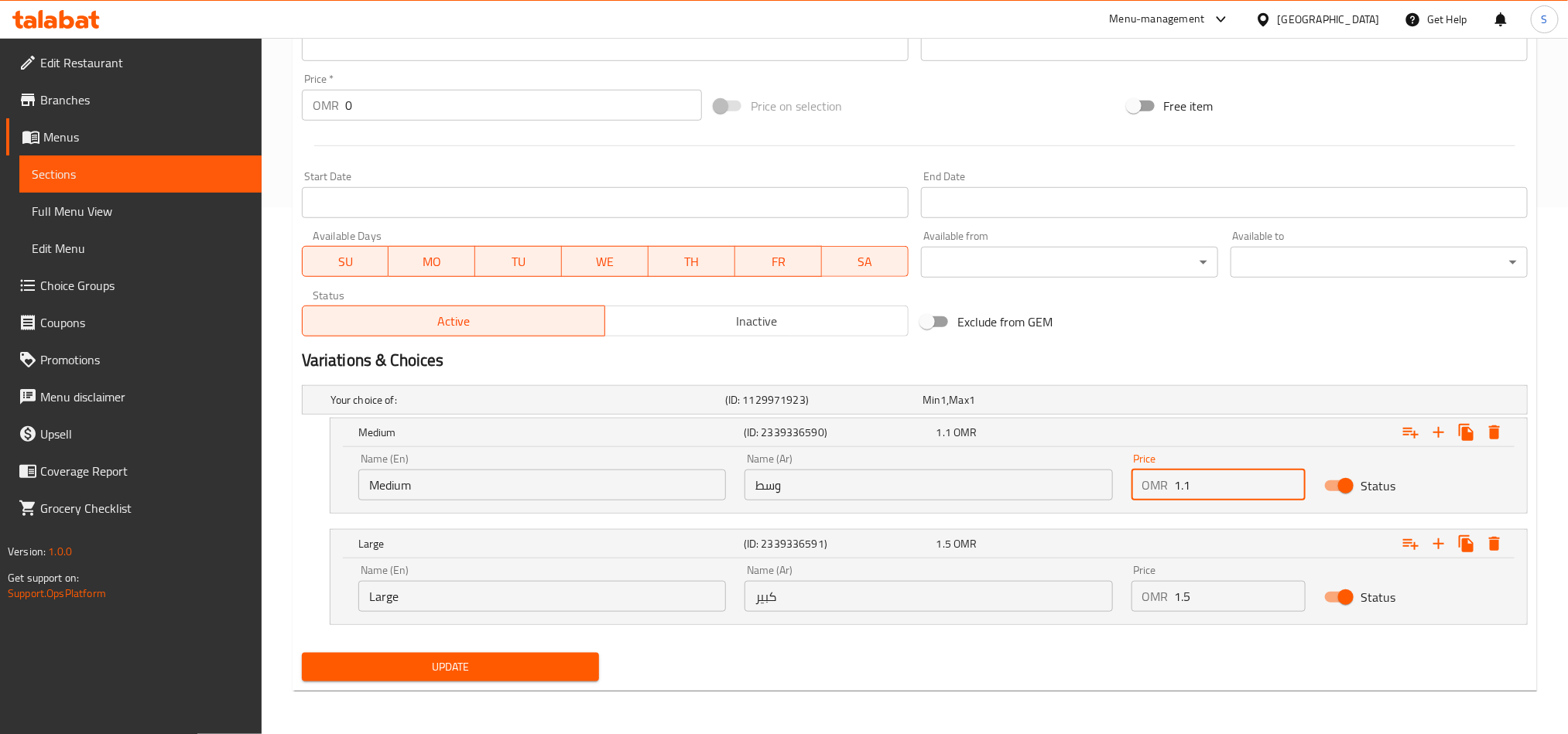
type input "1.1"
click at [569, 664] on span "Update" at bounding box center [450, 668] width 272 height 19
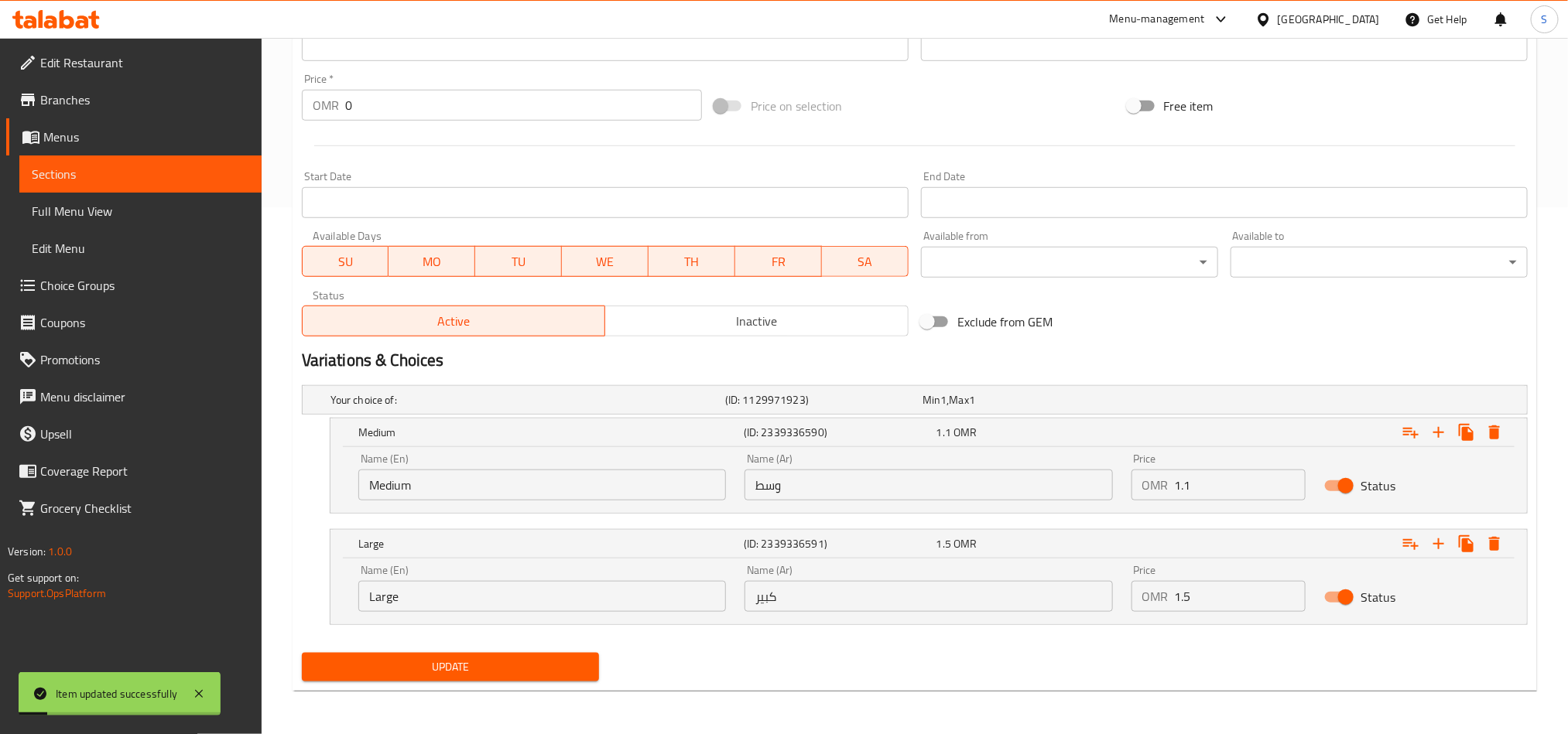
scroll to position [0, 0]
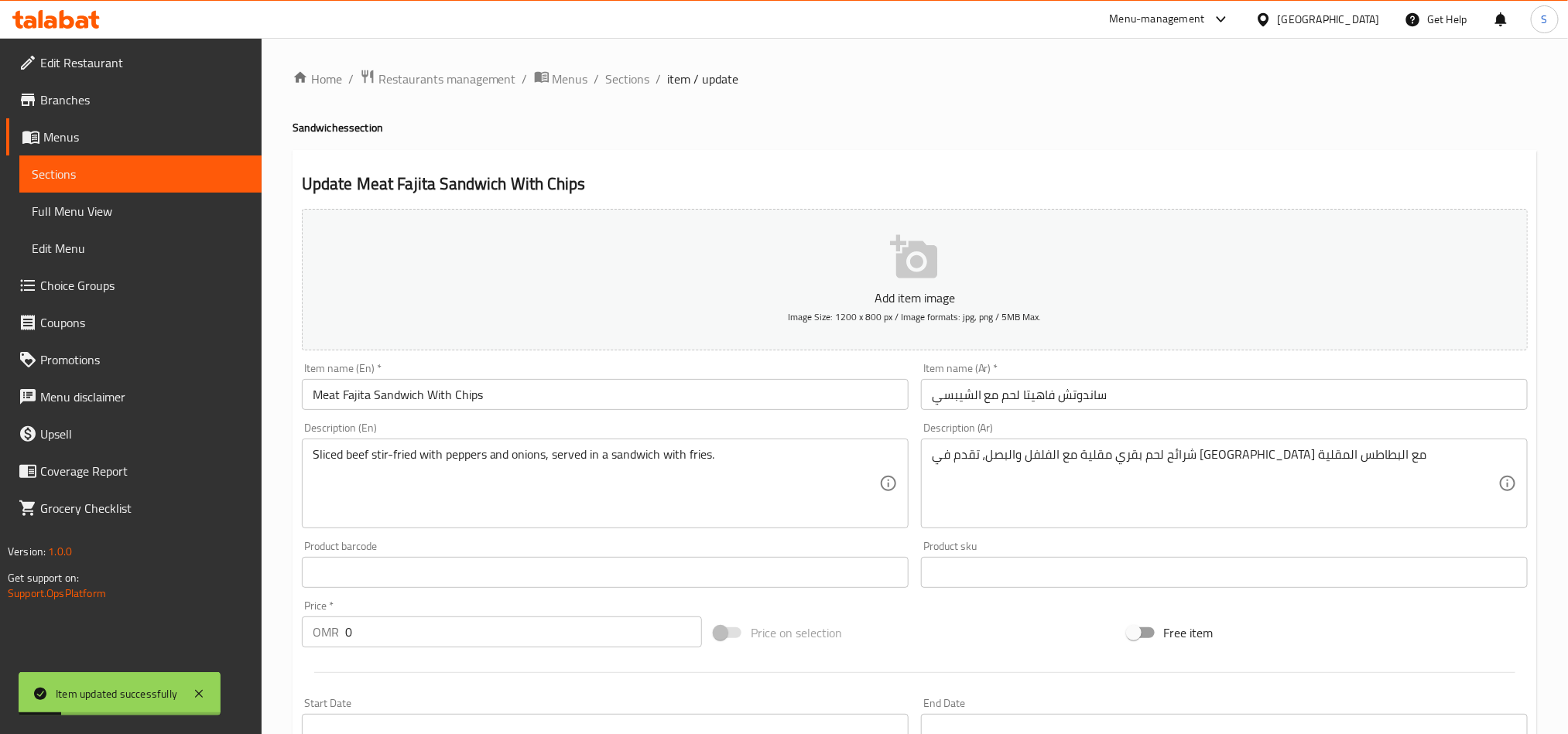
drag, startPoint x: 615, startPoint y: 80, endPoint x: 885, endPoint y: 46, distance: 272.1
click at [615, 80] on span "Sections" at bounding box center [628, 78] width 44 height 18
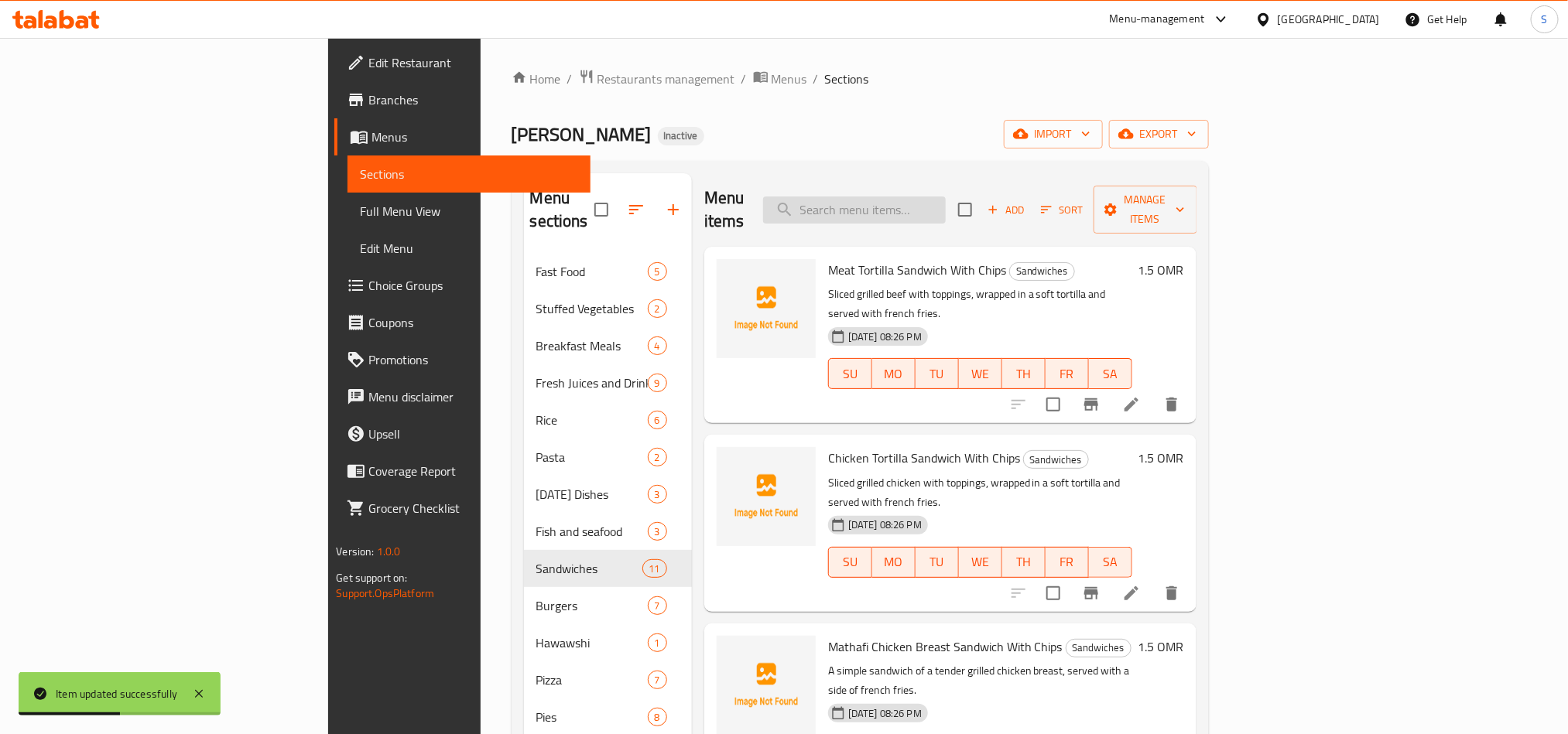
click at [946, 204] on input "search" at bounding box center [854, 211] width 183 height 27
paste input "Hot Dog Sandwich With Chips"
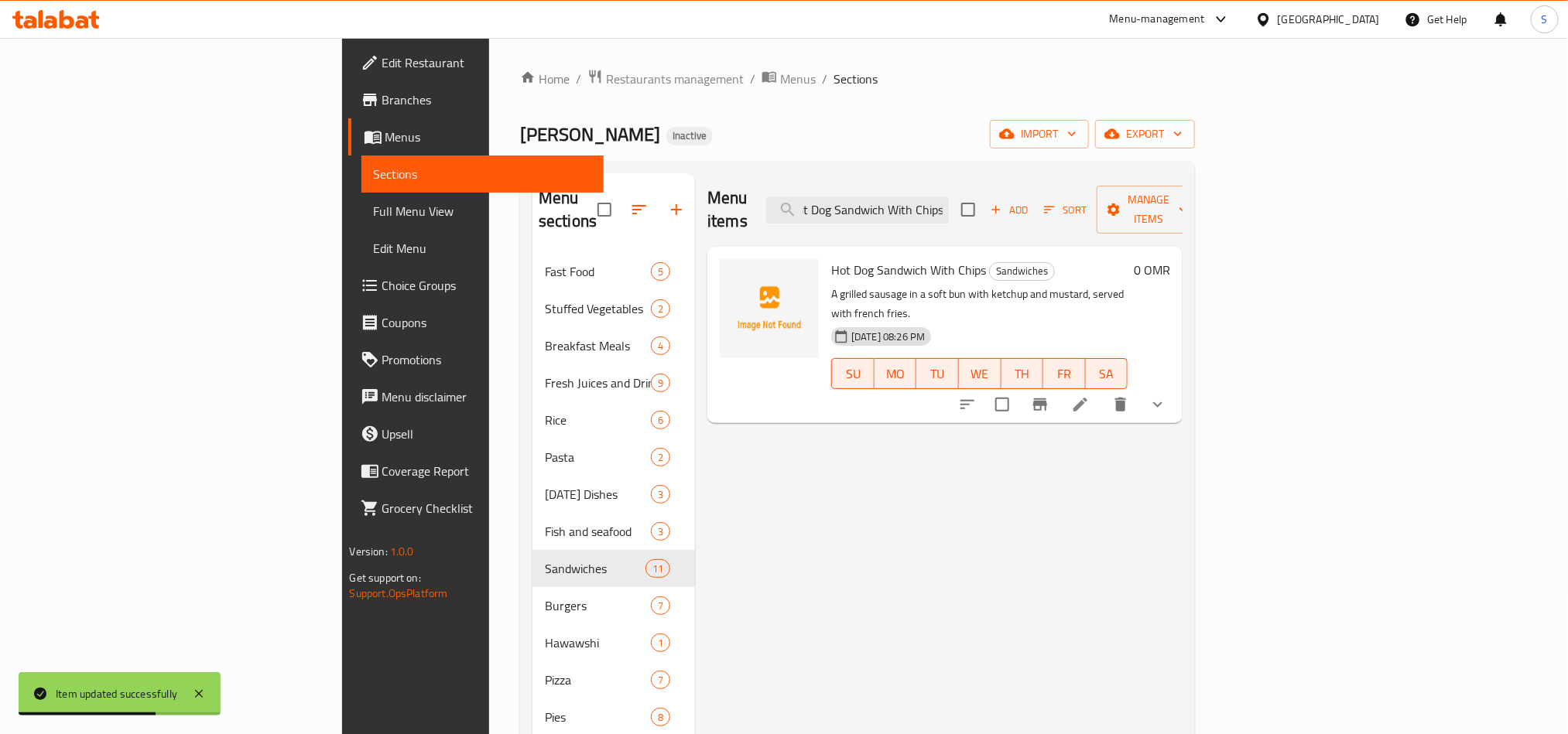
type input "Hot Dog Sandwich With Chips"
click at [1090, 395] on icon at bounding box center [1080, 404] width 18 height 18
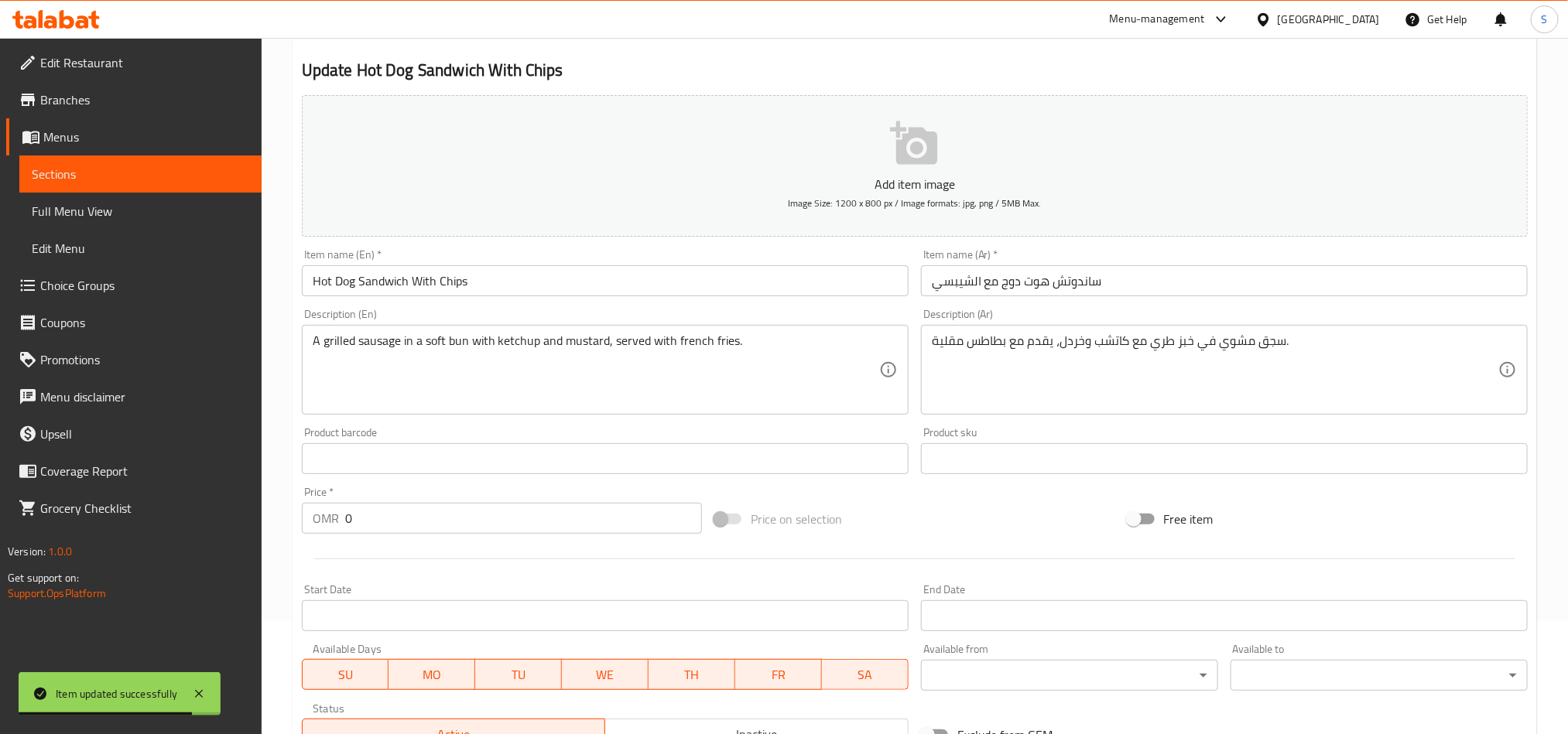
scroll to position [348, 0]
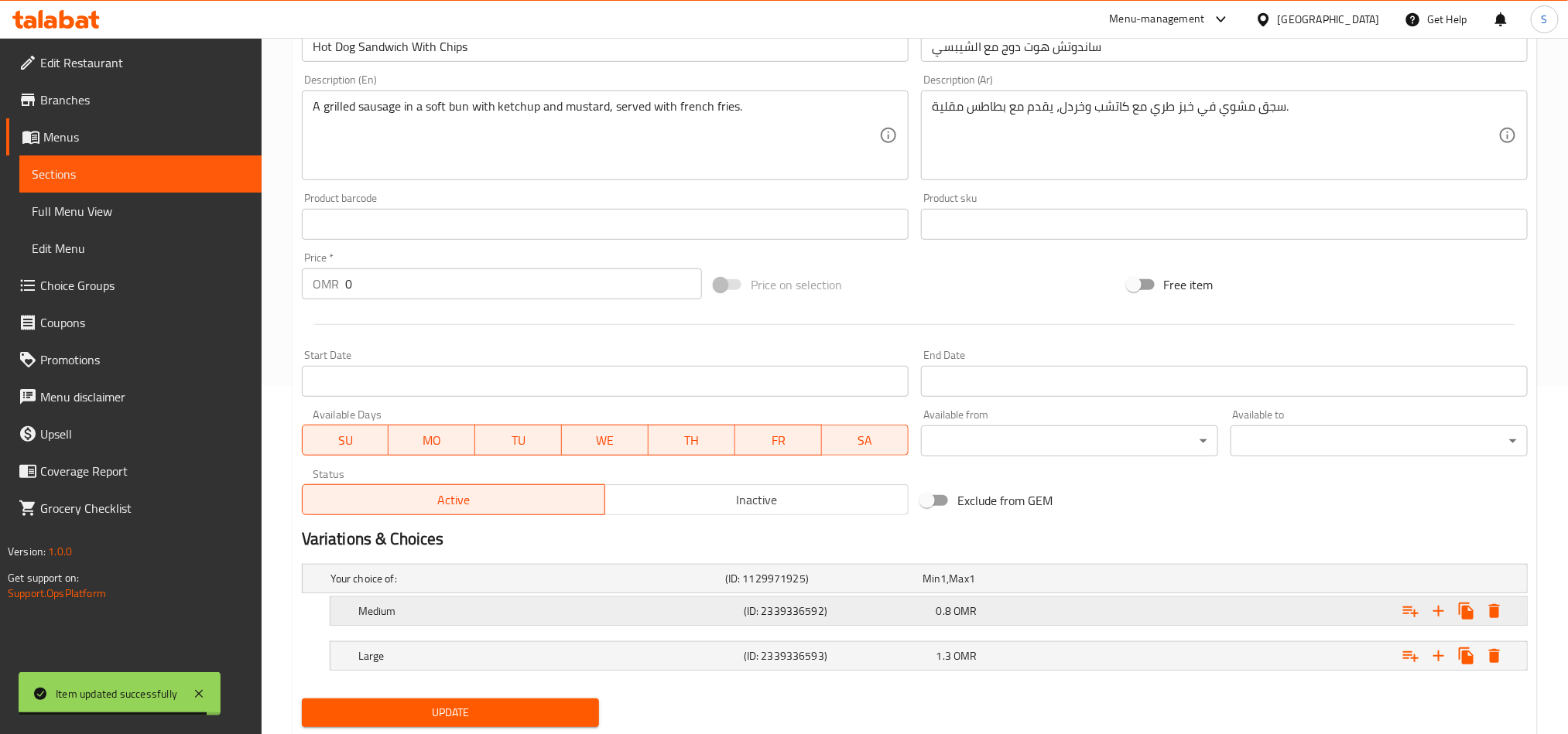
click at [1118, 618] on div "0.8 OMR" at bounding box center [1030, 611] width 187 height 15
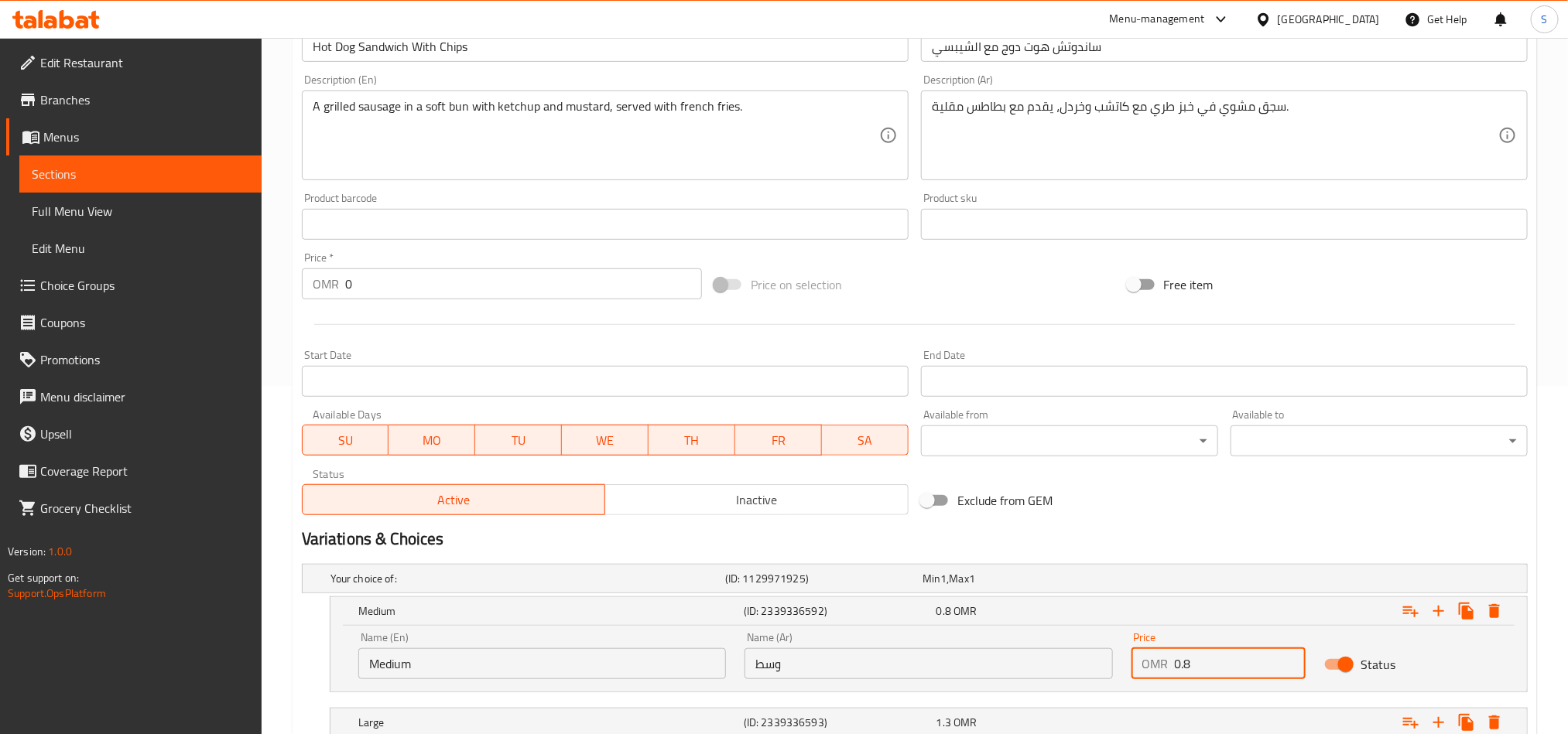
click at [1180, 657] on input "0.8" at bounding box center [1240, 664] width 131 height 31
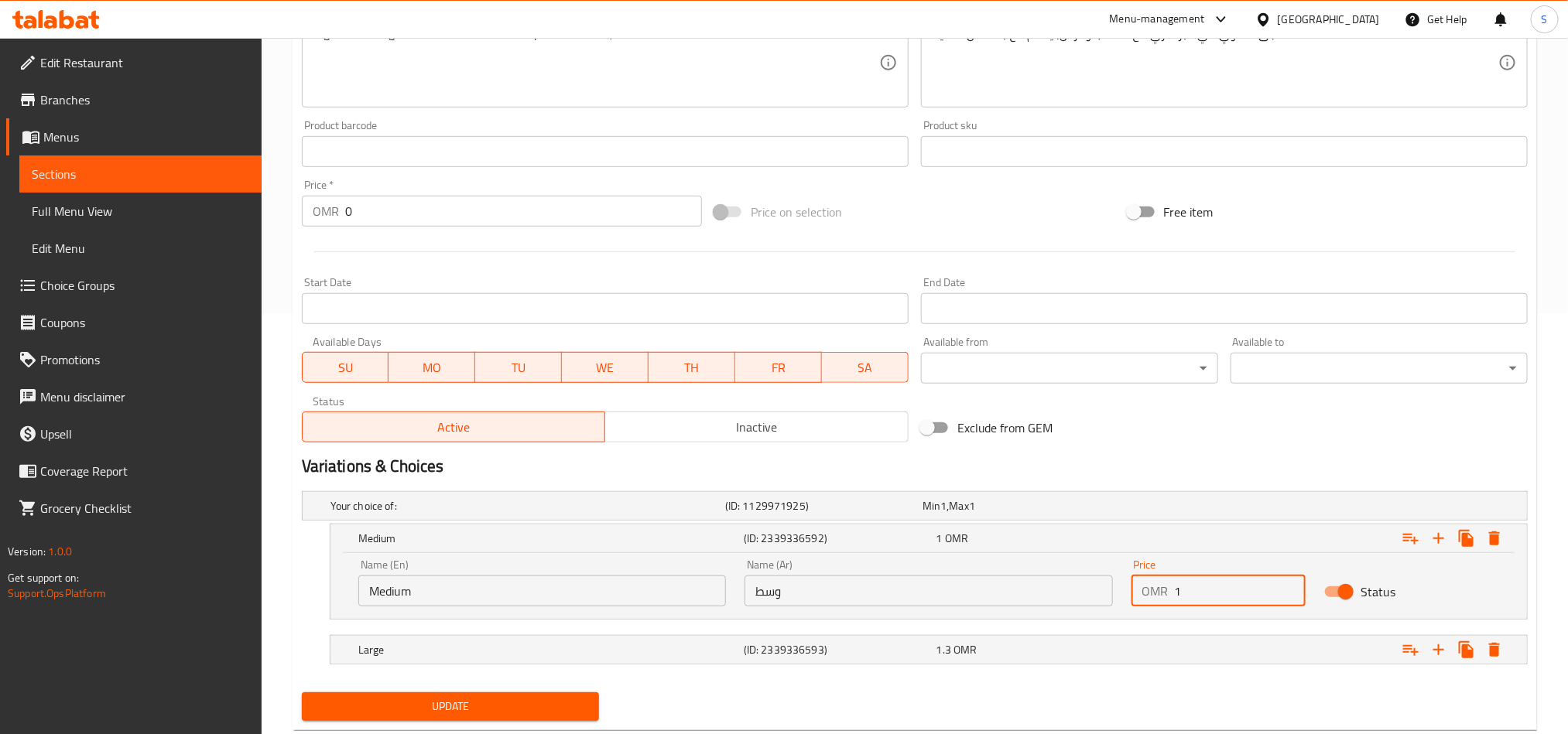
scroll to position [462, 0]
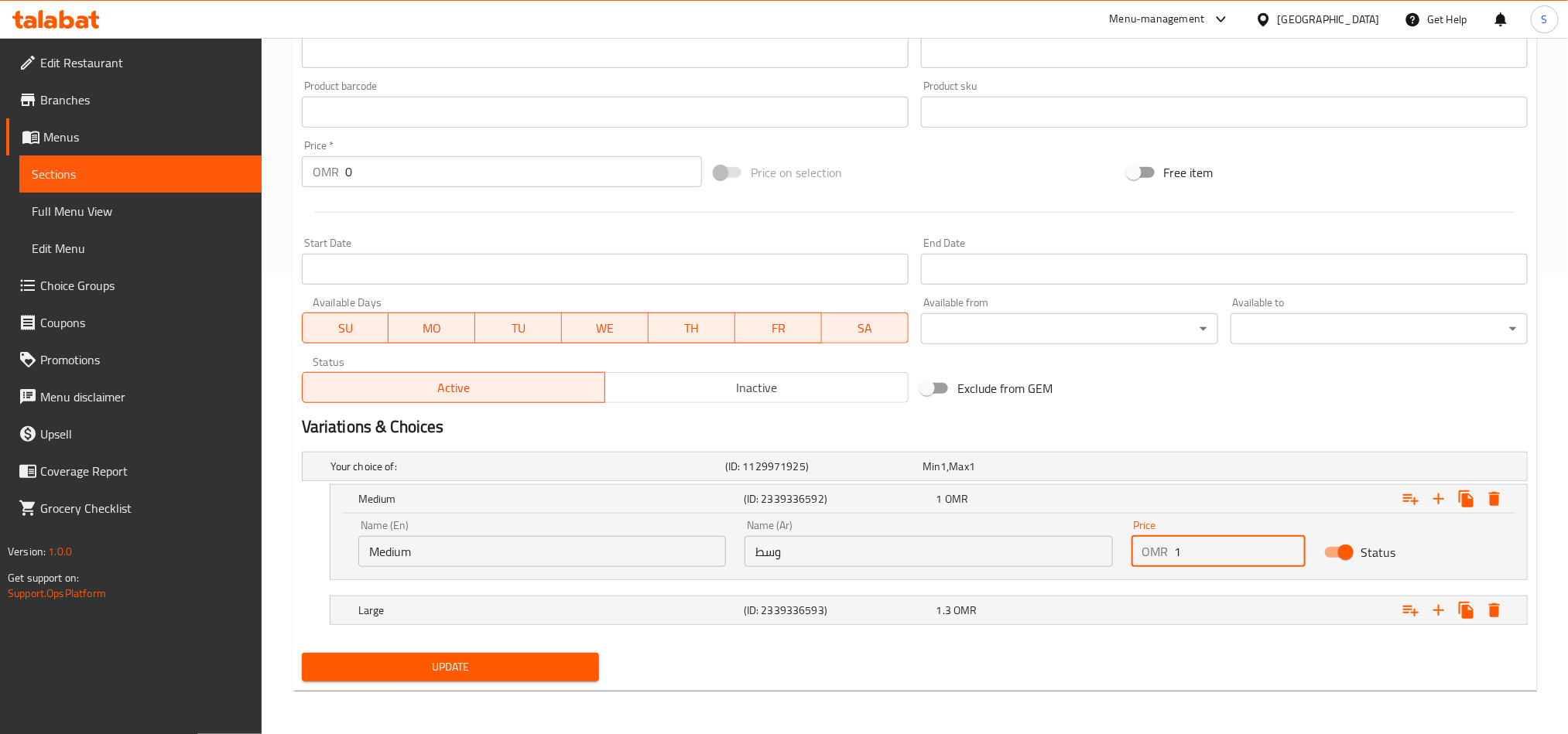
type input "1"
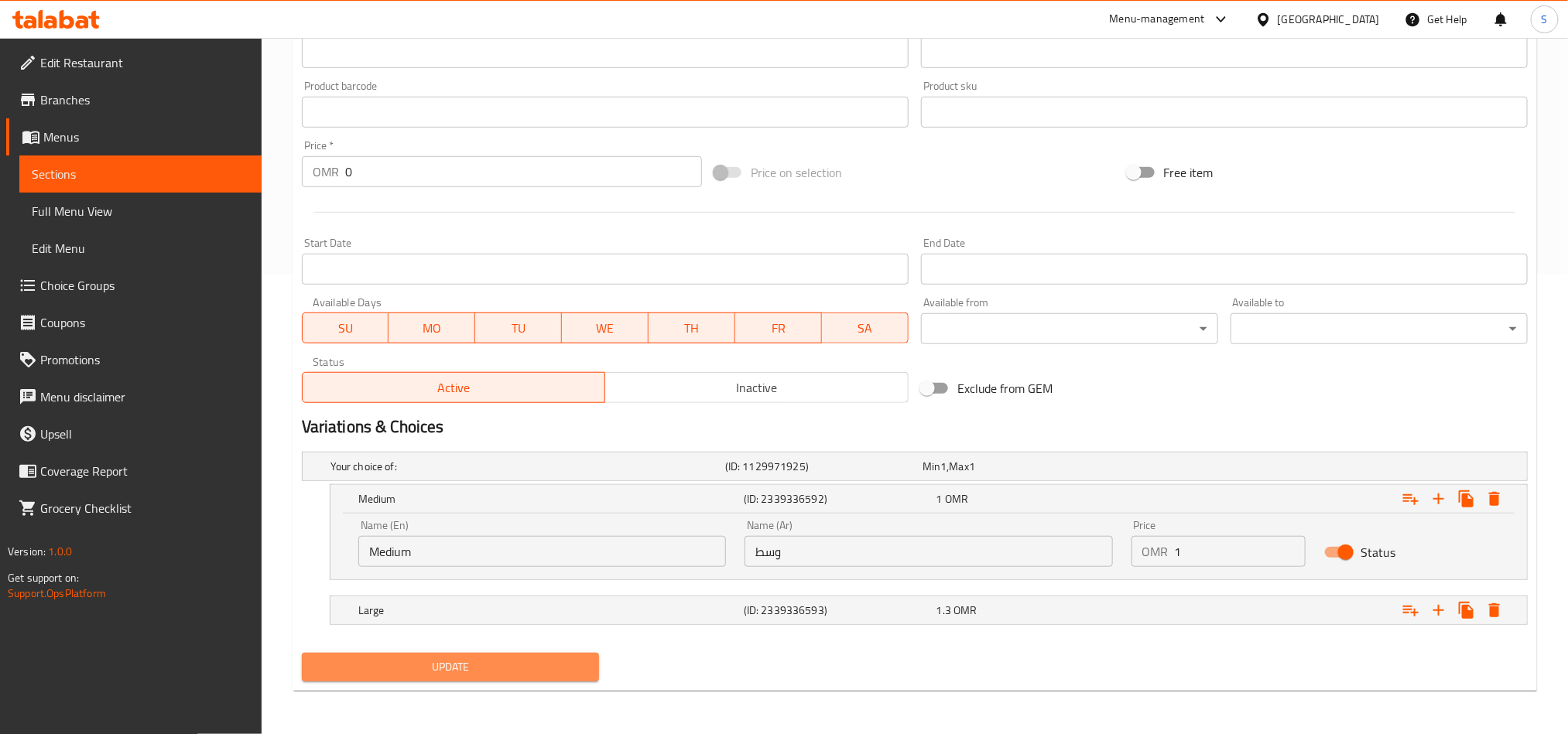
click at [521, 669] on span "Update" at bounding box center [450, 668] width 272 height 19
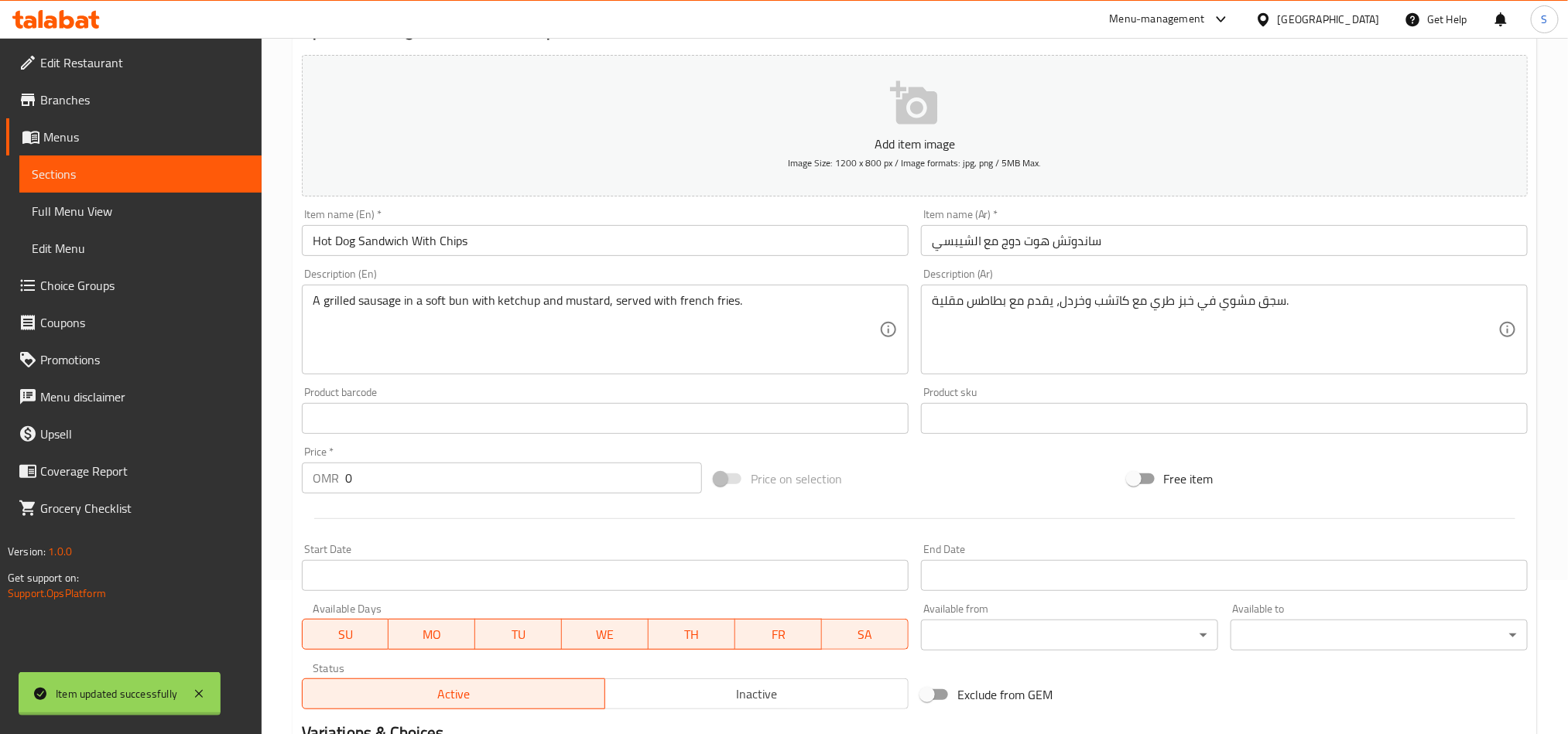
scroll to position [0, 0]
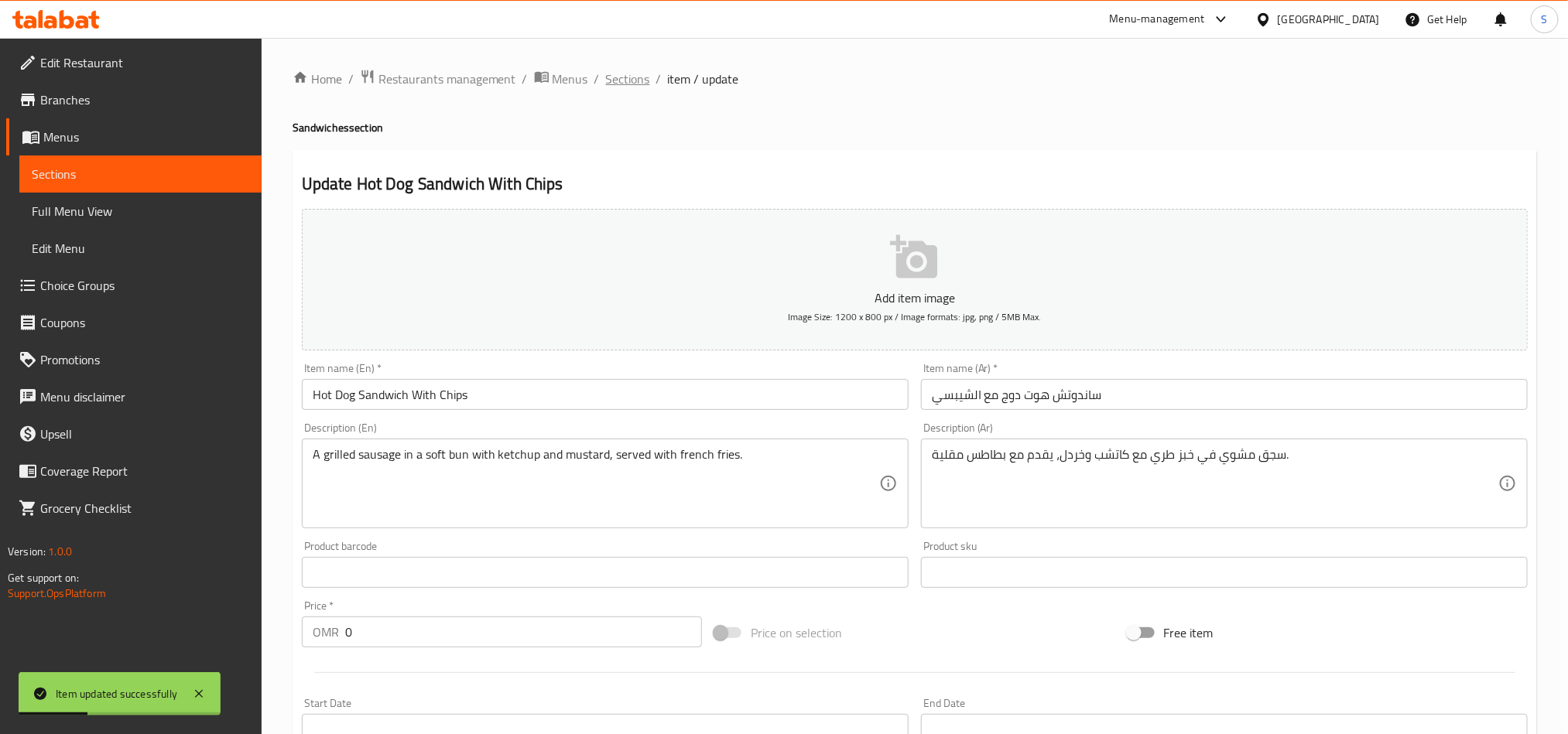
click at [615, 88] on span "Sections" at bounding box center [628, 78] width 44 height 18
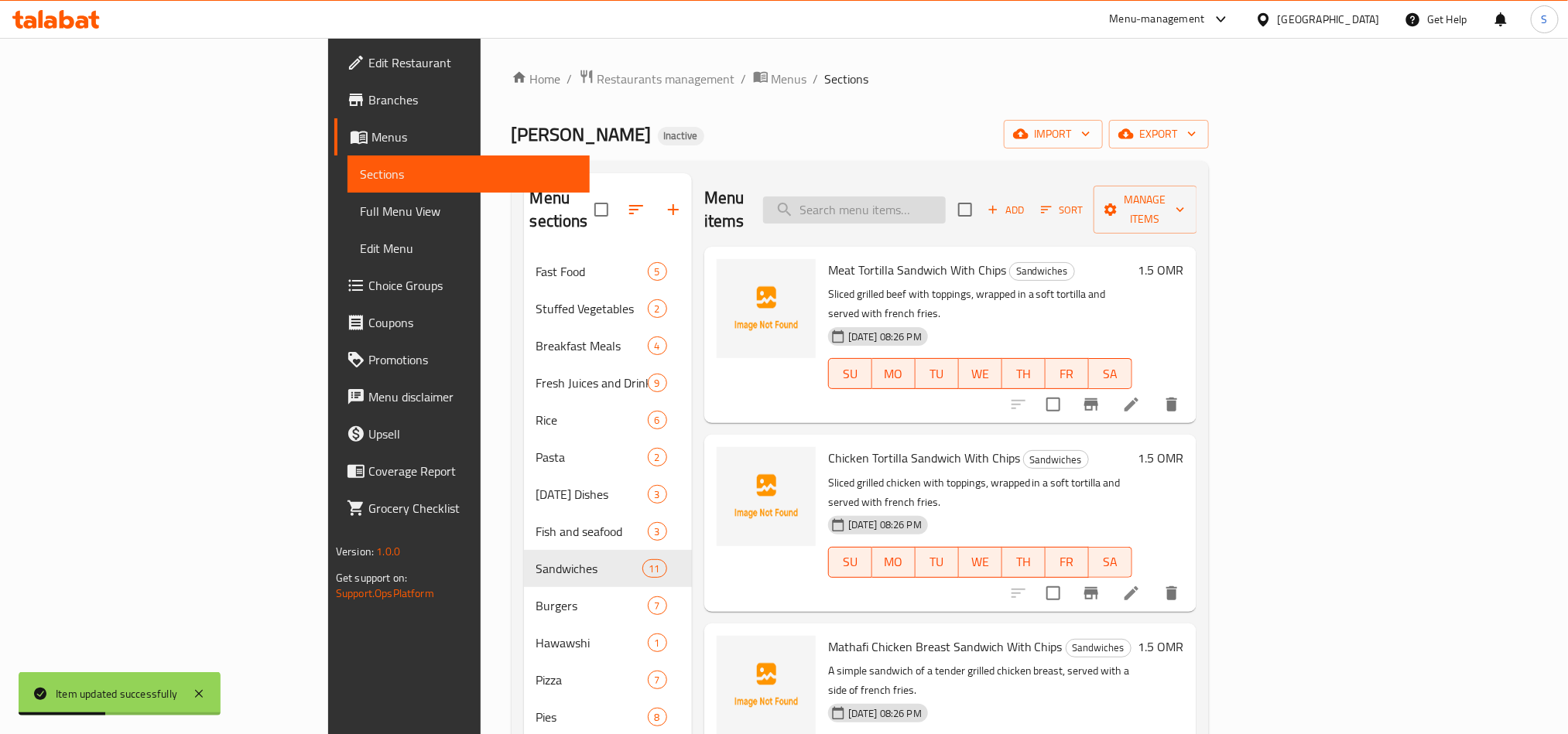
click at [919, 198] on input "search" at bounding box center [854, 211] width 183 height 27
paste input "Alexandrian Liver Sandwich with Chips"
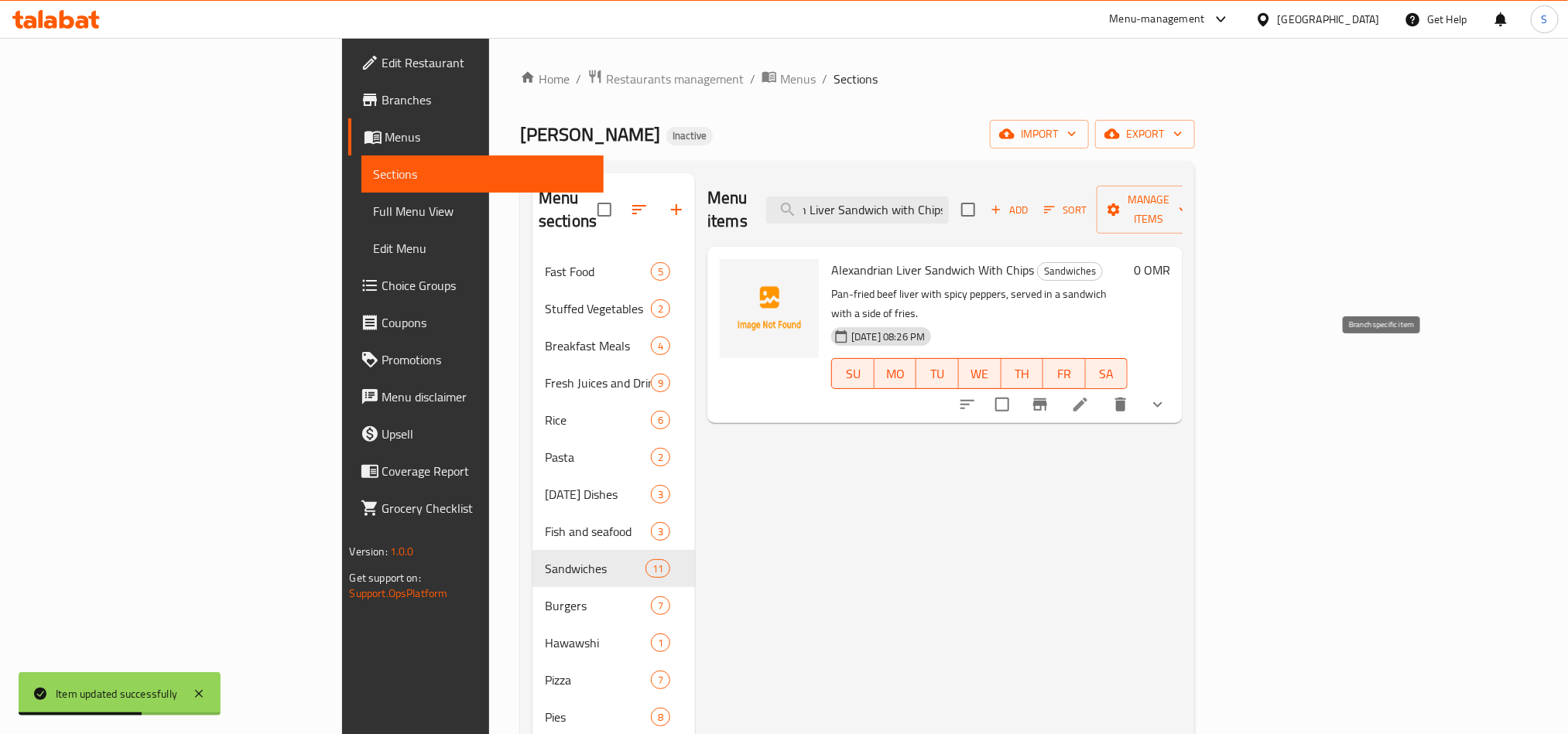
type input "Alexandrian Liver Sandwich with Chips"
click at [1090, 395] on icon at bounding box center [1080, 404] width 18 height 18
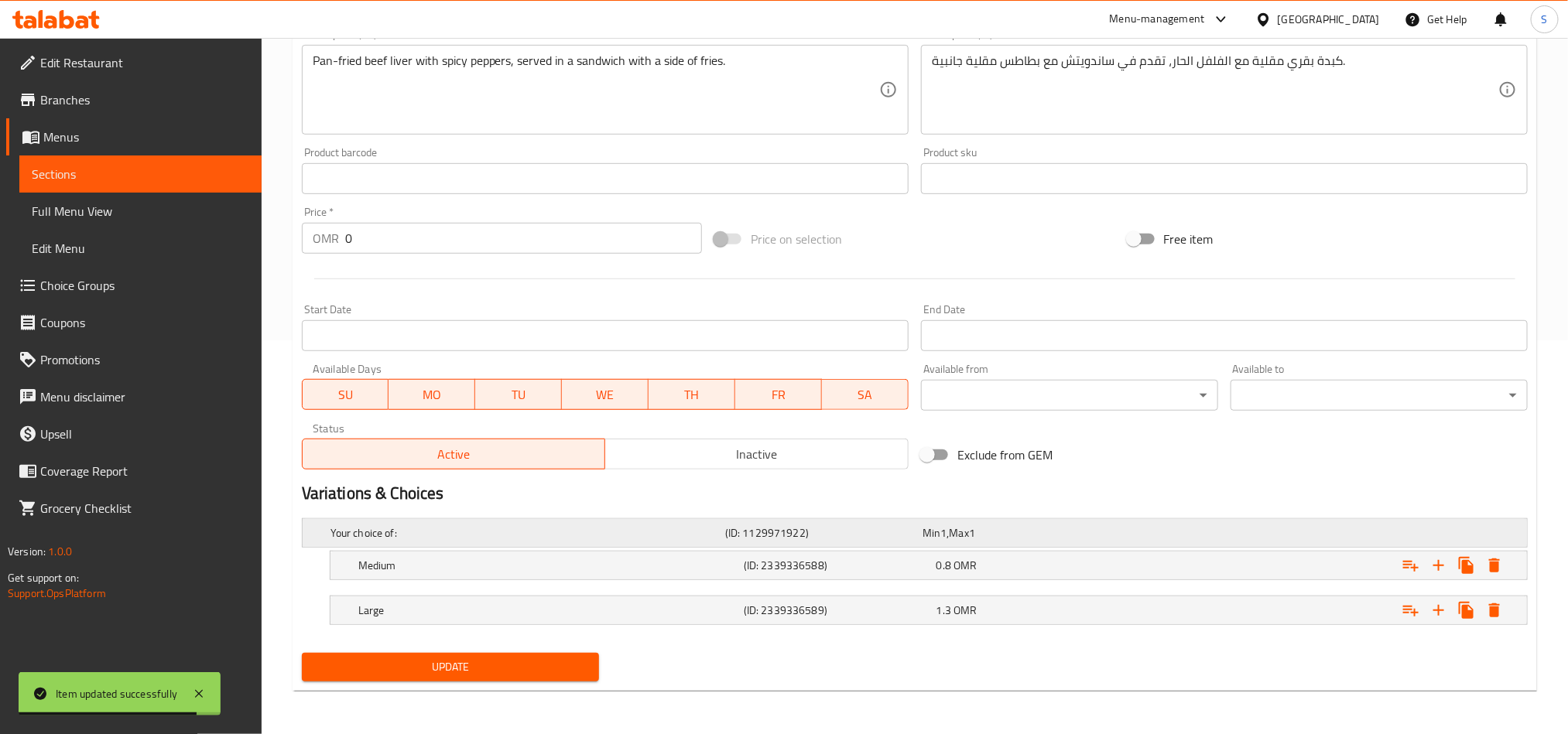
scroll to position [395, 0]
click at [1069, 555] on div "0.8 OMR" at bounding box center [1030, 565] width 193 height 22
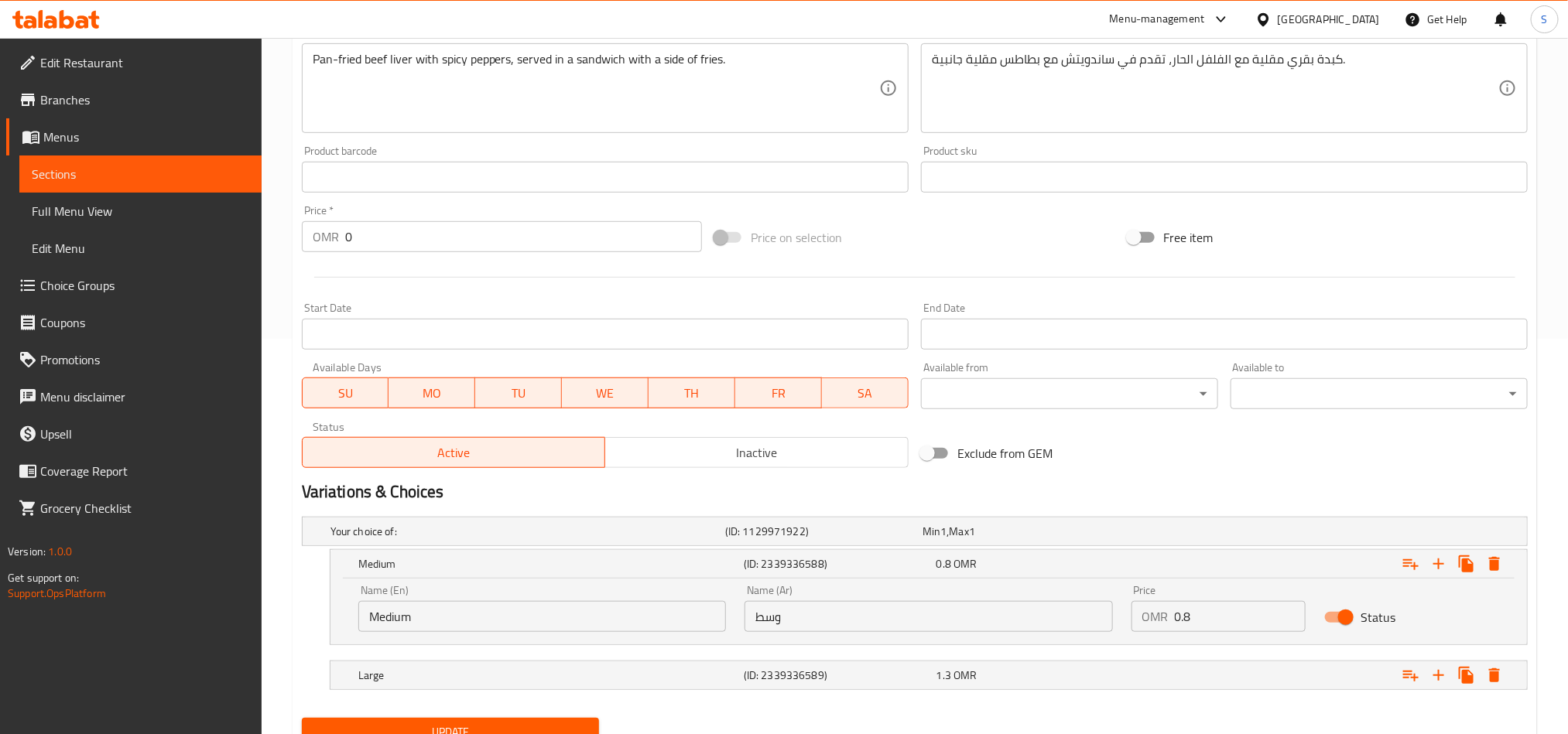
click at [1182, 620] on input "0.8" at bounding box center [1240, 616] width 131 height 31
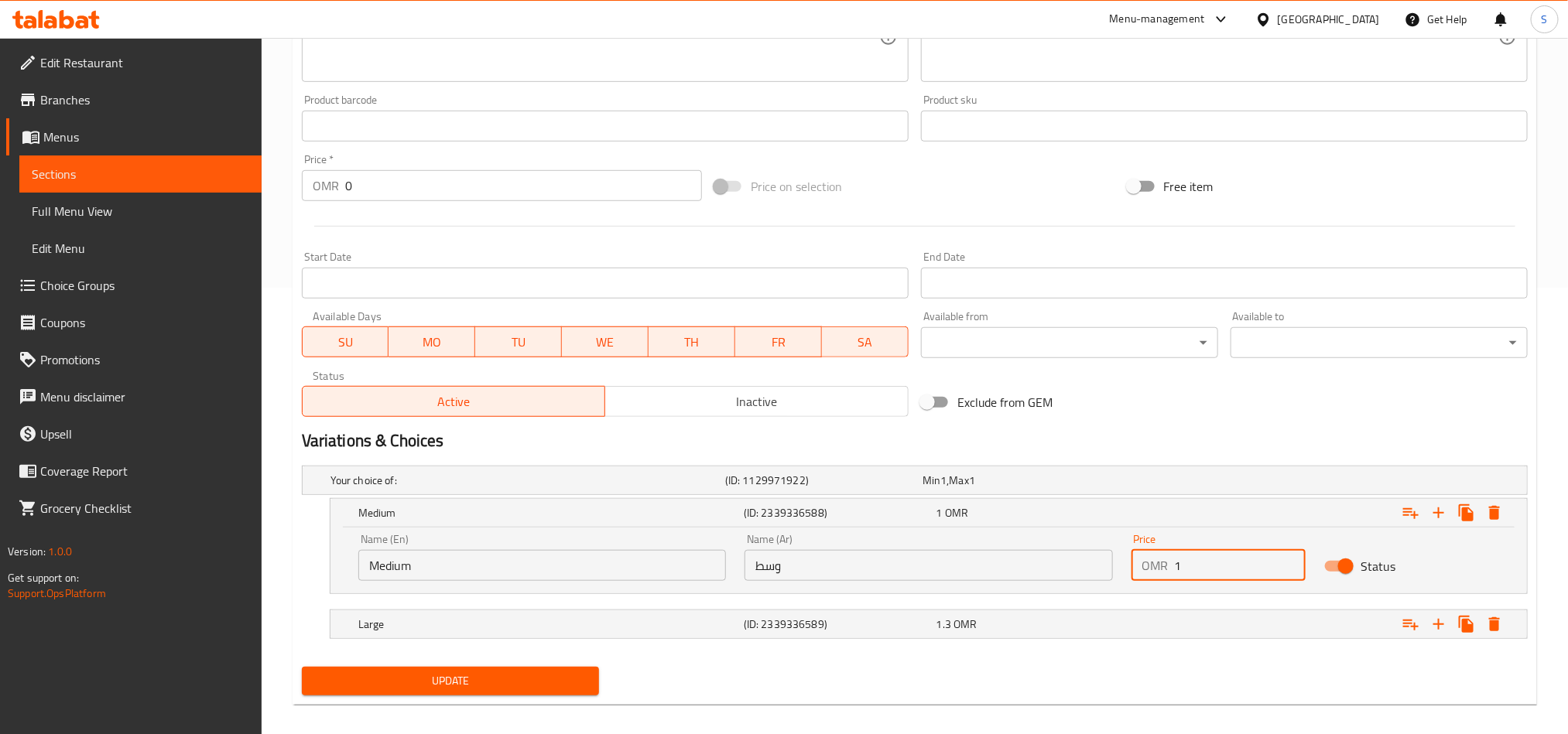
scroll to position [462, 0]
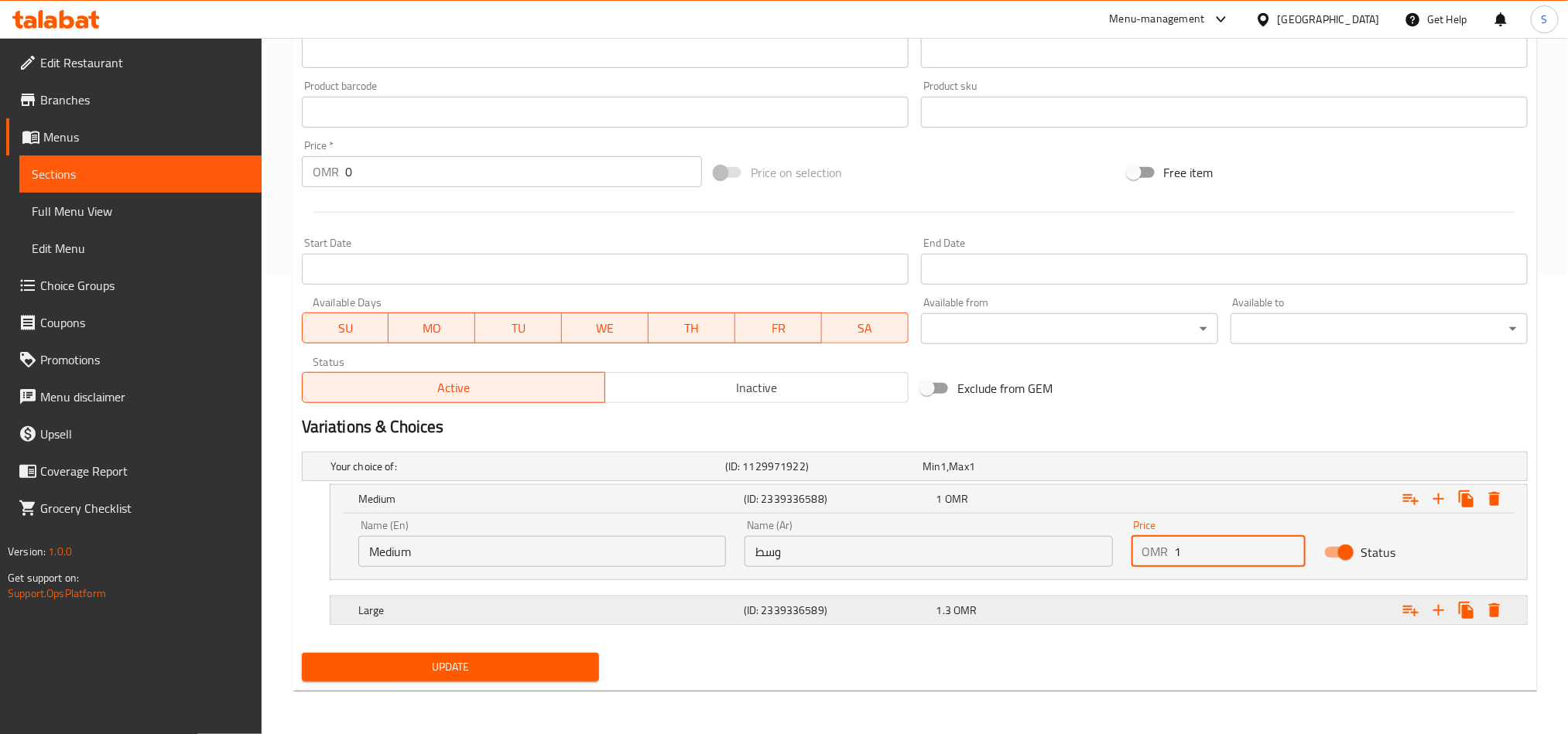
type input "1"
click at [1011, 615] on div "1.3 OMR" at bounding box center [1030, 610] width 187 height 15
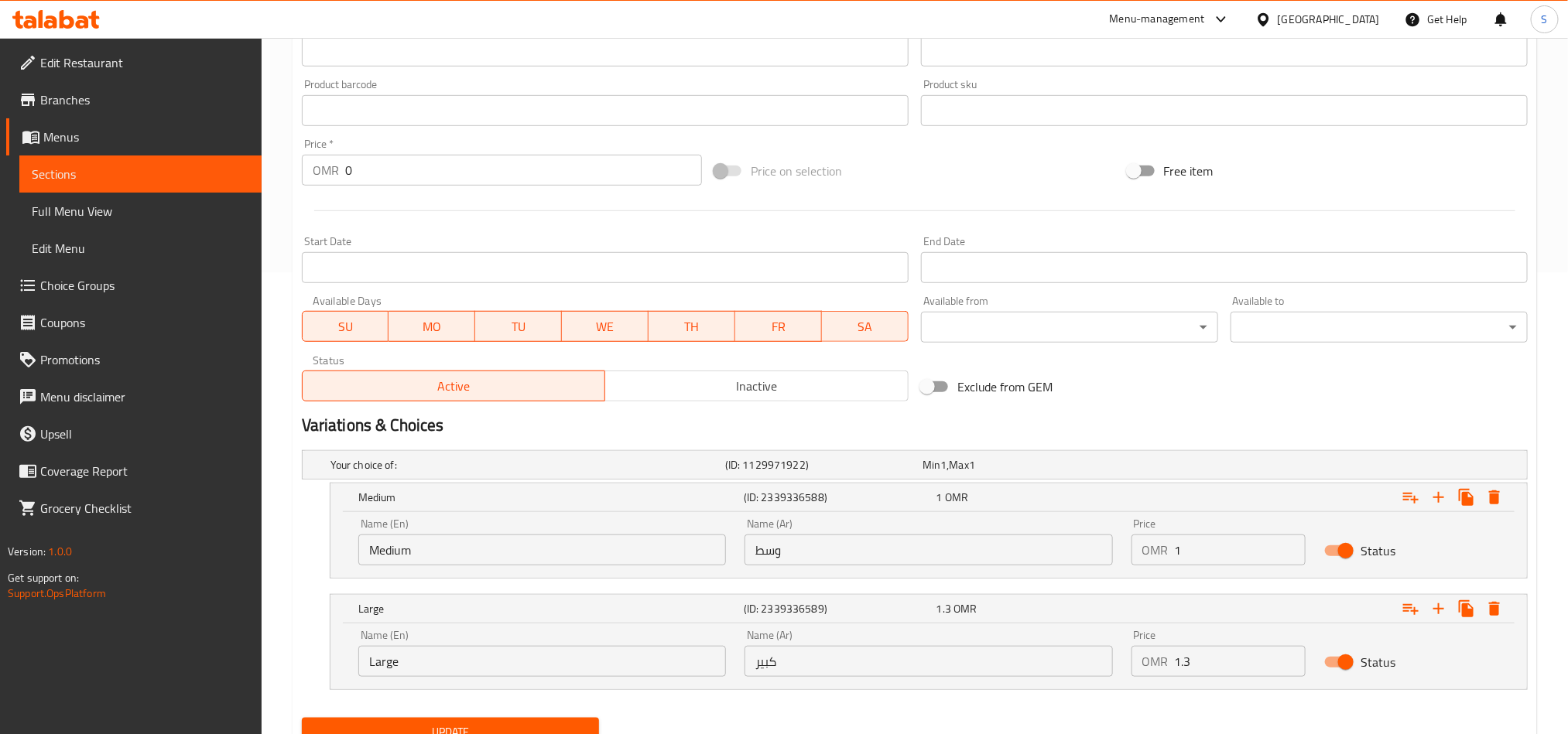
click at [1216, 651] on input "1.3" at bounding box center [1240, 661] width 131 height 31
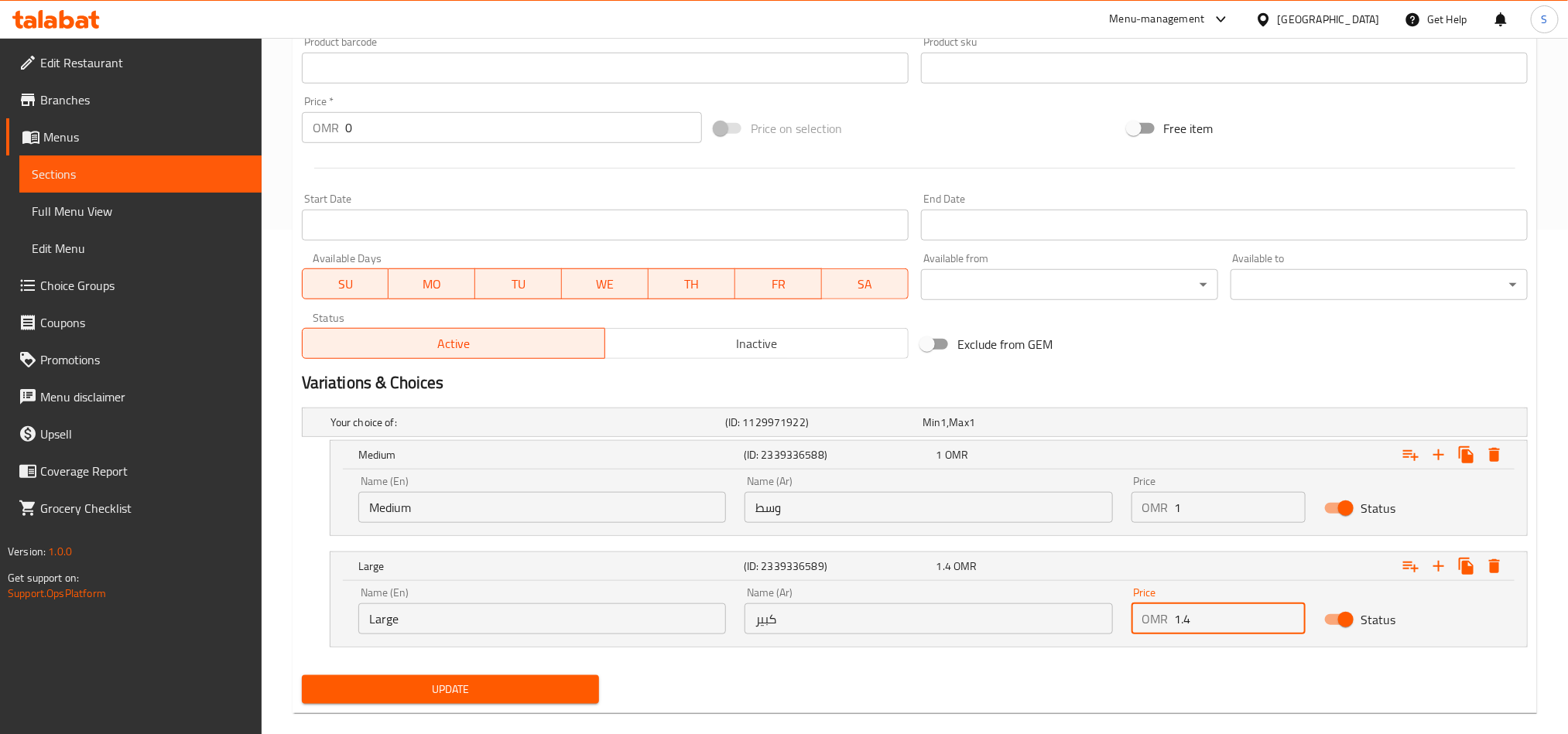
scroll to position [527, 0]
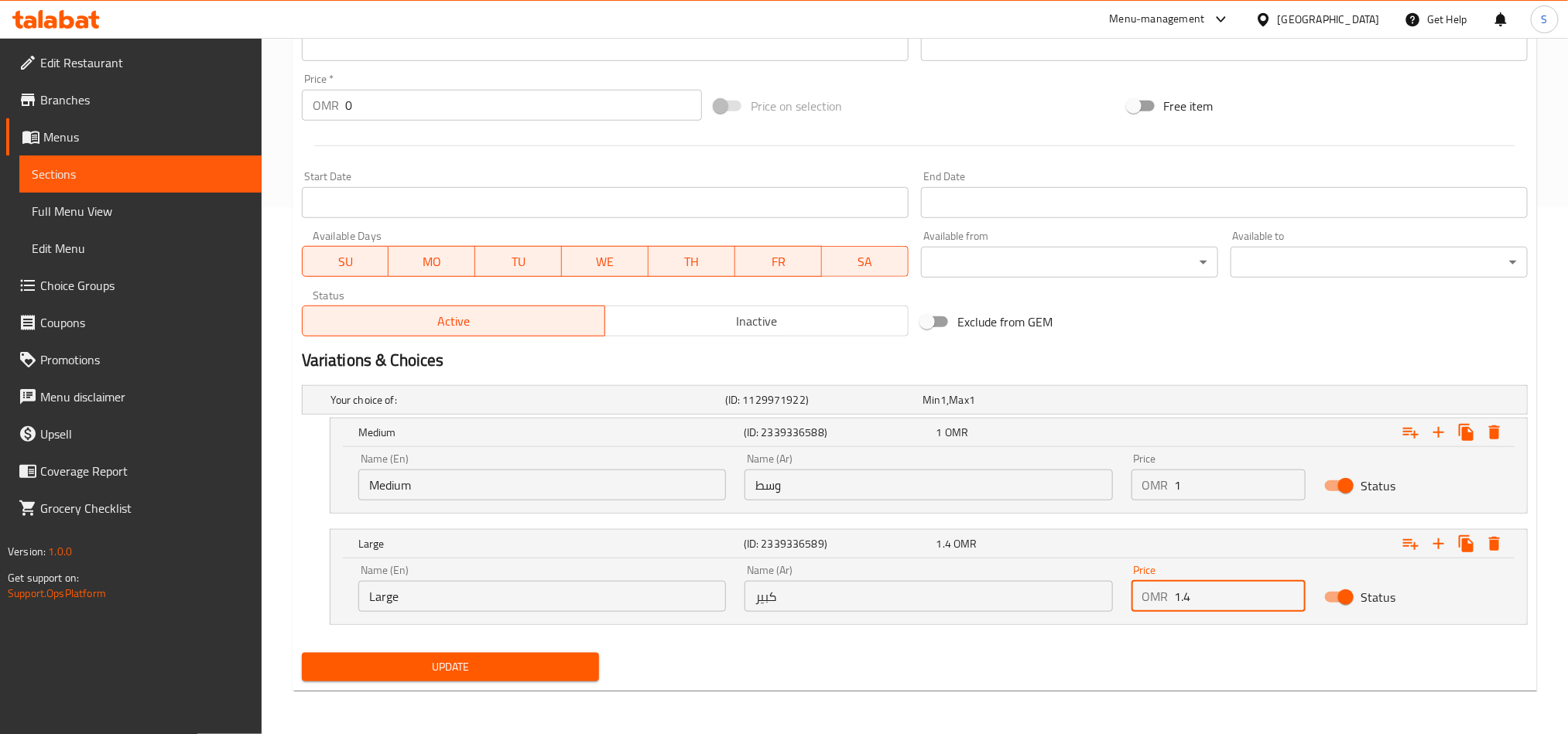
type input "1.4"
click at [567, 658] on span "Update" at bounding box center [450, 668] width 272 height 19
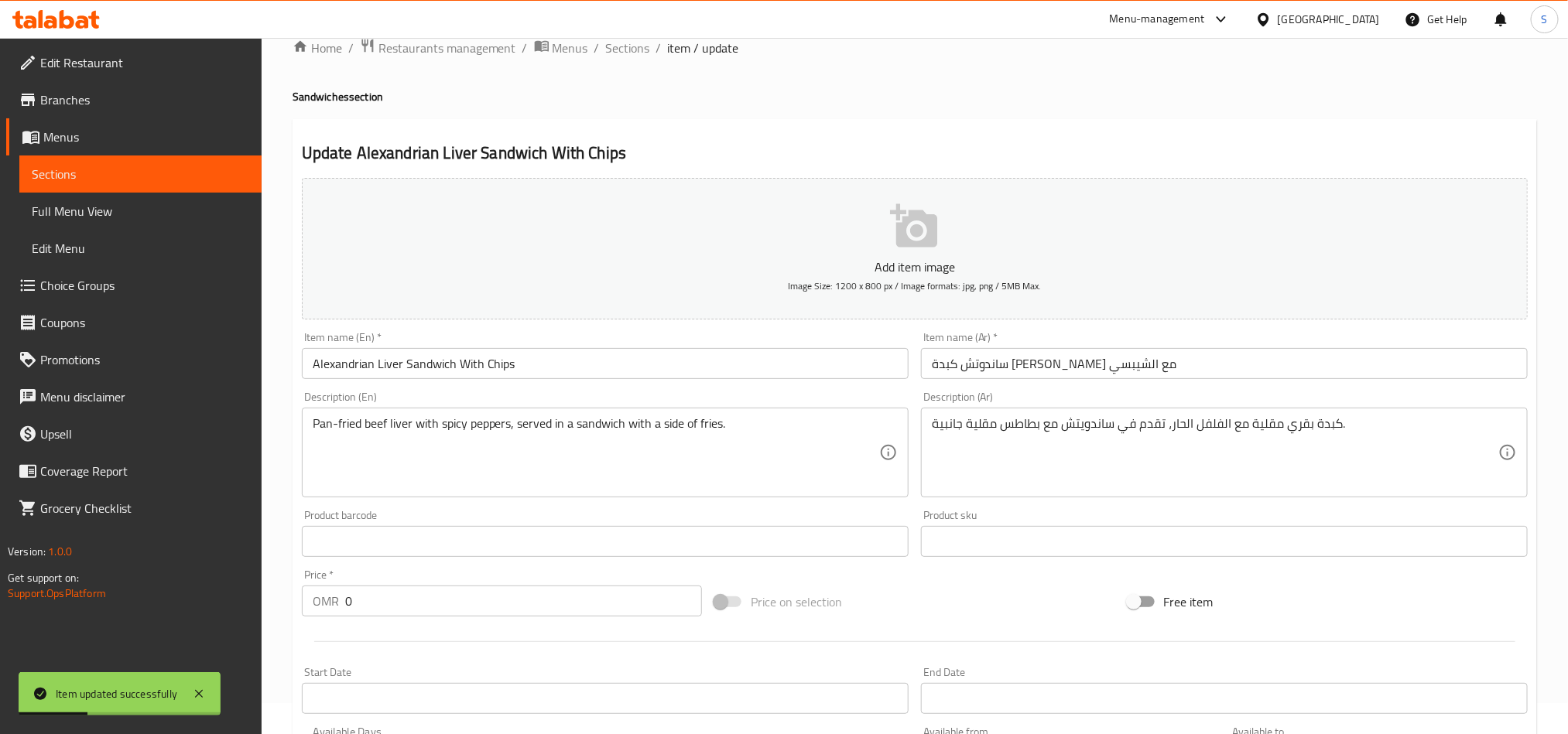
scroll to position [0, 0]
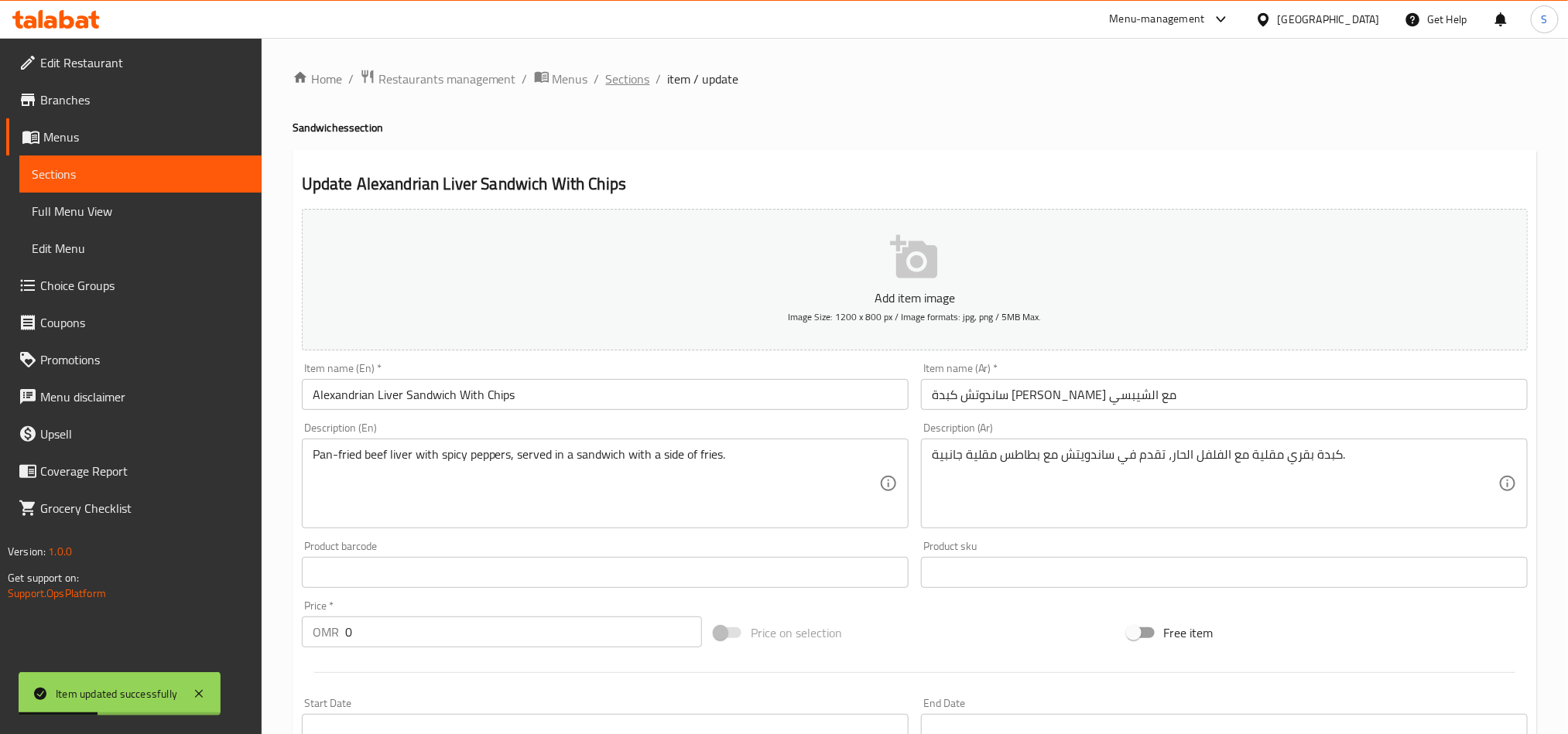
click at [641, 80] on span "Sections" at bounding box center [628, 78] width 44 height 18
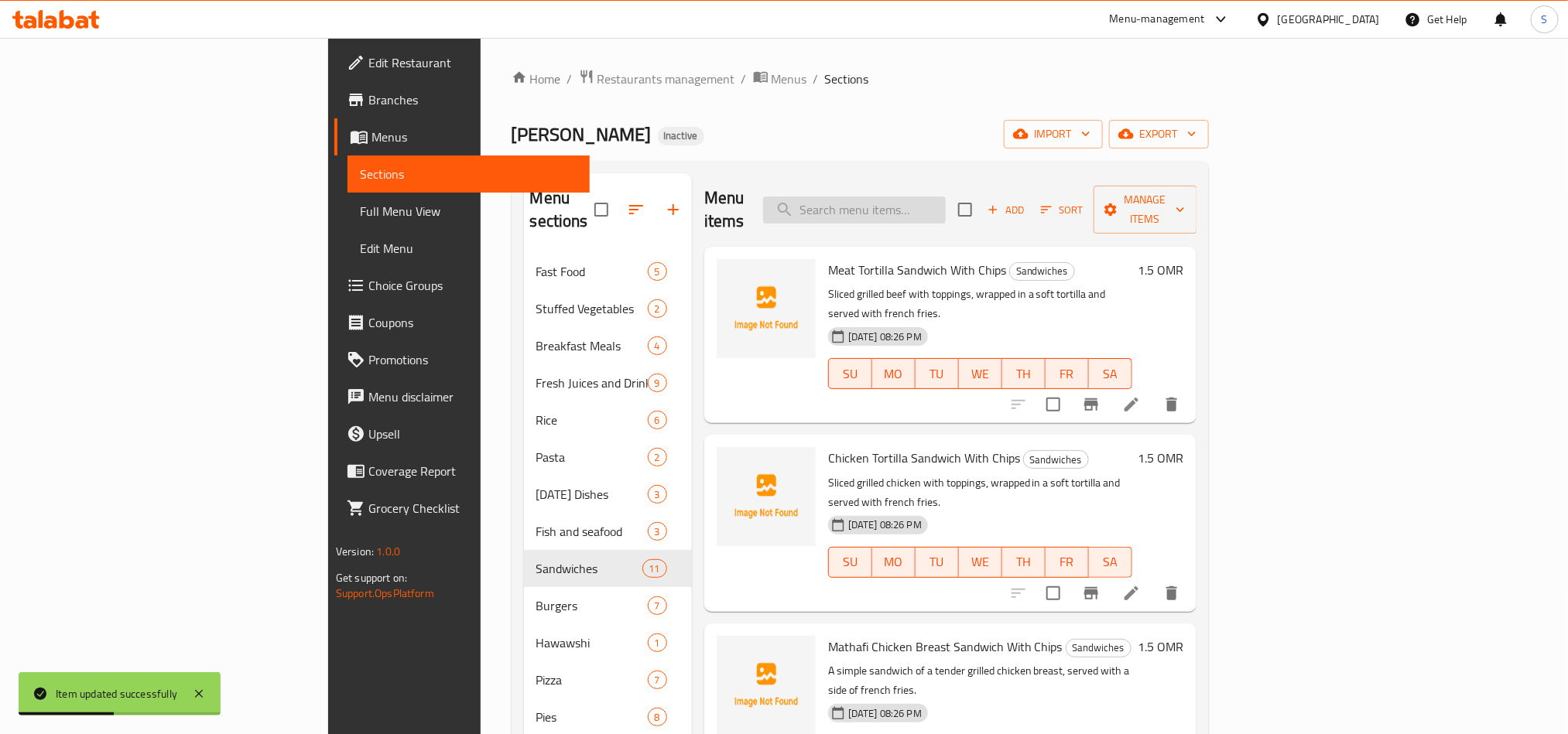
click at [931, 207] on input "search" at bounding box center [854, 211] width 183 height 27
paste input "Kofta Sandwich with Chips"
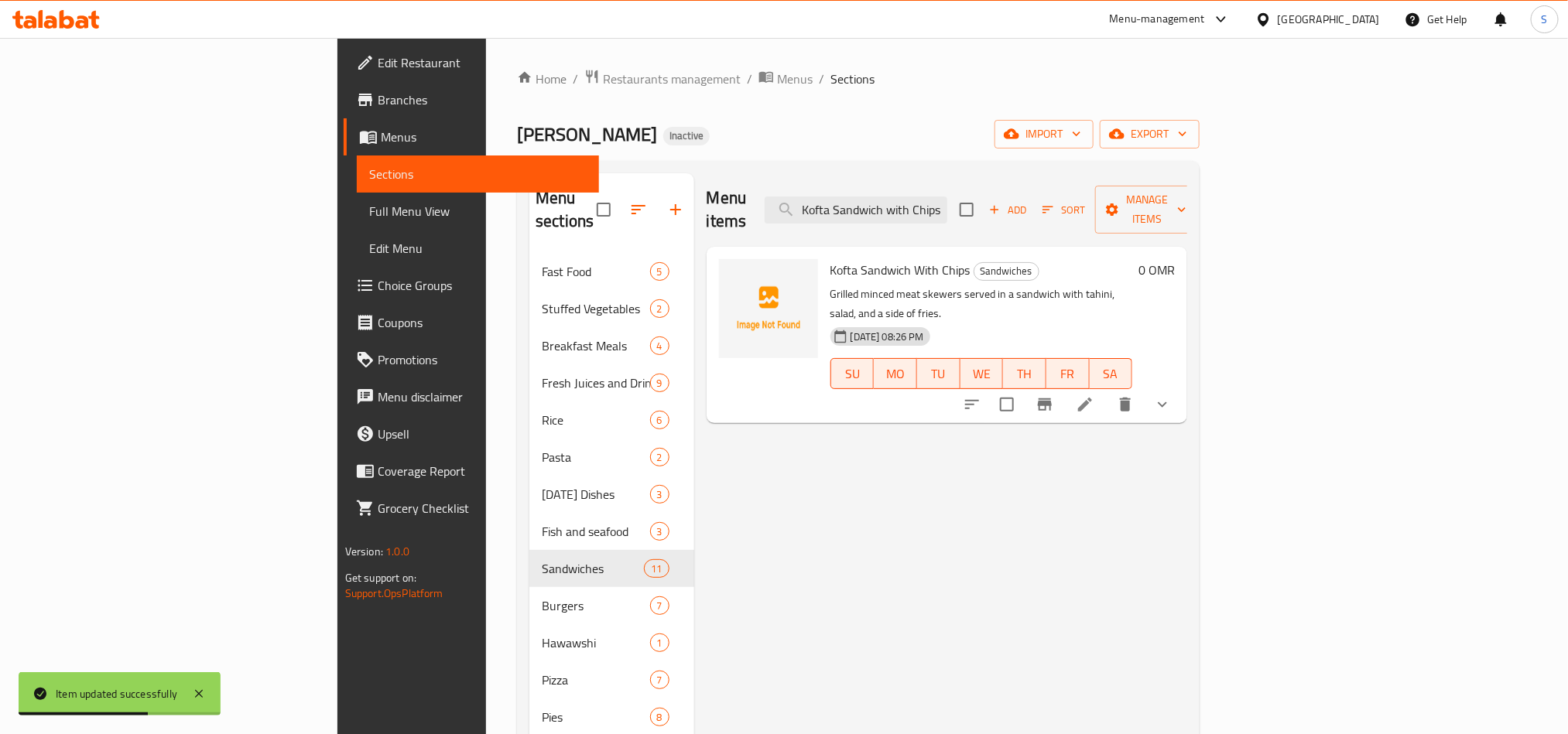
type input "Kofta Sandwich with Chips"
click at [1107, 391] on li at bounding box center [1085, 404] width 43 height 28
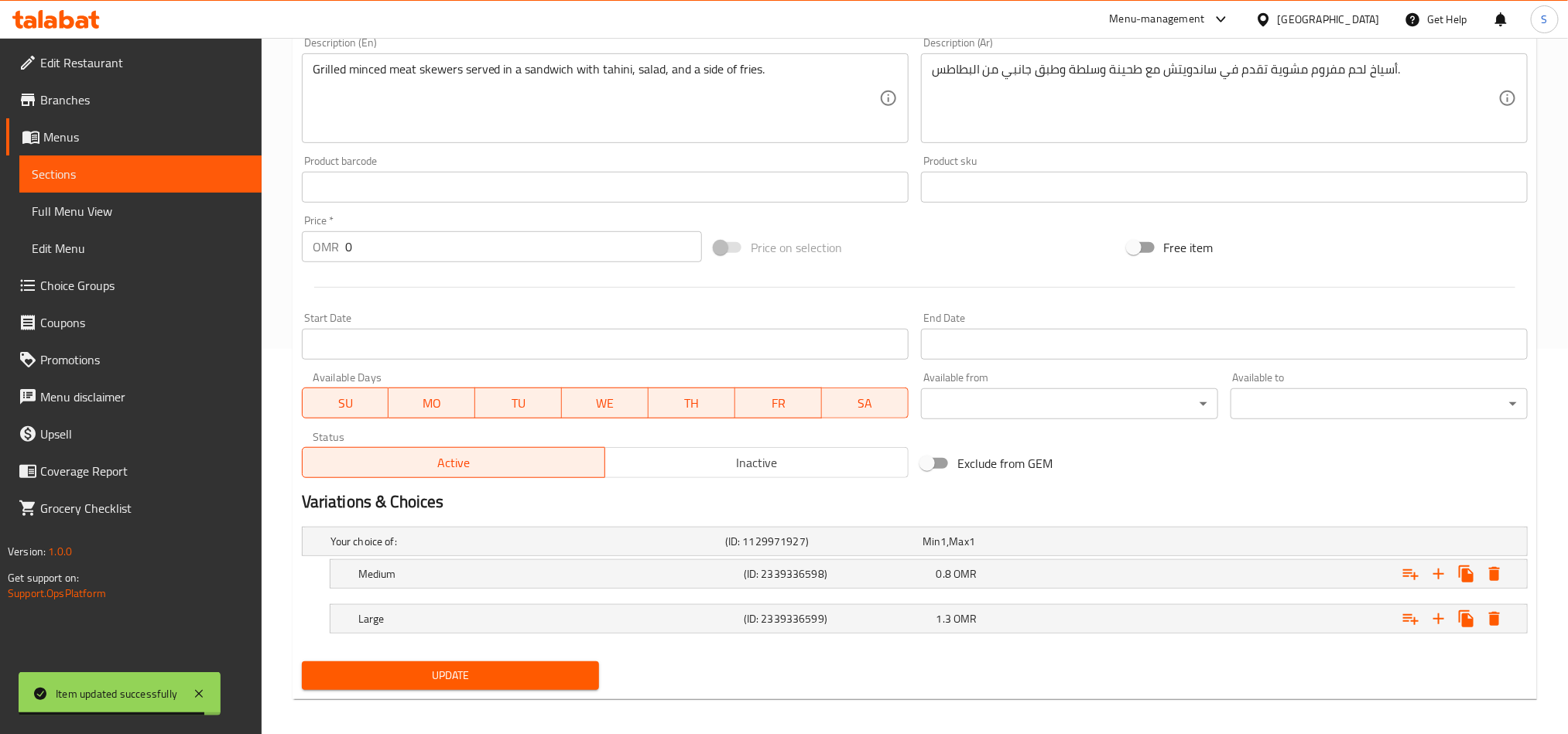
scroll to position [395, 0]
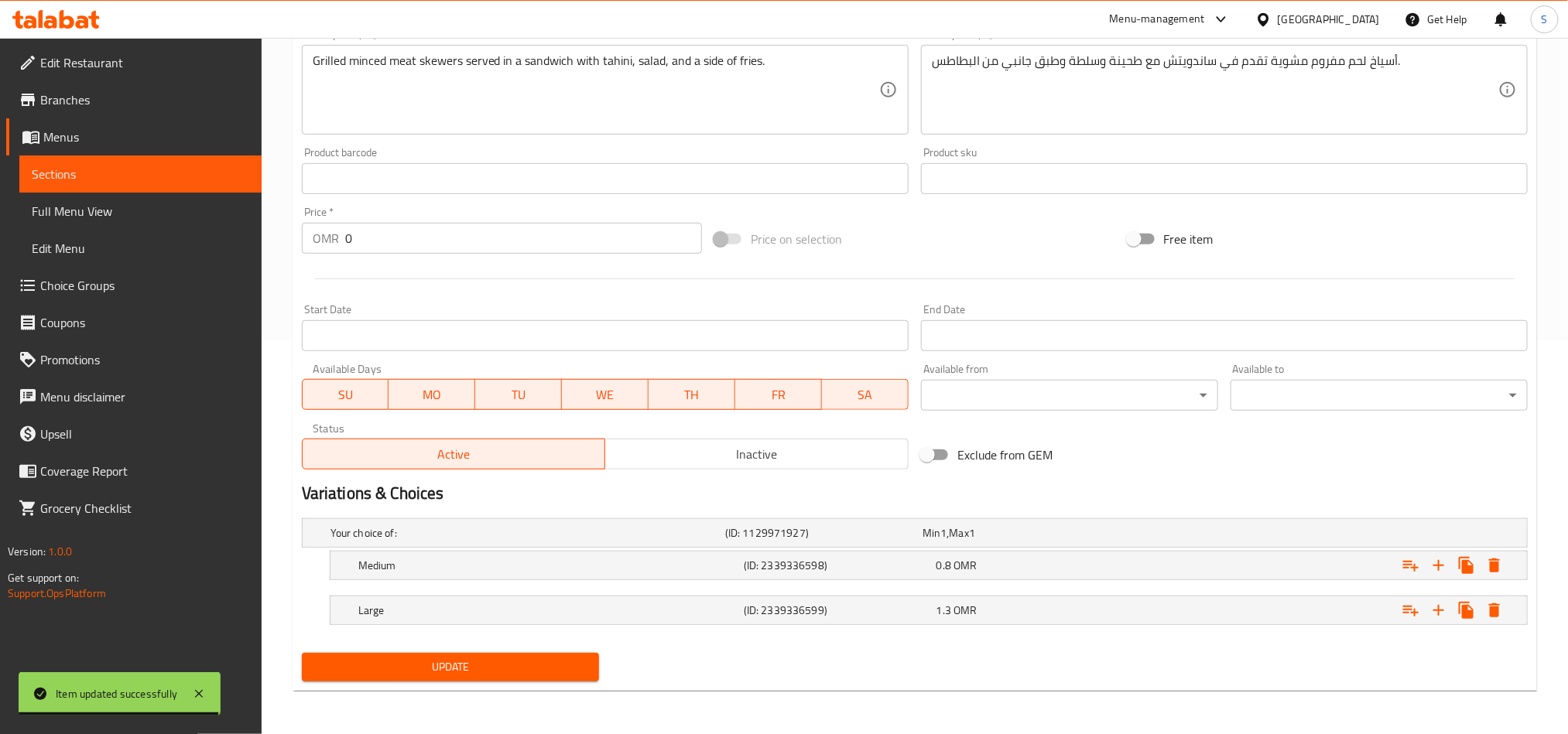
drag, startPoint x: 1097, startPoint y: 604, endPoint x: 1110, endPoint y: 585, distance: 23.0
click at [1099, 604] on div "1.3 OMR" at bounding box center [1030, 610] width 187 height 15
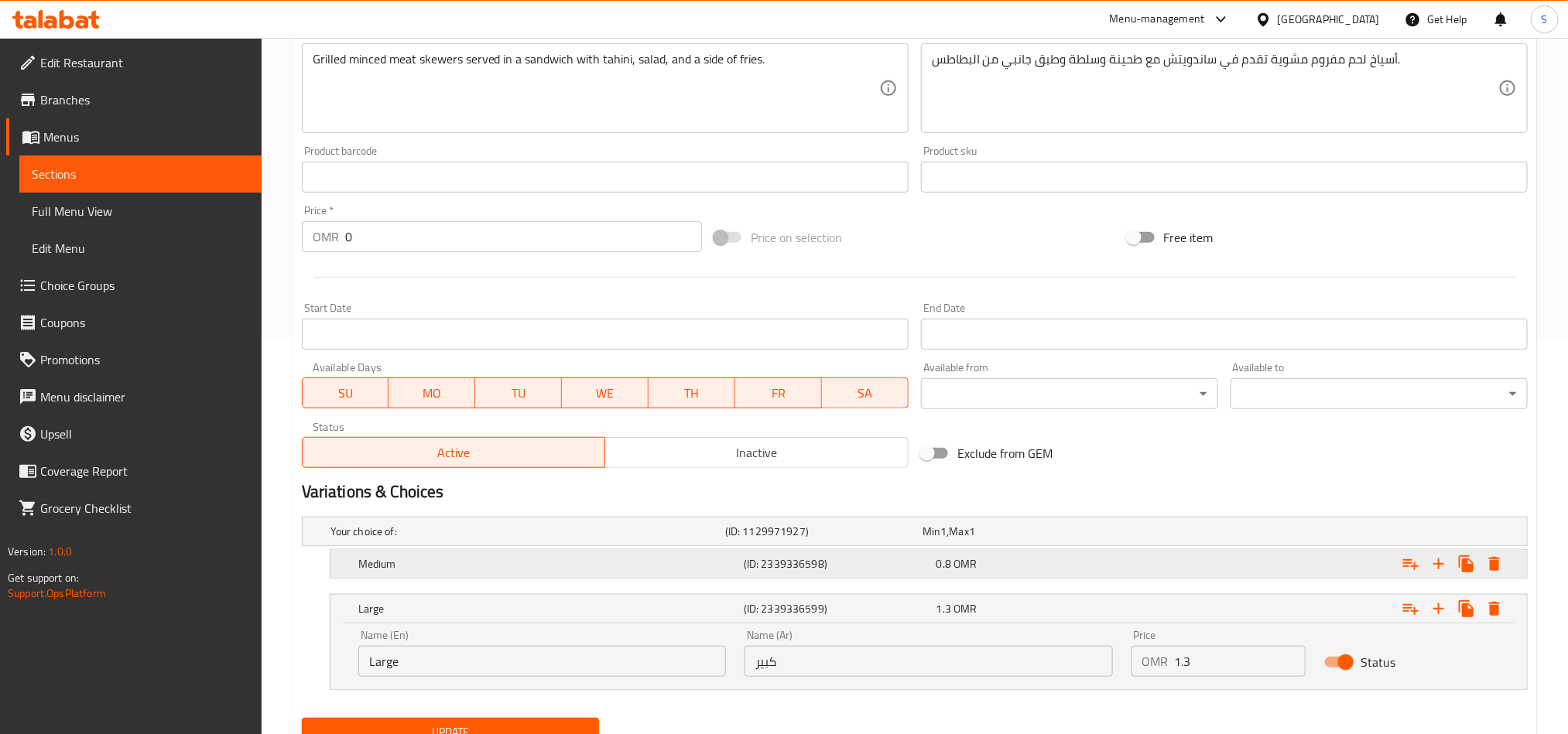
click at [1117, 563] on div "0.8 OMR" at bounding box center [1030, 564] width 187 height 15
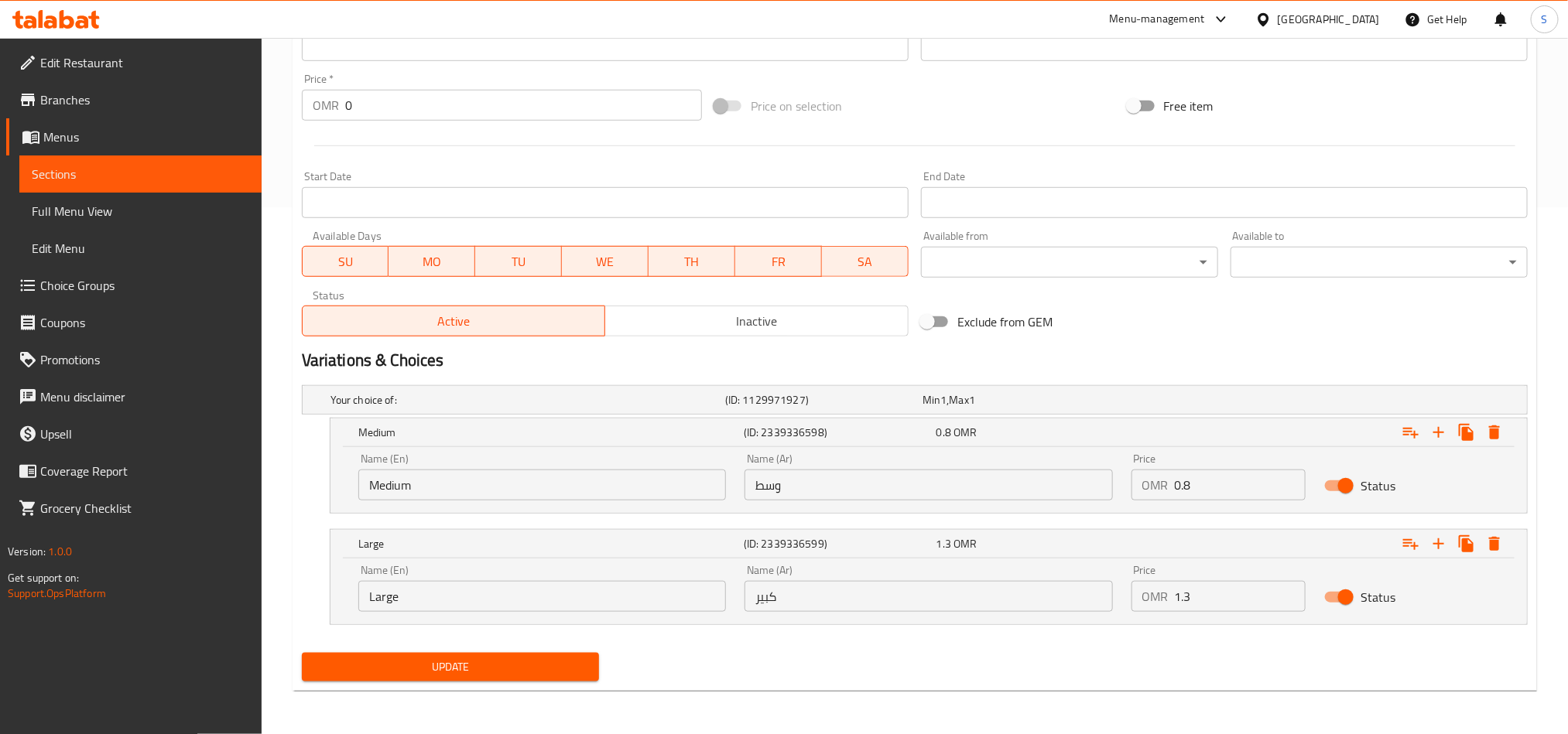
scroll to position [527, 0]
click at [1226, 600] on input "1.3" at bounding box center [1240, 596] width 131 height 31
type input "1.5"
click at [1212, 488] on input "0.8" at bounding box center [1240, 485] width 131 height 31
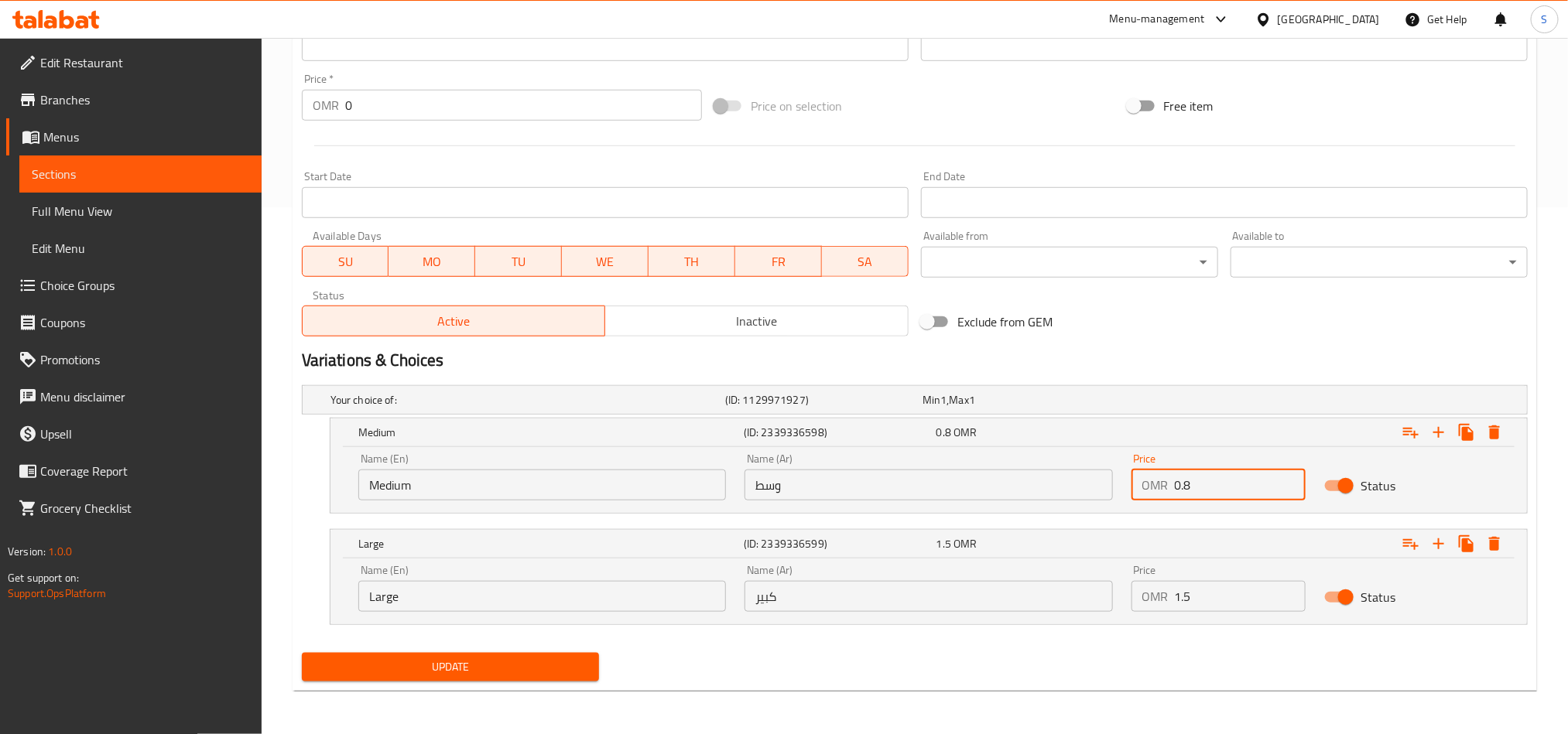
click at [1212, 488] on input "0.8" at bounding box center [1240, 485] width 131 height 31
type input "1.2"
click at [577, 657] on button "Update" at bounding box center [450, 668] width 297 height 29
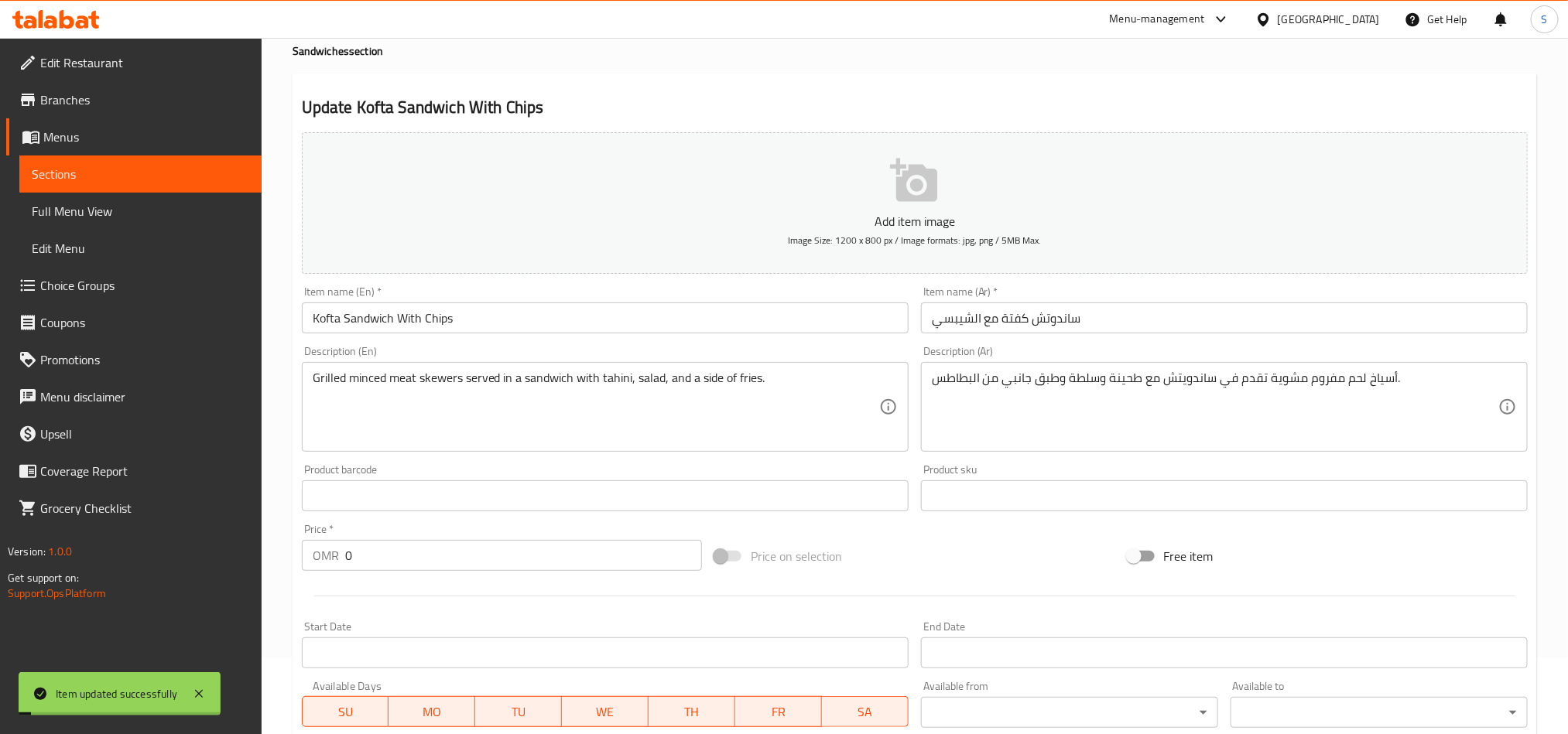
scroll to position [0, 0]
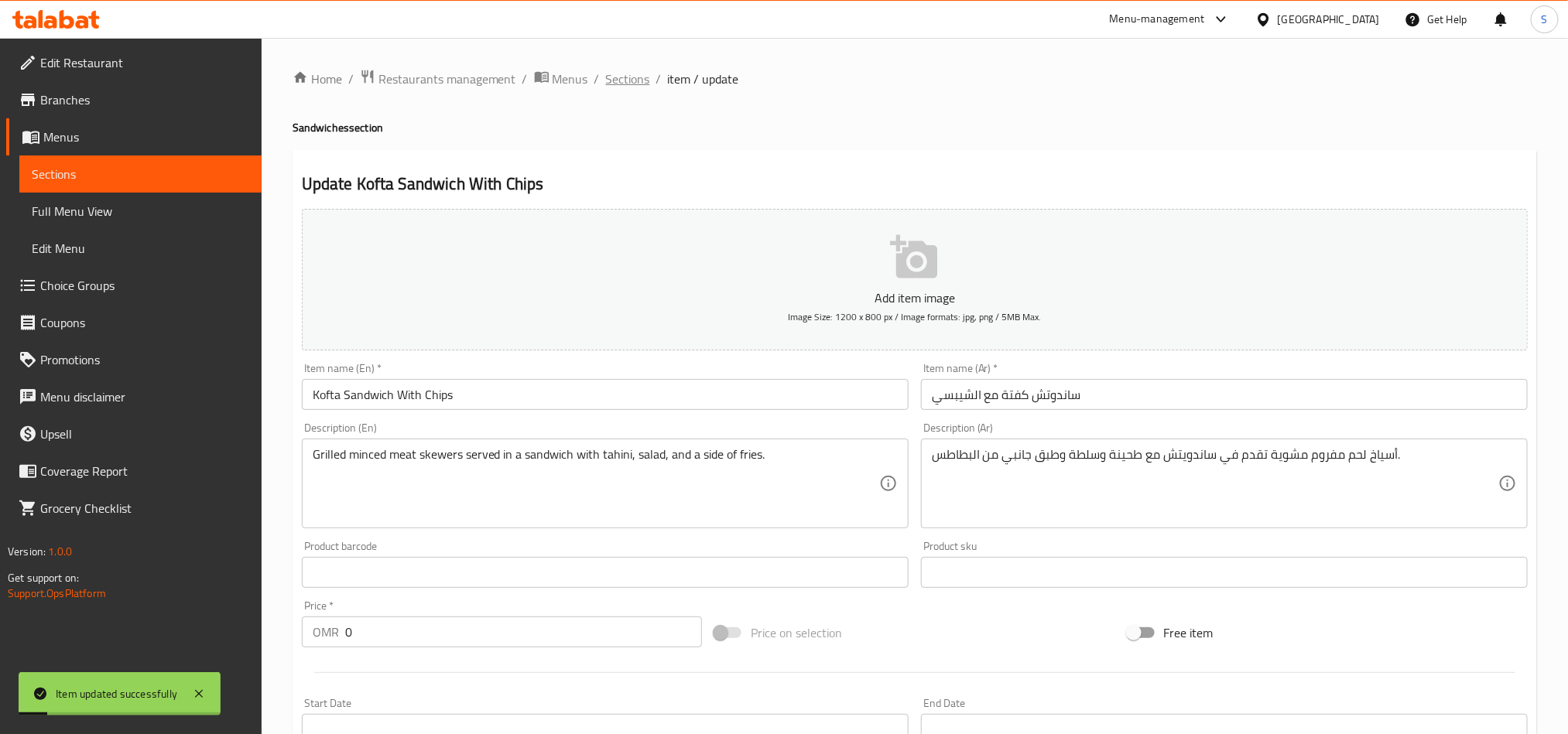
click at [629, 84] on span "Sections" at bounding box center [628, 78] width 44 height 18
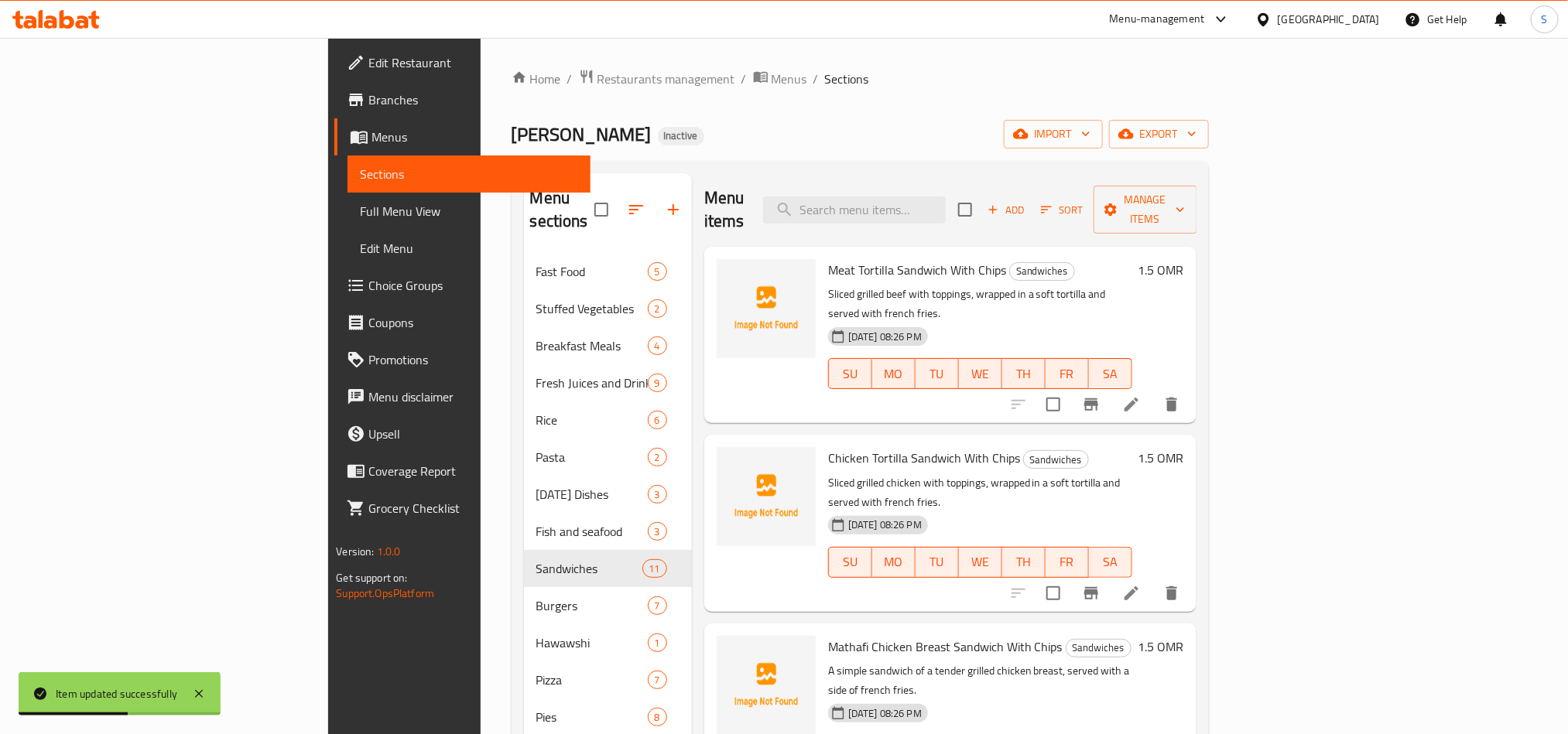
click at [951, 183] on div "Menu items Add Sort Manage items" at bounding box center [951, 211] width 493 height 74
click at [946, 200] on input "search" at bounding box center [854, 211] width 183 height 27
paste input "Prawns Sandwich With Chips"
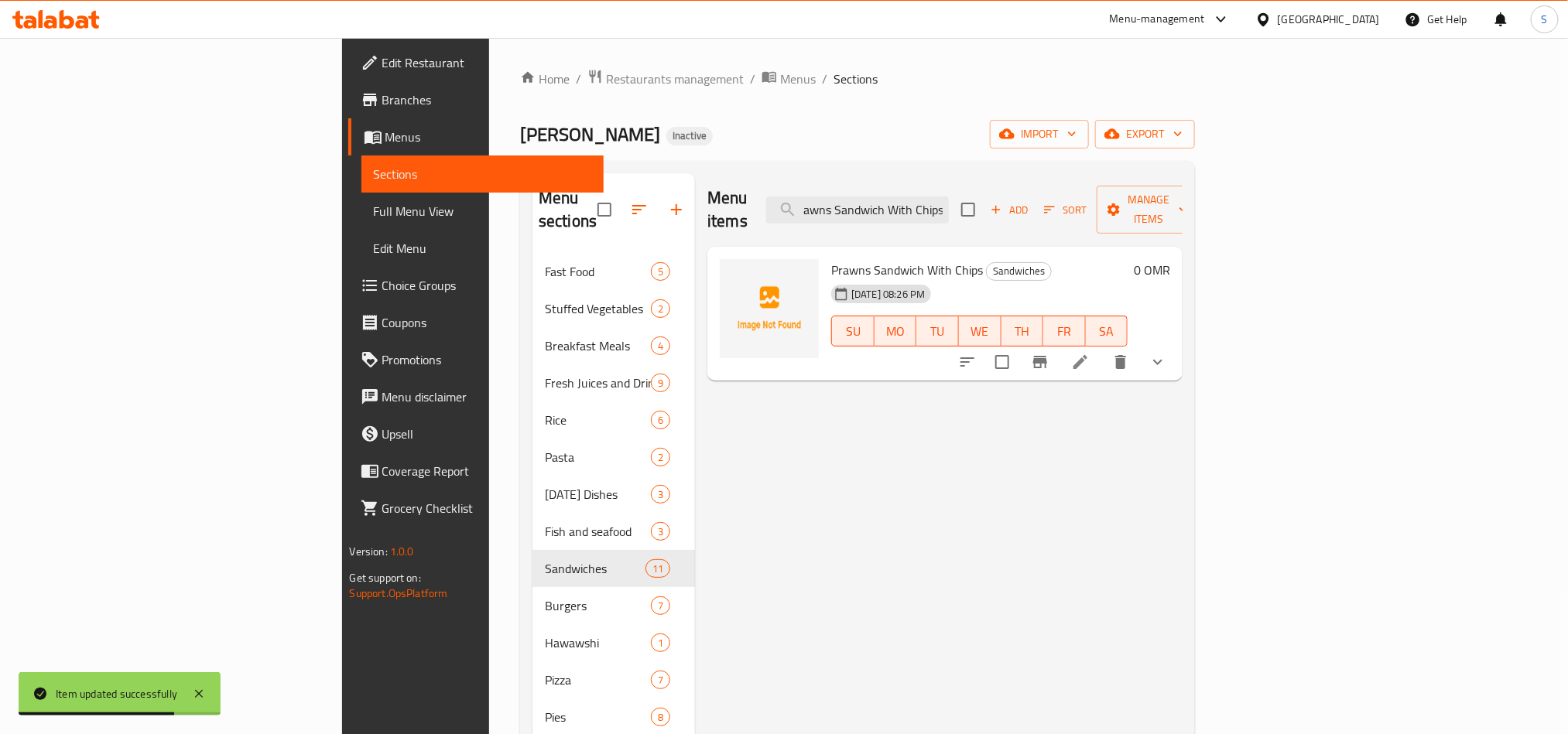
type input "Prawns Sandwich With Chips"
click at [1090, 353] on icon at bounding box center [1080, 362] width 18 height 18
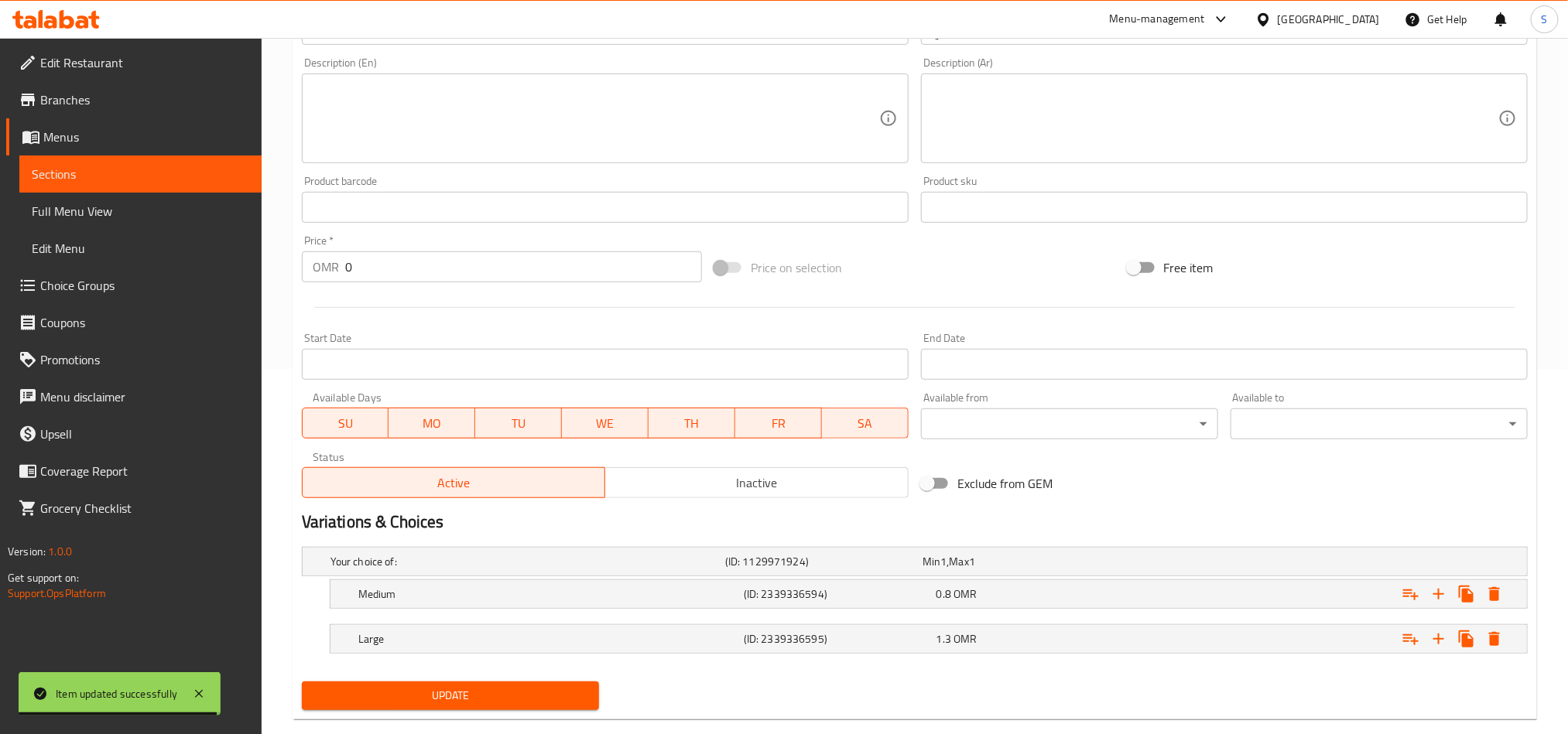
scroll to position [395, 0]
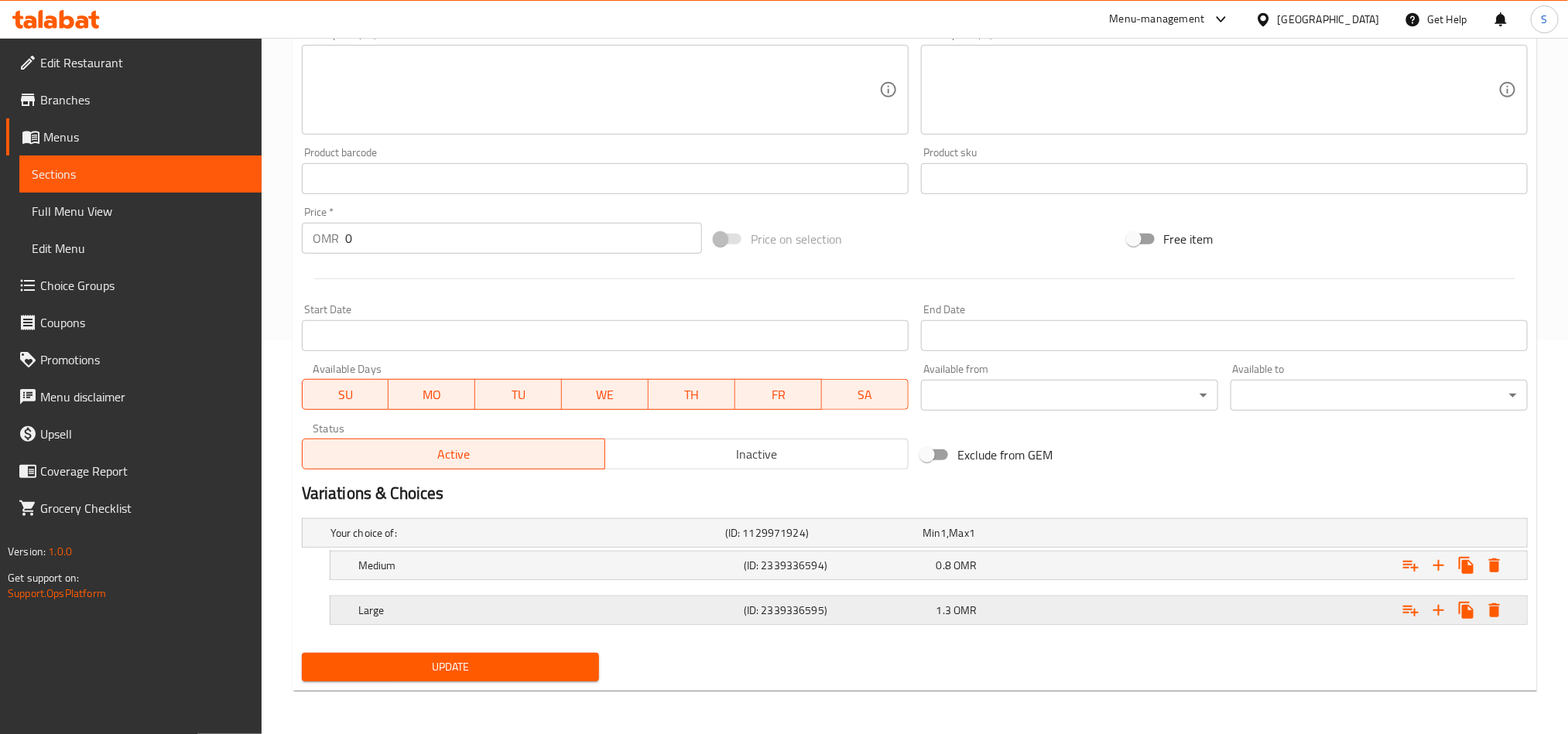
click at [1128, 611] on div "Expand" at bounding box center [1318, 610] width 385 height 34
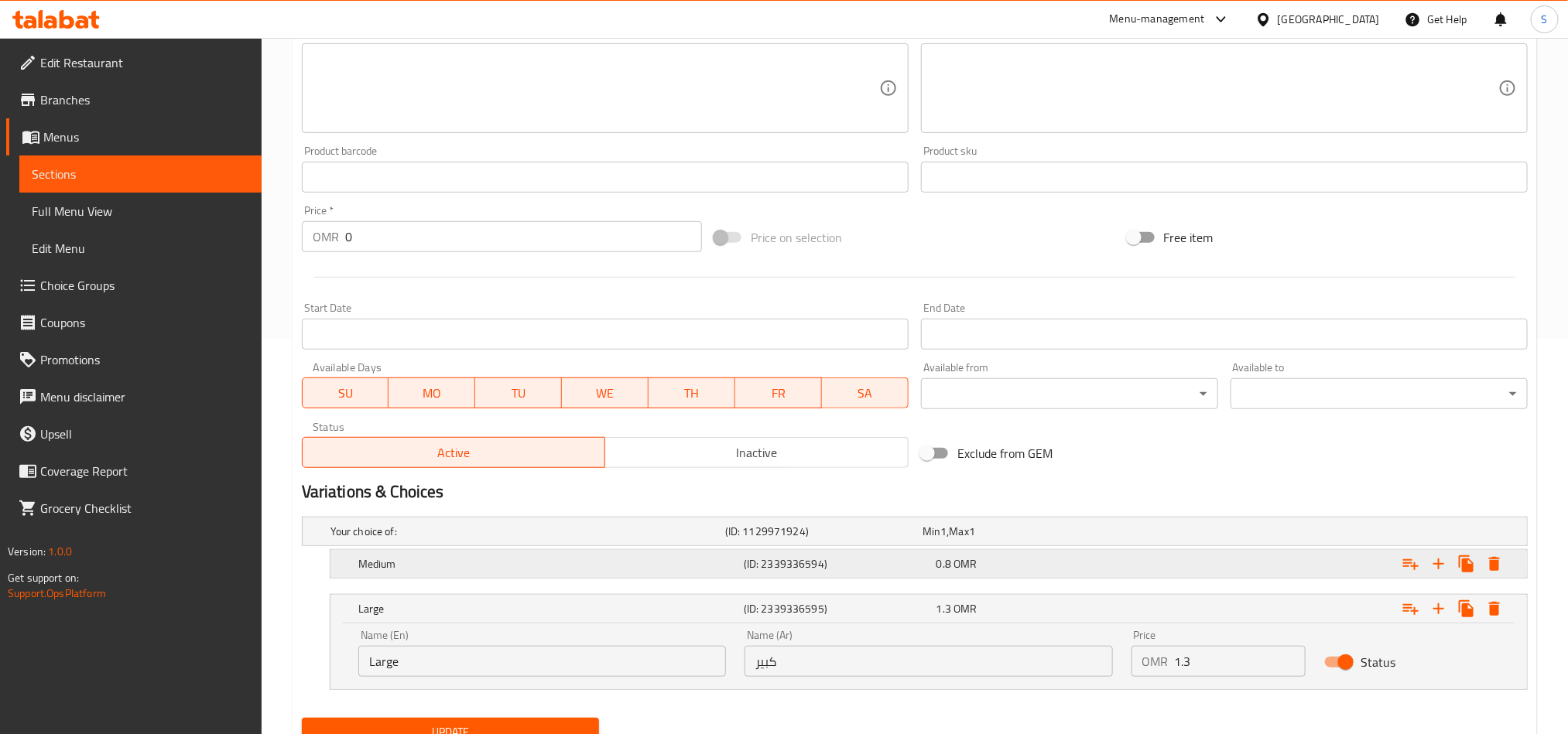
click at [1146, 556] on div "Expand" at bounding box center [1318, 564] width 385 height 34
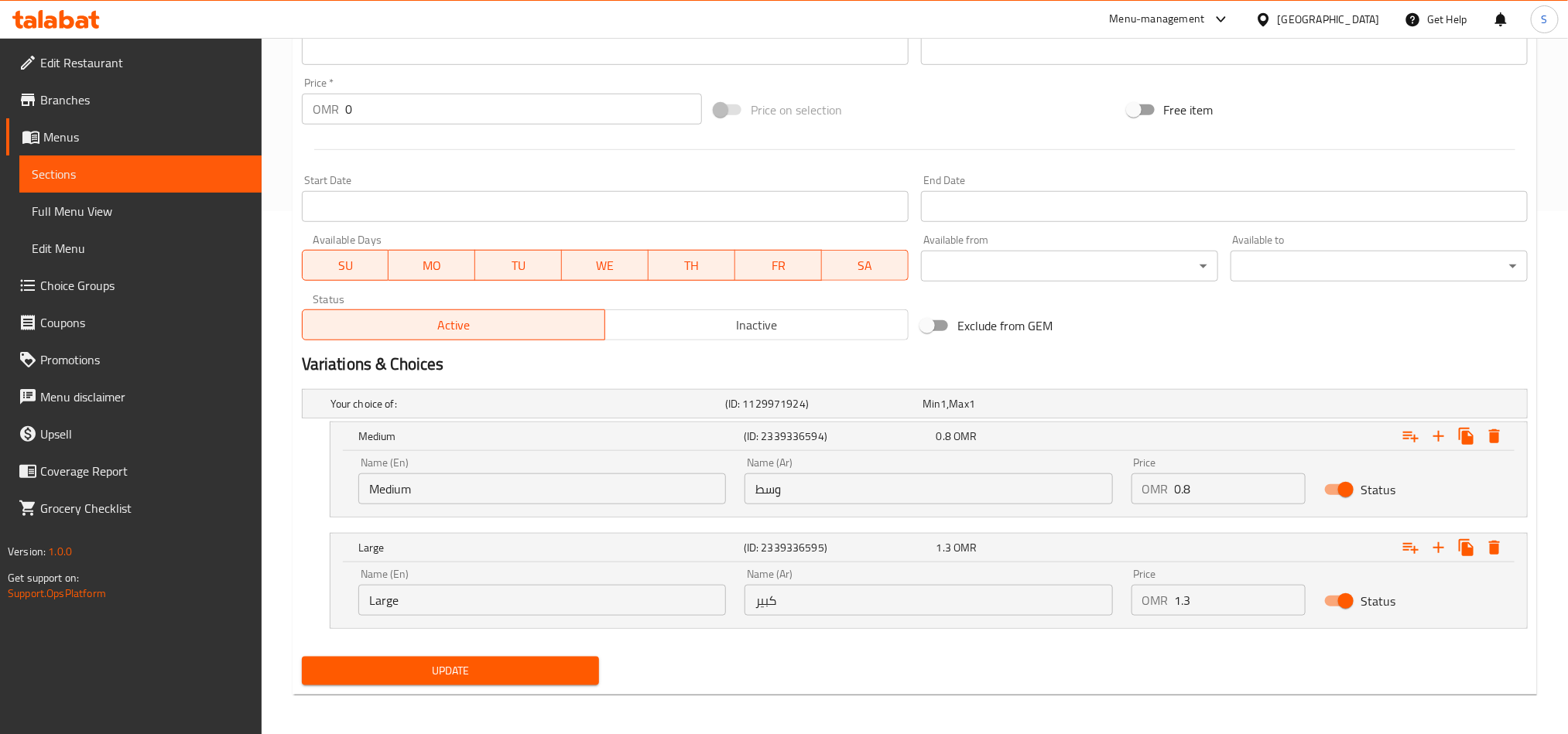
scroll to position [527, 0]
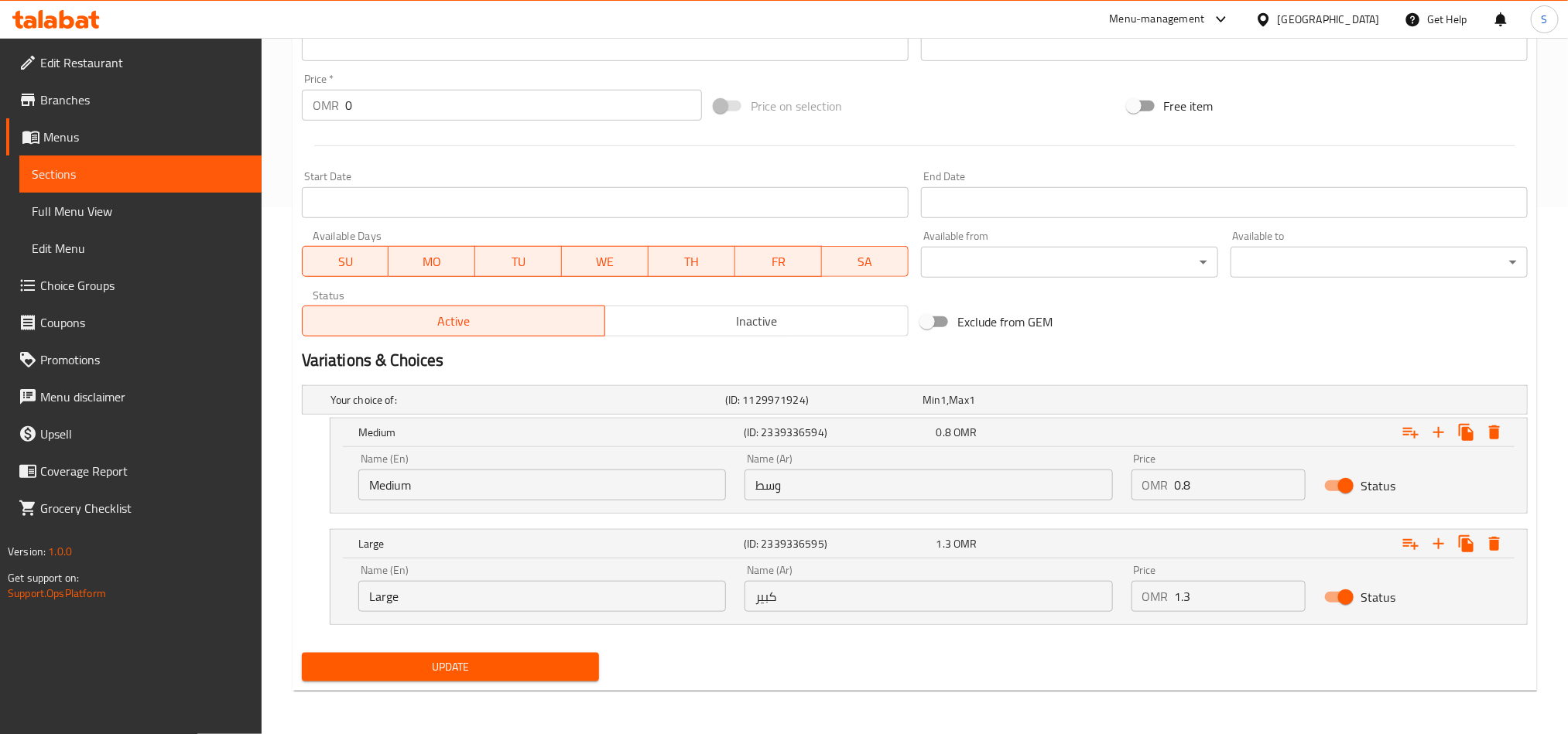
click at [1204, 597] on input "1.3" at bounding box center [1240, 596] width 131 height 31
type input "1.7"
click at [1194, 491] on input "0.8" at bounding box center [1240, 485] width 131 height 31
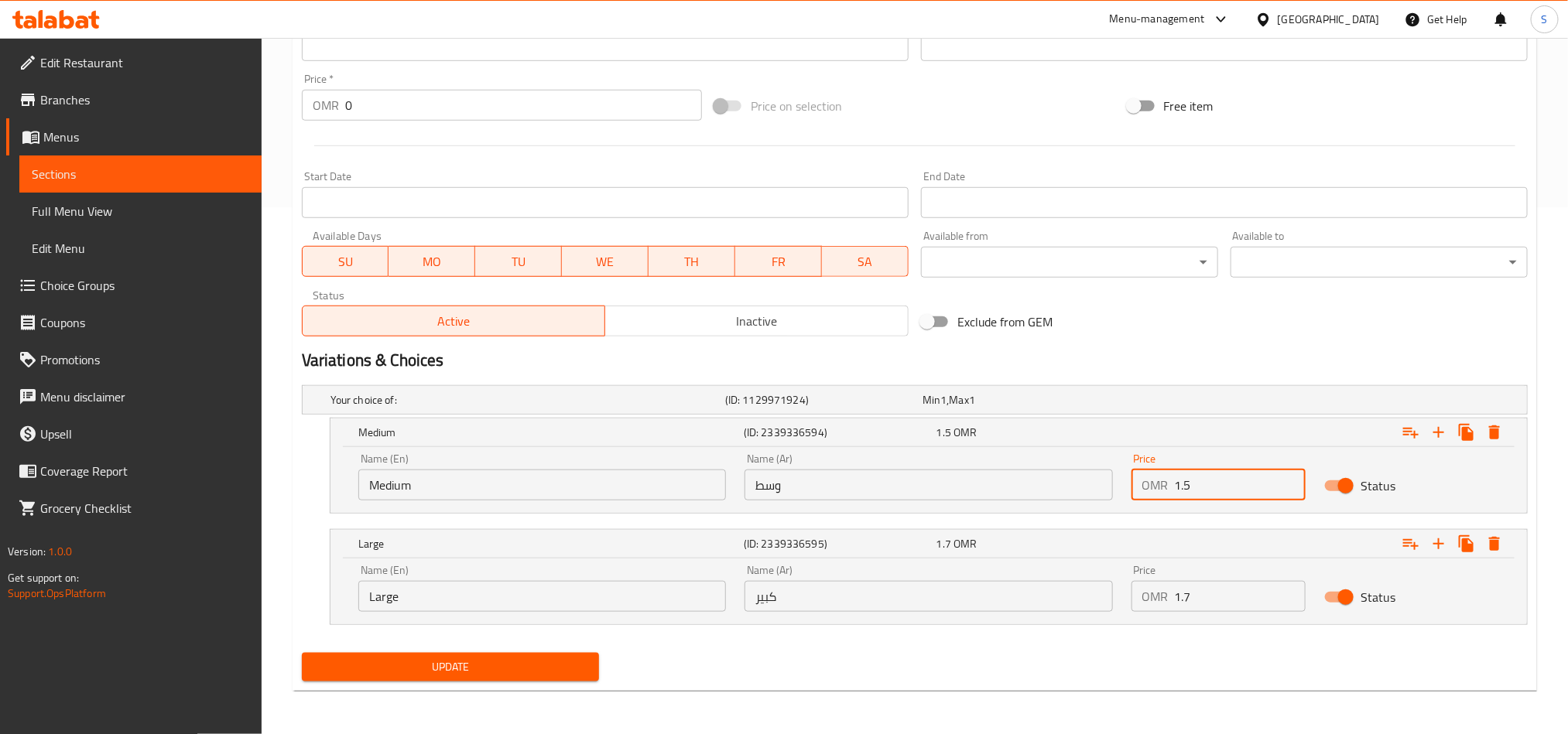
type input "1.5"
click at [478, 672] on span "Update" at bounding box center [450, 668] width 272 height 19
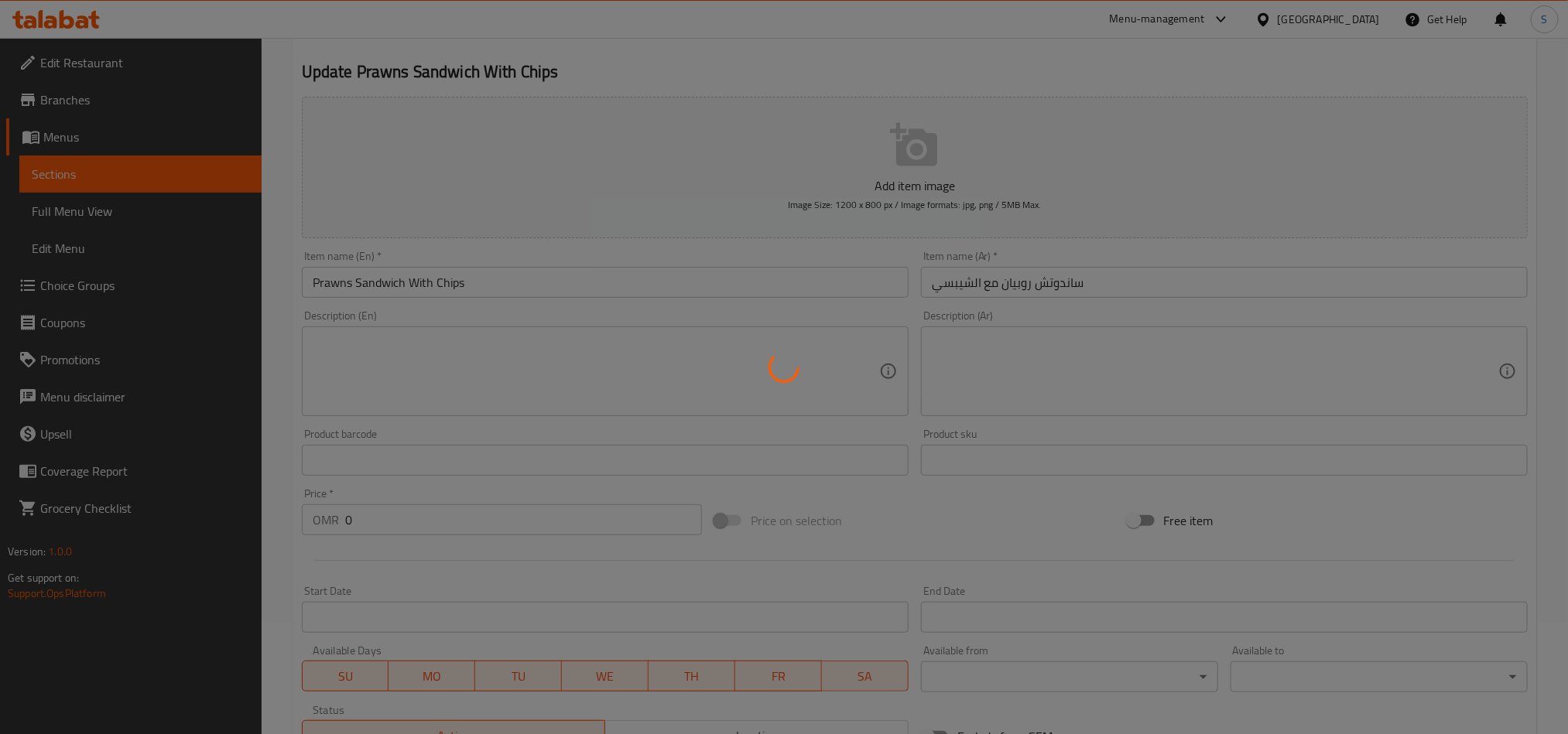
scroll to position [0, 0]
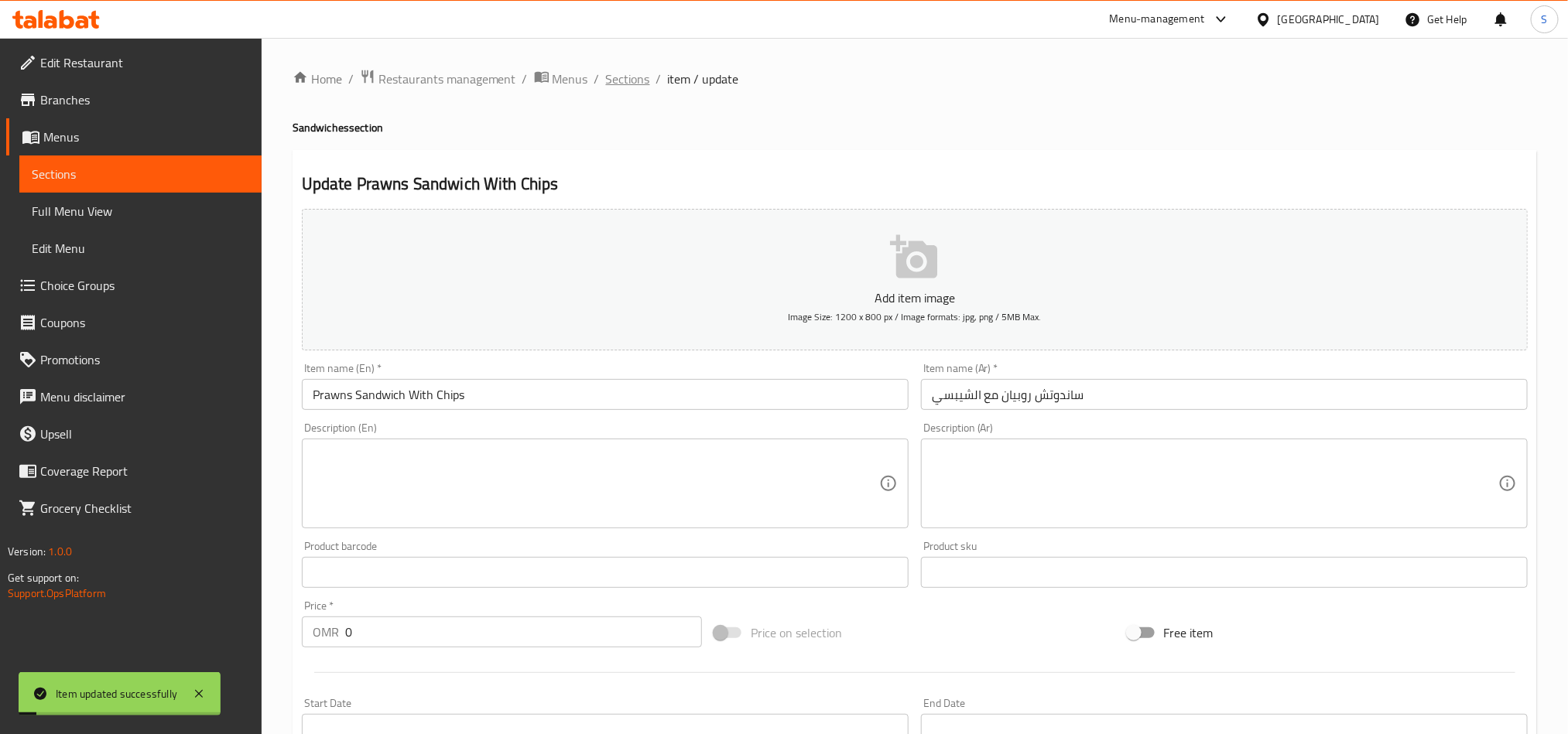
click at [637, 77] on span "Sections" at bounding box center [628, 78] width 44 height 18
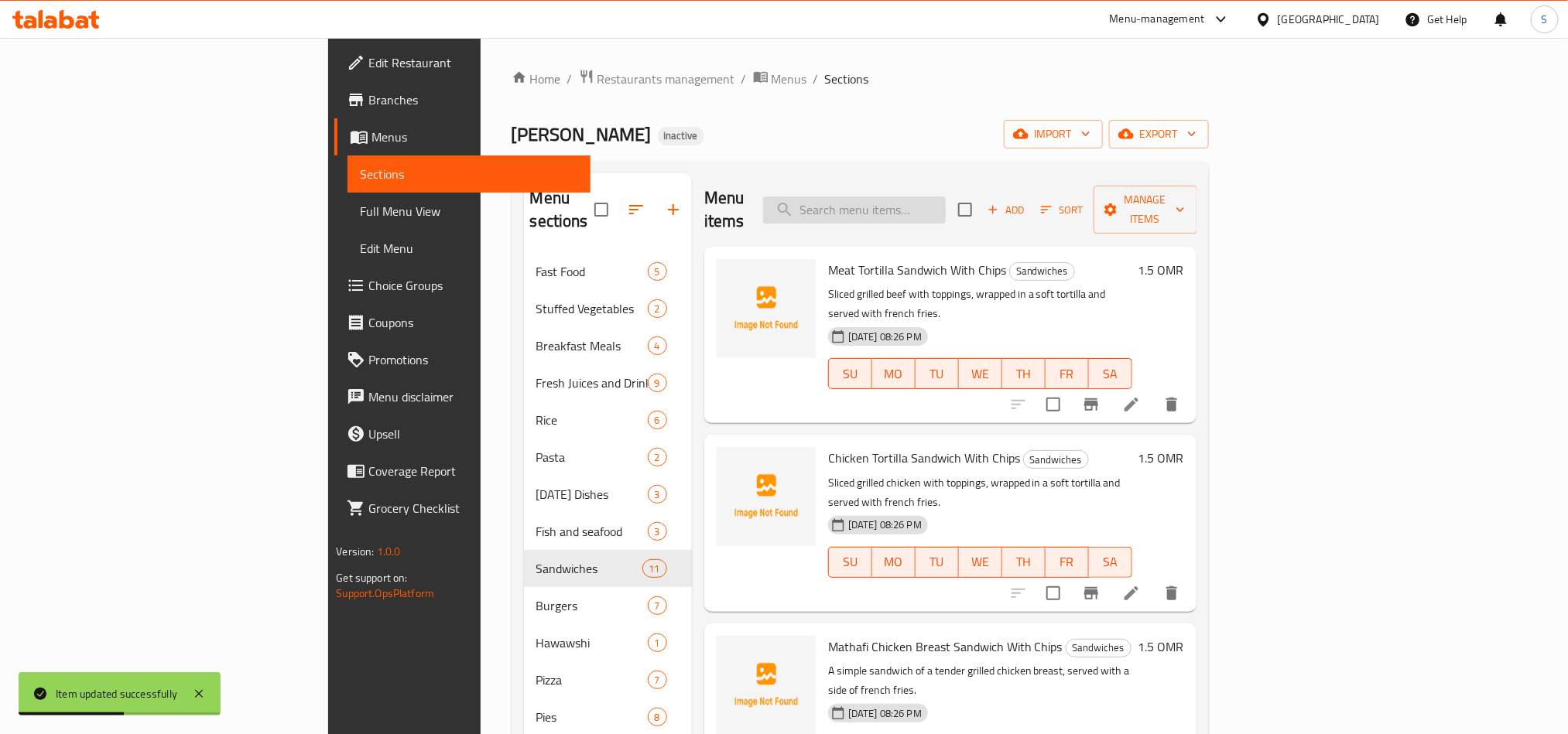
click at [946, 198] on input "search" at bounding box center [854, 211] width 183 height 27
paste input "Double Cheddar Burger"
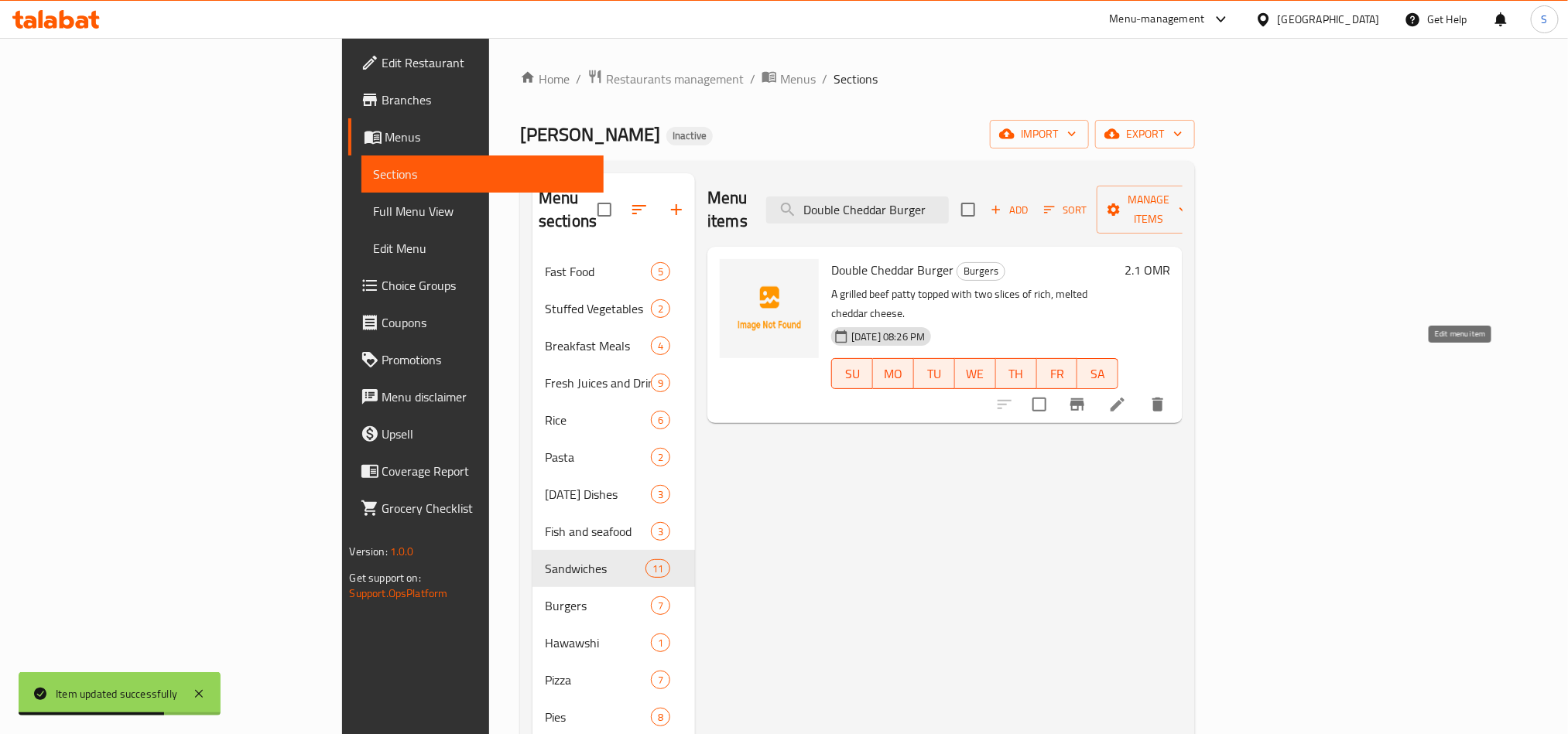
type input "Double Cheddar Burger"
click at [1124, 398] on icon at bounding box center [1117, 404] width 14 height 14
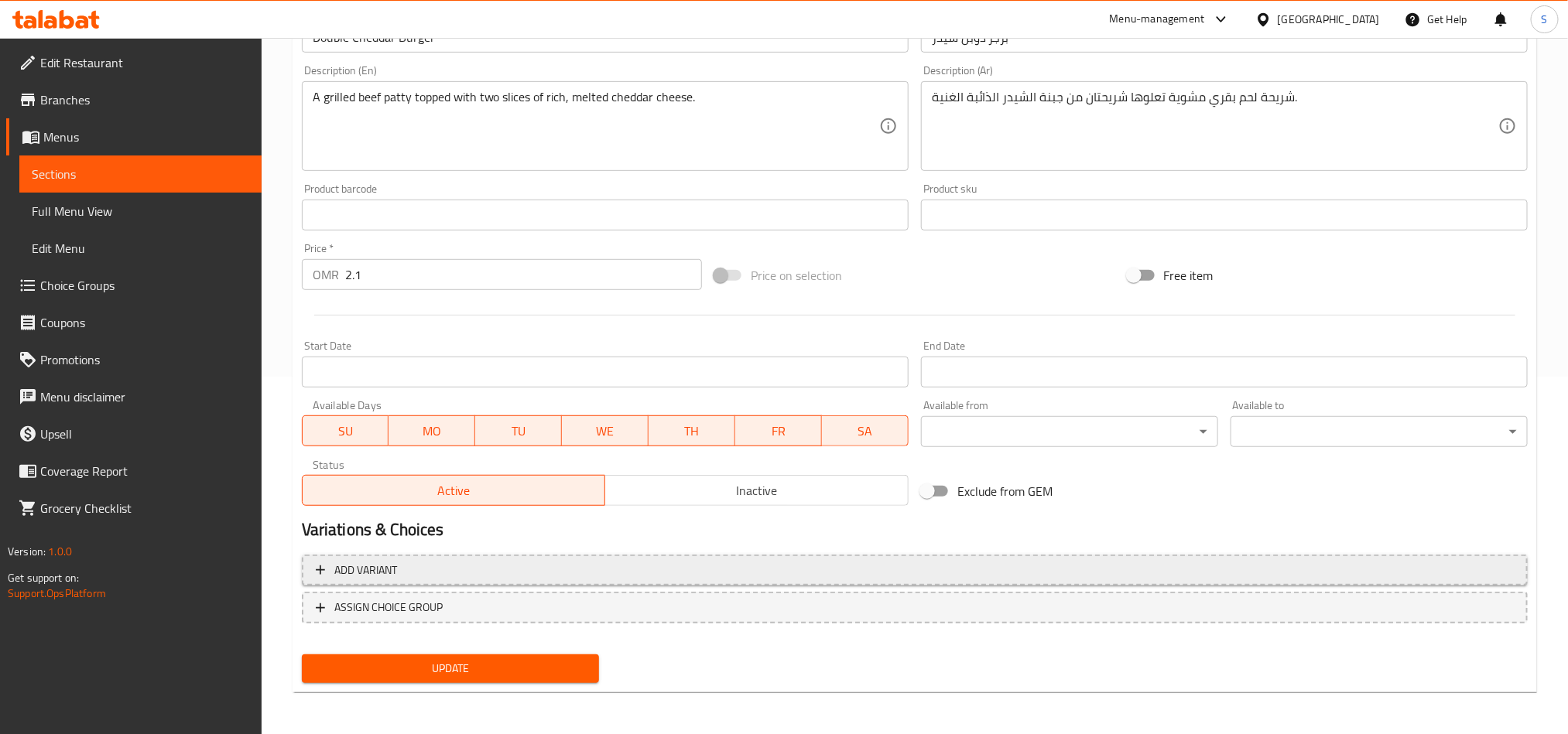
click at [1319, 572] on span "Add variant" at bounding box center [915, 571] width 1198 height 19
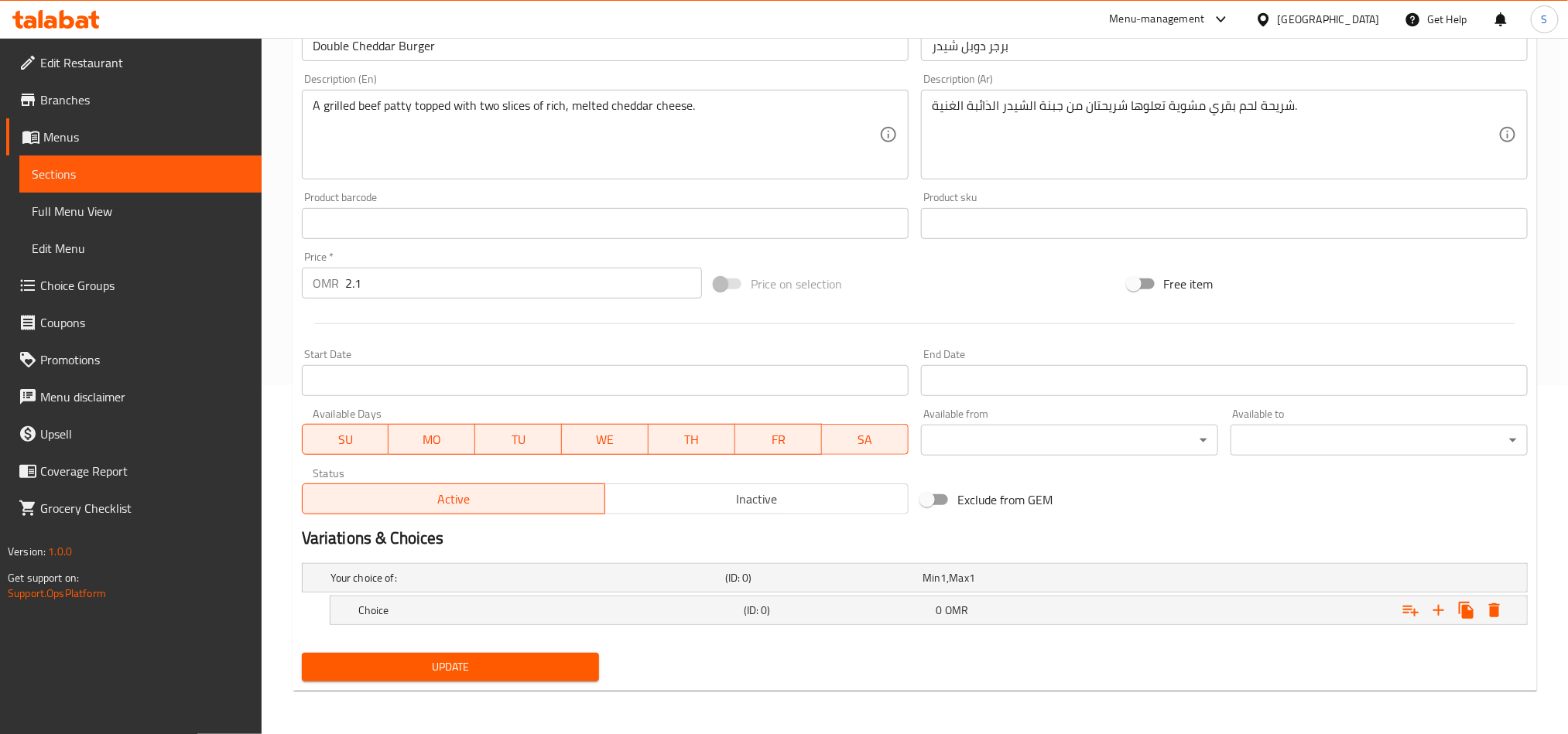
scroll to position [351, 0]
click at [1435, 609] on icon "Expand" at bounding box center [1439, 611] width 11 height 11
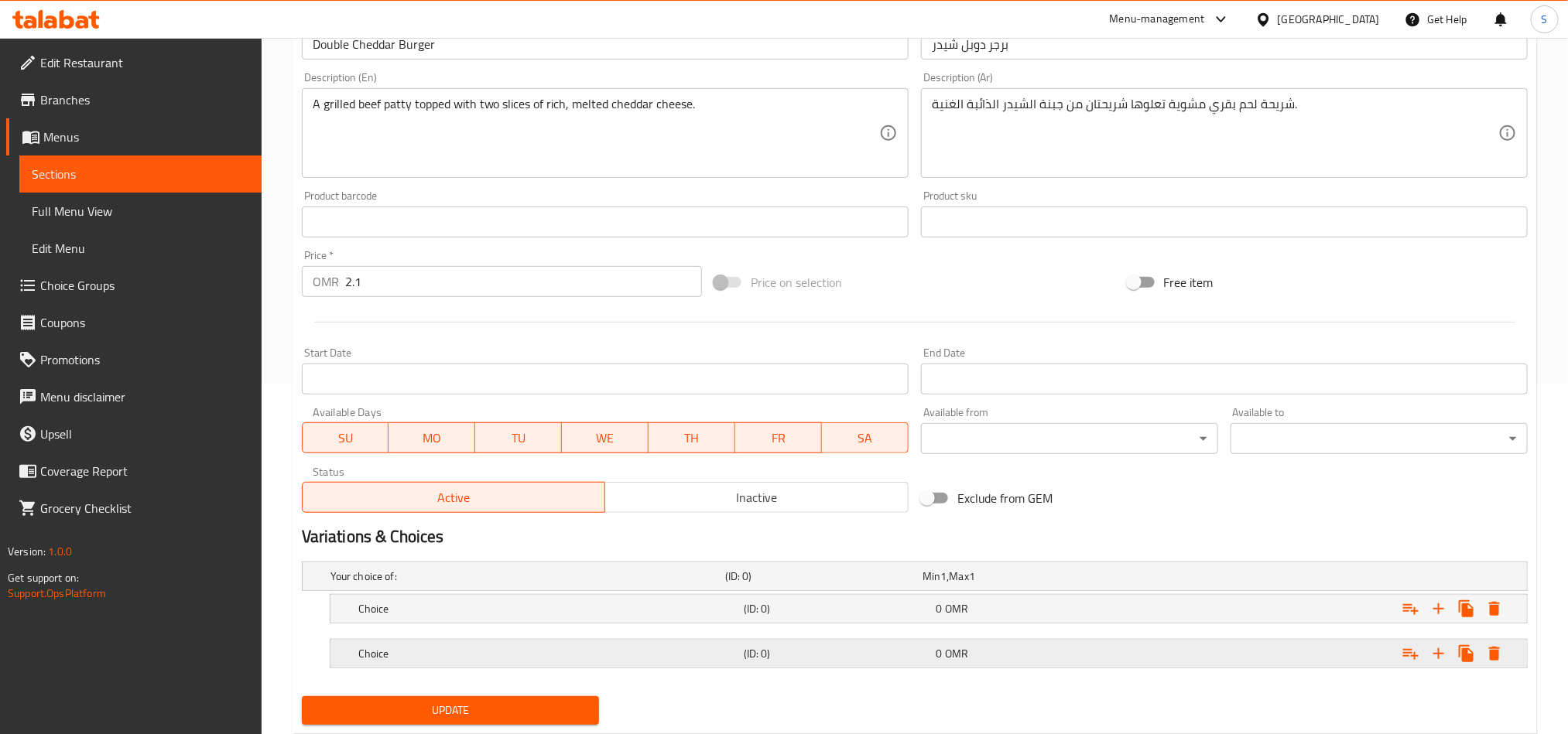
click at [1347, 656] on div "Expand" at bounding box center [1318, 654] width 385 height 34
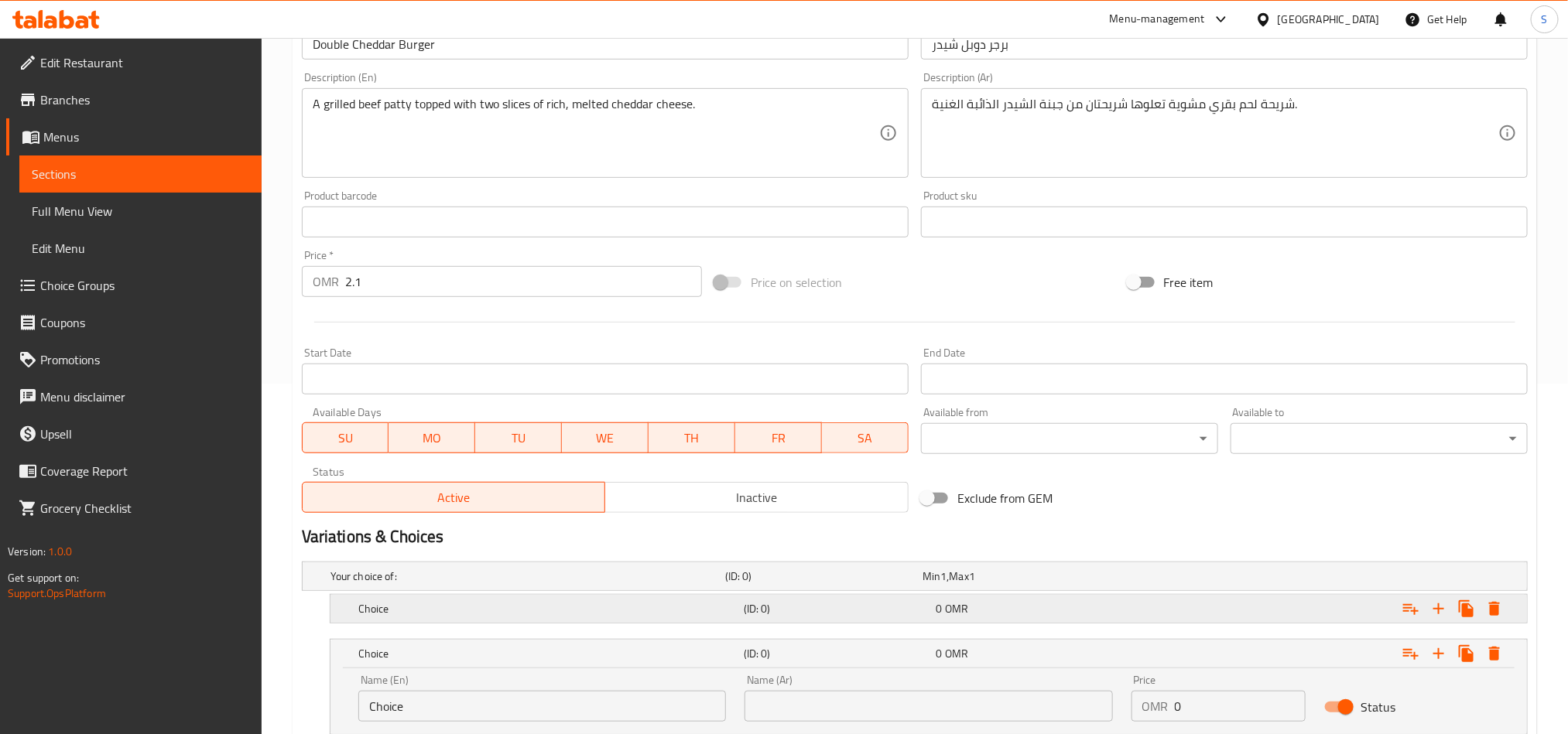
click at [1312, 599] on div "Expand" at bounding box center [1318, 608] width 385 height 34
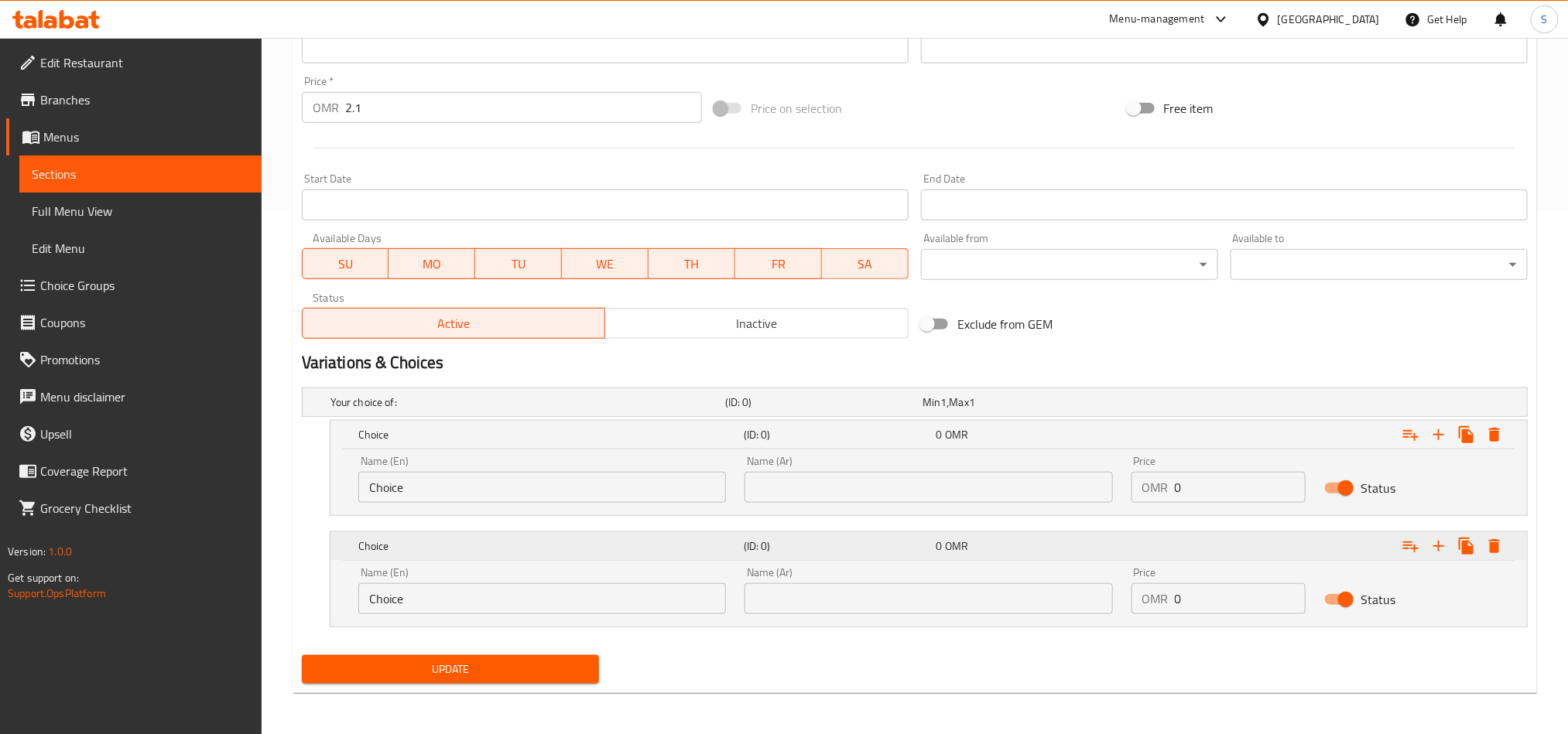
scroll to position [527, 0]
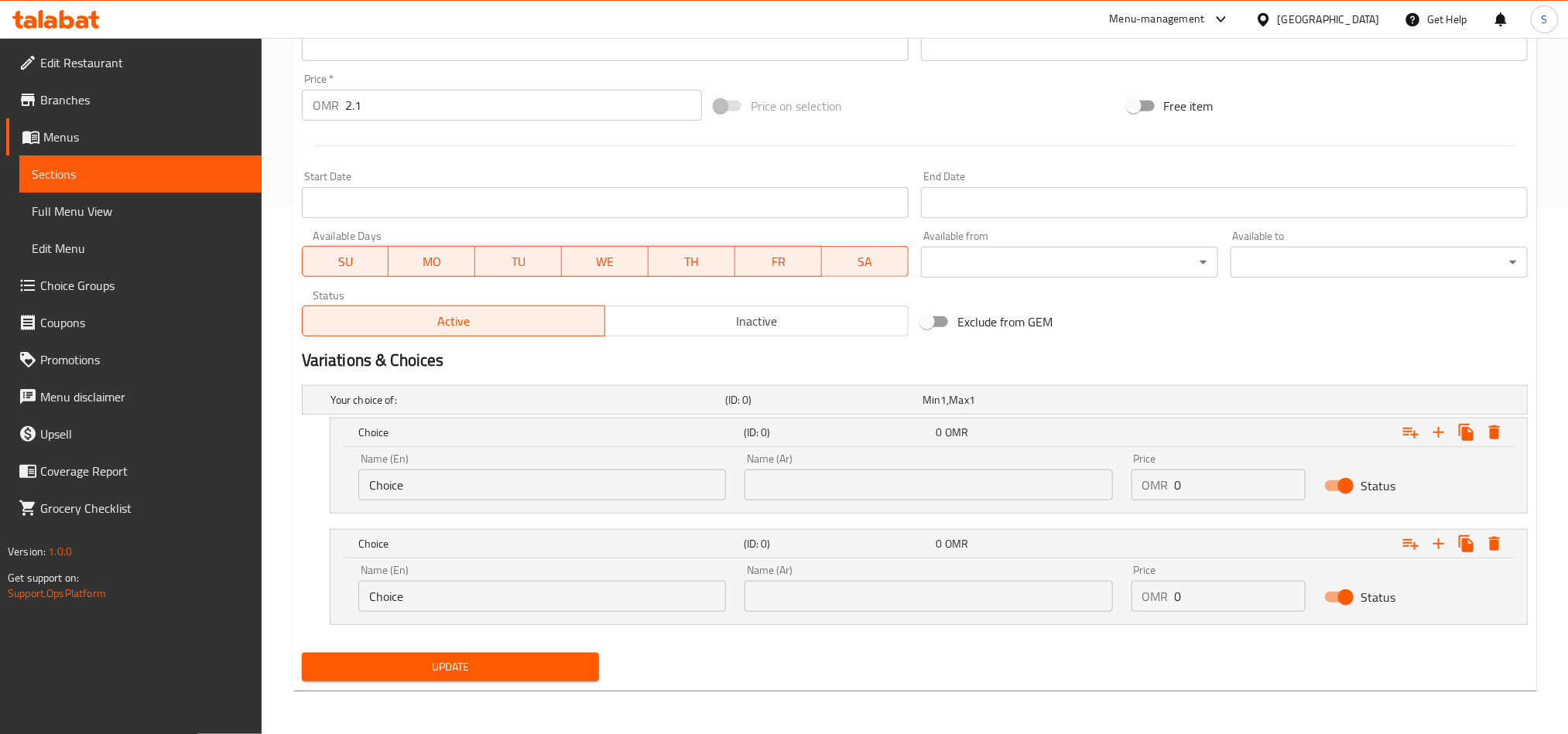
click at [469, 485] on input "Choice" at bounding box center [542, 485] width 368 height 31
paste input "Meat Chickens"
type input "Meat Chickens"
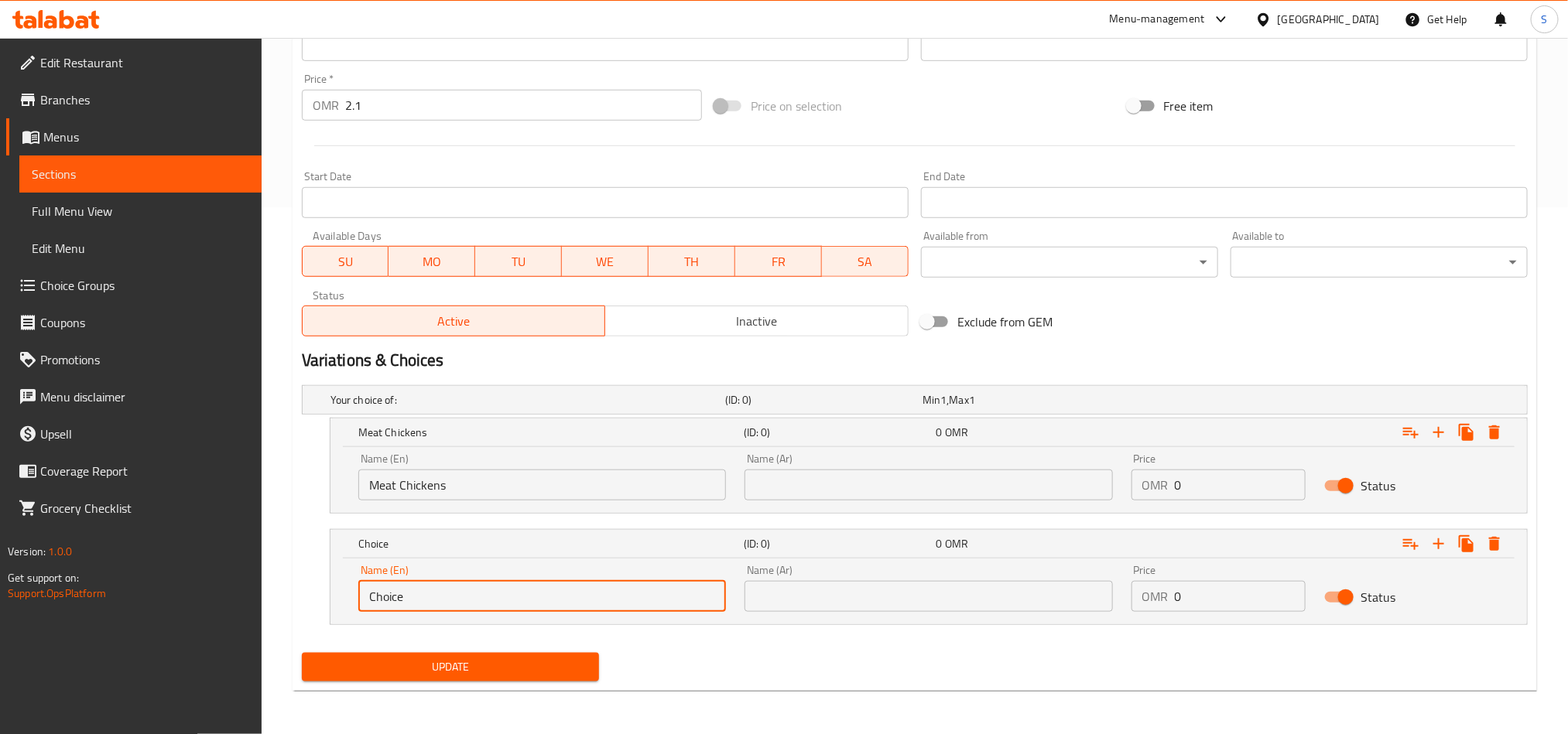
click at [439, 592] on input "Choice" at bounding box center [542, 596] width 368 height 31
paste input "Meat Chickens"
drag, startPoint x: 400, startPoint y: 596, endPoint x: 291, endPoint y: 597, distance: 109.0
click at [292, 597] on div "Update Double Cheddar Burger Add item image Image Size: 1200 x 800 px / Image f…" at bounding box center [915, 157] width 1244 height 1068
type input "Chickens"
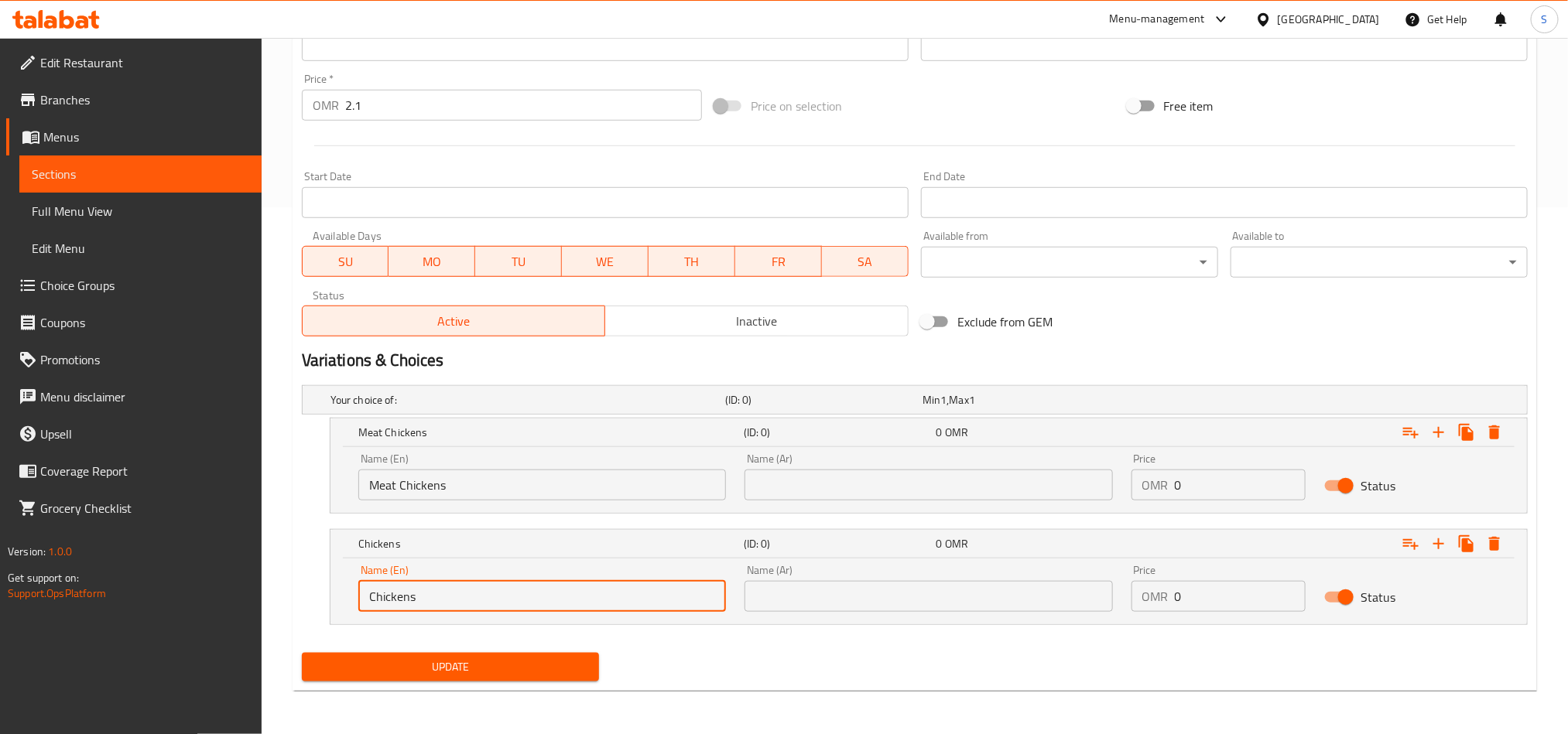
click at [408, 493] on input "Meat Chickens" at bounding box center [542, 485] width 368 height 31
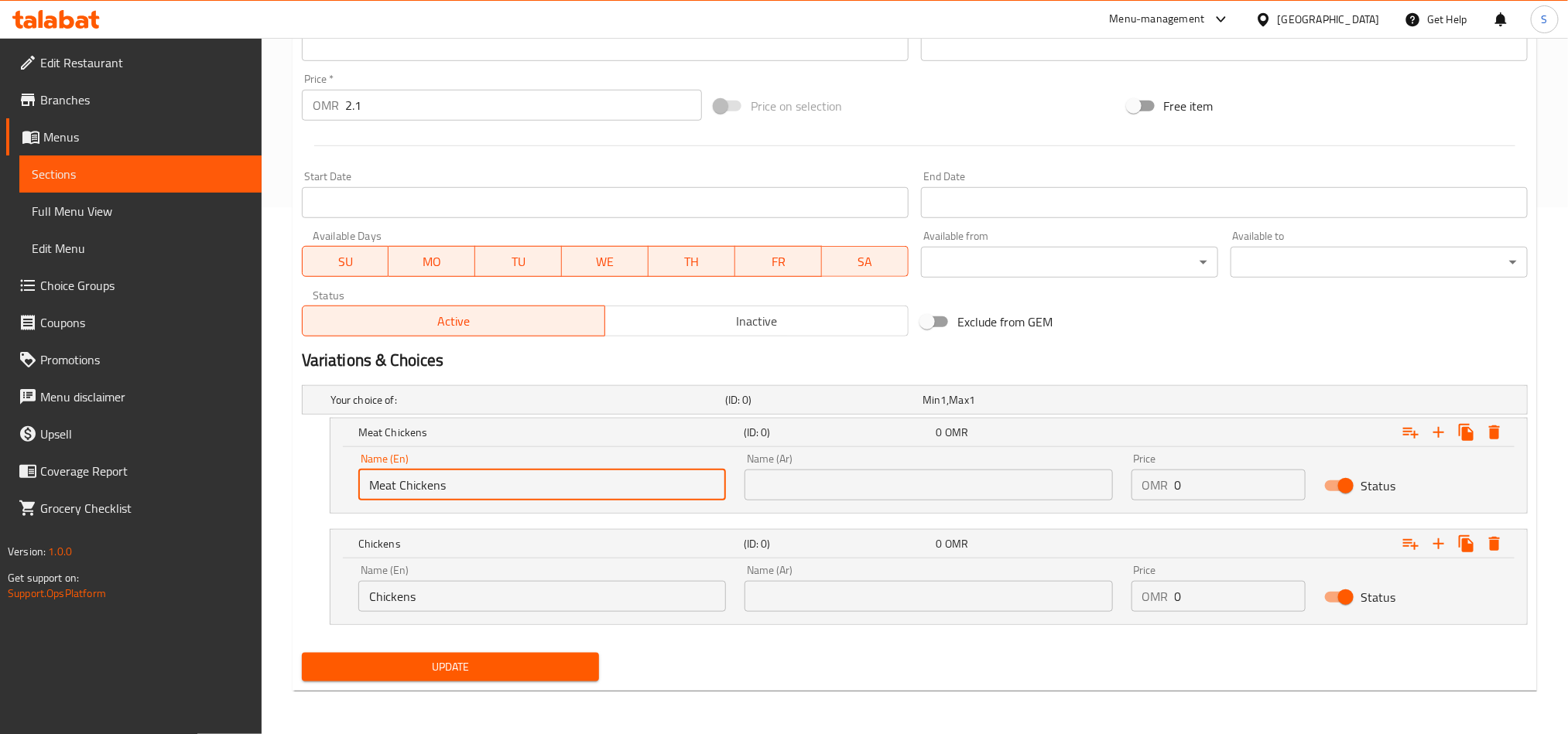
click at [408, 493] on input "Meat Chickens" at bounding box center [542, 485] width 368 height 31
type input "Meat"
click at [918, 487] on input "text" at bounding box center [928, 485] width 368 height 31
paste input "لحم دجاج"
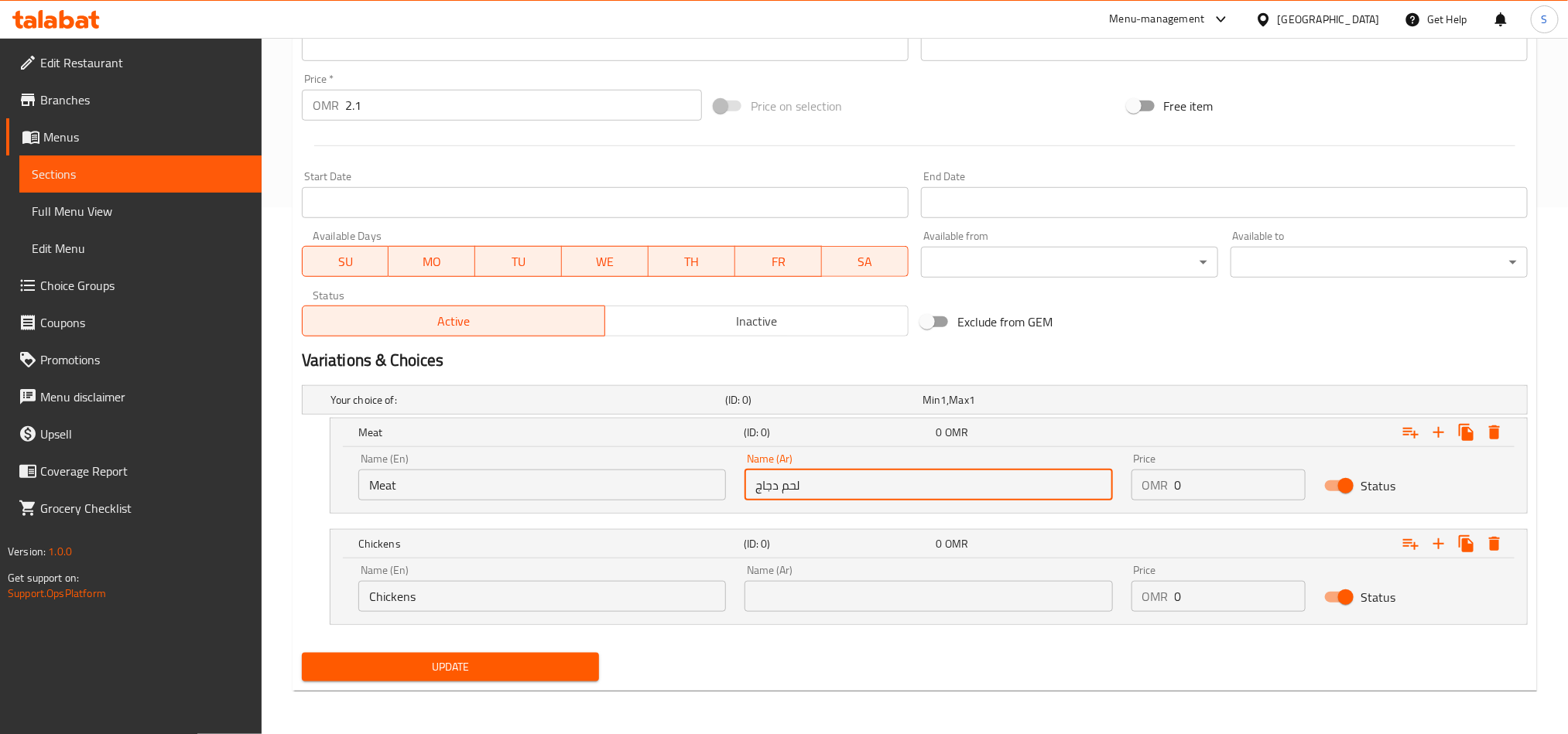
type input "لحم دجاج"
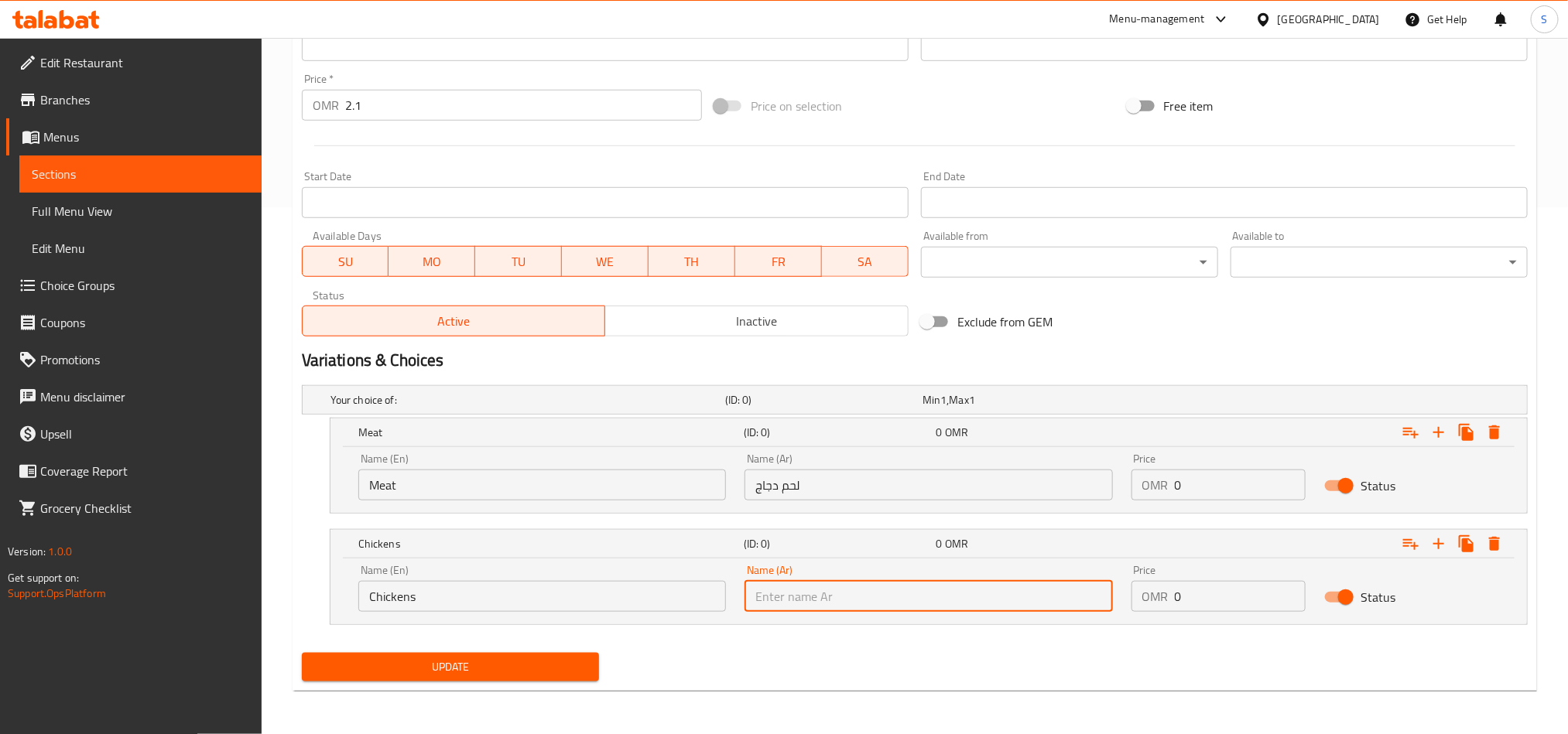
click at [831, 600] on input "text" at bounding box center [928, 596] width 368 height 31
paste input "لحم دجاج"
click at [787, 604] on input "لحم دجاج" at bounding box center [928, 596] width 368 height 31
type input "دجاج"
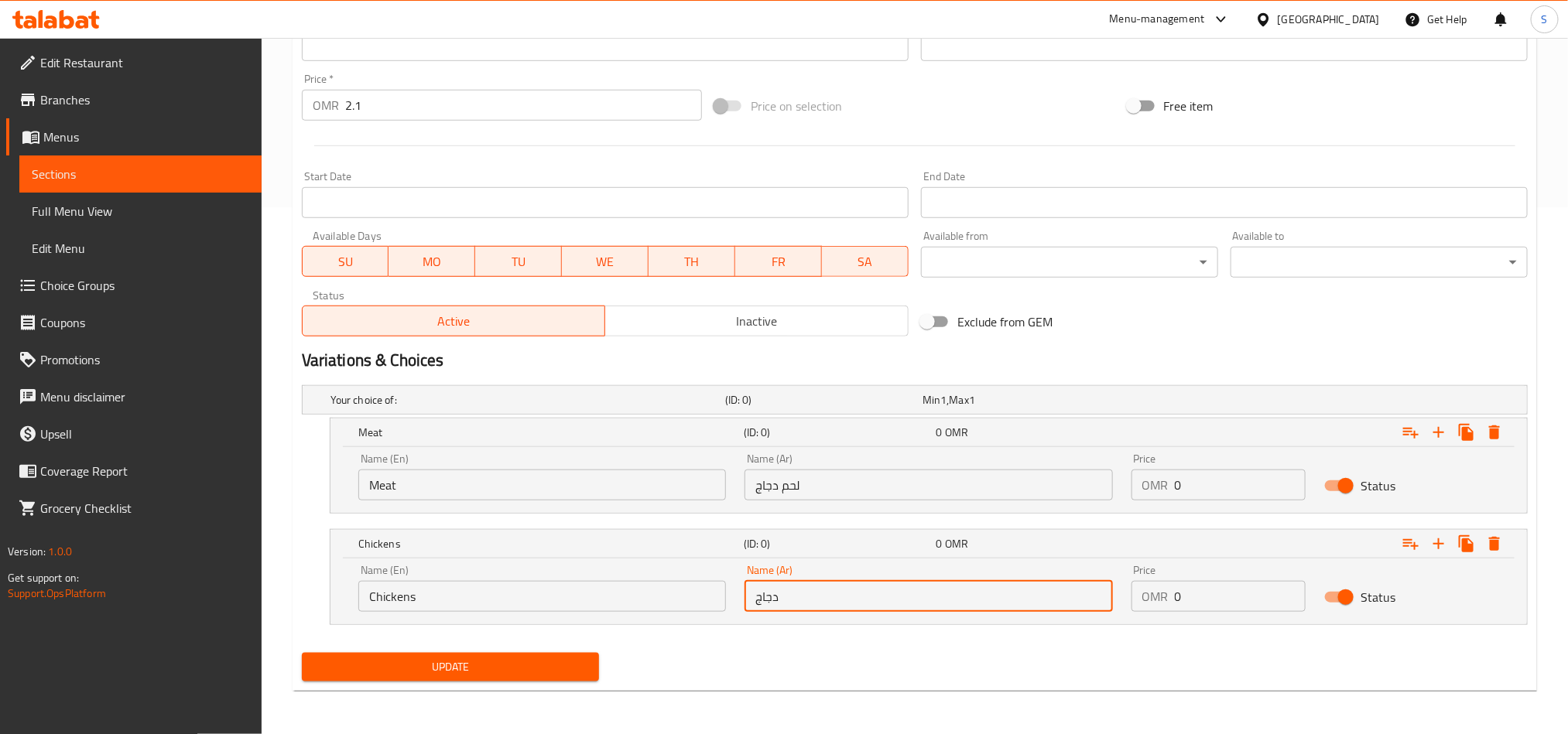
click at [774, 491] on input "لحم دجاج" at bounding box center [928, 485] width 368 height 31
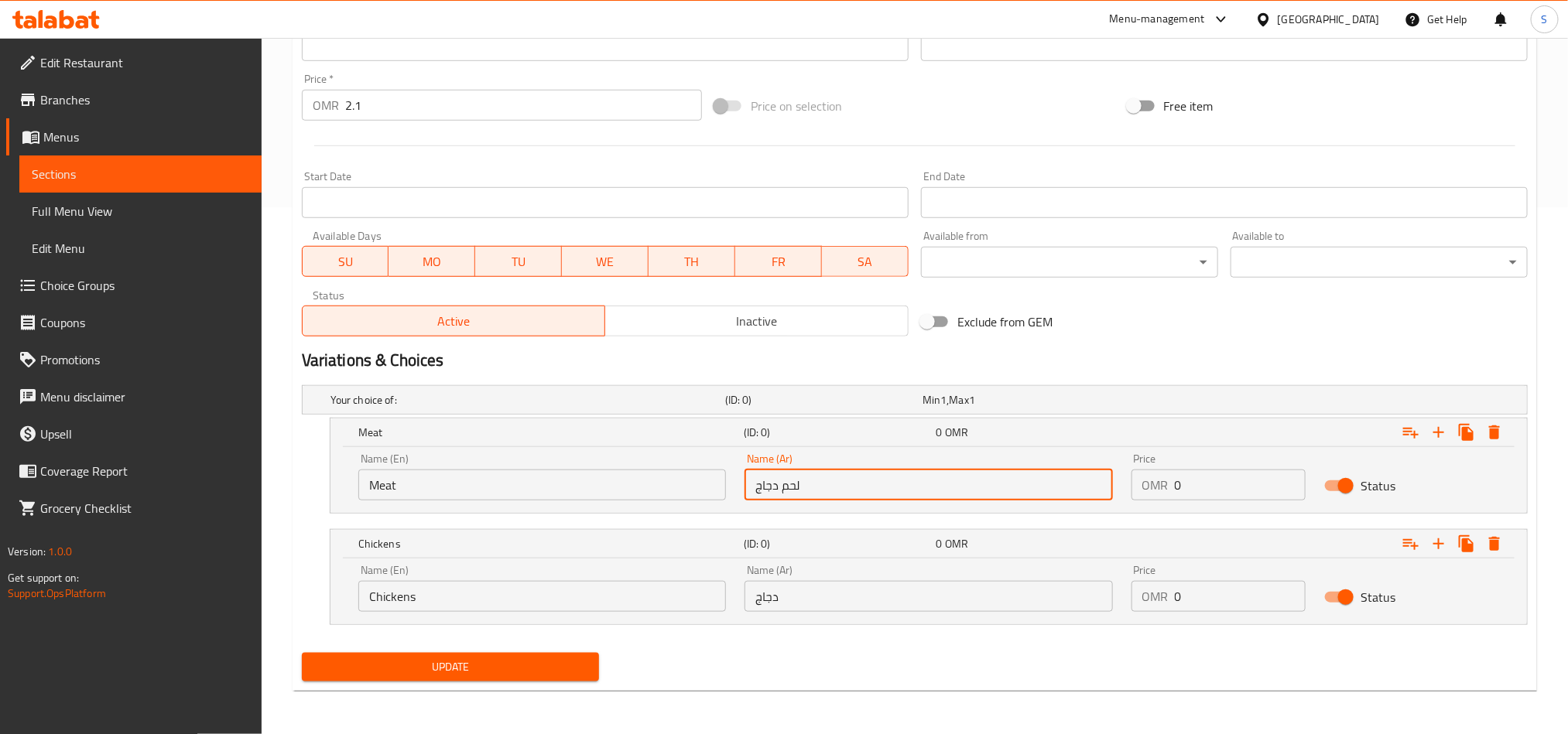
click at [774, 491] on input "لحم دجاج" at bounding box center [928, 485] width 368 height 31
type input "لحم"
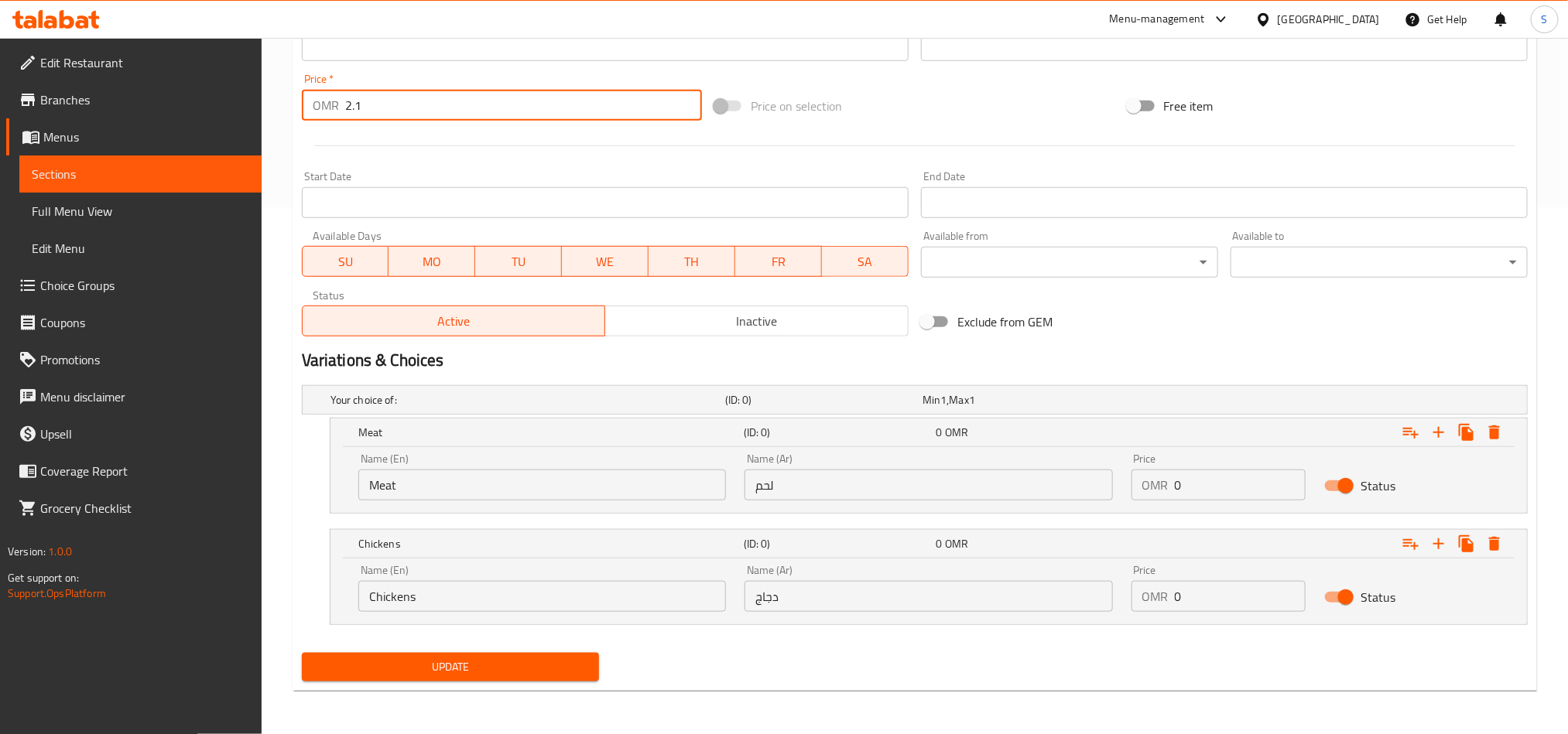
click at [381, 101] on input "2.1" at bounding box center [524, 105] width 357 height 31
click at [1189, 491] on input "0" at bounding box center [1240, 485] width 131 height 31
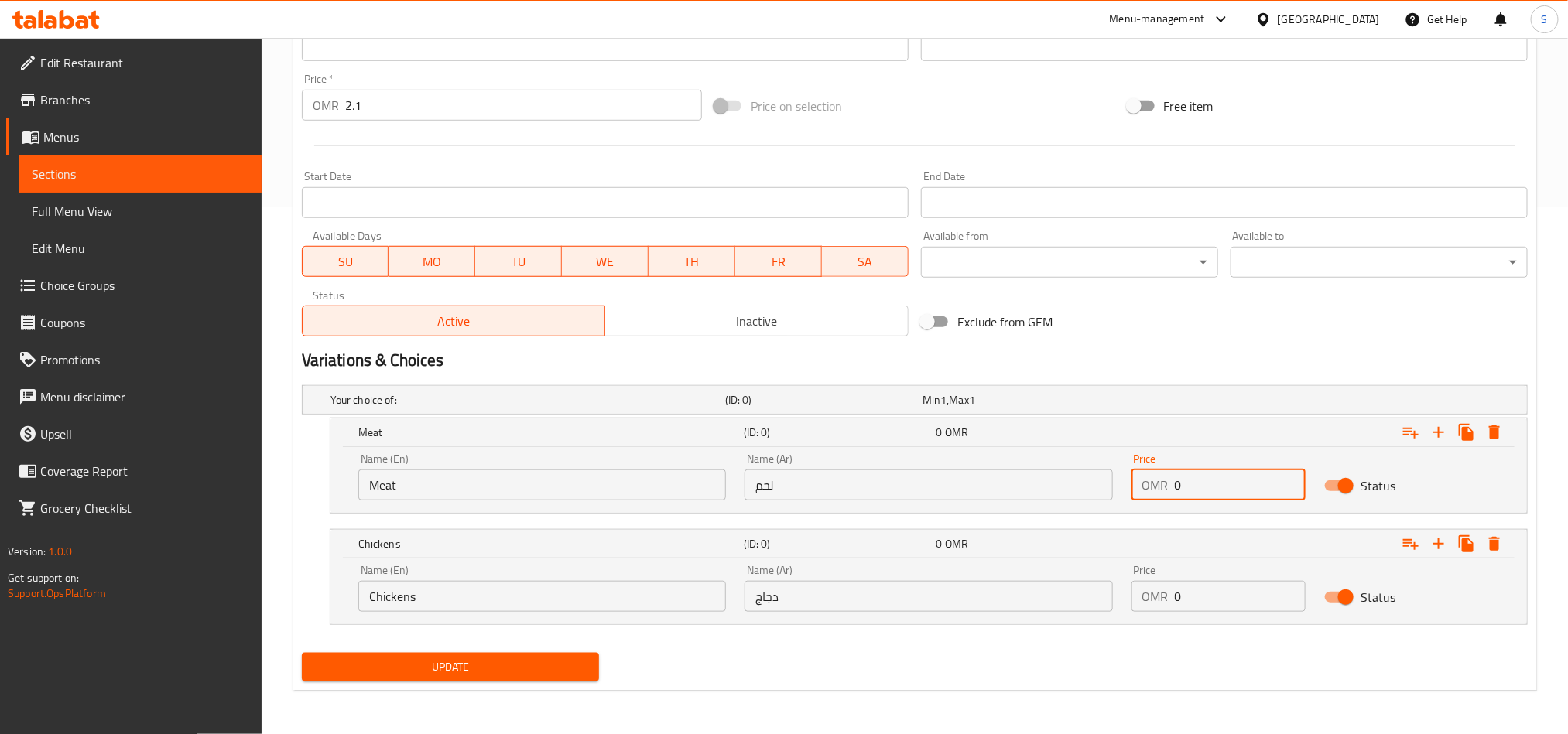
paste input "2.1"
type input "2.1"
click at [1208, 595] on input "0" at bounding box center [1240, 596] width 131 height 31
paste input "2.1"
type input "2.1"
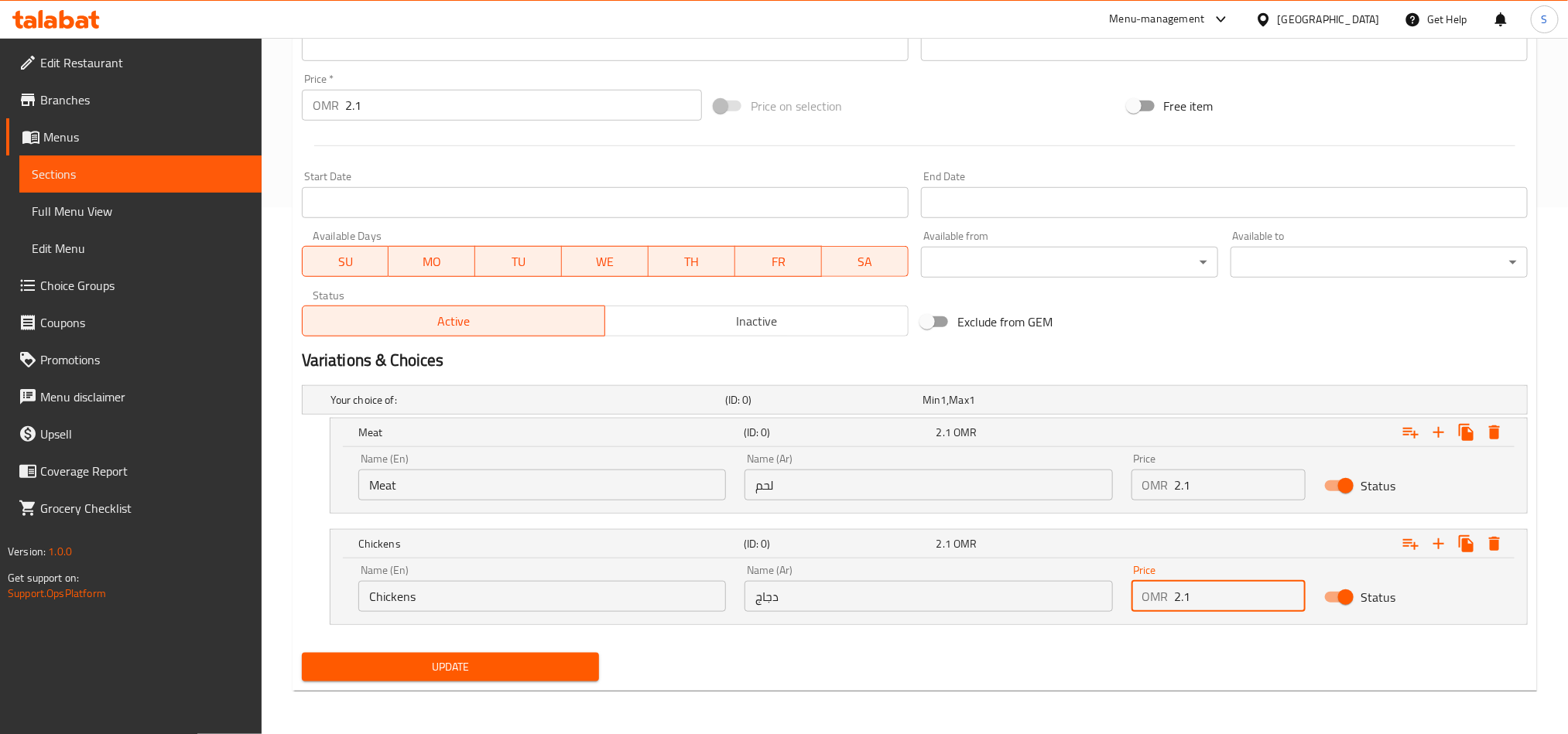
click at [589, 657] on button "Update" at bounding box center [450, 668] width 297 height 29
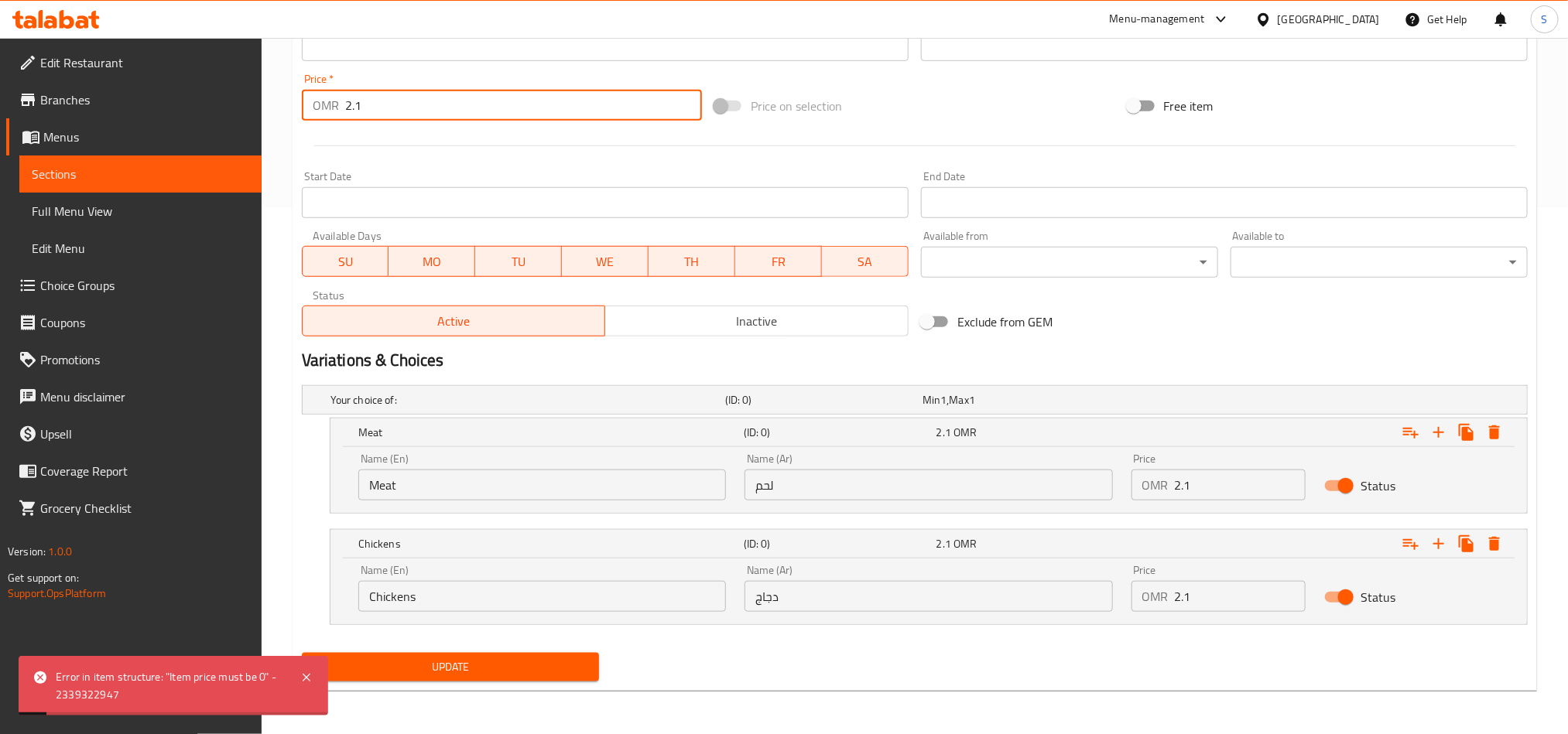
click at [377, 110] on input "2.1" at bounding box center [524, 105] width 357 height 31
type input "0"
click at [434, 661] on span "Update" at bounding box center [450, 668] width 272 height 19
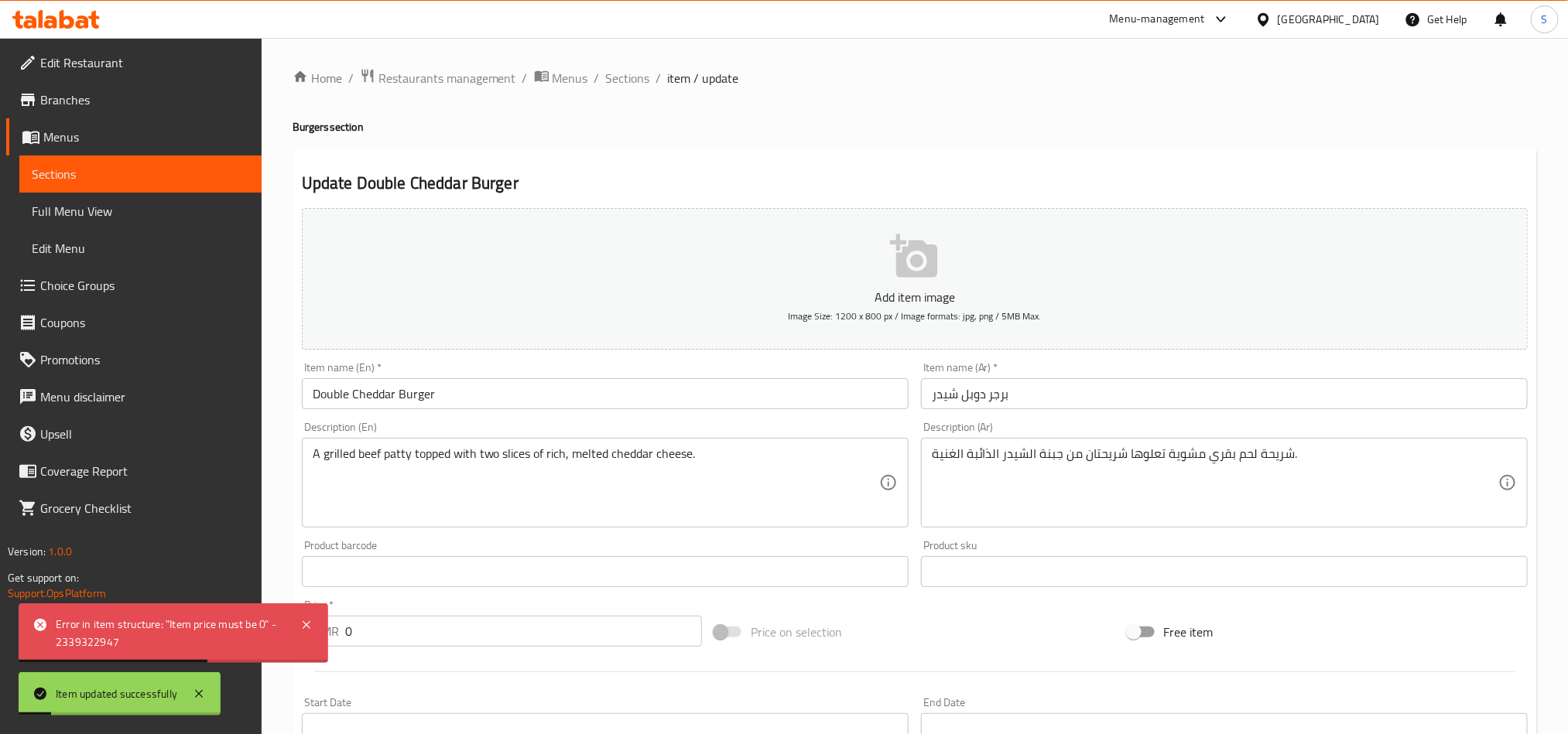
scroll to position [0, 0]
drag, startPoint x: 623, startPoint y: 81, endPoint x: 891, endPoint y: 58, distance: 269.0
click at [623, 81] on span "Sections" at bounding box center [628, 78] width 44 height 18
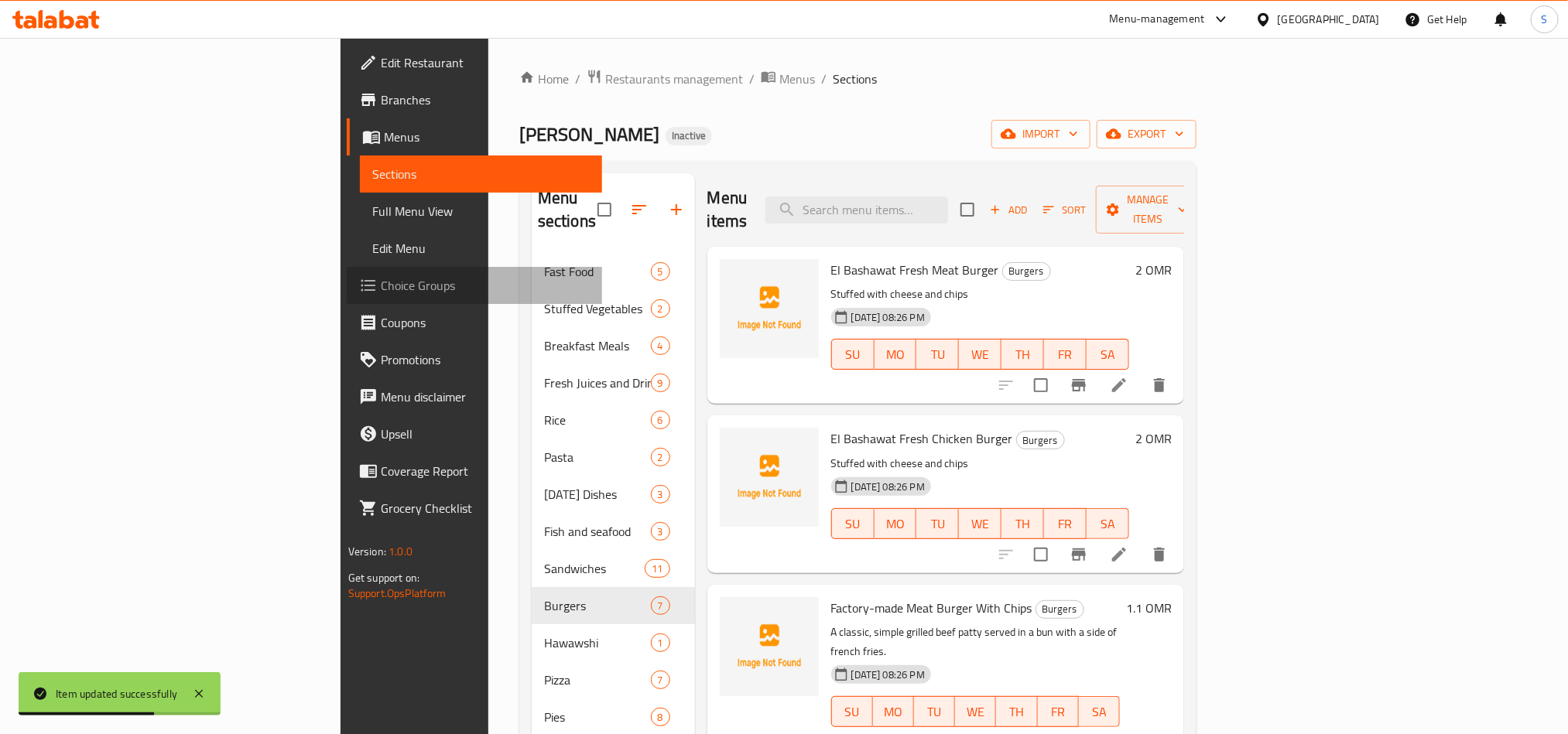
click at [381, 293] on span "Choice Groups" at bounding box center [485, 285] width 209 height 18
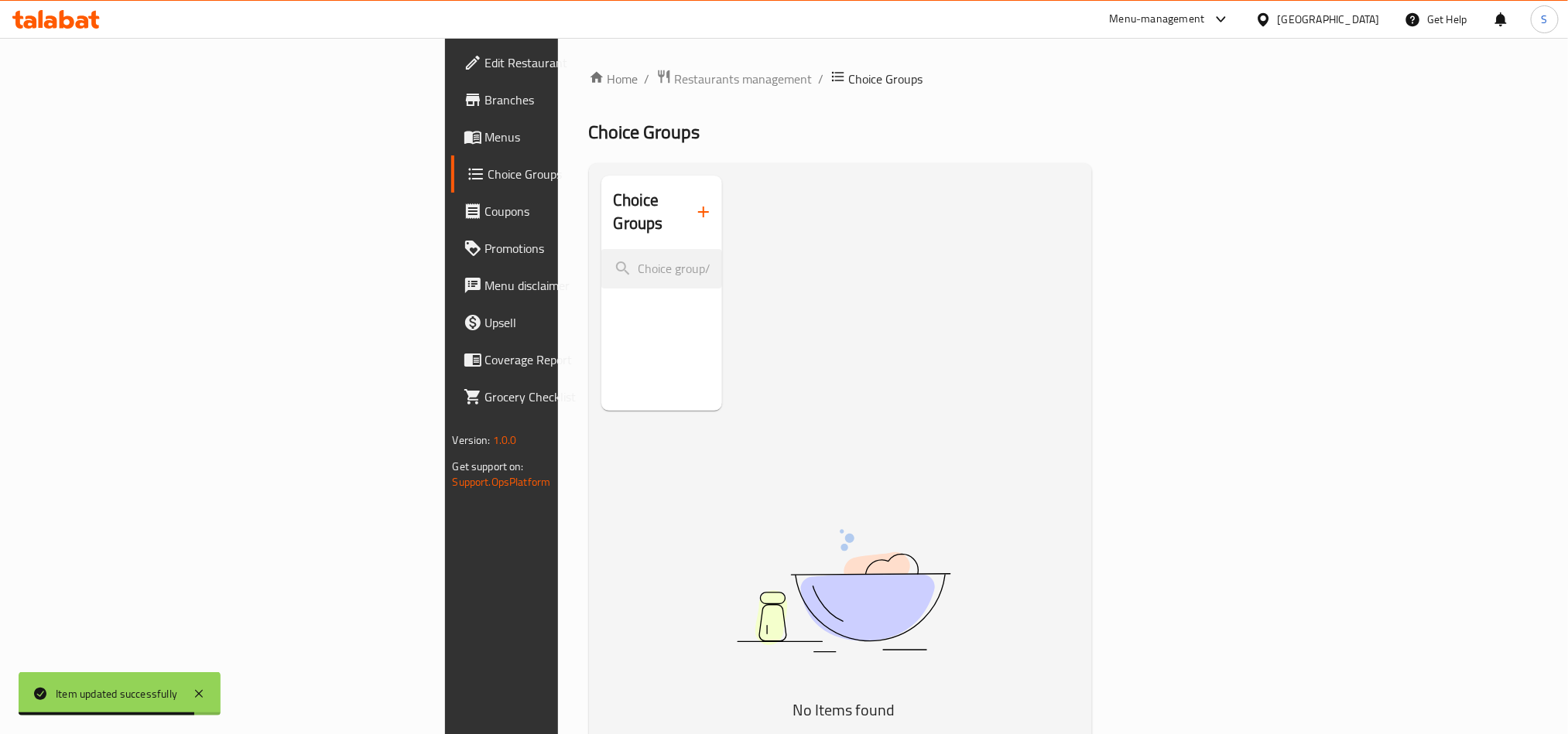
click at [698, 207] on icon "button" at bounding box center [704, 212] width 11 height 11
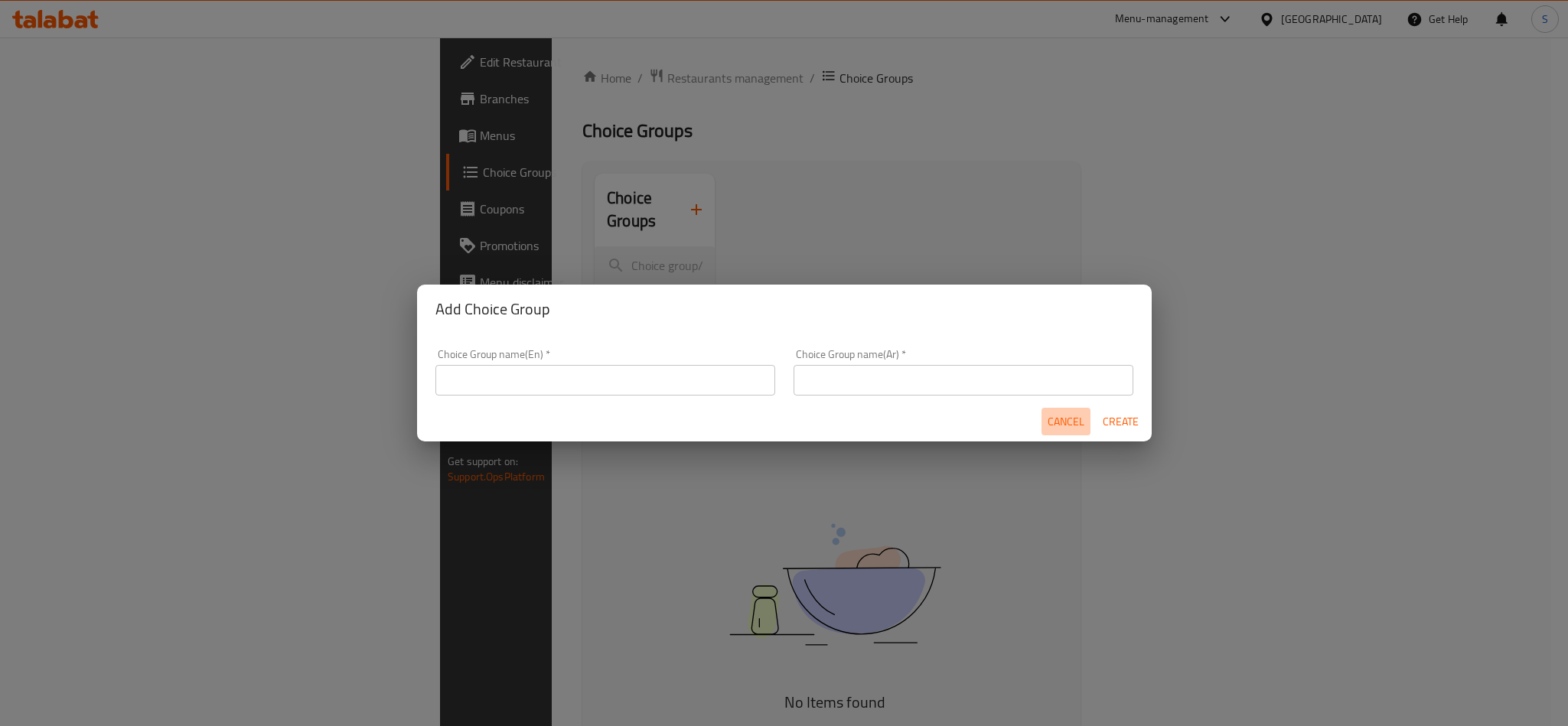
click at [1061, 416] on span "Cancel" at bounding box center [1065, 422] width 36 height 19
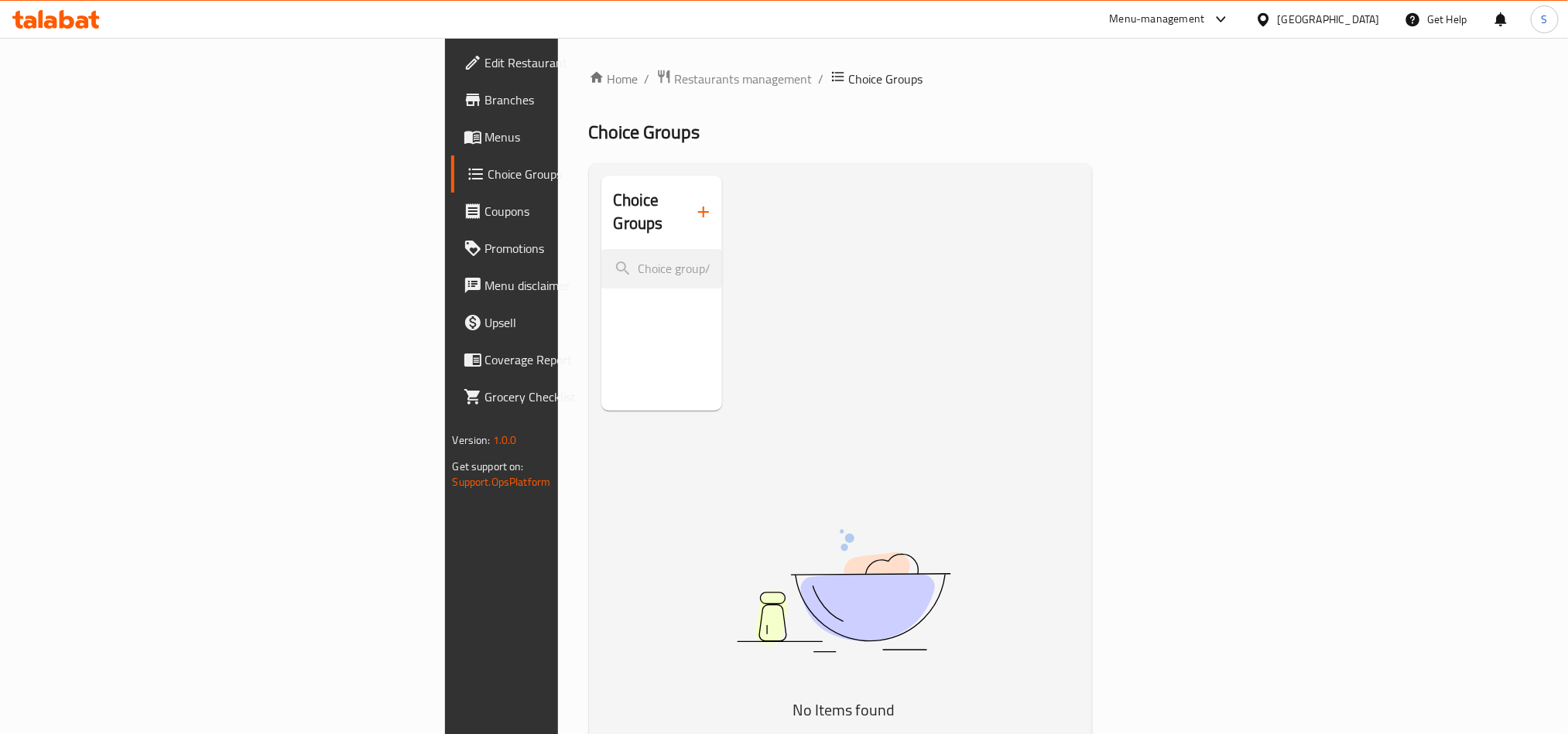
click at [485, 140] on span "Menus" at bounding box center [589, 136] width 209 height 18
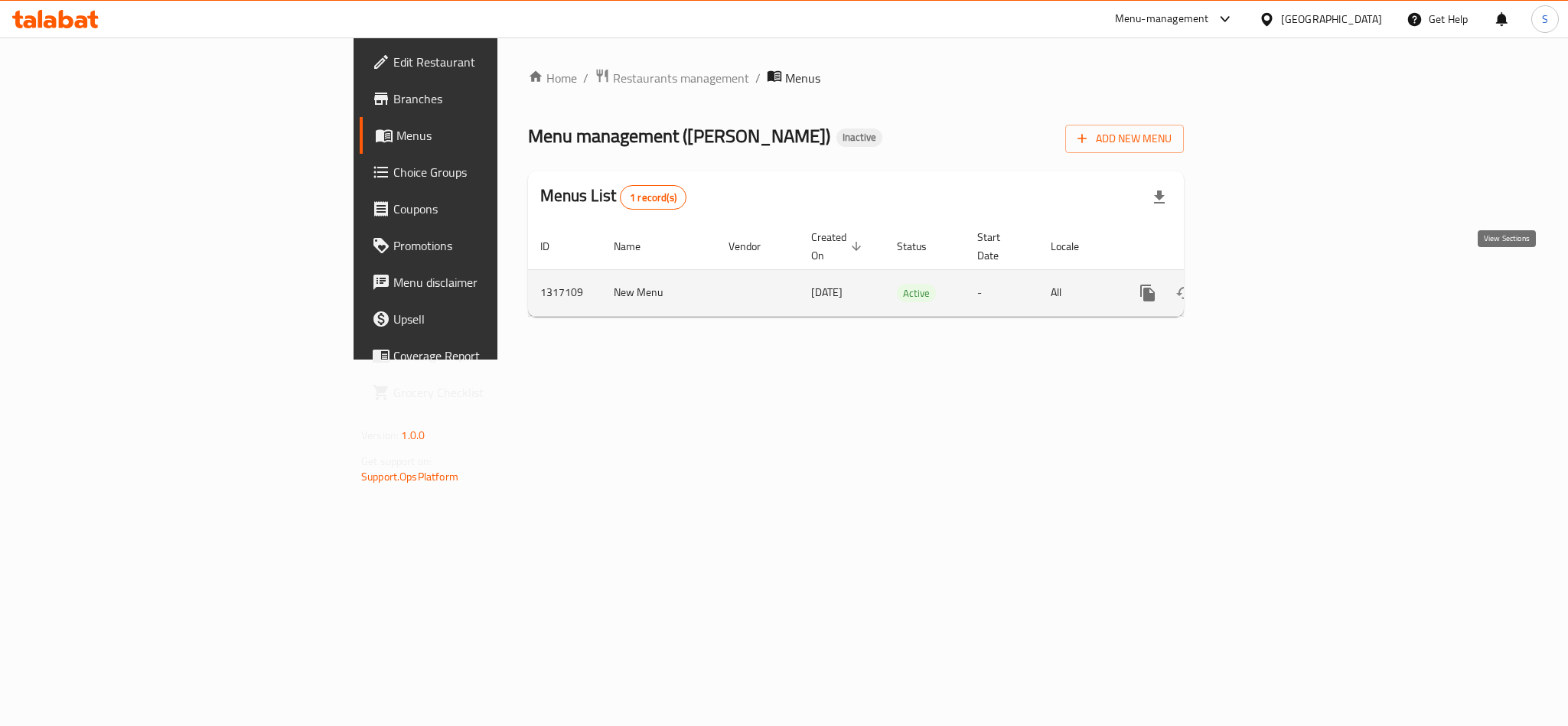
click at [1267, 284] on icon "enhanced table" at bounding box center [1257, 293] width 18 height 18
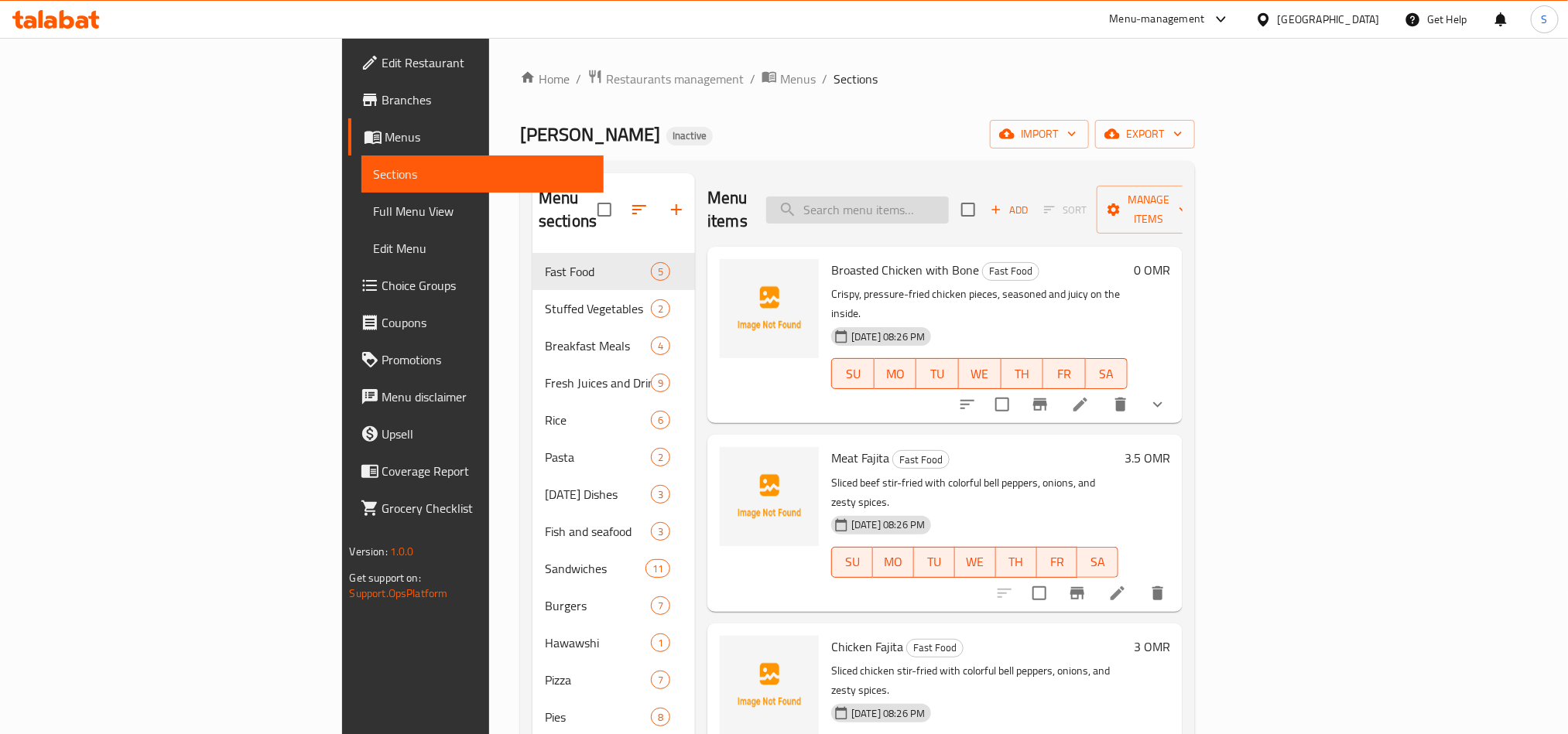
click at [939, 211] on input "search" at bounding box center [858, 211] width 183 height 27
paste input "Mix Meat Pizza"
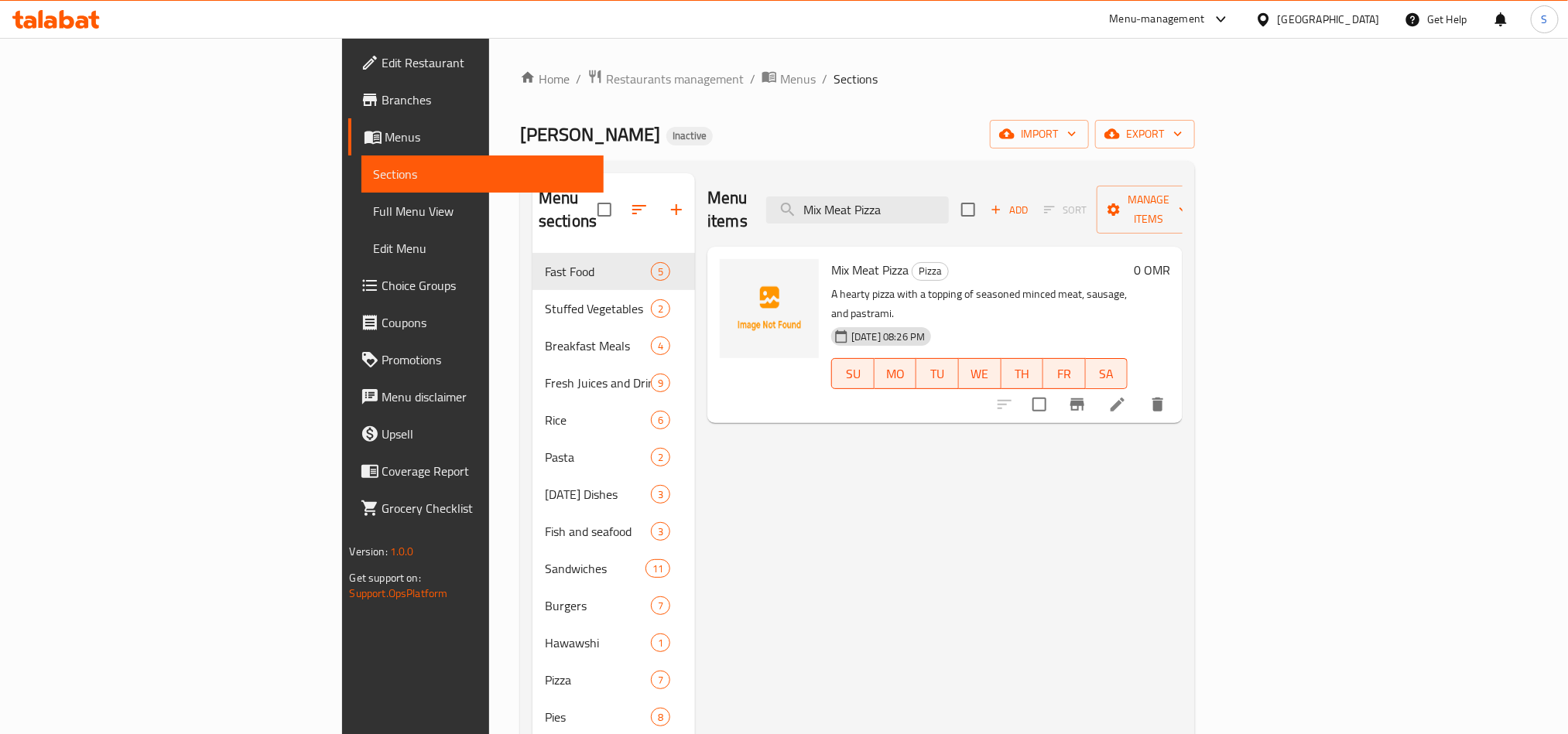
type input "Mix Meat Pizza"
click at [1140, 391] on li at bounding box center [1118, 404] width 43 height 28
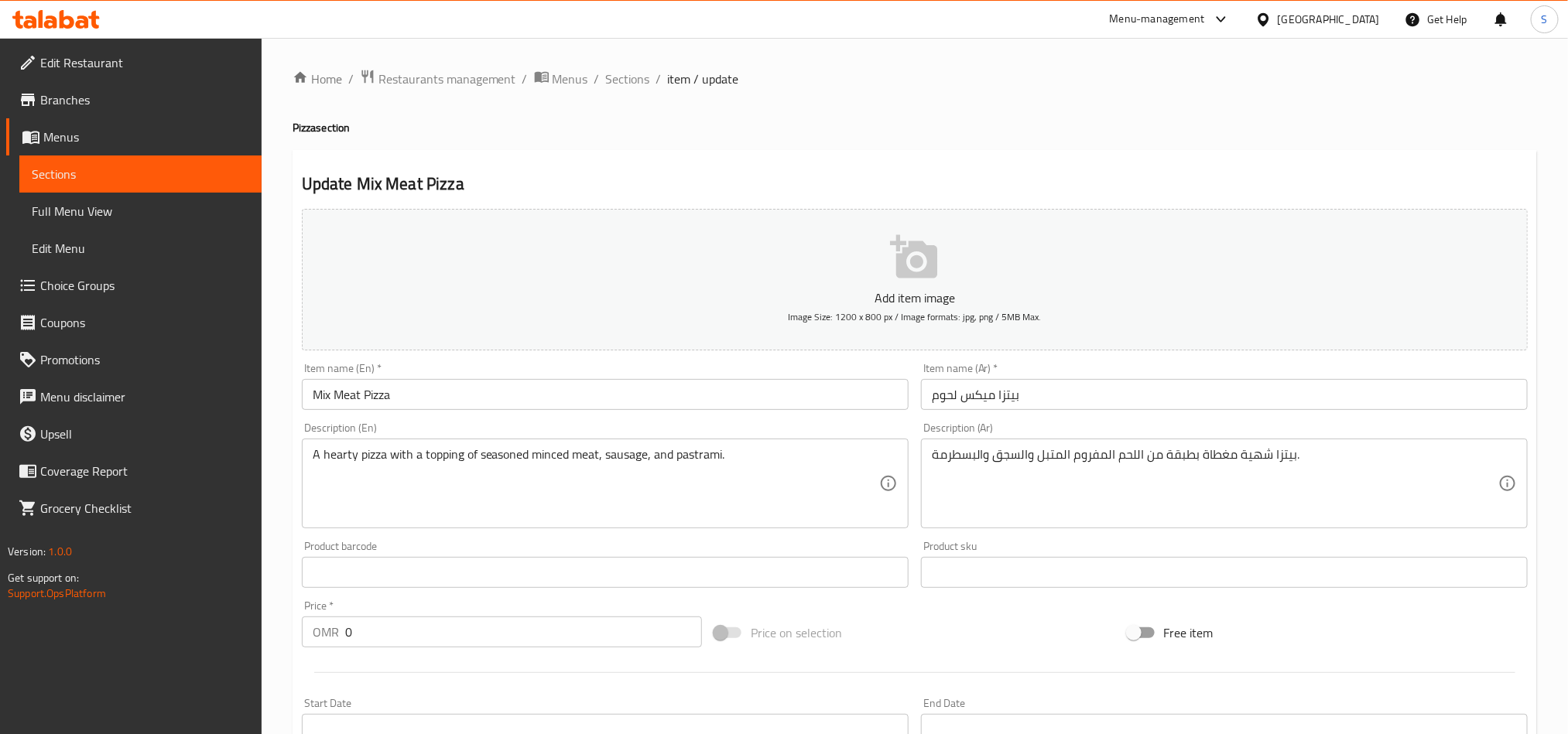
scroll to position [358, 0]
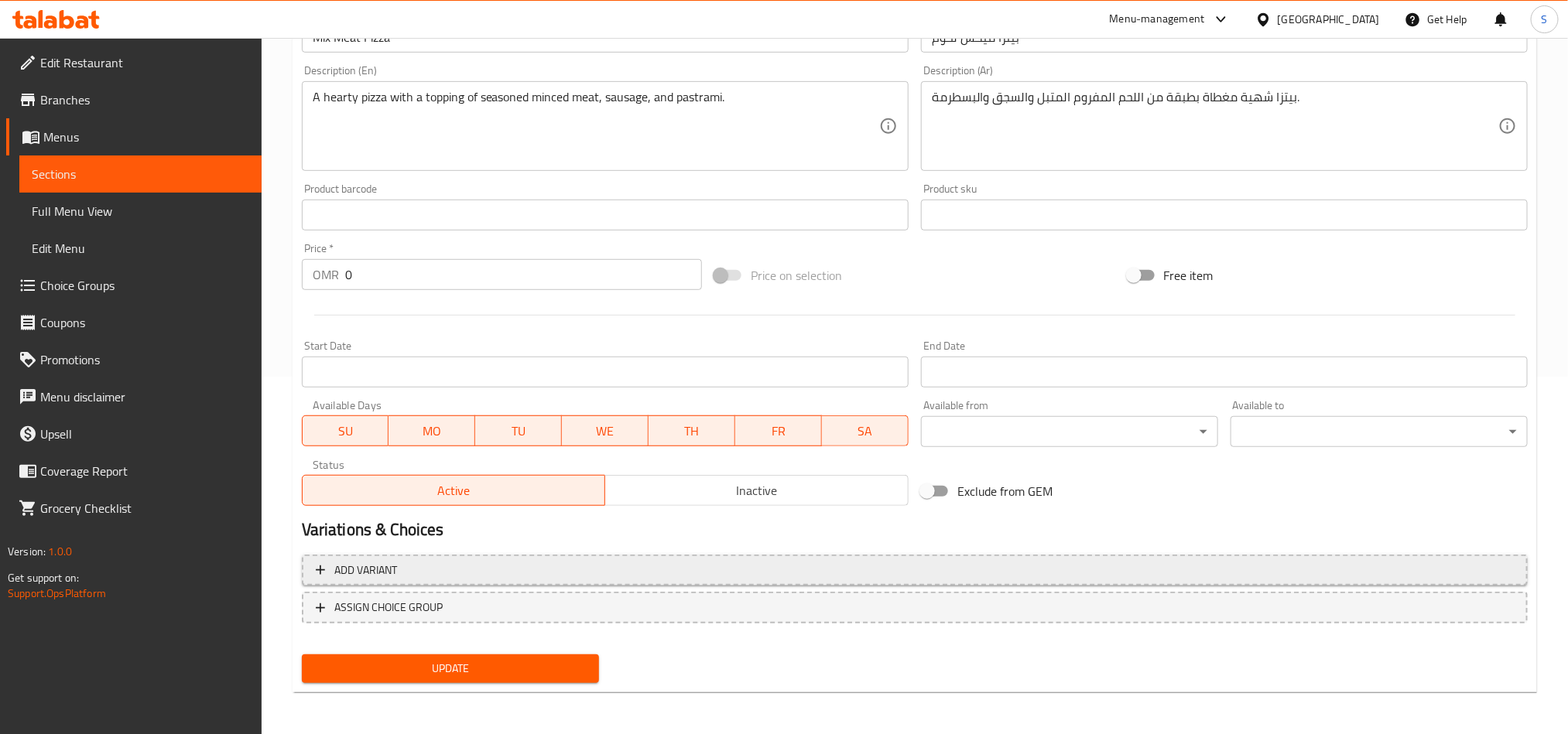
click at [1348, 567] on span "Add variant" at bounding box center [915, 571] width 1198 height 19
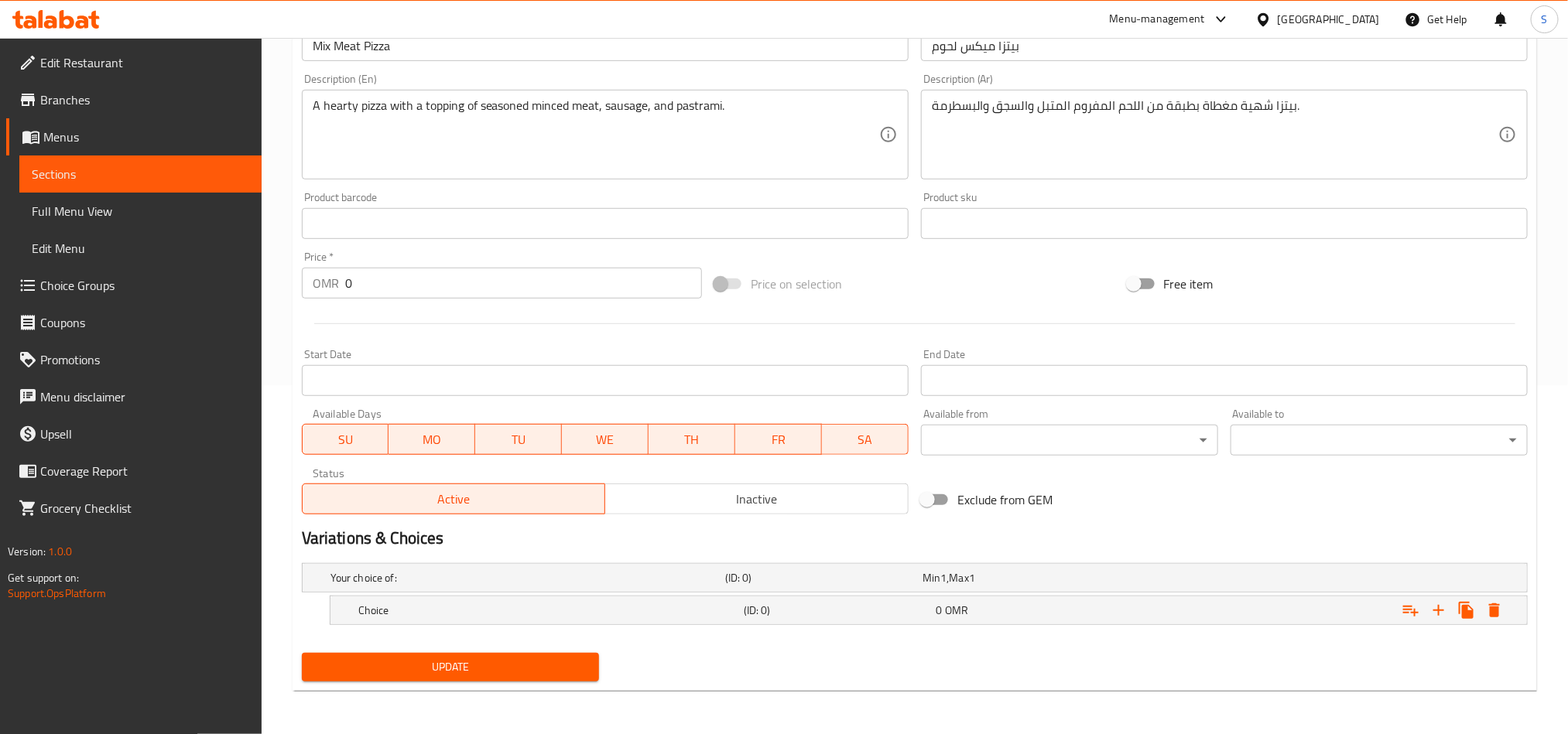
scroll to position [351, 0]
click at [1436, 613] on icon "Expand" at bounding box center [1438, 610] width 18 height 18
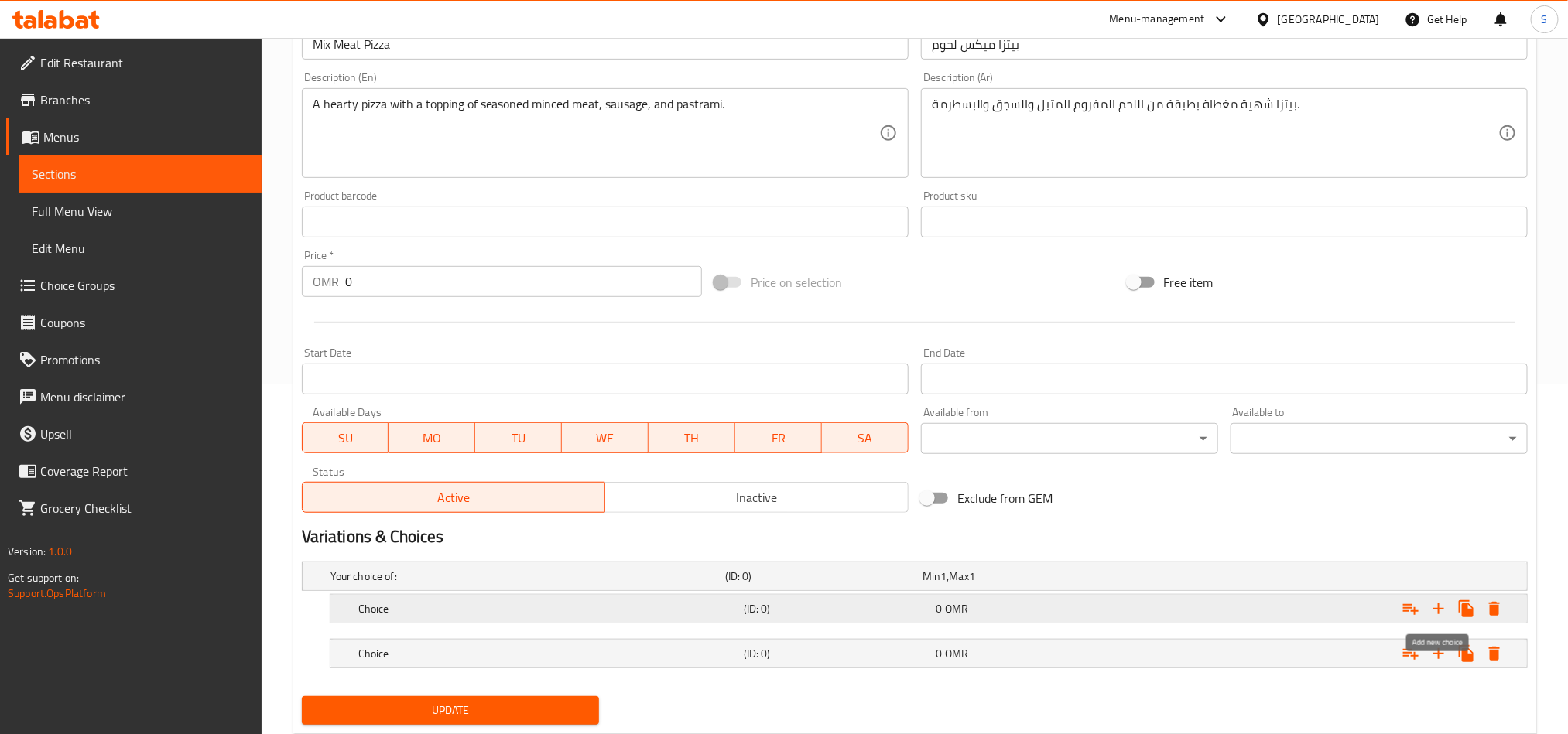
click at [1436, 613] on icon "Expand" at bounding box center [1438, 608] width 18 height 18
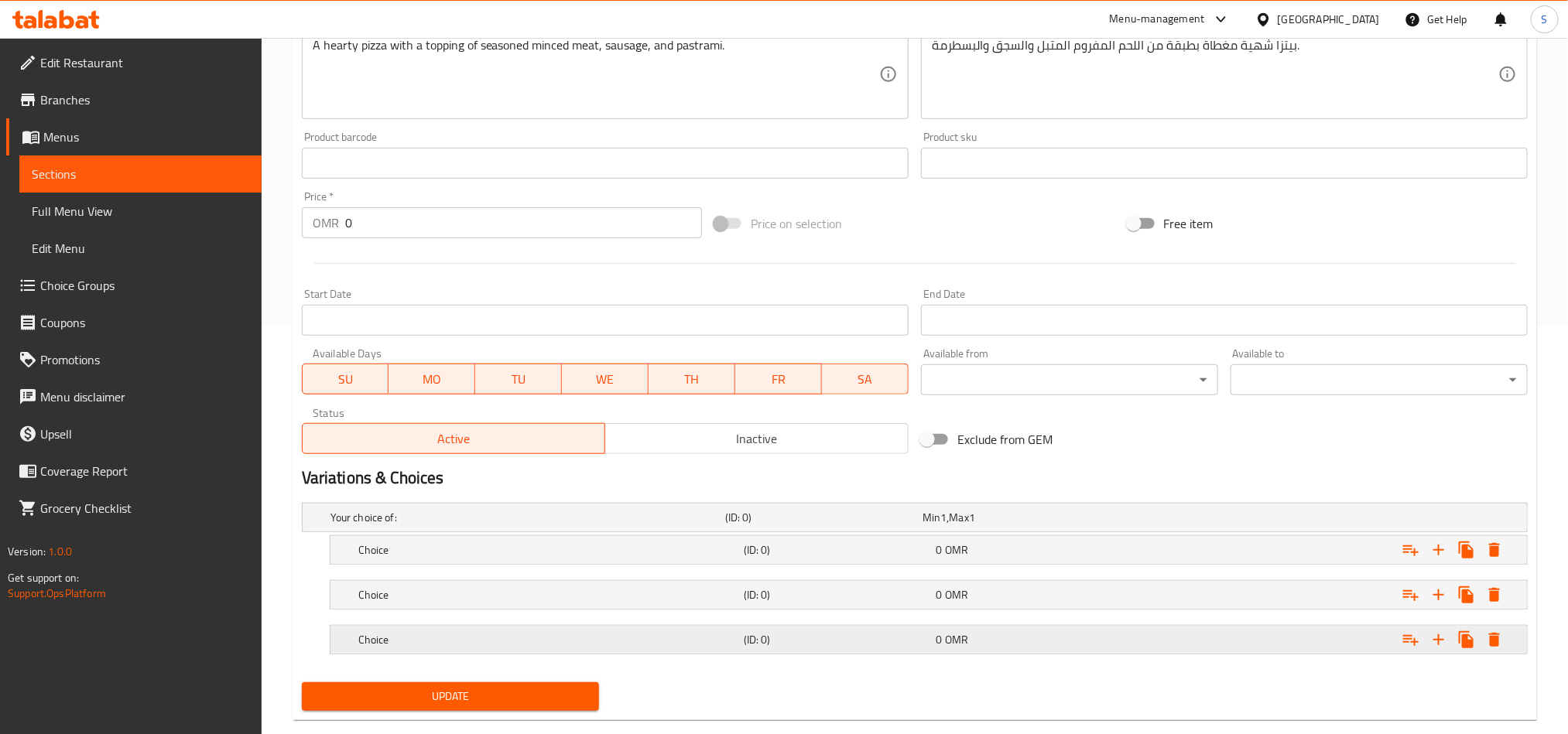
scroll to position [441, 0]
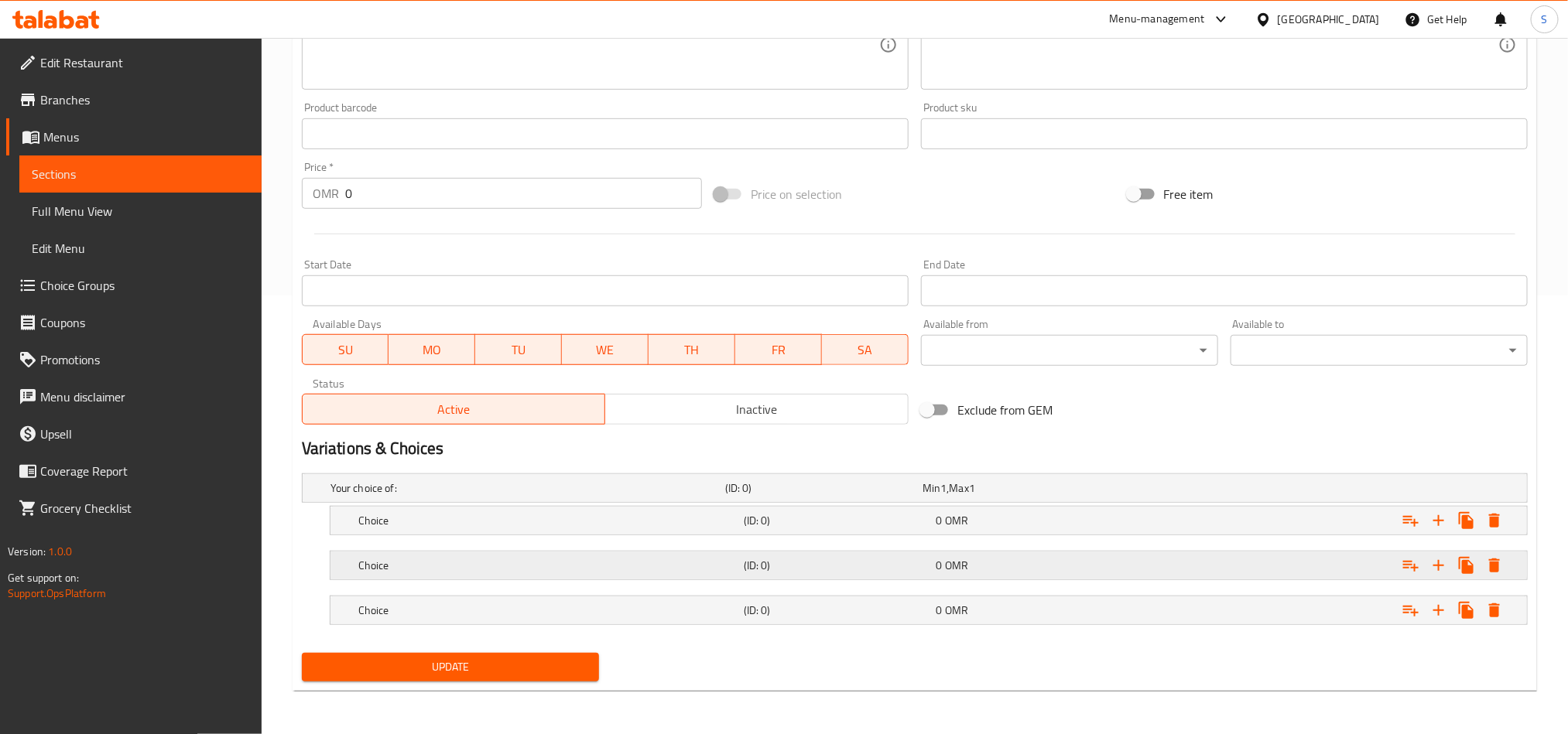
drag, startPoint x: 1189, startPoint y: 607, endPoint x: 1192, endPoint y: 563, distance: 44.1
click at [1190, 607] on div "Expand" at bounding box center [1318, 610] width 385 height 34
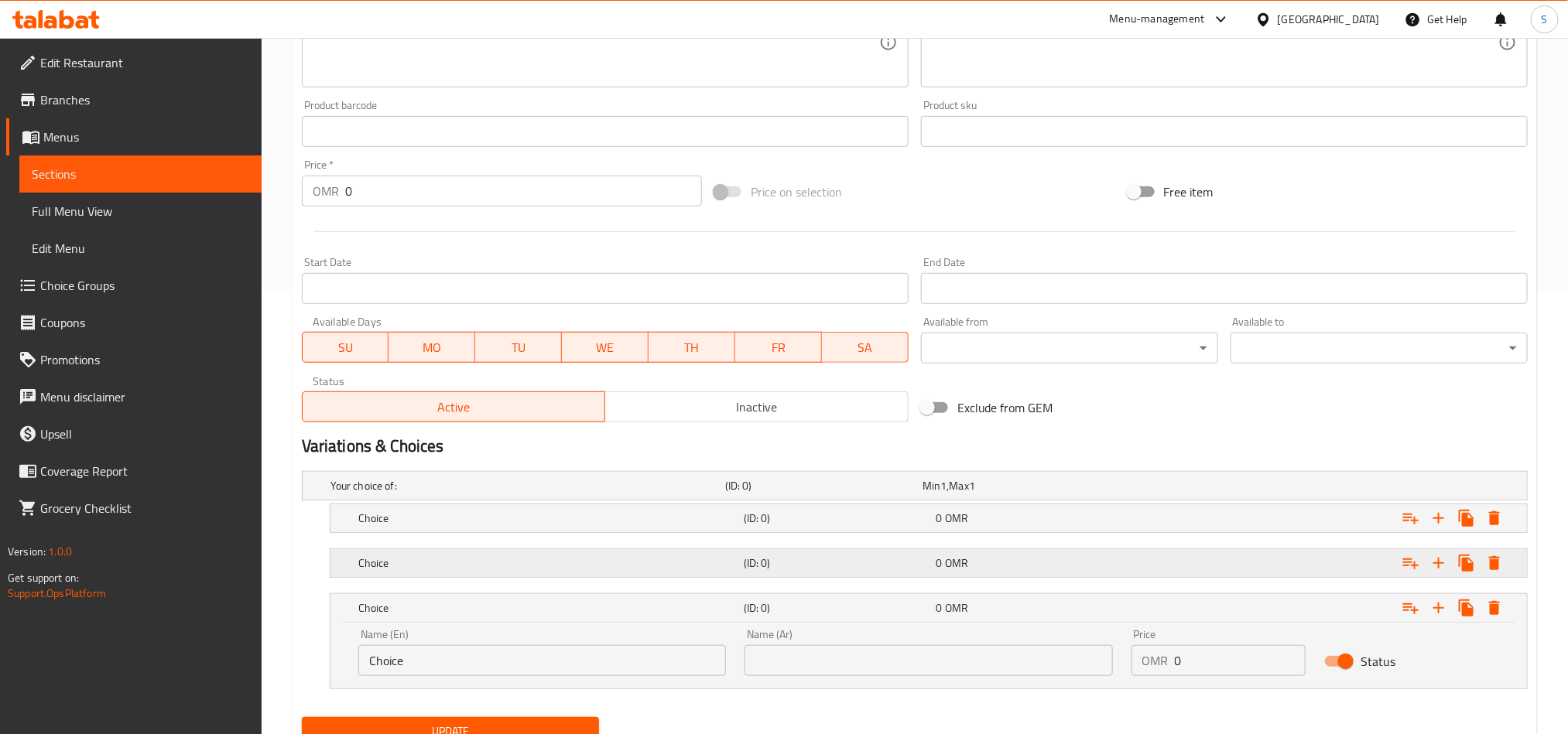
click at [1192, 563] on div "Expand" at bounding box center [1318, 563] width 385 height 34
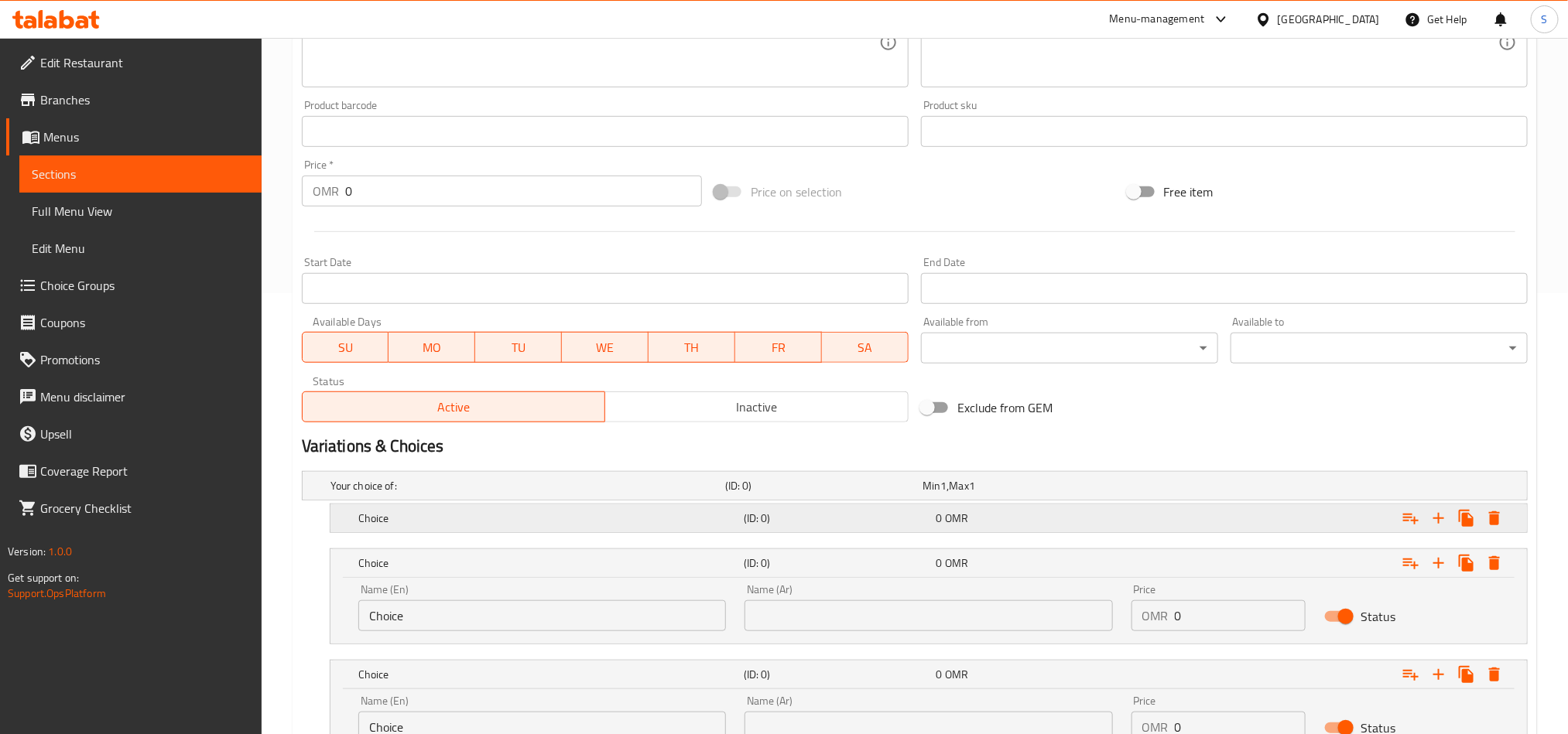
click at [1190, 513] on div "Expand" at bounding box center [1318, 518] width 385 height 34
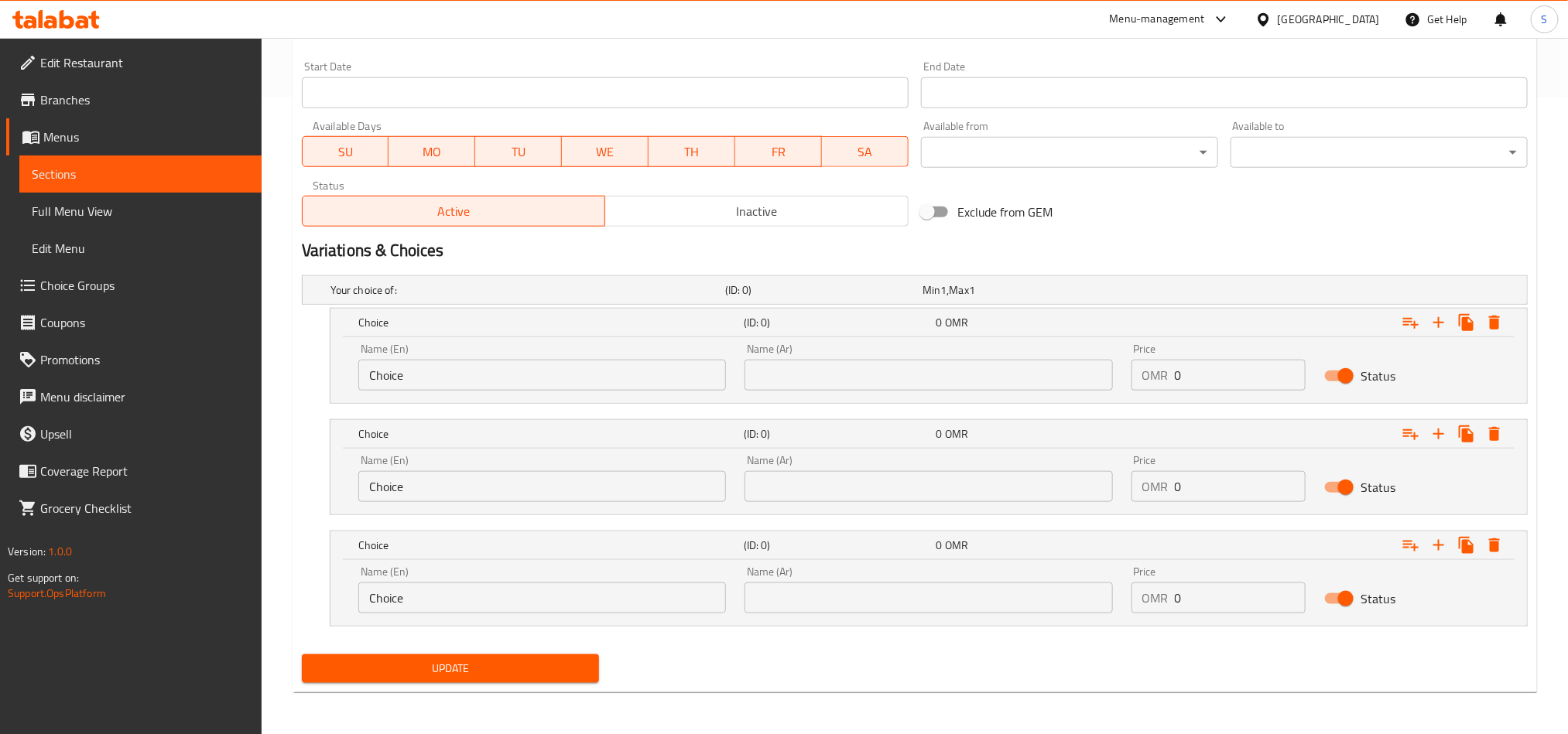
scroll to position [640, 0]
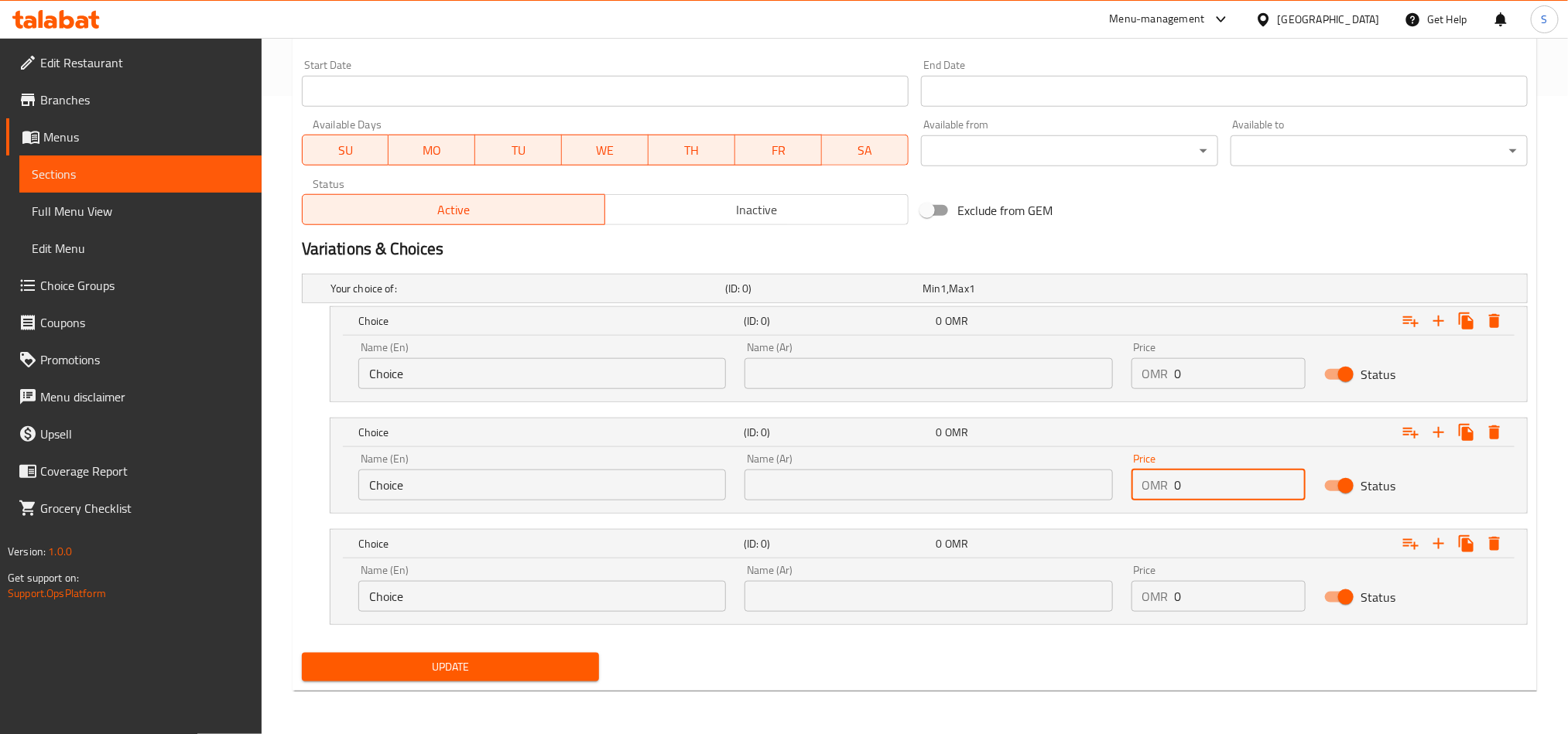
click at [1196, 492] on input "0" at bounding box center [1240, 485] width 131 height 31
paste input "2.8"
type input "2.8"
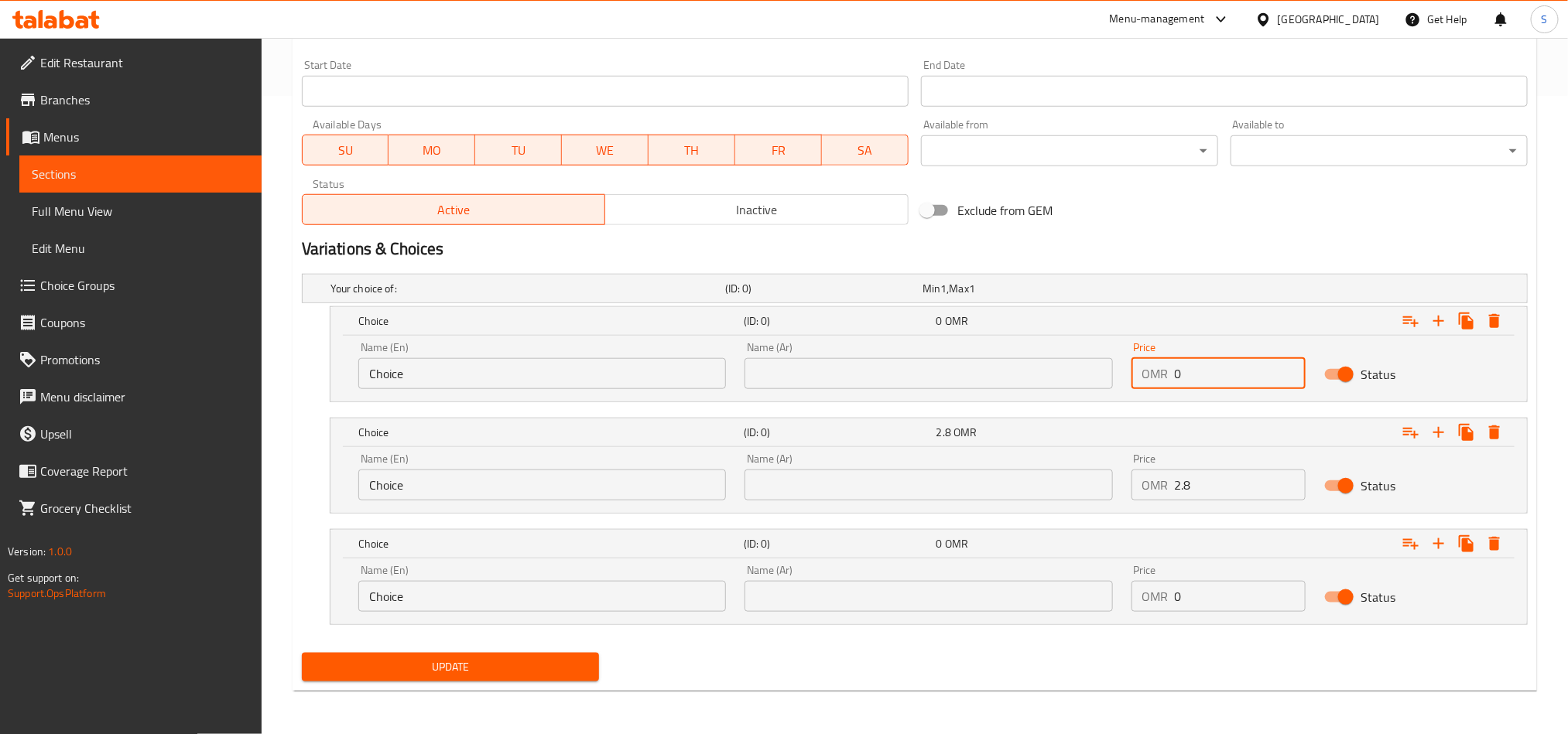
click at [1171, 374] on div "OMR 0 Price" at bounding box center [1219, 374] width 175 height 31
type input "2"
click at [1200, 606] on input "0" at bounding box center [1240, 596] width 131 height 31
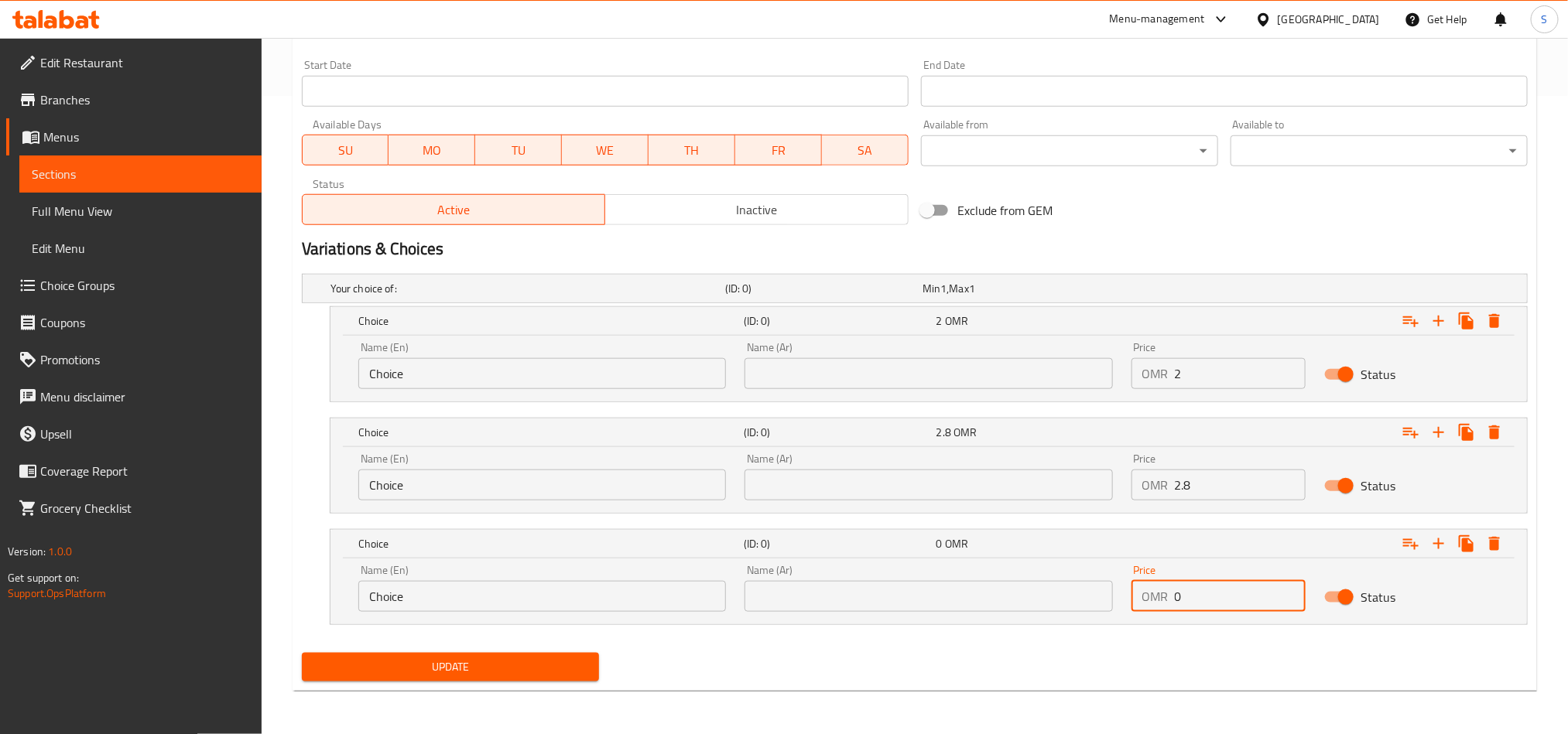
paste input "3.8"
type input "3.8"
click at [616, 379] on input "Choice" at bounding box center [542, 374] width 368 height 31
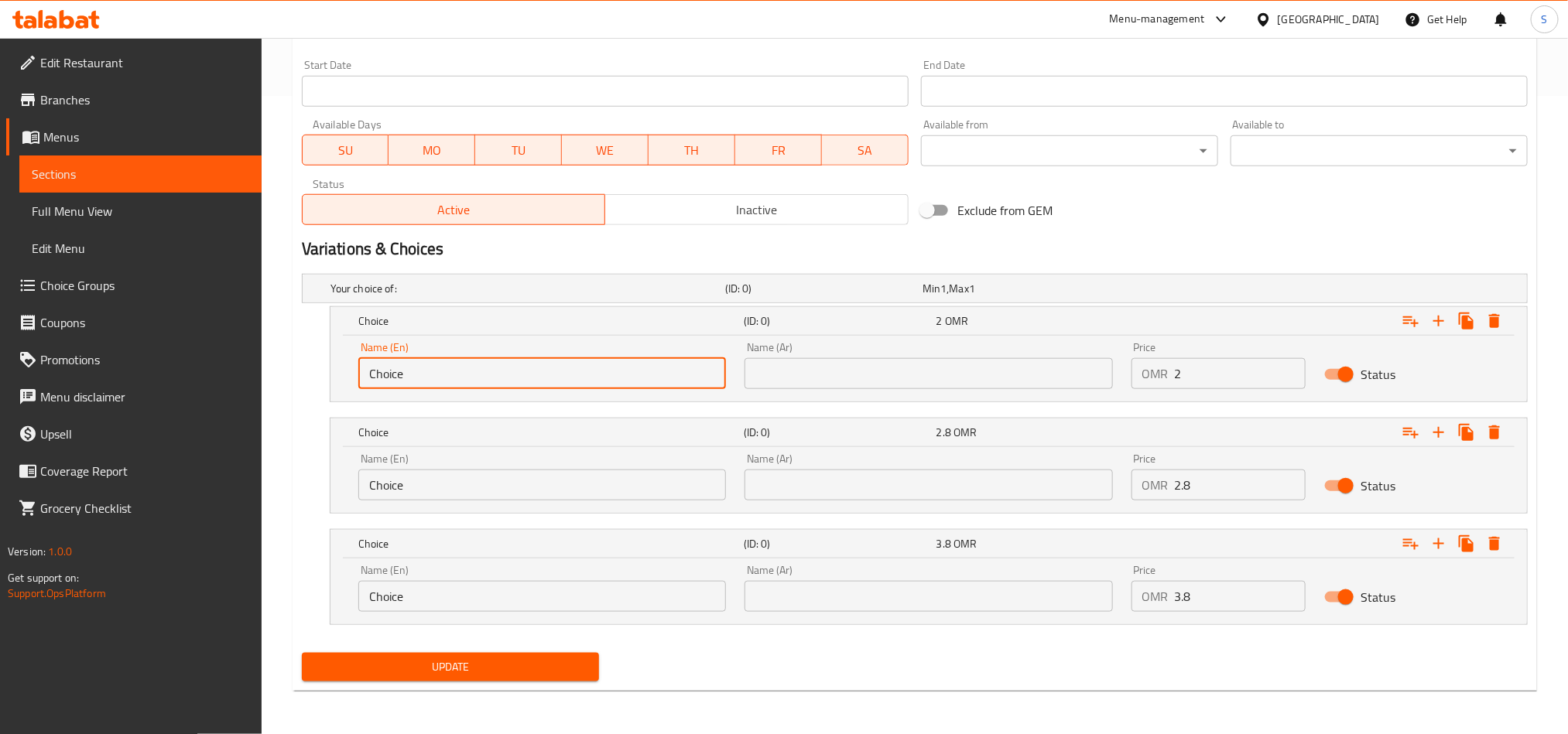
paste input "Small"
type input "Small"
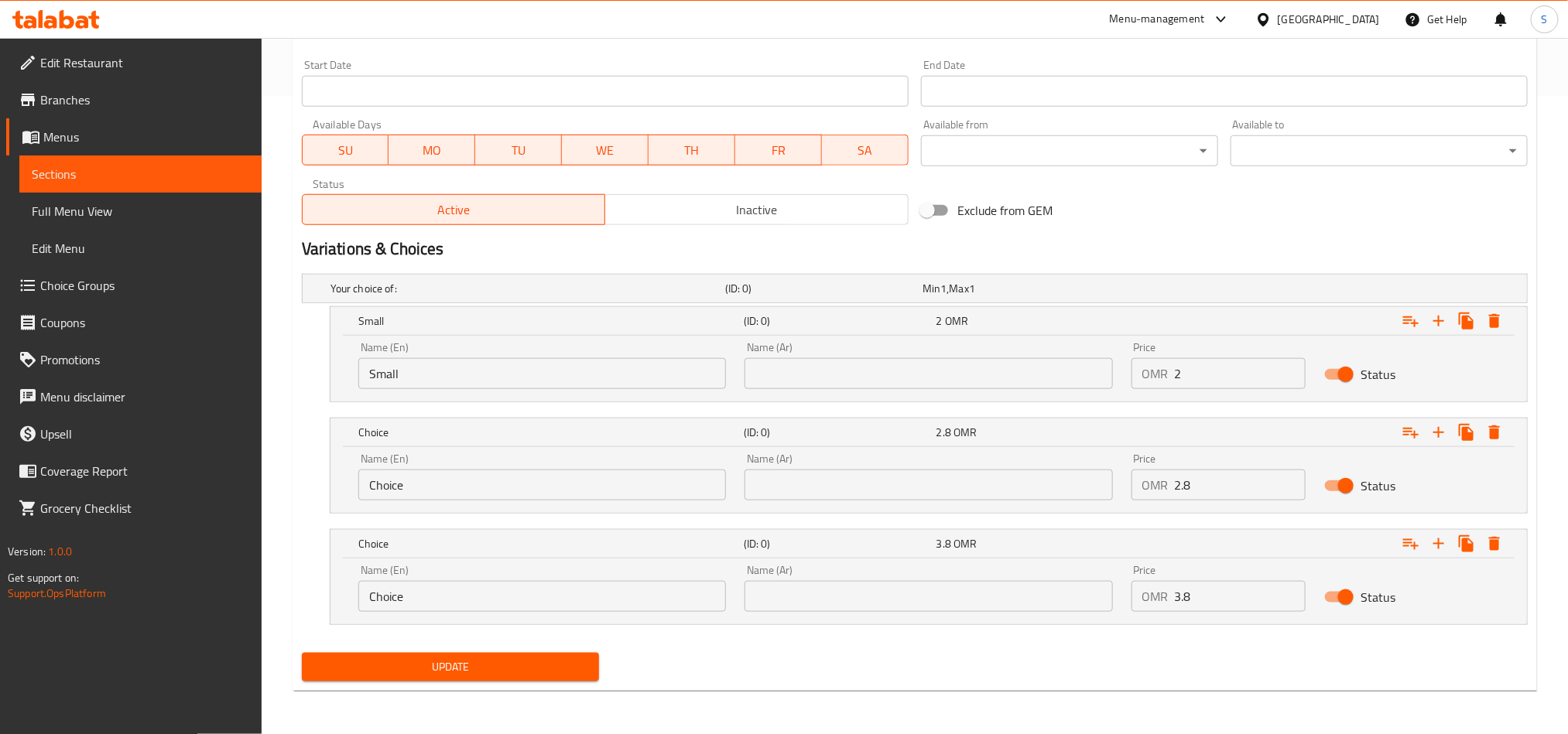
click at [439, 467] on div "Name (En) Choice Name (En)" at bounding box center [542, 476] width 368 height 47
click at [439, 478] on input "Choice" at bounding box center [542, 485] width 368 height 31
paste input "Medium"
type input "Medium"
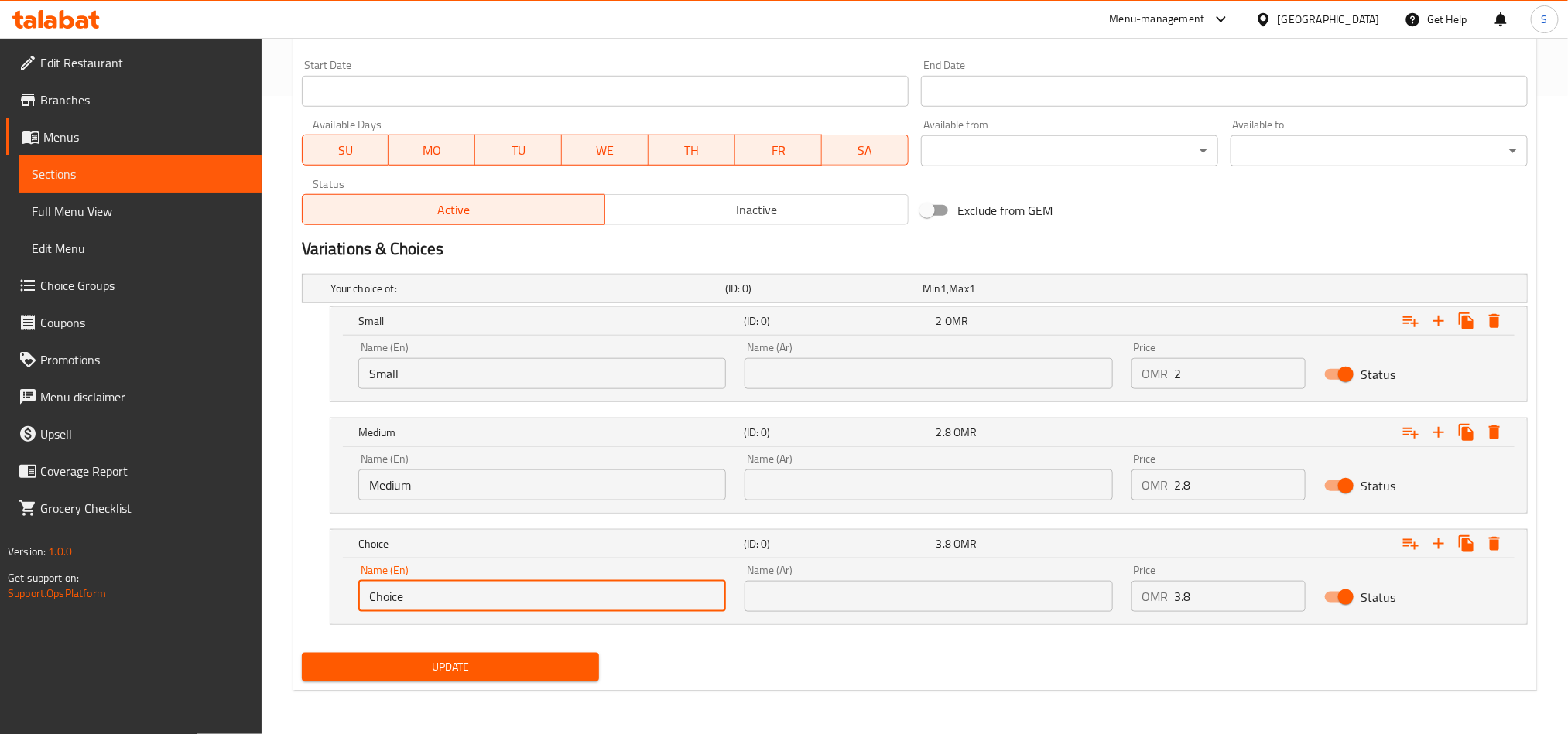
click at [474, 588] on input "Choice" at bounding box center [542, 596] width 368 height 31
paste input "Larg"
type input "Large"
click at [962, 375] on input "text" at bounding box center [928, 374] width 368 height 31
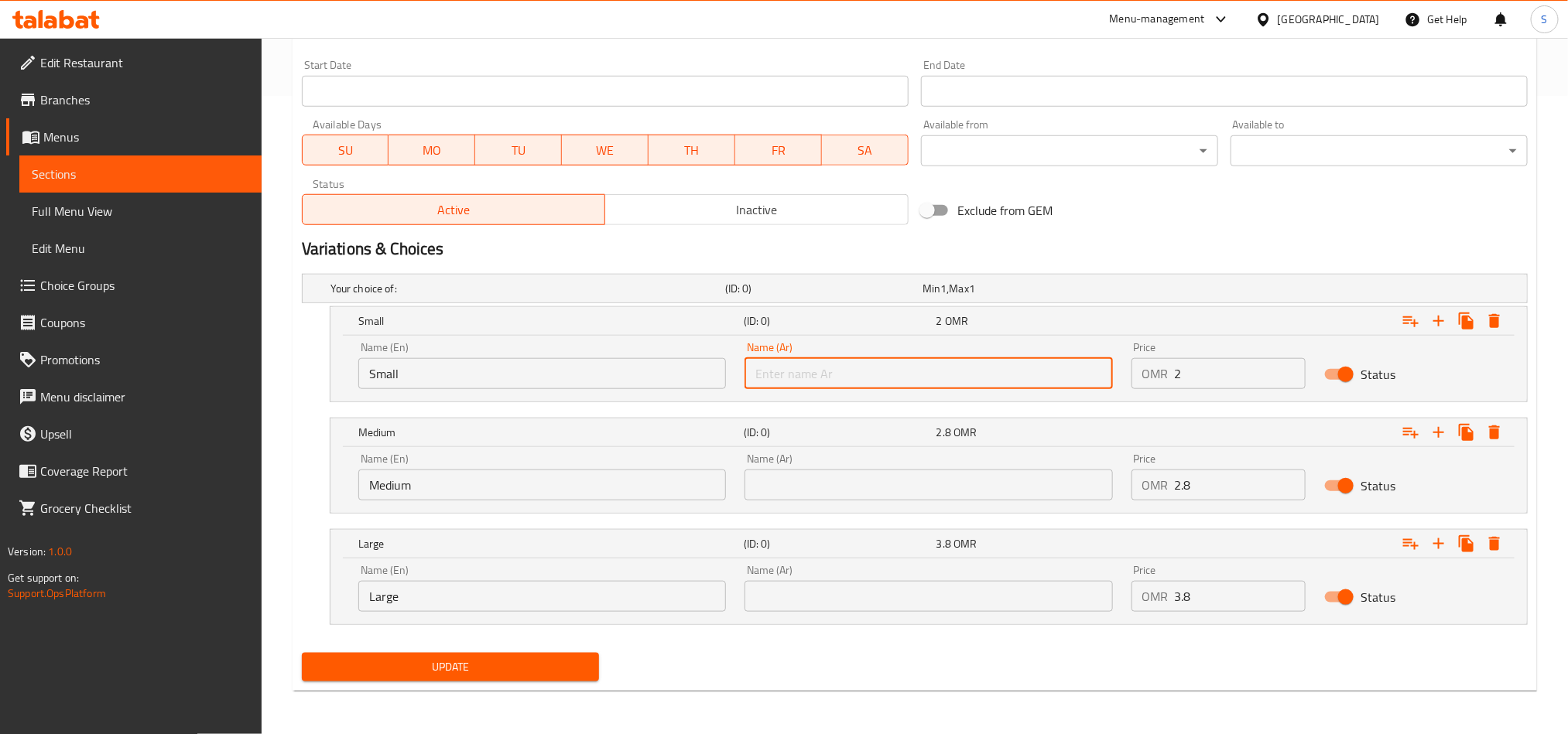
paste input "صغير"
type input "صغير"
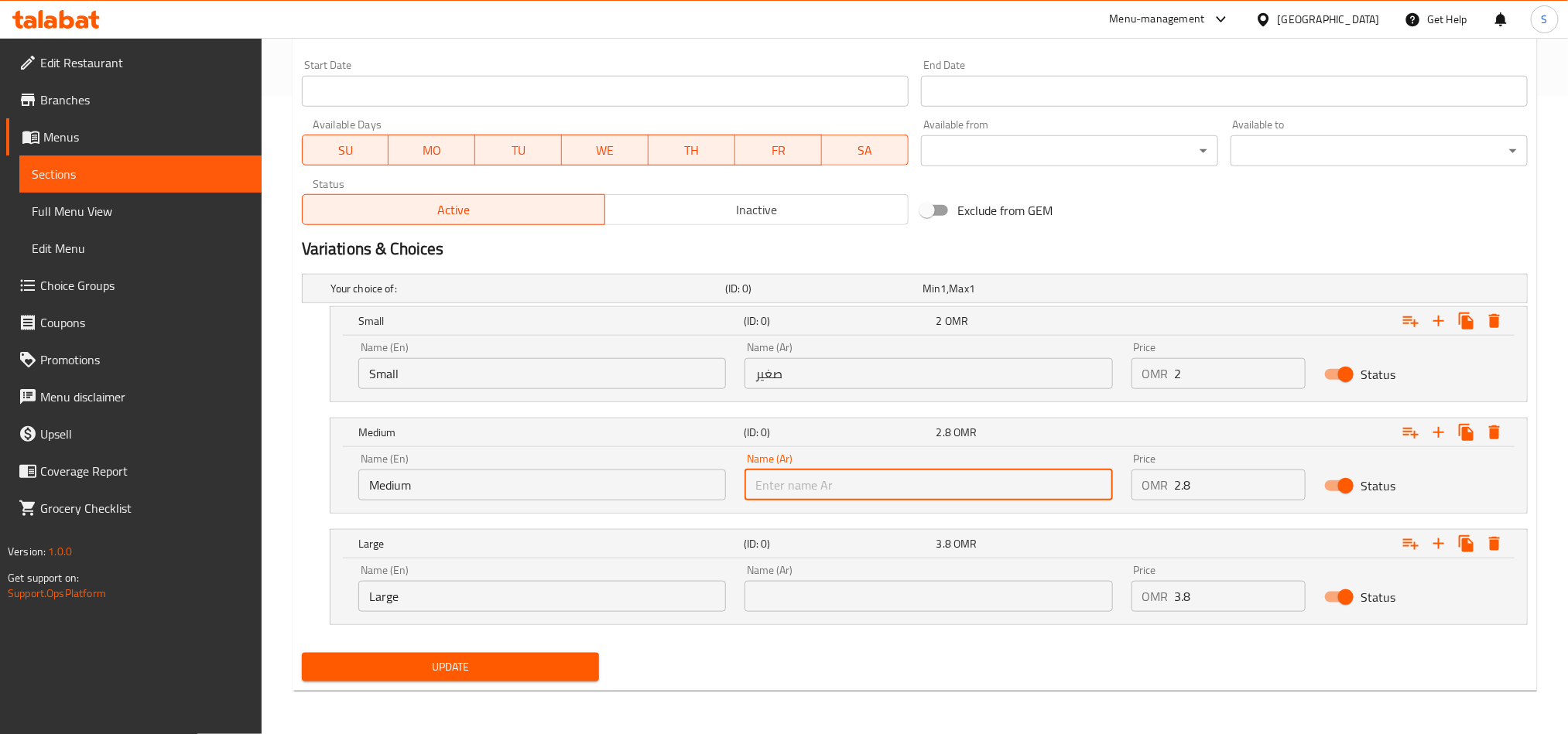
click at [891, 492] on input "text" at bounding box center [928, 485] width 368 height 31
paste input "وسط"
type input "وسط"
click at [880, 604] on input "text" at bounding box center [928, 596] width 368 height 31
paste input "كبير"
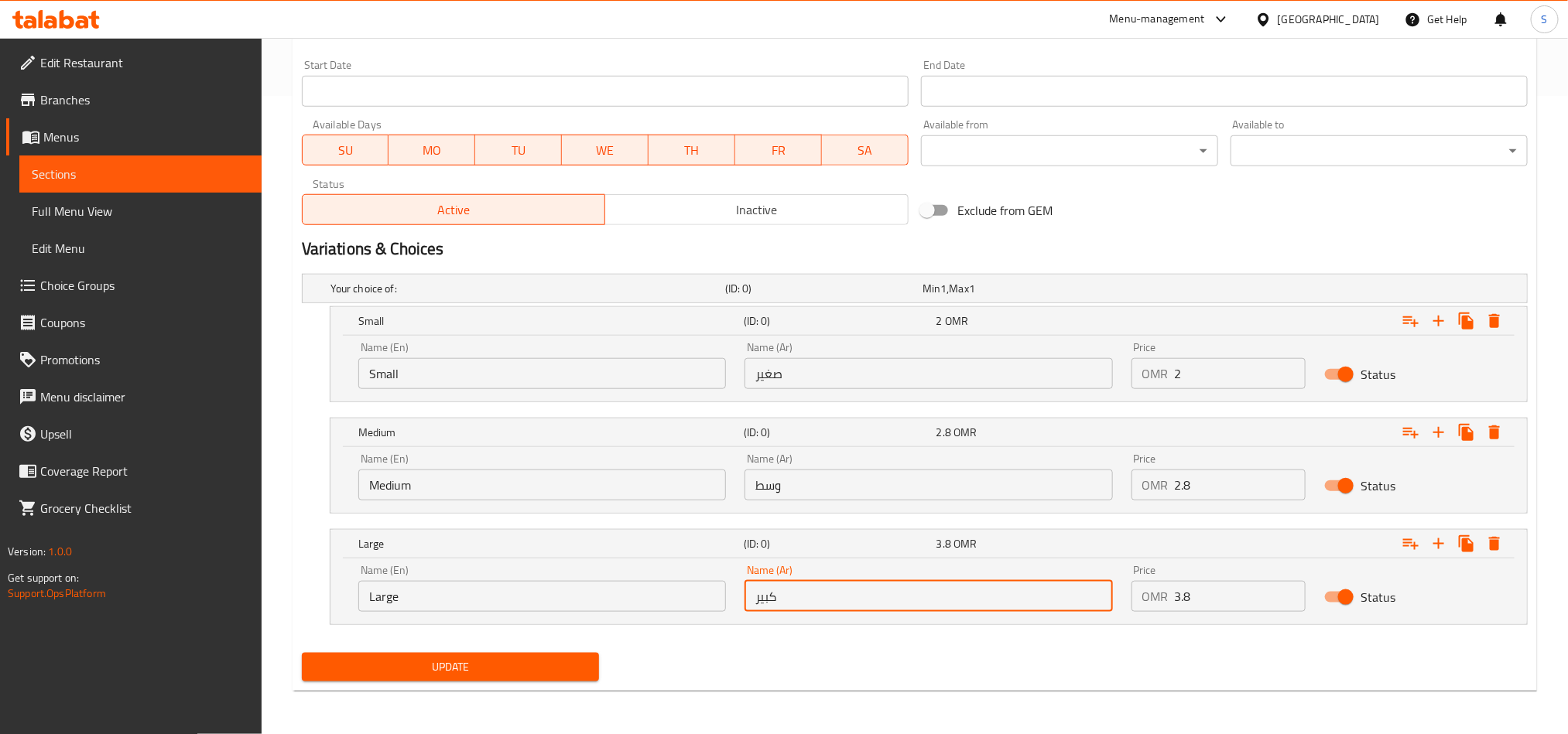
type input "كبير"
drag, startPoint x: 871, startPoint y: 639, endPoint x: 880, endPoint y: 643, distance: 9.8
click at [871, 639] on nav at bounding box center [915, 634] width 1226 height 12
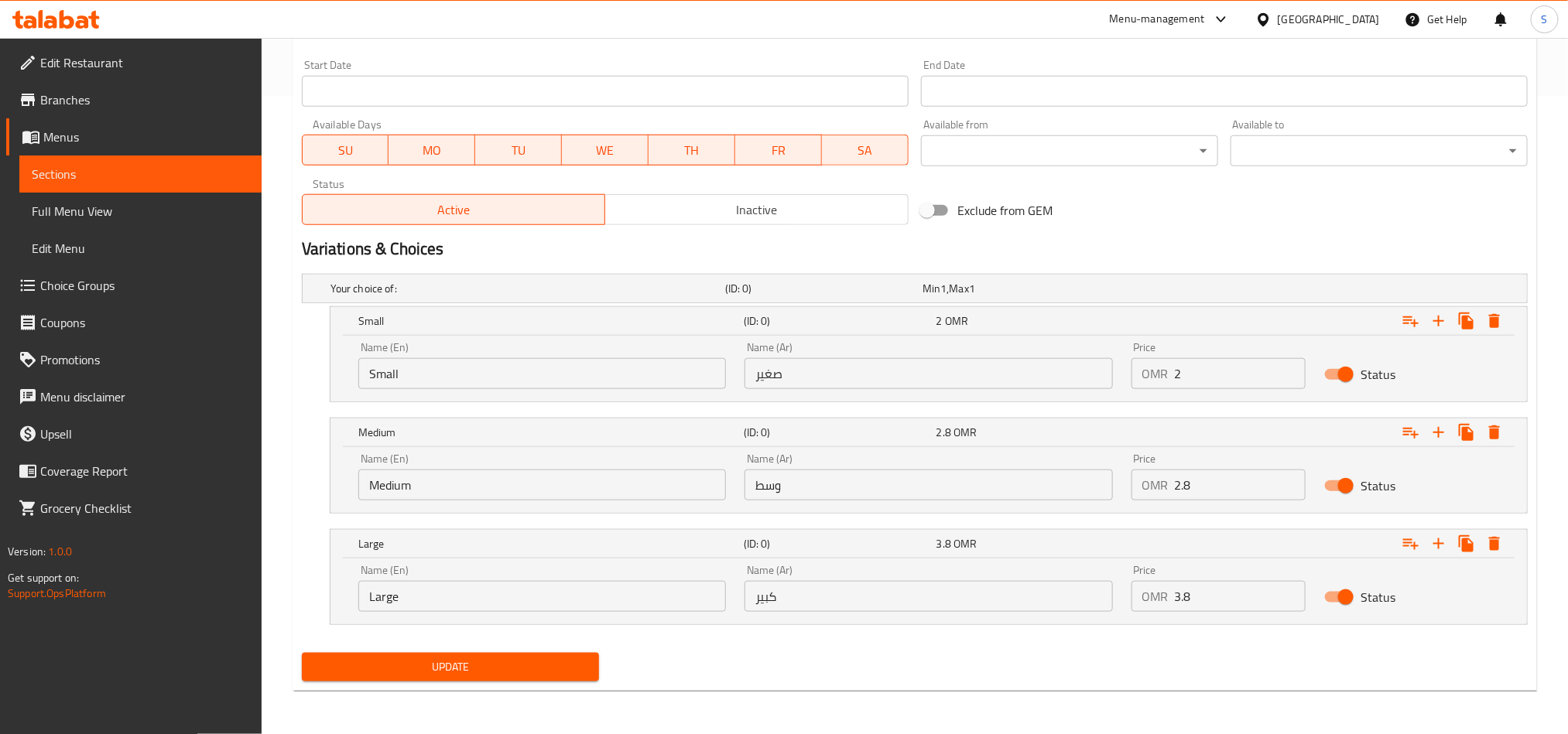
click at [472, 674] on span "Update" at bounding box center [450, 668] width 272 height 19
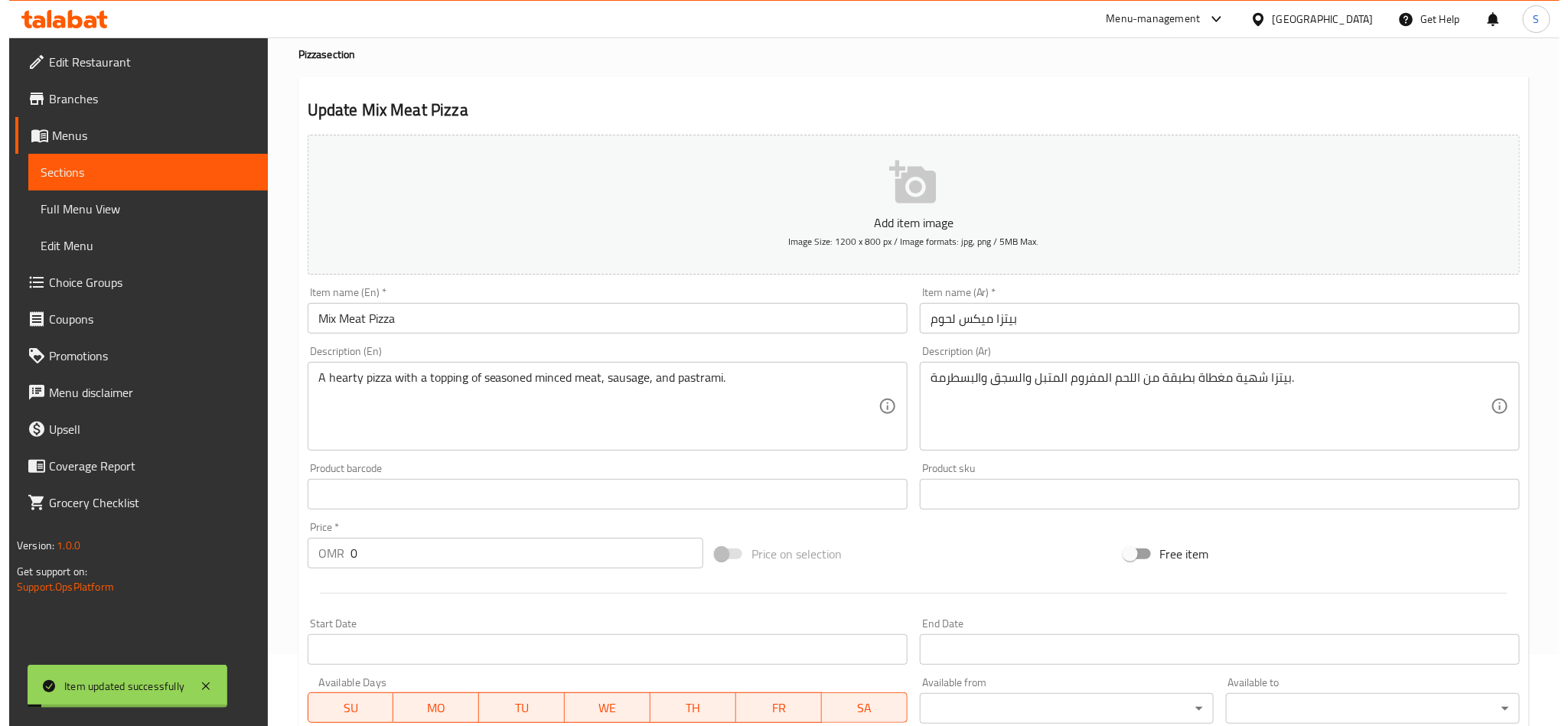
scroll to position [0, 0]
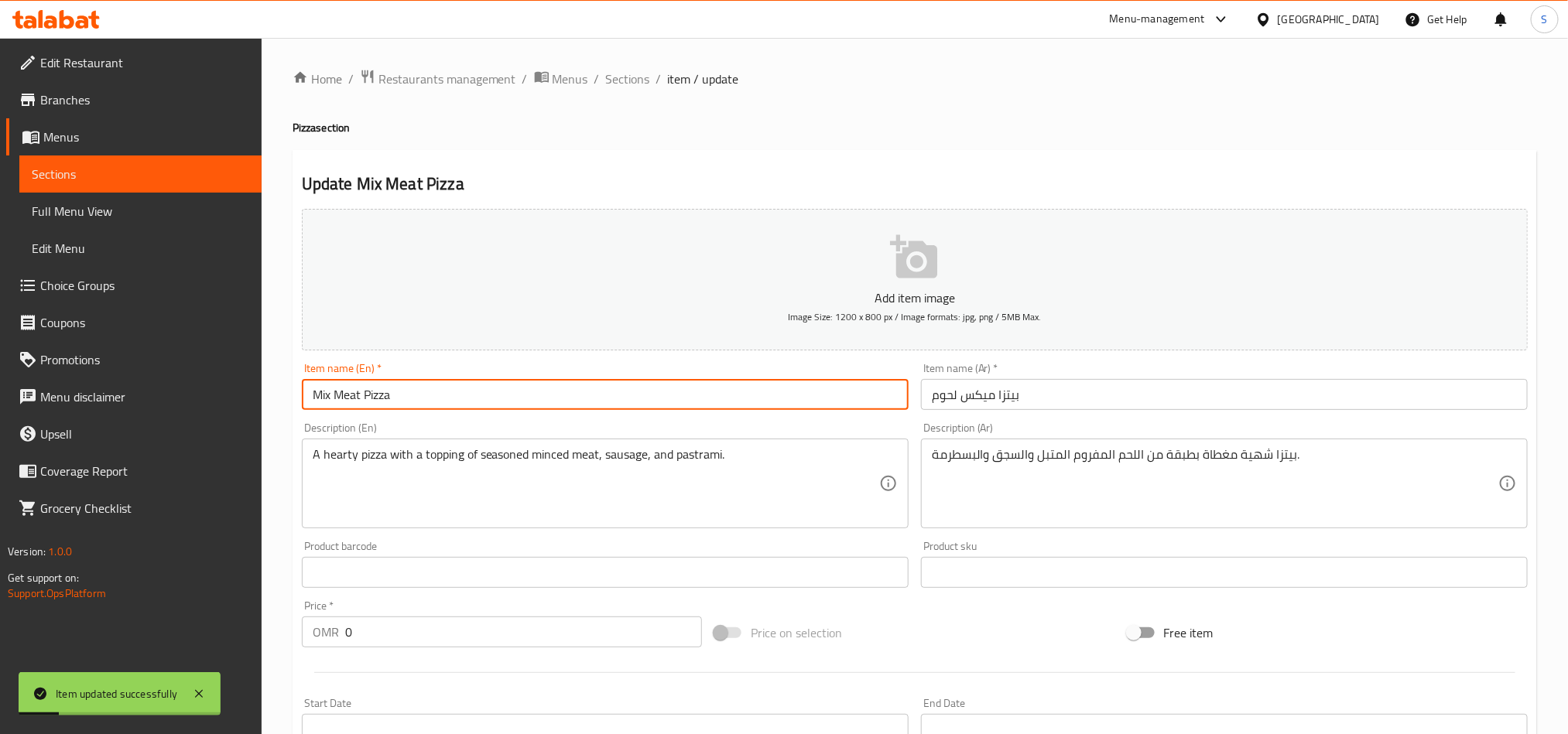
click at [444, 383] on input "Mix Meat Pizza" at bounding box center [605, 395] width 607 height 31
click at [609, 70] on span "Sections" at bounding box center [628, 78] width 44 height 18
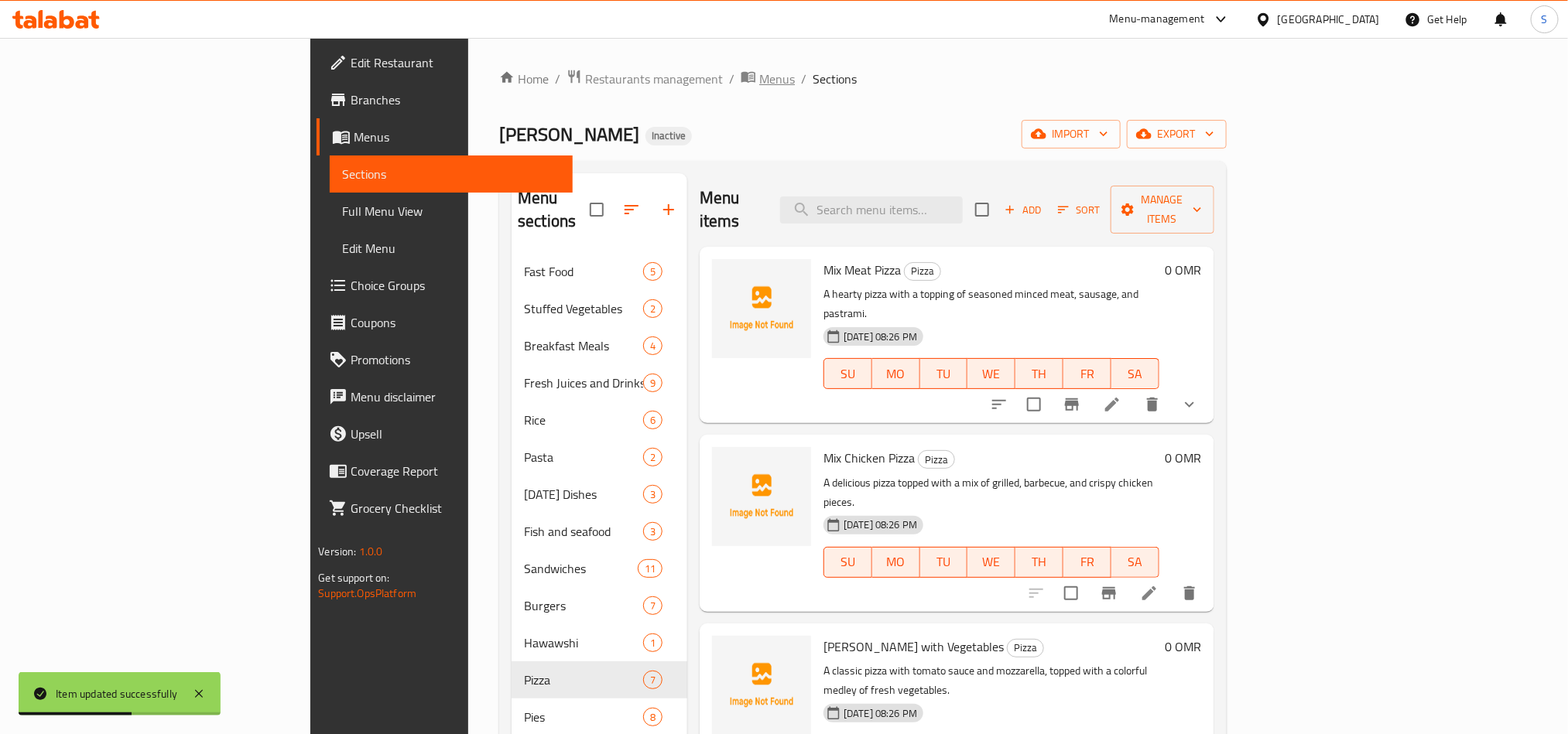
click at [759, 79] on span "Menus" at bounding box center [777, 78] width 35 height 18
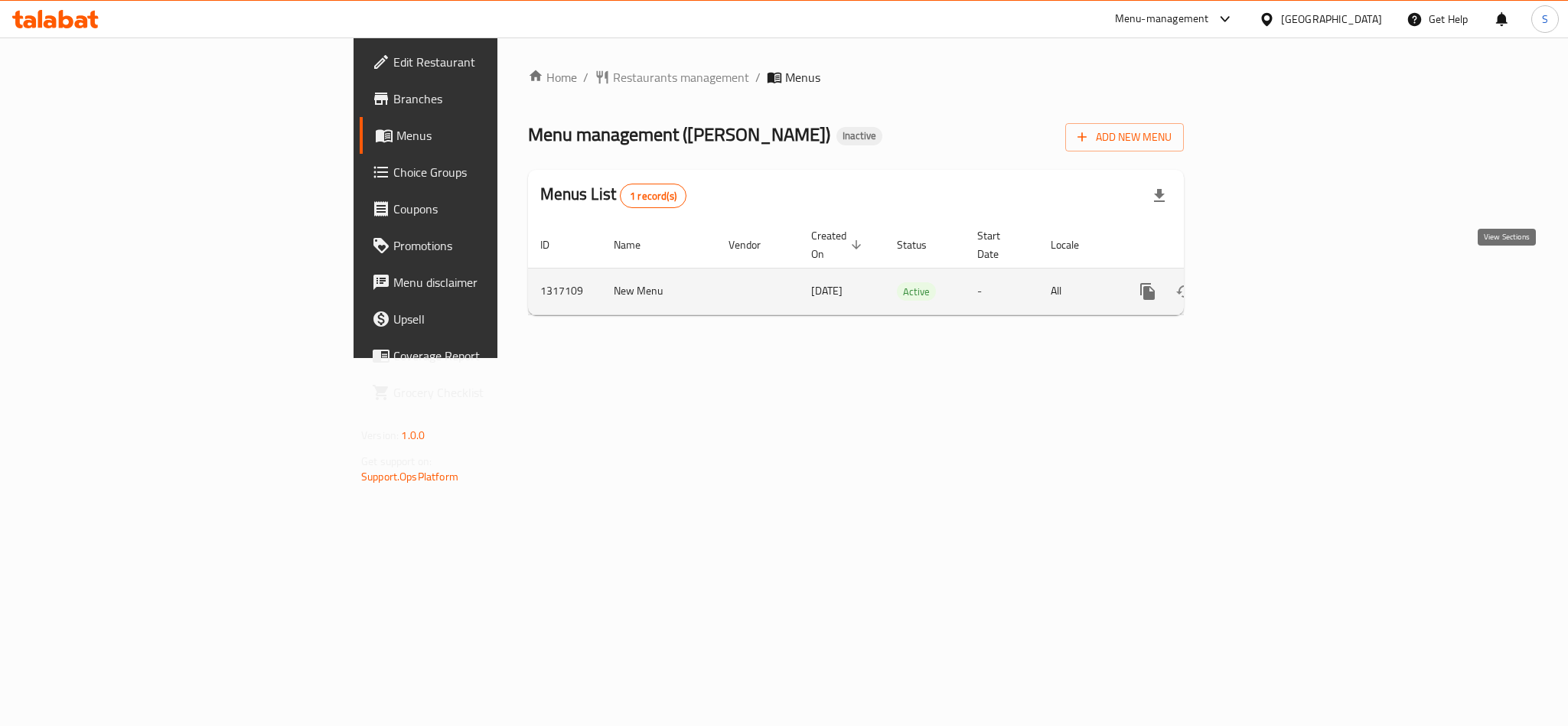
click at [1267, 283] on icon "enhanced table" at bounding box center [1257, 291] width 18 height 18
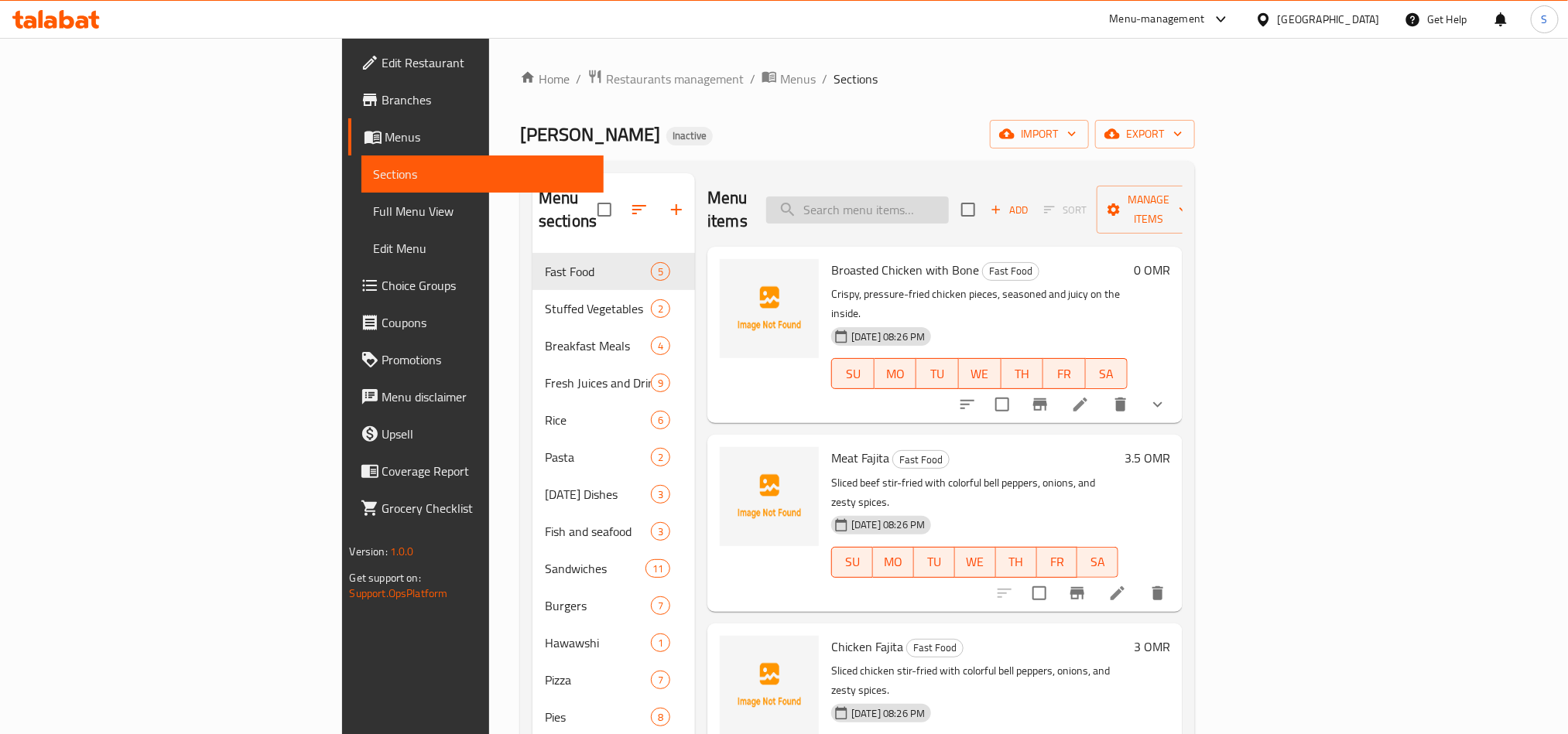
click at [949, 205] on input "search" at bounding box center [858, 211] width 183 height 27
paste input "Mix Meat Pizza"
type input "Mix Meat Pizza"
click at [1188, 200] on span "Manage items" at bounding box center [1148, 210] width 79 height 38
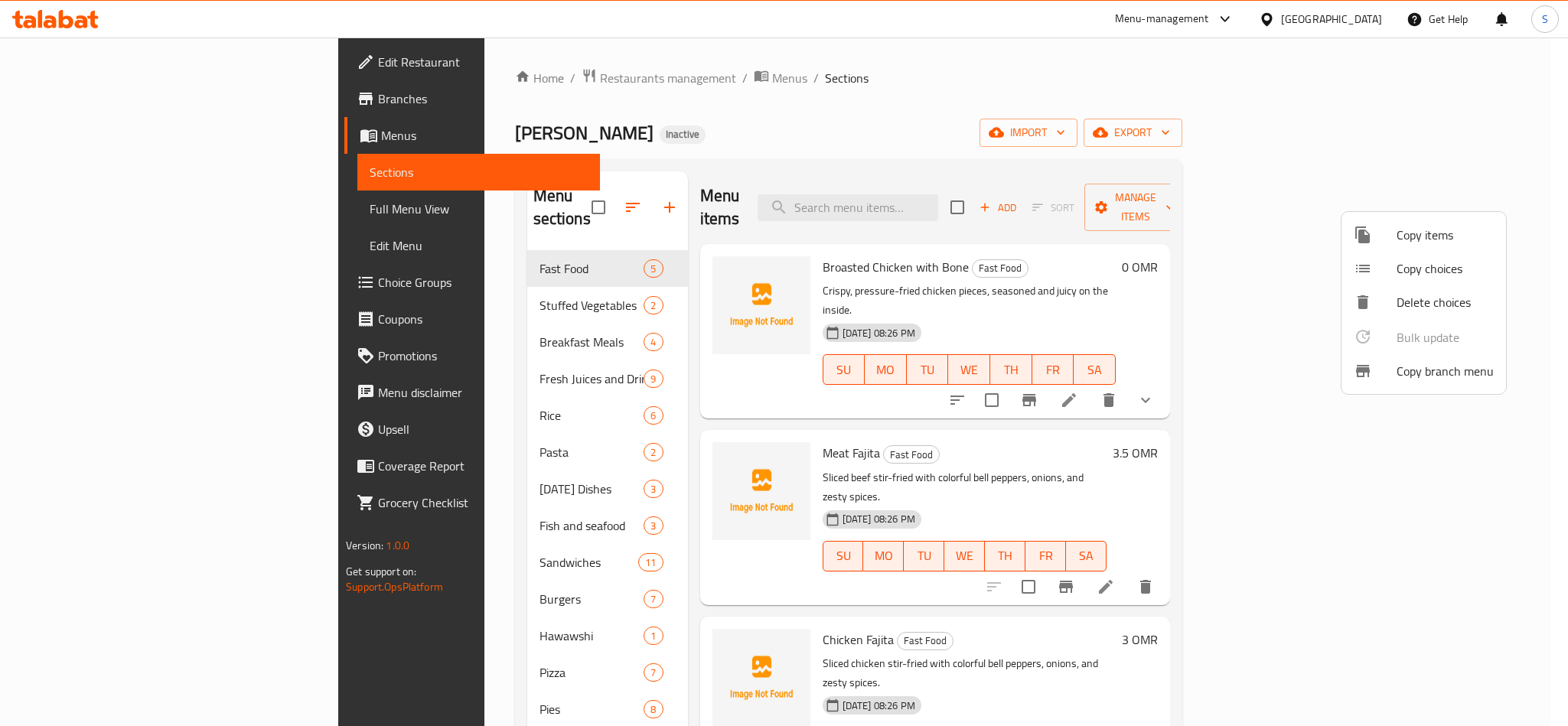
click at [1419, 268] on span "Copy choices" at bounding box center [1445, 268] width 97 height 18
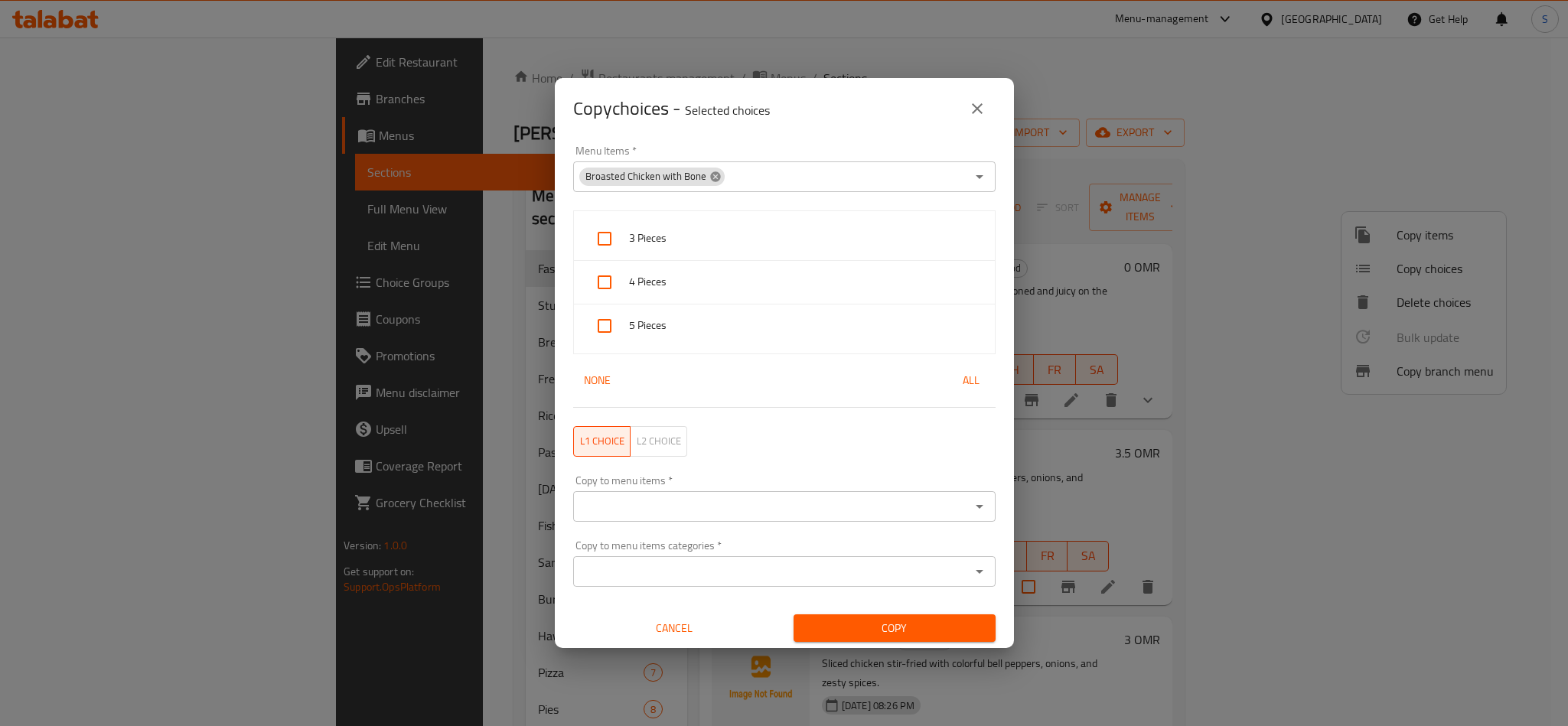
click at [712, 177] on icon at bounding box center [715, 177] width 12 height 12
click at [694, 175] on input "Menu Items   *" at bounding box center [772, 177] width 388 height 21
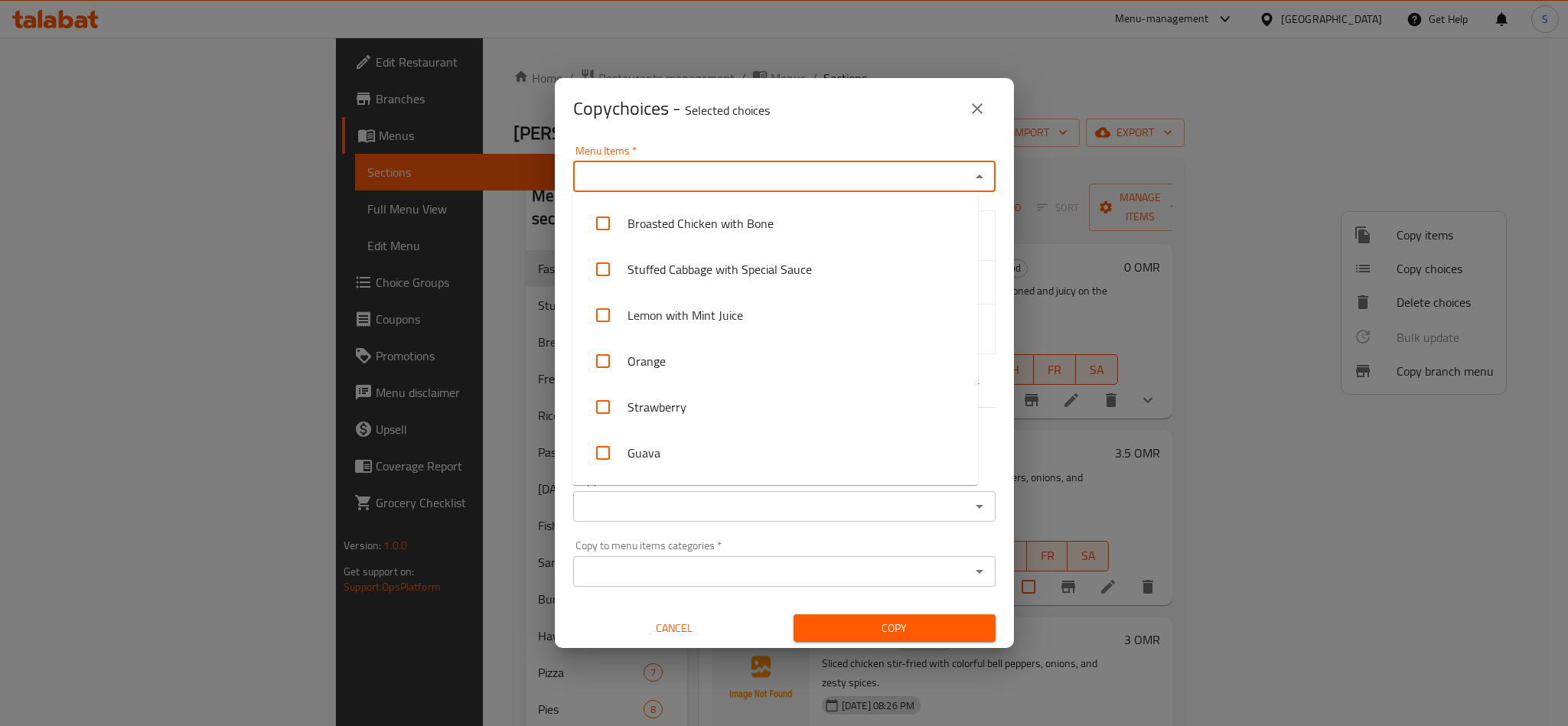
paste input "Mix Meat Pizza"
type input "Mix Meat Pizza"
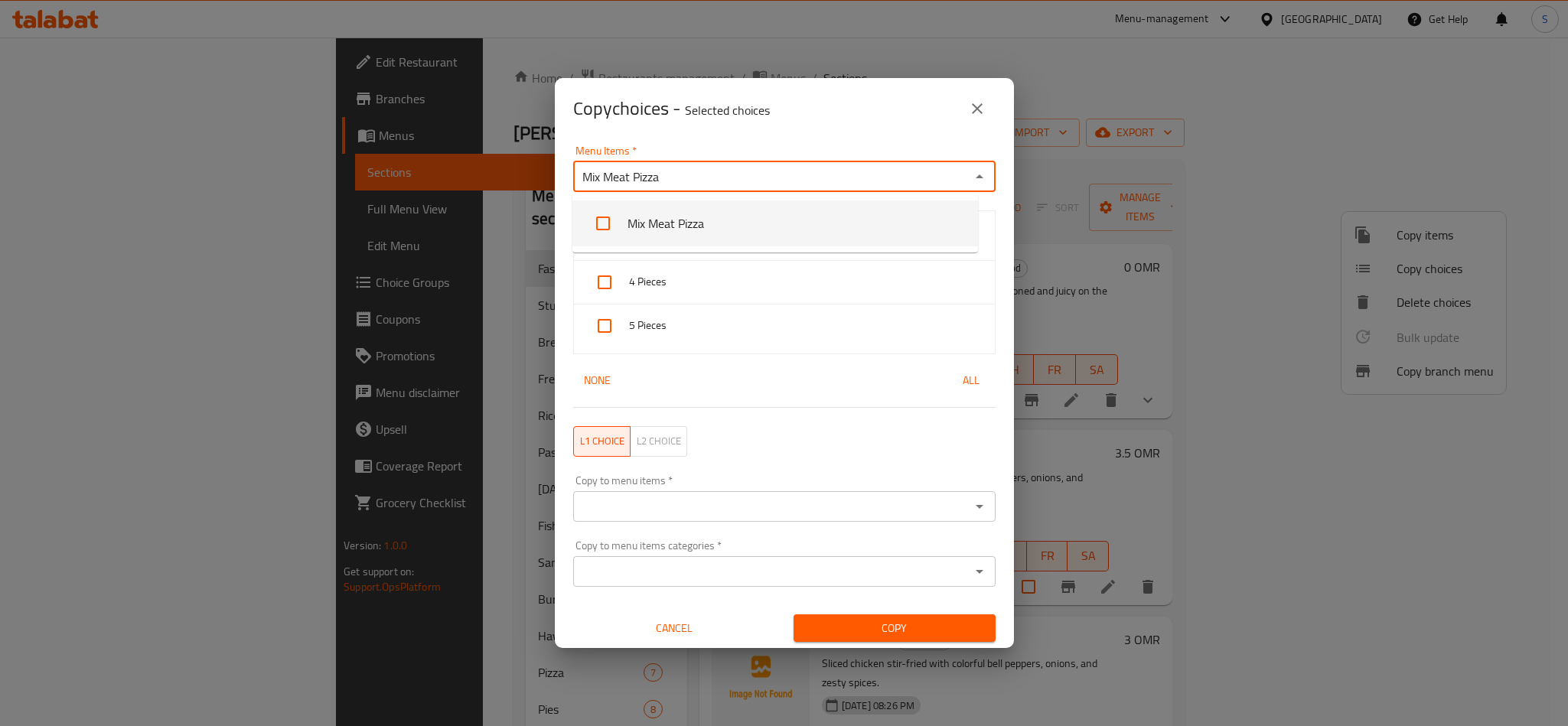
click at [602, 227] on input "checkbox" at bounding box center [602, 223] width 36 height 36
checkbox input "false"
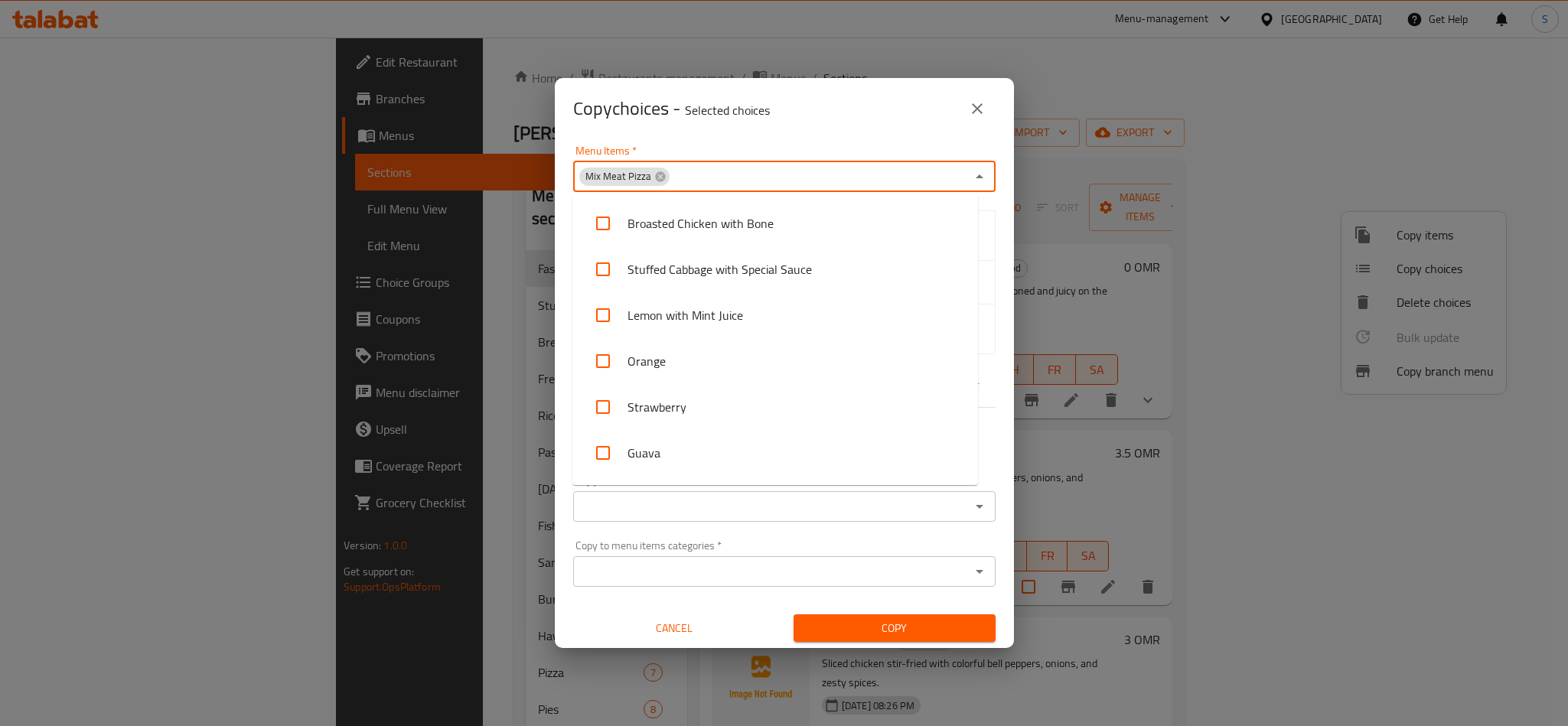
scroll to position [866, 0]
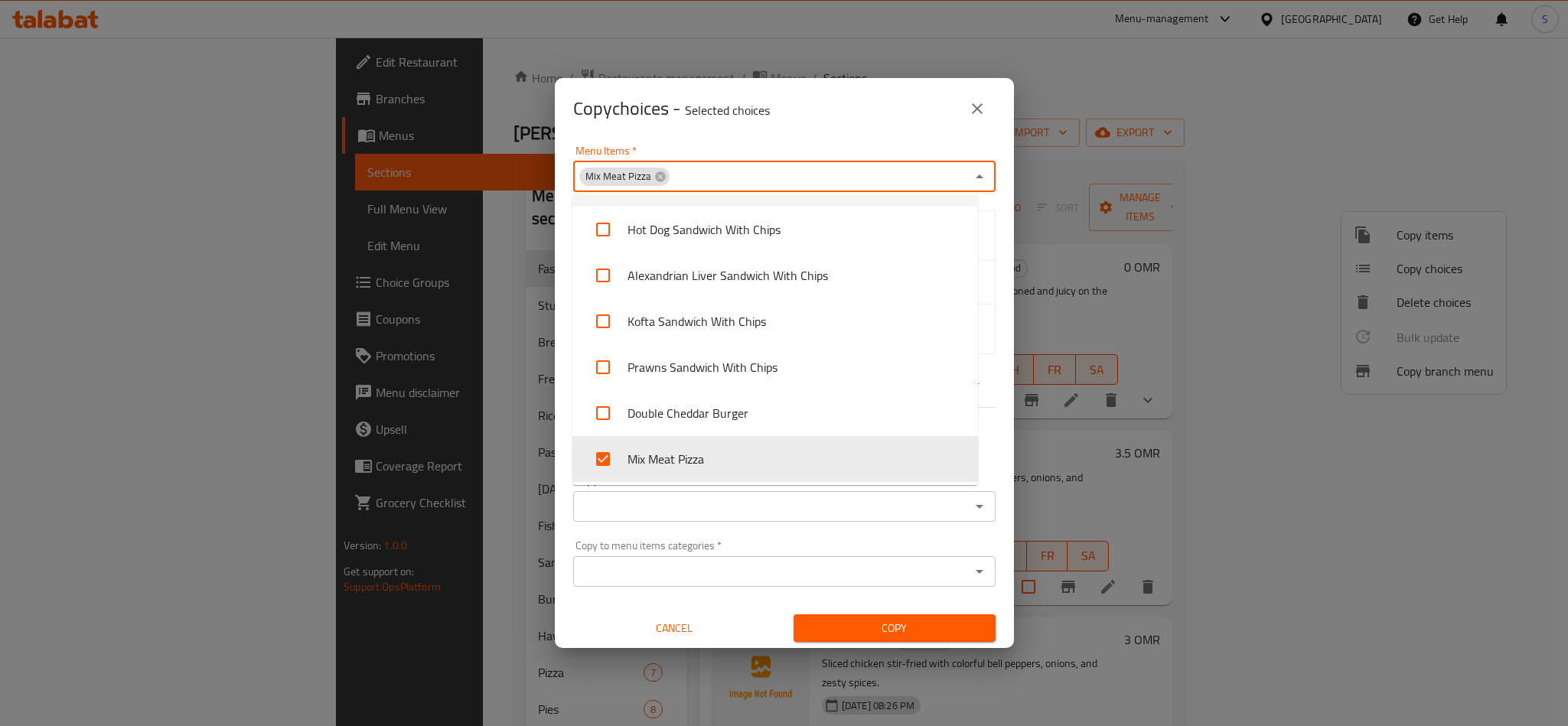
click at [735, 138] on div "Menu Items   * Mix Meat Pizza Menu Items *" at bounding box center [784, 169] width 441 height 65
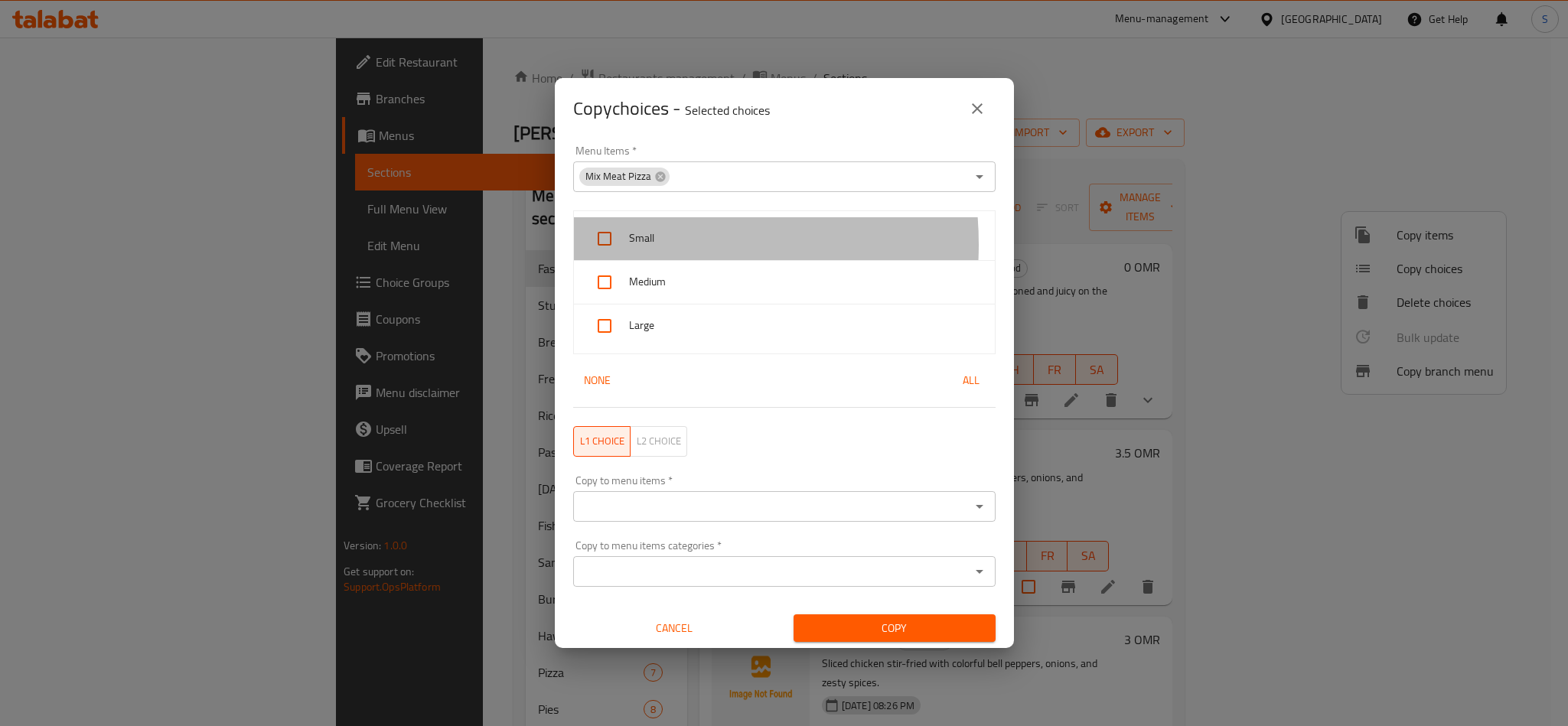
click at [627, 244] on div at bounding box center [607, 238] width 43 height 36
checkbox input "true"
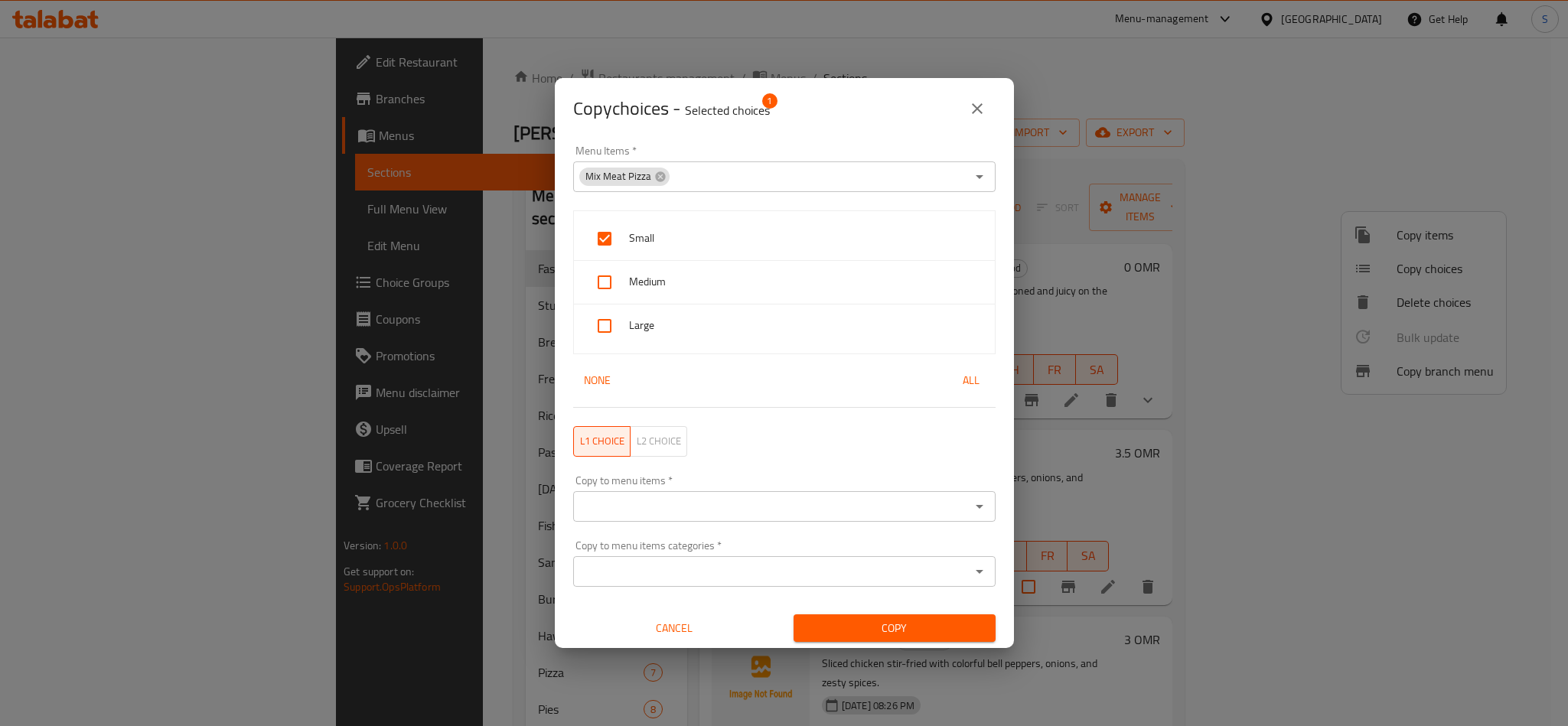
click at [629, 287] on span "Medium" at bounding box center [806, 282] width 354 height 19
checkbox input "true"
click at [625, 325] on div at bounding box center [607, 326] width 43 height 36
checkbox input "true"
click at [820, 133] on div "Copy choices - Selected choices 3" at bounding box center [784, 108] width 459 height 61
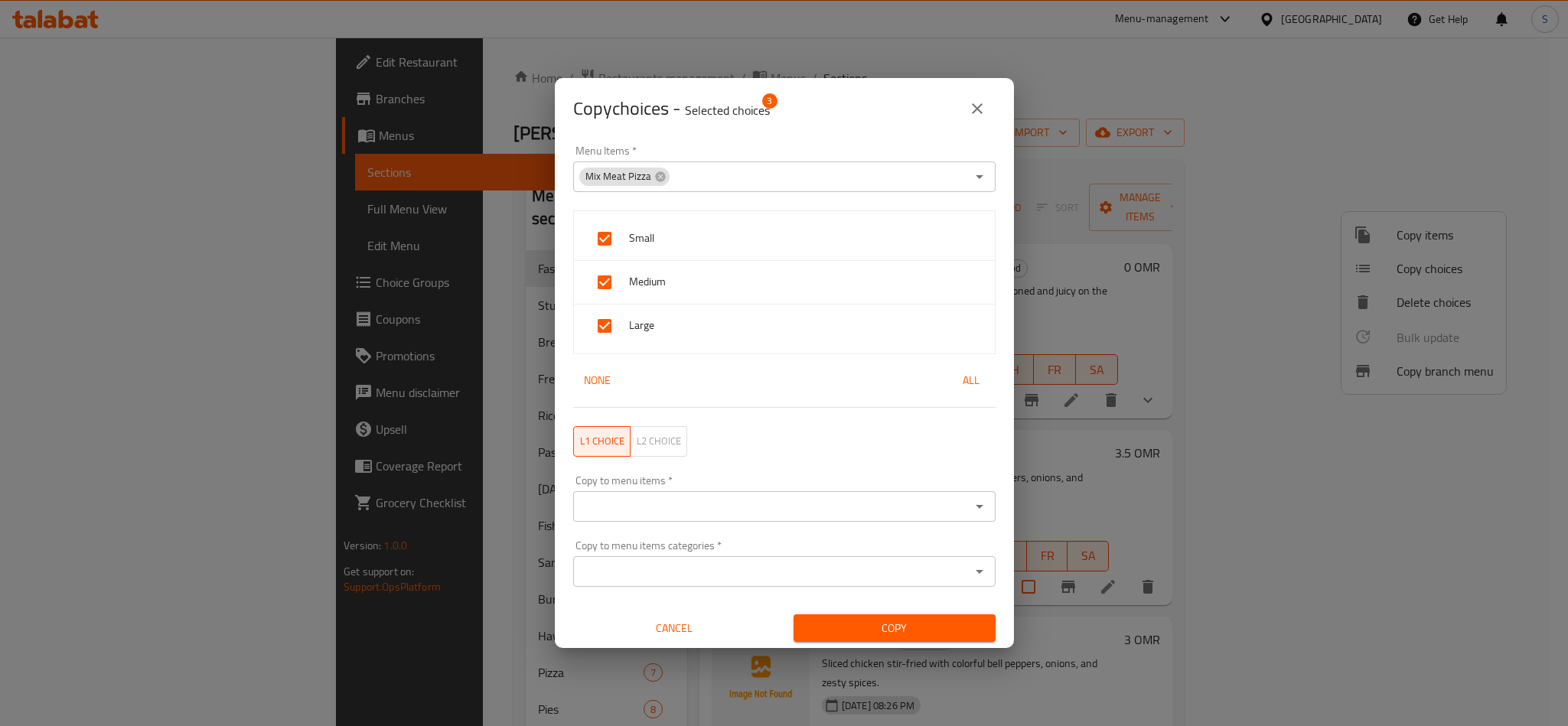
click at [645, 508] on input "Copy to menu items   *" at bounding box center [772, 506] width 388 height 21
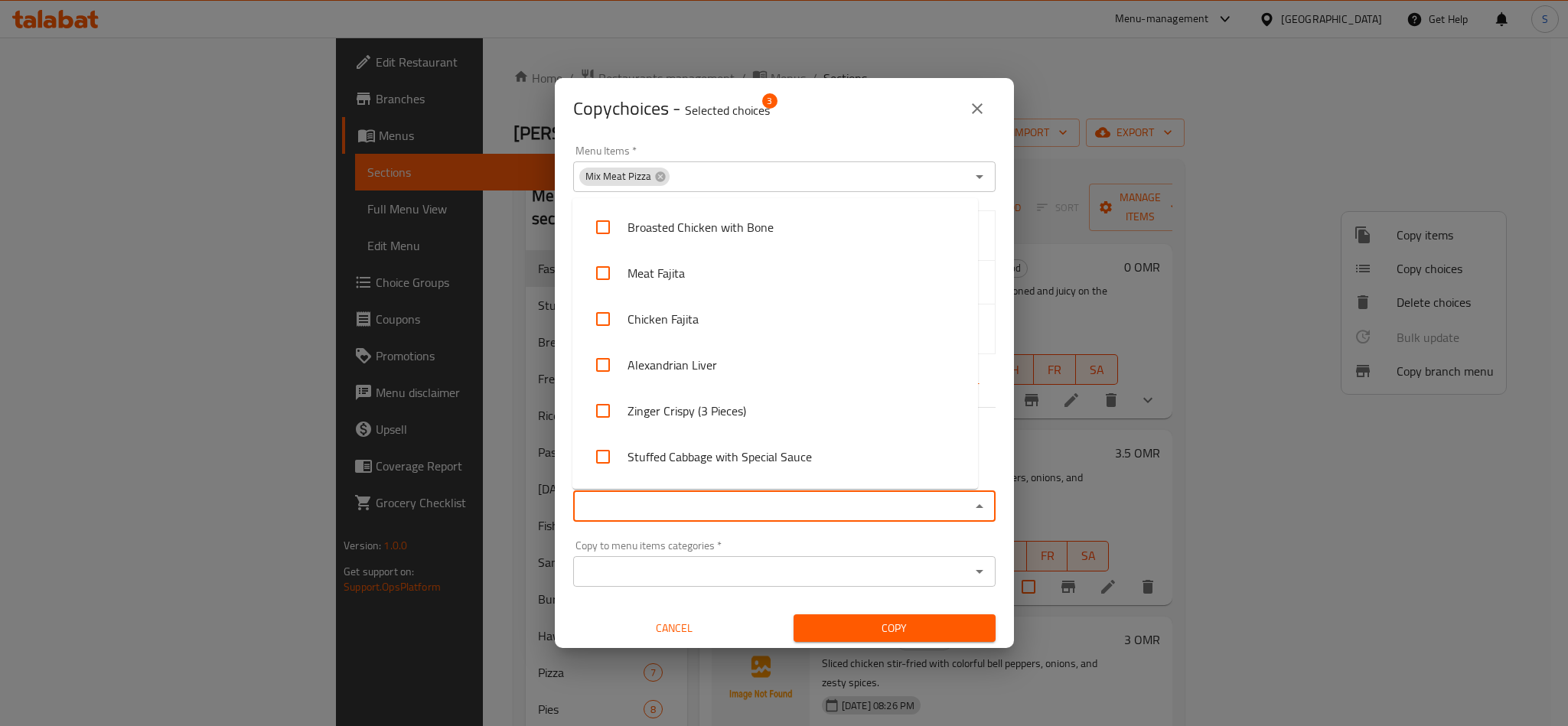
paste input "Mix Chicken Pizza"
type input "Mix Chicken Pizza"
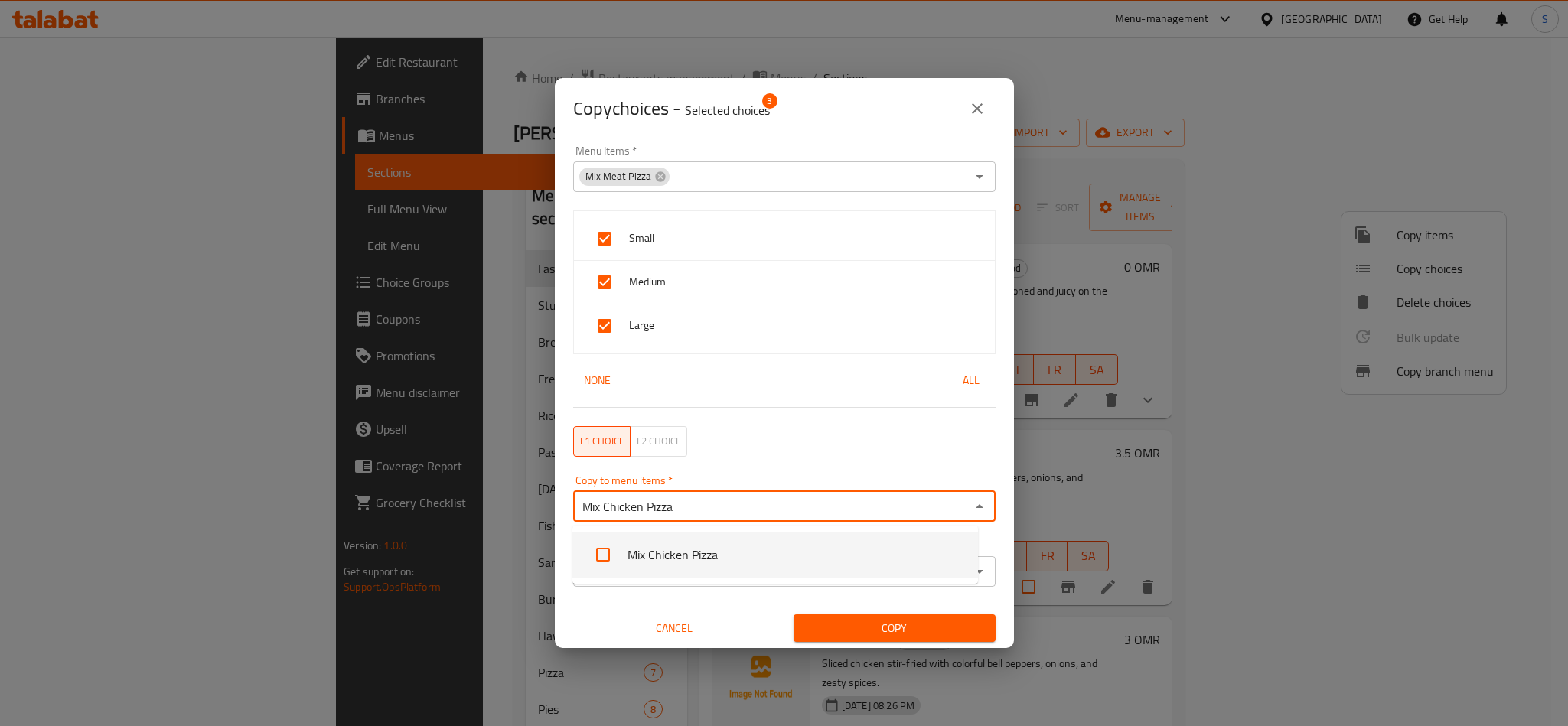
click at [616, 549] on input "checkbox" at bounding box center [602, 555] width 36 height 36
checkbox input "false"
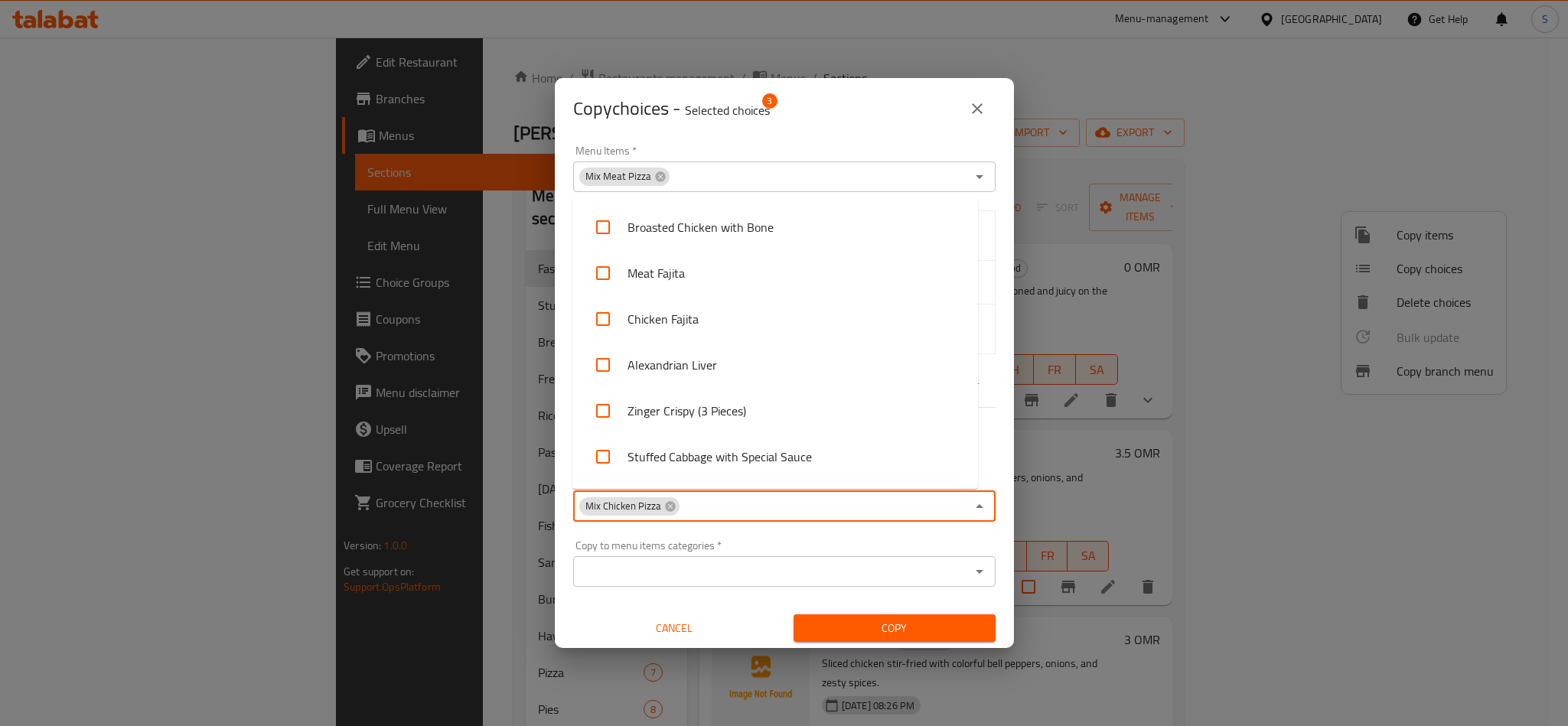
scroll to position [2244, 0]
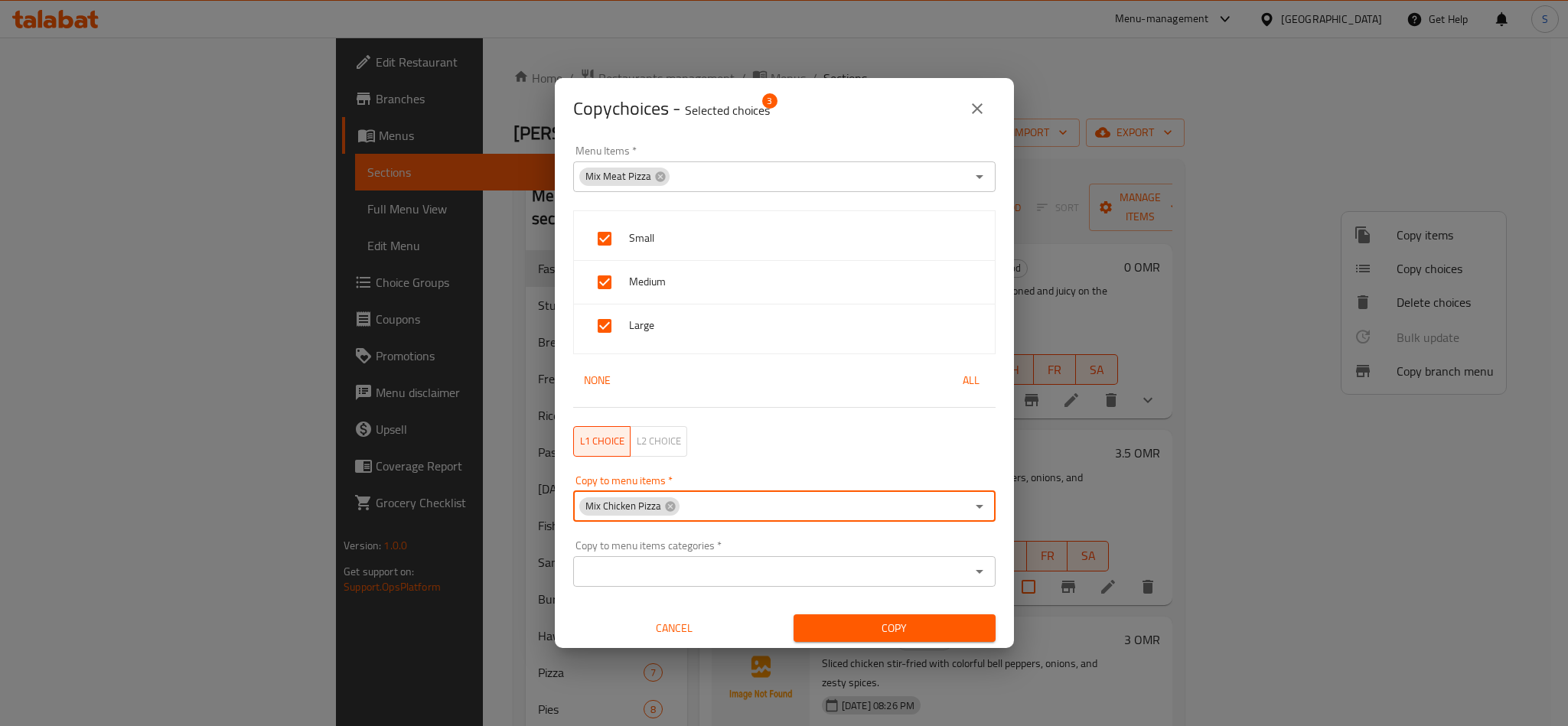
paste input "[PERSON_NAME] with Vegetables"
type input "[PERSON_NAME] with Vegetables"
click at [632, 545] on li "[PERSON_NAME] with Vegetables" at bounding box center [775, 555] width 405 height 46
paste input "Smoked Meat Pizza (Salami)"
type input "Smoked Meat Pizza (Salami)"
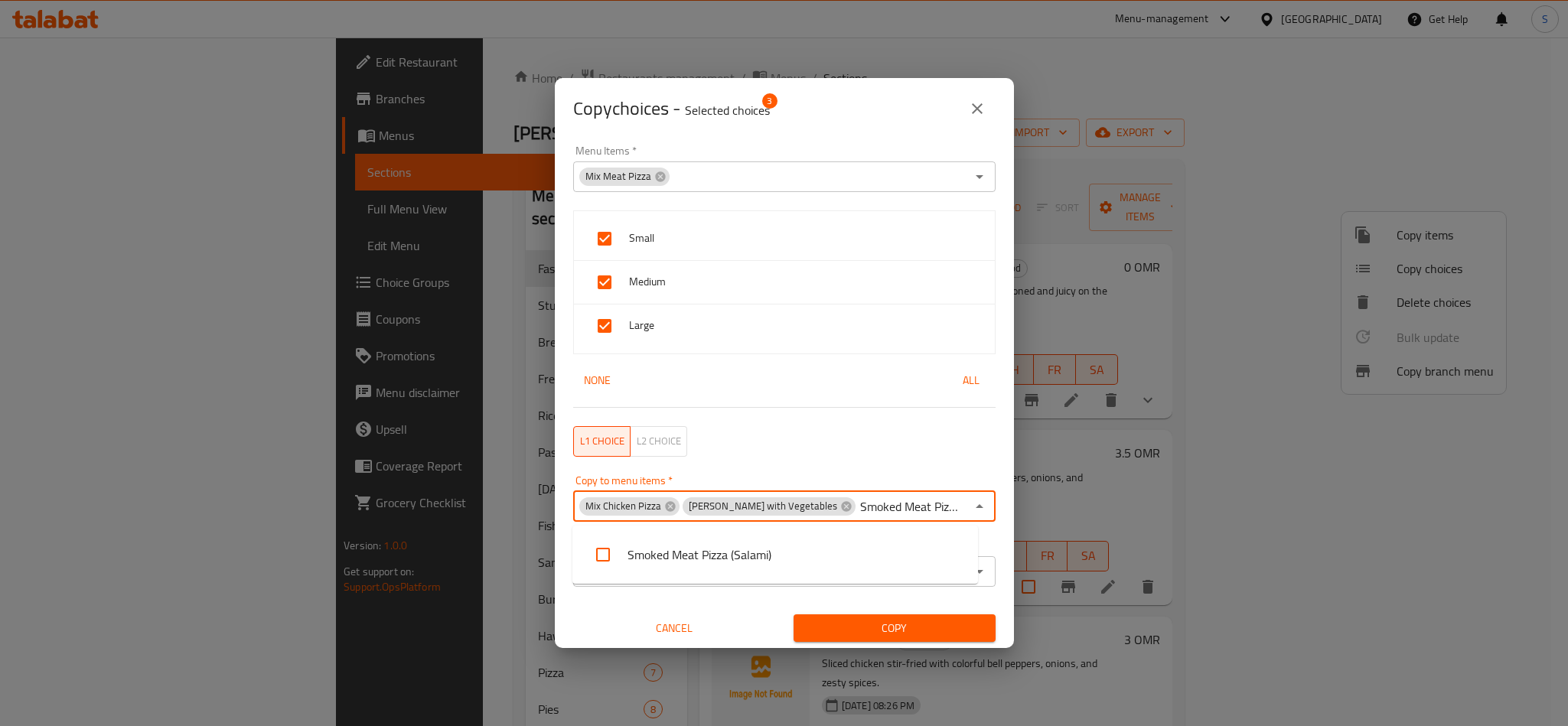
scroll to position [0, 48]
click at [731, 542] on li "Smoked Meat Pizza (Salami)" at bounding box center [775, 555] width 405 height 46
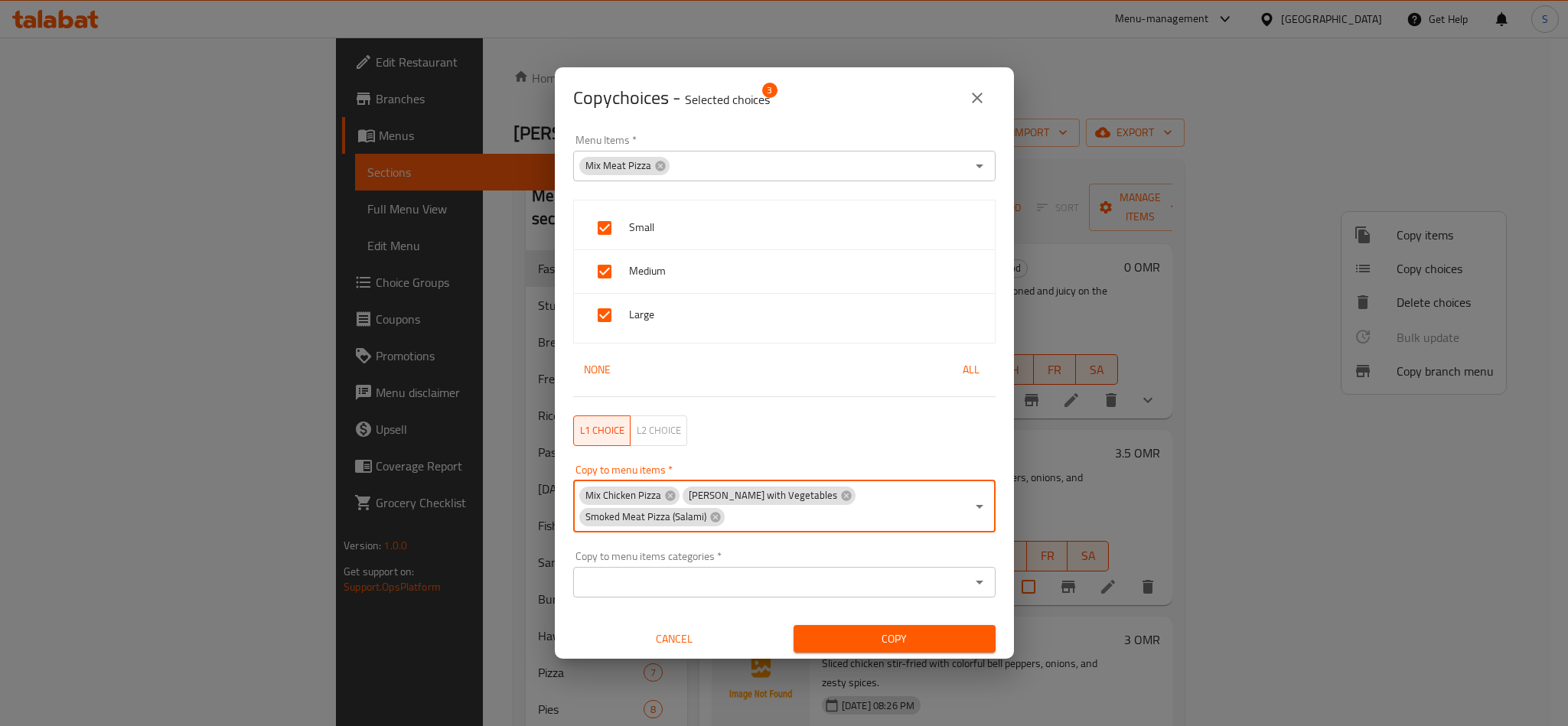
paste input "Mexican Chicken Pizza"
type input "Mexican Chicken Pizza"
click at [728, 561] on li "Mexican Chicken Pizza" at bounding box center [775, 565] width 405 height 46
paste input "Prawns Pizza"
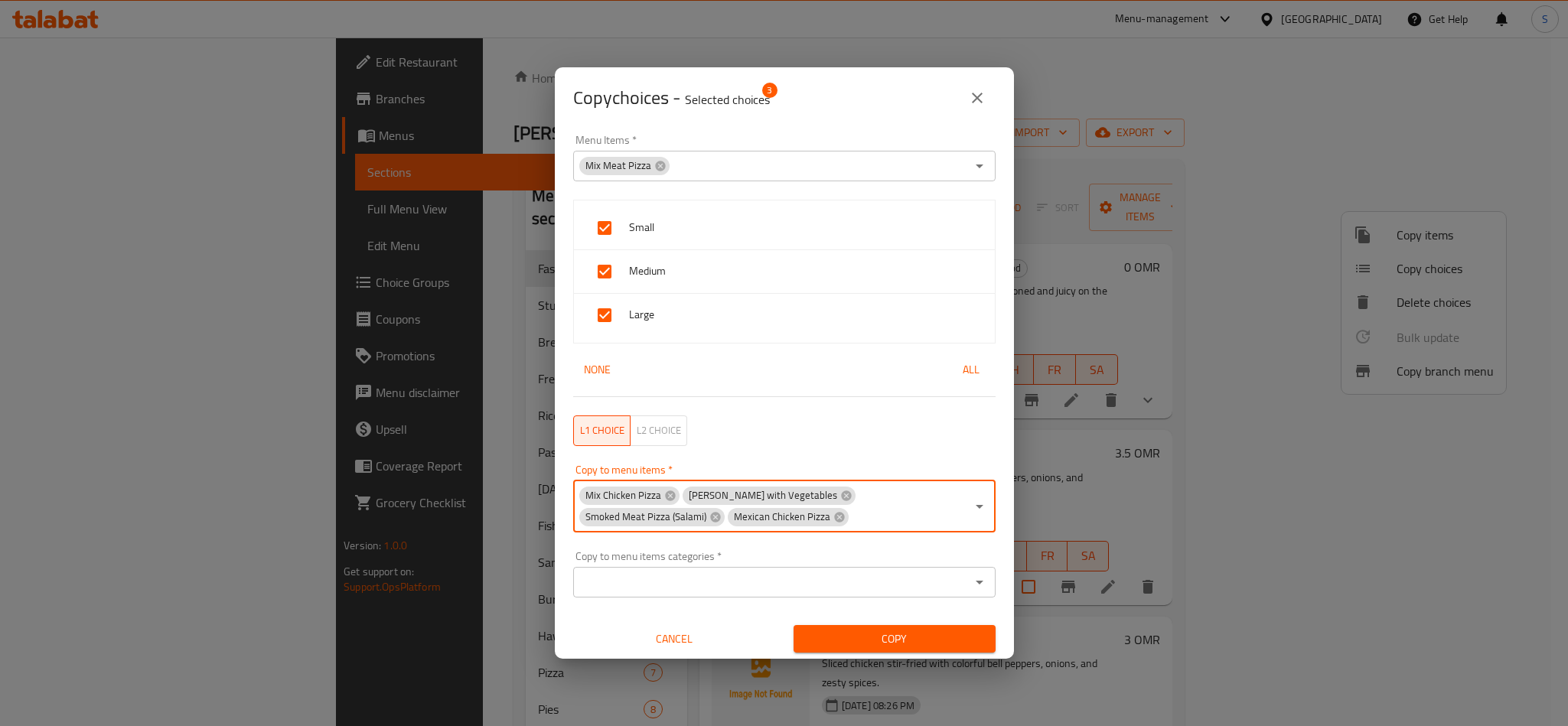
type input "Prawns Pizza"
click at [769, 563] on li "Prawns Pizza" at bounding box center [775, 565] width 405 height 46
paste input "Max Seafood Pizza"
type input "Max Seafood Pizza"
click at [673, 568] on li "Max Seafood Pizza" at bounding box center [775, 576] width 405 height 46
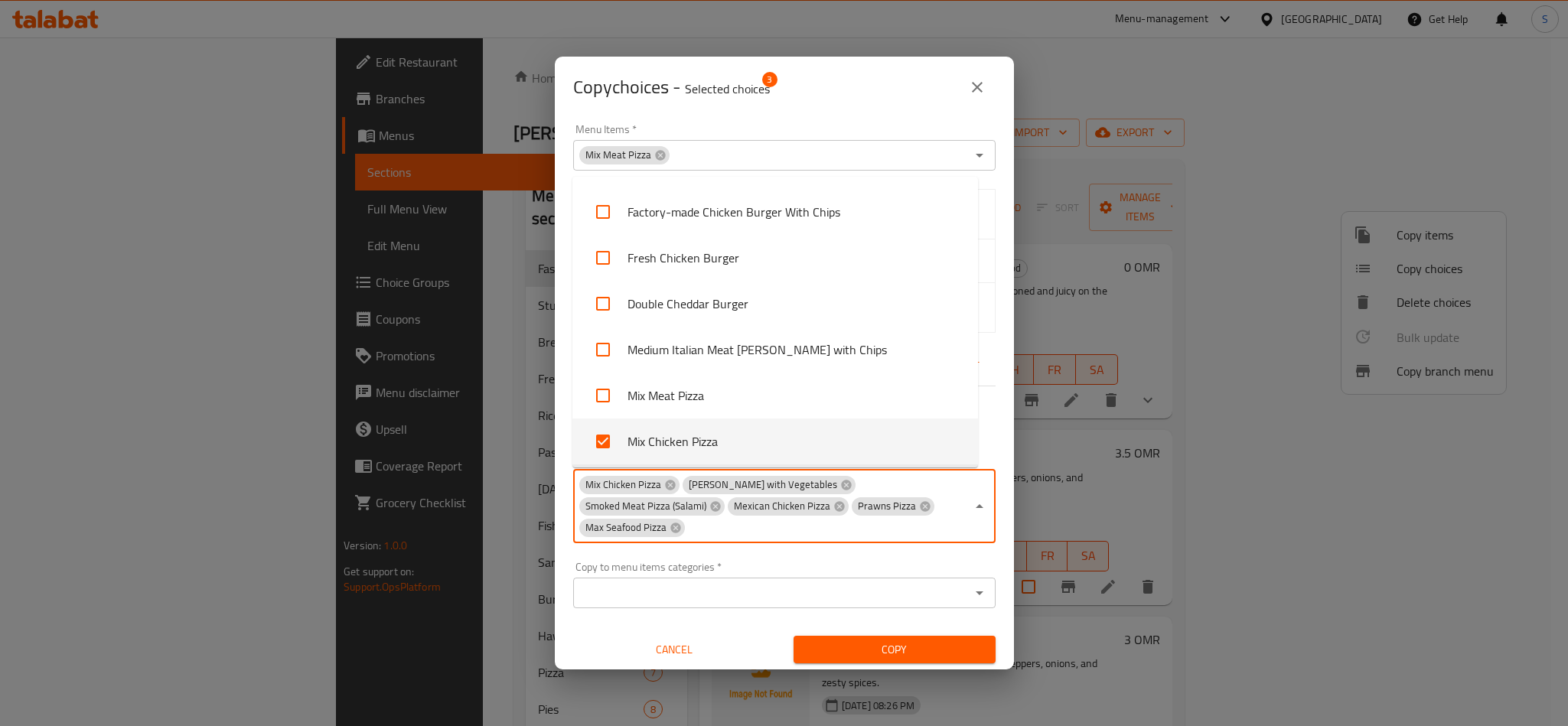
click at [813, 641] on button "Copy" at bounding box center [894, 650] width 202 height 29
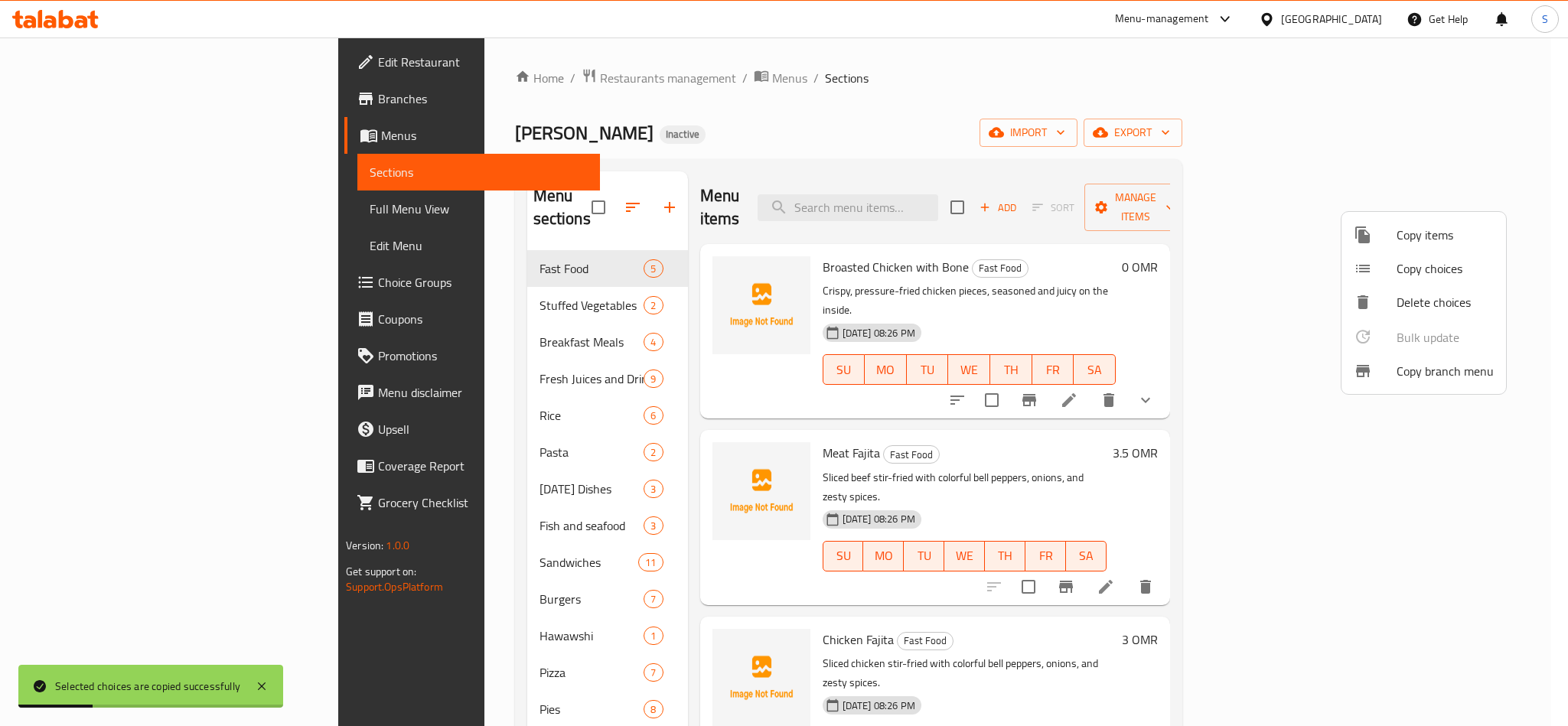
click at [978, 184] on div at bounding box center [784, 363] width 1568 height 726
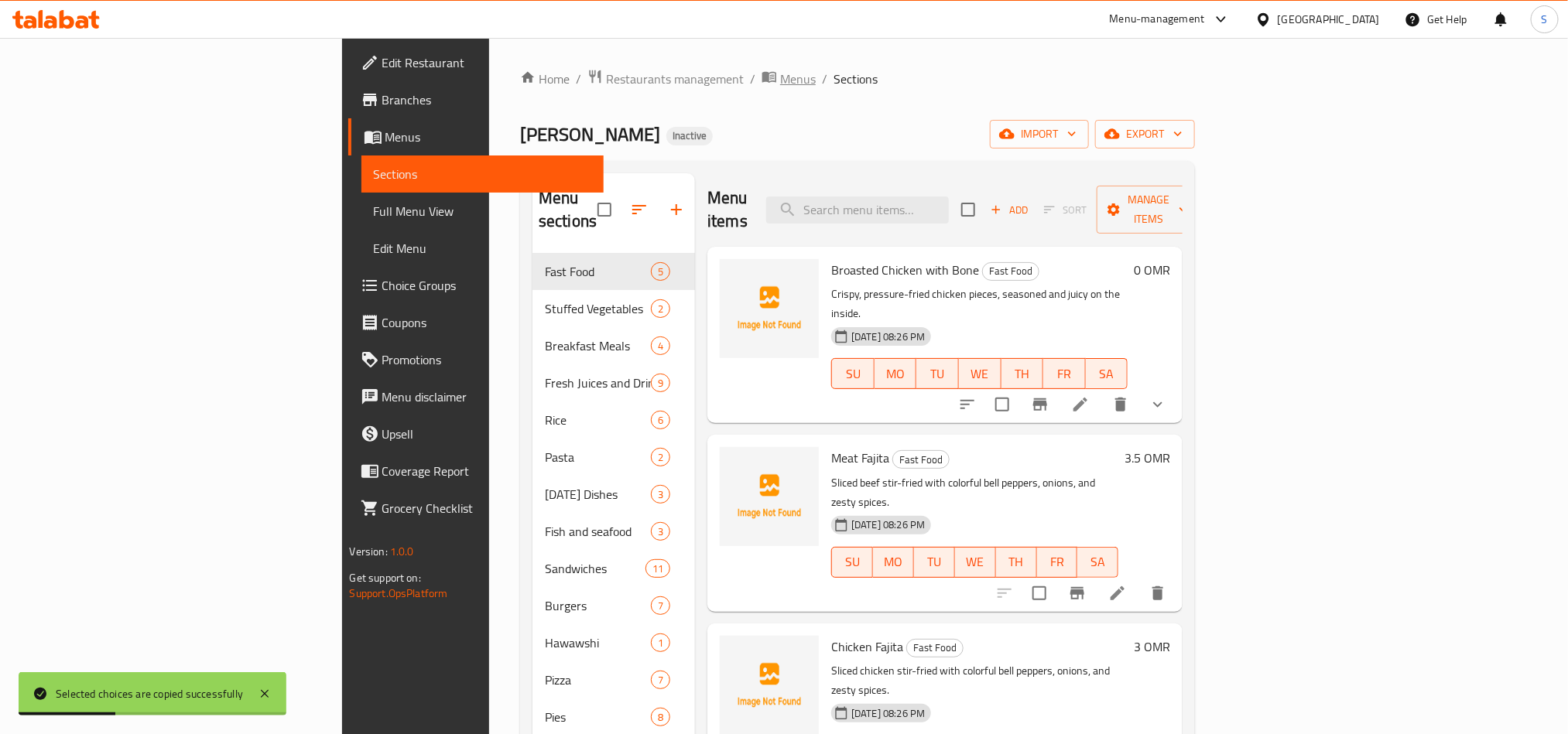
click at [780, 86] on span "Menus" at bounding box center [798, 78] width 35 height 18
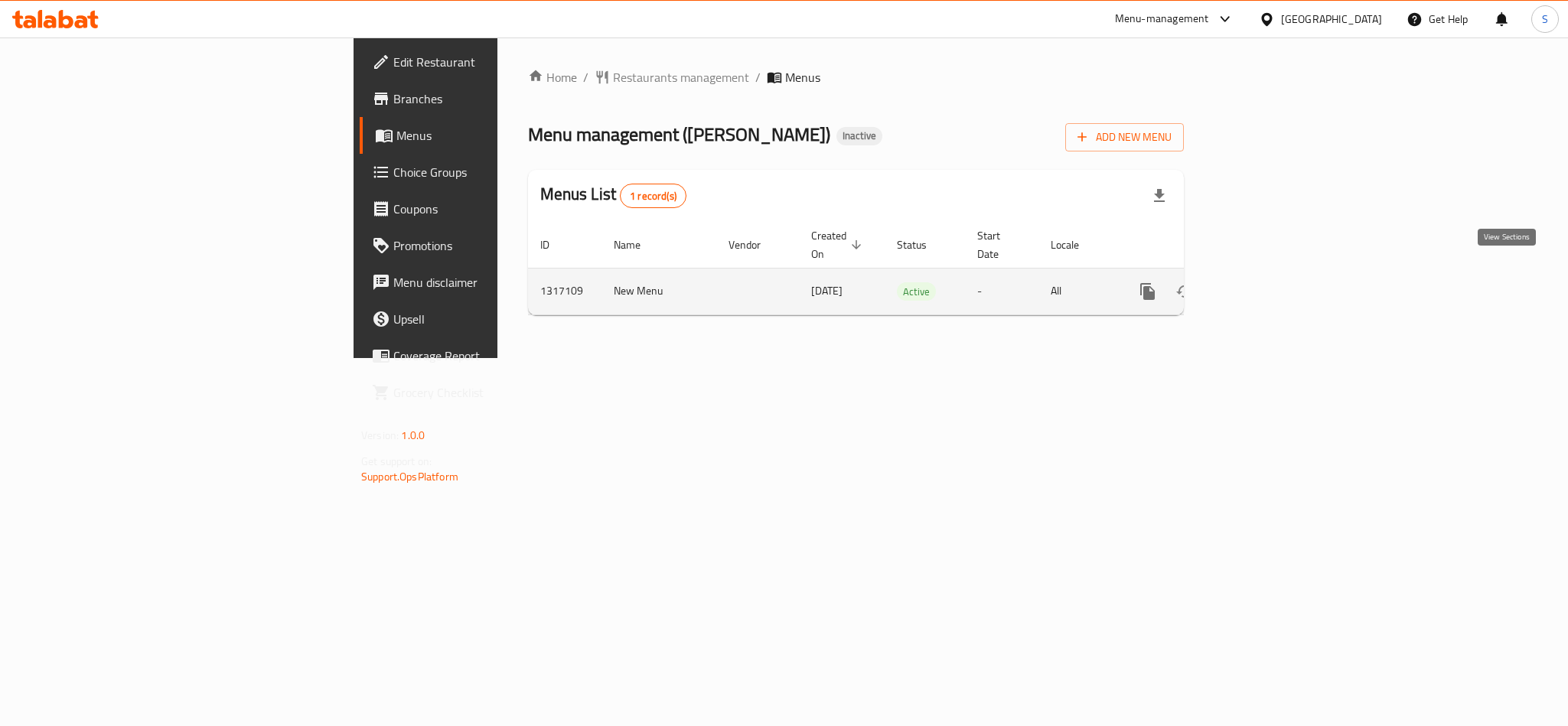
click at [1267, 283] on icon "enhanced table" at bounding box center [1257, 291] width 18 height 18
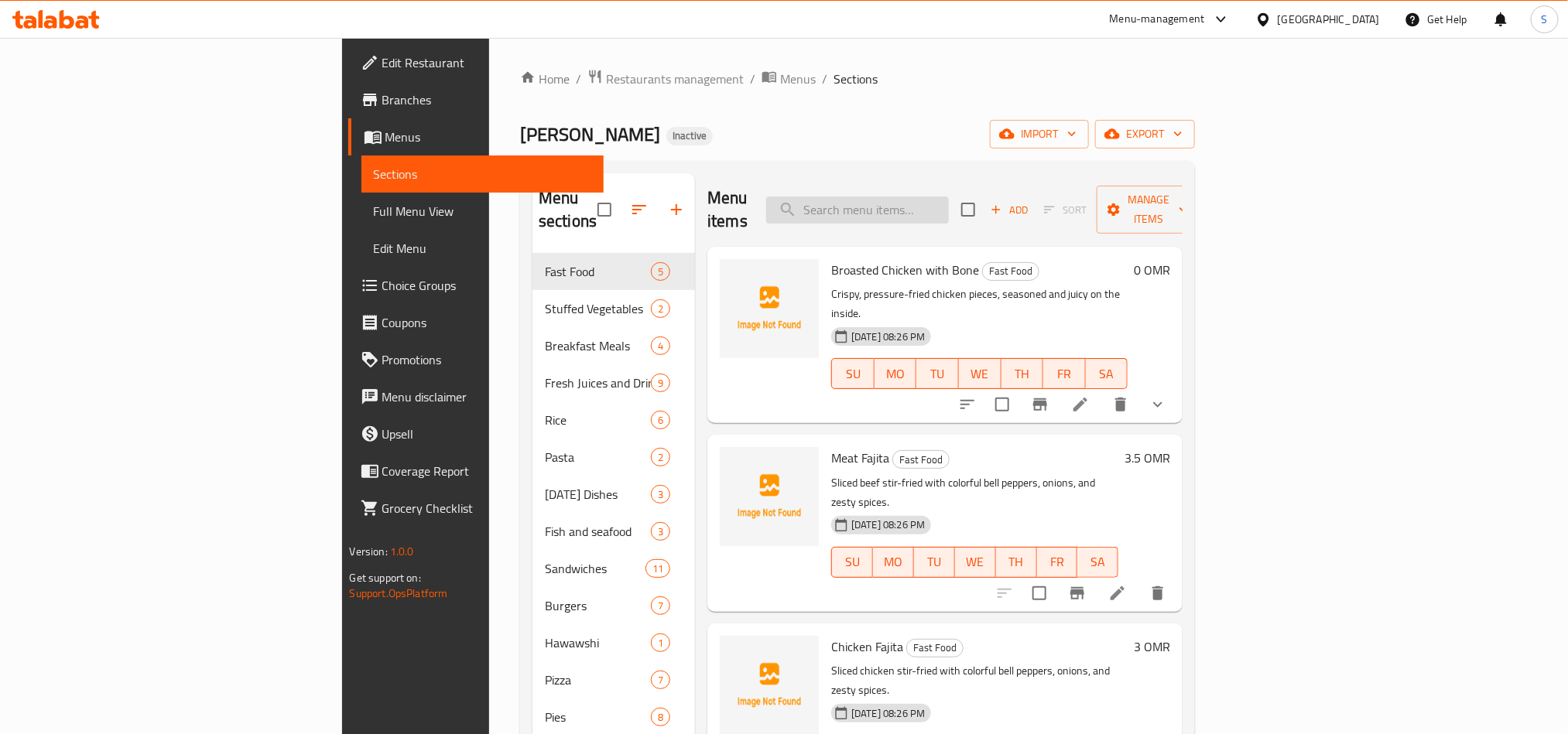
click at [949, 210] on input "search" at bounding box center [858, 211] width 183 height 27
paste input "Smoked Meat Pies"
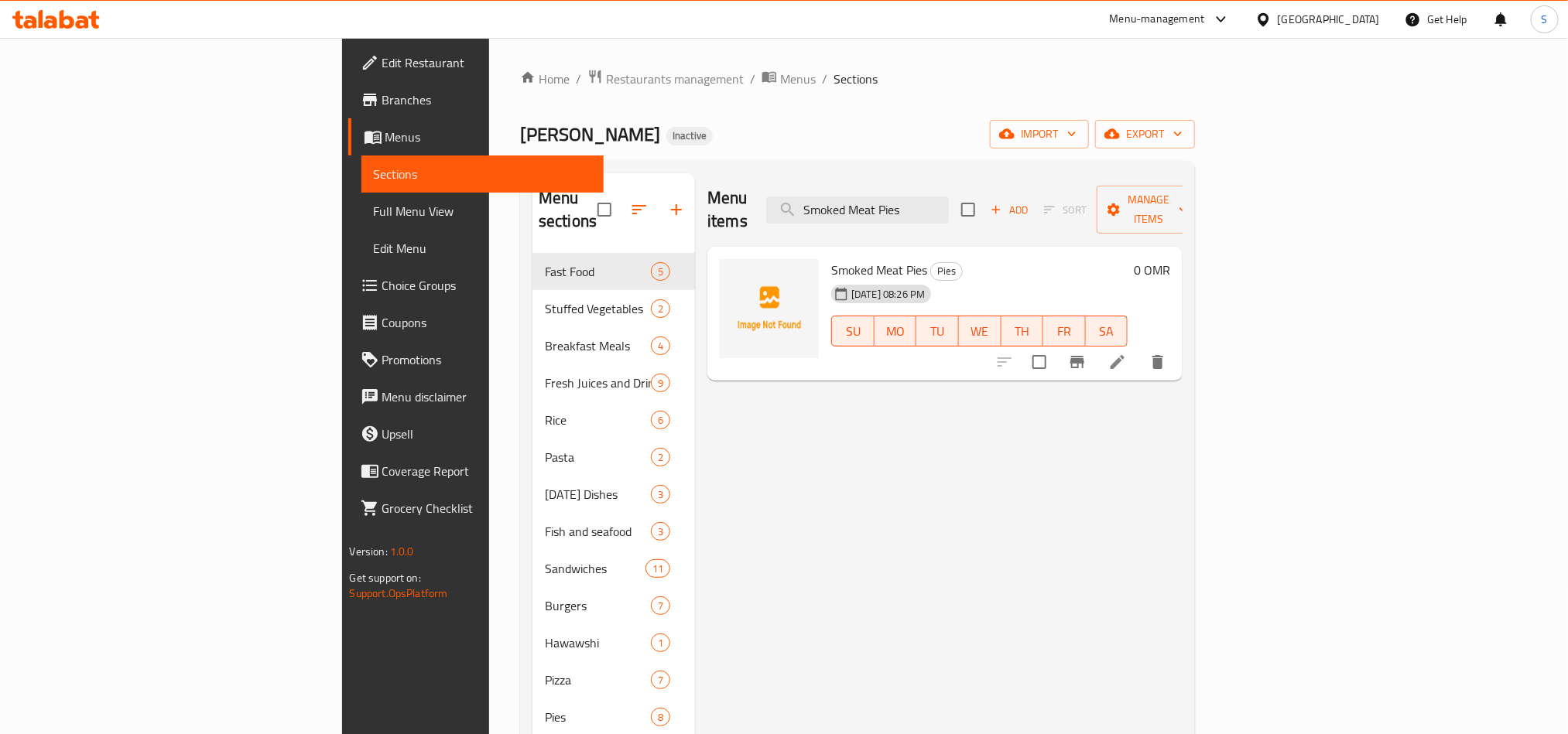
type input "Smoked Meat Pies"
click at [1140, 348] on li at bounding box center [1118, 362] width 43 height 28
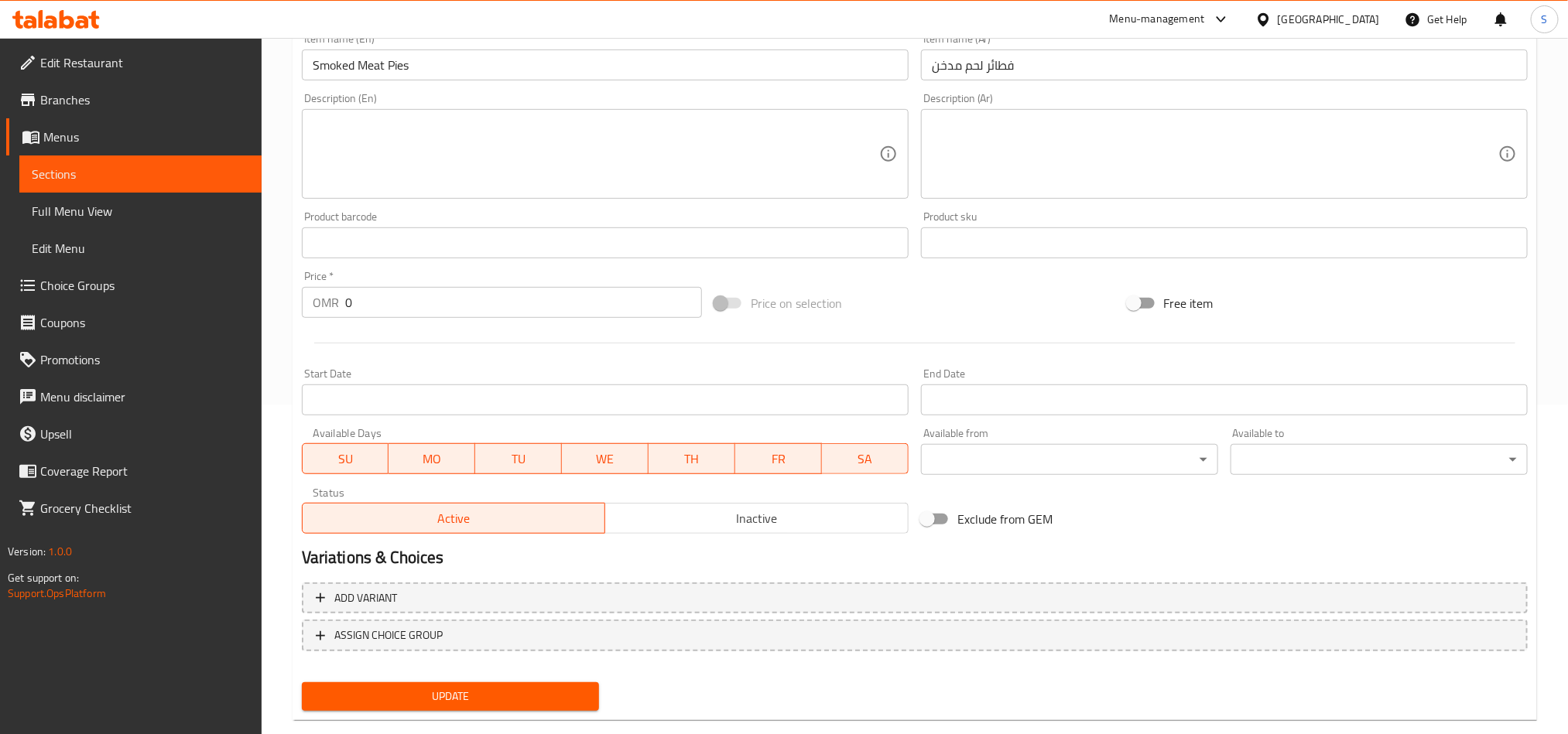
scroll to position [358, 0]
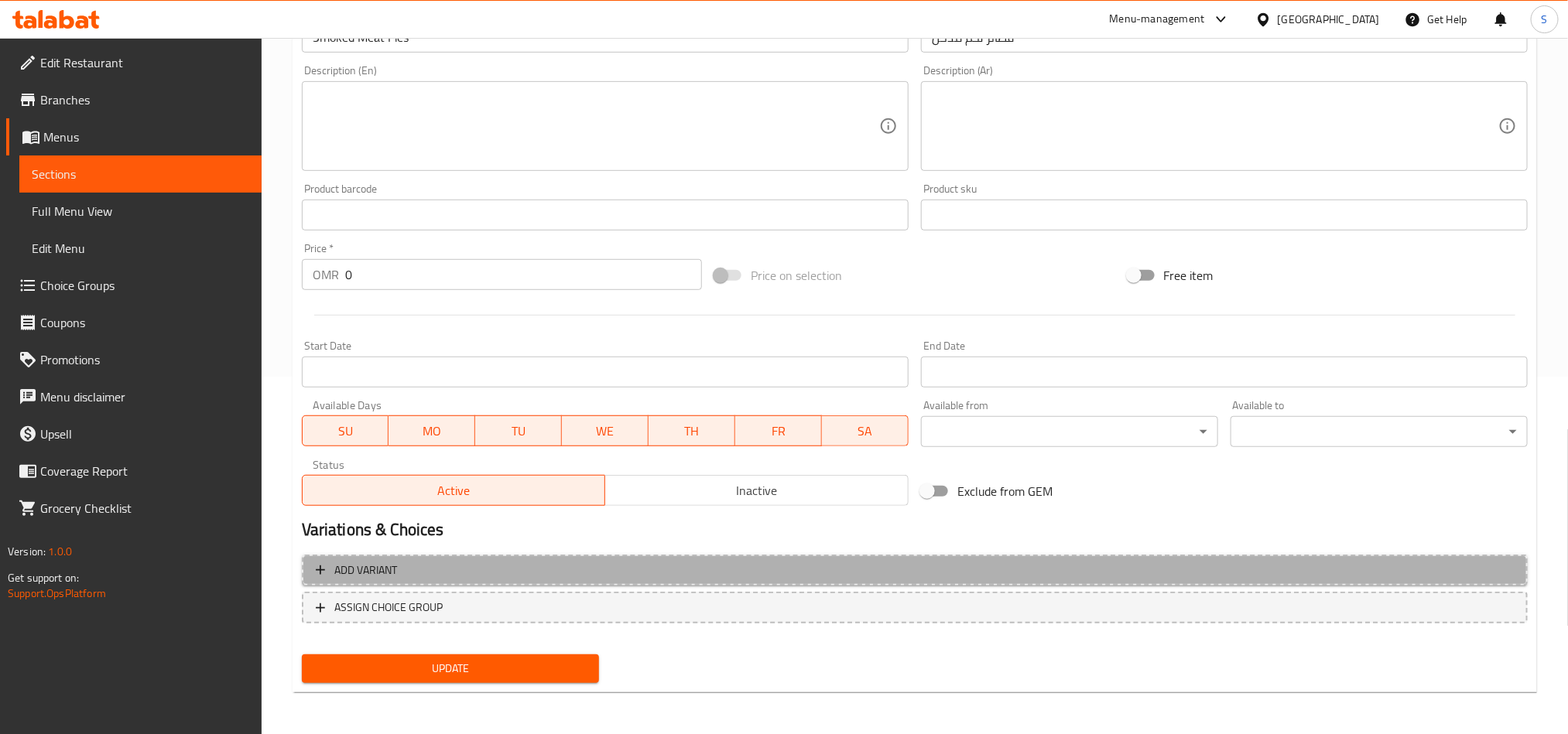
click at [1336, 568] on span "Add variant" at bounding box center [915, 571] width 1198 height 19
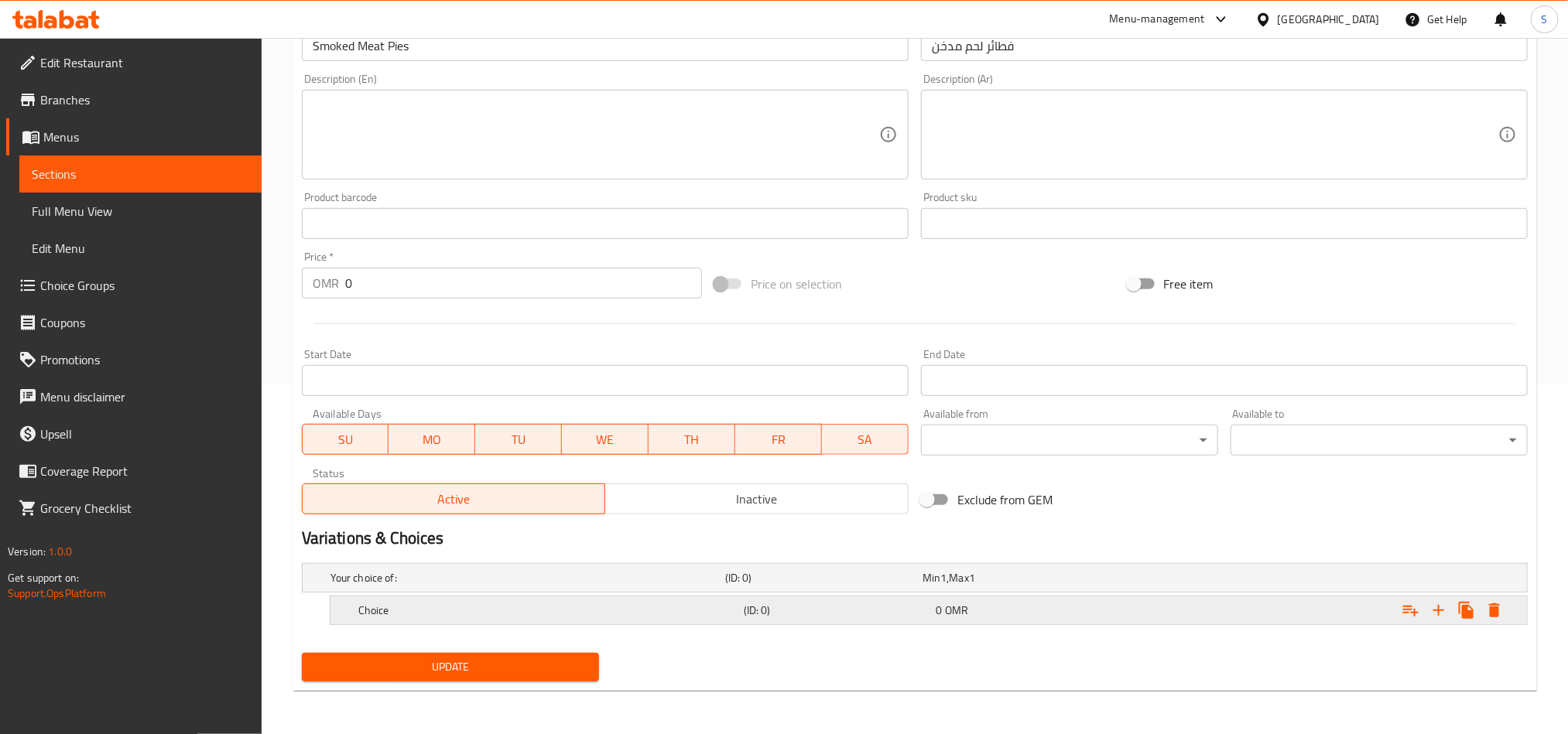
click at [1435, 613] on icon "Expand" at bounding box center [1438, 610] width 18 height 18
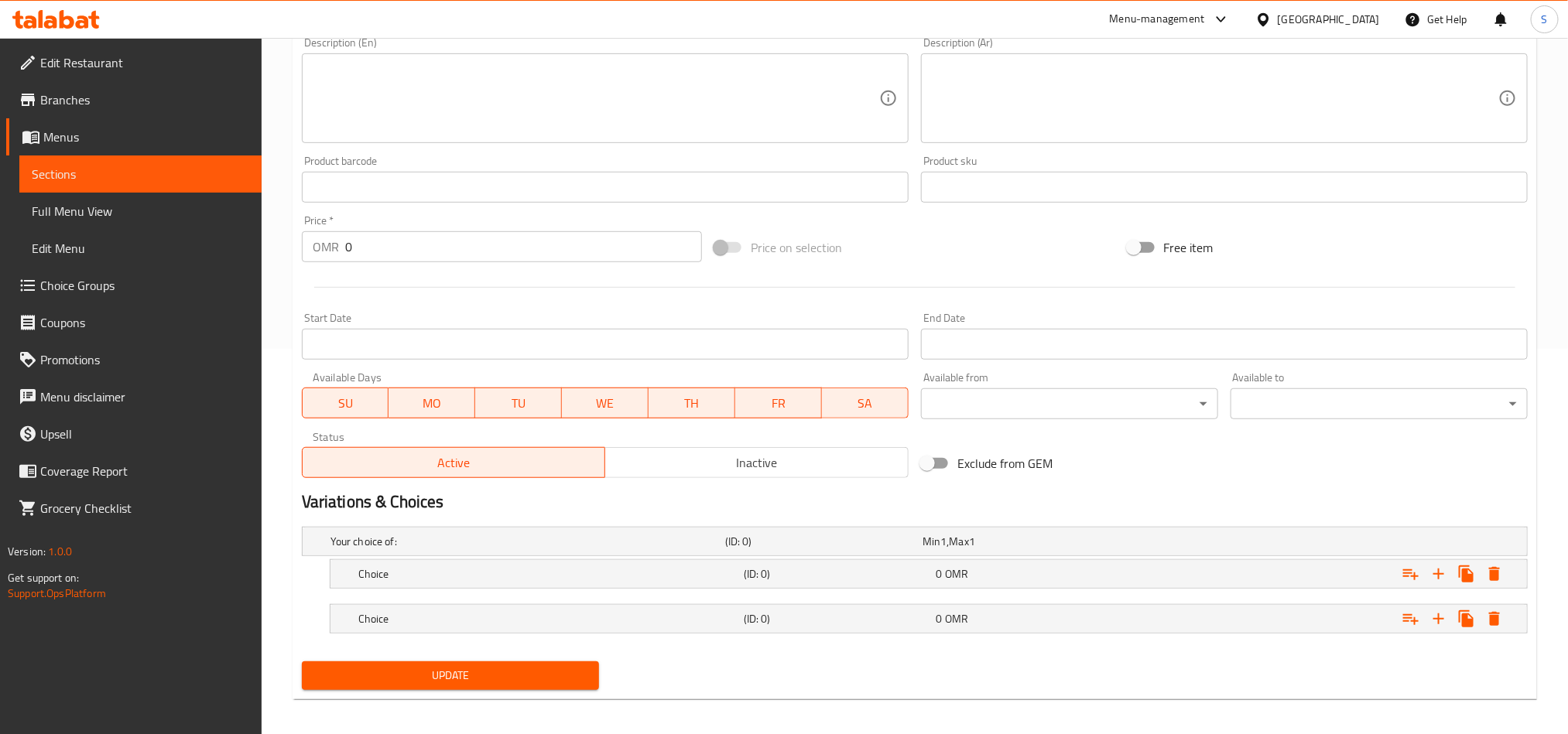
scroll to position [395, 0]
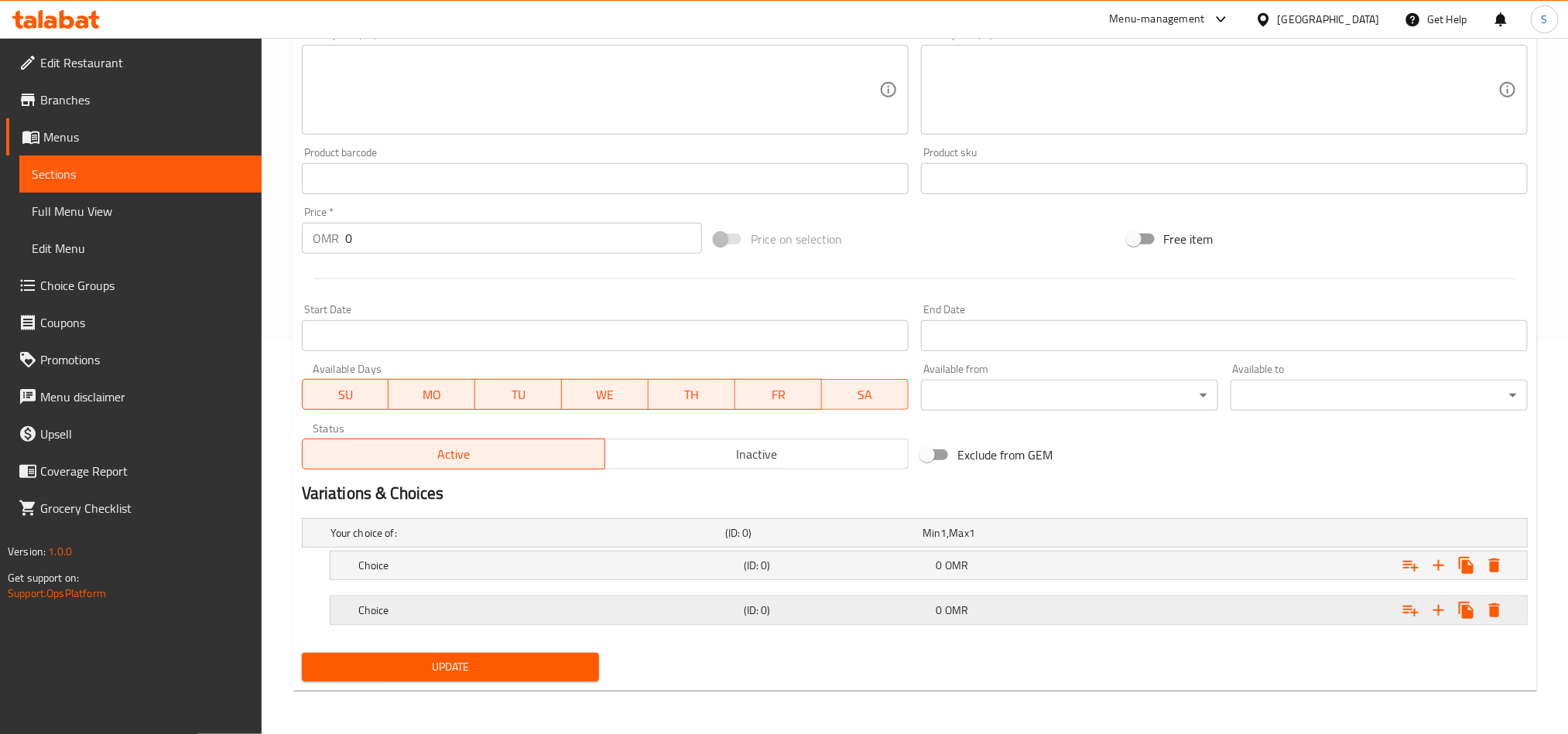
click at [1164, 607] on div "Expand" at bounding box center [1318, 610] width 385 height 34
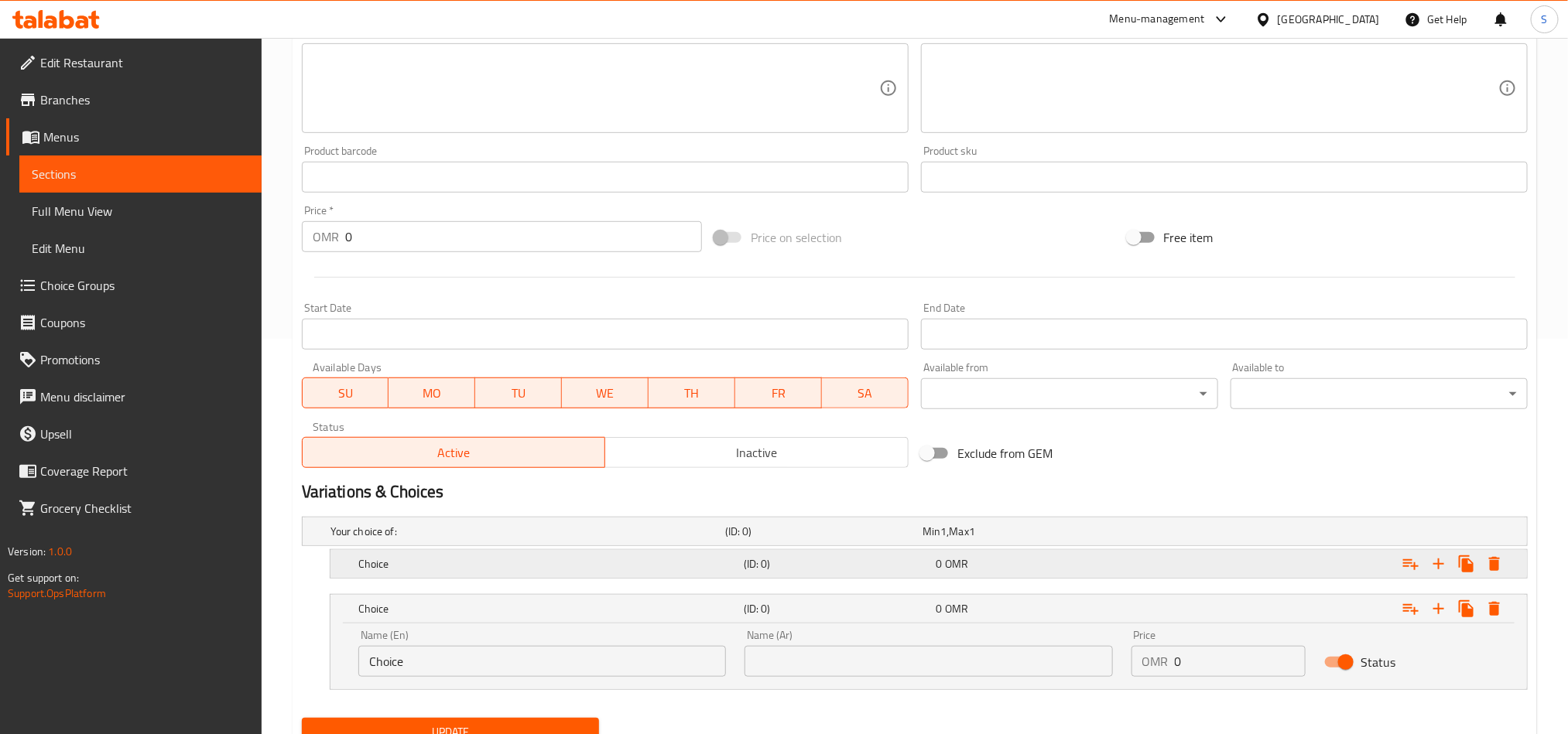
click at [1167, 550] on div "Expand" at bounding box center [1318, 564] width 385 height 34
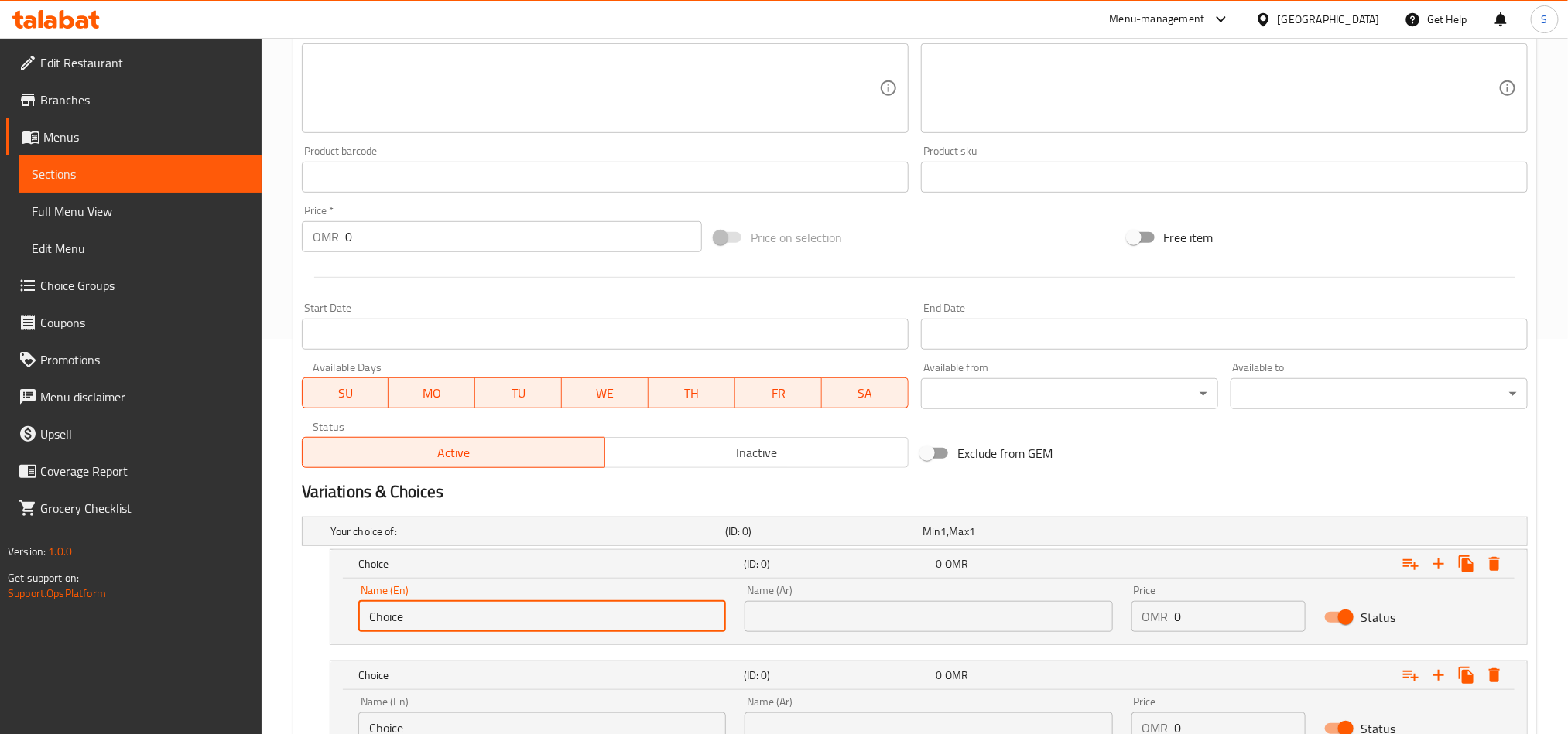
click at [579, 608] on input "Choice" at bounding box center [542, 616] width 368 height 31
paste input "Medium"
type input "Medium"
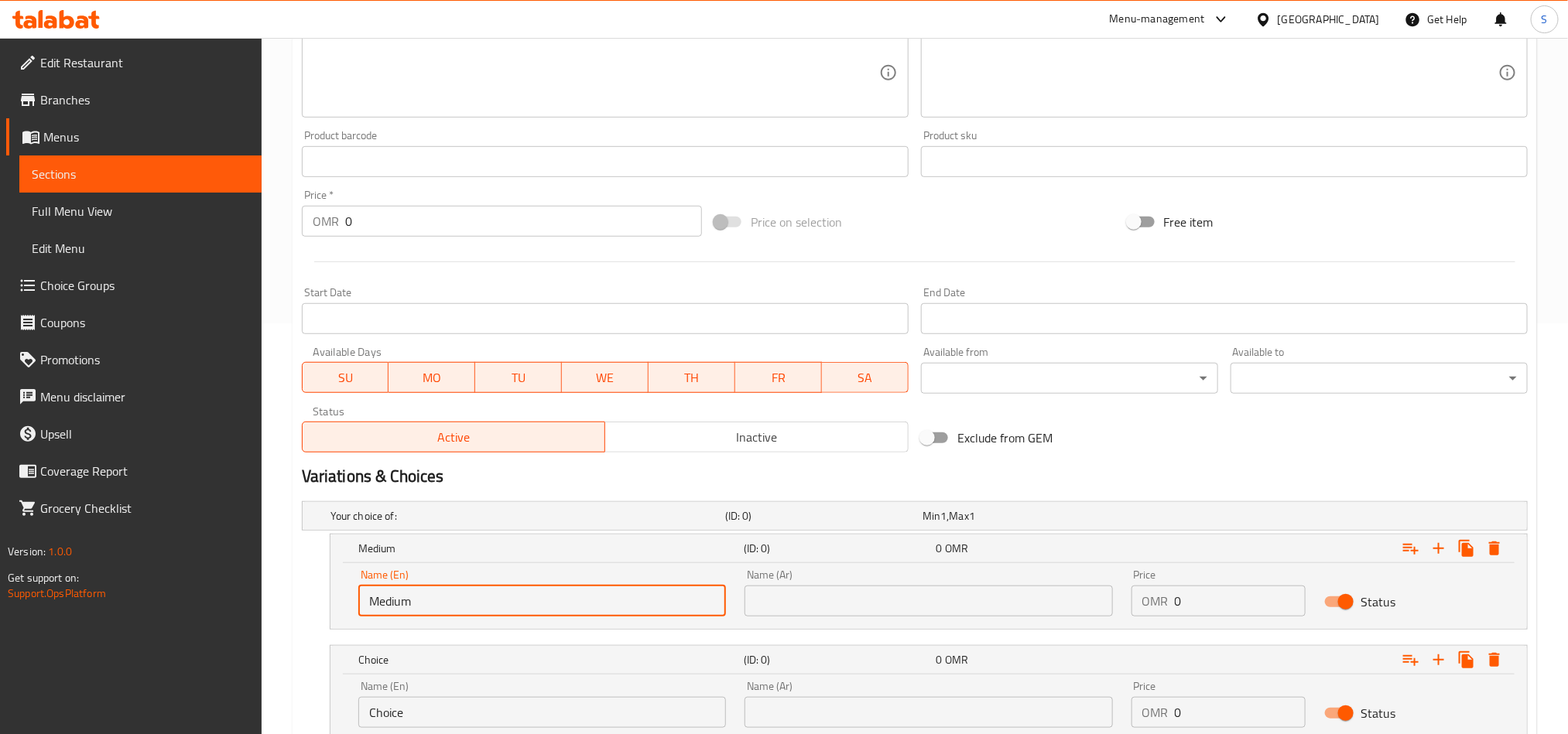
scroll to position [527, 0]
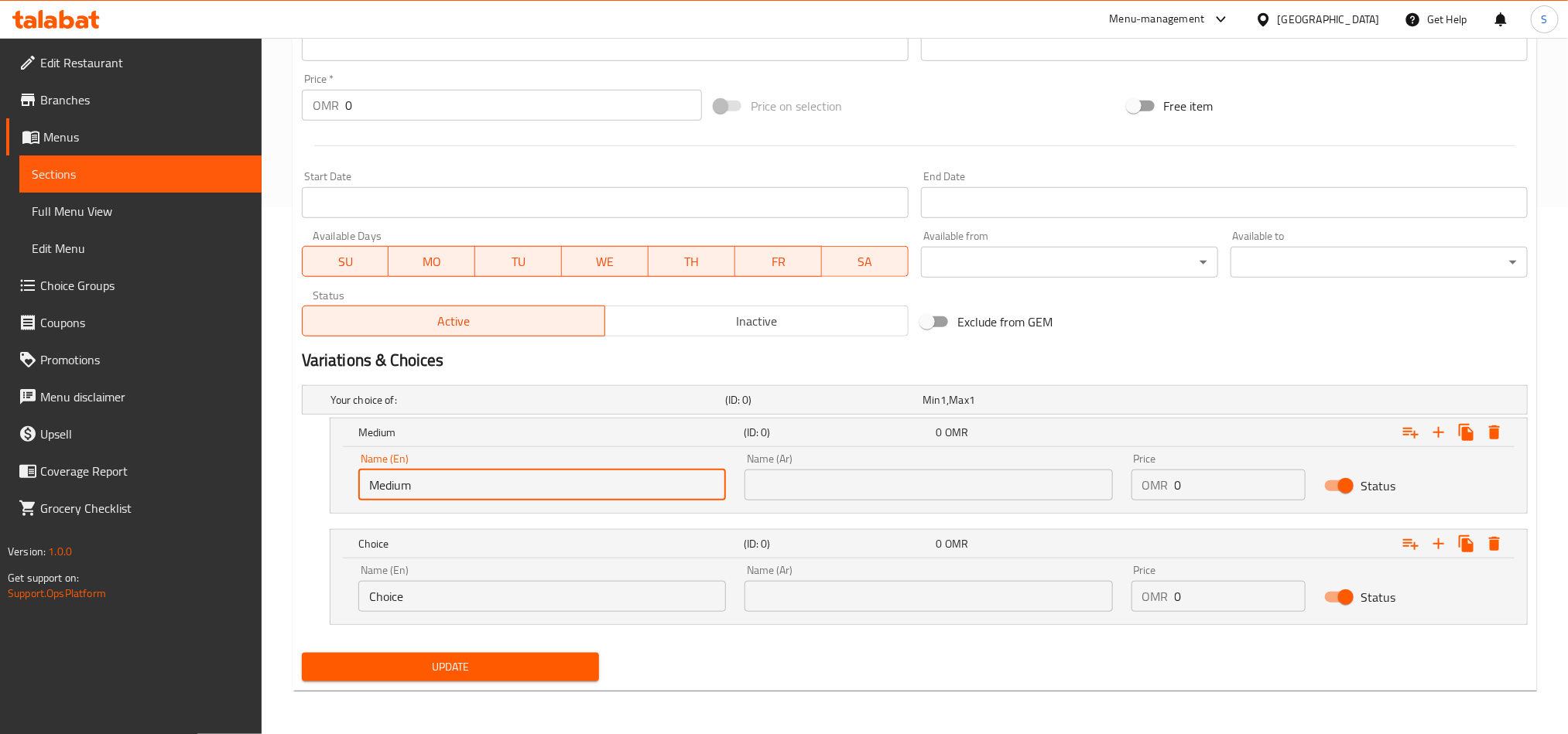
click at [469, 594] on input "Choice" at bounding box center [542, 596] width 368 height 31
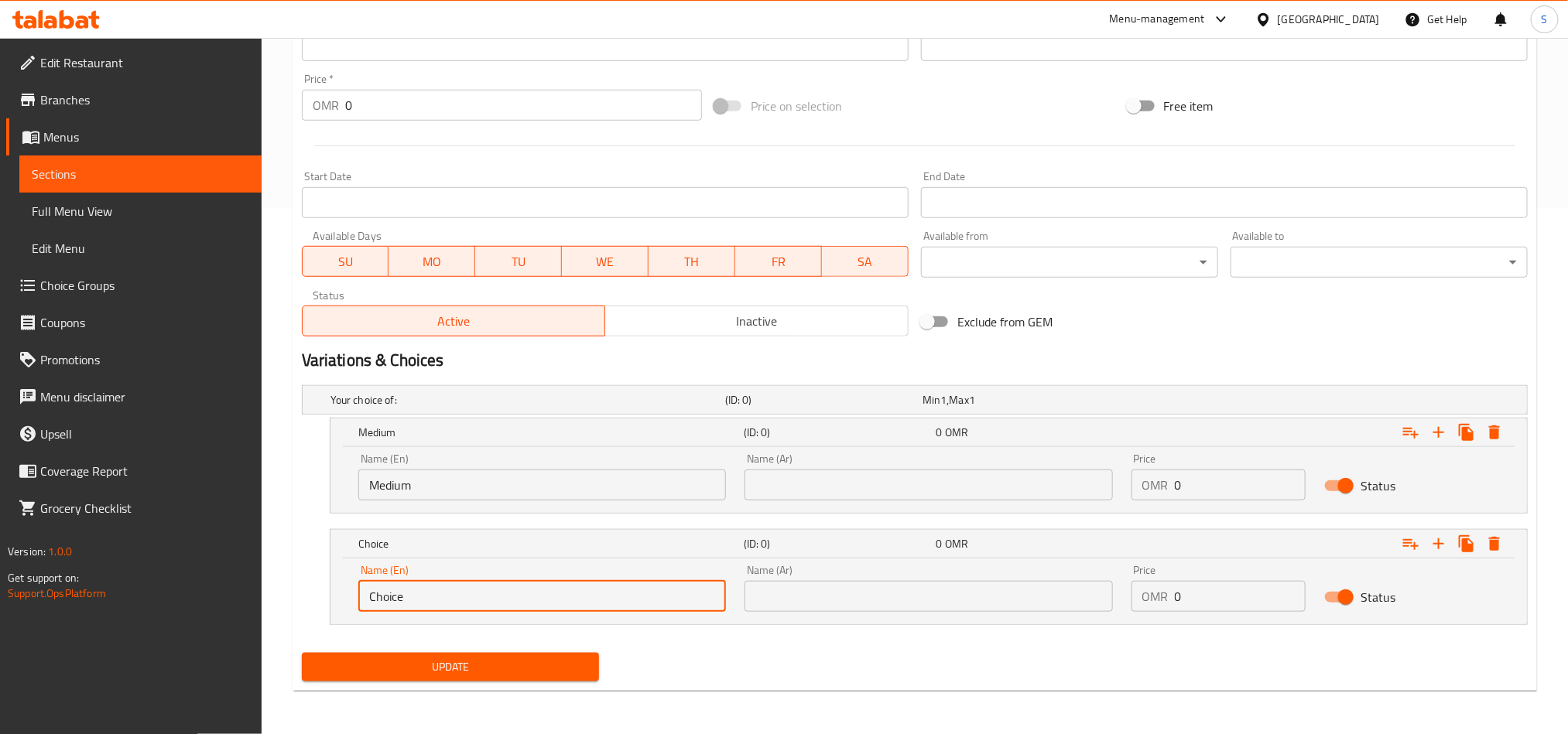
paste input "Larg"
type input "Large"
click at [903, 488] on input "text" at bounding box center [928, 485] width 368 height 31
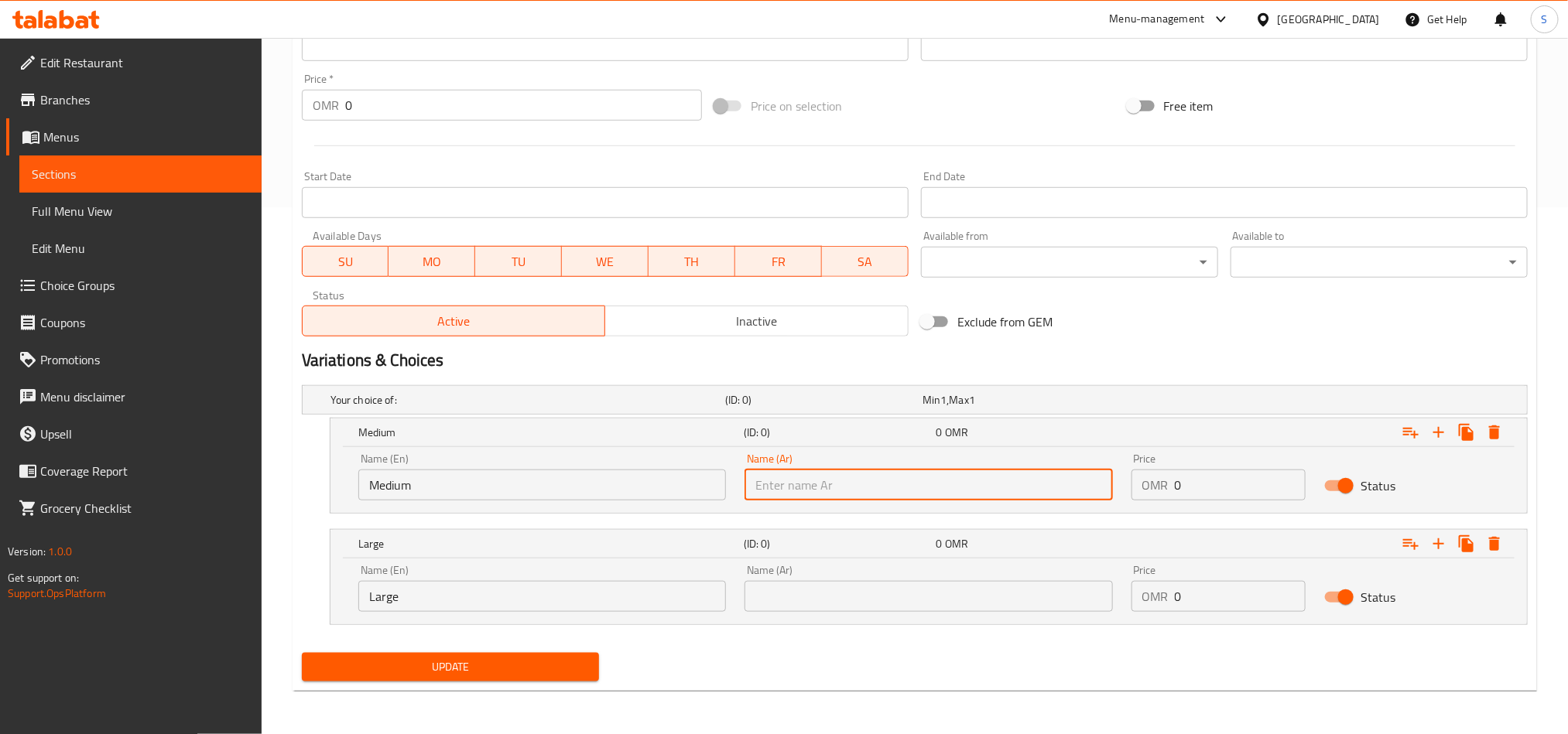
paste input "وسط"
type input "وسط"
click at [899, 600] on input "text" at bounding box center [928, 596] width 368 height 31
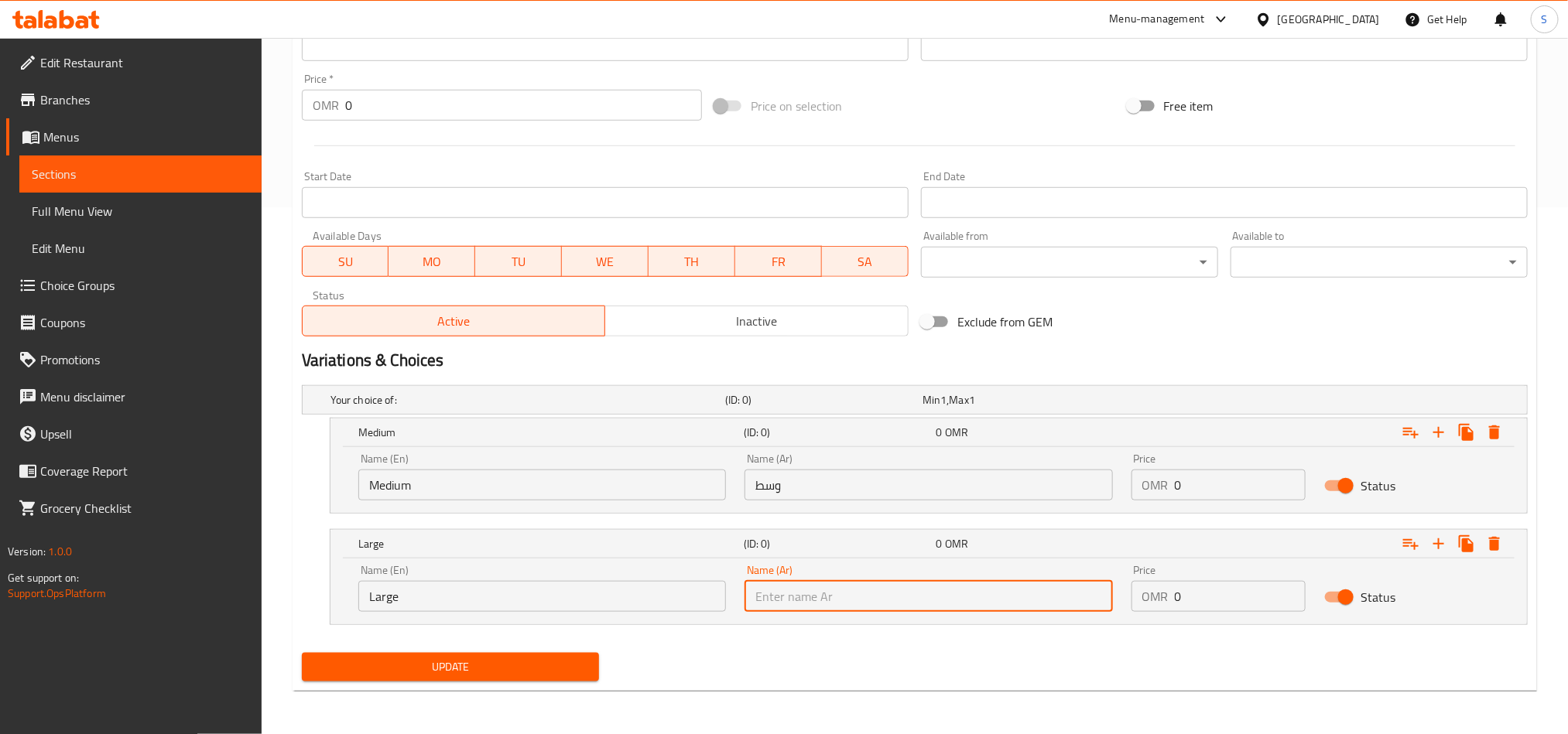
paste input "كبير"
type input "كبير"
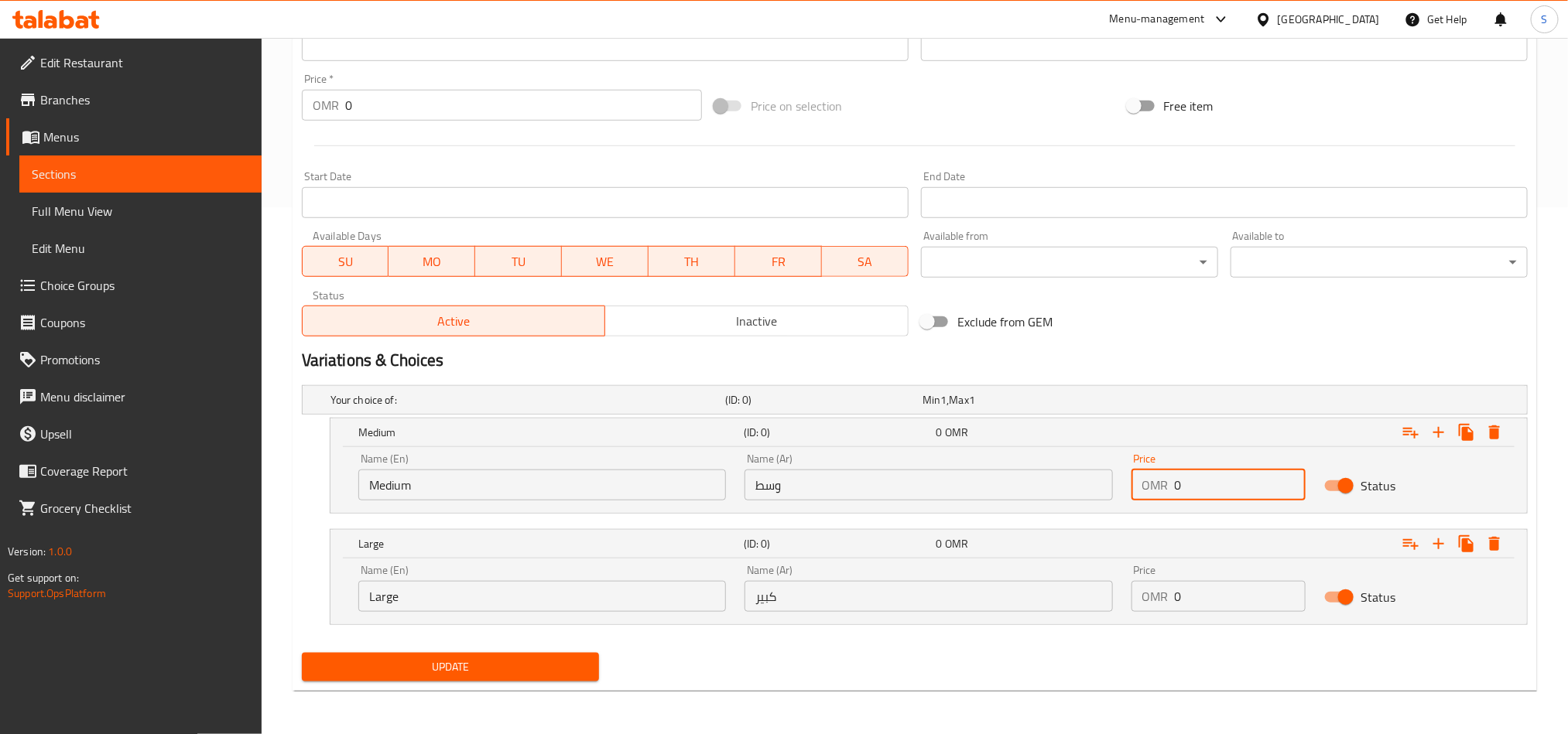
drag, startPoint x: 1208, startPoint y: 475, endPoint x: 1166, endPoint y: 485, distance: 43.2
click at [1166, 485] on div "OMR 0 Price" at bounding box center [1219, 485] width 175 height 31
type input "1.5"
drag, startPoint x: 1187, startPoint y: 599, endPoint x: 1173, endPoint y: 600, distance: 14.0
click at [1175, 600] on input "0" at bounding box center [1240, 596] width 131 height 31
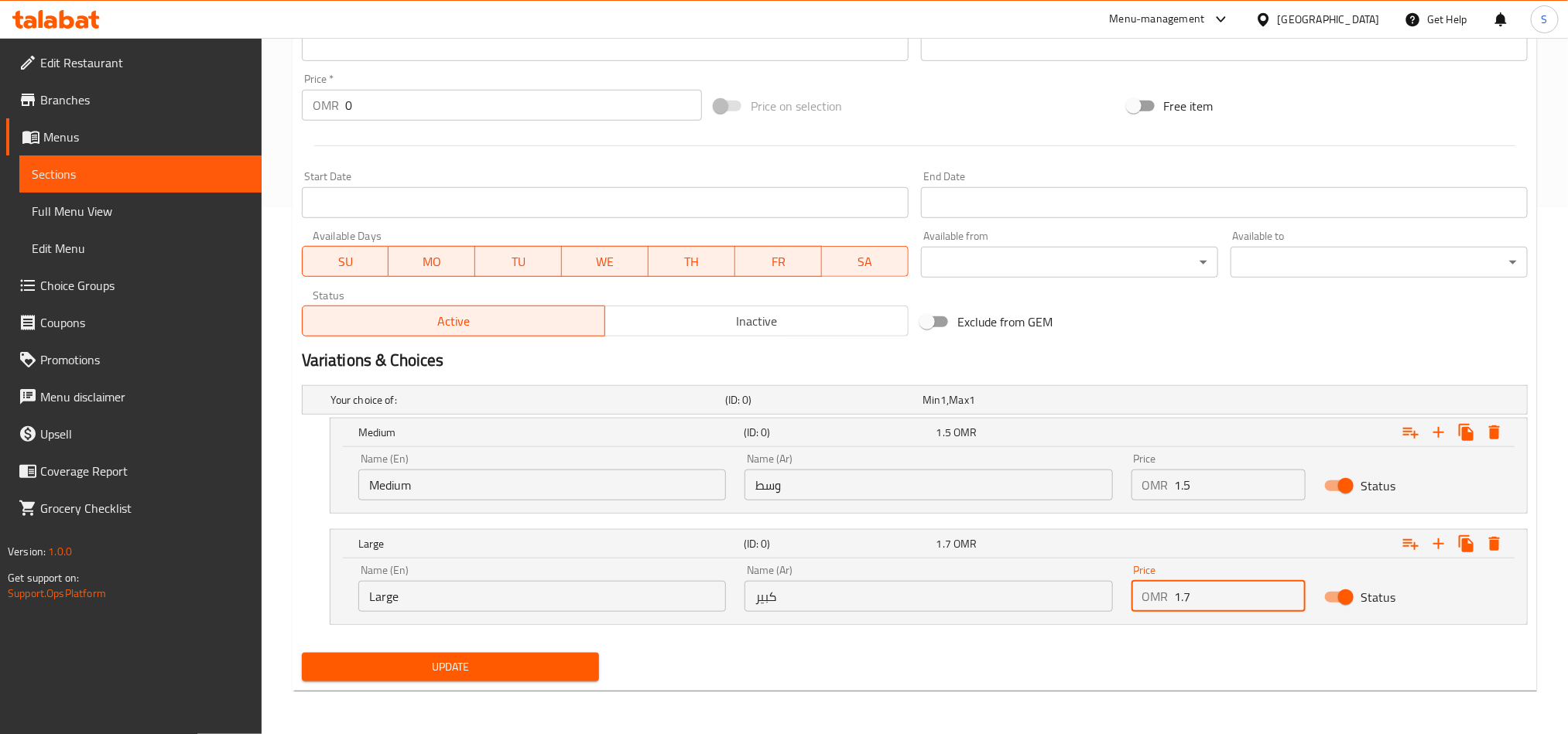
type input "1.7"
click at [588, 662] on button "Update" at bounding box center [450, 668] width 297 height 29
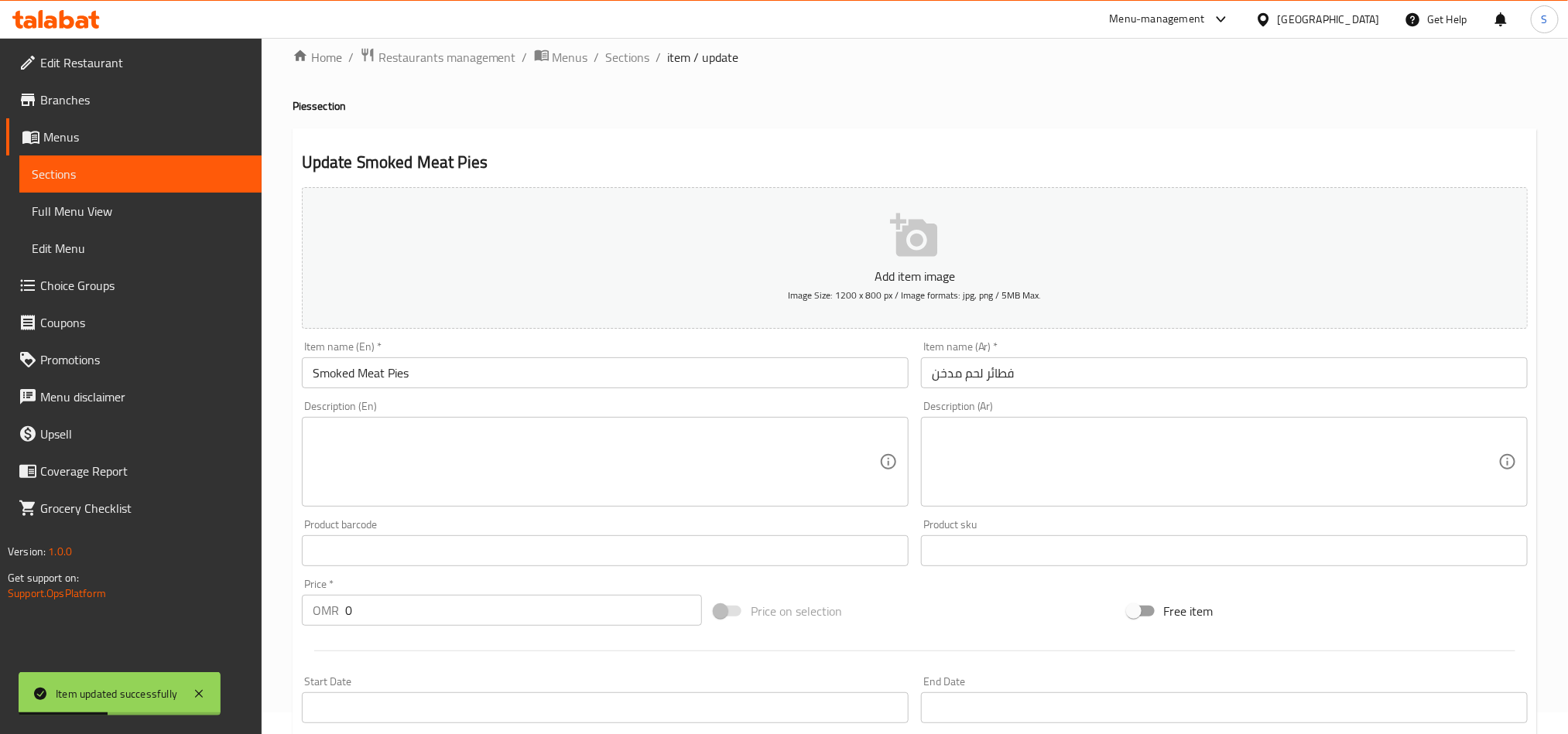
scroll to position [0, 0]
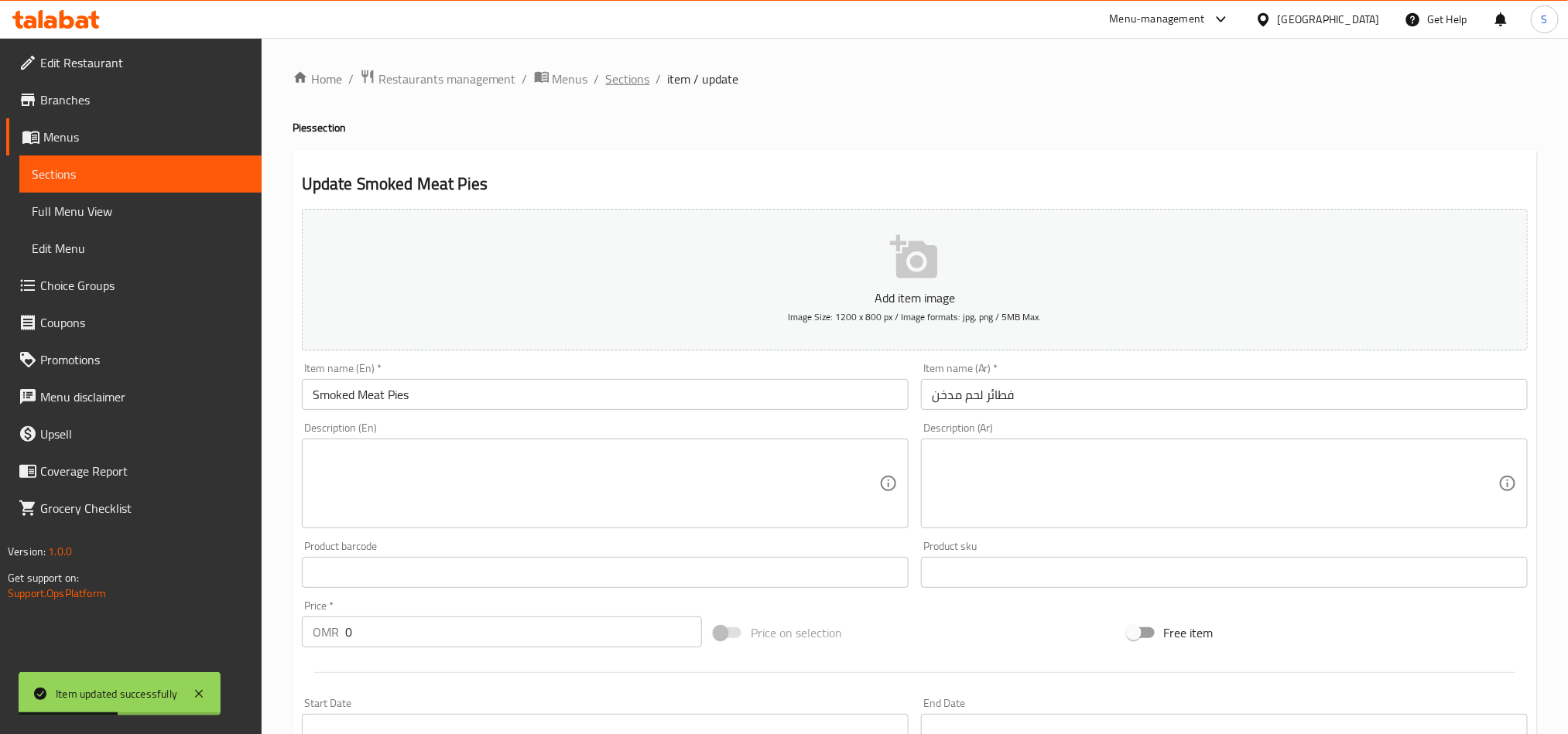
click at [617, 74] on span "Sections" at bounding box center [628, 78] width 44 height 18
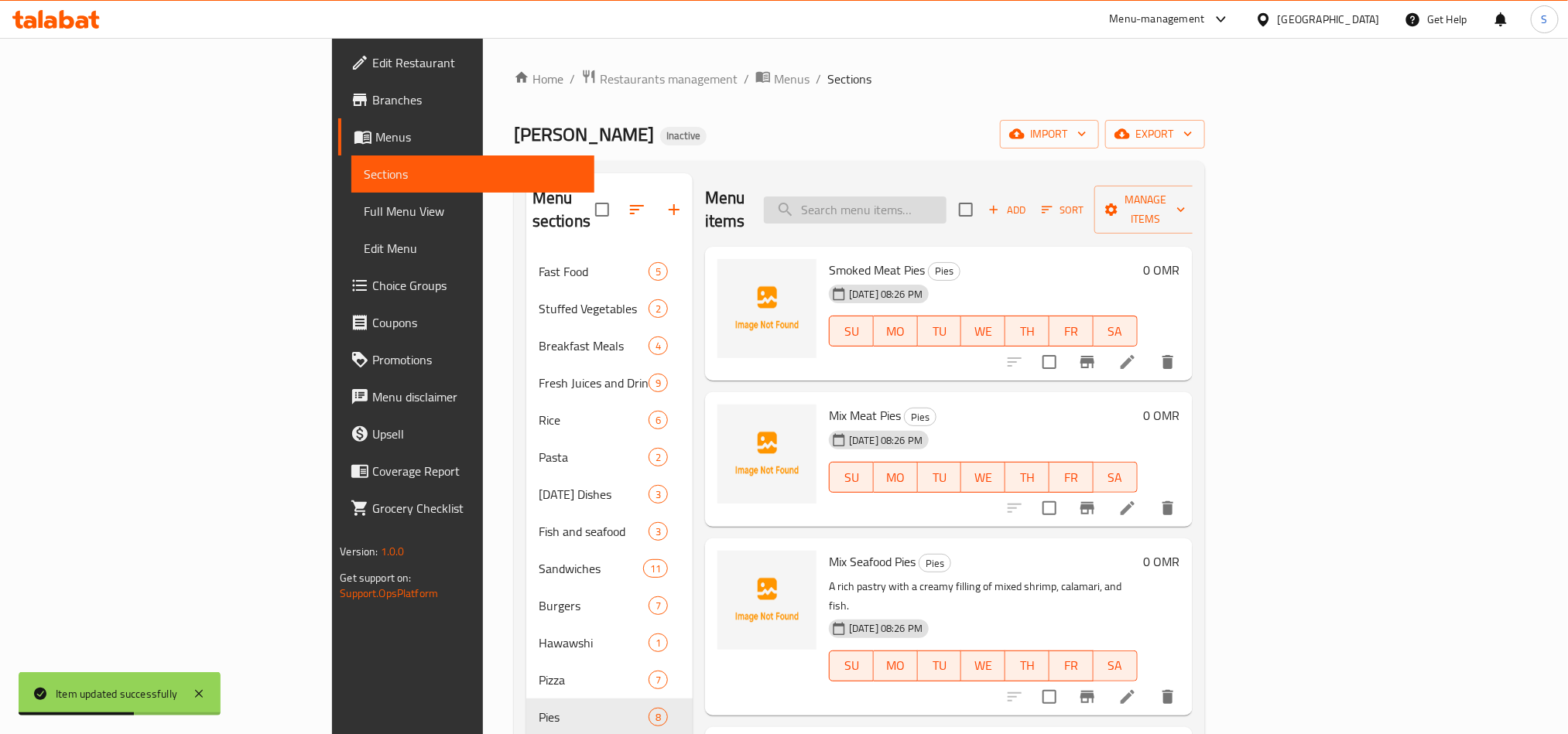
click at [927, 200] on input "search" at bounding box center [855, 211] width 183 height 27
paste input "Mix Meat Pies"
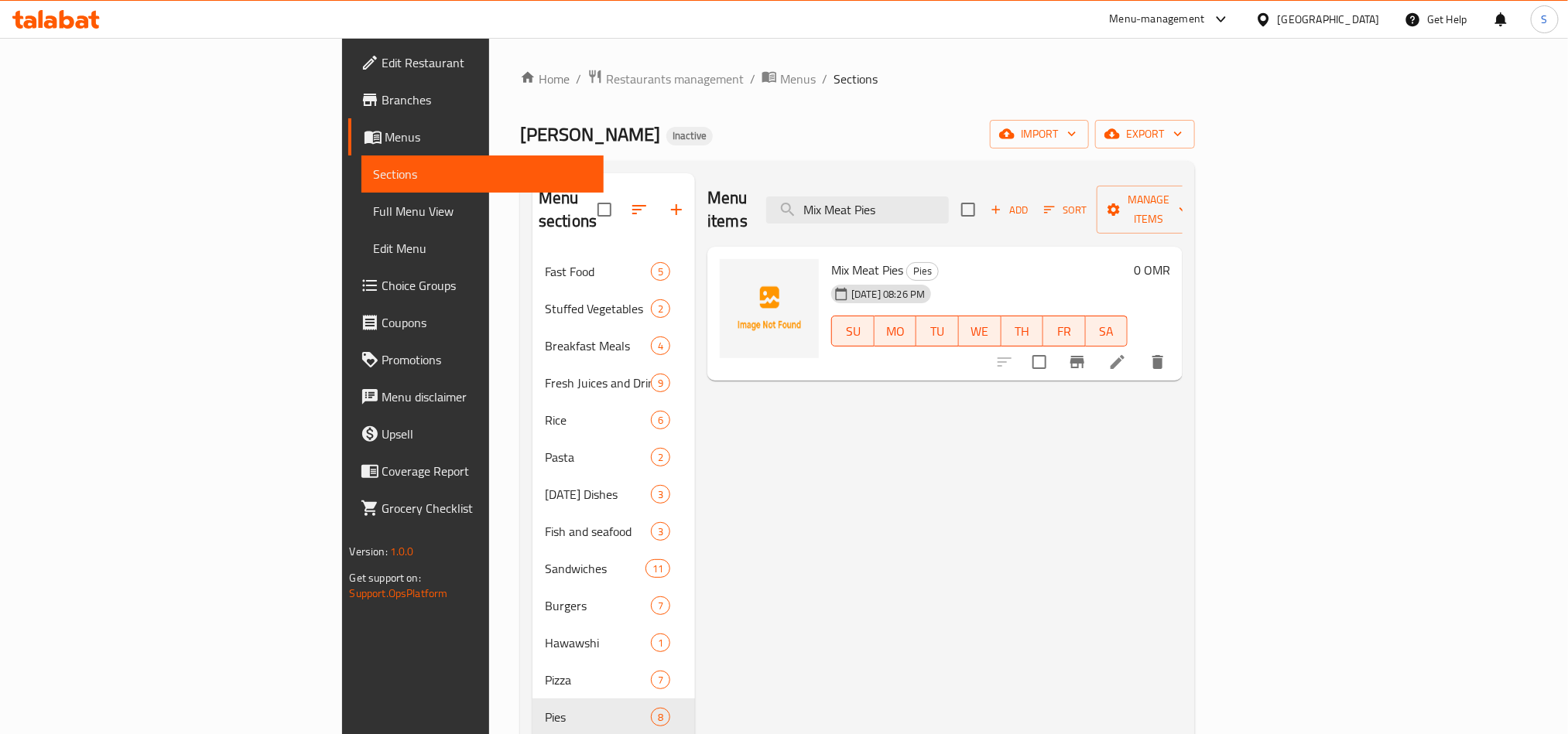
click at [1168, 353] on icon "delete" at bounding box center [1157, 362] width 18 height 18
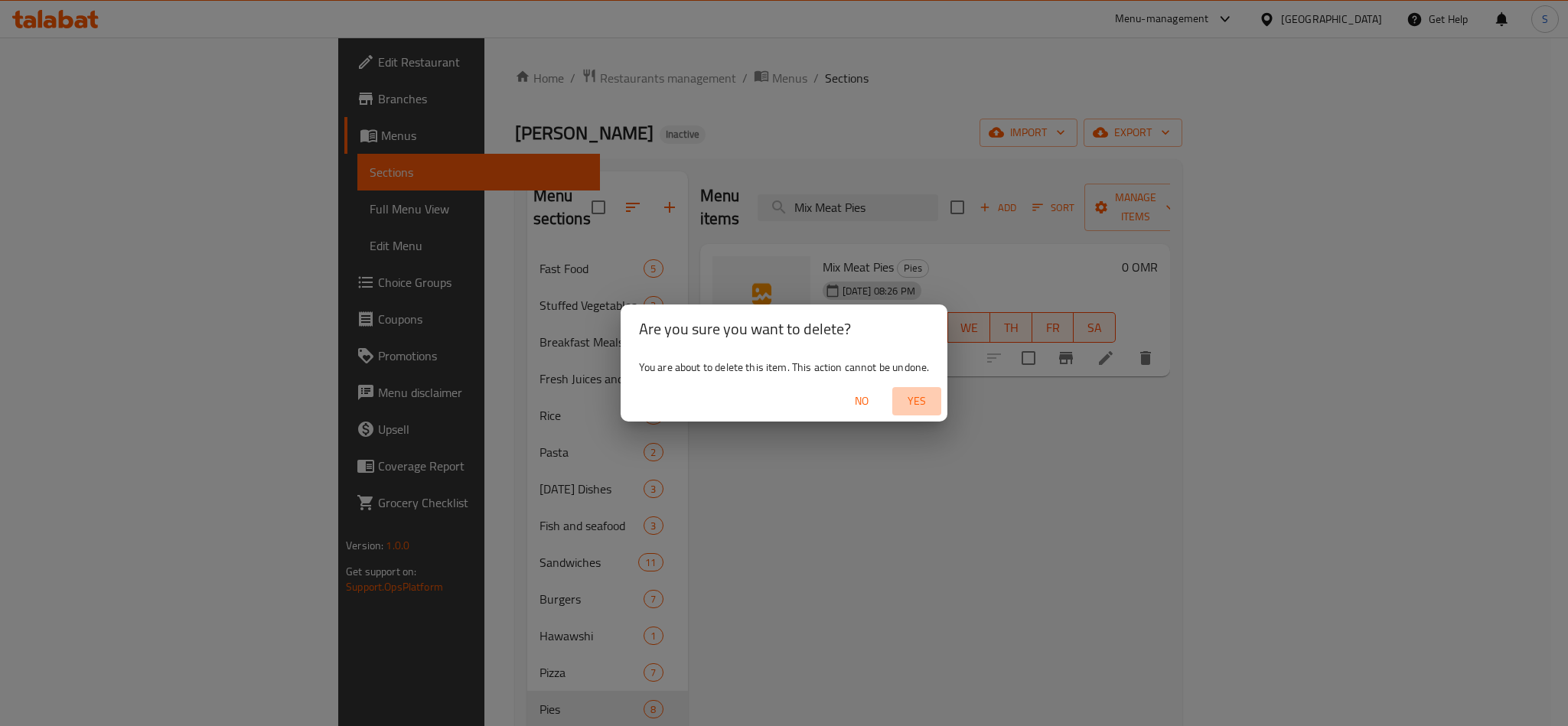
click at [916, 401] on span "Yes" at bounding box center [917, 401] width 36 height 19
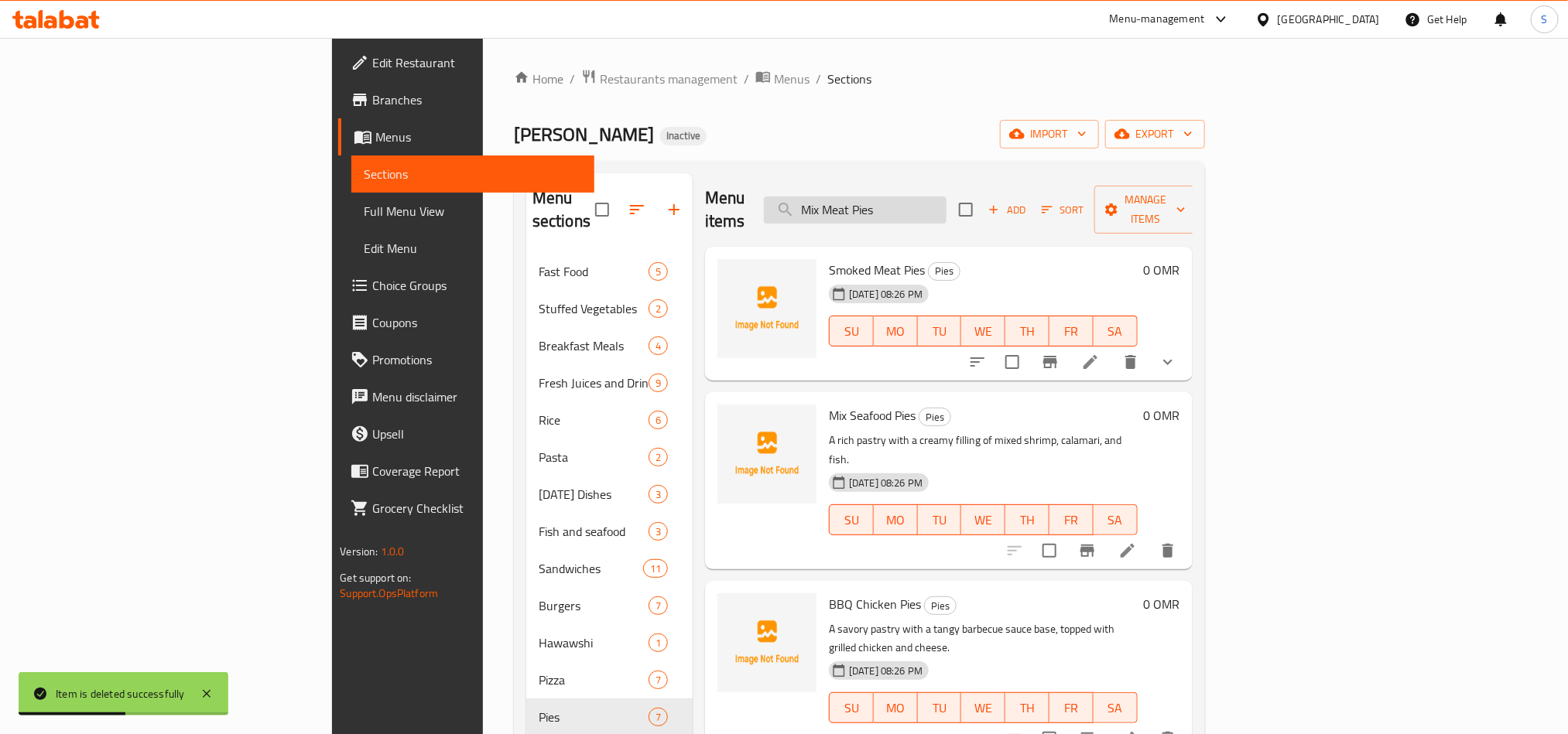
click at [943, 198] on input "Mix Meat Pies" at bounding box center [855, 211] width 183 height 27
paste input "Cheese with Olive Pies"
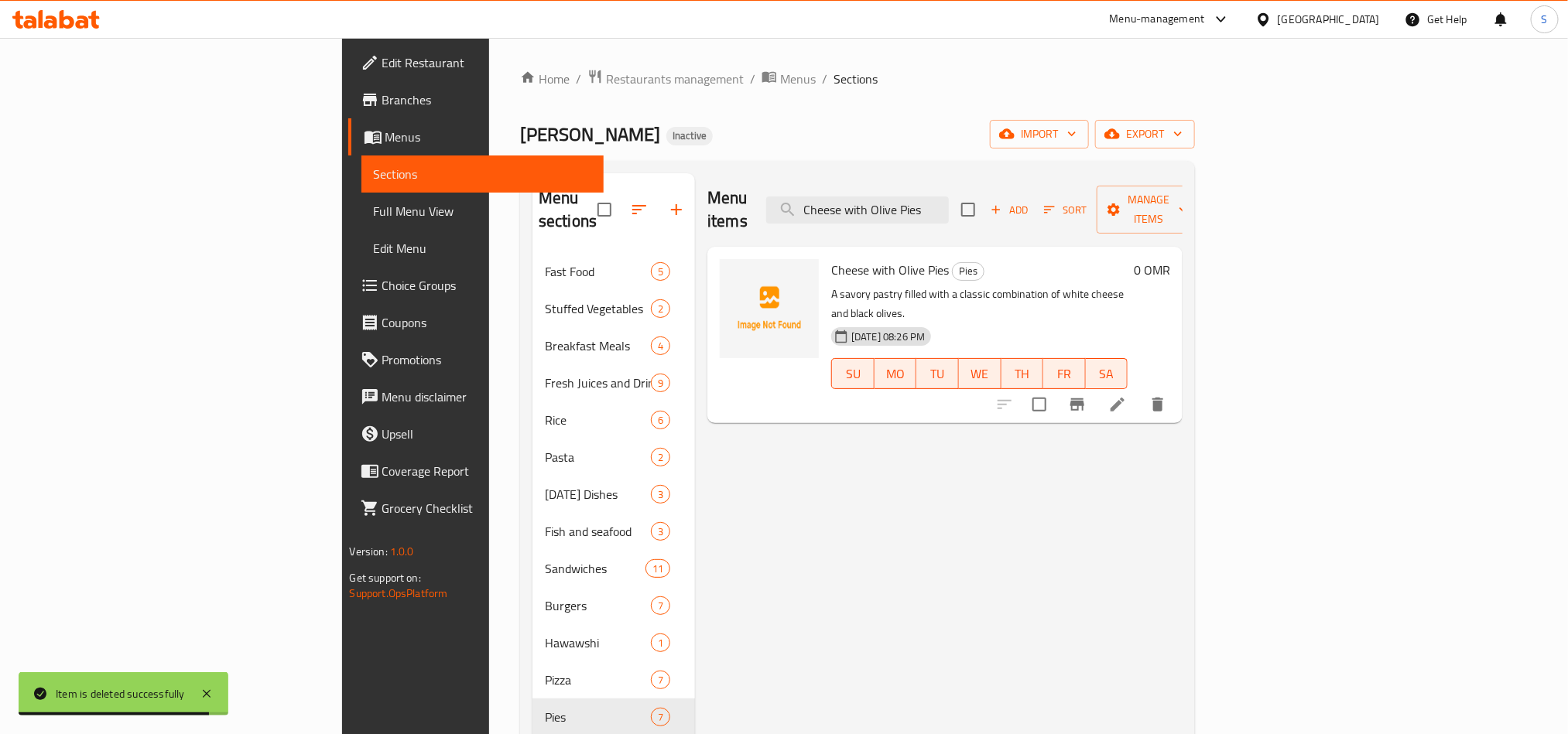
type input "Cheese with Olive Pies"
click at [1127, 395] on icon at bounding box center [1117, 404] width 18 height 18
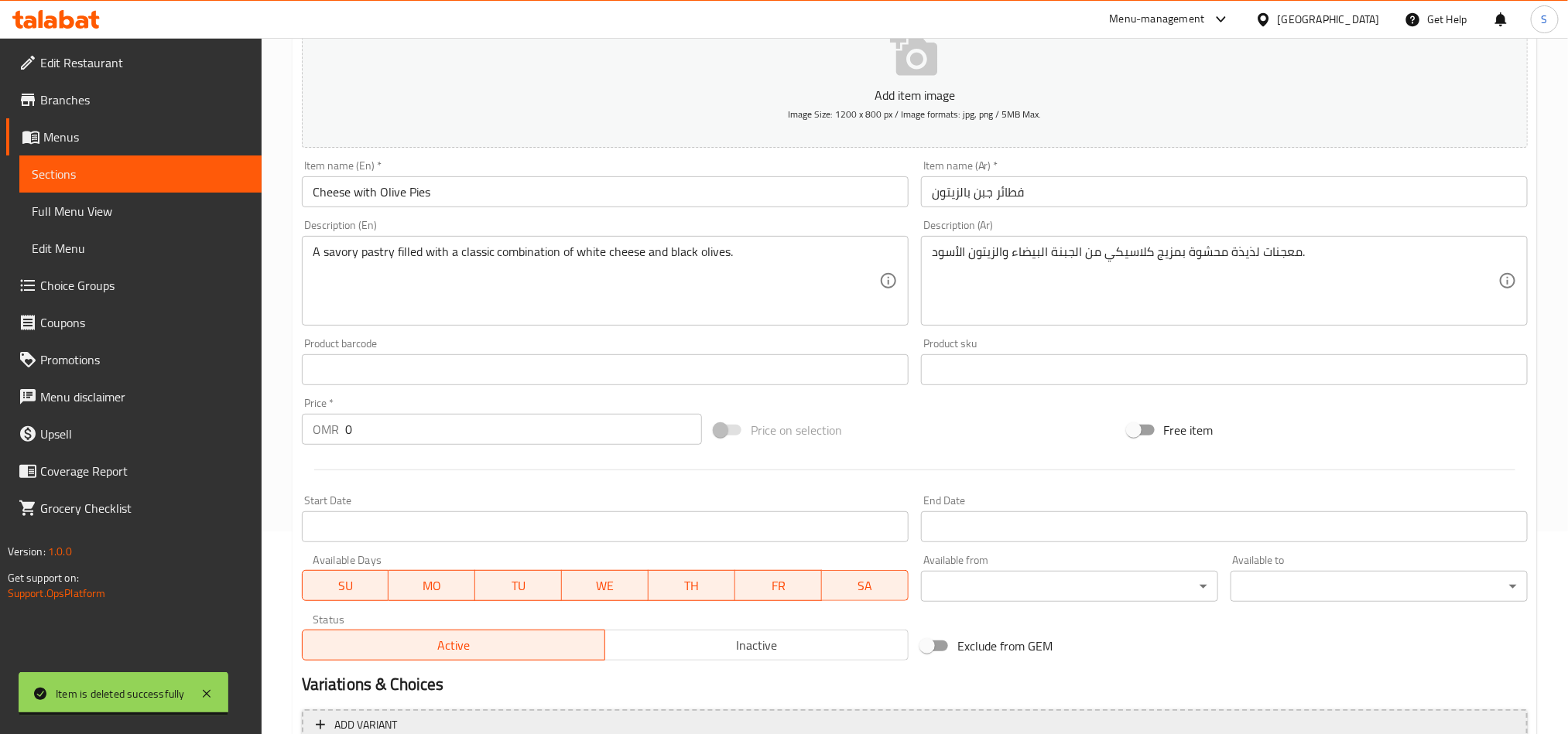
scroll to position [358, 0]
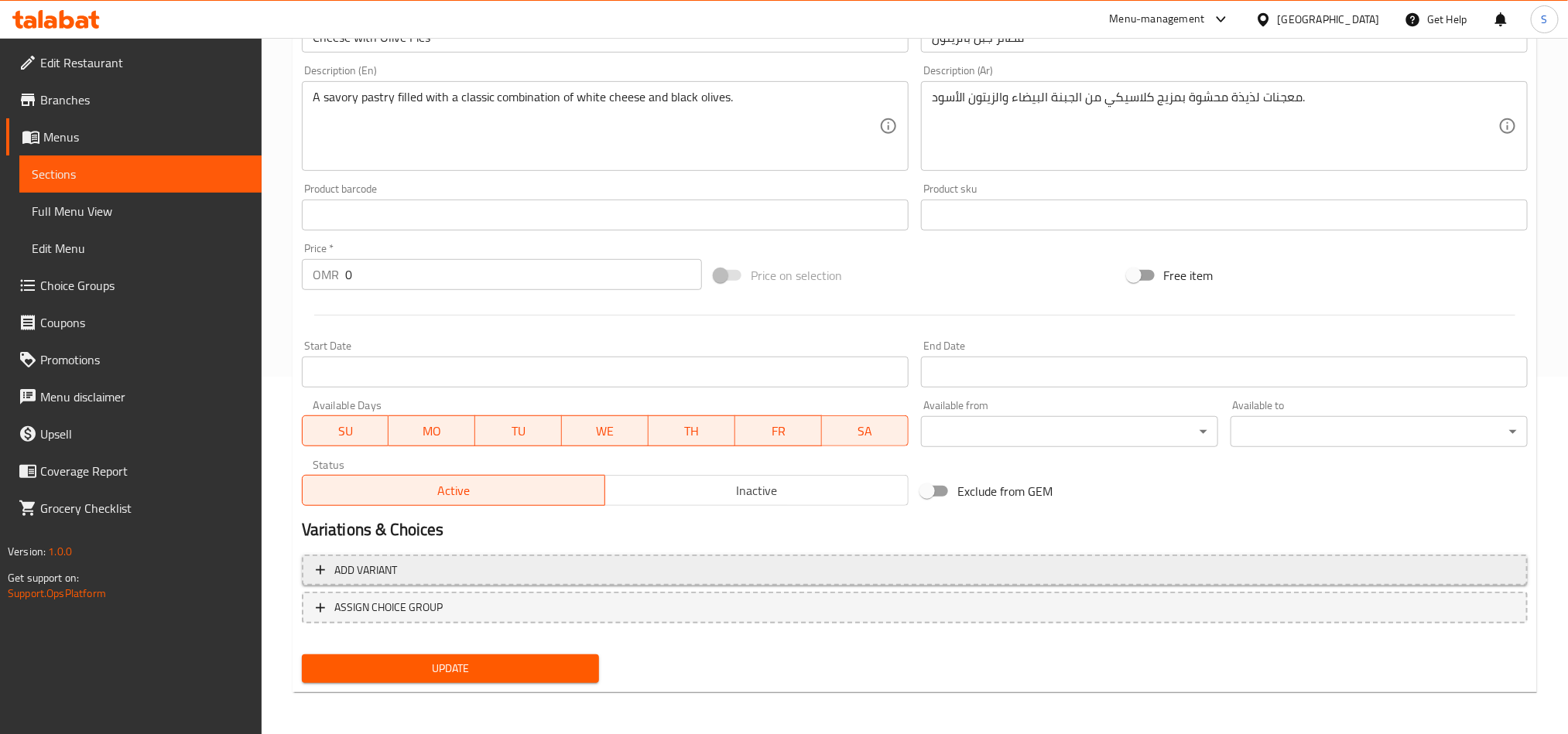
click at [1285, 584] on button "Add variant" at bounding box center [915, 571] width 1226 height 32
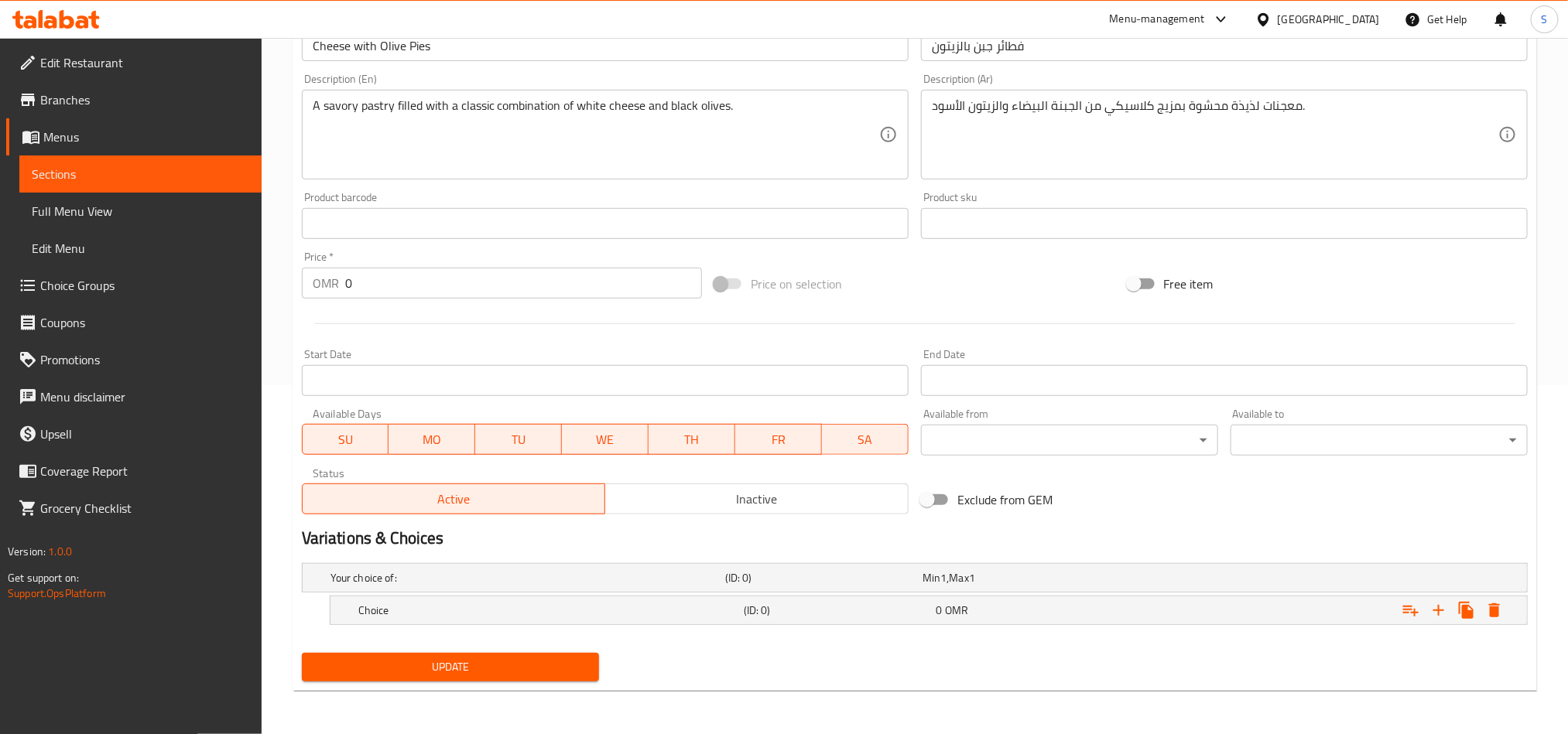
scroll to position [351, 0]
click at [1438, 608] on icon "Expand" at bounding box center [1439, 611] width 11 height 11
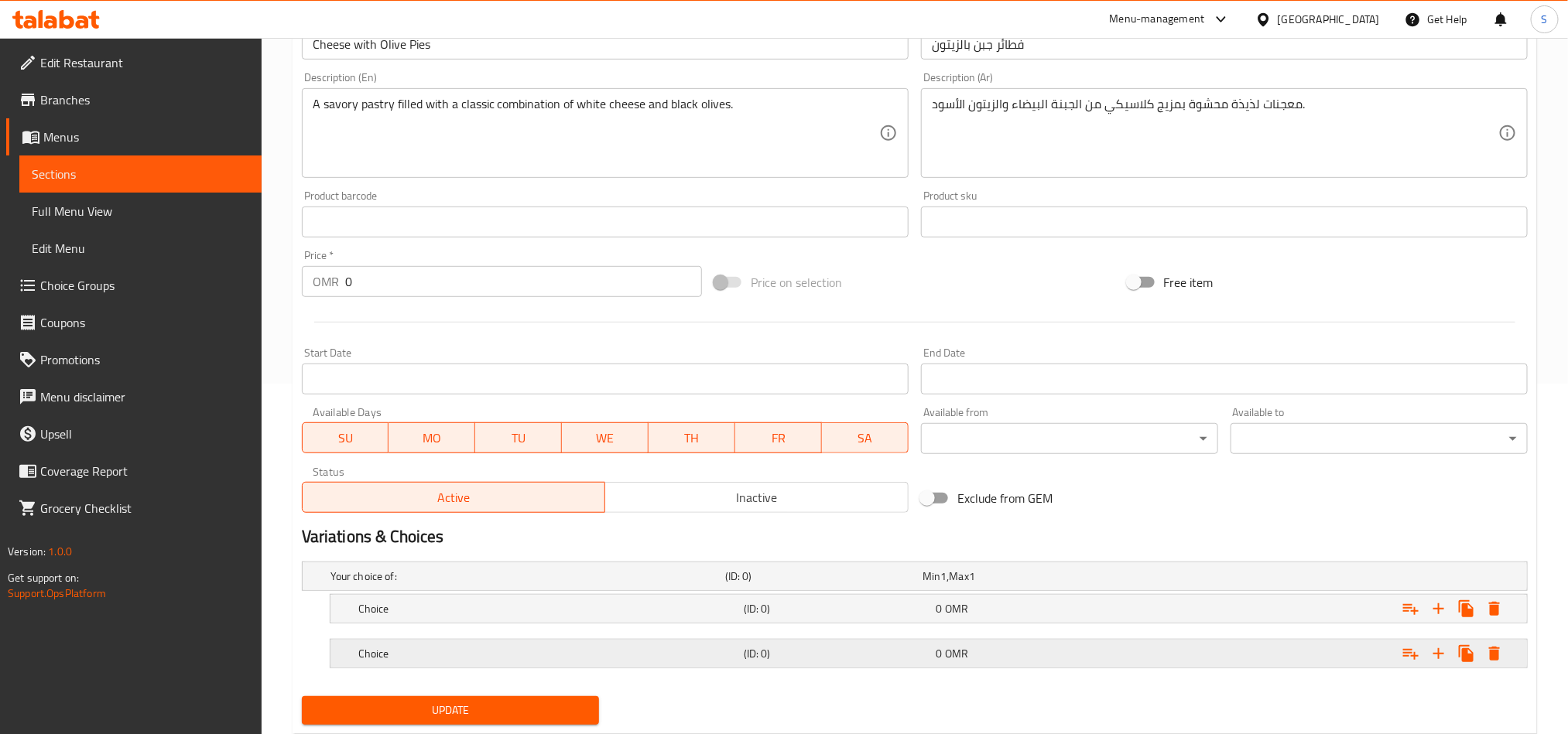
click at [1216, 660] on div "Expand" at bounding box center [1318, 654] width 385 height 34
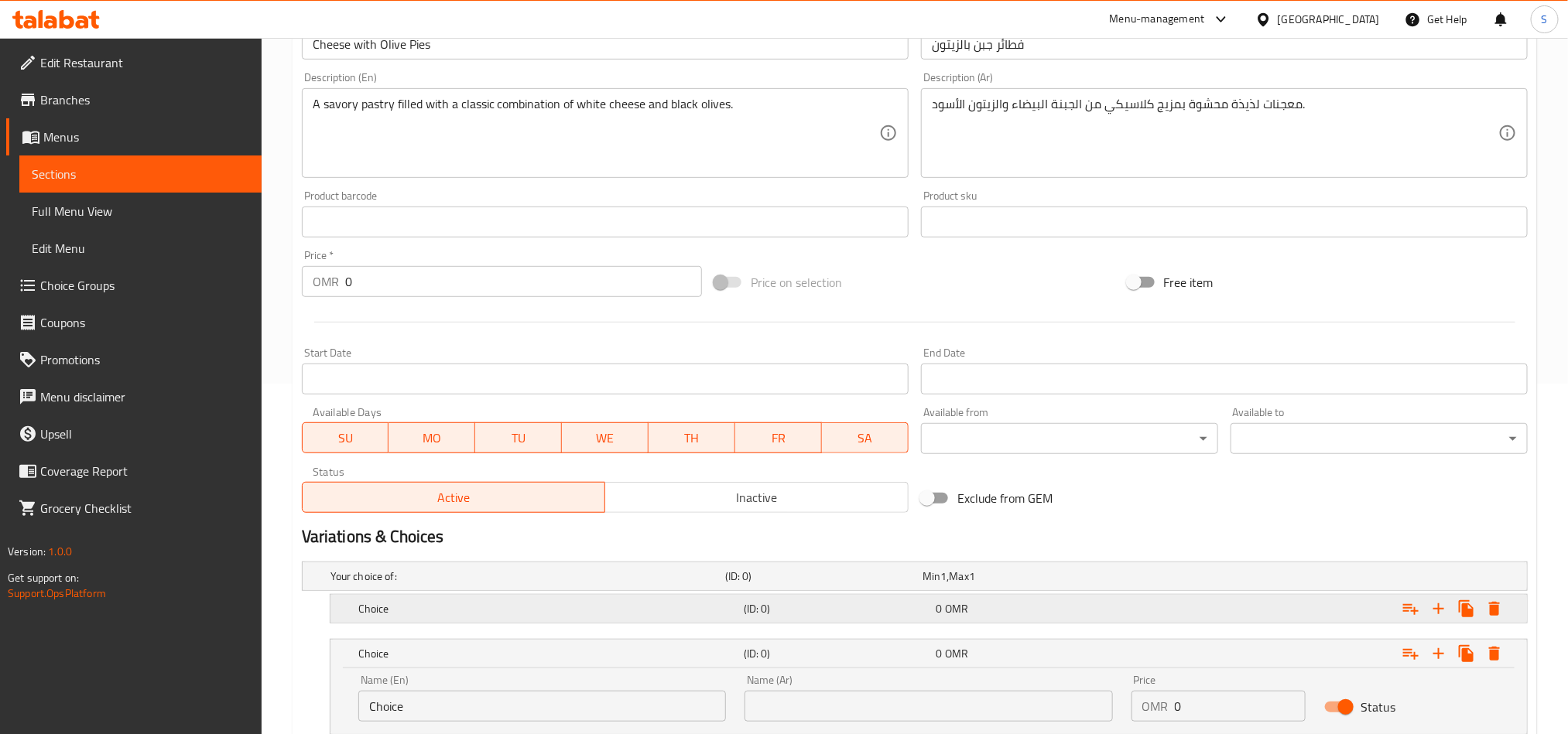
click at [1234, 624] on div "Expand" at bounding box center [1318, 608] width 385 height 34
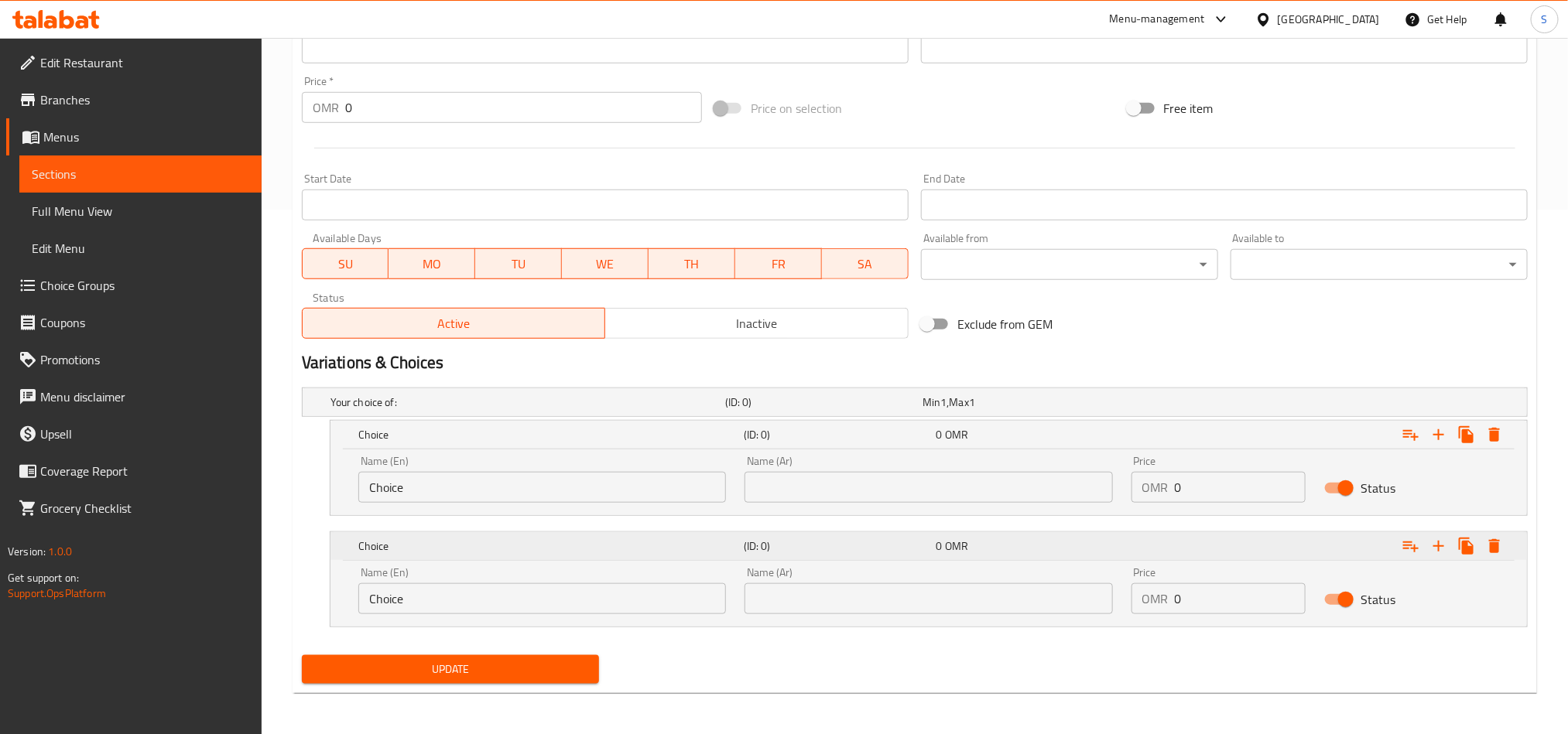
scroll to position [527, 0]
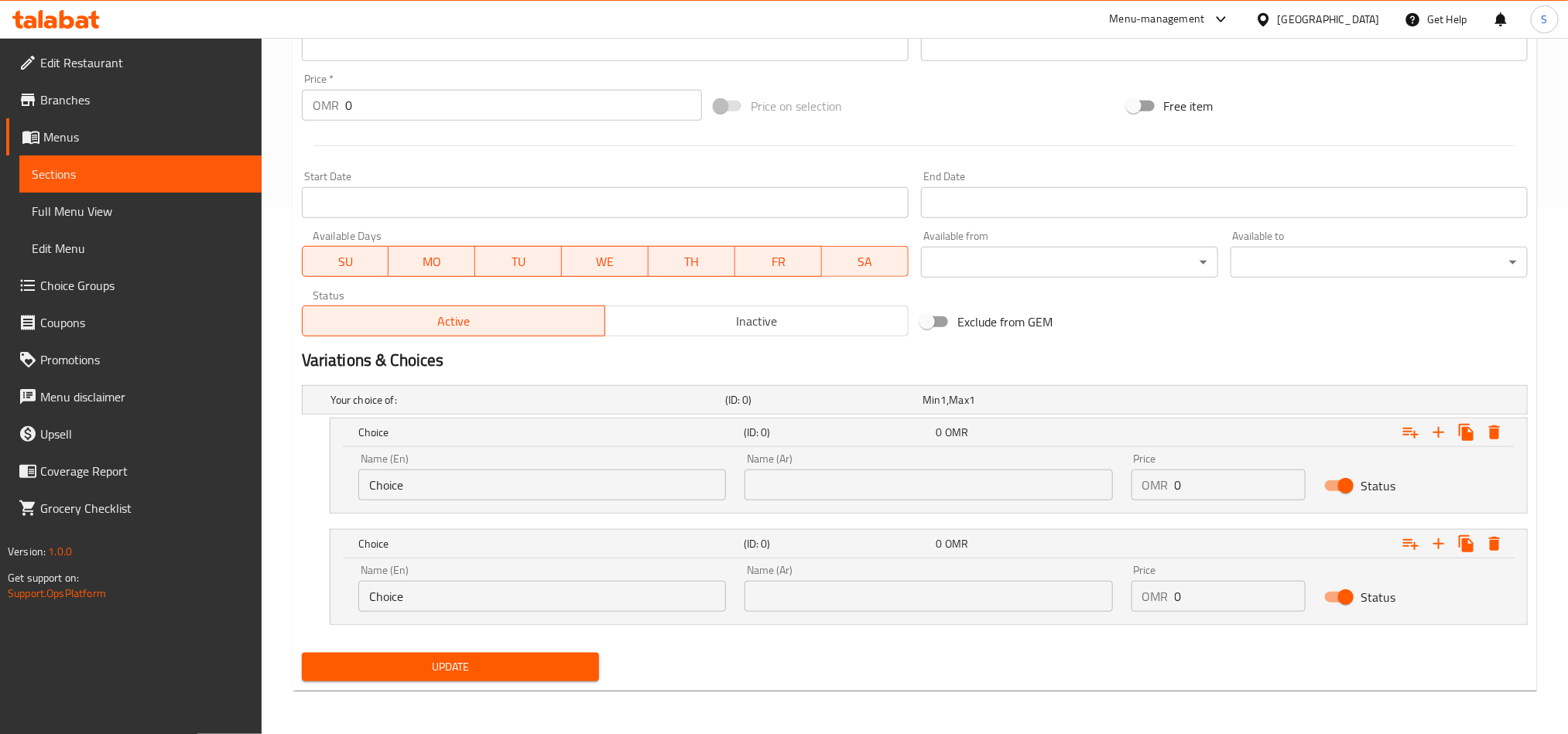
click at [573, 491] on input "Choice" at bounding box center [542, 485] width 368 height 31
paste input "Medium"
type input "Medium"
click at [548, 588] on input "Choice" at bounding box center [542, 596] width 368 height 31
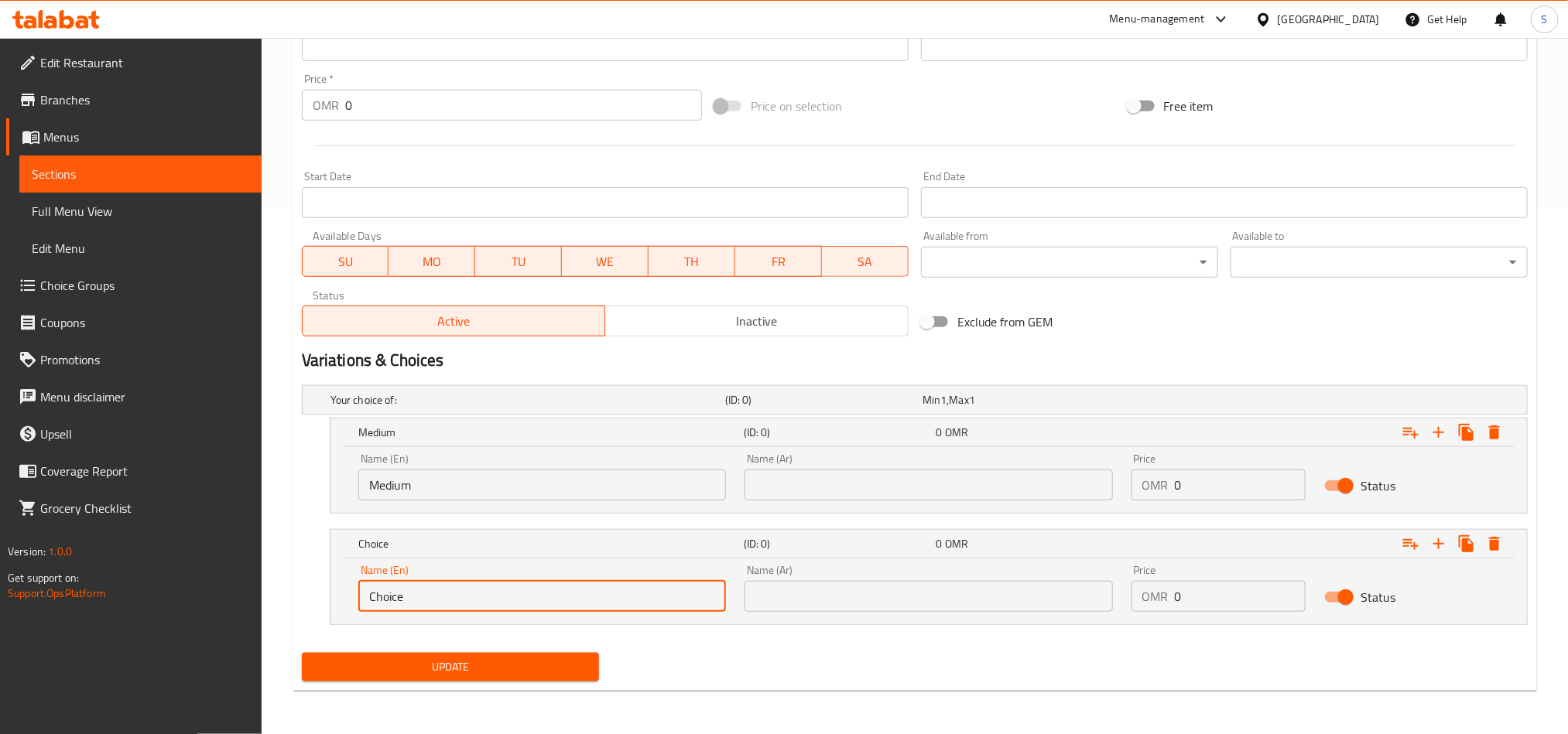
paste input "Larg"
type input "Large"
click at [834, 492] on input "text" at bounding box center [928, 485] width 368 height 31
paste input "وسط"
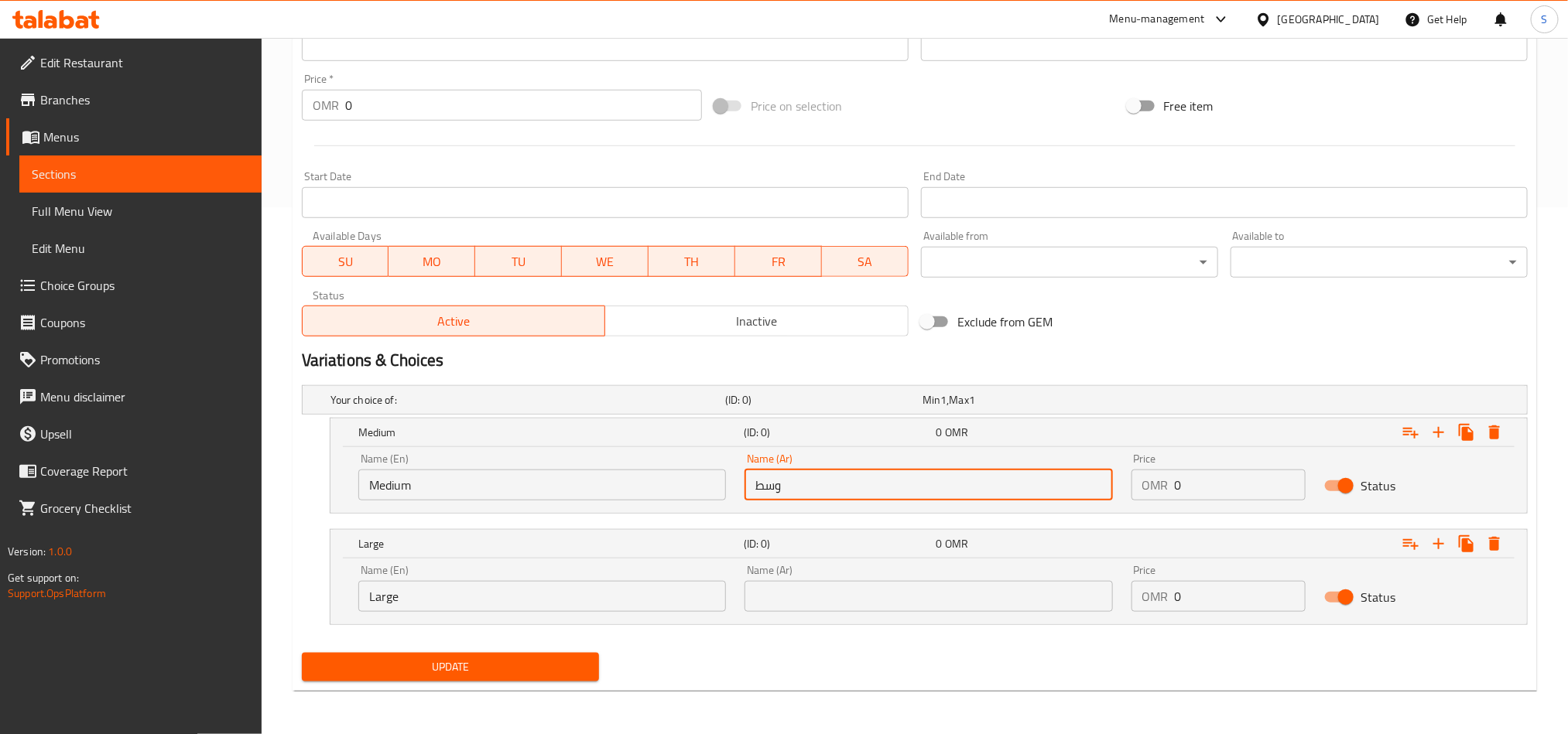
type input "وسط"
click at [854, 595] on input "text" at bounding box center [928, 596] width 368 height 31
paste input "كبير"
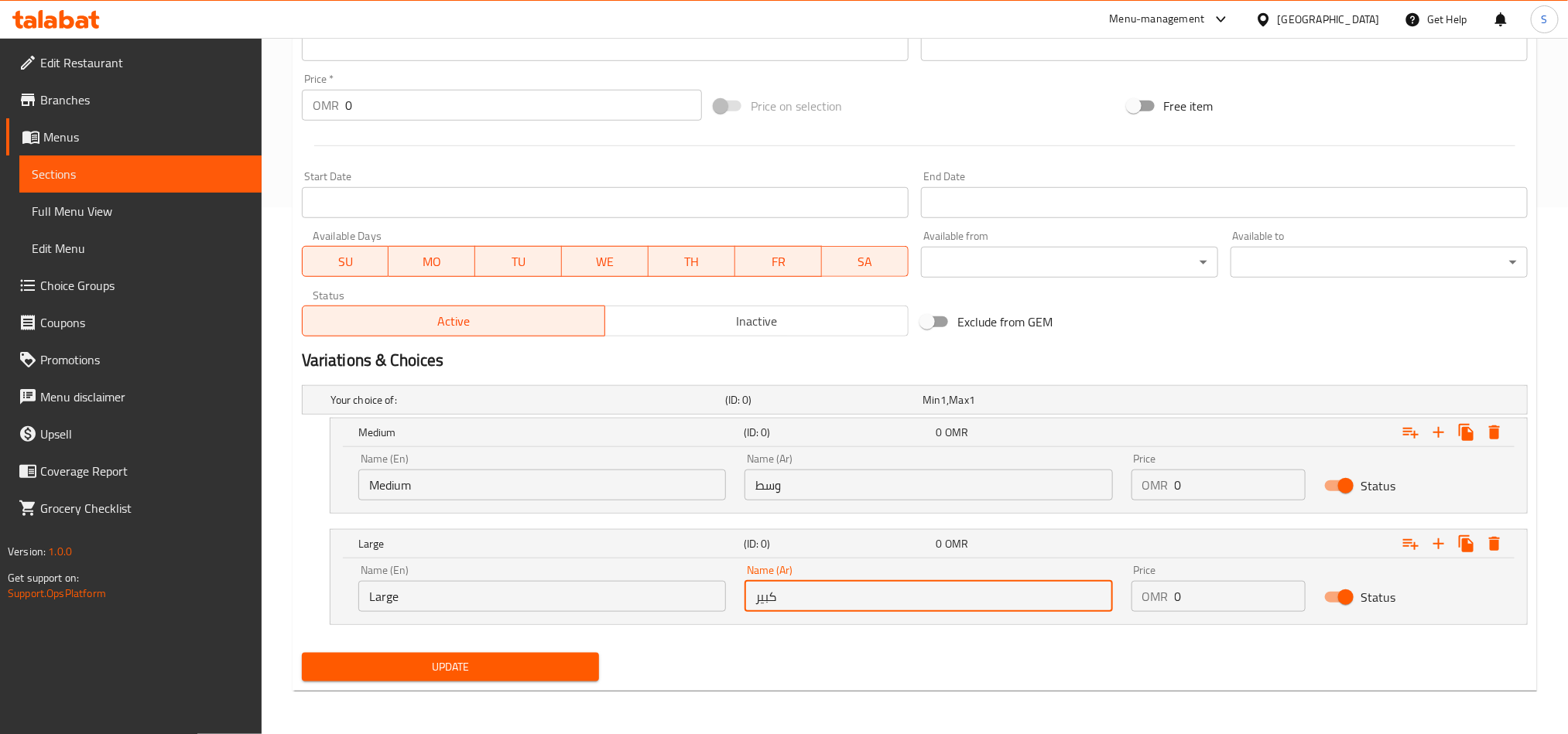
type input "كبير"
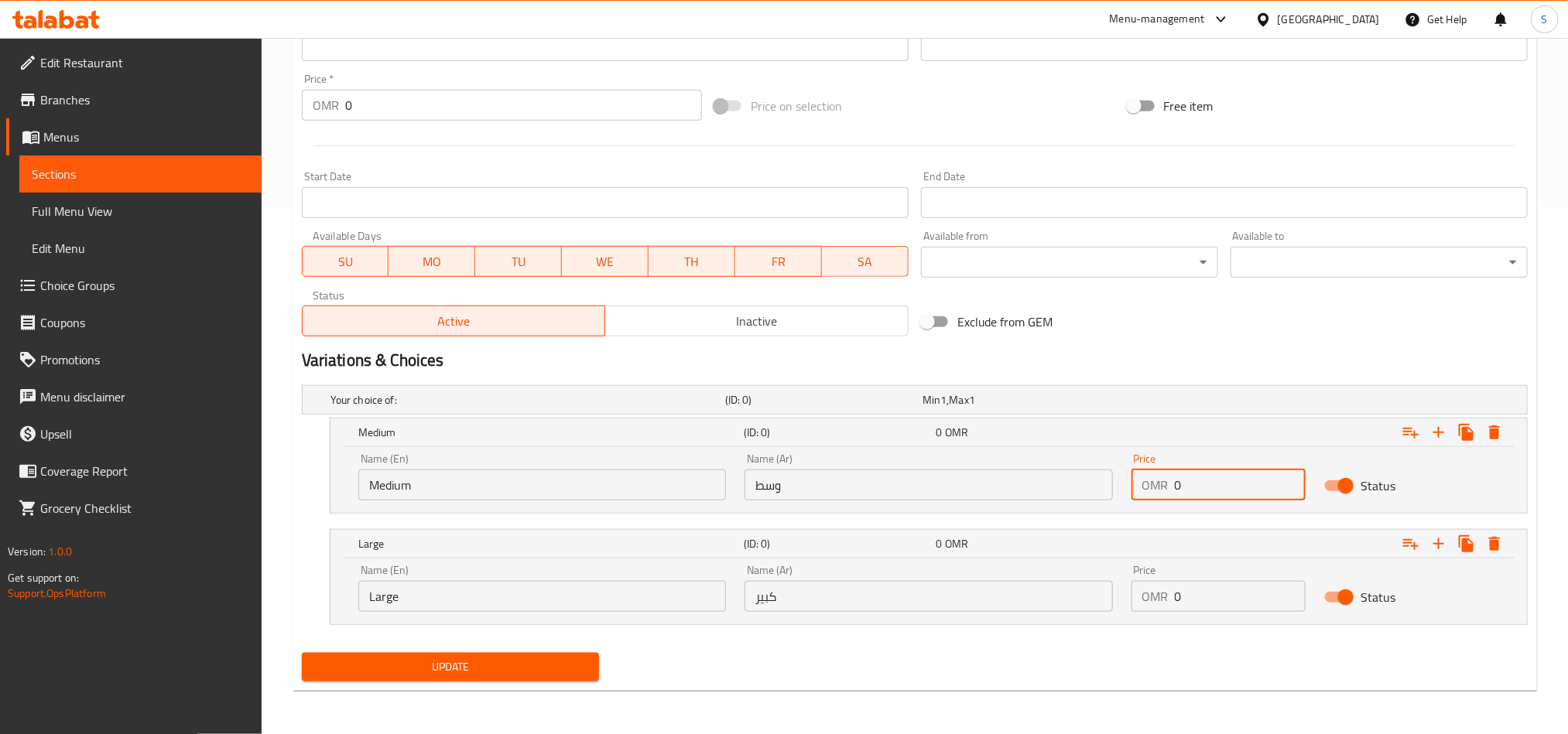
drag, startPoint x: 1190, startPoint y: 483, endPoint x: 1131, endPoint y: 479, distance: 59.1
click at [1132, 479] on div "OMR 0 Price" at bounding box center [1219, 485] width 175 height 31
paste input ".8"
type input "0.8"
drag, startPoint x: 1192, startPoint y: 594, endPoint x: 1155, endPoint y: 592, distance: 37.1
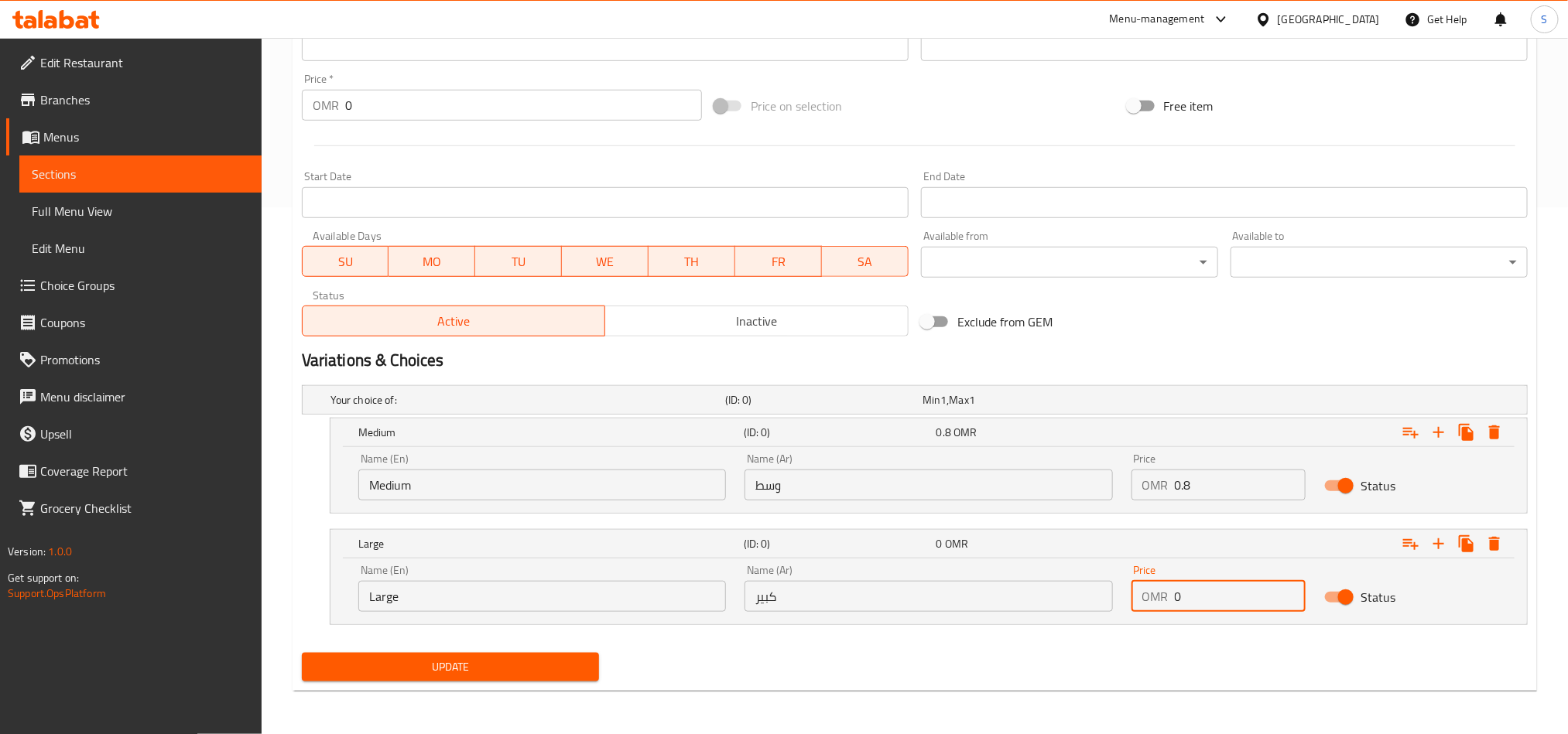
click at [1155, 592] on div "OMR 0 Price" at bounding box center [1219, 596] width 175 height 31
paste input "1.1"
type input "1.1"
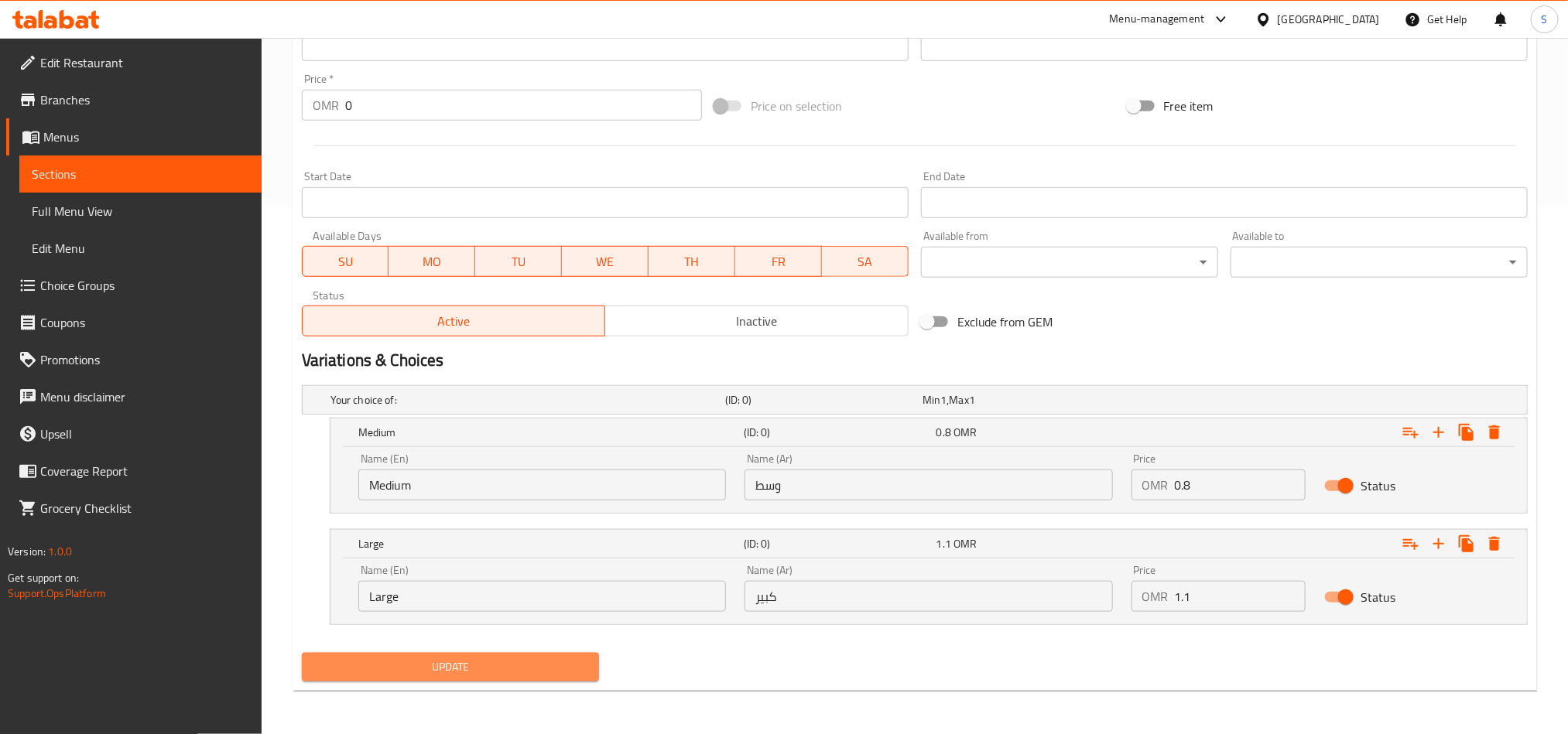
click at [464, 668] on span "Update" at bounding box center [450, 668] width 272 height 19
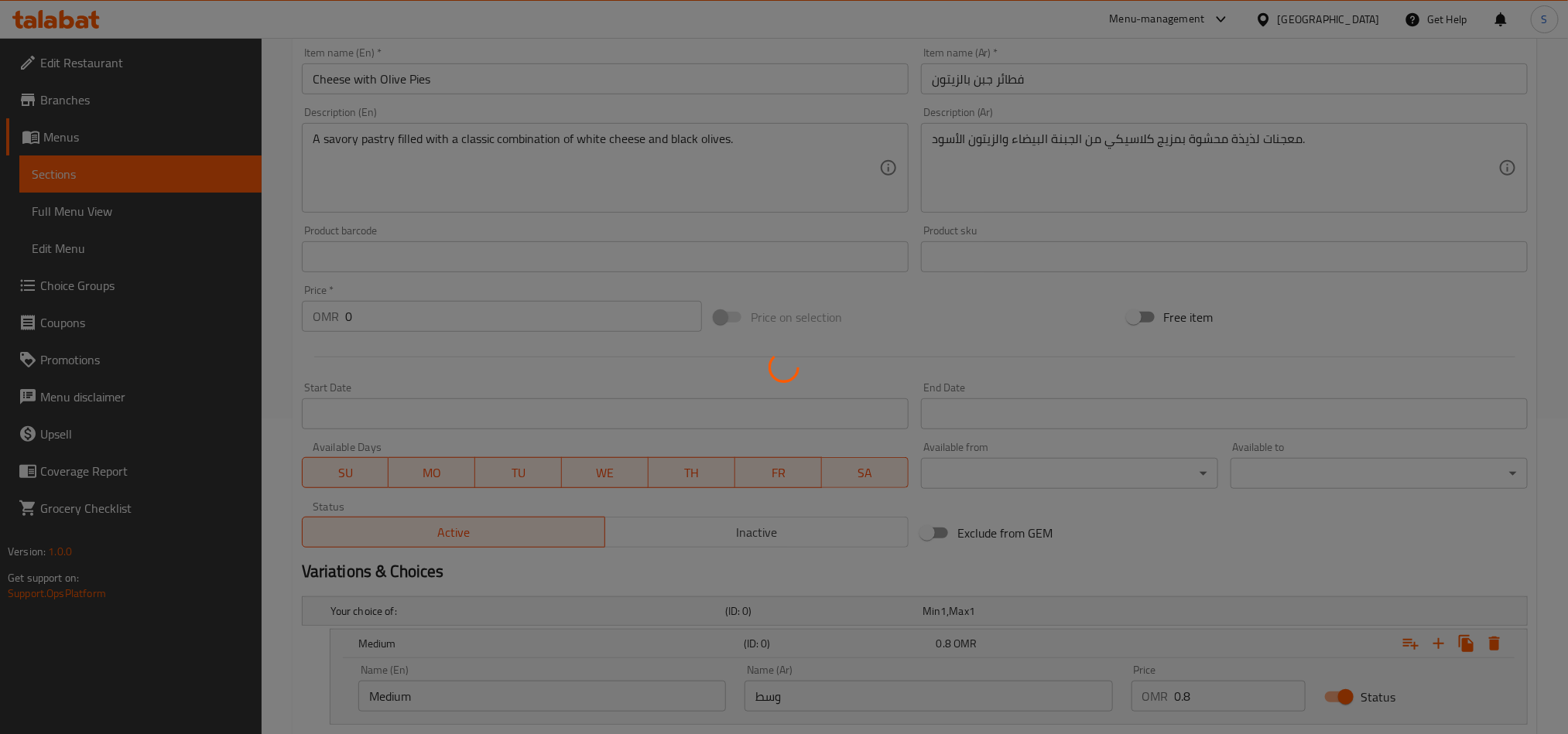
scroll to position [63, 0]
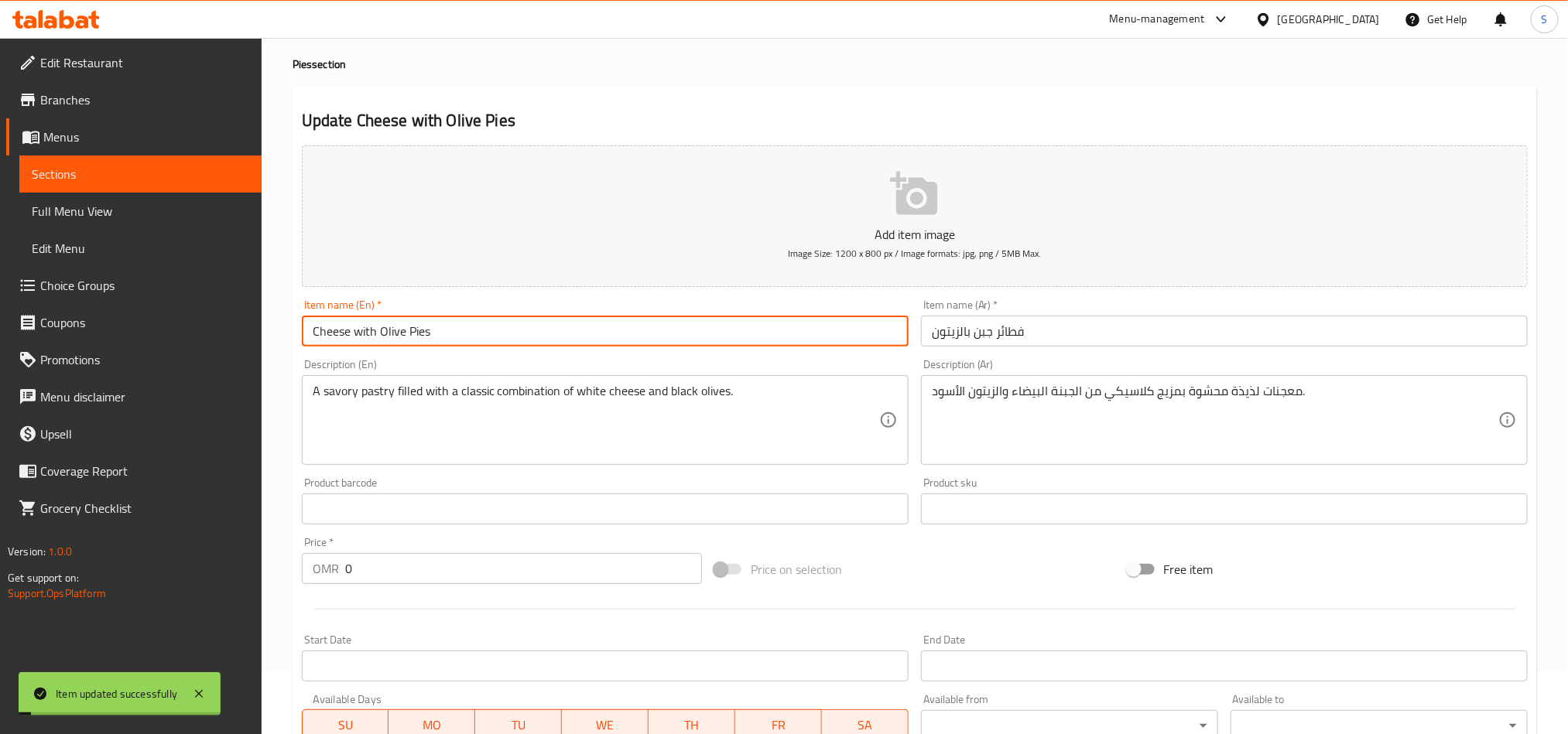
click at [382, 328] on input "Cheese with Olive Pies" at bounding box center [605, 331] width 607 height 31
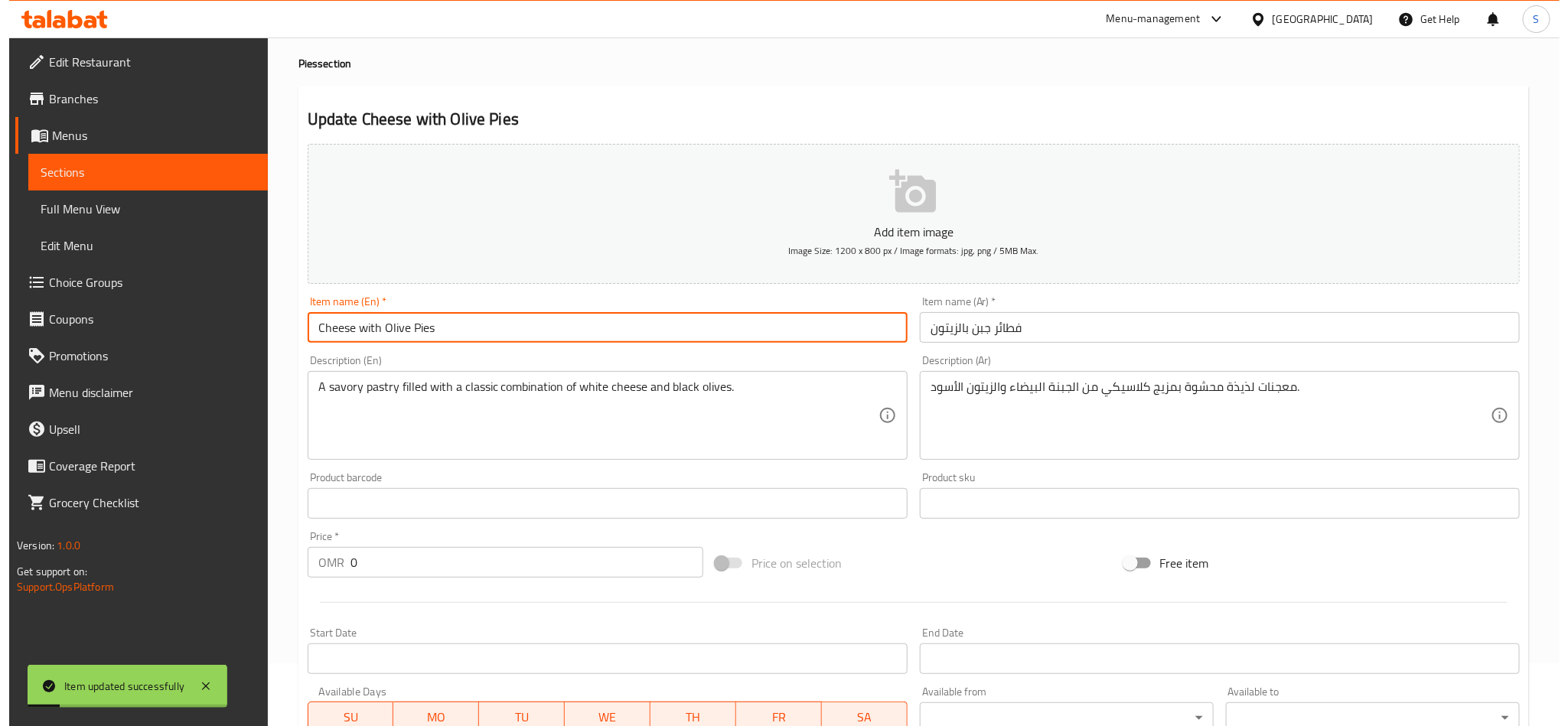
scroll to position [0, 0]
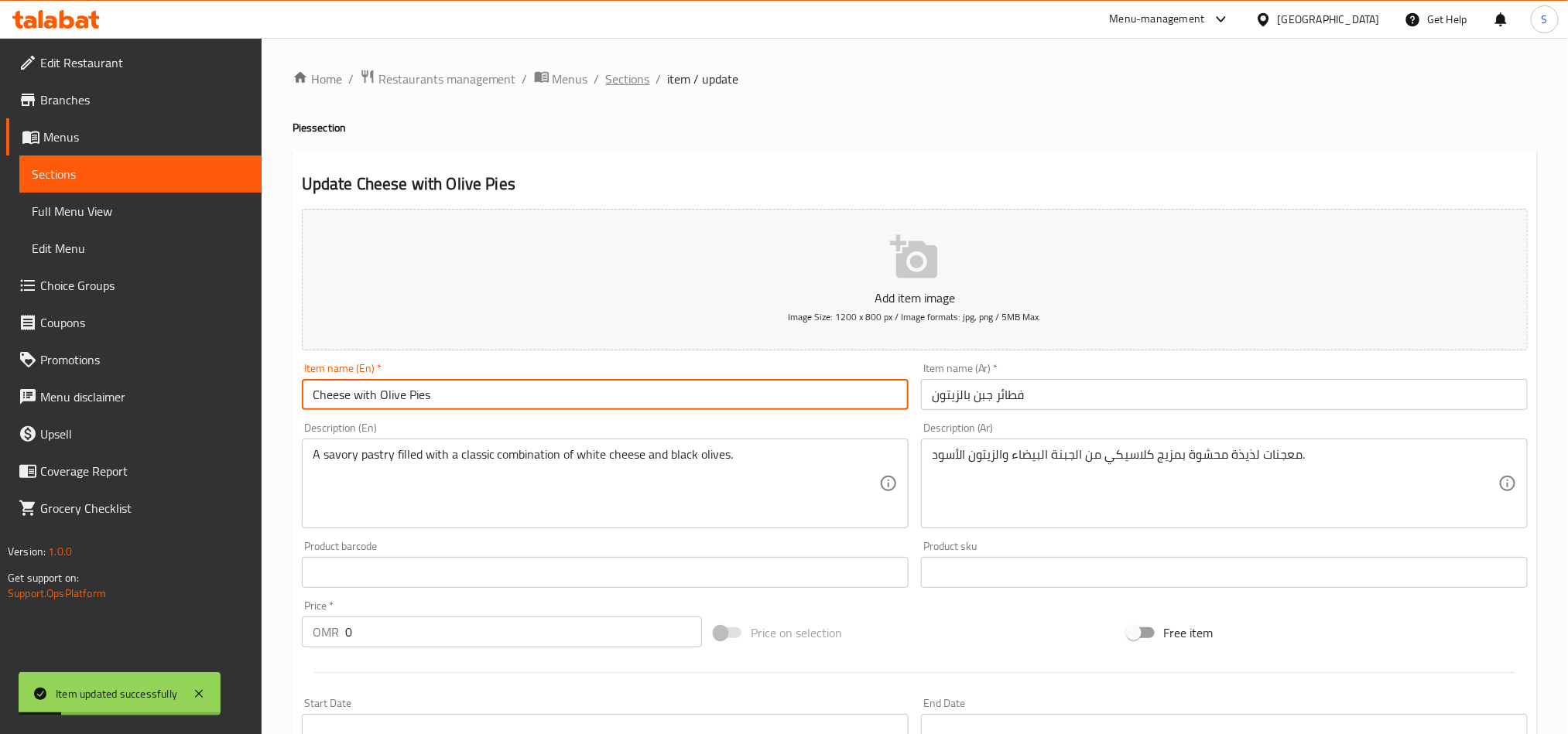
click at [611, 74] on span "Sections" at bounding box center [628, 78] width 44 height 18
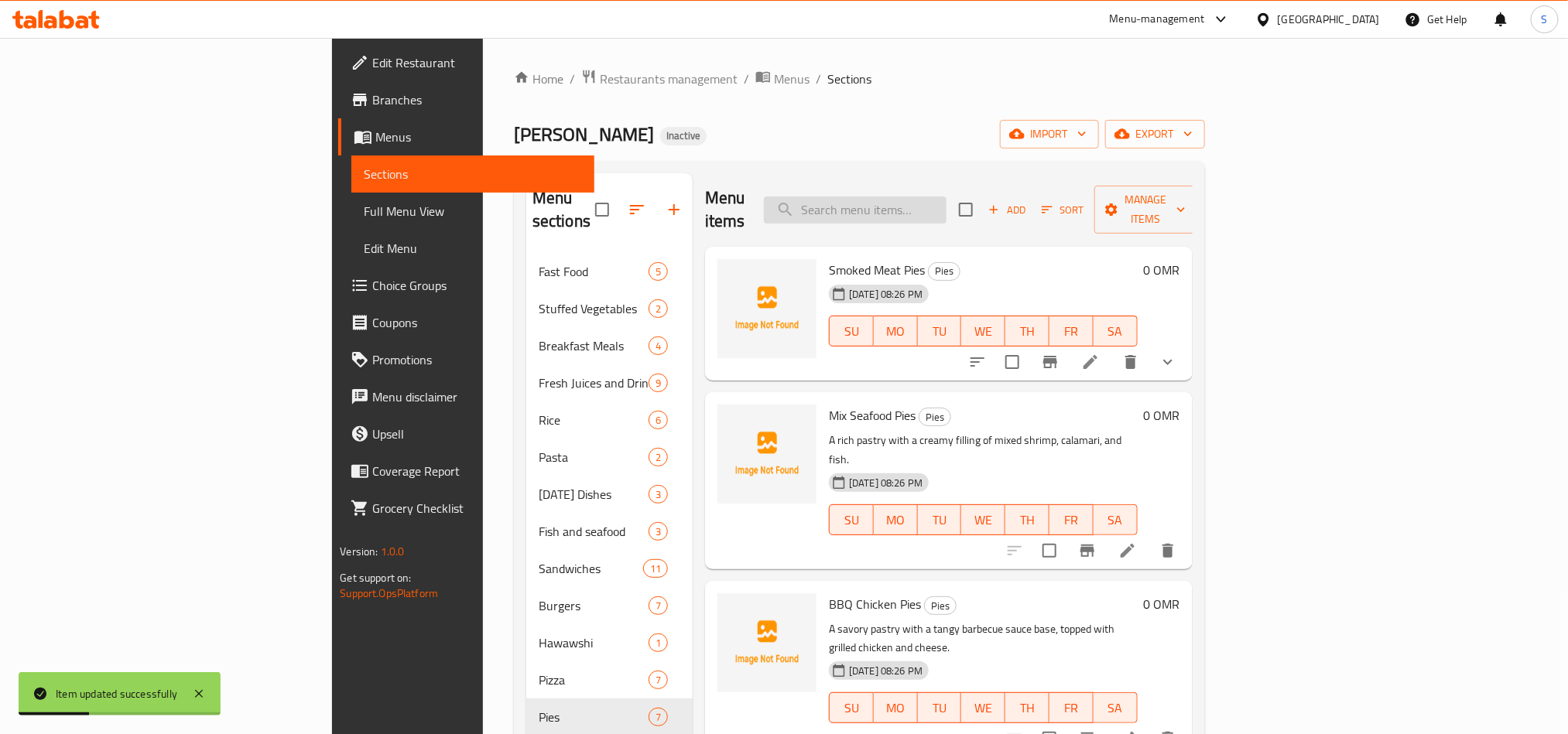
click at [947, 198] on input "search" at bounding box center [855, 211] width 183 height 27
paste input "Cheese with Olive Pies"
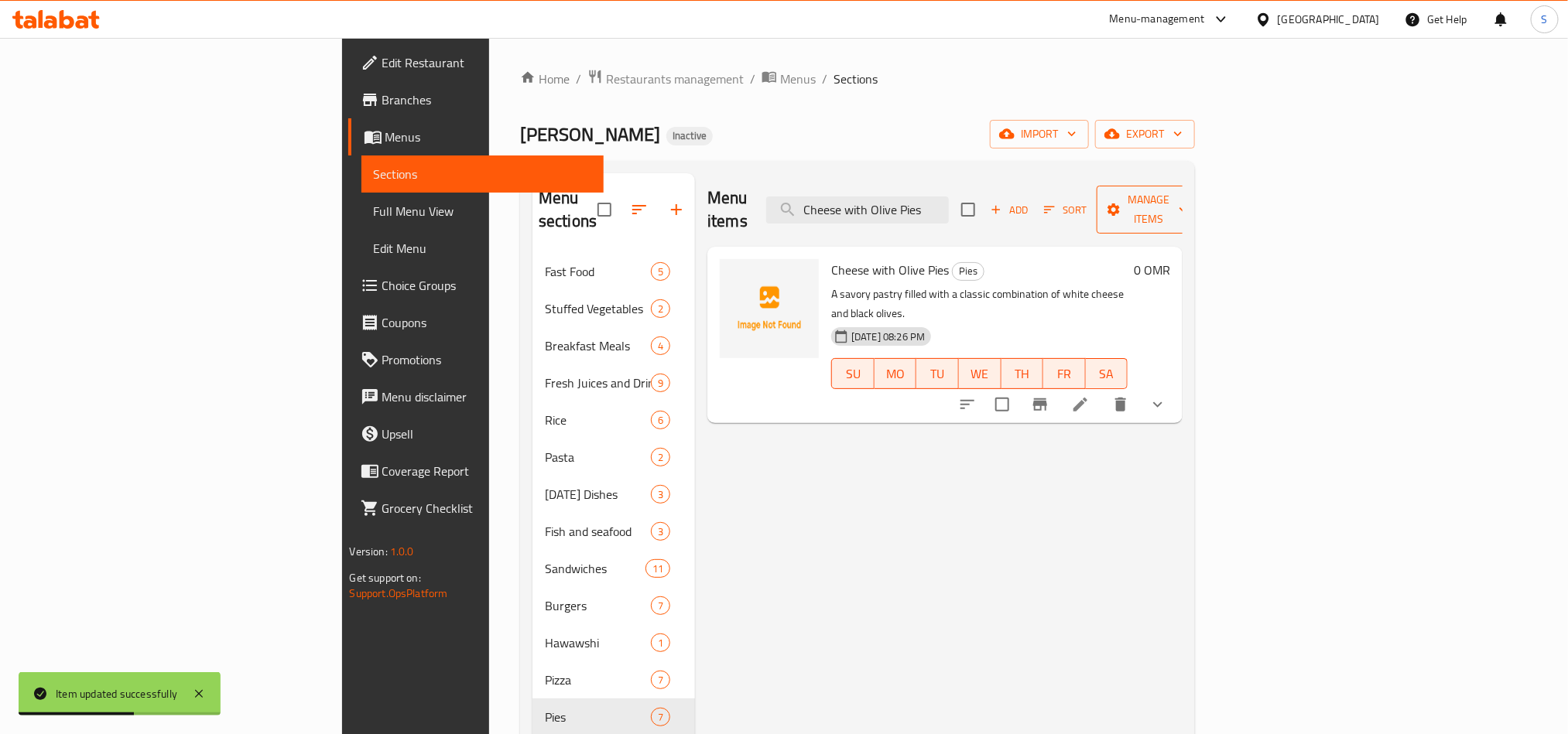
type input "Cheese with Olive Pies"
click at [1188, 202] on span "Manage items" at bounding box center [1148, 210] width 79 height 38
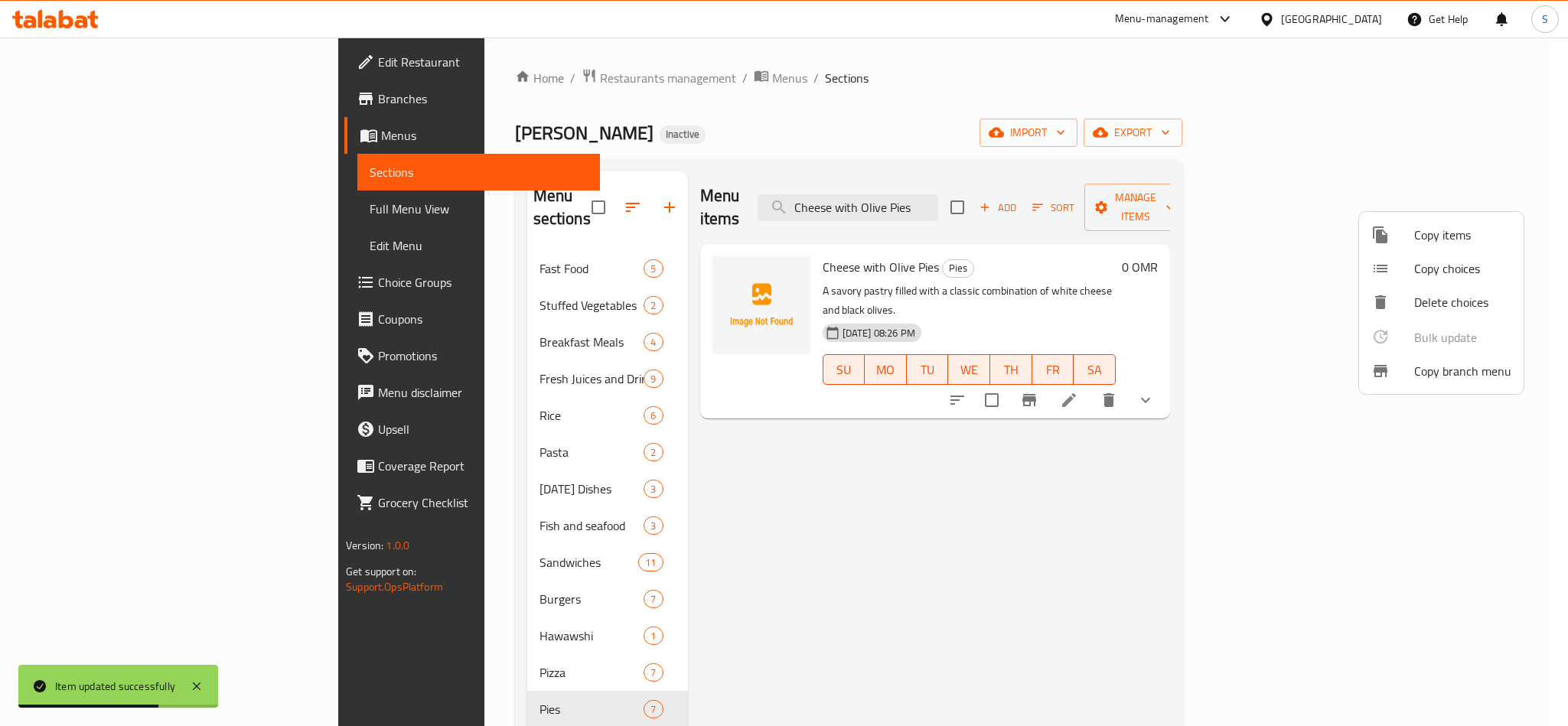
click at [1422, 266] on span "Copy choices" at bounding box center [1462, 268] width 97 height 18
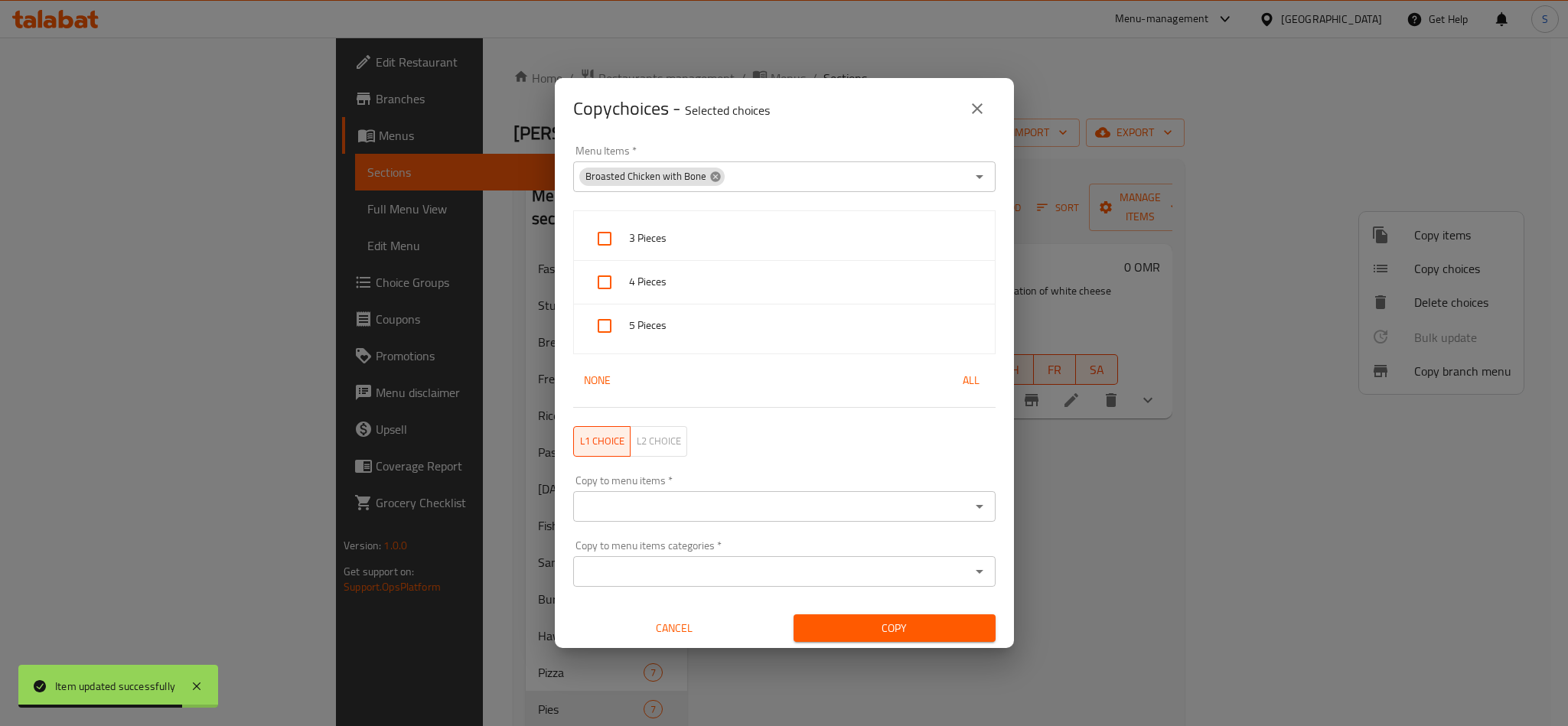
click at [710, 173] on icon at bounding box center [715, 177] width 10 height 10
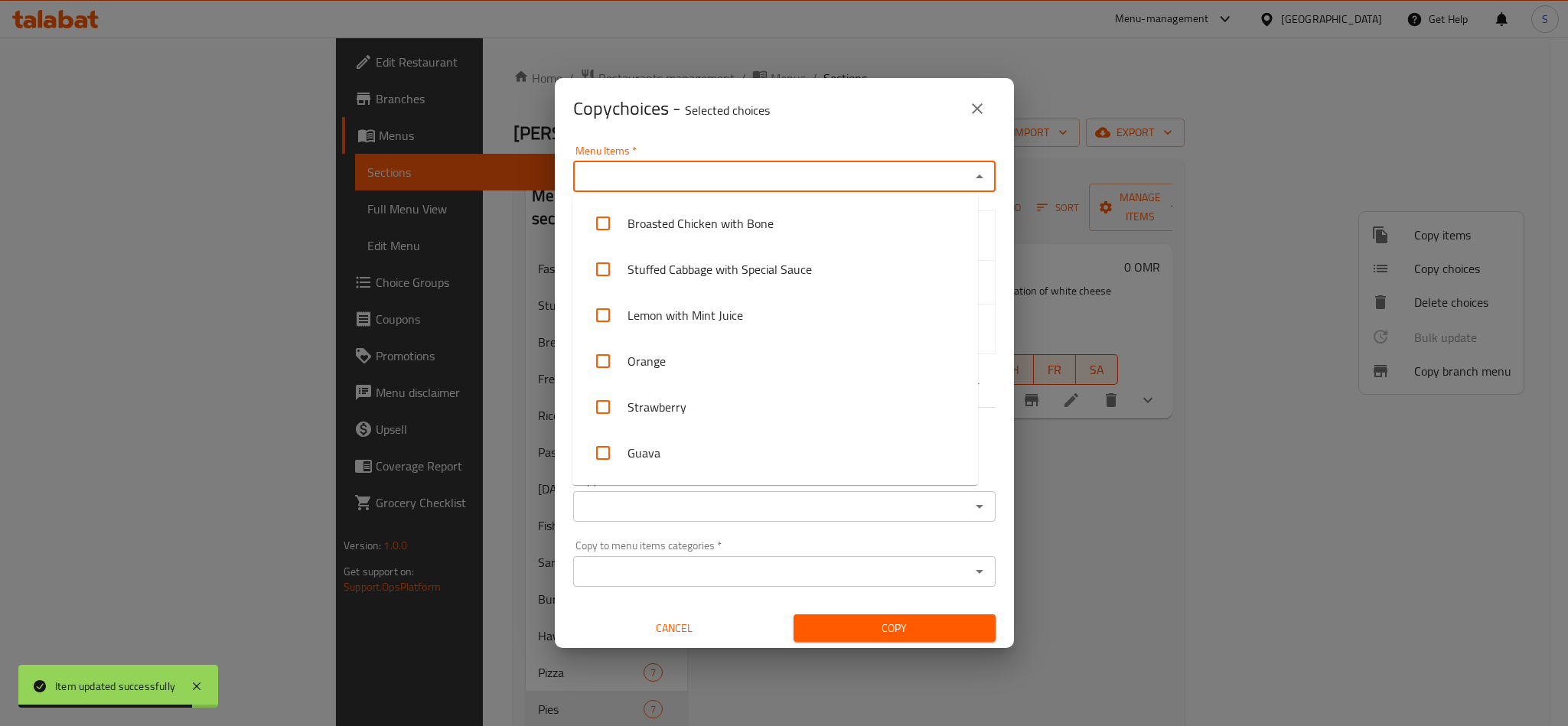
click at [707, 174] on input "Menu Items   *" at bounding box center [772, 177] width 388 height 21
paste input "Cheese with Olive Pies"
type input "Cheese with Olive Pies"
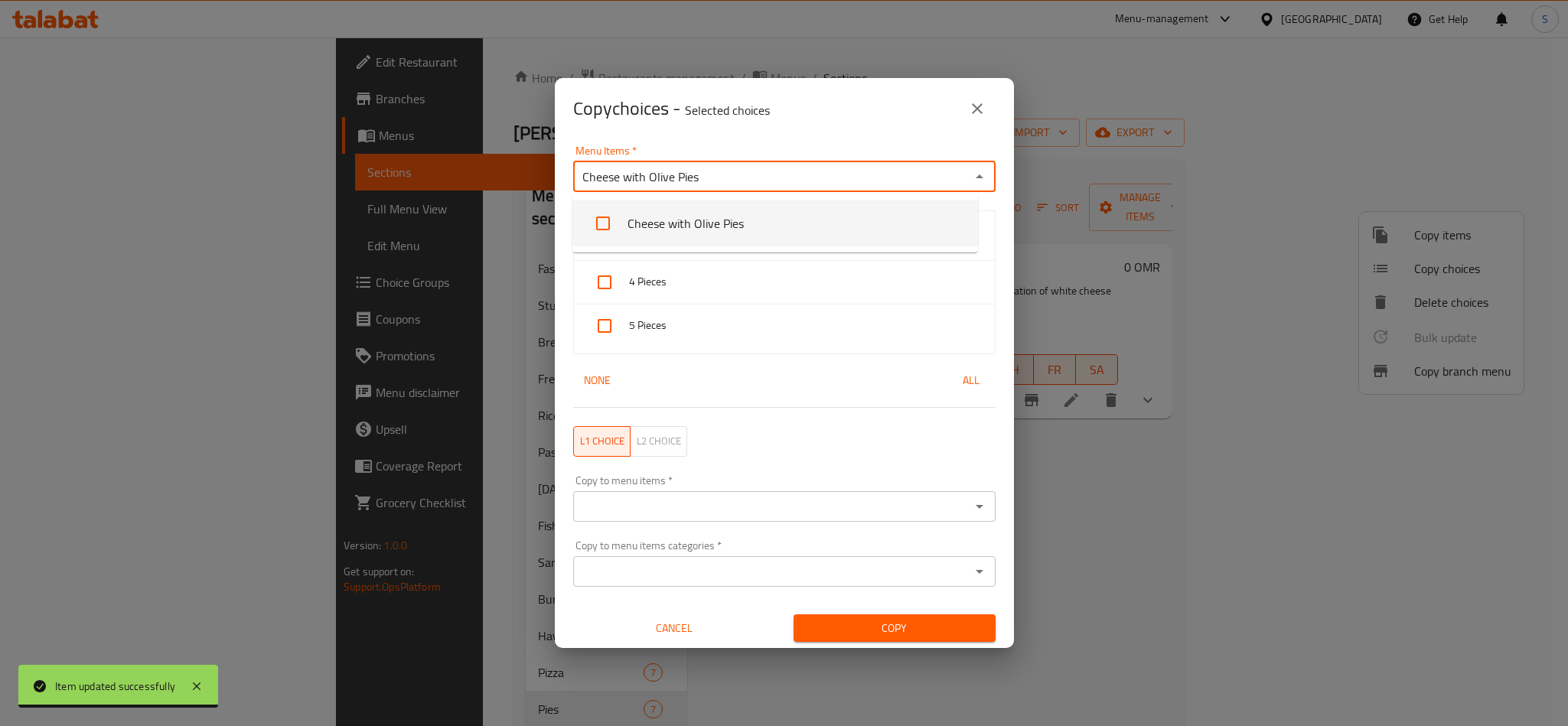
click at [687, 228] on li "Cheese with Olive Pies" at bounding box center [775, 223] width 405 height 46
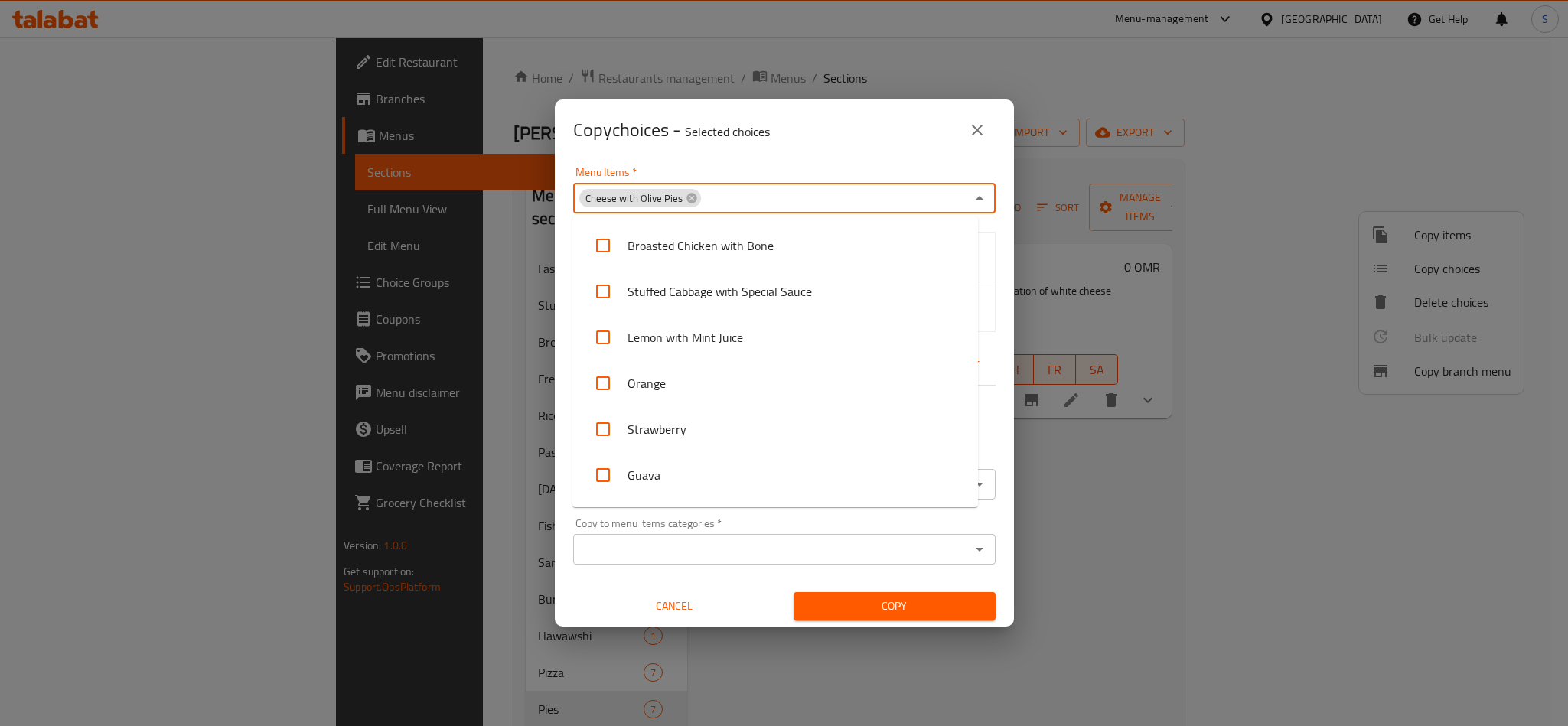
scroll to position [1233, 0]
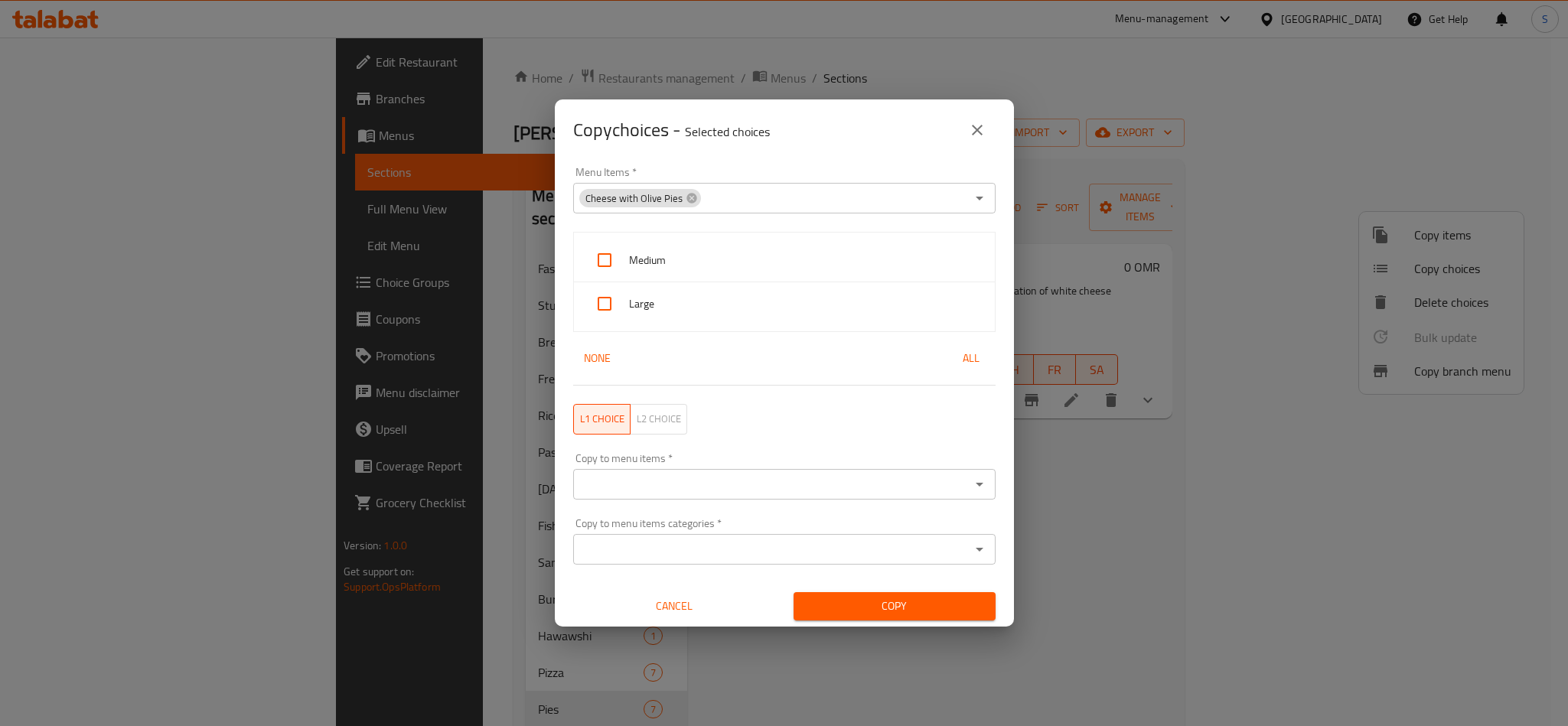
click at [744, 150] on div "Copy choices - Selected choices 0" at bounding box center [784, 130] width 459 height 61
click at [615, 255] on input "checkbox" at bounding box center [604, 260] width 36 height 36
checkbox input "true"
click at [608, 303] on input "checkbox" at bounding box center [604, 304] width 36 height 36
checkbox input "true"
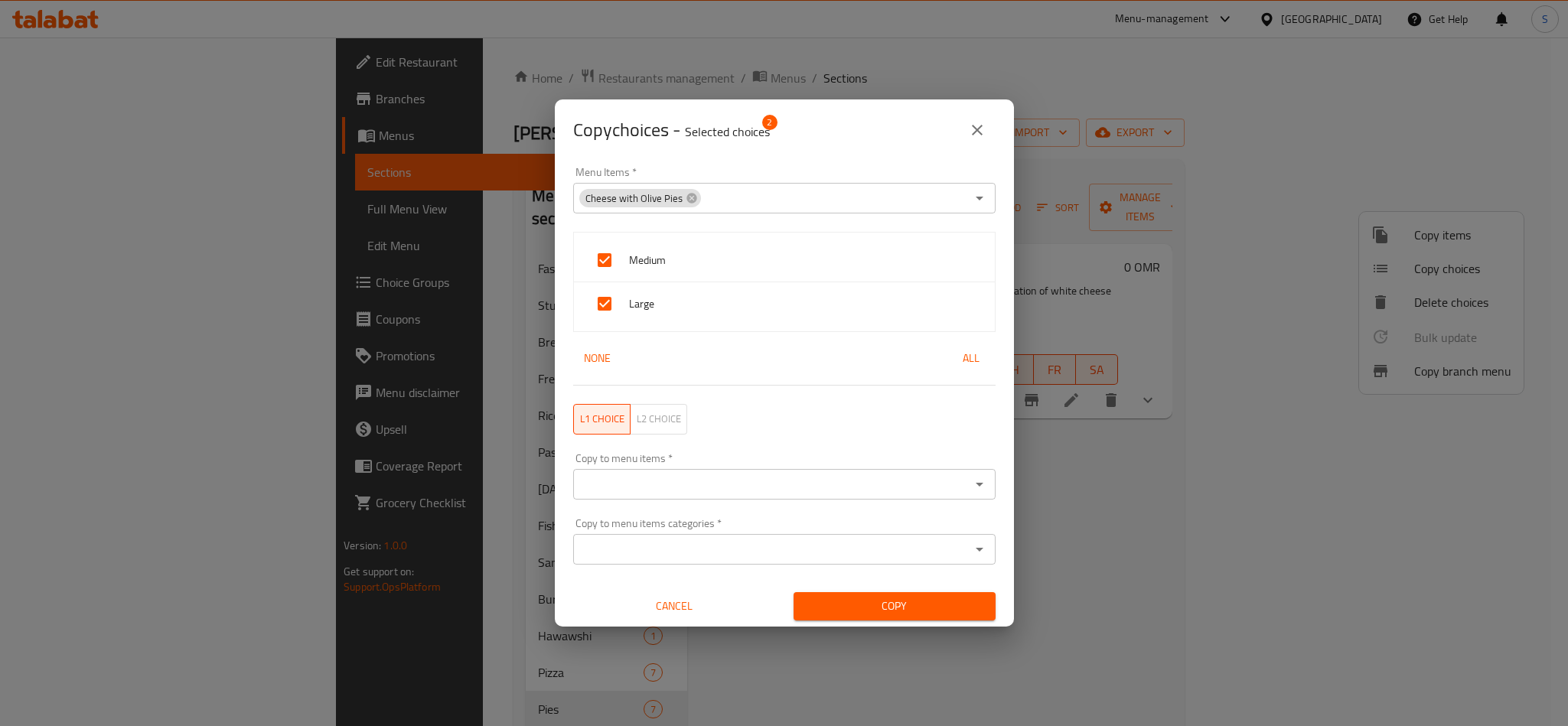
click at [678, 498] on div "Copy to menu items *" at bounding box center [784, 485] width 423 height 31
paste input "Cheese with Zaatar Pies"
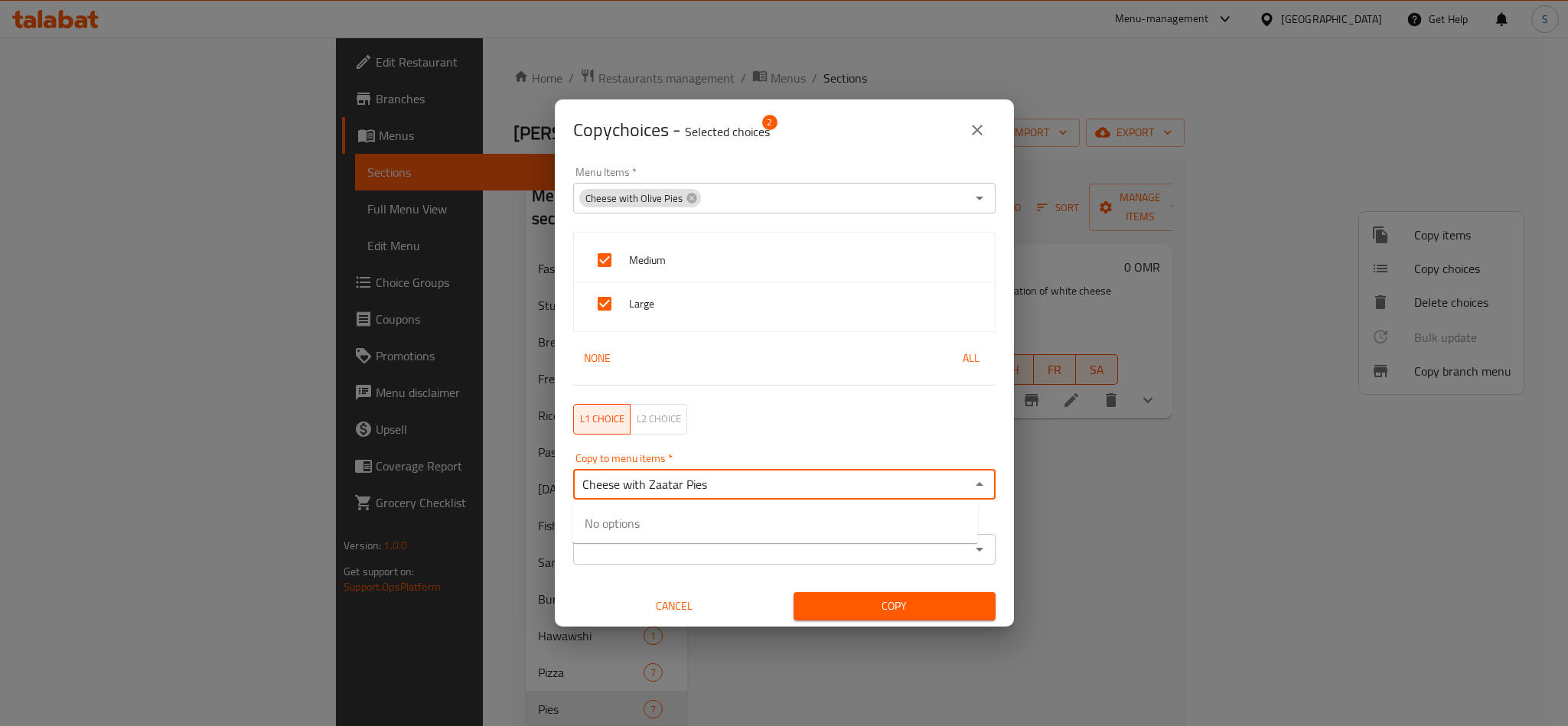
type input "Cheese with Zaatar Pies"
click at [634, 529] on li "Cheese with Zaatar Pies" at bounding box center [775, 533] width 405 height 46
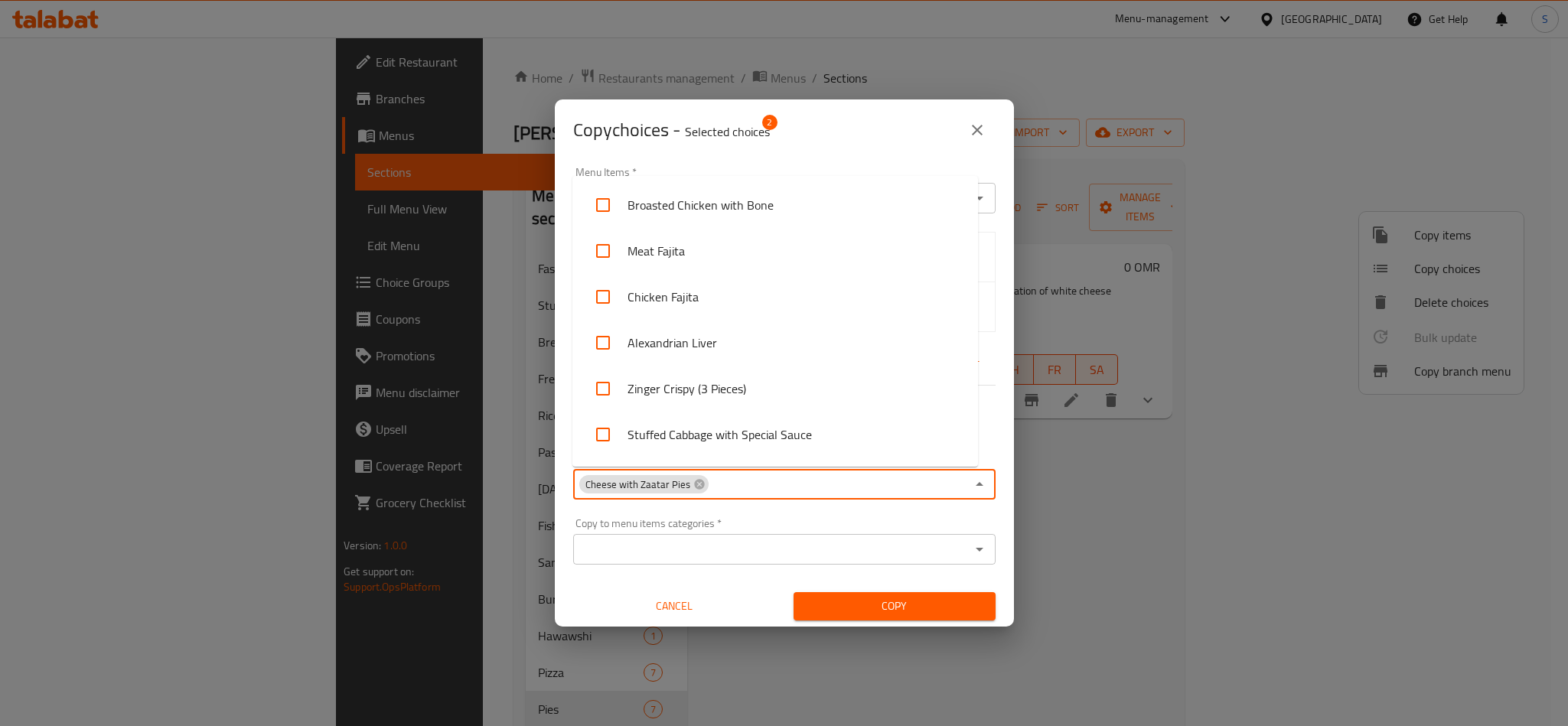
scroll to position [2749, 0]
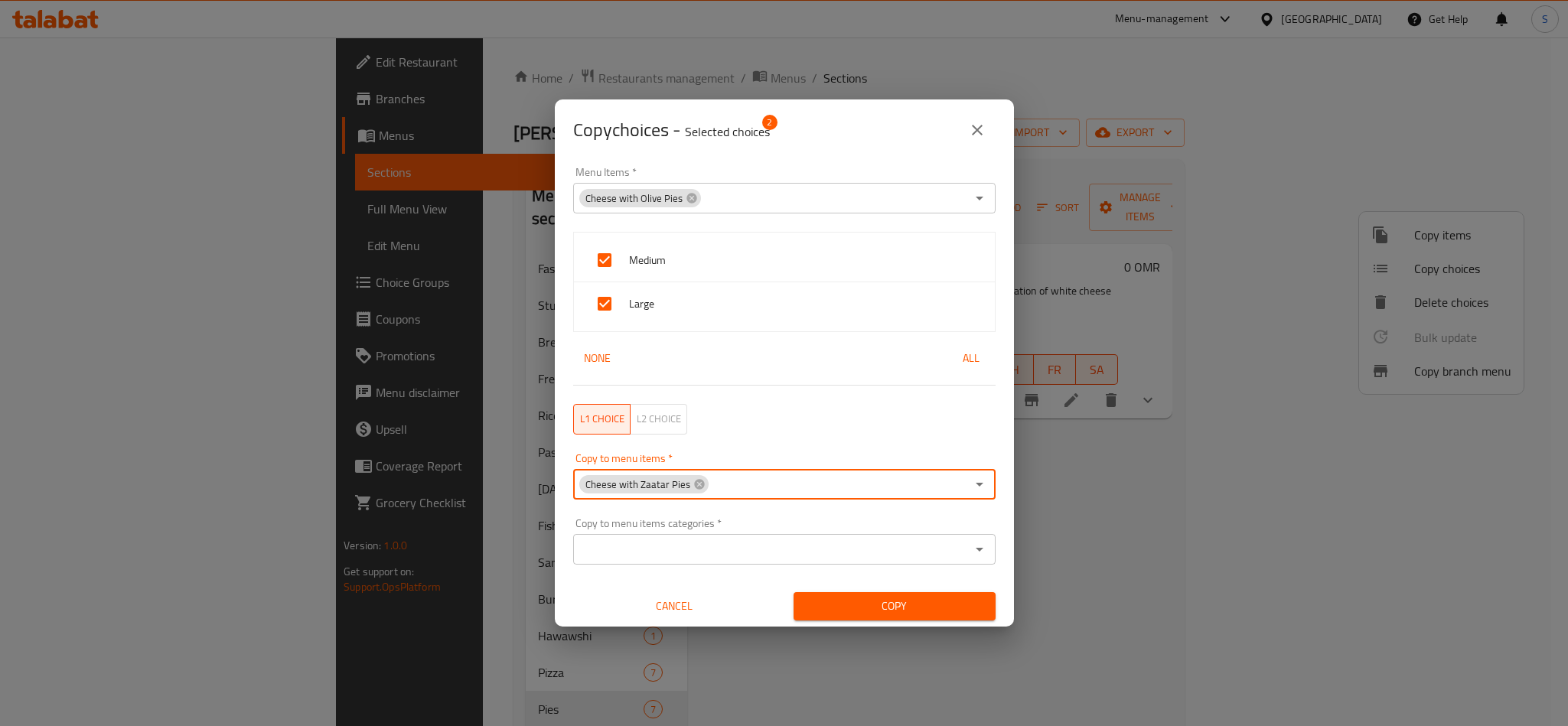
paste input "Cheese with Honey Pies"
type input "Cheese with Honey Pies"
click at [714, 523] on li "Cheese with Honey Pies" at bounding box center [775, 533] width 405 height 46
paste input "Mix Cheese Pies"
type input "Mix Cheese Pies"
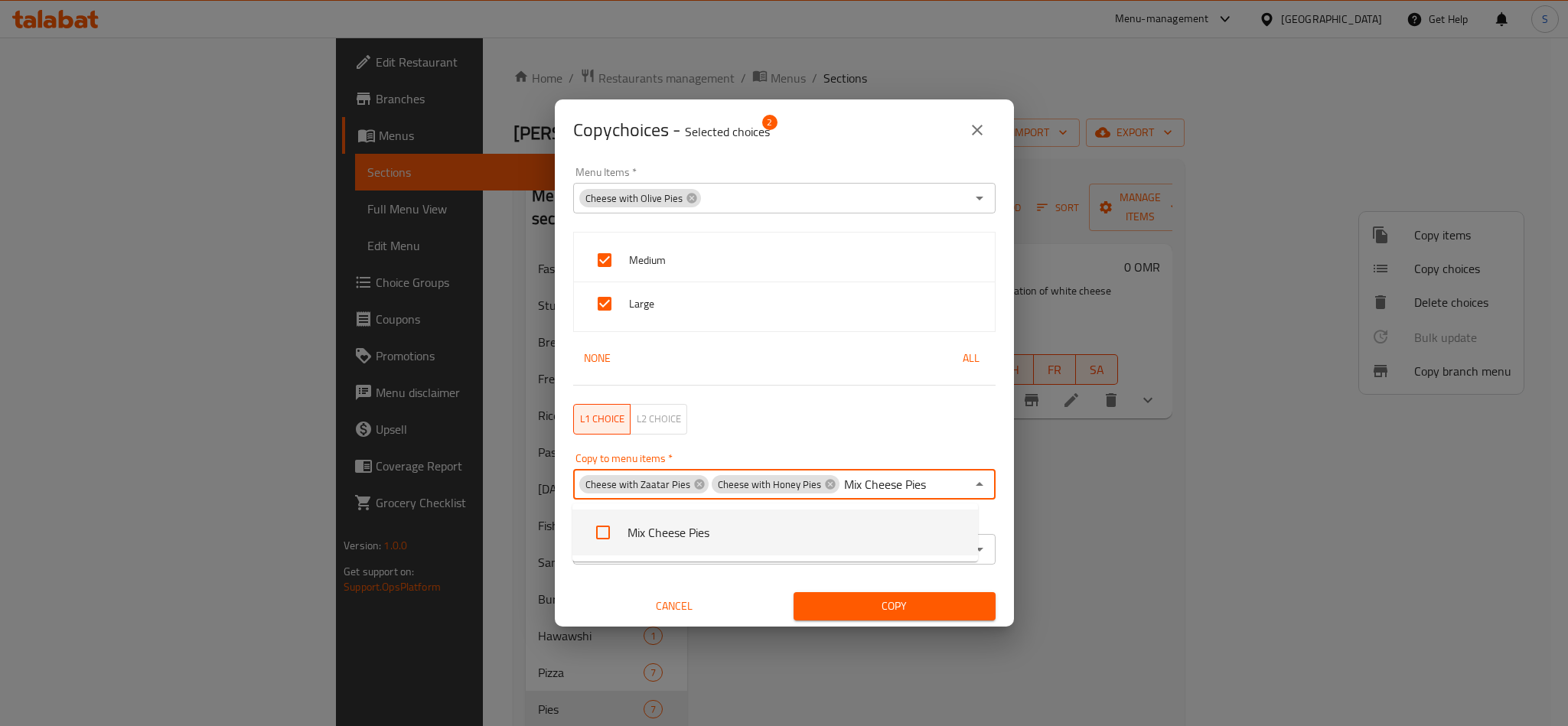
click at [662, 526] on li "Mix Cheese Pies" at bounding box center [775, 533] width 405 height 46
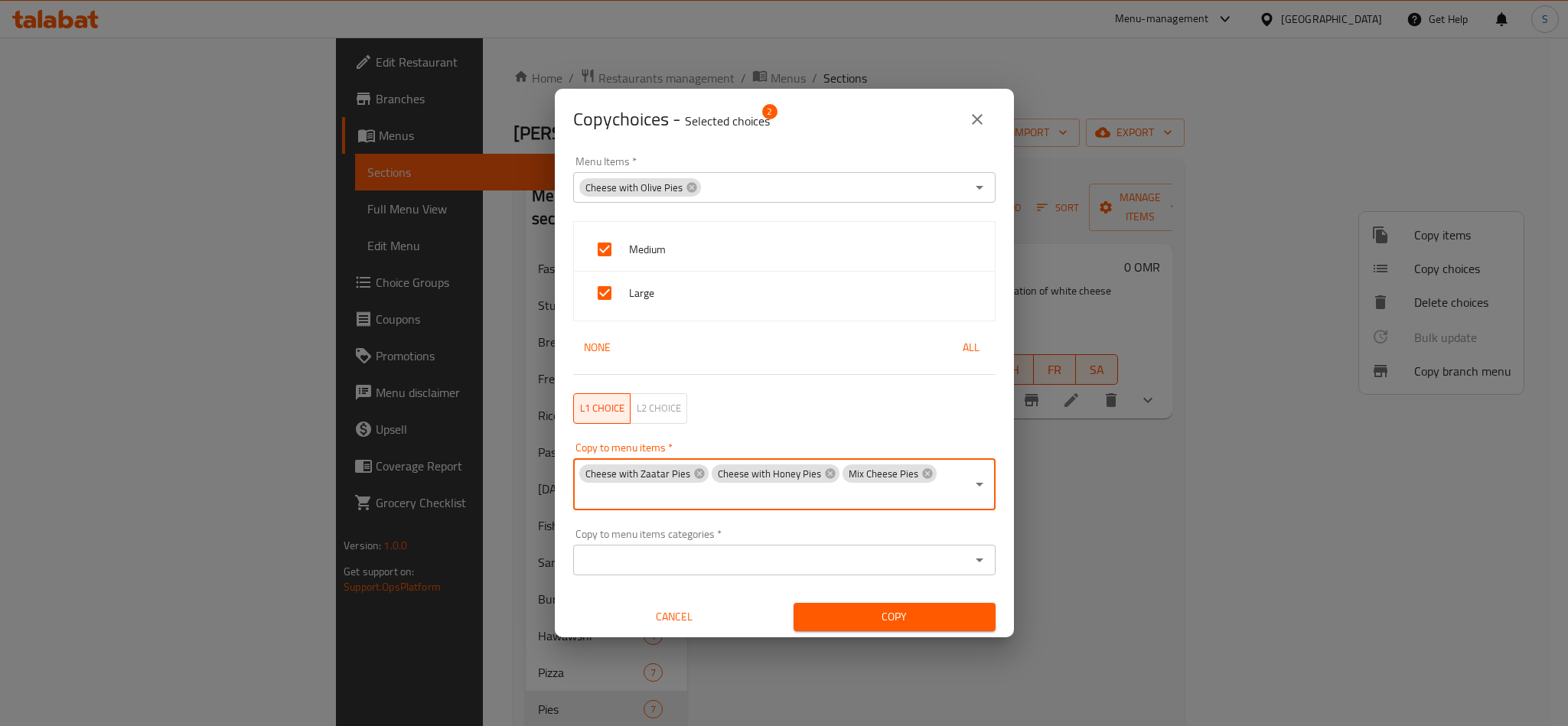
paste input "BBQ Chicken Pies"
type input "BBQ Chicken Pies"
click at [719, 536] on li "BBQ Chicken Pies" at bounding box center [775, 543] width 405 height 46
paste input "Mix Seafood Pies"
type input "Mix Seafood Pies"
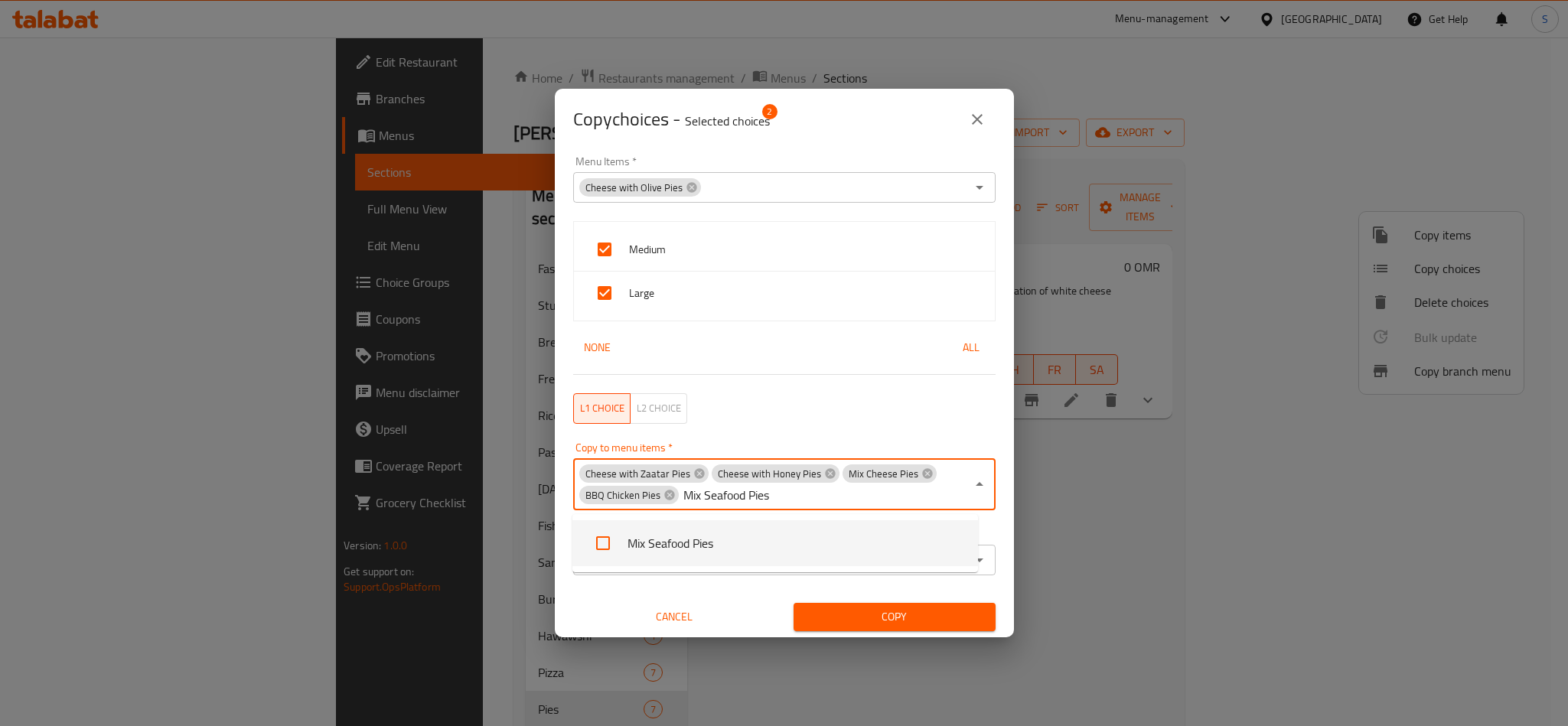
click at [717, 549] on li "Mix Seafood Pies" at bounding box center [775, 543] width 405 height 46
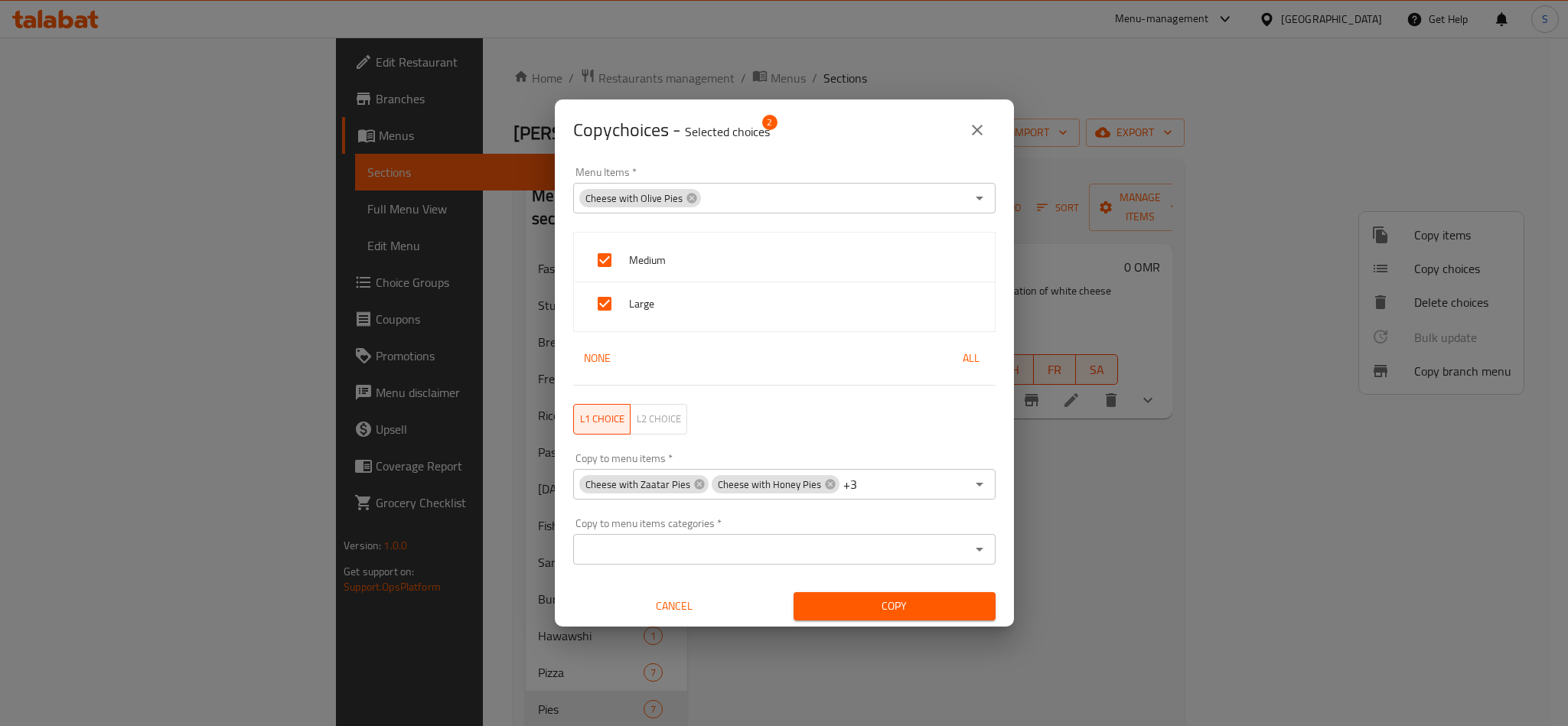
click at [831, 115] on div "Copy choices - Selected choices 2" at bounding box center [784, 130] width 423 height 36
click at [900, 608] on span "Copy" at bounding box center [894, 606] width 177 height 19
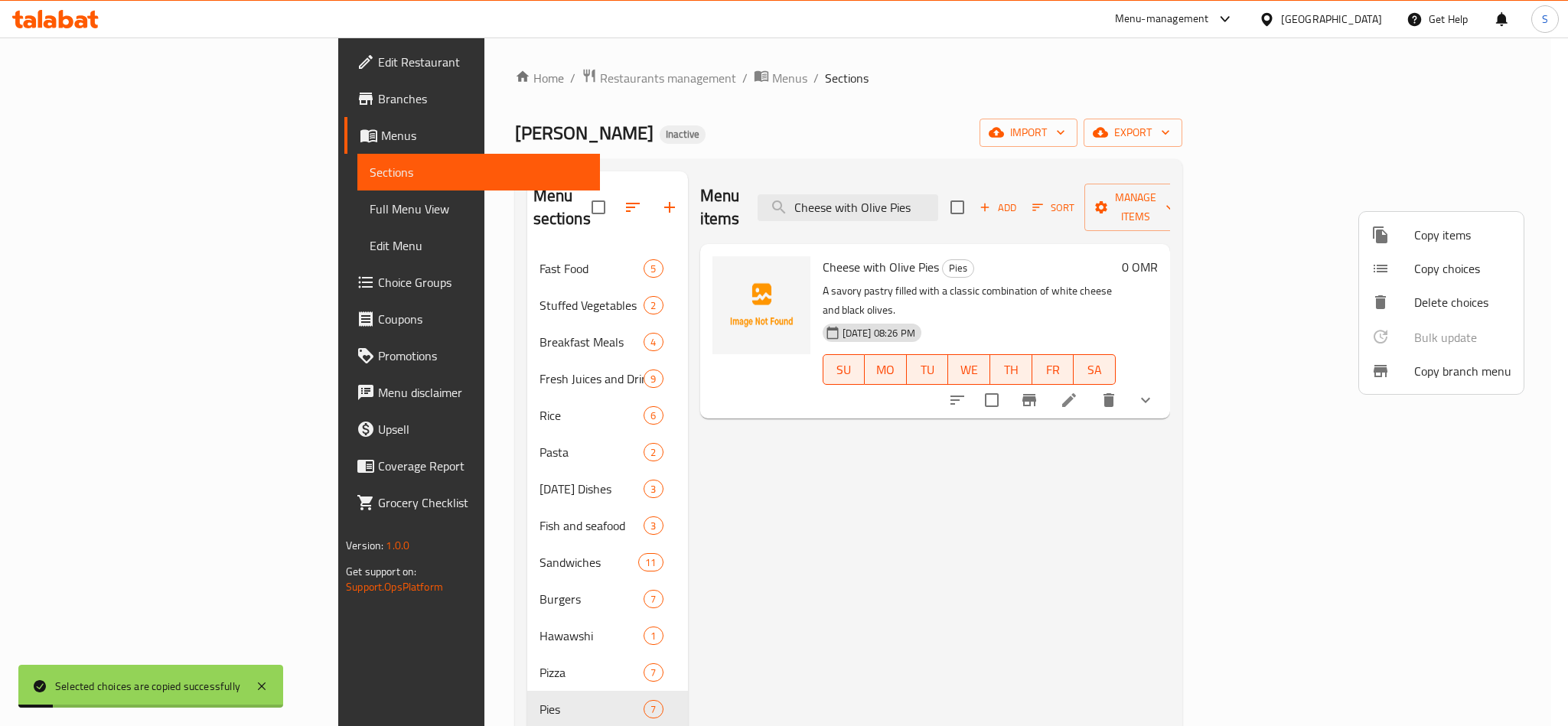
click at [955, 195] on div at bounding box center [784, 363] width 1568 height 726
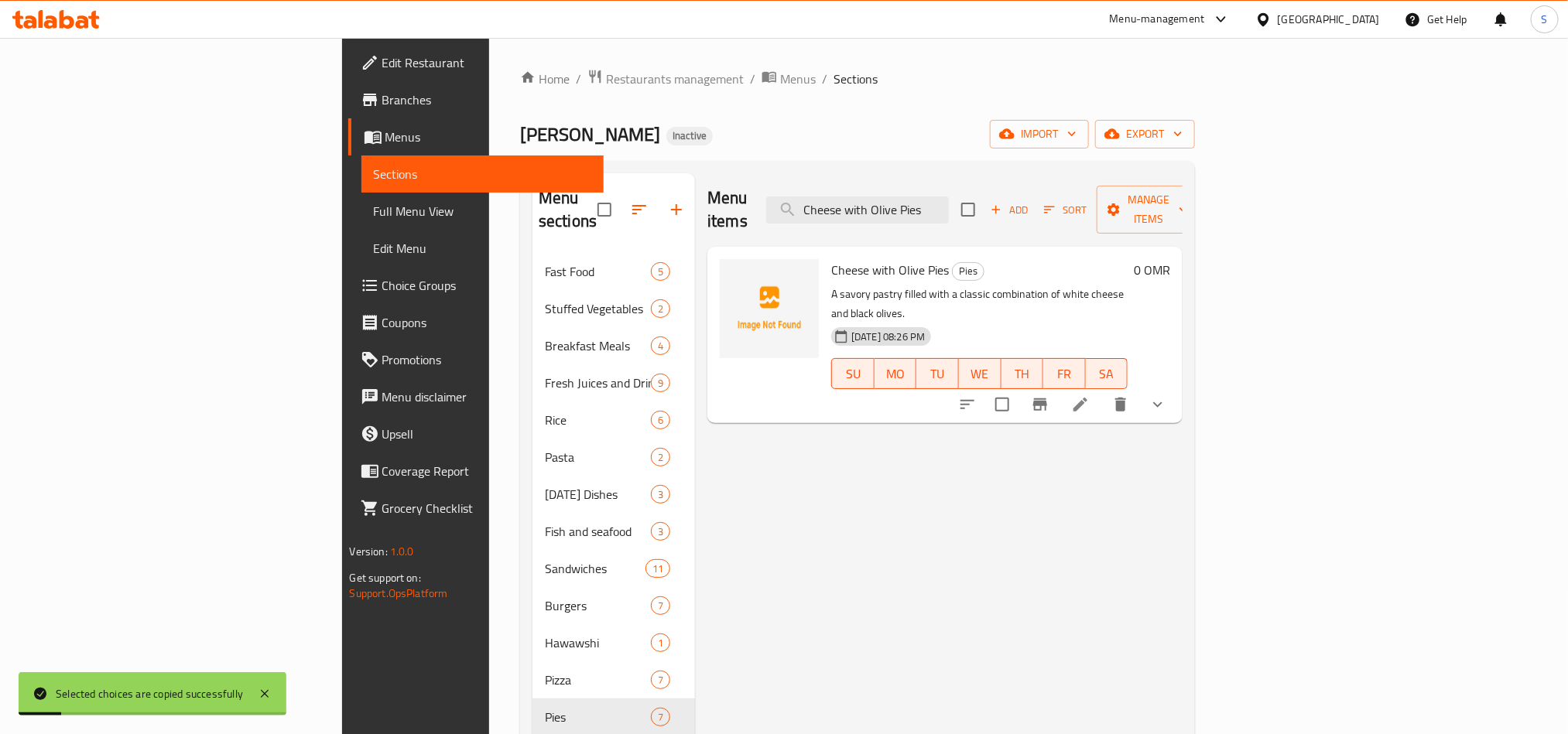
click at [949, 197] on input "Cheese with Olive Pies" at bounding box center [858, 211] width 183 height 27
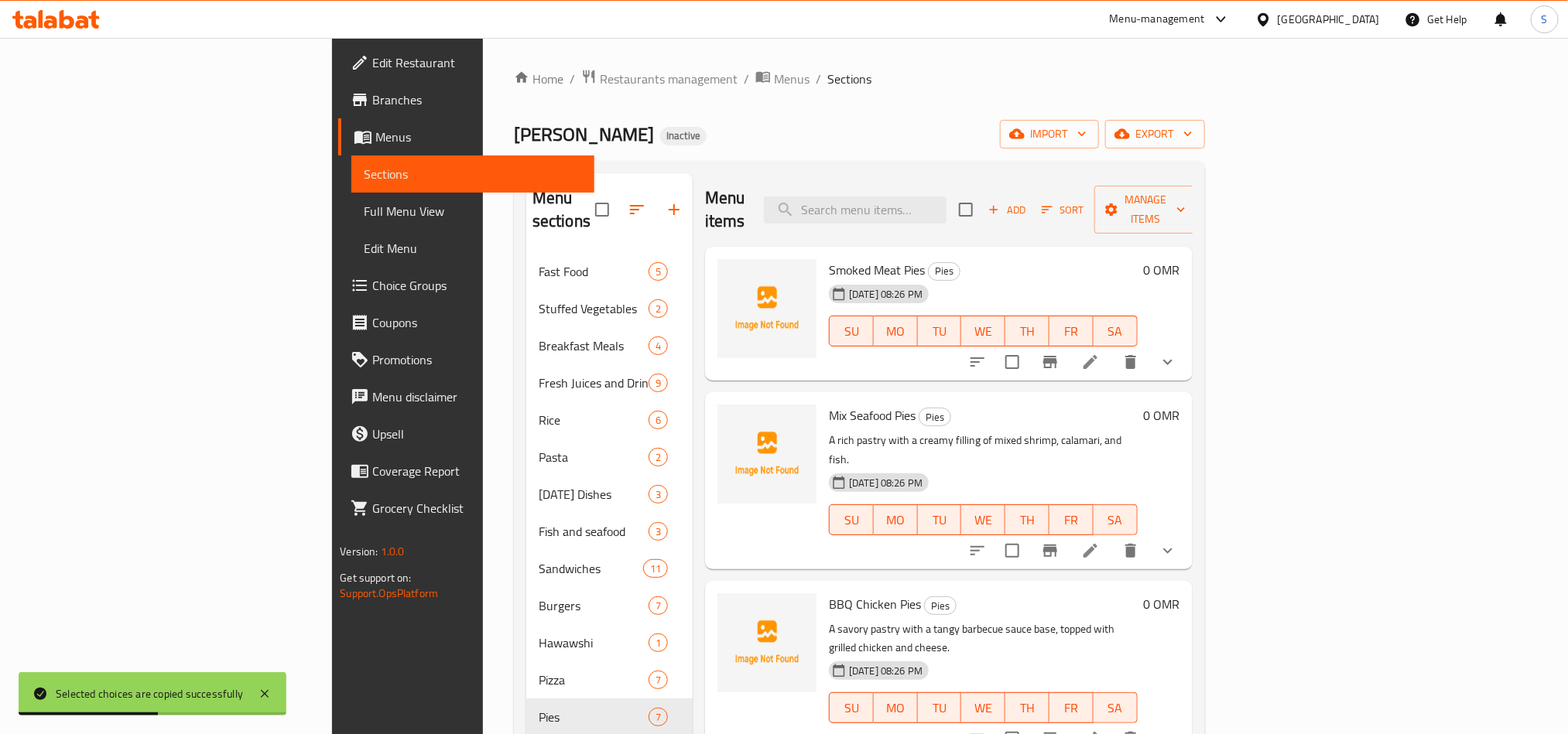
paste input "Mix Seafood Pies"
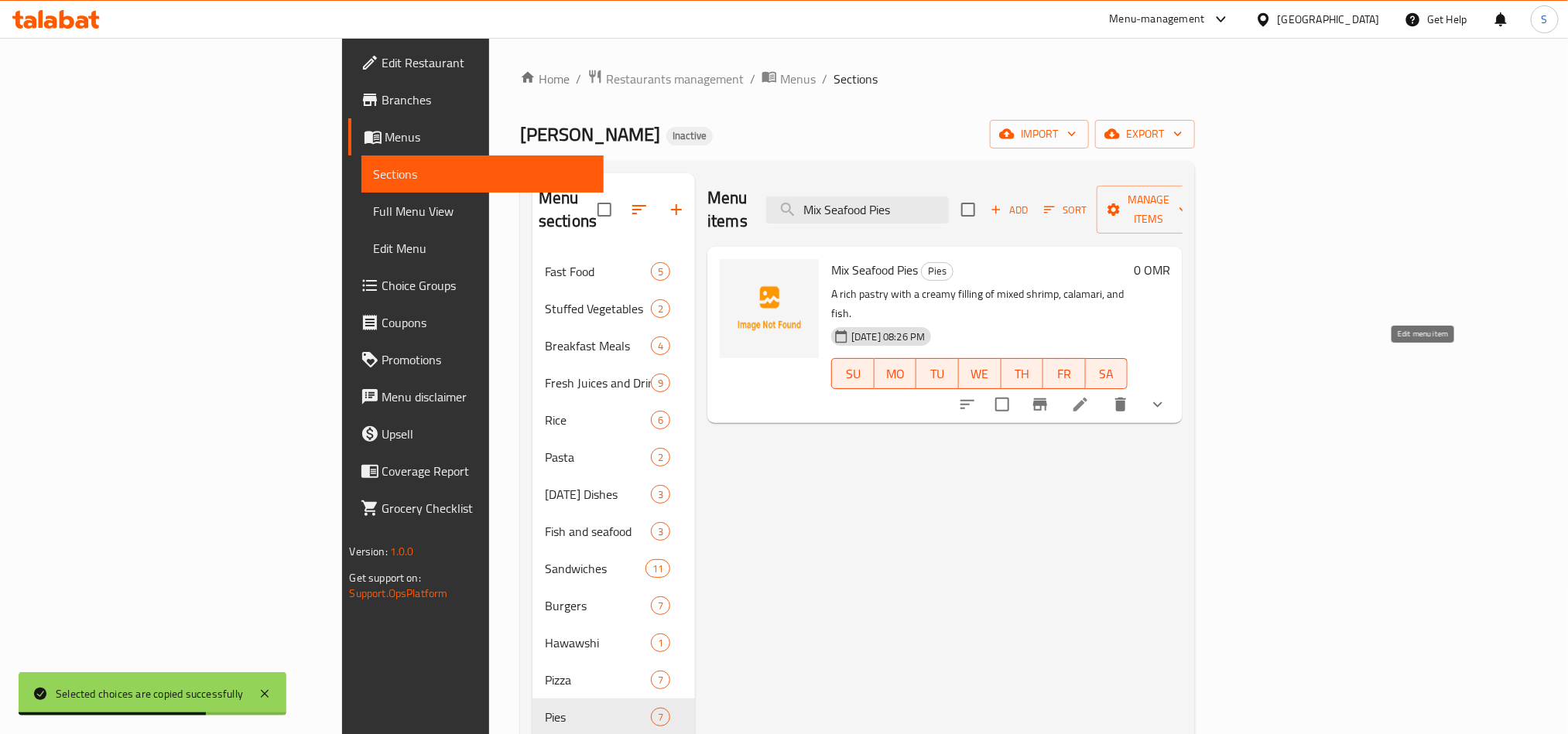
type input "Mix Seafood Pies"
click at [1090, 395] on icon at bounding box center [1080, 404] width 18 height 18
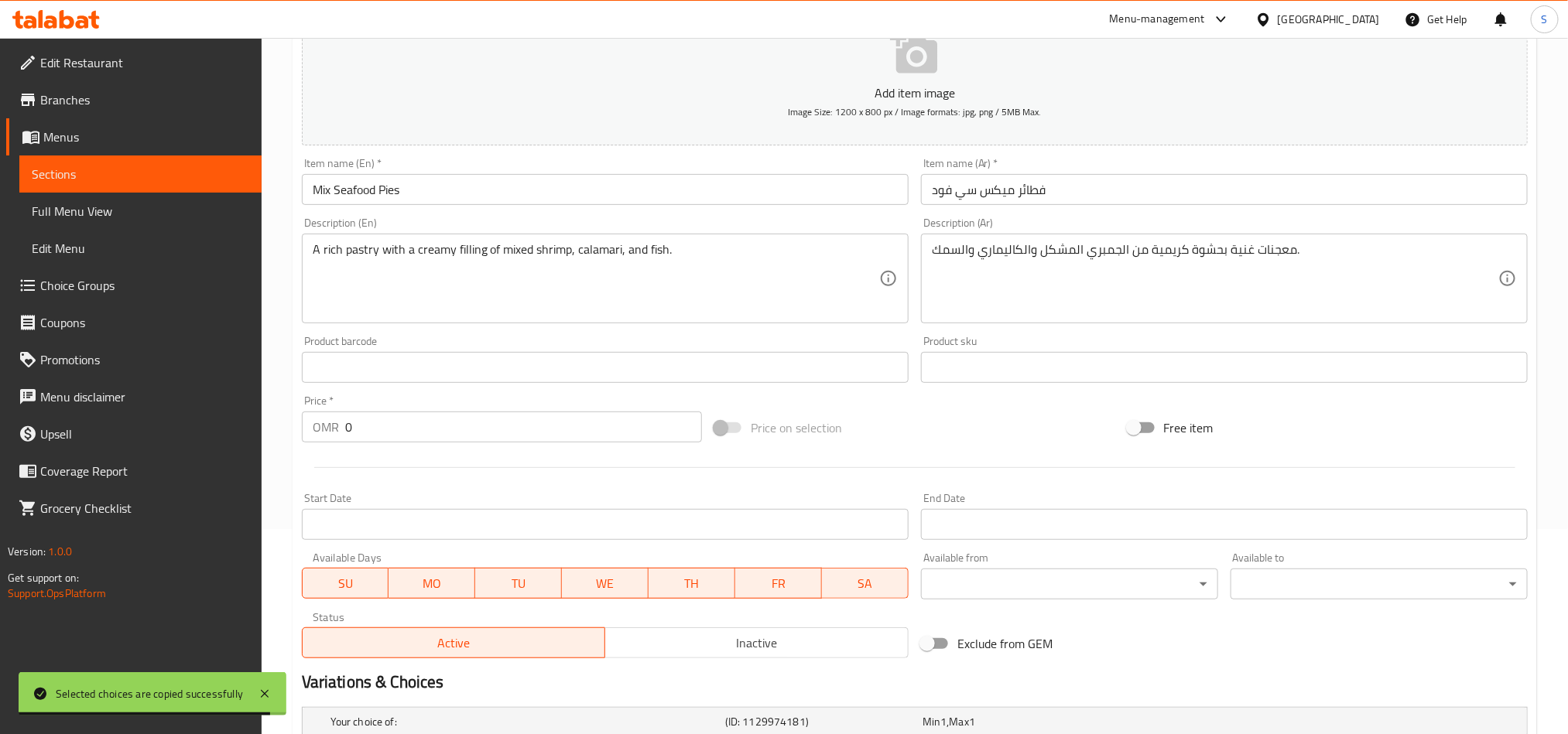
scroll to position [395, 0]
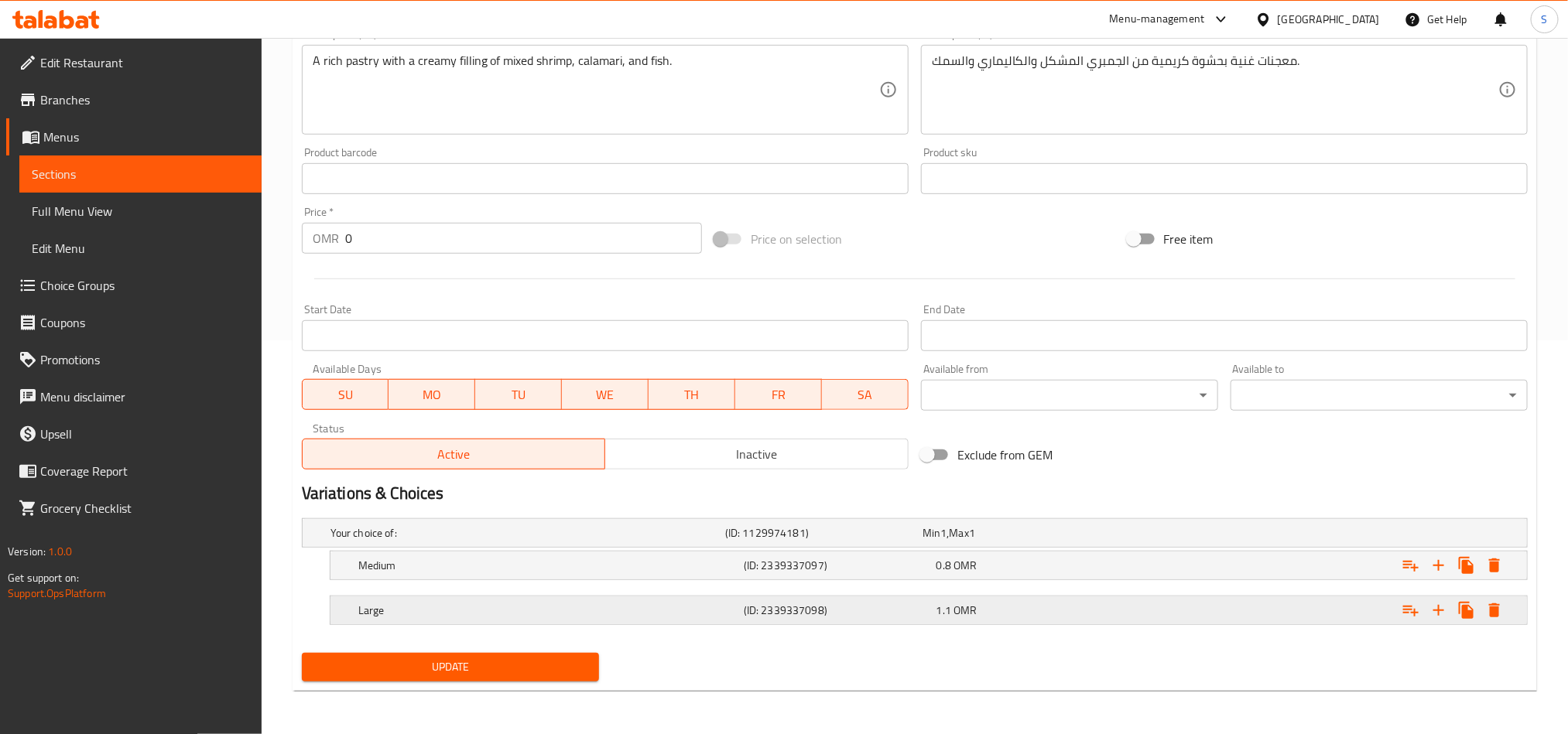
click at [1108, 611] on div "1.1 OMR" at bounding box center [1030, 610] width 187 height 15
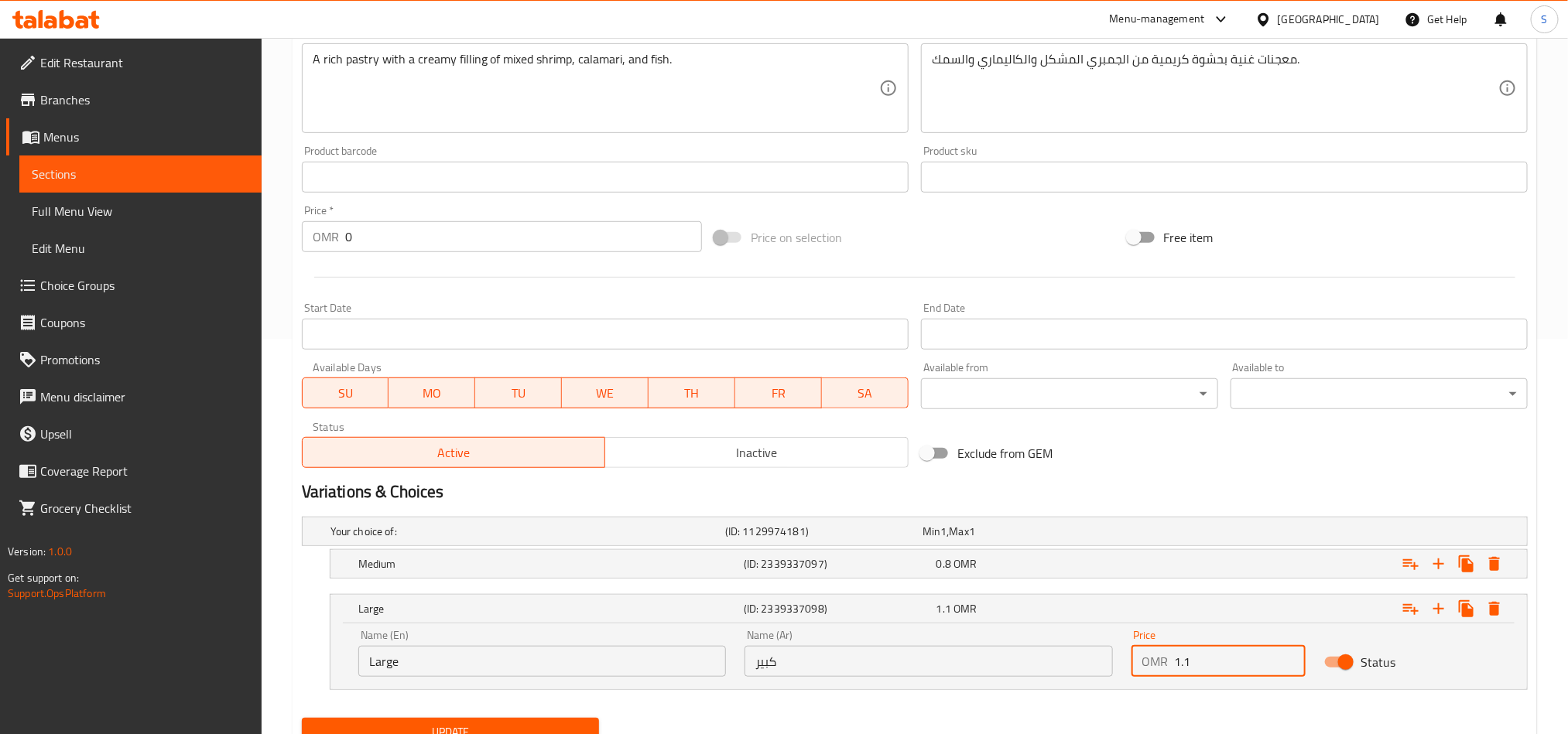
click at [1198, 656] on input "1.1" at bounding box center [1240, 661] width 131 height 31
type input "1.6"
click at [1198, 563] on div "Expand" at bounding box center [1318, 564] width 385 height 34
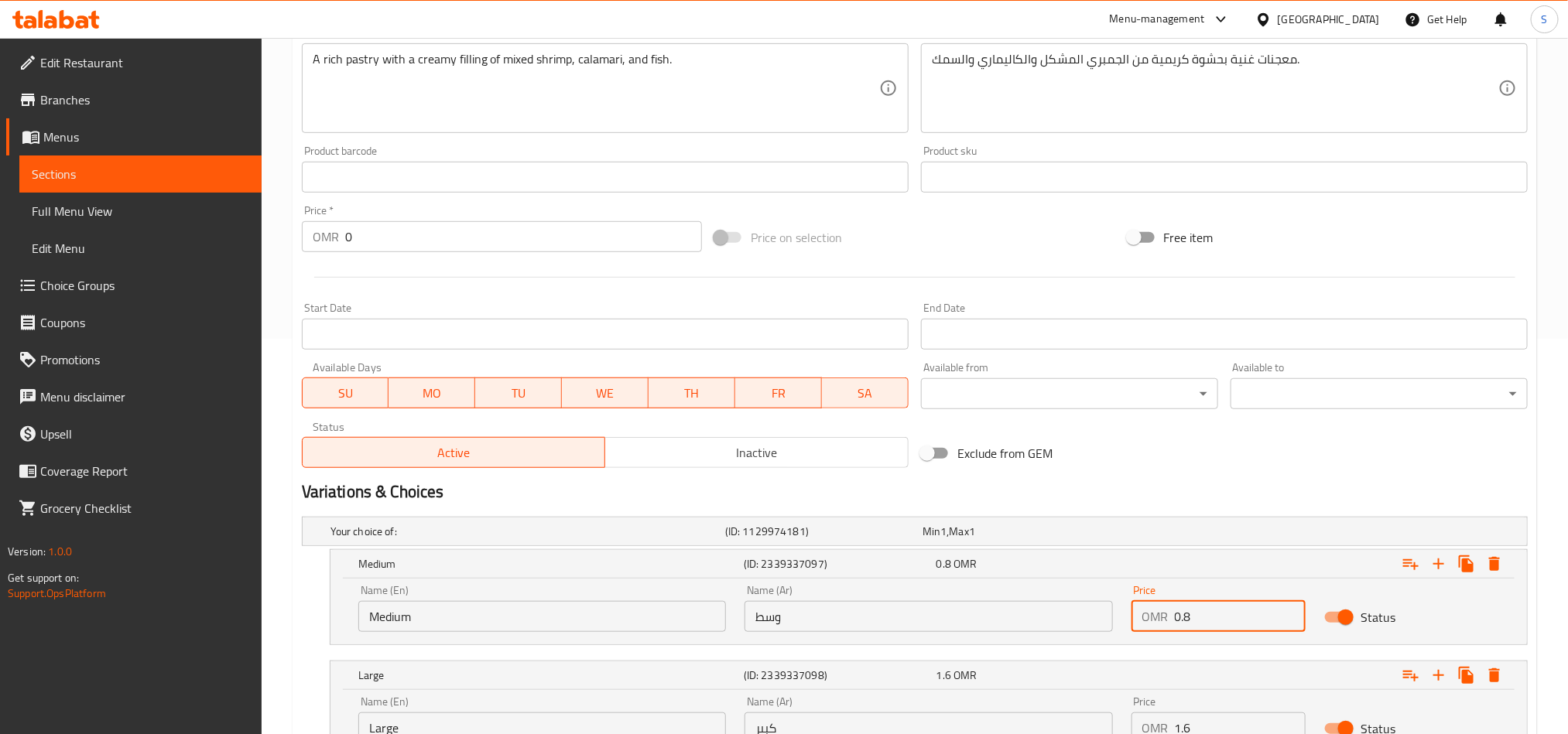
click at [1182, 620] on input "0.8" at bounding box center [1240, 616] width 131 height 31
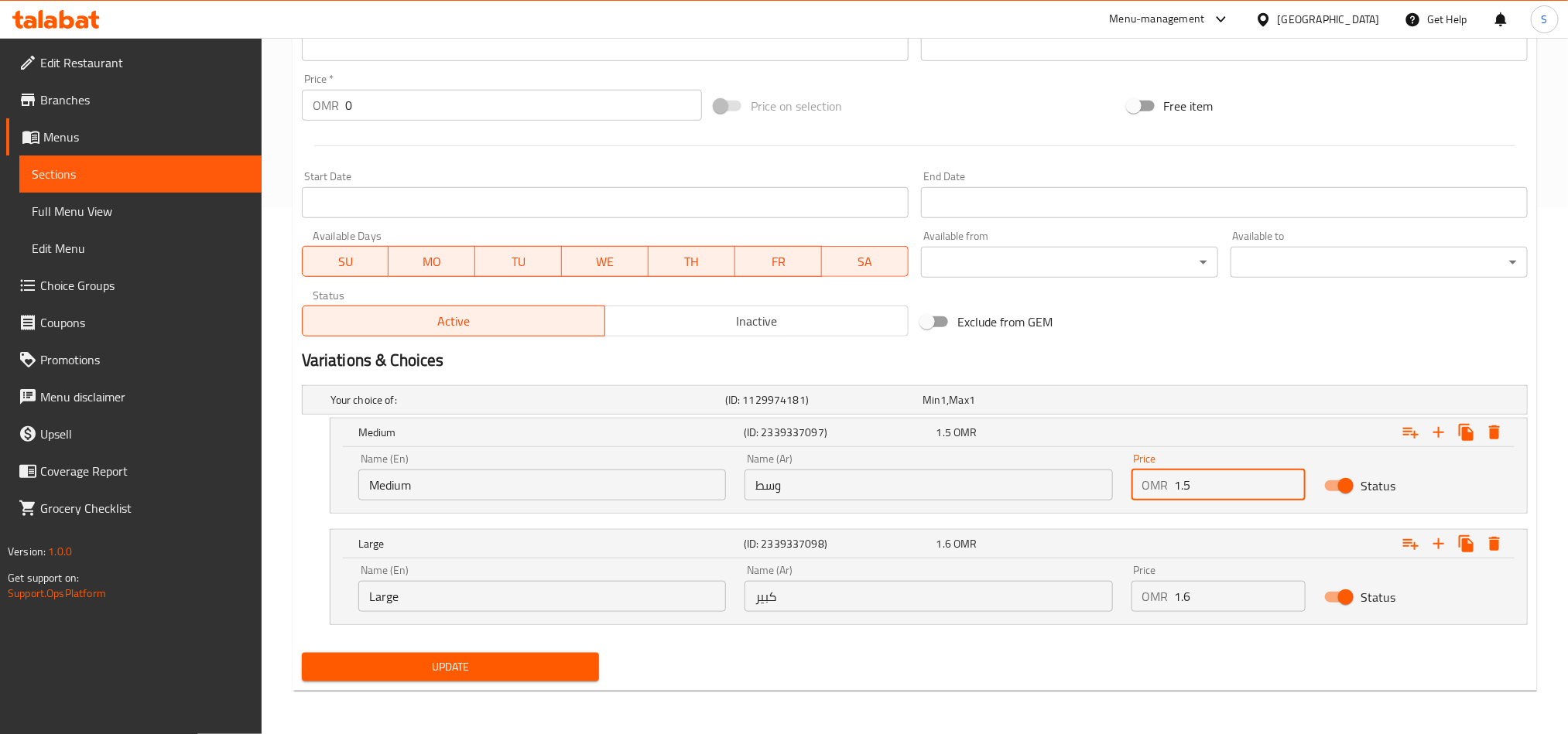
type input "1.5"
click at [565, 660] on span "Update" at bounding box center [450, 668] width 272 height 19
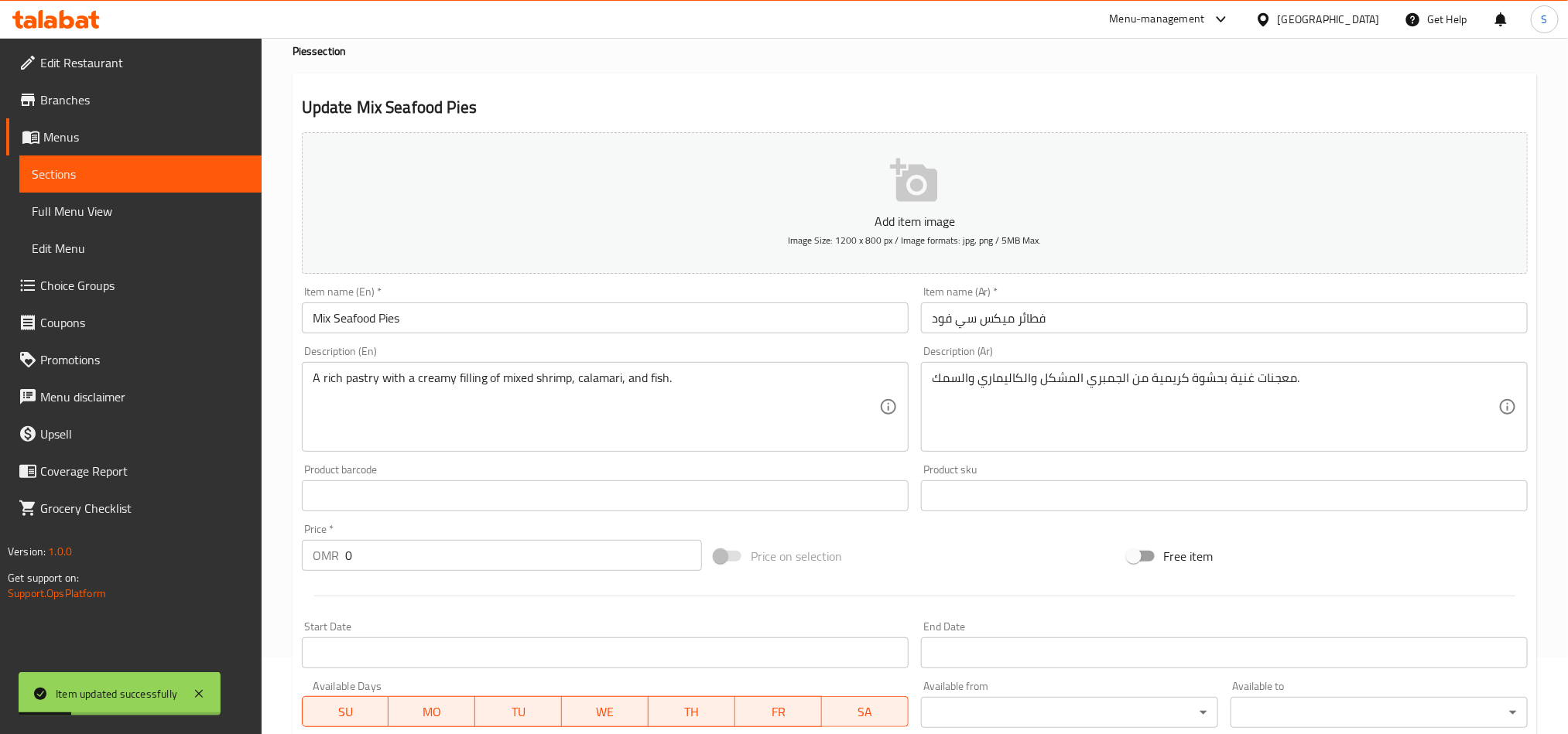
scroll to position [0, 0]
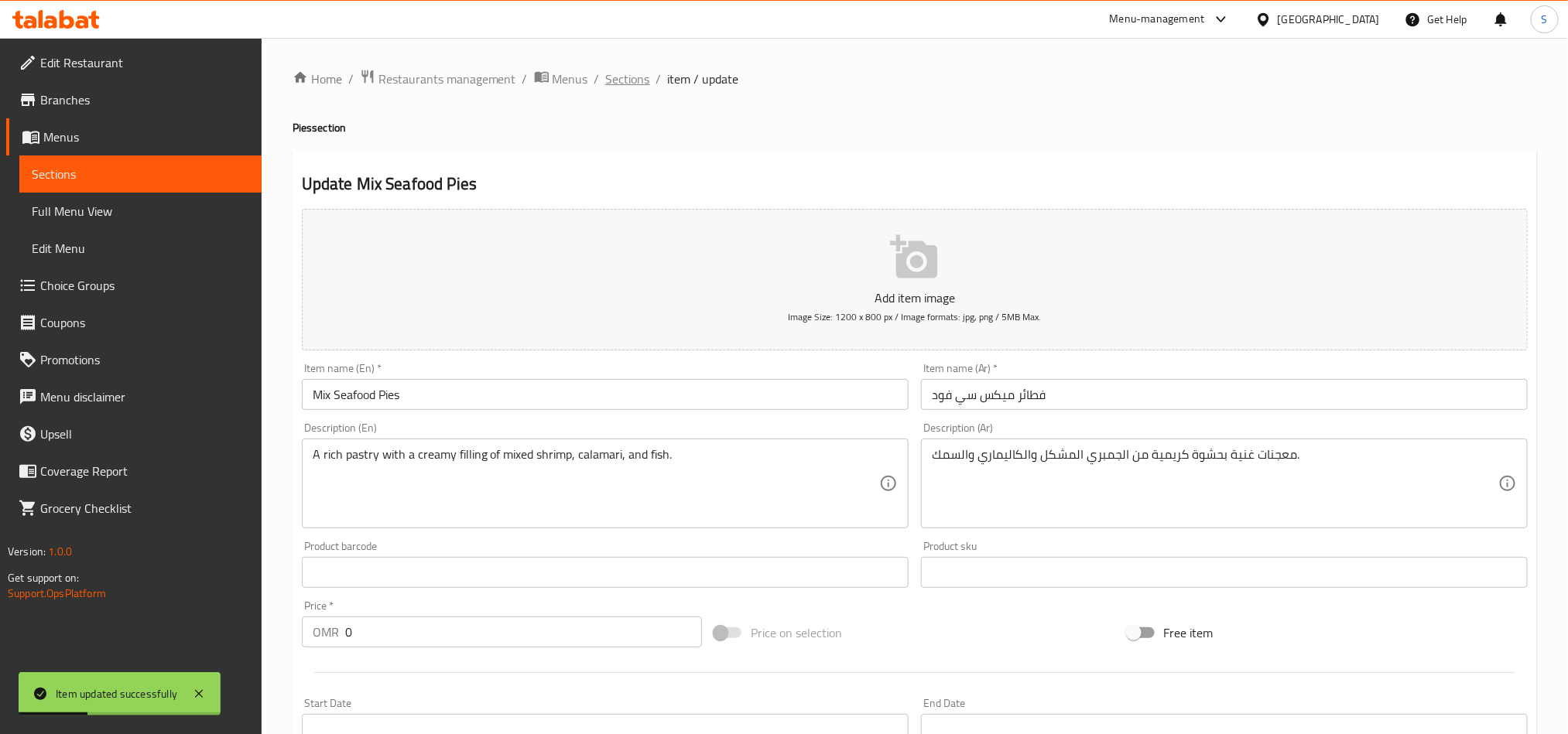
click at [637, 83] on span "Sections" at bounding box center [628, 78] width 44 height 18
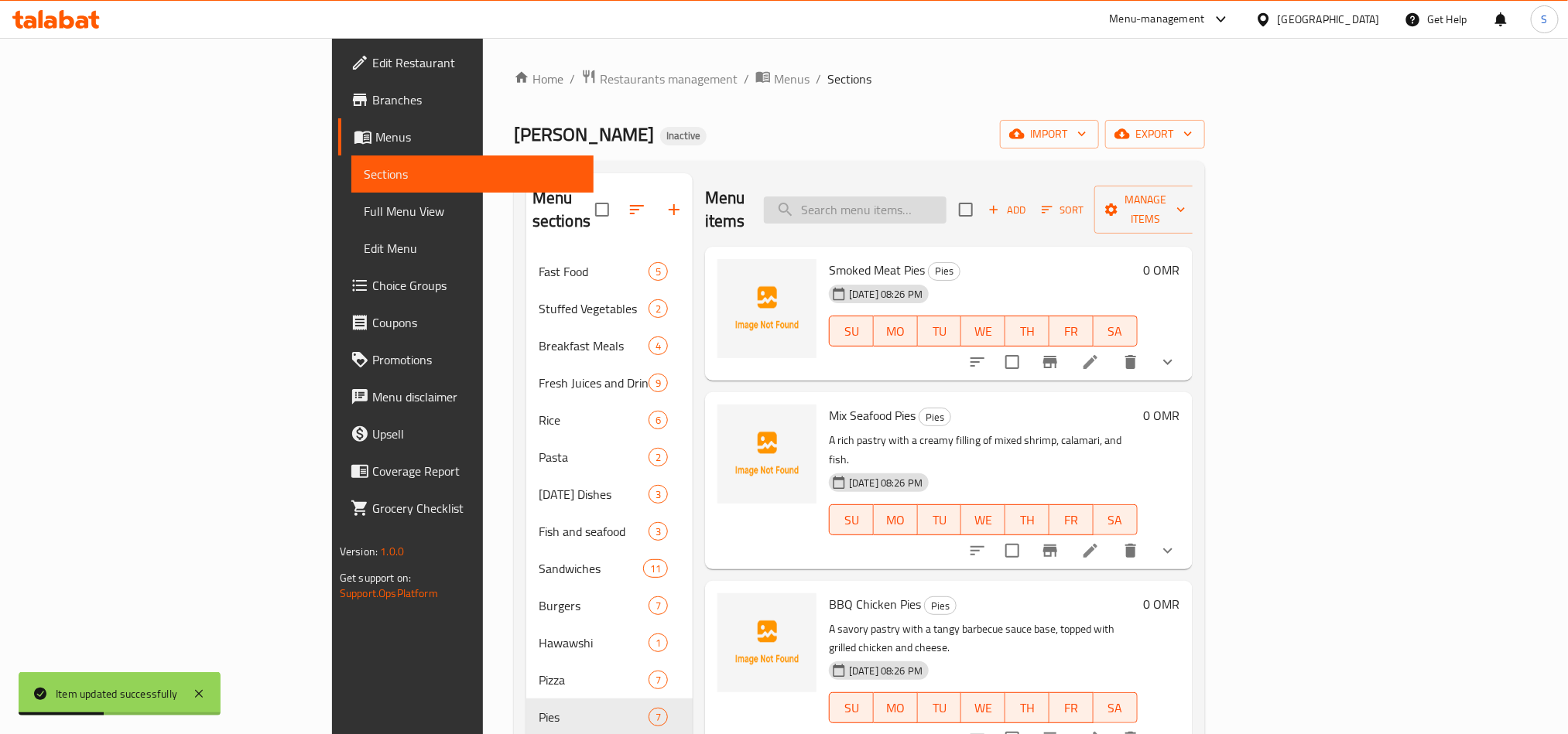
click at [947, 197] on input "search" at bounding box center [855, 211] width 183 height 27
paste input "BBQ Chicken Pies"
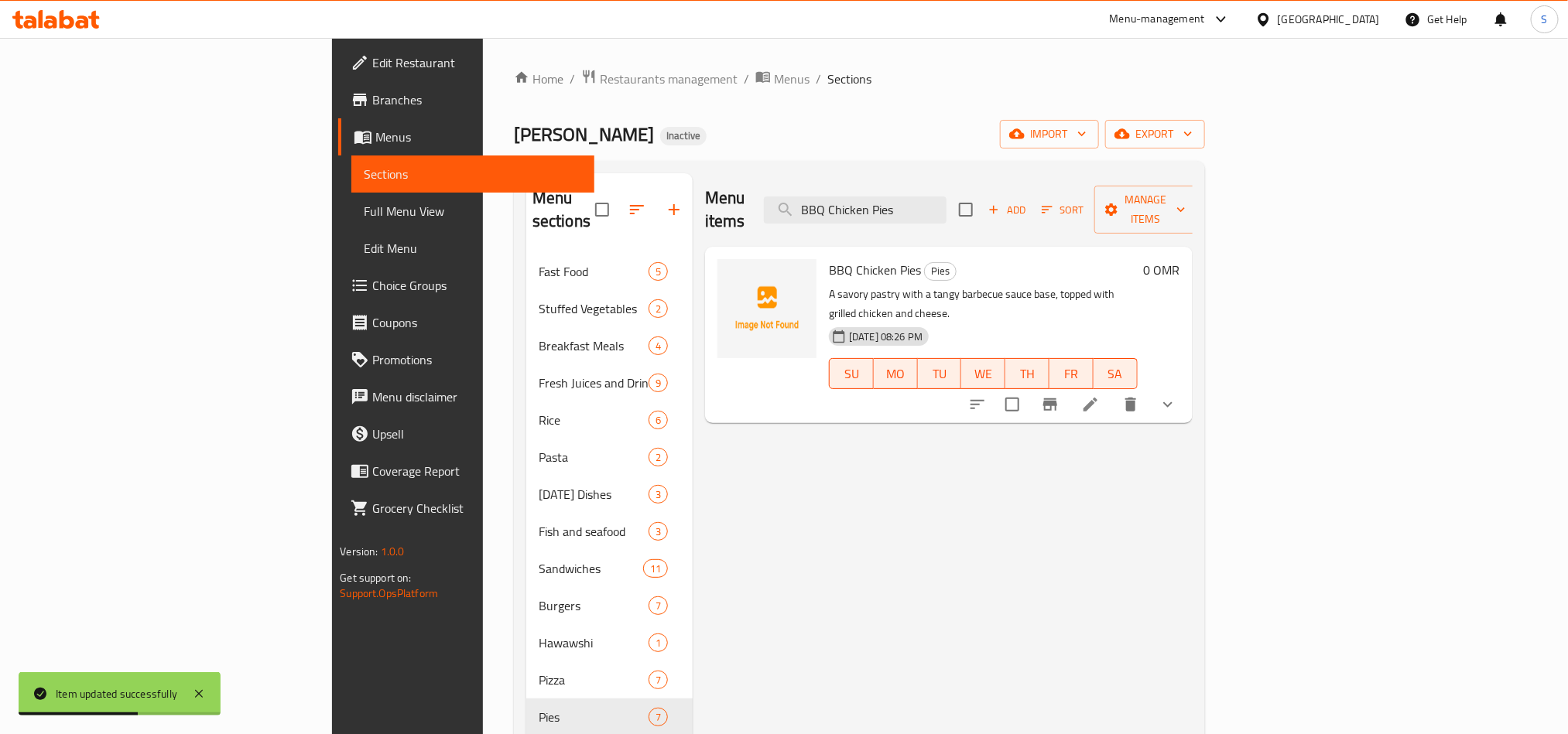
type input "BBQ Chicken Pies"
click at [1100, 395] on icon at bounding box center [1090, 404] width 18 height 18
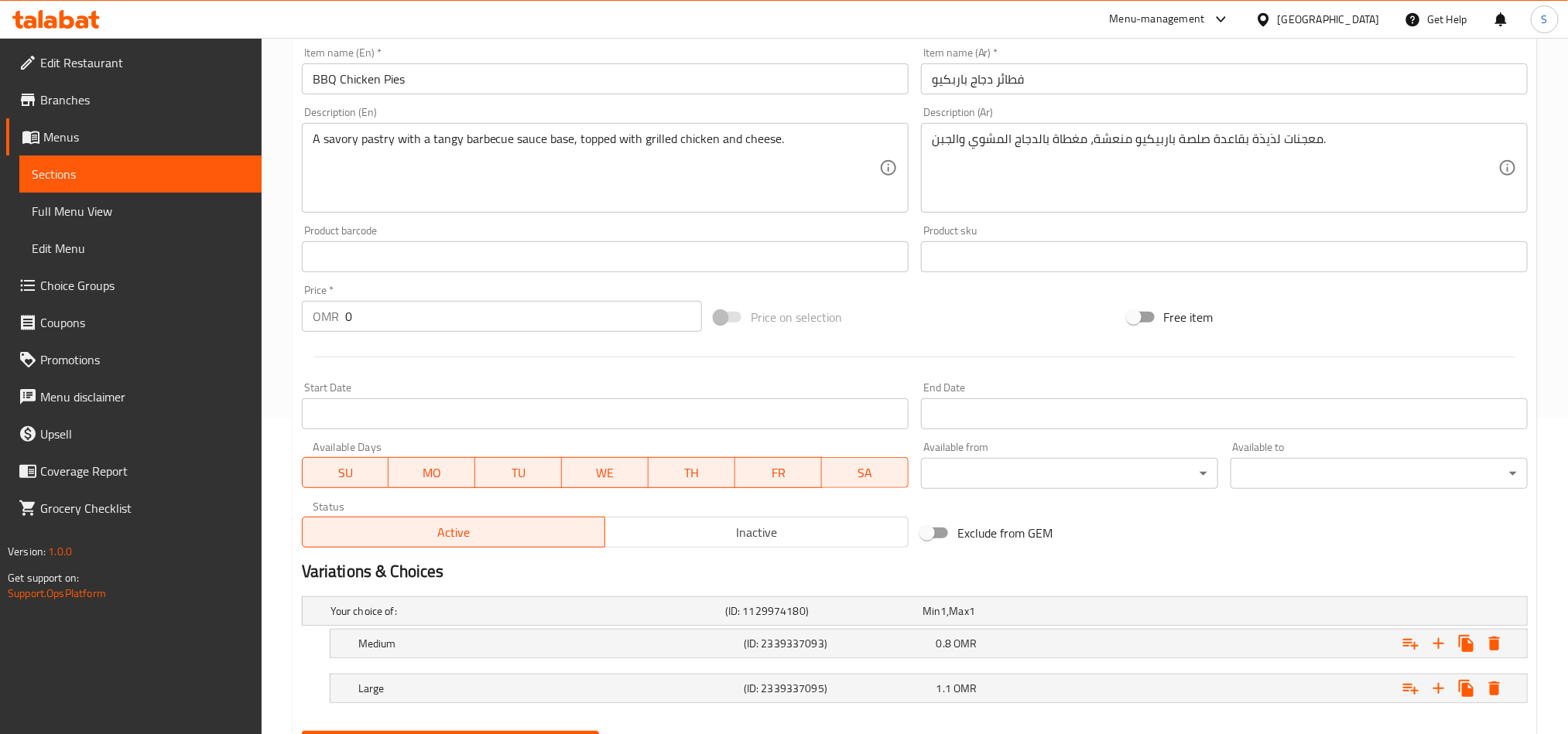
scroll to position [395, 0]
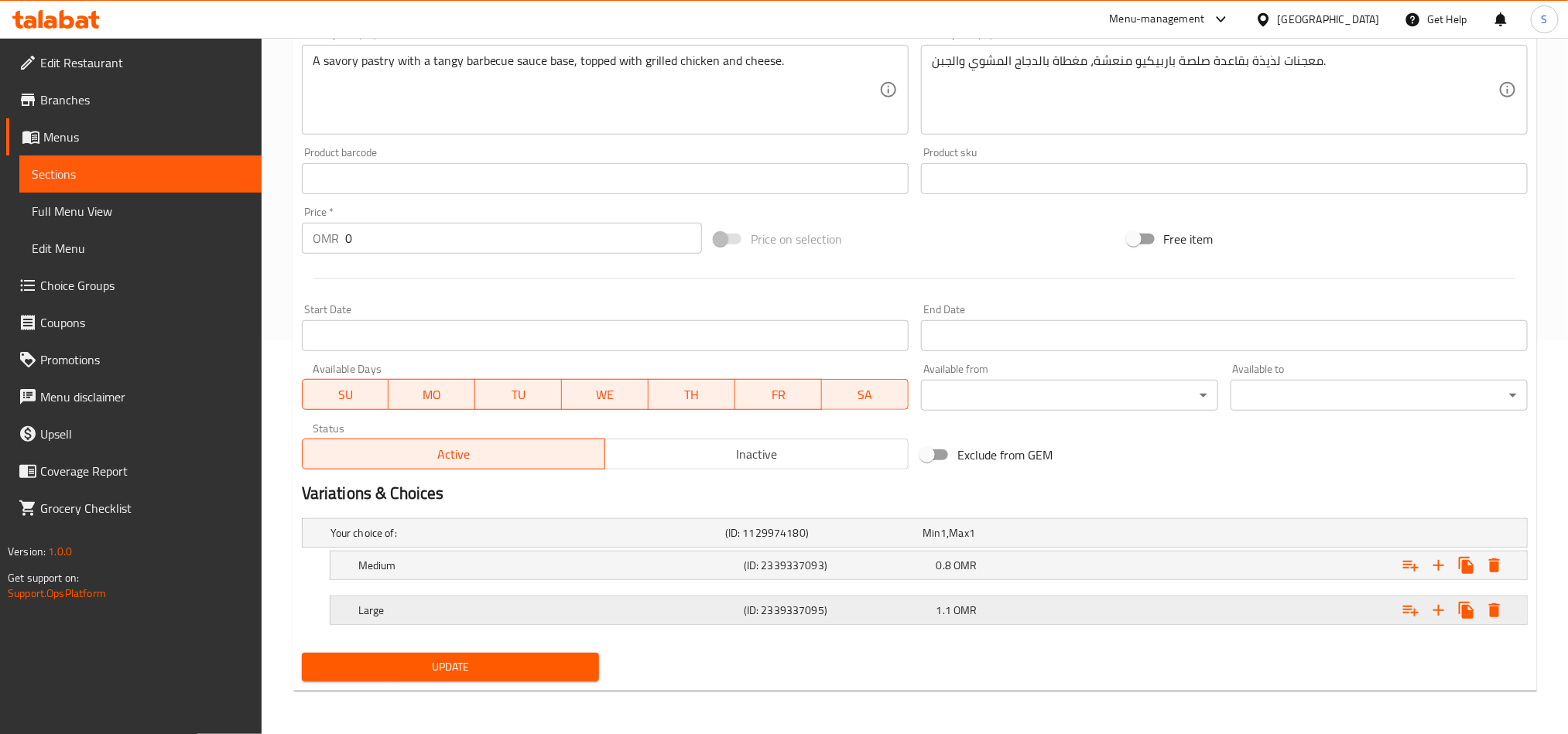
click at [1100, 595] on div "Large (ID: 2339337095) 1.1 OMR" at bounding box center [934, 610] width 1156 height 34
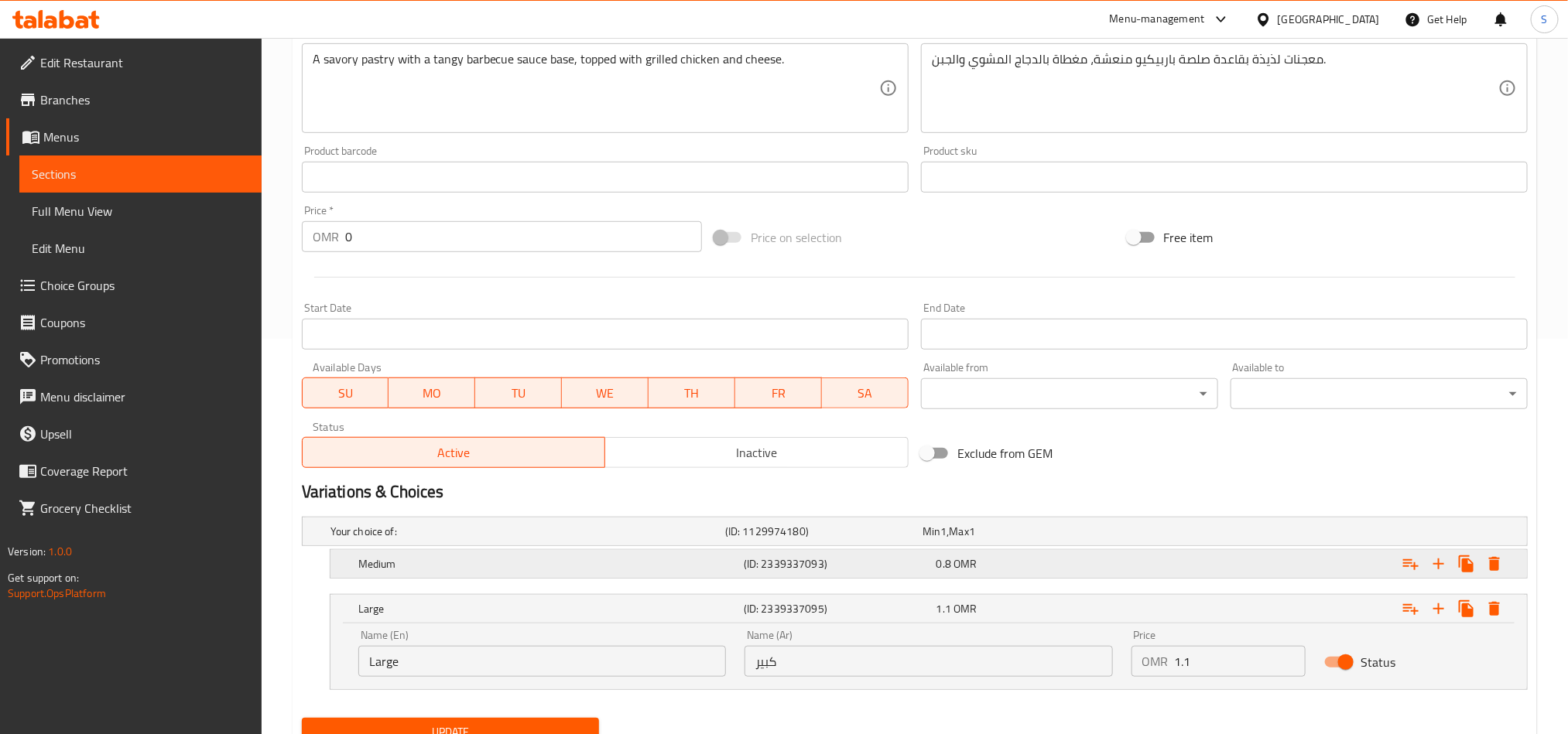
click at [1120, 557] on div "0.8 OMR" at bounding box center [1030, 564] width 187 height 15
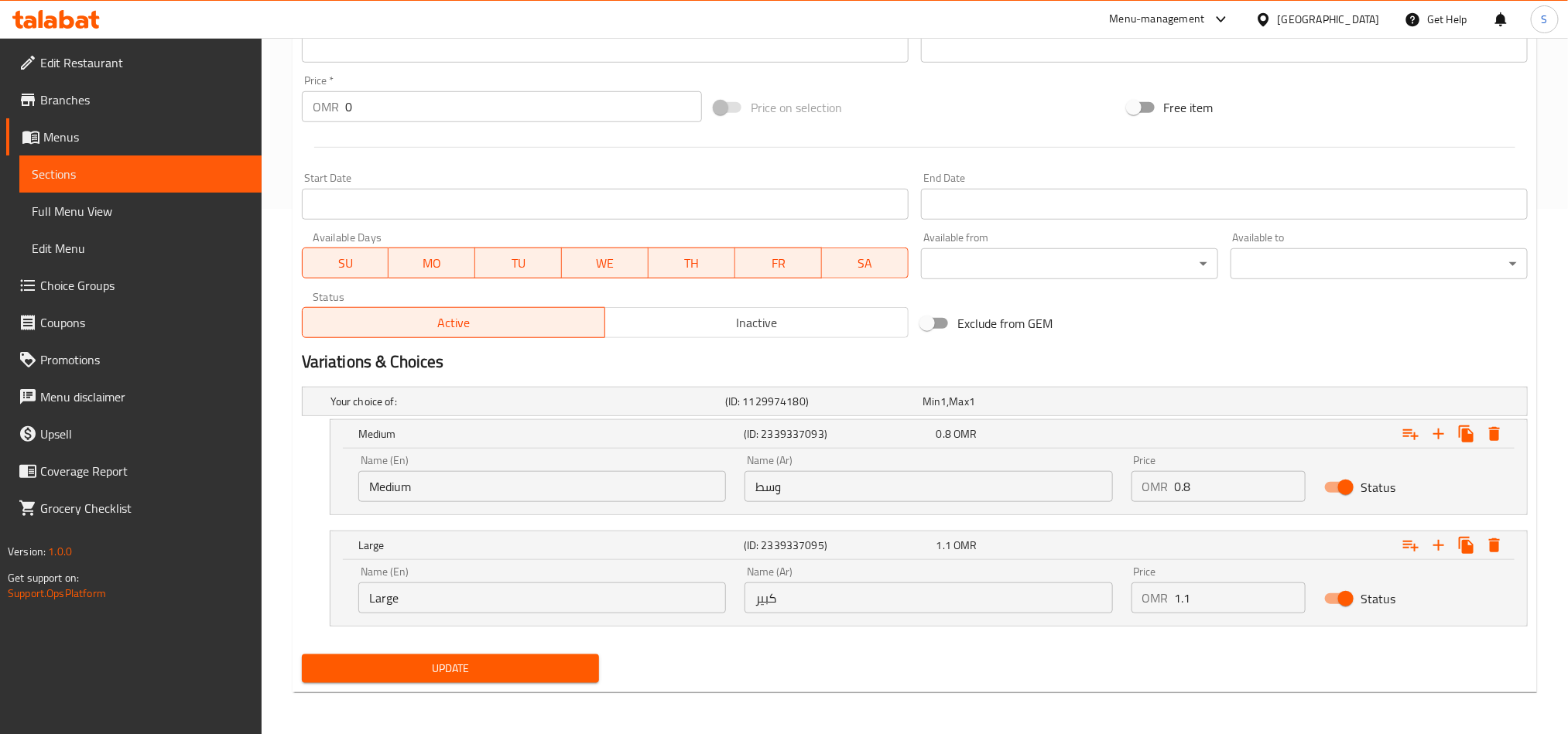
scroll to position [527, 0]
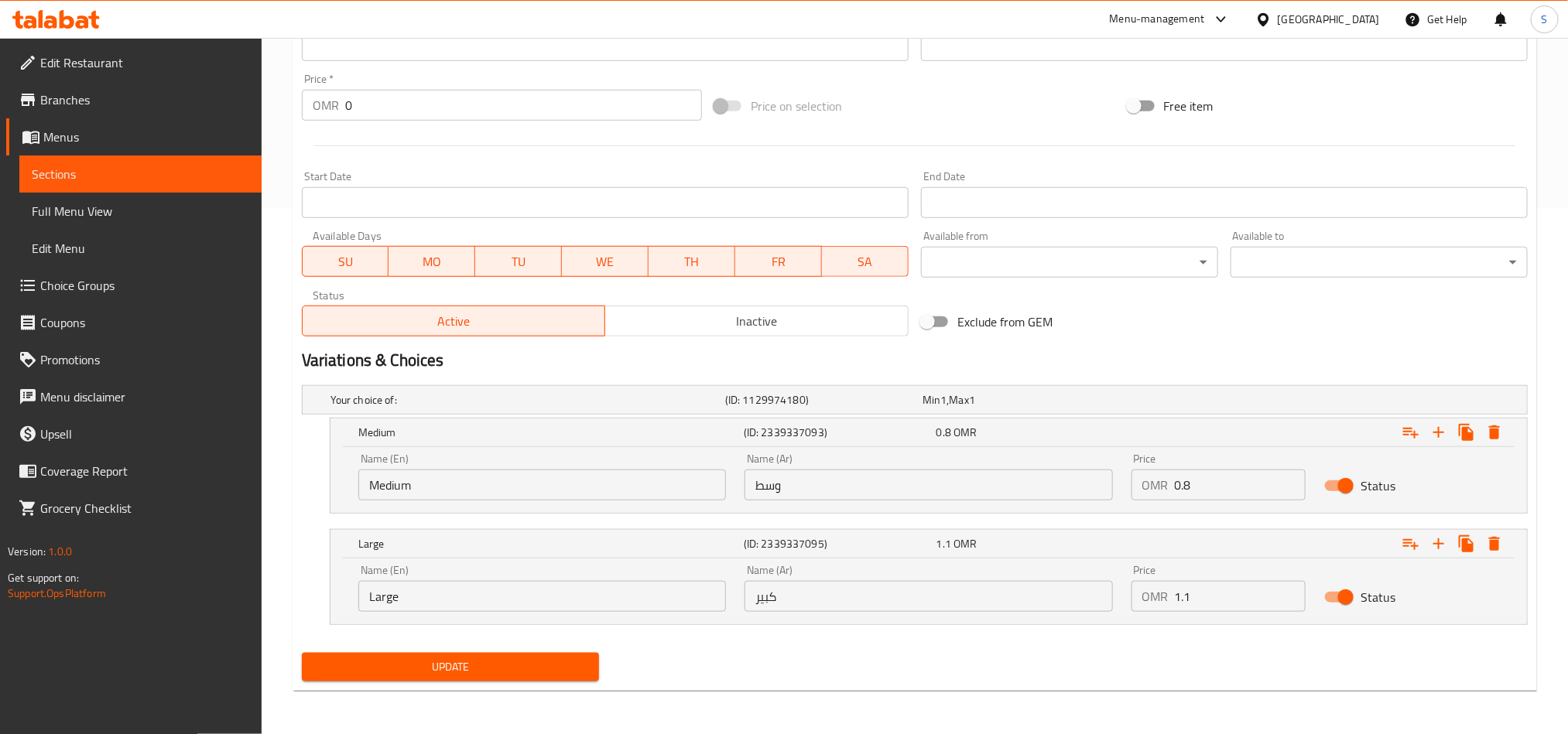
click at [1200, 588] on input "1.1" at bounding box center [1240, 596] width 131 height 31
click at [1208, 492] on input "0.8" at bounding box center [1240, 485] width 131 height 31
paste input "1.1"
type input "1.1"
click at [1227, 601] on input "1.1" at bounding box center [1240, 596] width 131 height 31
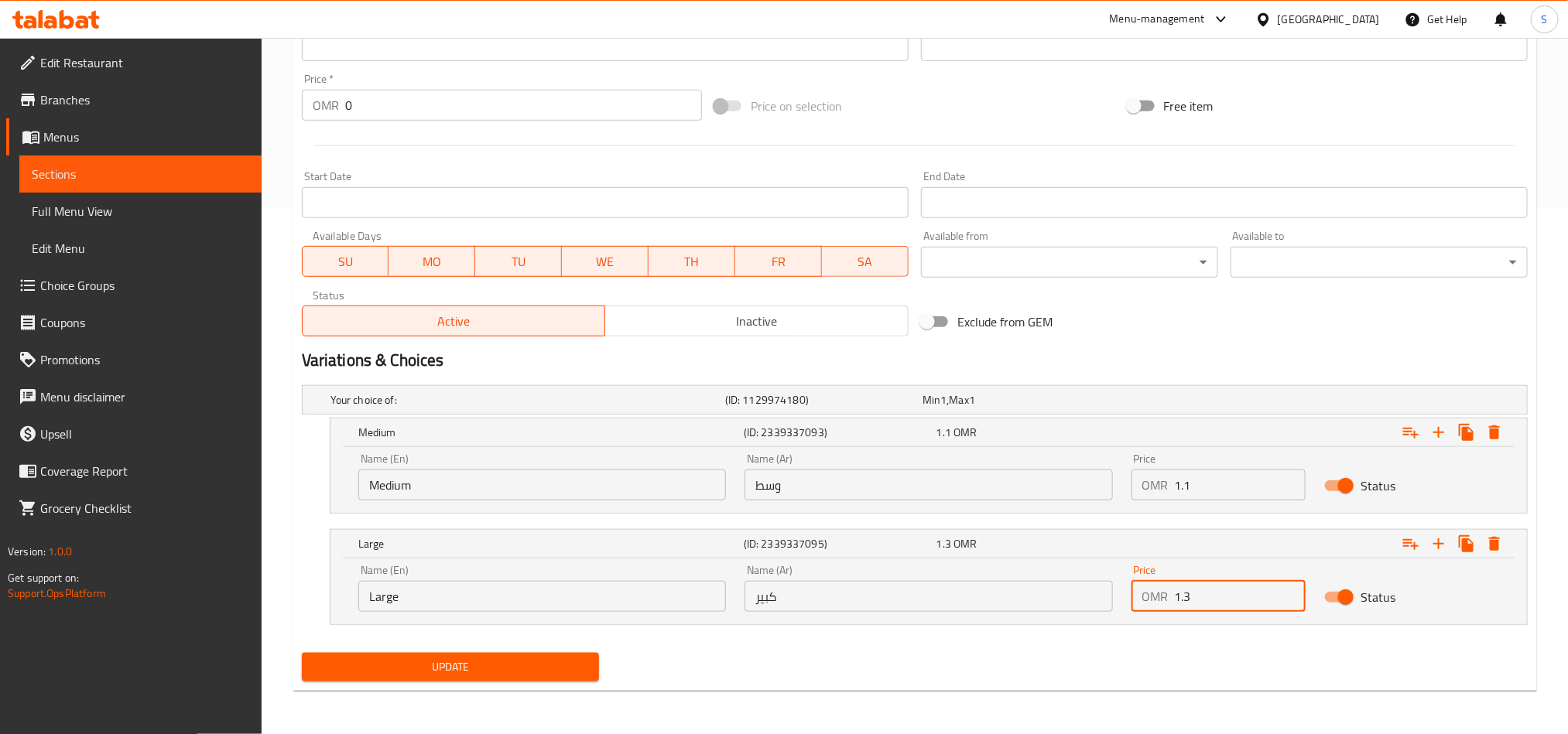
type input "1.3"
click at [523, 676] on span "Update" at bounding box center [450, 668] width 272 height 19
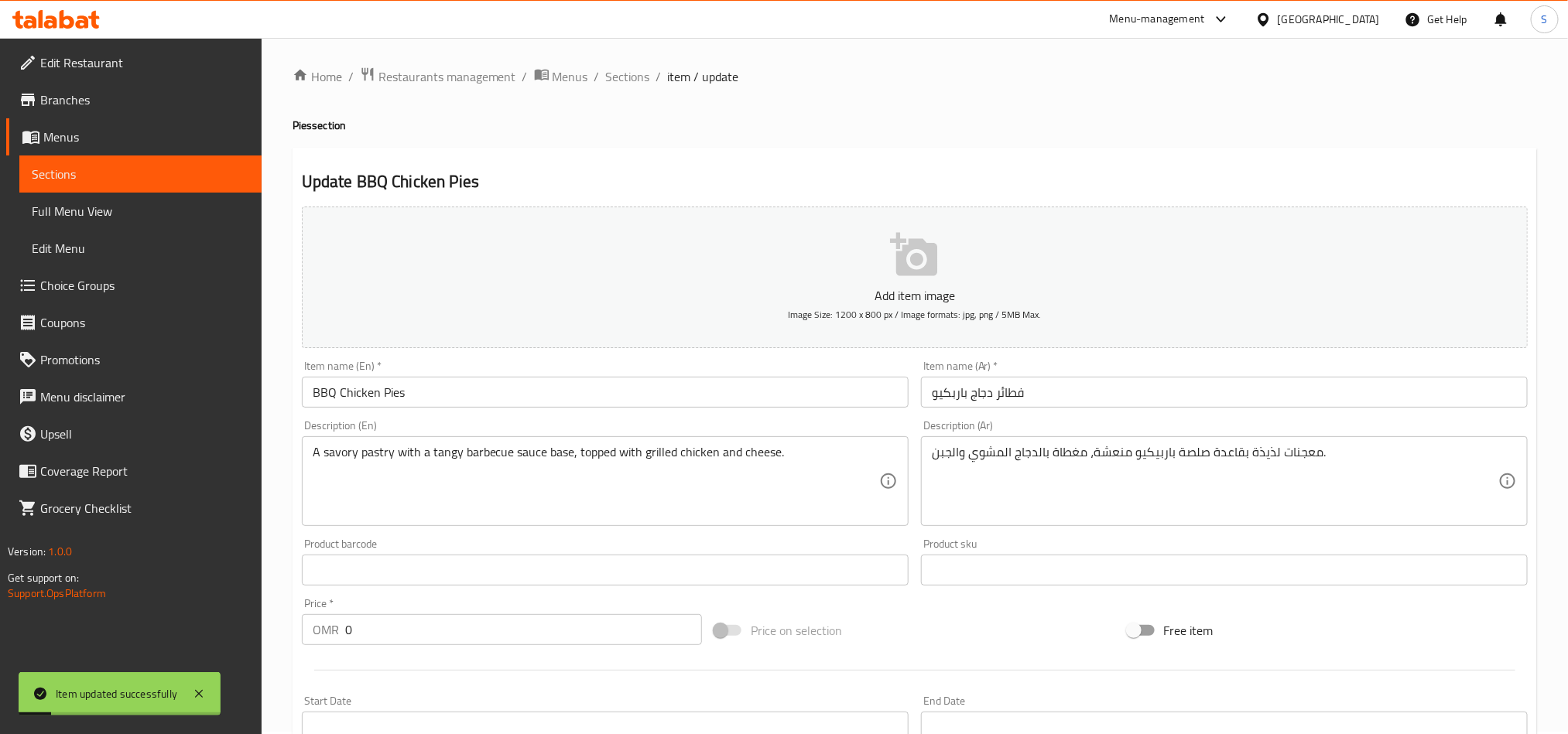
scroll to position [0, 0]
click at [629, 72] on span "Sections" at bounding box center [628, 78] width 44 height 18
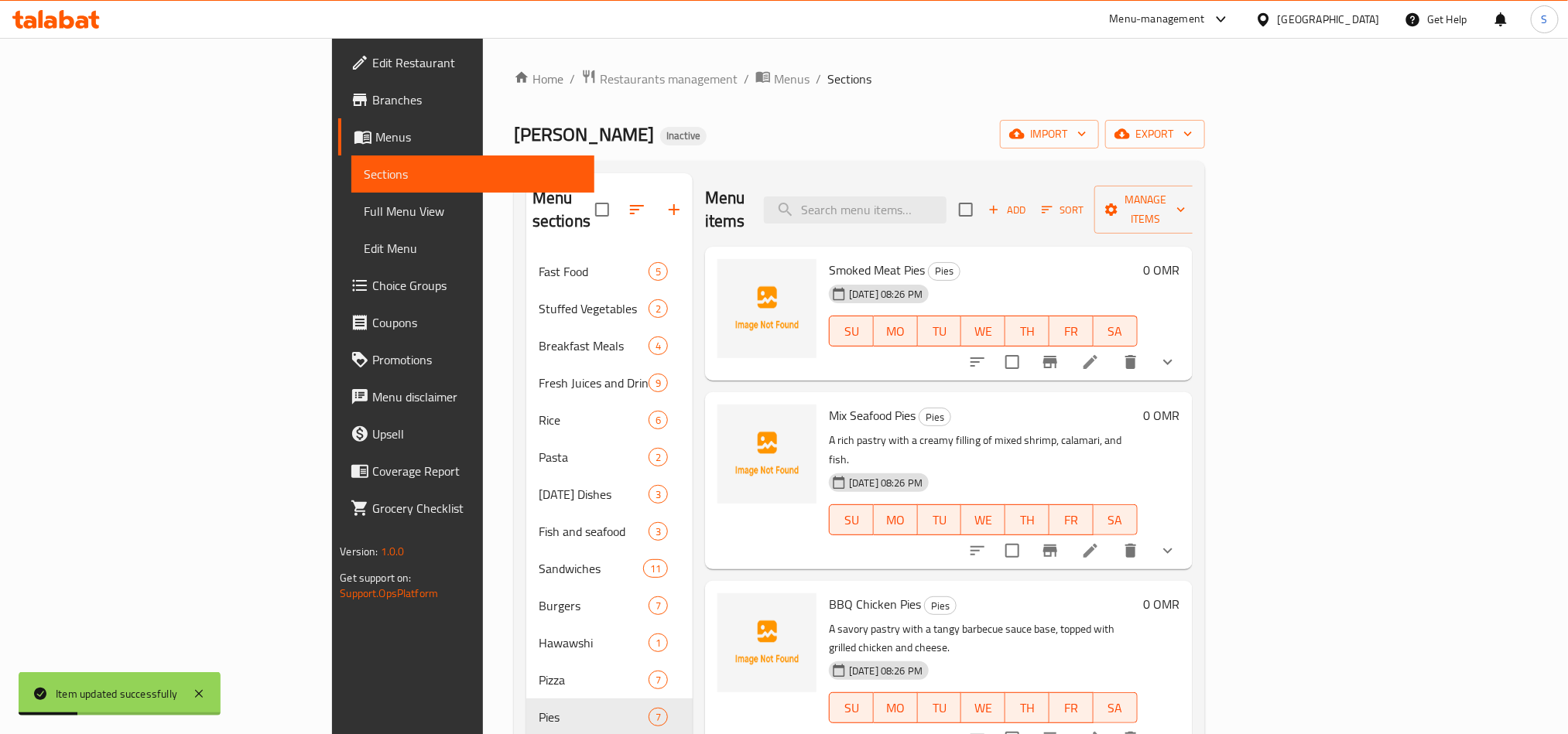
click at [692, 165] on div "Menu sections Fast Food 5 Stuffed Vegetables 2 Breakfast Meals 4 Fresh Juices a…" at bounding box center [859, 540] width 691 height 759
click at [774, 86] on span "Menus" at bounding box center [792, 78] width 35 height 18
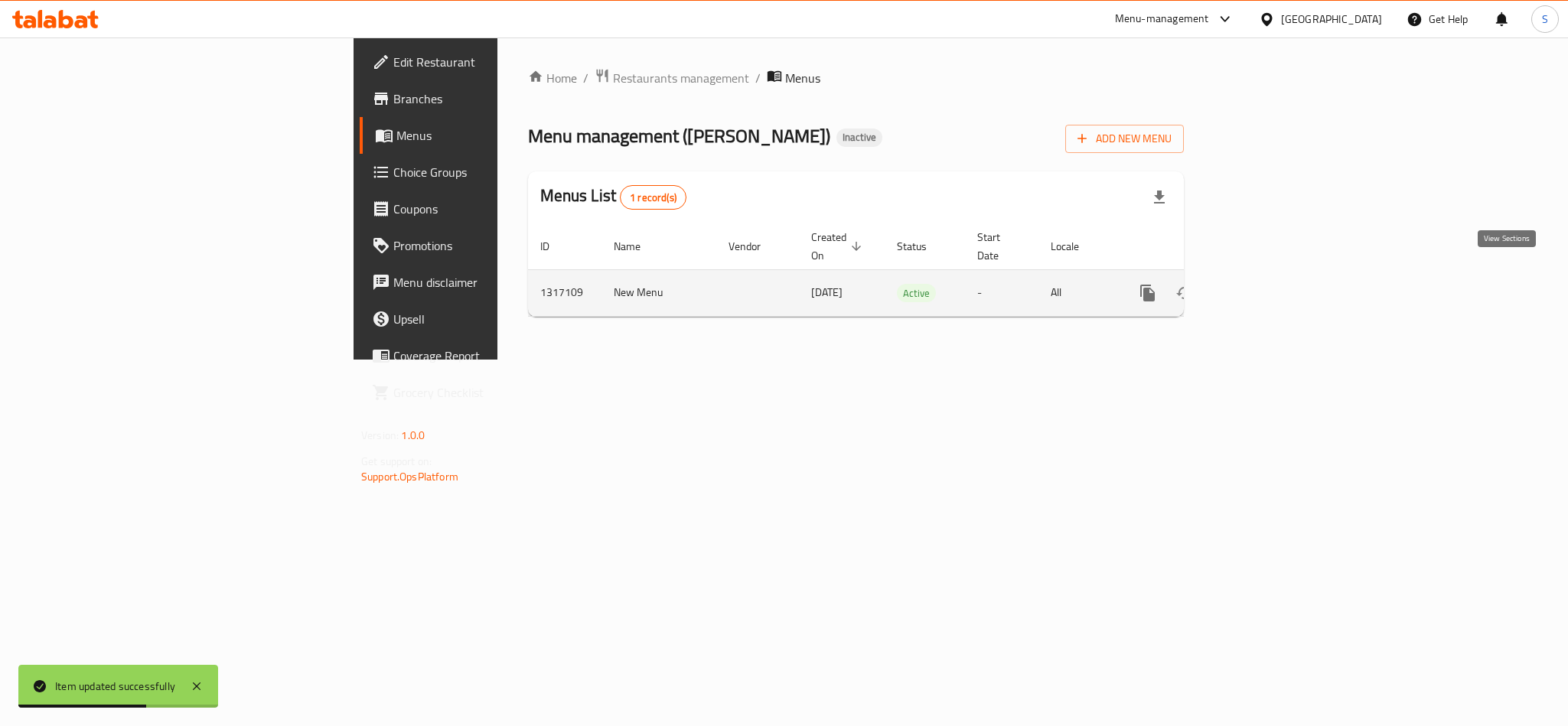
click at [1267, 284] on icon "enhanced table" at bounding box center [1257, 293] width 18 height 18
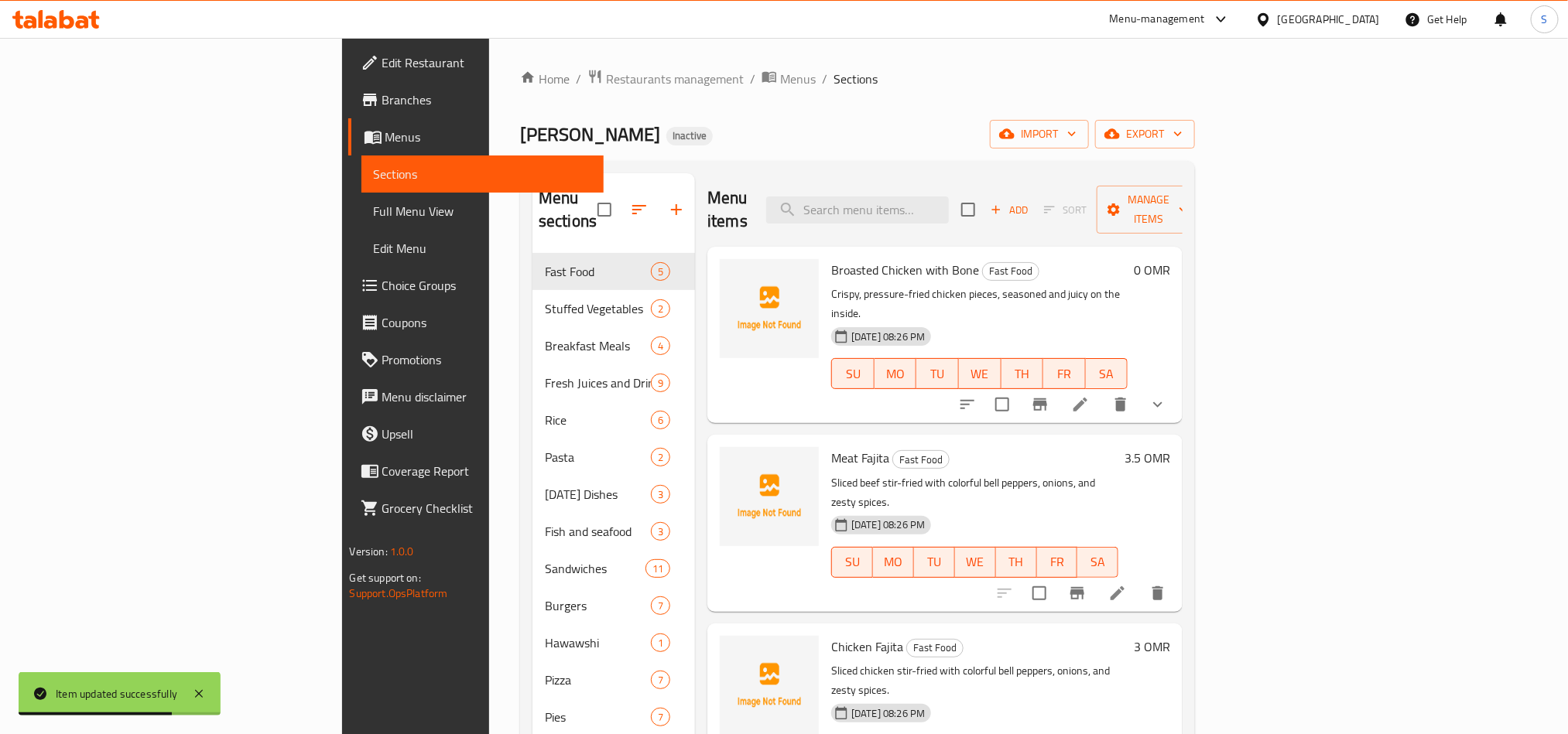
click at [721, 132] on div "Ishraqa Al Buraimi Inactive import export" at bounding box center [858, 134] width 675 height 29
click at [637, 134] on div "Ishraqa Al Buraimi Inactive import export" at bounding box center [858, 134] width 675 height 29
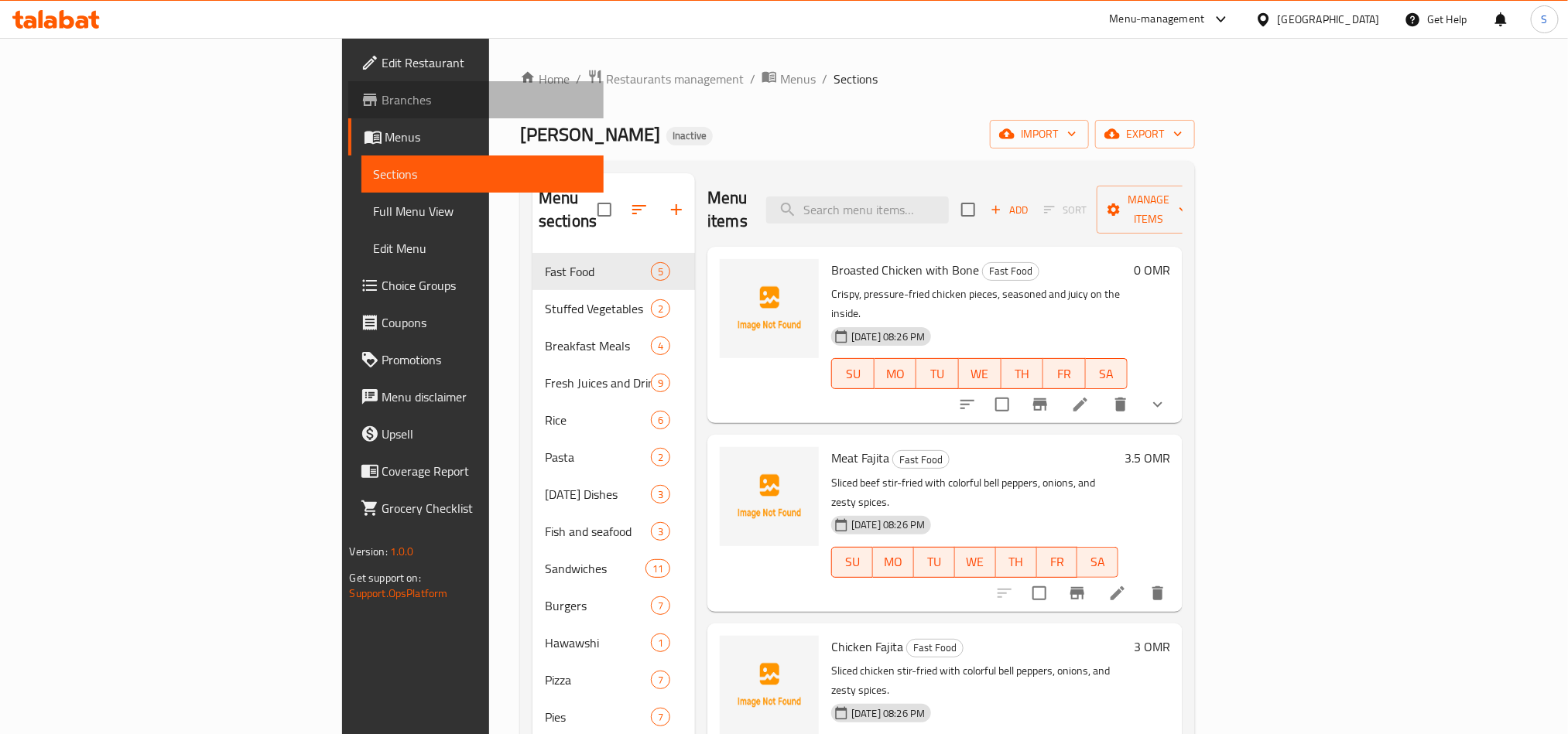
click at [382, 105] on span "Branches" at bounding box center [486, 99] width 209 height 18
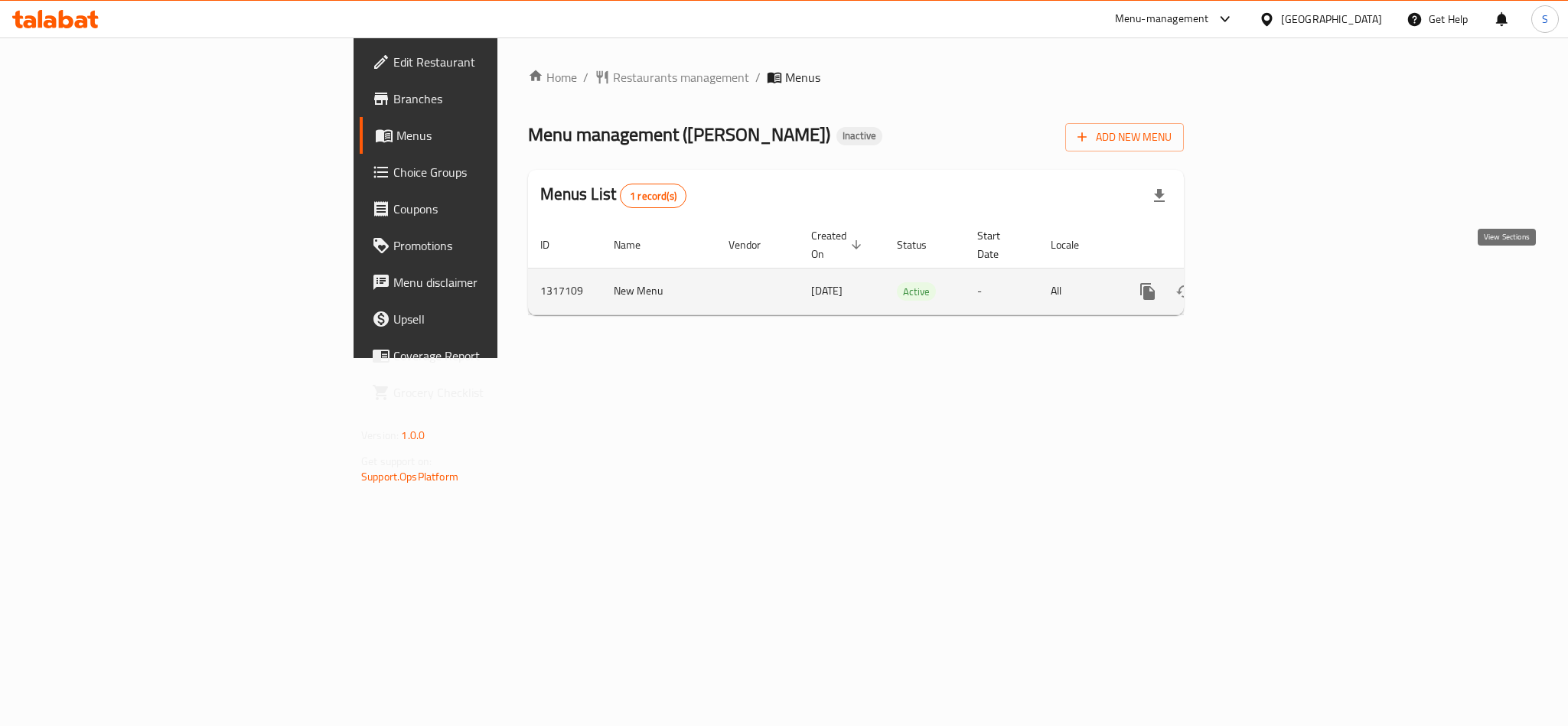
click at [1267, 283] on icon "enhanced table" at bounding box center [1257, 291] width 18 height 18
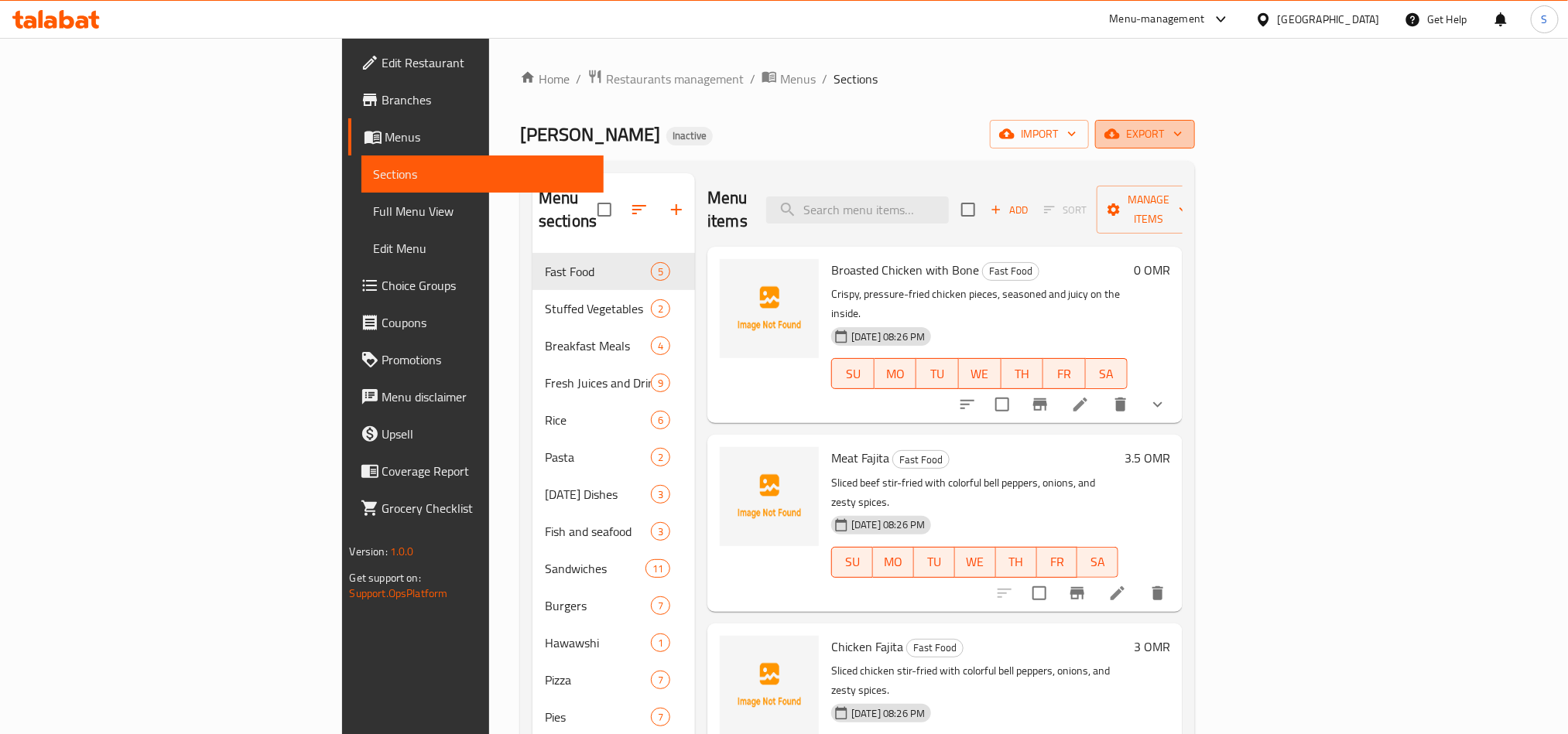
click at [1120, 134] on icon "button" at bounding box center [1112, 134] width 15 height 15
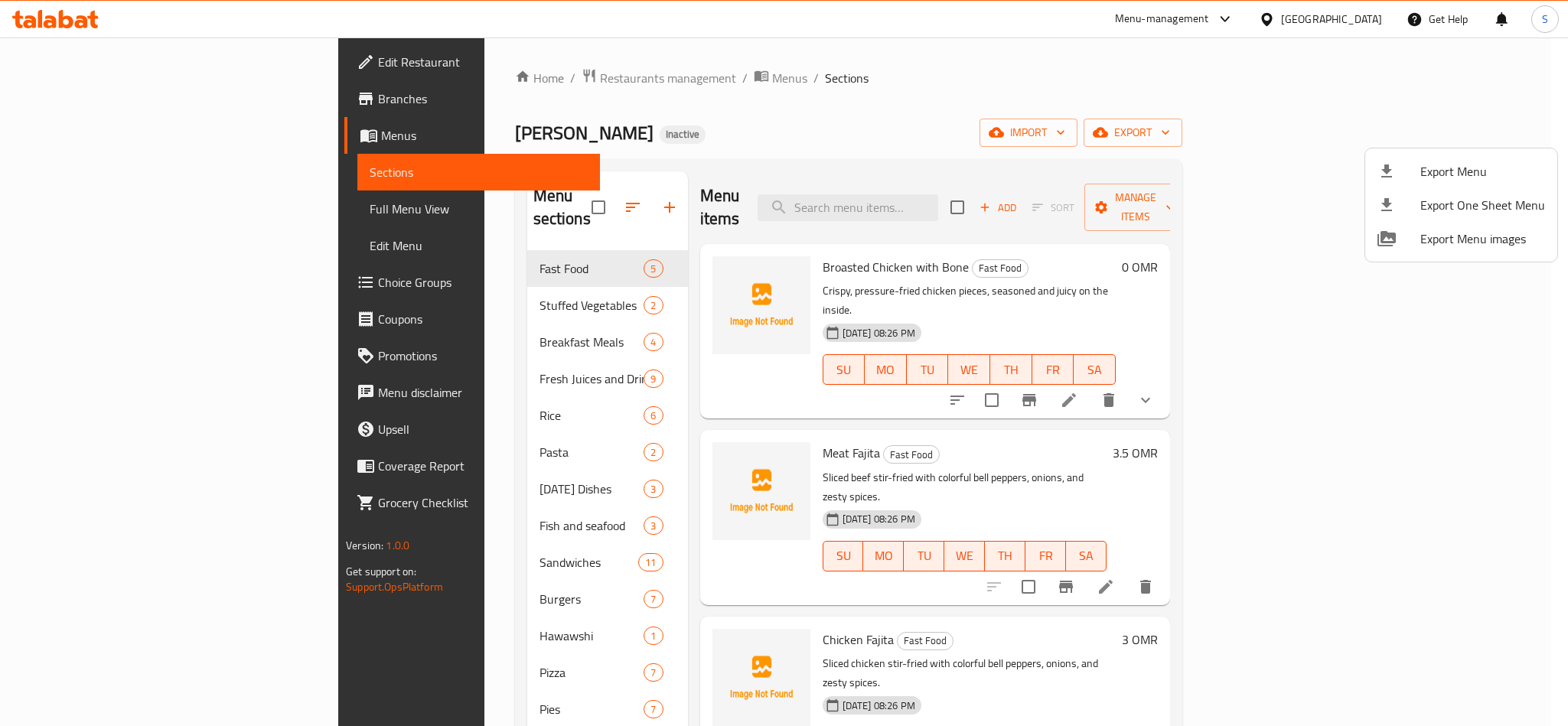
click at [673, 118] on div at bounding box center [784, 363] width 1568 height 726
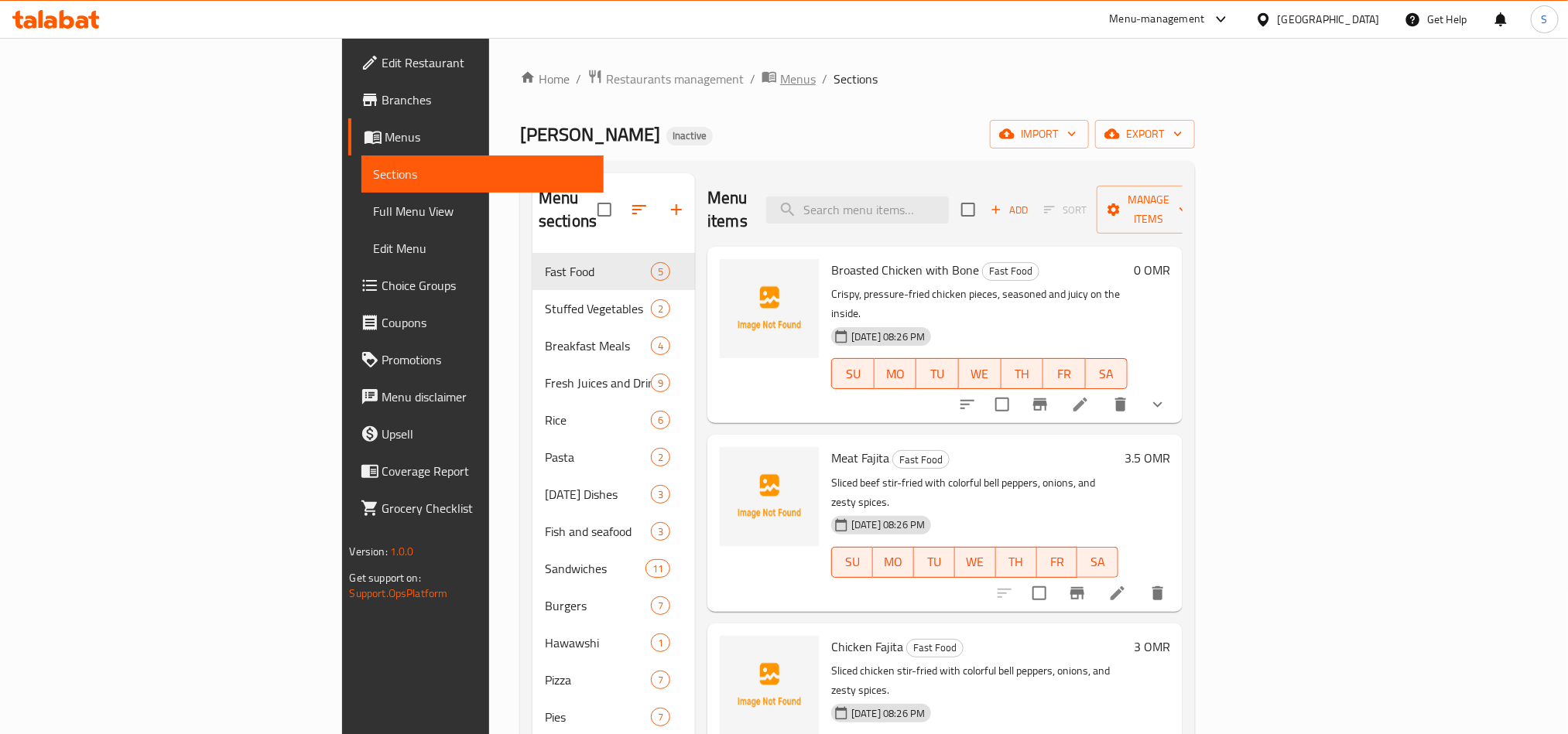
click at [780, 75] on span "Menus" at bounding box center [798, 78] width 35 height 18
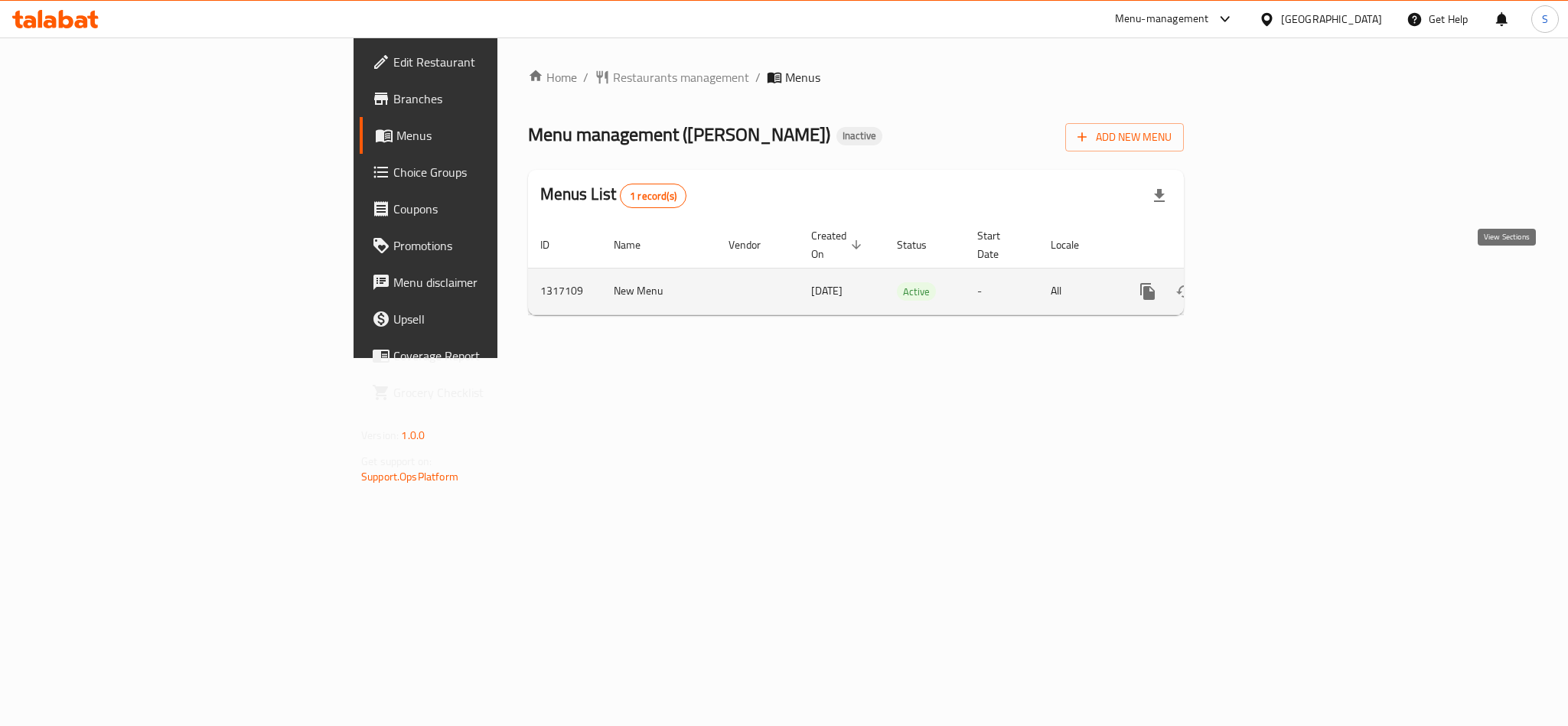
click at [1265, 285] on icon "enhanced table" at bounding box center [1257, 291] width 13 height 13
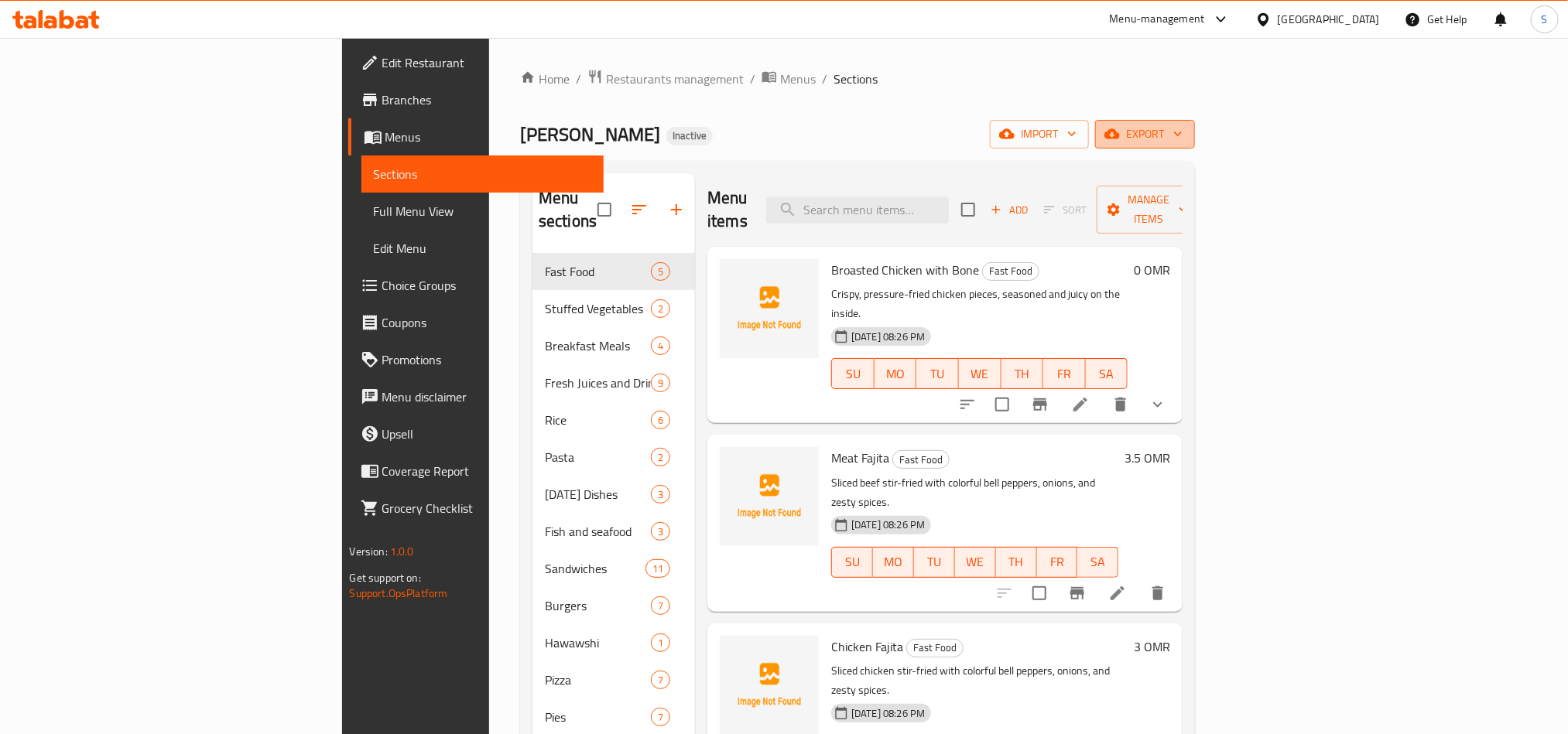
click at [1195, 138] on button "export" at bounding box center [1145, 134] width 100 height 29
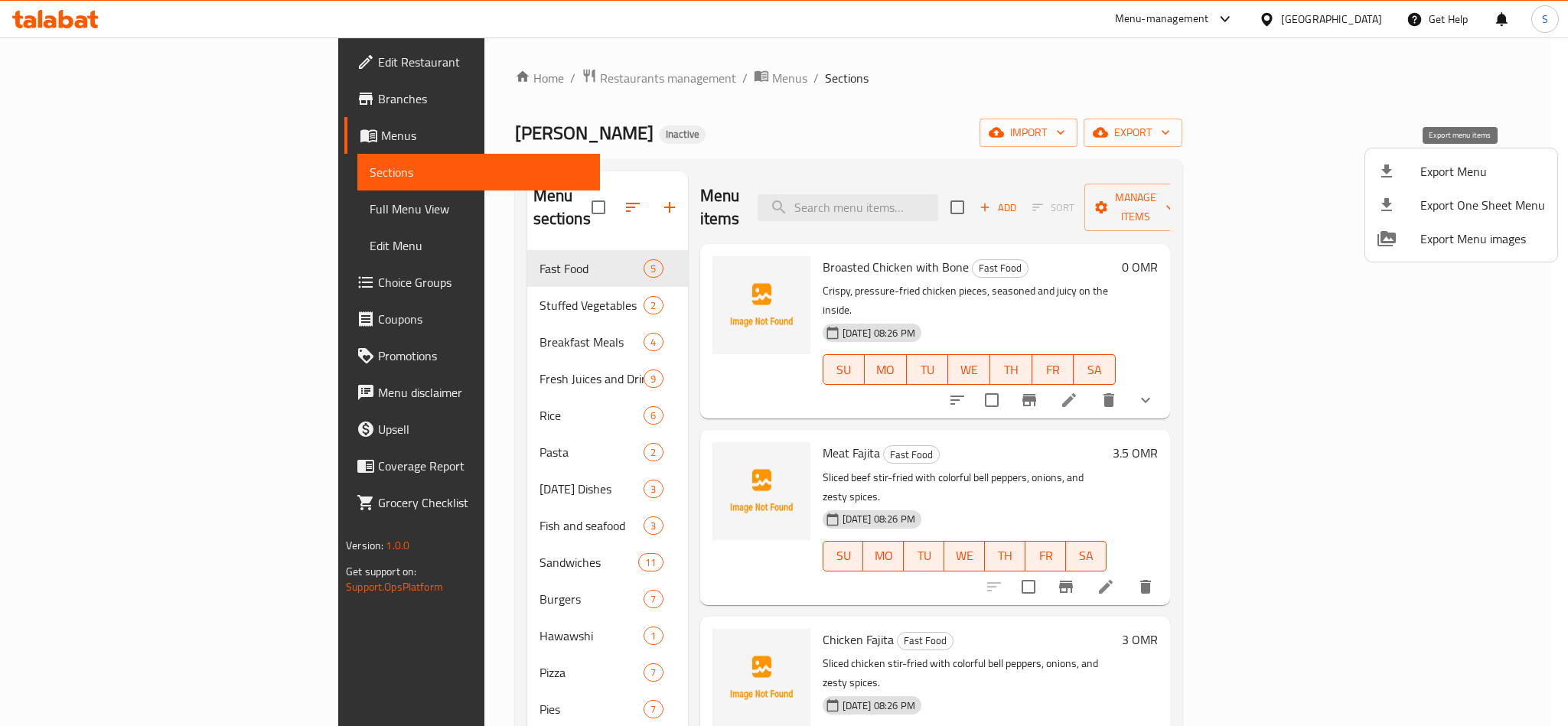
click at [1441, 157] on li "Export Menu" at bounding box center [1460, 171] width 192 height 34
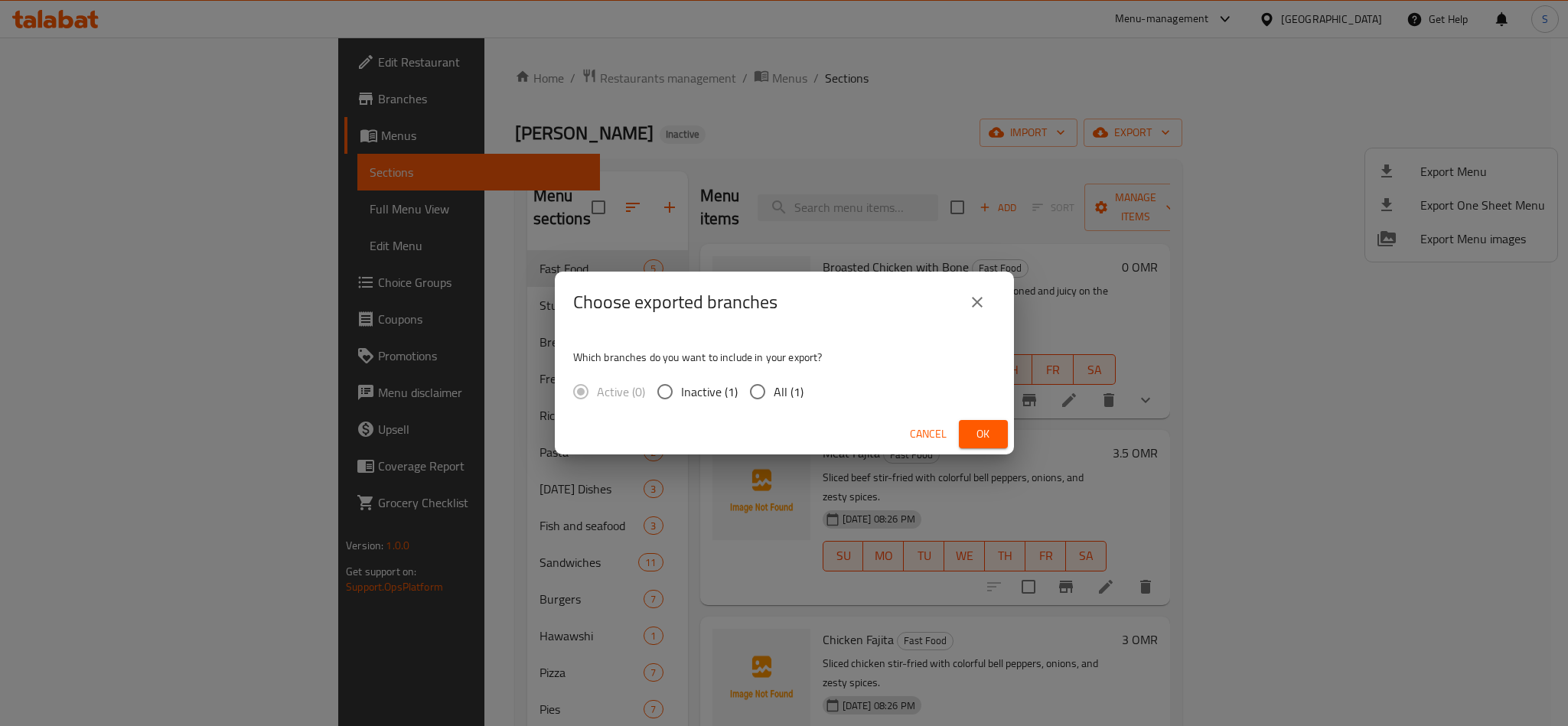
click at [795, 386] on span "All (1)" at bounding box center [788, 391] width 30 height 18
click at [773, 386] on input "All (1)" at bounding box center [757, 392] width 32 height 32
radio input "true"
click at [970, 424] on button "Ok" at bounding box center [983, 435] width 49 height 29
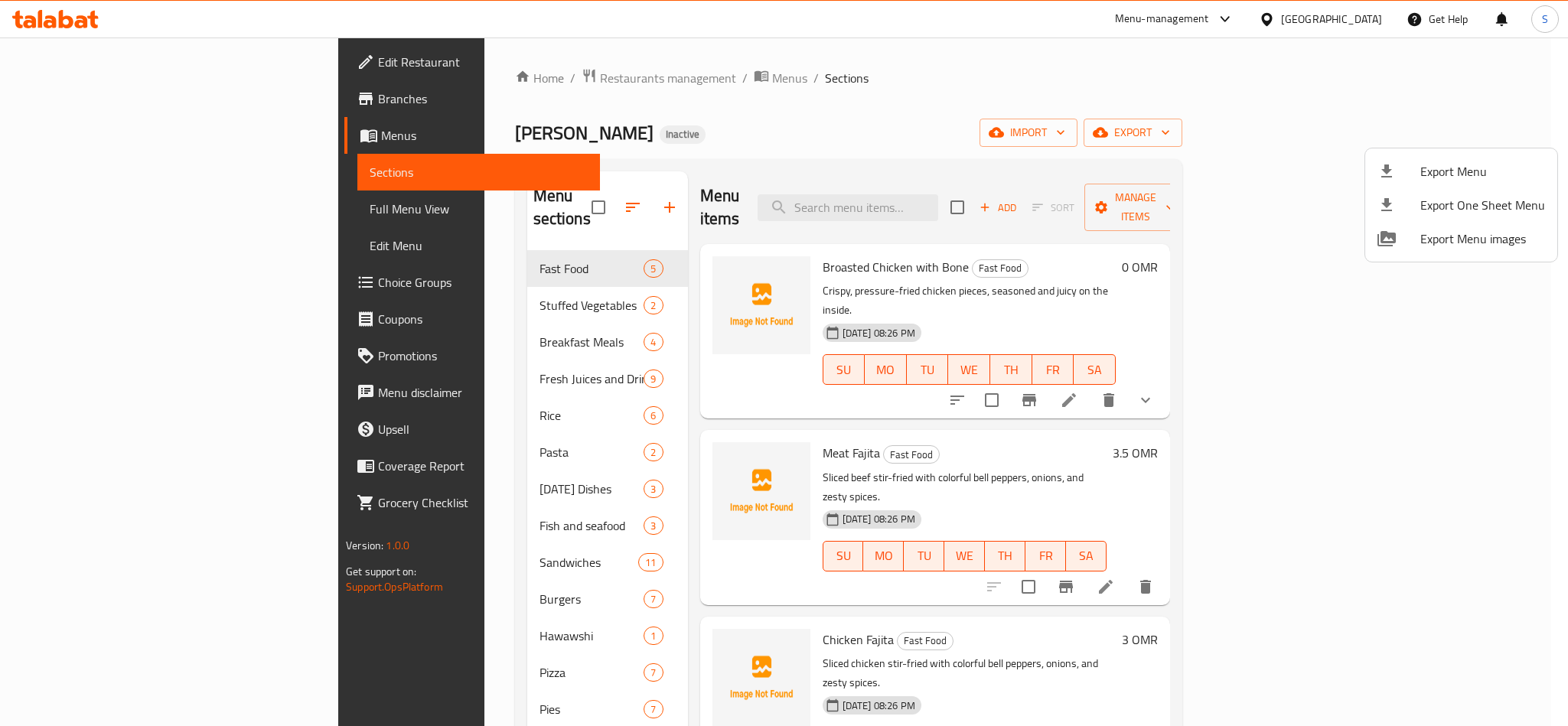
click at [742, 126] on div at bounding box center [784, 363] width 1568 height 726
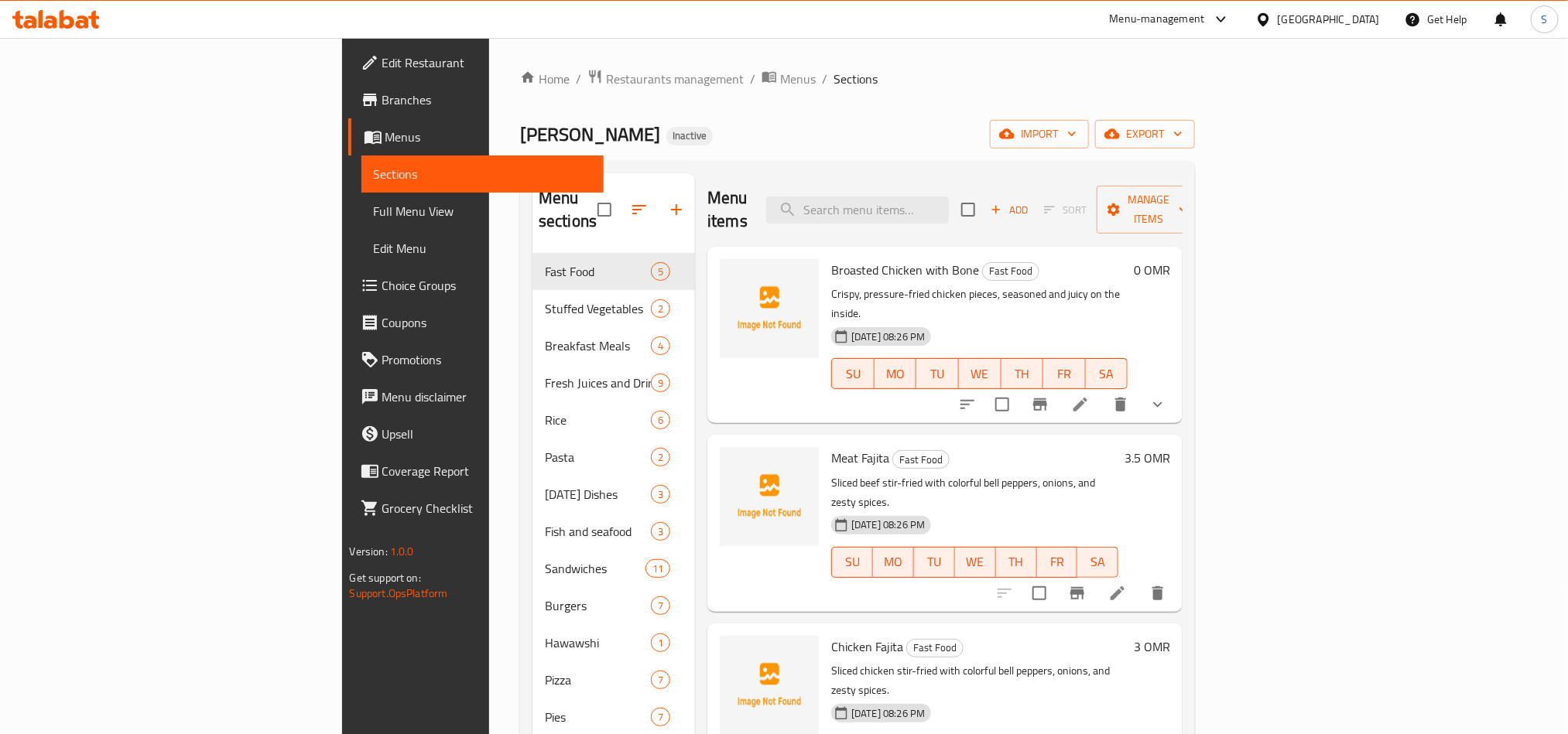
click at [374, 207] on span "Full Menu View" at bounding box center [483, 211] width 218 height 18
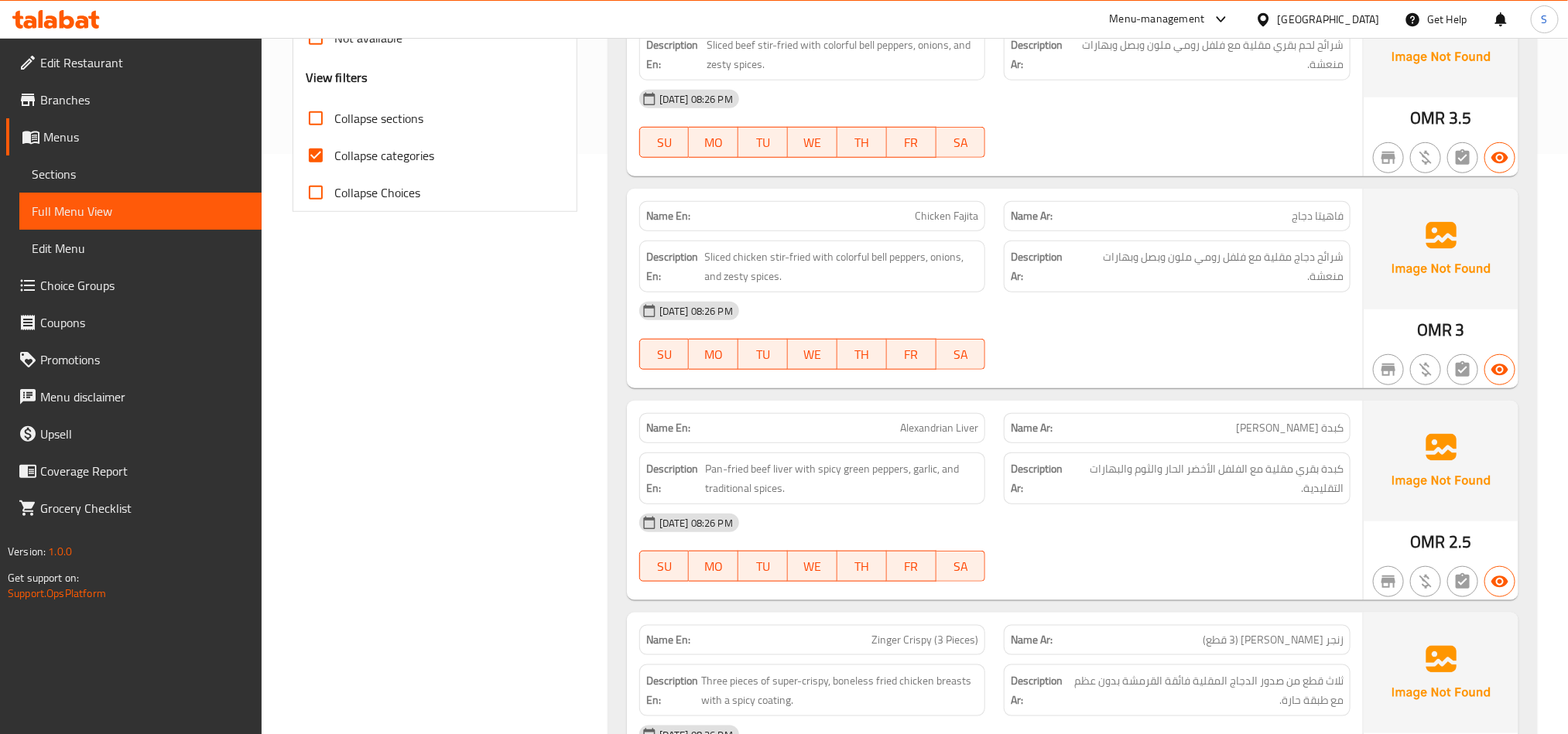
scroll to position [348, 0]
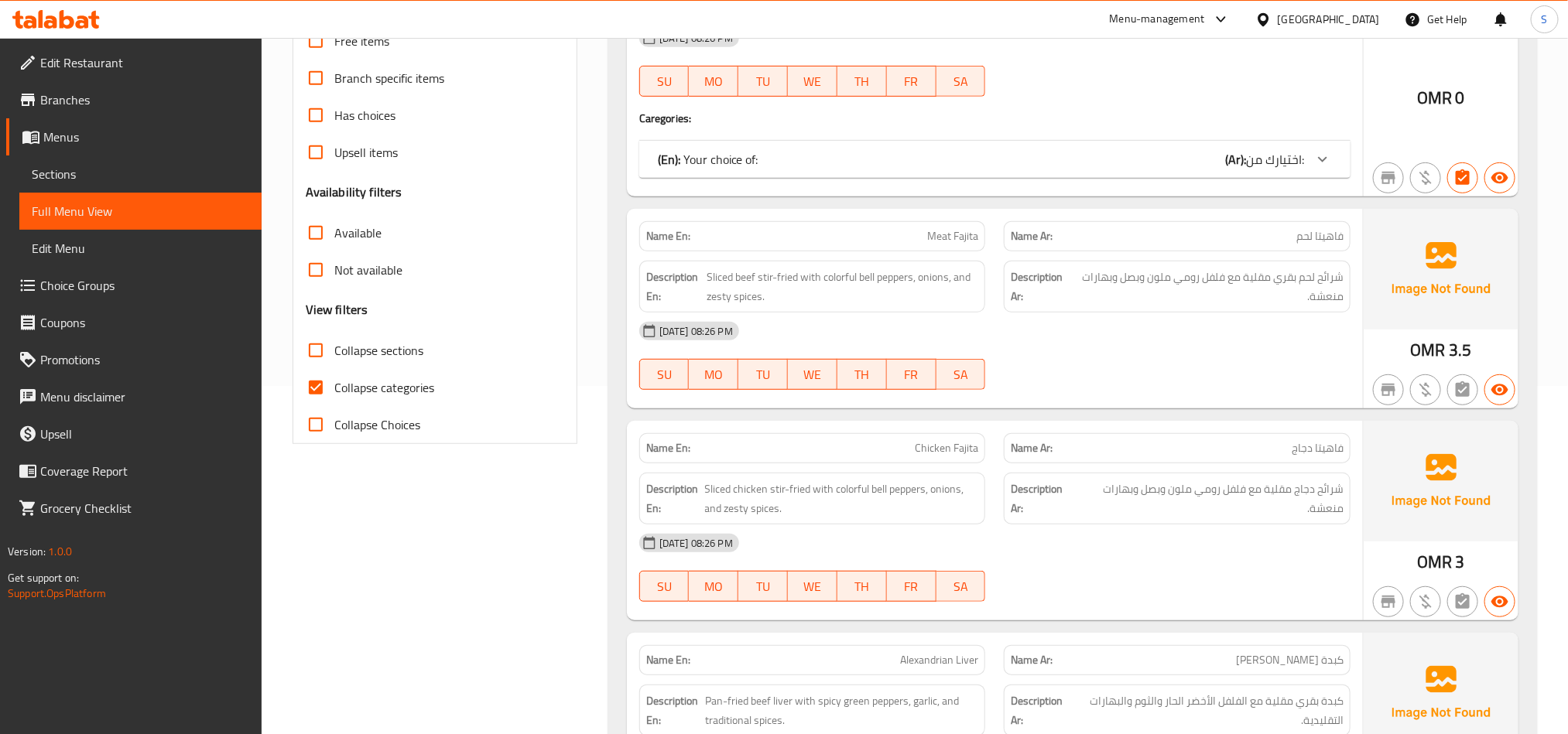
click at [314, 390] on input "Collapse categories" at bounding box center [316, 387] width 37 height 37
checkbox input "false"
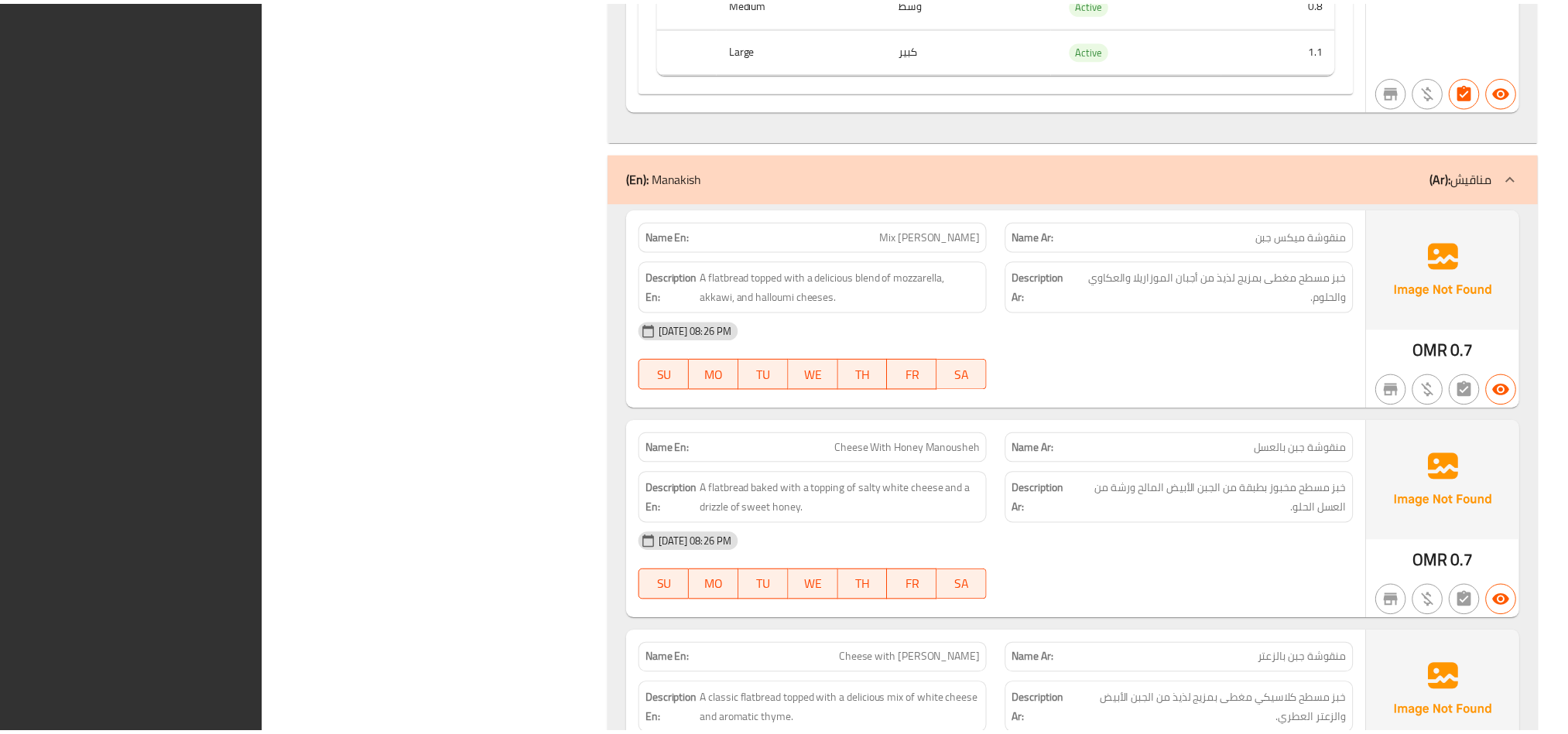
scroll to position [25945, 0]
